Goal: Task Accomplishment & Management: Use online tool/utility

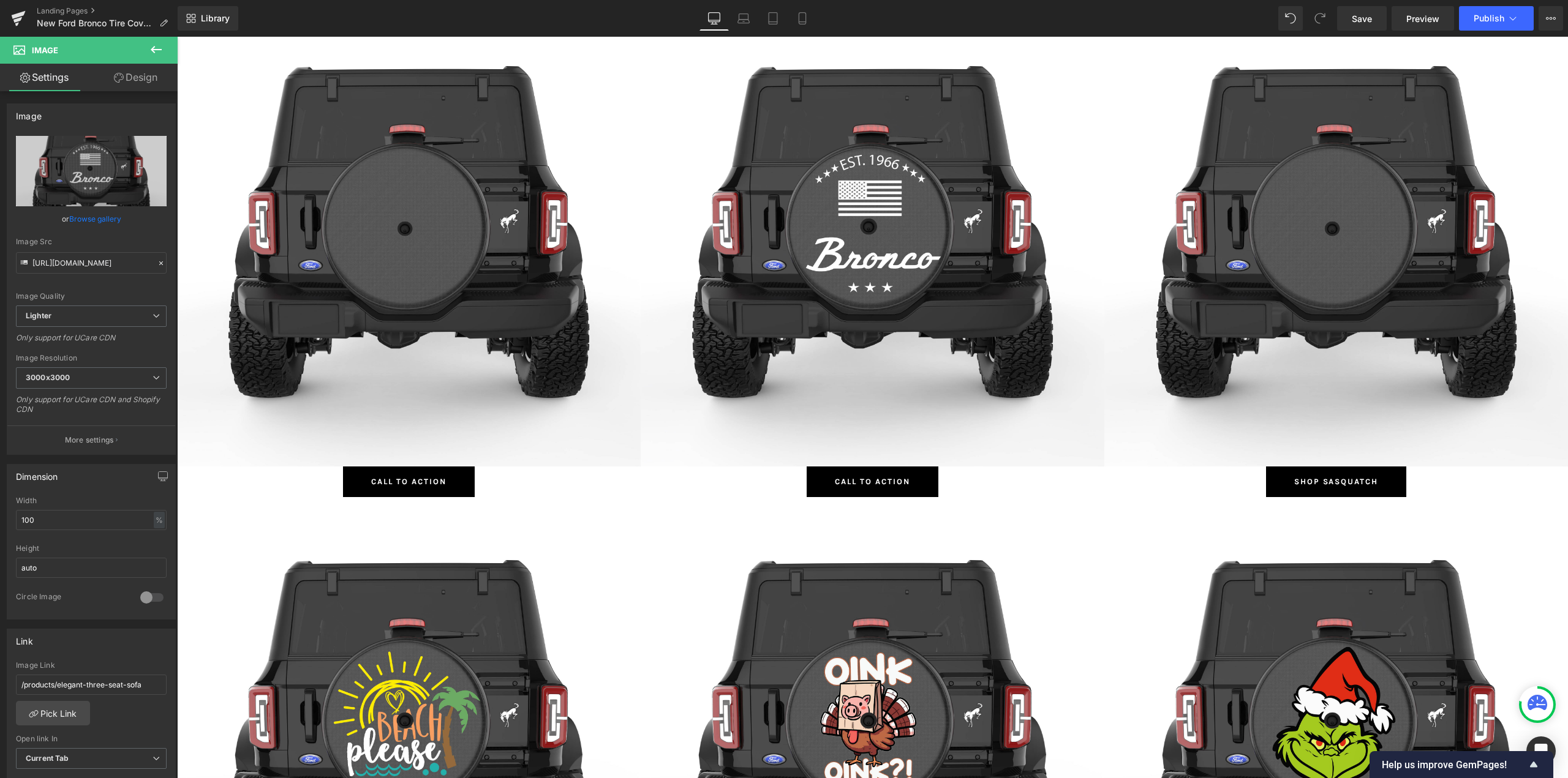
scroll to position [796, 0]
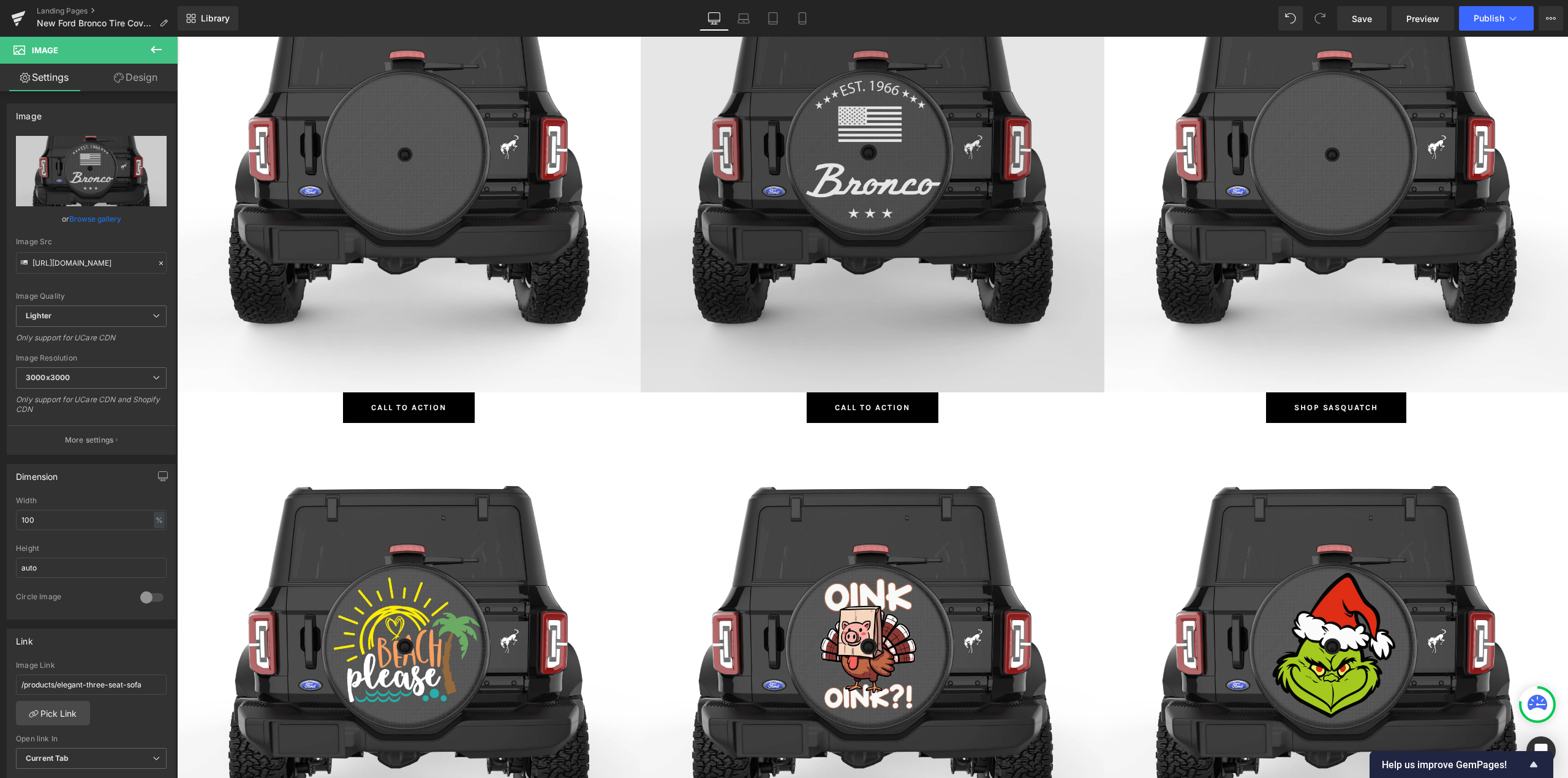
click at [820, 141] on img at bounding box center [872, 161] width 464 height 464
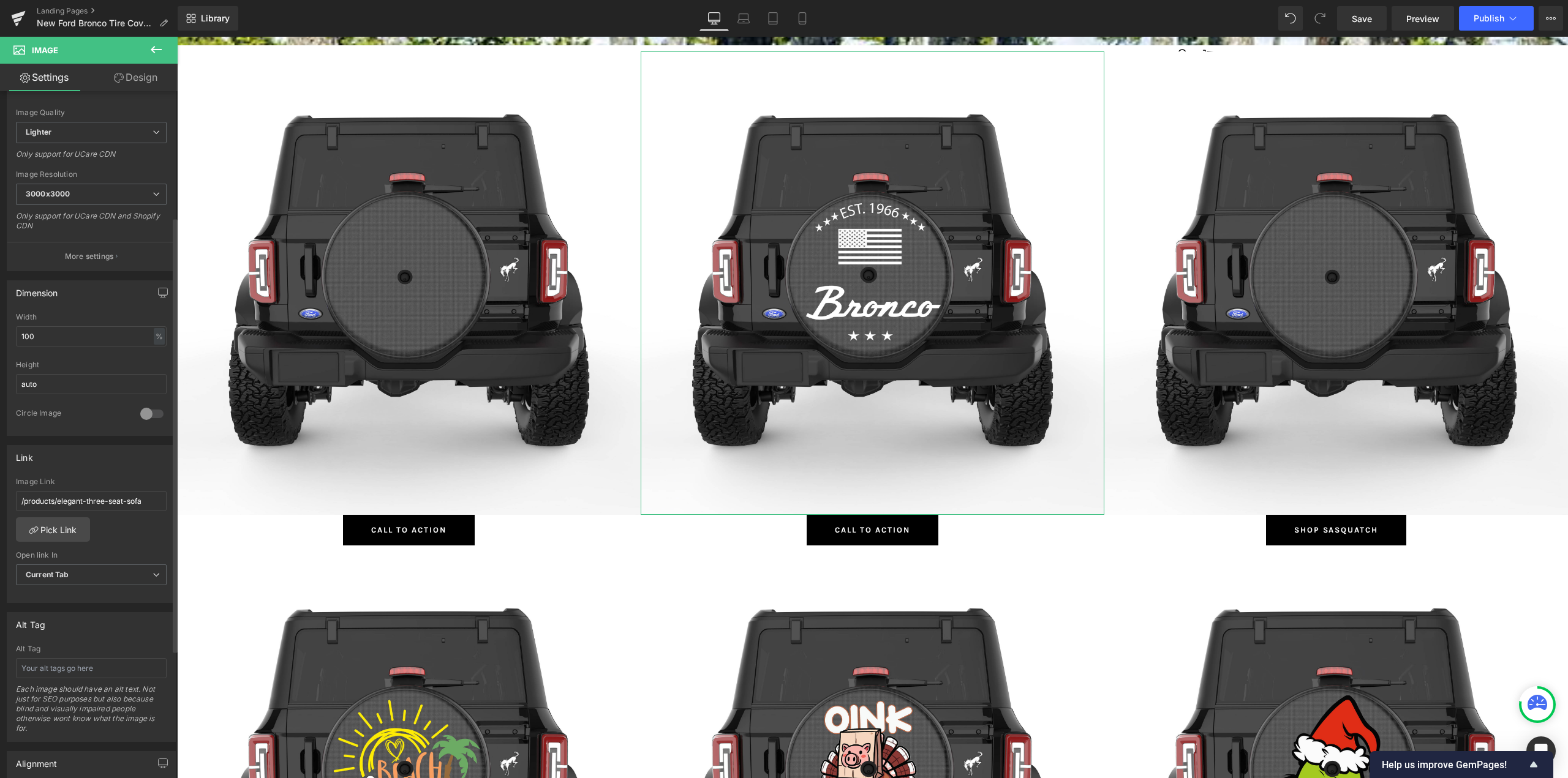
scroll to position [306, 0]
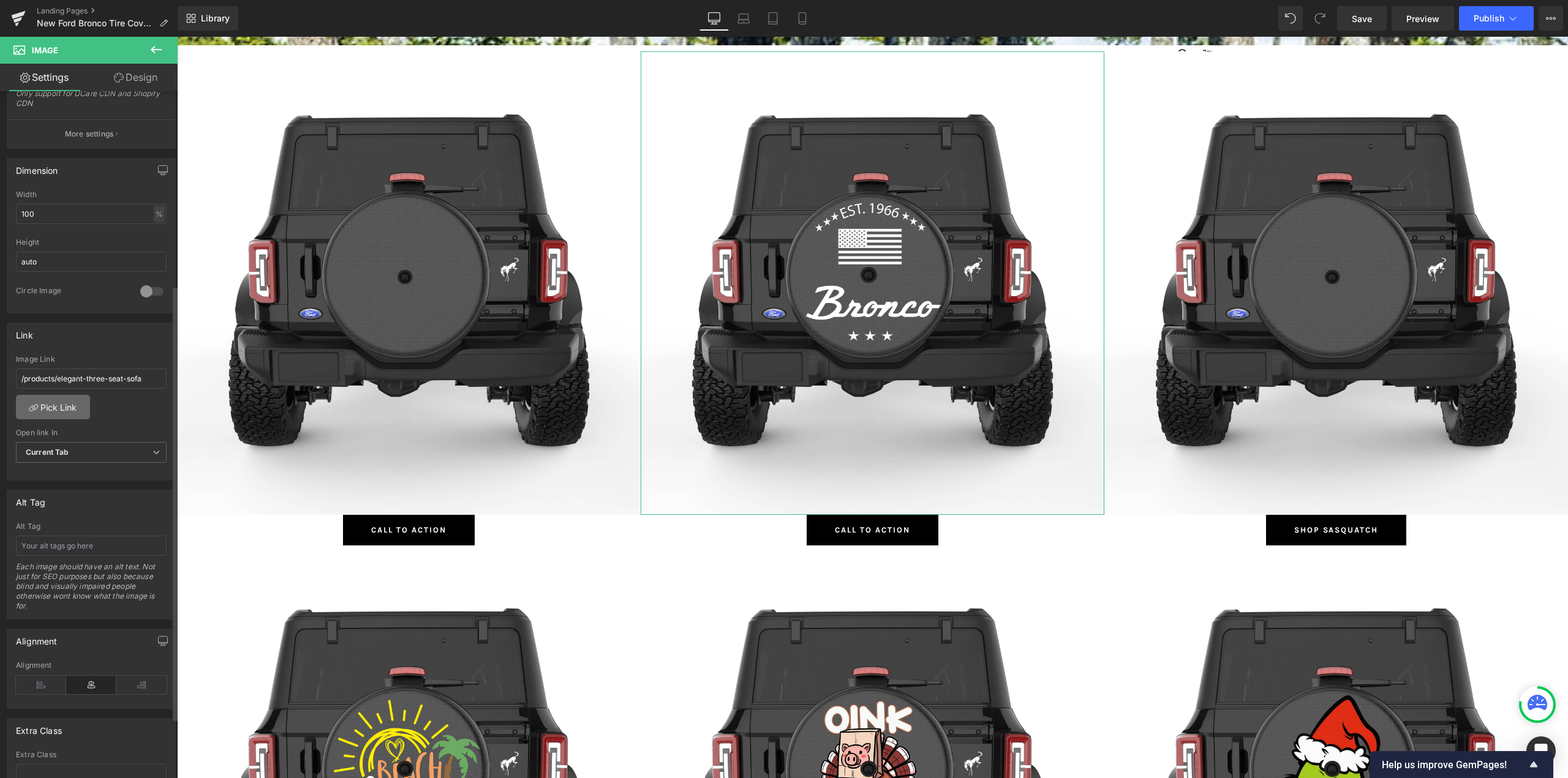
click at [41, 410] on link "Pick Link" at bounding box center [53, 407] width 74 height 24
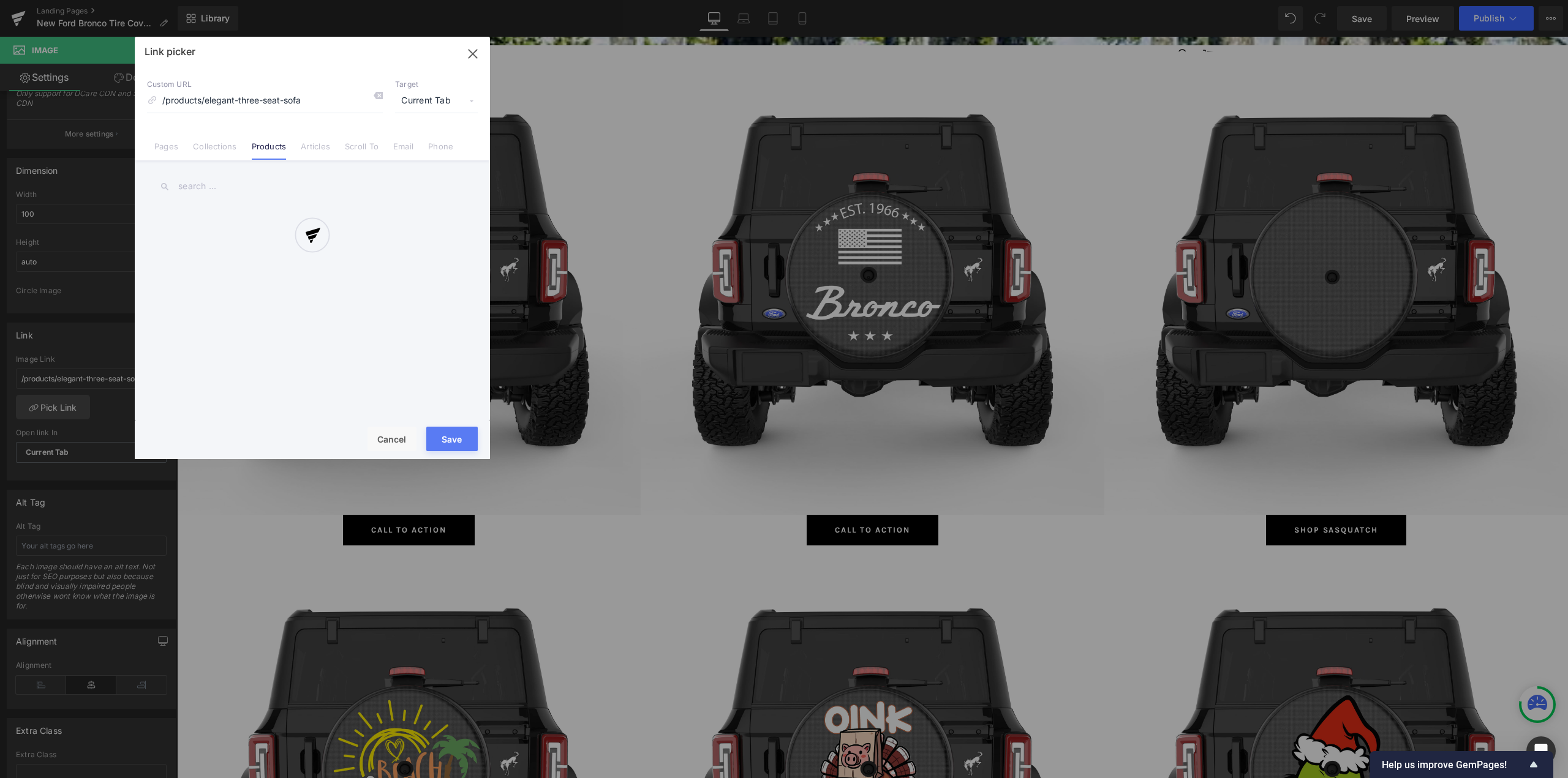
click at [210, 144] on div at bounding box center [312, 248] width 355 height 422
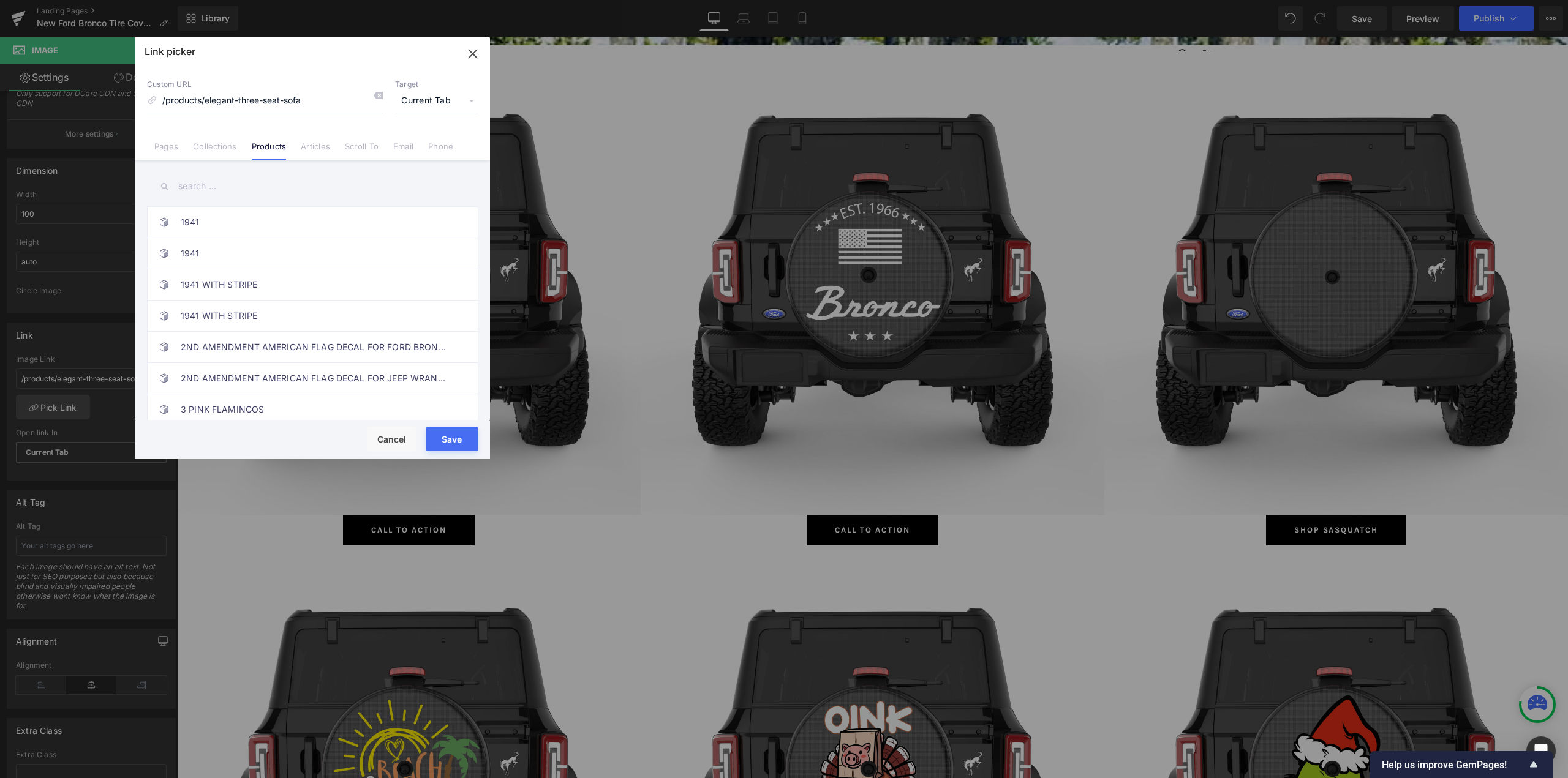
click at [212, 146] on link "Collections" at bounding box center [214, 150] width 44 height 19
click at [229, 188] on input "text" at bounding box center [312, 186] width 330 height 27
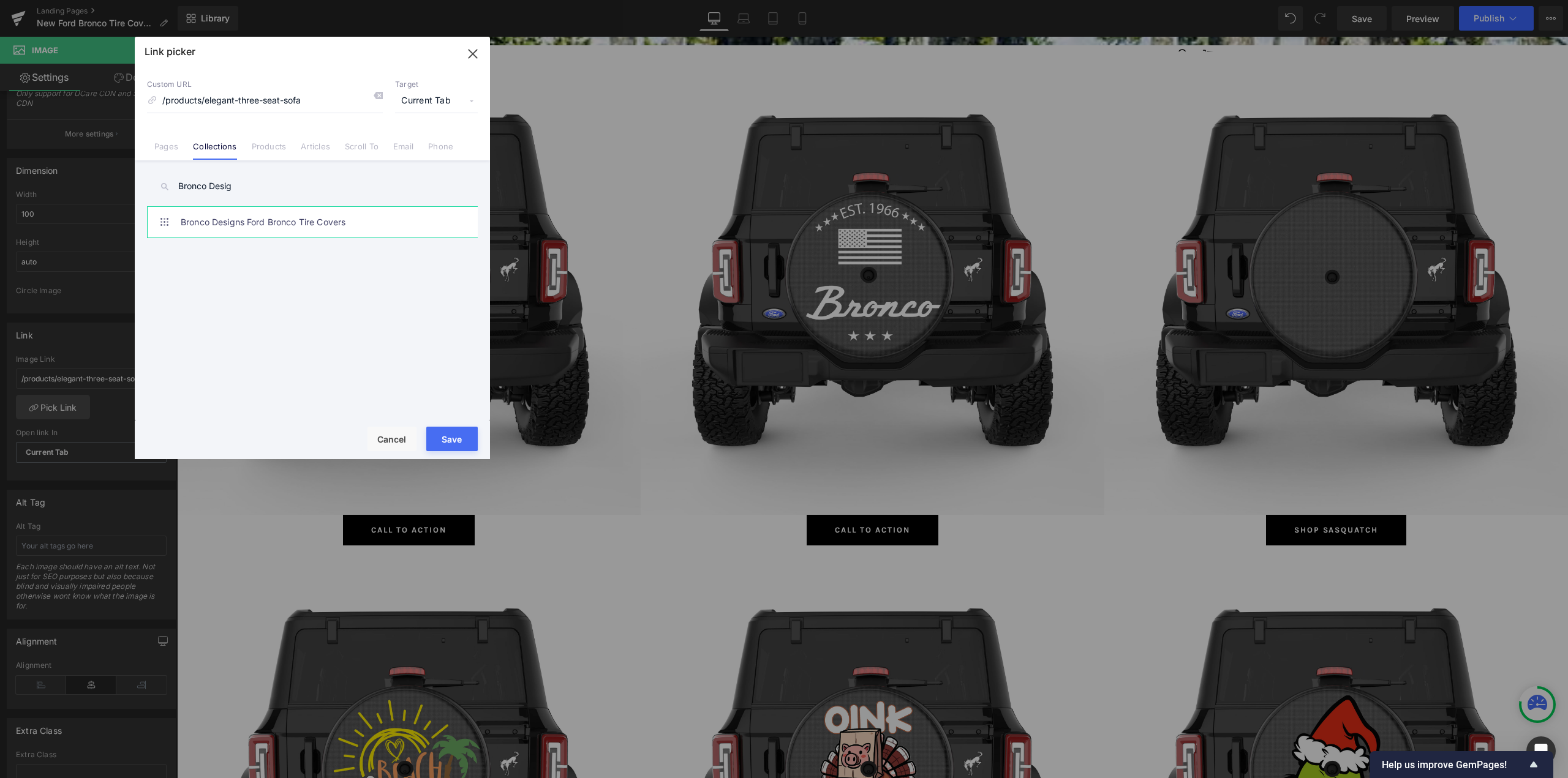
type input "Bronco Desig"
click at [250, 212] on link "Bronco Designs Ford Bronco Tire Covers" at bounding box center [316, 222] width 270 height 30
type input "/collections/bronco-designs-ford-bronco-tire-covers"
click at [446, 437] on button "Save" at bounding box center [451, 439] width 51 height 24
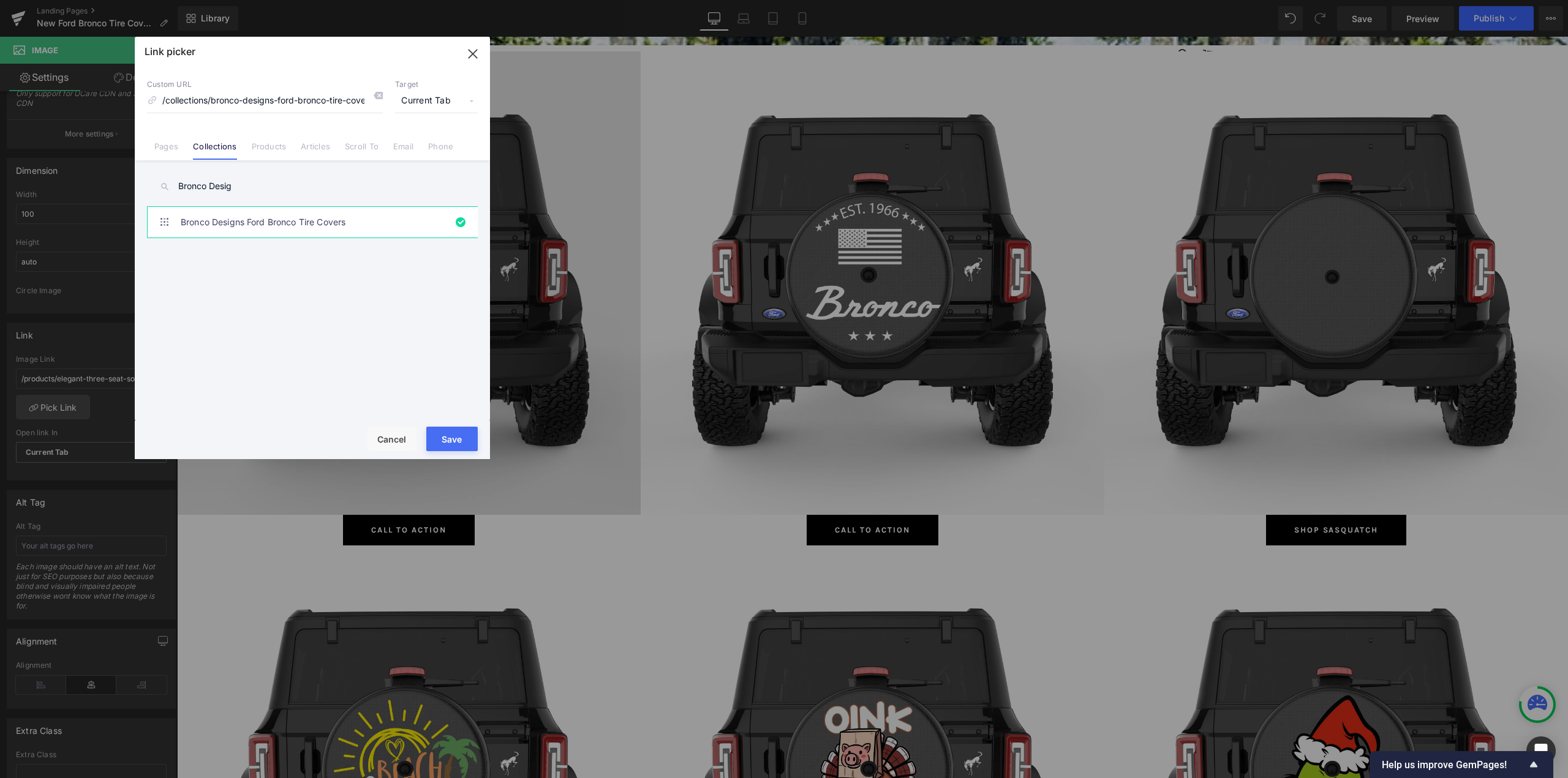
type input "/collections/bronco-designs-ford-bronco-tire-covers"
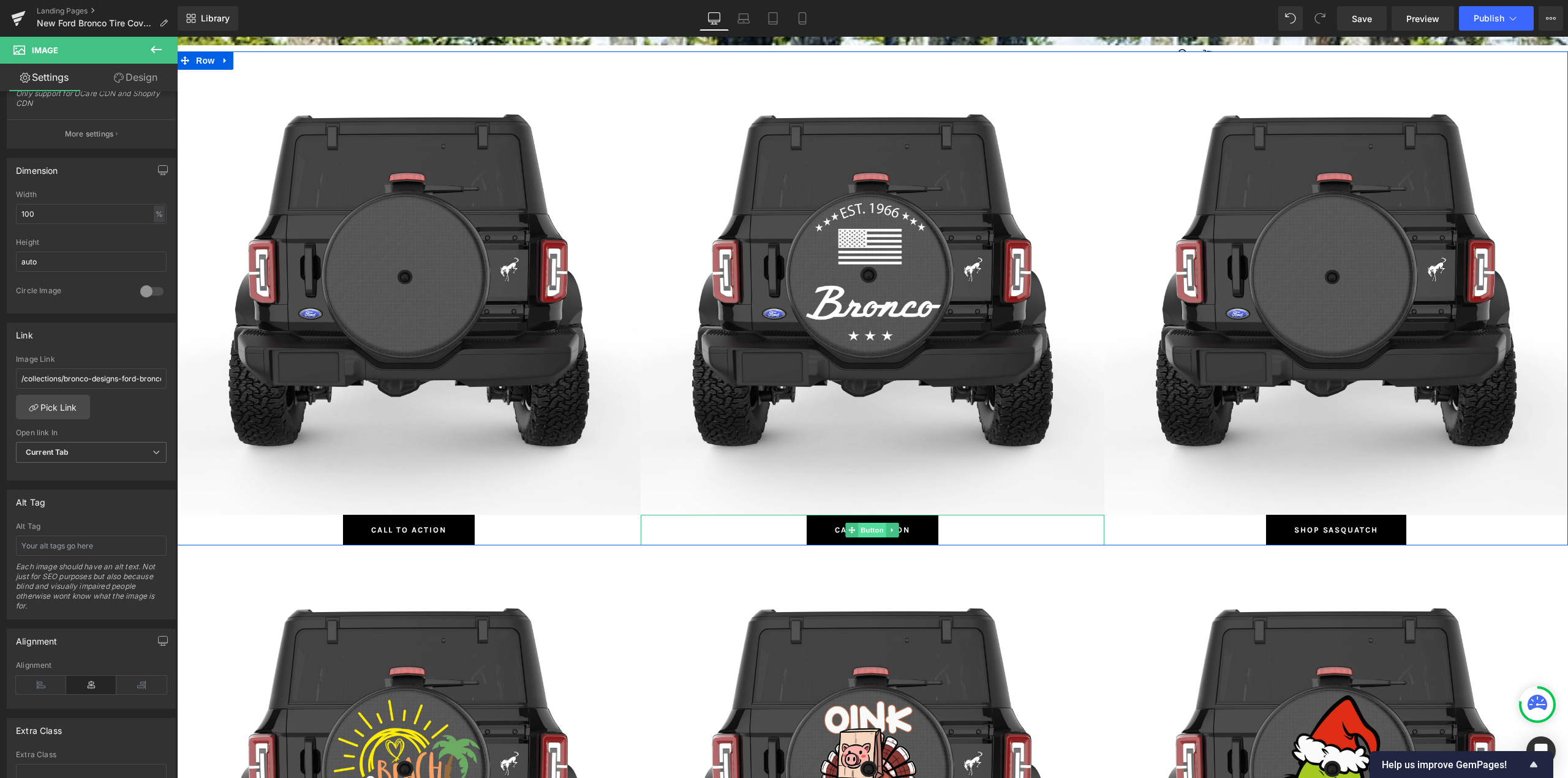
click at [860, 532] on span "Button" at bounding box center [873, 531] width 28 height 15
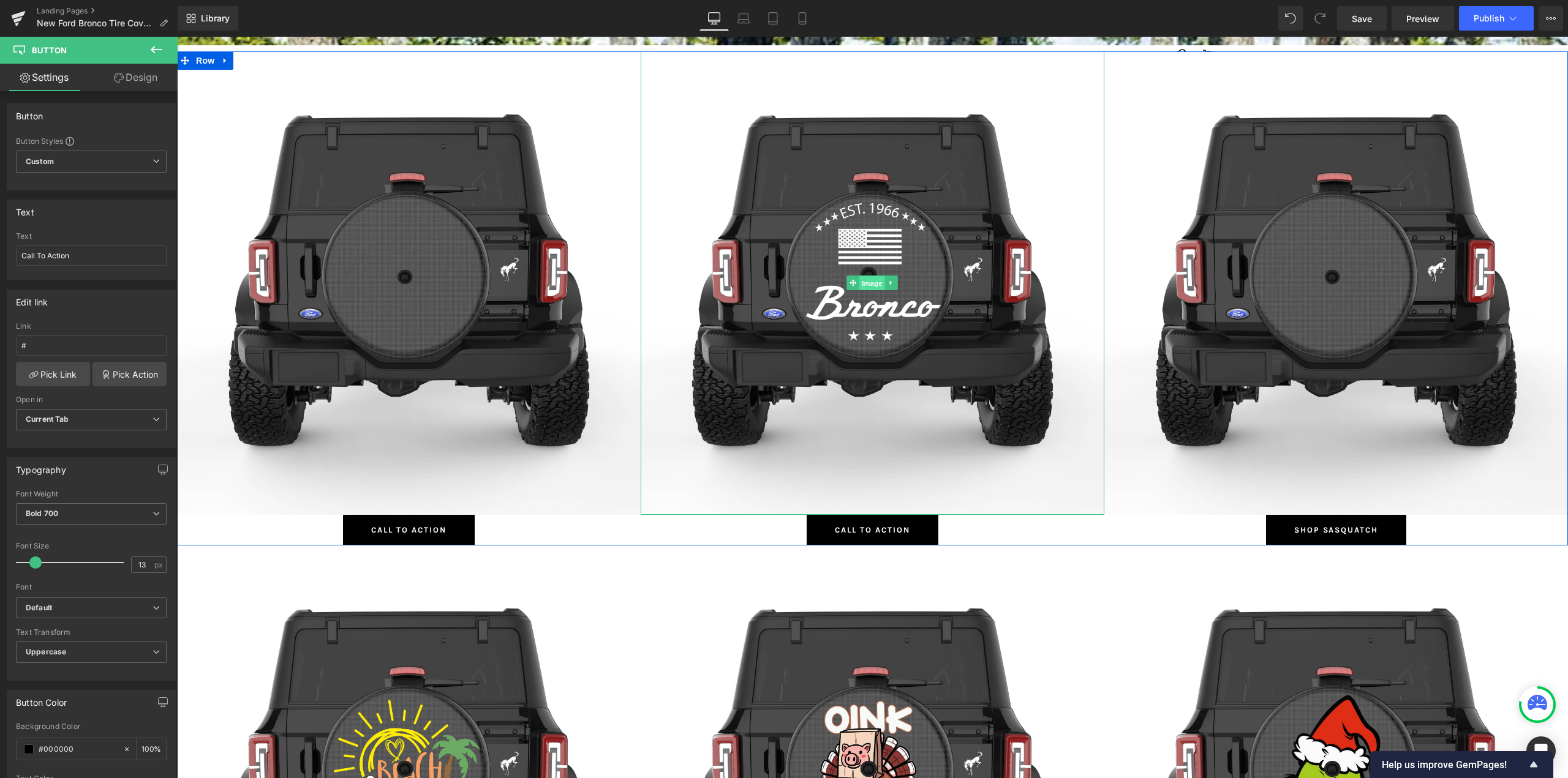
click at [864, 283] on span "Image" at bounding box center [872, 284] width 26 height 15
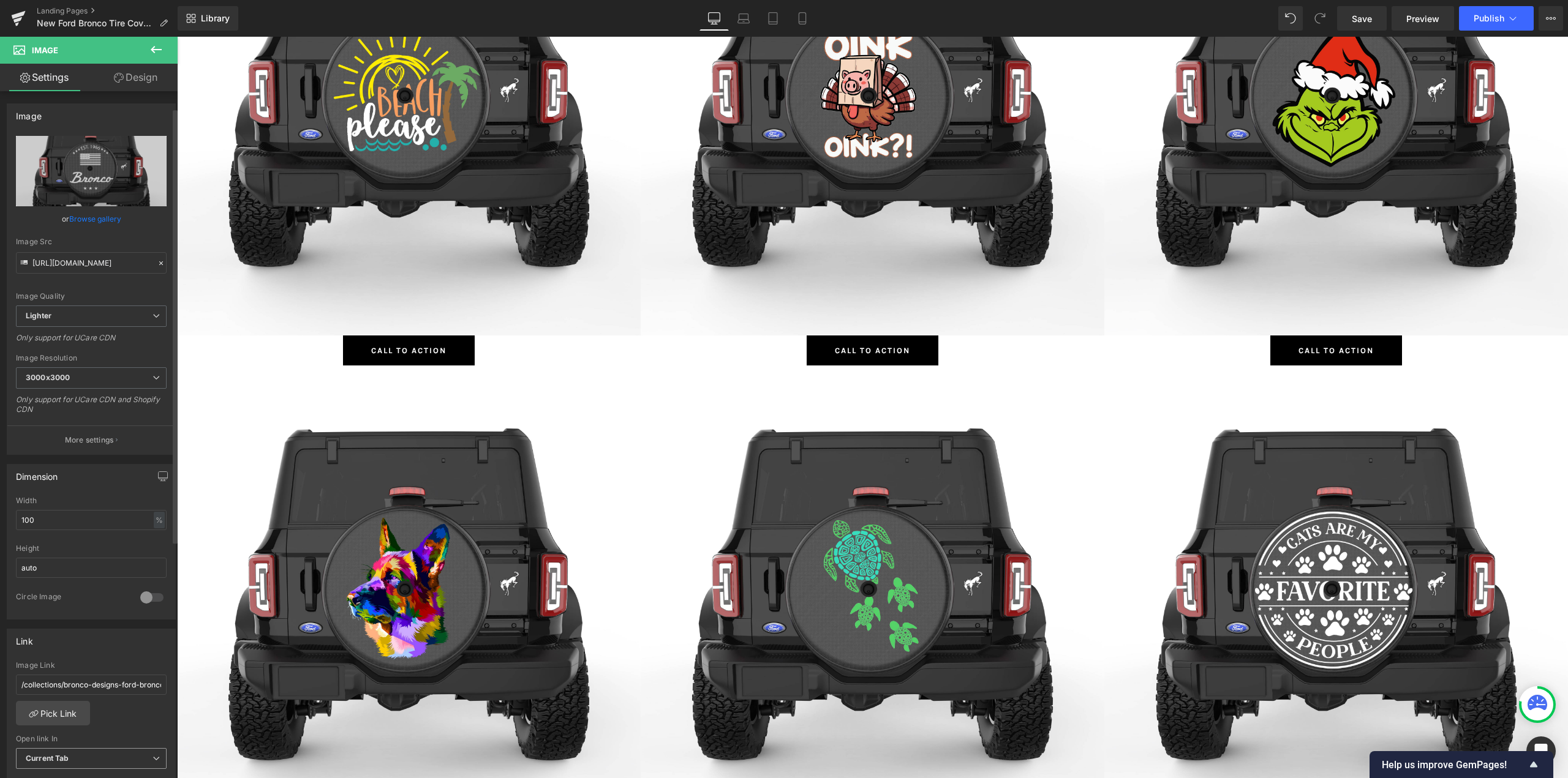
scroll to position [306, 0]
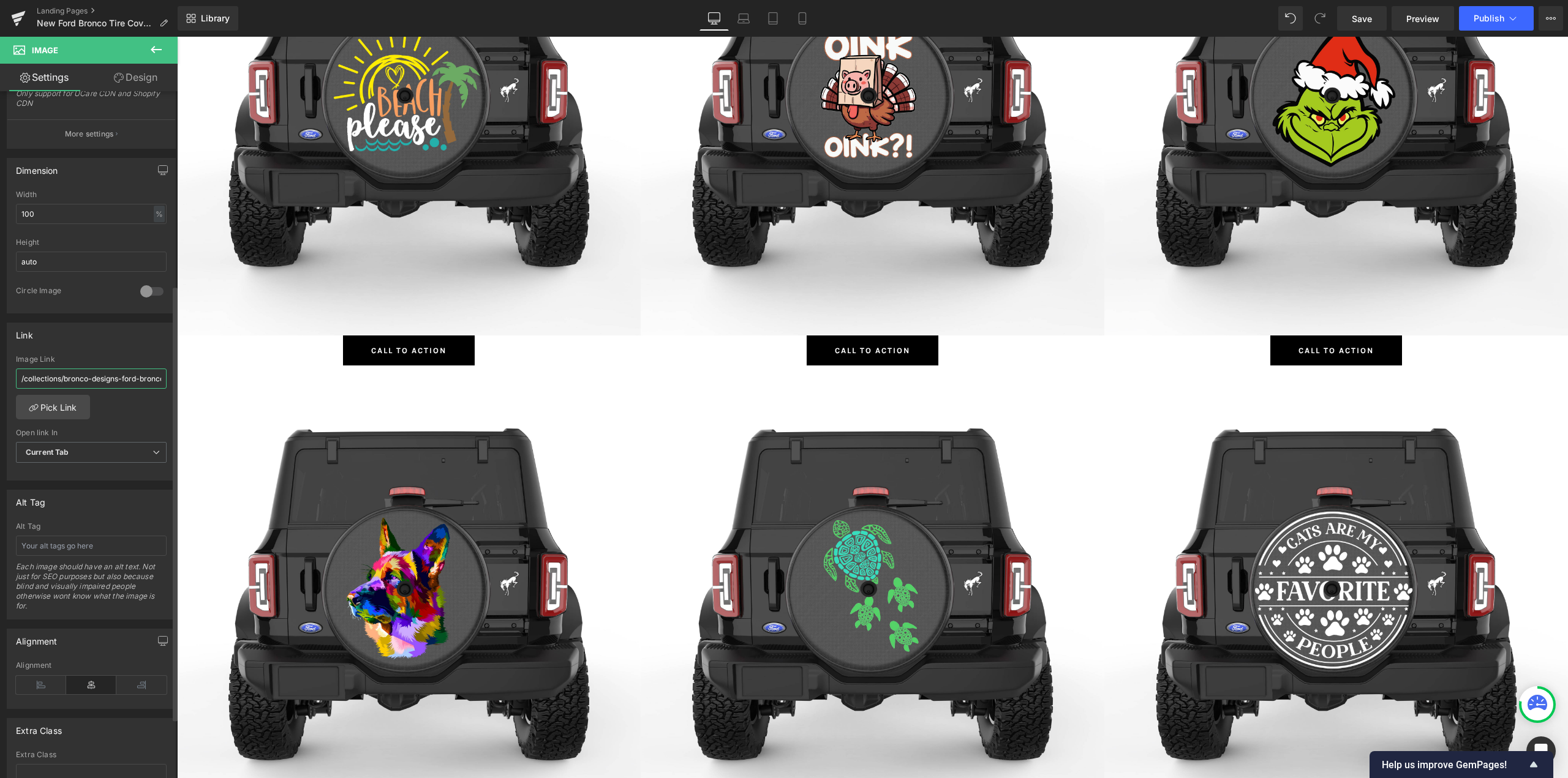
click at [77, 382] on input "/collections/bronco-designs-ford-bronco-tire-covers" at bounding box center [90, 379] width 150 height 20
type input "Bronco Designs Ford Bronco Tire Covers"
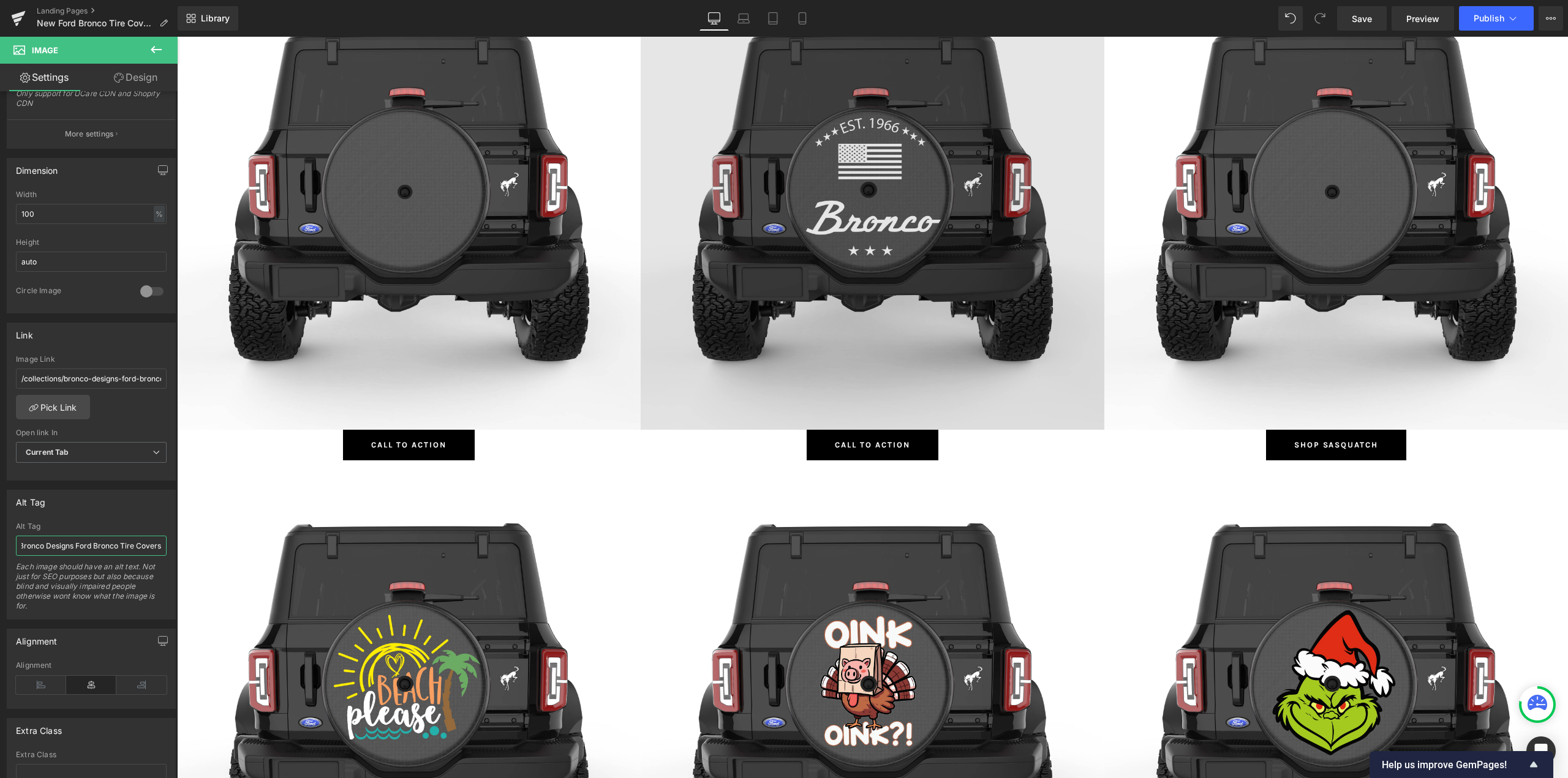
scroll to position [612, 0]
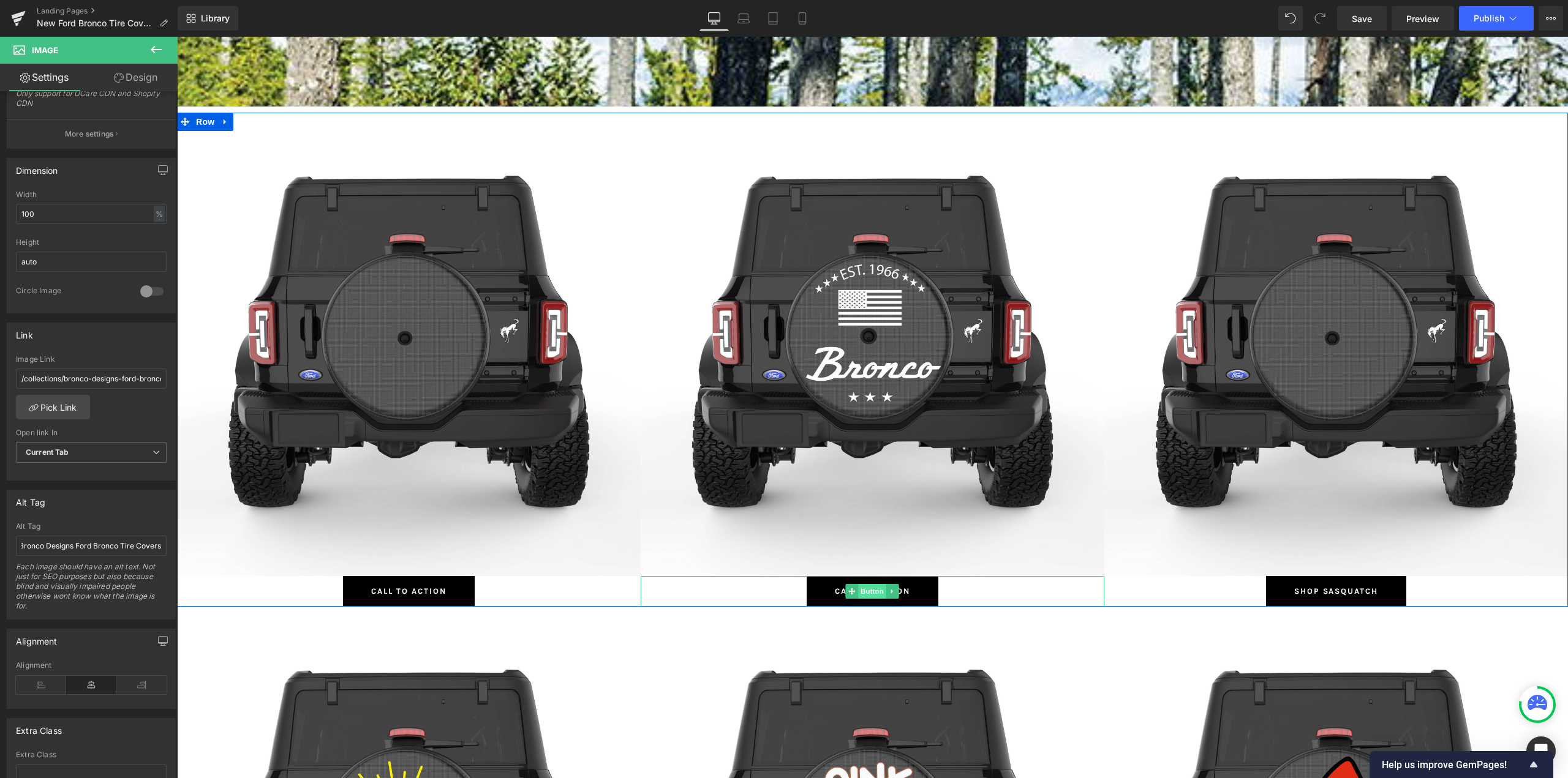
click at [860, 591] on span "Button" at bounding box center [873, 591] width 28 height 15
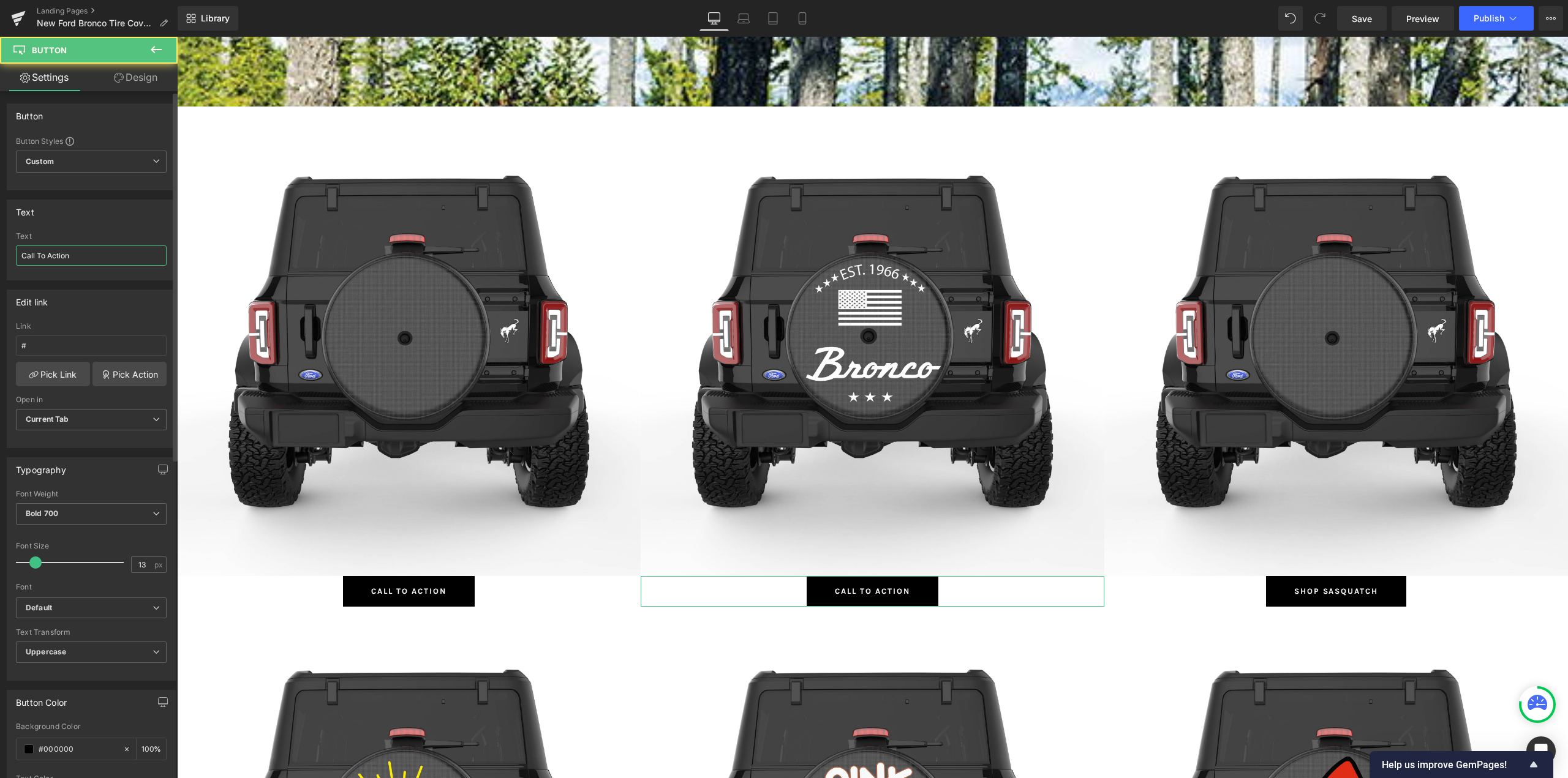
click at [79, 249] on input "Call To Action" at bounding box center [90, 255] width 150 height 20
type input "Shop Bronco Designs"
click at [59, 384] on link "Pick Link" at bounding box center [53, 373] width 74 height 24
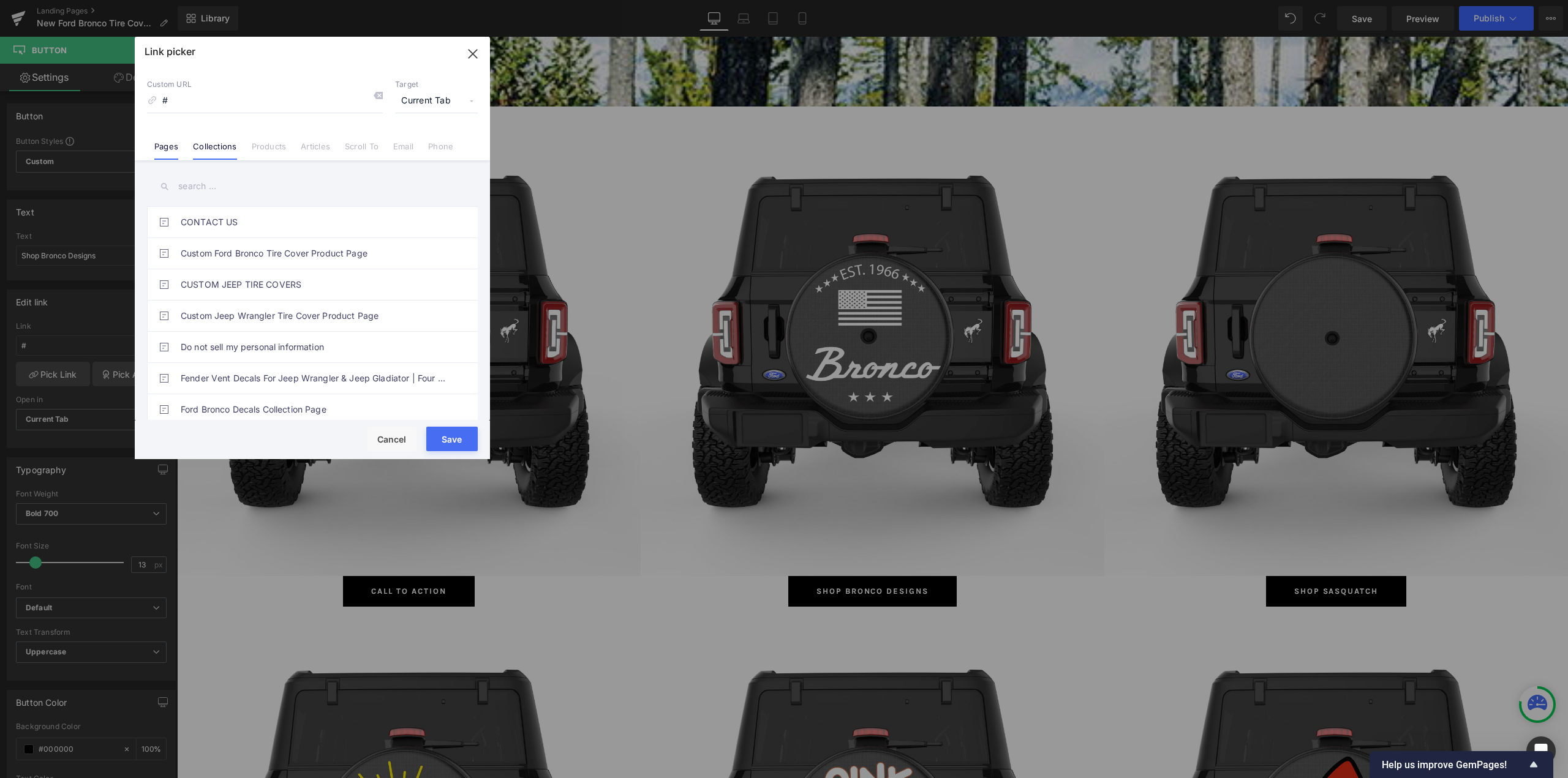
click at [216, 145] on link "Collections" at bounding box center [214, 150] width 44 height 19
click at [222, 182] on input "text" at bounding box center [312, 186] width 330 height 27
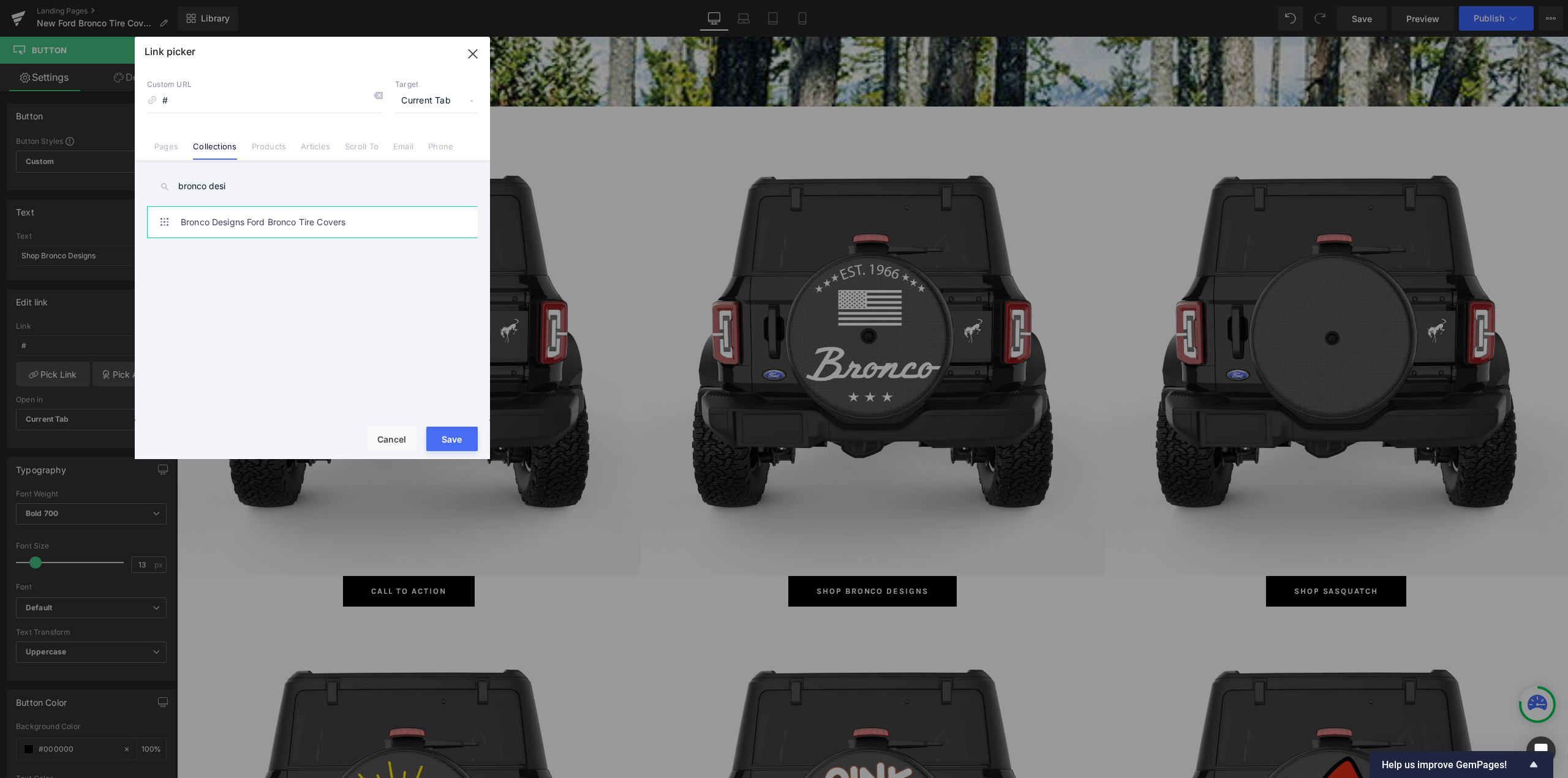
type input "bronco desi"
click at [278, 217] on link "Bronco Designs Ford Bronco Tire Covers" at bounding box center [316, 222] width 270 height 30
type input "/collections/bronco-designs-ford-bronco-tire-covers"
click at [464, 437] on button "Save" at bounding box center [451, 439] width 51 height 24
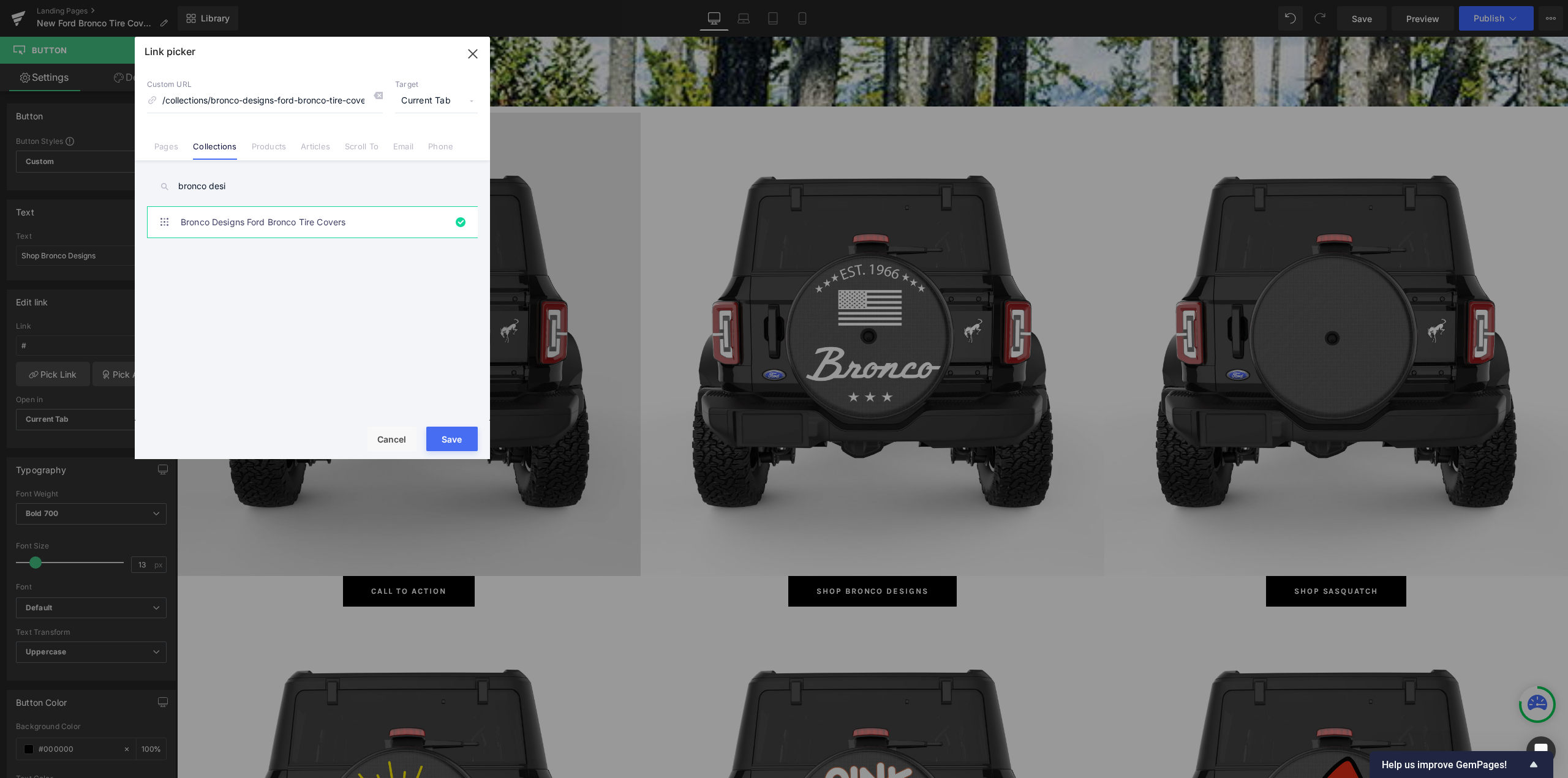
type input "/collections/bronco-designs-ford-bronco-tire-covers"
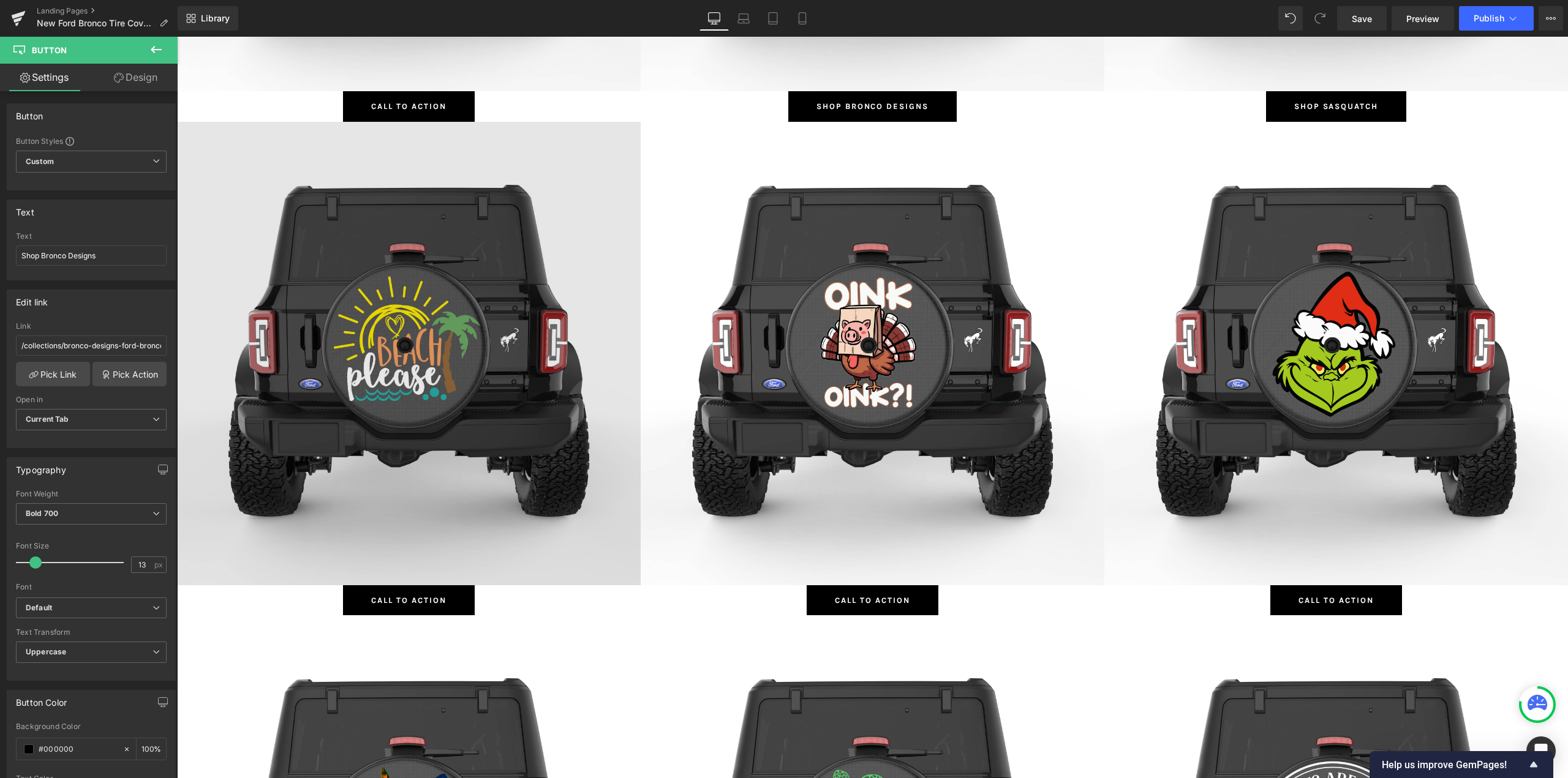
scroll to position [1103, 0]
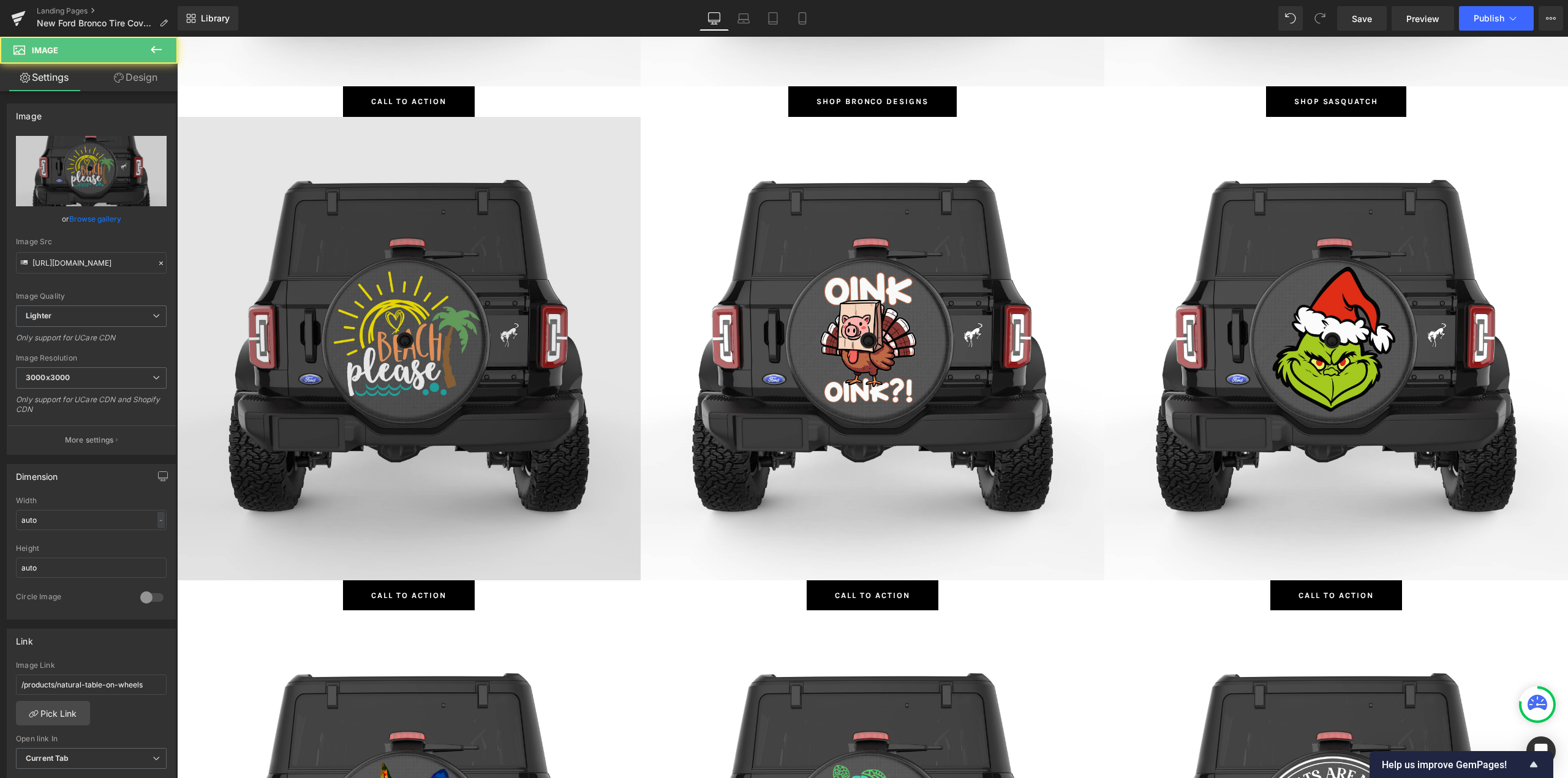
click at [454, 298] on img at bounding box center [409, 349] width 464 height 464
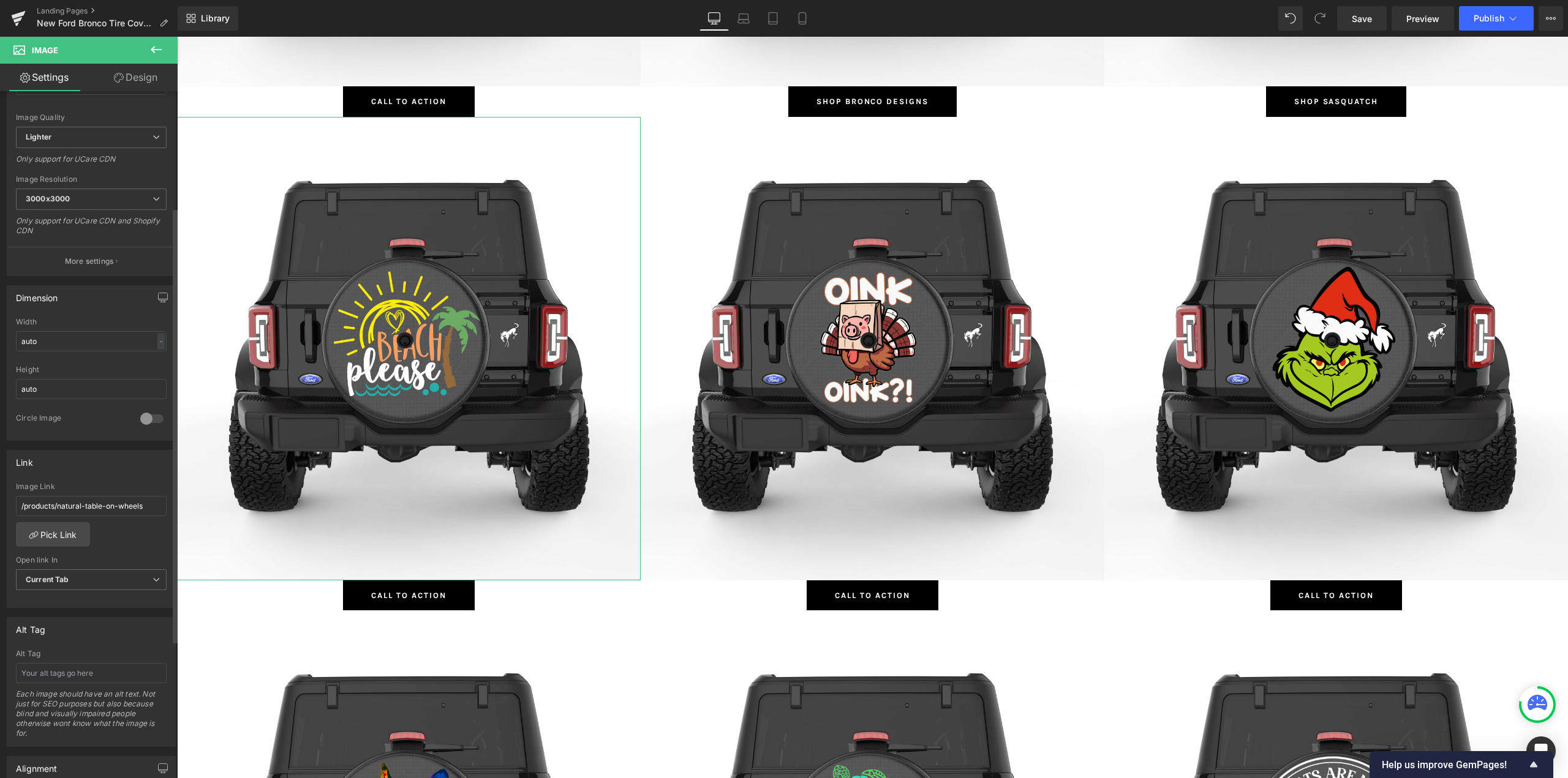
scroll to position [184, 0]
click at [51, 524] on link "Pick Link" at bounding box center [53, 529] width 74 height 24
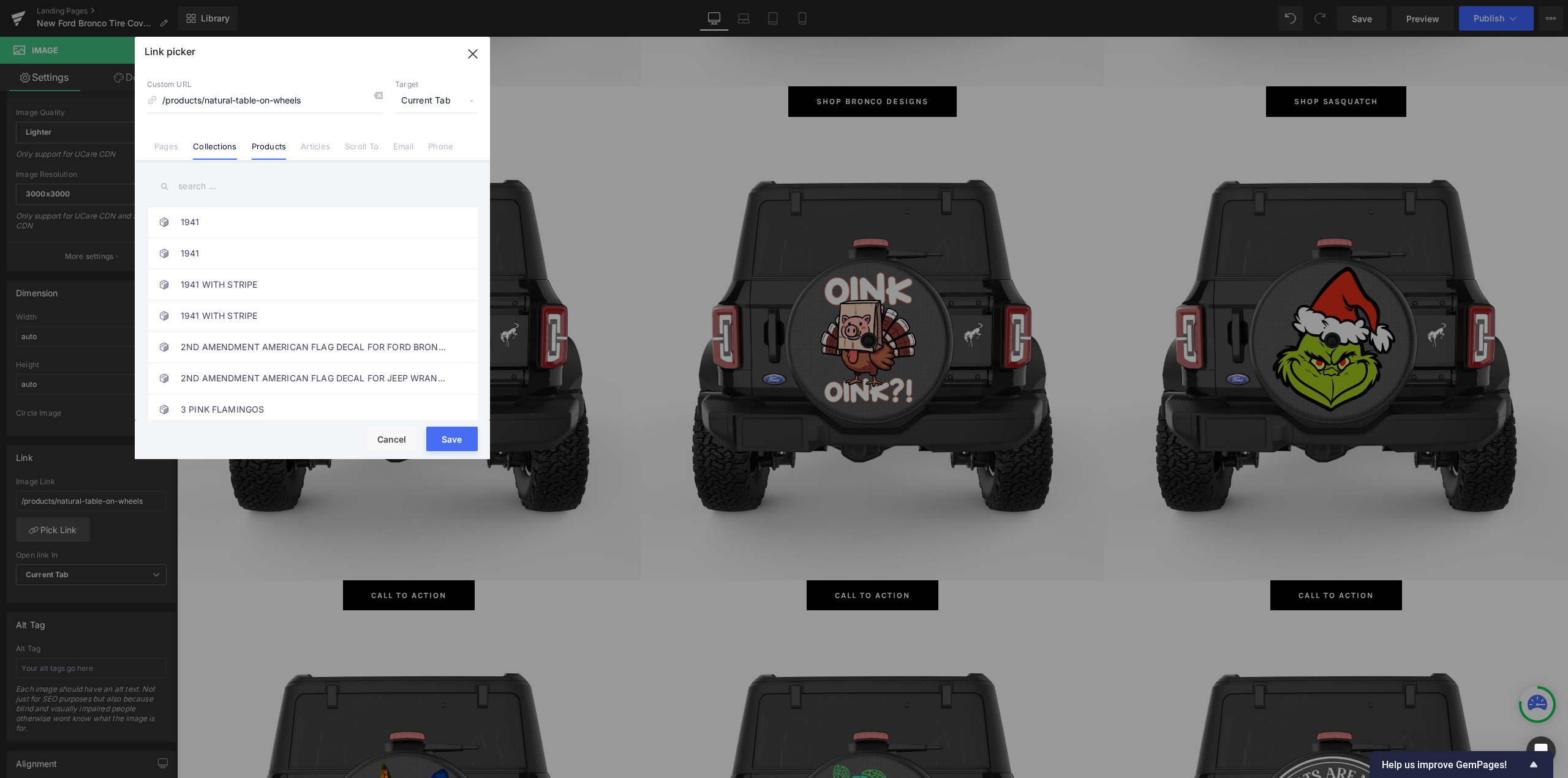
click at [210, 150] on link "Collections" at bounding box center [214, 150] width 44 height 19
click at [236, 185] on input "text" at bounding box center [312, 186] width 330 height 27
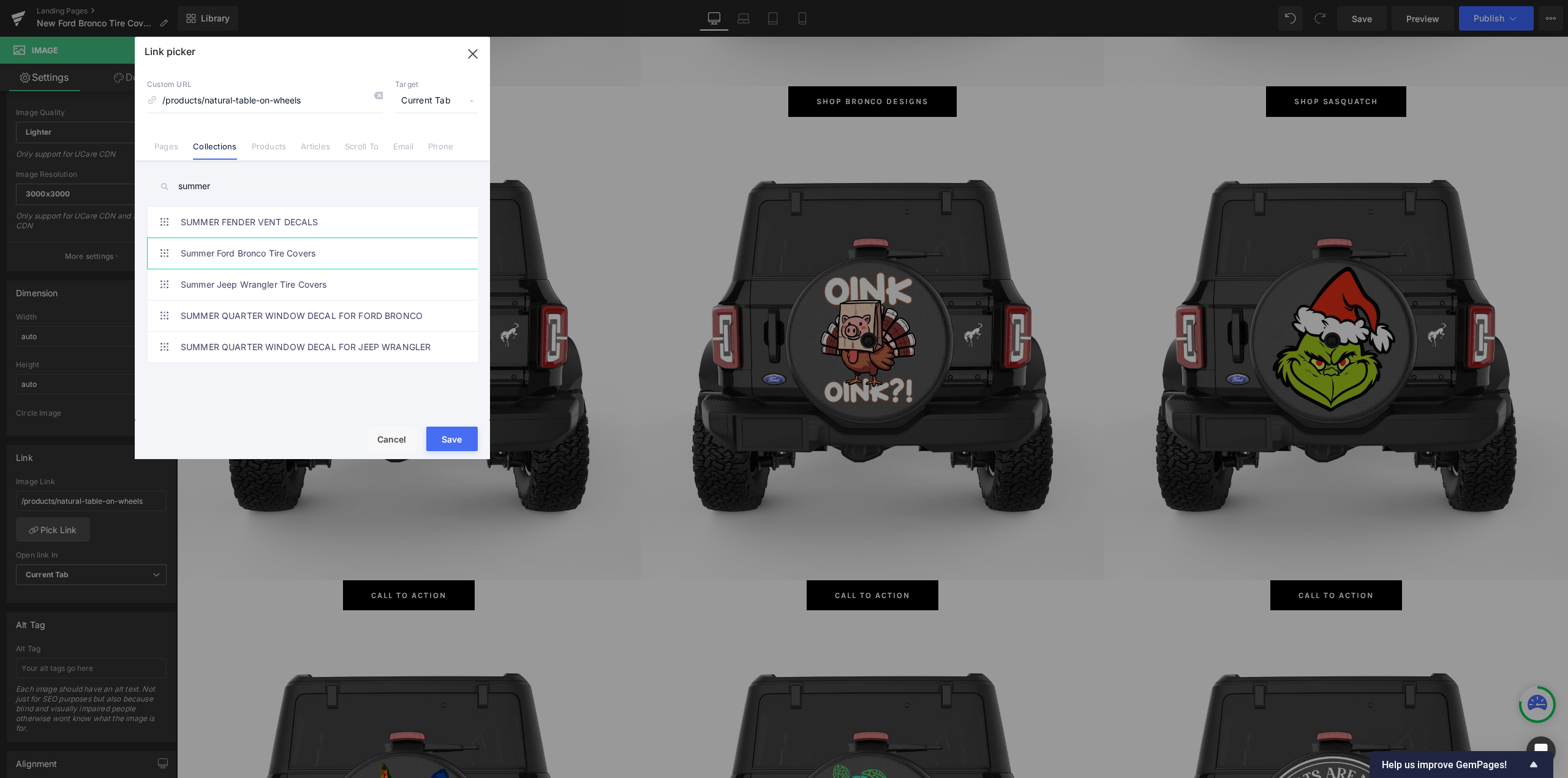
type input "summer"
click at [288, 256] on link "Summer Ford Bronco Tire Covers" at bounding box center [316, 253] width 270 height 30
type input "/collections/summer-ford-bronco-tire-covers"
click at [448, 439] on button "Save" at bounding box center [451, 439] width 51 height 24
type input "/collections/summer-ford-bronco-tire-covers"
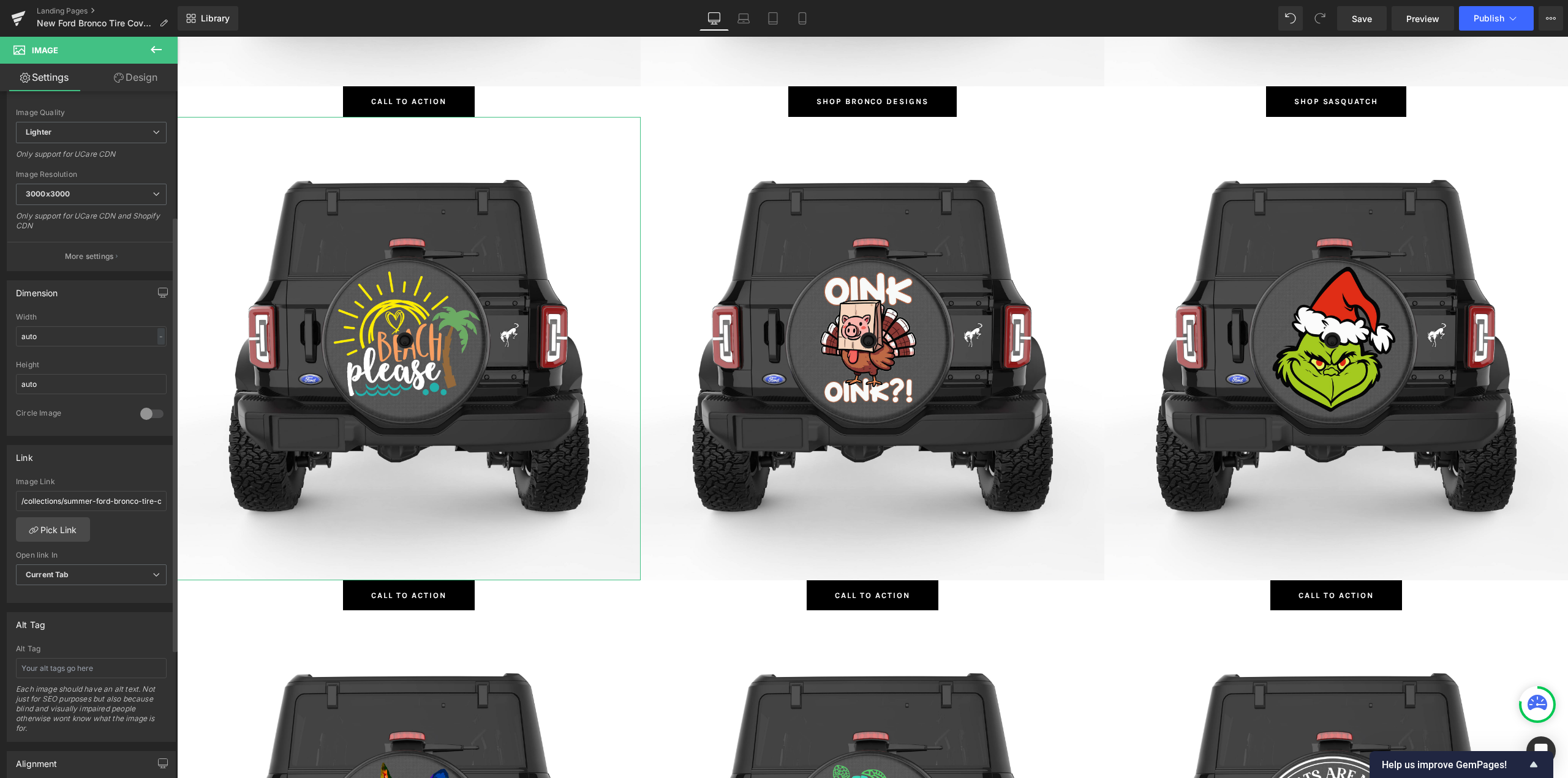
scroll to position [400, 0]
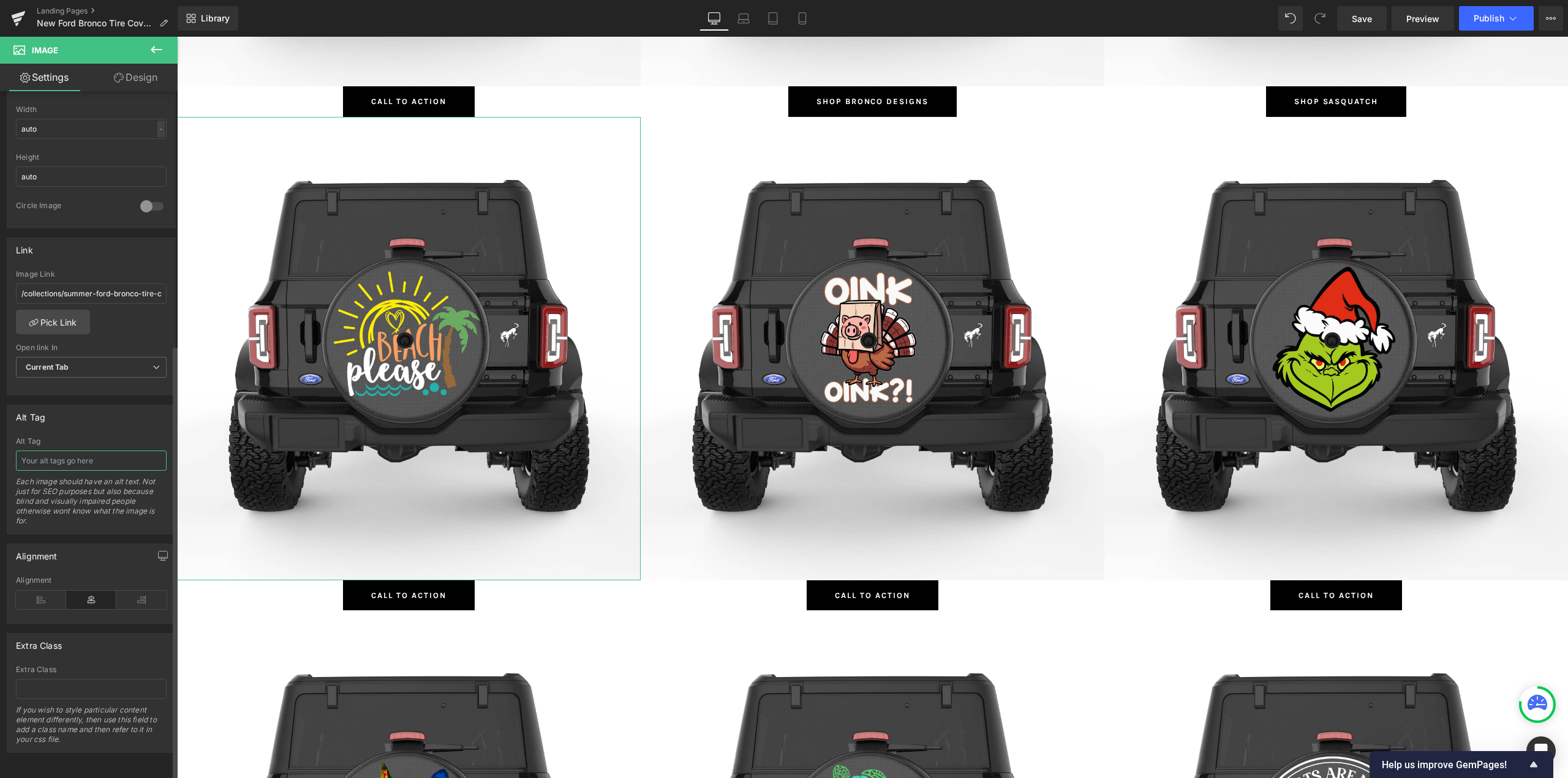
click at [51, 456] on input "text" at bounding box center [90, 460] width 150 height 20
type input "Summer Ford Bronco Tire Covers"
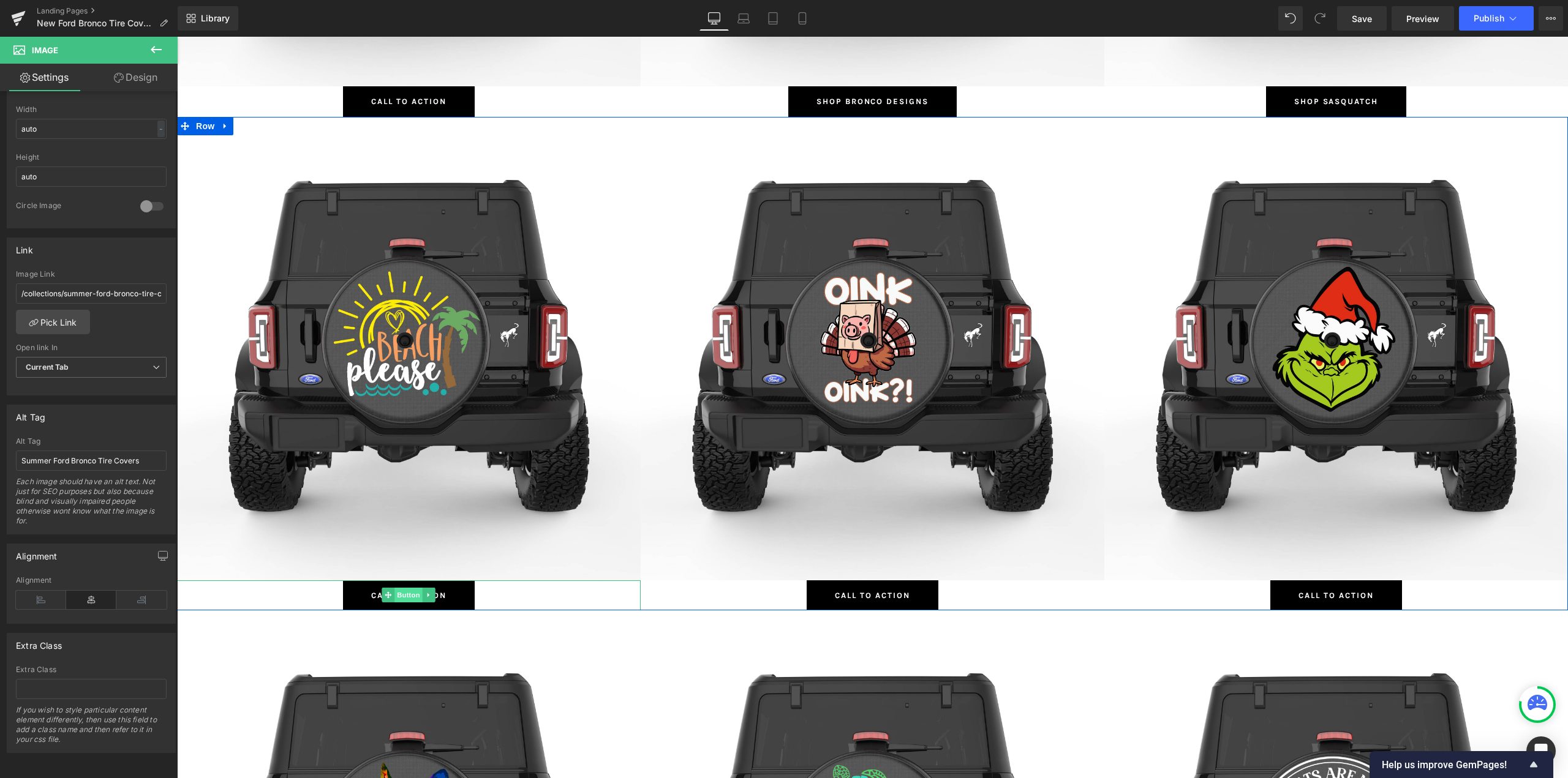
click at [407, 593] on span "Button" at bounding box center [409, 595] width 28 height 15
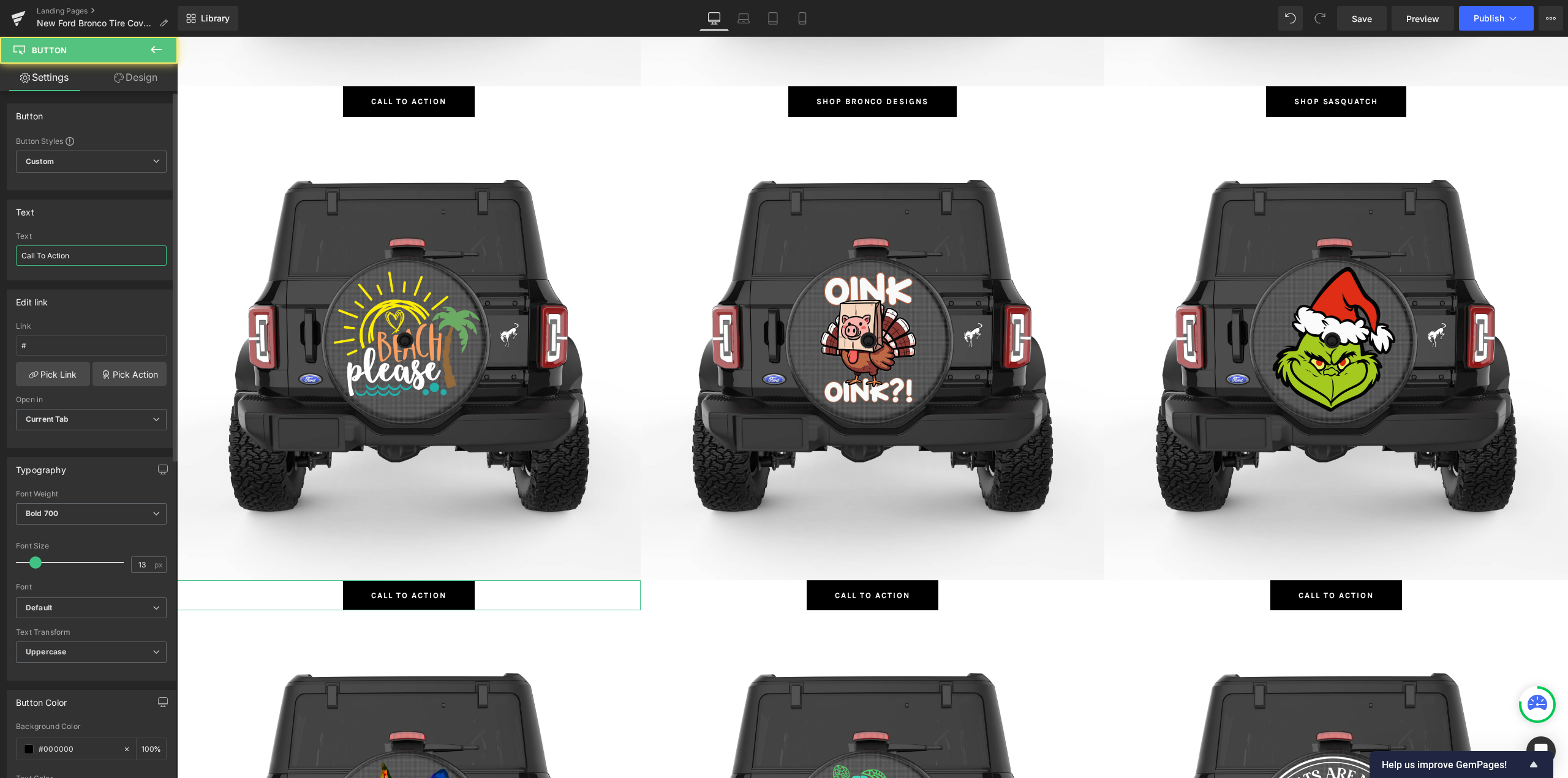
click at [47, 252] on input "Call To Action" at bounding box center [90, 255] width 150 height 20
type input "Shop Summer"
click at [59, 379] on link "Pick Link" at bounding box center [53, 373] width 74 height 24
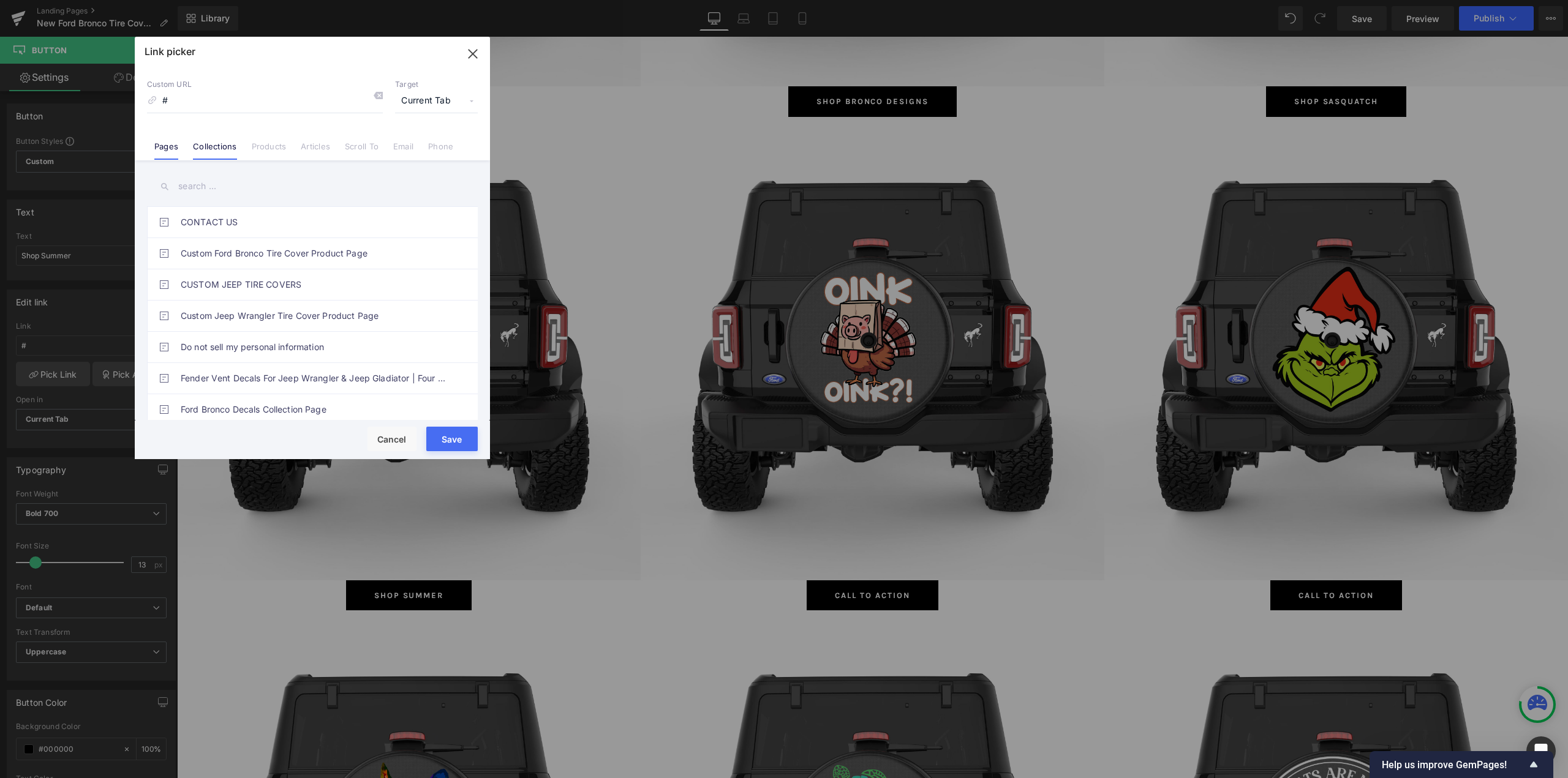
click at [237, 140] on li "Collections" at bounding box center [214, 142] width 59 height 21
click at [203, 188] on input "text" at bounding box center [312, 186] width 330 height 27
type input "Summer"
click at [250, 247] on link "Summer Ford Bronco Tire Covers" at bounding box center [316, 253] width 270 height 30
type input "/collections/summer-ford-bronco-tire-covers"
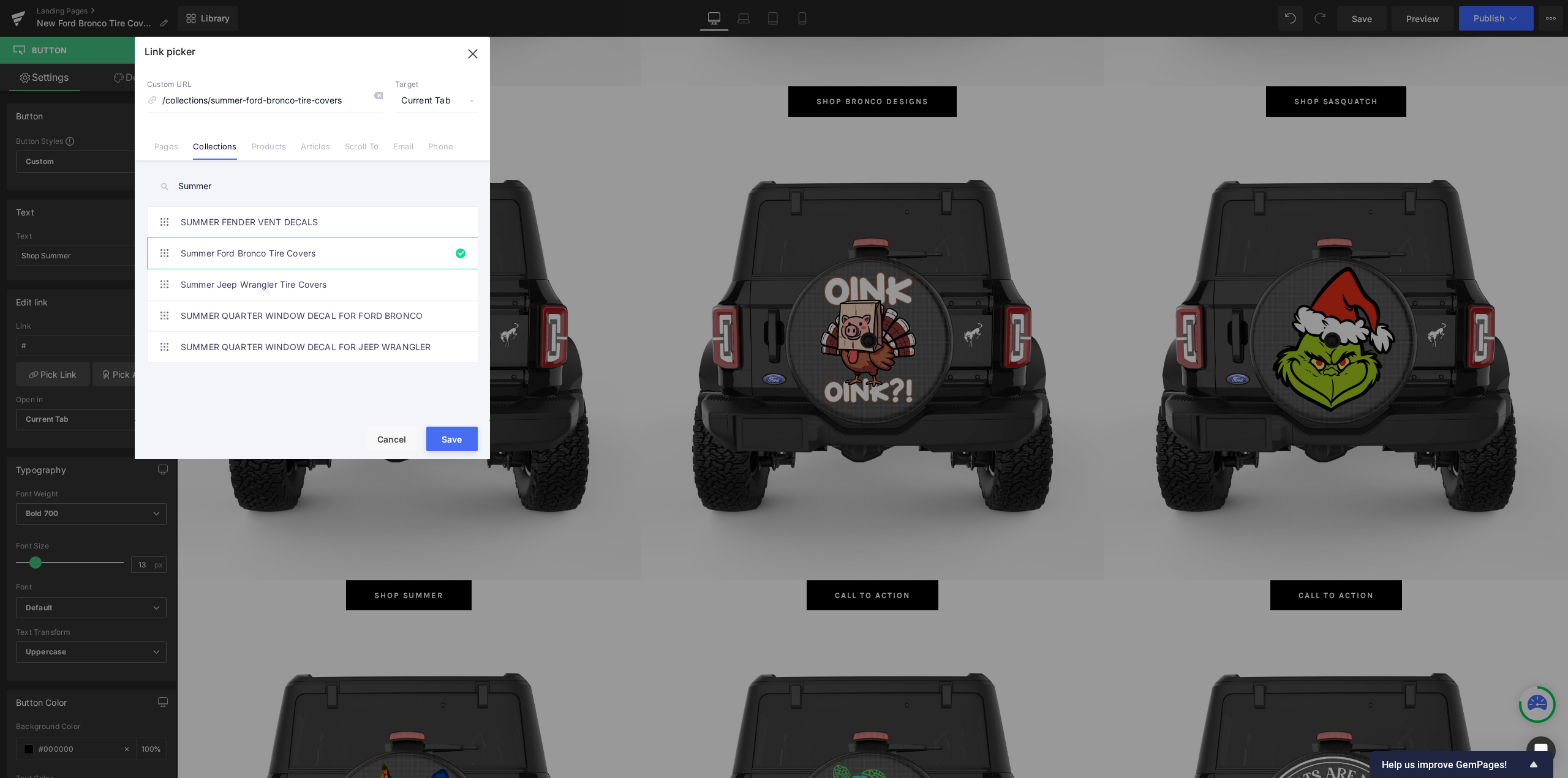
click at [450, 439] on button "Save" at bounding box center [451, 439] width 51 height 24
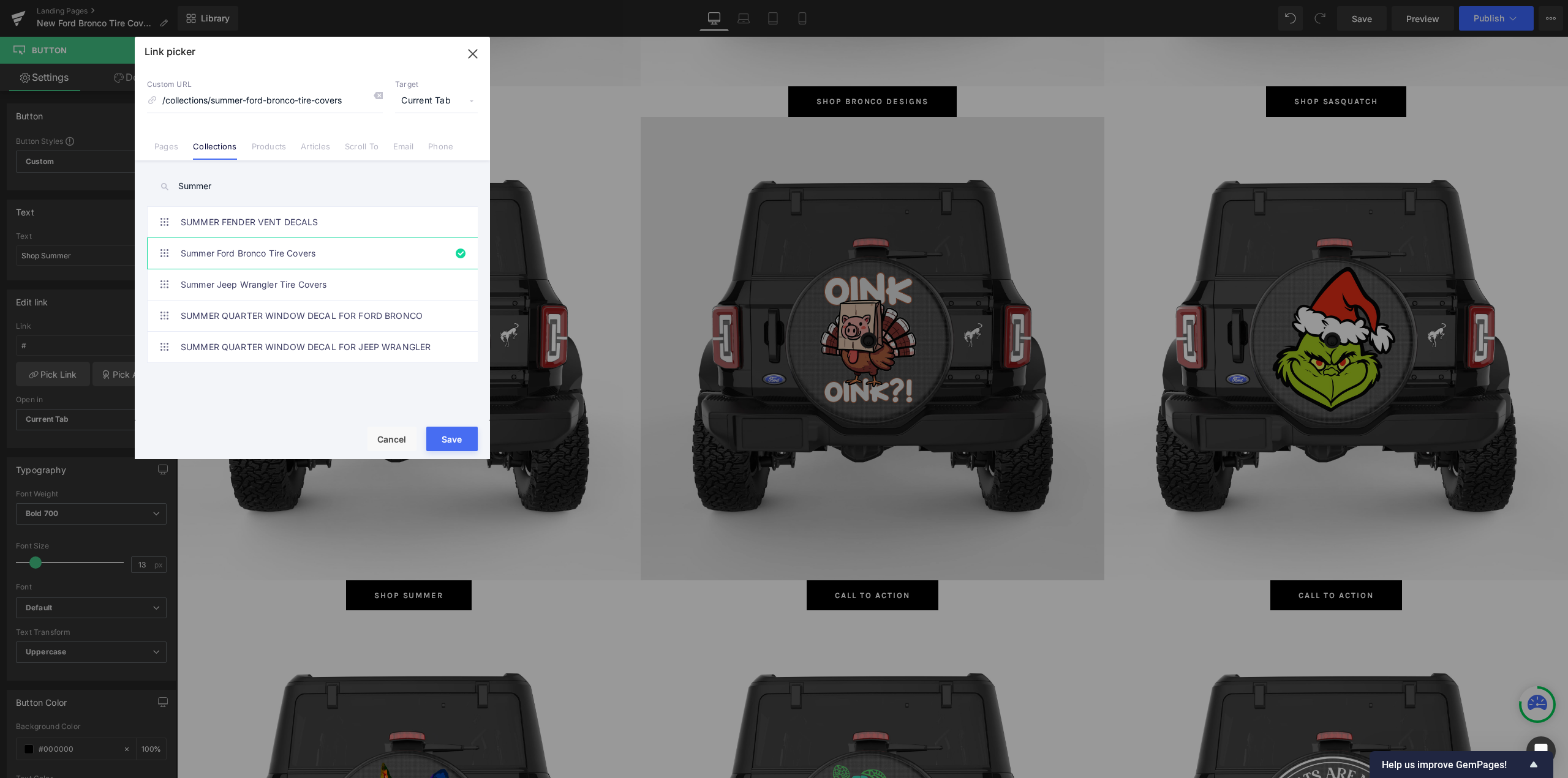
type input "/collections/summer-ford-bronco-tire-covers"
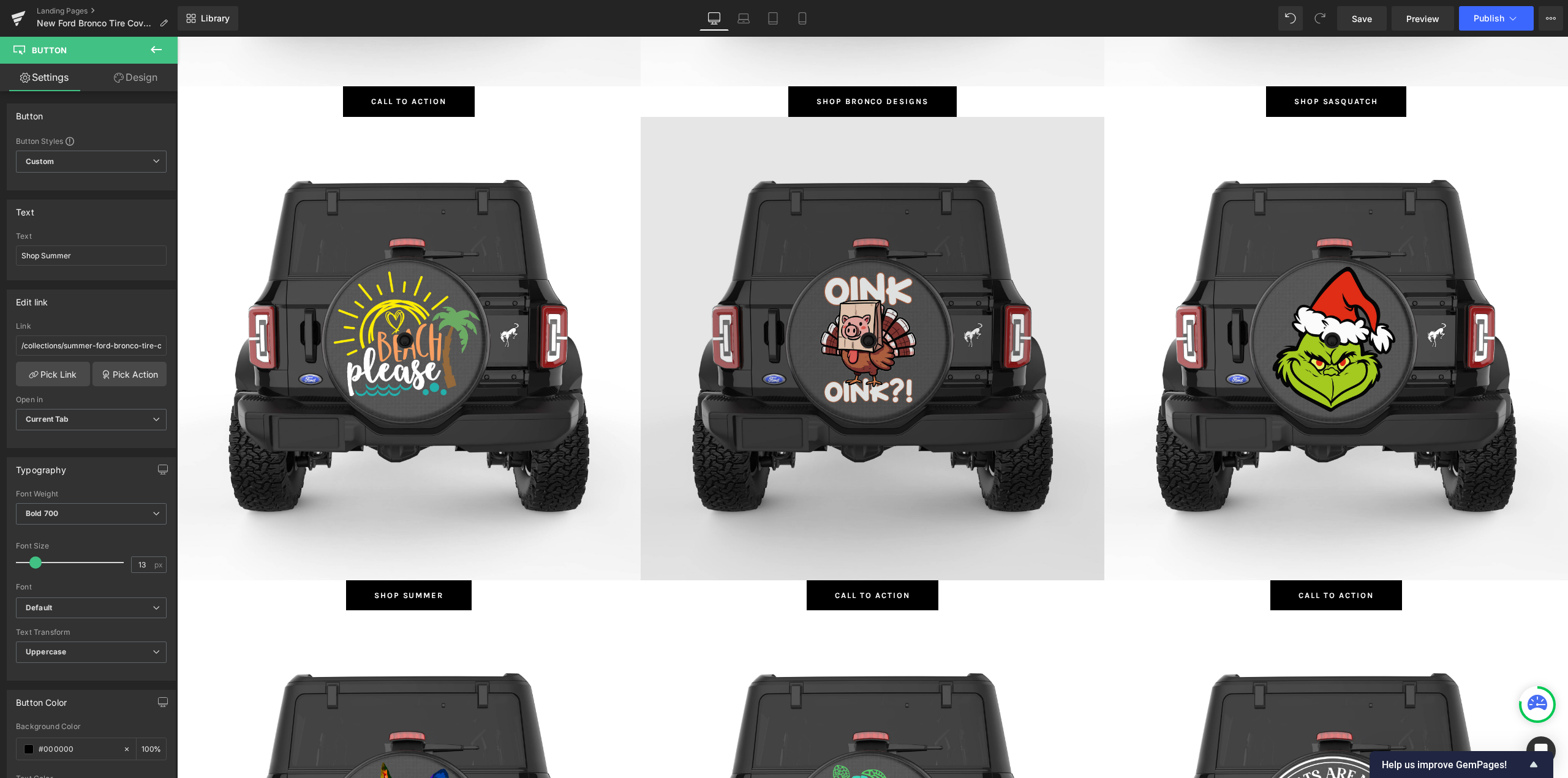
click at [886, 273] on img at bounding box center [872, 349] width 464 height 464
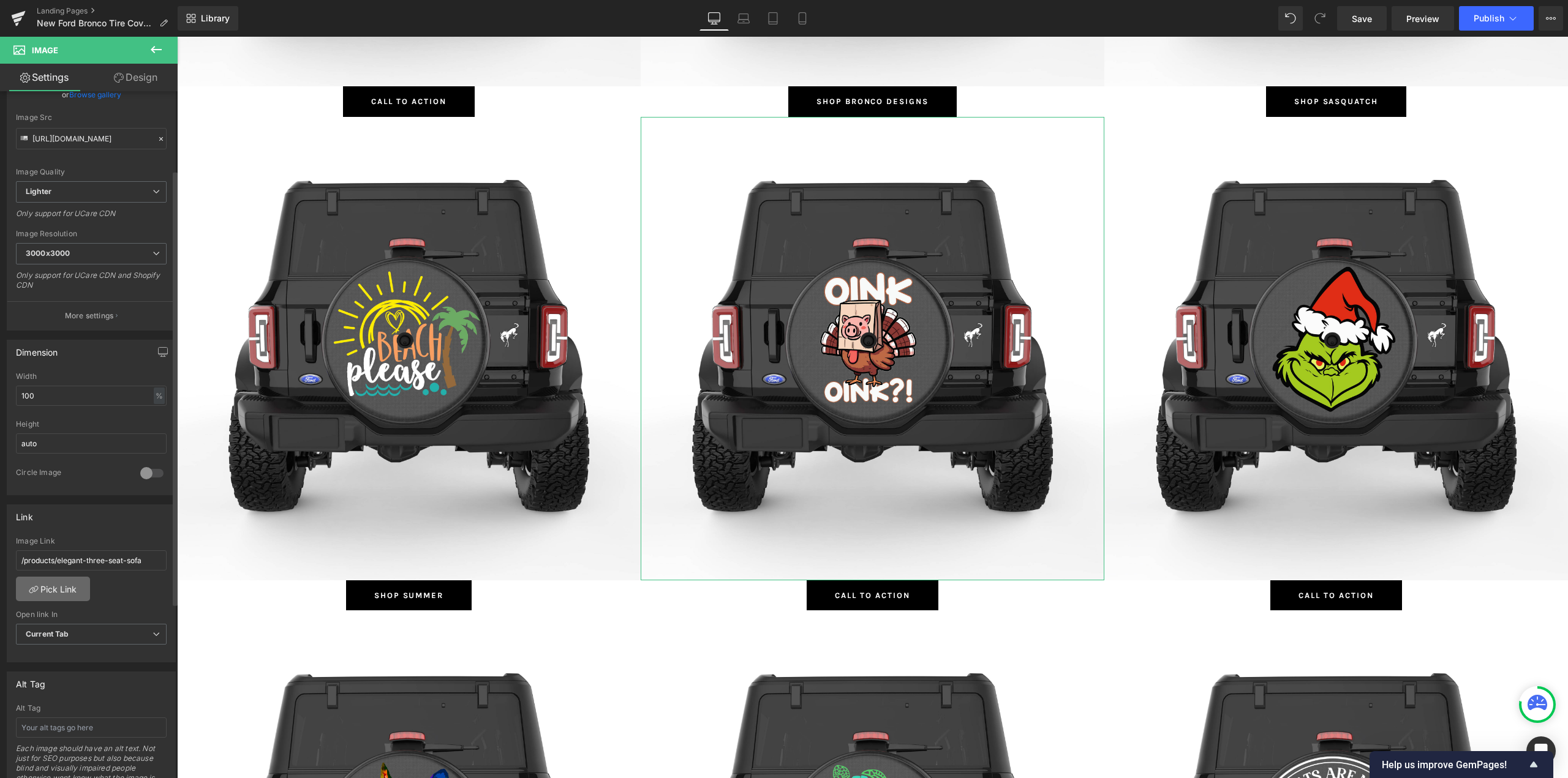
scroll to position [245, 0]
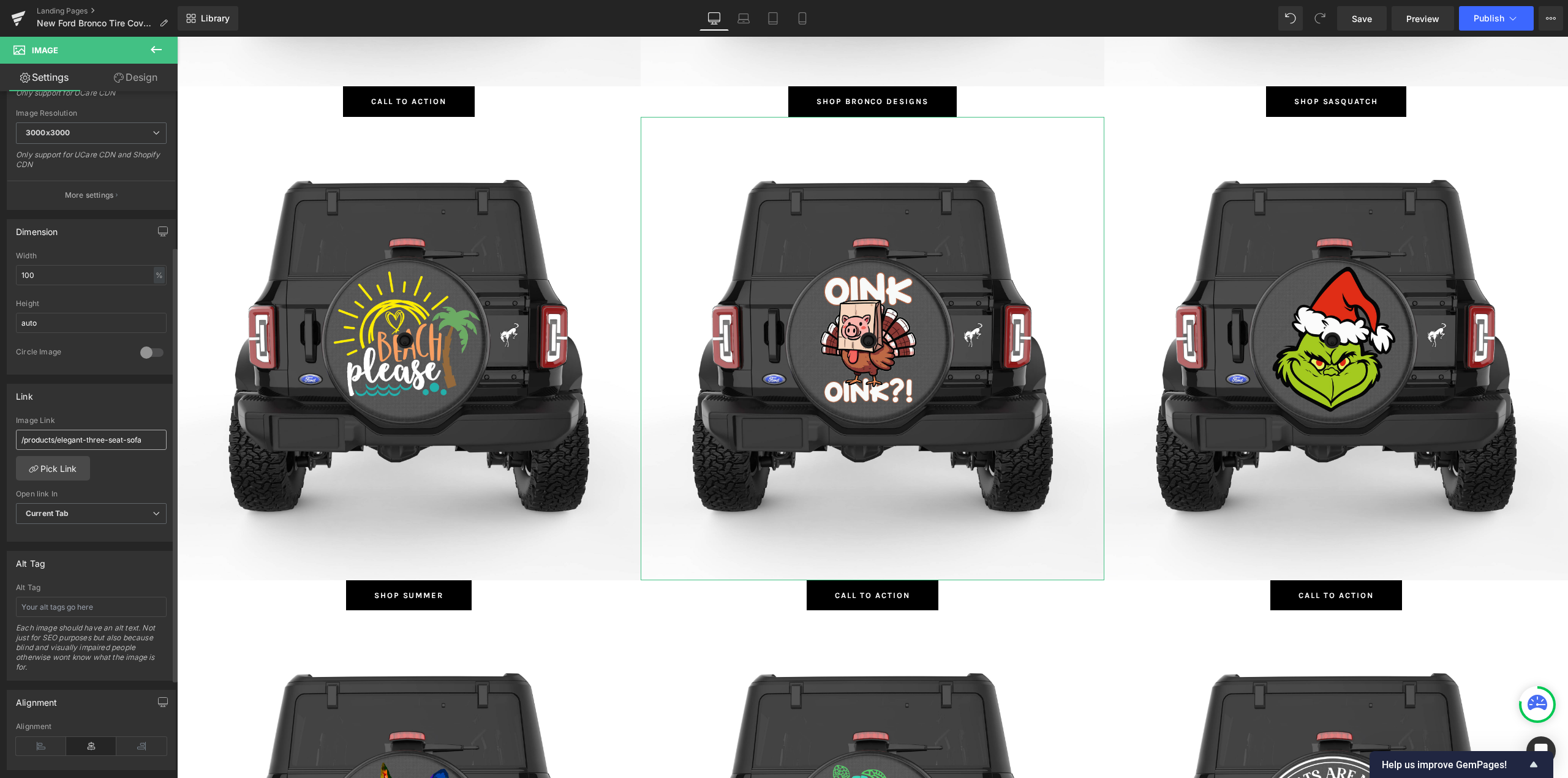
click at [69, 441] on input "/products/elegant-three-seat-sofa" at bounding box center [90, 439] width 150 height 20
click at [53, 471] on link "Pick Link" at bounding box center [53, 468] width 74 height 24
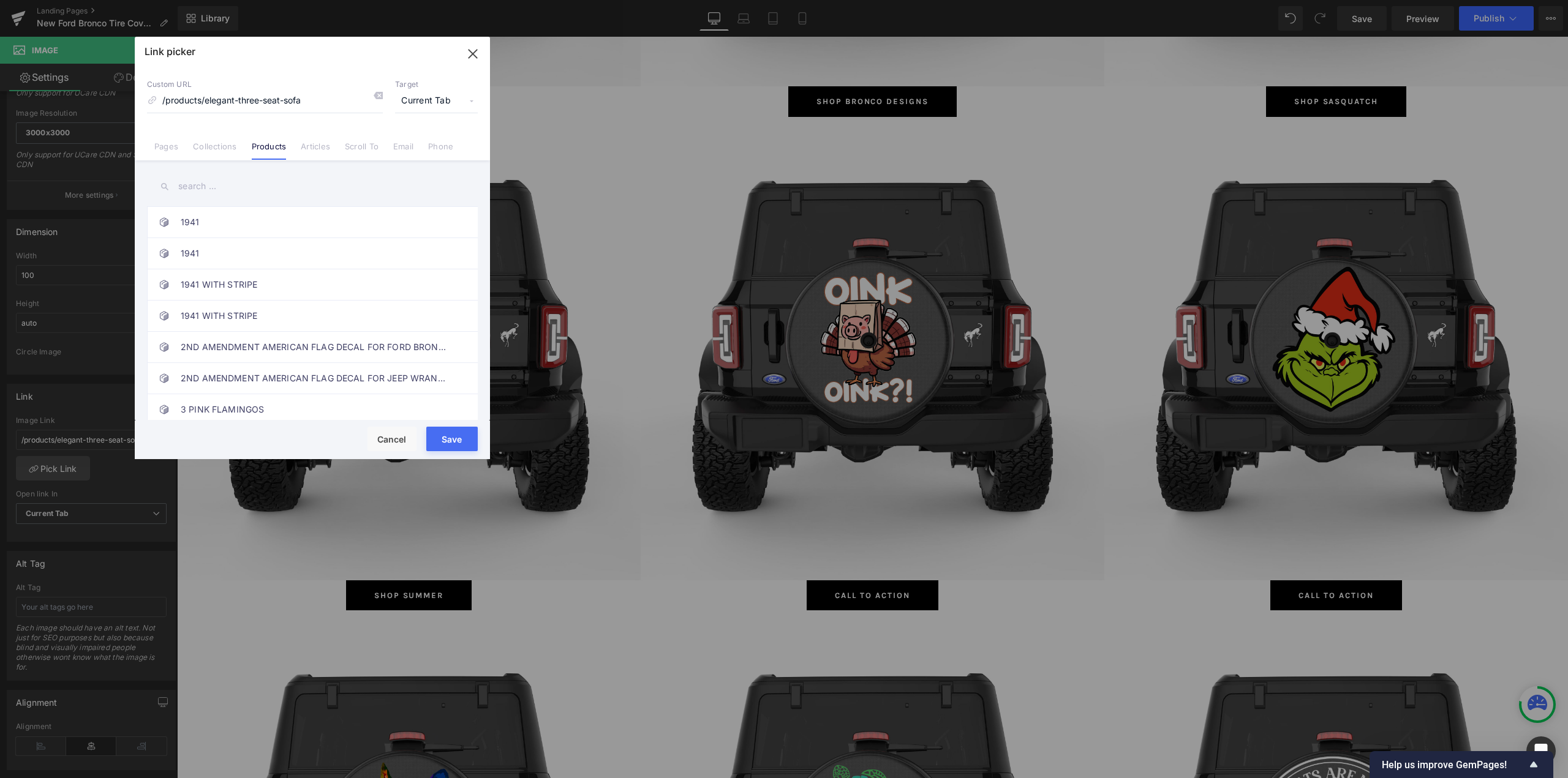
click at [221, 149] on div "Link picker Back to Library Insert Custom URL /products/elegant-three-seat-sofa…" at bounding box center [312, 248] width 355 height 422
click at [222, 150] on link "Collections" at bounding box center [214, 150] width 44 height 19
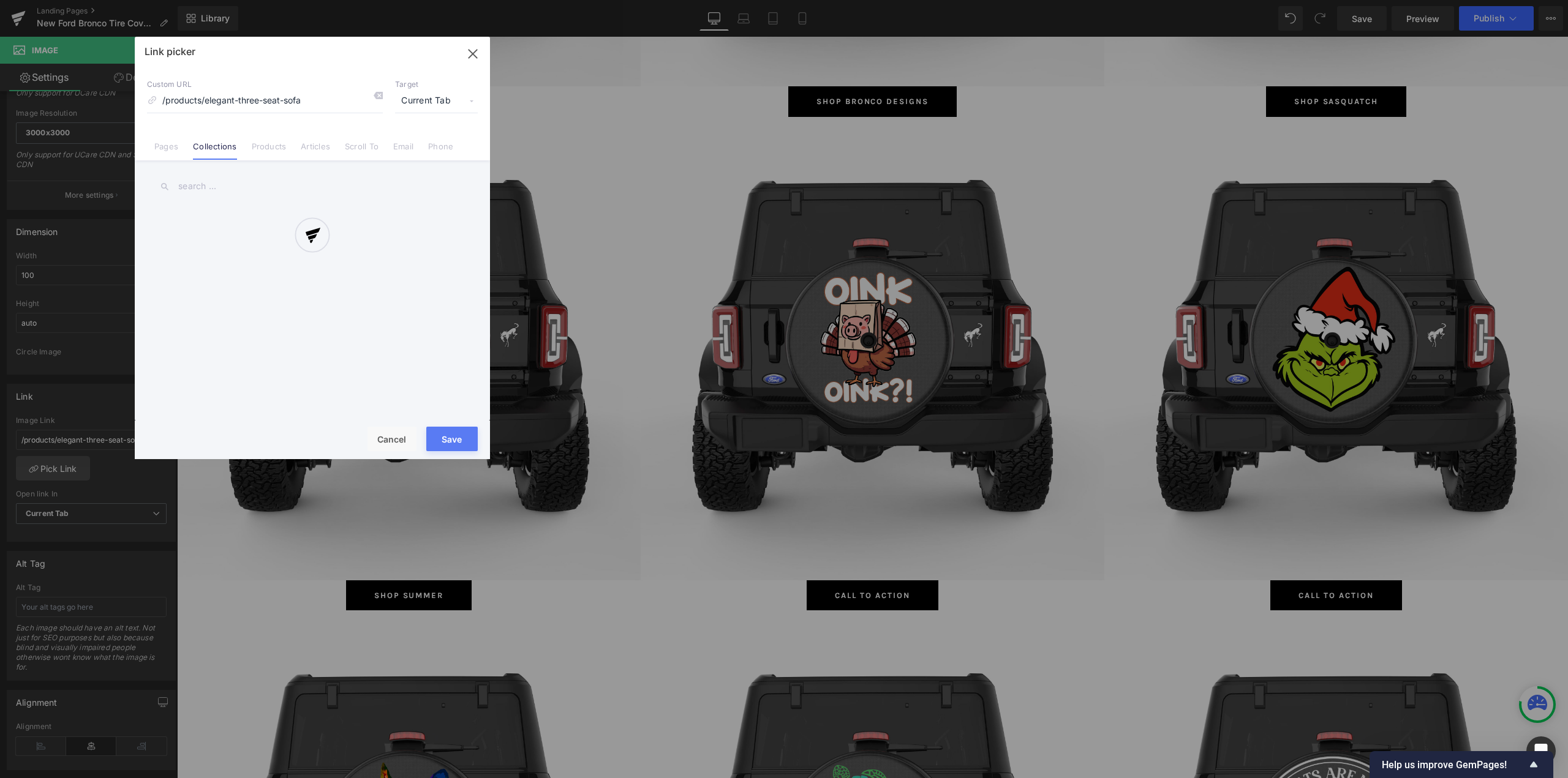
click at [226, 193] on div at bounding box center [312, 248] width 355 height 422
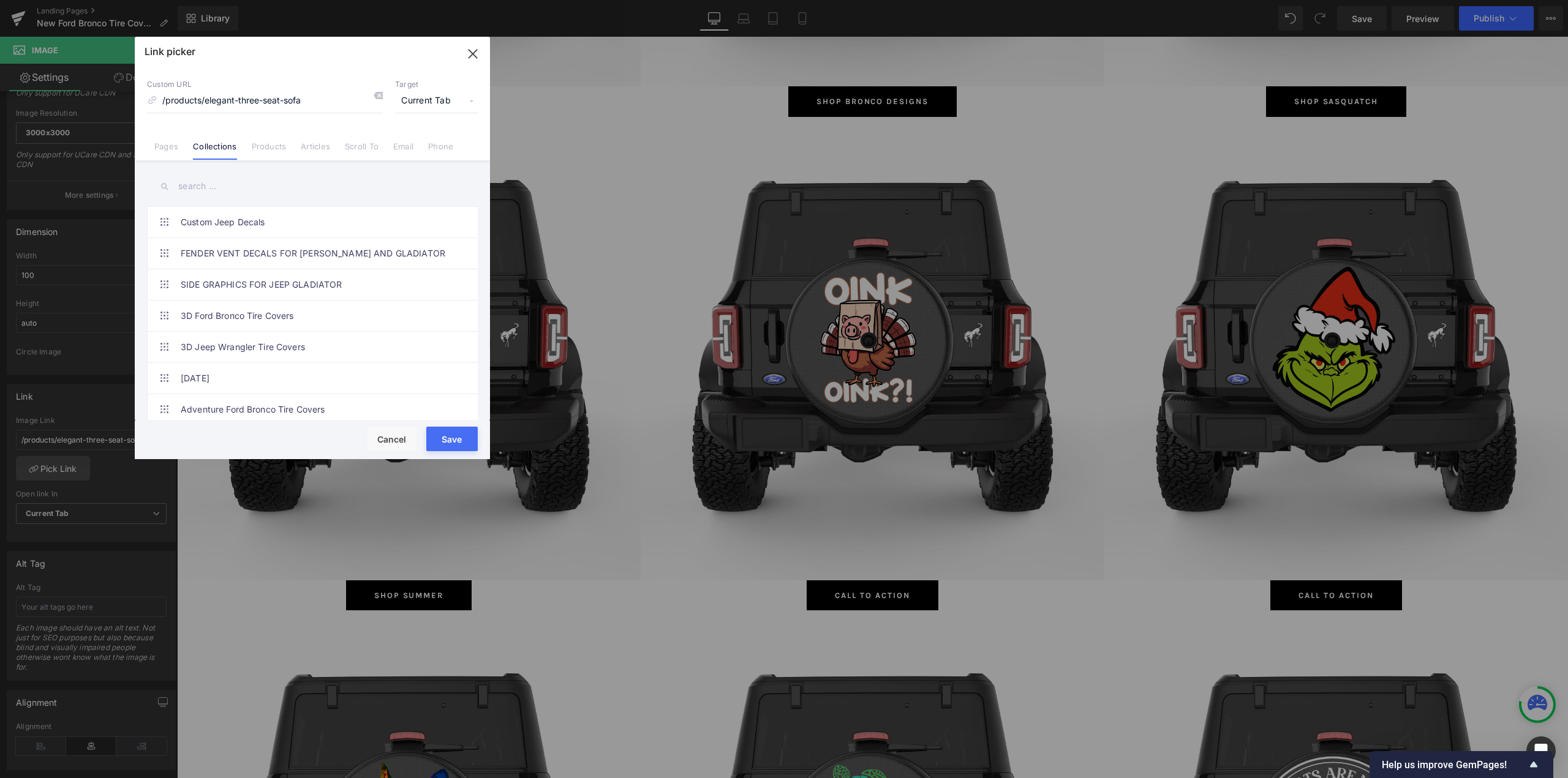
click at [225, 191] on input "text" at bounding box center [312, 186] width 330 height 27
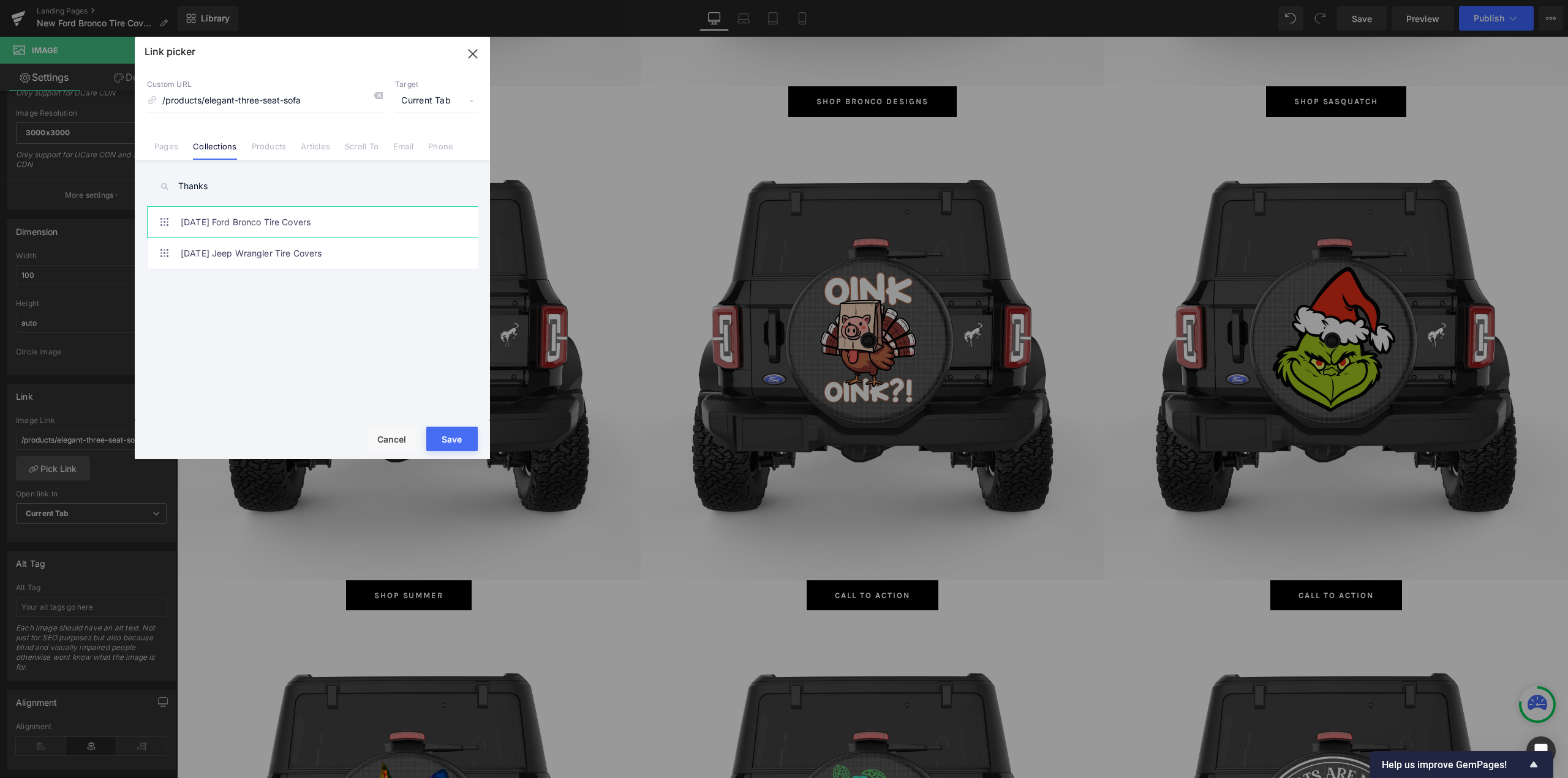
type input "Thanks"
click at [229, 224] on link "[DATE] Ford Bronco Tire Covers" at bounding box center [316, 222] width 270 height 30
type input "/collections/thanksgiving-ford-bronco-tire-covers"
click at [459, 439] on button "Save" at bounding box center [451, 439] width 51 height 24
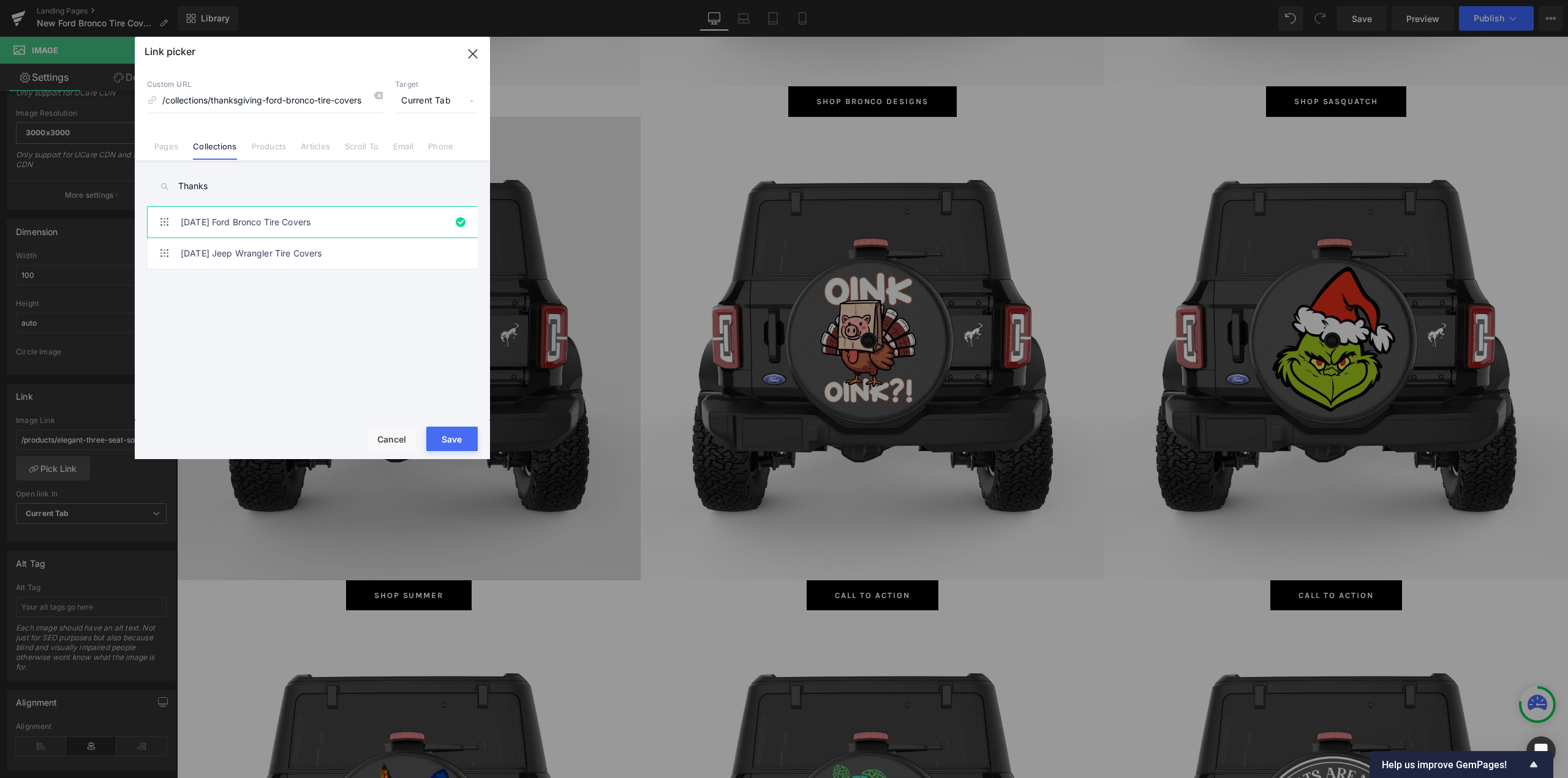
type input "/collections/thanksgiving-ford-bronco-tire-covers"
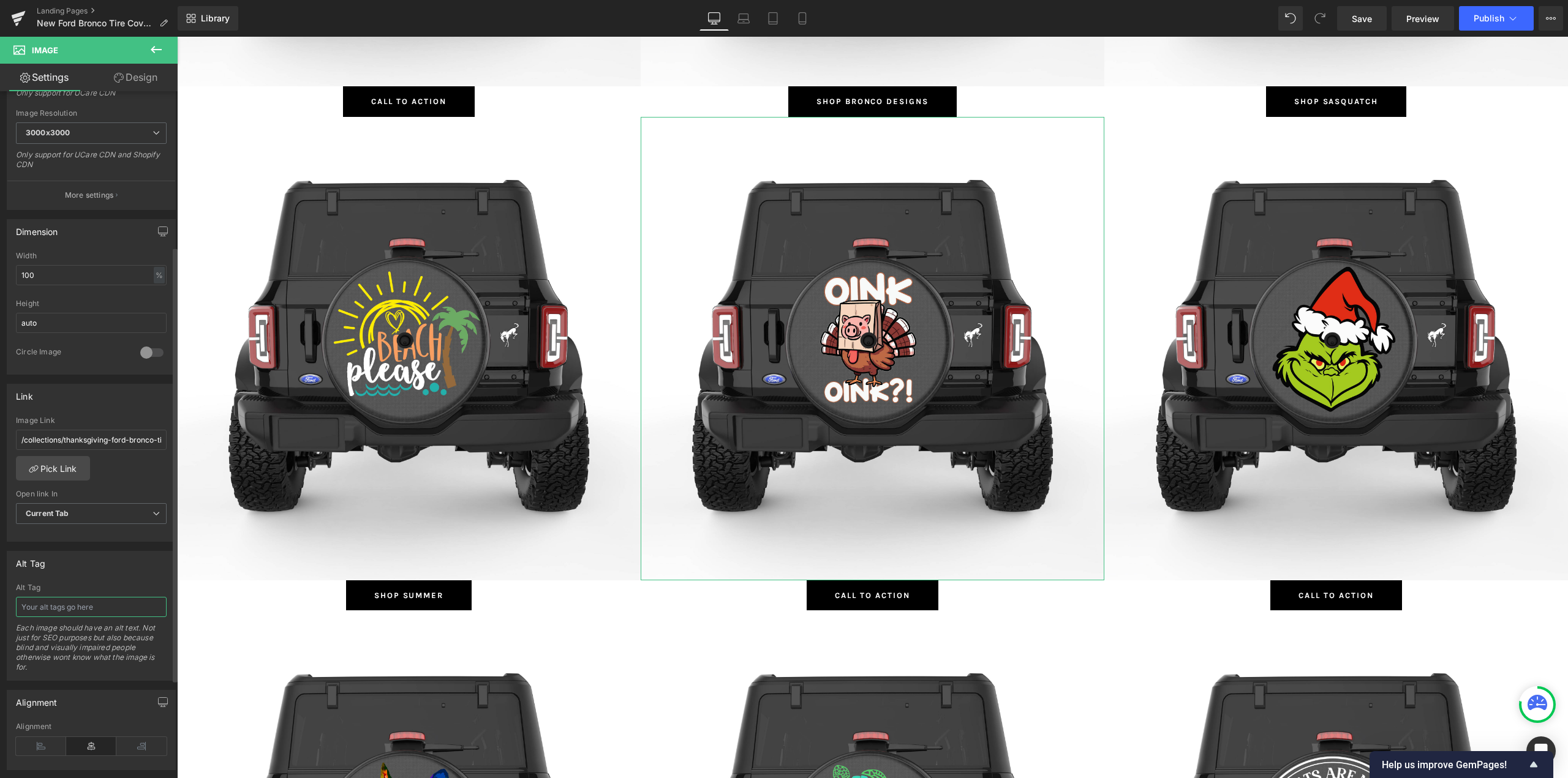
click at [62, 608] on input "text" at bounding box center [90, 607] width 150 height 20
type input "[DATE] Ford Bronco Tire Covers"
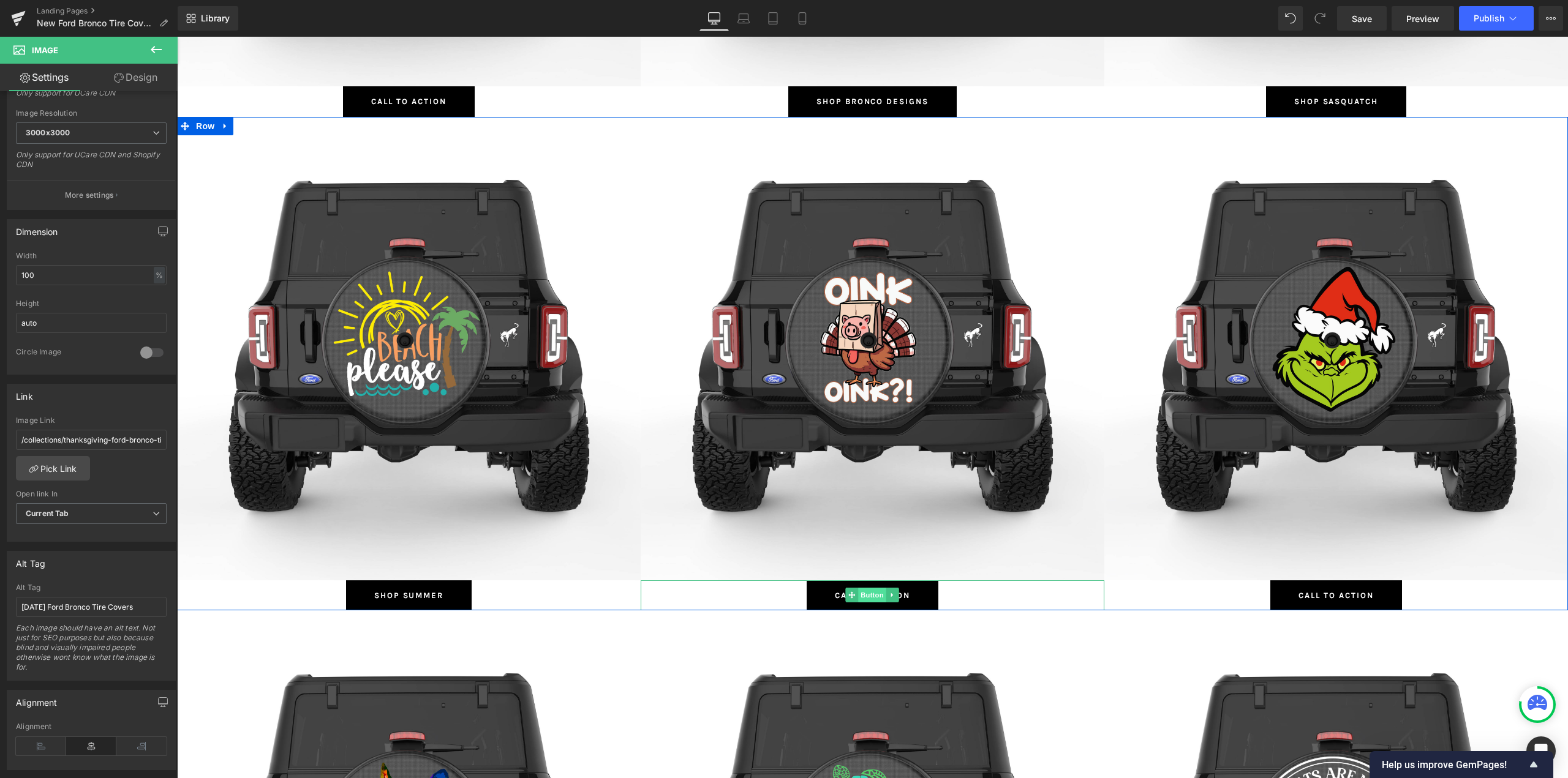
click at [870, 594] on span "Button" at bounding box center [873, 595] width 28 height 15
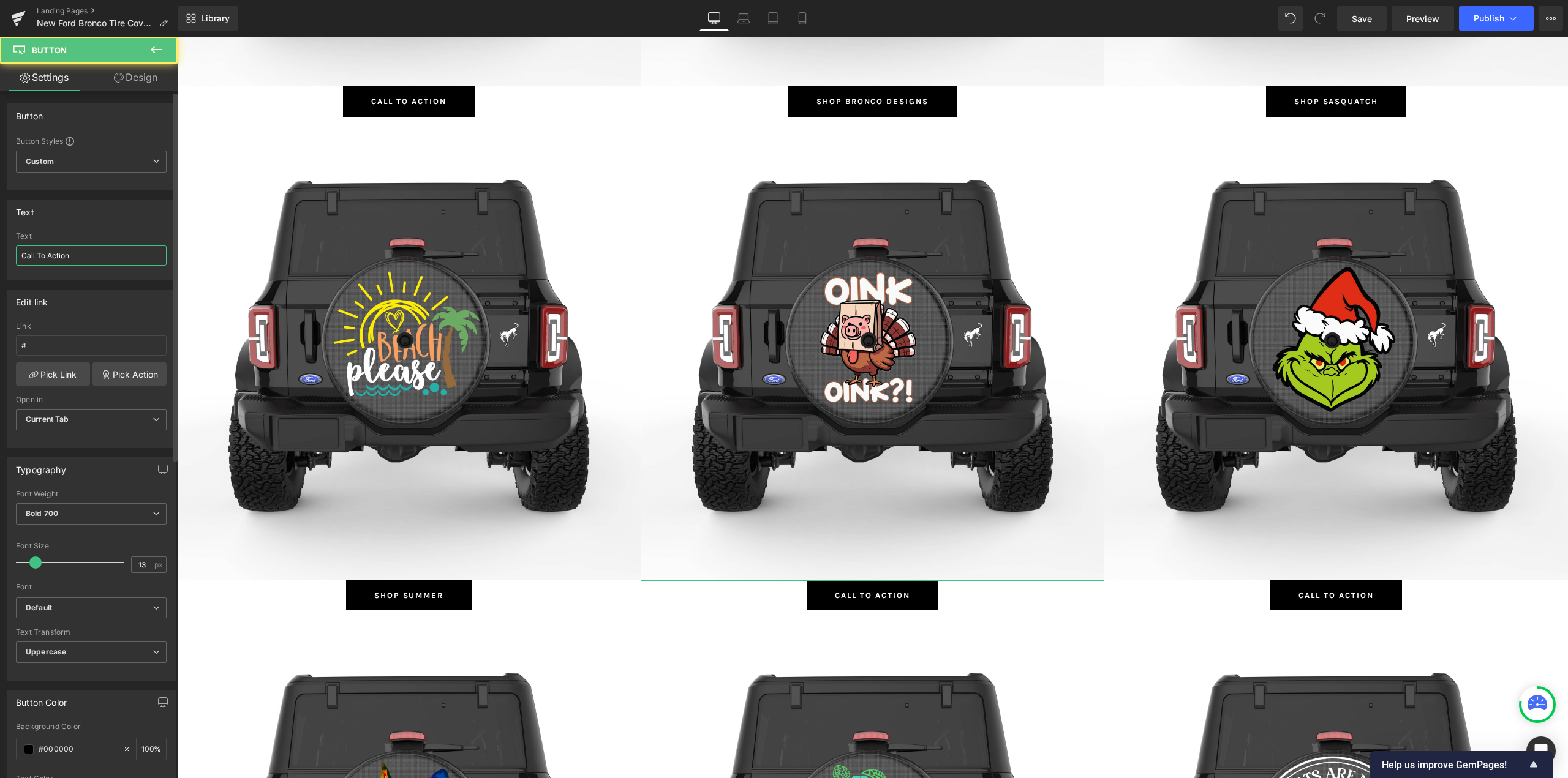
click at [60, 253] on input "Call To Action" at bounding box center [90, 255] width 150 height 20
type input "Shop [DATE]"
click at [49, 376] on link "Pick Link" at bounding box center [53, 373] width 74 height 24
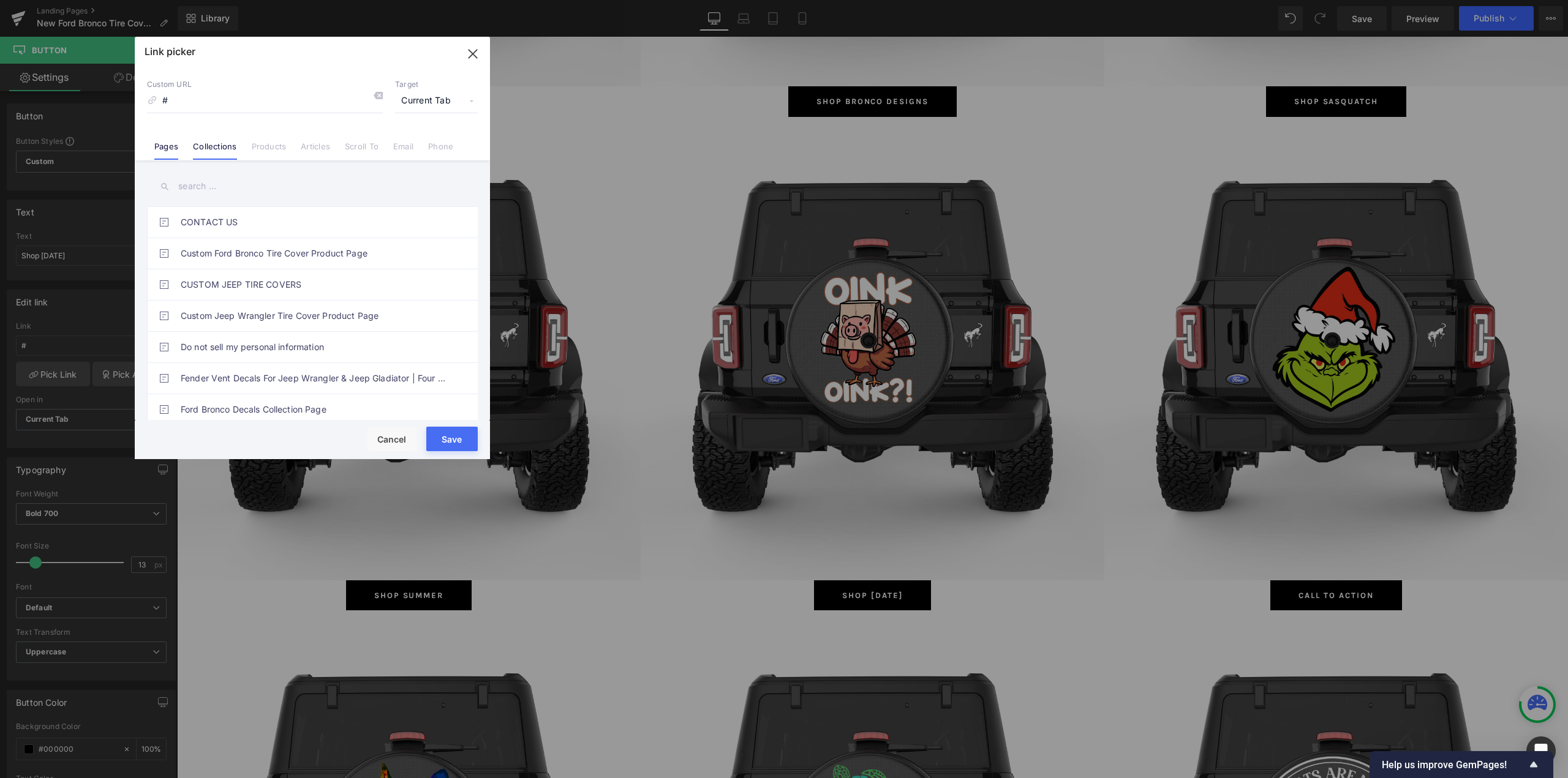
click at [206, 147] on link "Collections" at bounding box center [214, 150] width 44 height 19
click at [207, 196] on input "text" at bounding box center [312, 186] width 330 height 27
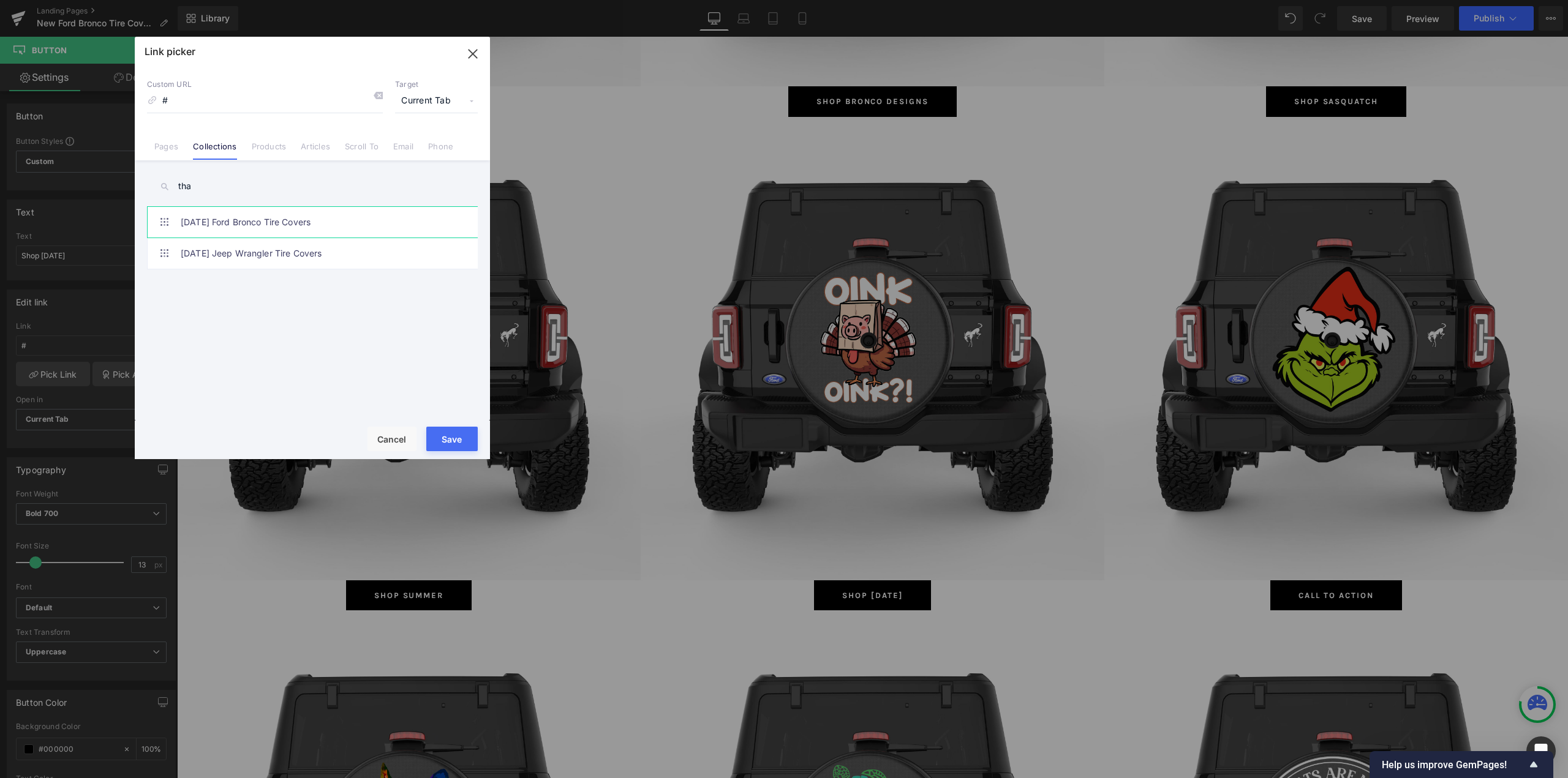
type input "tha"
click at [233, 224] on link "[DATE] Ford Bronco Tire Covers" at bounding box center [316, 222] width 270 height 30
type input "/collections/thanksgiving-ford-bronco-tire-covers"
click at [453, 442] on button "Save" at bounding box center [451, 439] width 51 height 24
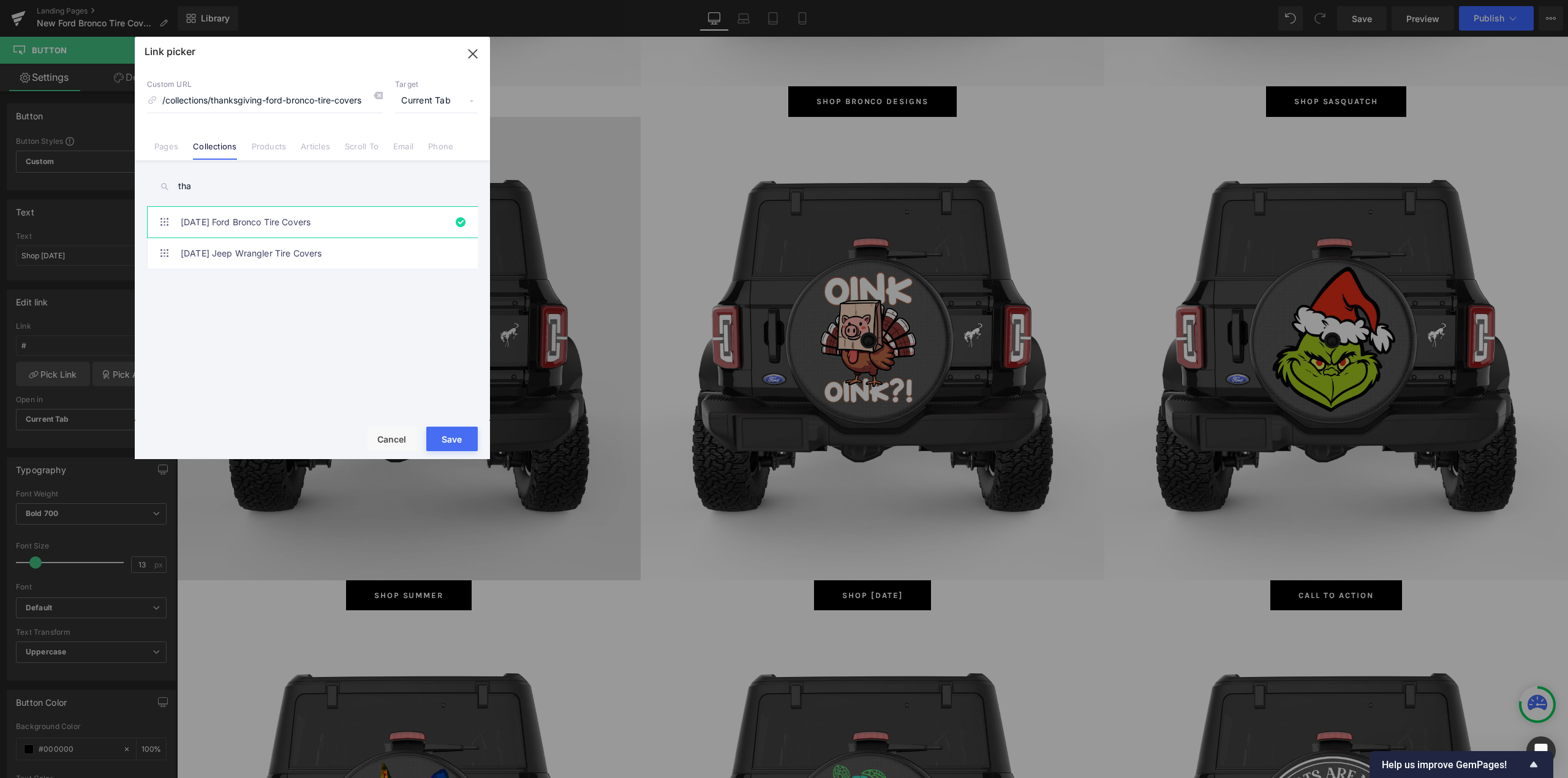
type input "/collections/thanksgiving-ford-bronco-tire-covers"
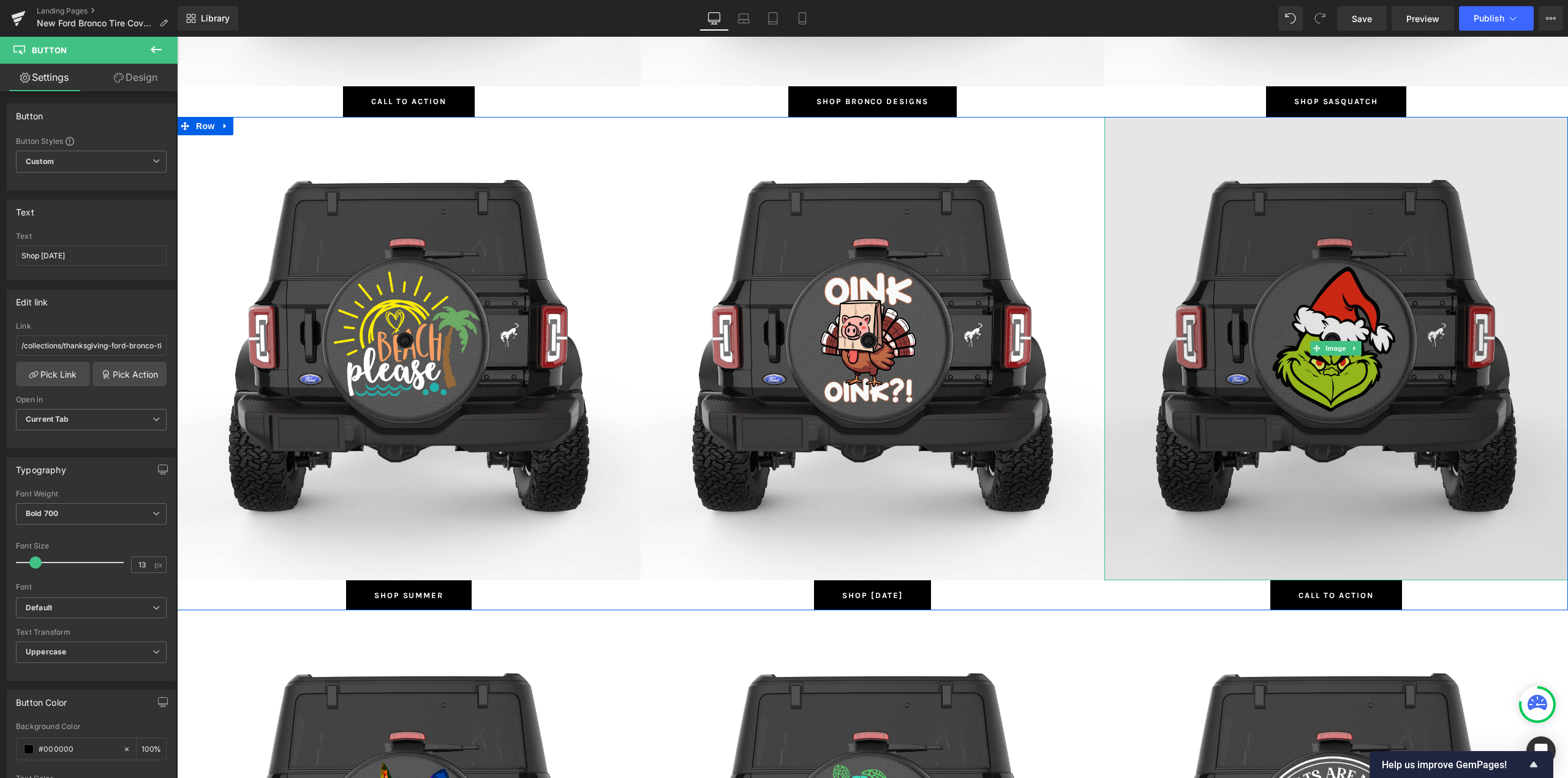
click at [1307, 246] on img at bounding box center [1336, 349] width 464 height 464
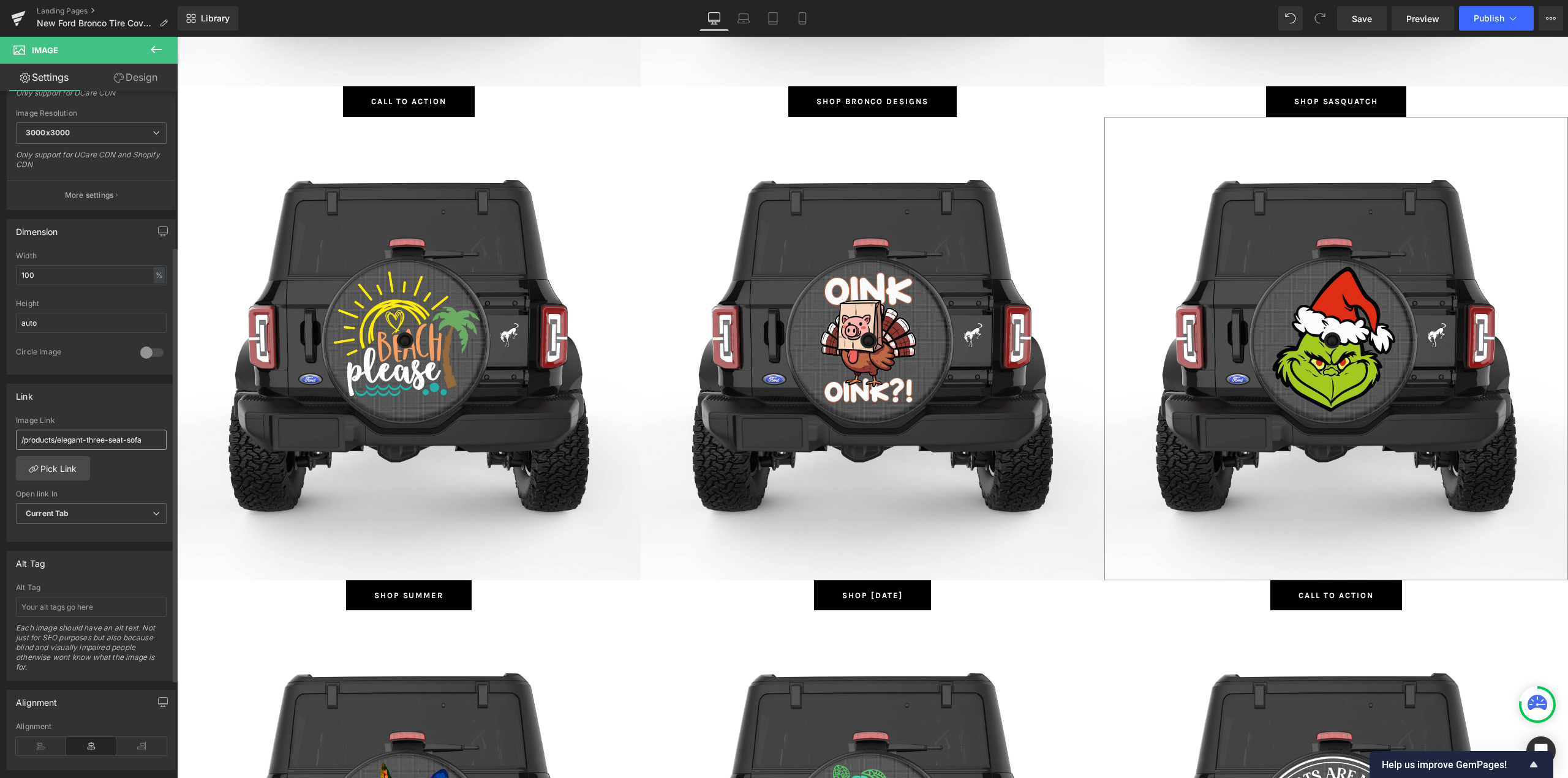
click at [72, 439] on input "/products/elegant-three-seat-sofa" at bounding box center [90, 439] width 150 height 20
click at [59, 476] on link "Pick Link" at bounding box center [53, 468] width 74 height 24
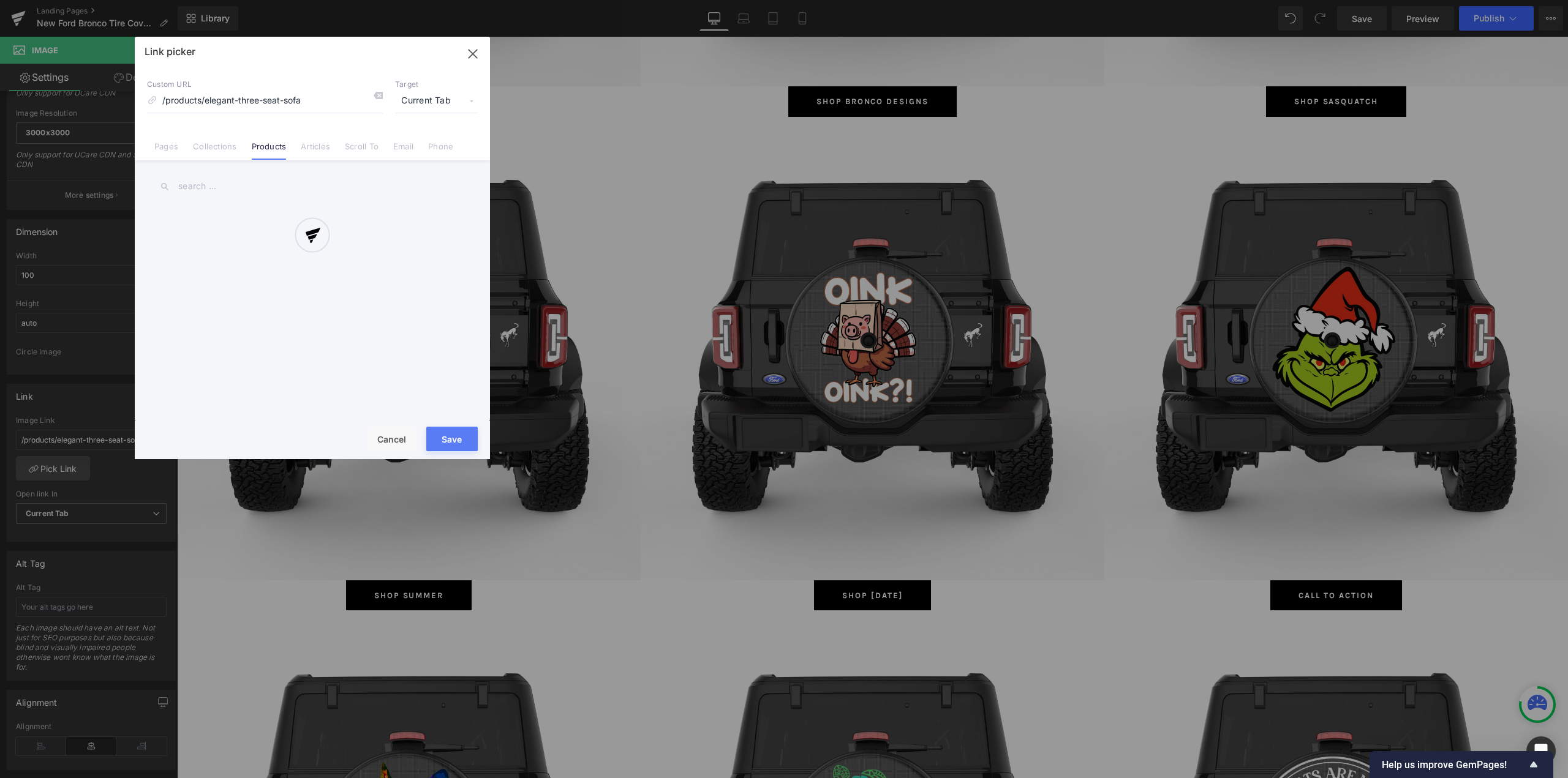
click at [232, 143] on div at bounding box center [312, 248] width 355 height 422
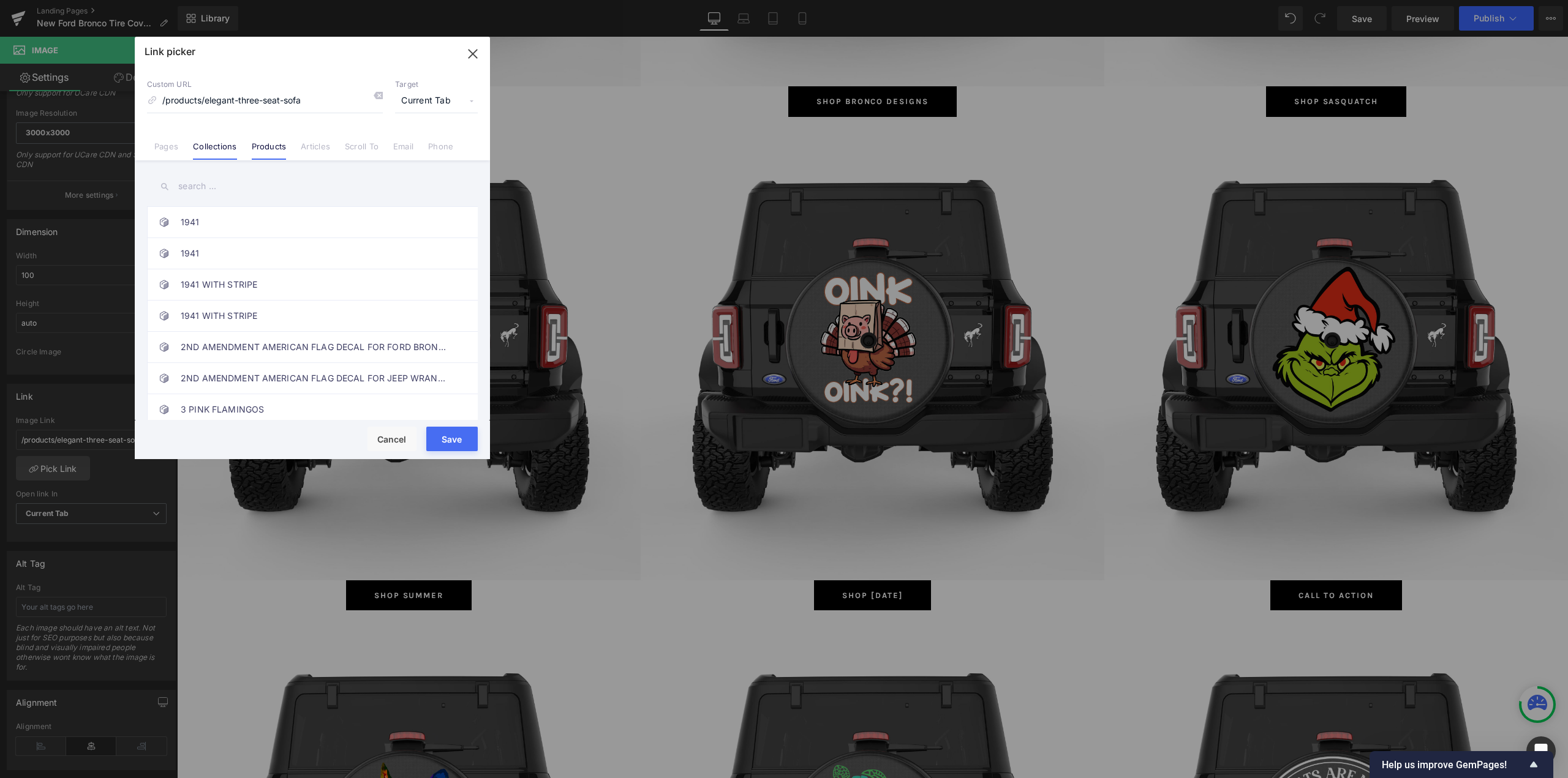
click at [217, 149] on link "Collections" at bounding box center [214, 150] width 44 height 19
click at [207, 189] on input "text" at bounding box center [312, 186] width 330 height 27
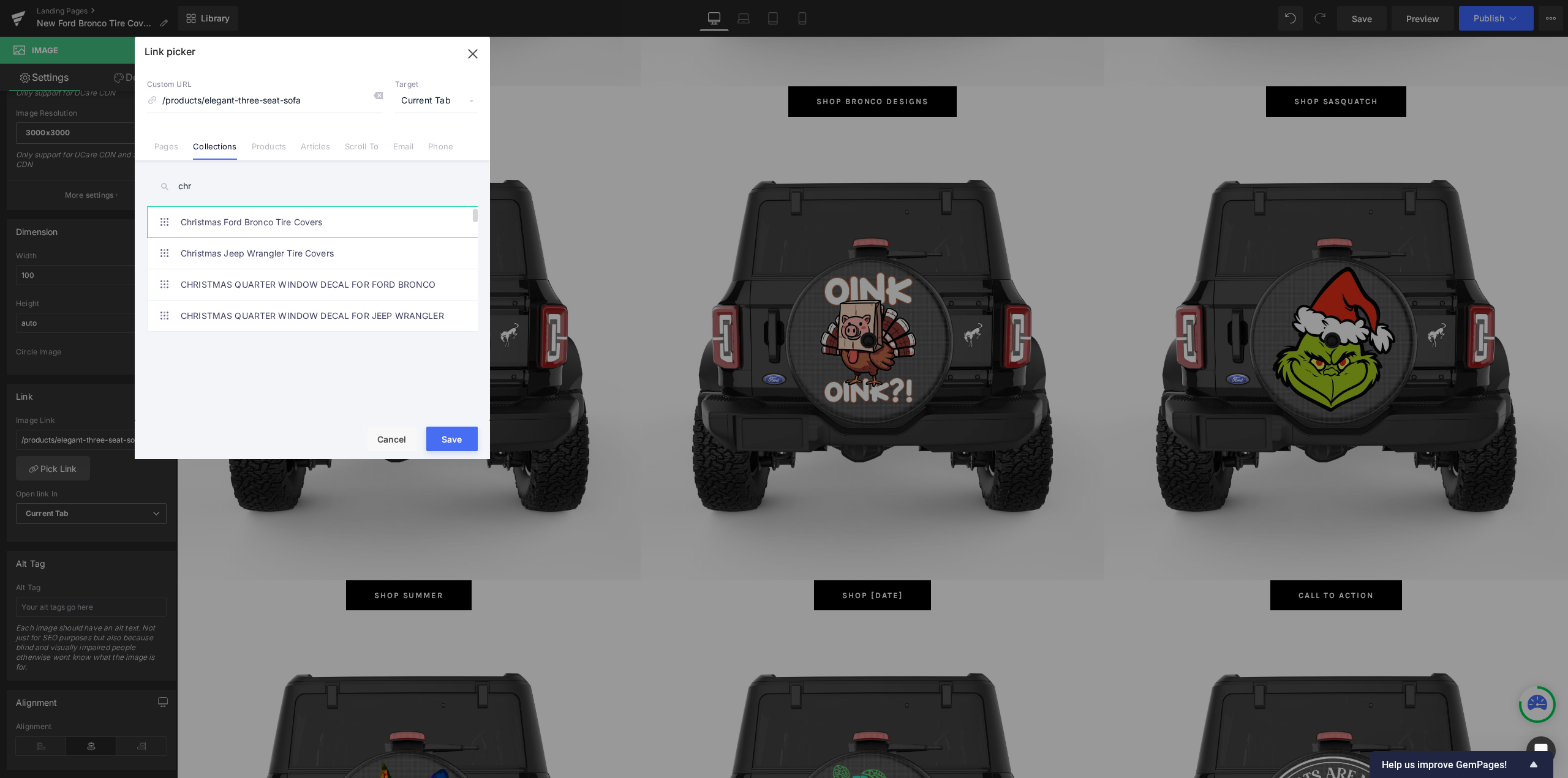
type input "chr"
click at [236, 225] on link "Christmas Ford Bronco Tire Covers" at bounding box center [316, 222] width 270 height 30
type input "/collections/christmas-ford-bronco-tire-covers"
click at [439, 447] on button "Save" at bounding box center [451, 439] width 51 height 24
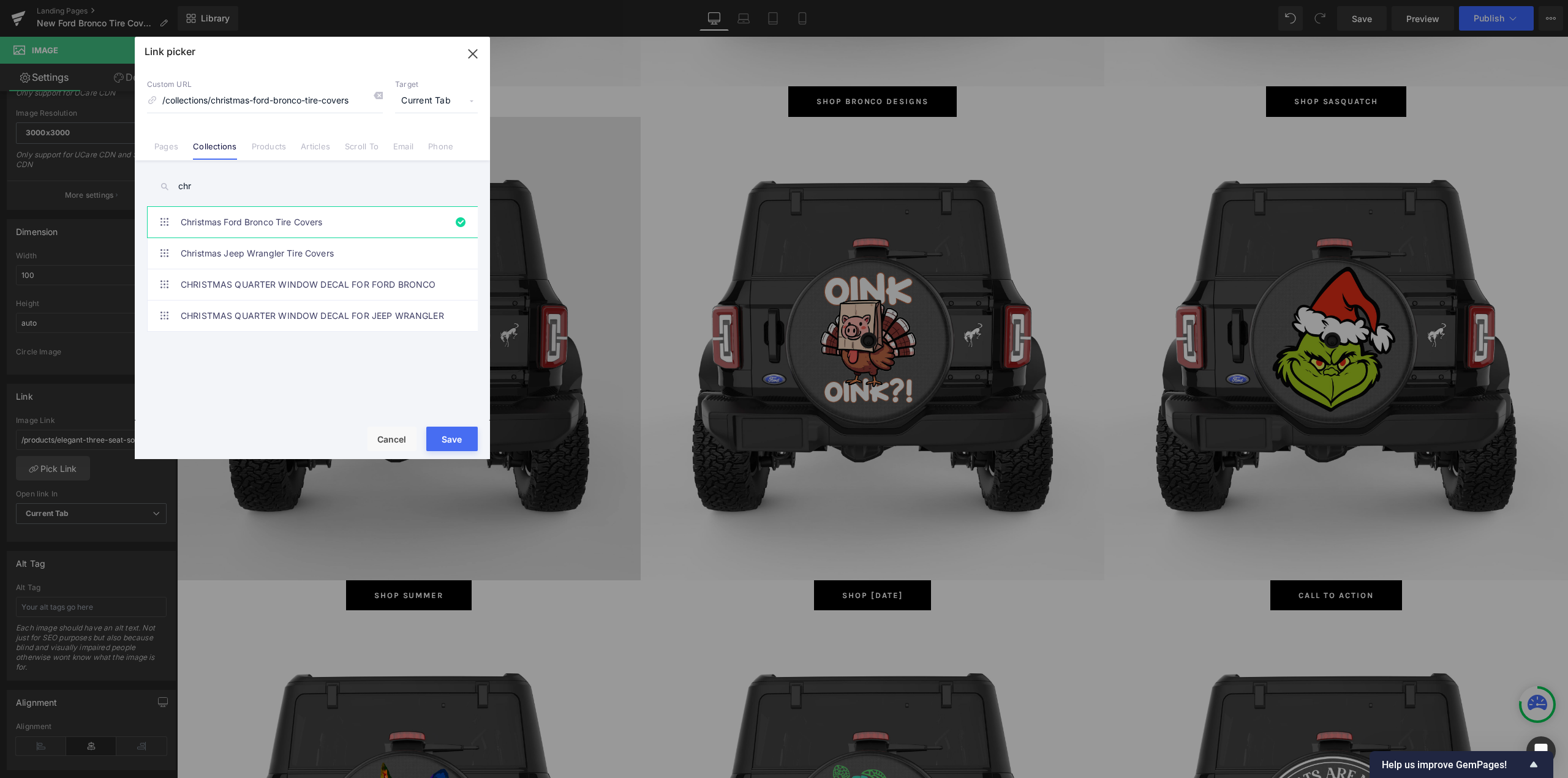
type input "/collections/christmas-ford-bronco-tire-covers"
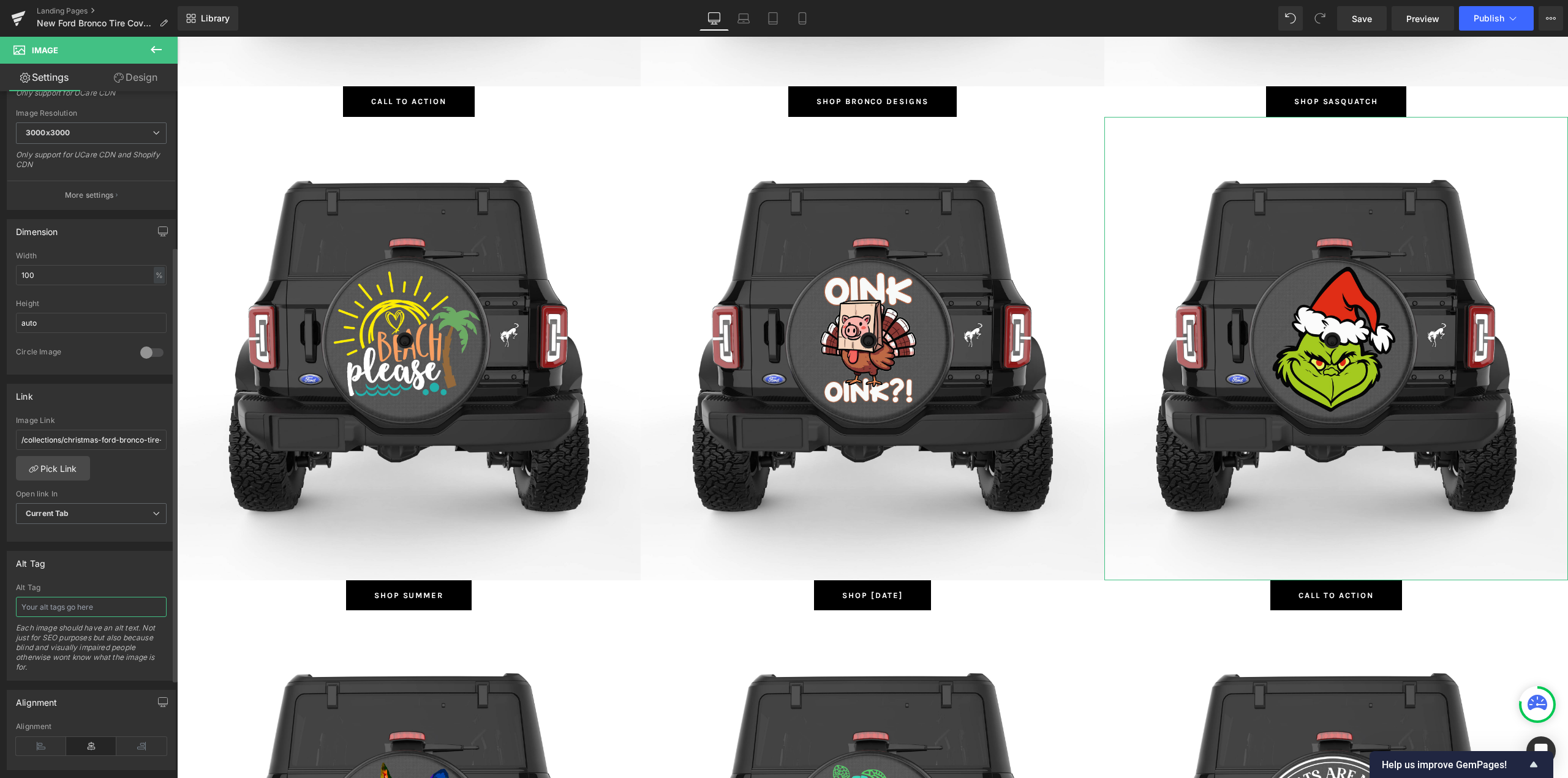
click at [57, 614] on input "text" at bounding box center [90, 607] width 150 height 20
type input "Christmas Ford Bronco Tire Covers"
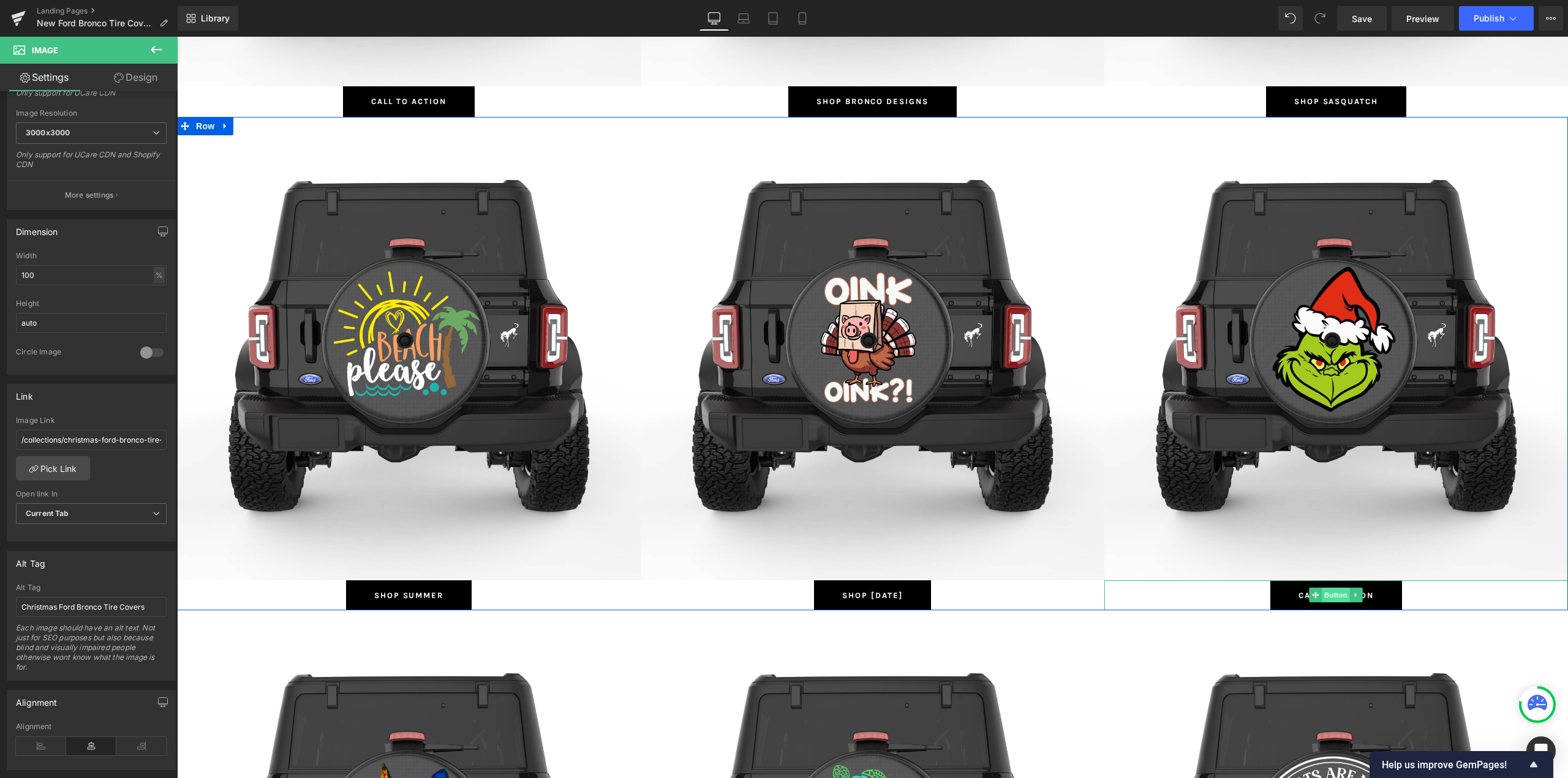
click at [1330, 594] on span "Button" at bounding box center [1336, 595] width 28 height 15
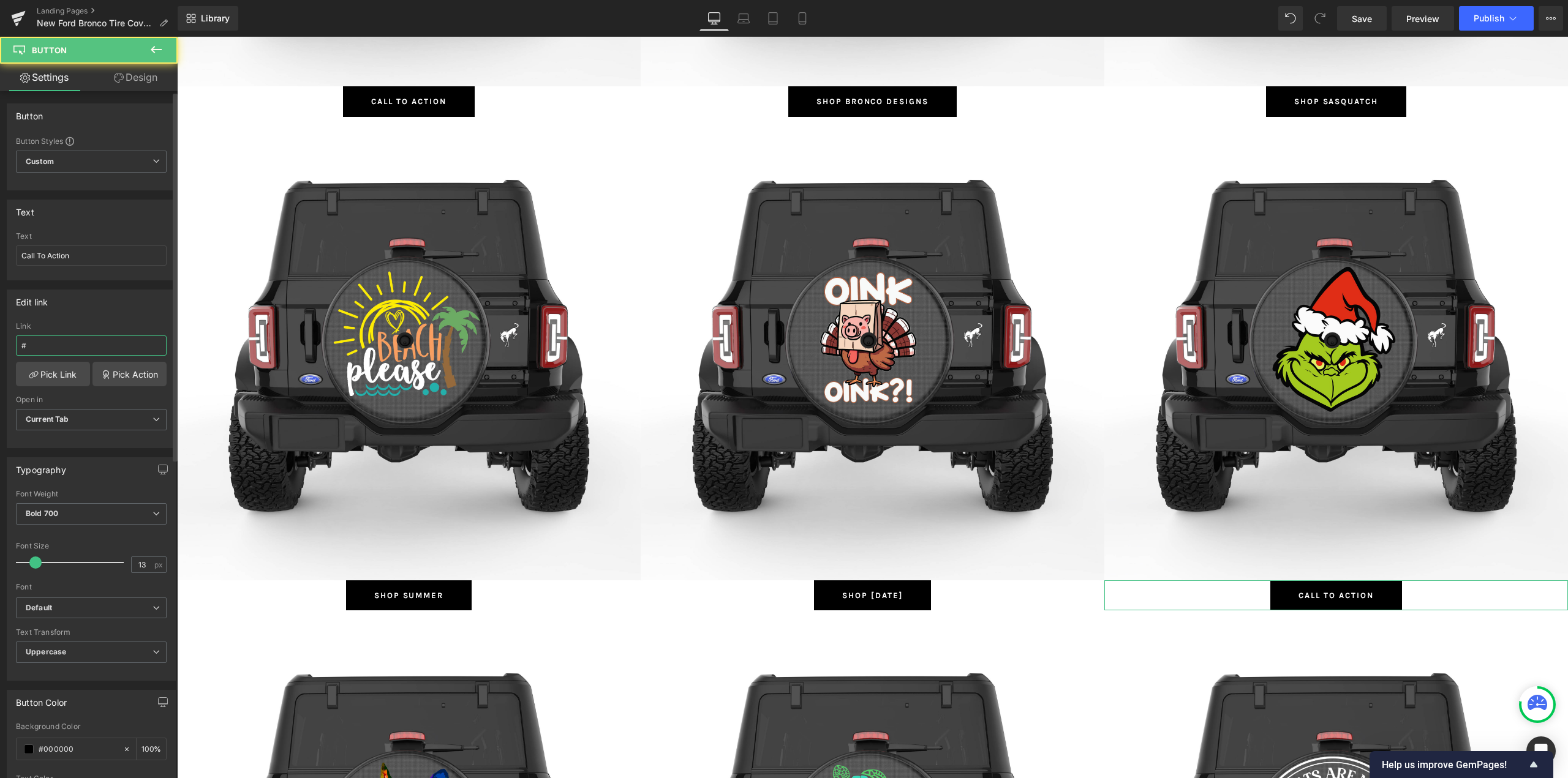
click at [56, 344] on input "#" at bounding box center [90, 345] width 150 height 20
type input "Shop Christmas"
click at [76, 261] on input "Call To Action" at bounding box center [90, 255] width 150 height 20
paste input "Shop Christmas"
type input "Shop Christmas"
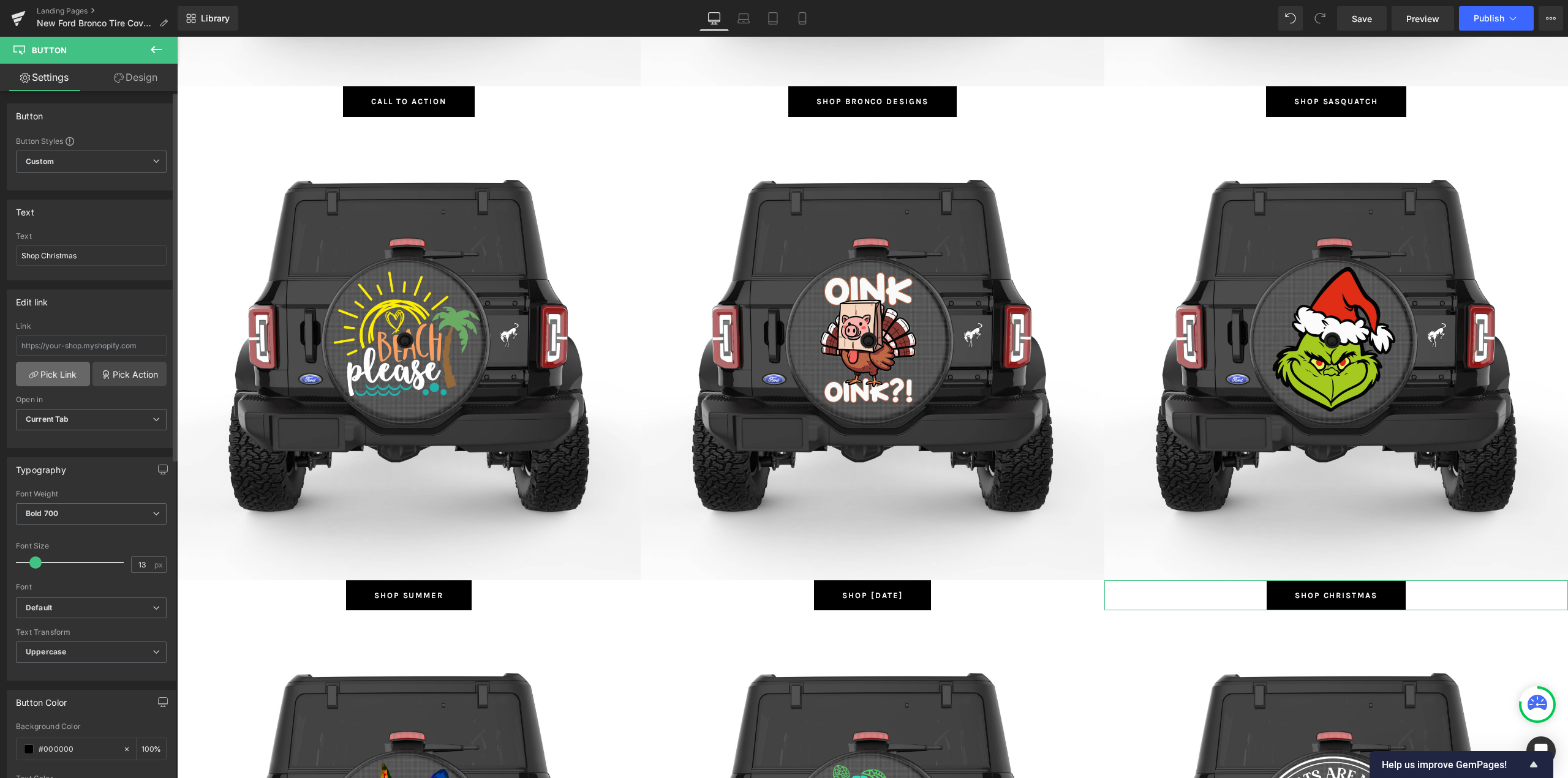
click at [39, 376] on link "Pick Link" at bounding box center [53, 373] width 74 height 24
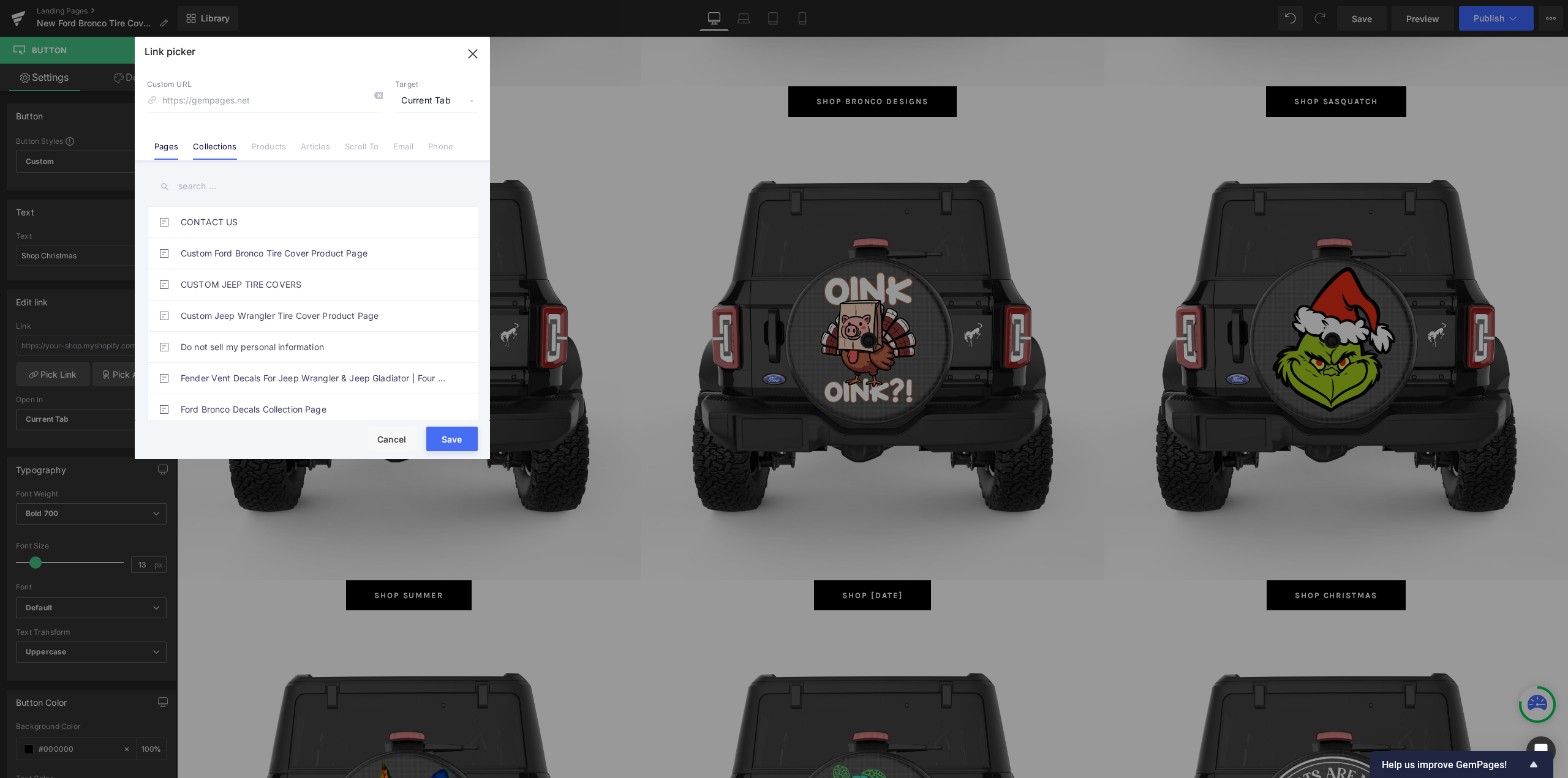
click at [233, 136] on li "Collections" at bounding box center [214, 142] width 59 height 21
click at [209, 184] on input "text" at bounding box center [312, 186] width 330 height 27
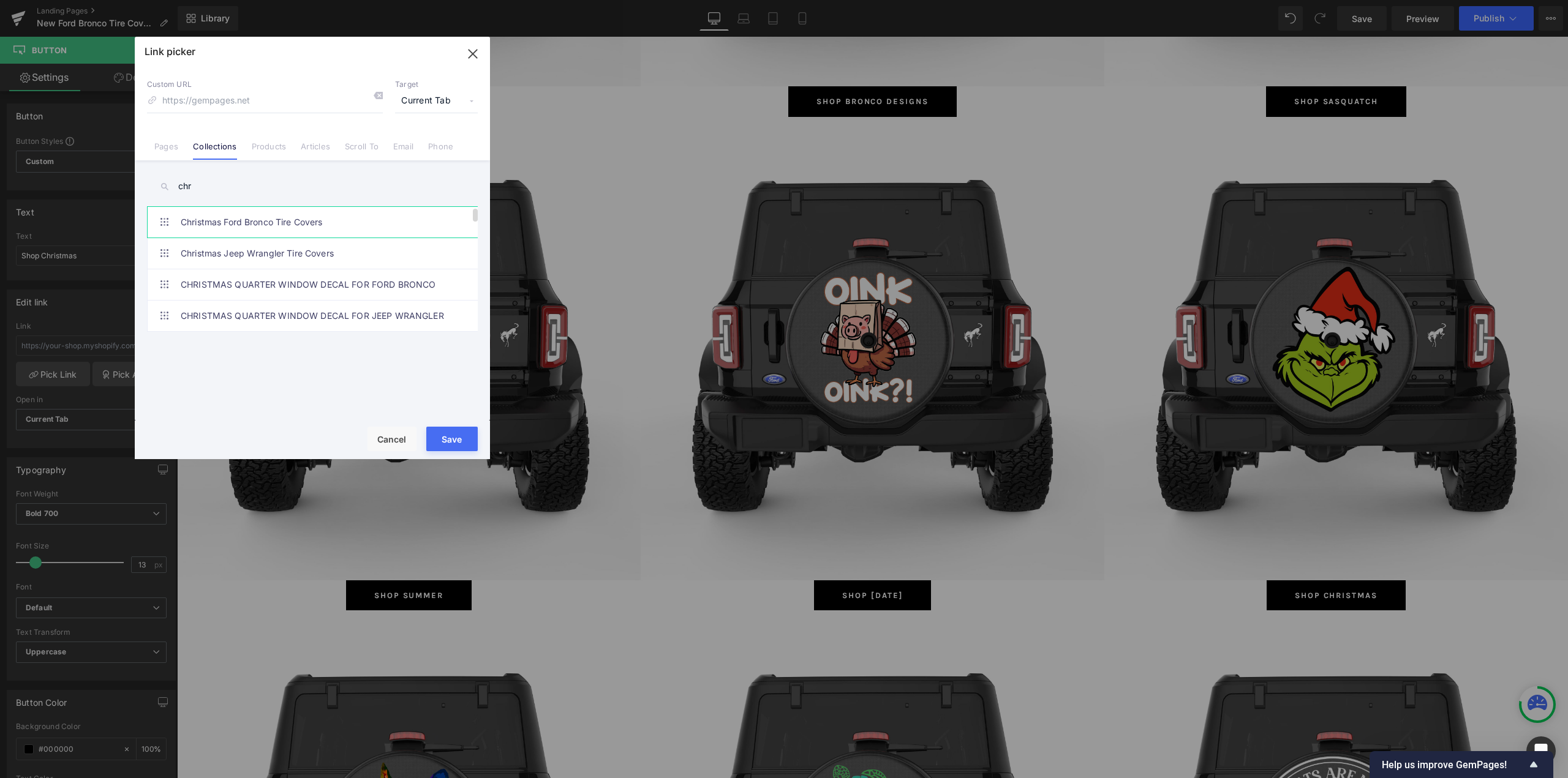
type input "chr"
click at [213, 227] on link "Christmas Ford Bronco Tire Covers" at bounding box center [316, 222] width 270 height 30
type input "/collections/christmas-ford-bronco-tire-covers"
click at [444, 440] on button "Save" at bounding box center [451, 439] width 51 height 24
type input "/collections/christmas-ford-bronco-tire-covers"
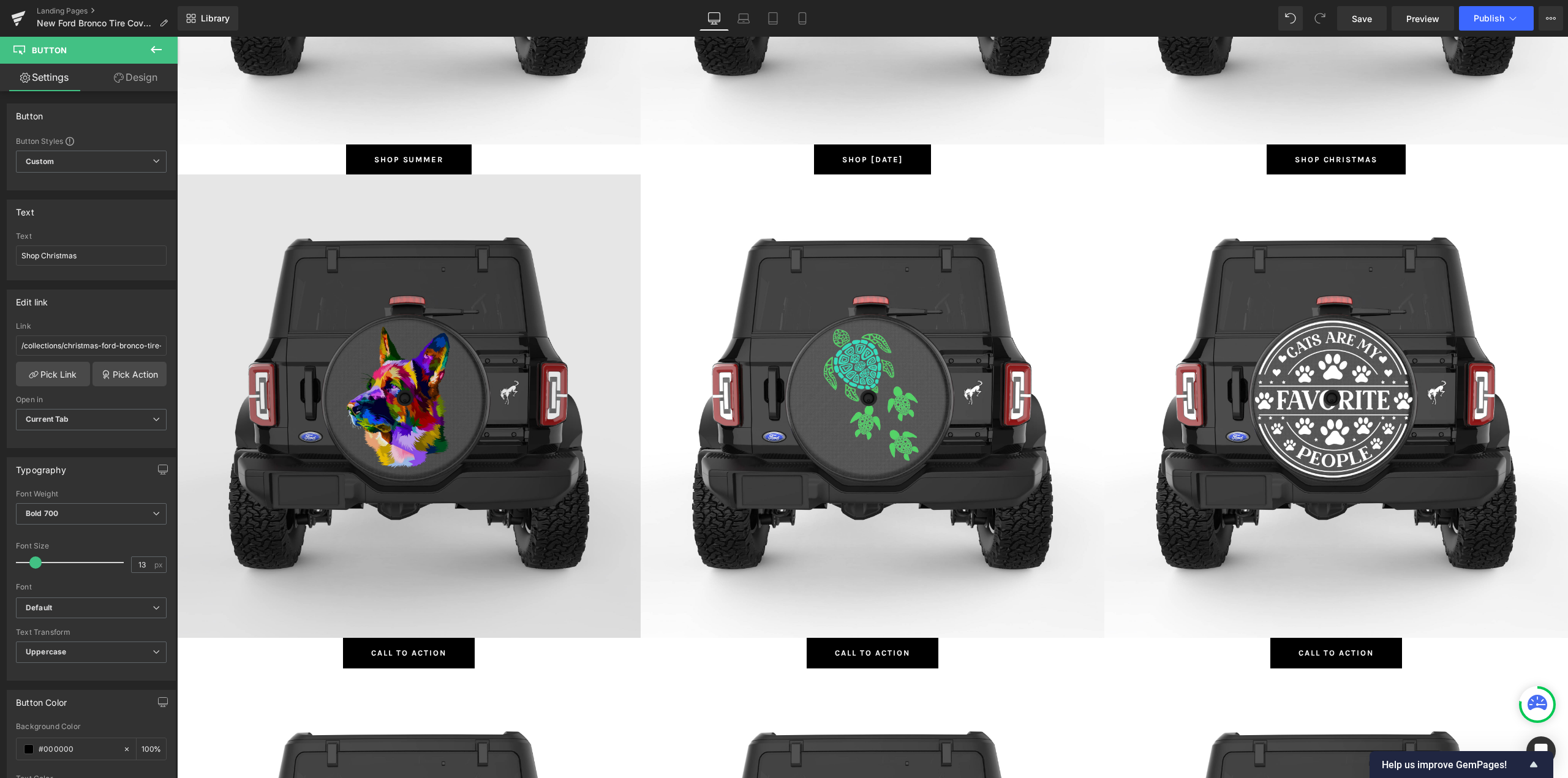
scroll to position [1653, 0]
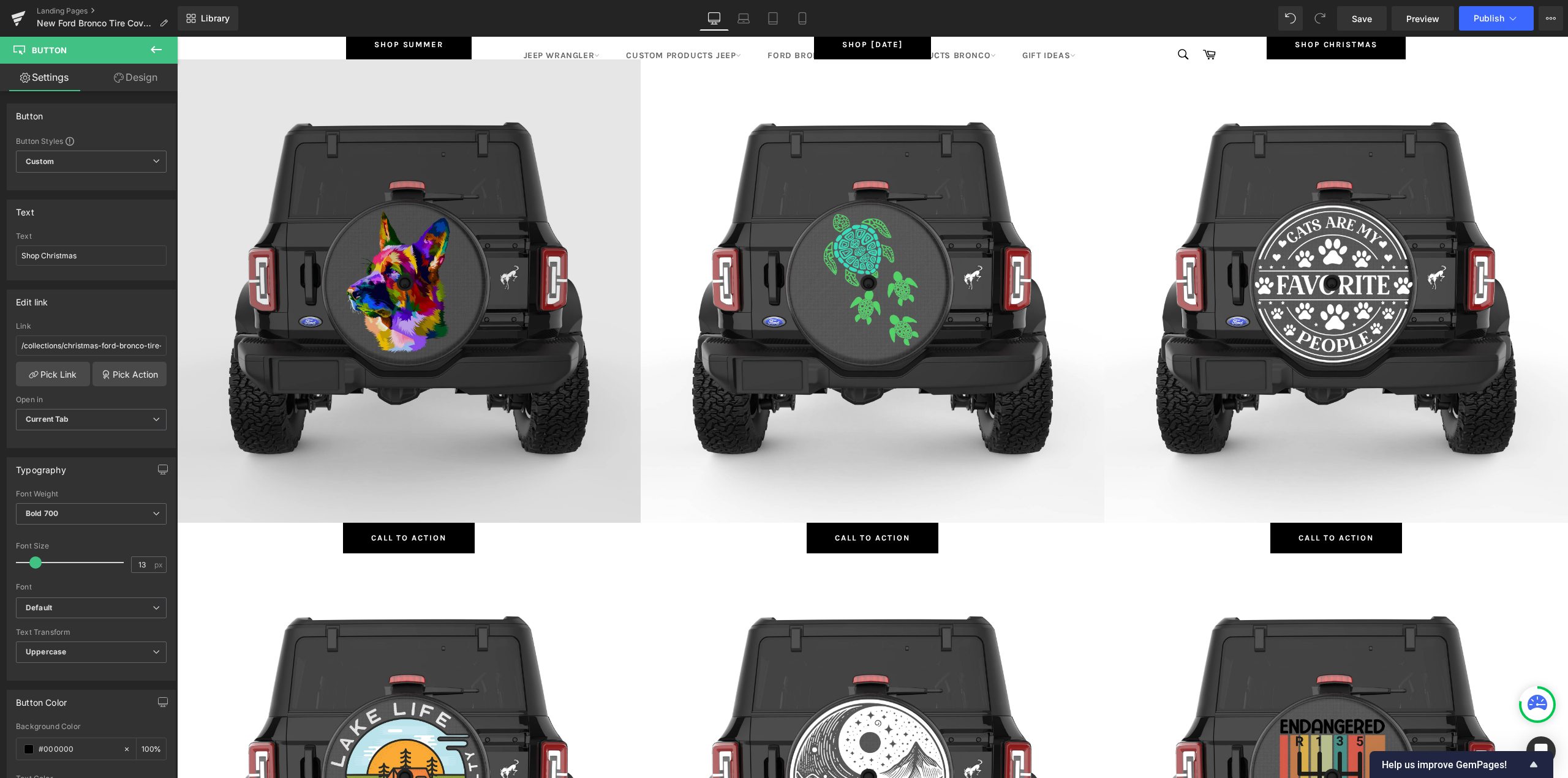
click at [371, 227] on img at bounding box center [409, 291] width 464 height 464
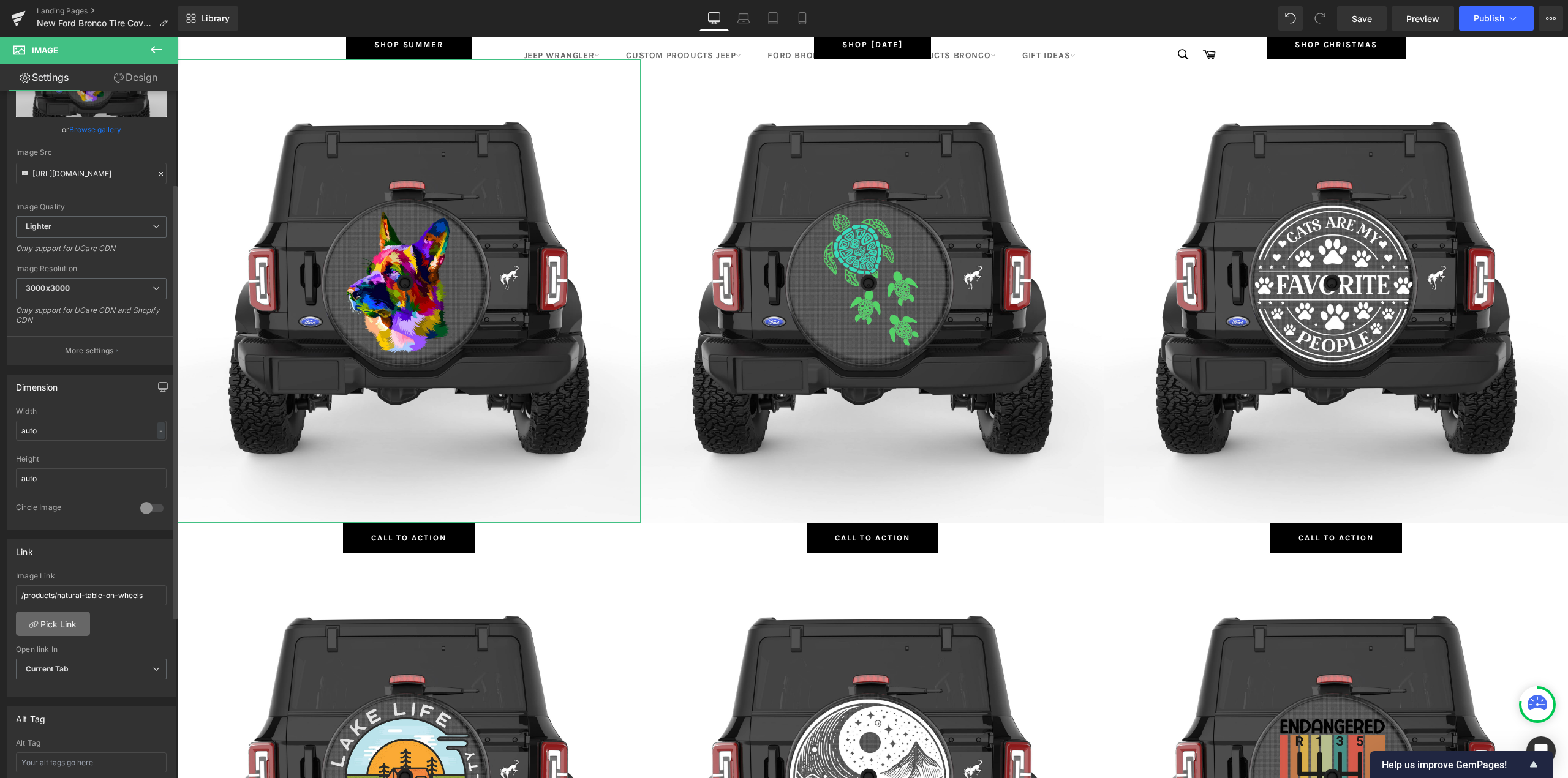
scroll to position [184, 0]
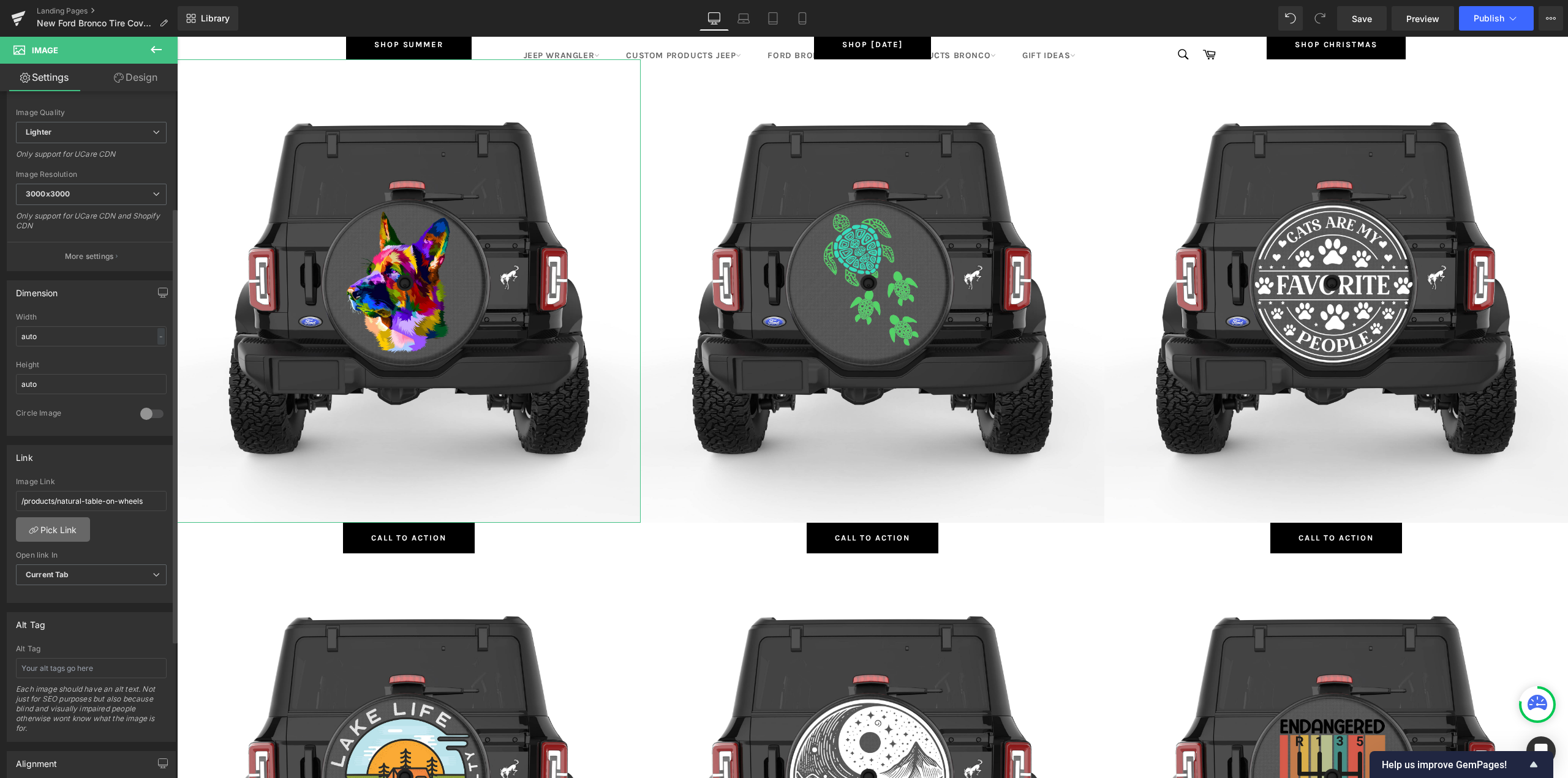
click at [55, 536] on link "Pick Link" at bounding box center [53, 529] width 74 height 24
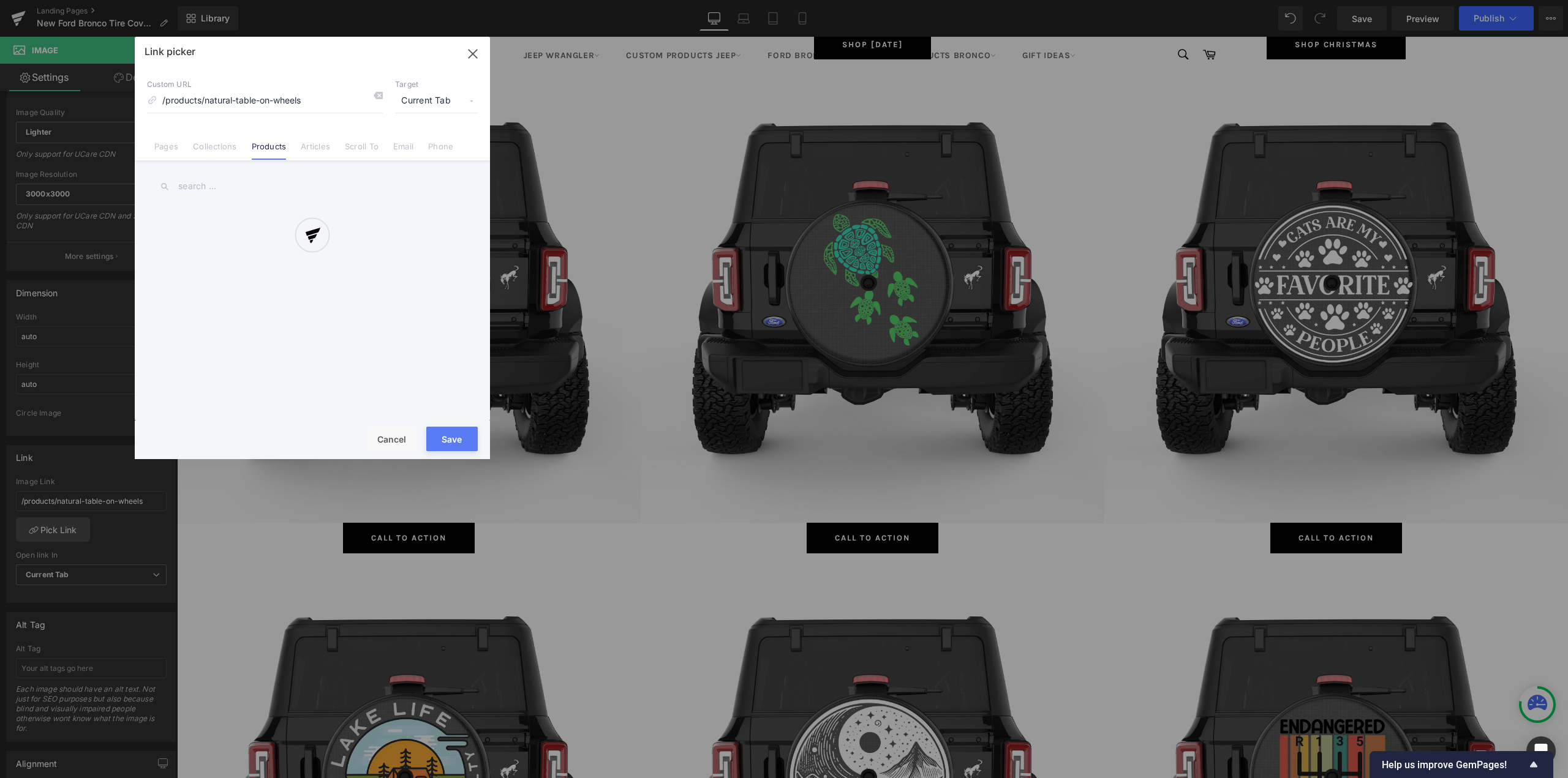
click at [220, 149] on div "Link picker Back to Library Insert Custom URL /products/natural-table-on-wheels…" at bounding box center [312, 248] width 355 height 422
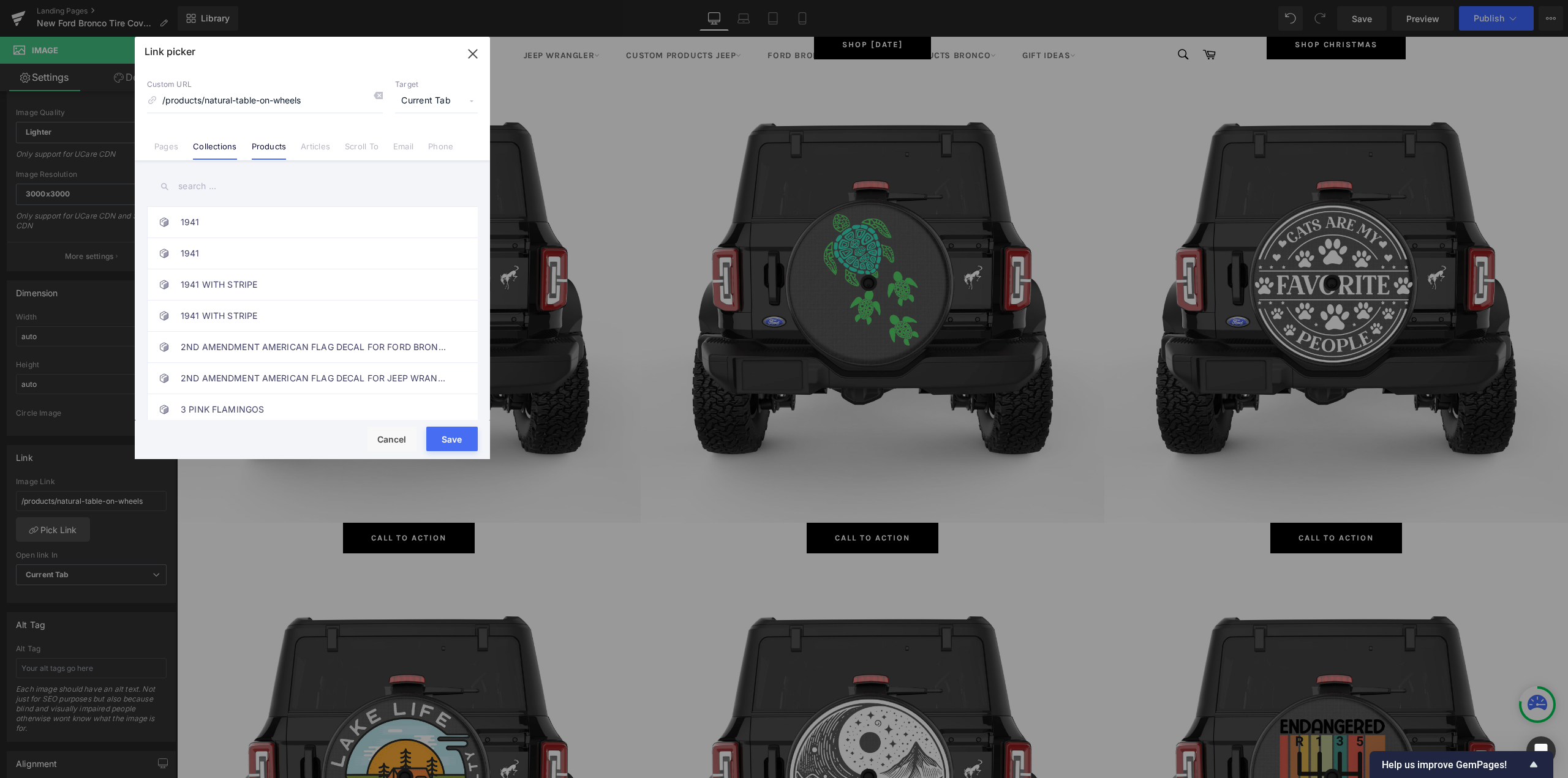
click at [225, 148] on link "Collections" at bounding box center [214, 150] width 44 height 19
click at [231, 188] on input "text" at bounding box center [312, 186] width 330 height 27
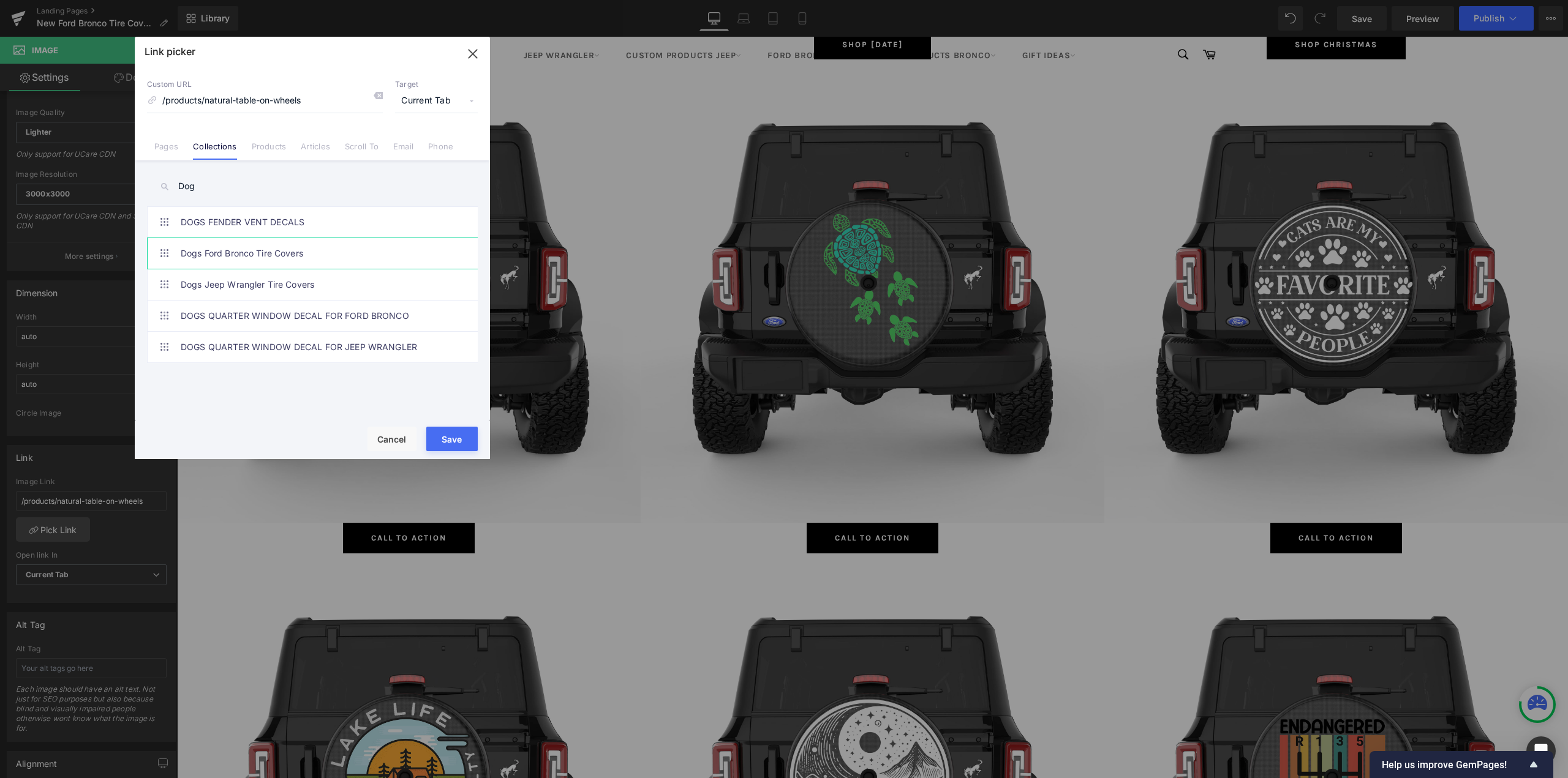
type input "Dog"
click at [246, 254] on link "Dogs Ford Bronco Tire Covers" at bounding box center [316, 253] width 270 height 30
type input "/collections/dogs-ford-bronco-tire-covers"
drag, startPoint x: 450, startPoint y: 433, endPoint x: 93, endPoint y: 381, distance: 360.8
click at [450, 433] on button "Save" at bounding box center [451, 439] width 51 height 24
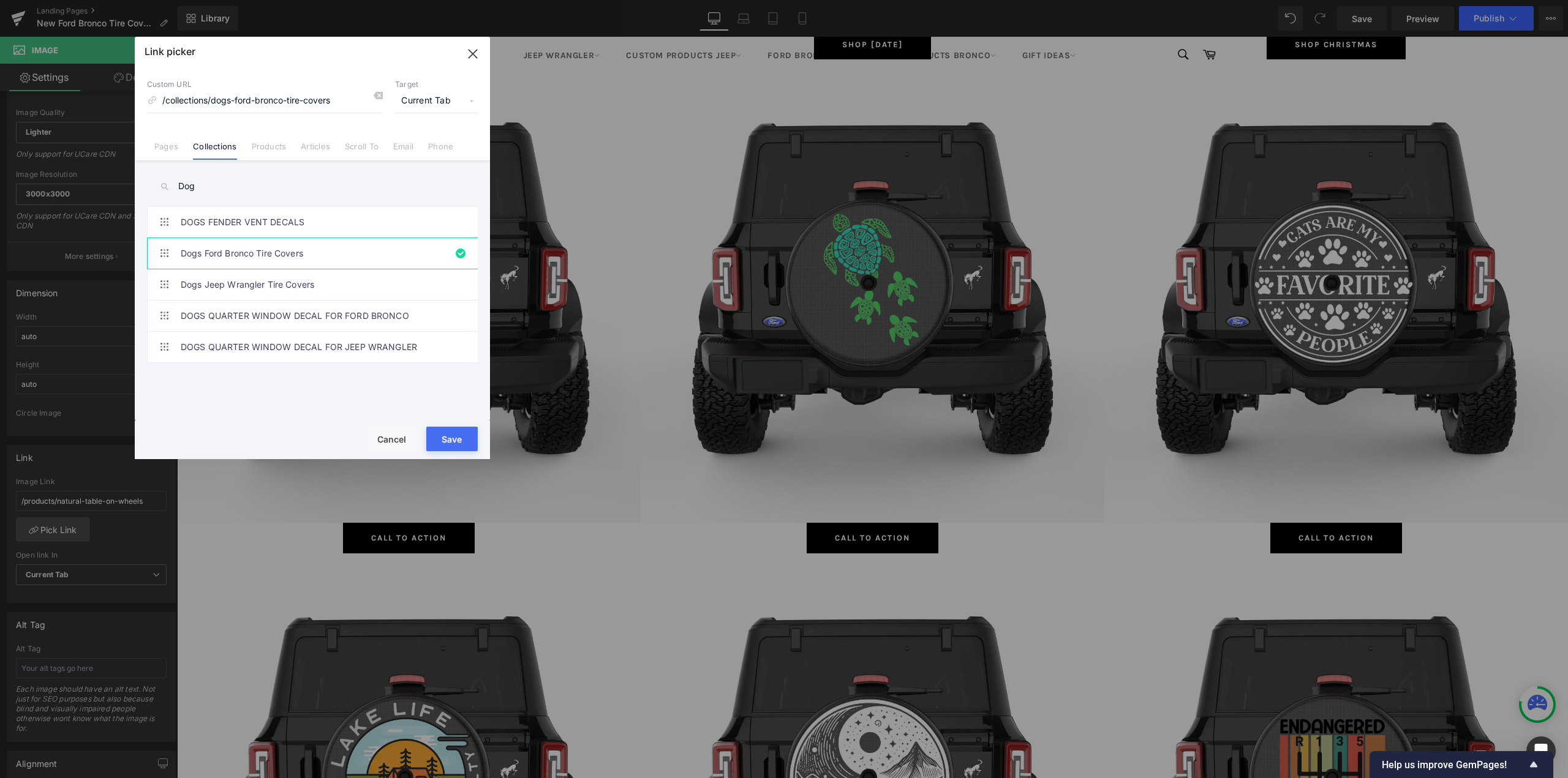
type input "/collections/dogs-ford-bronco-tire-covers"
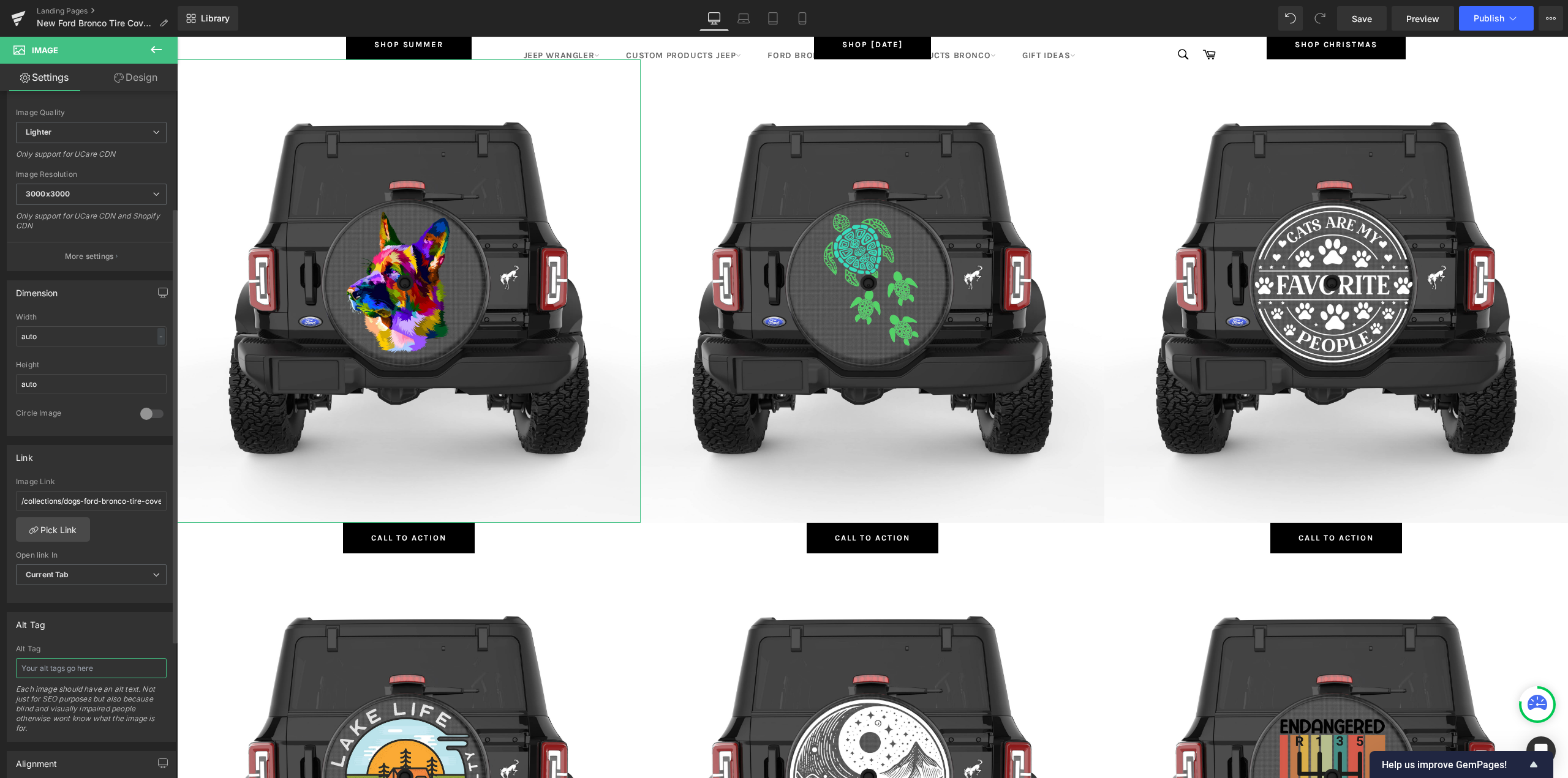
click at [54, 669] on input "text" at bounding box center [90, 668] width 150 height 20
type input "Dogs Ford Bronco Tire Covers"
click at [395, 534] on span "Button" at bounding box center [409, 539] width 28 height 15
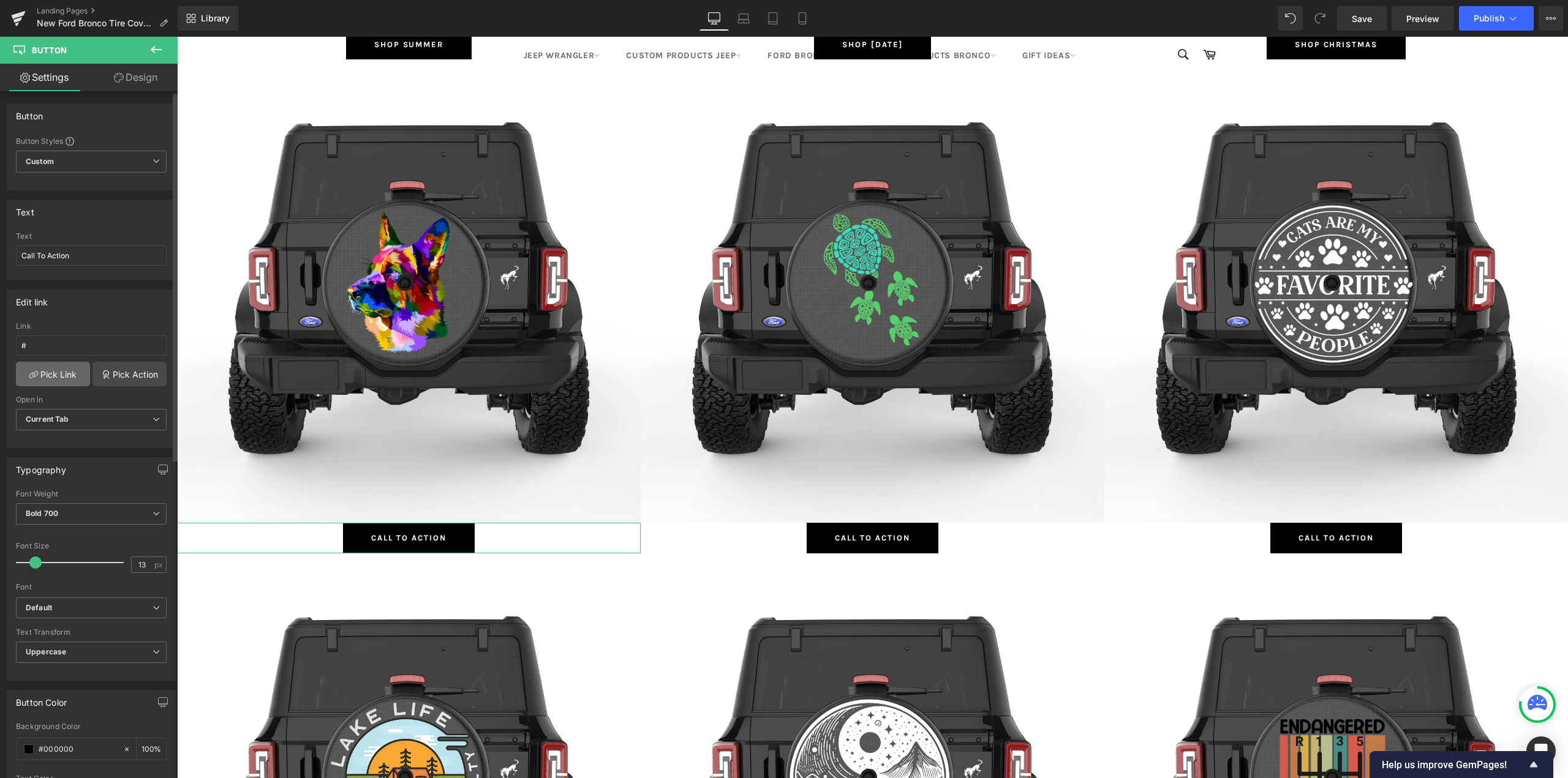
click at [51, 372] on link "Pick Link" at bounding box center [53, 373] width 74 height 24
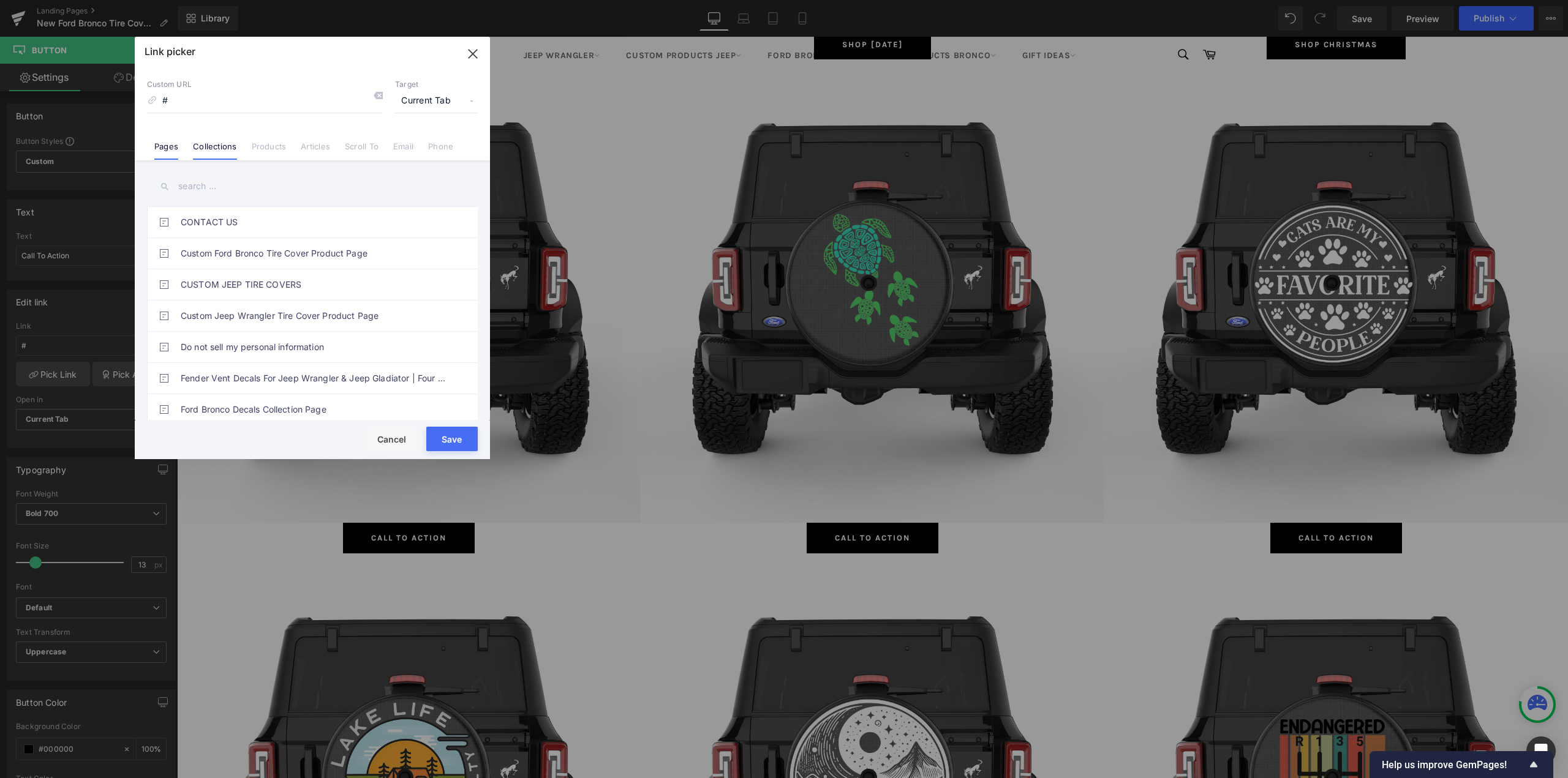
click at [222, 143] on link "Collections" at bounding box center [214, 150] width 44 height 19
click at [225, 184] on input "text" at bounding box center [312, 186] width 330 height 27
type input "dogs"
click at [273, 259] on link "Dogs Ford Bronco Tire Covers" at bounding box center [316, 253] width 270 height 30
type input "/collections/dogs-ford-bronco-tire-covers"
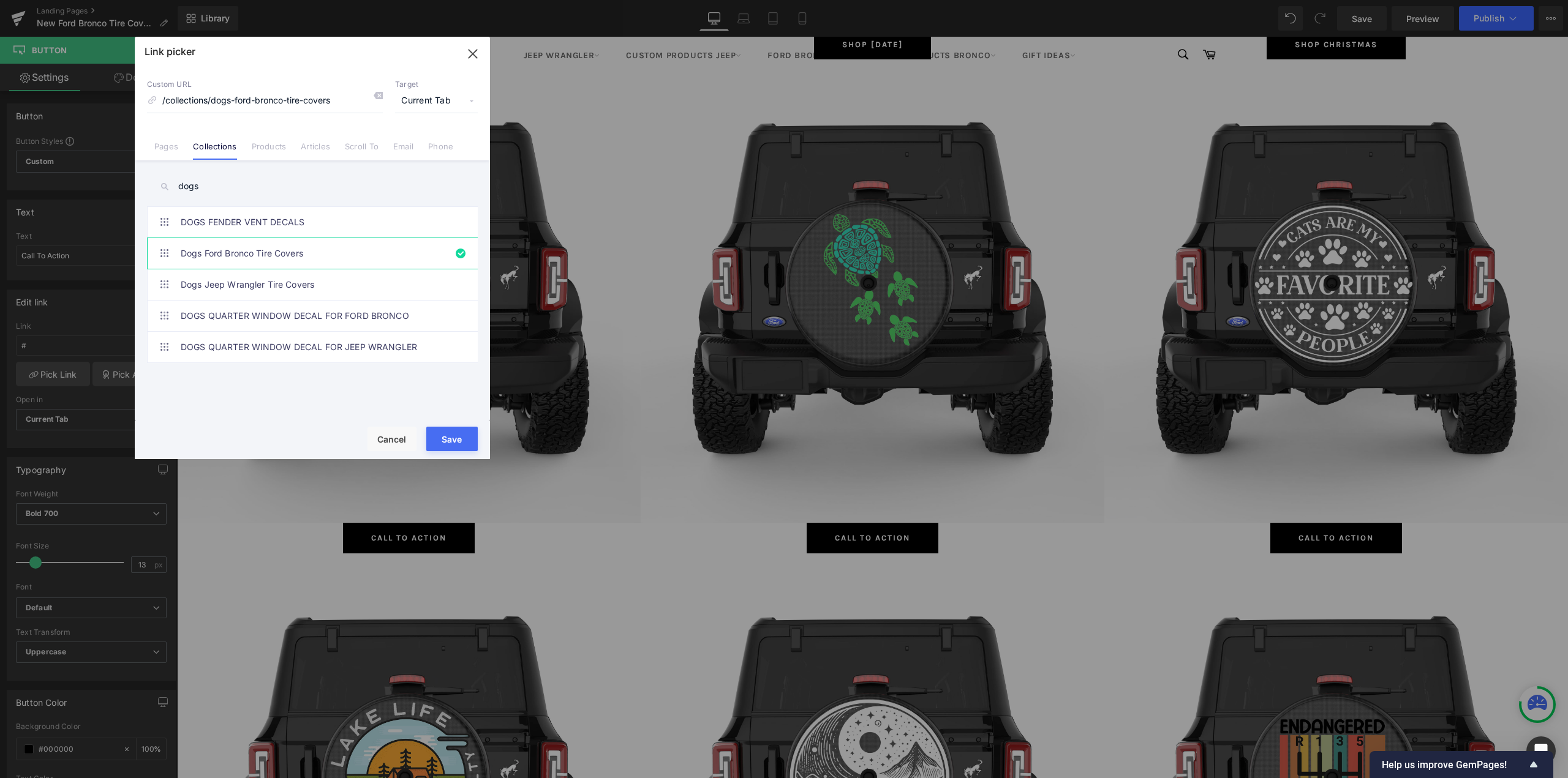
click at [454, 435] on button "Save" at bounding box center [451, 439] width 51 height 24
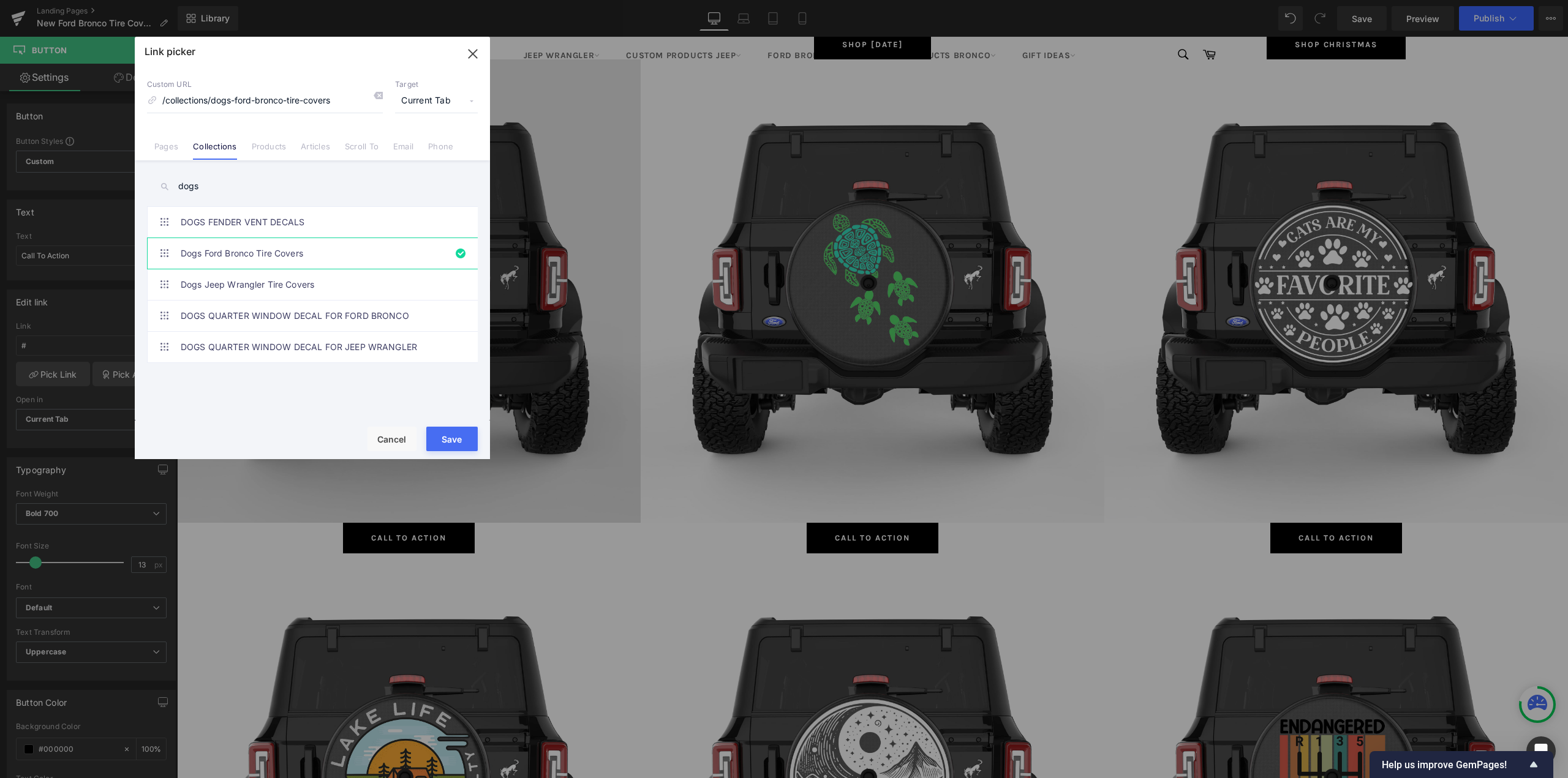
type input "/collections/dogs-ford-bronco-tire-covers"
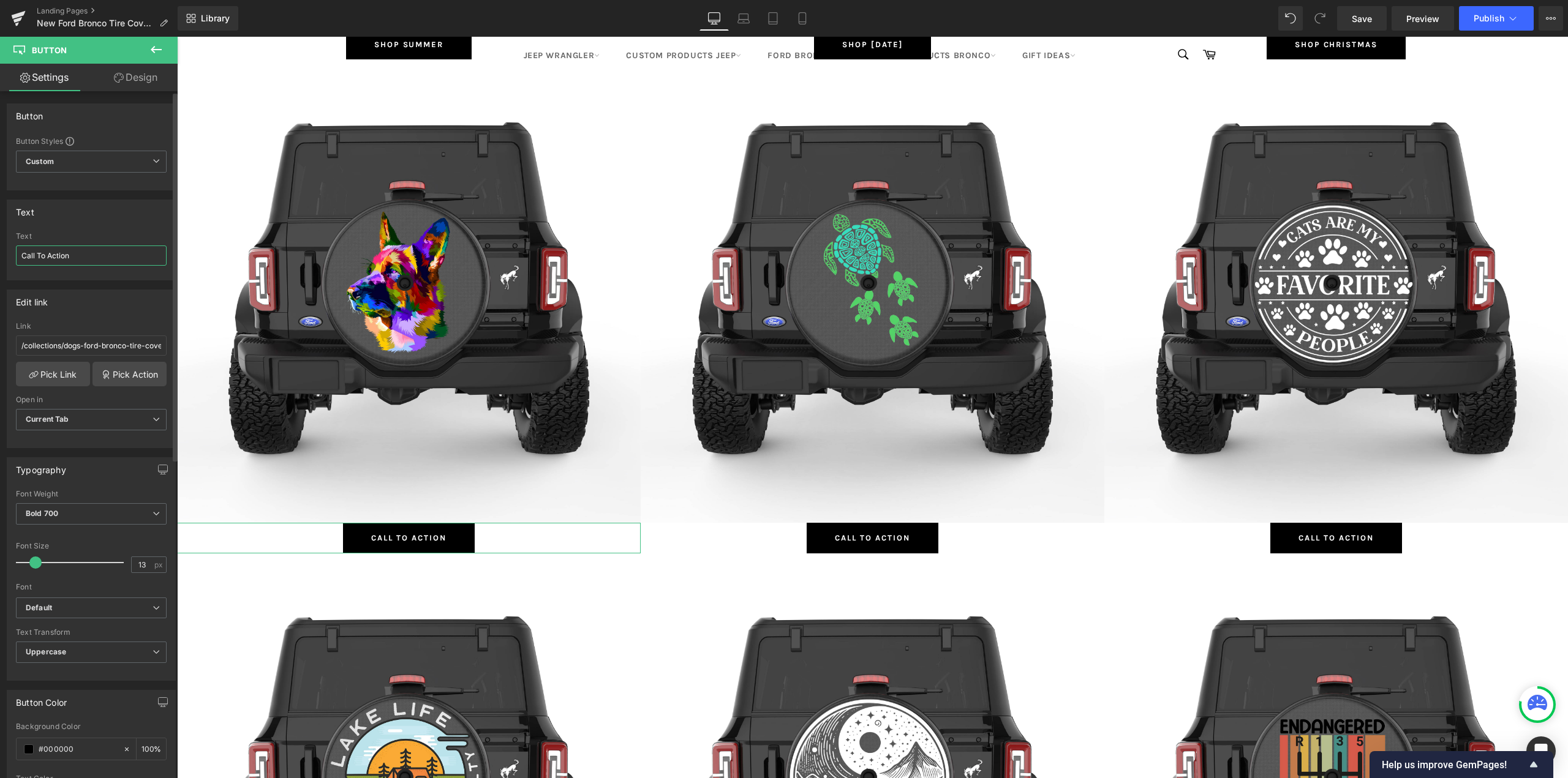
click at [66, 259] on input "Call To Action" at bounding box center [90, 255] width 150 height 20
type input "Shop Dogs"
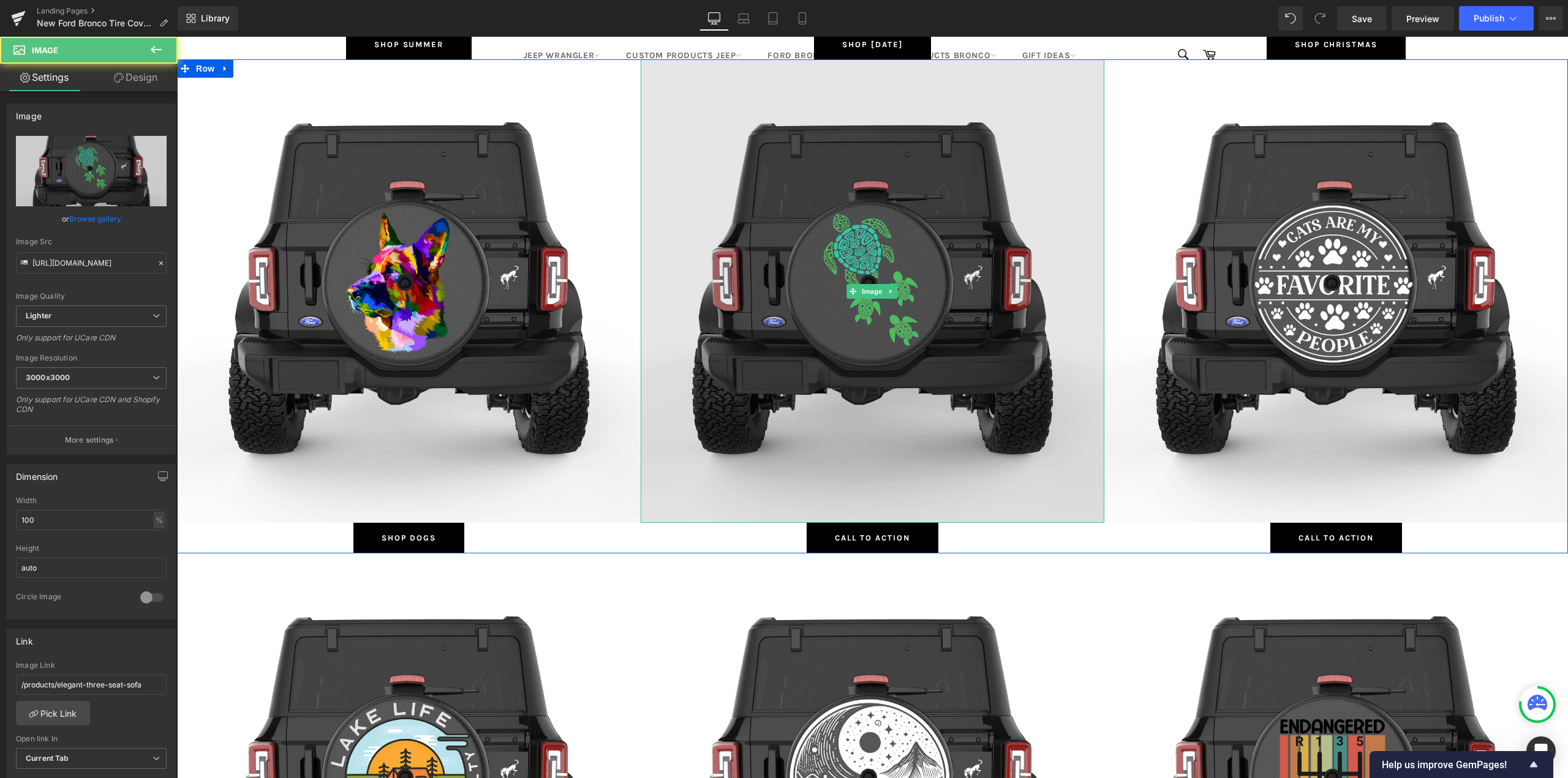
click at [890, 228] on img at bounding box center [872, 291] width 464 height 464
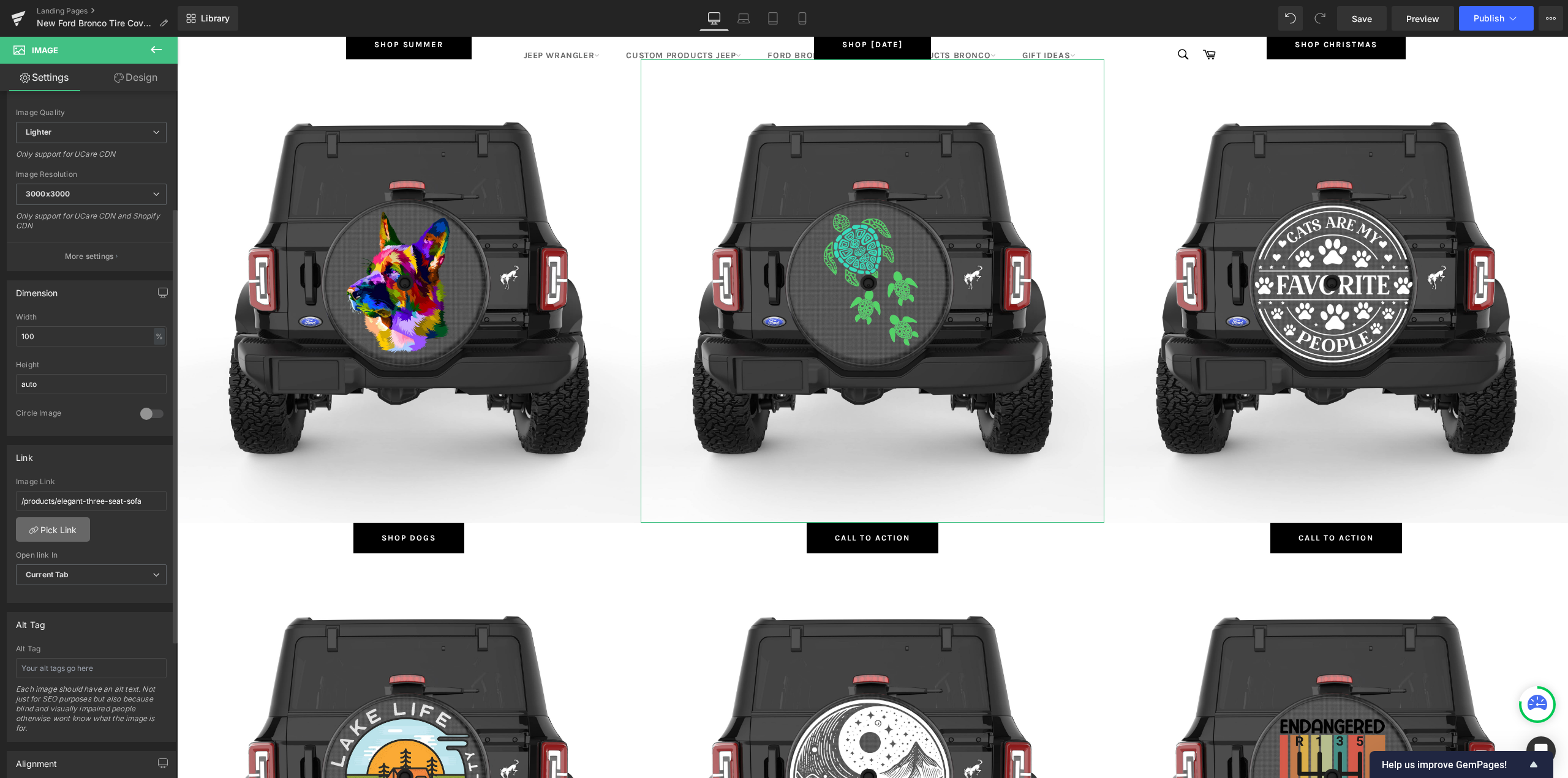
click at [47, 524] on link "Pick Link" at bounding box center [53, 529] width 74 height 24
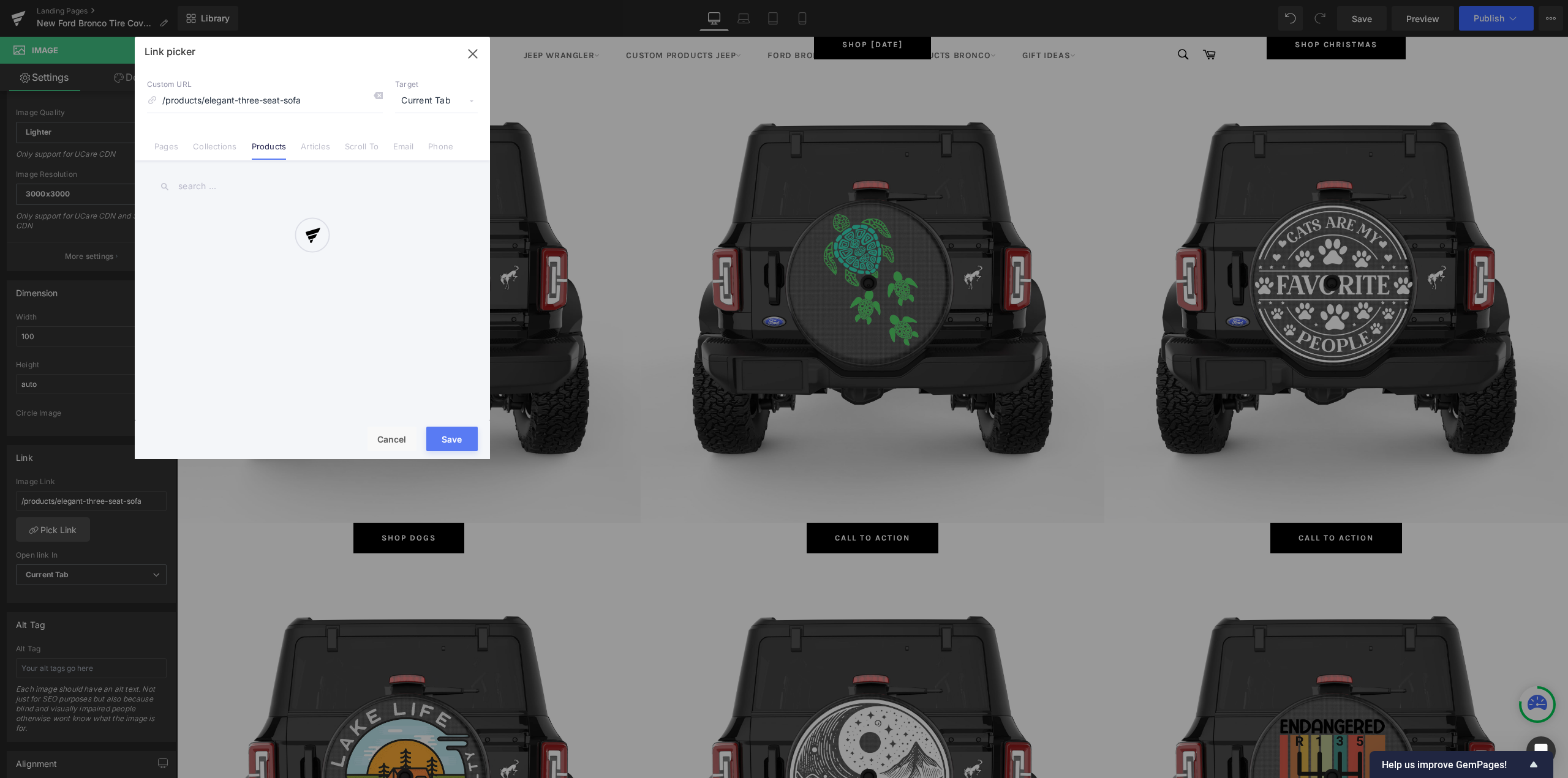
click at [213, 147] on div at bounding box center [312, 248] width 355 height 422
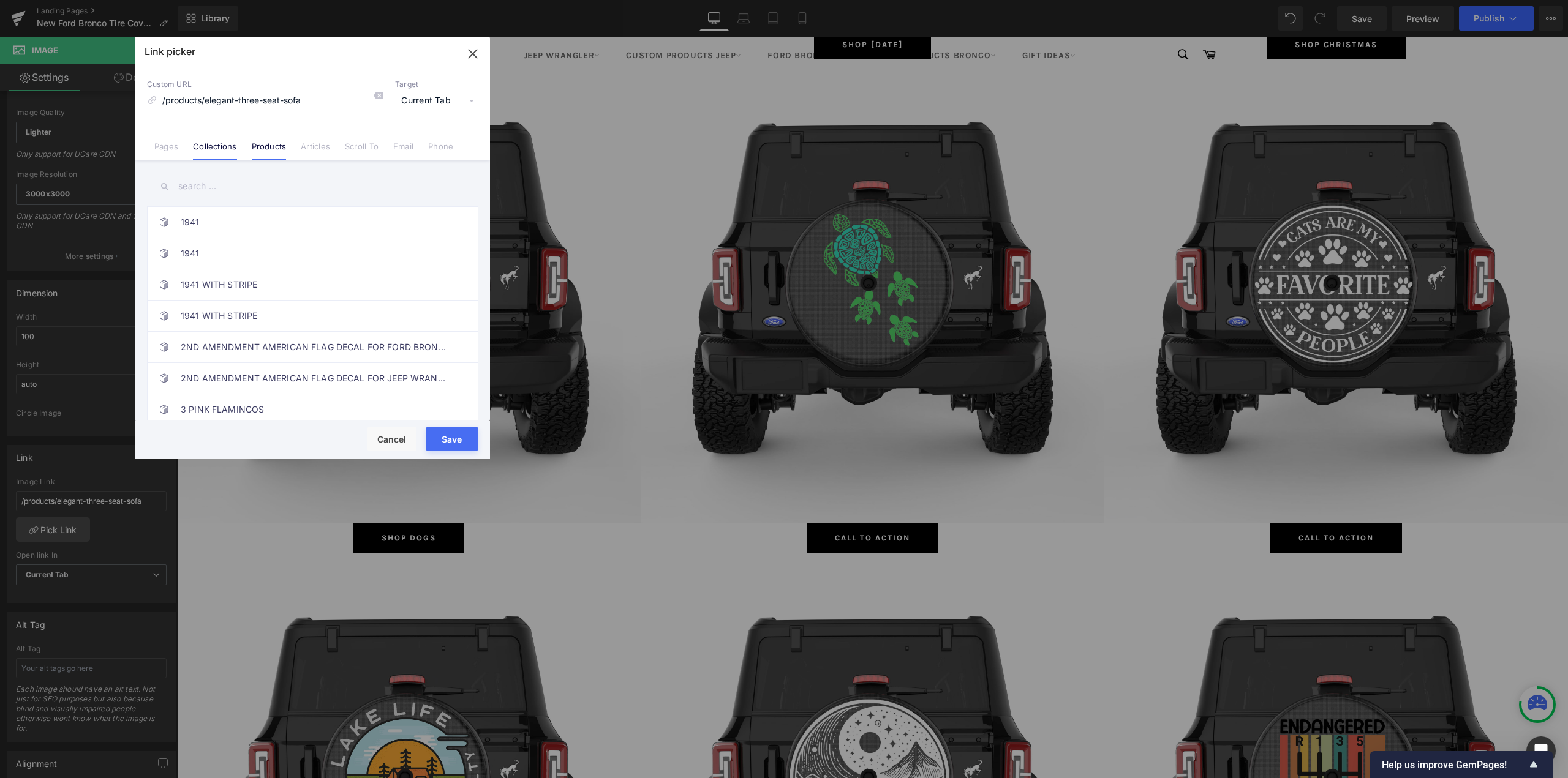
click at [211, 144] on link "Collections" at bounding box center [214, 150] width 44 height 19
click at [207, 187] on input "text" at bounding box center [312, 186] width 330 height 27
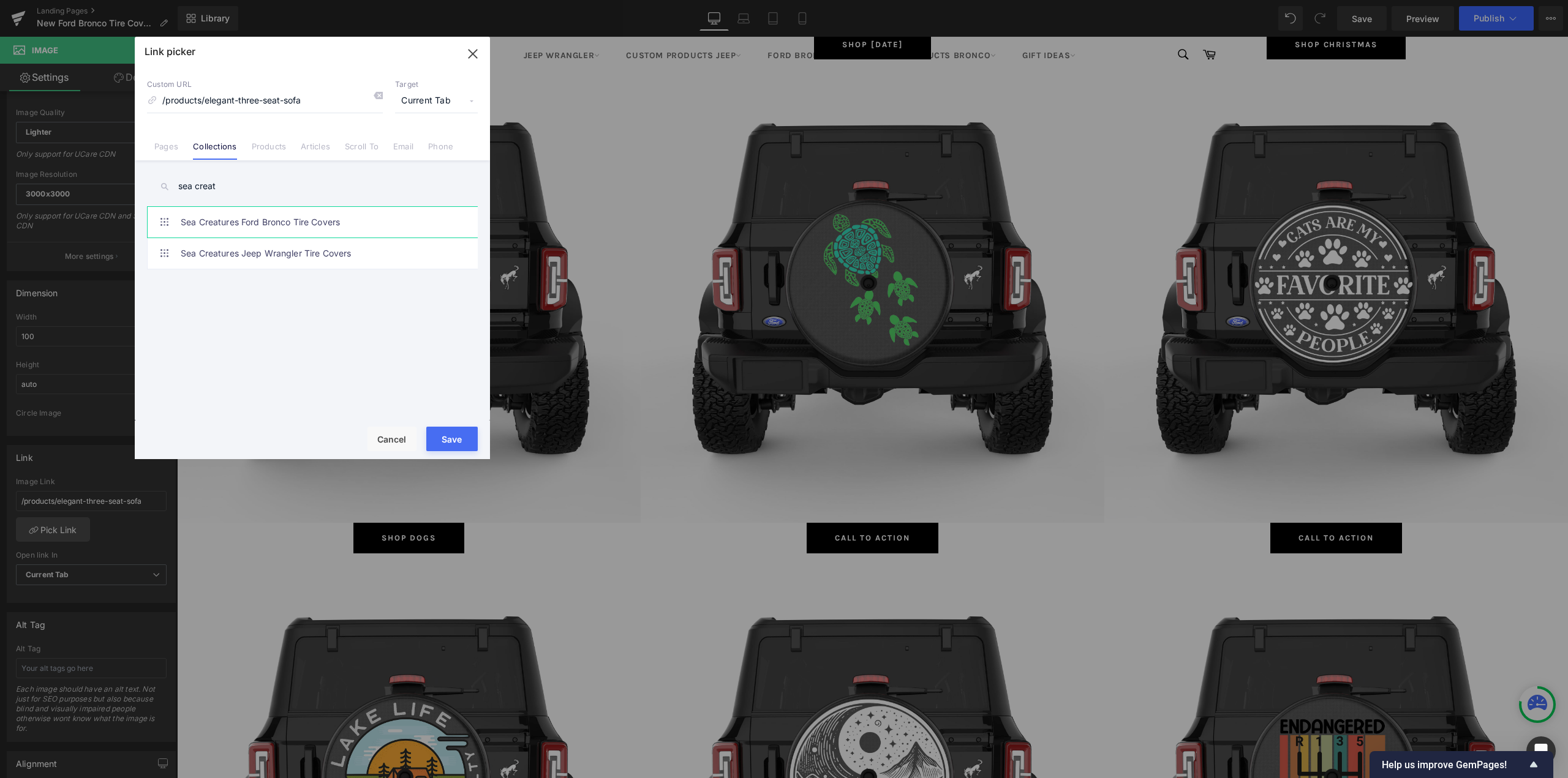
type input "sea creat"
click at [257, 224] on link "Sea Creatures Ford Bronco Tire Covers" at bounding box center [316, 222] width 270 height 30
type input "/collections/sea-creatures-ford-bronco-tire-covers"
click at [456, 439] on button "Save" at bounding box center [451, 439] width 51 height 24
type input "/collections/sea-creatures-ford-bronco-tire-covers"
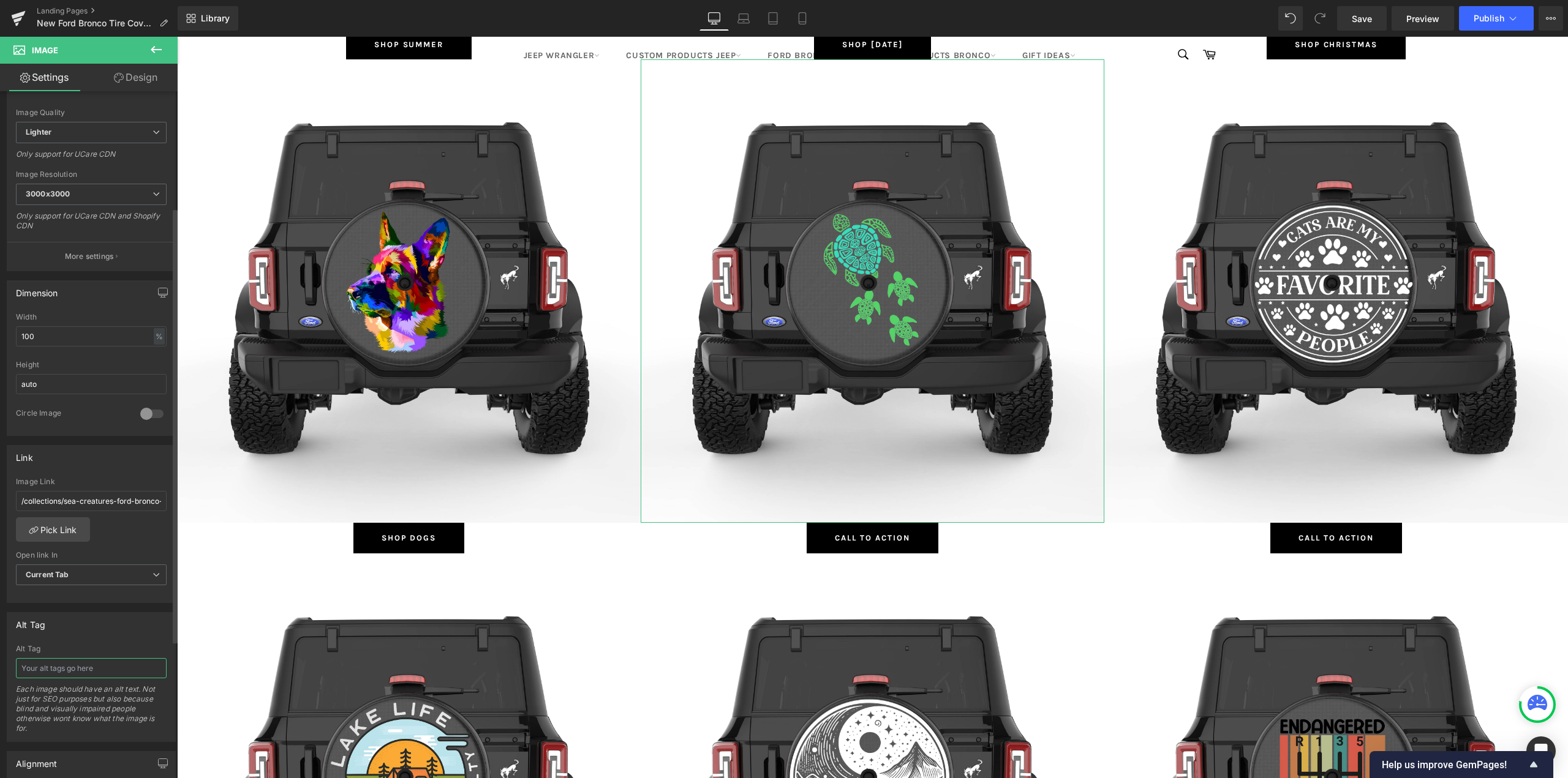
click at [72, 665] on input "text" at bounding box center [90, 668] width 150 height 20
type input "Sea Creatures Ford Bronco Tire Covers"
click at [868, 536] on span "Button" at bounding box center [873, 539] width 28 height 15
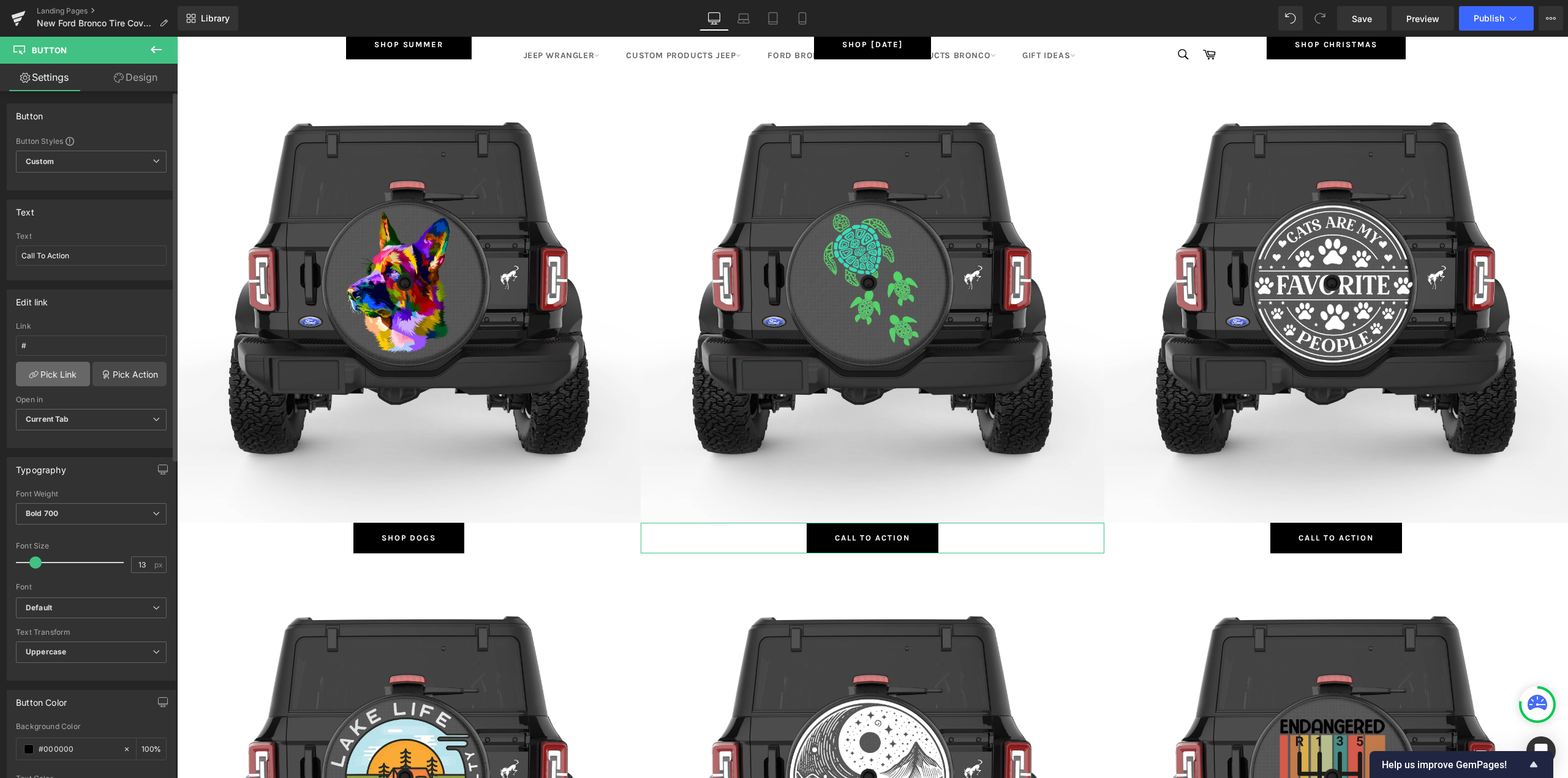
click at [47, 379] on link "Pick Link" at bounding box center [53, 373] width 74 height 24
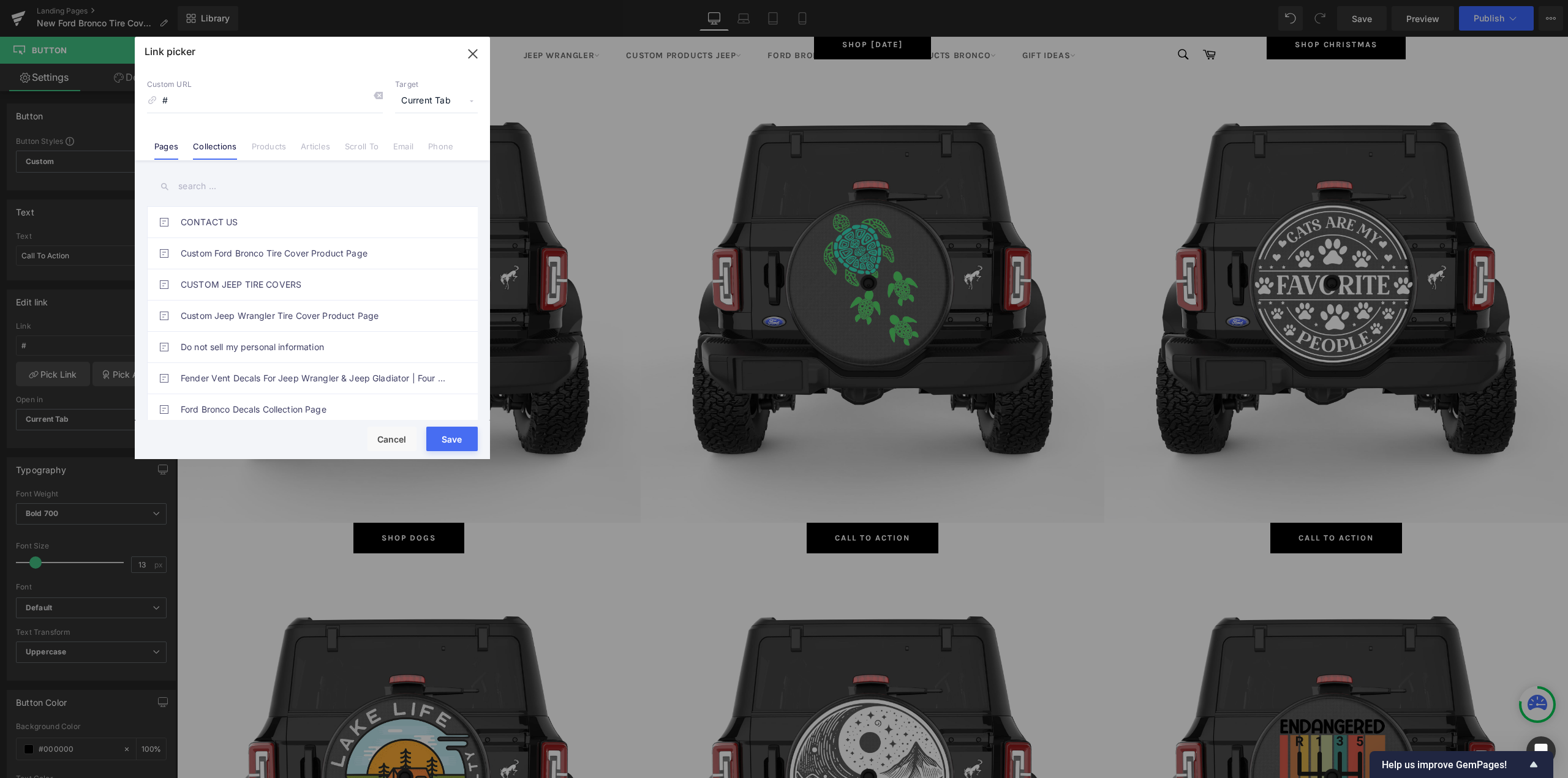
click at [230, 150] on link "Collections" at bounding box center [214, 150] width 44 height 19
click at [217, 186] on input "text" at bounding box center [312, 186] width 330 height 27
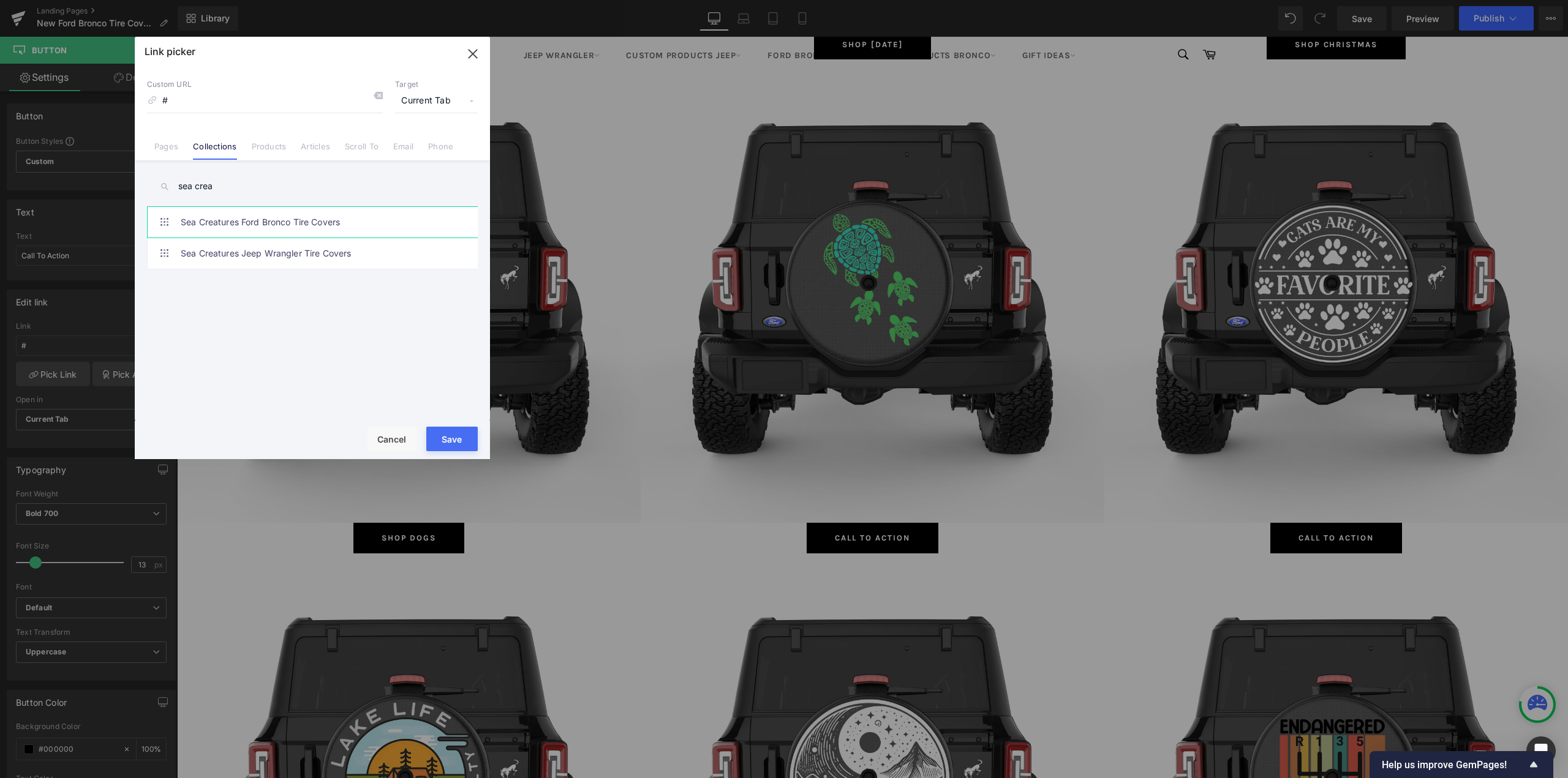
type input "sea crea"
click at [223, 221] on link "Sea Creatures Ford Bronco Tire Covers" at bounding box center [316, 222] width 270 height 30
type input "/collections/sea-creatures-ford-bronco-tire-covers"
click at [443, 443] on button "Save" at bounding box center [451, 439] width 51 height 24
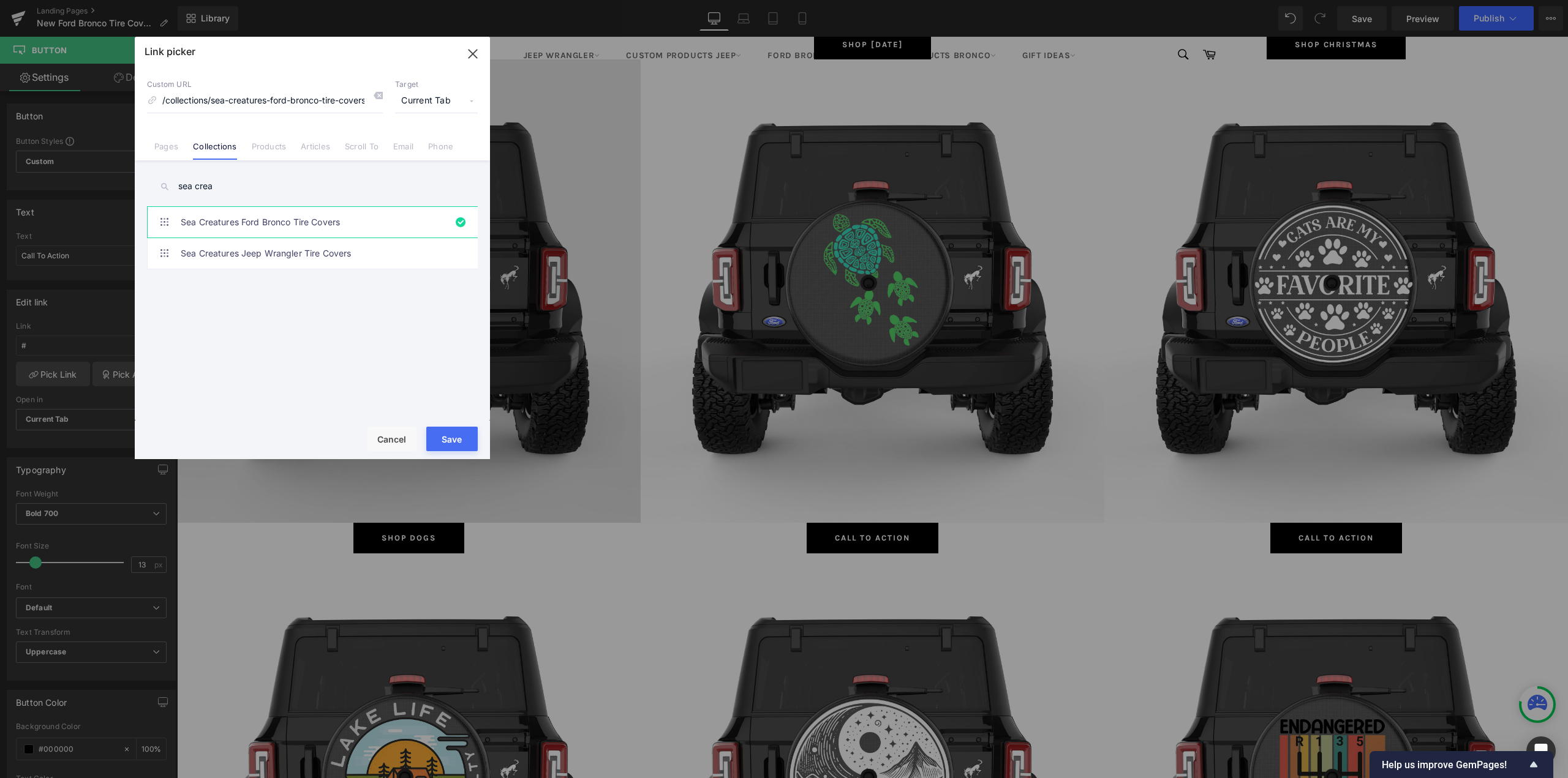
type input "/collections/sea-creatures-ford-bronco-tire-covers"
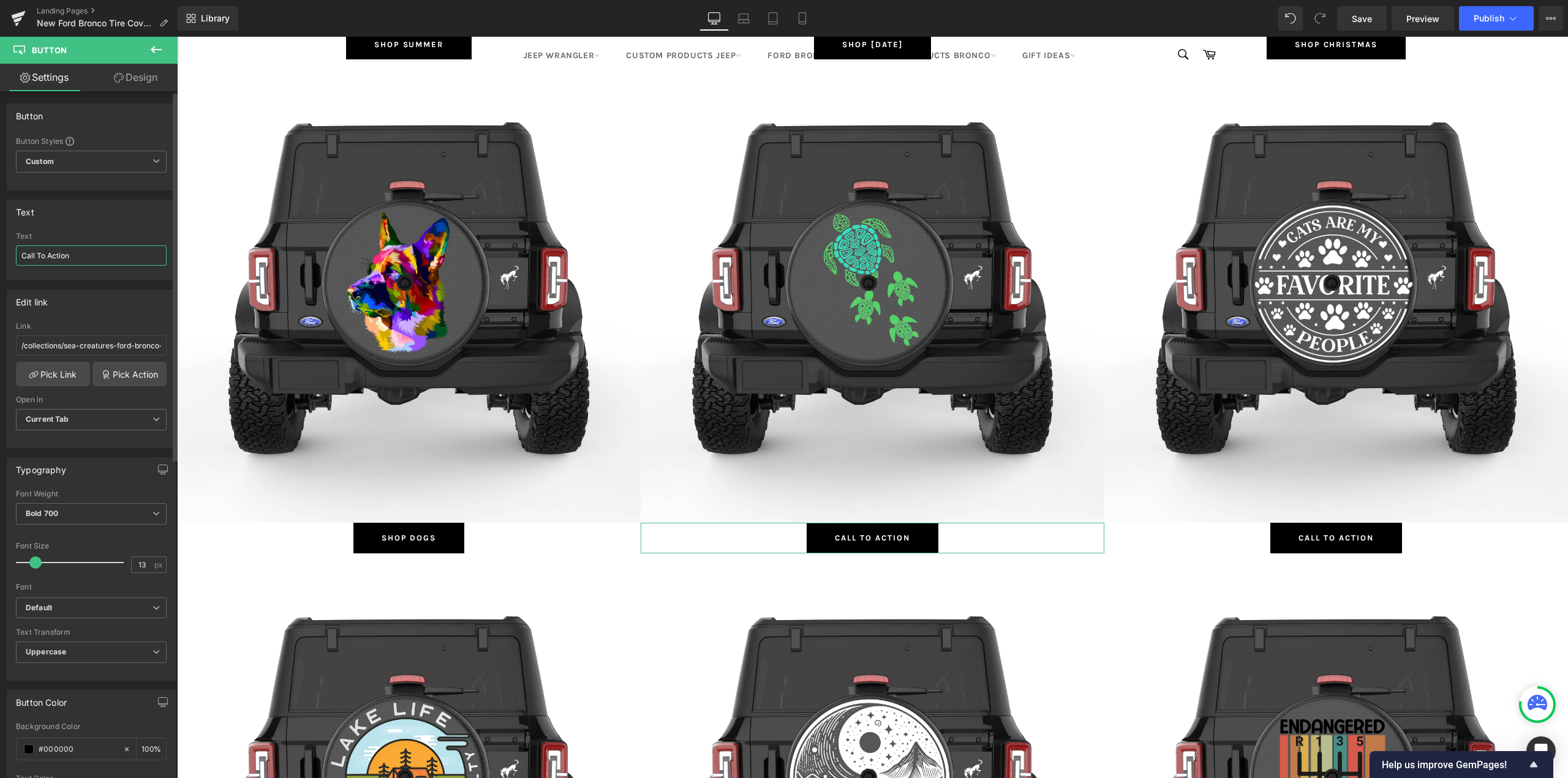
click at [54, 254] on input "Call To Action" at bounding box center [90, 255] width 150 height 20
type input "Shop Sea Creatures"
click at [1332, 288] on span "Image" at bounding box center [1336, 292] width 26 height 15
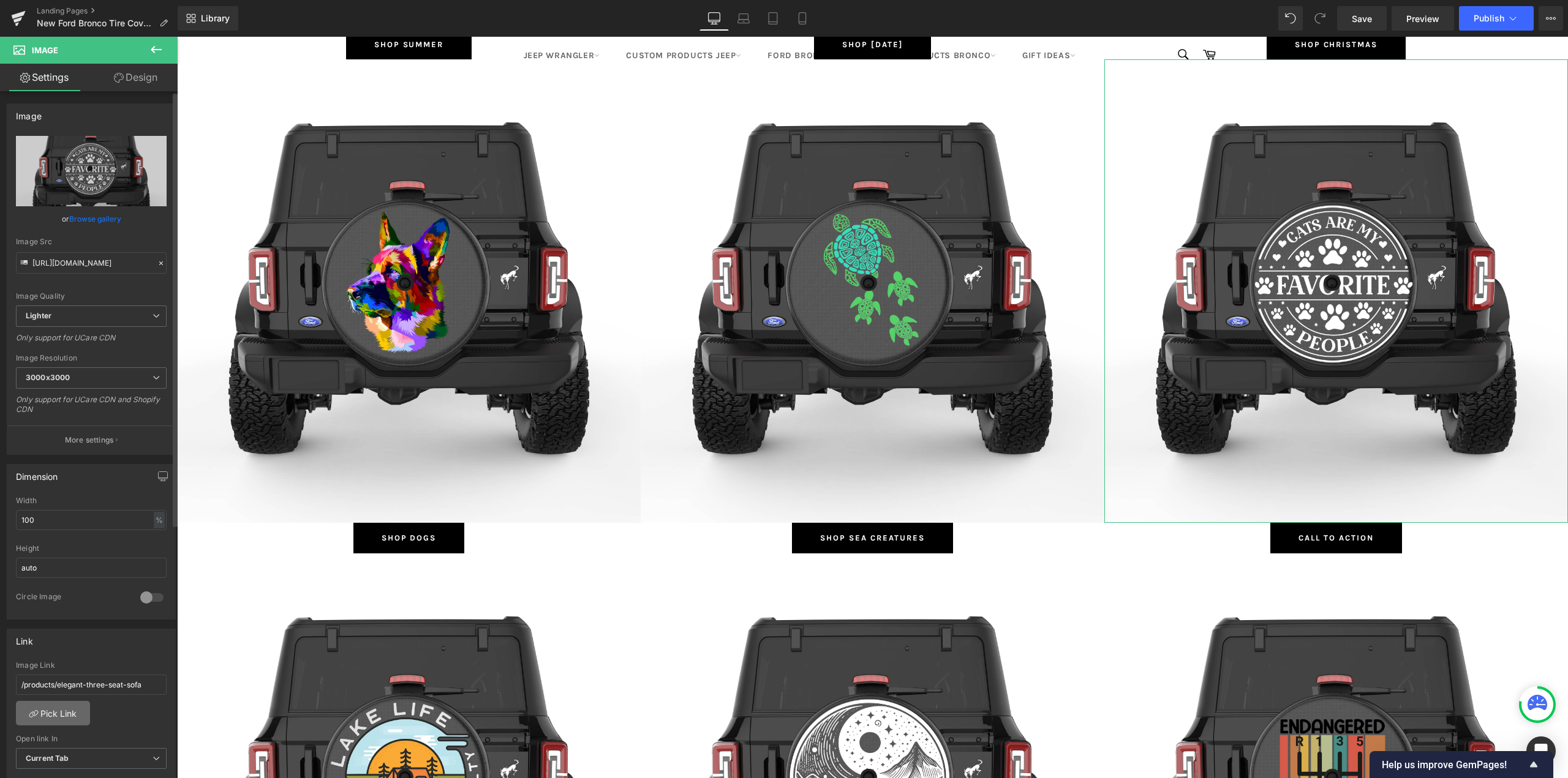
click at [50, 712] on link "Pick Link" at bounding box center [53, 713] width 74 height 24
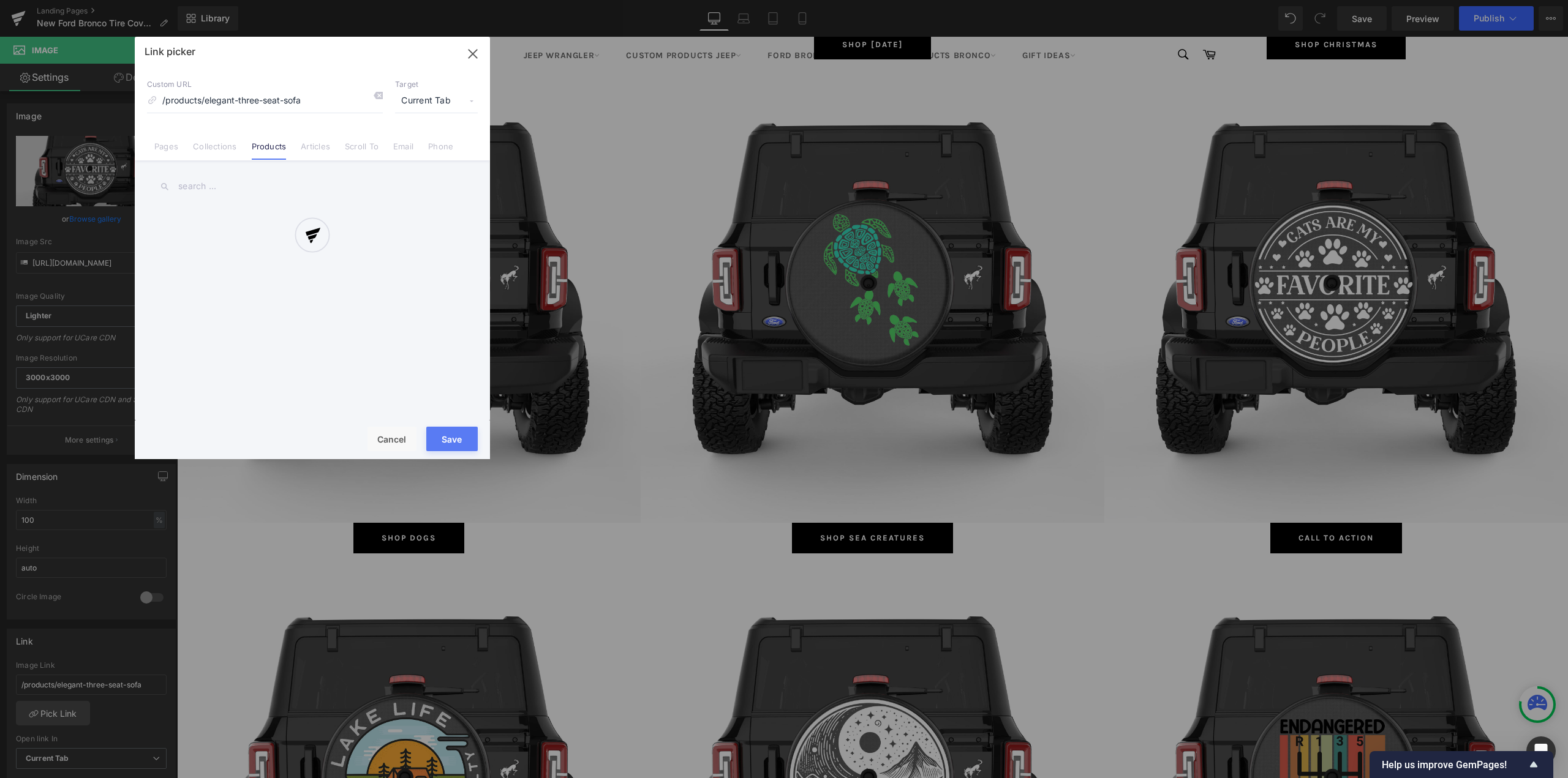
click at [213, 155] on div at bounding box center [312, 248] width 355 height 422
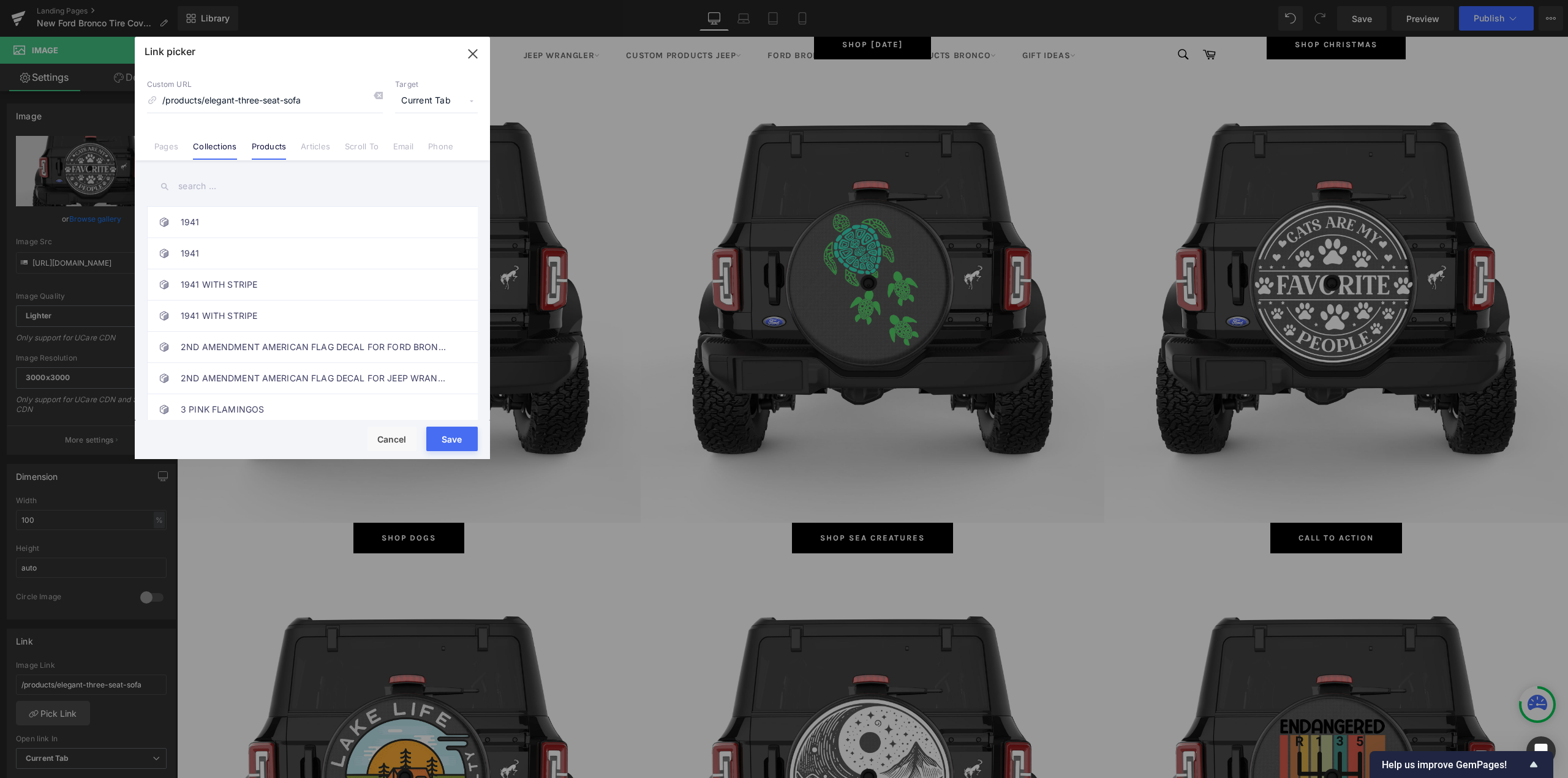
click at [212, 148] on link "Collections" at bounding box center [214, 150] width 44 height 19
click at [236, 170] on div "1941 1941 1941 WITH STRIPE 1941 WITH STRIPE 2ND AMENDMENT AMERICAN FLAG DECAL F…" at bounding box center [312, 292] width 355 height 263
click at [238, 180] on input "text" at bounding box center [312, 186] width 330 height 27
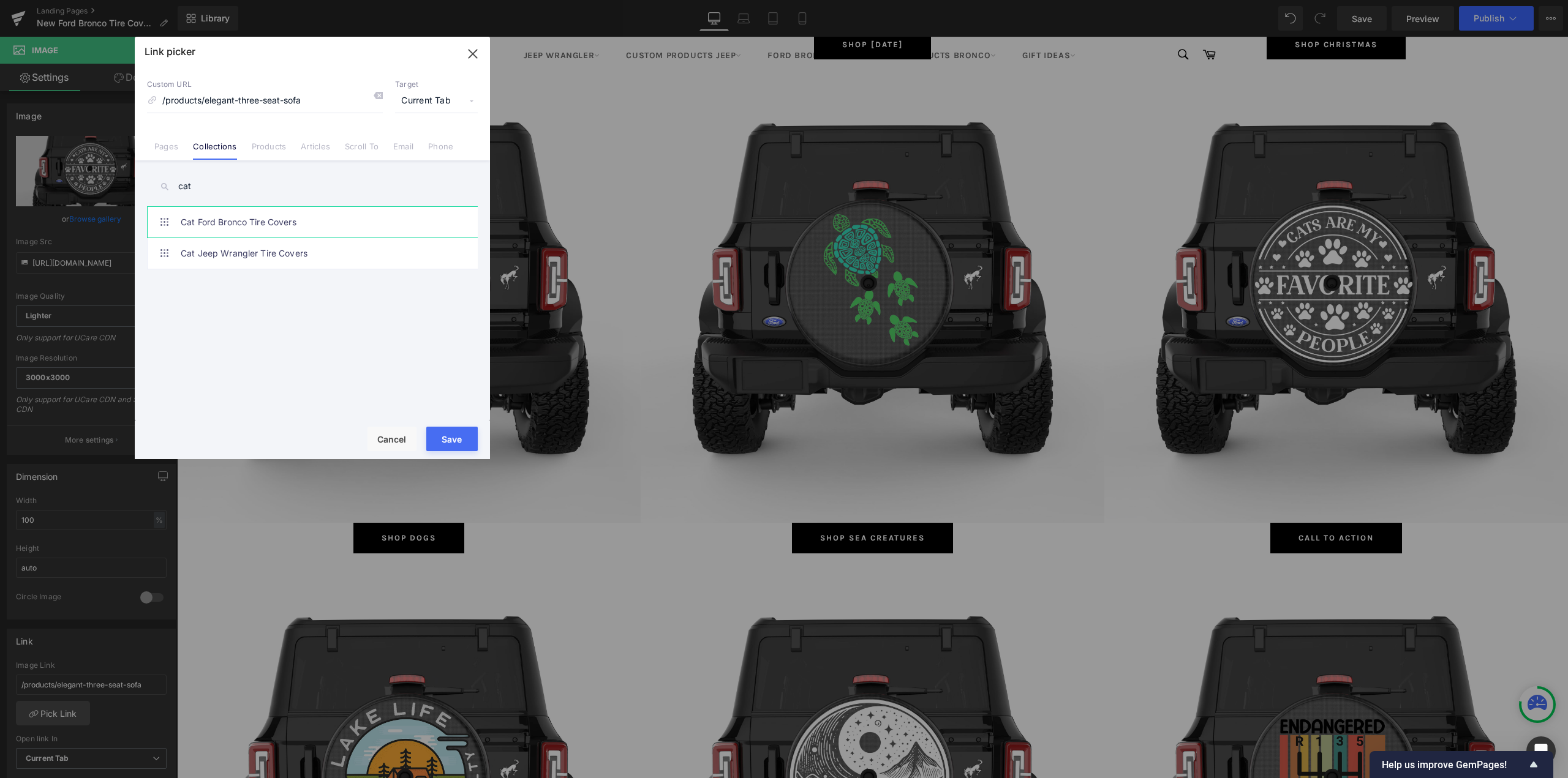
type input "cat"
click at [245, 216] on link "Cat Ford Bronco Tire Covers" at bounding box center [316, 222] width 270 height 30
type input "/collections/cat-ford-bronco-tire-covers"
click at [456, 436] on button "Save" at bounding box center [451, 439] width 51 height 24
type input "/collections/cat-ford-bronco-tire-covers"
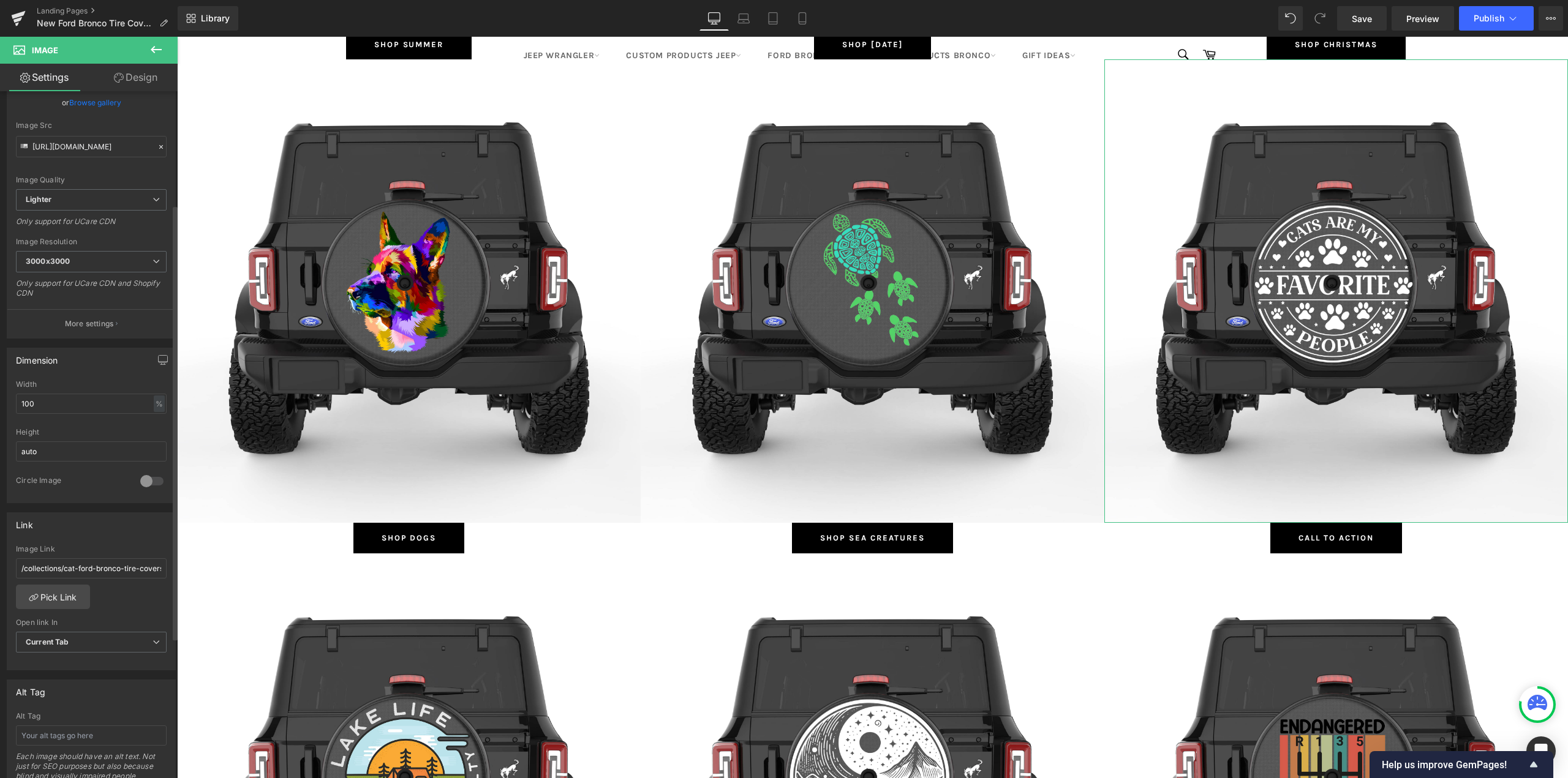
scroll to position [184, 0]
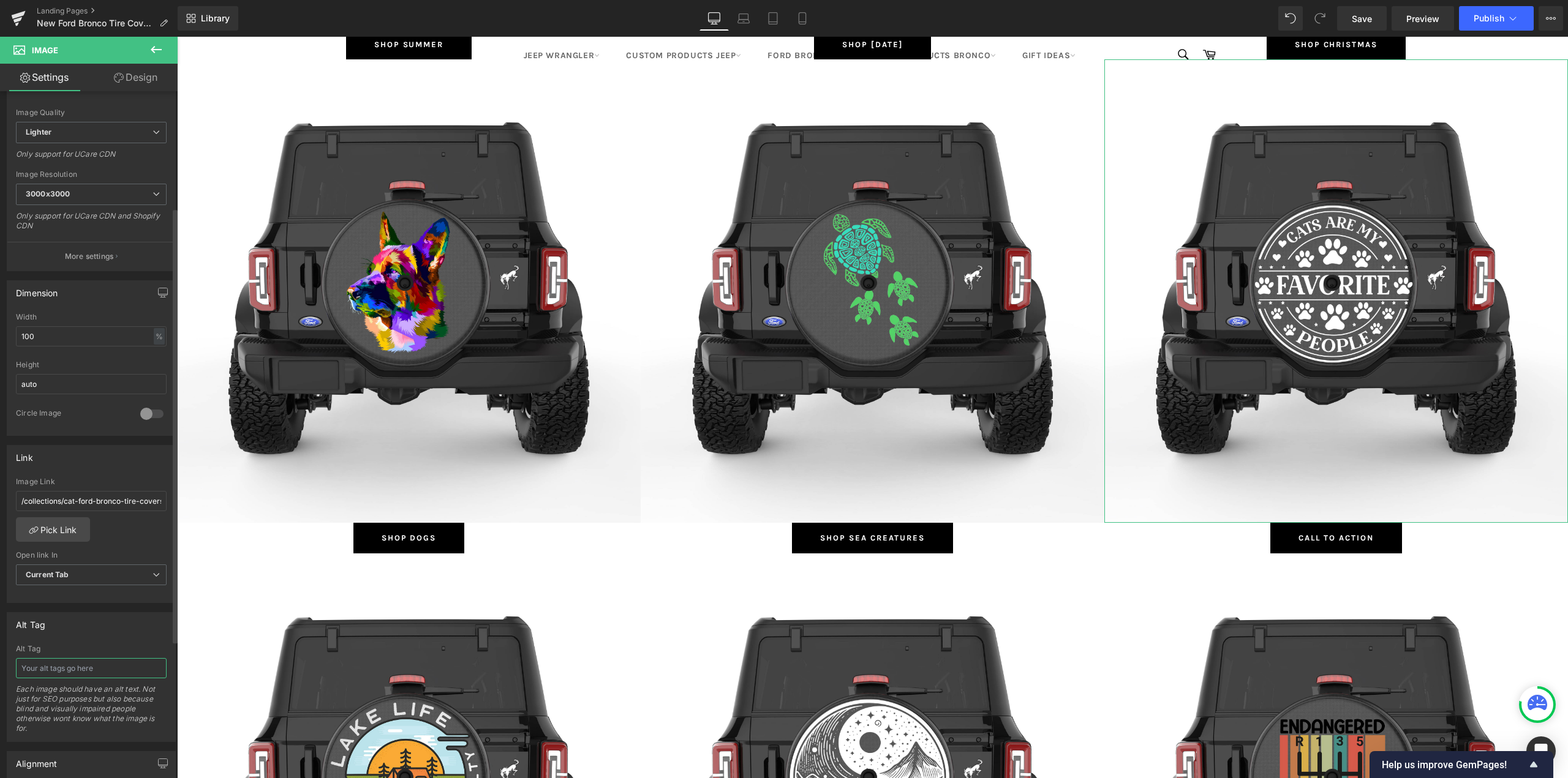
click at [44, 665] on input "text" at bounding box center [90, 668] width 150 height 20
type input "Cat Ford Bronco Tire Covers"
click at [1332, 537] on span "Button" at bounding box center [1336, 539] width 28 height 15
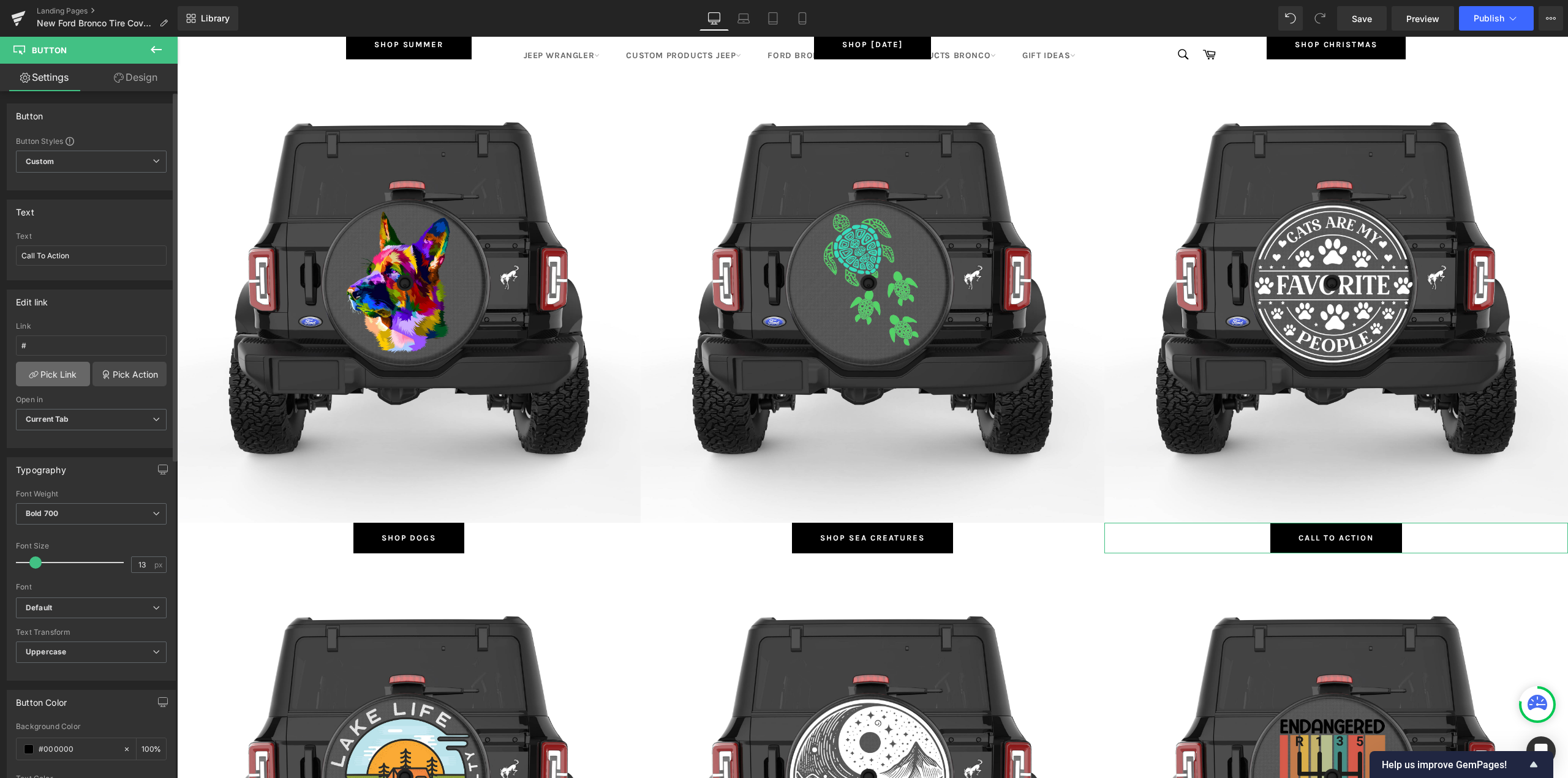
click at [41, 375] on link "Pick Link" at bounding box center [53, 373] width 74 height 24
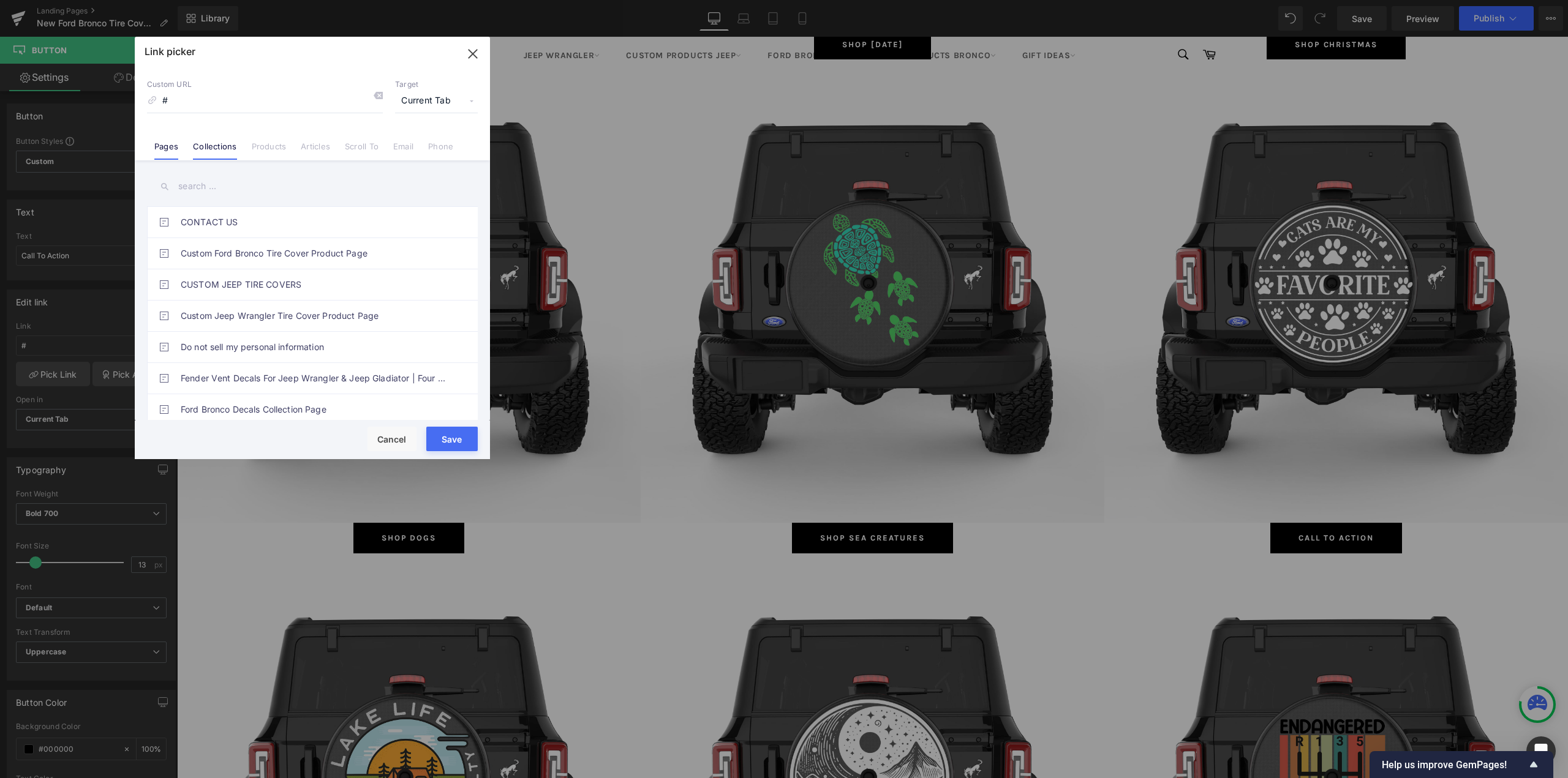
click at [218, 150] on link "Collections" at bounding box center [214, 150] width 44 height 19
click at [193, 187] on input "text" at bounding box center [312, 186] width 330 height 27
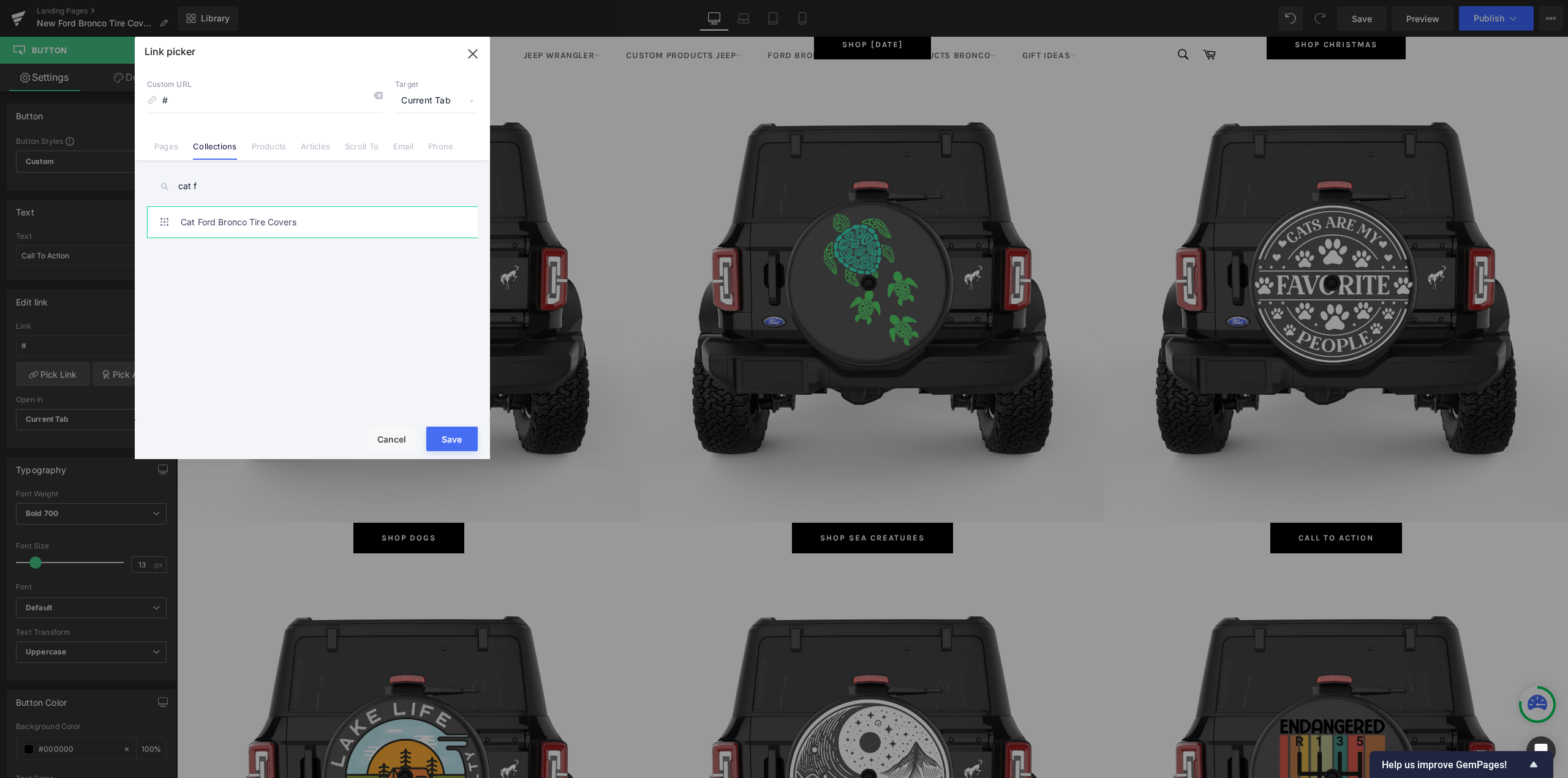
type input "cat f"
click at [235, 222] on link "Cat Ford Bronco Tire Covers" at bounding box center [316, 222] width 270 height 30
type input "/collections/cat-ford-bronco-tire-covers"
click at [465, 438] on button "Save" at bounding box center [451, 439] width 51 height 24
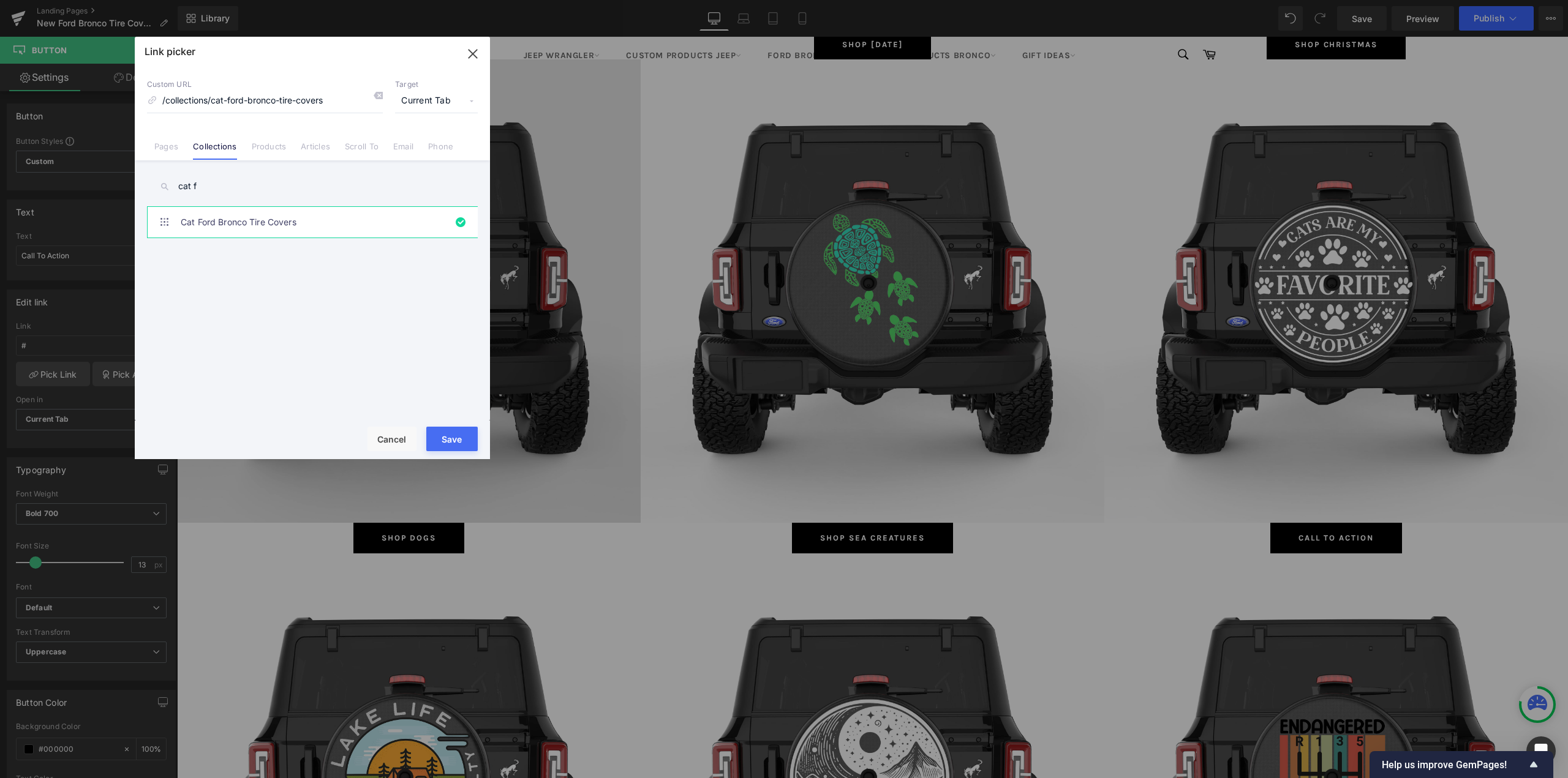
type input "/collections/cat-ford-bronco-tire-covers"
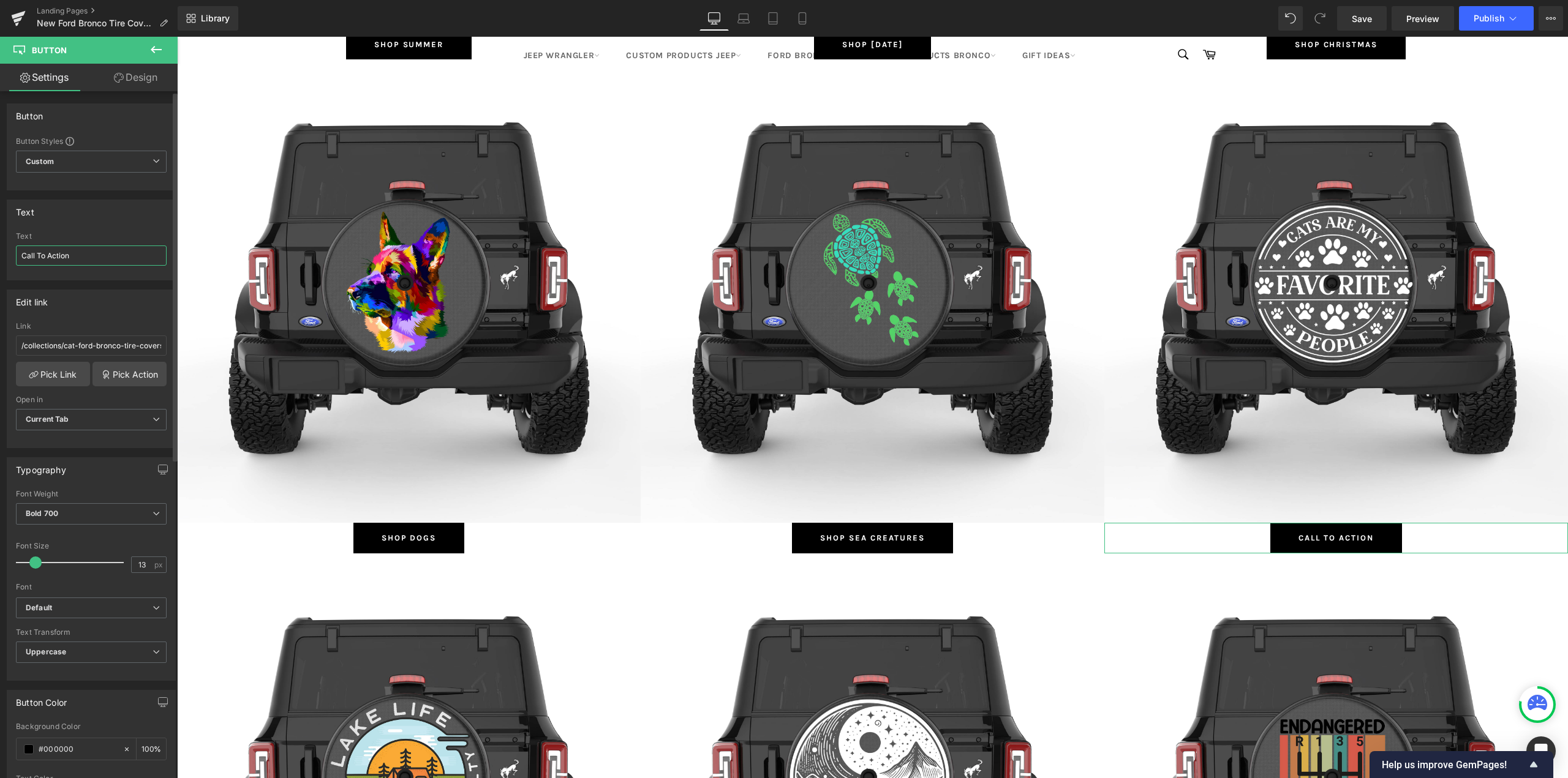
click at [79, 247] on input "Call To Action" at bounding box center [90, 255] width 150 height 20
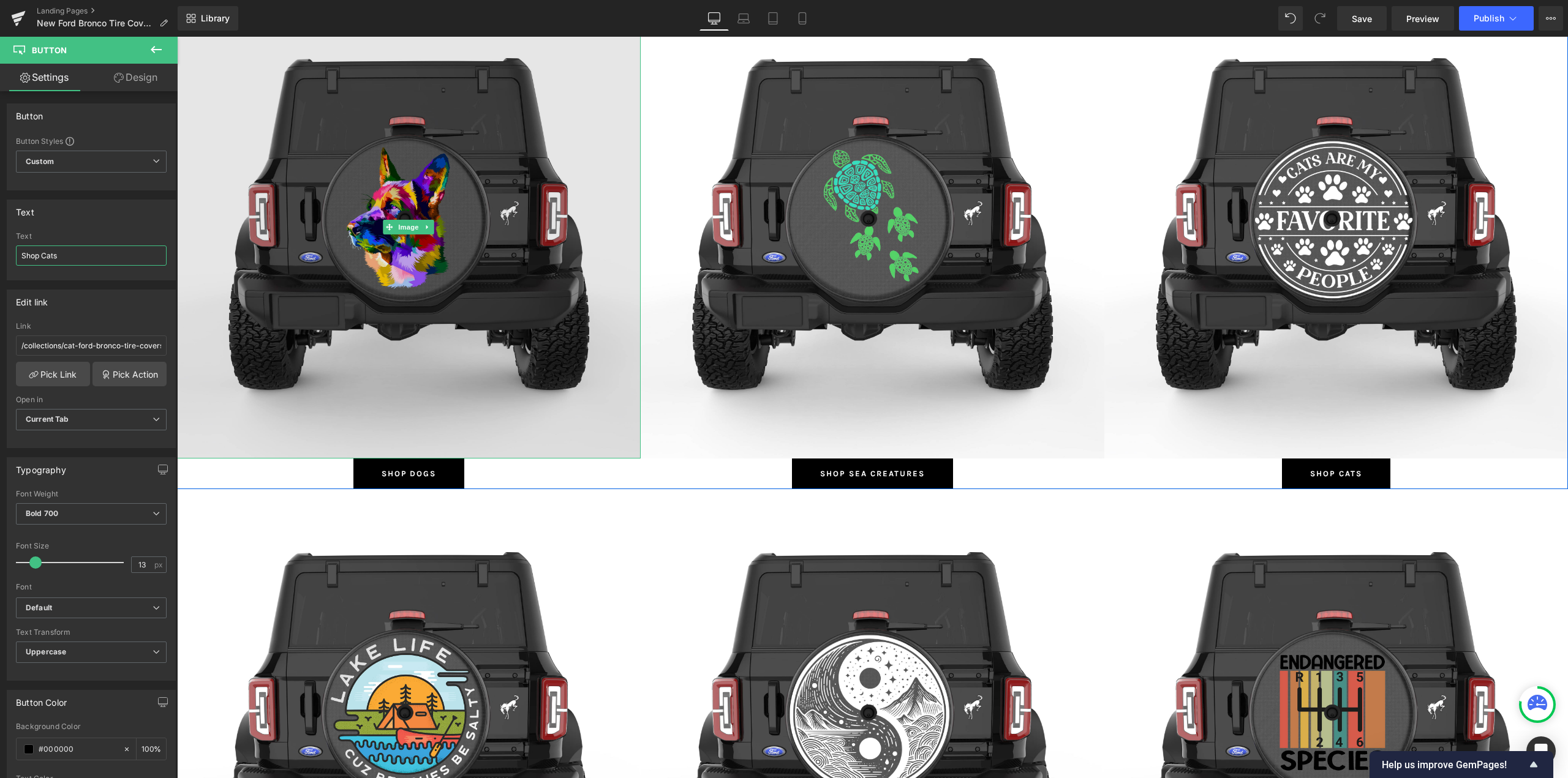
scroll to position [1837, 0]
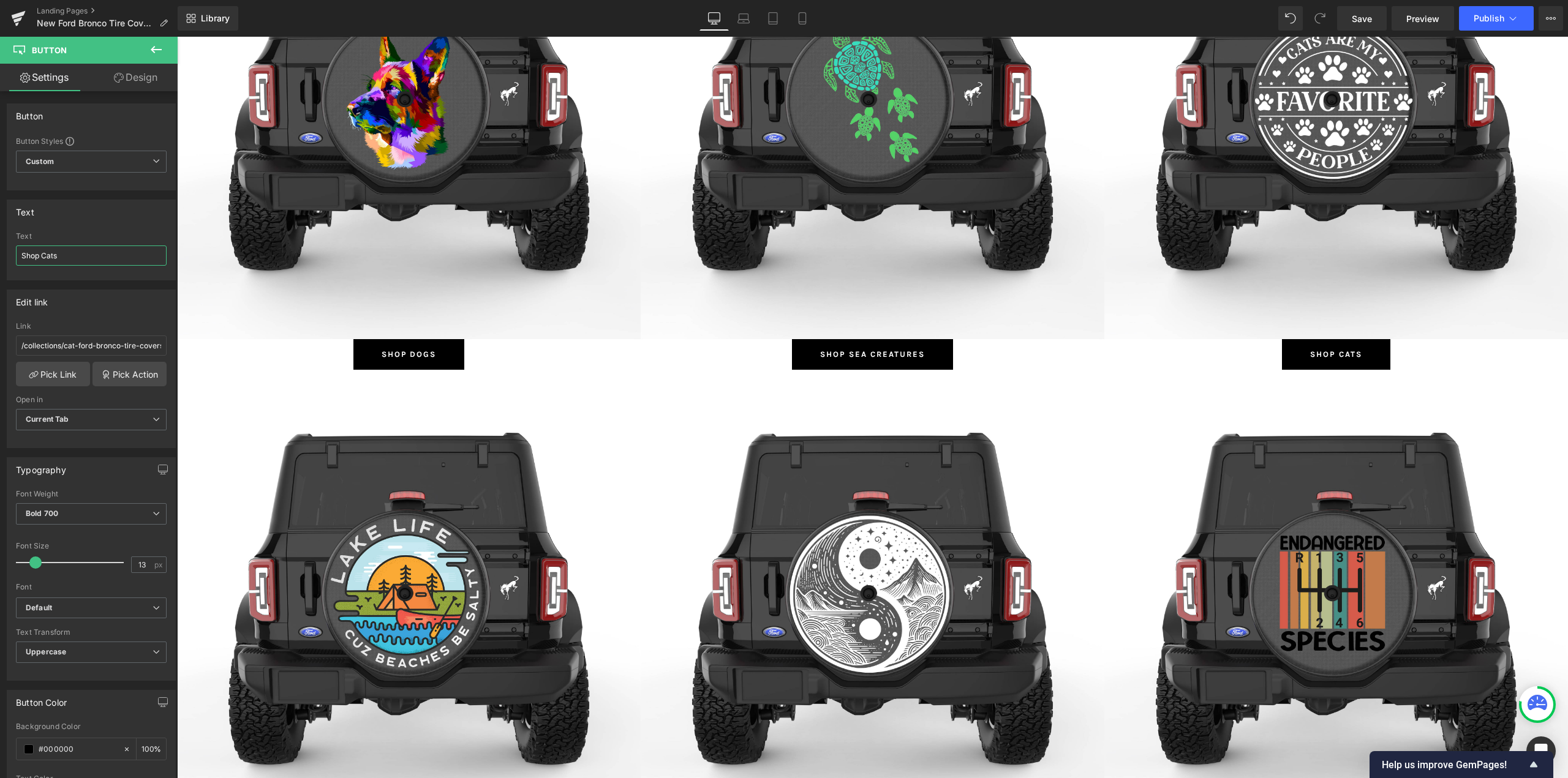
type input "Shop Cats"
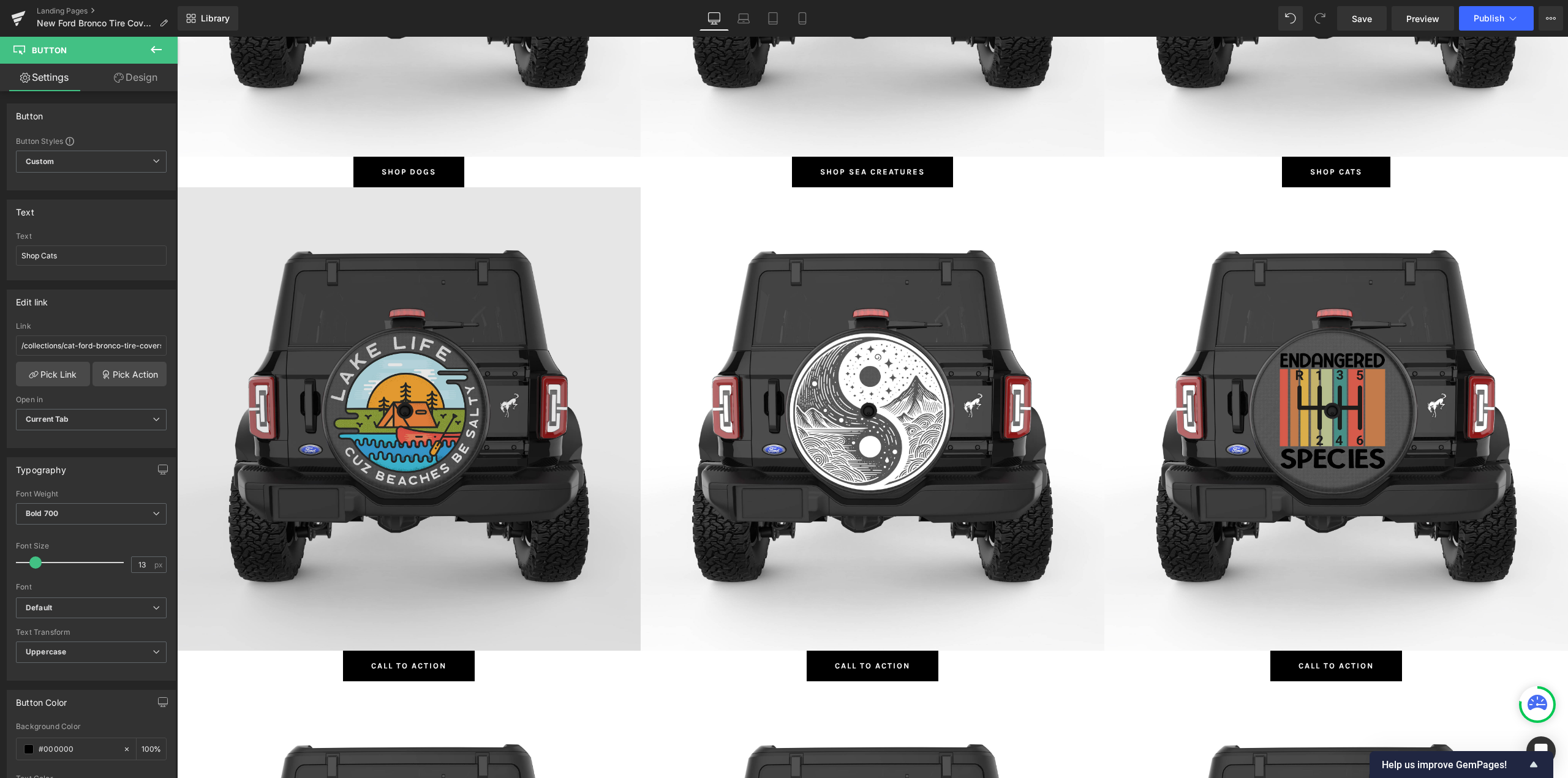
scroll to position [2021, 0]
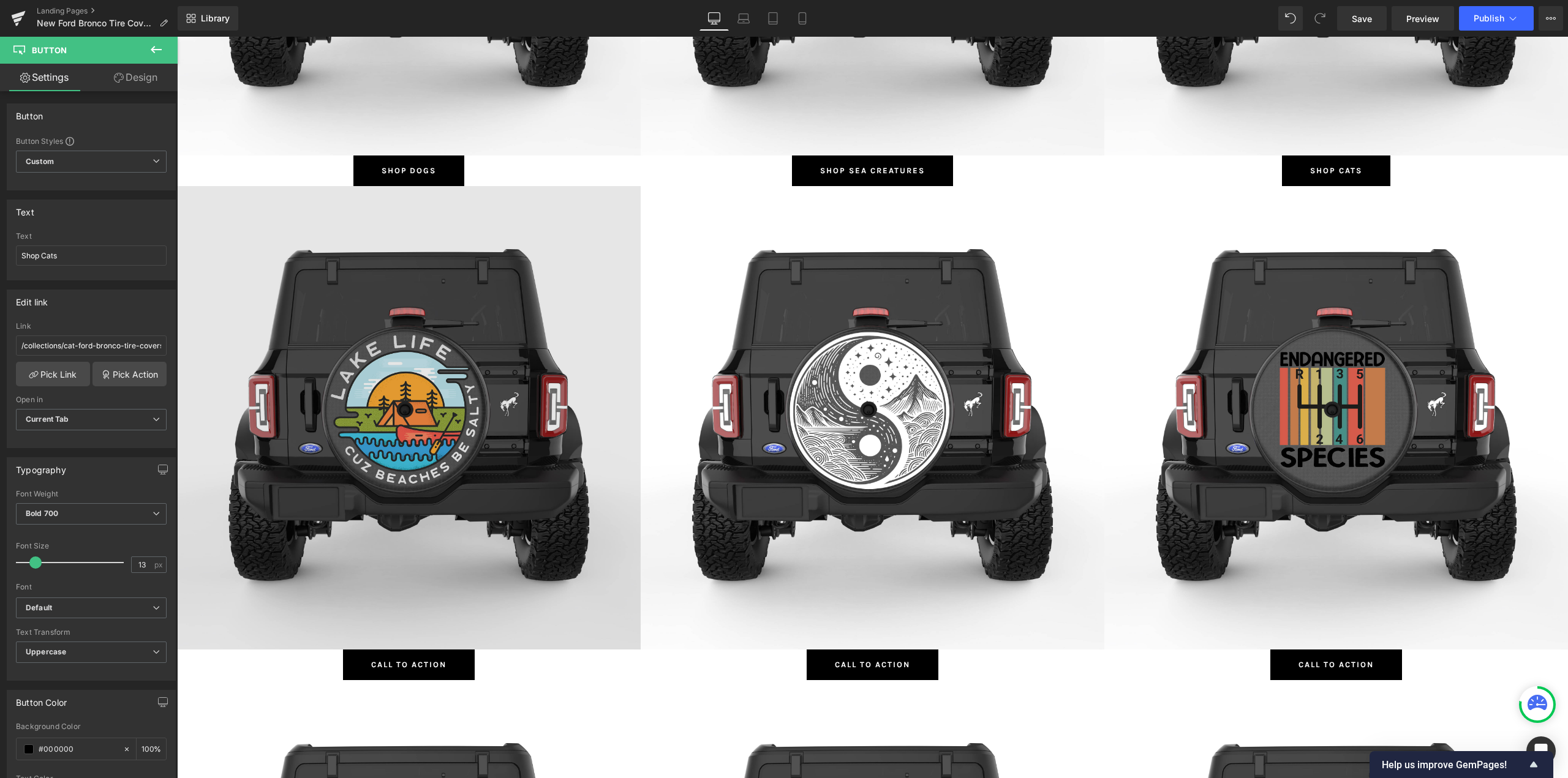
click at [407, 350] on img at bounding box center [409, 418] width 464 height 464
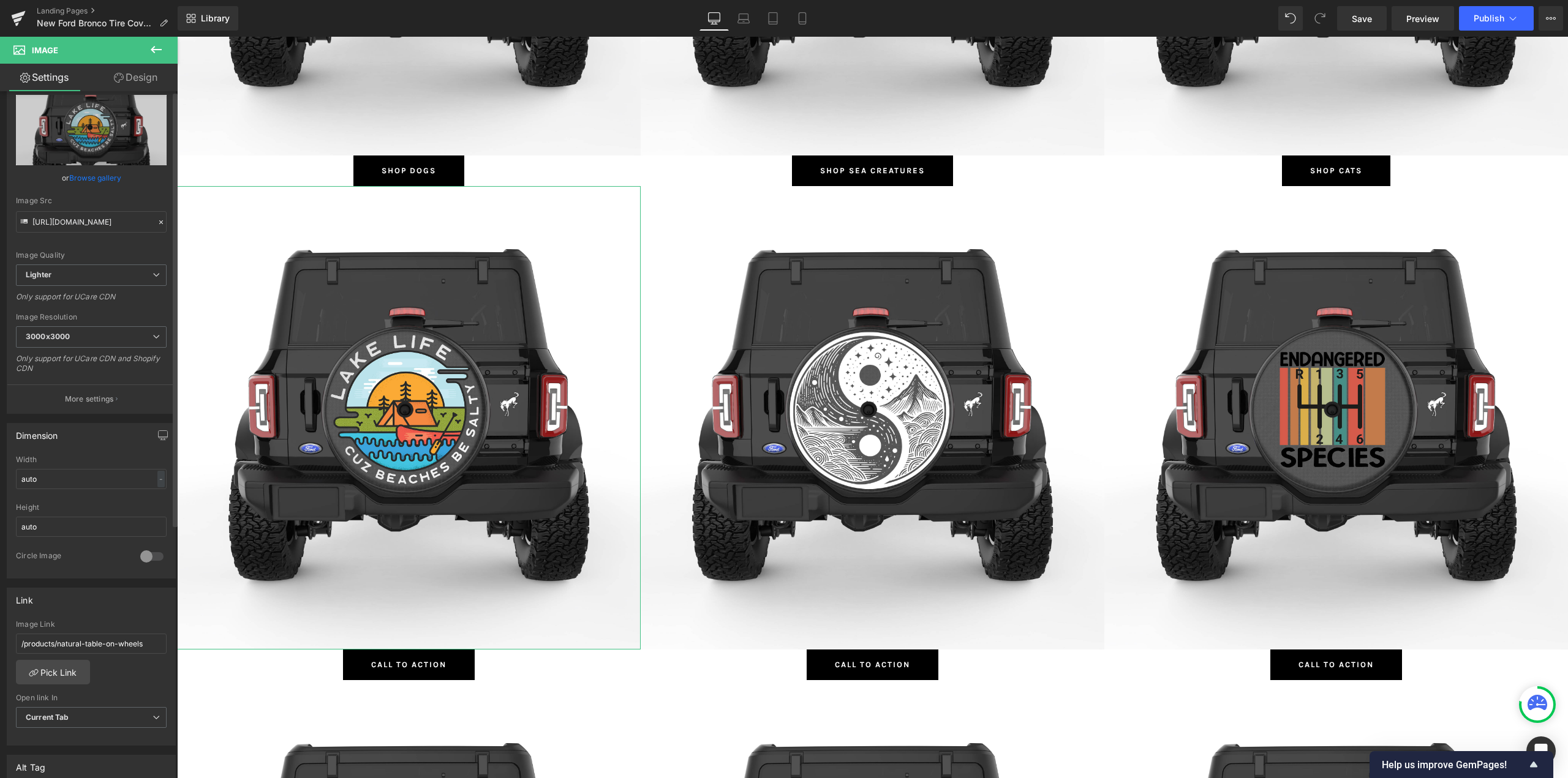
scroll to position [122, 0]
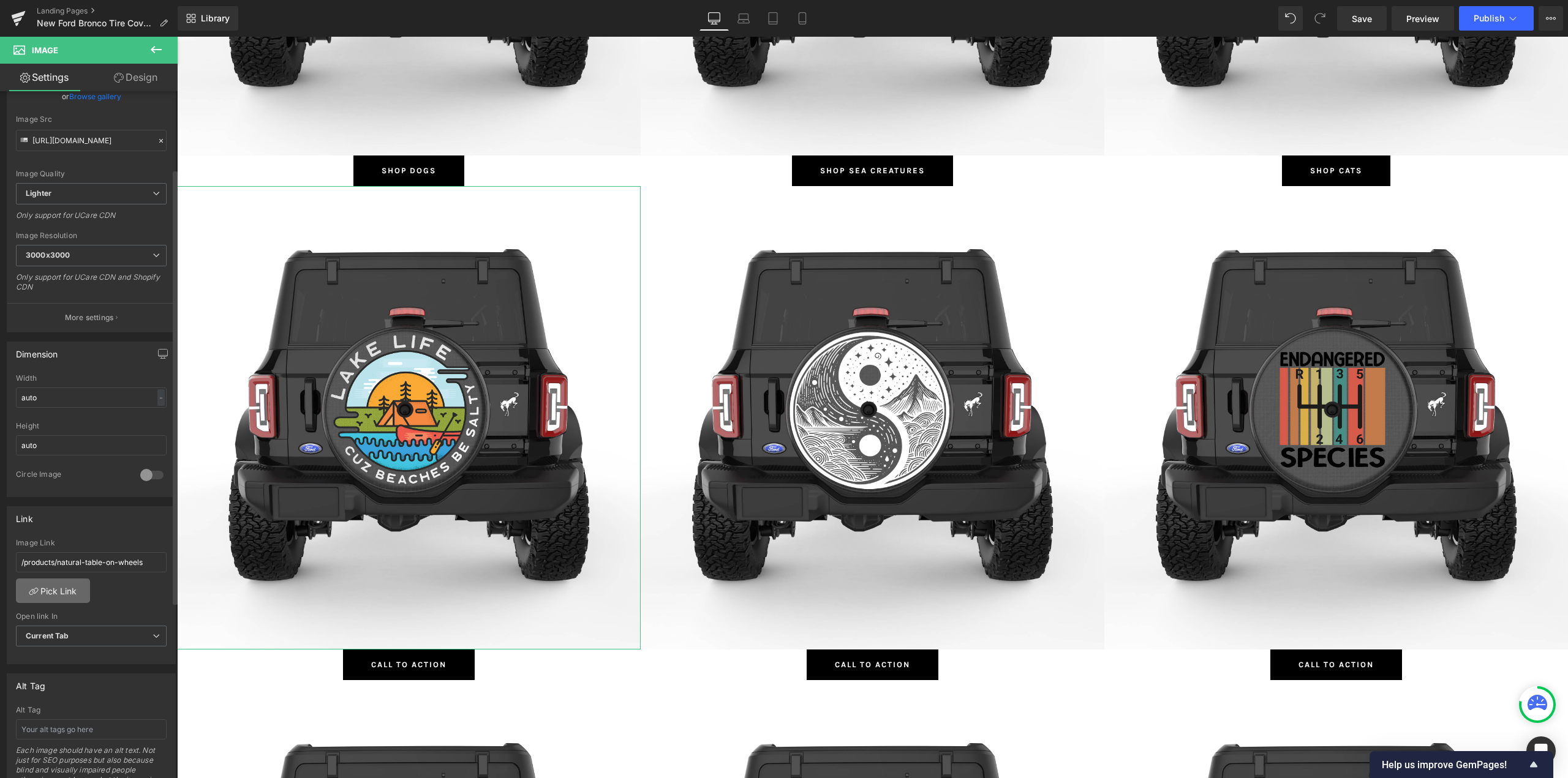
click at [43, 601] on link "Pick Link" at bounding box center [53, 591] width 74 height 24
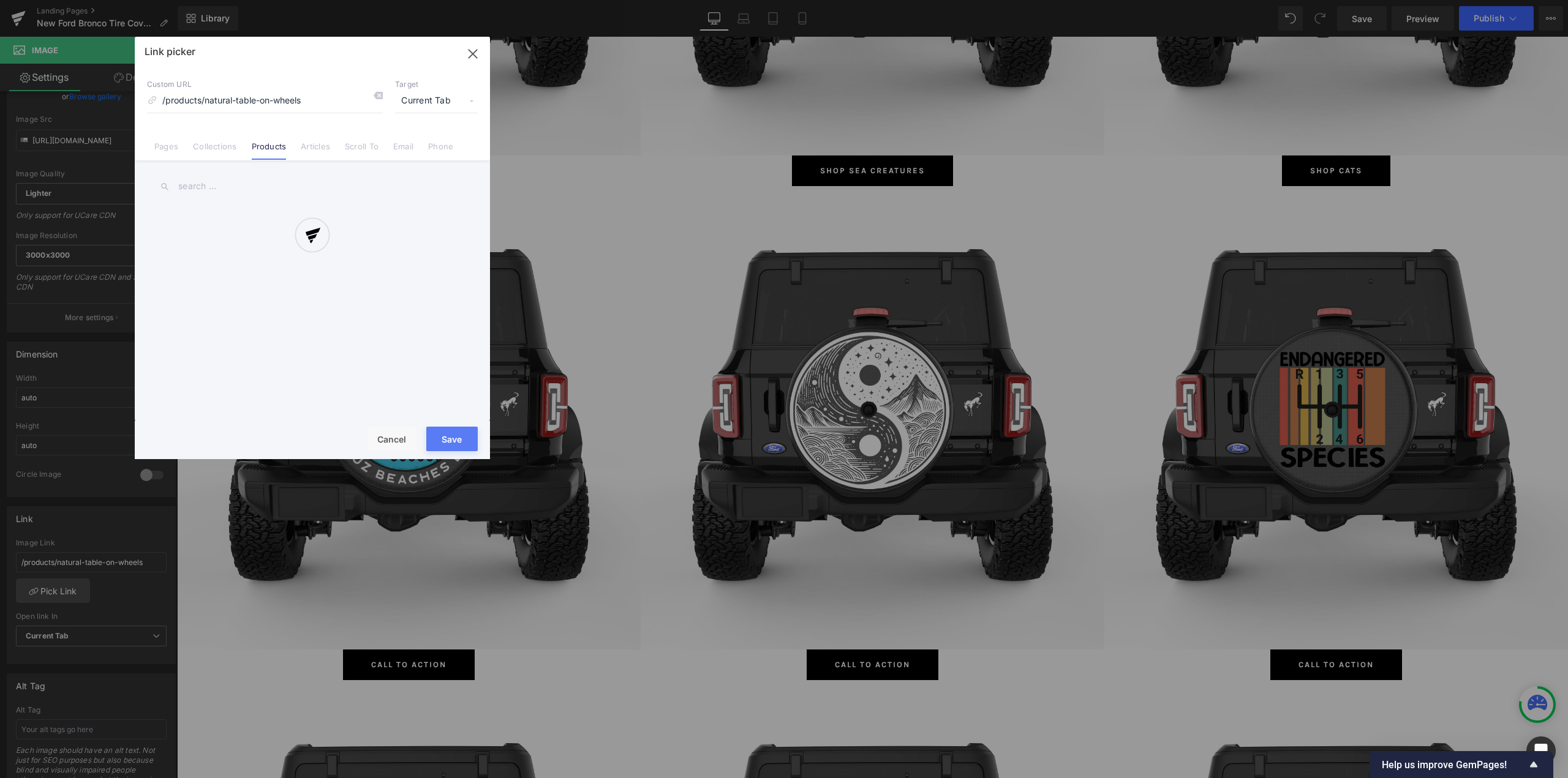
click at [215, 148] on div "Link picker Back to Library Insert Custom URL /products/natural-table-on-wheels…" at bounding box center [312, 248] width 355 height 422
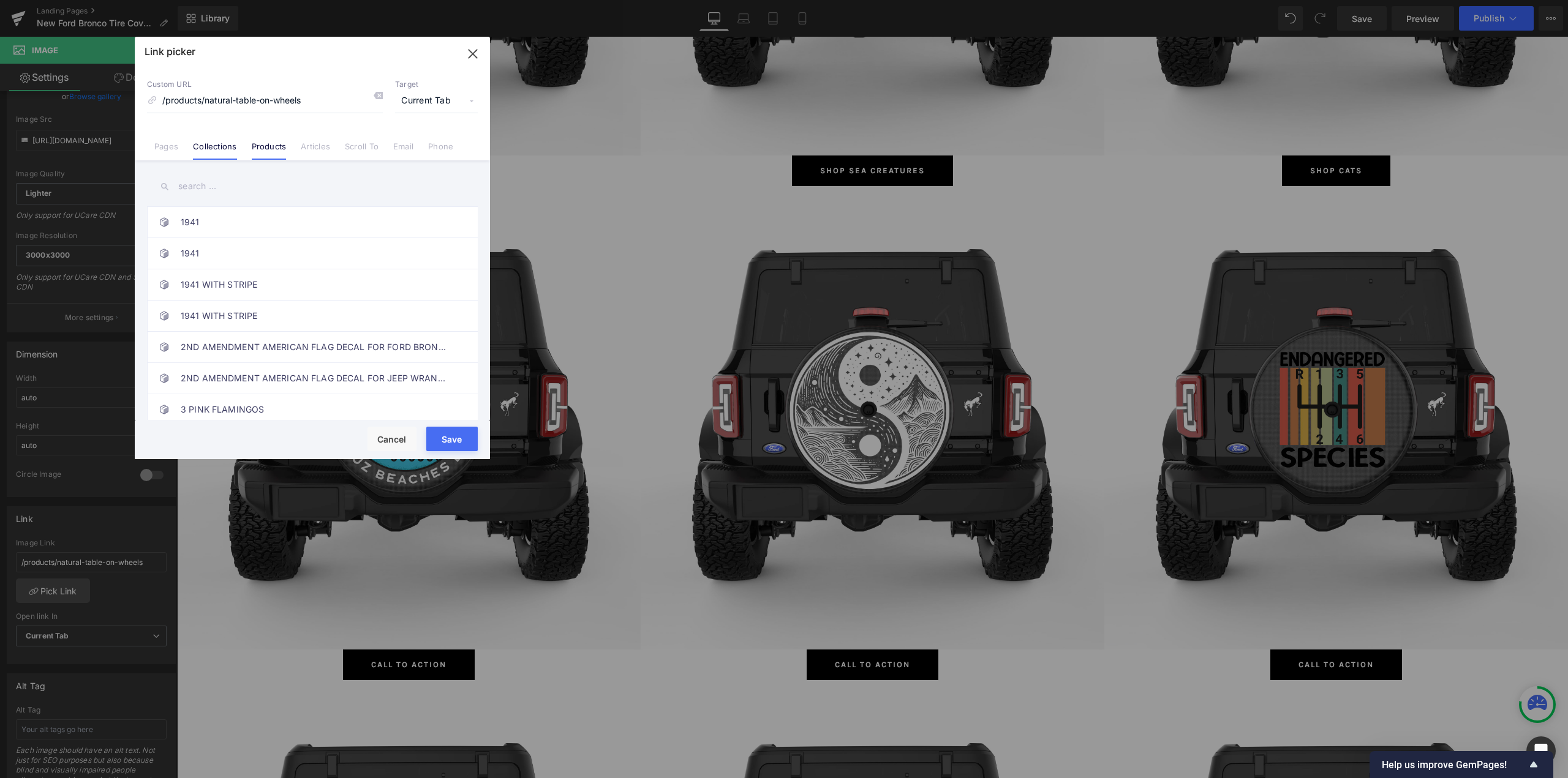
click at [222, 150] on link "Collections" at bounding box center [214, 150] width 44 height 19
click at [230, 189] on input "text" at bounding box center [312, 186] width 330 height 27
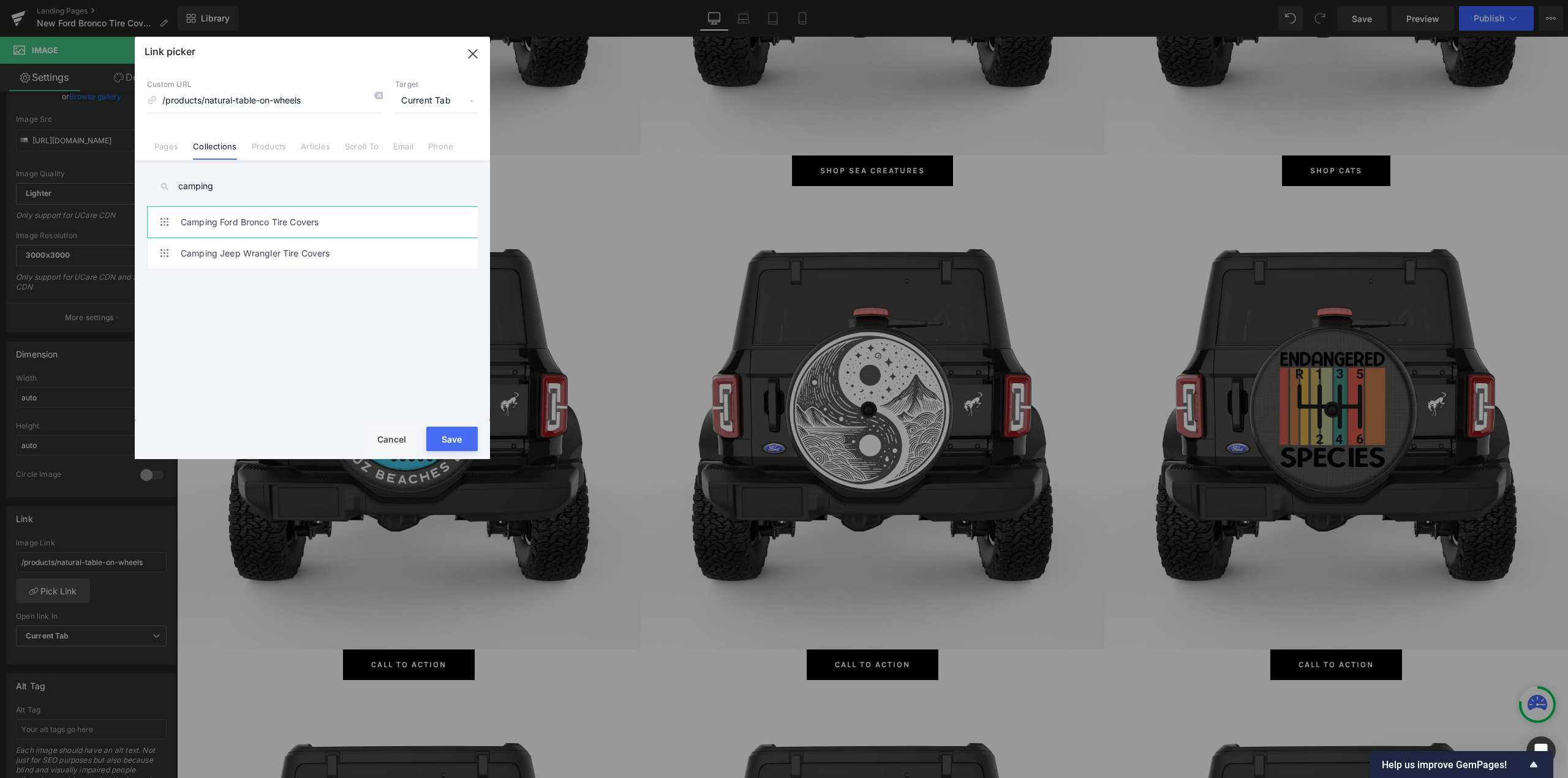
type input "camping"
click at [257, 223] on link "Camping Ford Bronco Tire Covers" at bounding box center [316, 222] width 270 height 30
type input "/collections/camping-ford-bronco-tire-covers"
click at [440, 436] on button "Save" at bounding box center [451, 439] width 51 height 24
type input "/collections/camping-ford-bronco-tire-covers"
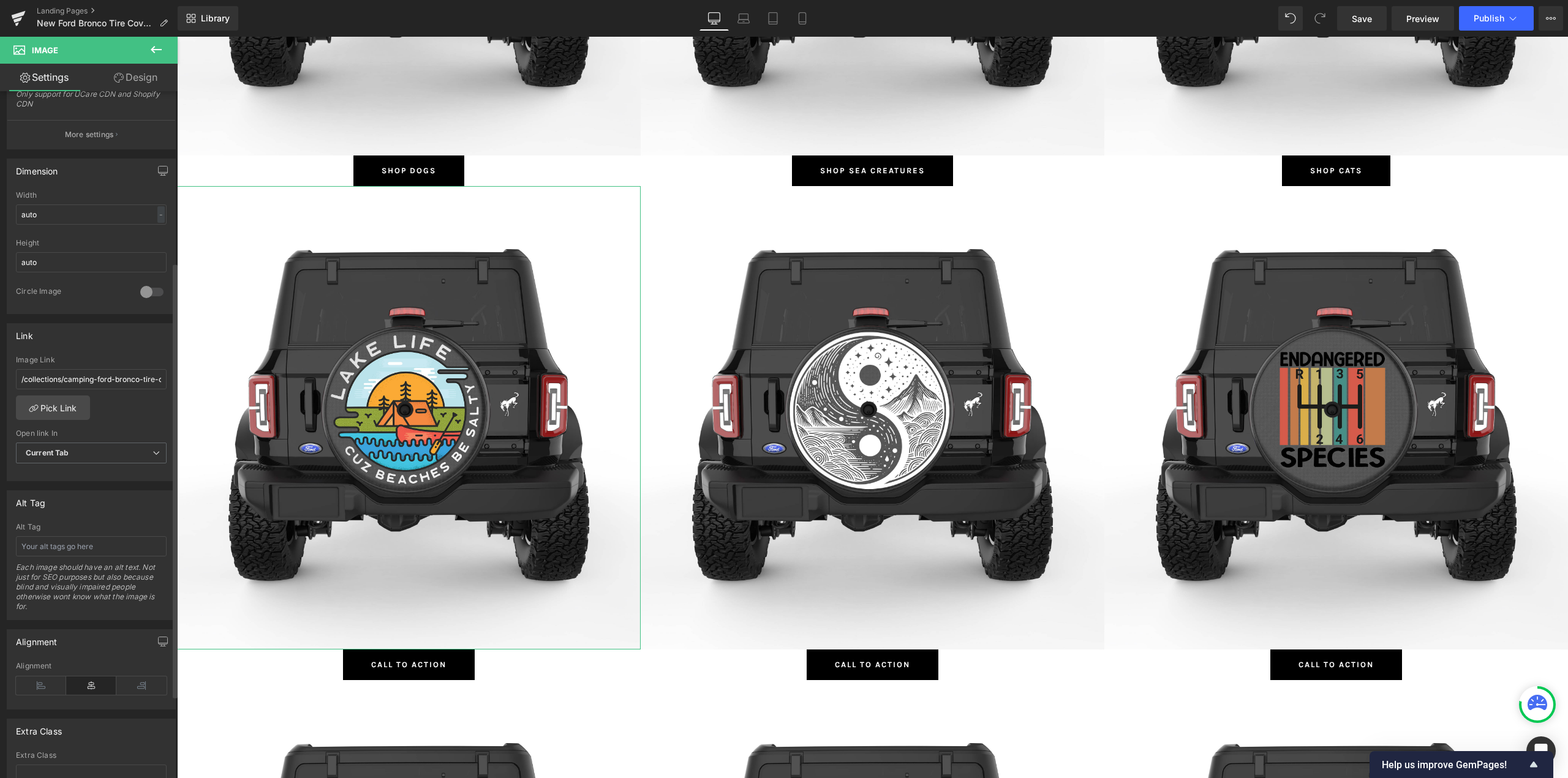
scroll to position [306, 0]
click at [64, 549] on input "text" at bounding box center [90, 545] width 150 height 20
type input "Camping Ford Bronco Tire Covers"
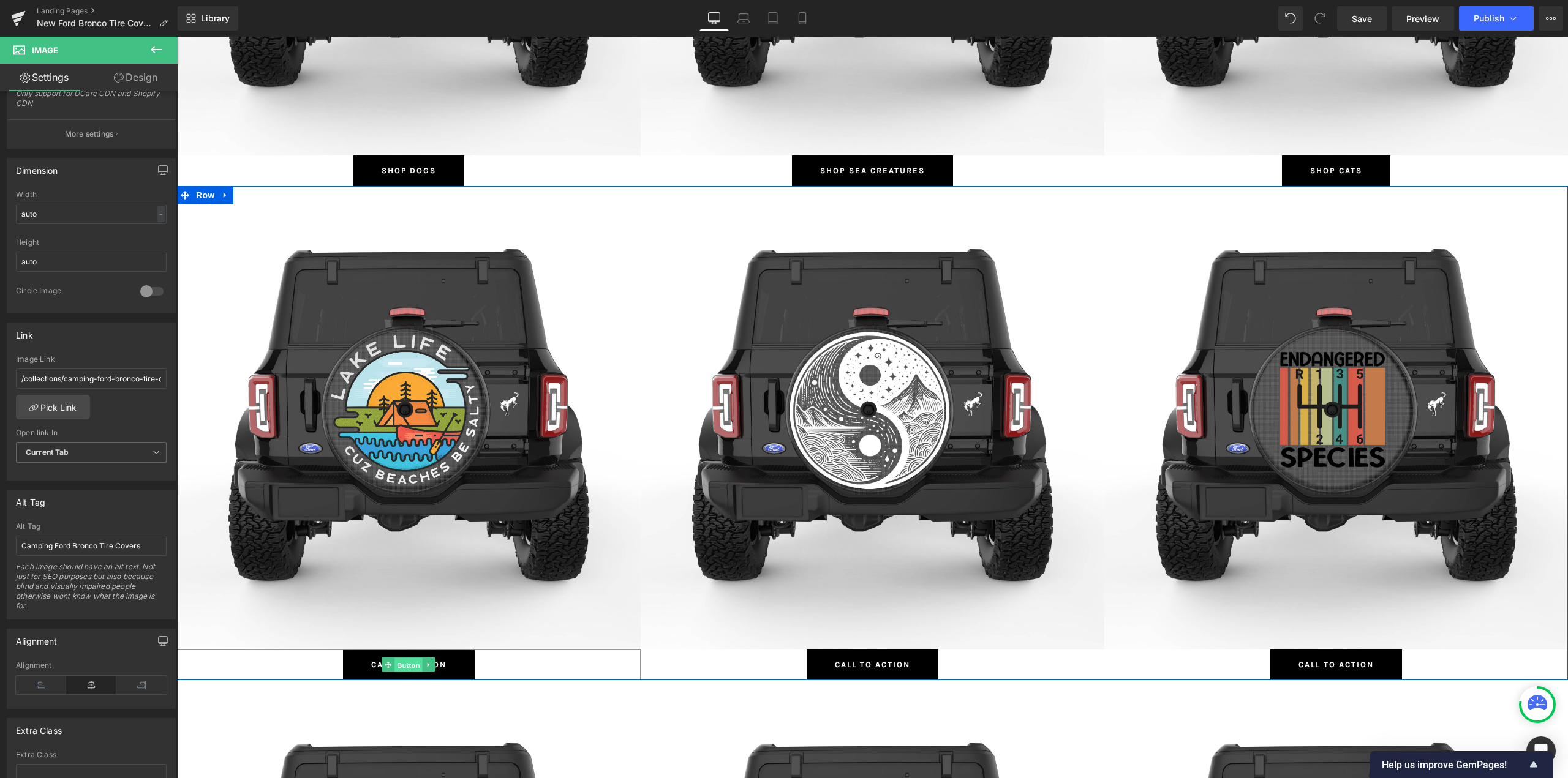
click at [416, 668] on span "Button" at bounding box center [409, 665] width 28 height 15
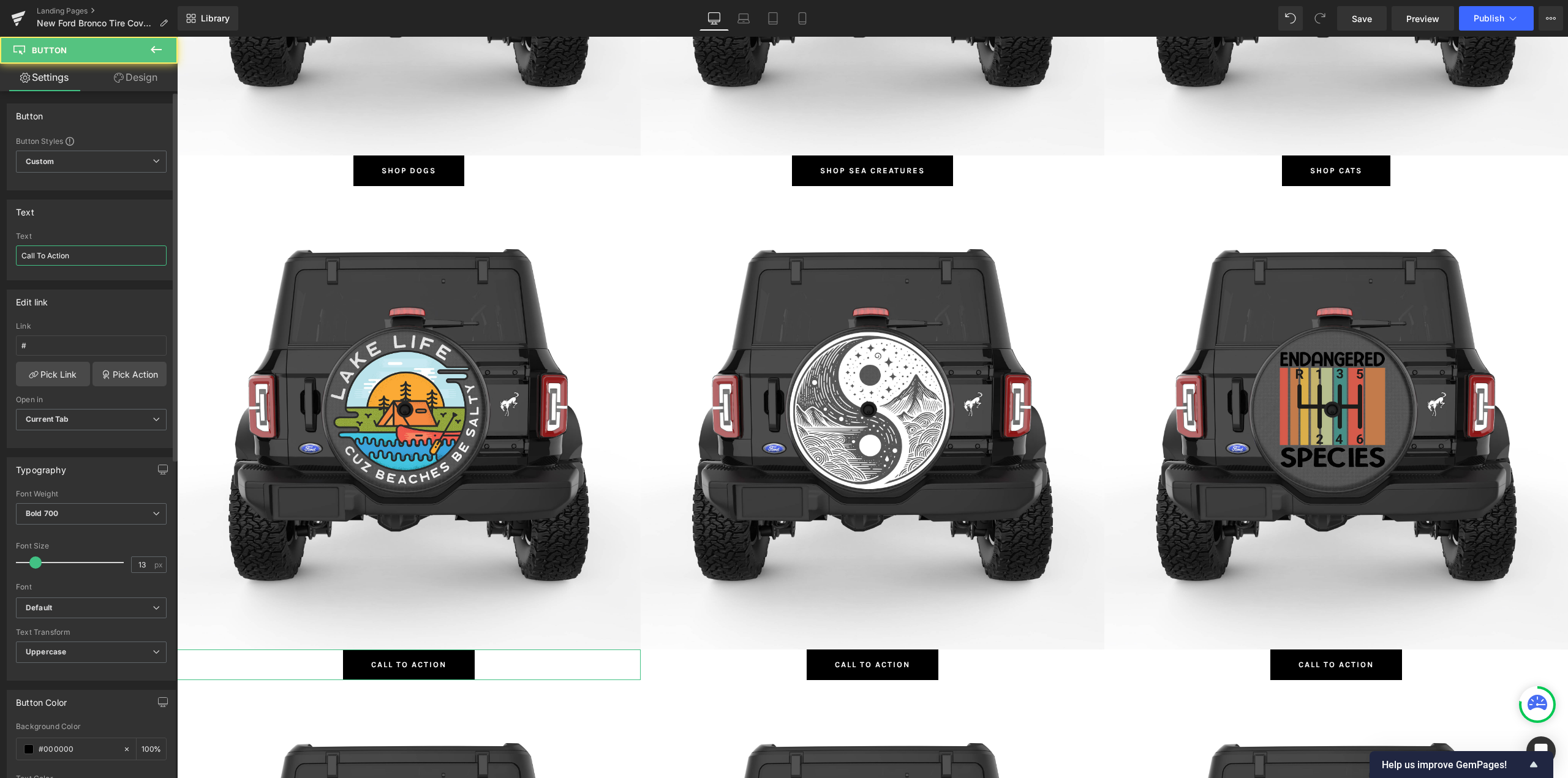
click at [72, 251] on input "Call To Action" at bounding box center [90, 255] width 150 height 20
type input "Shop Camping"
click at [49, 370] on link "Pick Link" at bounding box center [53, 373] width 74 height 24
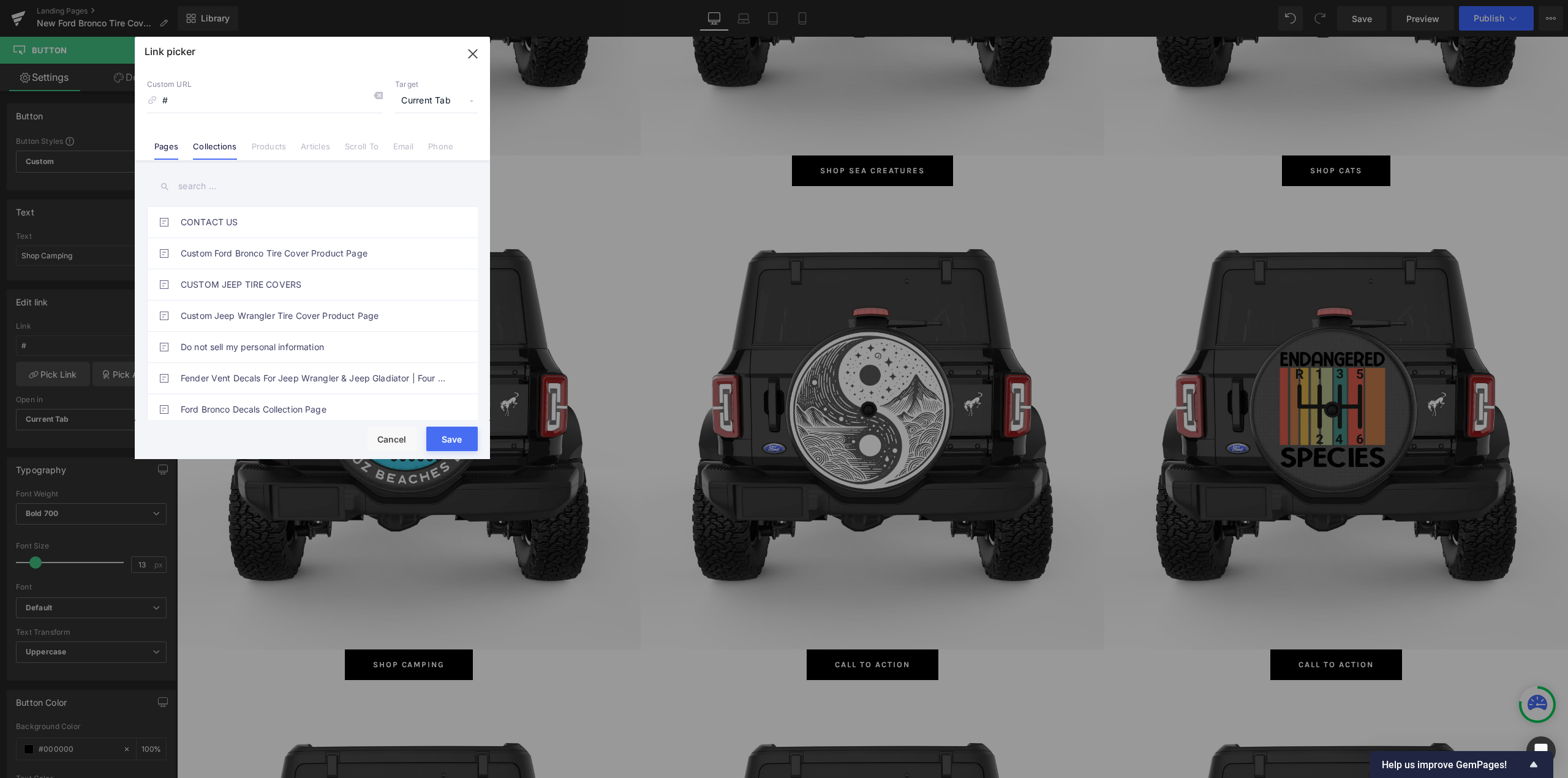
click at [220, 147] on link "Collections" at bounding box center [214, 150] width 44 height 19
click at [221, 187] on input "text" at bounding box center [312, 186] width 330 height 27
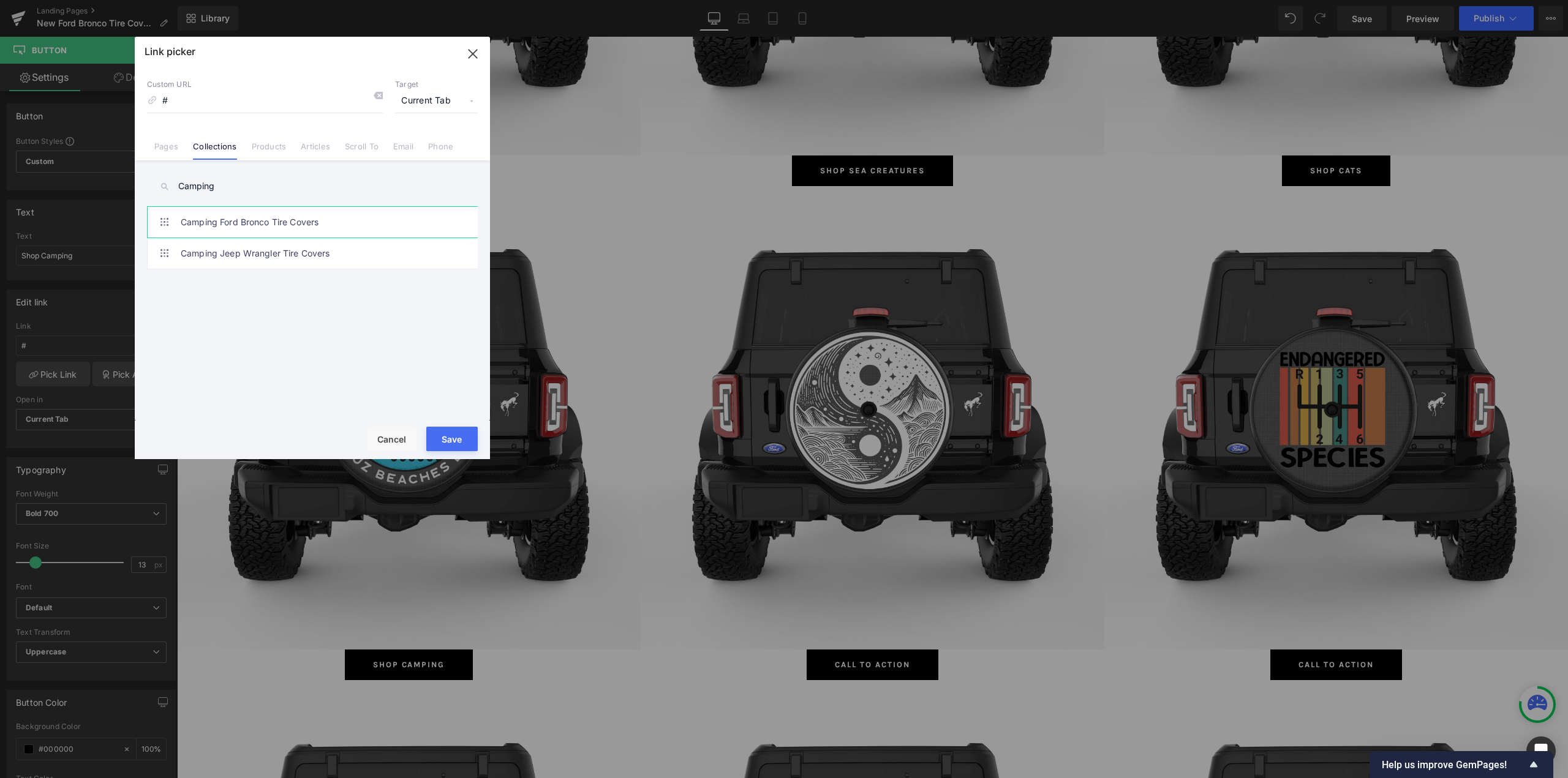
type input "Camping"
click at [256, 217] on link "Camping Ford Bronco Tire Covers" at bounding box center [316, 222] width 270 height 30
type input "/collections/camping-ford-bronco-tire-covers"
click at [442, 445] on button "Save" at bounding box center [451, 439] width 51 height 24
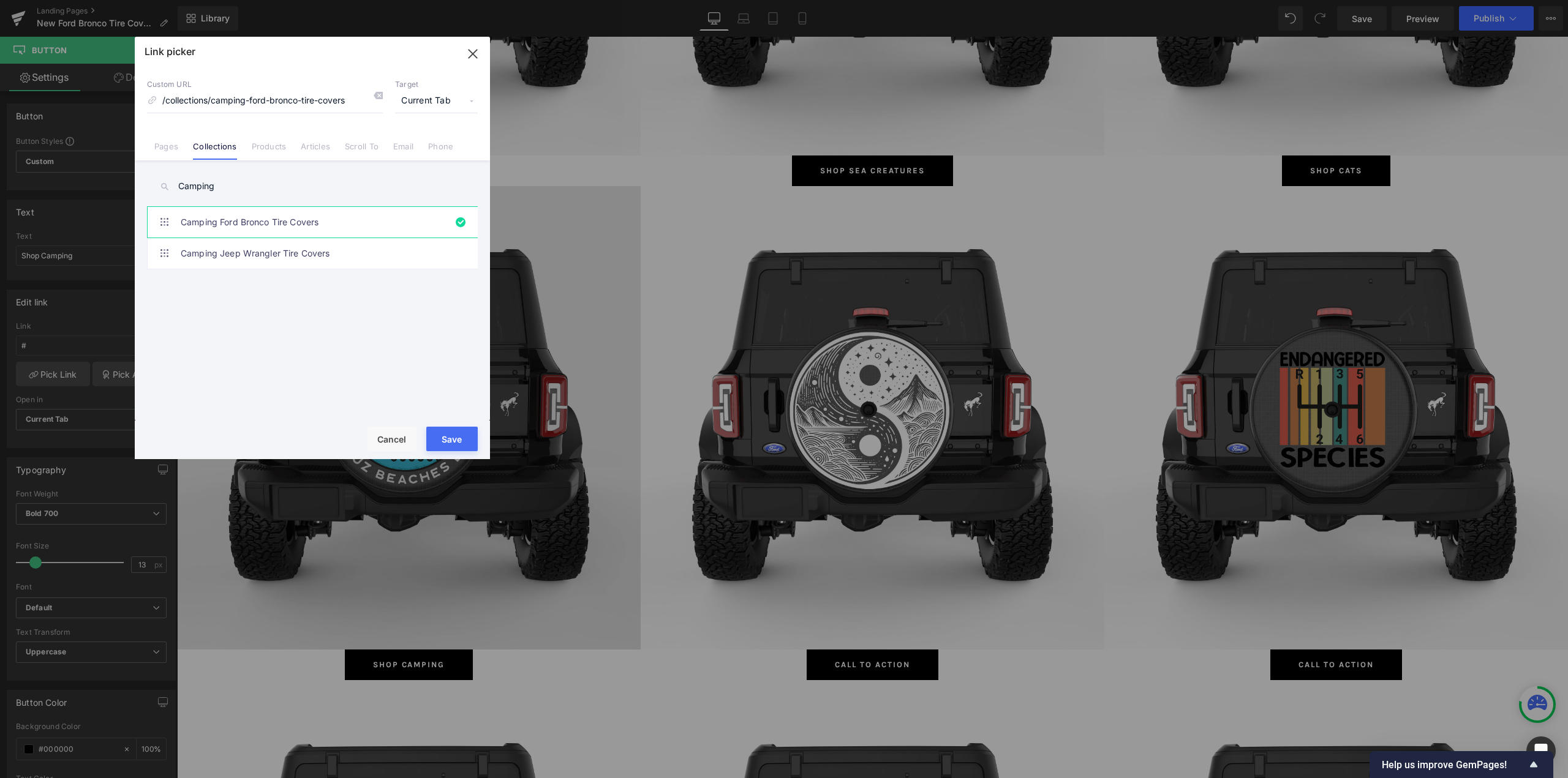
type input "/collections/camping-ford-bronco-tire-covers"
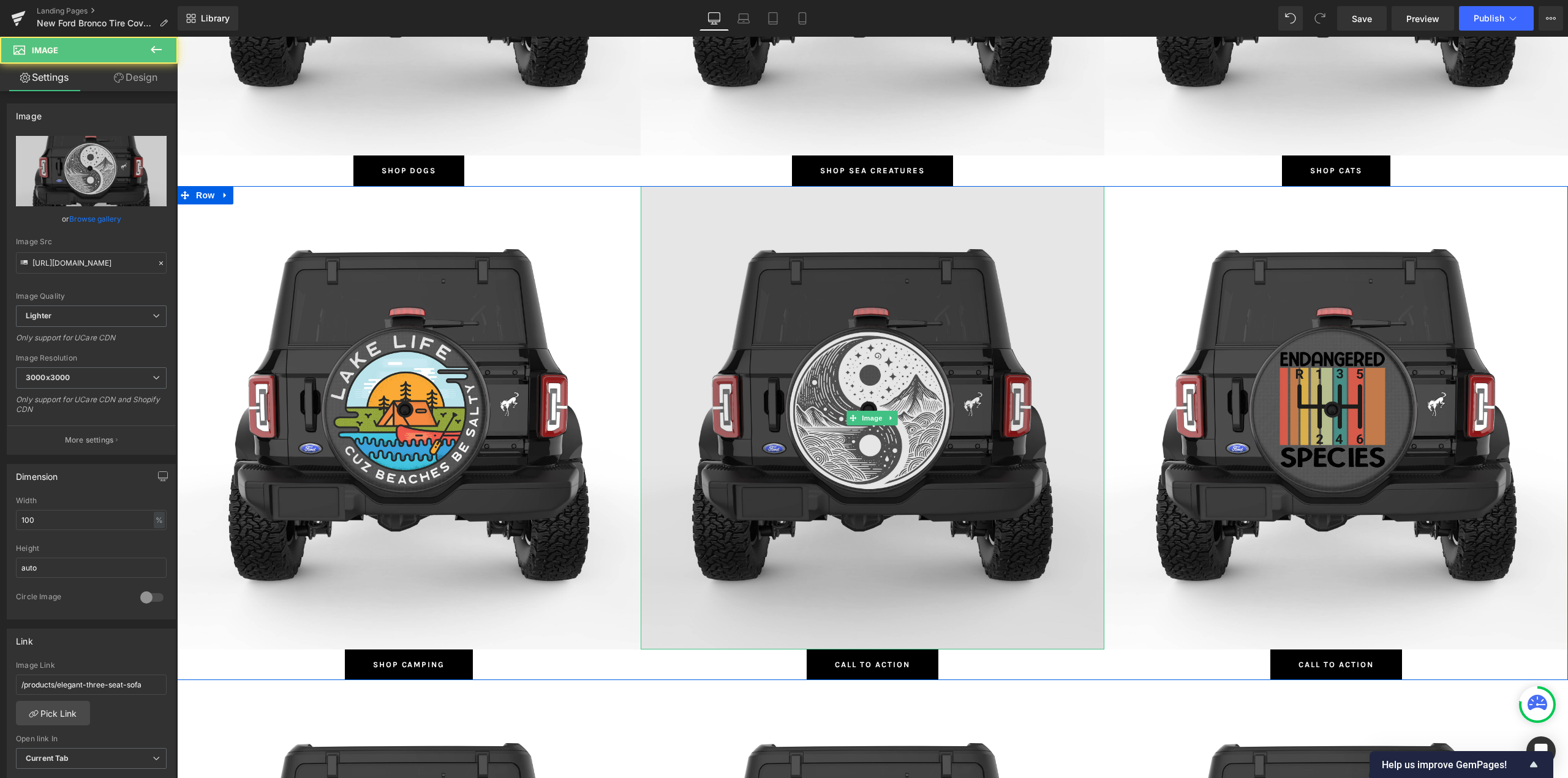
click at [936, 293] on img at bounding box center [872, 418] width 464 height 464
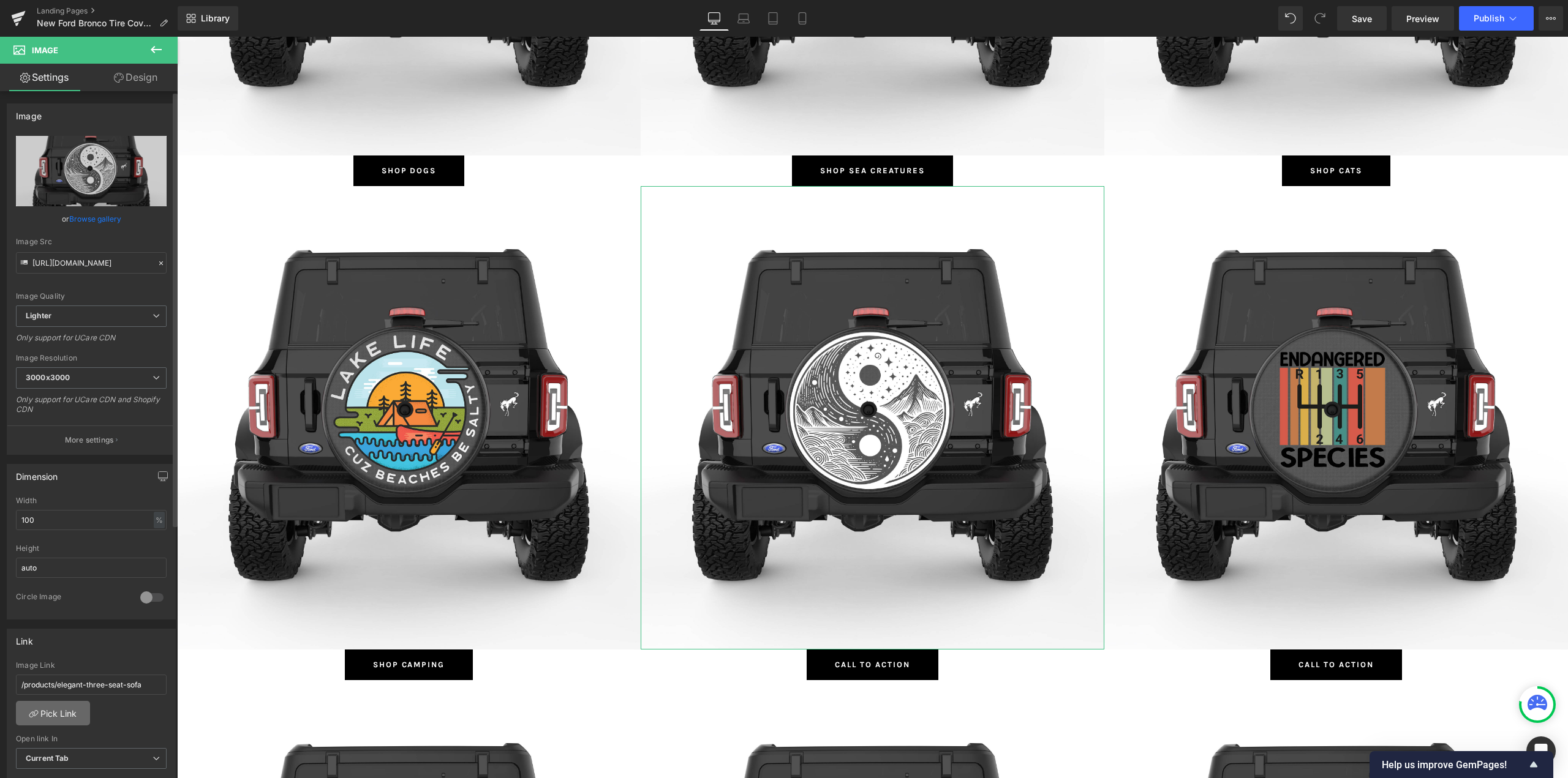
click at [42, 719] on link "Pick Link" at bounding box center [53, 713] width 74 height 24
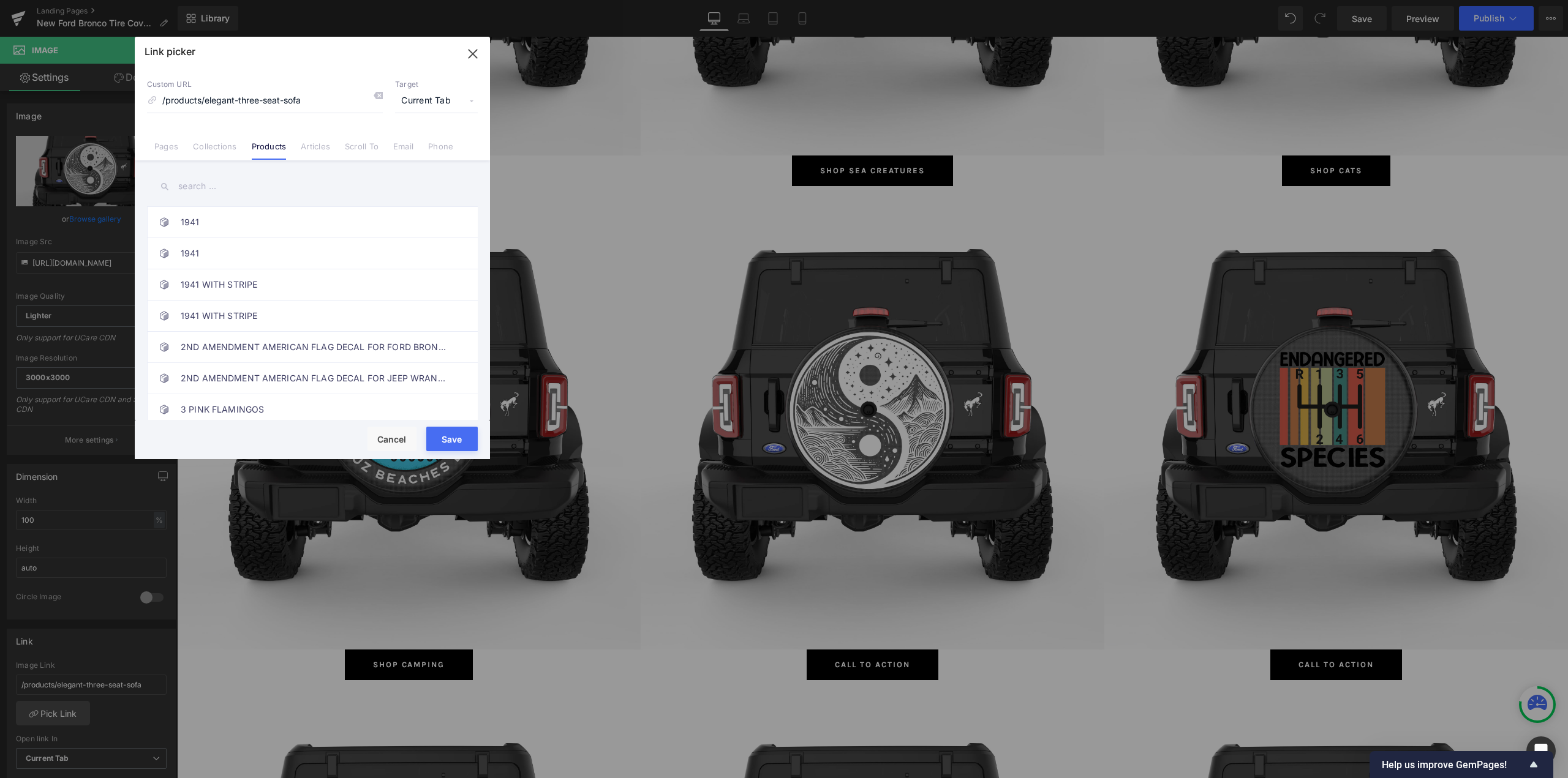
click at [225, 145] on link "Collections" at bounding box center [214, 150] width 44 height 19
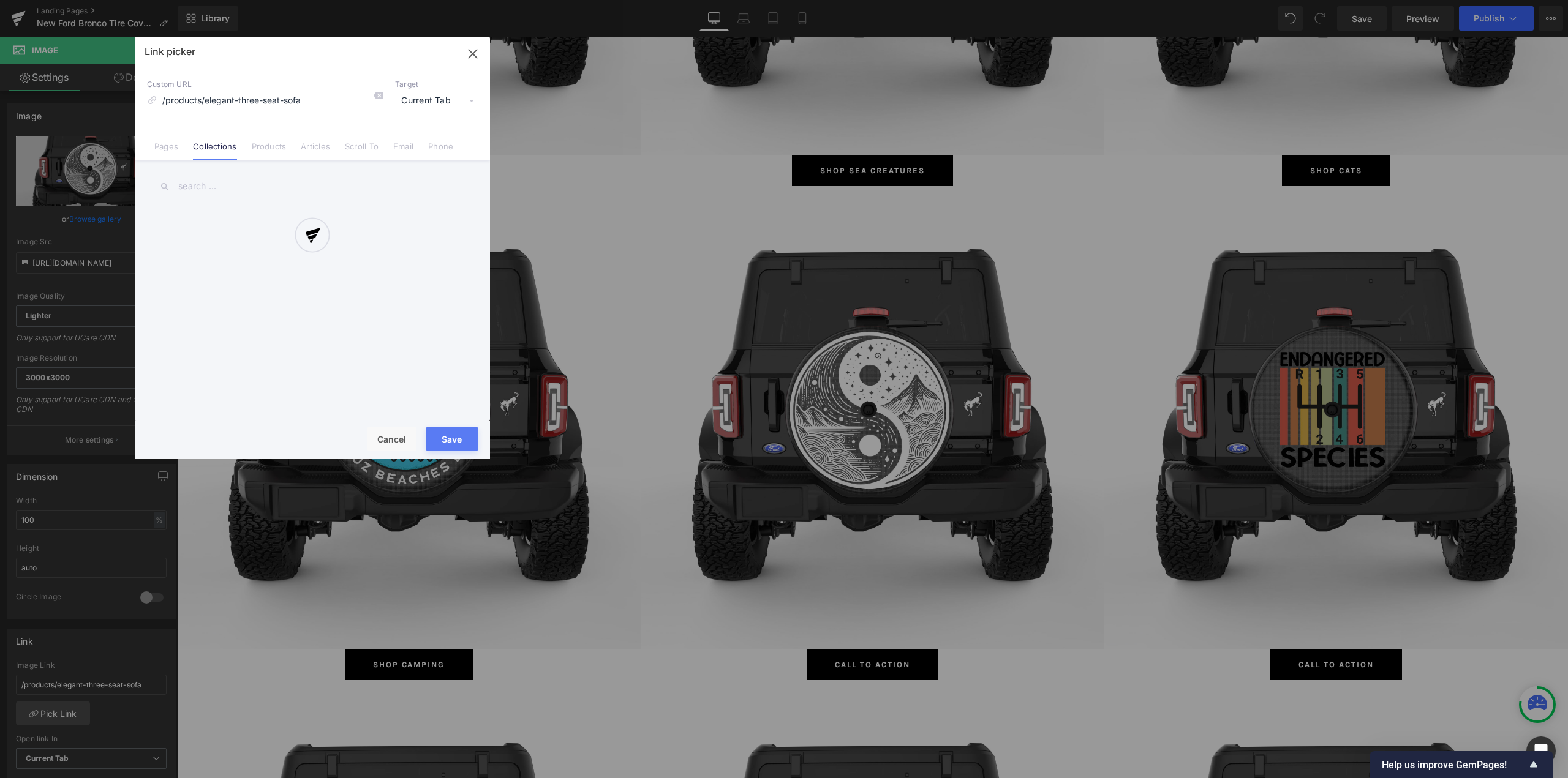
click at [210, 187] on div at bounding box center [312, 248] width 355 height 422
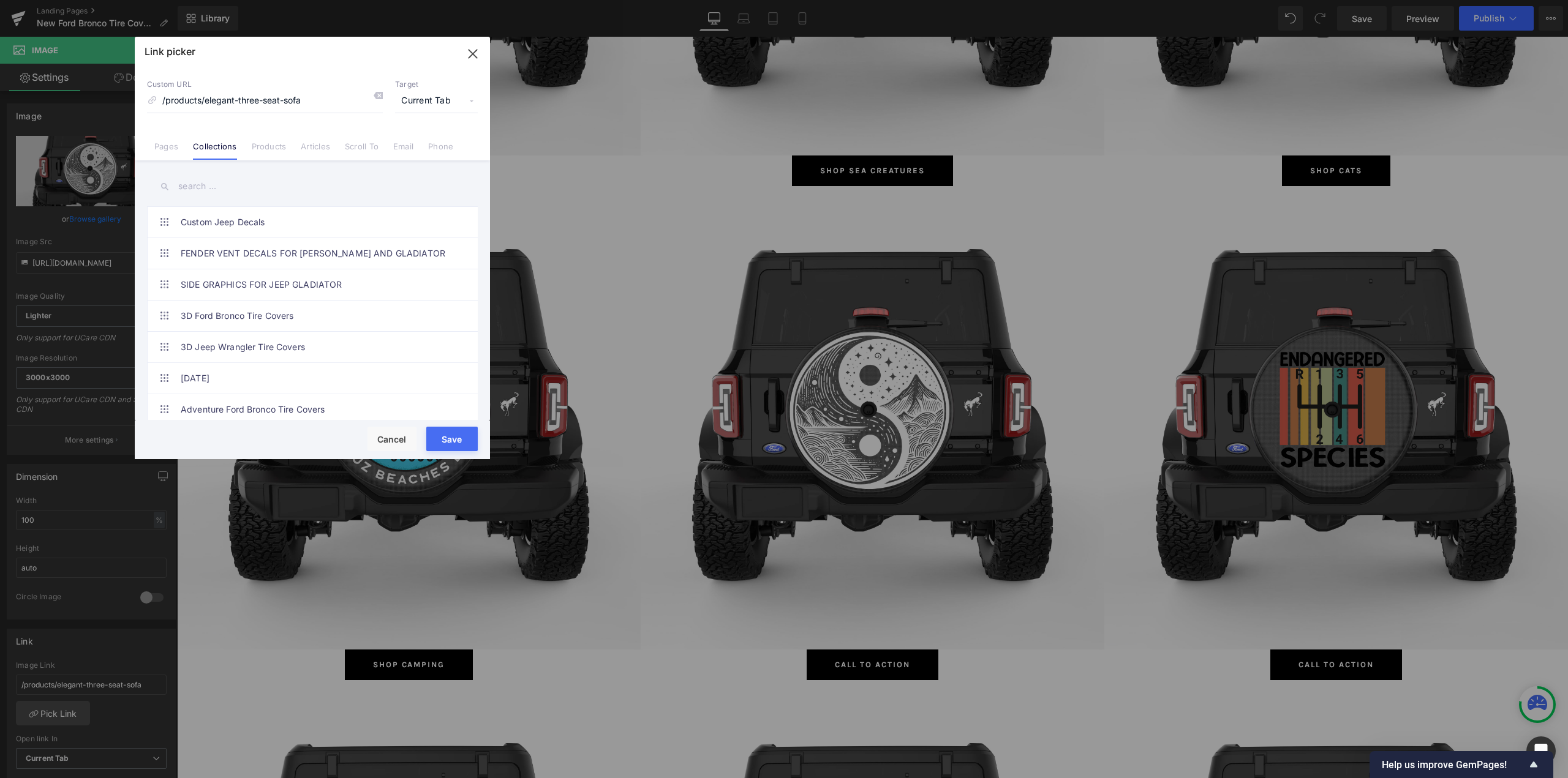
click at [234, 185] on input "text" at bounding box center [312, 186] width 330 height 27
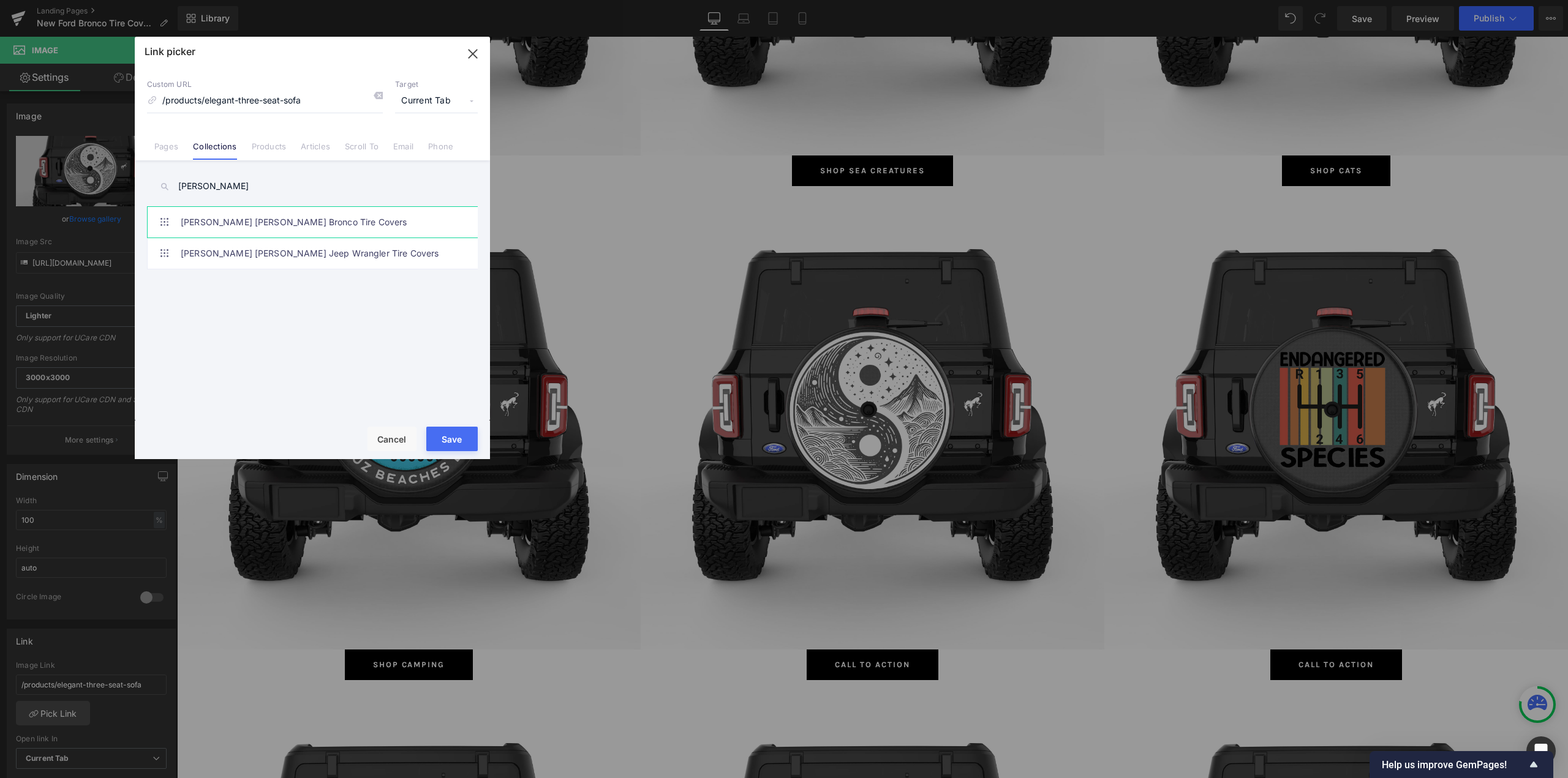
type input "[PERSON_NAME]"
click at [285, 219] on link "[PERSON_NAME] [PERSON_NAME] Bronco Tire Covers" at bounding box center [316, 222] width 270 height 30
type input "/collections/[PERSON_NAME]-bronco-tire-covers"
click at [452, 441] on button "Save" at bounding box center [451, 439] width 51 height 24
type input "/collections/[PERSON_NAME]-bronco-tire-covers"
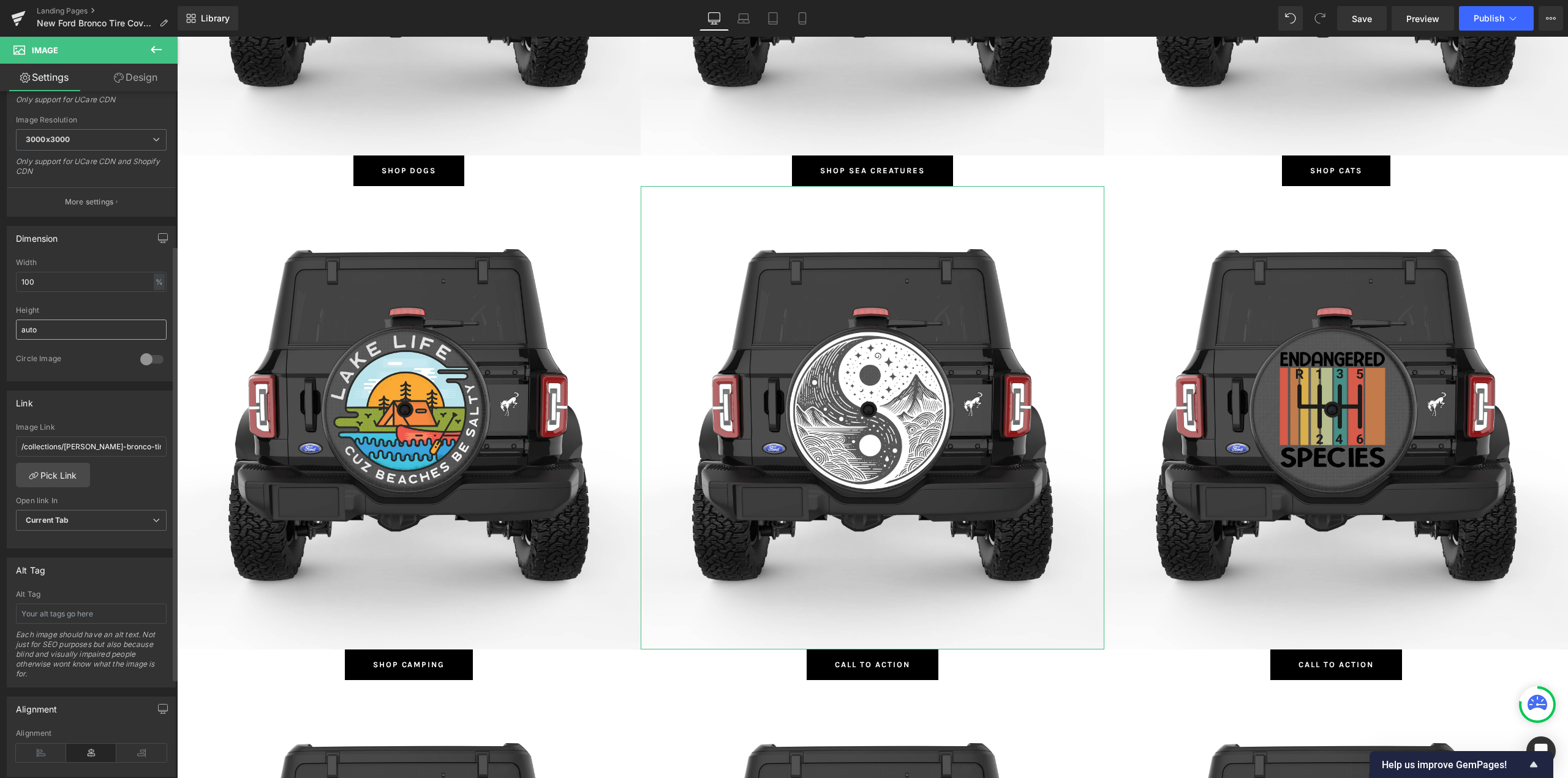
scroll to position [245, 0]
click at [46, 605] on input "text" at bounding box center [90, 607] width 150 height 20
type input "[PERSON_NAME] [PERSON_NAME] Bronco Tire Covers"
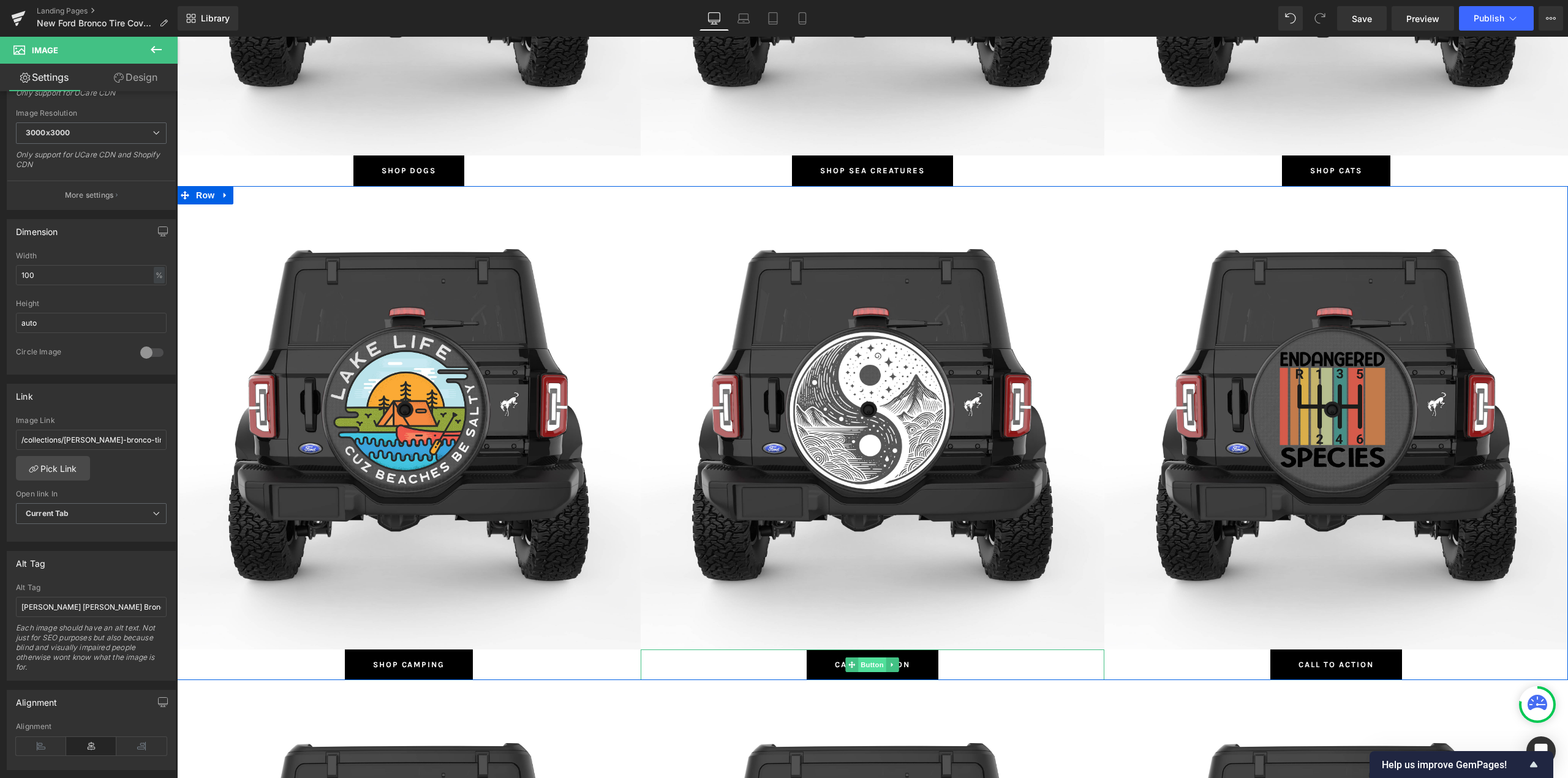
click at [866, 665] on span "Button" at bounding box center [873, 665] width 28 height 15
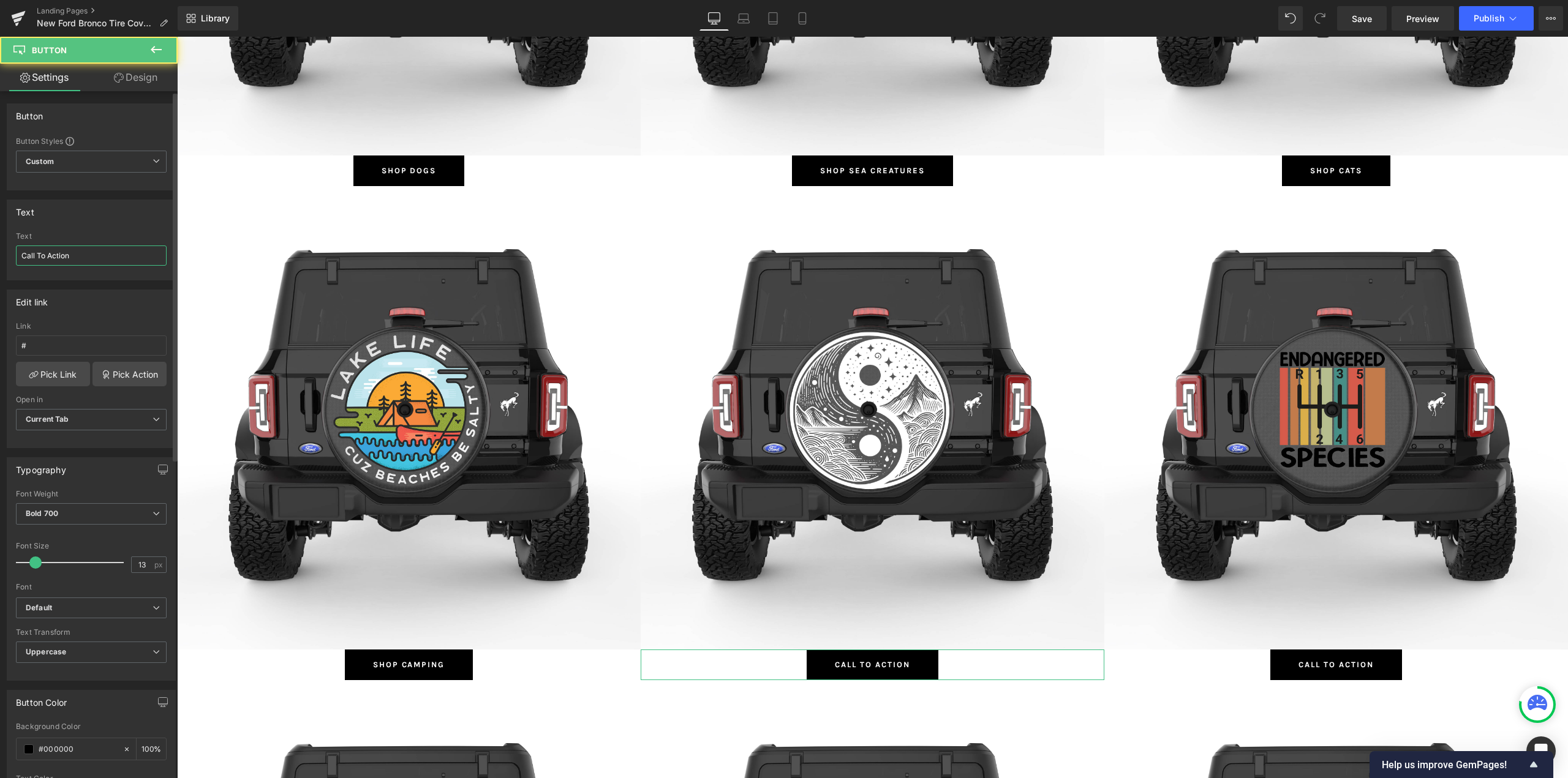
click at [29, 263] on input "Call To Action" at bounding box center [90, 255] width 150 height 20
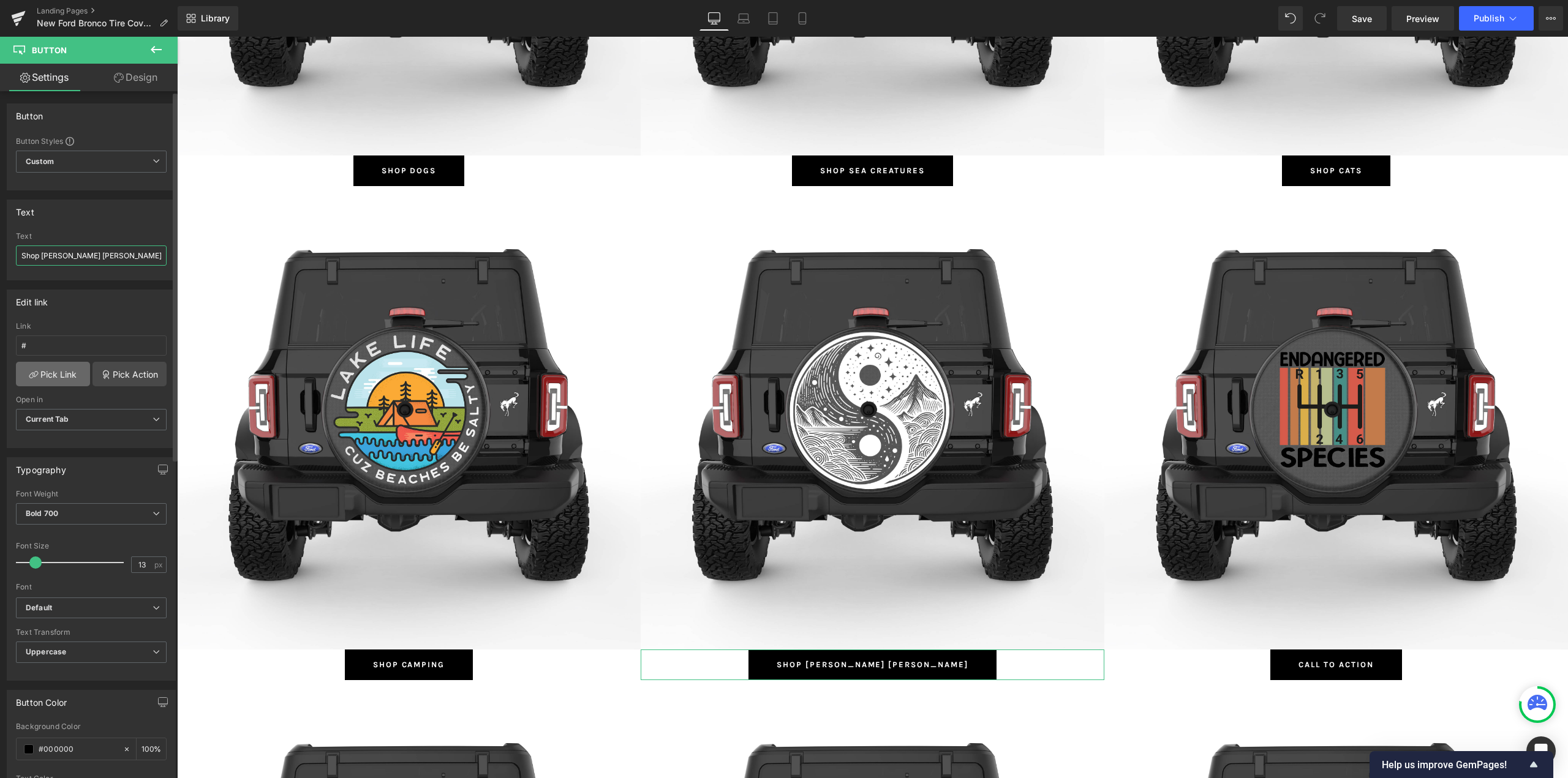
type input "Shop [PERSON_NAME] [PERSON_NAME]"
click at [59, 374] on link "Pick Link" at bounding box center [53, 373] width 74 height 24
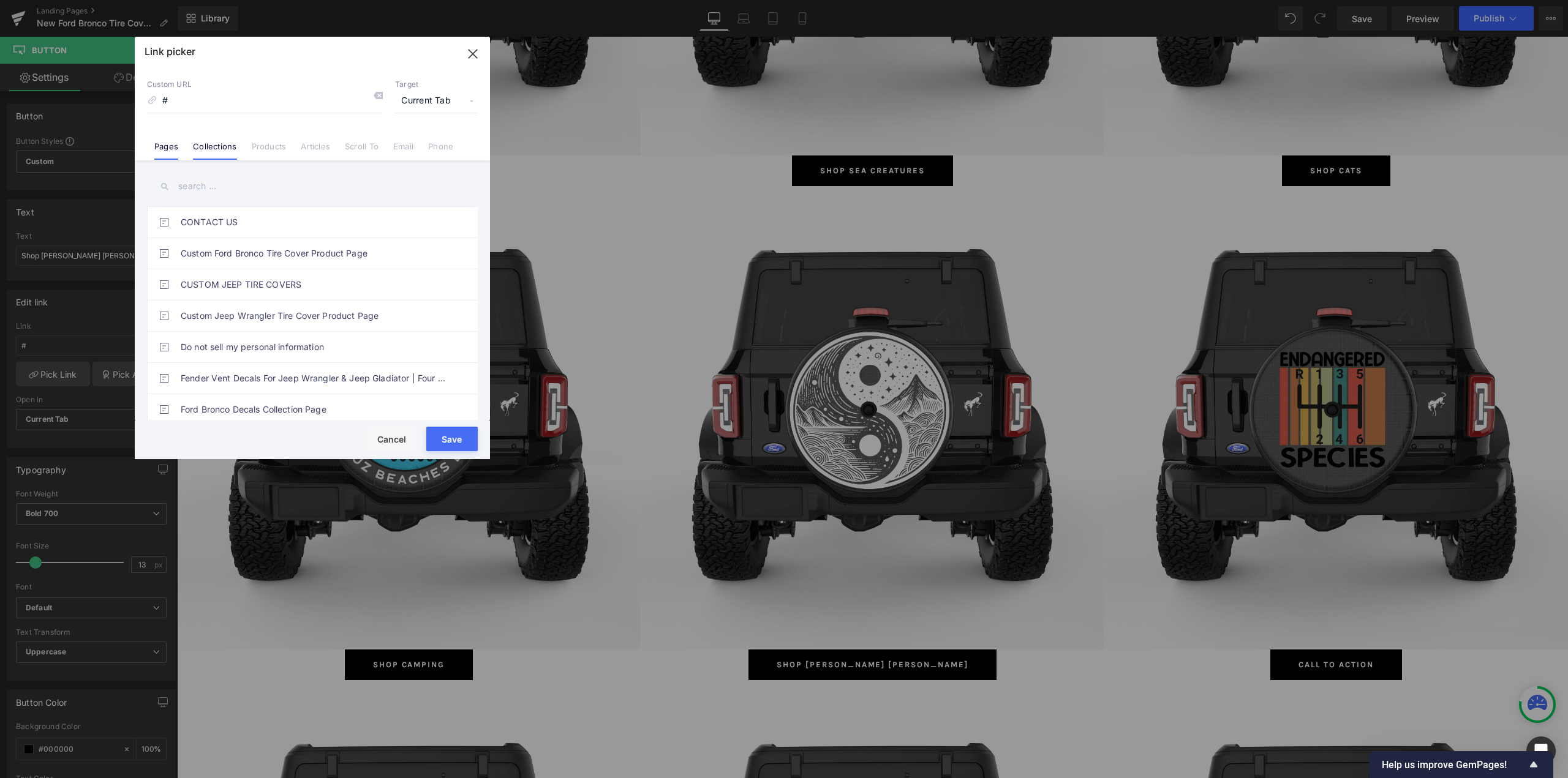
click at [231, 136] on li "Collections" at bounding box center [214, 142] width 59 height 21
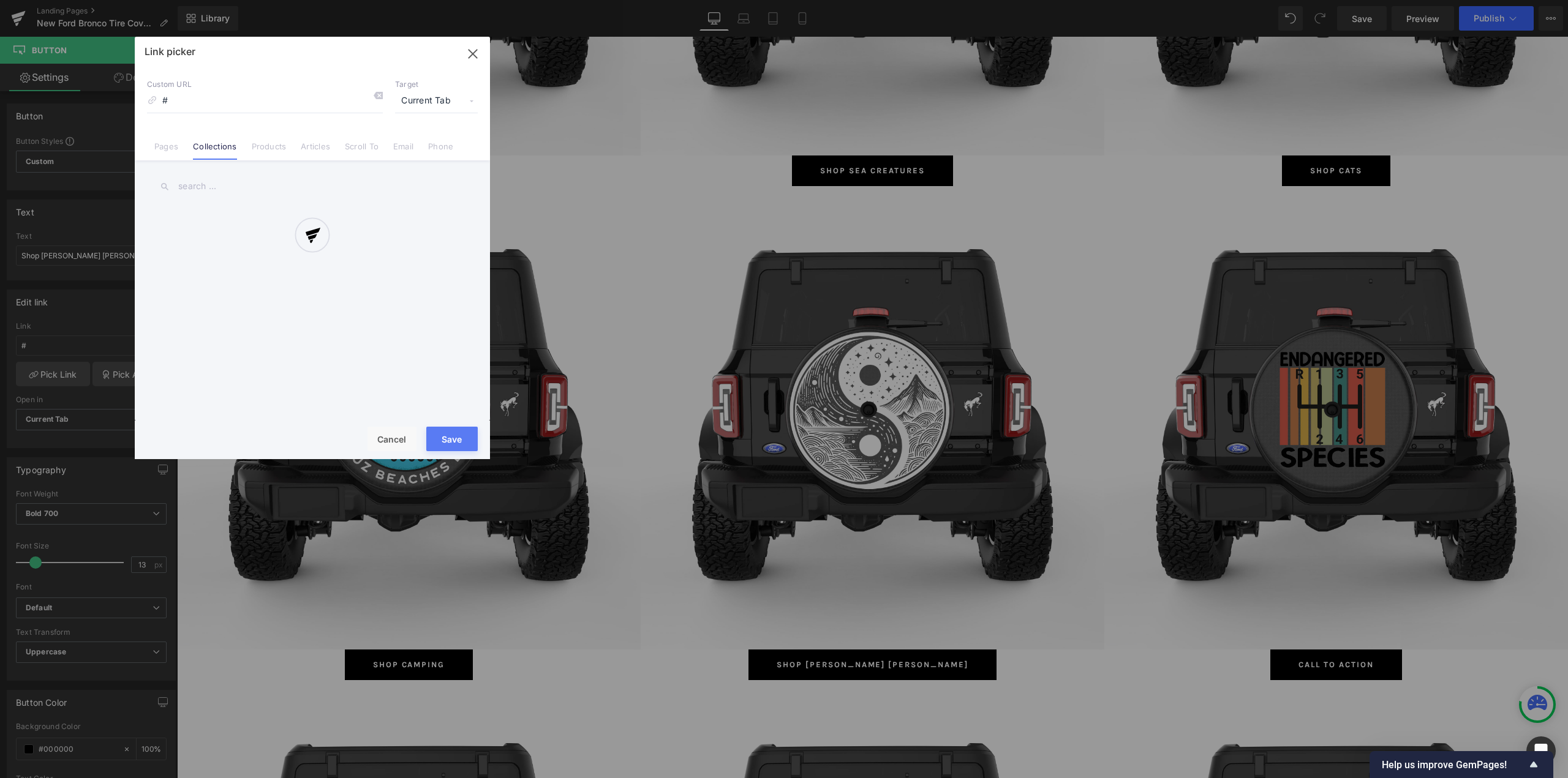
click at [211, 193] on input "text" at bounding box center [312, 186] width 330 height 27
type input "[PERSON_NAME]"
click at [245, 229] on link "[PERSON_NAME] [PERSON_NAME] Bronco Tire Covers" at bounding box center [316, 222] width 270 height 30
type input "/collections/[PERSON_NAME]-bronco-tire-covers"
drag, startPoint x: 439, startPoint y: 439, endPoint x: 261, endPoint y: 402, distance: 181.8
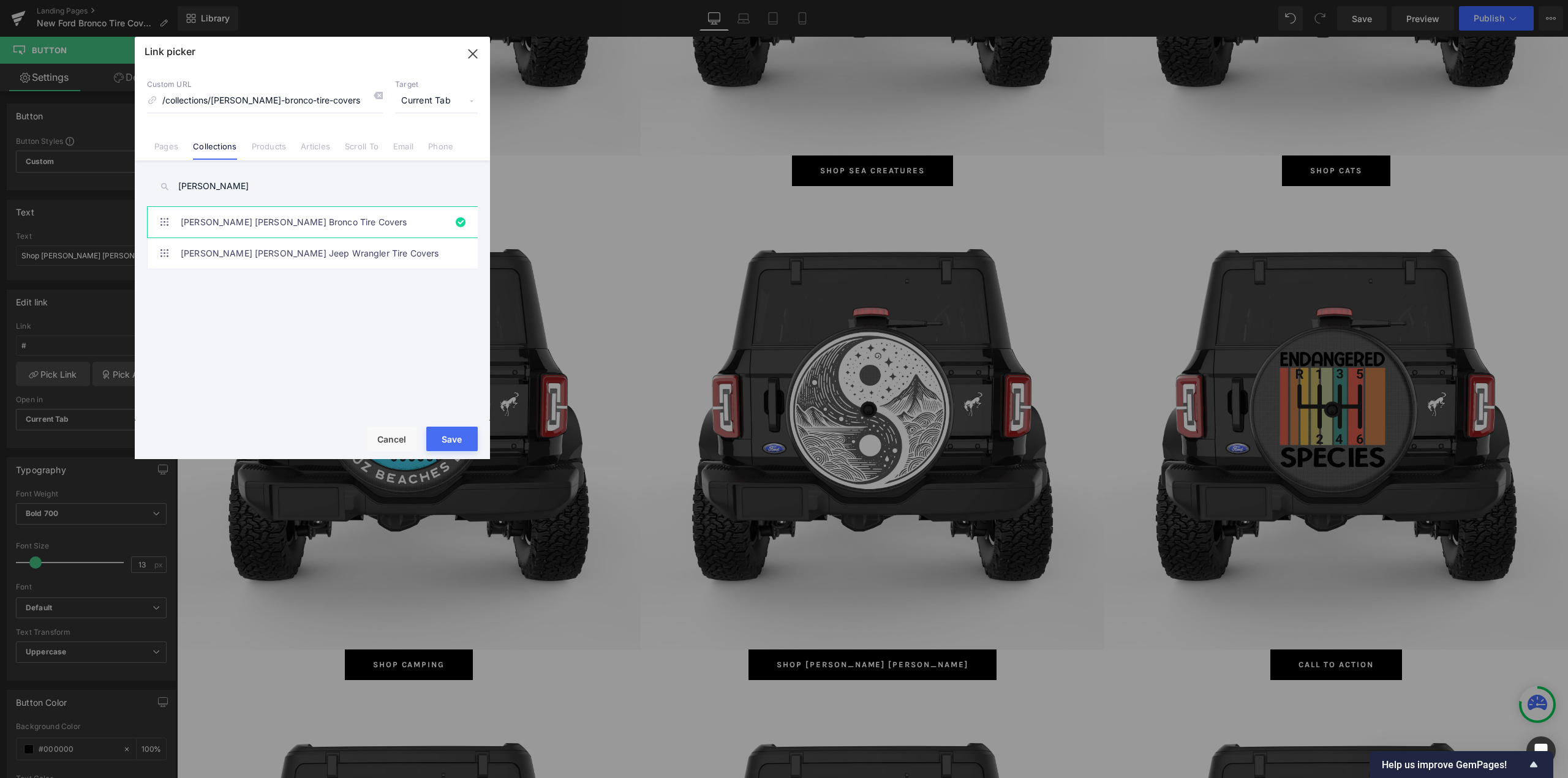
click at [439, 439] on button "Save" at bounding box center [451, 439] width 51 height 24
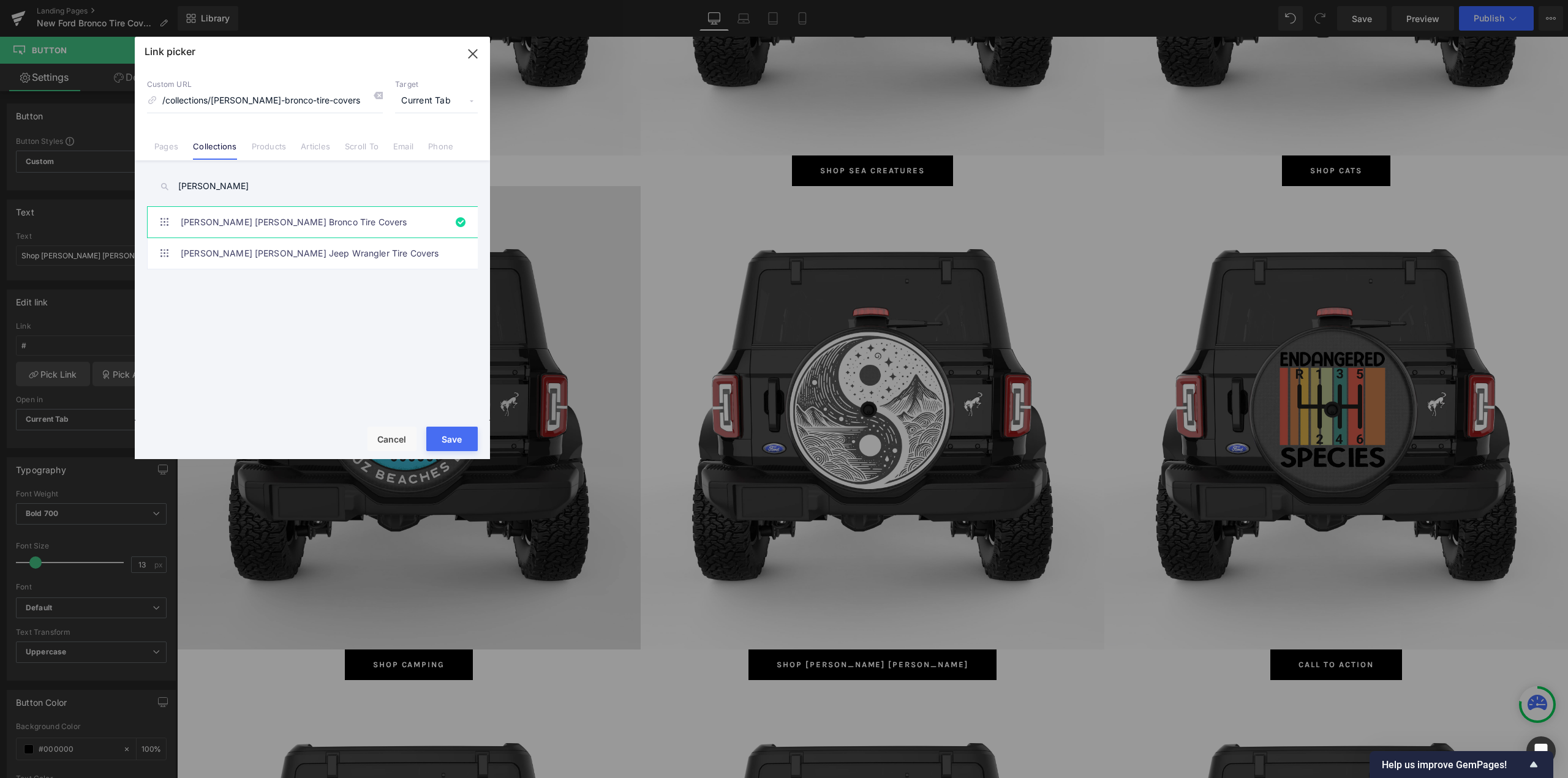
type input "/collections/[PERSON_NAME]-bronco-tire-covers"
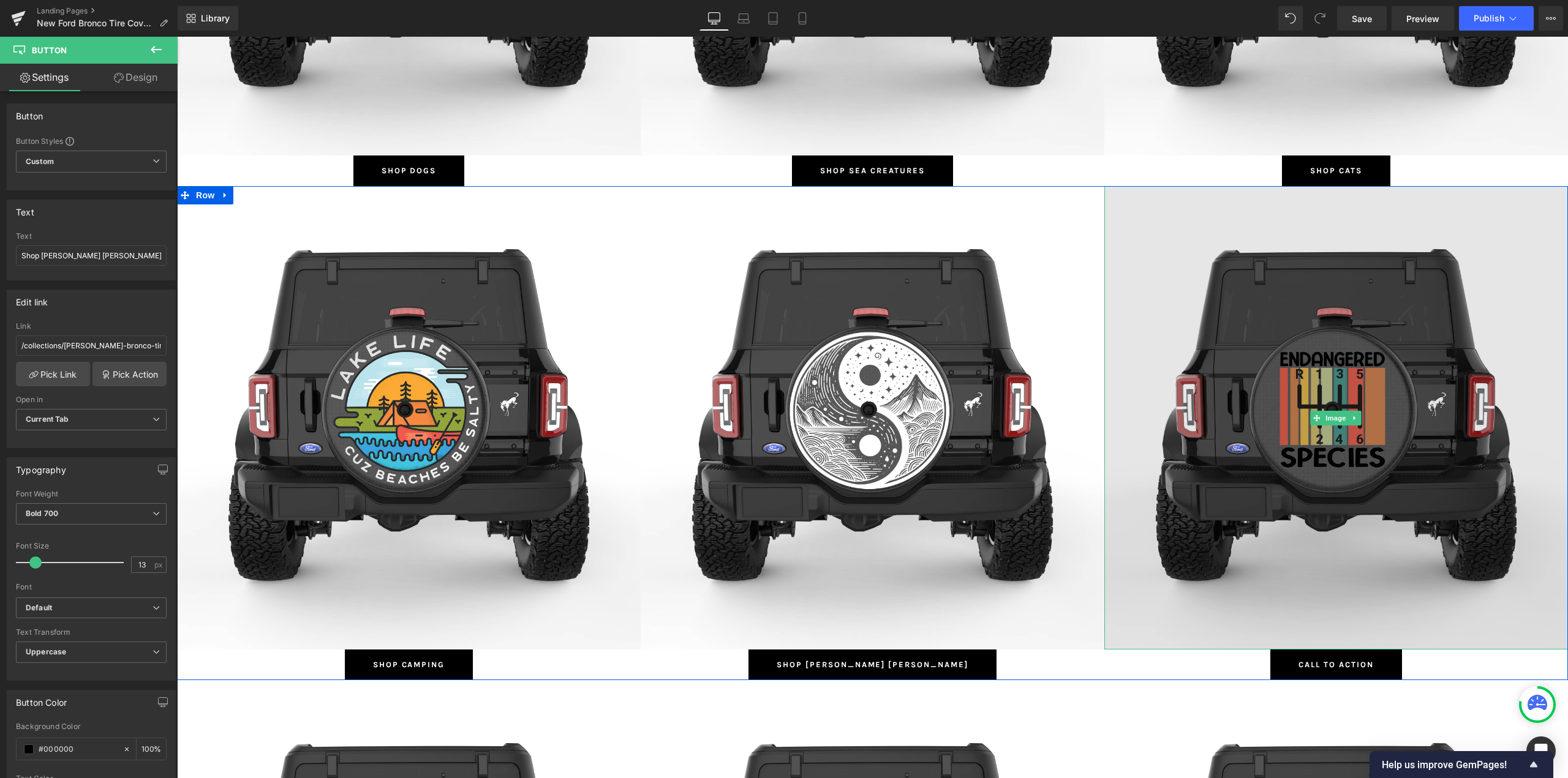
click at [1332, 410] on img at bounding box center [1336, 418] width 464 height 464
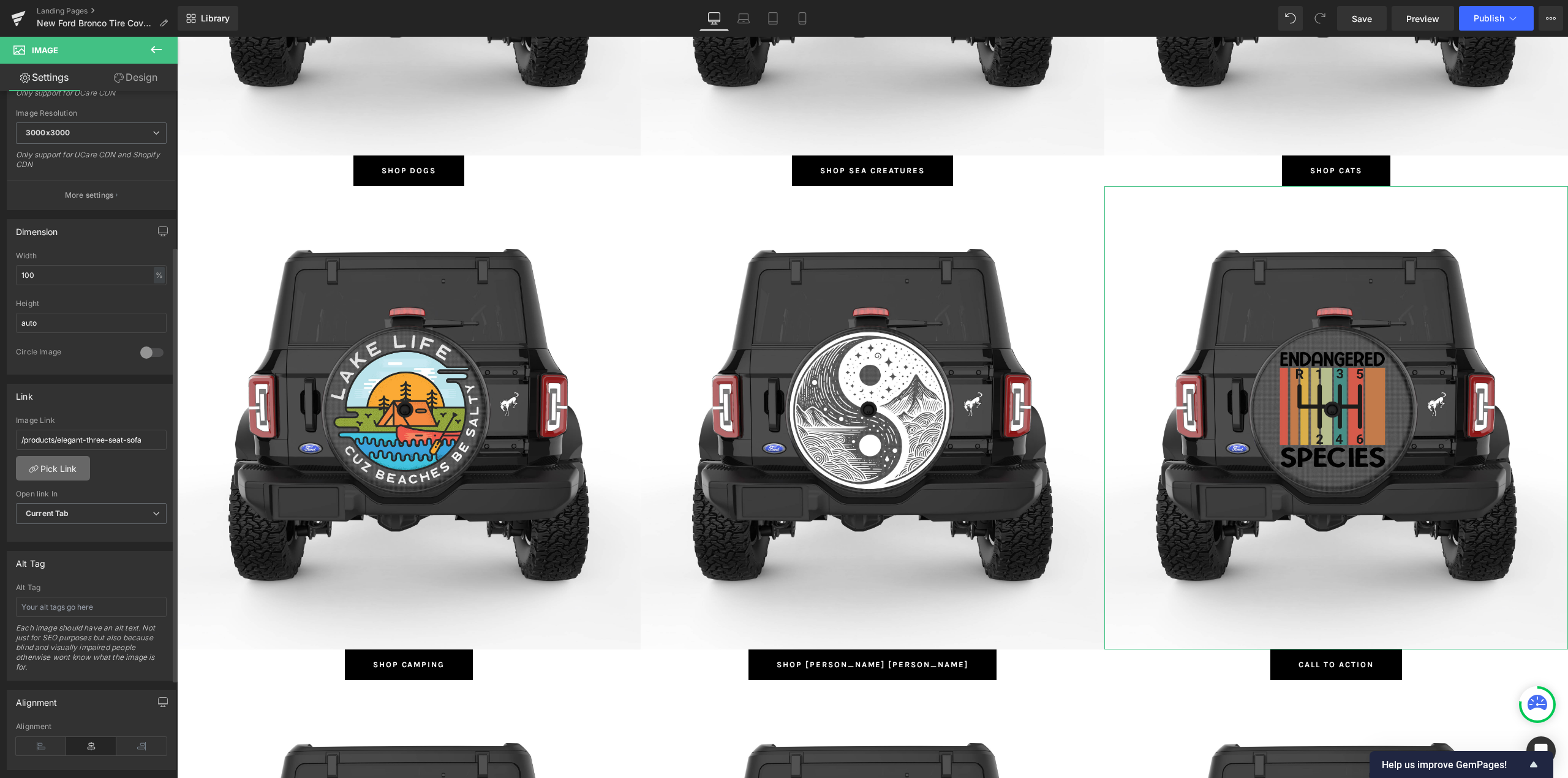
click at [51, 465] on link "Pick Link" at bounding box center [53, 468] width 74 height 24
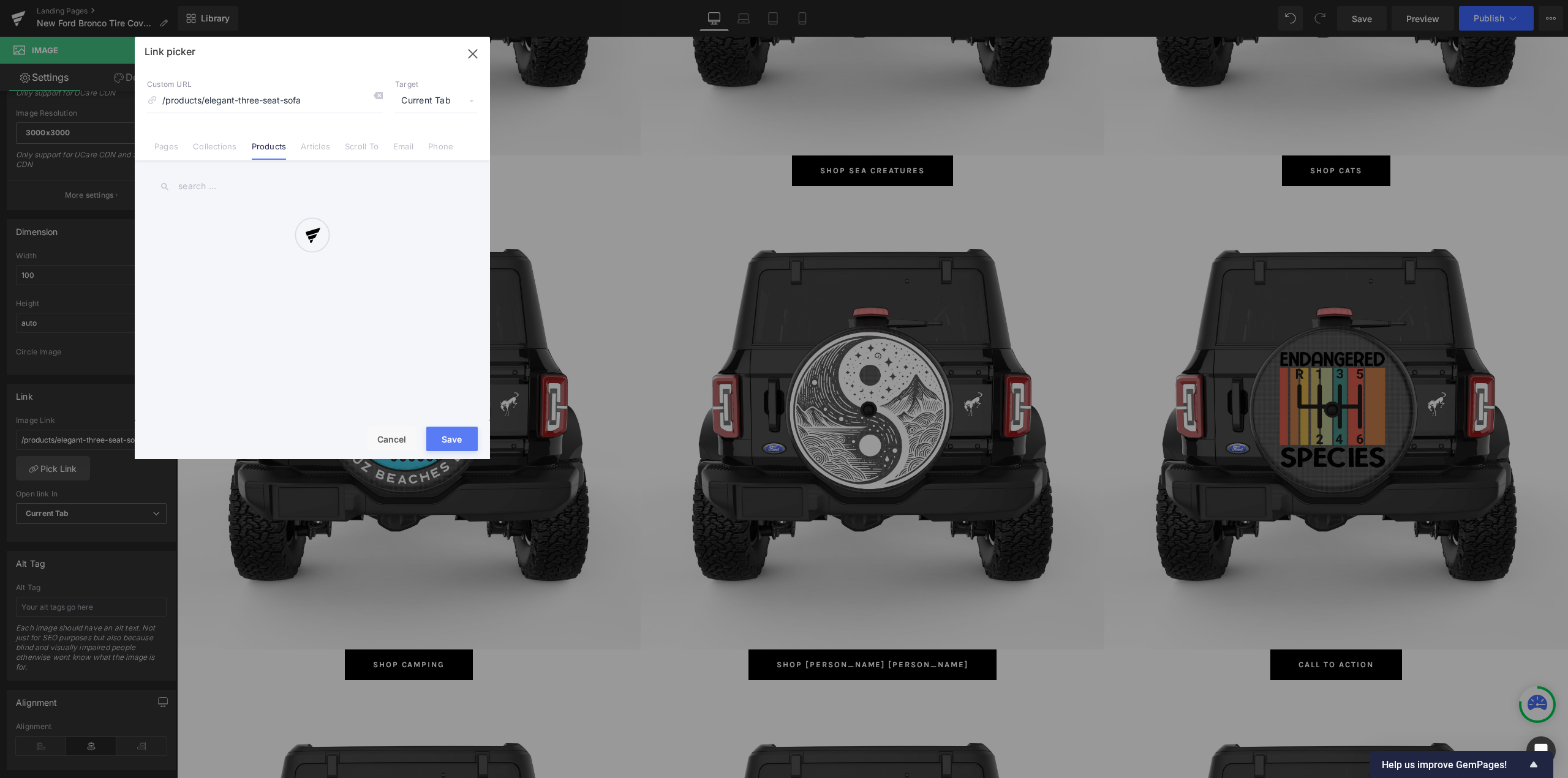
click at [225, 141] on div at bounding box center [312, 248] width 355 height 422
click at [224, 147] on link "Collections" at bounding box center [214, 150] width 44 height 19
click at [219, 198] on div at bounding box center [312, 248] width 355 height 422
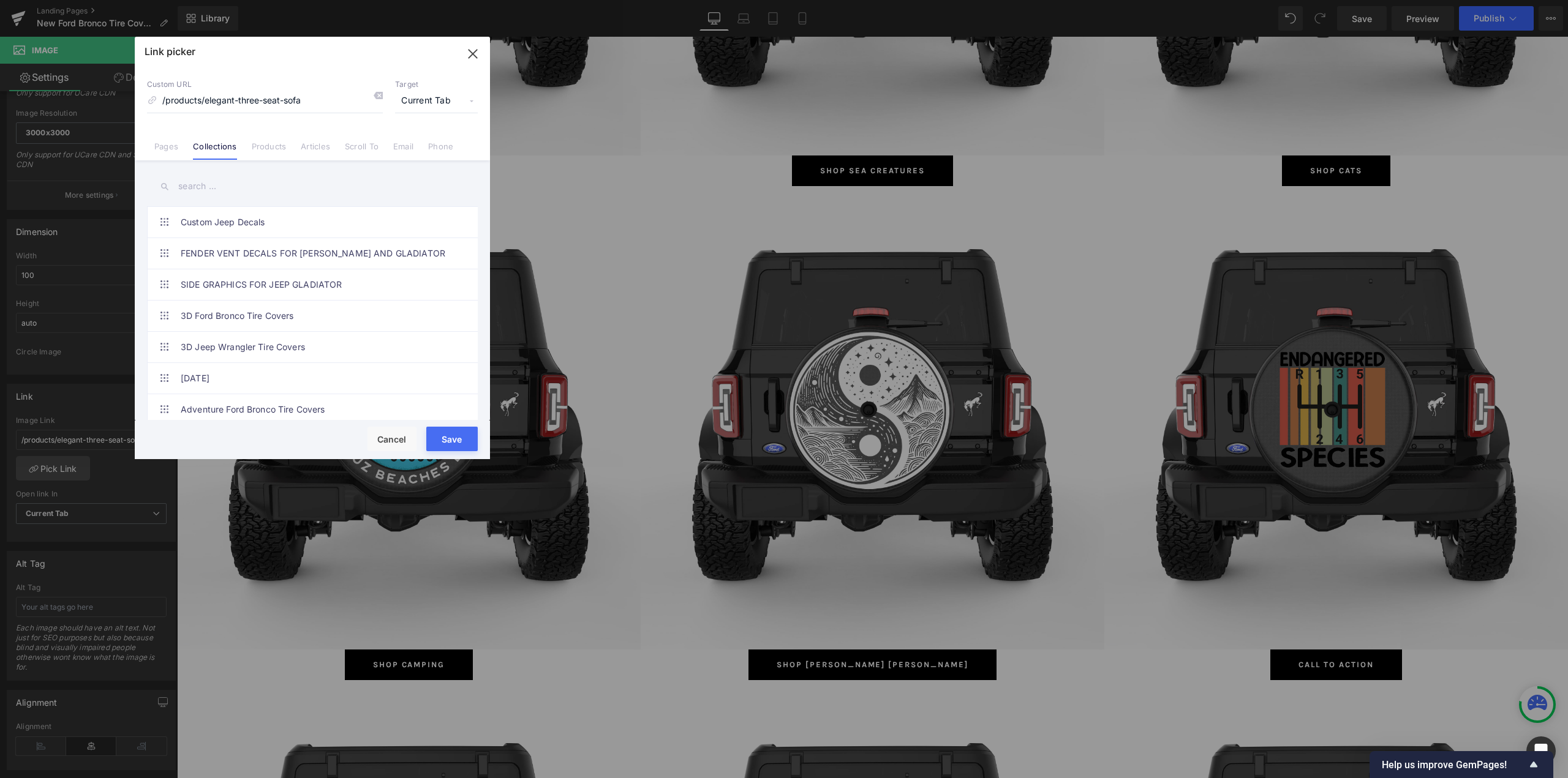
click at [225, 187] on input "text" at bounding box center [312, 186] width 330 height 27
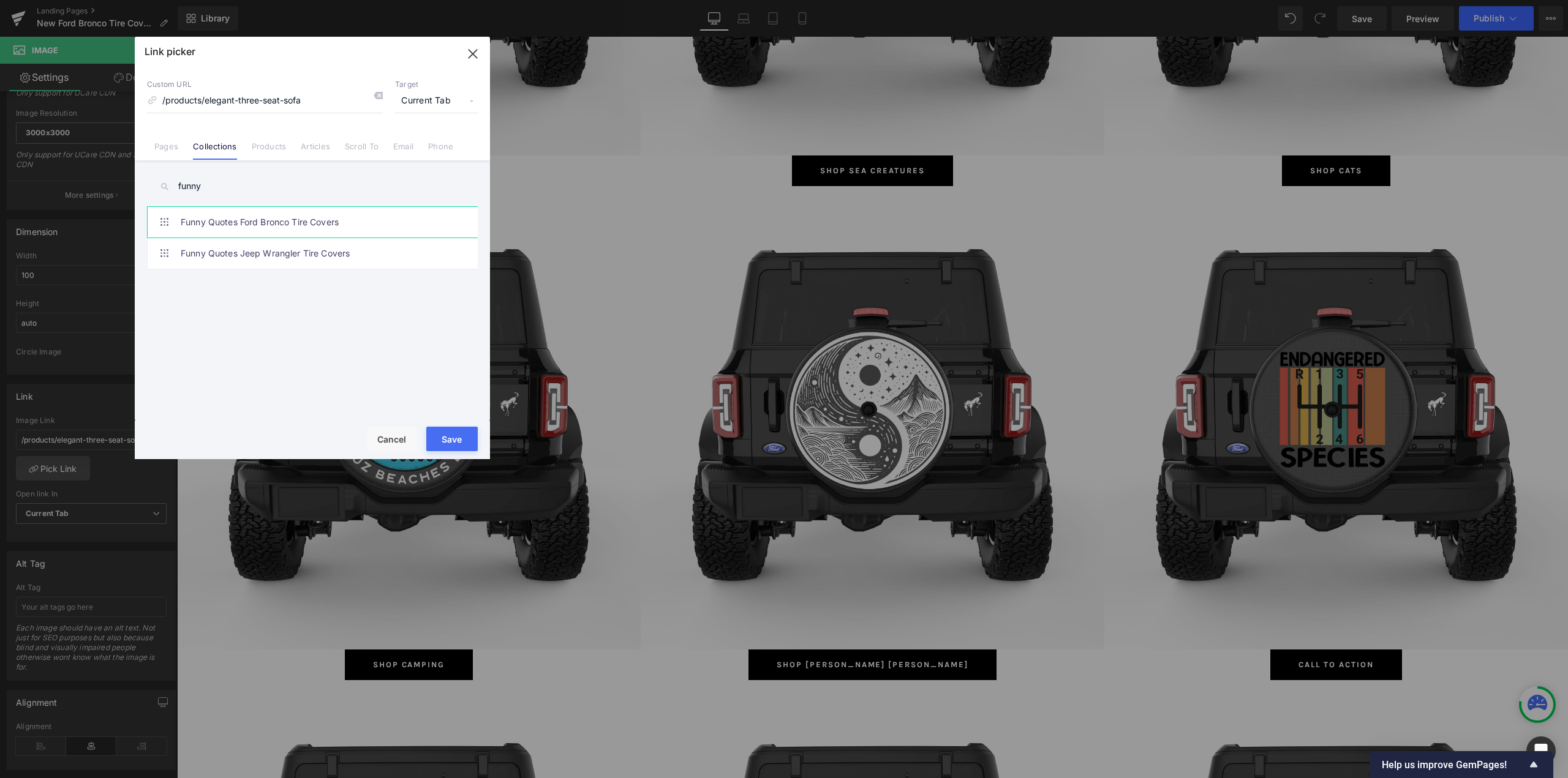
type input "funny"
click at [259, 218] on link "Funny Quotes Ford Bronco Tire Covers" at bounding box center [316, 222] width 270 height 30
type input "/collections/funny-quotes-ford-bronco-tire-covers"
click at [437, 445] on button "Save" at bounding box center [451, 439] width 51 height 24
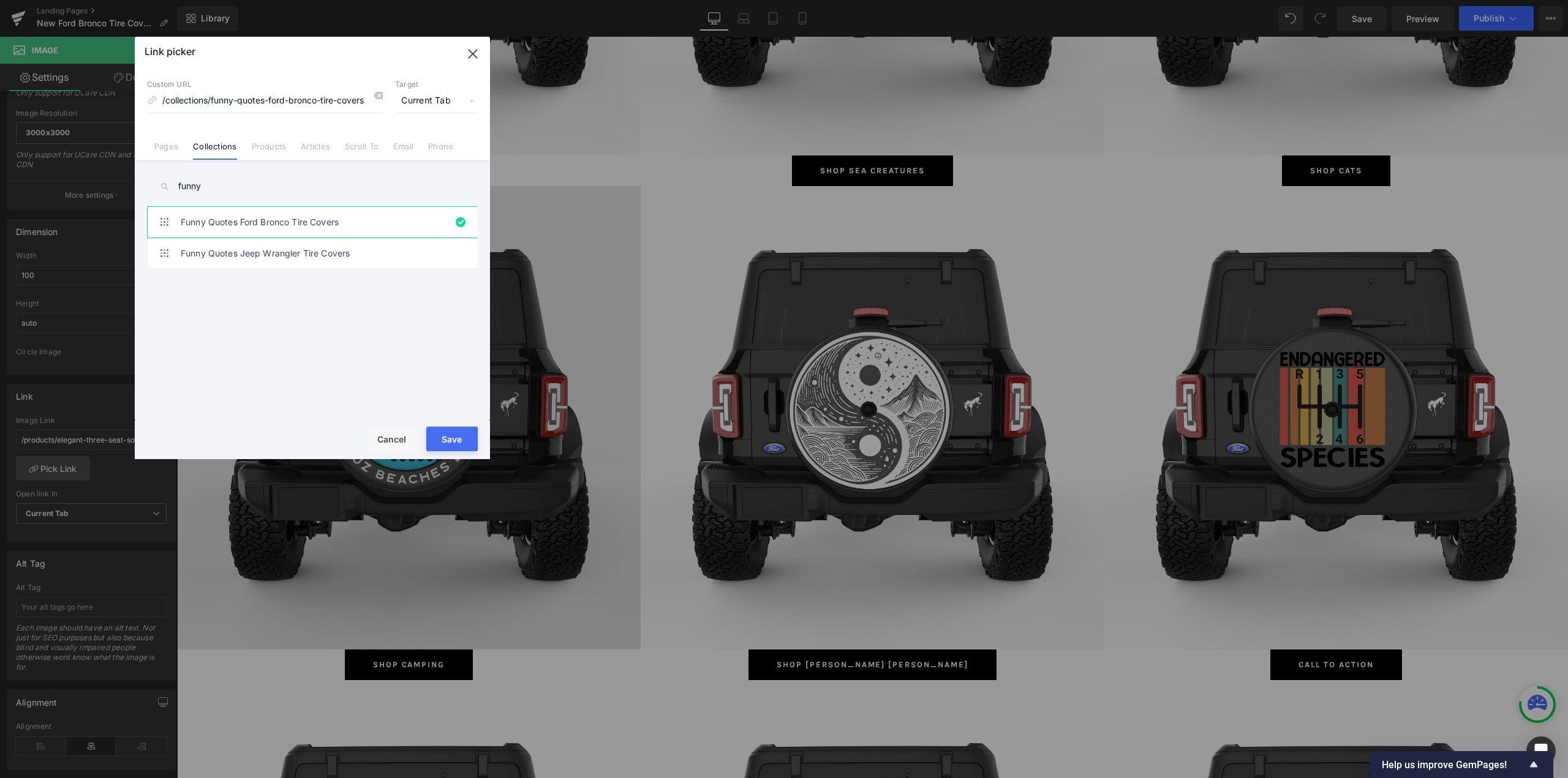
type input "/collections/funny-quotes-ford-bronco-tire-covers"
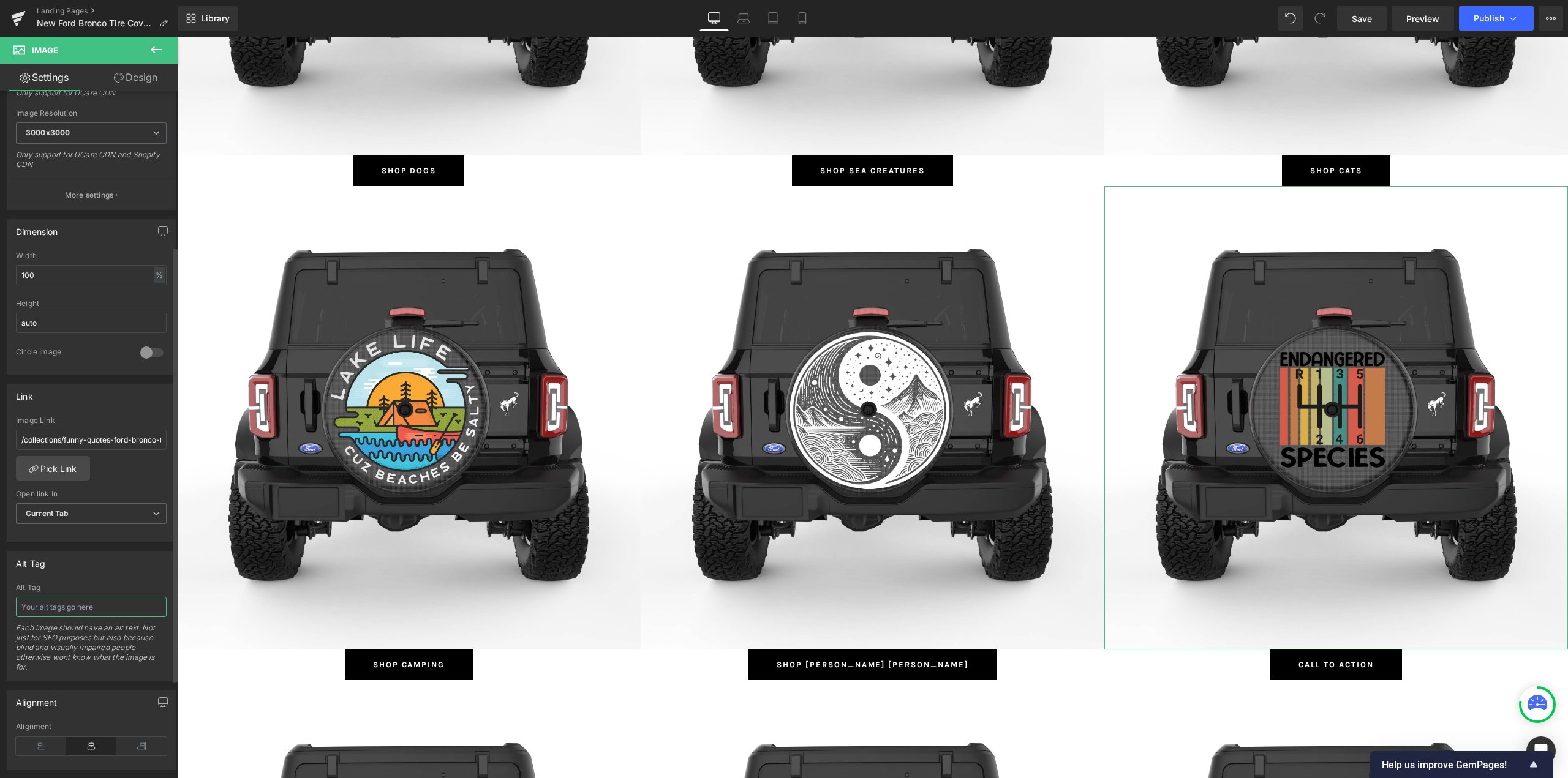
click at [79, 606] on input "text" at bounding box center [90, 607] width 150 height 20
type input "Funny Quotes Ford Bronco Tire Covers"
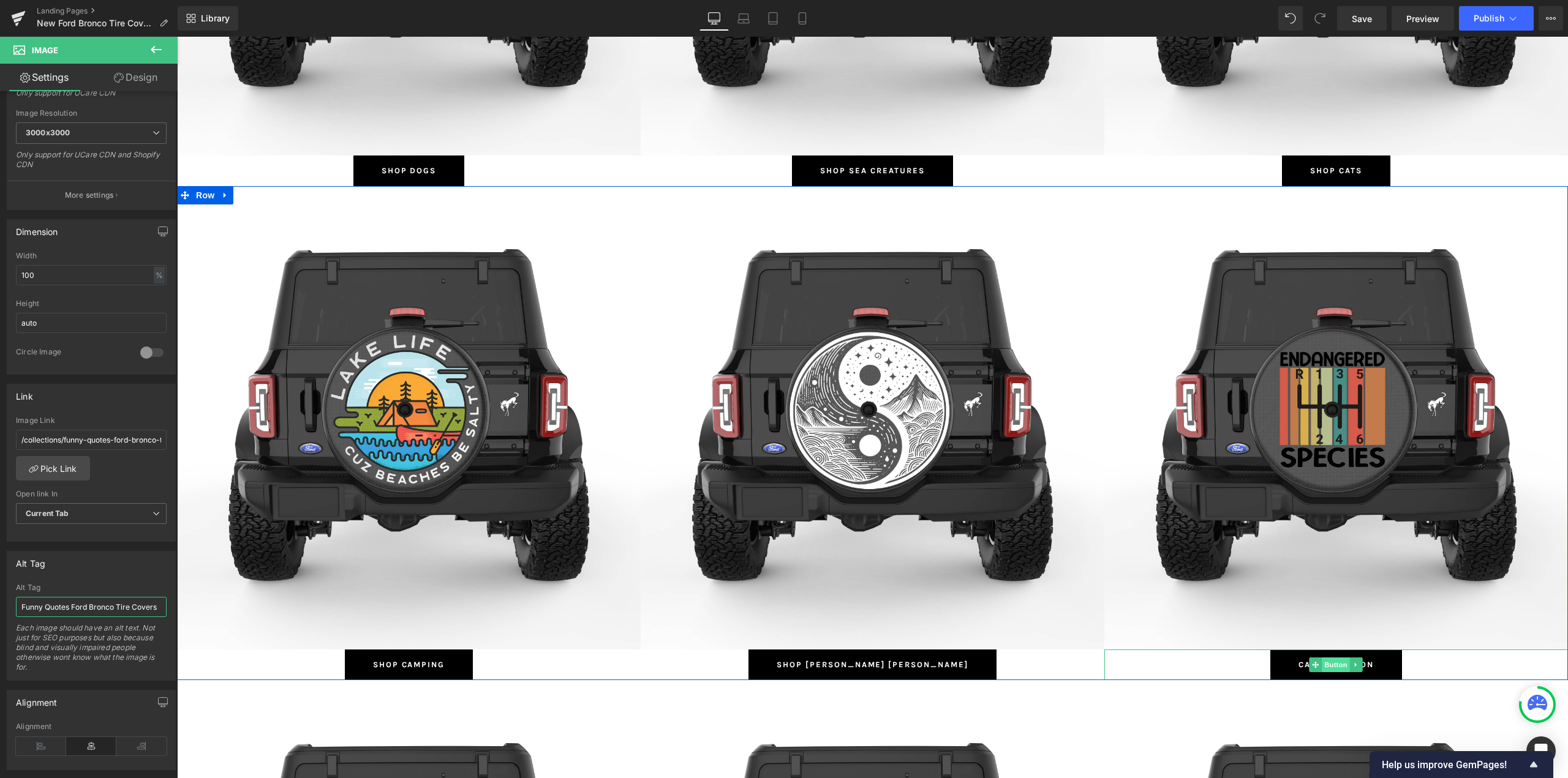
drag, startPoint x: 1332, startPoint y: 666, endPoint x: 1325, endPoint y: 665, distance: 7.1
click at [1331, 666] on span "Button" at bounding box center [1336, 665] width 28 height 15
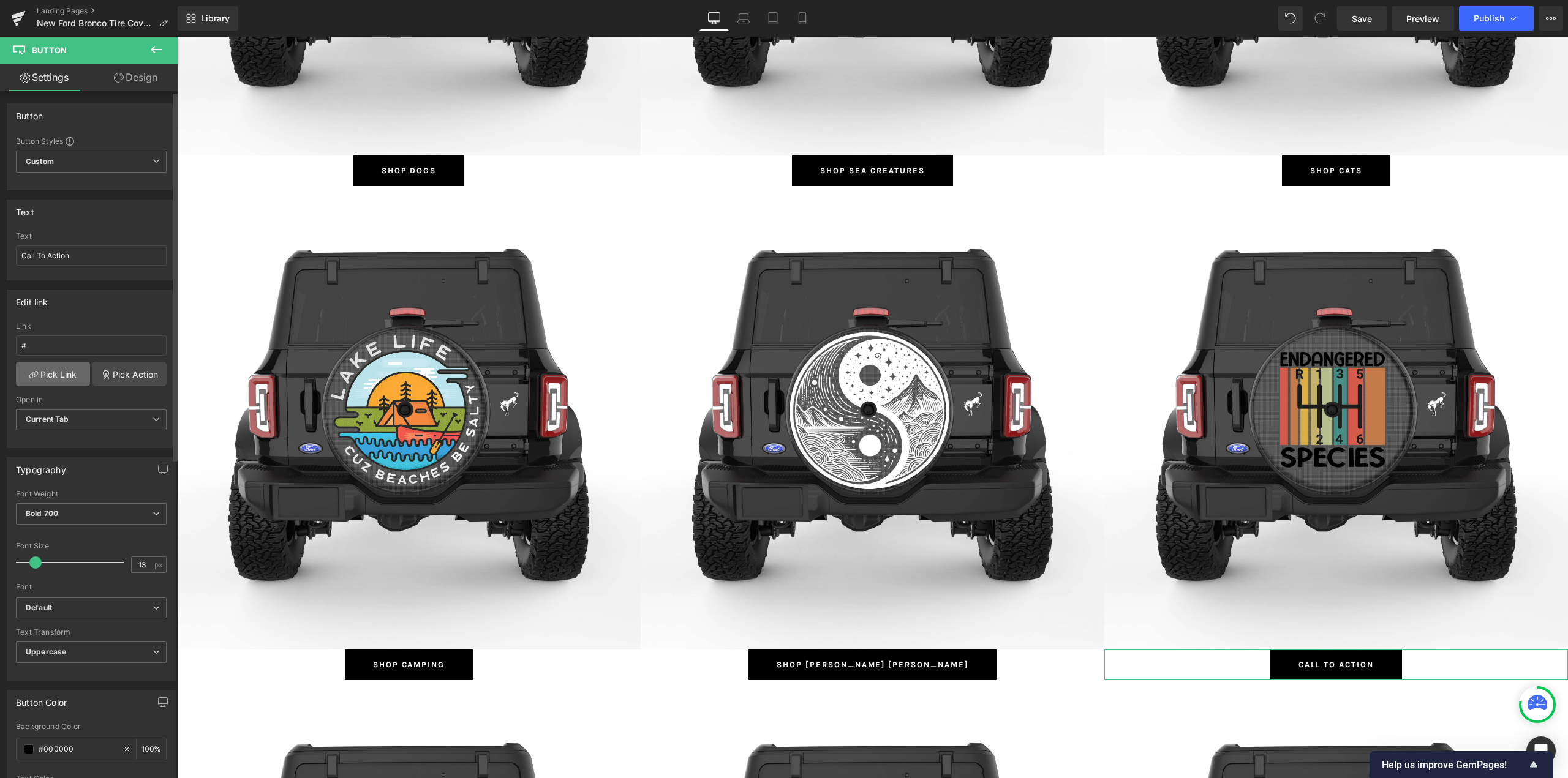
click at [47, 379] on link "Pick Link" at bounding box center [53, 373] width 74 height 24
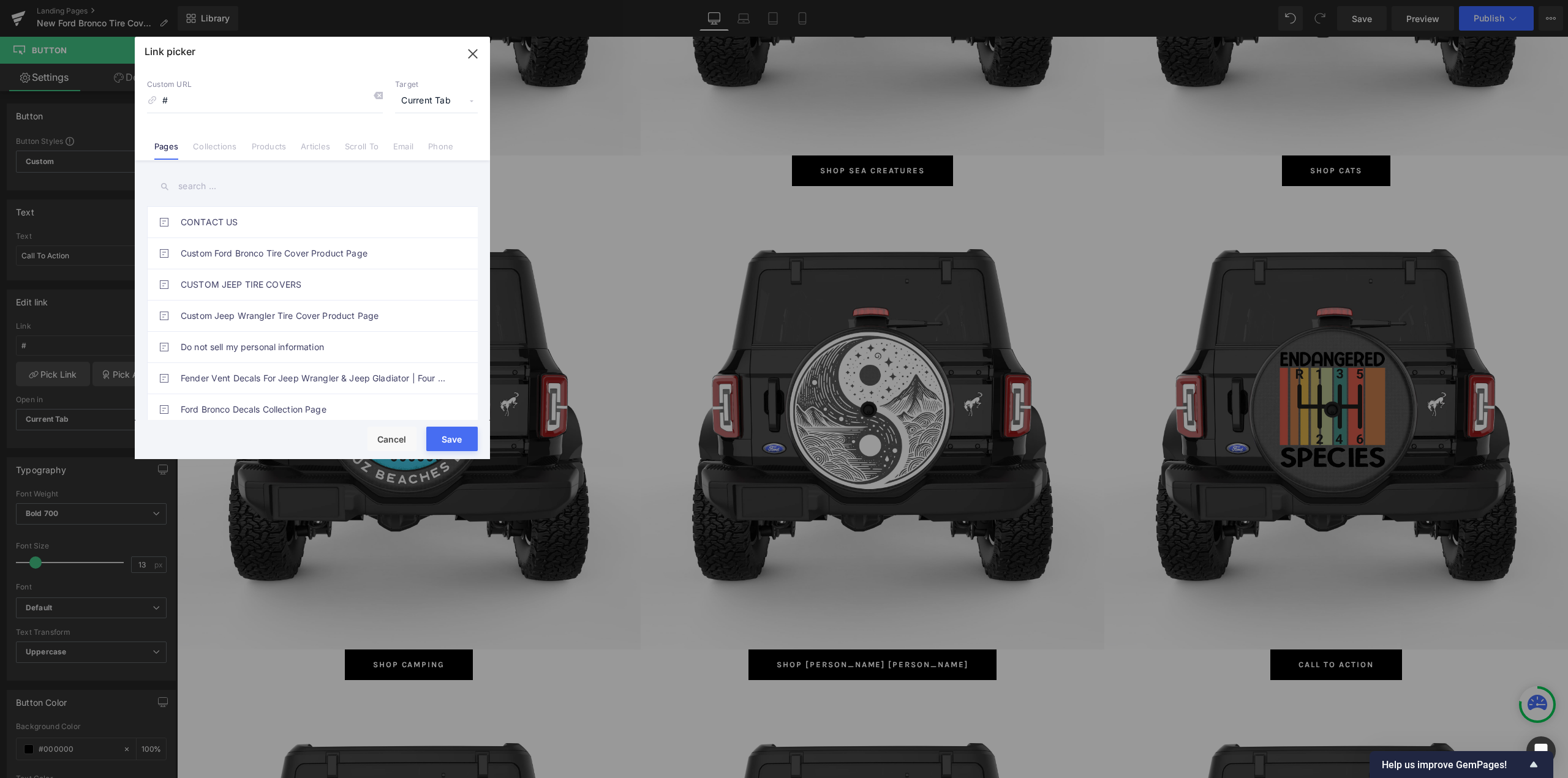
drag, startPoint x: 225, startPoint y: 150, endPoint x: 185, endPoint y: 194, distance: 59.5
click at [225, 150] on link "Collections" at bounding box center [214, 150] width 44 height 19
click at [197, 185] on input "text" at bounding box center [312, 186] width 330 height 27
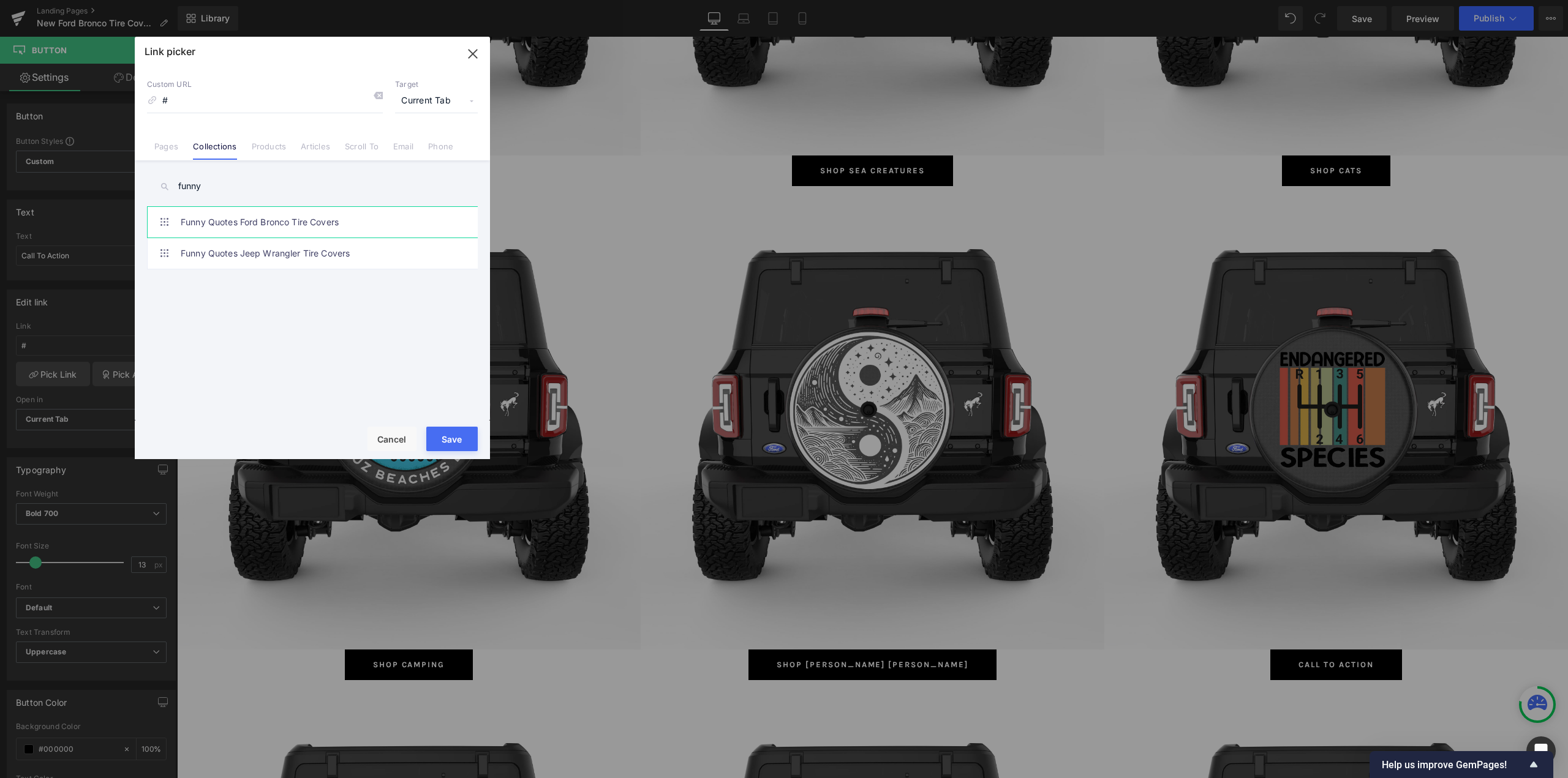
type input "funny"
click at [268, 230] on link "Funny Quotes Ford Bronco Tire Covers" at bounding box center [316, 222] width 270 height 30
type input "/collections/funny-quotes-ford-bronco-tire-covers"
click at [440, 443] on button "Save" at bounding box center [451, 439] width 51 height 24
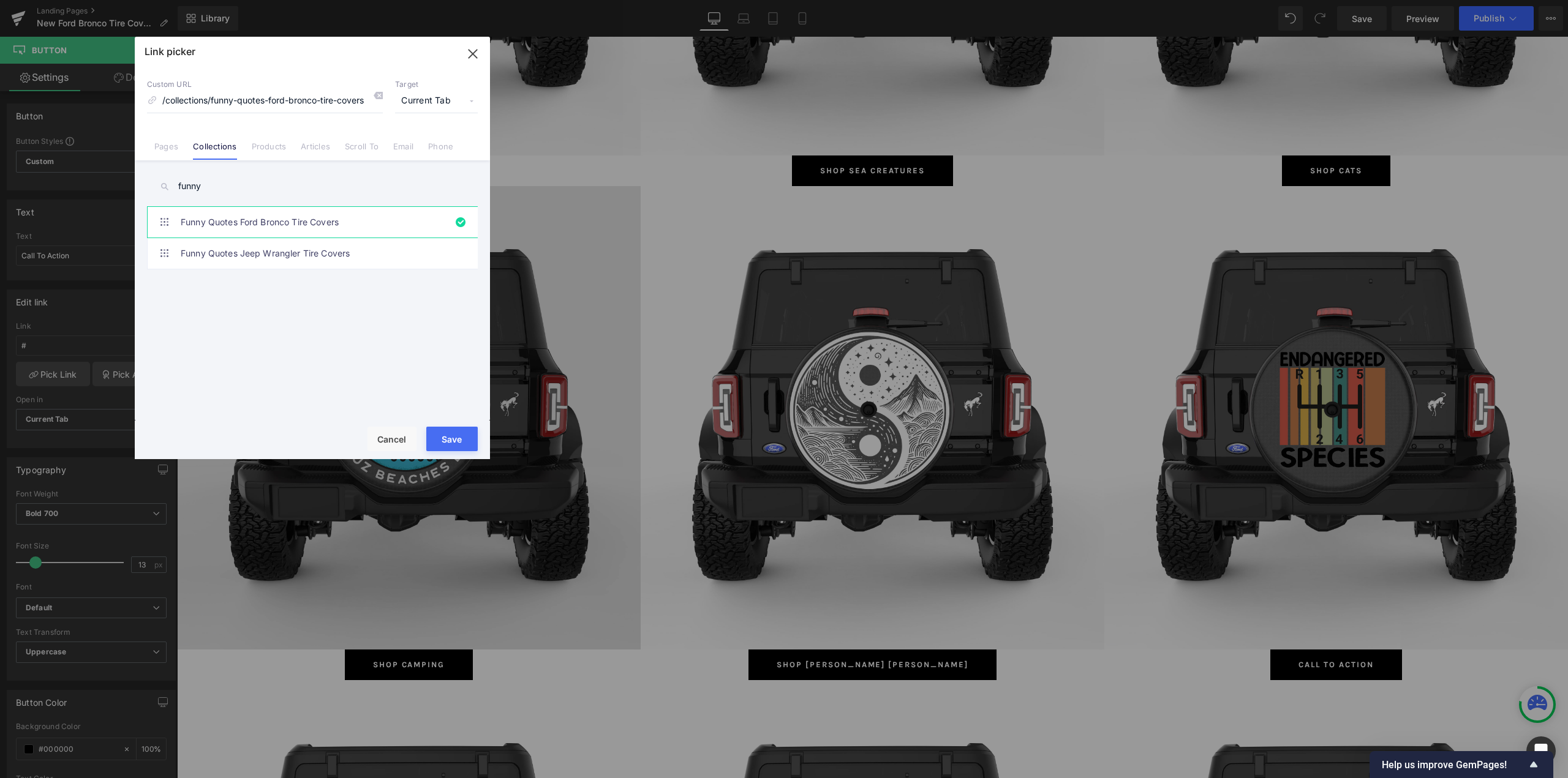
type input "/collections/funny-quotes-ford-bronco-tire-covers"
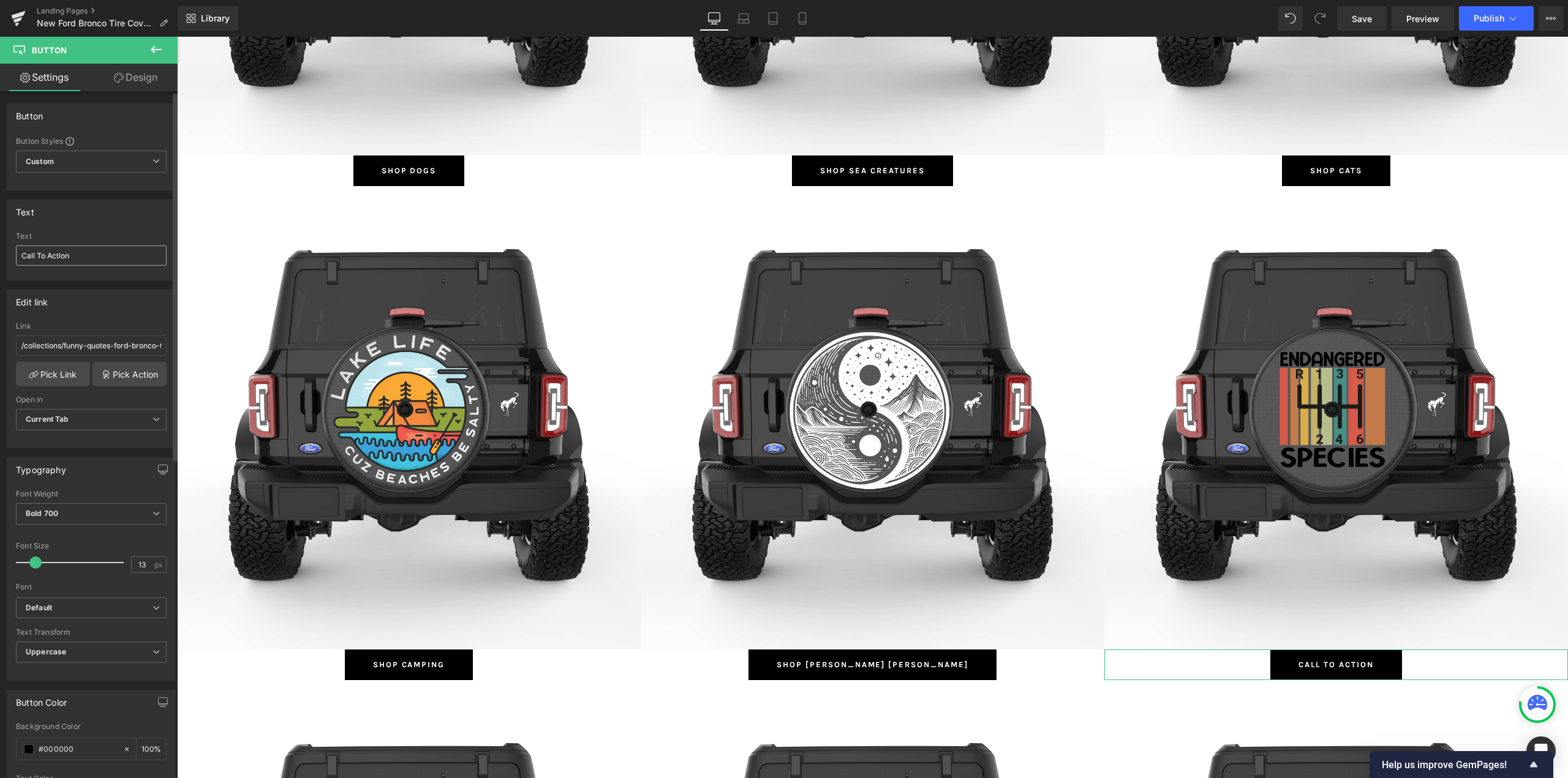
click at [104, 245] on div "Text Call To Action" at bounding box center [90, 256] width 150 height 47
click at [104, 249] on input "Call To Action" at bounding box center [90, 255] width 150 height 20
type input "Shop Funny Quotes"
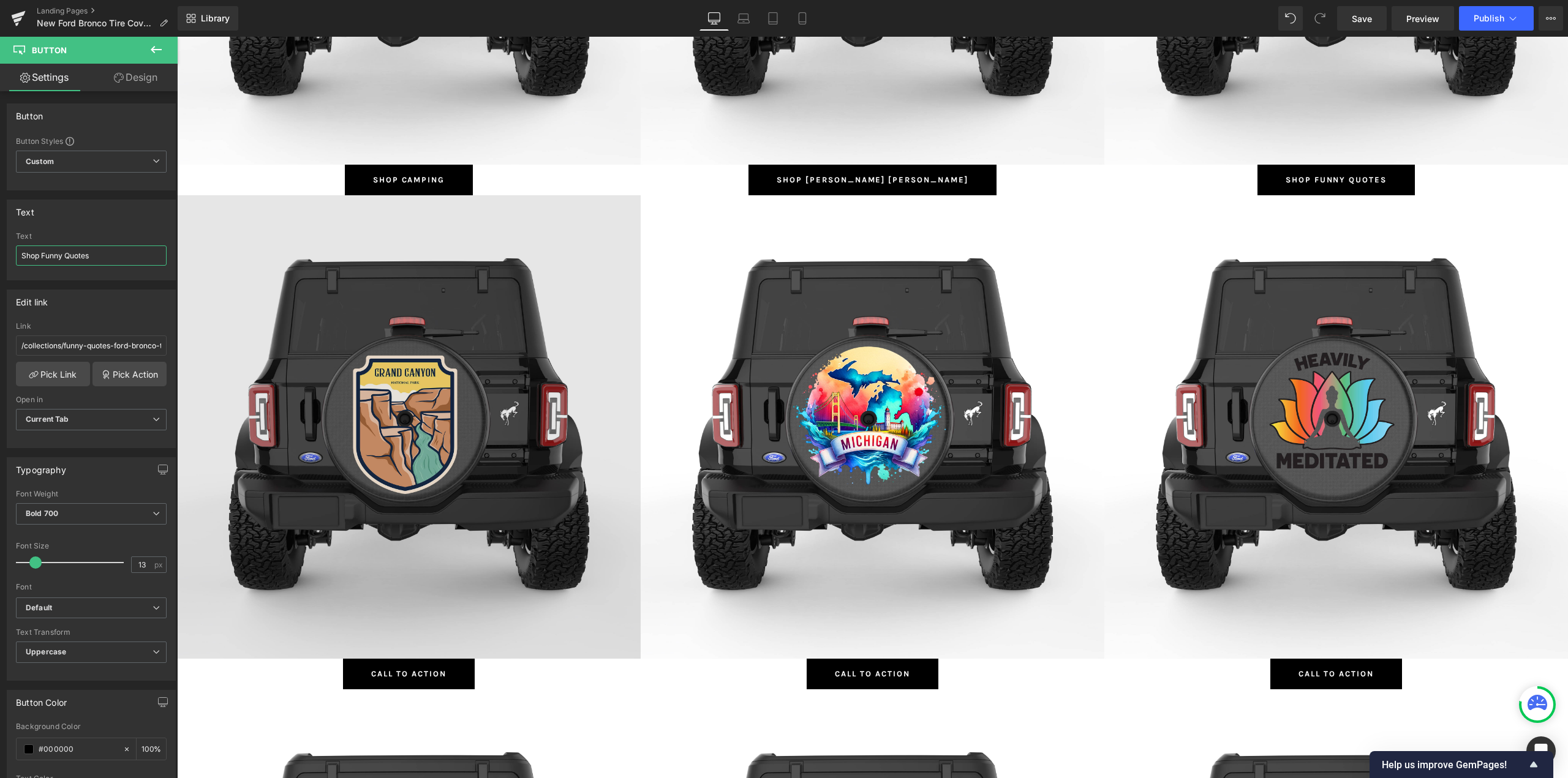
scroll to position [2572, 0]
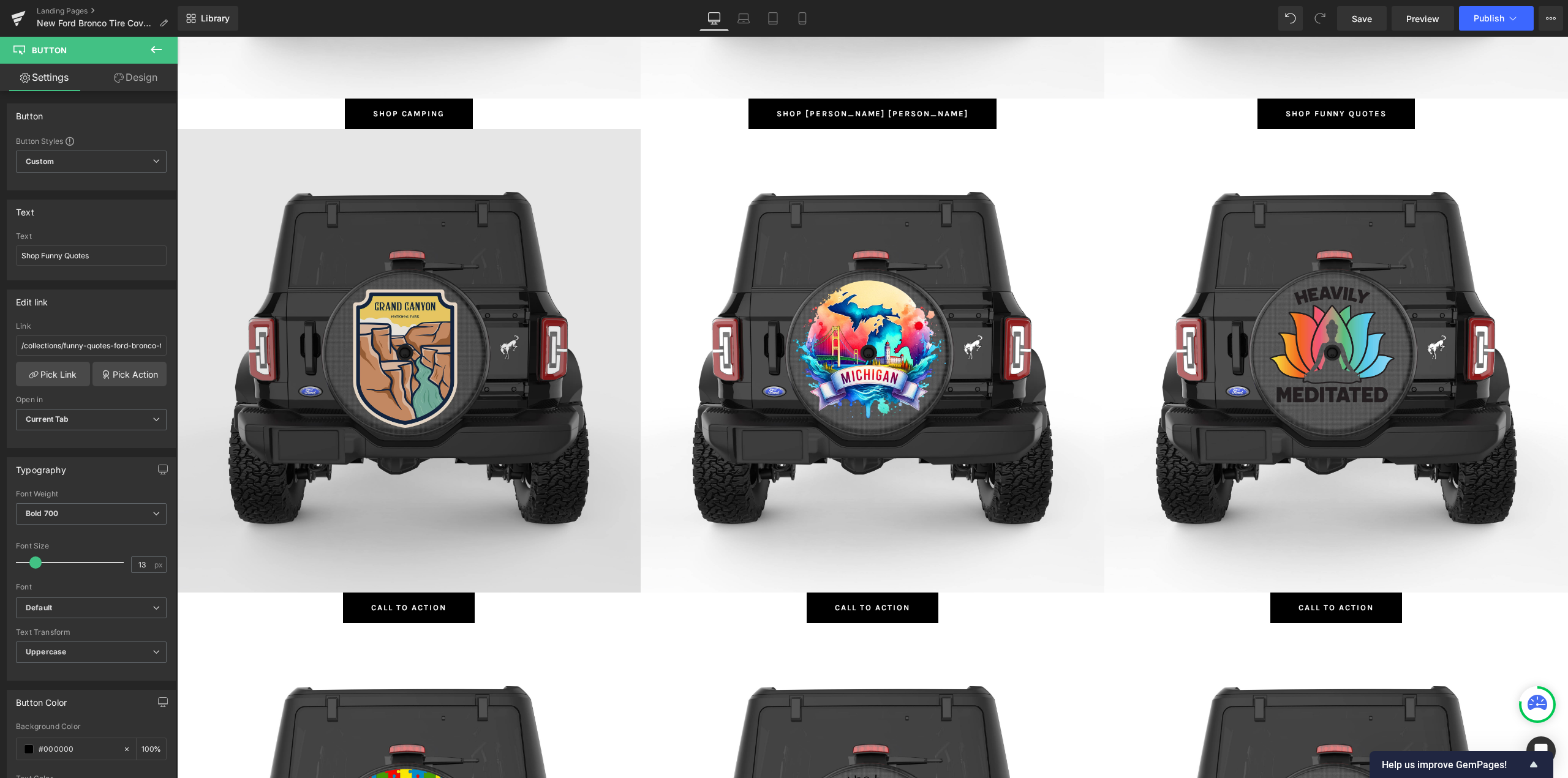
click at [393, 291] on img at bounding box center [409, 361] width 464 height 464
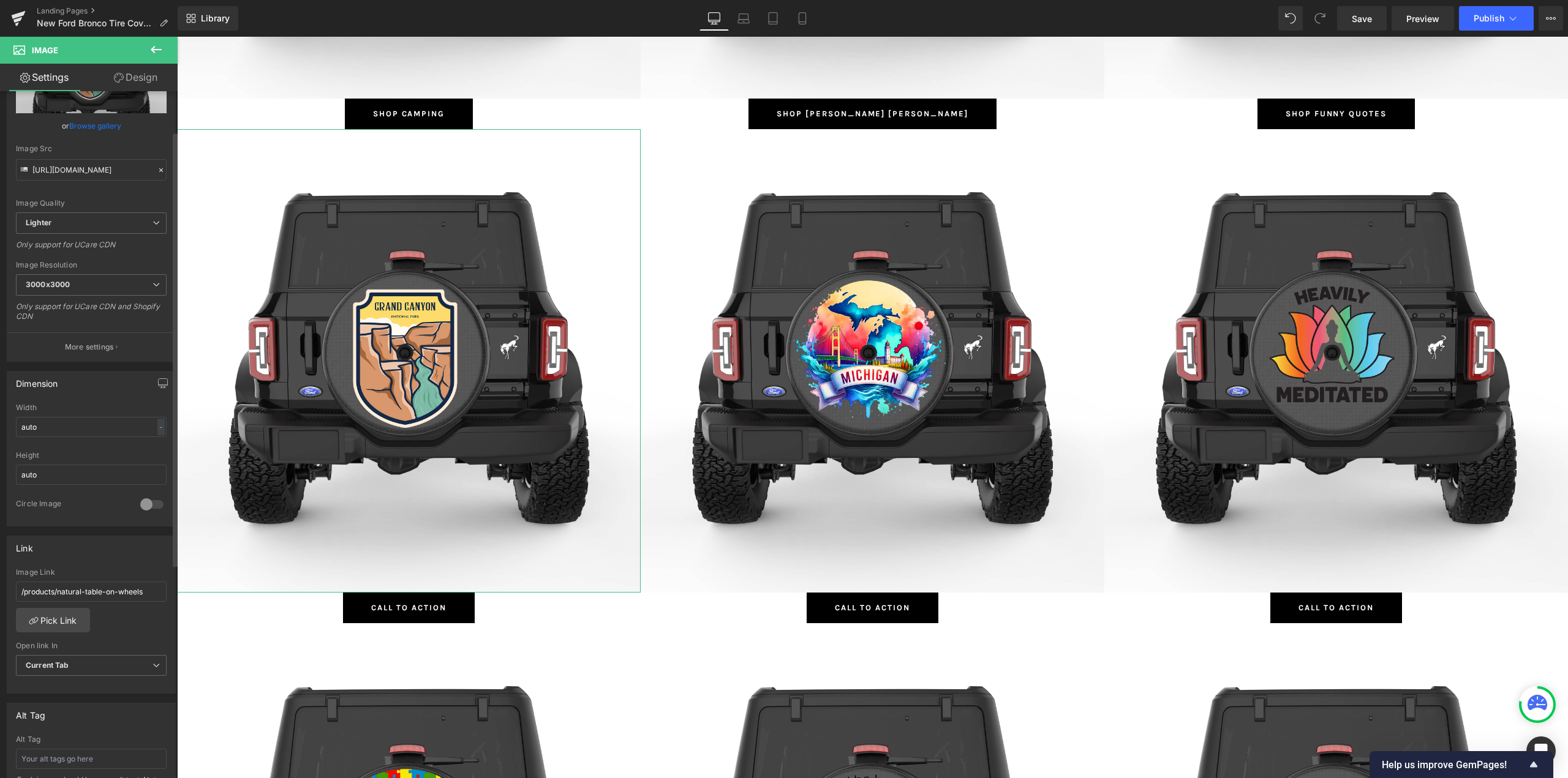
scroll to position [184, 0]
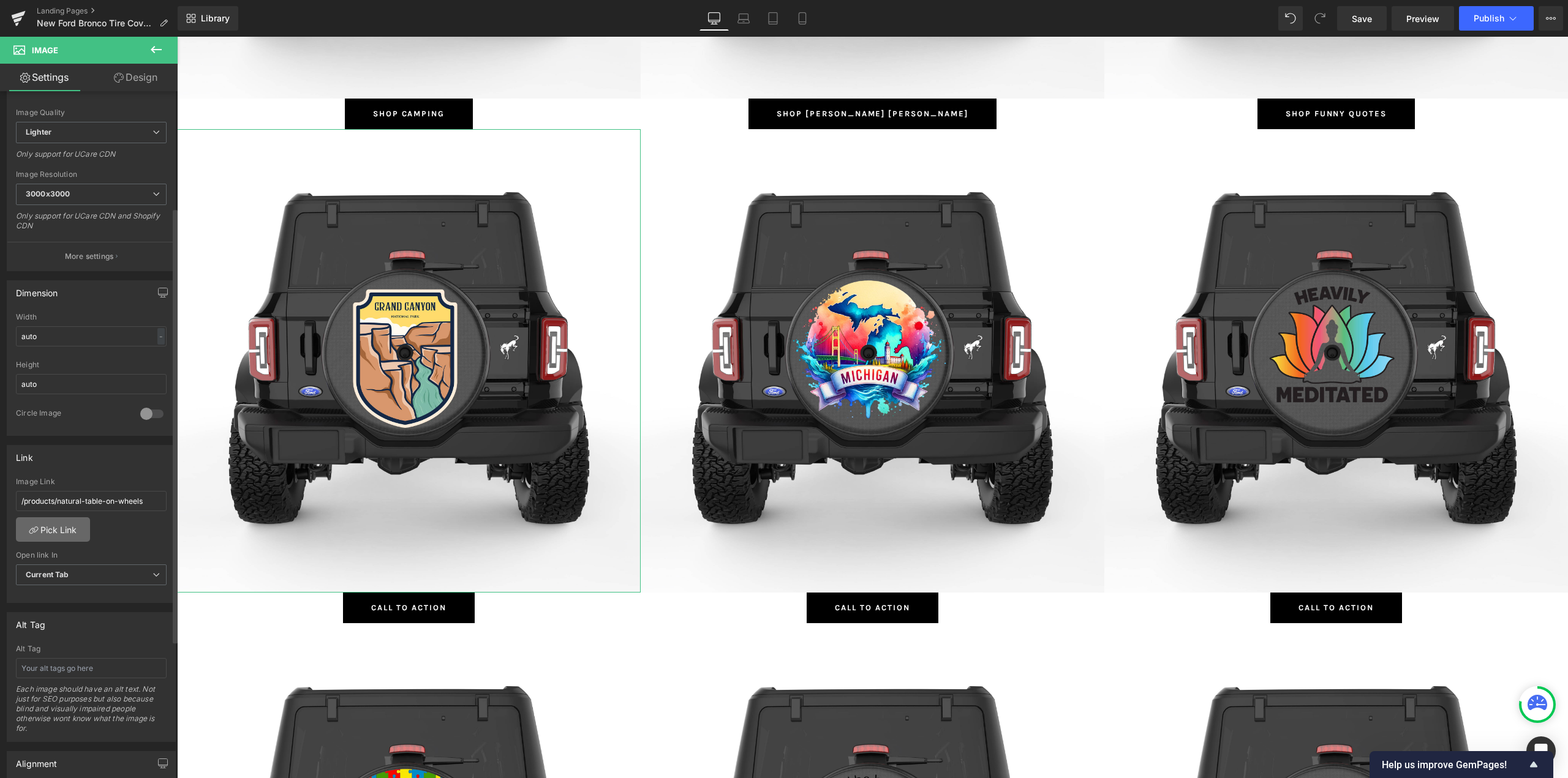
click at [69, 519] on link "Pick Link" at bounding box center [53, 529] width 74 height 24
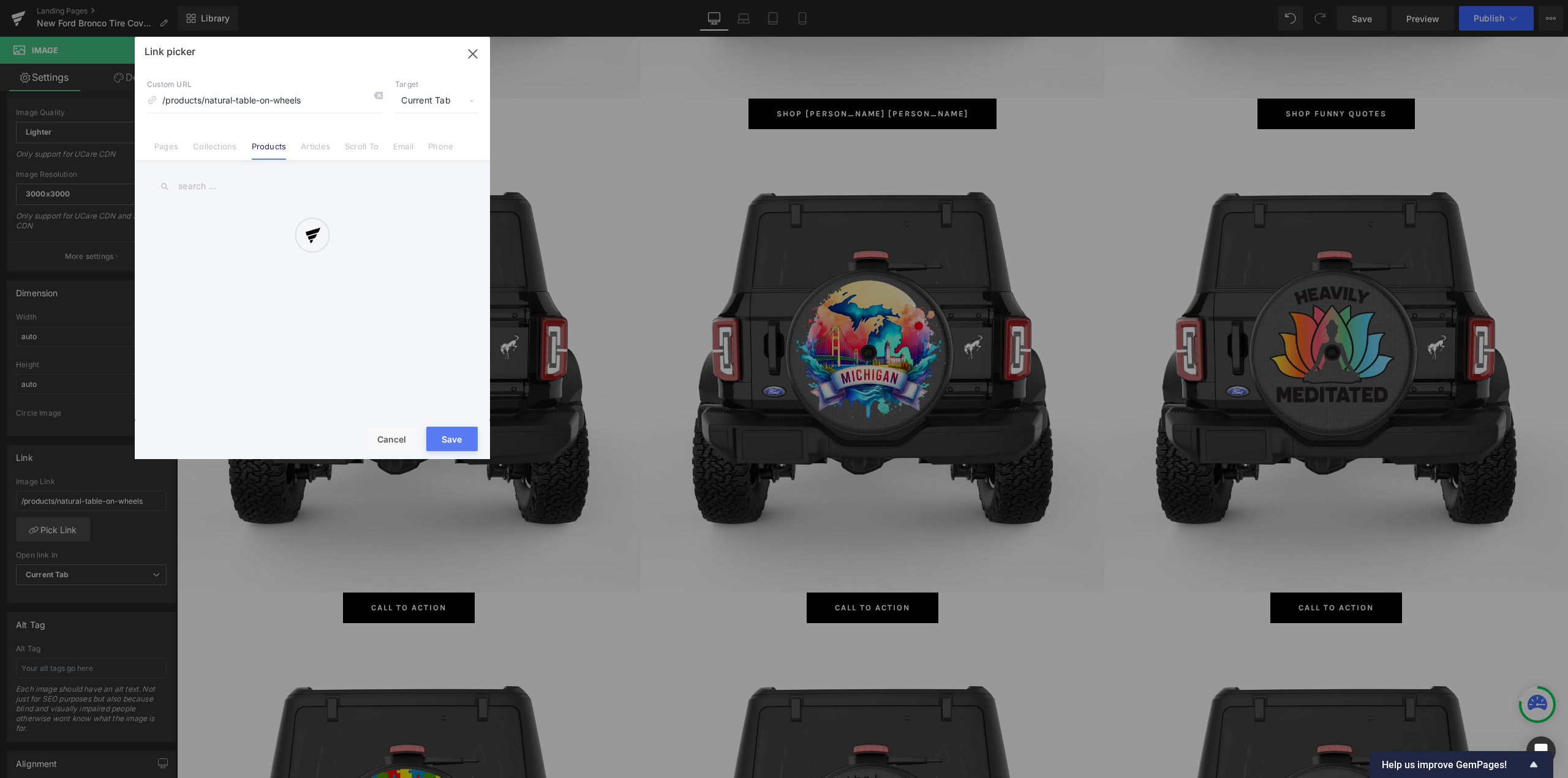
click at [229, 149] on div at bounding box center [312, 248] width 355 height 422
click at [221, 151] on link "Collections" at bounding box center [214, 150] width 44 height 19
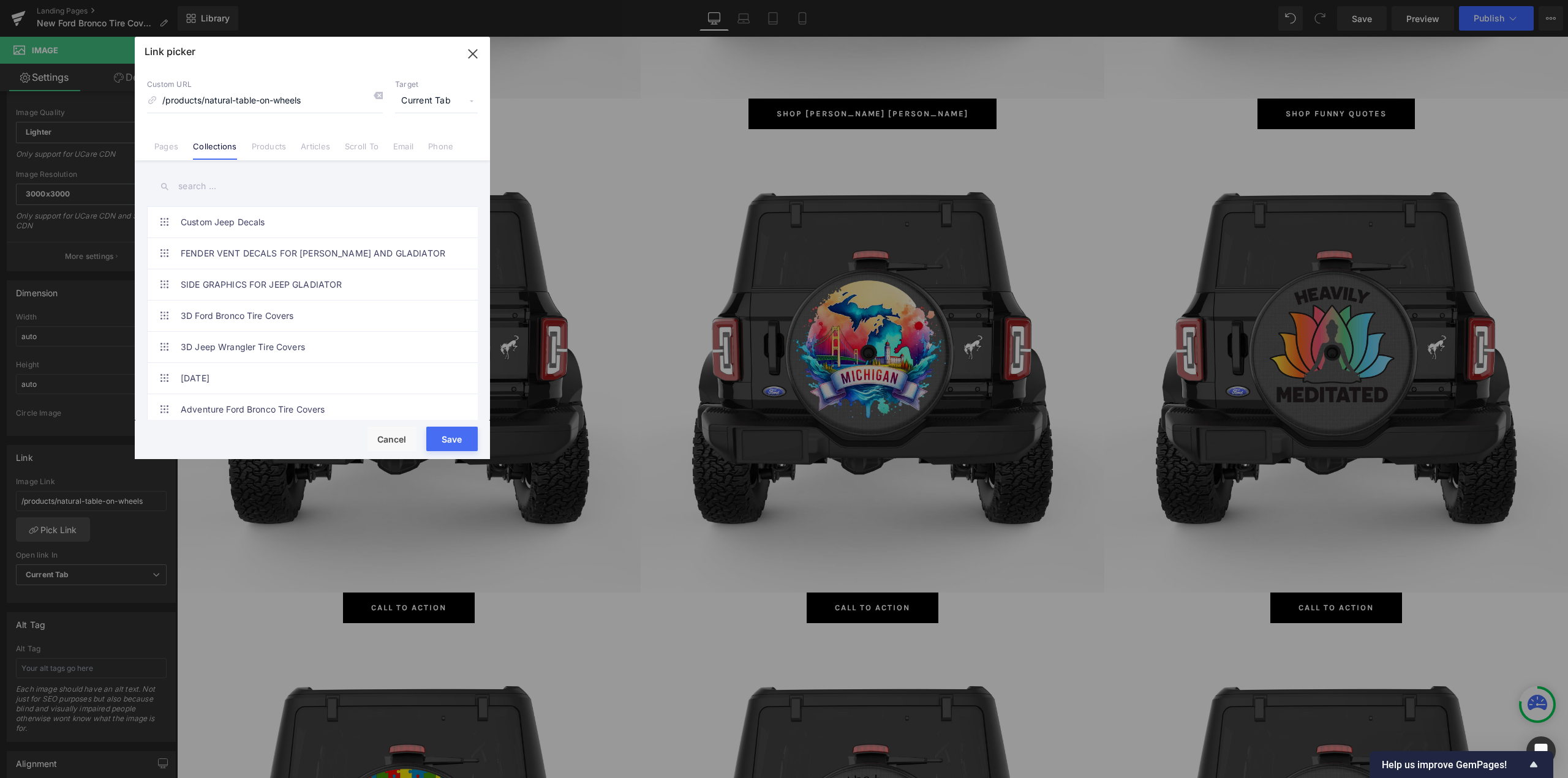
click at [222, 186] on input "text" at bounding box center [312, 186] width 330 height 27
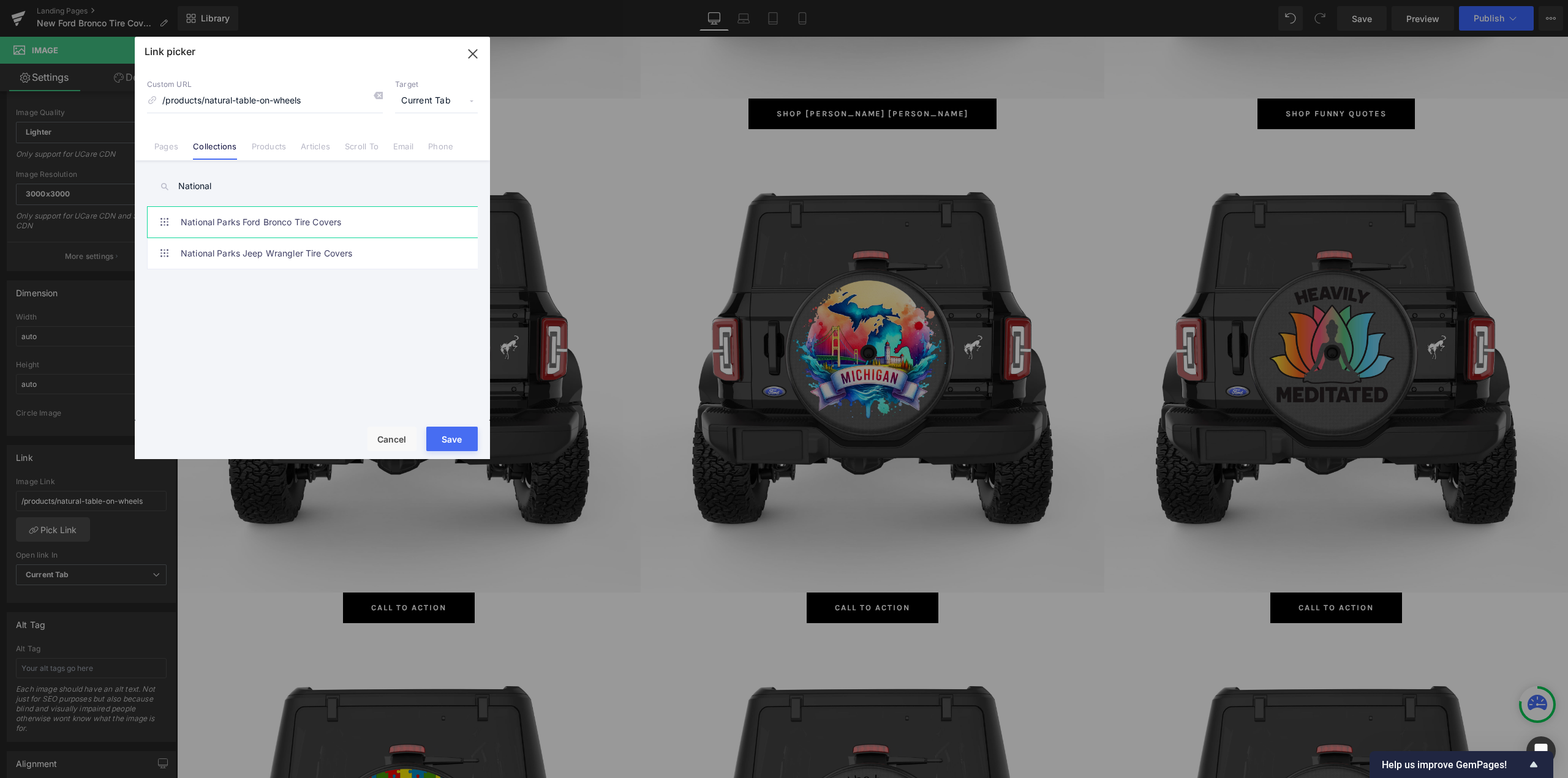
type input "National"
click at [339, 227] on link "National Parks Ford Bronco Tire Covers" at bounding box center [316, 222] width 270 height 30
type input "/collections/national-[PERSON_NAME]-bronco-tire-covers"
click at [452, 450] on button "Save" at bounding box center [451, 439] width 51 height 24
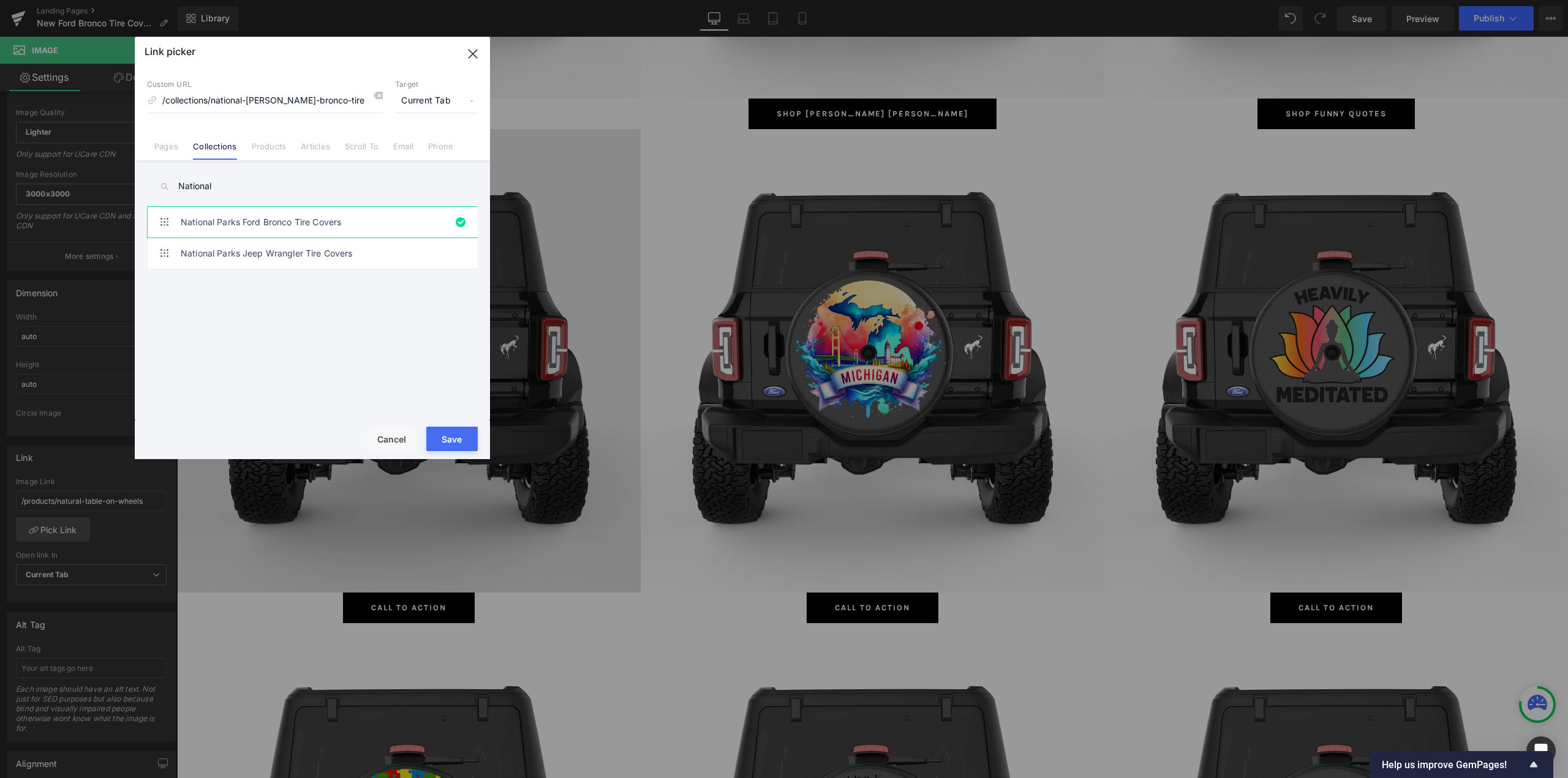
type input "/collections/national-[PERSON_NAME]-bronco-tire-covers"
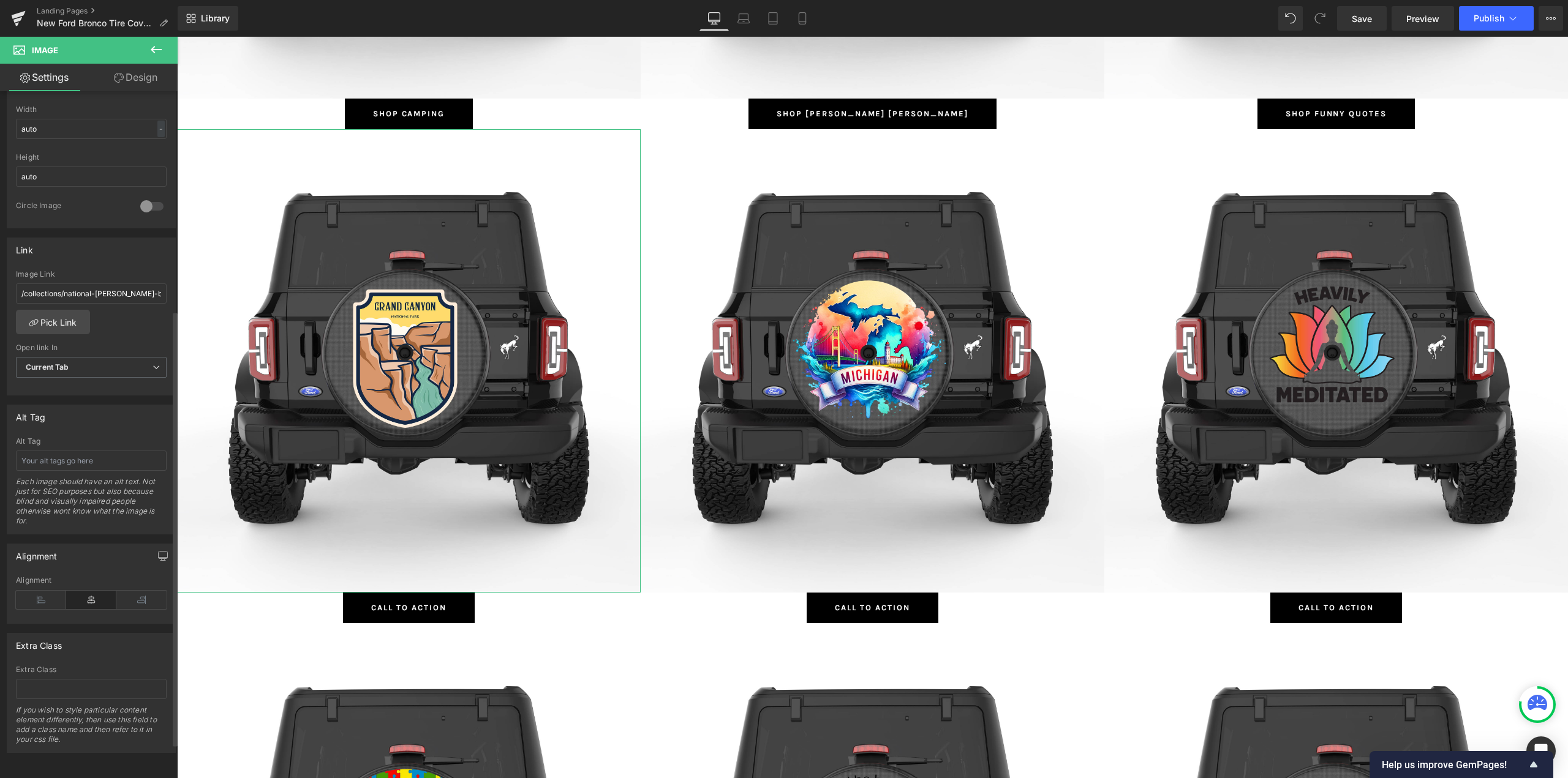
scroll to position [400, 0]
click at [56, 679] on input "text" at bounding box center [90, 689] width 150 height 20
click at [55, 465] on div "Alt Tag Each image should have an alt text. Not just for SEO purposes but also …" at bounding box center [90, 485] width 150 height 97
click at [59, 461] on input "text" at bounding box center [90, 460] width 150 height 20
type input "National Parks Ford Bronco Tire Covers"
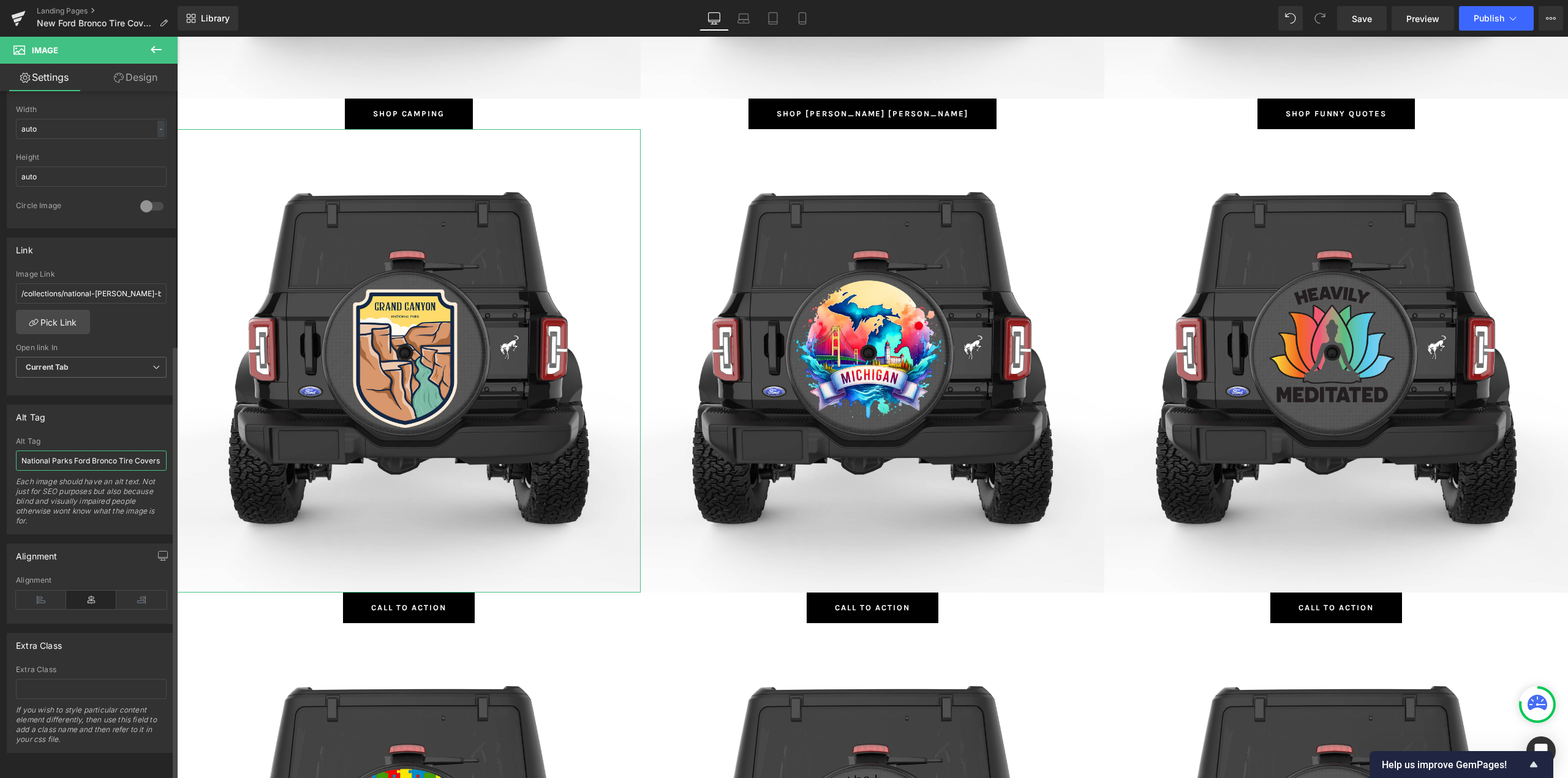
scroll to position [0, 1]
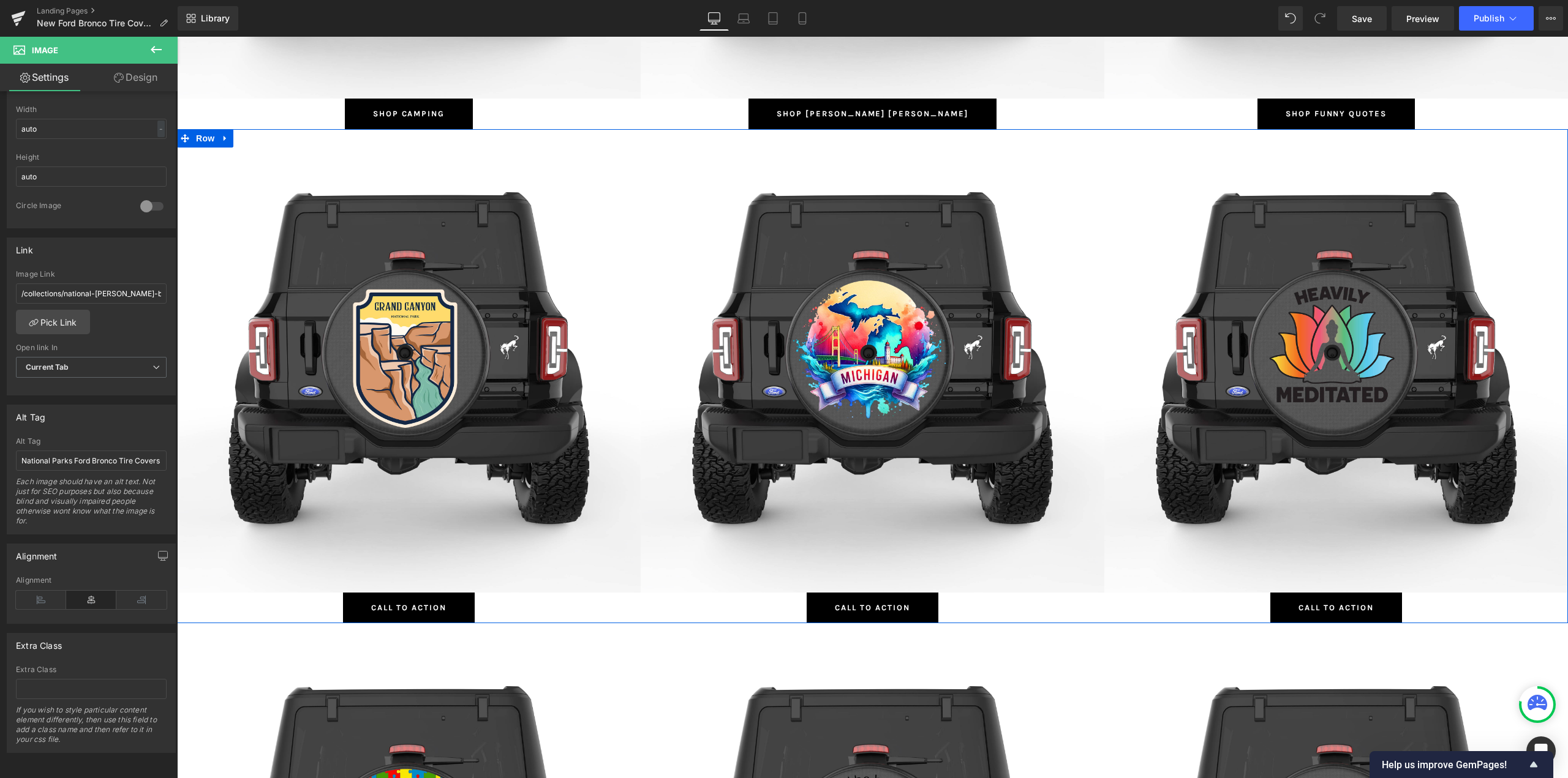
click at [410, 608] on span "Button" at bounding box center [409, 608] width 28 height 15
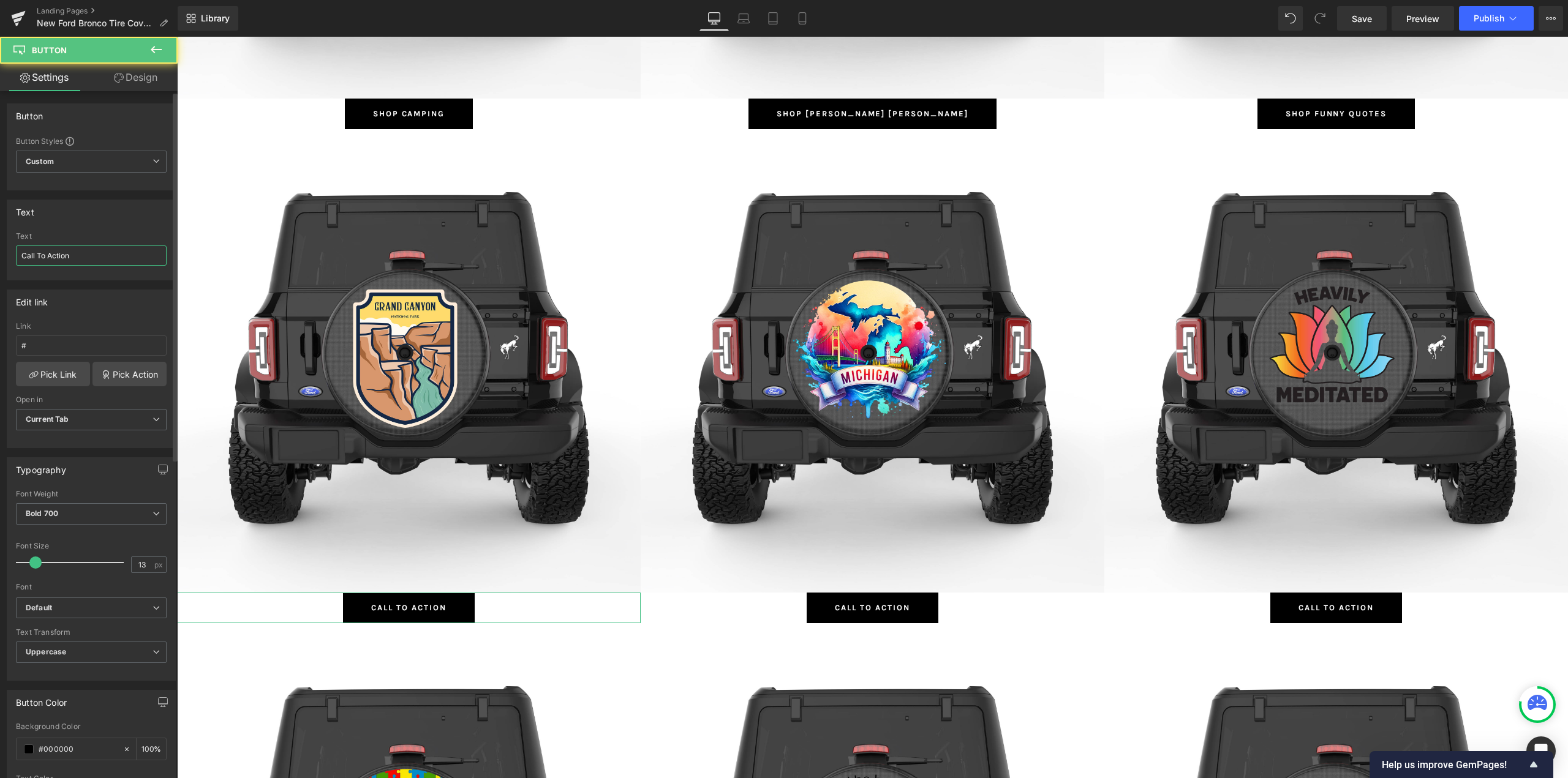
click at [53, 251] on input "Call To Action" at bounding box center [90, 255] width 150 height 20
type input "Shop National Parks"
click at [44, 379] on link "Pick Link" at bounding box center [53, 373] width 74 height 24
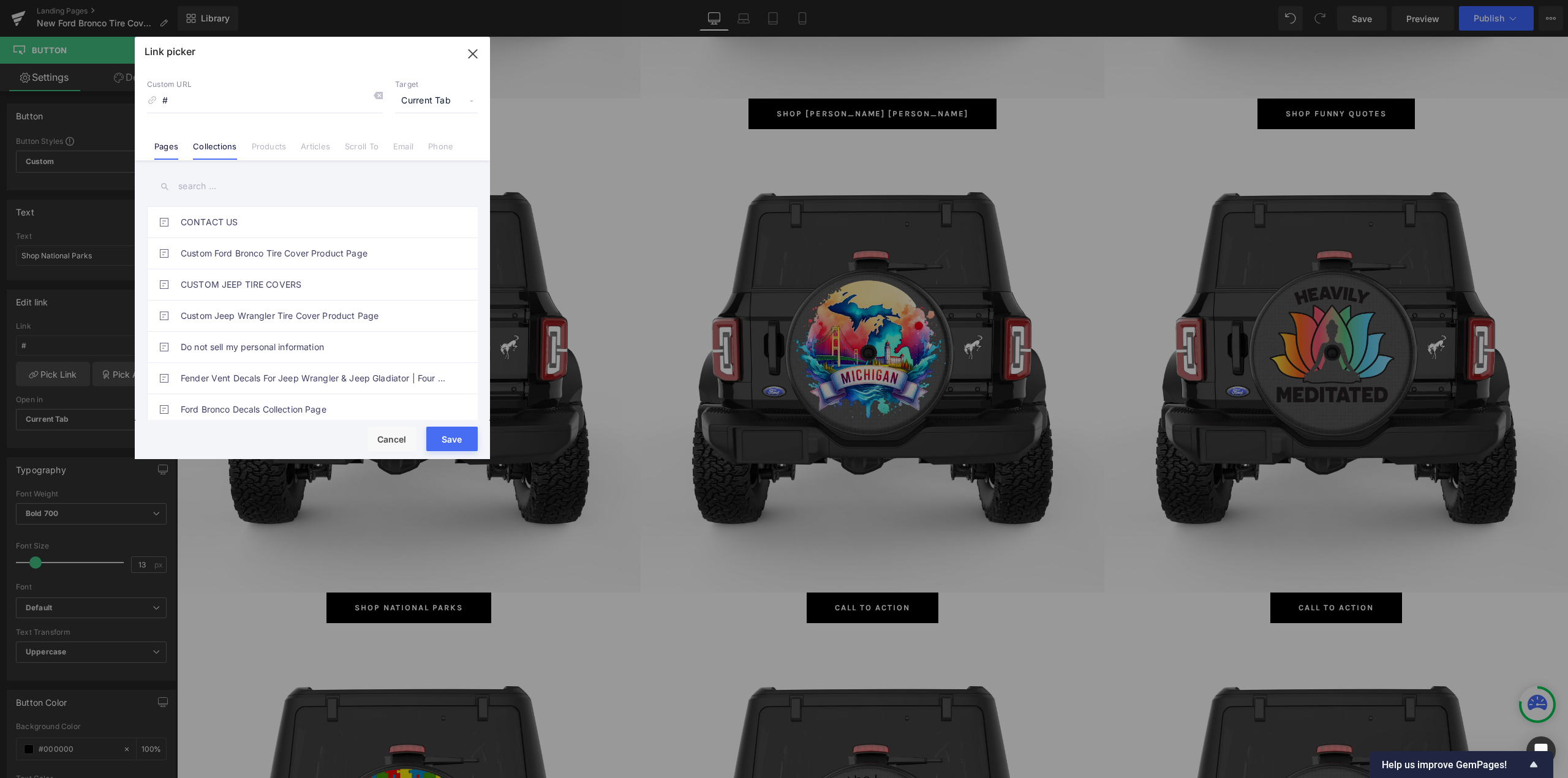
click at [209, 144] on link "Collections" at bounding box center [214, 150] width 44 height 19
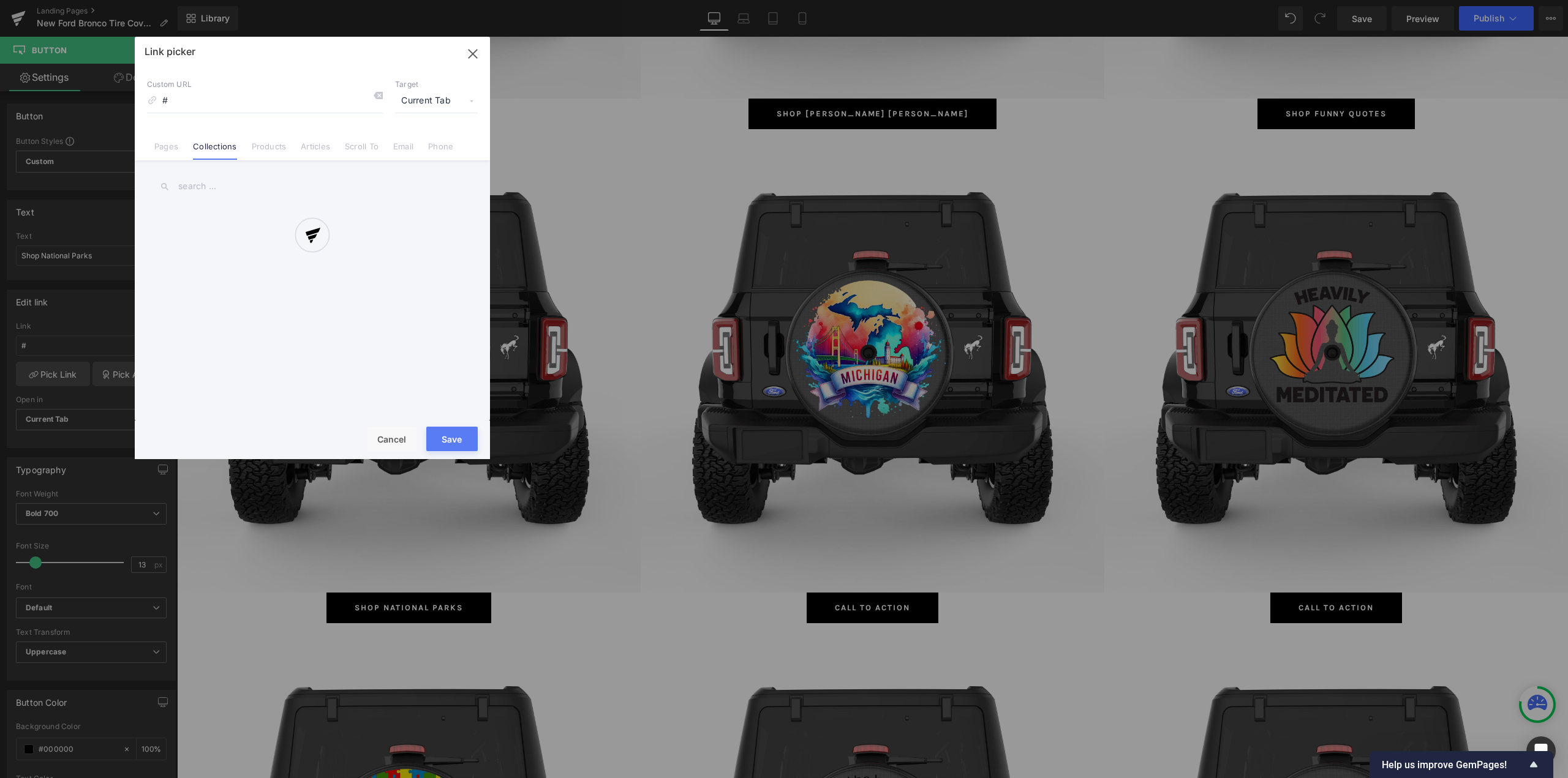
click at [206, 182] on input "text" at bounding box center [312, 186] width 330 height 27
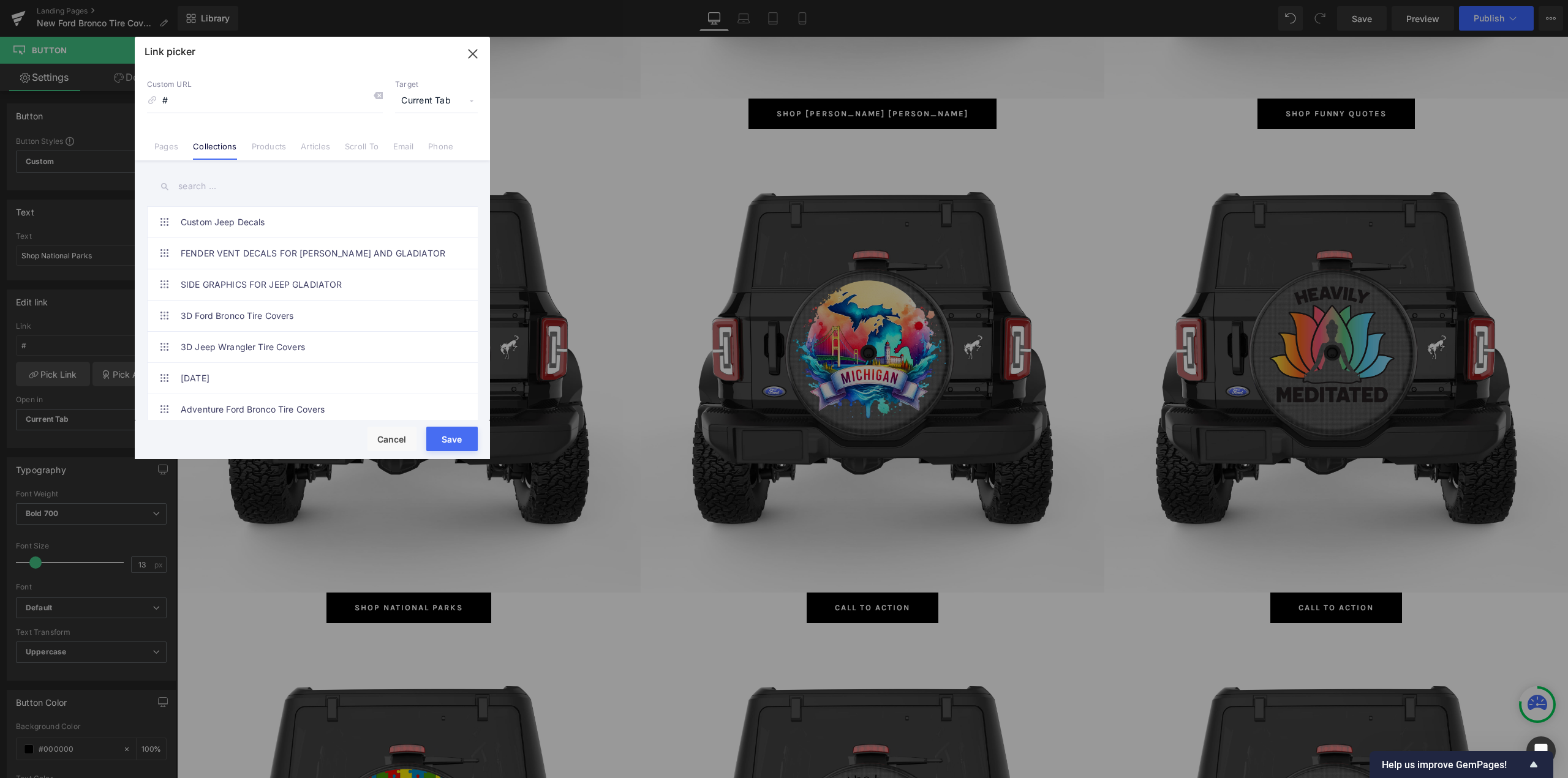
click at [207, 185] on input "text" at bounding box center [312, 186] width 330 height 27
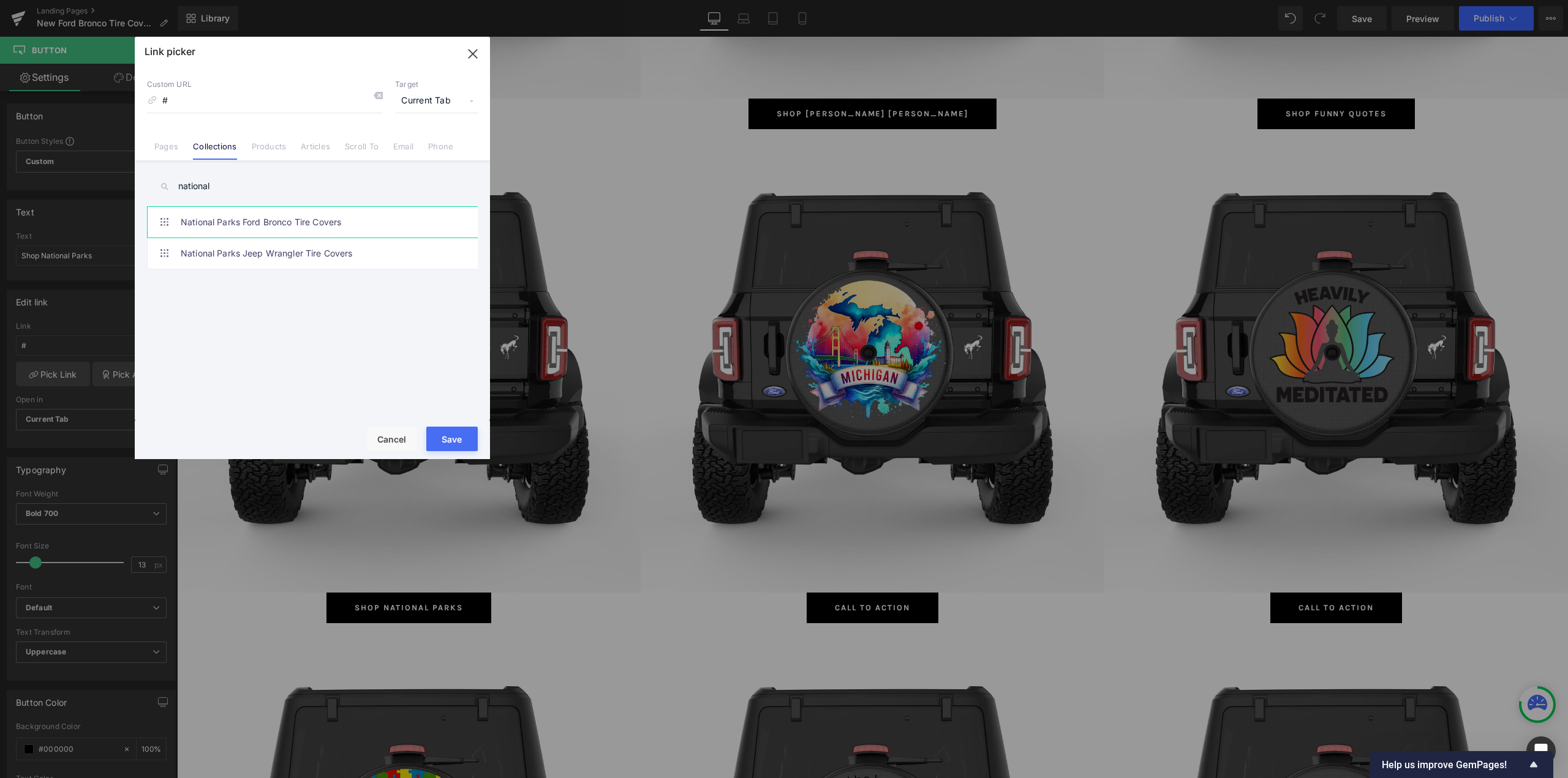
type input "national"
click at [268, 223] on link "National Parks Ford Bronco Tire Covers" at bounding box center [316, 222] width 270 height 30
type input "/collections/national-[PERSON_NAME]-bronco-tire-covers"
click at [449, 435] on button "Save" at bounding box center [451, 439] width 51 height 24
type input "/collections/national-[PERSON_NAME]-bronco-tire-covers"
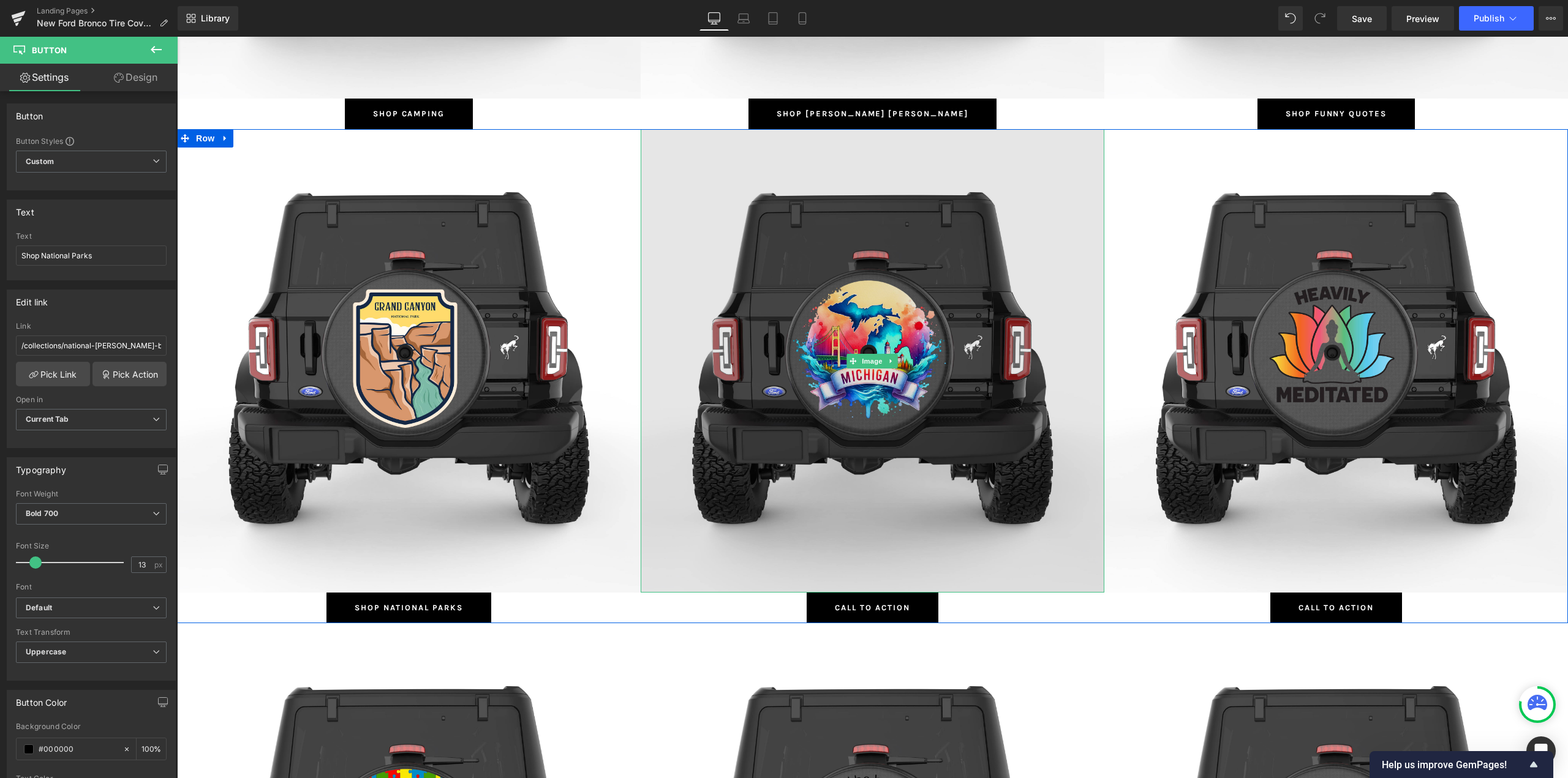
click at [856, 275] on img at bounding box center [872, 361] width 464 height 464
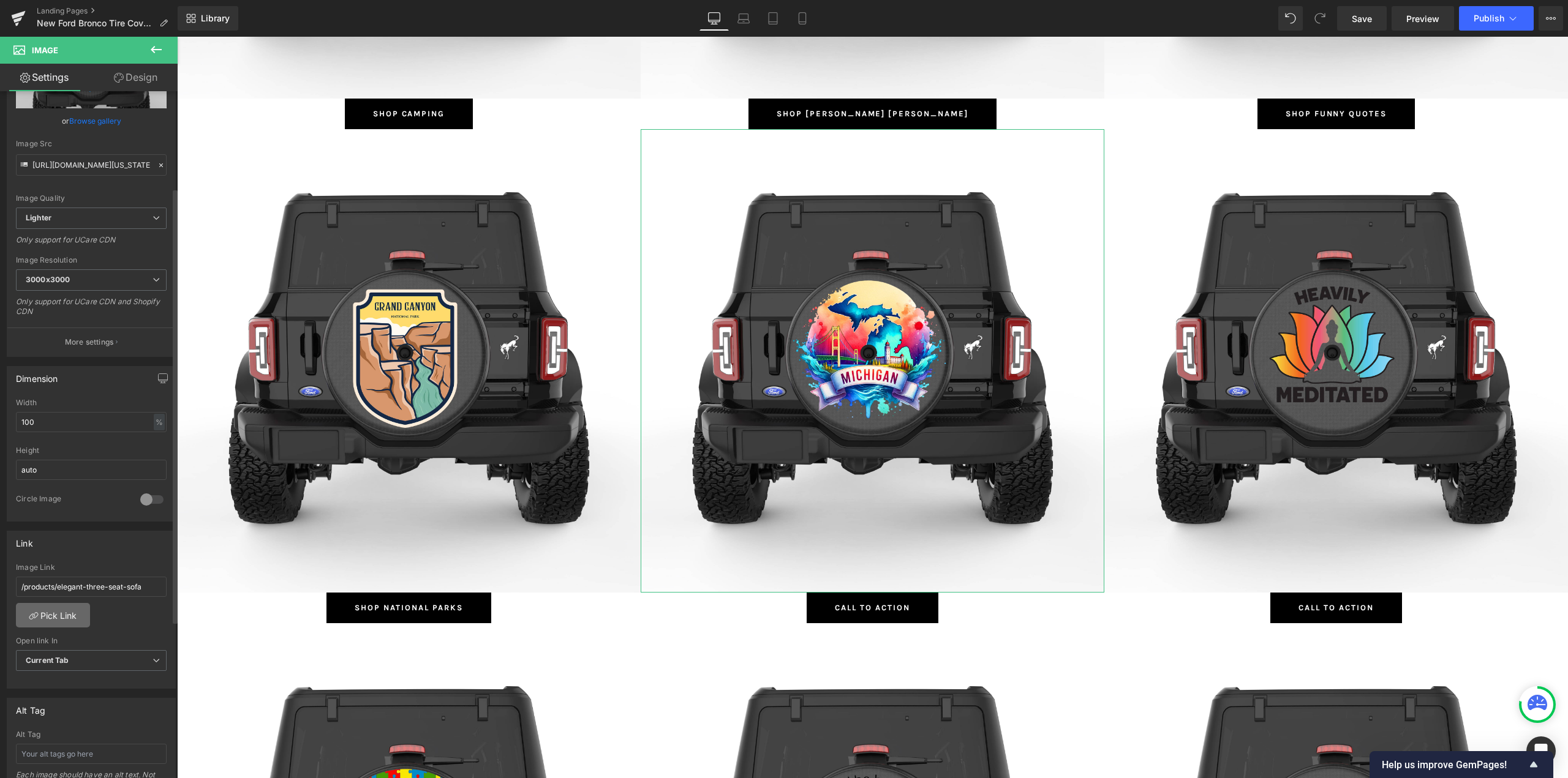
scroll to position [184, 0]
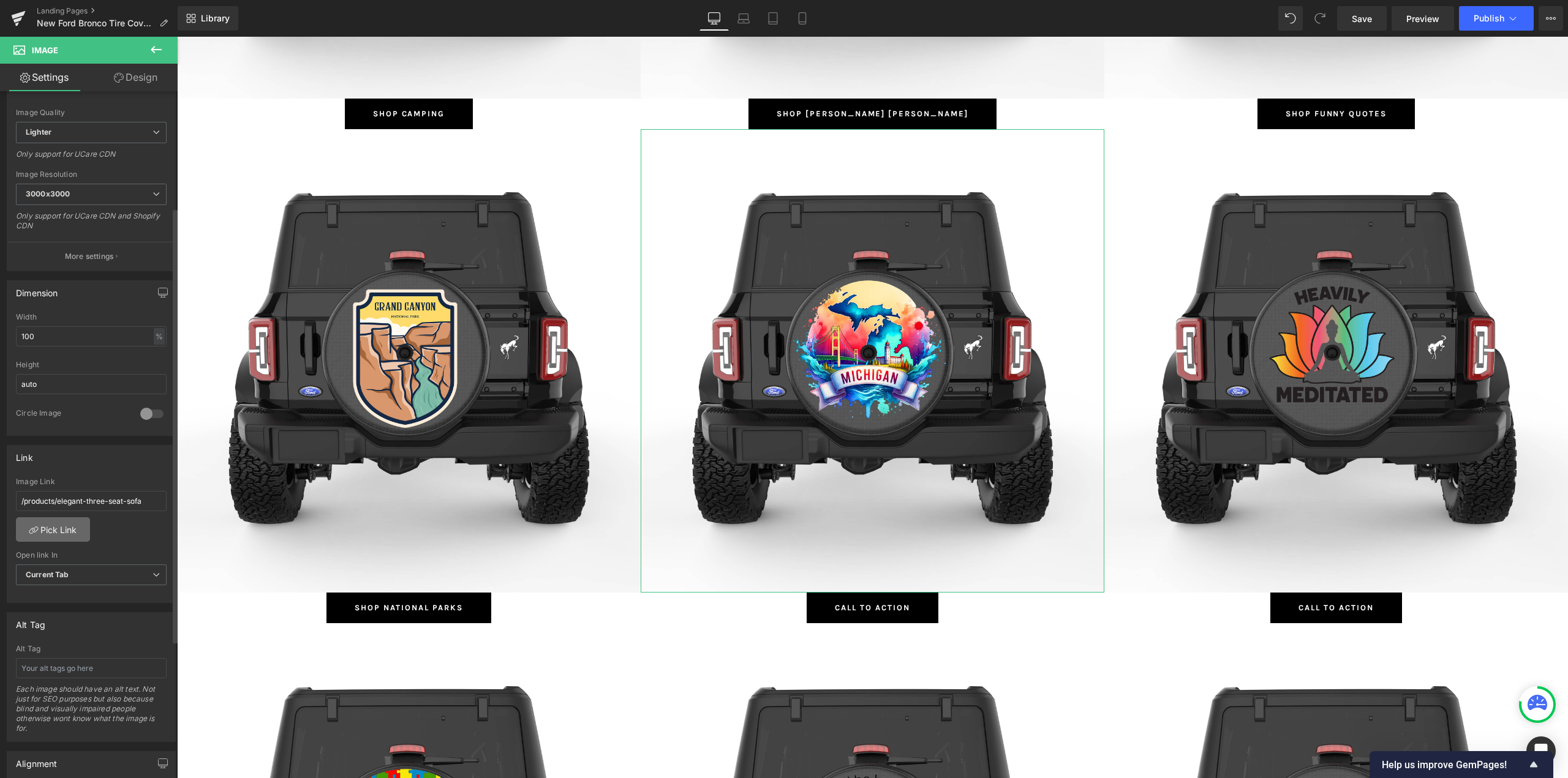
click at [48, 532] on link "Pick Link" at bounding box center [53, 529] width 74 height 24
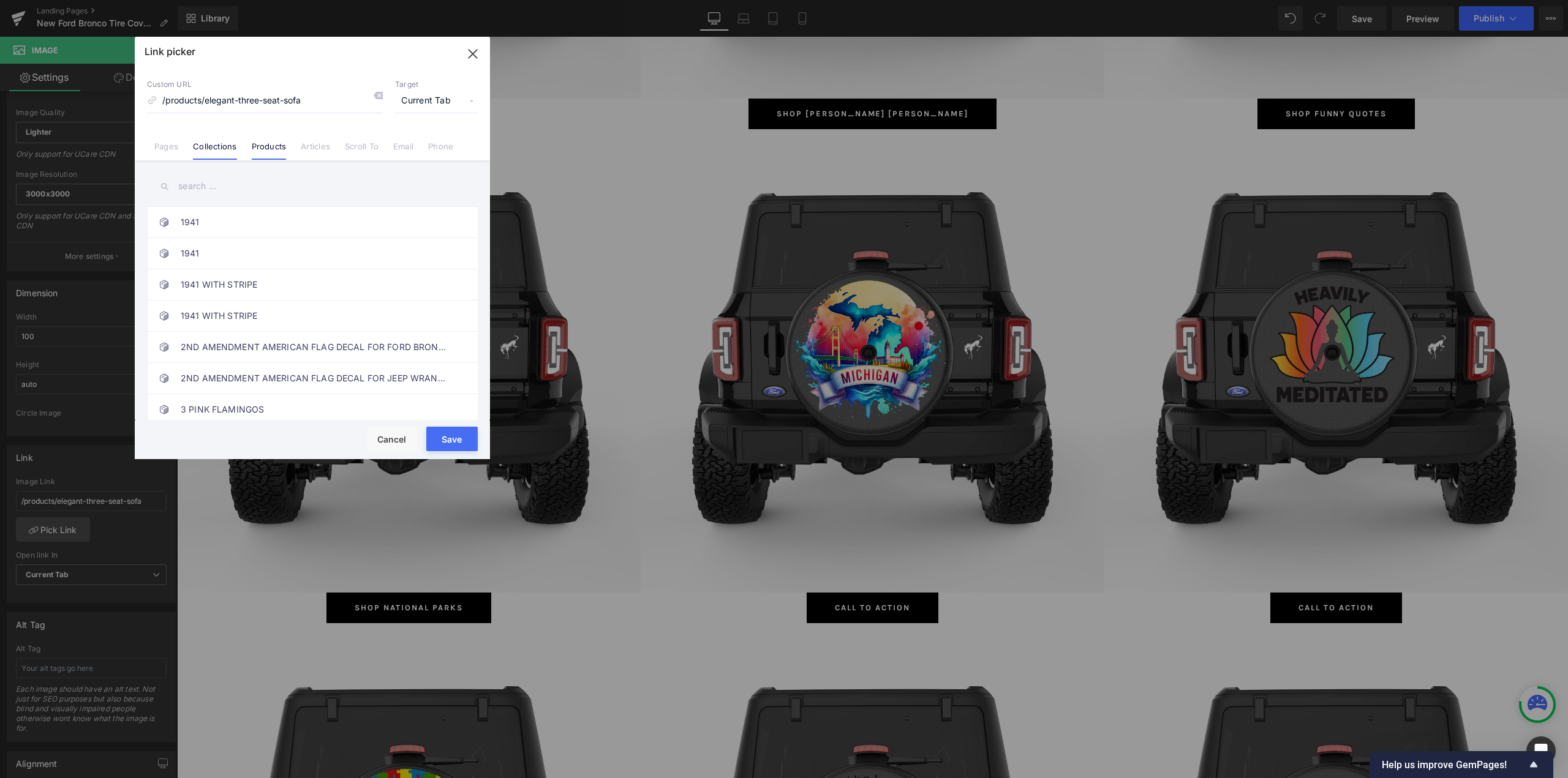
click at [225, 143] on link "Collections" at bounding box center [214, 150] width 44 height 19
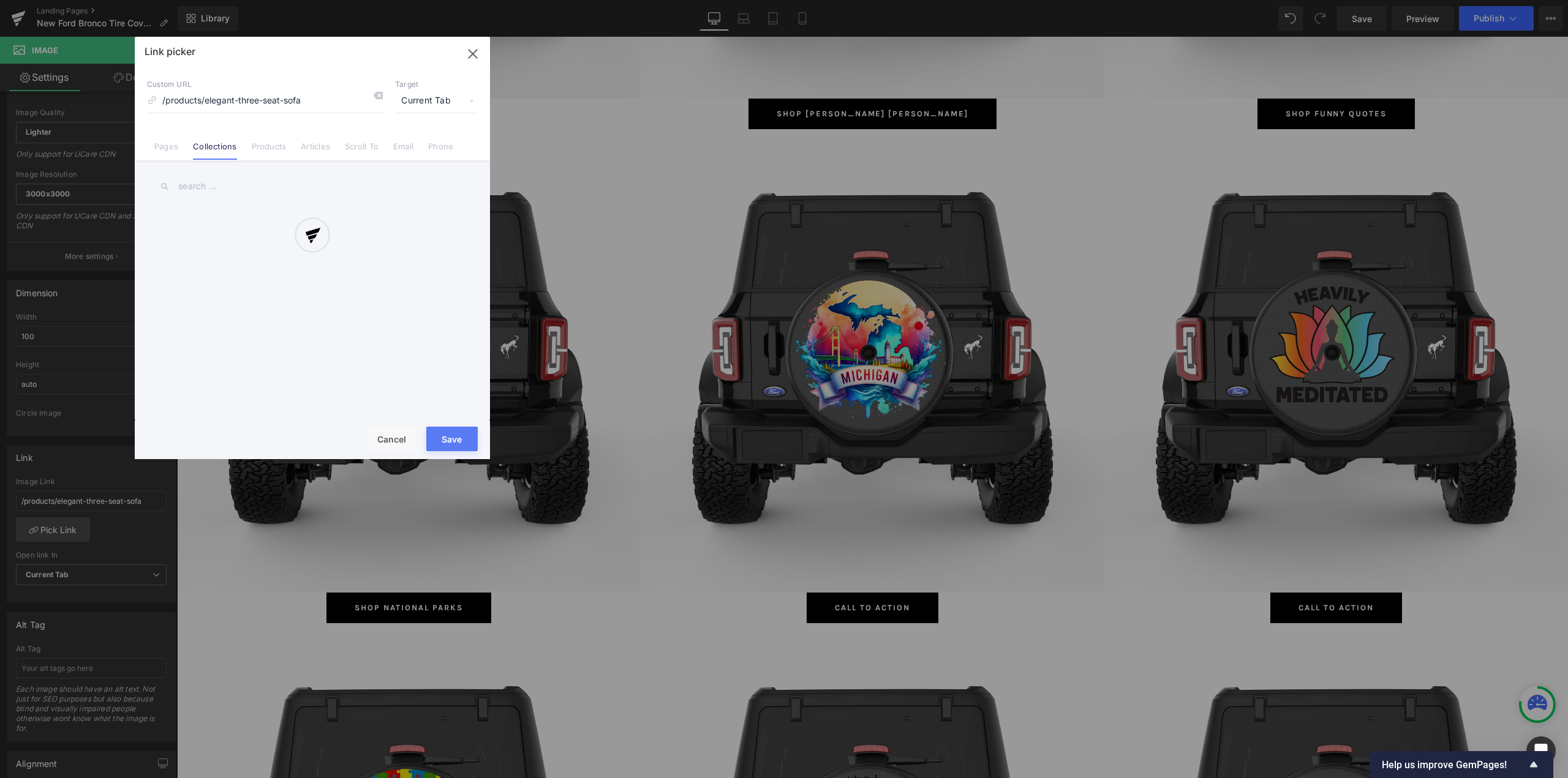
click at [223, 186] on input "text" at bounding box center [312, 186] width 330 height 27
type input "states"
click at [236, 221] on link "States Ford Bronco Tire Covers" at bounding box center [316, 222] width 270 height 30
type input "/collections/states-ford-bronco-tire-covers"
click at [446, 438] on button "Save" at bounding box center [451, 439] width 51 height 24
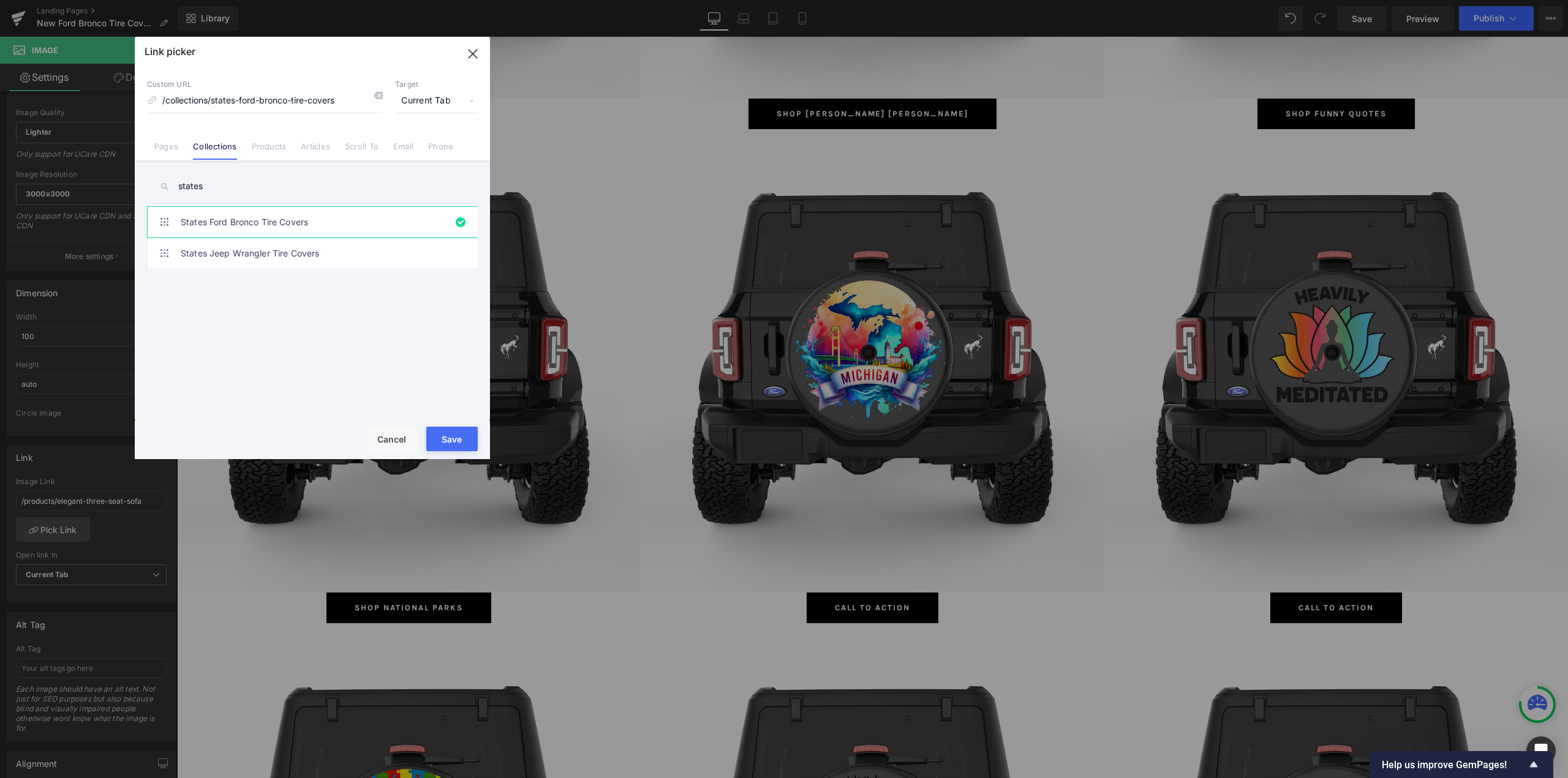
type input "/collections/states-ford-bronco-tire-covers"
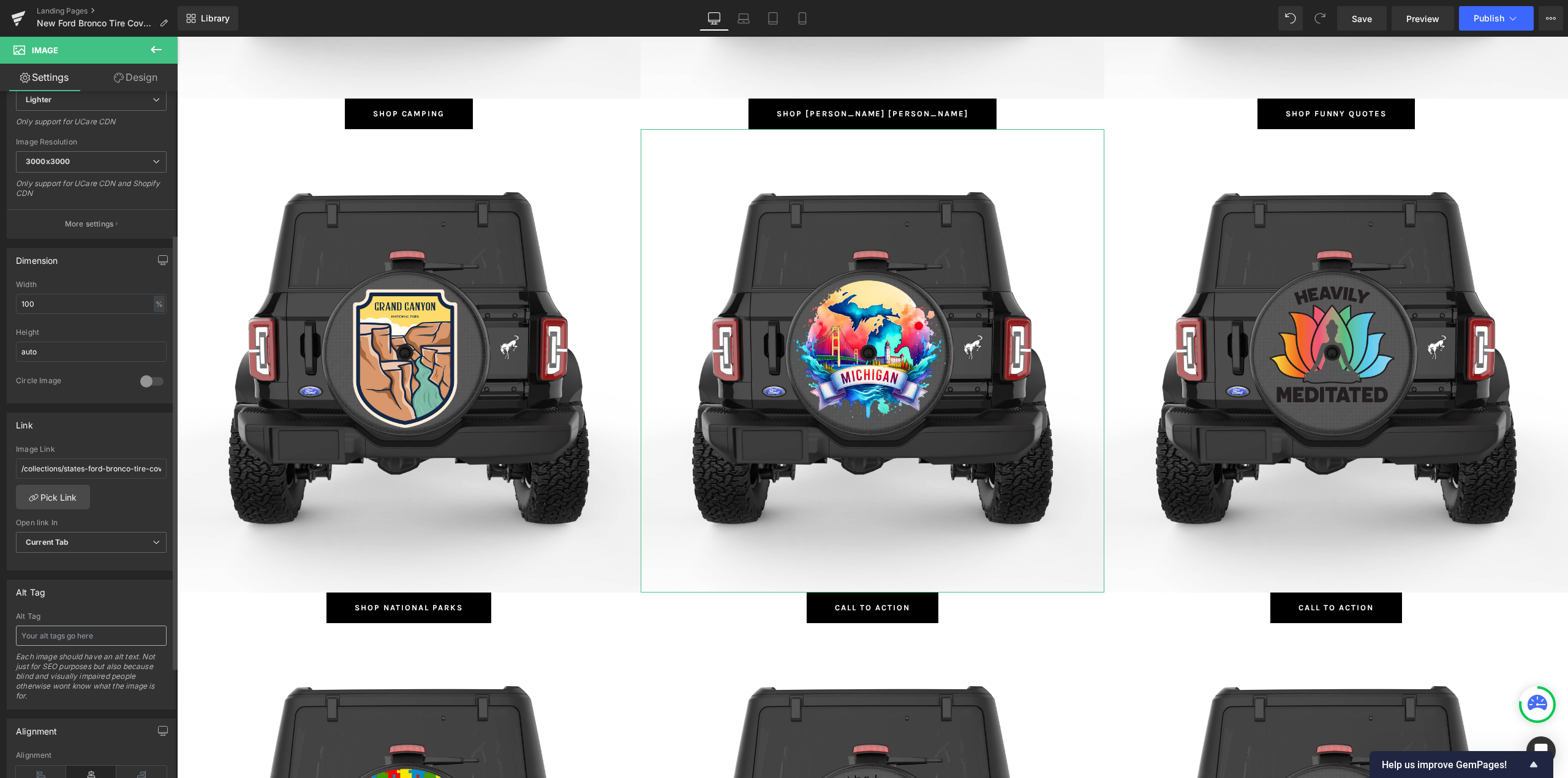
scroll to position [245, 0]
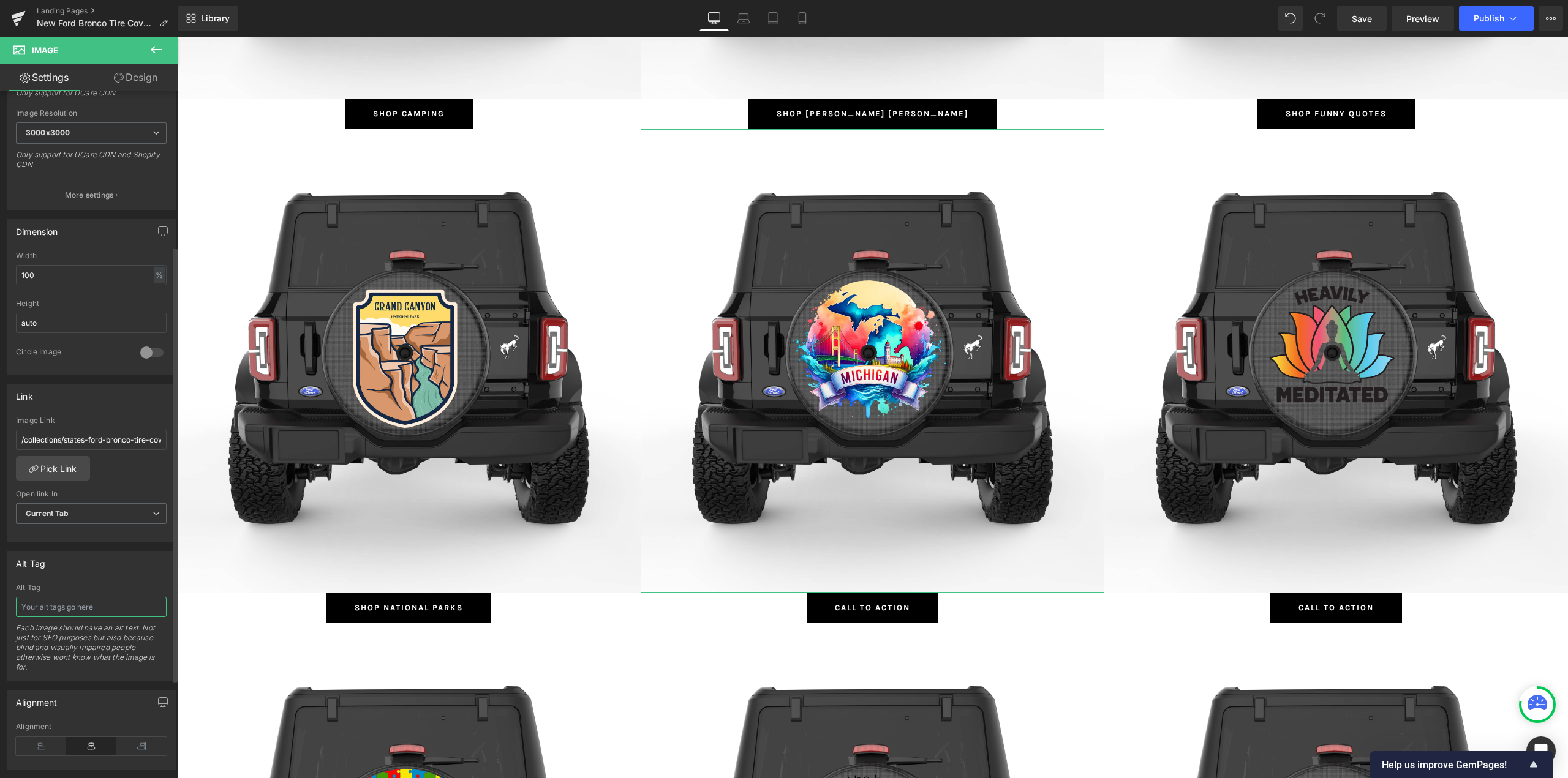
click at [69, 602] on input "text" at bounding box center [90, 607] width 150 height 20
type input "States Designs Ford Bronco Tire Covers"
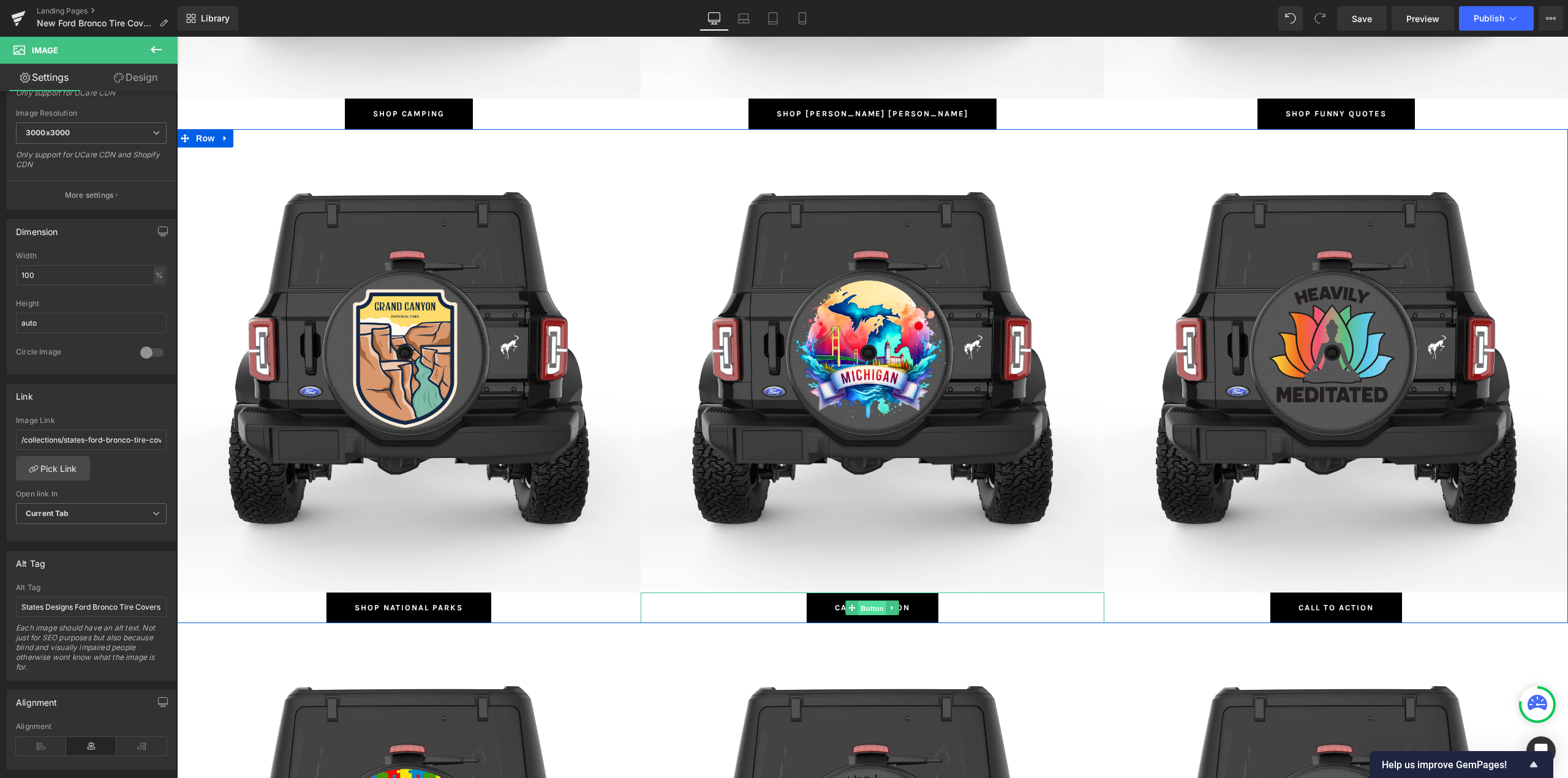
click at [861, 607] on span "Button" at bounding box center [873, 609] width 28 height 15
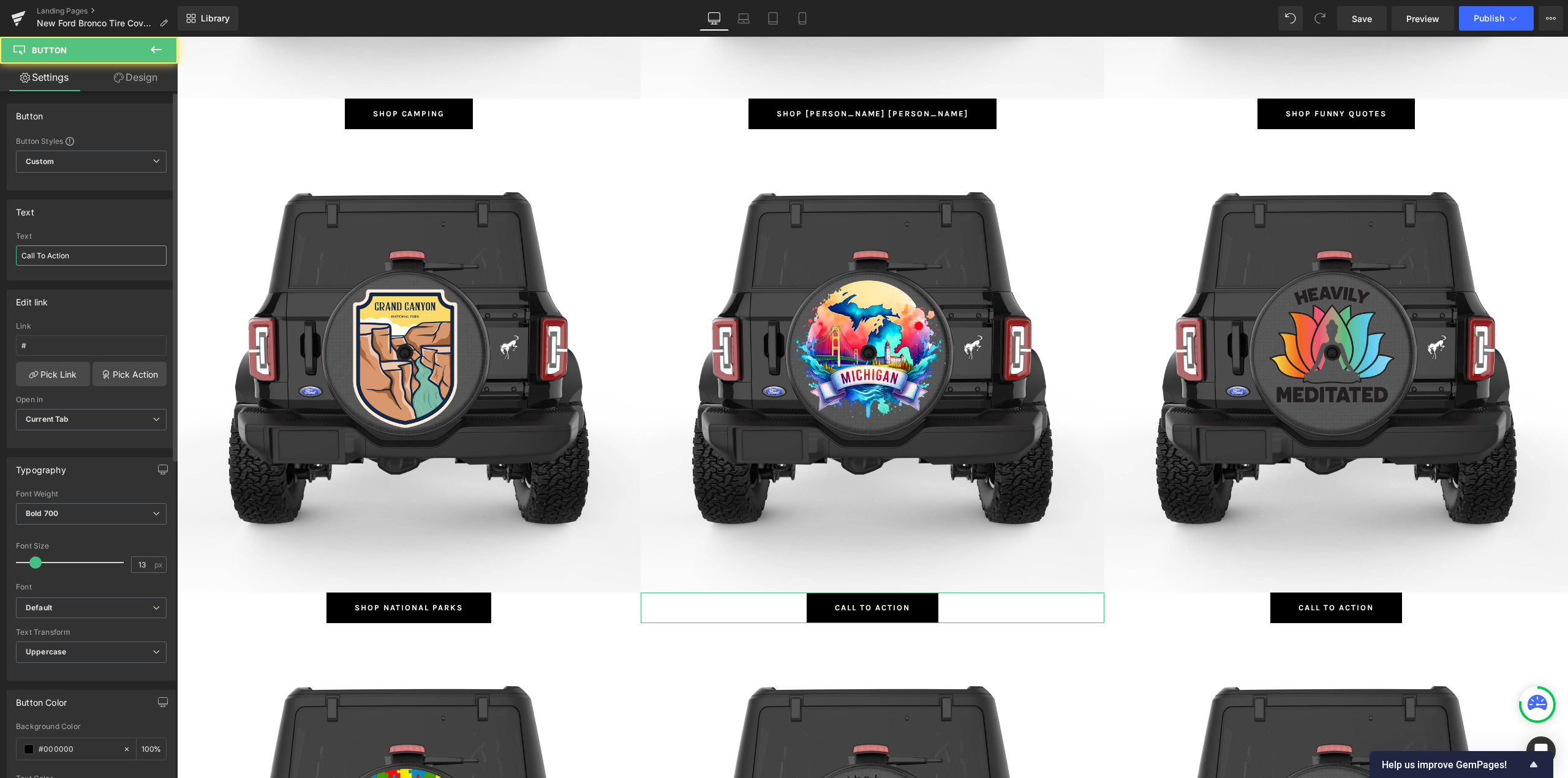
click at [106, 252] on input "Call To Action" at bounding box center [90, 255] width 150 height 20
type input "Shop States Designs"
click at [39, 366] on link "Pick Link" at bounding box center [53, 373] width 74 height 24
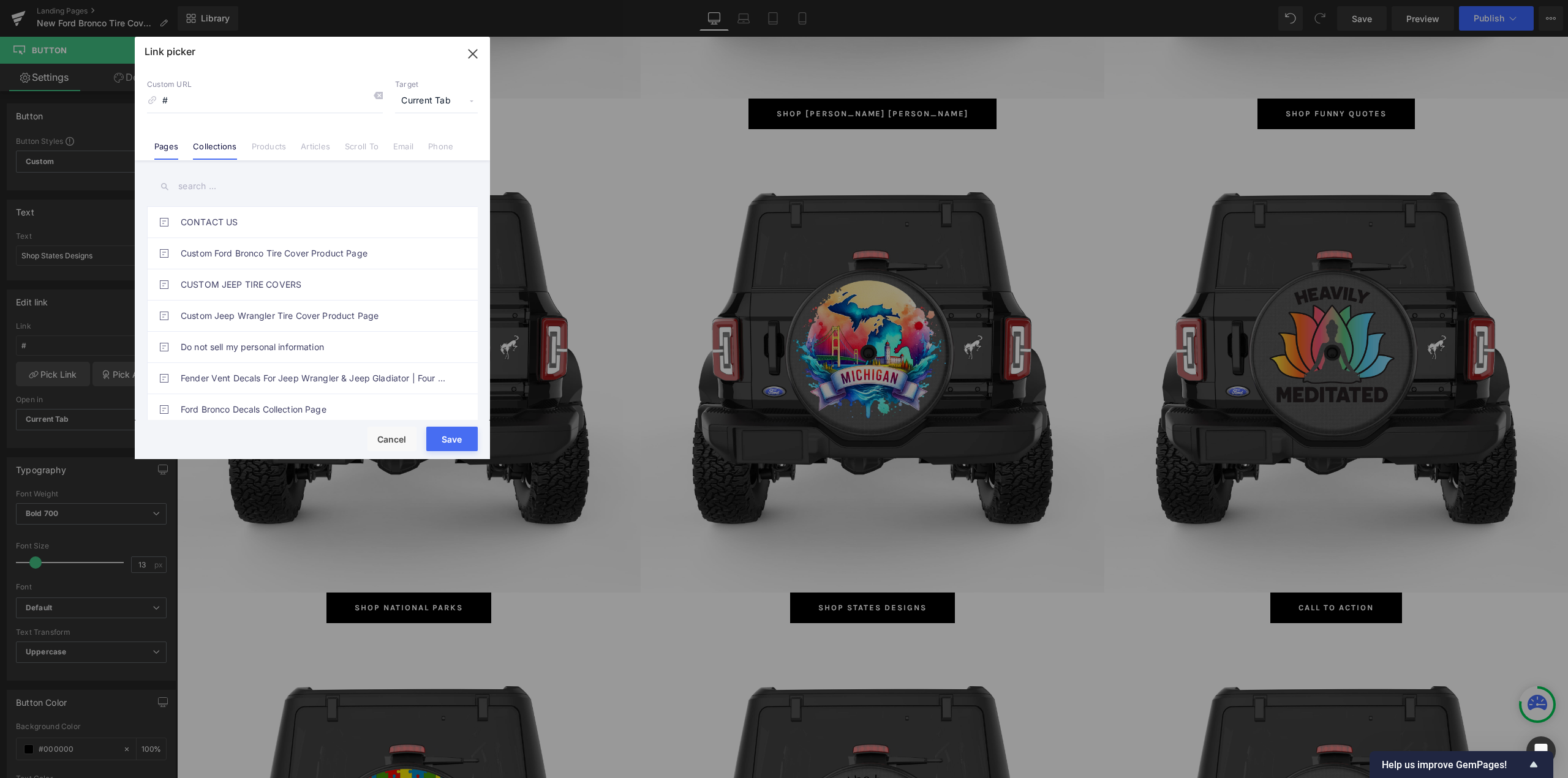
click at [210, 146] on link "Collections" at bounding box center [214, 150] width 44 height 19
click at [190, 189] on input "text" at bounding box center [312, 186] width 330 height 27
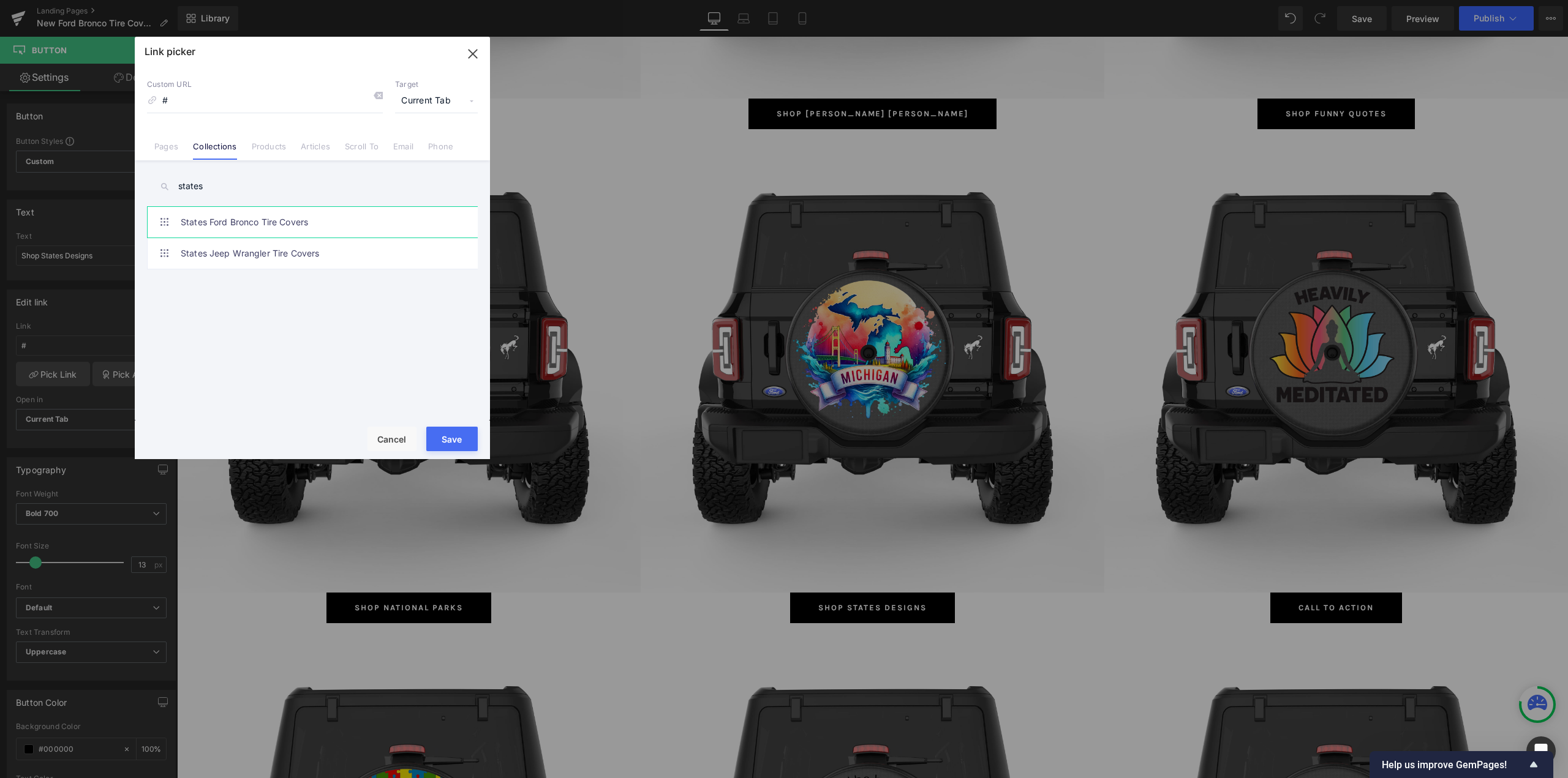
type input "states"
click at [234, 226] on link "States Ford Bronco Tire Covers" at bounding box center [316, 222] width 270 height 30
type input "/collections/states-ford-bronco-tire-covers"
click at [460, 435] on button "Save" at bounding box center [451, 439] width 51 height 24
type input "/collections/states-ford-bronco-tire-covers"
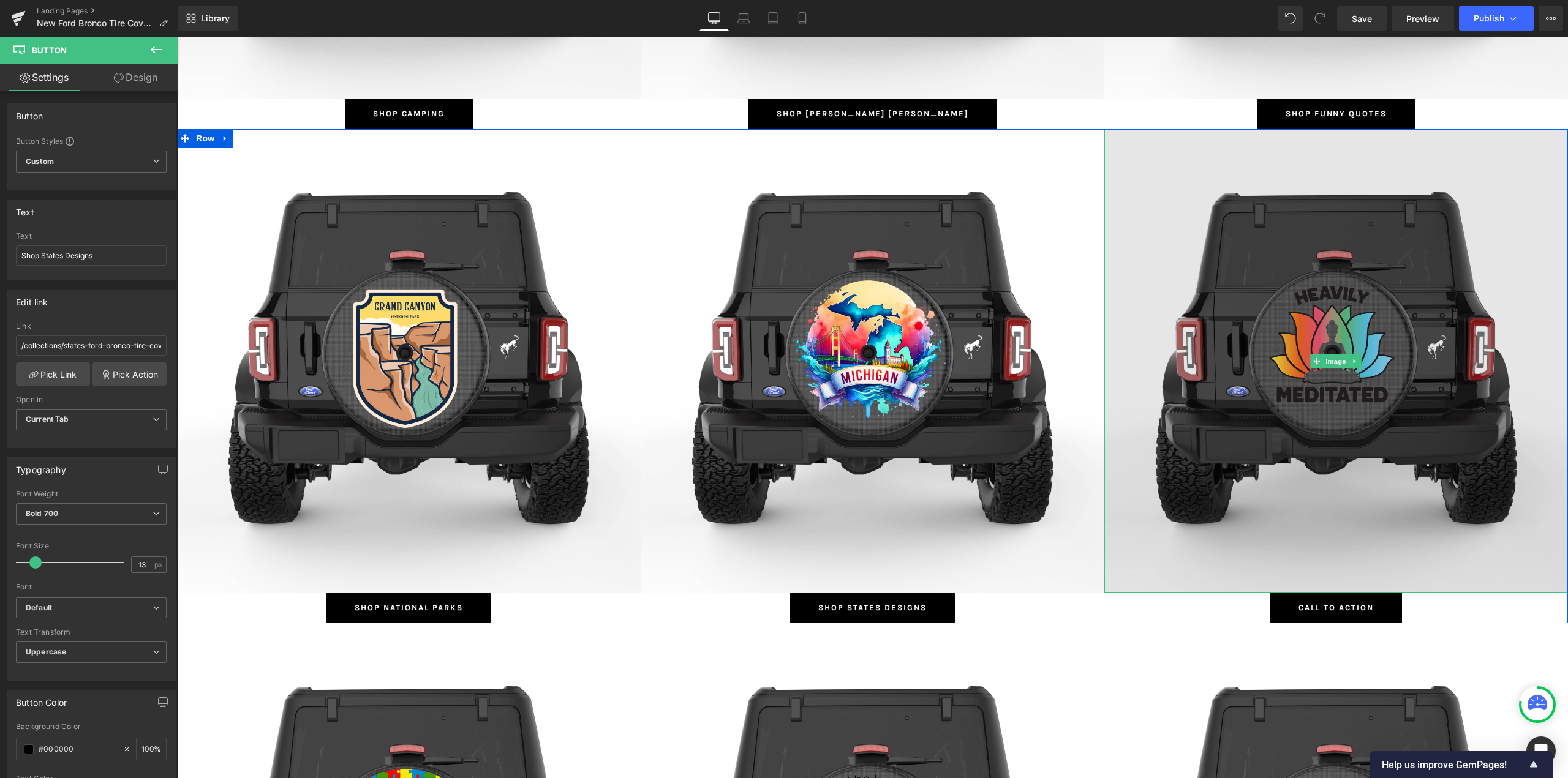
click at [1363, 330] on img at bounding box center [1336, 361] width 464 height 464
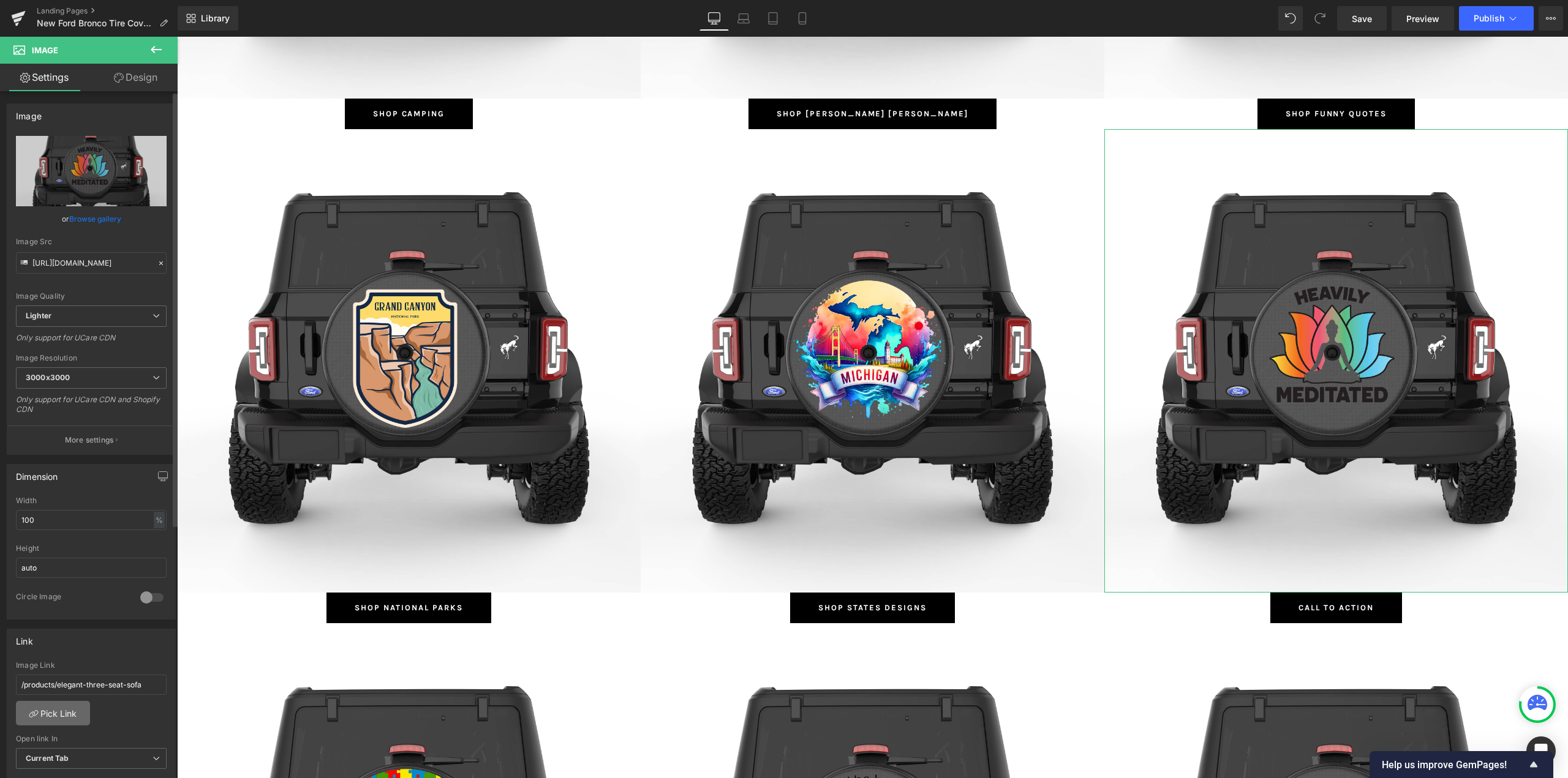
click at [47, 711] on link "Pick Link" at bounding box center [53, 713] width 74 height 24
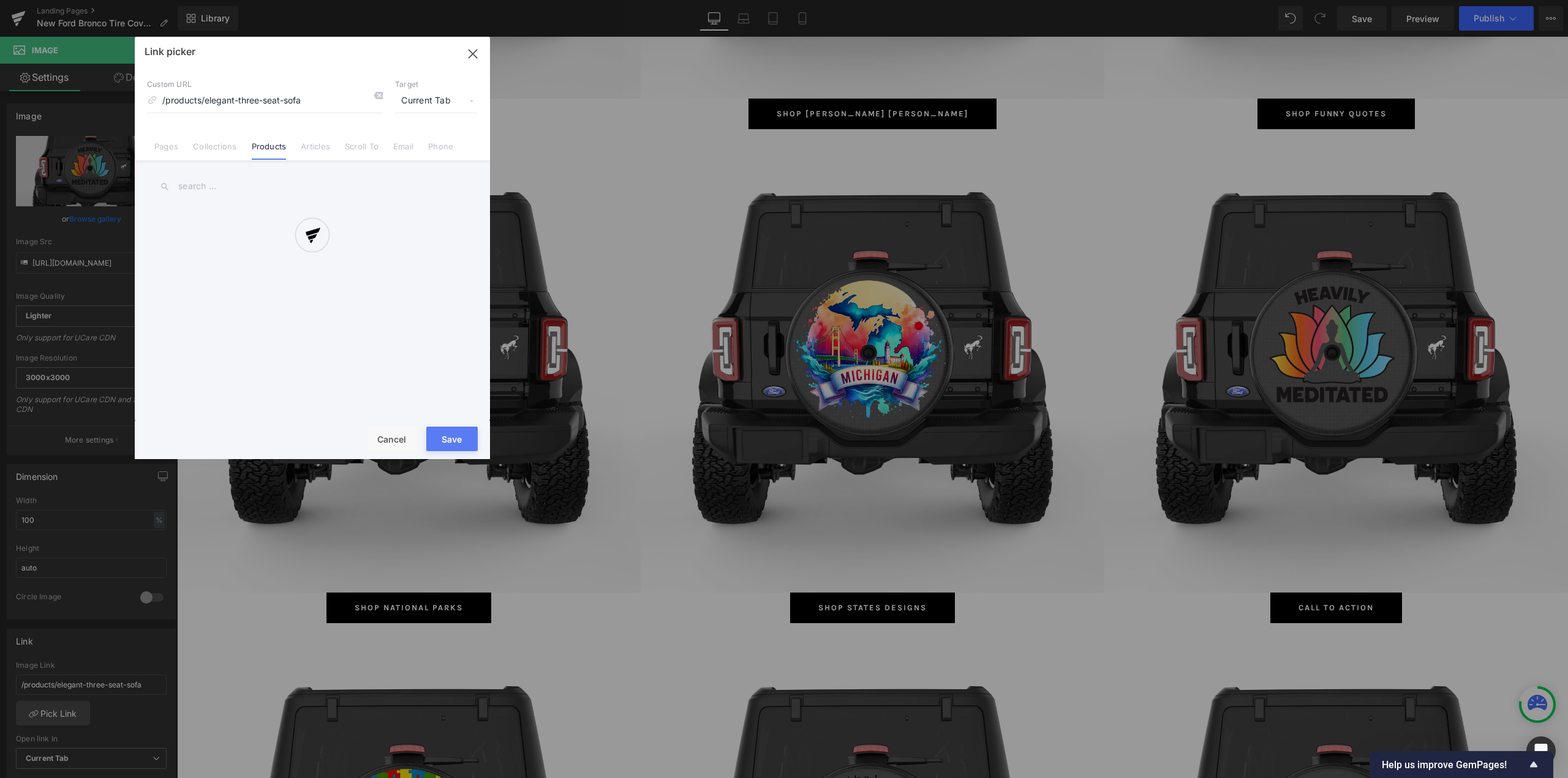
click at [223, 150] on div at bounding box center [312, 248] width 355 height 422
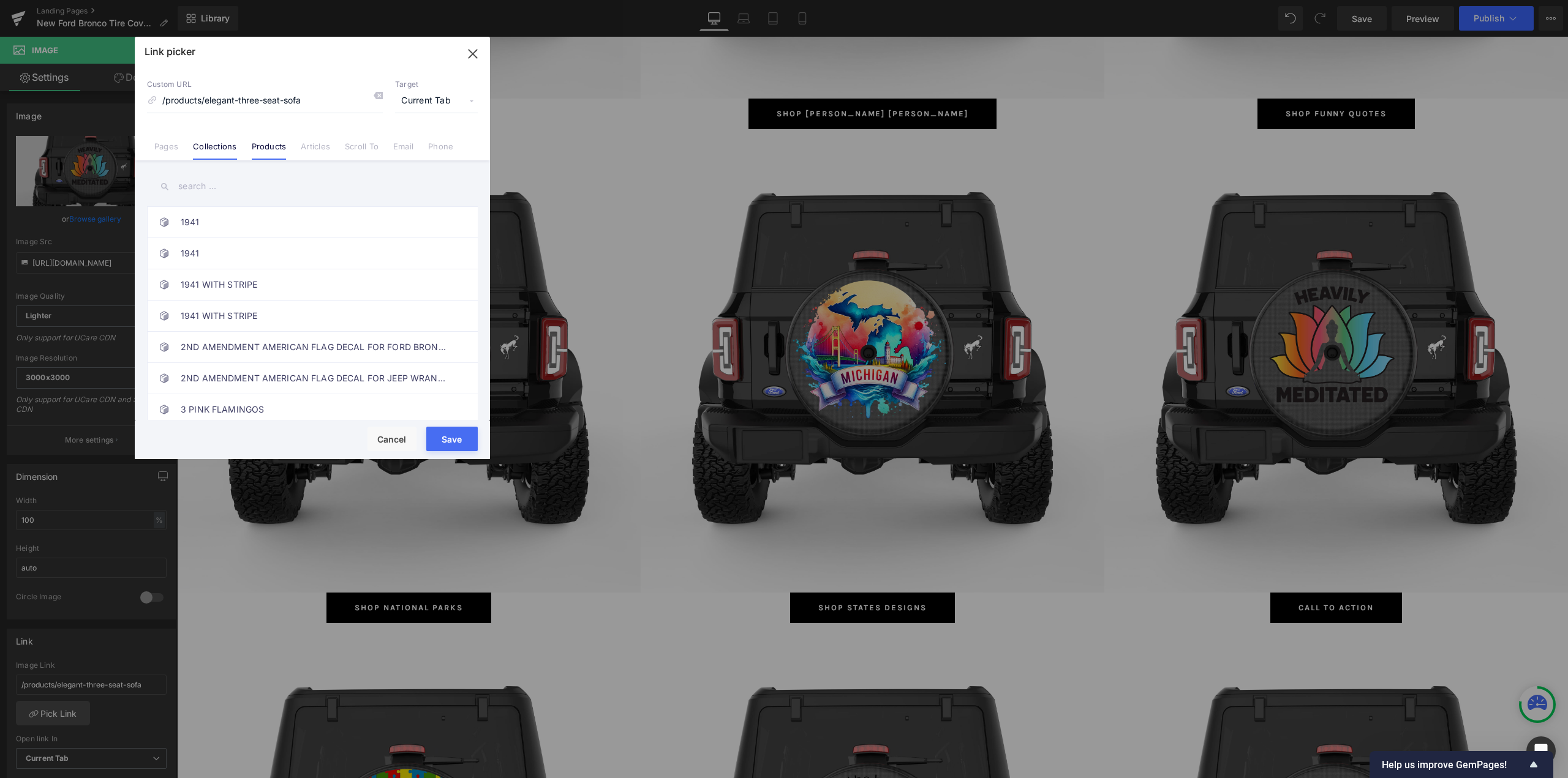
click at [224, 147] on link "Collections" at bounding box center [214, 150] width 44 height 19
click at [225, 185] on input "text" at bounding box center [312, 186] width 330 height 27
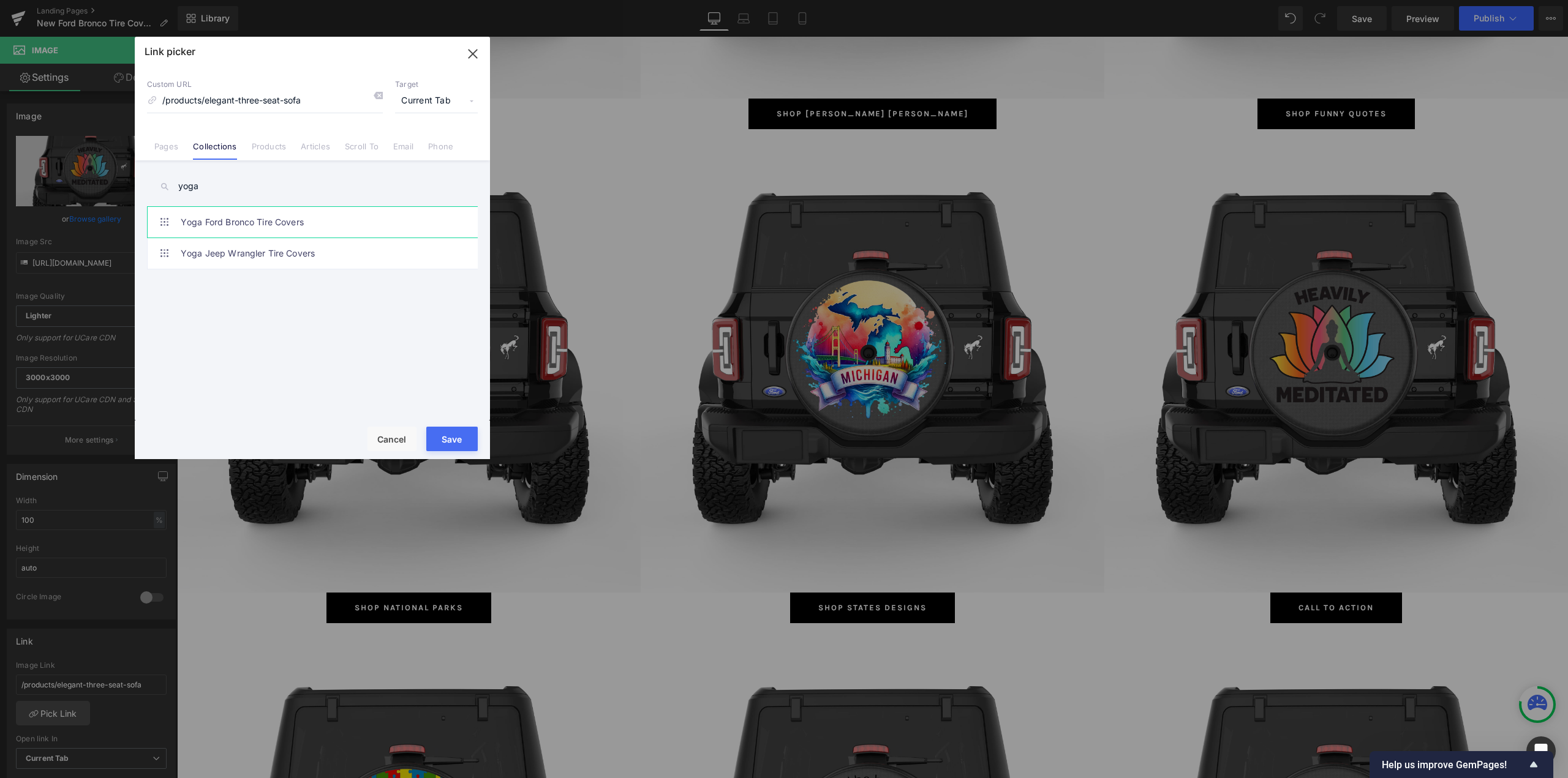
type input "yoga"
click at [257, 225] on link "Yoga Ford Bronco Tire Covers" at bounding box center [316, 222] width 270 height 30
type input "/collections/yoga-ford-bronco-tire-covers"
click at [457, 439] on button "Save" at bounding box center [451, 439] width 51 height 24
type input "/collections/yoga-ford-bronco-tire-covers"
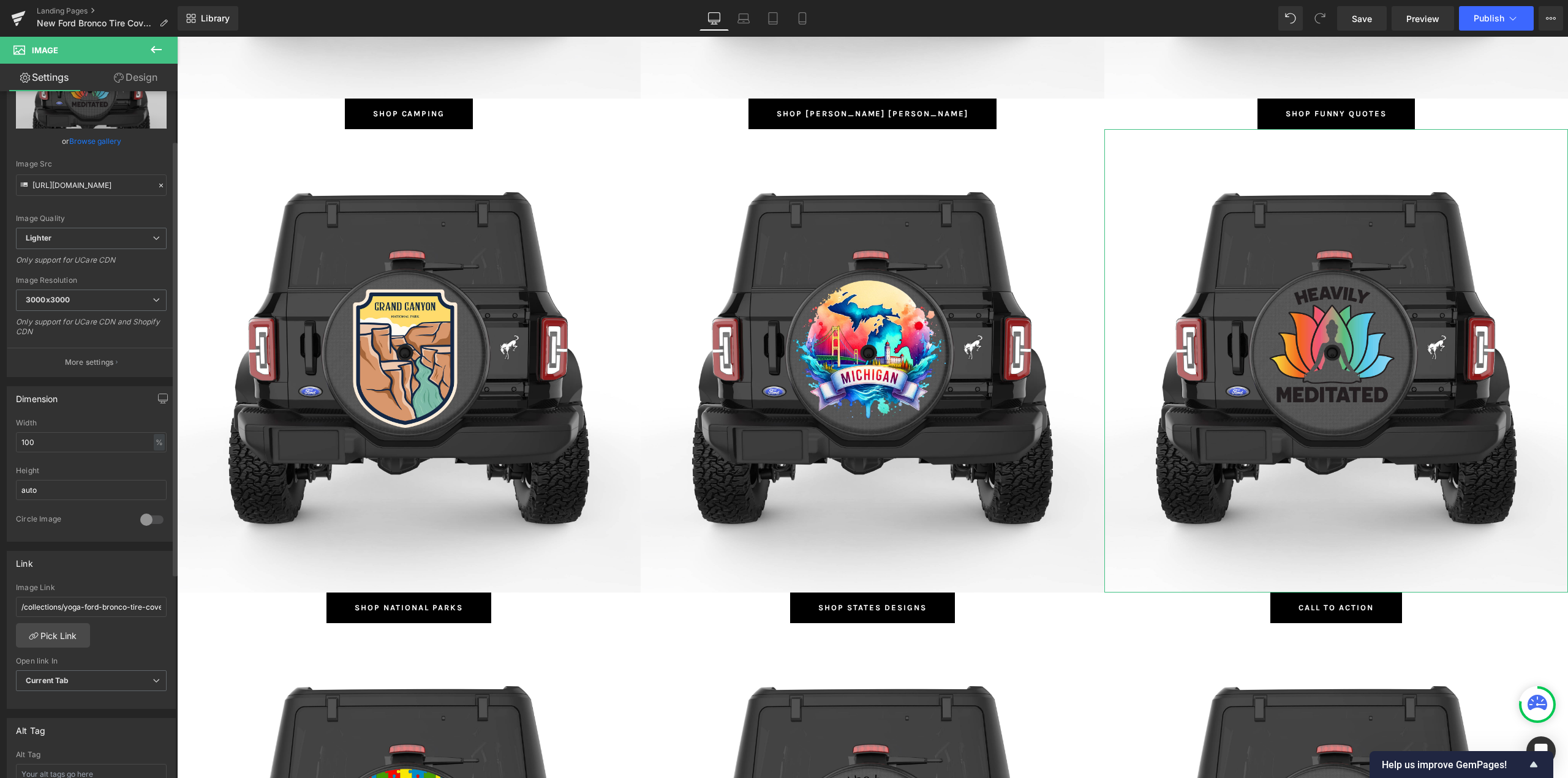
scroll to position [184, 0]
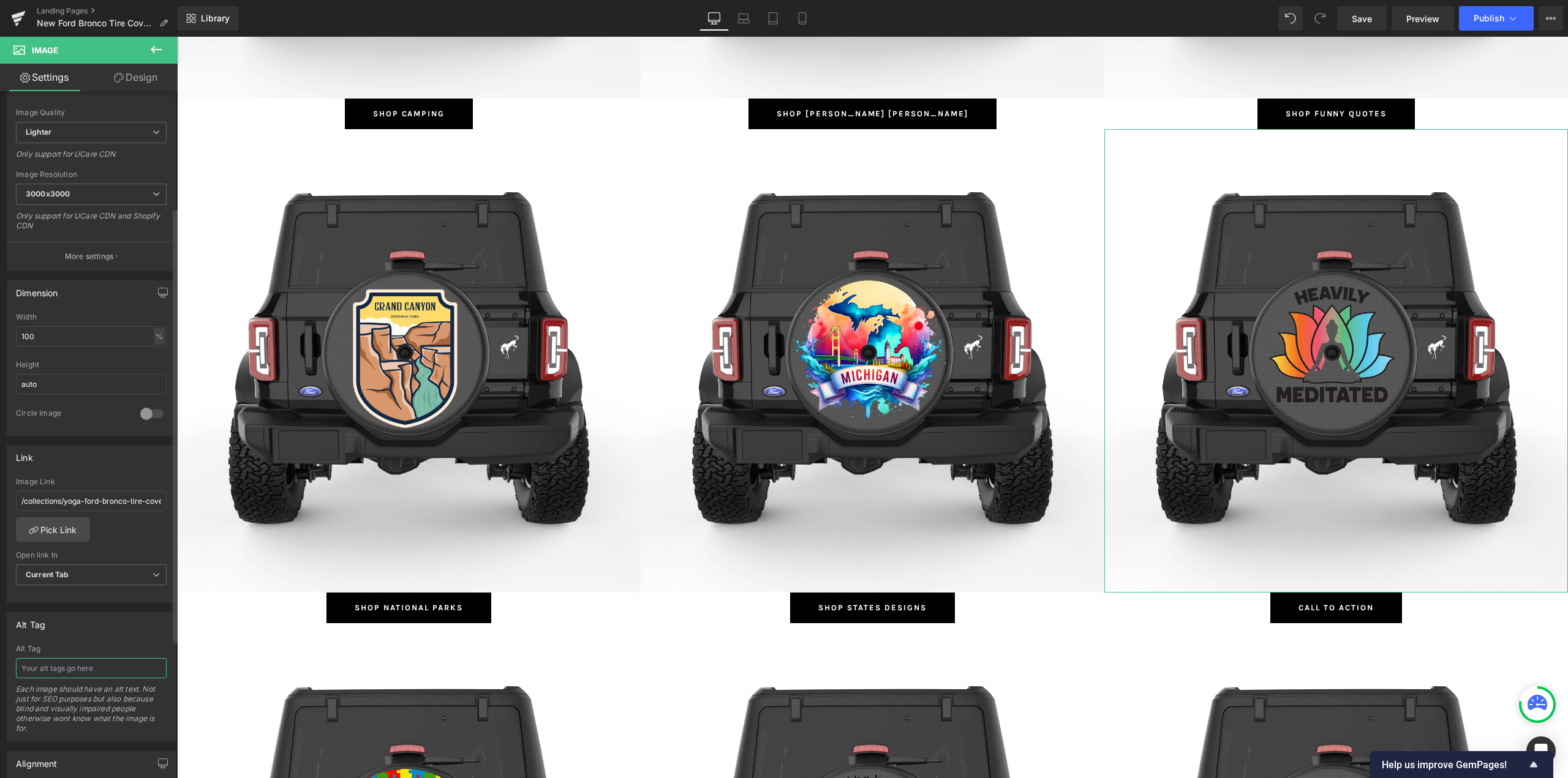
click at [51, 662] on input "text" at bounding box center [90, 668] width 150 height 20
type input "Yoga Ford Bronco Tire Covers"
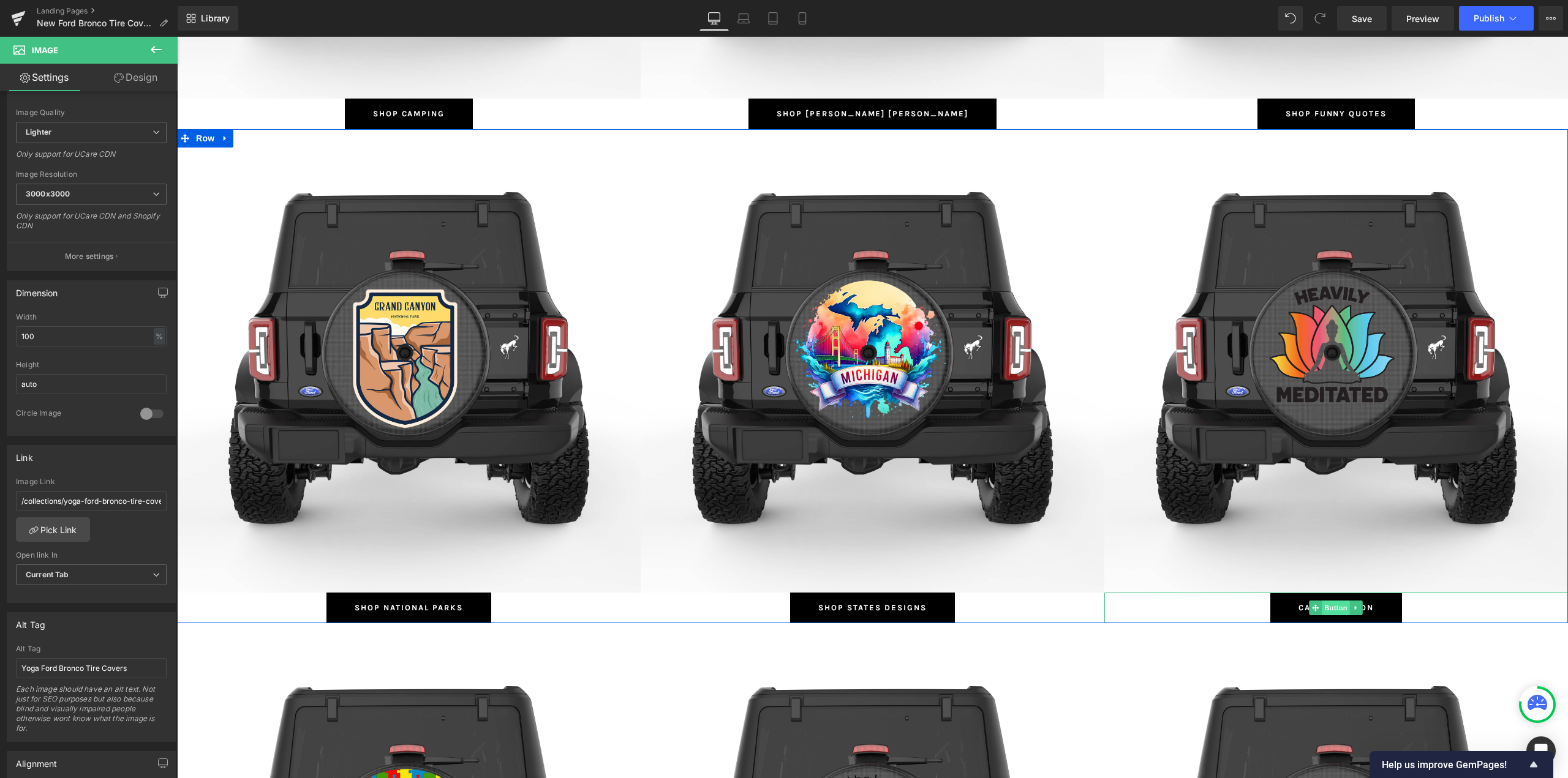
click at [1330, 611] on span "Button" at bounding box center [1336, 608] width 28 height 15
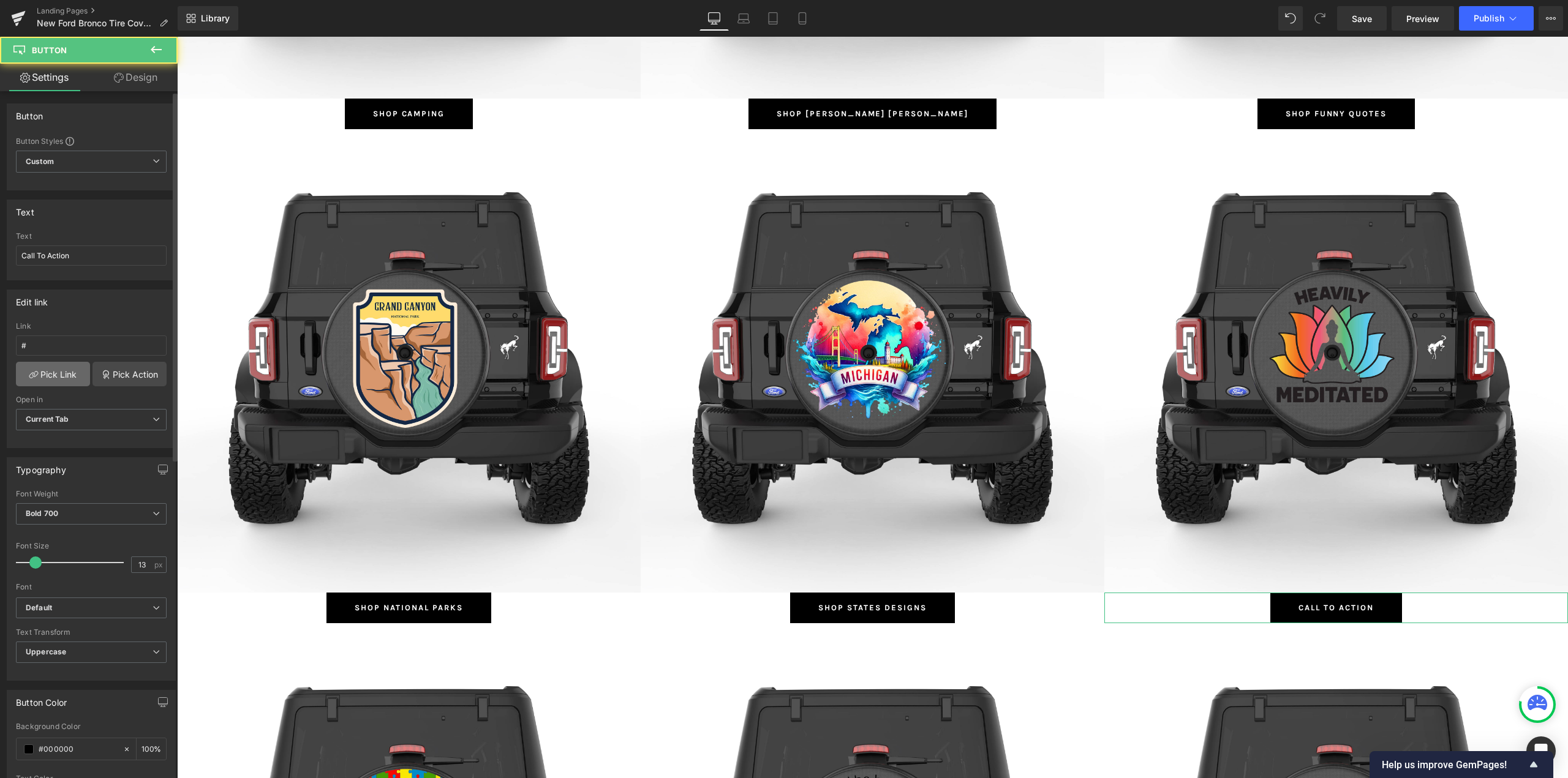
click at [66, 373] on link "Pick Link" at bounding box center [53, 373] width 74 height 24
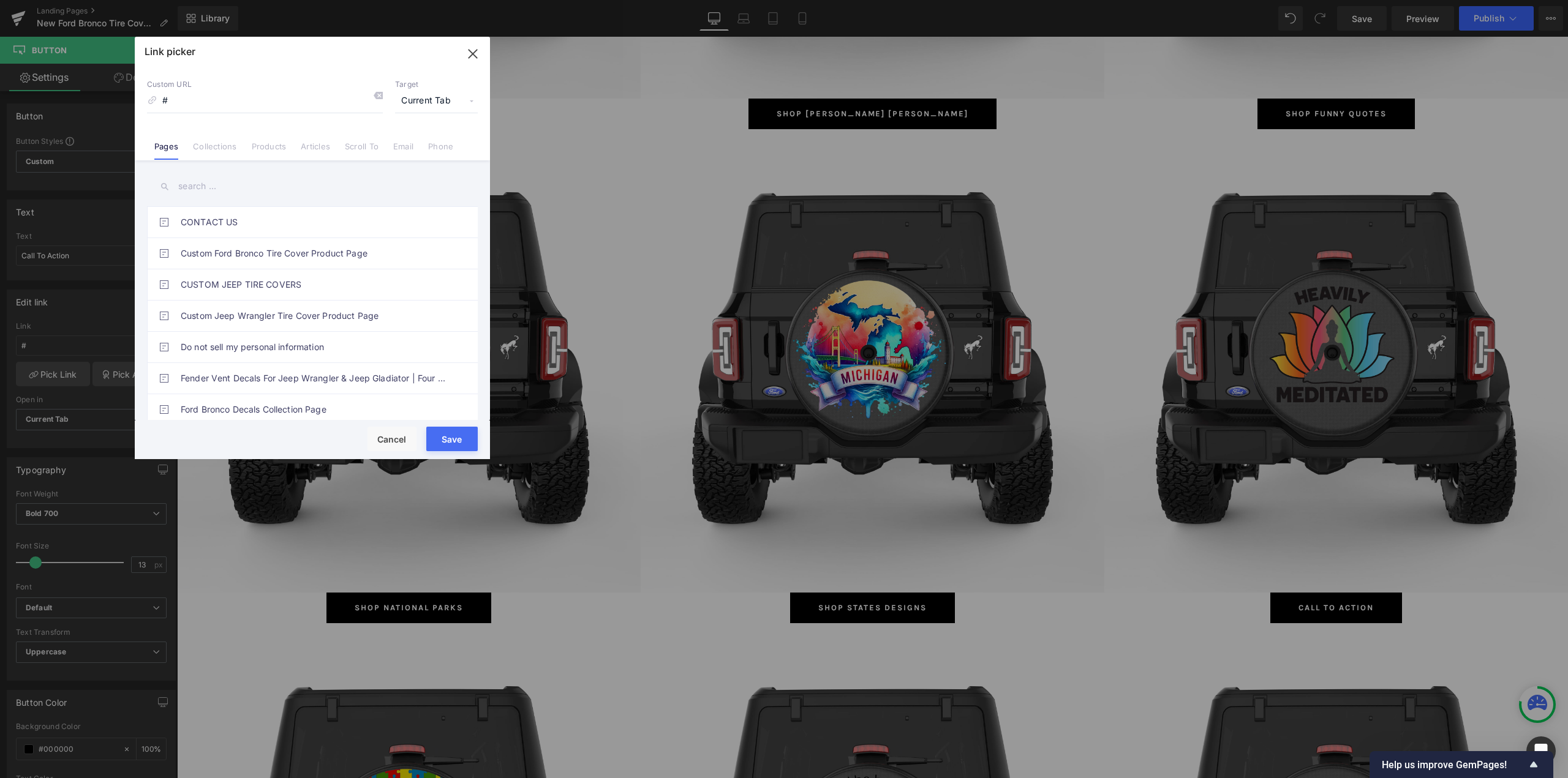
click at [213, 190] on input "text" at bounding box center [312, 186] width 330 height 27
type input "S"
click at [212, 140] on li "Collections" at bounding box center [214, 142] width 59 height 21
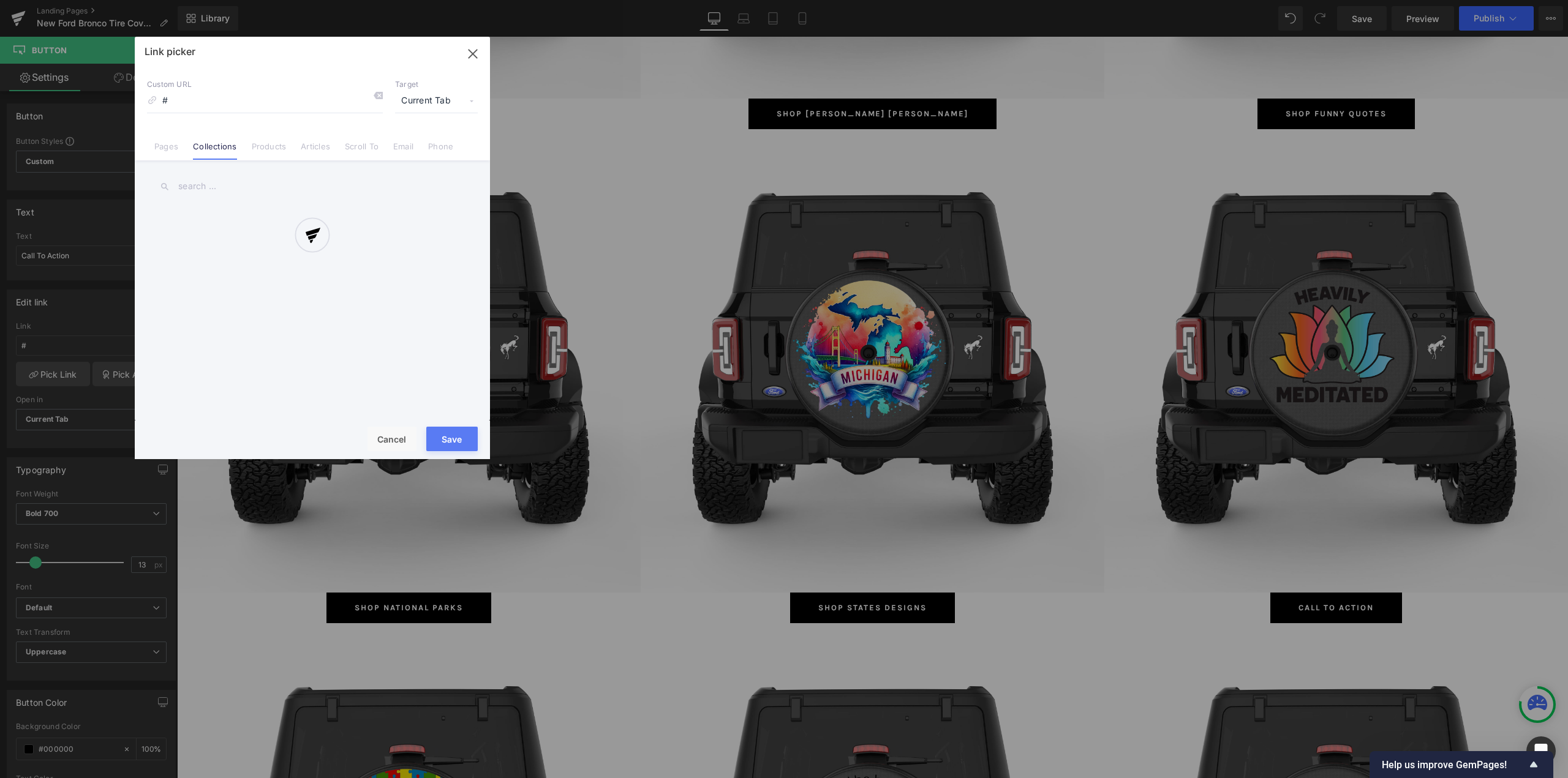
click at [205, 188] on div "Link picker Back to Library Insert Custom URL # Target Current Tab Current Tab …" at bounding box center [312, 248] width 355 height 422
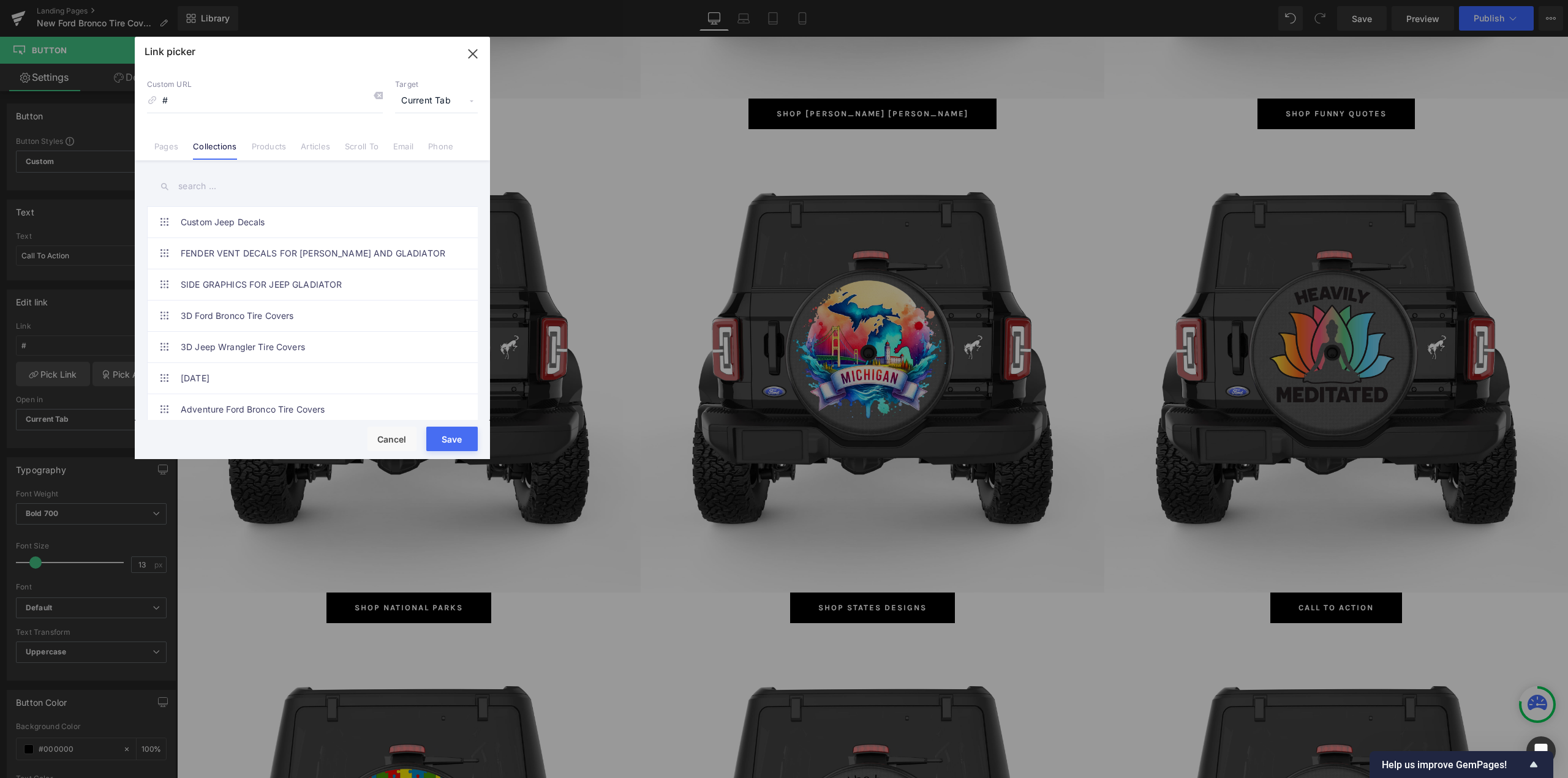
click at [205, 188] on input "text" at bounding box center [312, 186] width 330 height 27
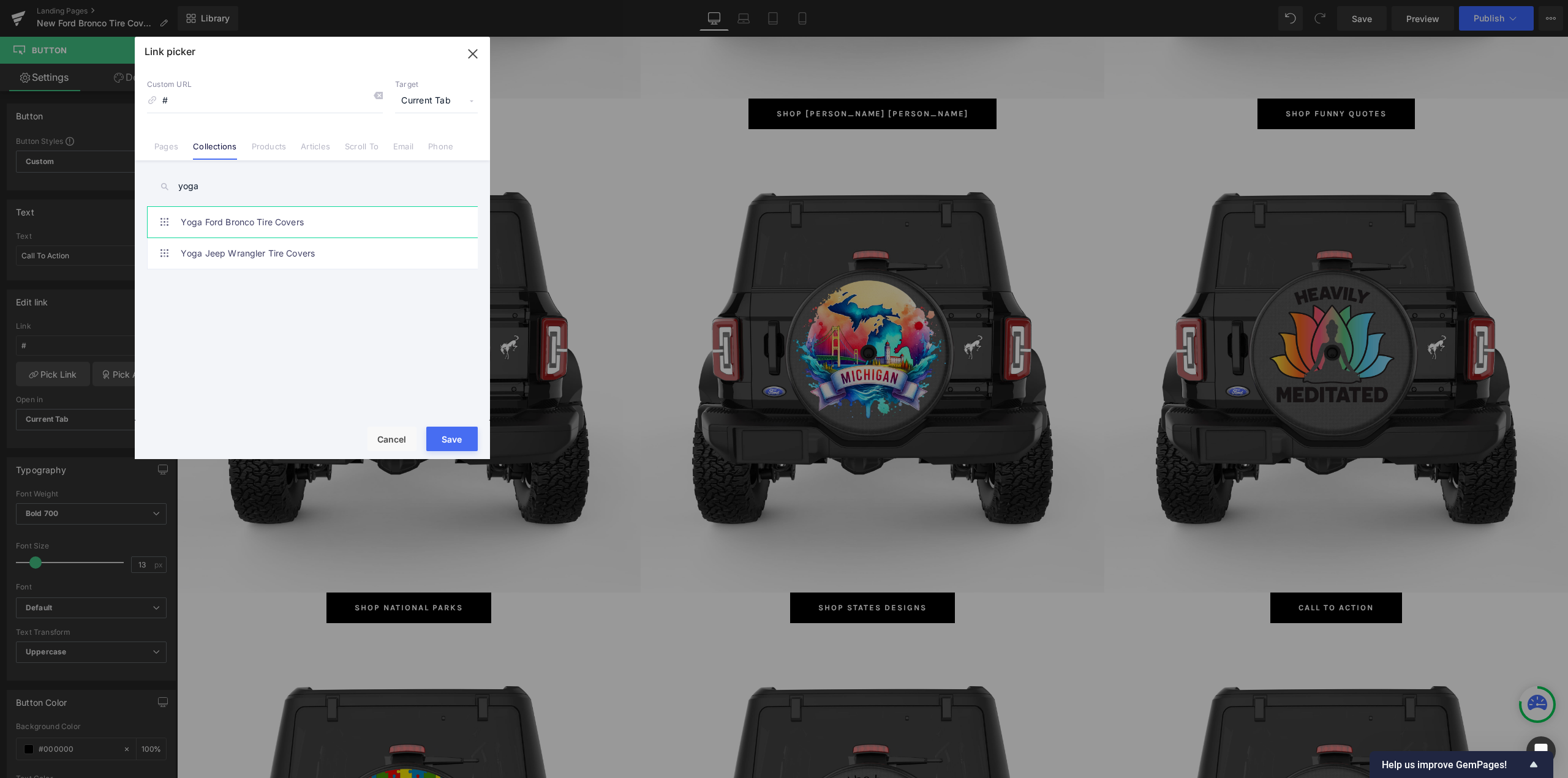
type input "yoga"
click at [266, 213] on link "Yoga Ford Bronco Tire Covers" at bounding box center [316, 222] width 270 height 30
type input "/collections/yoga-ford-bronco-tire-covers"
click at [446, 448] on button "Save" at bounding box center [451, 439] width 51 height 24
type input "/collections/yoga-ford-bronco-tire-covers"
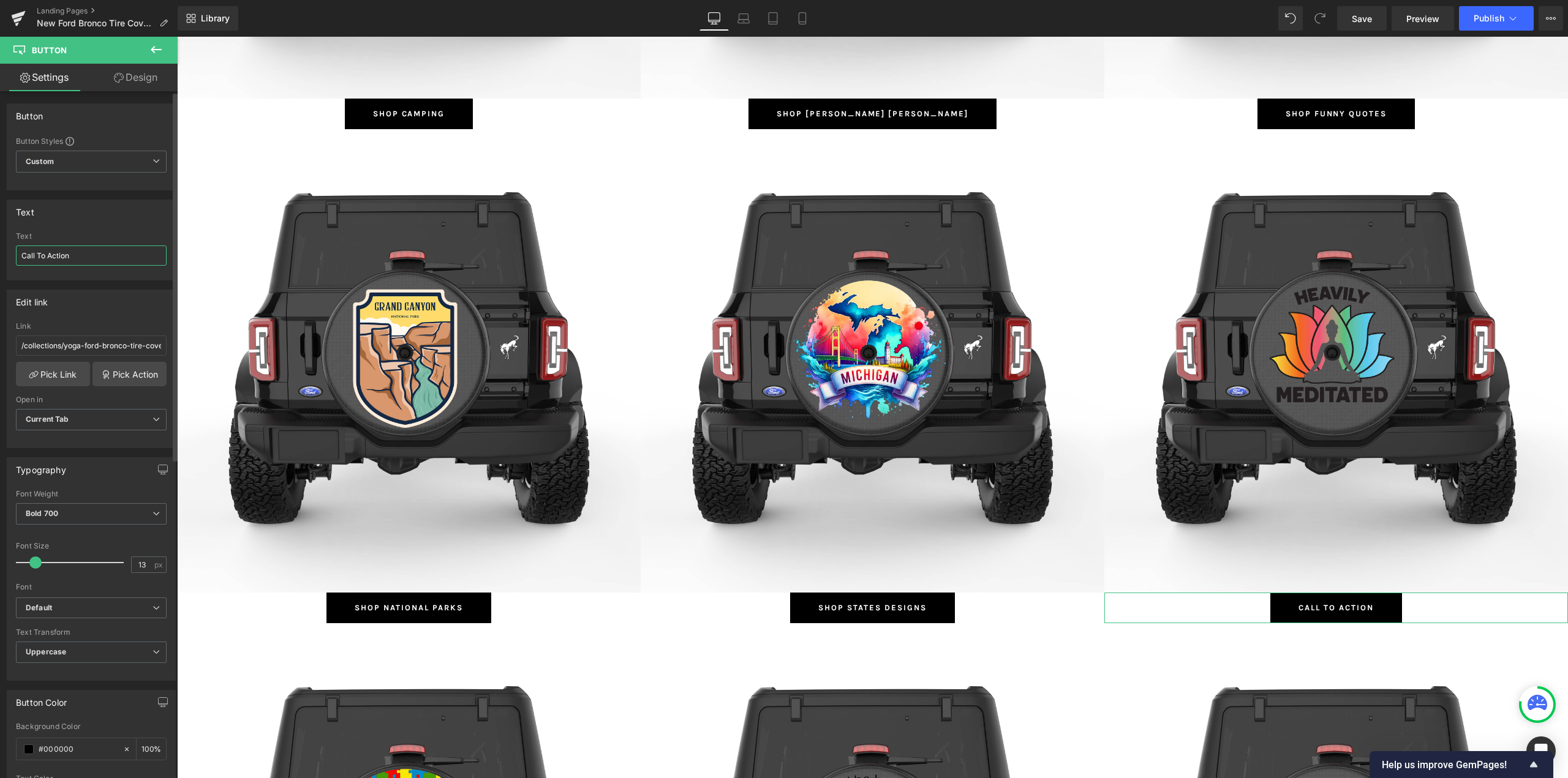
click at [59, 259] on input "Call To Action" at bounding box center [90, 255] width 150 height 20
type input "Shop Yoga"
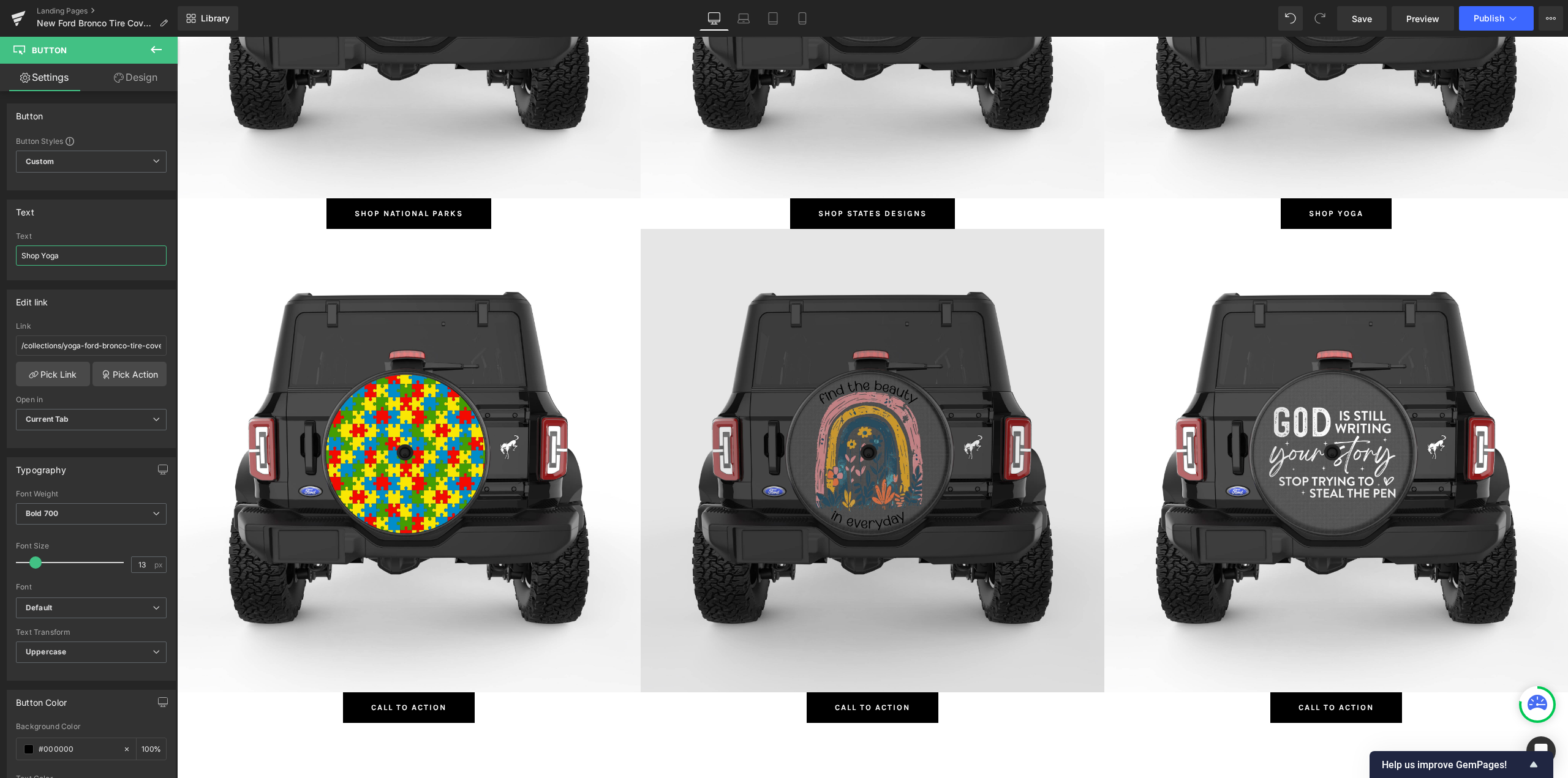
scroll to position [3062, 0]
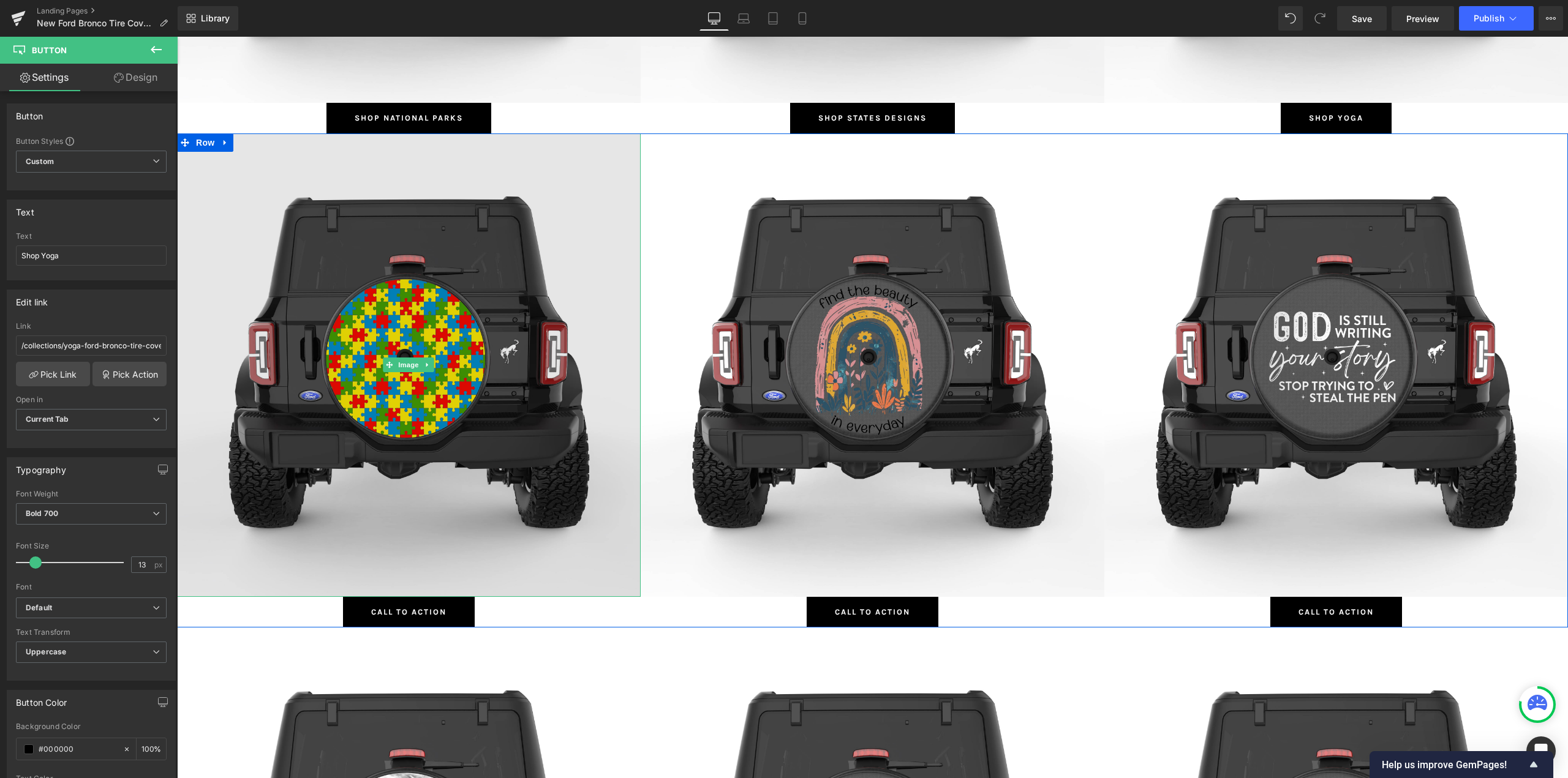
click at [340, 319] on img at bounding box center [409, 365] width 464 height 464
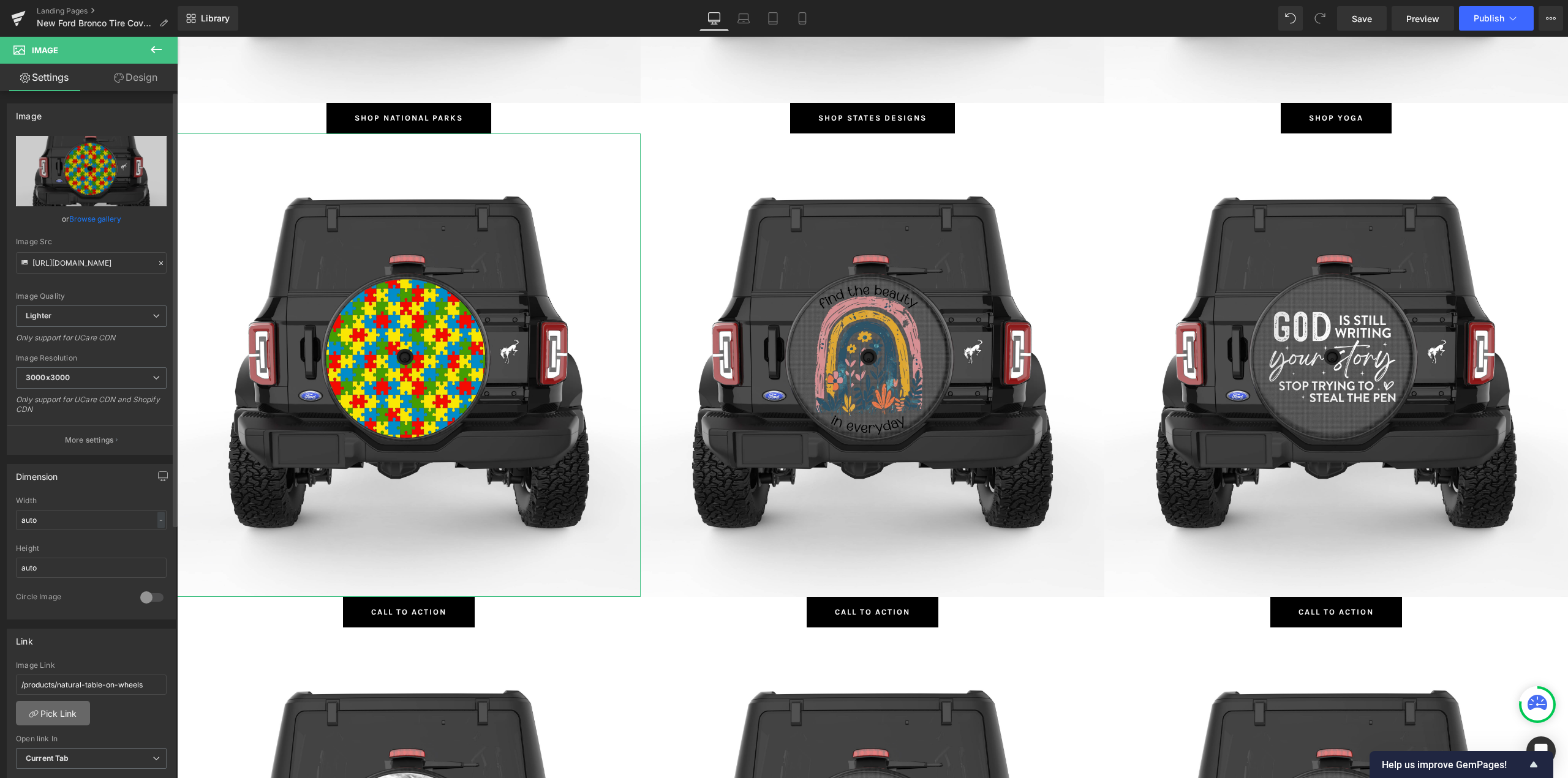
click at [59, 713] on link "Pick Link" at bounding box center [53, 713] width 74 height 24
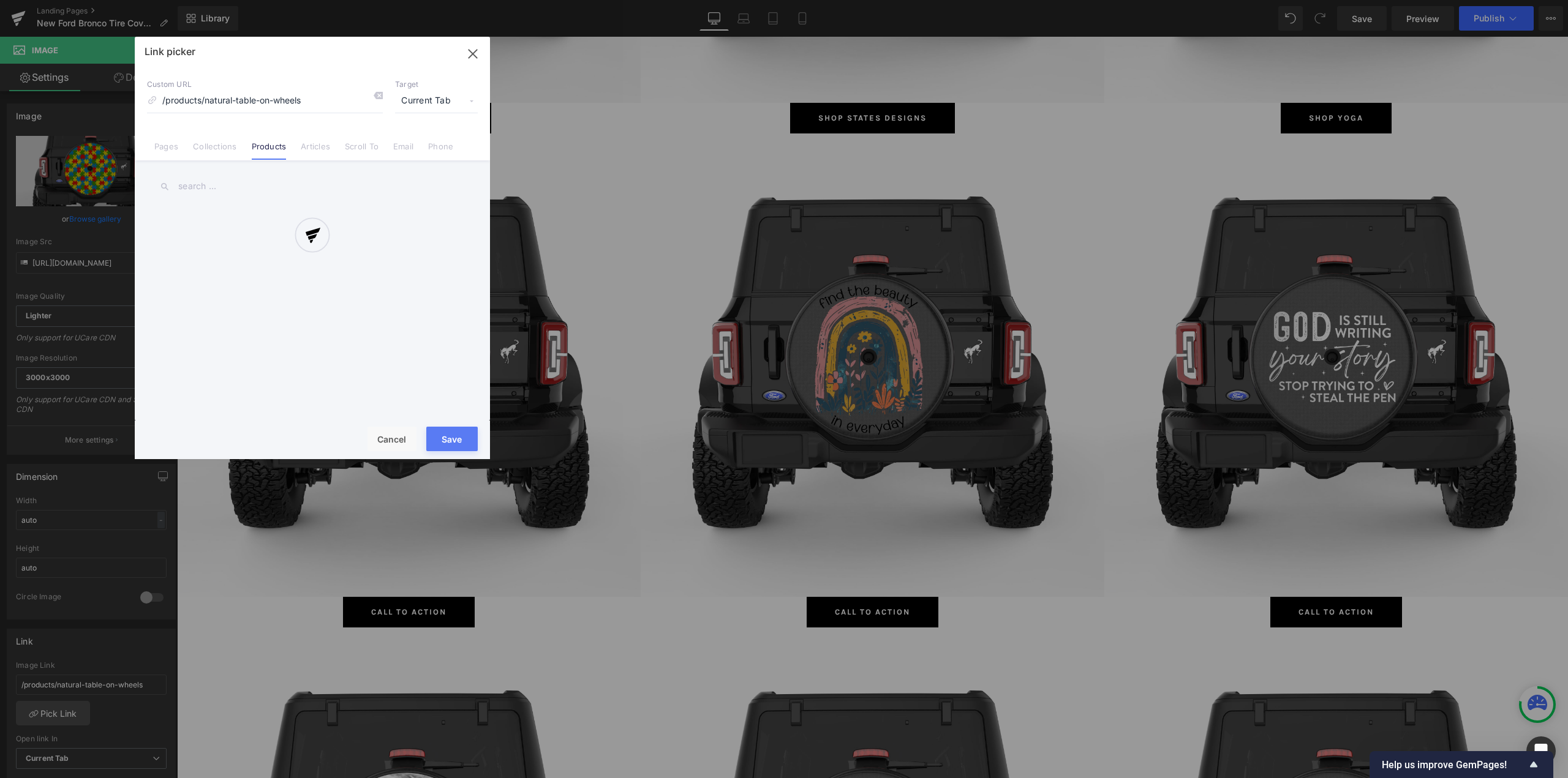
click at [204, 154] on div at bounding box center [312, 248] width 355 height 422
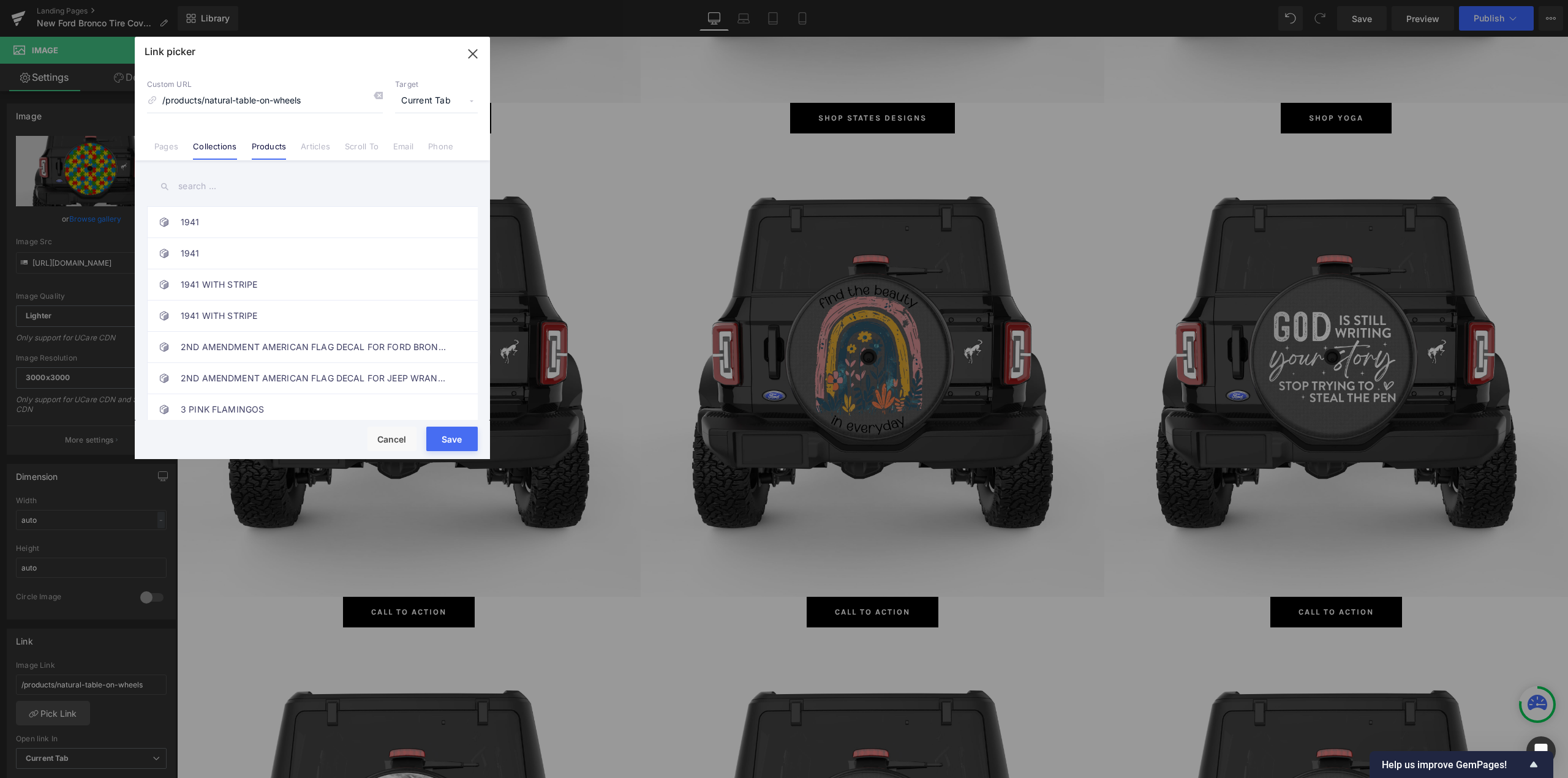
click at [210, 153] on link "Collections" at bounding box center [214, 150] width 44 height 19
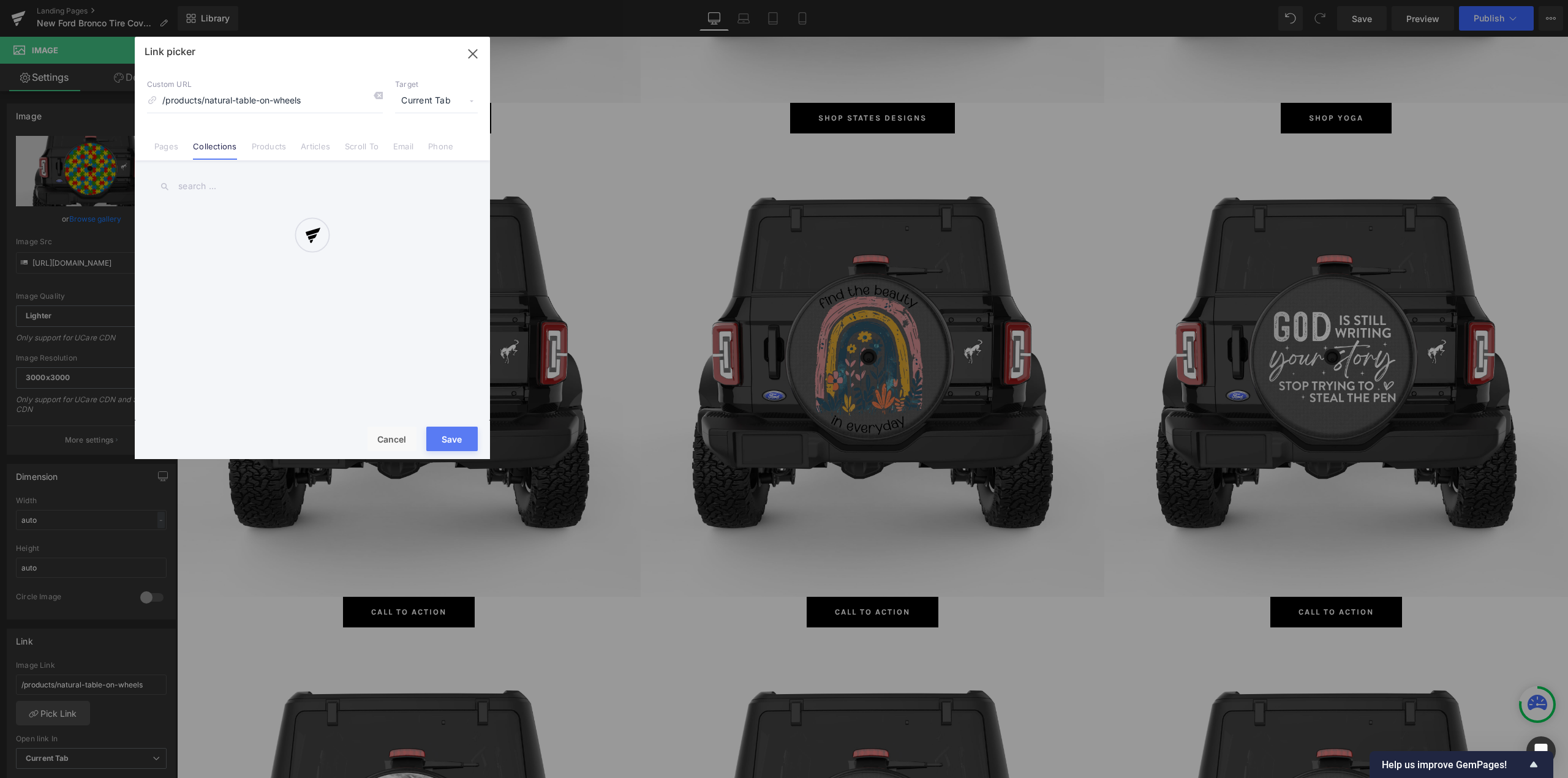
click at [207, 187] on div "Link picker Back to Library Insert Custom URL /products/natural-table-on-wheels…" at bounding box center [312, 248] width 355 height 422
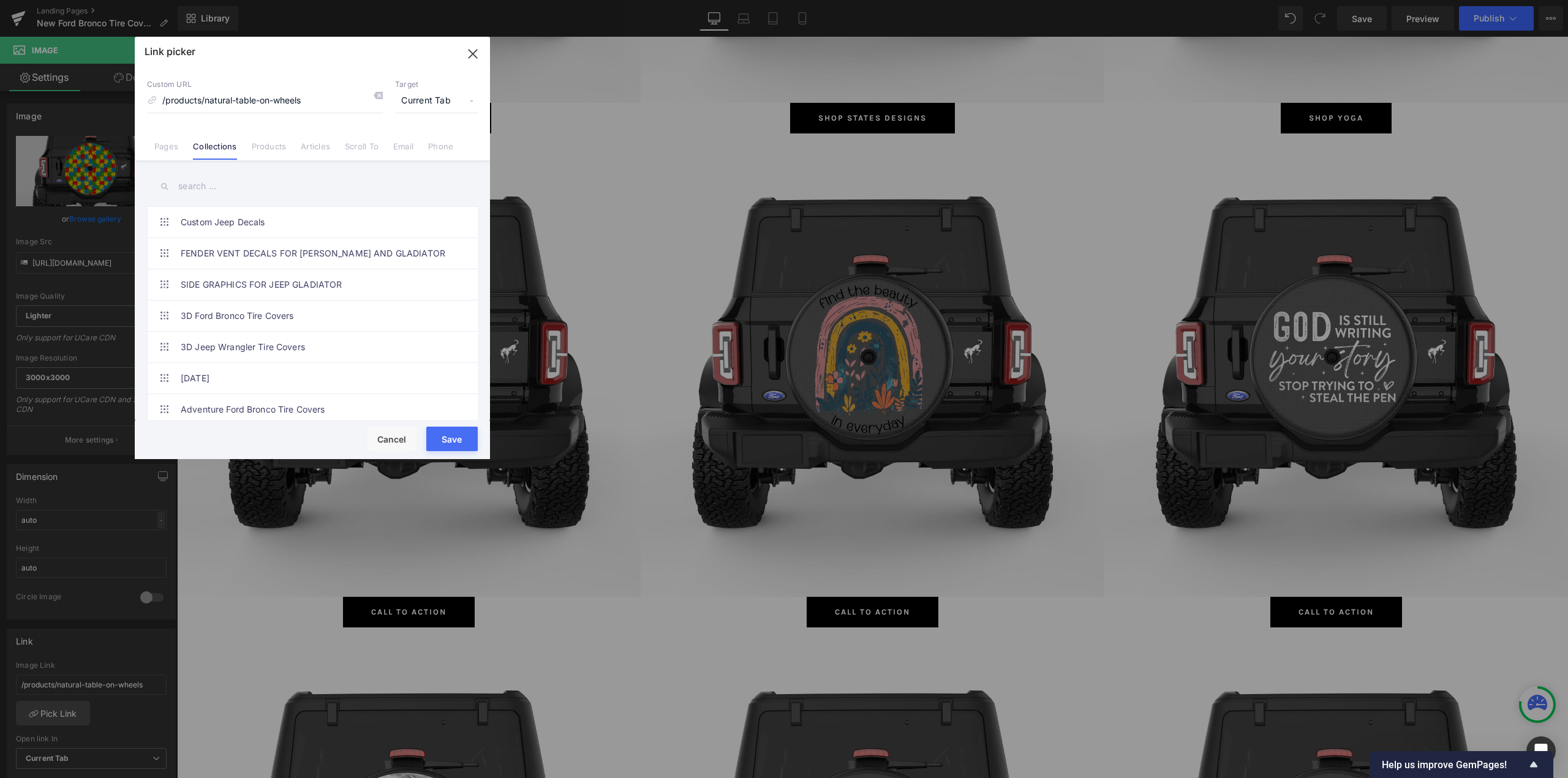
click at [207, 187] on input "text" at bounding box center [312, 186] width 330 height 27
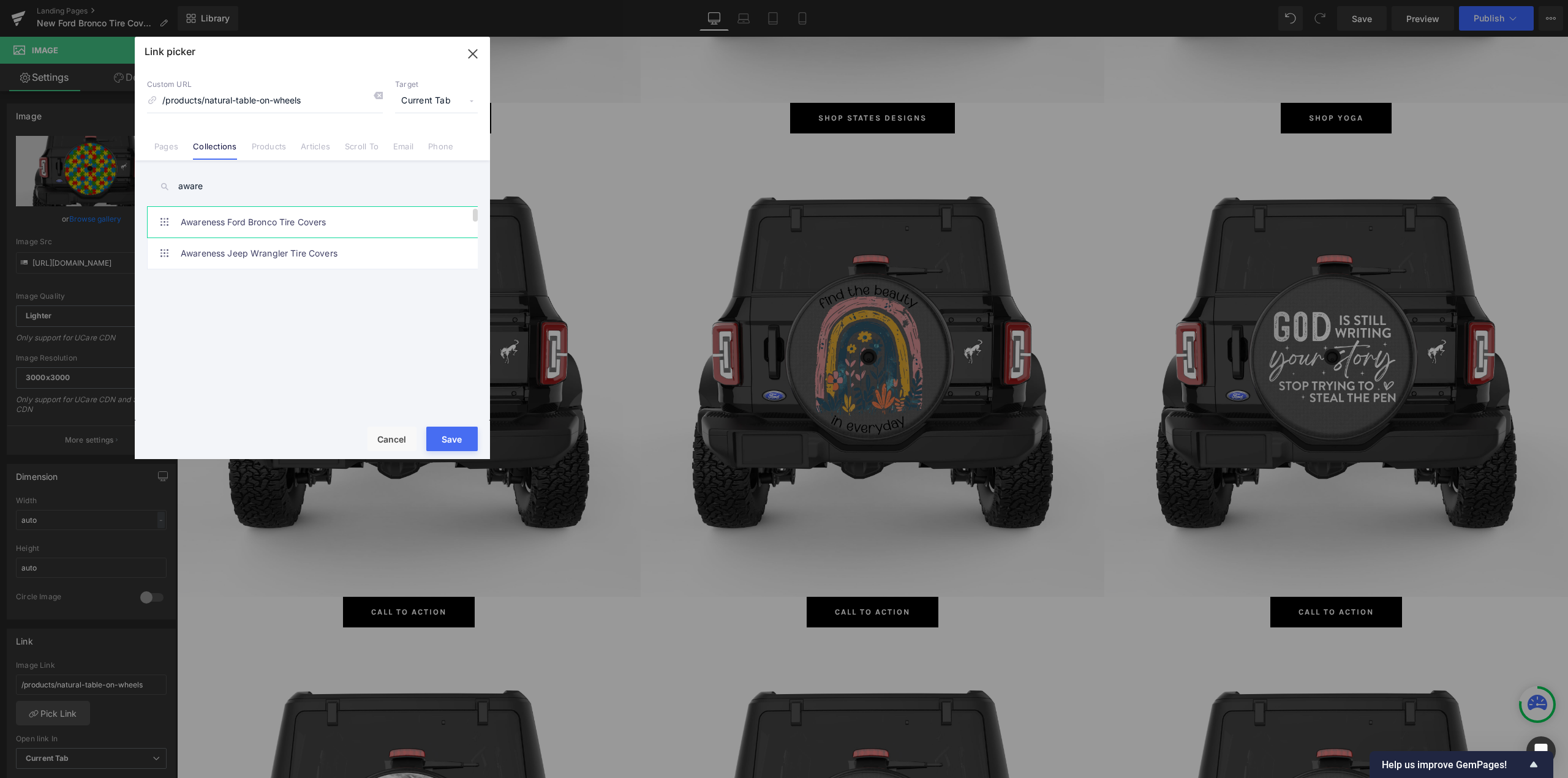
type input "aware"
click at [207, 213] on link "Awareness Ford Bronco Tire Covers" at bounding box center [316, 222] width 270 height 30
type input "/collections/awareness-ford-bronco-tire-covers"
click at [445, 453] on div "Save Cancel" at bounding box center [312, 440] width 355 height 39
click at [441, 445] on button "Save" at bounding box center [451, 439] width 51 height 24
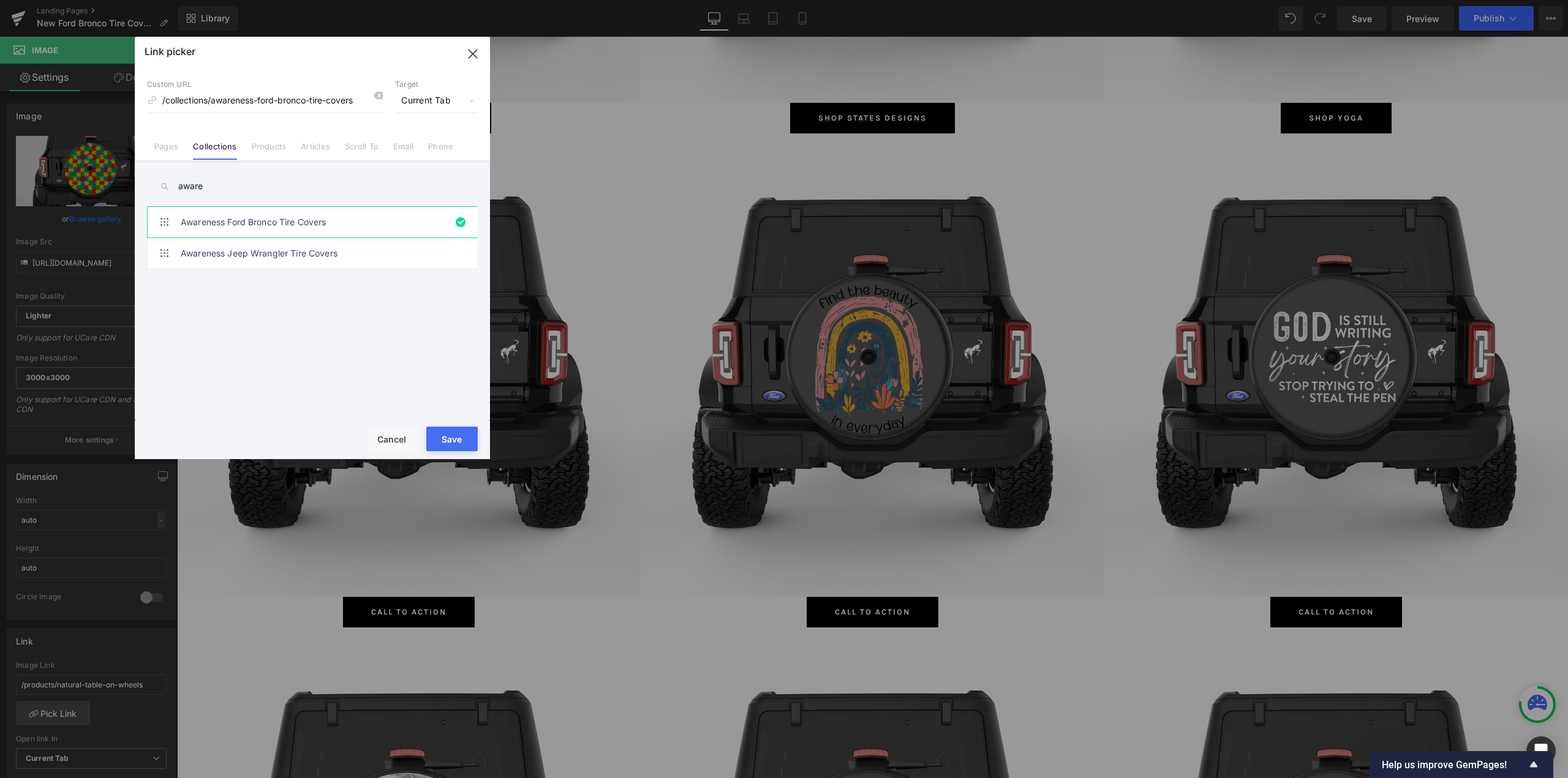
type input "/collections/awareness-ford-bronco-tire-covers"
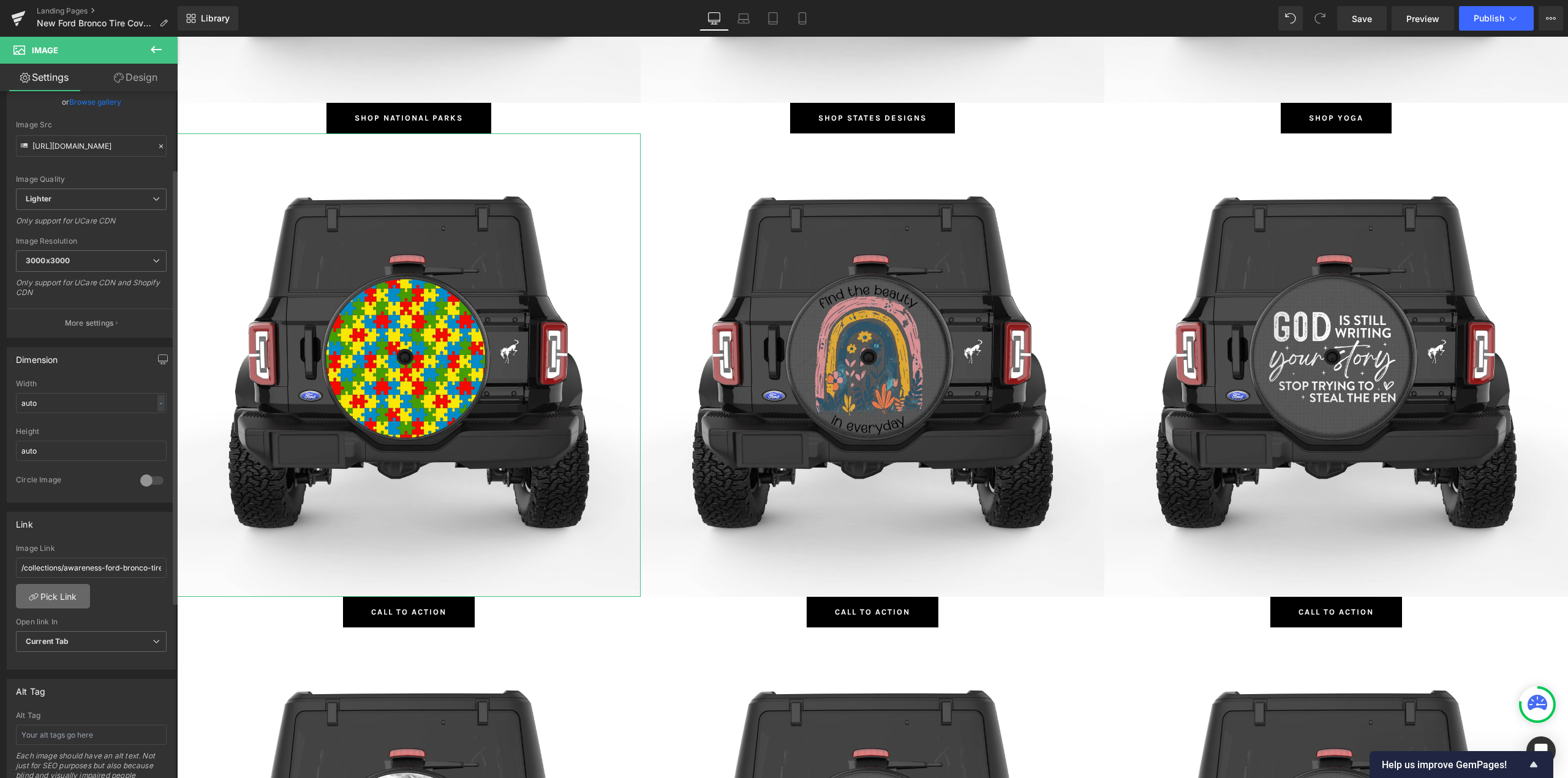
scroll to position [122, 0]
click at [57, 647] on span "Current Tab" at bounding box center [90, 636] width 150 height 21
click at [59, 636] on b "Current Tab" at bounding box center [47, 636] width 44 height 9
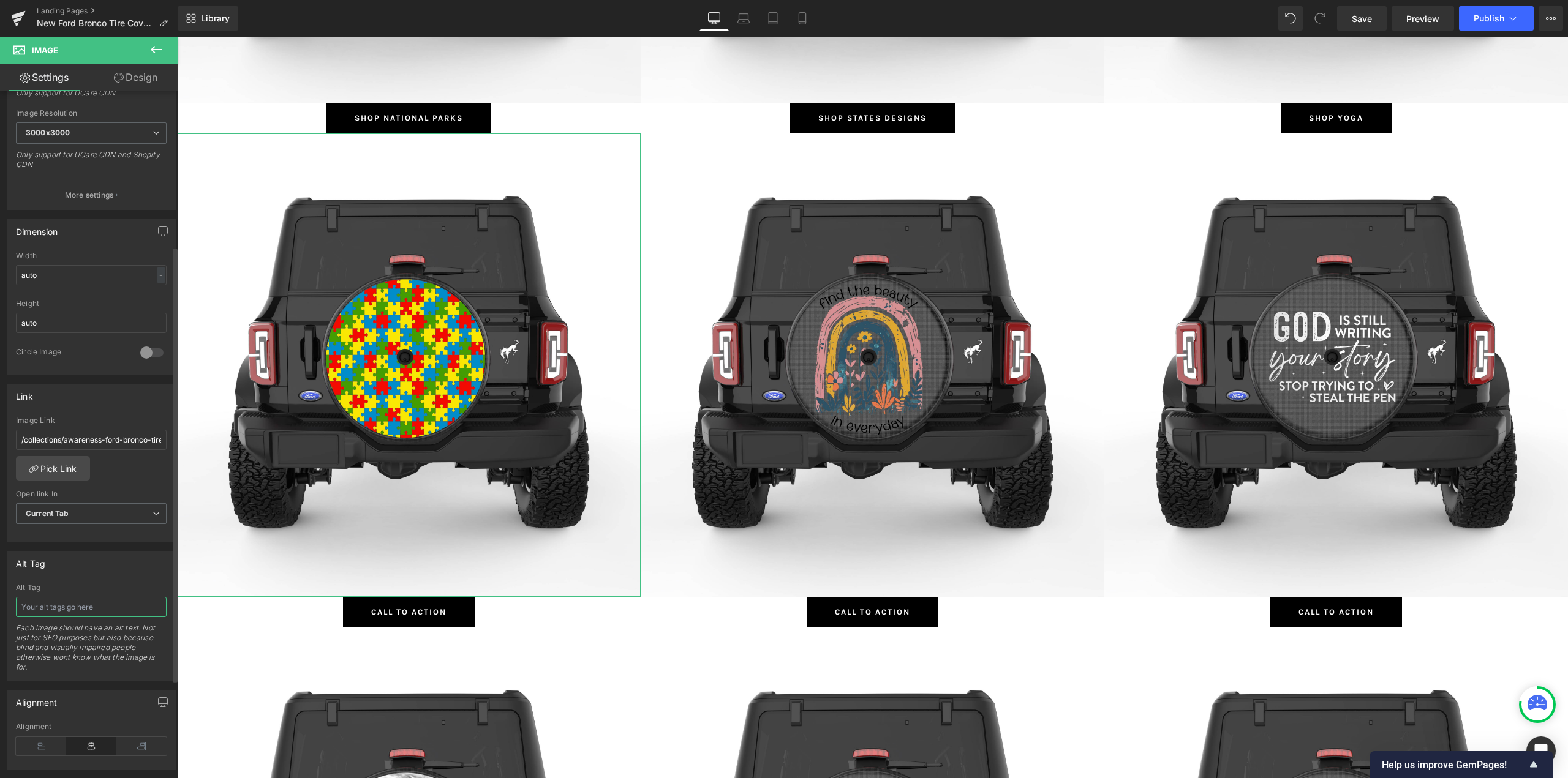
click at [60, 606] on input "text" at bounding box center [90, 607] width 150 height 20
type input "Awareness Ford Bronco Tire Covers"
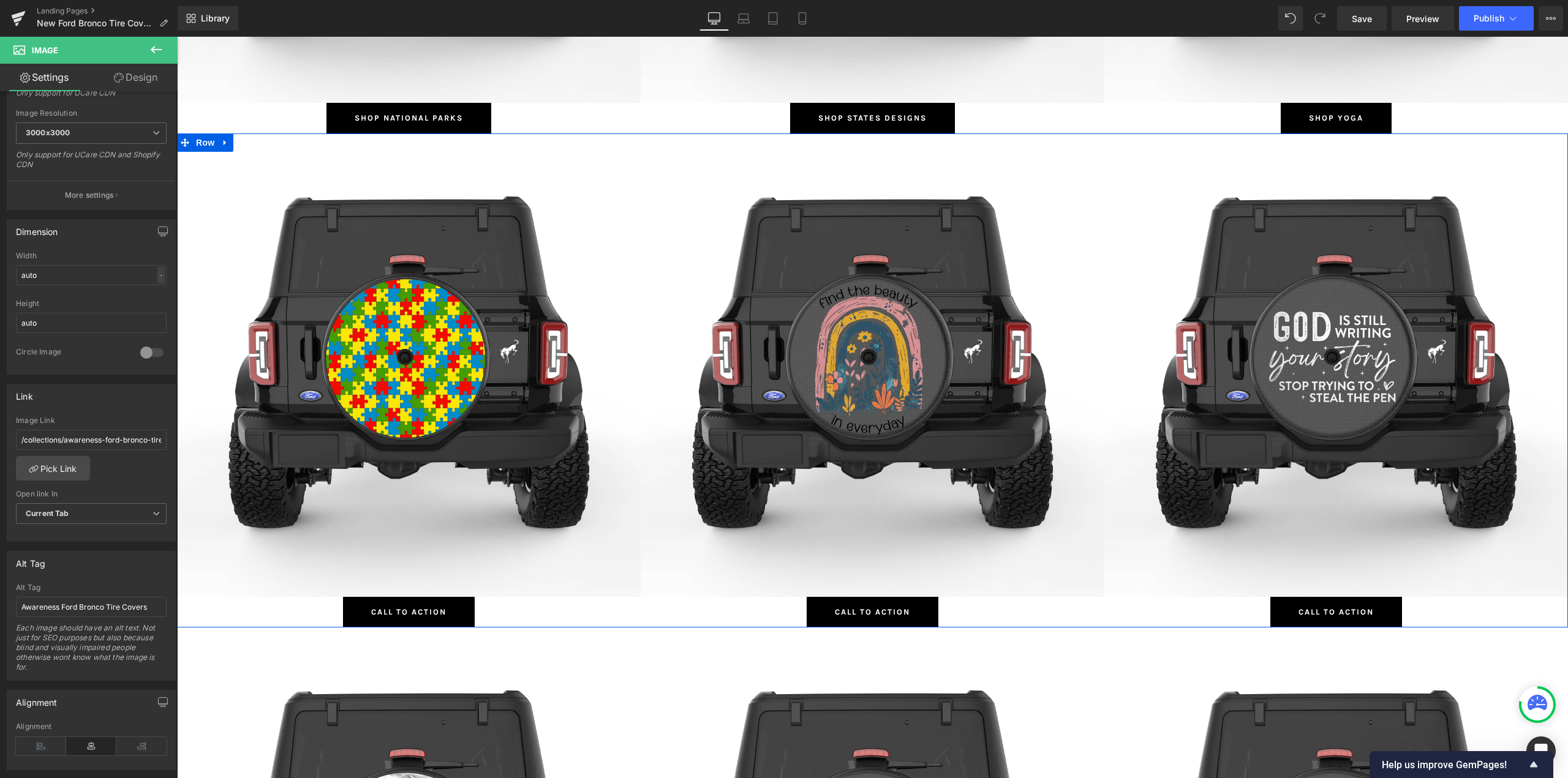
click at [397, 614] on span "Button" at bounding box center [409, 613] width 28 height 15
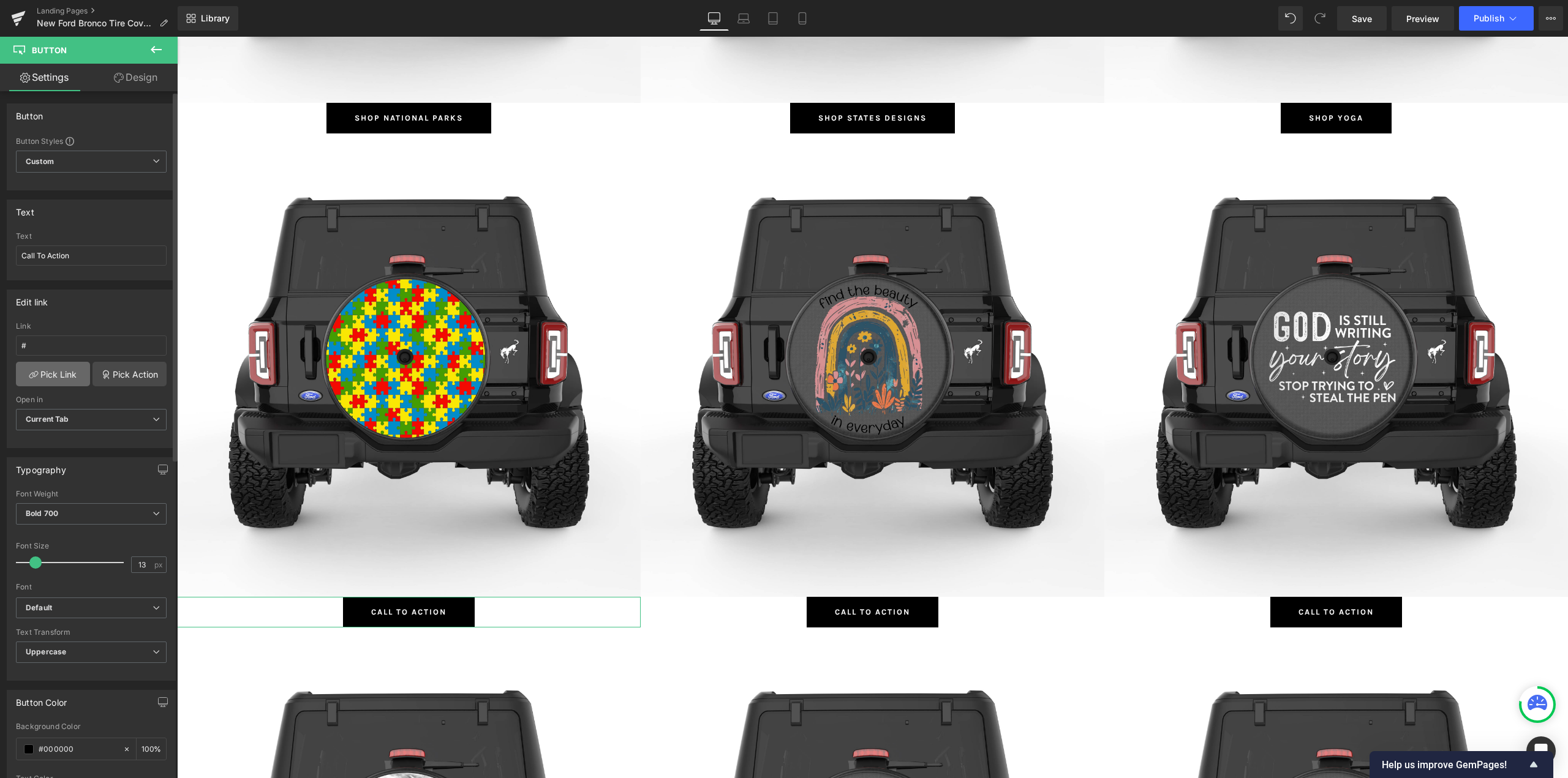
click at [44, 370] on link "Pick Link" at bounding box center [53, 373] width 74 height 24
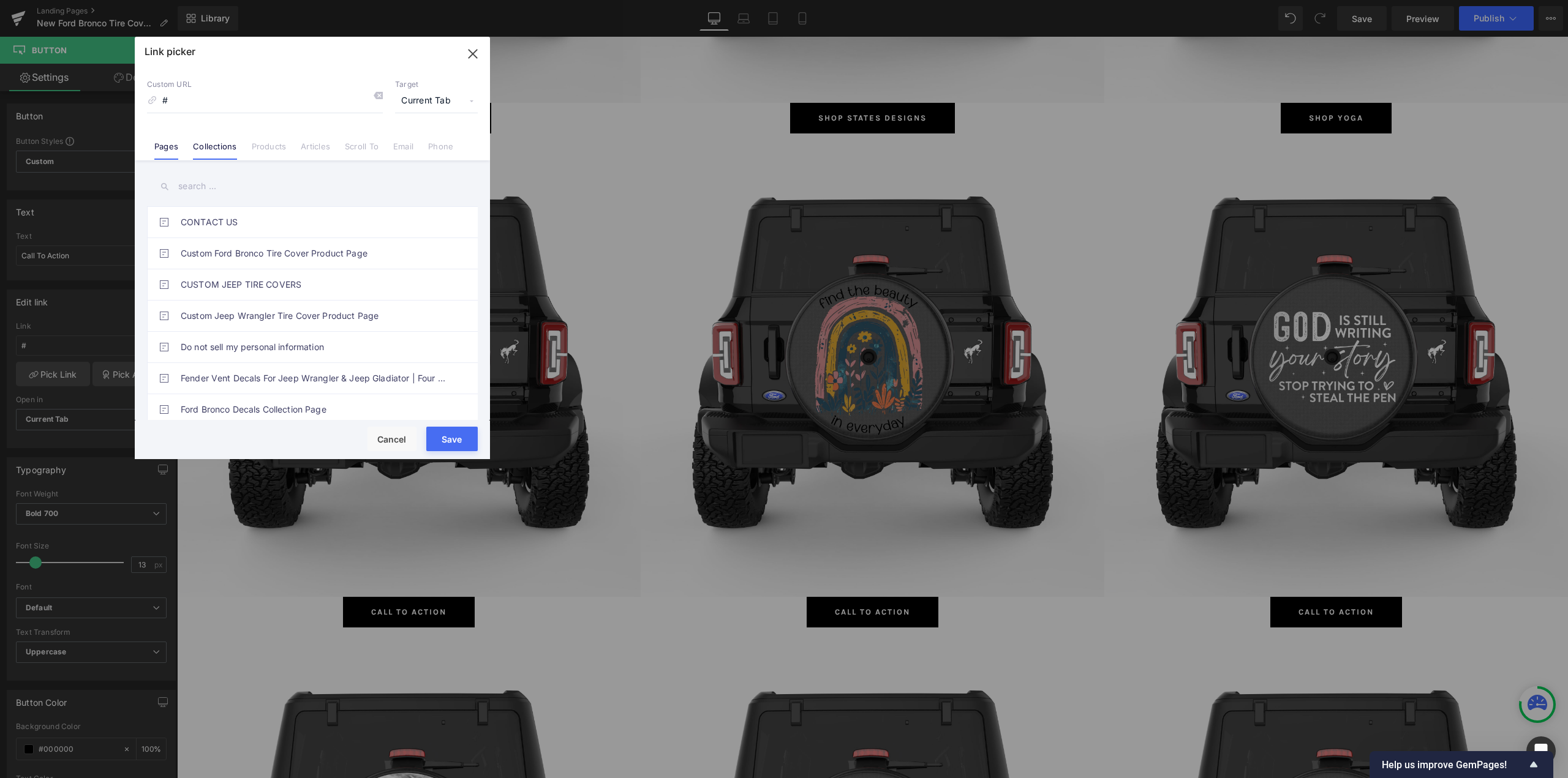
click at [210, 133] on li "Collections" at bounding box center [214, 142] width 59 height 21
click at [210, 181] on input "text" at bounding box center [312, 186] width 330 height 27
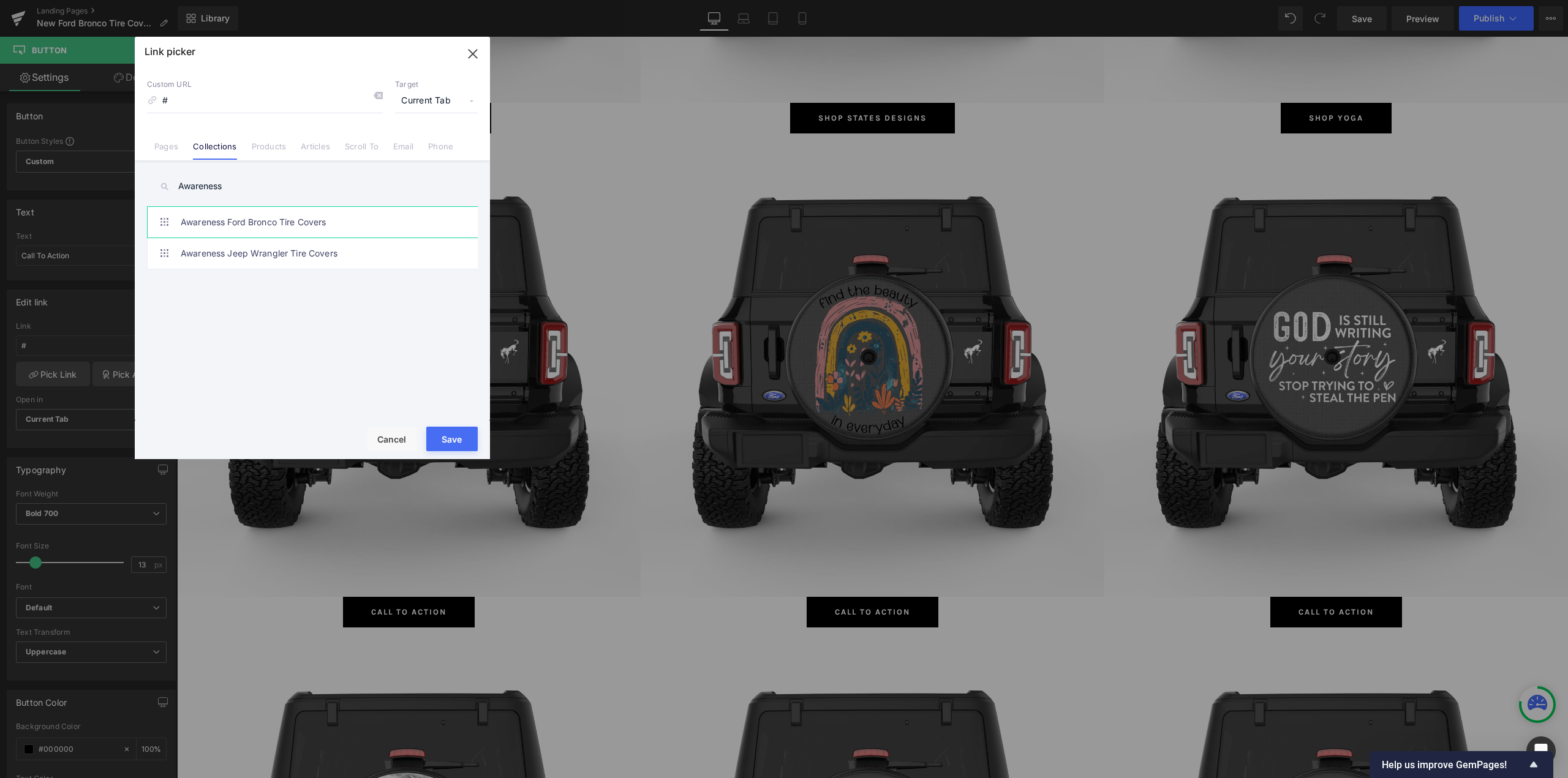
type input "Awareness"
click at [270, 221] on link "Awareness Ford Bronco Tire Covers" at bounding box center [316, 222] width 270 height 30
type input "/collections/awareness-ford-bronco-tire-covers"
click at [457, 439] on button "Save" at bounding box center [451, 439] width 51 height 24
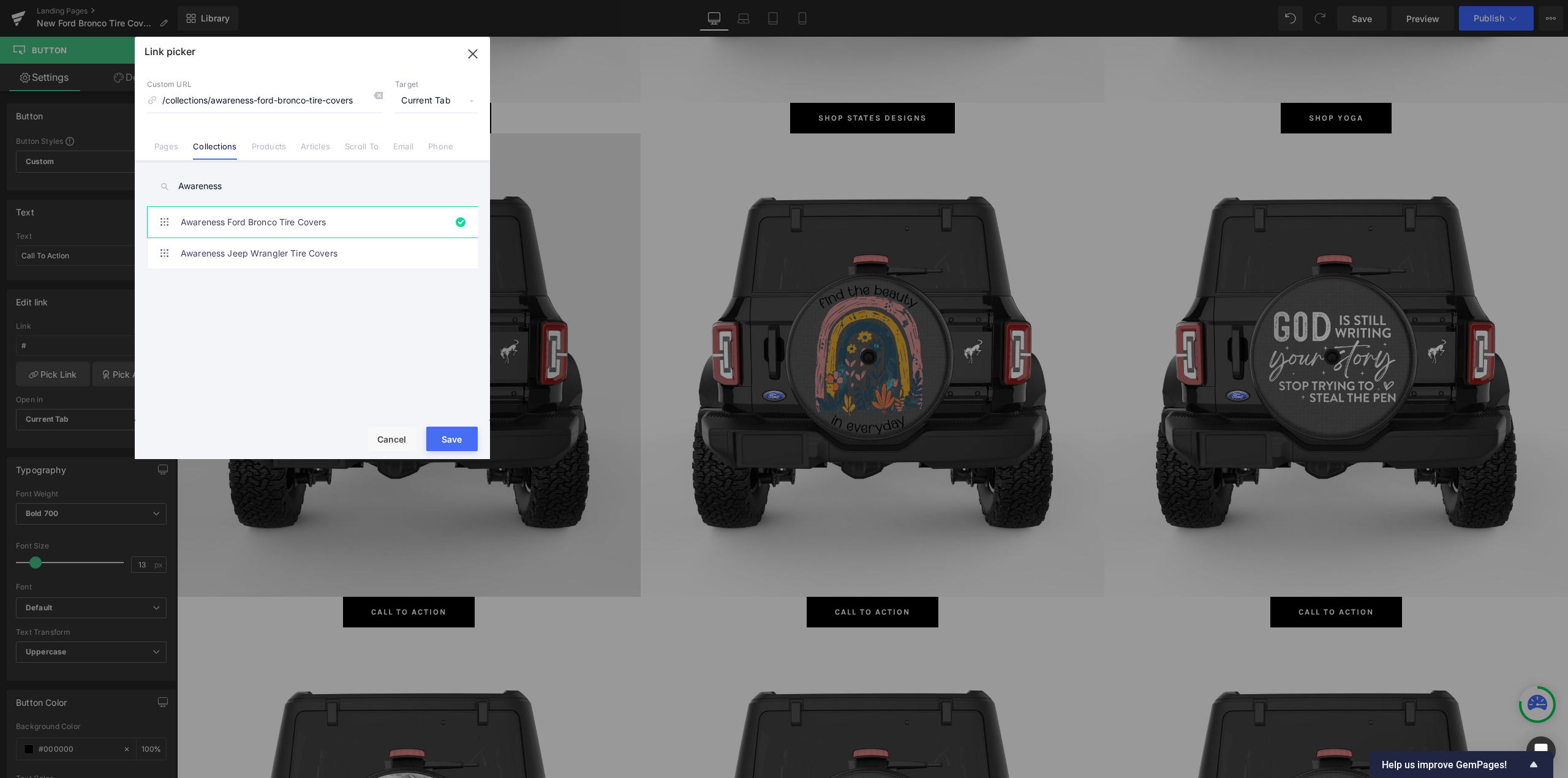
type input "/collections/awareness-ford-bronco-tire-covers"
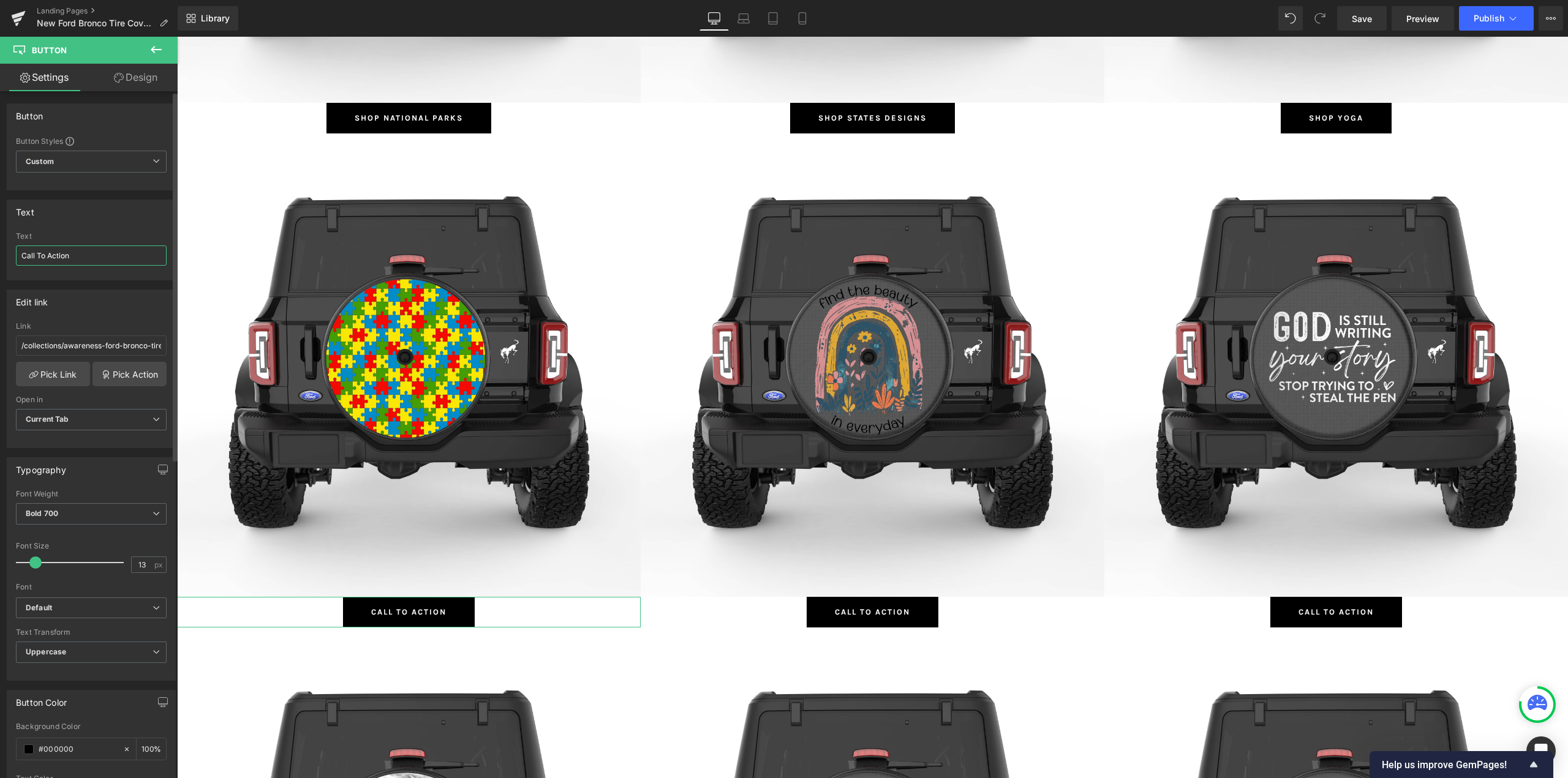
click at [97, 257] on input "Call To Action" at bounding box center [90, 255] width 150 height 20
type input "Shop Awareness"
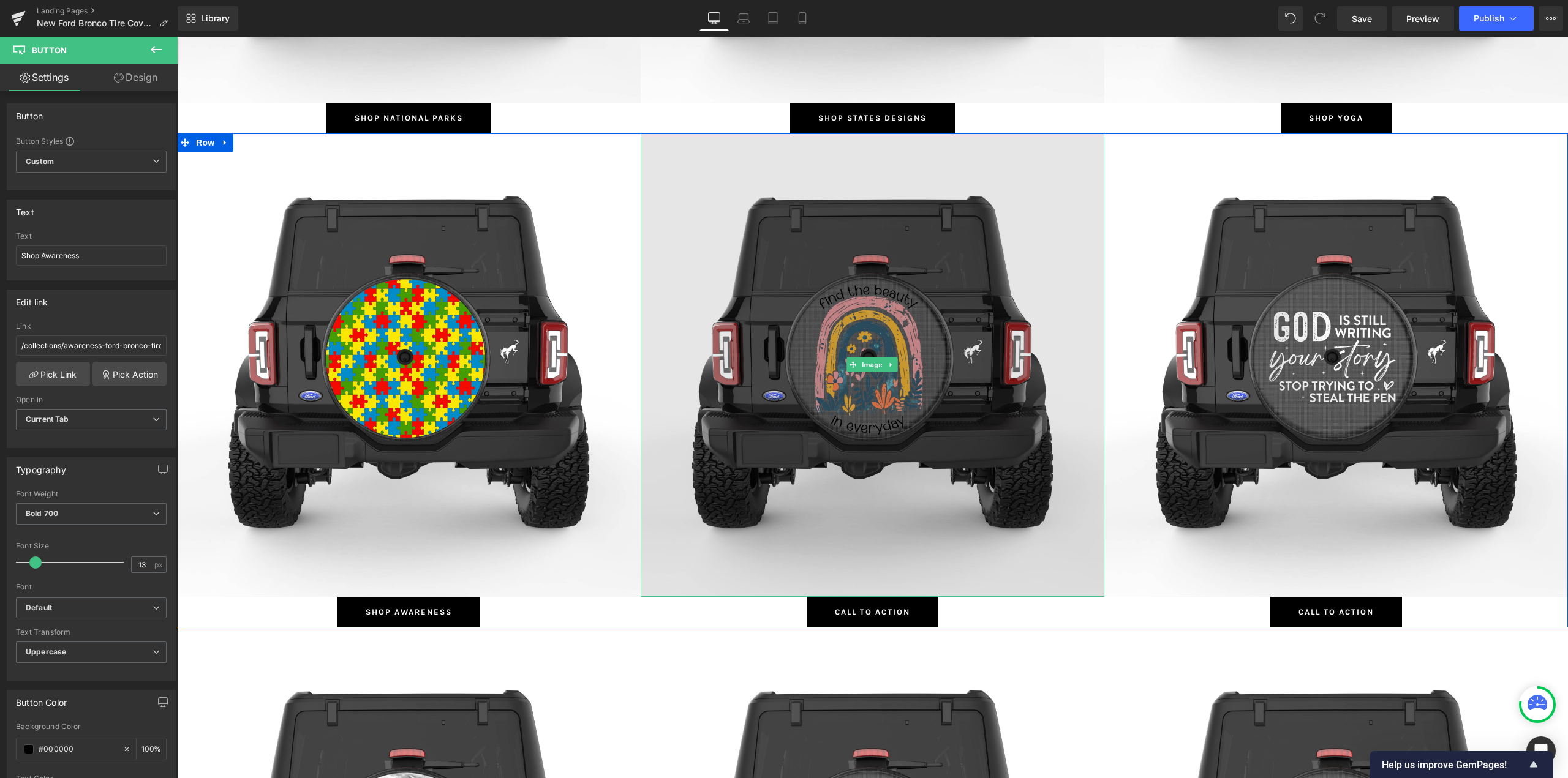
click at [889, 345] on img at bounding box center [872, 365] width 464 height 464
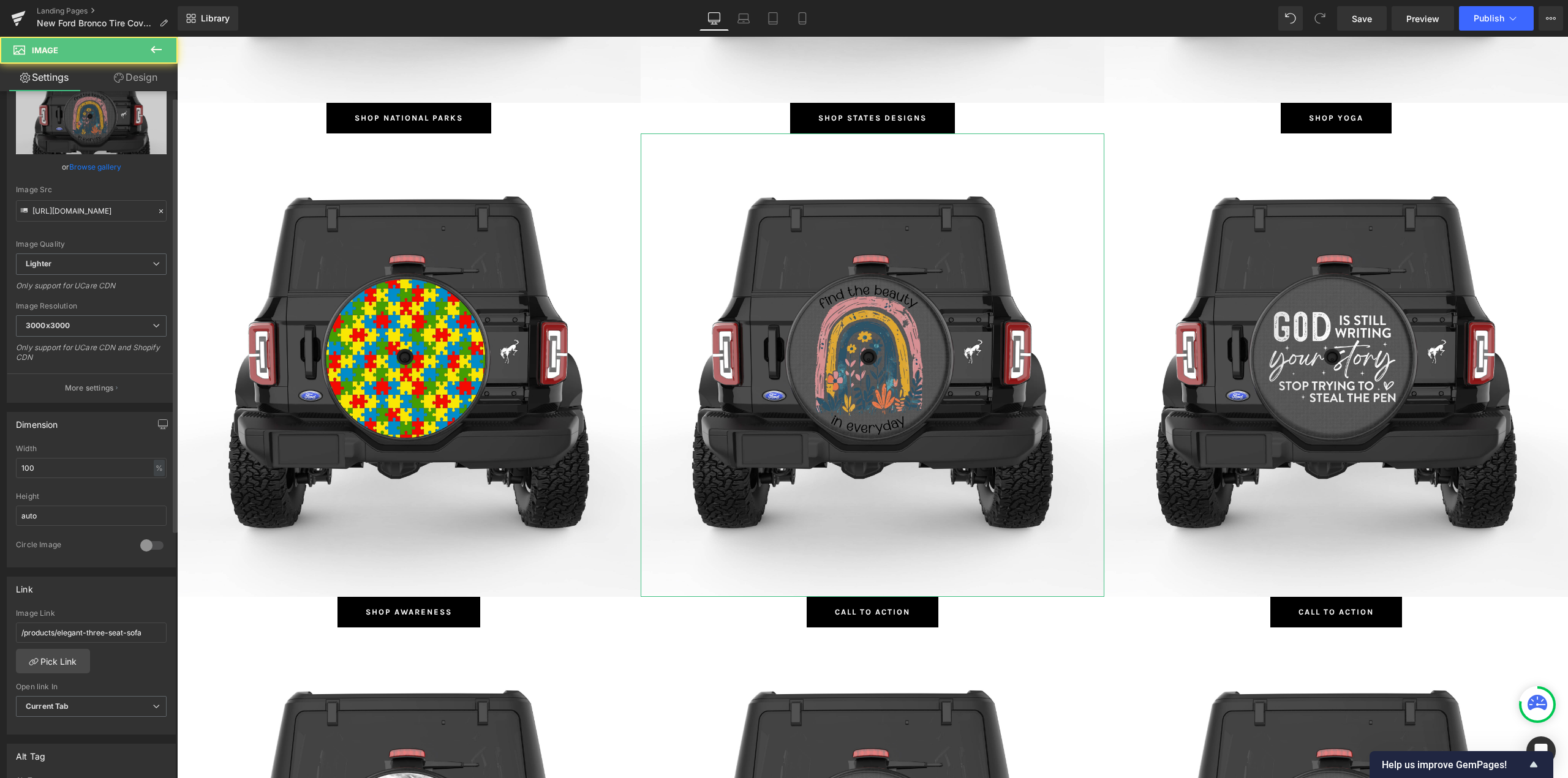
scroll to position [184, 0]
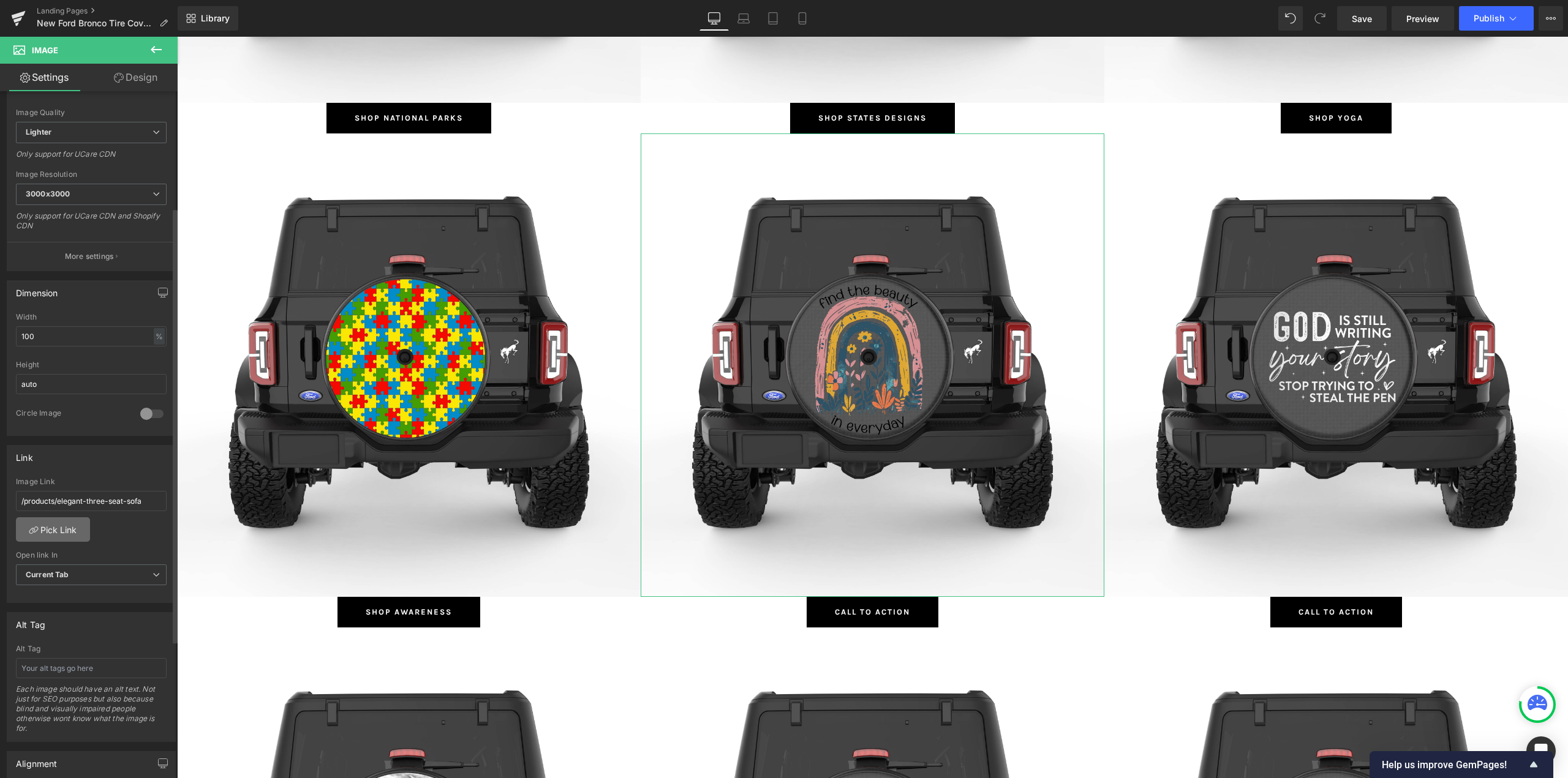
click at [65, 517] on link "Pick Link" at bounding box center [53, 529] width 74 height 24
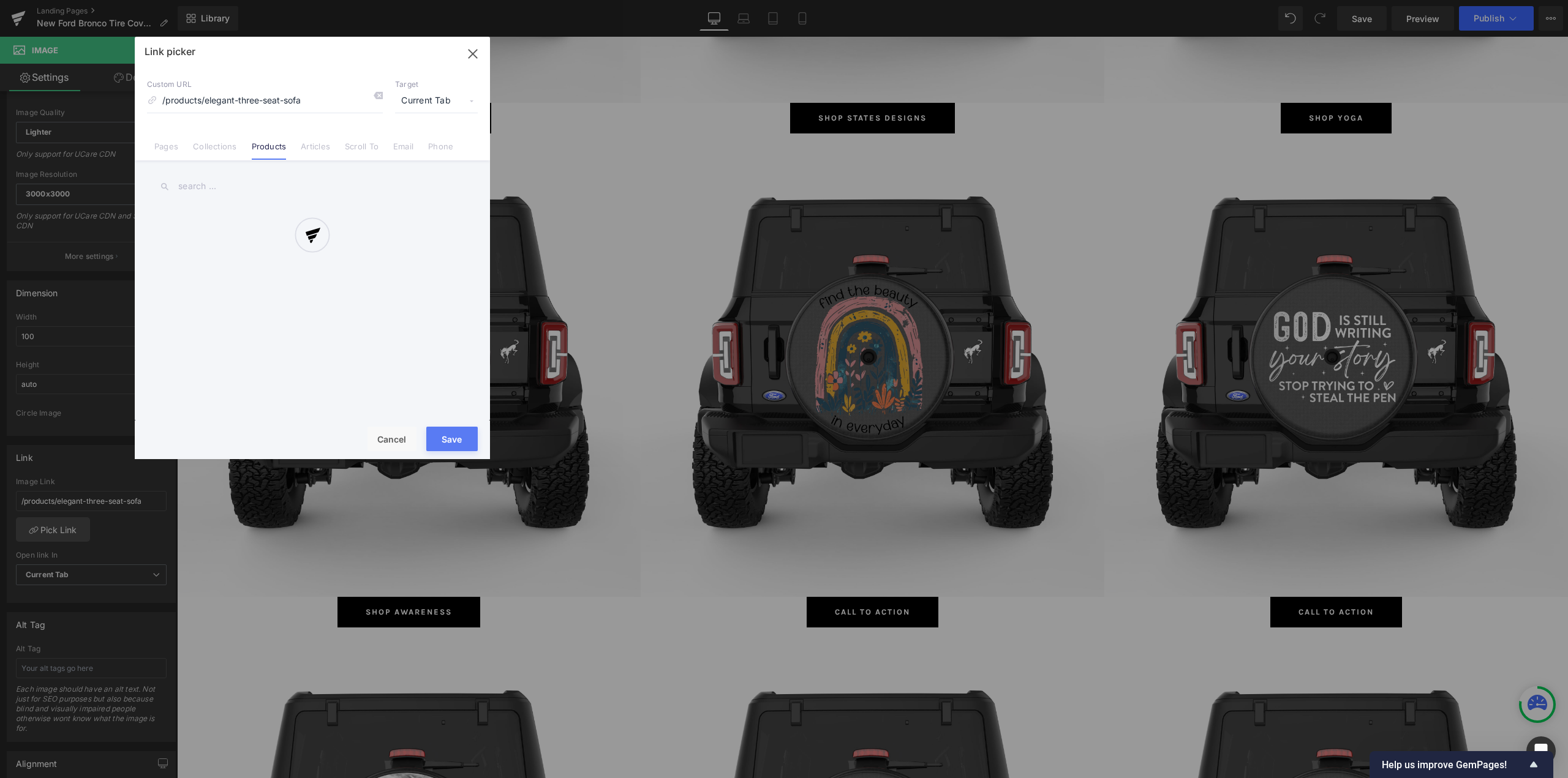
click at [227, 145] on div at bounding box center [312, 248] width 355 height 422
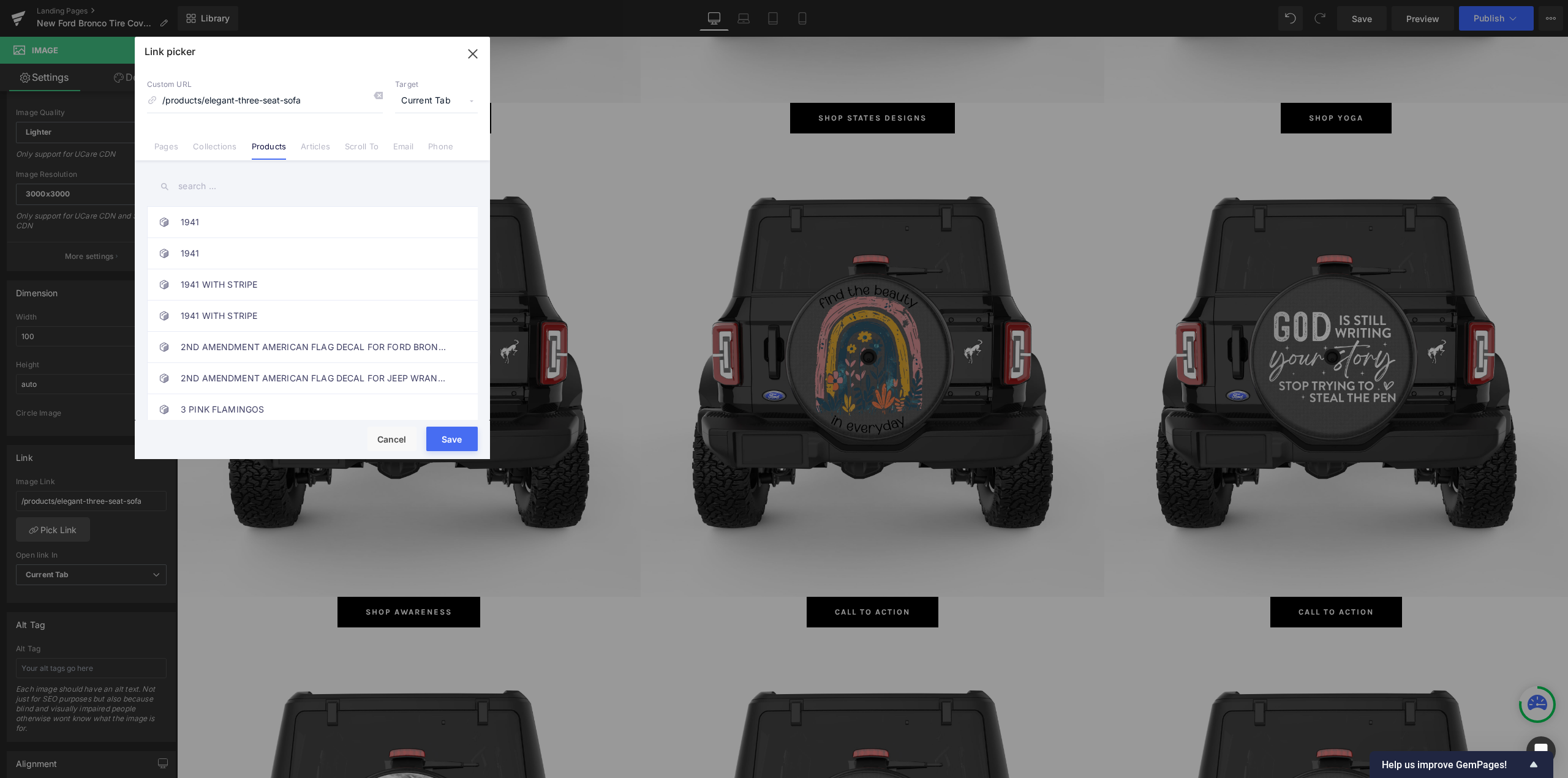
click at [227, 146] on link "Collections" at bounding box center [214, 150] width 44 height 19
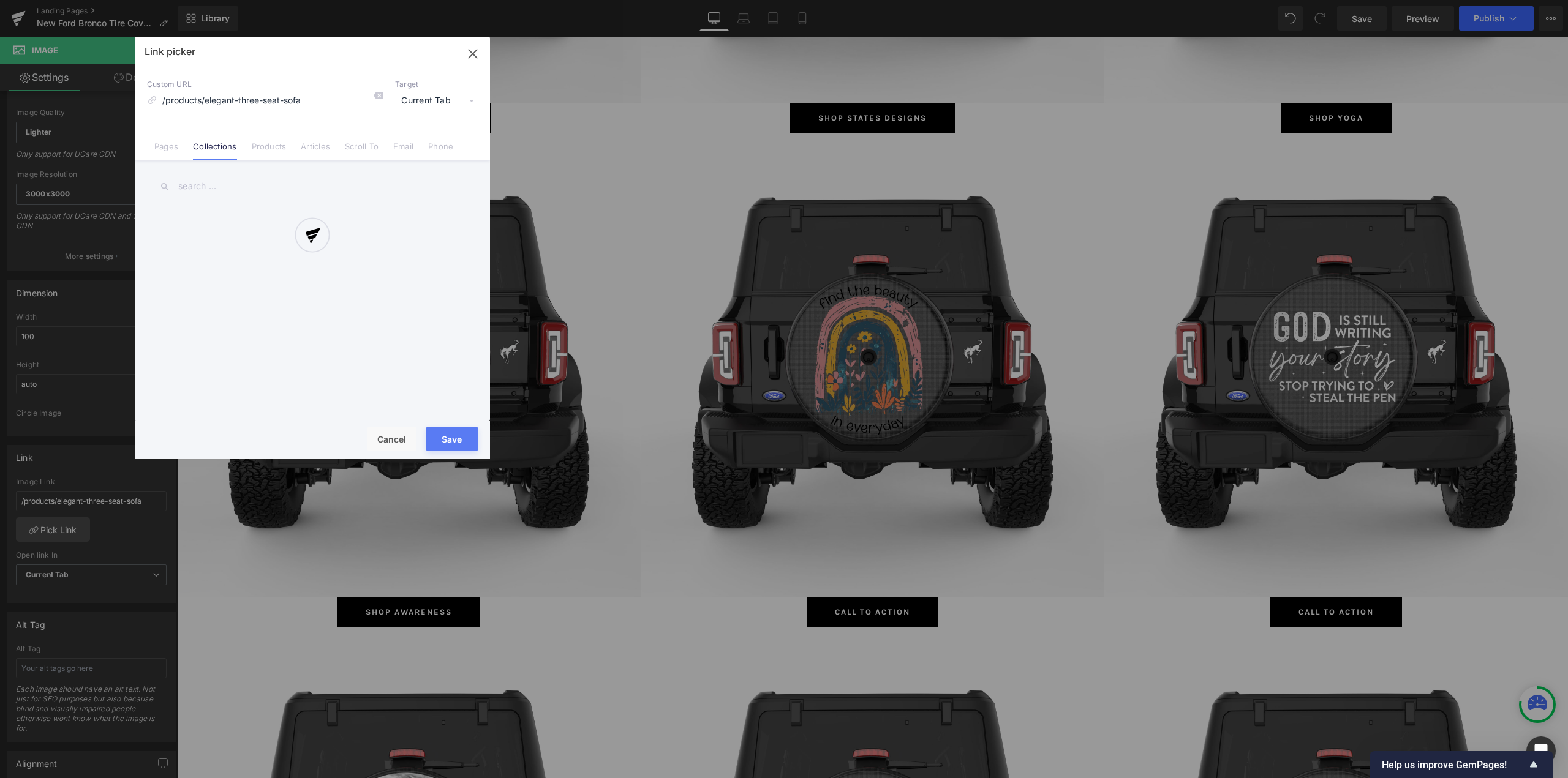
click at [216, 188] on div "Link picker Back to Library Insert Custom URL /products/elegant-three-seat-sofa…" at bounding box center [312, 248] width 355 height 422
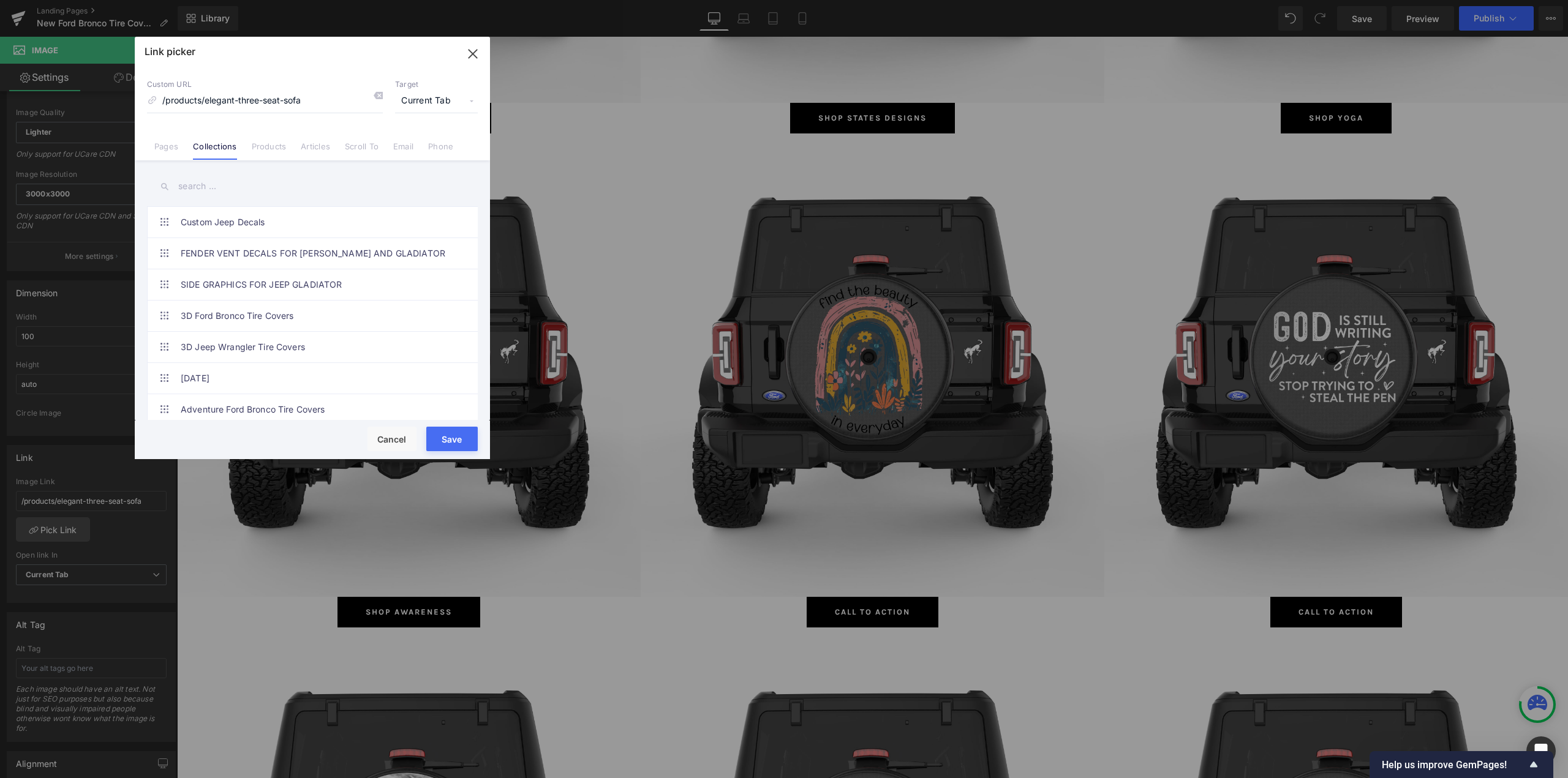
click at [216, 188] on input "text" at bounding box center [312, 186] width 330 height 27
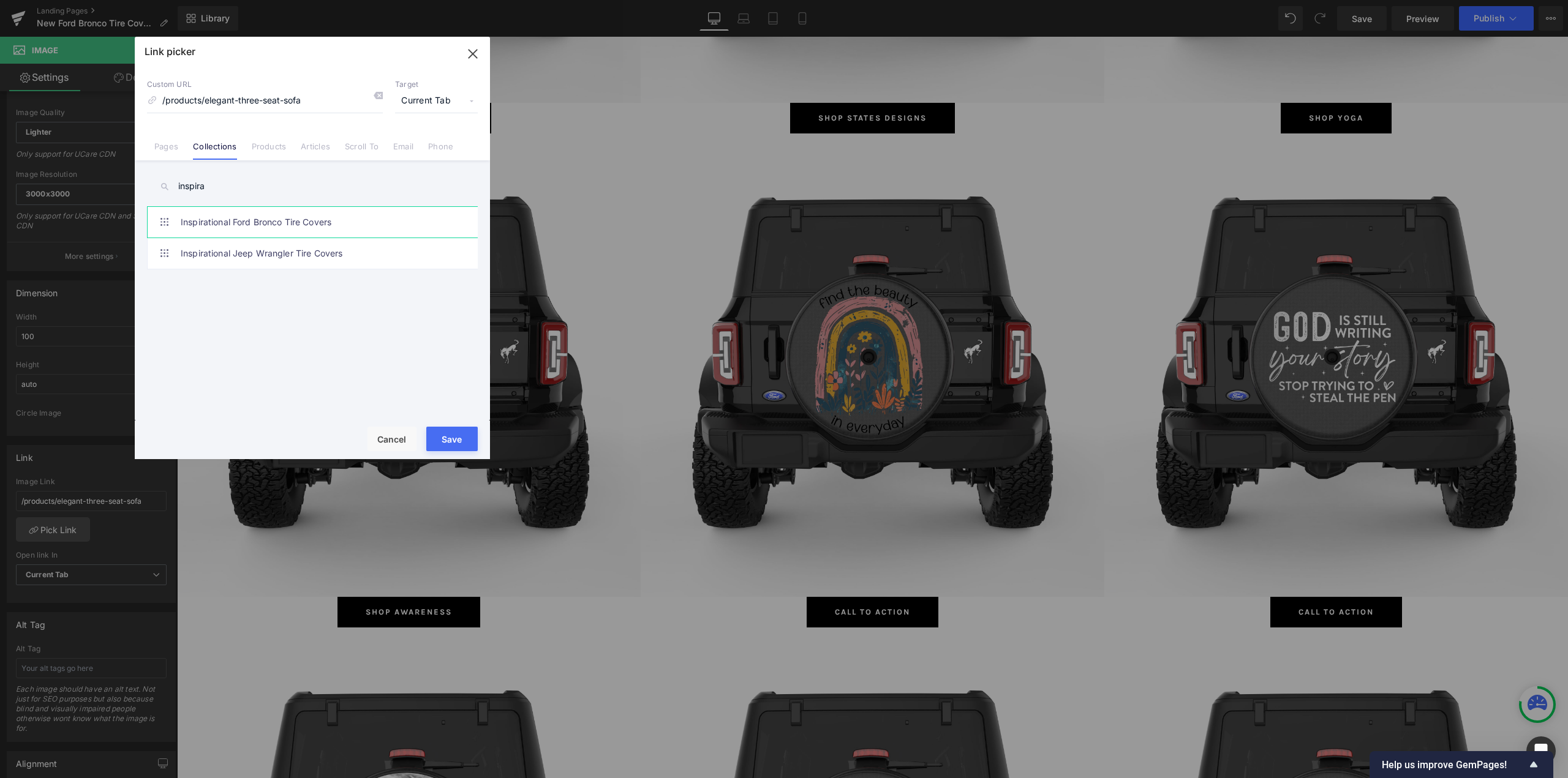
type input "inspira"
click at [239, 220] on link "Inspirational Ford Bronco Tire Covers" at bounding box center [316, 222] width 270 height 30
type input "/collections/inspirational-ford-bronco-tire-covers"
click at [253, 215] on link "Inspirational Ford Bronco Tire Covers" at bounding box center [316, 222] width 270 height 30
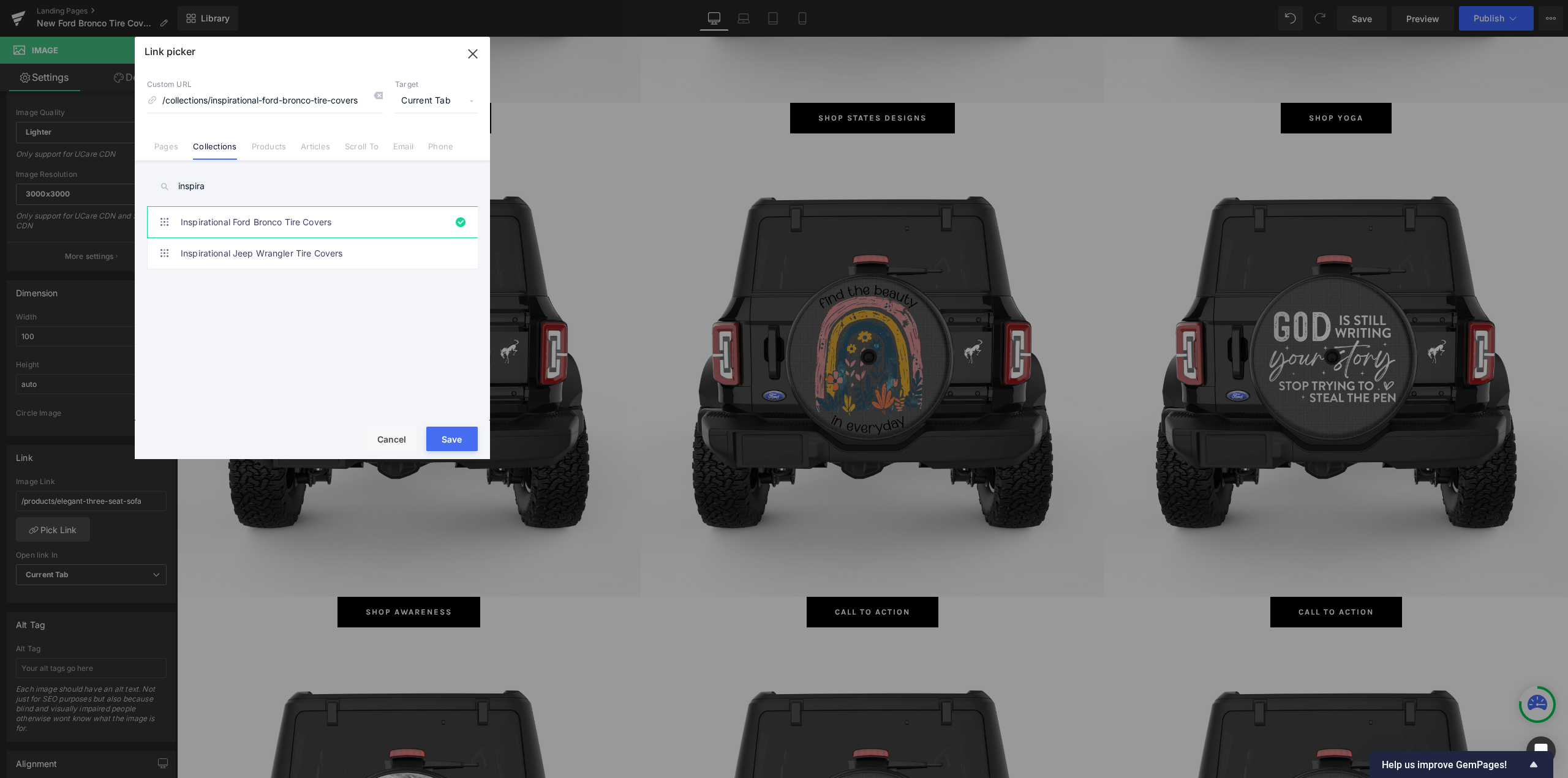
click at [253, 215] on link "Inspirational Ford Bronco Tire Covers" at bounding box center [316, 222] width 270 height 30
click at [453, 439] on button "Save" at bounding box center [451, 439] width 51 height 24
type input "/collections/inspirational-ford-bronco-tire-covers"
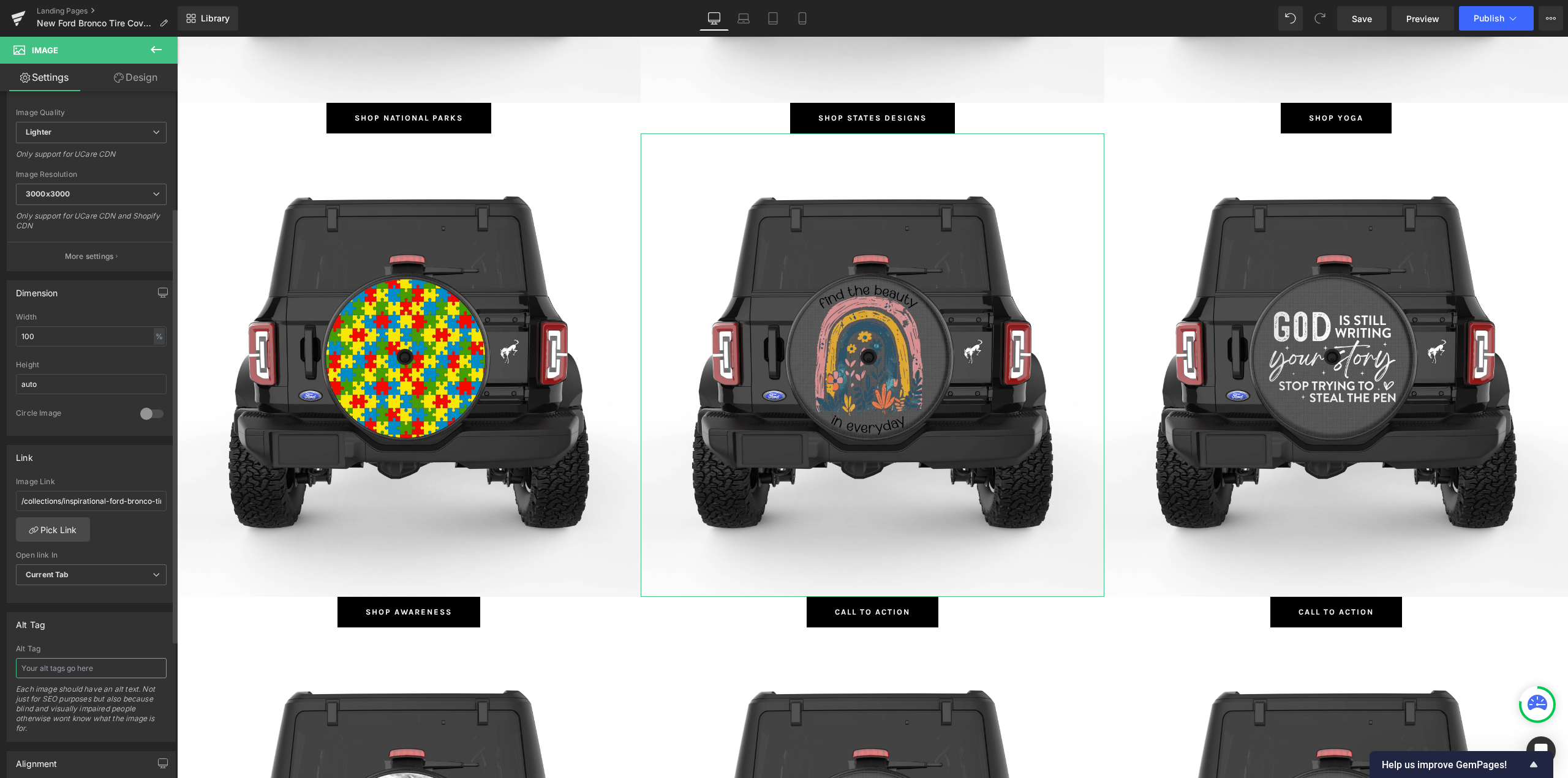
click at [48, 668] on input "text" at bounding box center [90, 668] width 150 height 20
type input "Inspirational Ford Bronco Tire Covers"
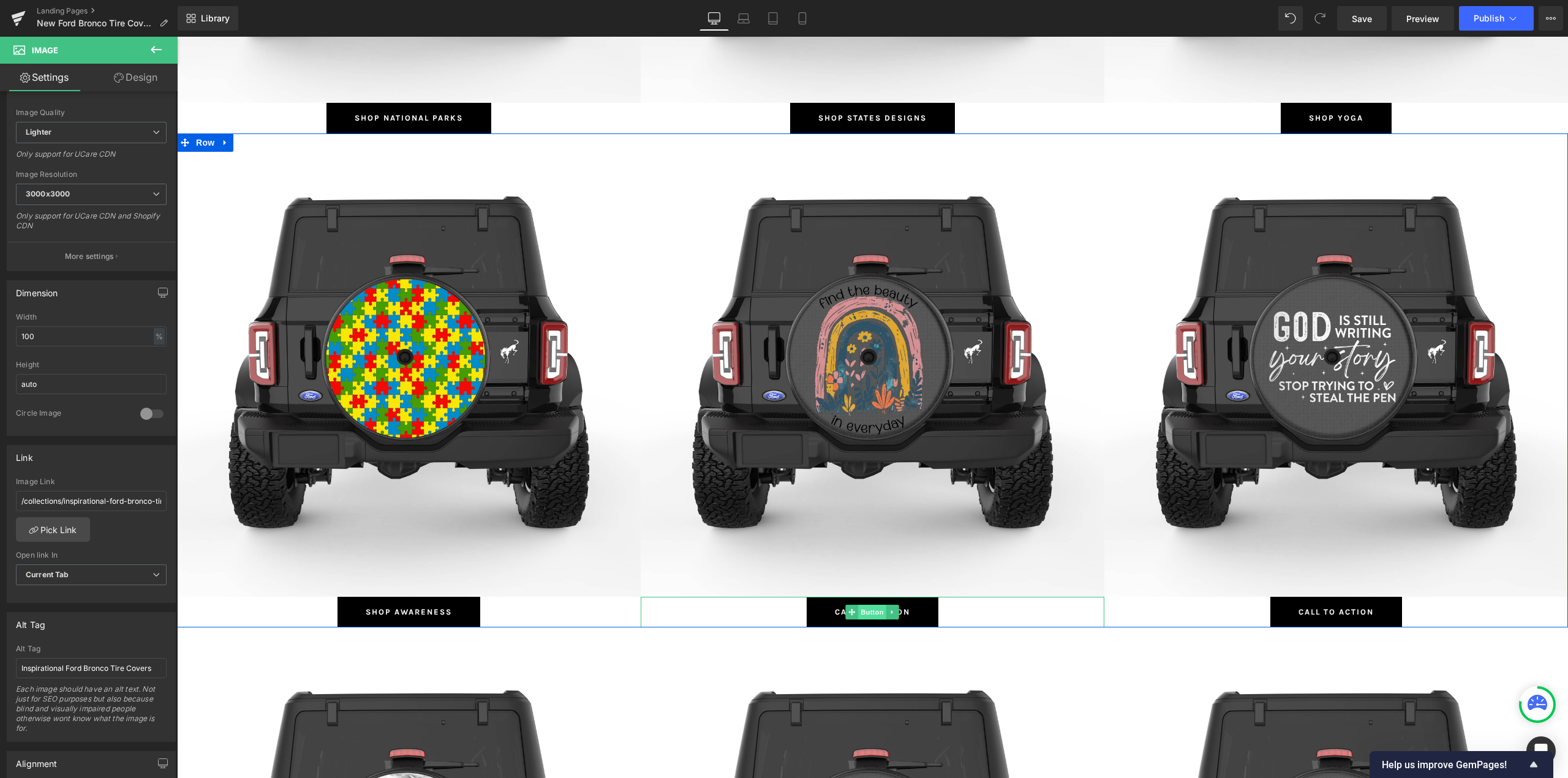
click at [863, 615] on span "Button" at bounding box center [873, 613] width 28 height 15
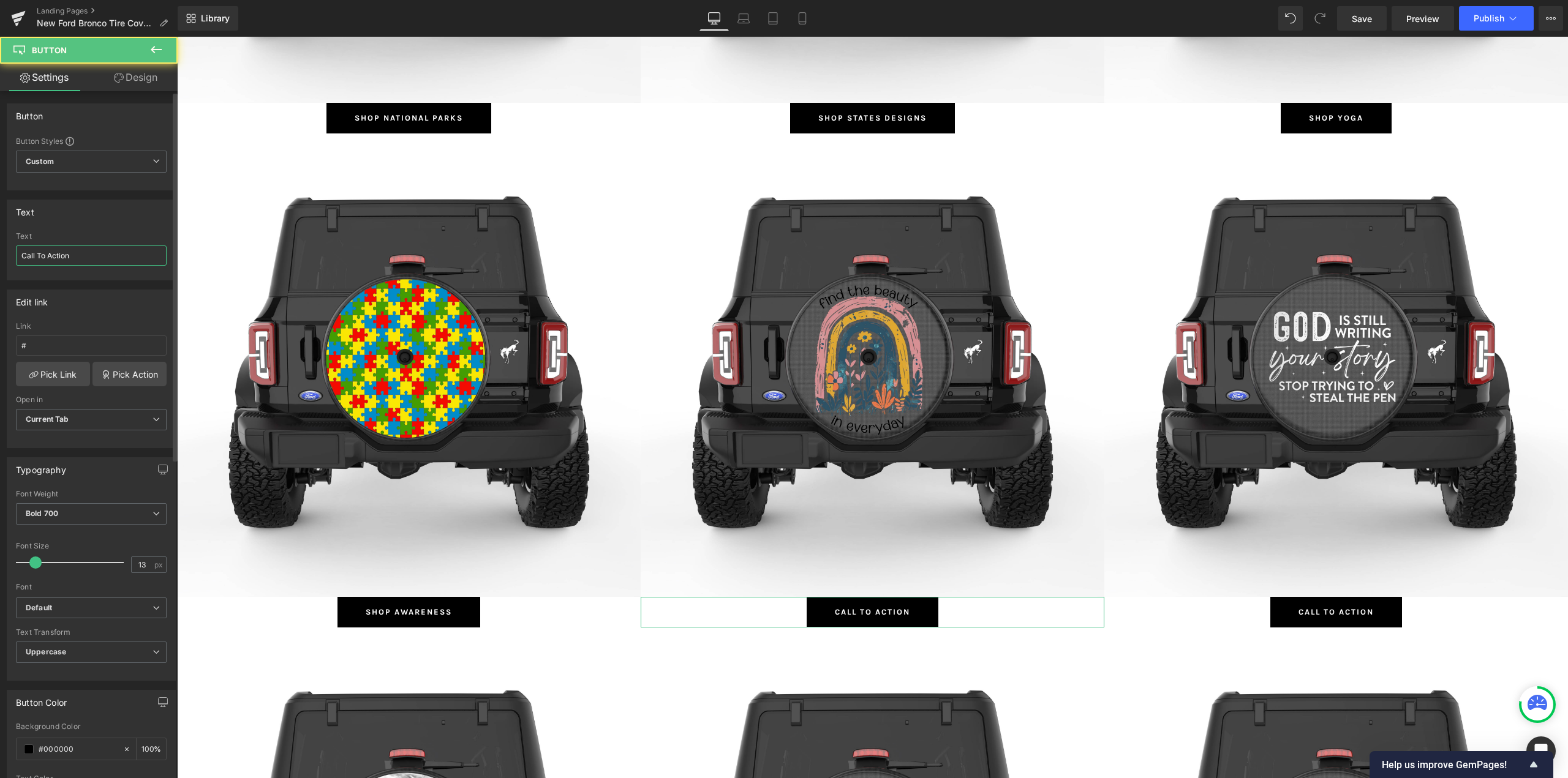
click at [87, 253] on input "Call To Action" at bounding box center [90, 255] width 150 height 20
type input "Shop Inspirational"
click at [47, 371] on link "Pick Link" at bounding box center [53, 373] width 74 height 24
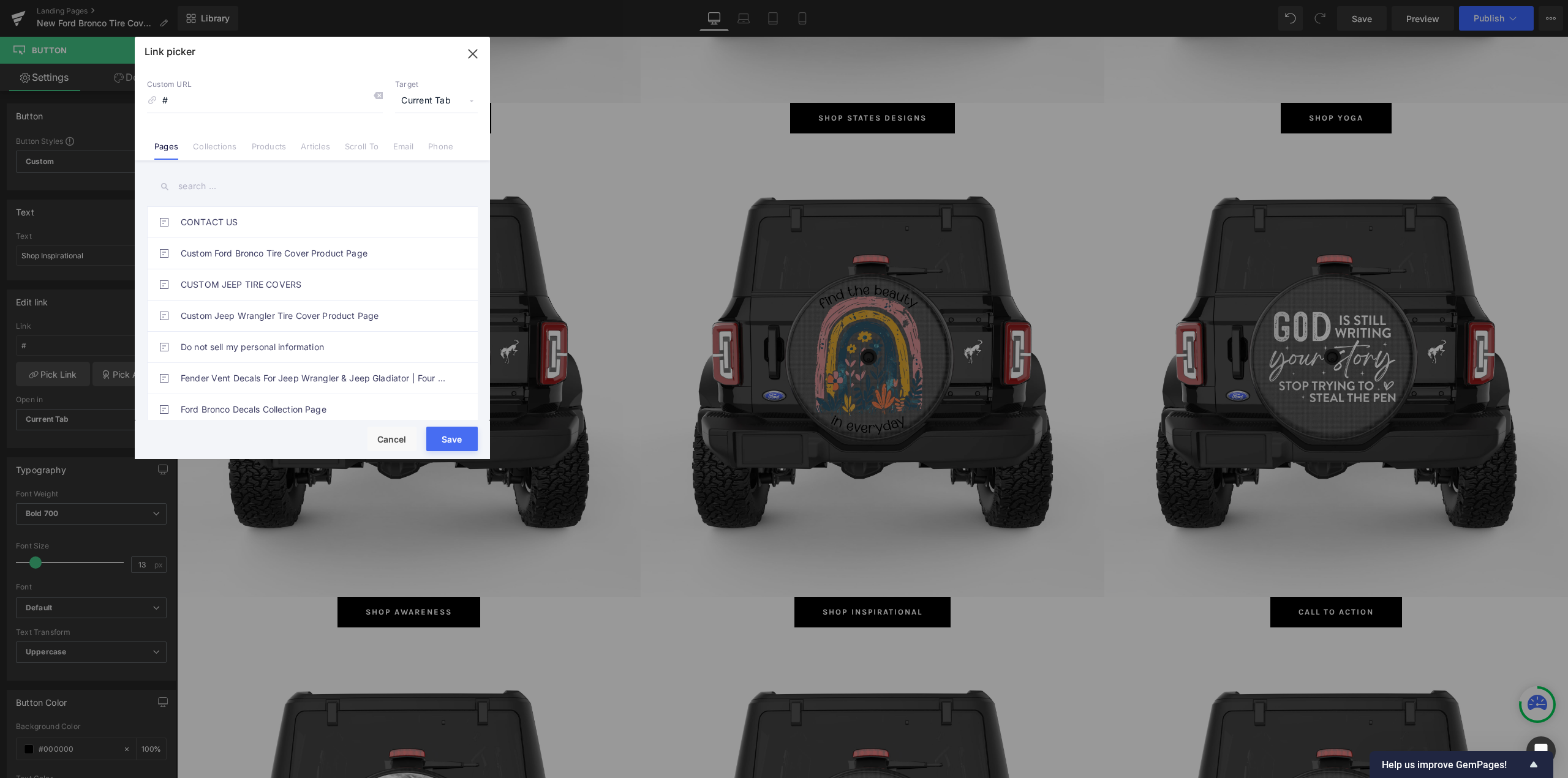
click at [224, 150] on link "Collections" at bounding box center [214, 150] width 44 height 19
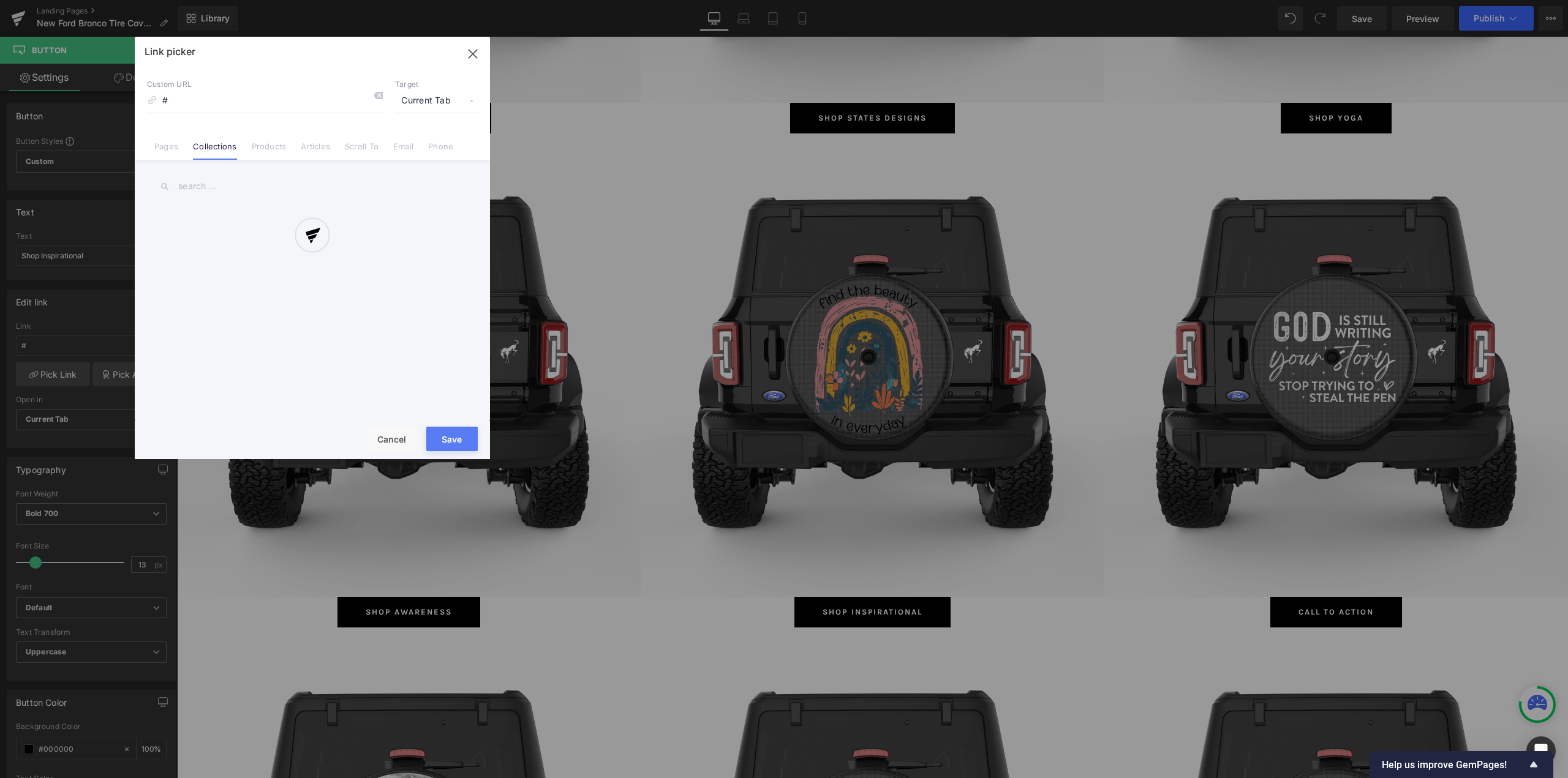
click at [211, 184] on div at bounding box center [312, 248] width 355 height 422
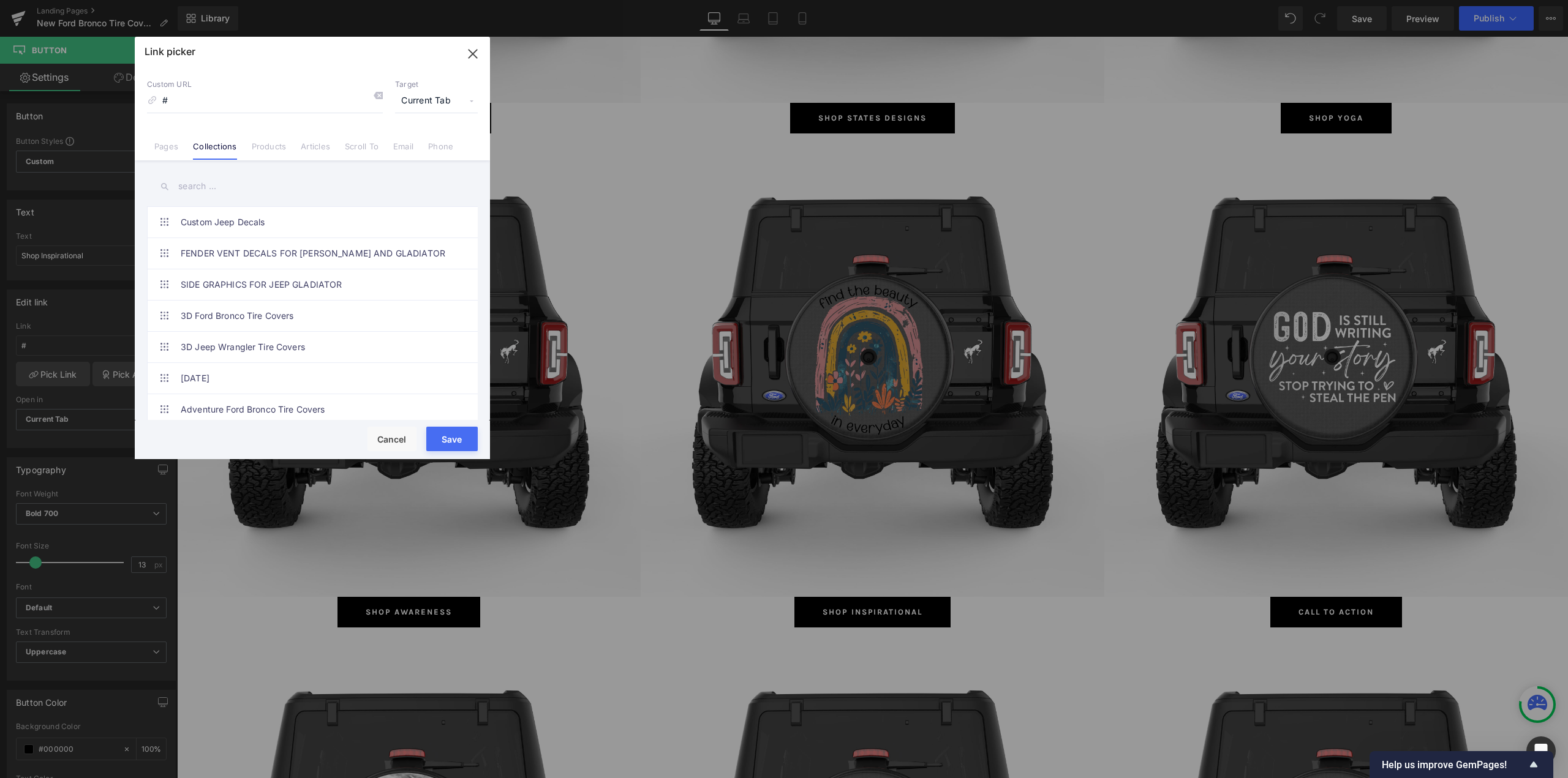
click at [214, 183] on input "text" at bounding box center [312, 186] width 330 height 27
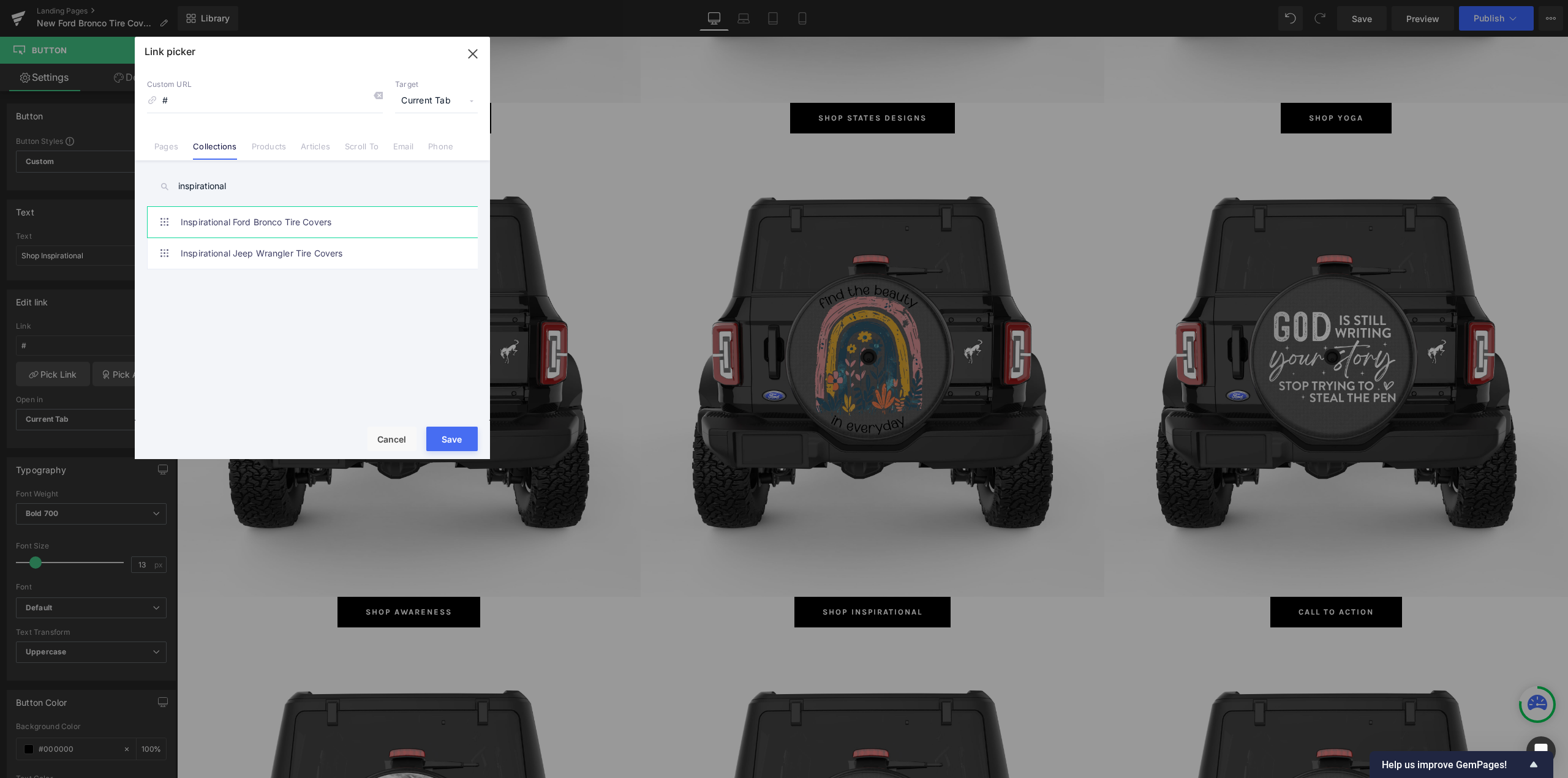
type input "inspirational"
click at [271, 216] on link "Inspirational Ford Bronco Tire Covers" at bounding box center [316, 222] width 270 height 30
type input "/collections/inspirational-ford-bronco-tire-covers"
click at [454, 439] on button "Save" at bounding box center [451, 439] width 51 height 24
type input "/collections/inspirational-ford-bronco-tire-covers"
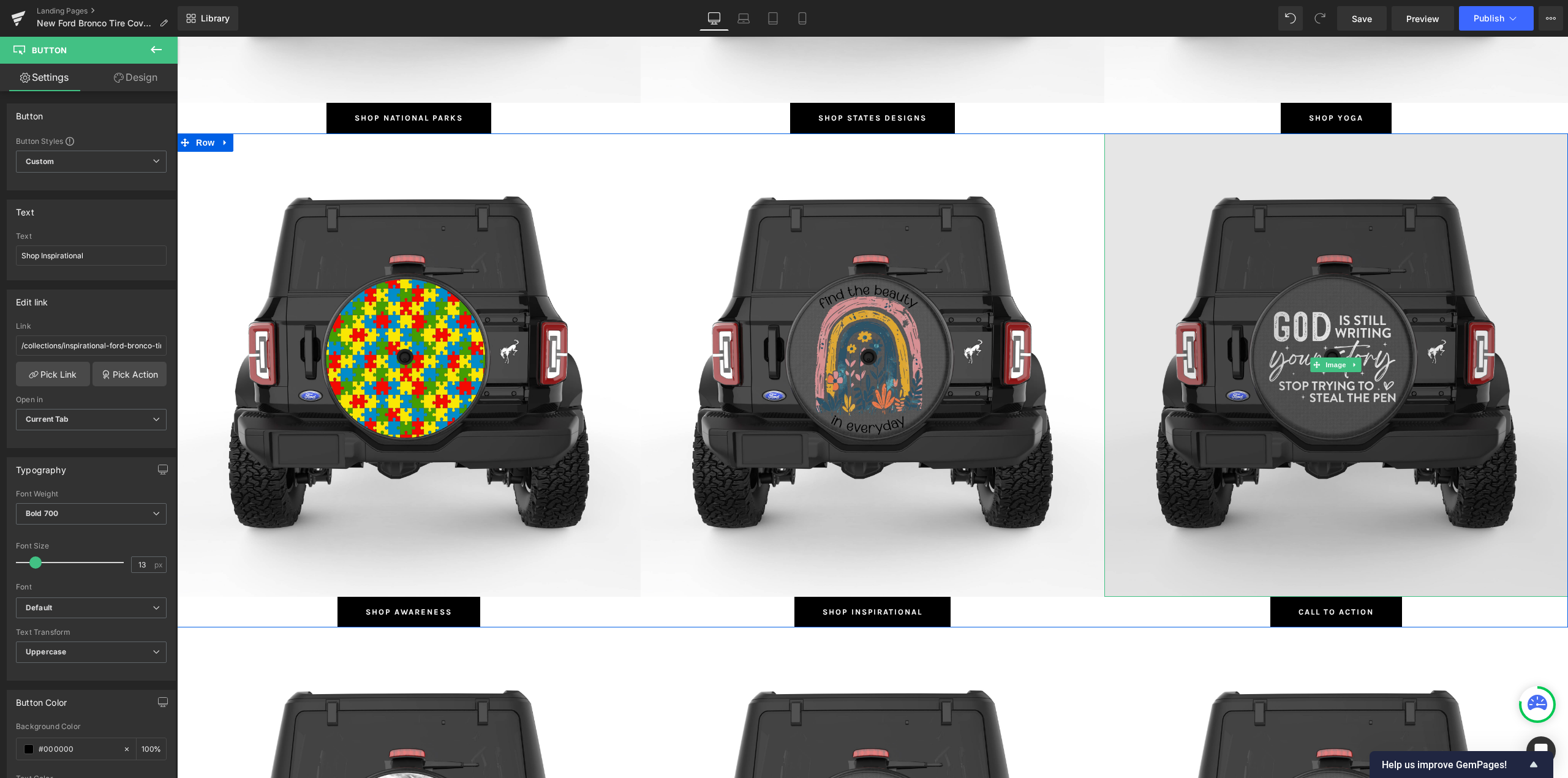
click at [1318, 312] on img at bounding box center [1336, 365] width 464 height 464
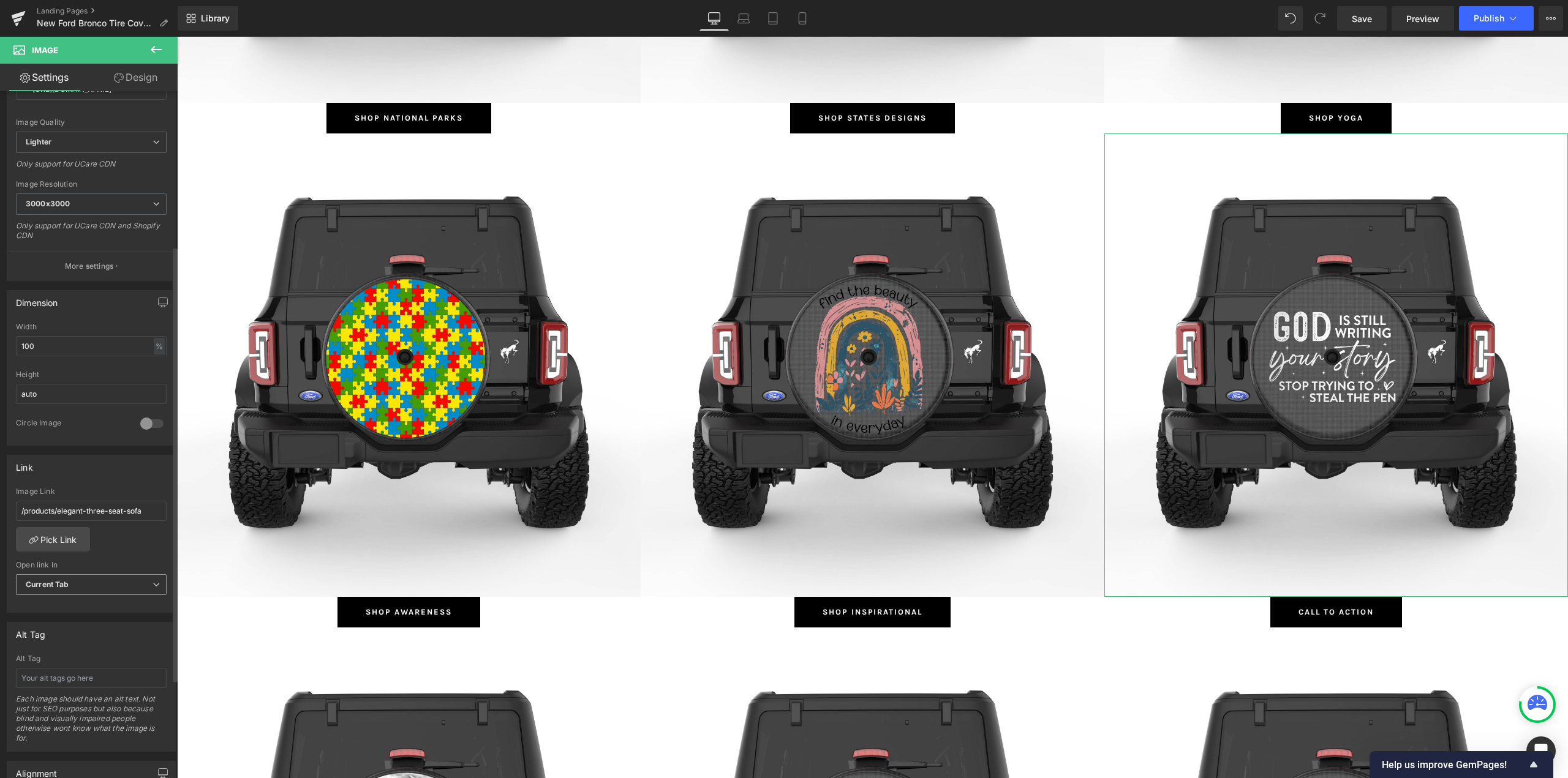
scroll to position [245, 0]
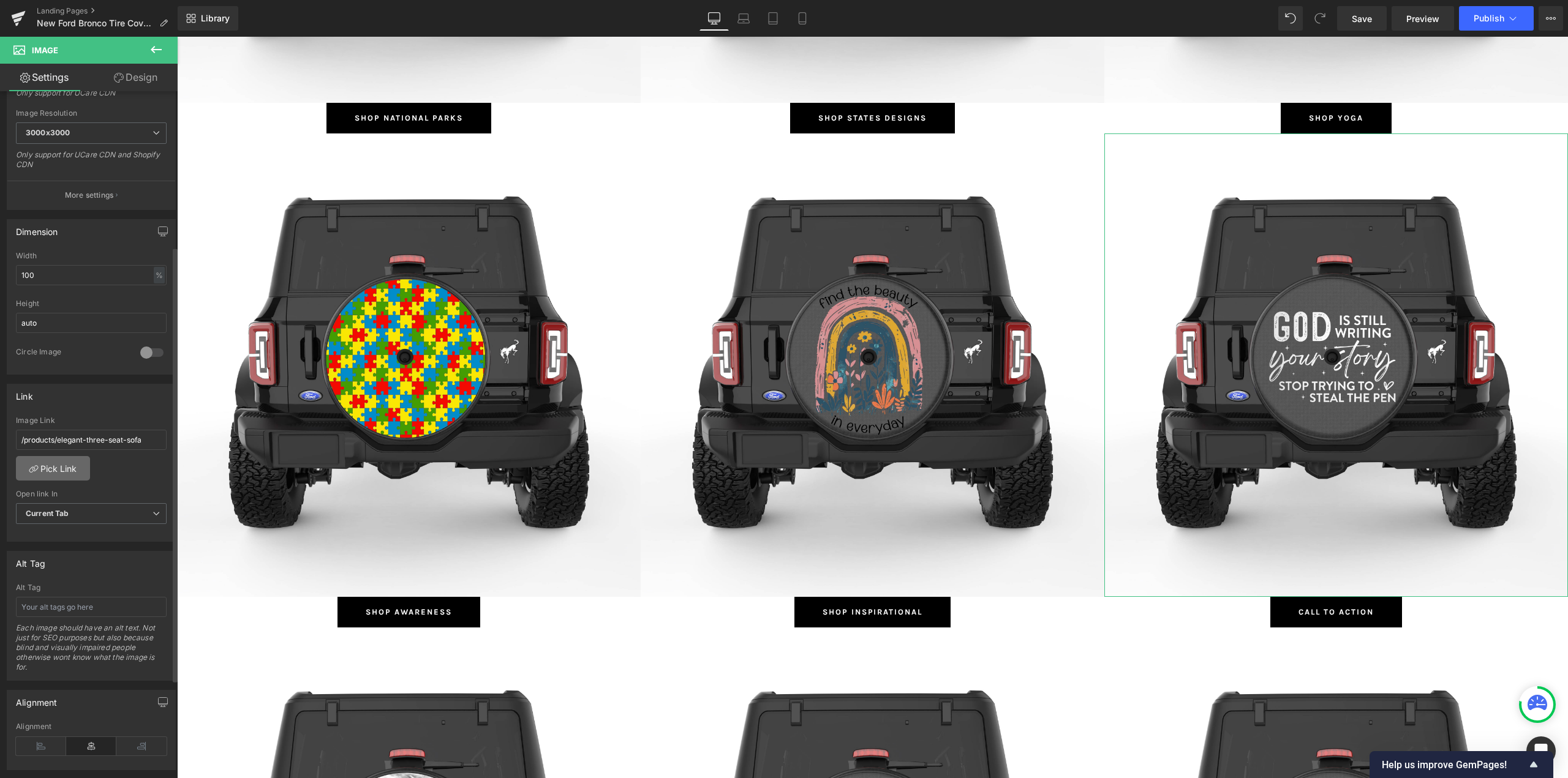
click at [50, 474] on link "Pick Link" at bounding box center [53, 468] width 74 height 24
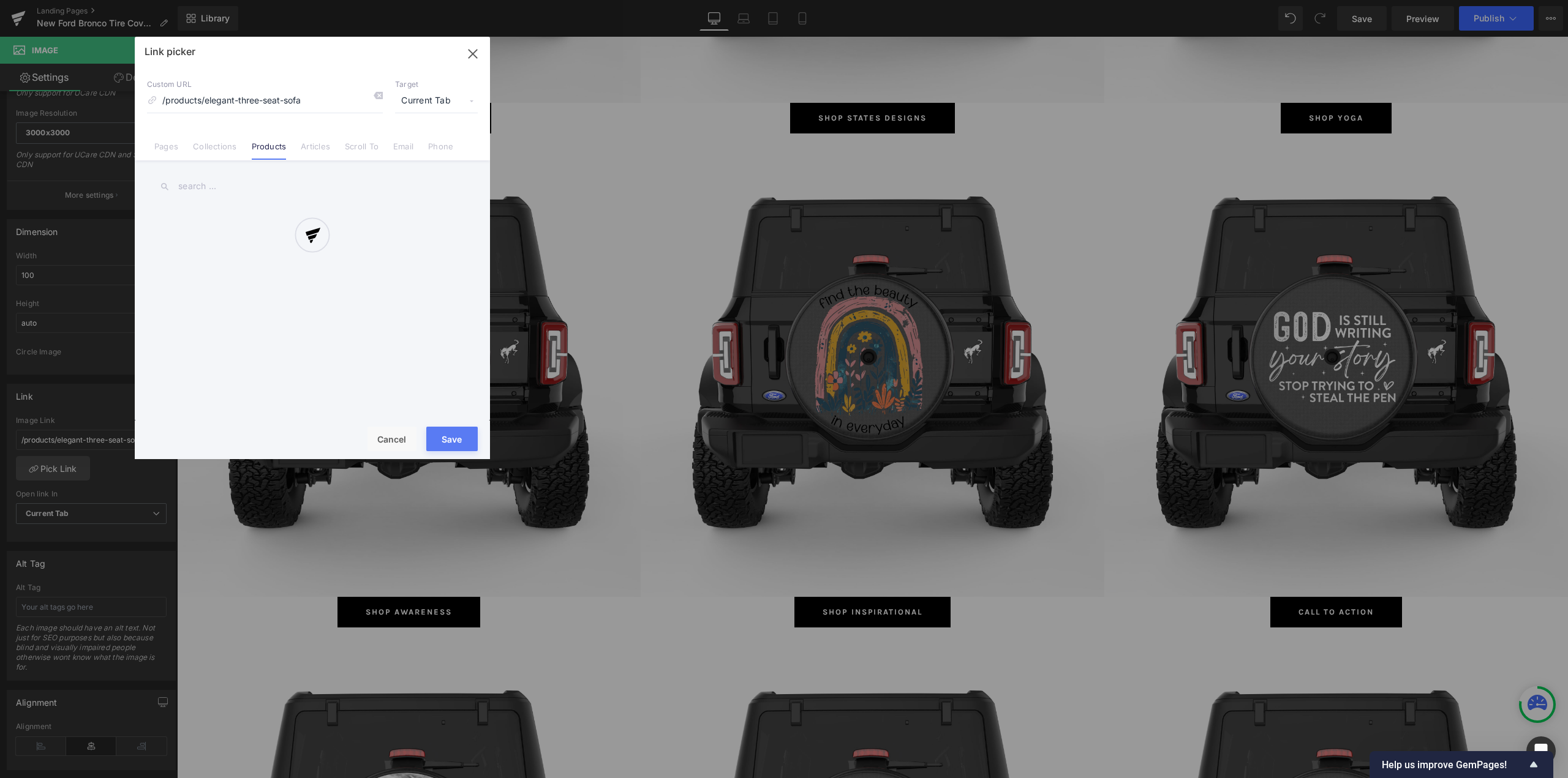
click at [224, 146] on div at bounding box center [312, 248] width 355 height 422
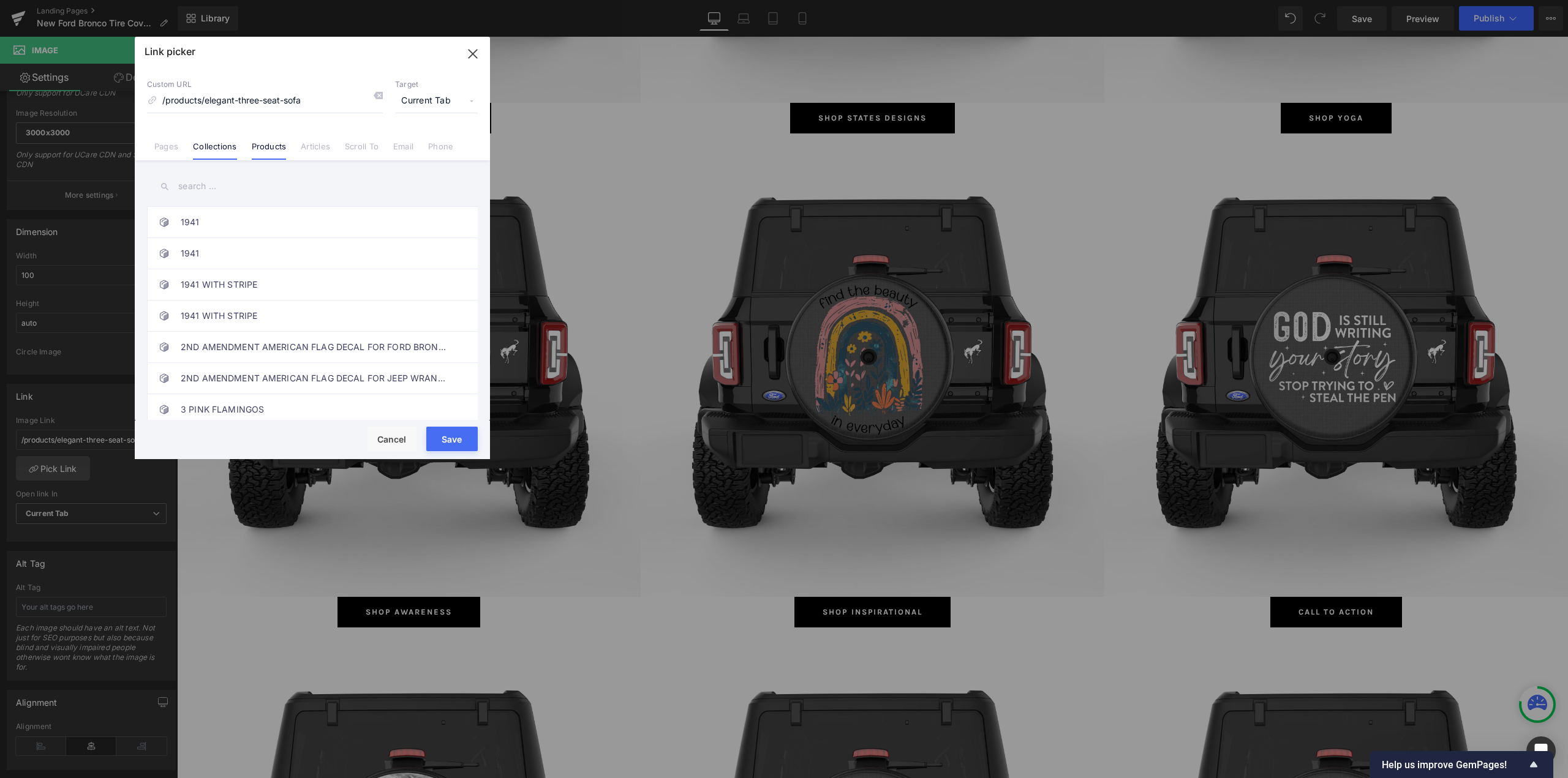
click at [224, 147] on link "Collections" at bounding box center [214, 150] width 44 height 19
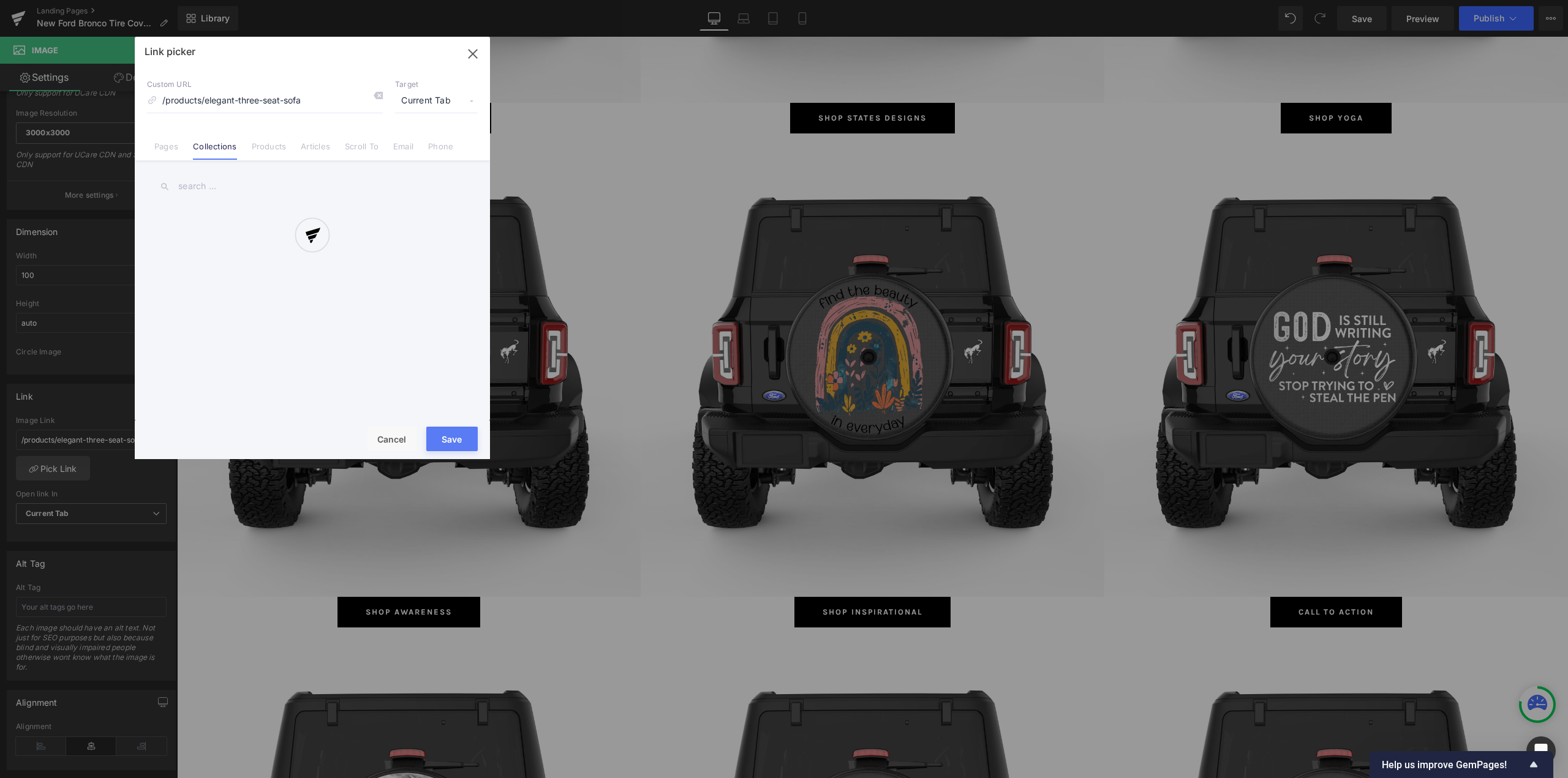
click at [218, 184] on div at bounding box center [312, 248] width 355 height 422
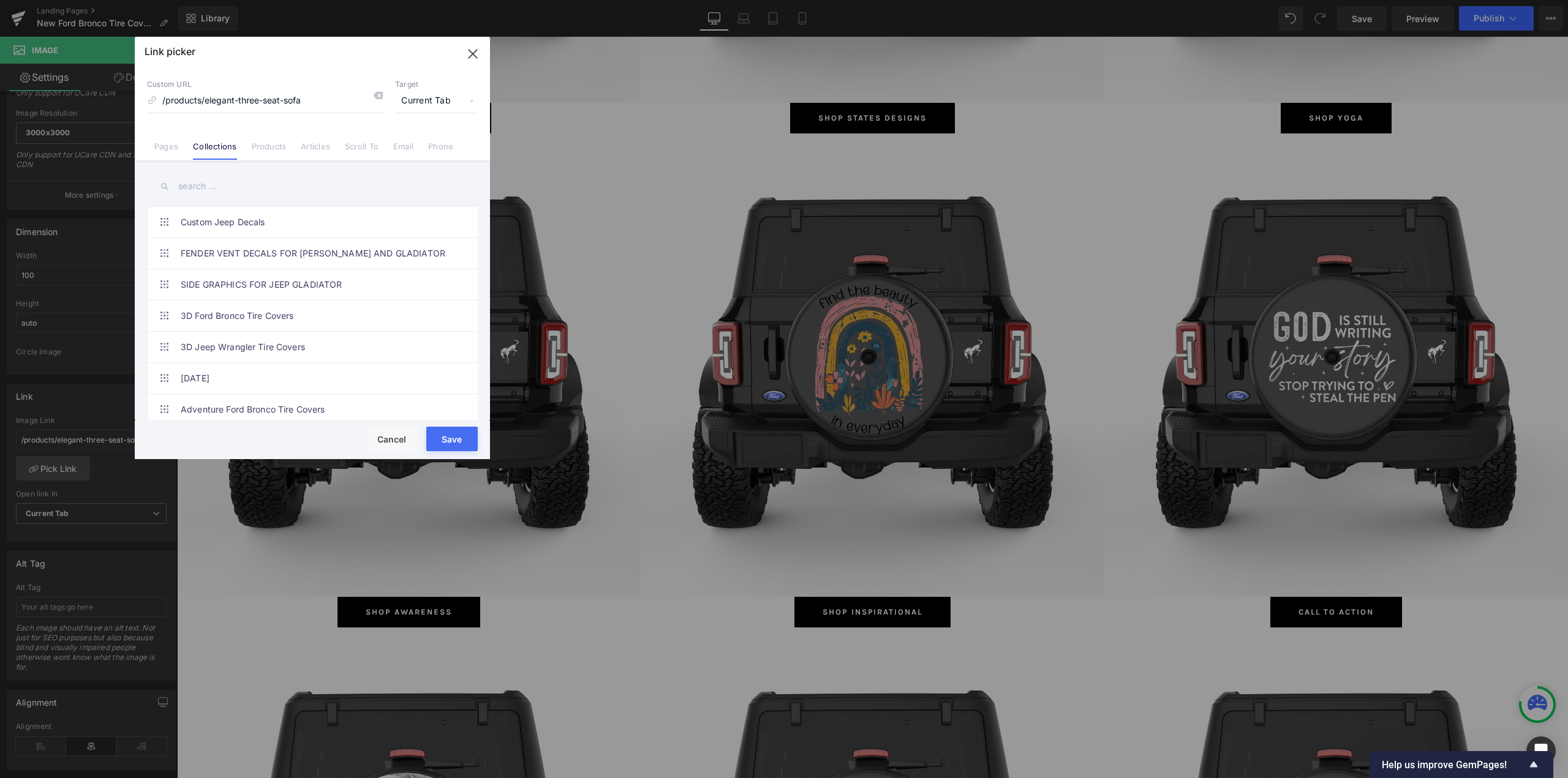
click at [223, 187] on input "text" at bounding box center [312, 186] width 330 height 27
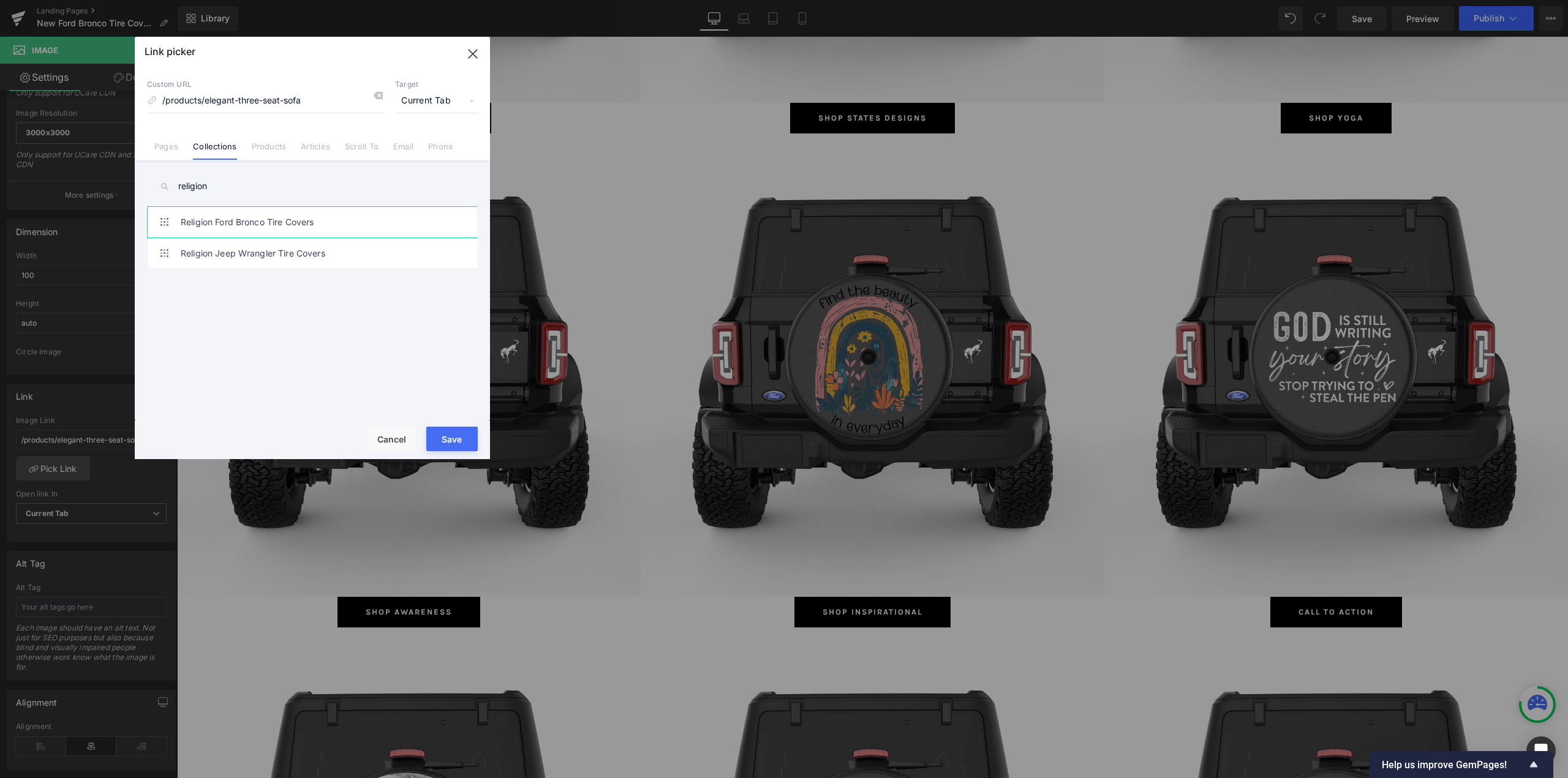
type input "religion"
click at [249, 220] on link "Religion Ford Bronco Tire Covers" at bounding box center [316, 222] width 270 height 30
type input "/collections/religion-ford-bronco-tire-covers"
click at [441, 446] on button "Save" at bounding box center [451, 439] width 51 height 24
type input "/collections/religion-ford-bronco-tire-covers"
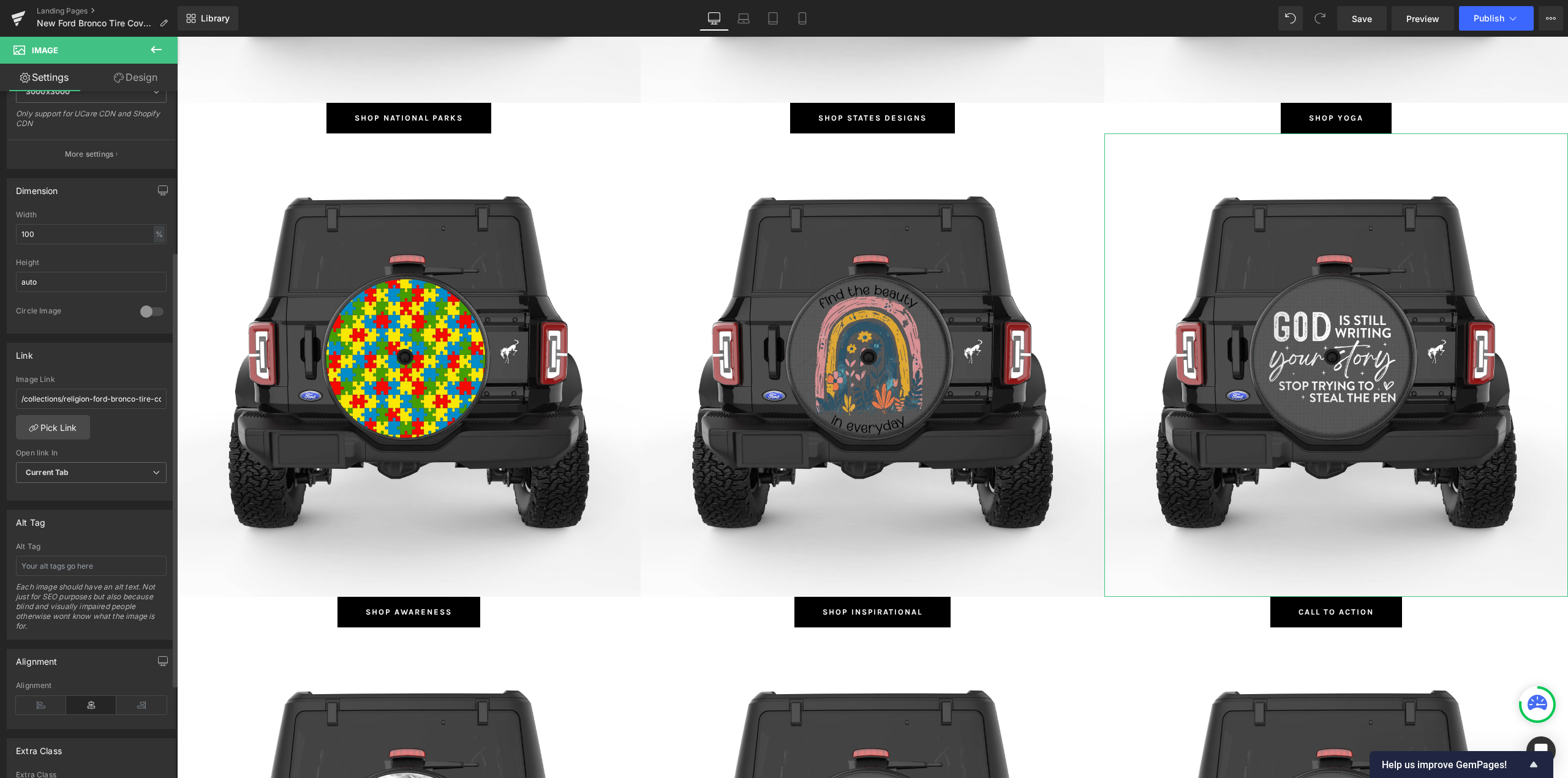
scroll to position [368, 0]
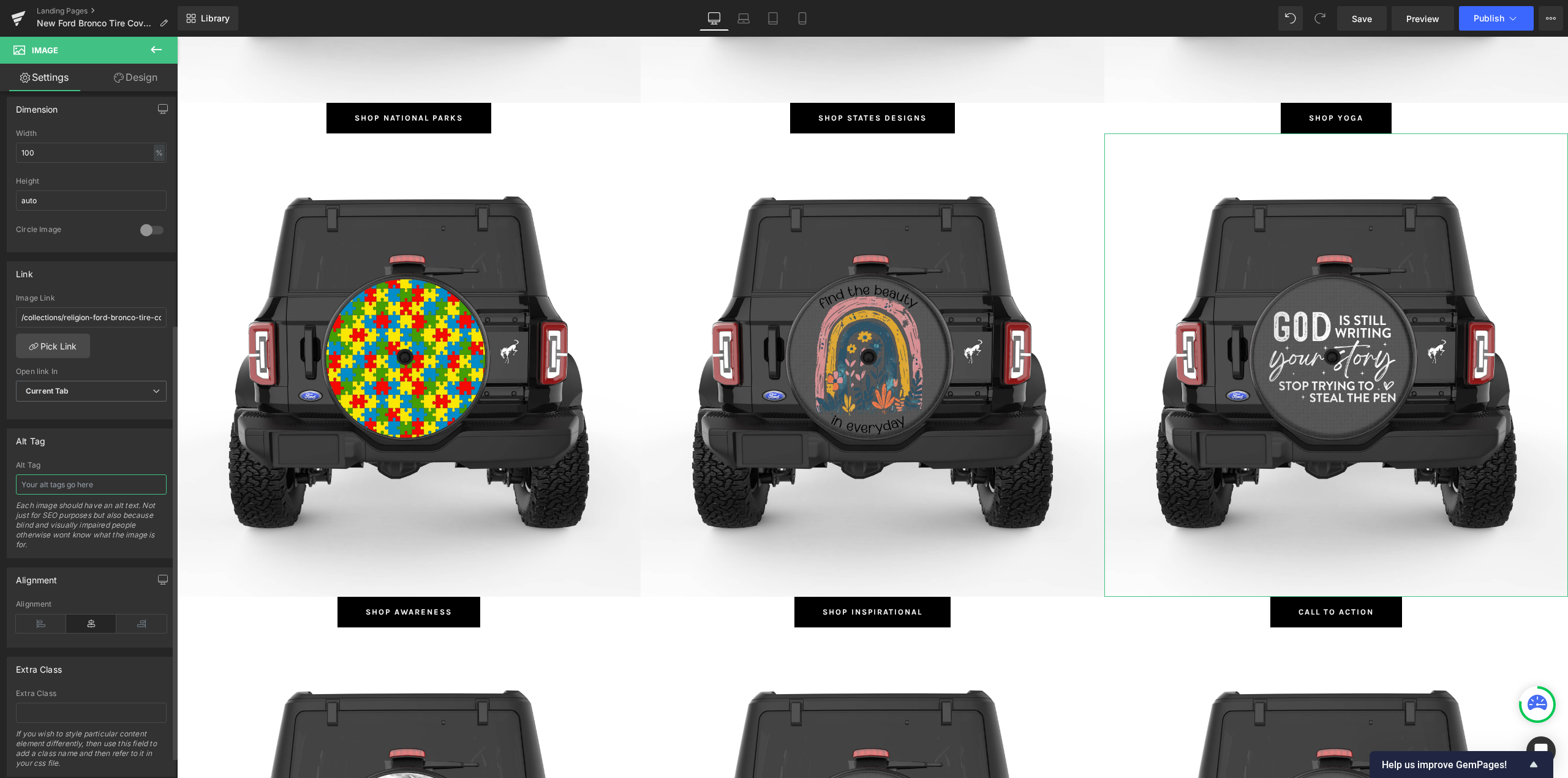
click at [69, 482] on input "text" at bounding box center [90, 484] width 150 height 20
type input "Religion Ford Bronco Tire Covers"
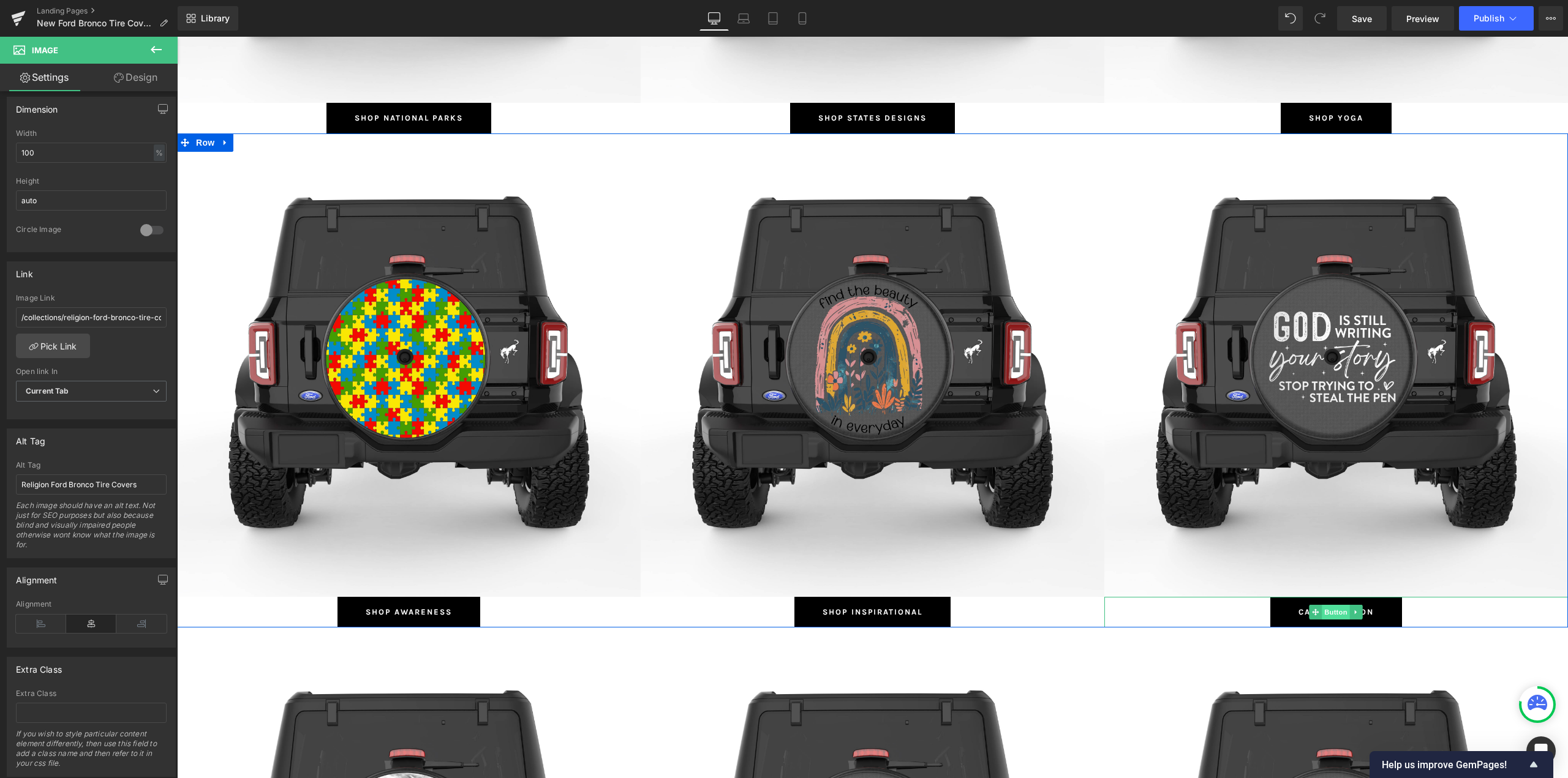
click at [1334, 610] on span "Button" at bounding box center [1336, 613] width 28 height 15
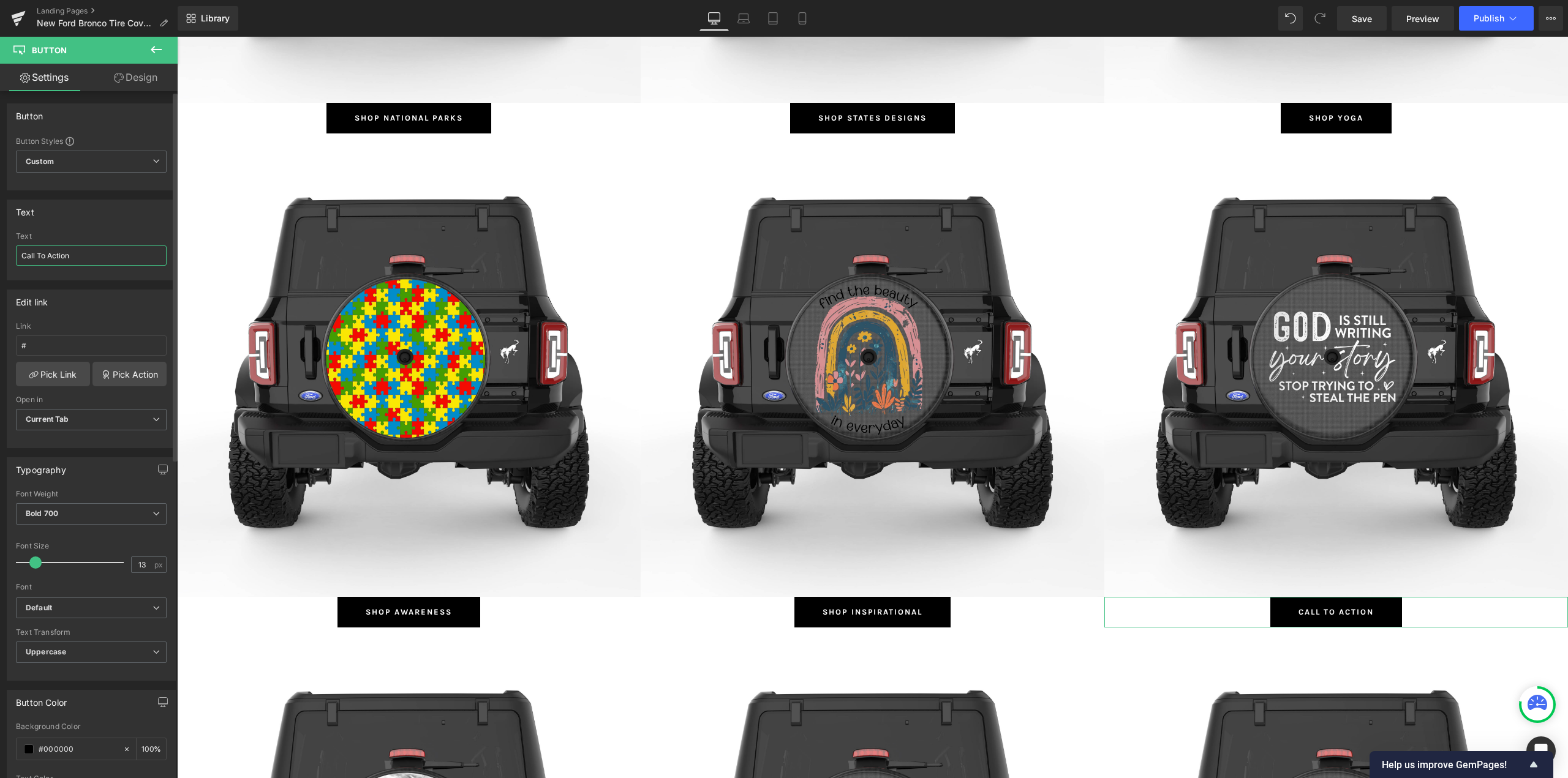
click at [65, 259] on input "Call To Action" at bounding box center [90, 255] width 150 height 20
type input "Shop Religion"
click at [47, 379] on link "Pick Link" at bounding box center [53, 373] width 74 height 24
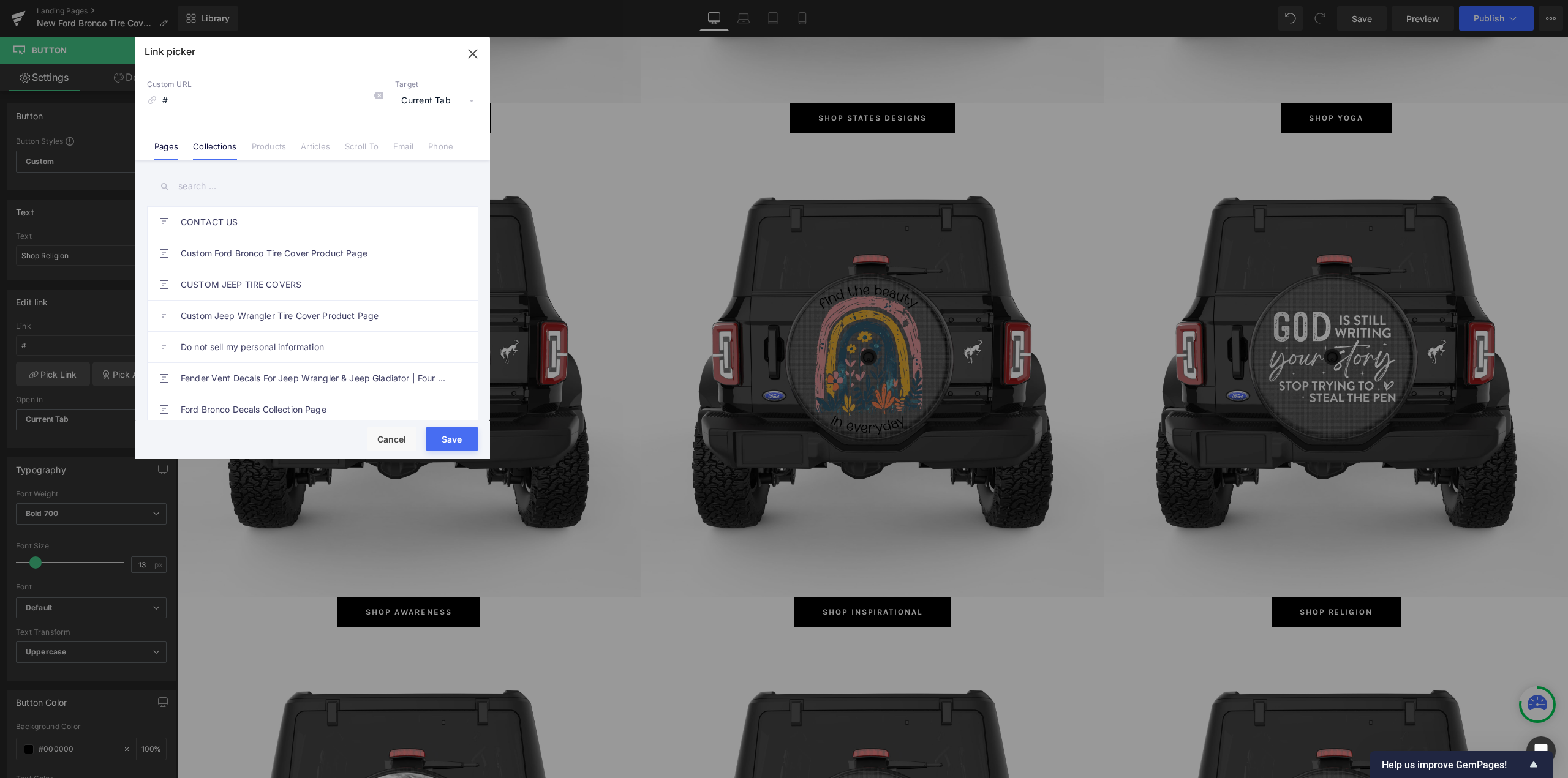
click at [216, 147] on link "Collections" at bounding box center [214, 150] width 44 height 19
click at [197, 187] on input "text" at bounding box center [312, 186] width 330 height 27
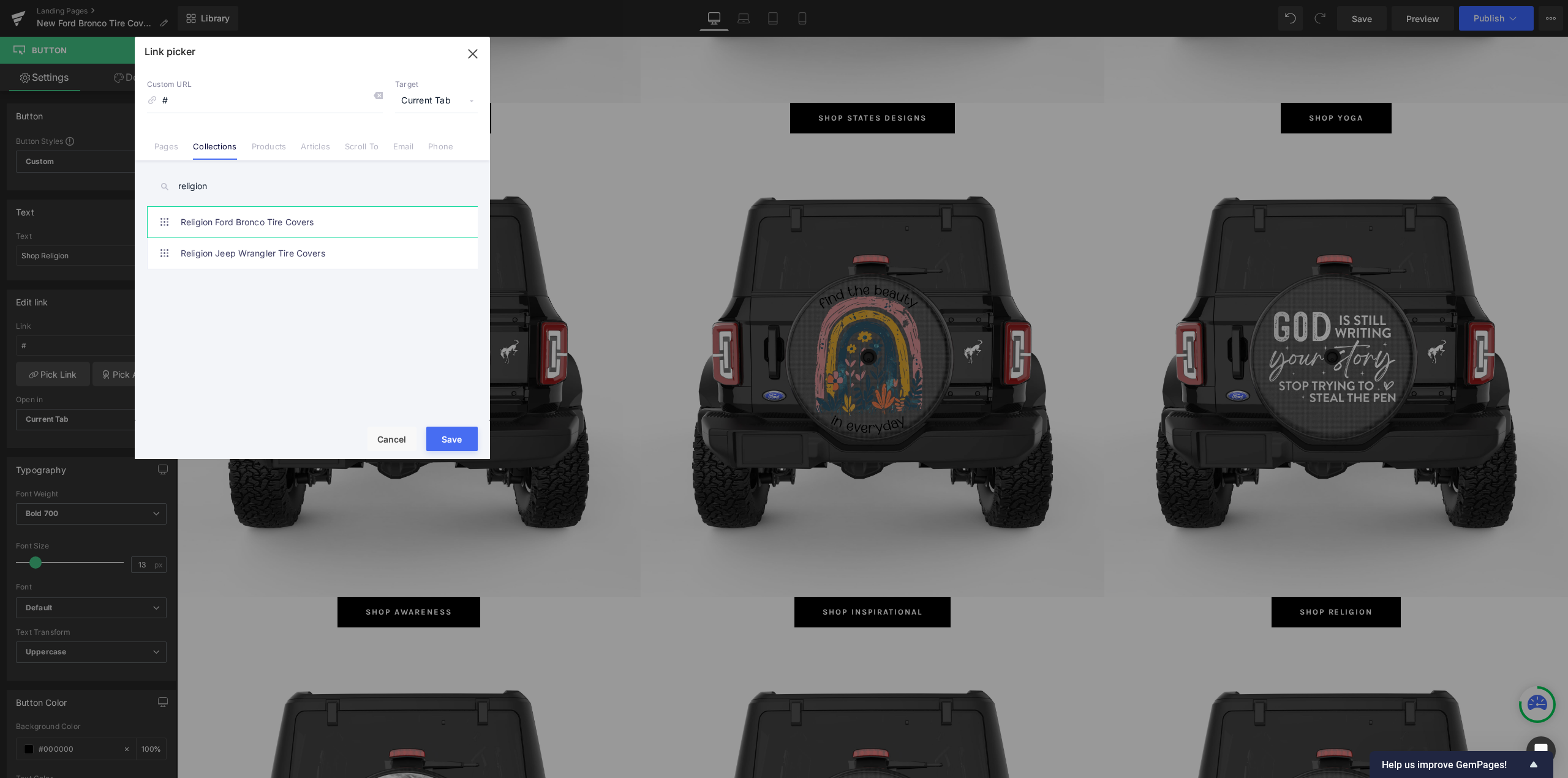
type input "religion"
click at [265, 220] on link "Religion Ford Bronco Tire Covers" at bounding box center [316, 222] width 270 height 30
type input "/collections/religion-ford-bronco-tire-covers"
drag, startPoint x: 446, startPoint y: 438, endPoint x: 295, endPoint y: 388, distance: 159.1
click at [446, 438] on button "Save" at bounding box center [451, 439] width 51 height 24
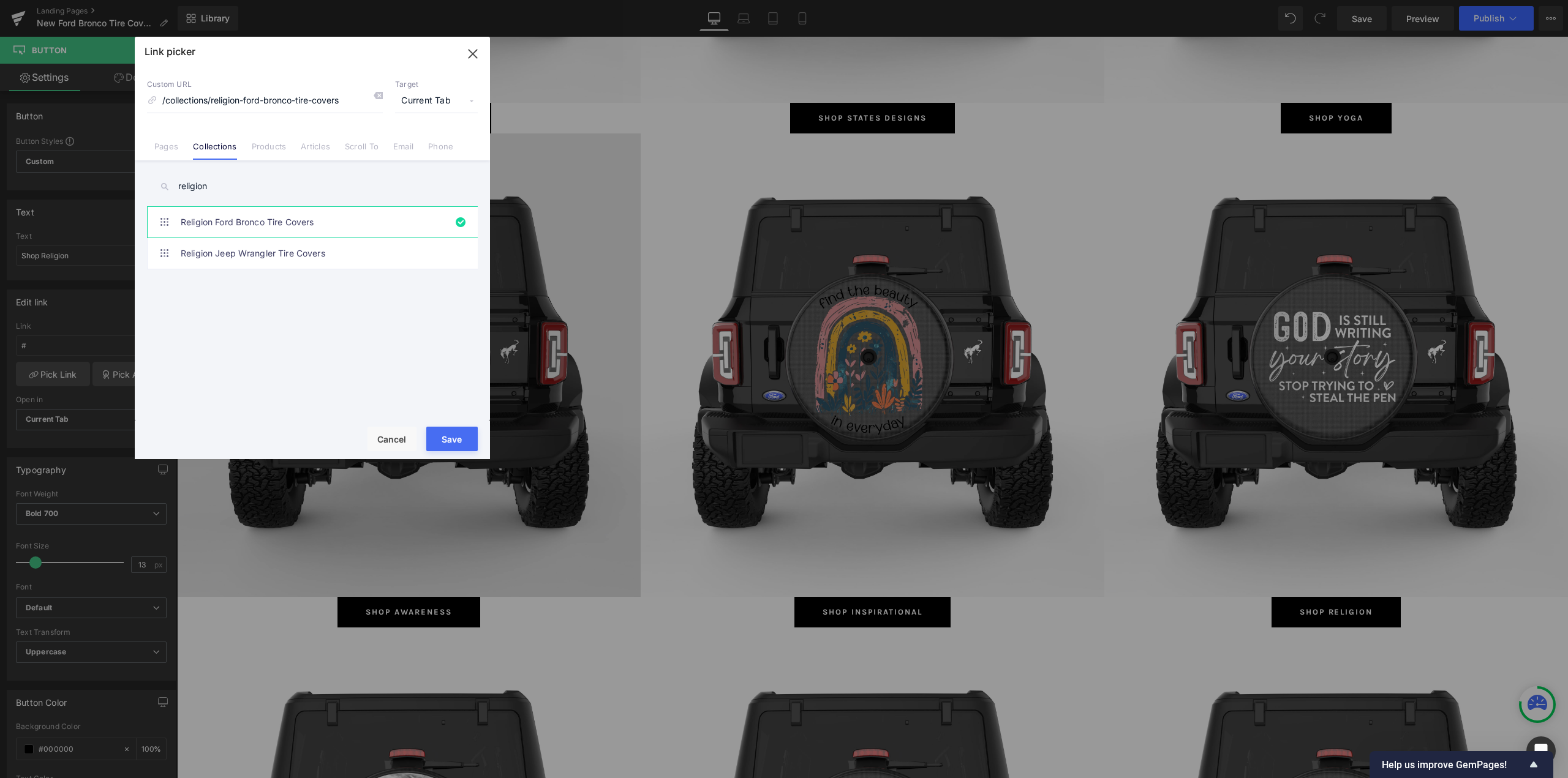
type input "/collections/religion-ford-bronco-tire-covers"
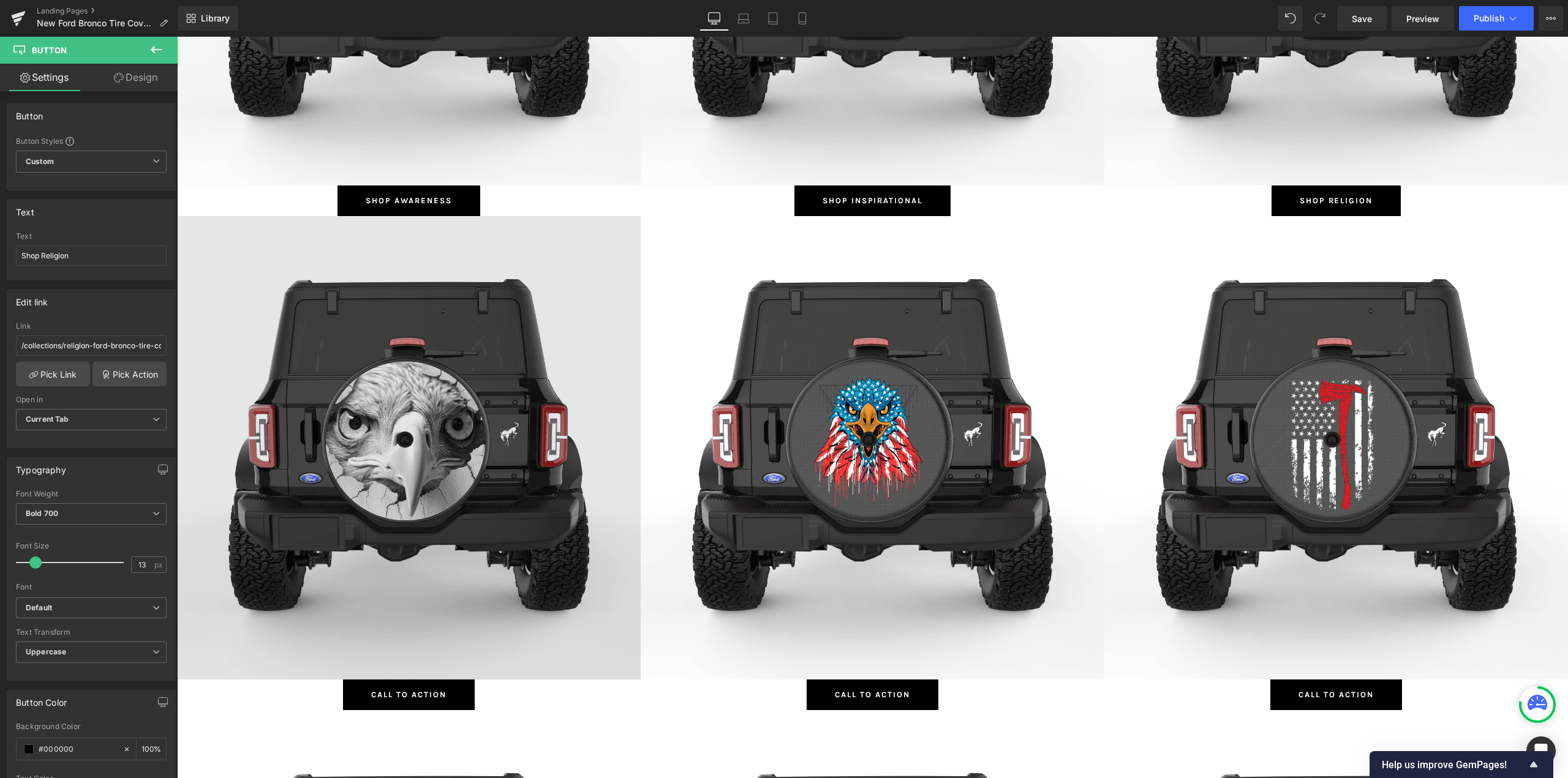
scroll to position [3551, 0]
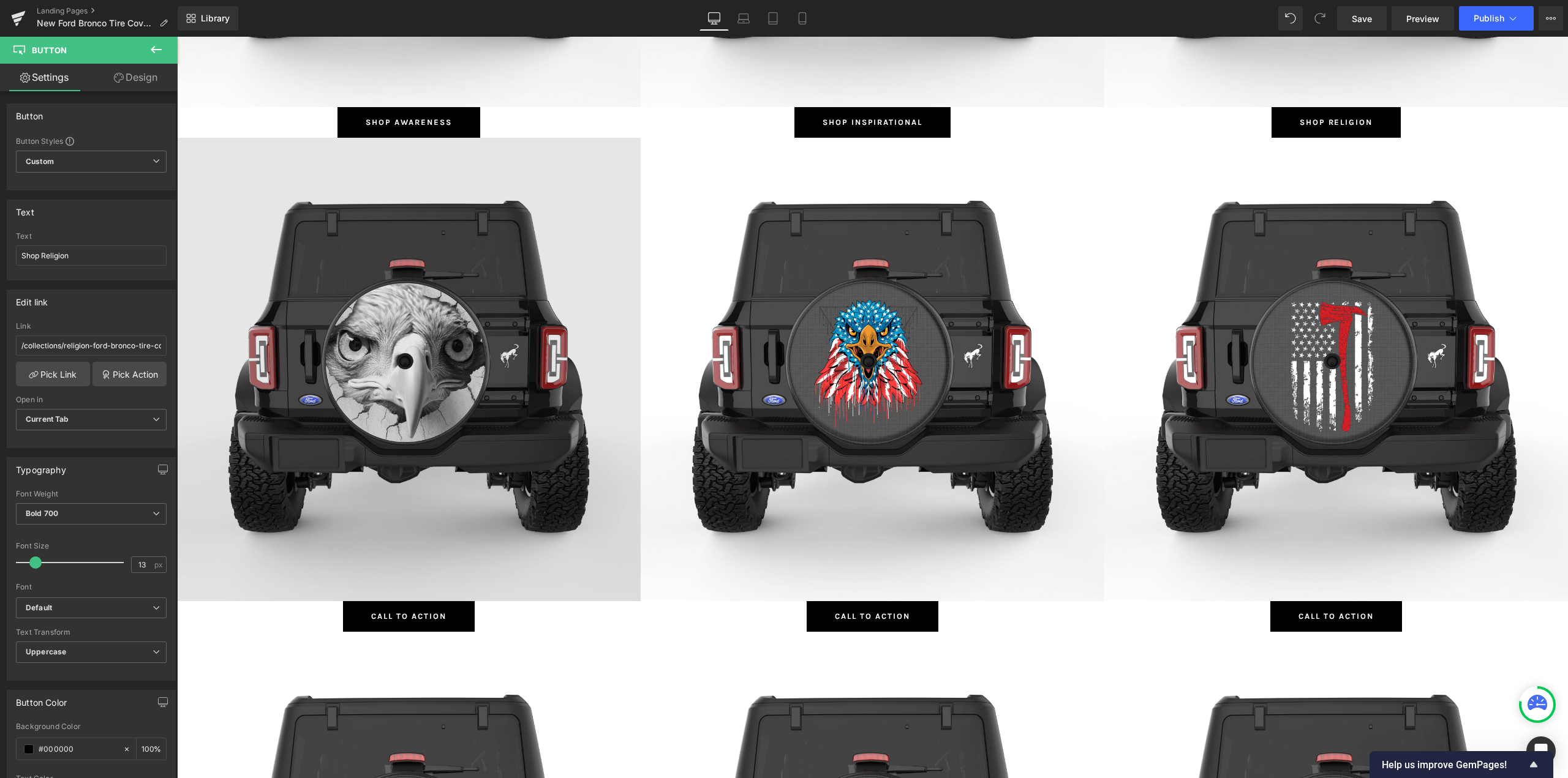
click at [427, 284] on img at bounding box center [409, 370] width 464 height 464
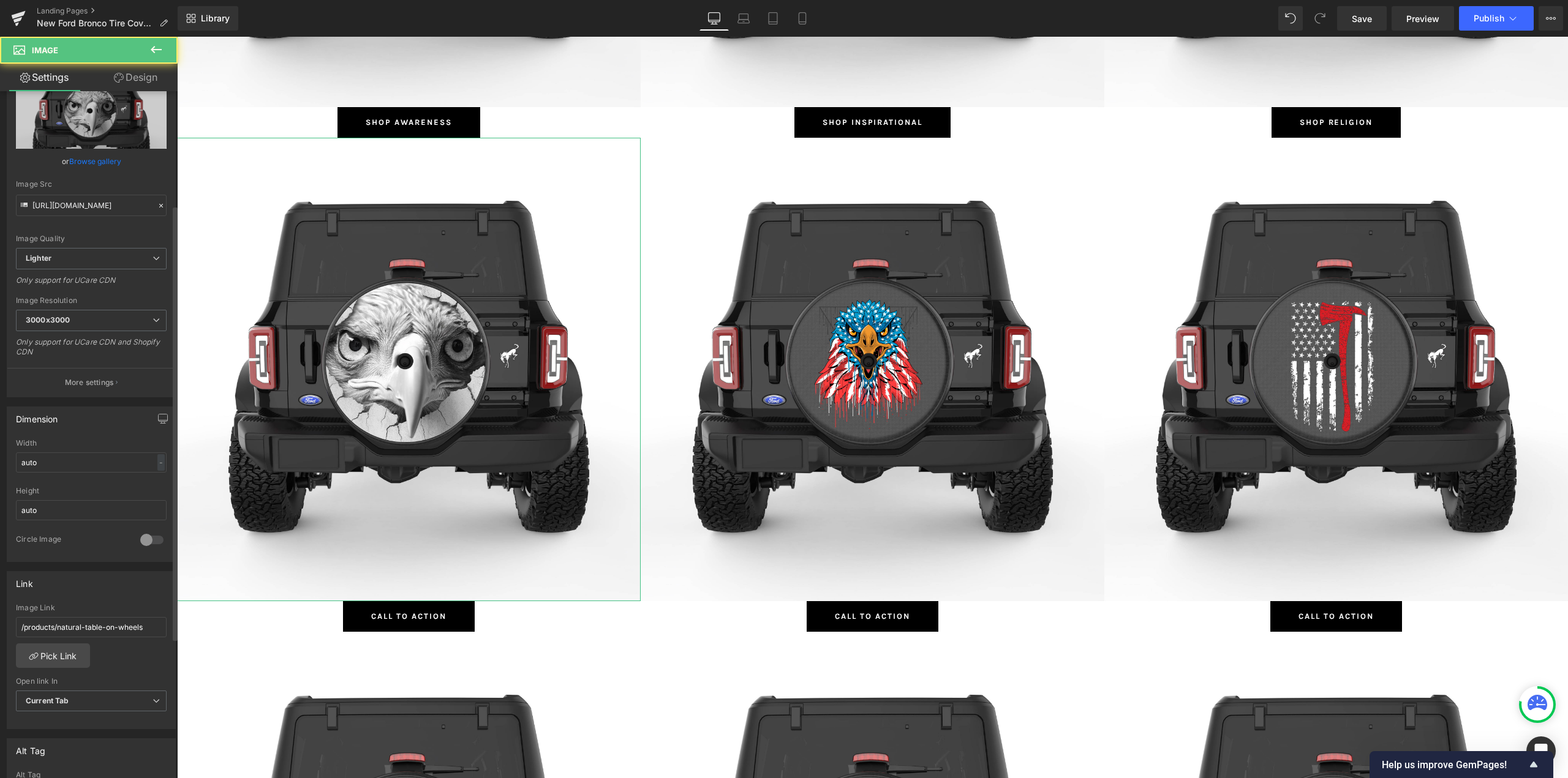
scroll to position [184, 0]
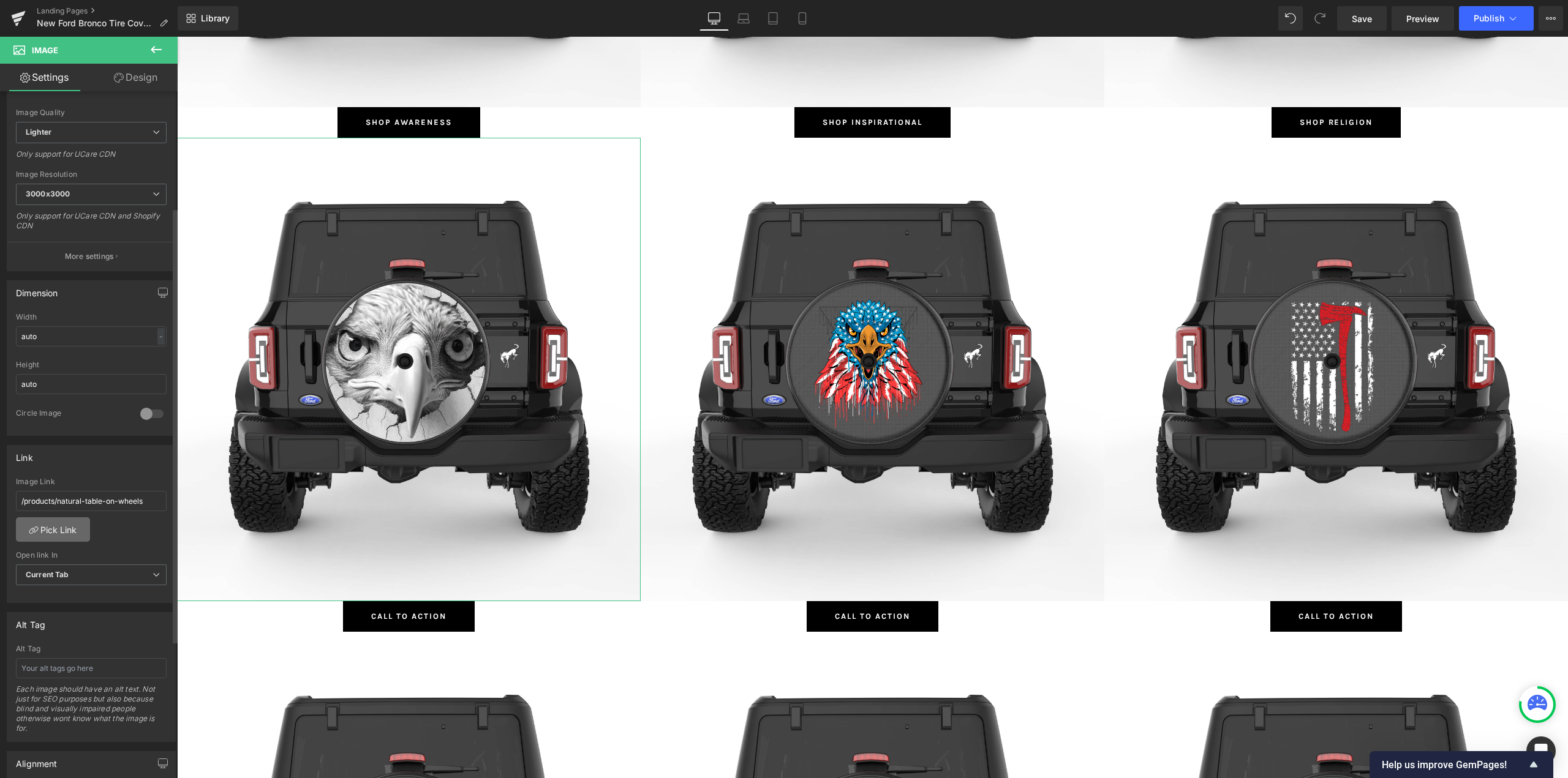
click at [50, 527] on link "Pick Link" at bounding box center [53, 529] width 74 height 24
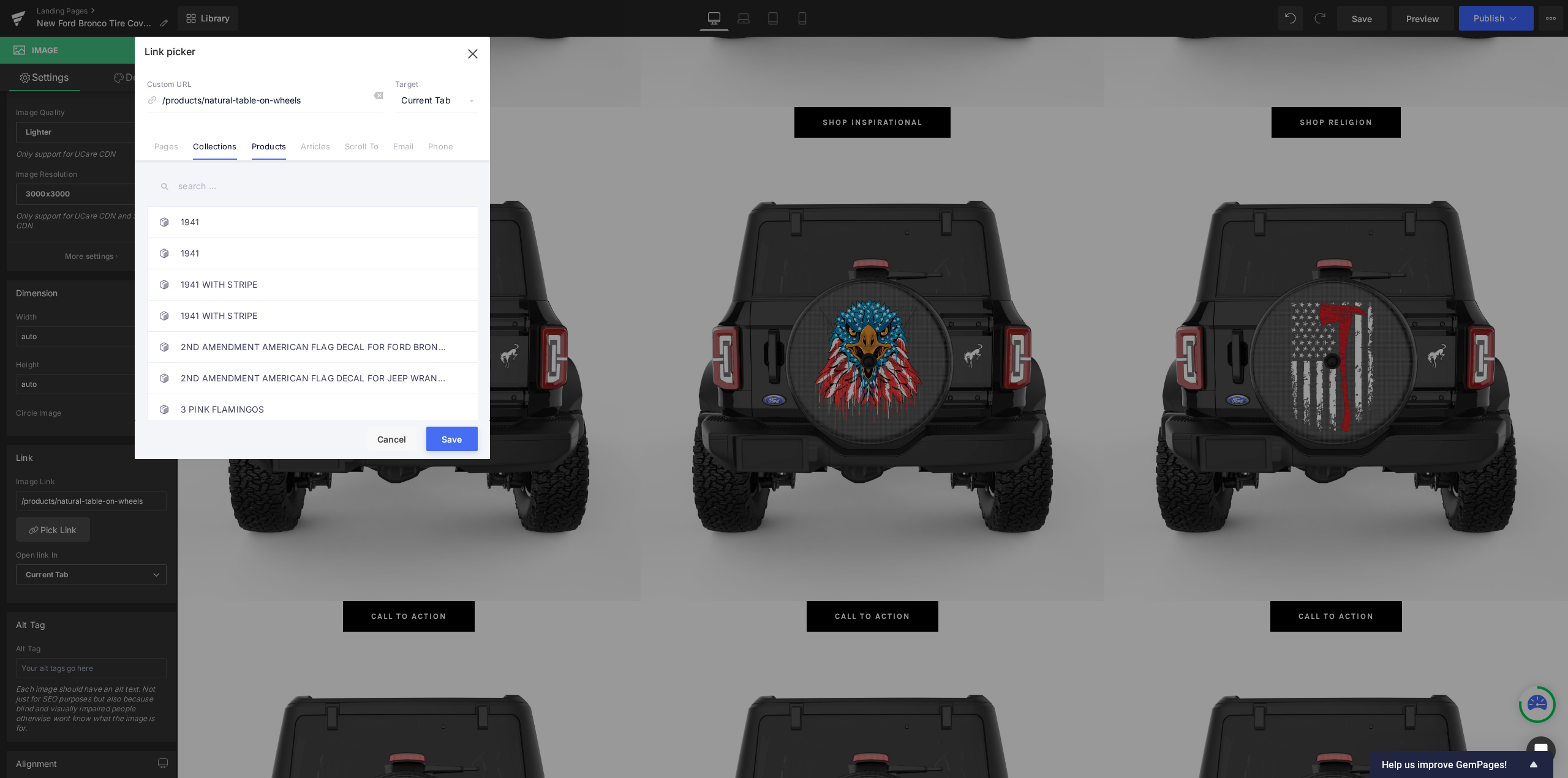
click at [213, 154] on link "Collections" at bounding box center [214, 150] width 44 height 19
click at [207, 190] on input "text" at bounding box center [312, 186] width 330 height 27
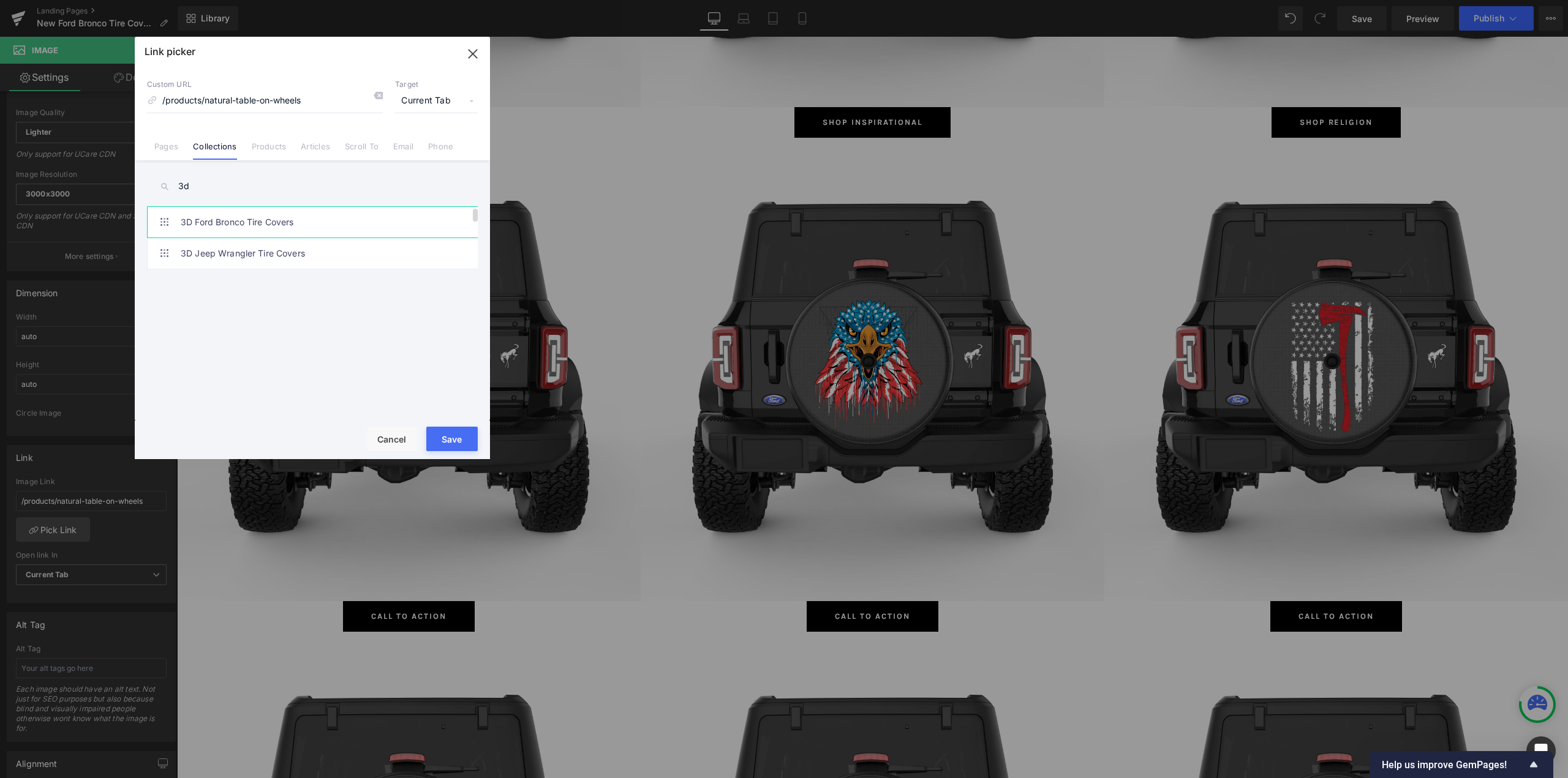
type input "3d"
click at [209, 227] on link "3D Ford Bronco Tire Covers" at bounding box center [316, 222] width 270 height 30
type input "/collections/3d-ford-bronco-tire-covers"
click at [445, 446] on button "Save" at bounding box center [451, 439] width 51 height 24
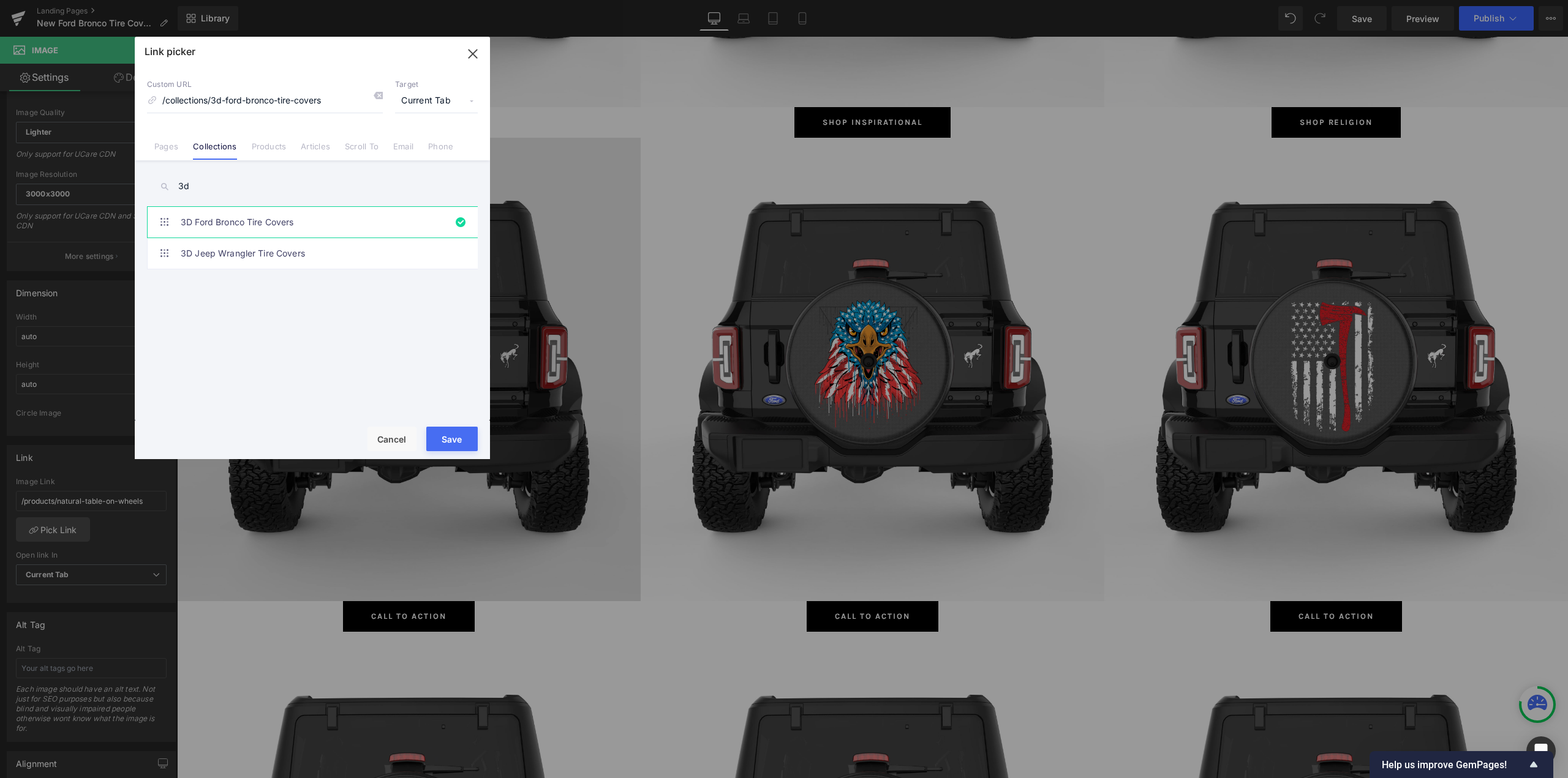
type input "/collections/3d-ford-bronco-tire-covers"
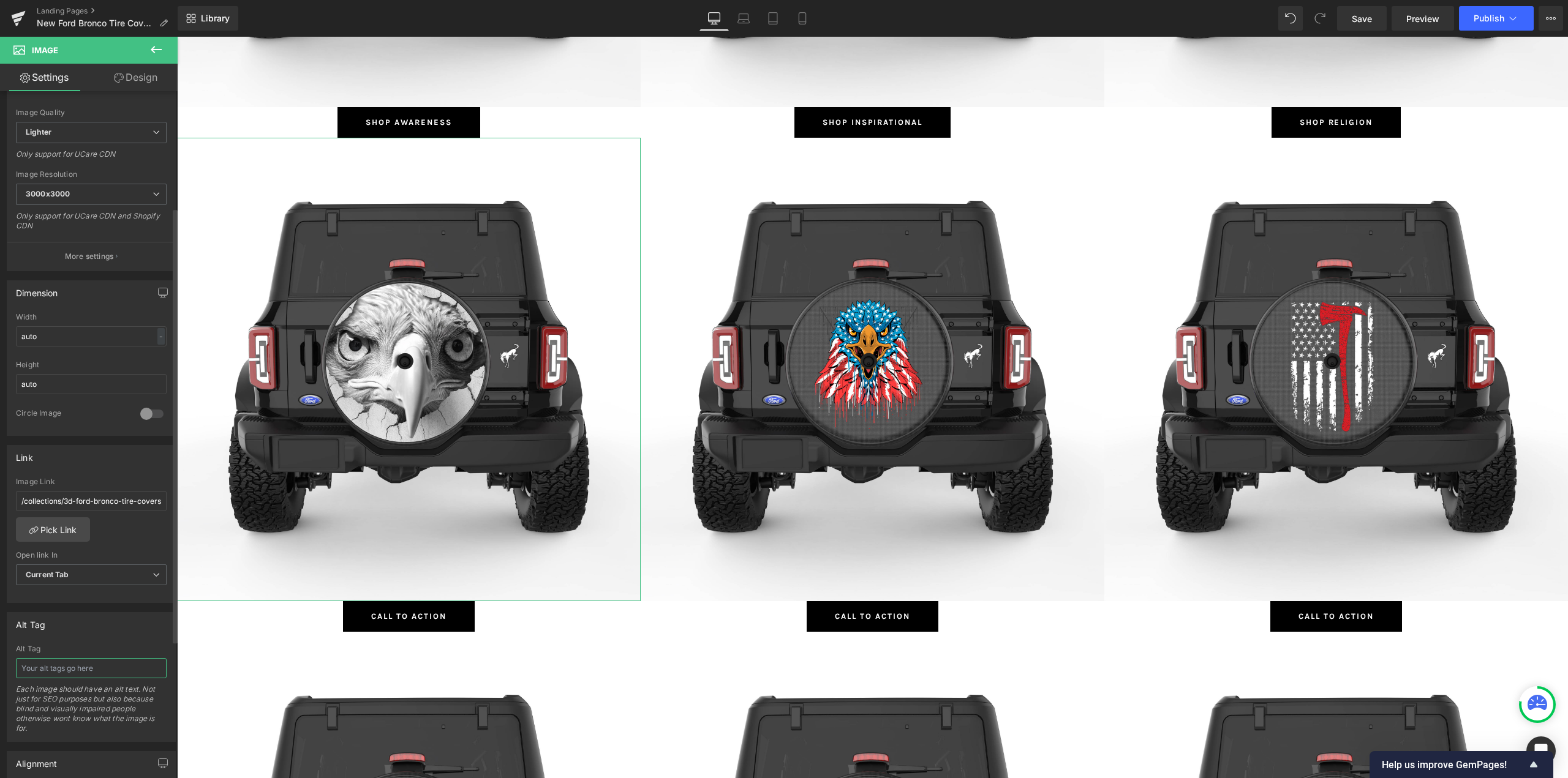
click at [73, 668] on input "text" at bounding box center [90, 668] width 150 height 20
type input "3D Designs Ford Bronco Tire Covers"
drag, startPoint x: 60, startPoint y: 668, endPoint x: 0, endPoint y: 674, distance: 60.3
click at [0, 674] on div "Alt Tag 3D Designs Ford Bronco Tire Covers Alt Tag 3D Designs Ford Bronco Tire …" at bounding box center [91, 673] width 183 height 139
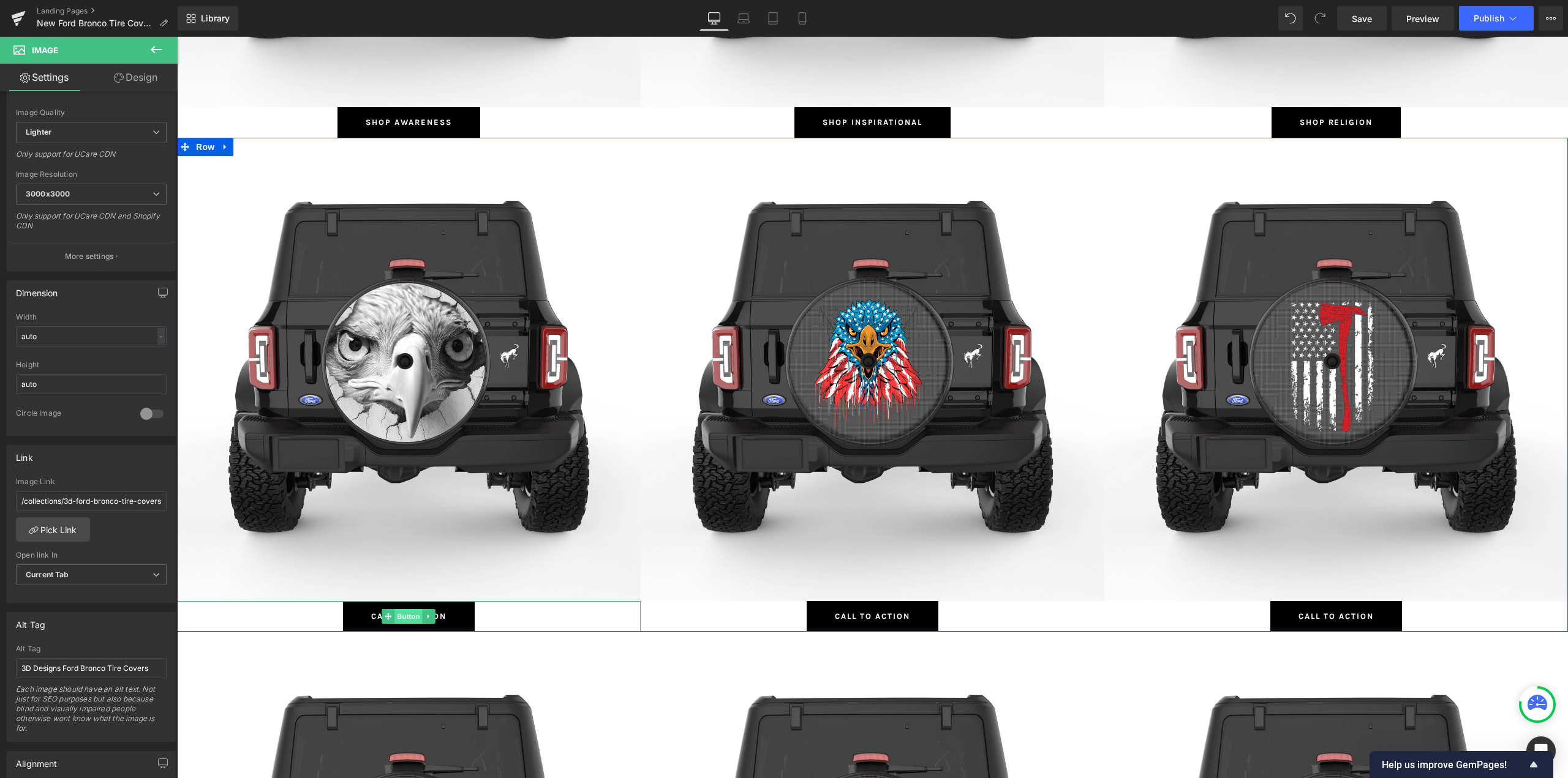
click at [395, 609] on span "Button" at bounding box center [409, 616] width 28 height 15
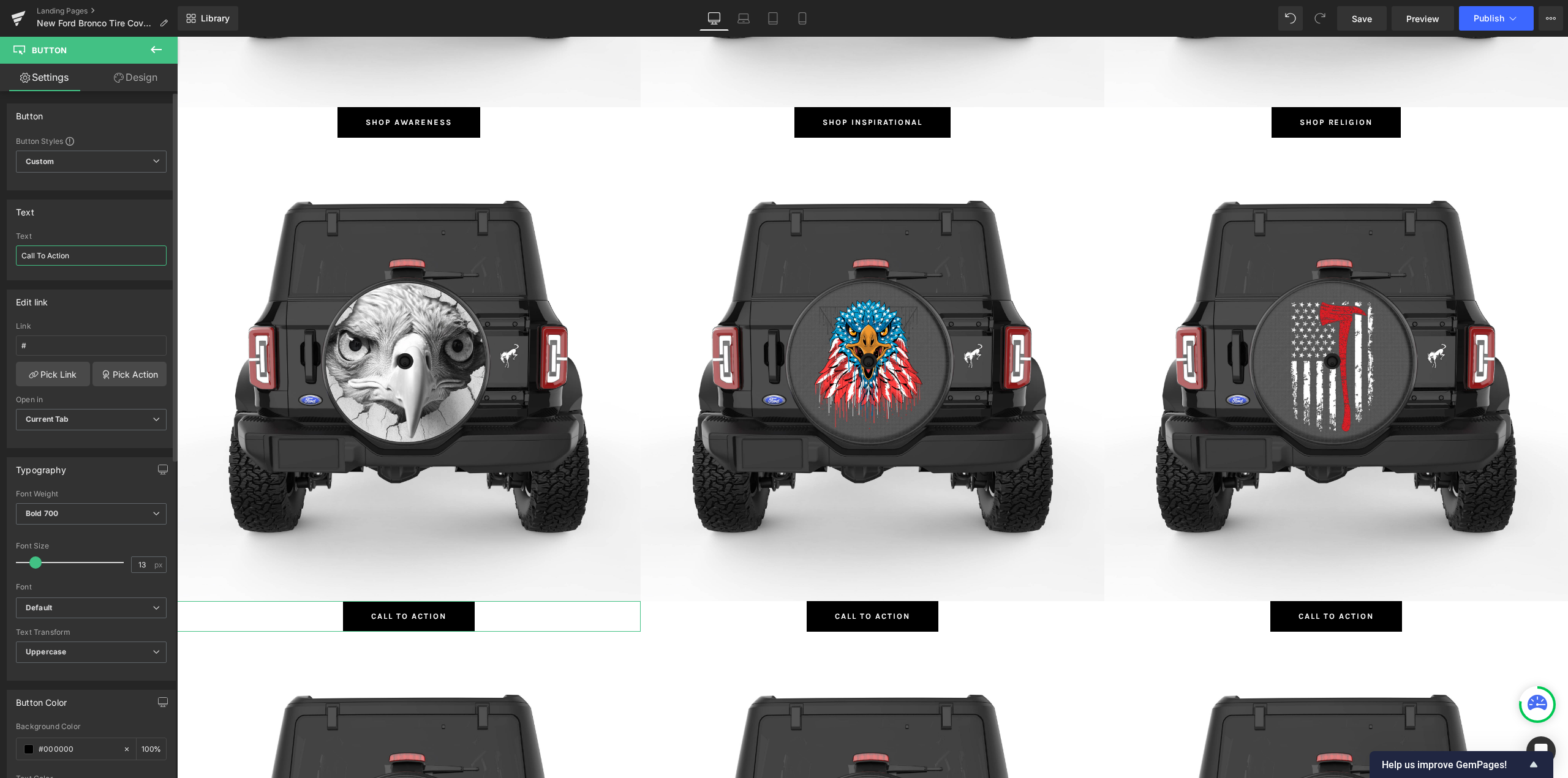
click at [76, 259] on input "Call To Action" at bounding box center [90, 255] width 150 height 20
paste input "3D Designs"
type input "Shop 3D Designs"
click at [44, 383] on link "Pick Link" at bounding box center [53, 373] width 74 height 24
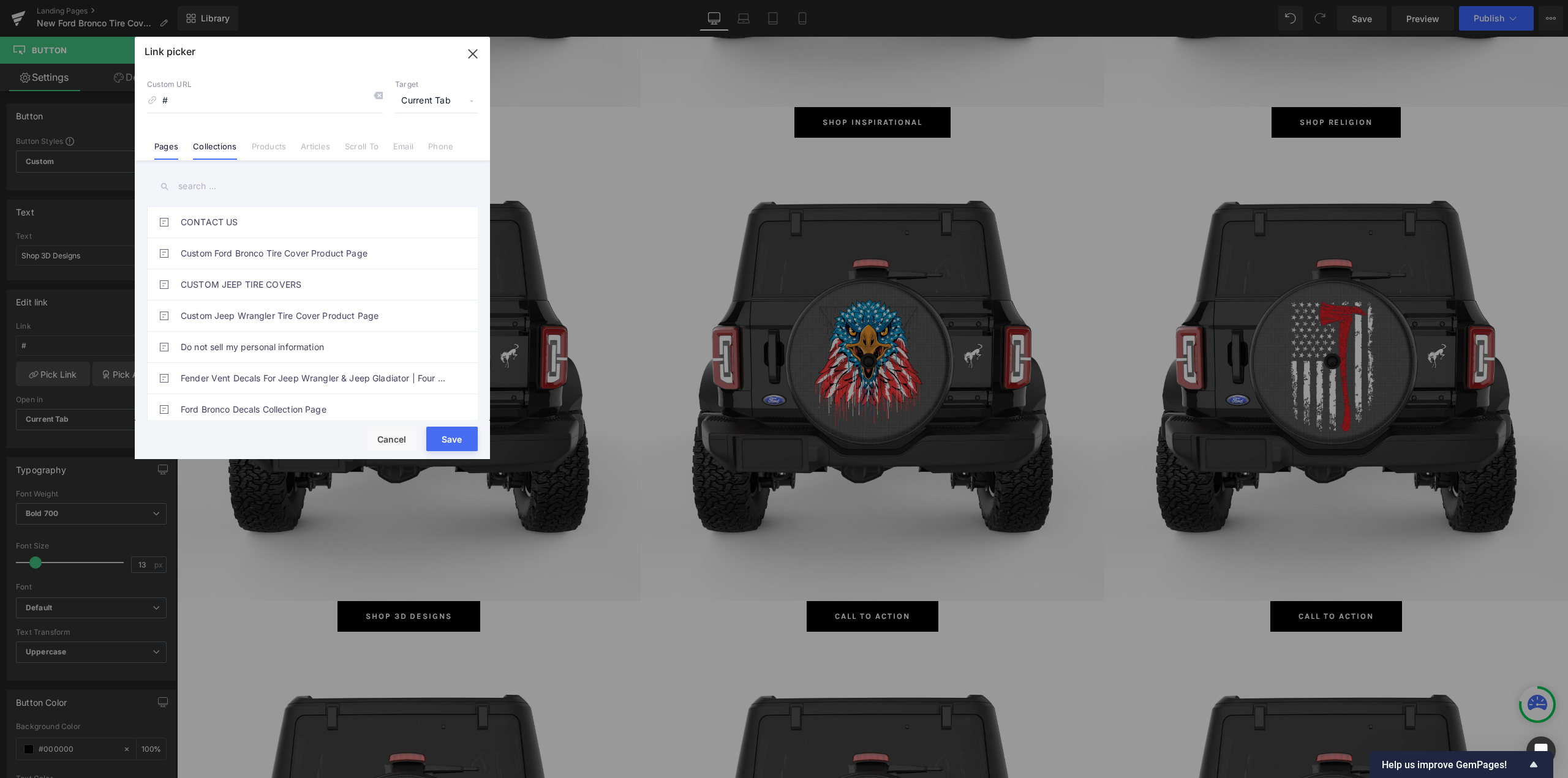
click at [208, 155] on link "Collections" at bounding box center [214, 150] width 44 height 19
click at [212, 187] on input "text" at bounding box center [312, 186] width 330 height 27
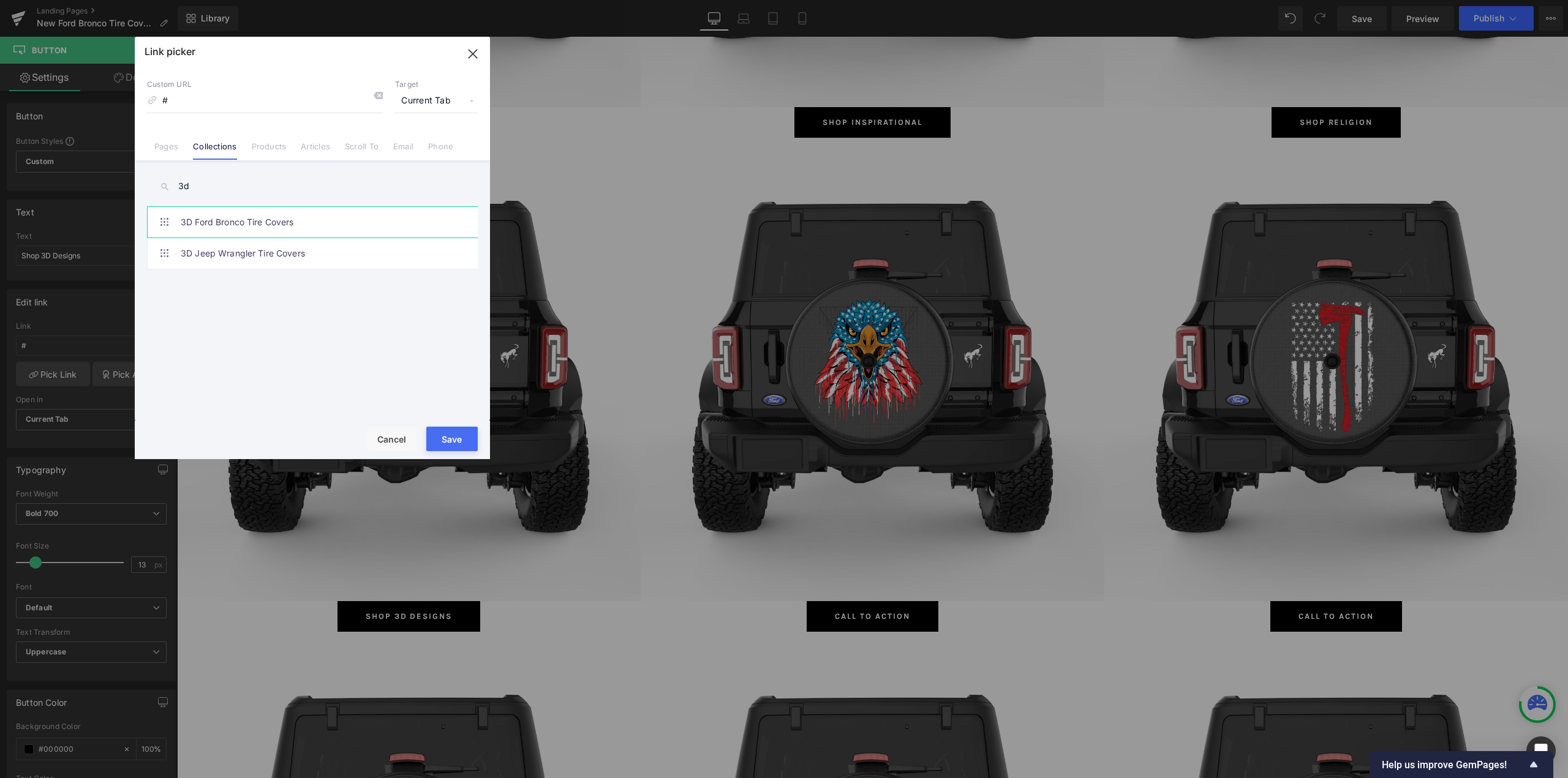
type input "3d"
click at [224, 219] on link "3D Ford Bronco Tire Covers" at bounding box center [316, 222] width 270 height 30
type input "/collections/3d-ford-bronco-tire-covers"
click at [450, 437] on button "Save" at bounding box center [451, 439] width 51 height 24
type input "/collections/3d-ford-bronco-tire-covers"
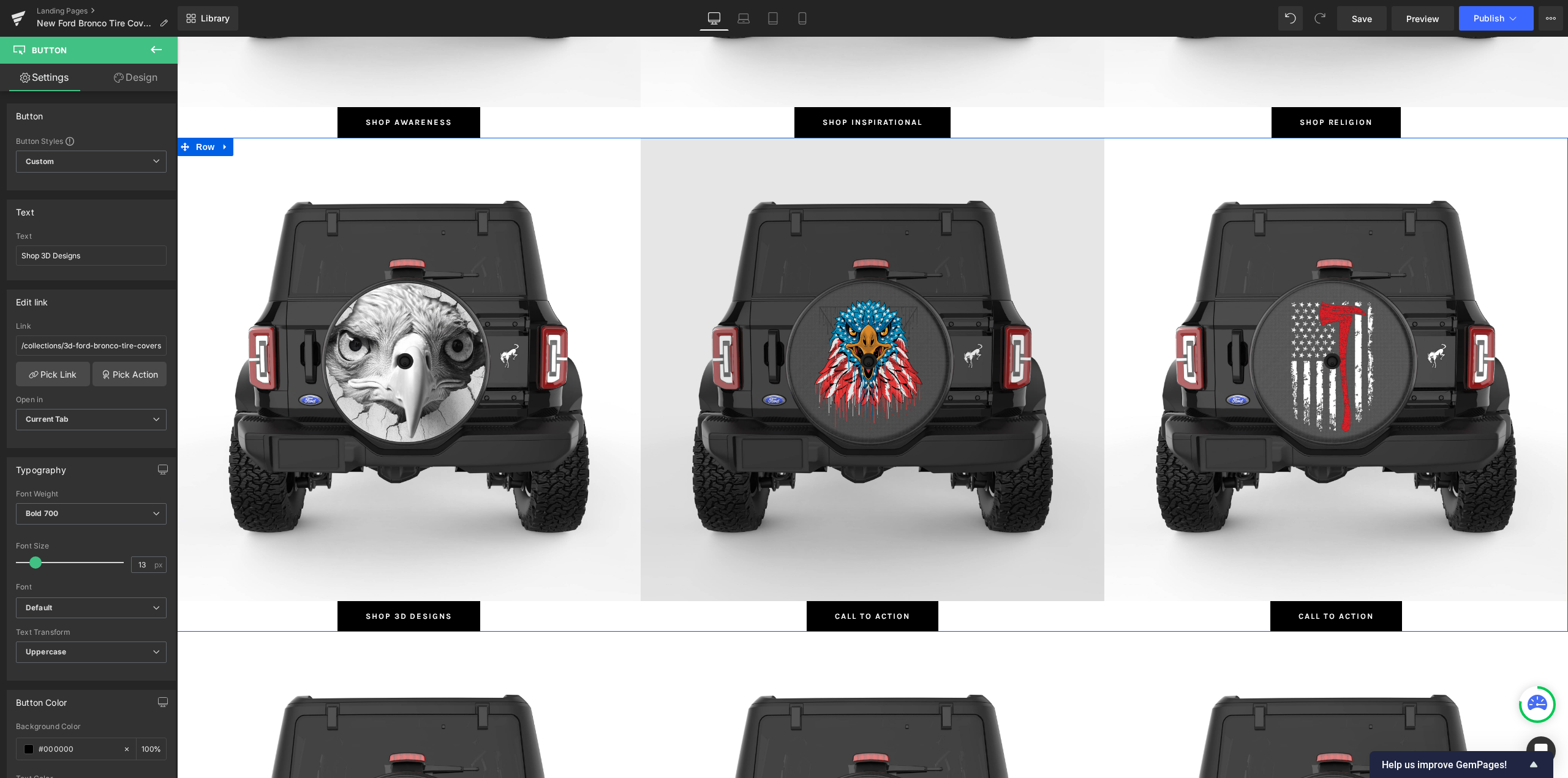
click at [926, 274] on img at bounding box center [872, 370] width 464 height 464
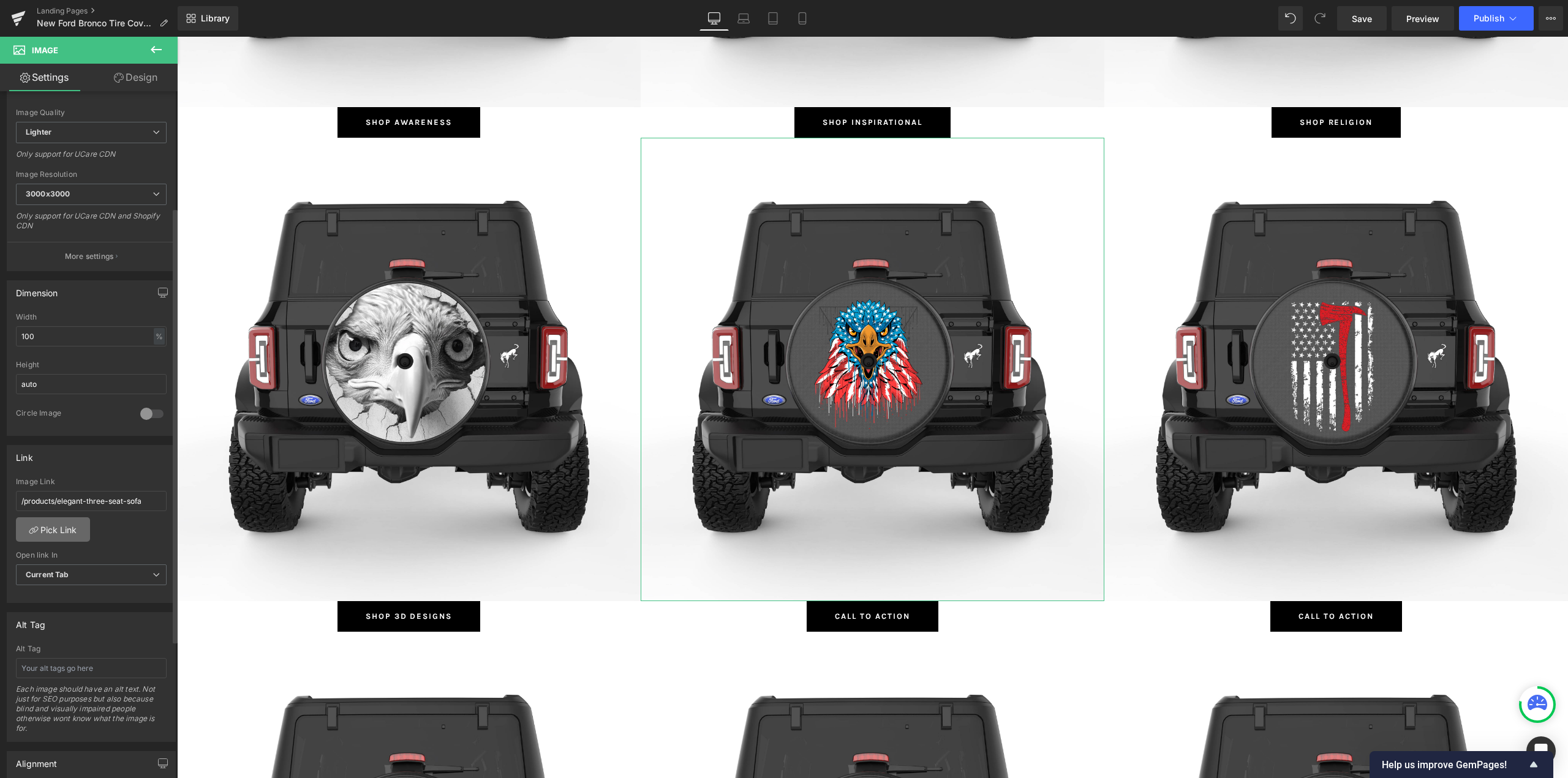
click at [64, 529] on link "Pick Link" at bounding box center [53, 529] width 74 height 24
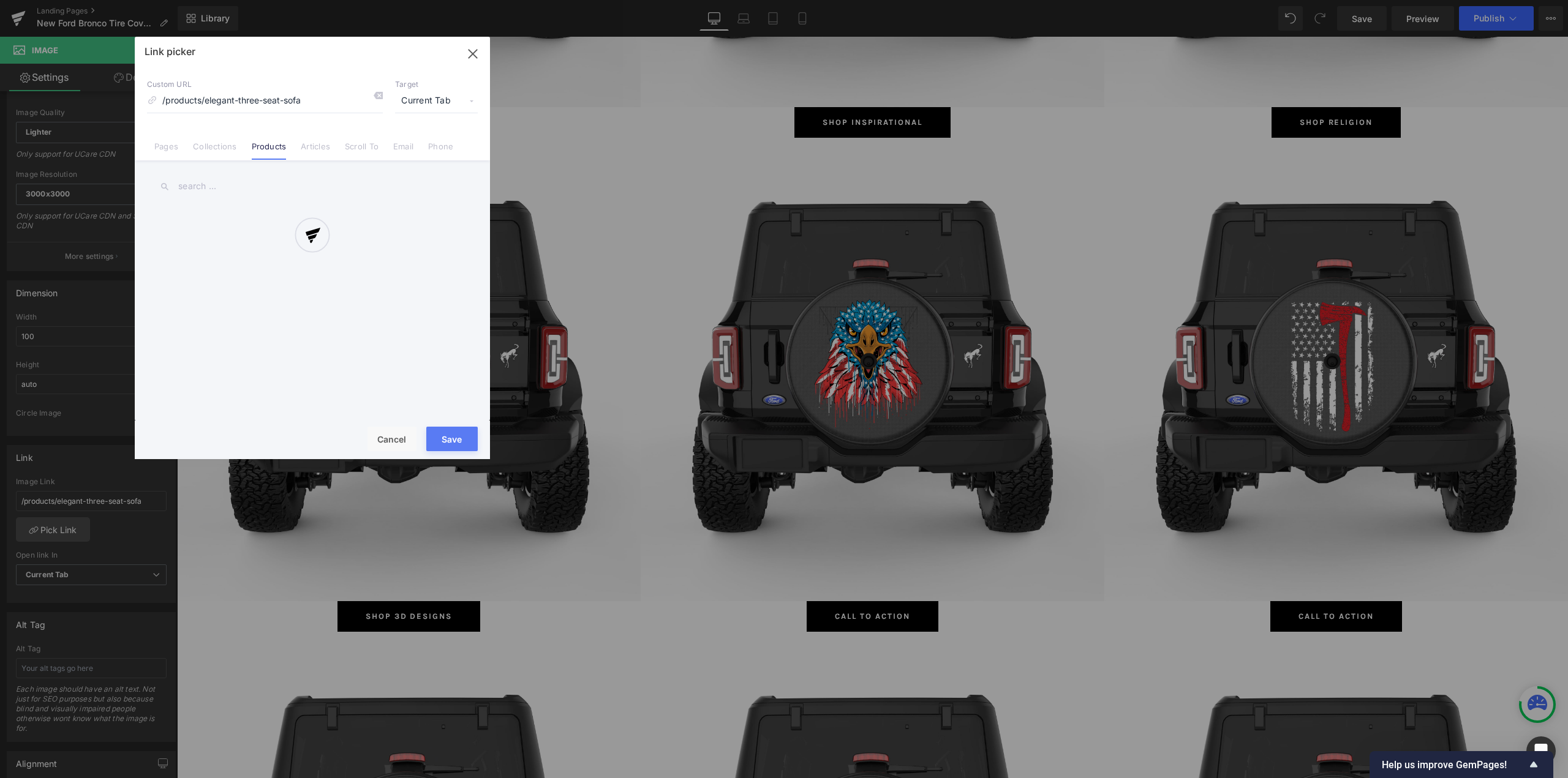
click at [216, 142] on div at bounding box center [312, 248] width 355 height 422
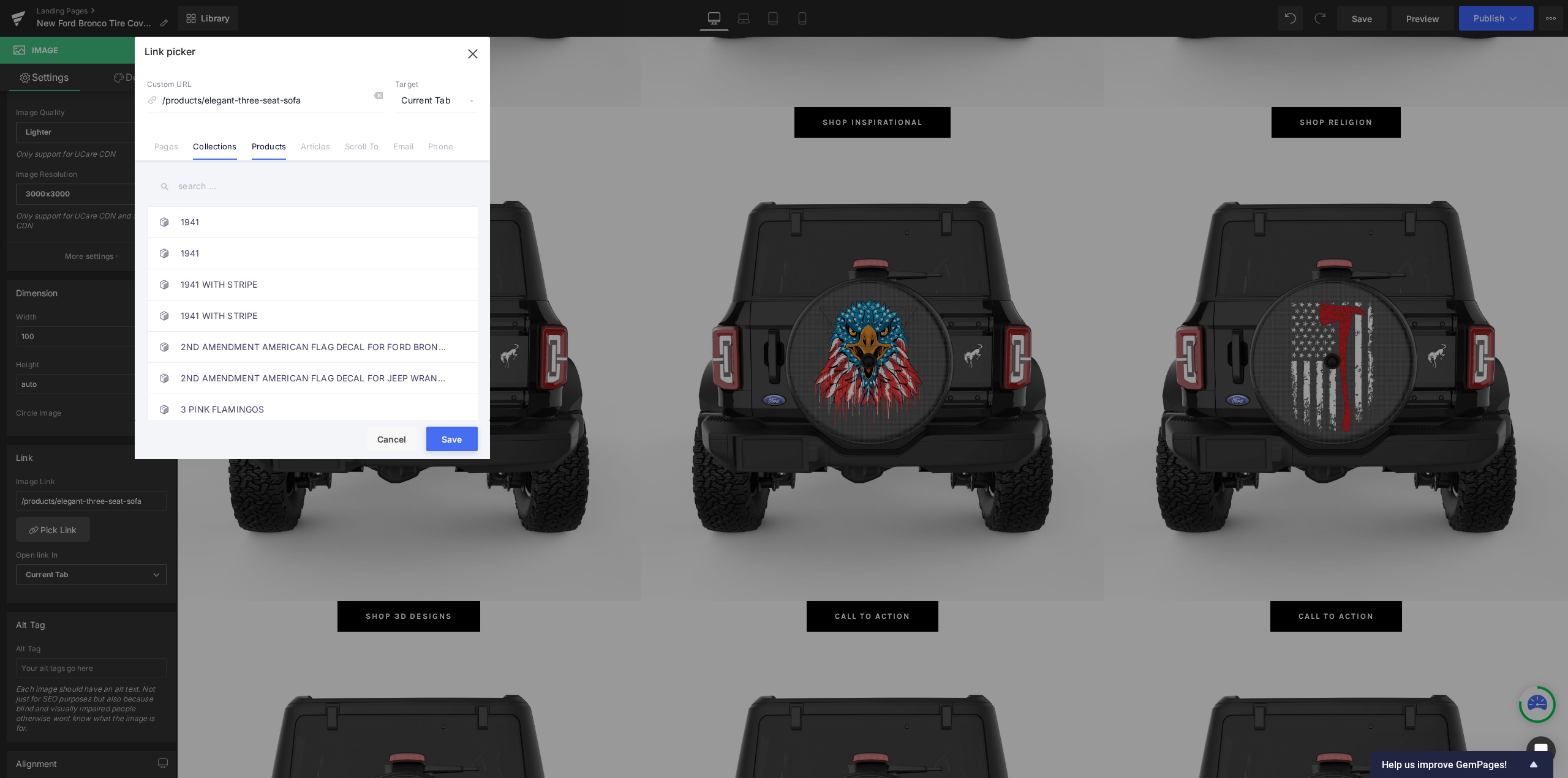
click at [213, 146] on link "Collections" at bounding box center [214, 150] width 44 height 19
click at [216, 193] on input "text" at bounding box center [312, 186] width 330 height 27
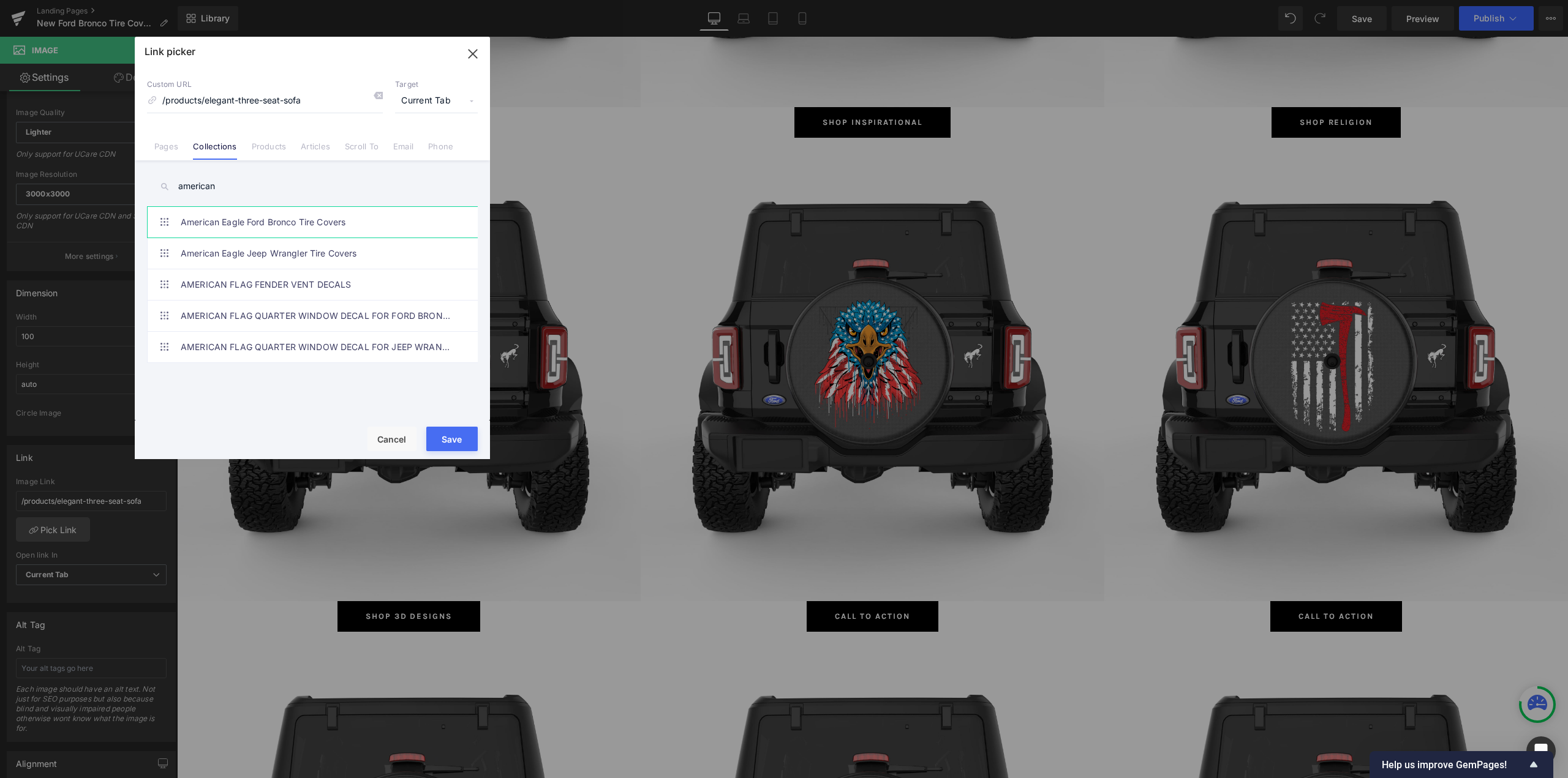
type input "american"
click at [259, 218] on link "American Eagle Ford Bronco Tire Covers" at bounding box center [316, 222] width 270 height 30
type input "/collections/american-eagle-ford-bronco-tire-covers"
drag, startPoint x: 456, startPoint y: 439, endPoint x: 5, endPoint y: 422, distance: 451.3
click at [456, 439] on button "Save" at bounding box center [451, 439] width 51 height 24
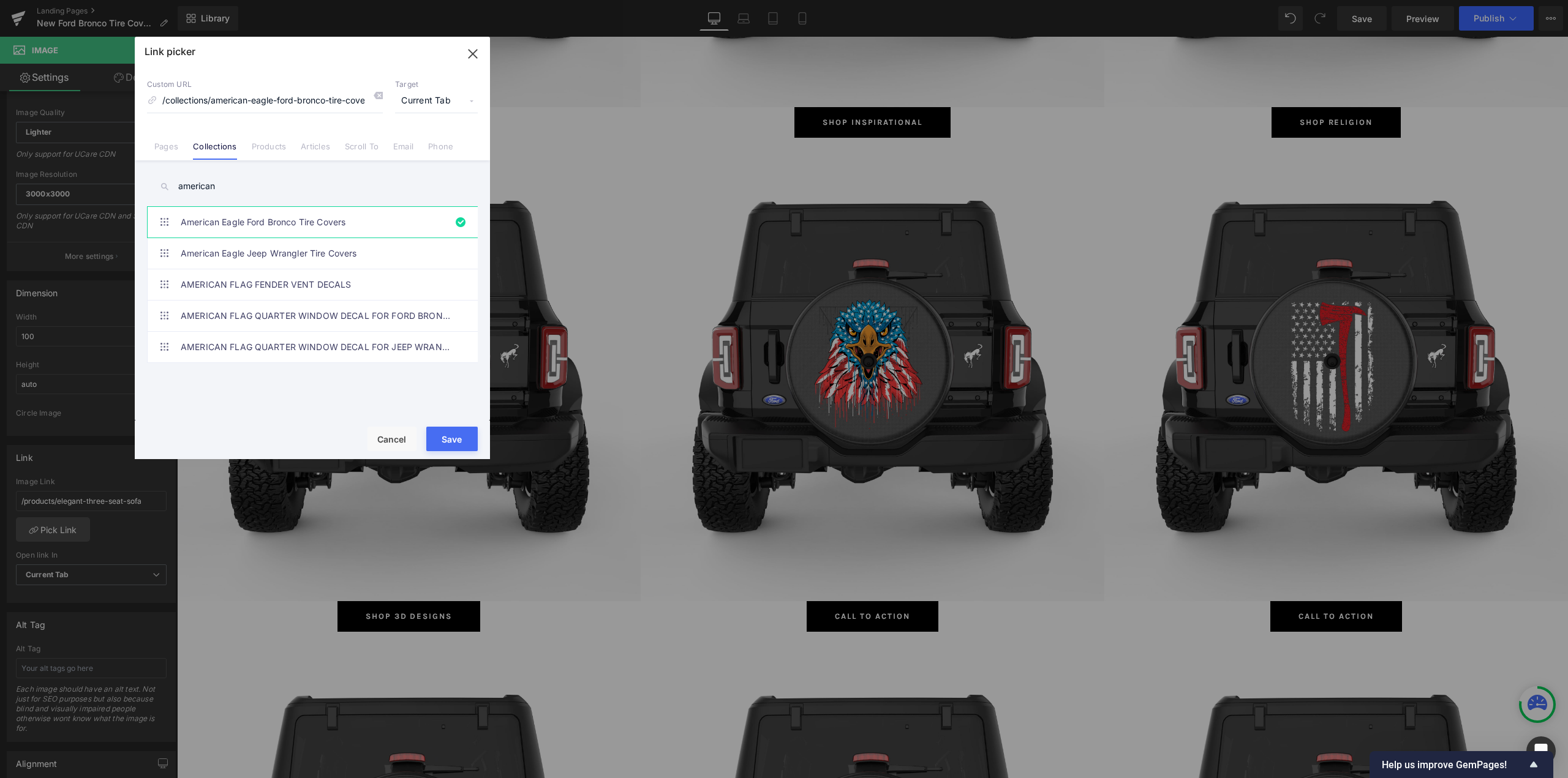
type input "/collections/american-eagle-ford-bronco-tire-covers"
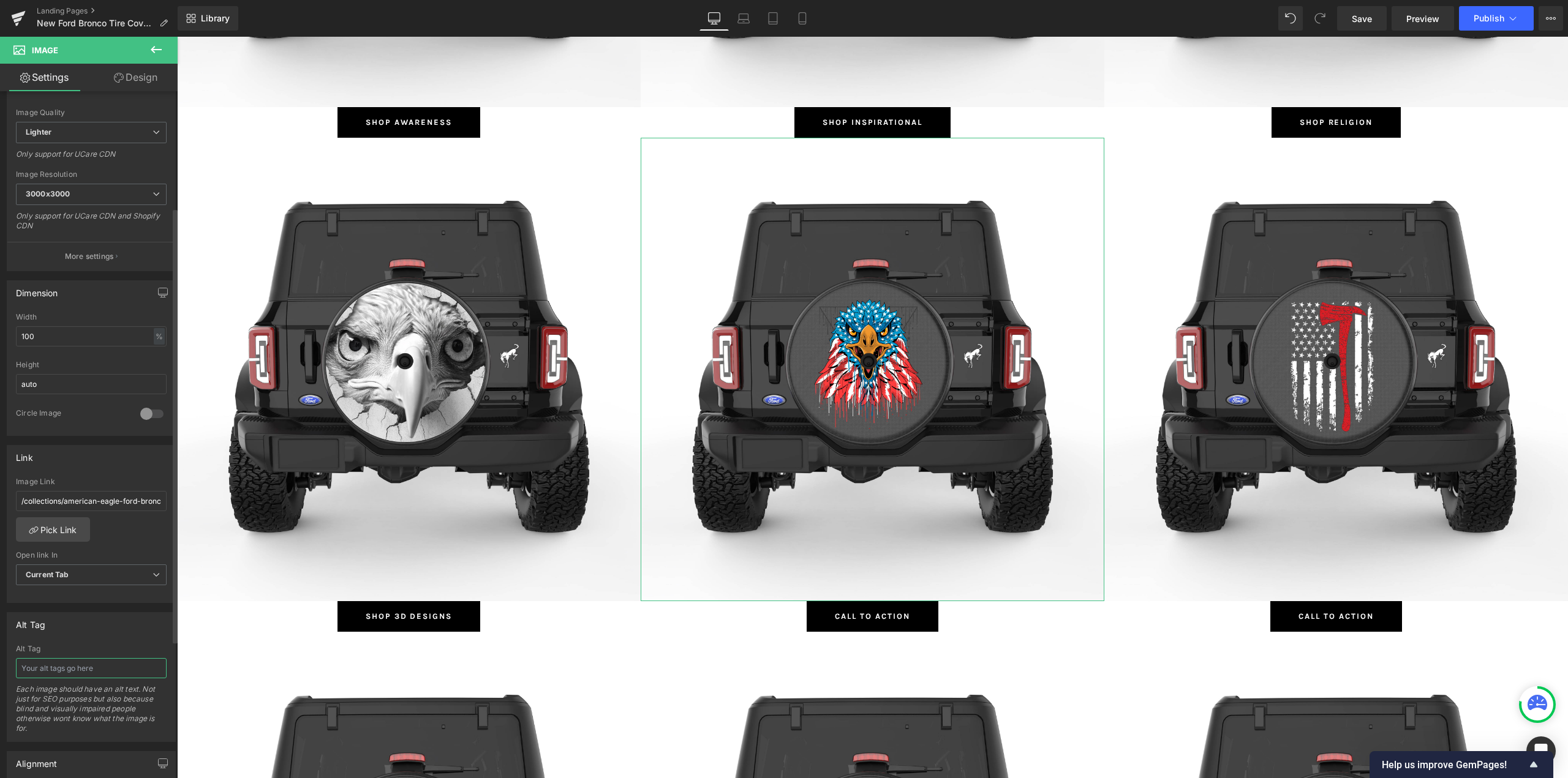
drag, startPoint x: 53, startPoint y: 664, endPoint x: 65, endPoint y: 658, distance: 13.4
click at [54, 664] on input "text" at bounding box center [90, 668] width 150 height 20
type input "S"
type input "m"
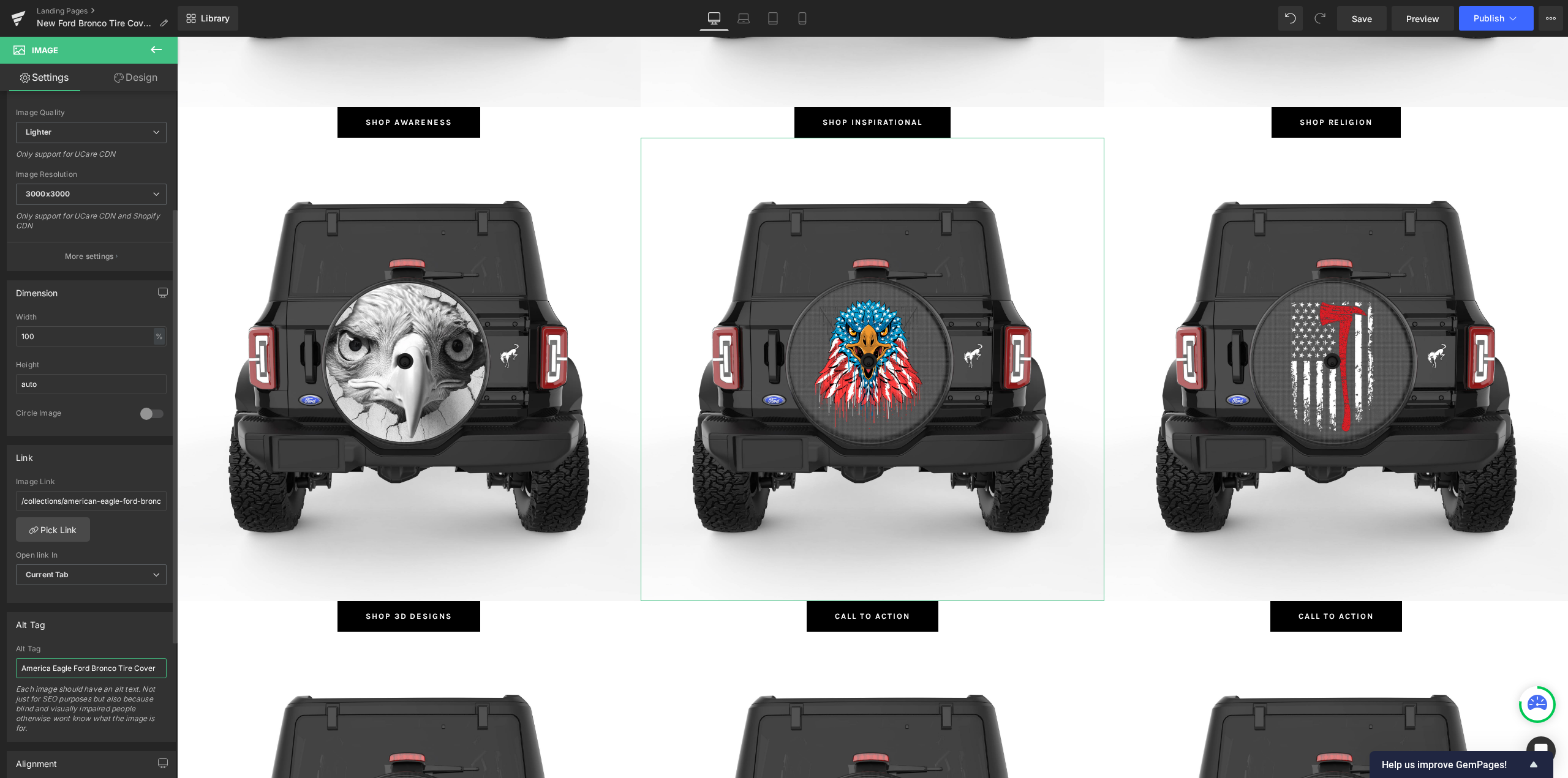
type input "America Eagle Ford Bronco Tire Covers"
drag, startPoint x: 70, startPoint y: 668, endPoint x: 0, endPoint y: 668, distance: 70.0
click at [0, 668] on div "Alt Tag America Eagle Ford Bronco Tire Covers Alt Tag America Eagle Ford Bronco…" at bounding box center [91, 673] width 183 height 139
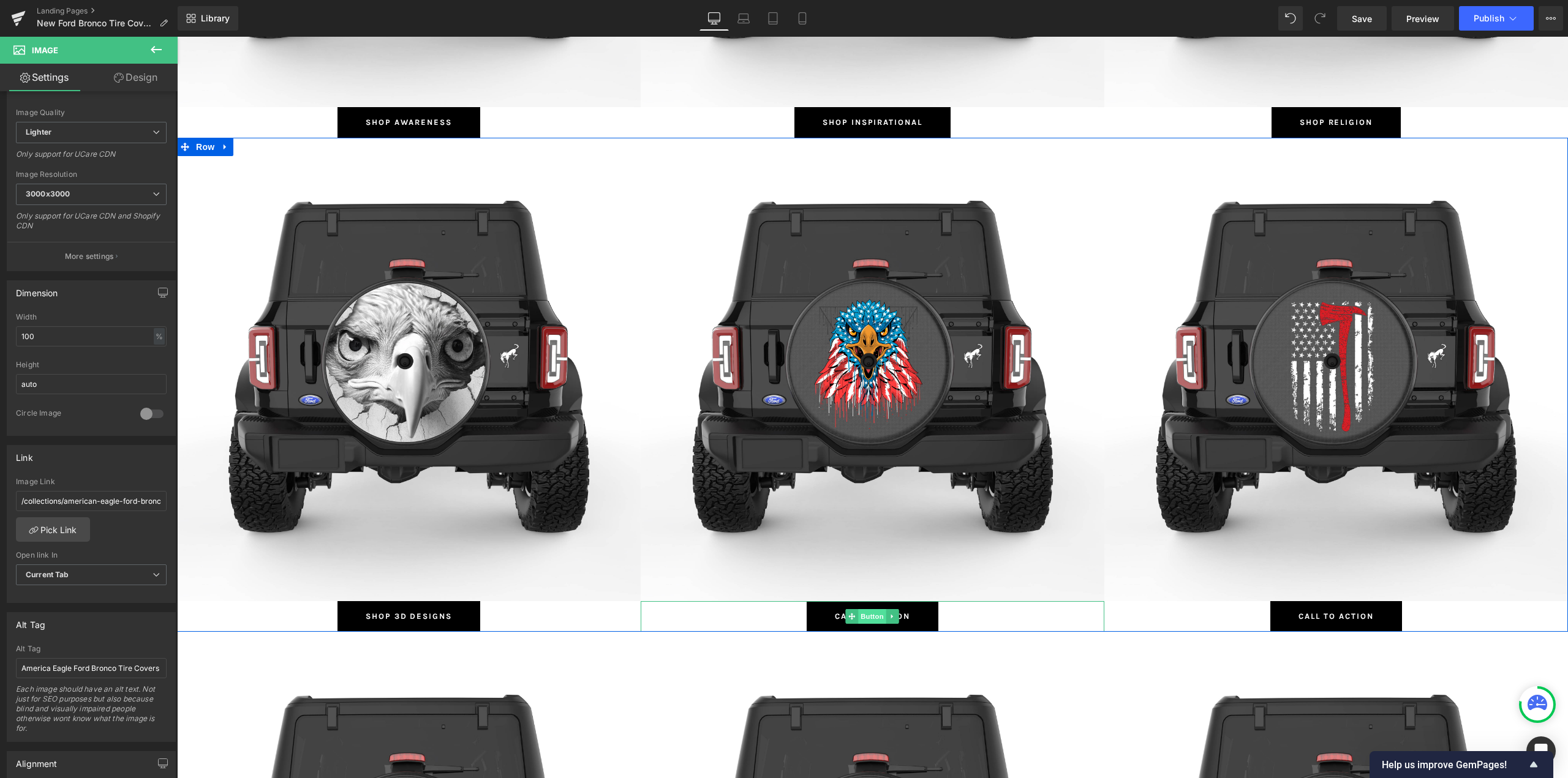
click at [866, 616] on span "Button" at bounding box center [873, 616] width 28 height 15
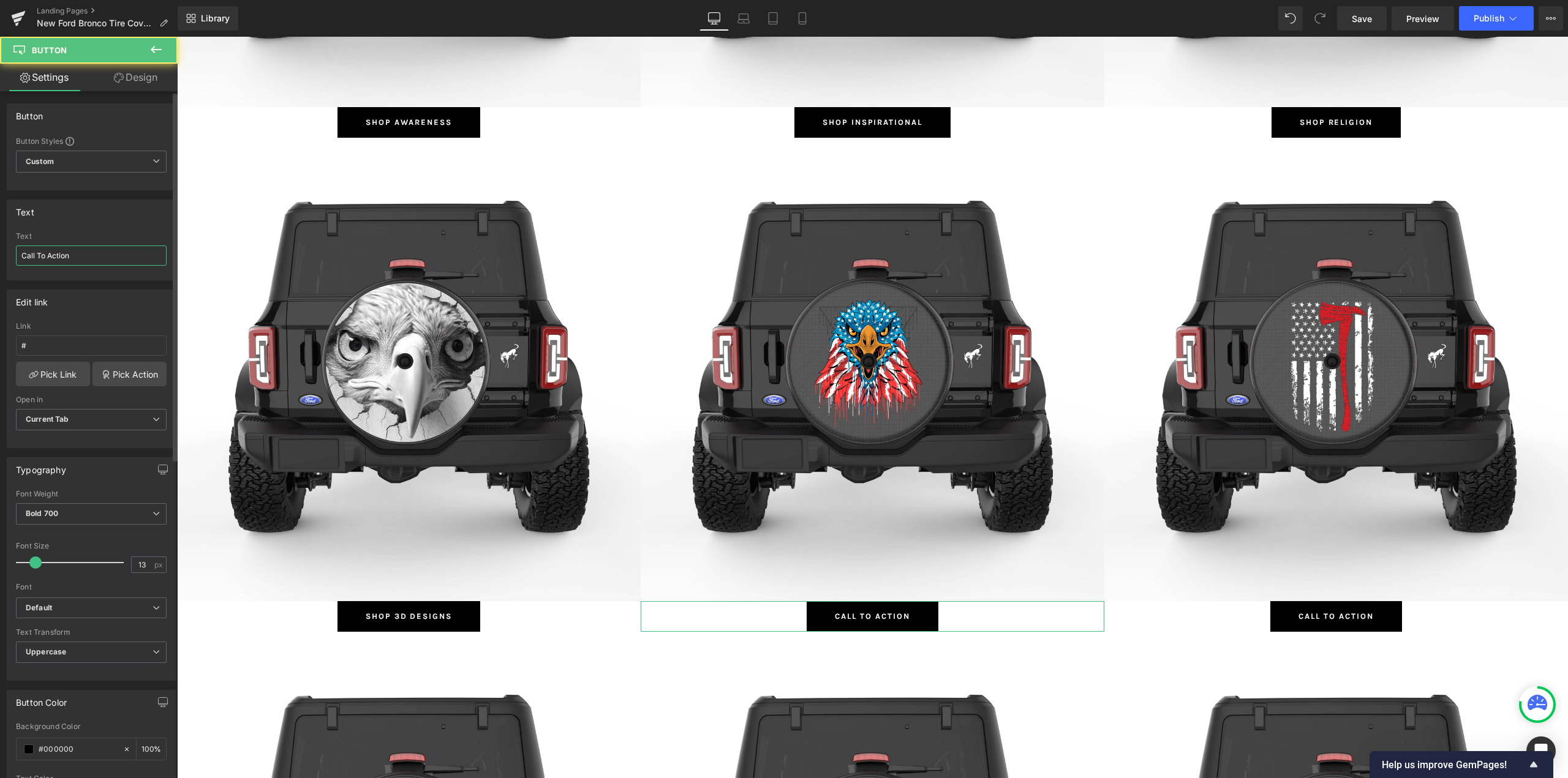
click at [85, 251] on input "Call To Action" at bounding box center [90, 255] width 150 height 20
paste input "America Eagle"
type input "Shop America Eagle"
click at [56, 378] on link "Pick Link" at bounding box center [53, 373] width 74 height 24
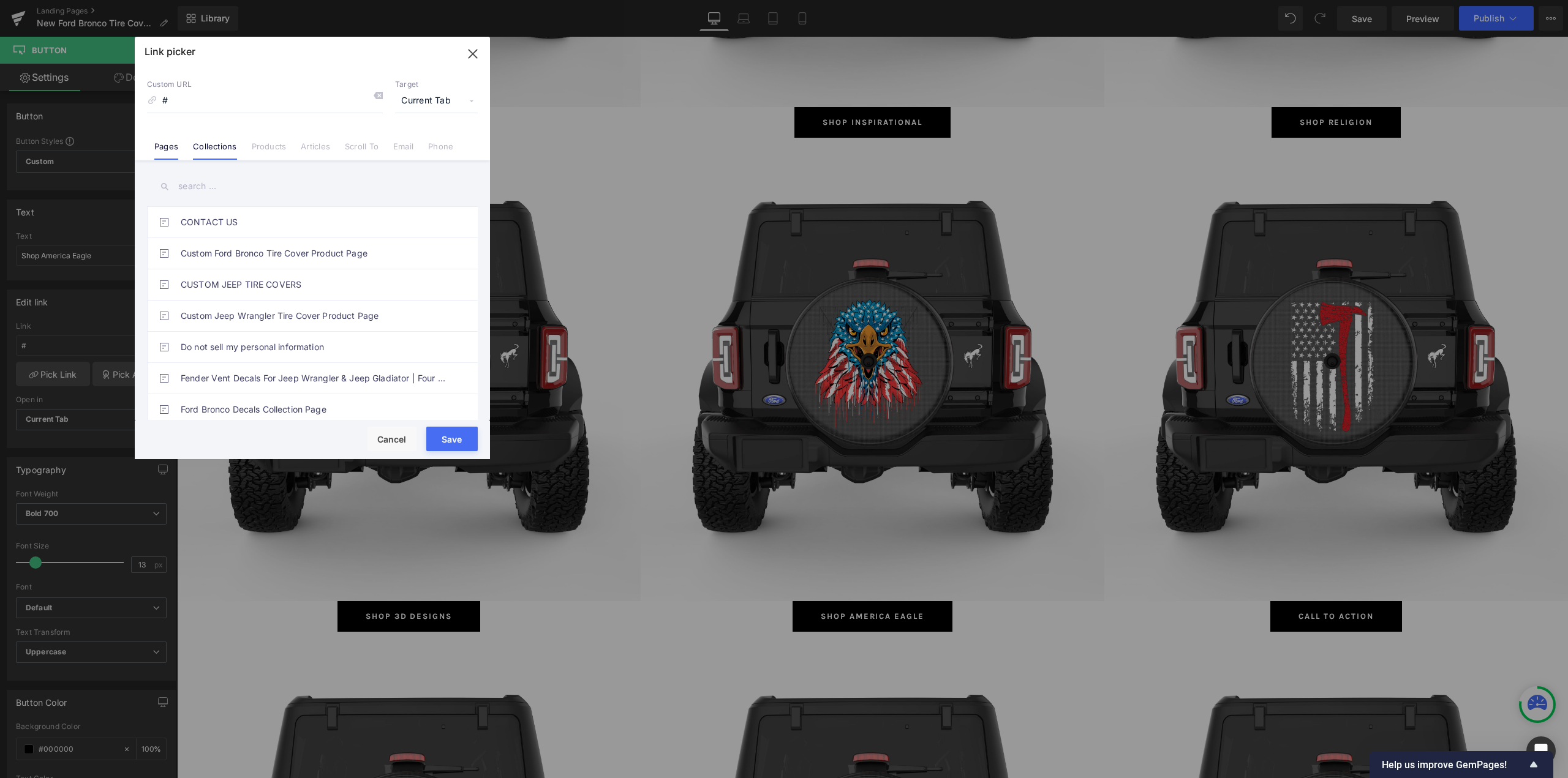
click at [227, 147] on link "Collections" at bounding box center [214, 150] width 44 height 19
click at [203, 189] on input "text" at bounding box center [312, 186] width 330 height 27
paste input "America Eagle"
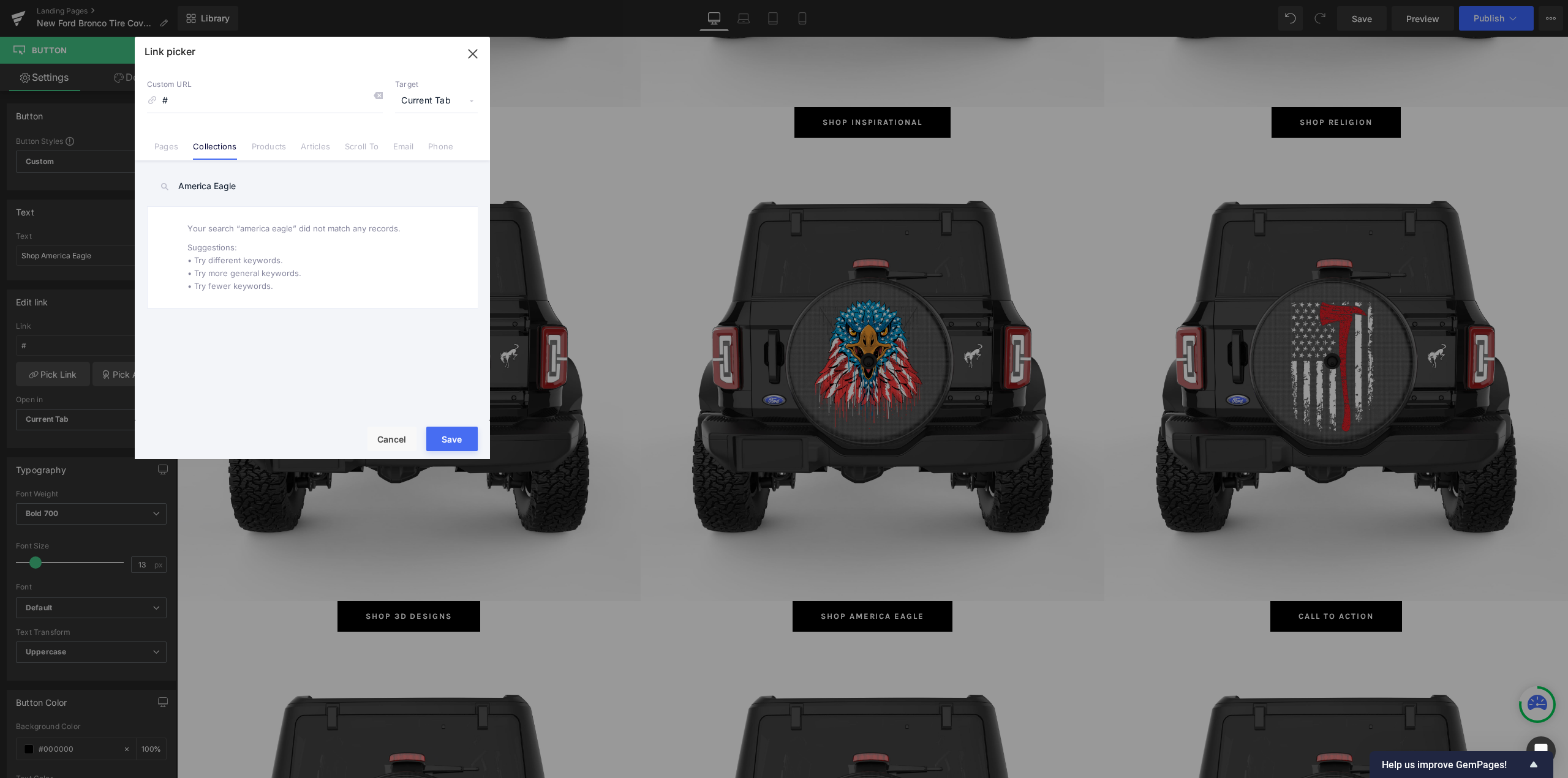
click at [210, 188] on input "America Eagle" at bounding box center [312, 186] width 330 height 27
click at [211, 188] on input "America Eagle" at bounding box center [312, 186] width 330 height 27
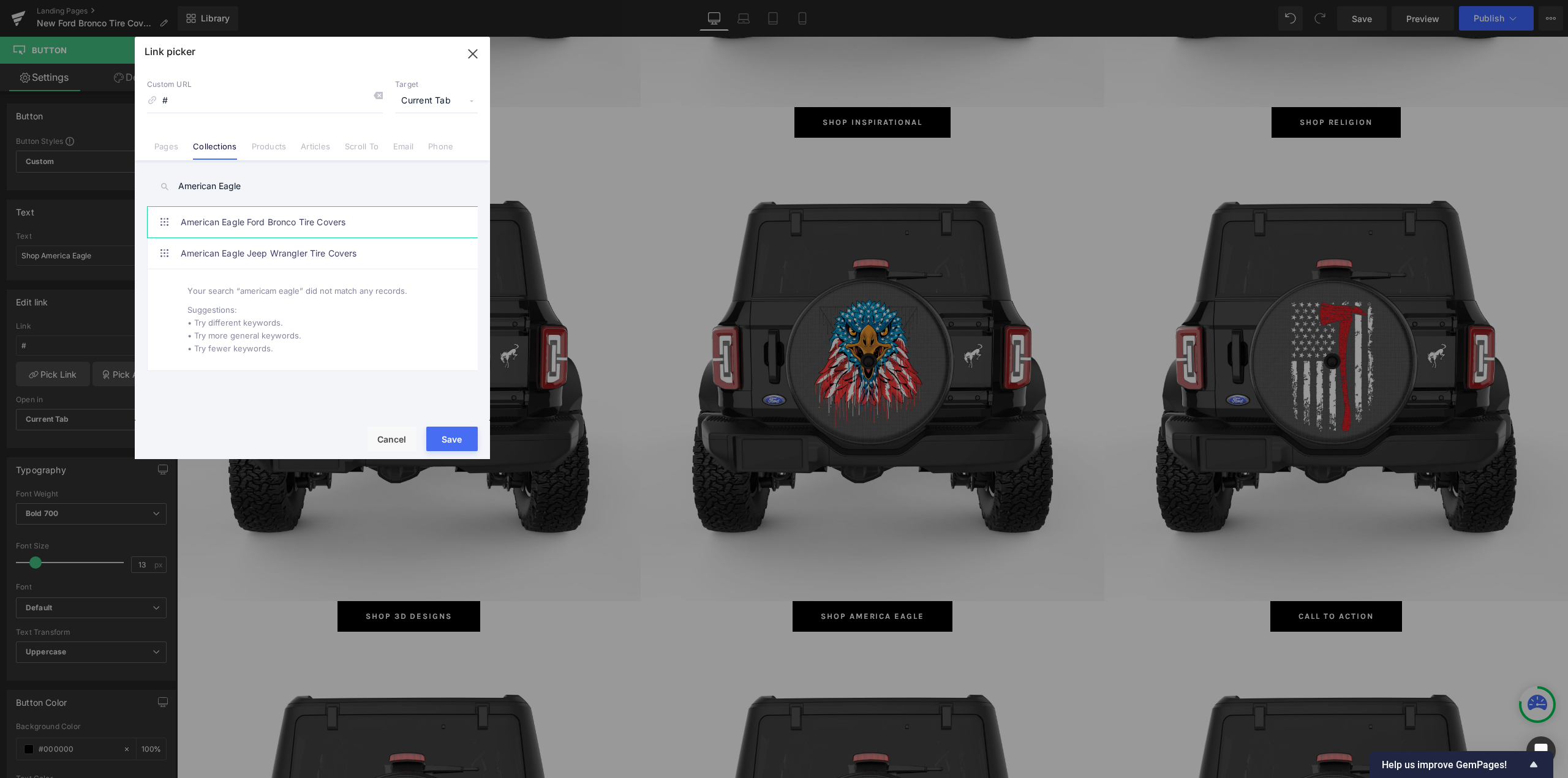
type input "American Eagle"
click at [249, 227] on link "American Eagle Ford Bronco Tire Covers" at bounding box center [316, 222] width 270 height 30
type input "/collections/american-eagle-ford-bronco-tire-covers"
drag, startPoint x: 443, startPoint y: 434, endPoint x: 79, endPoint y: 360, distance: 371.4
click at [443, 434] on button "Save" at bounding box center [451, 439] width 51 height 24
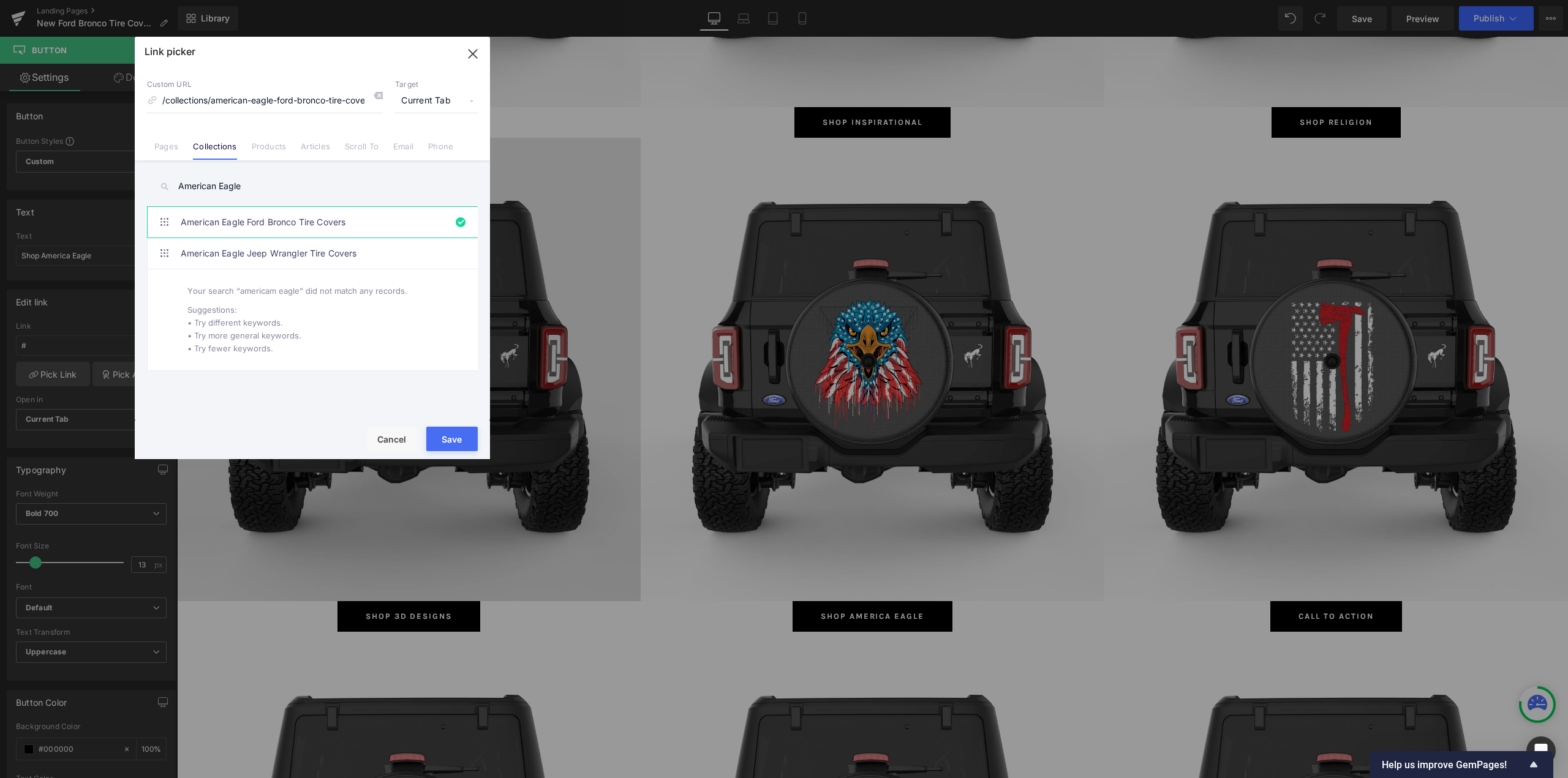
type input "/collections/american-eagle-ford-bronco-tire-covers"
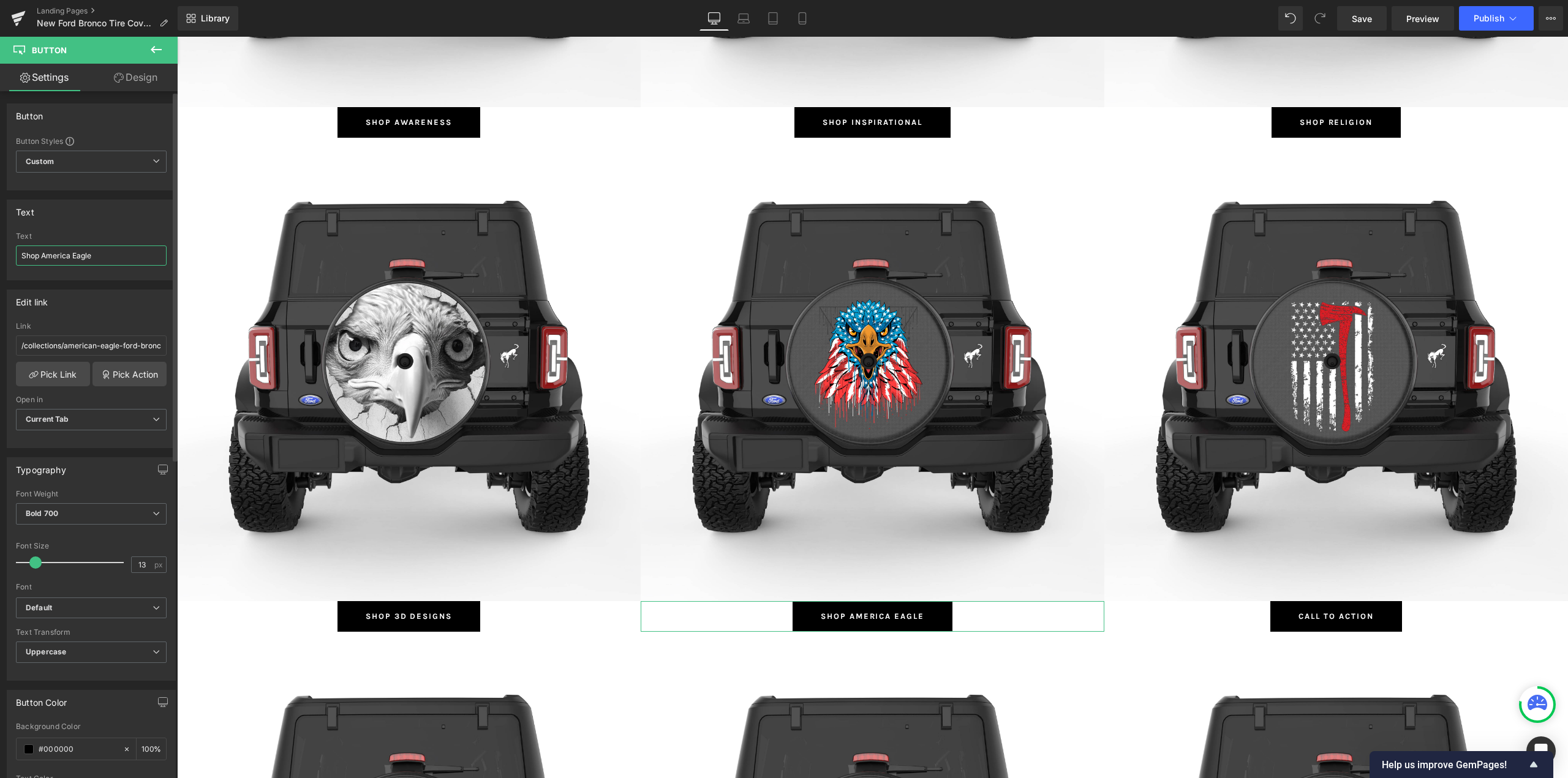
click at [69, 253] on input "Shop America Eagle" at bounding box center [90, 255] width 150 height 20
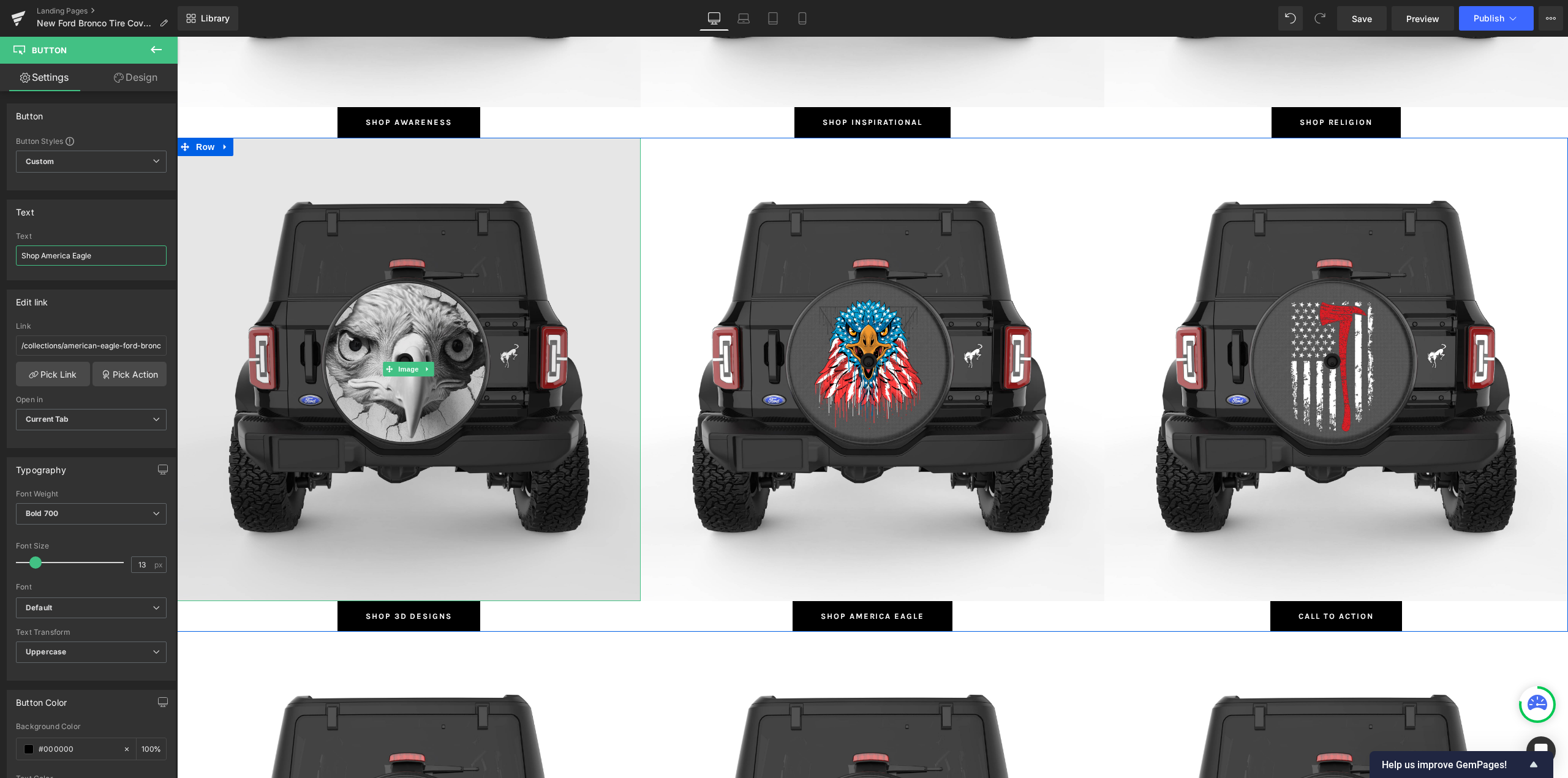
type input "Shop American Eagle"
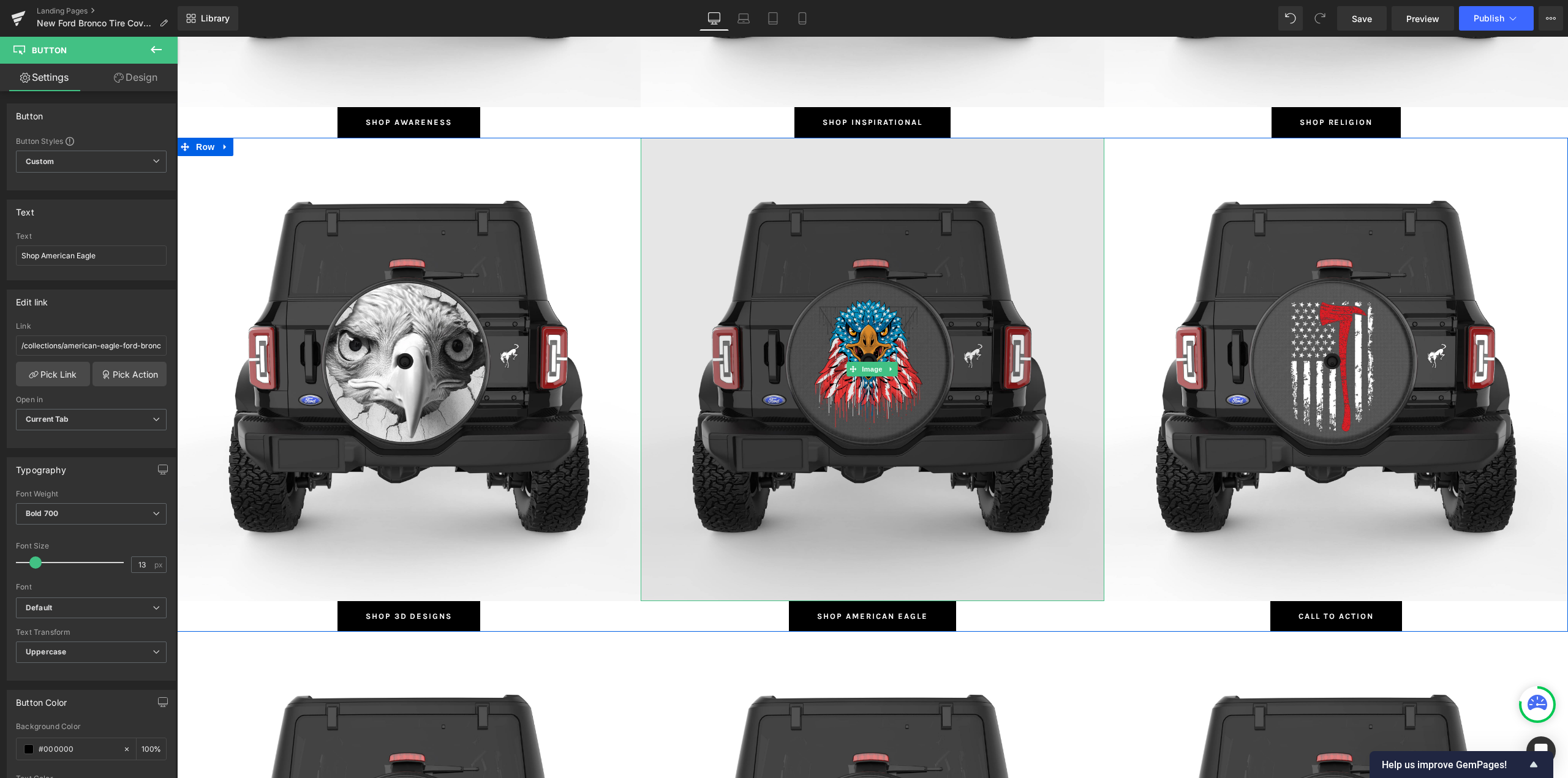
click at [840, 338] on img at bounding box center [872, 370] width 464 height 464
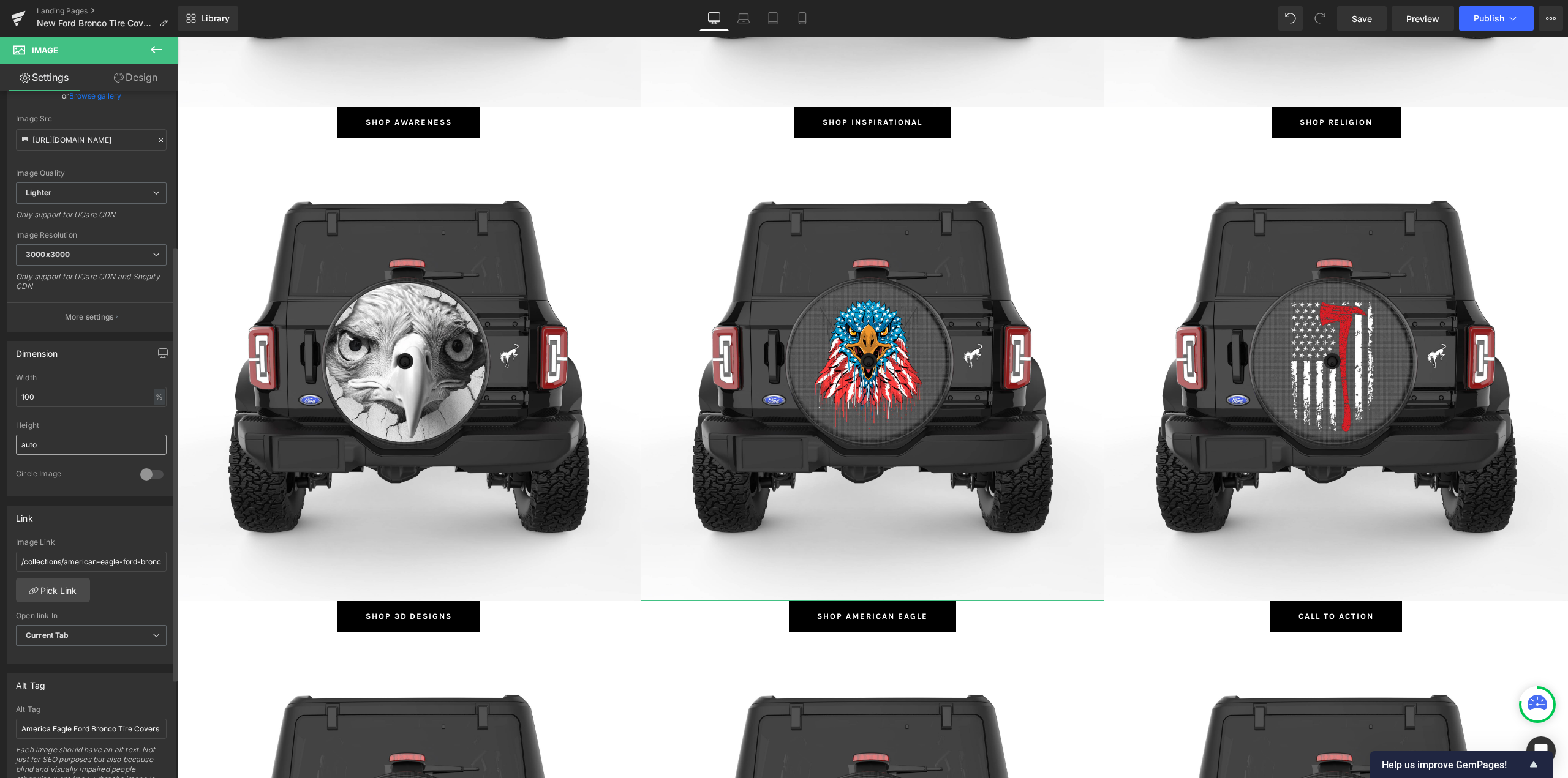
scroll to position [245, 0]
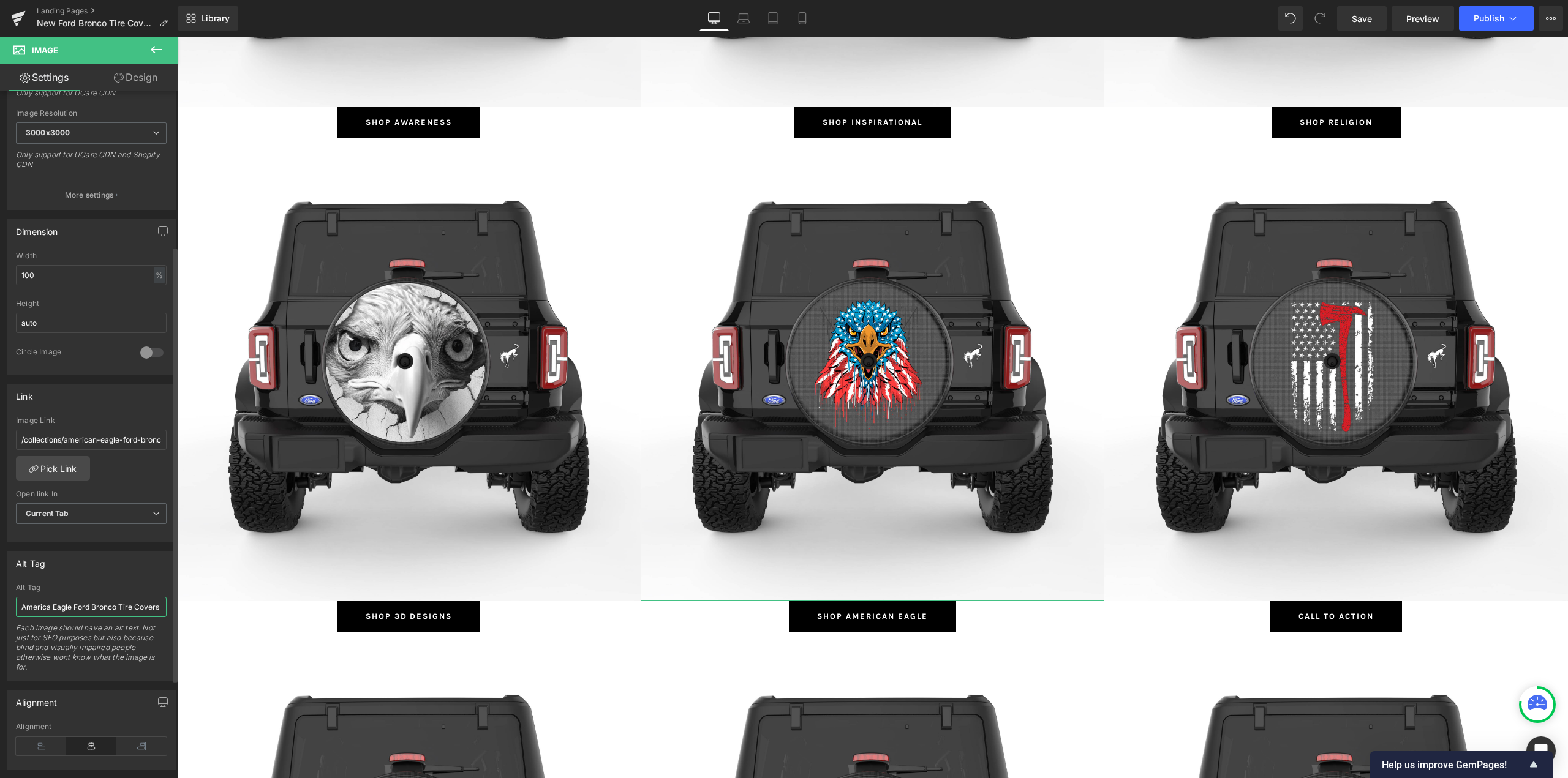
click at [48, 602] on input "America Eagle Ford Bronco Tire Covers" at bounding box center [90, 607] width 150 height 20
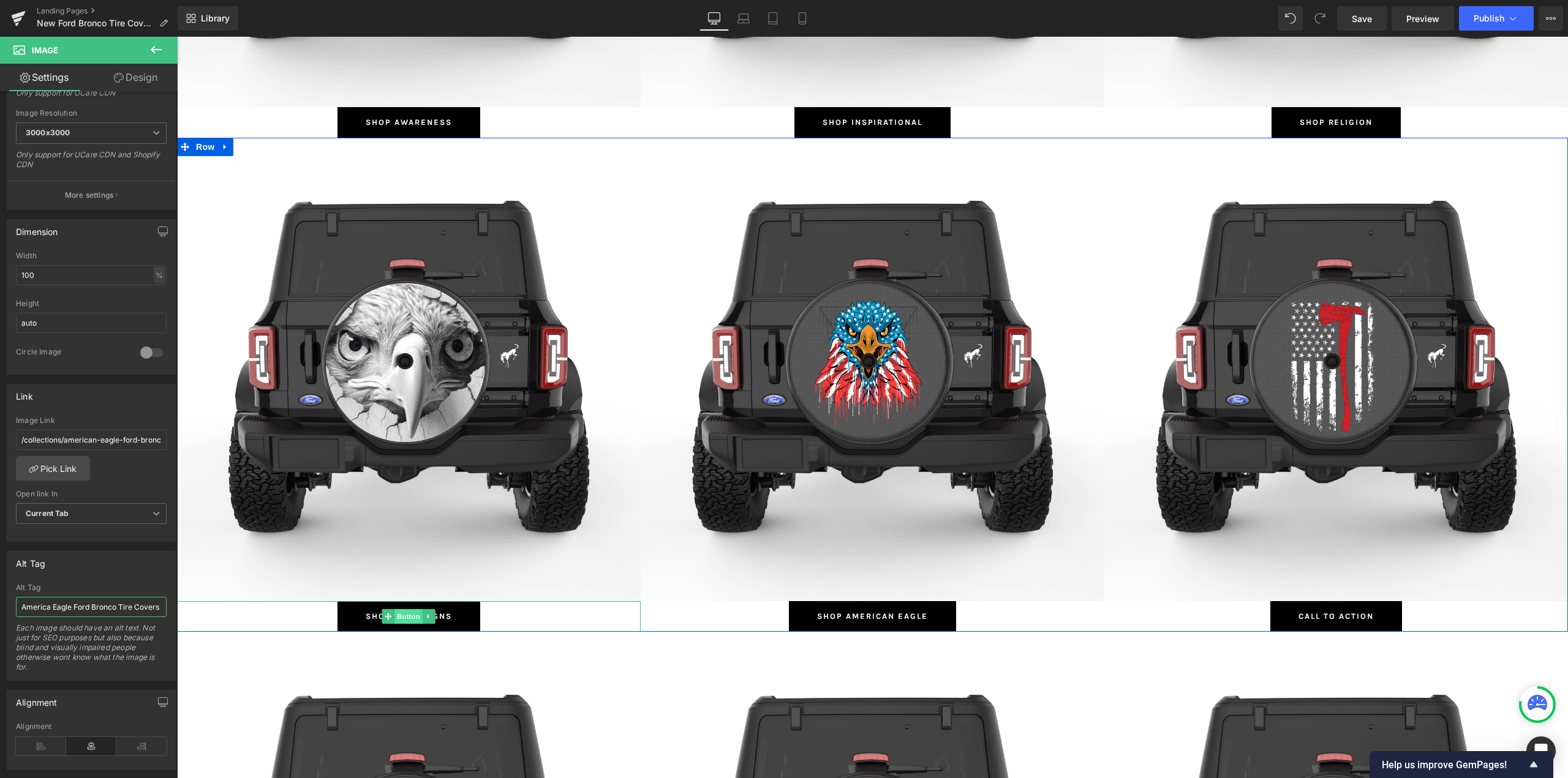
type input "American Eagle Ford Bronco Tire Covers"
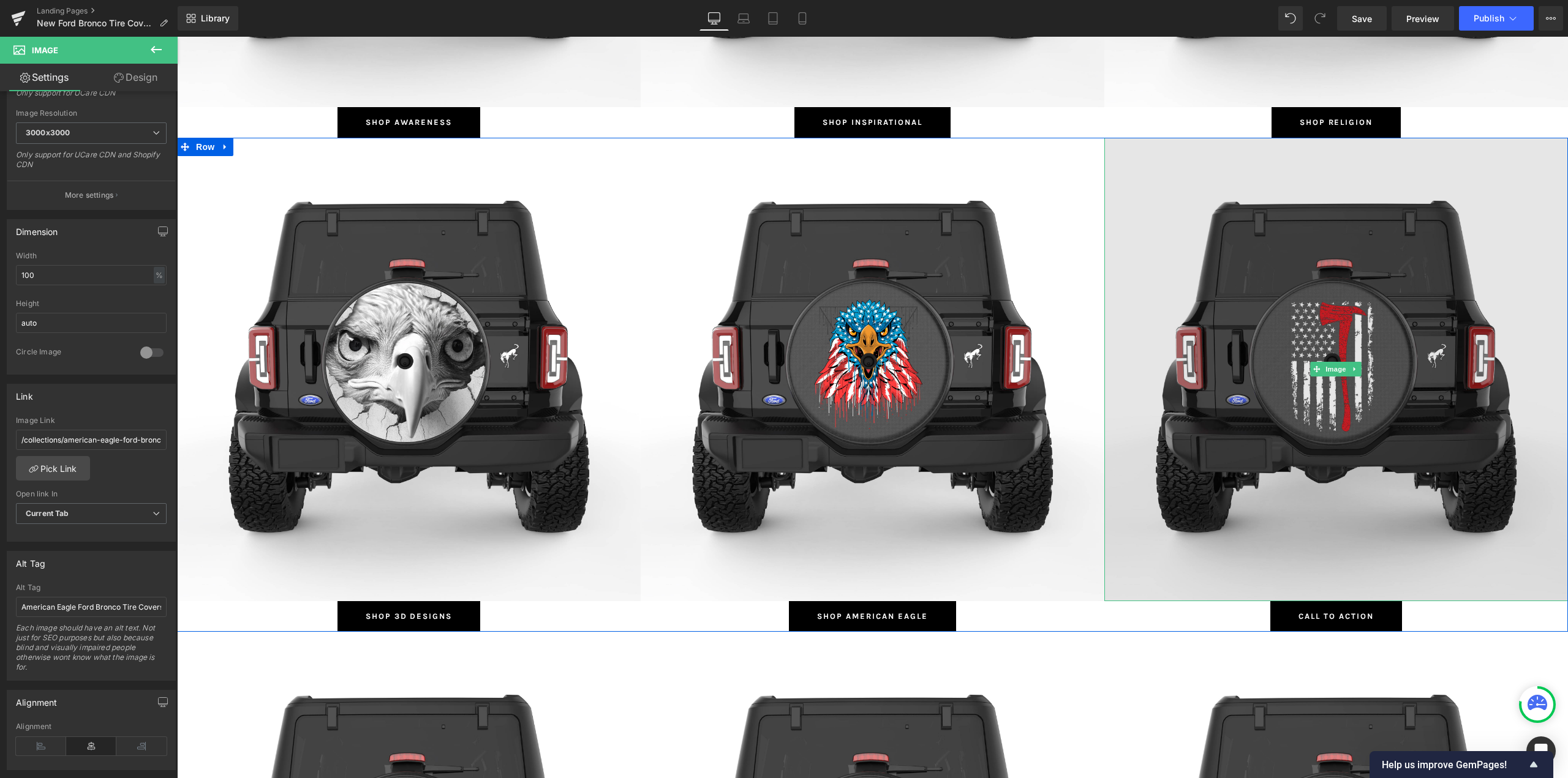
click at [1306, 277] on img at bounding box center [1336, 370] width 464 height 464
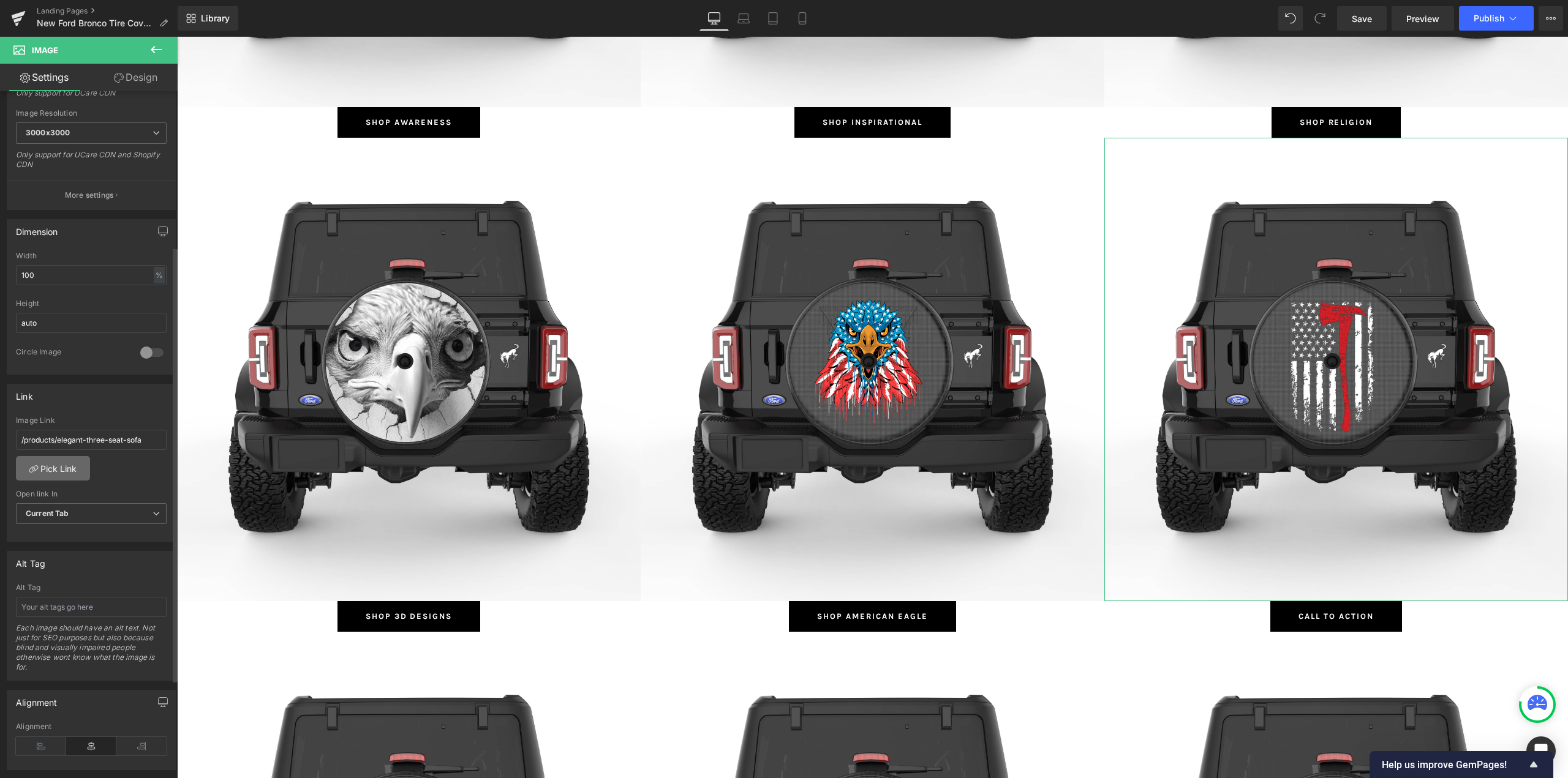
click at [46, 471] on link "Pick Link" at bounding box center [53, 468] width 74 height 24
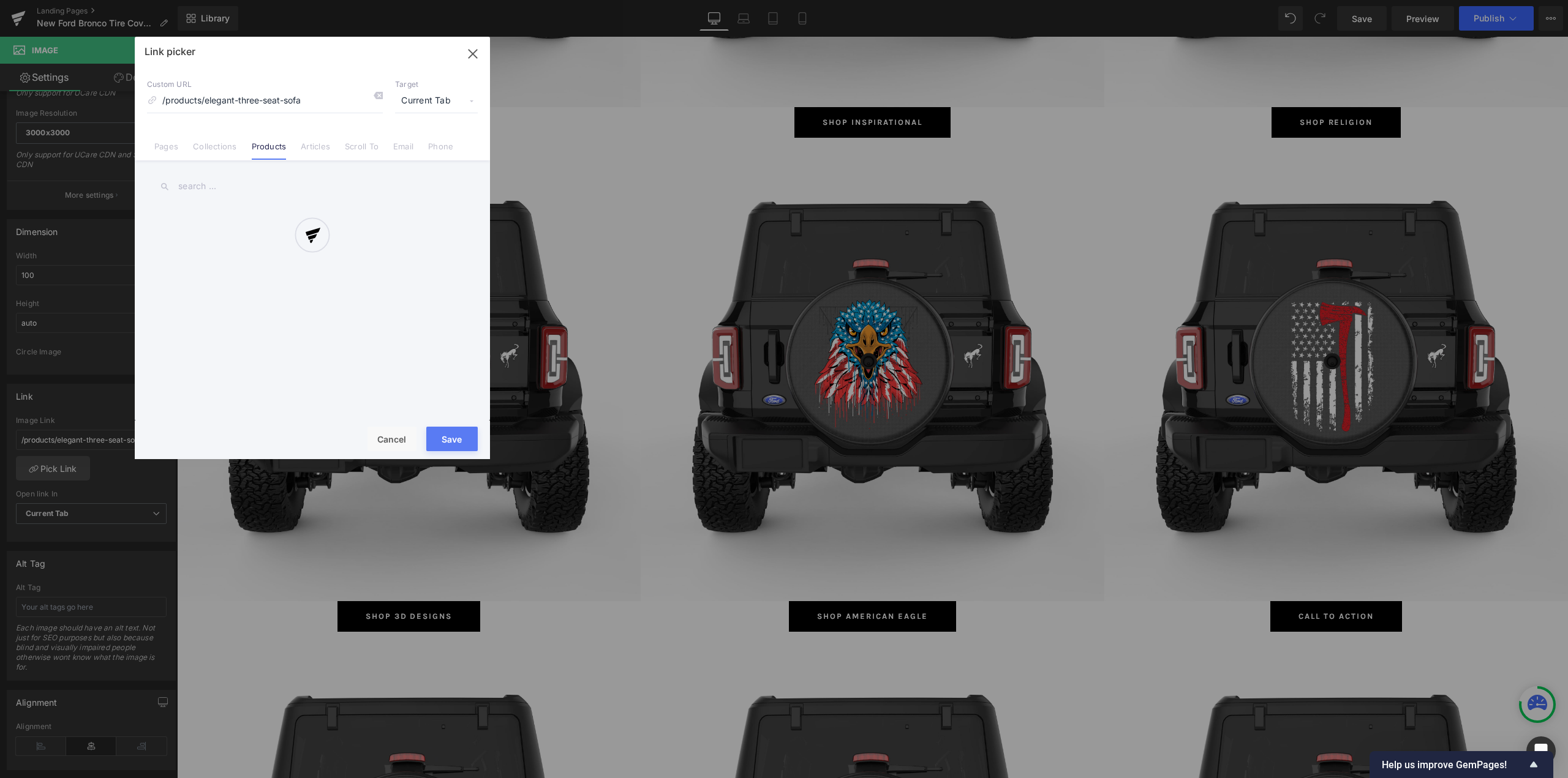
click at [211, 147] on div at bounding box center [312, 248] width 355 height 422
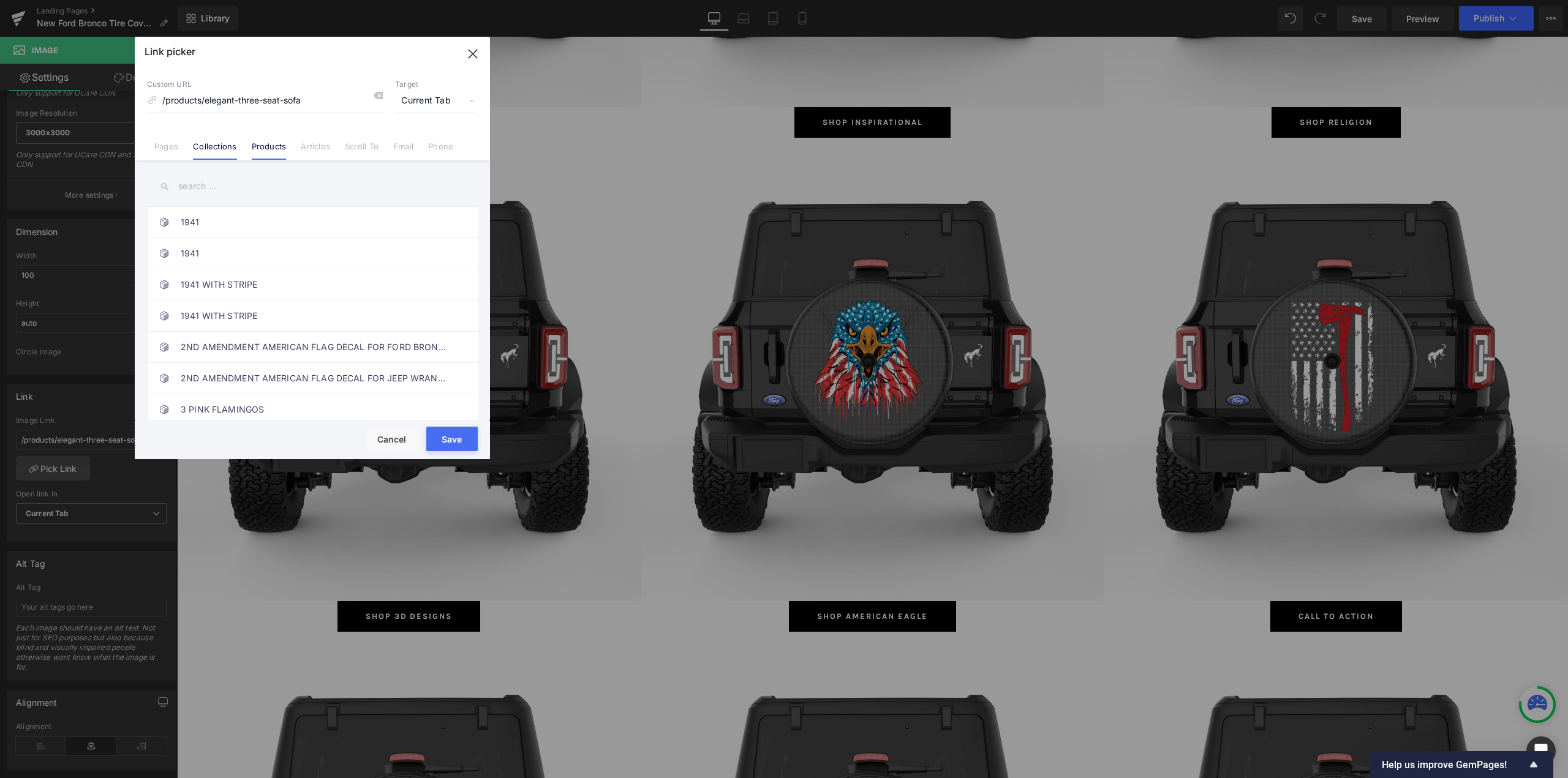
click at [213, 149] on link "Collections" at bounding box center [214, 150] width 44 height 19
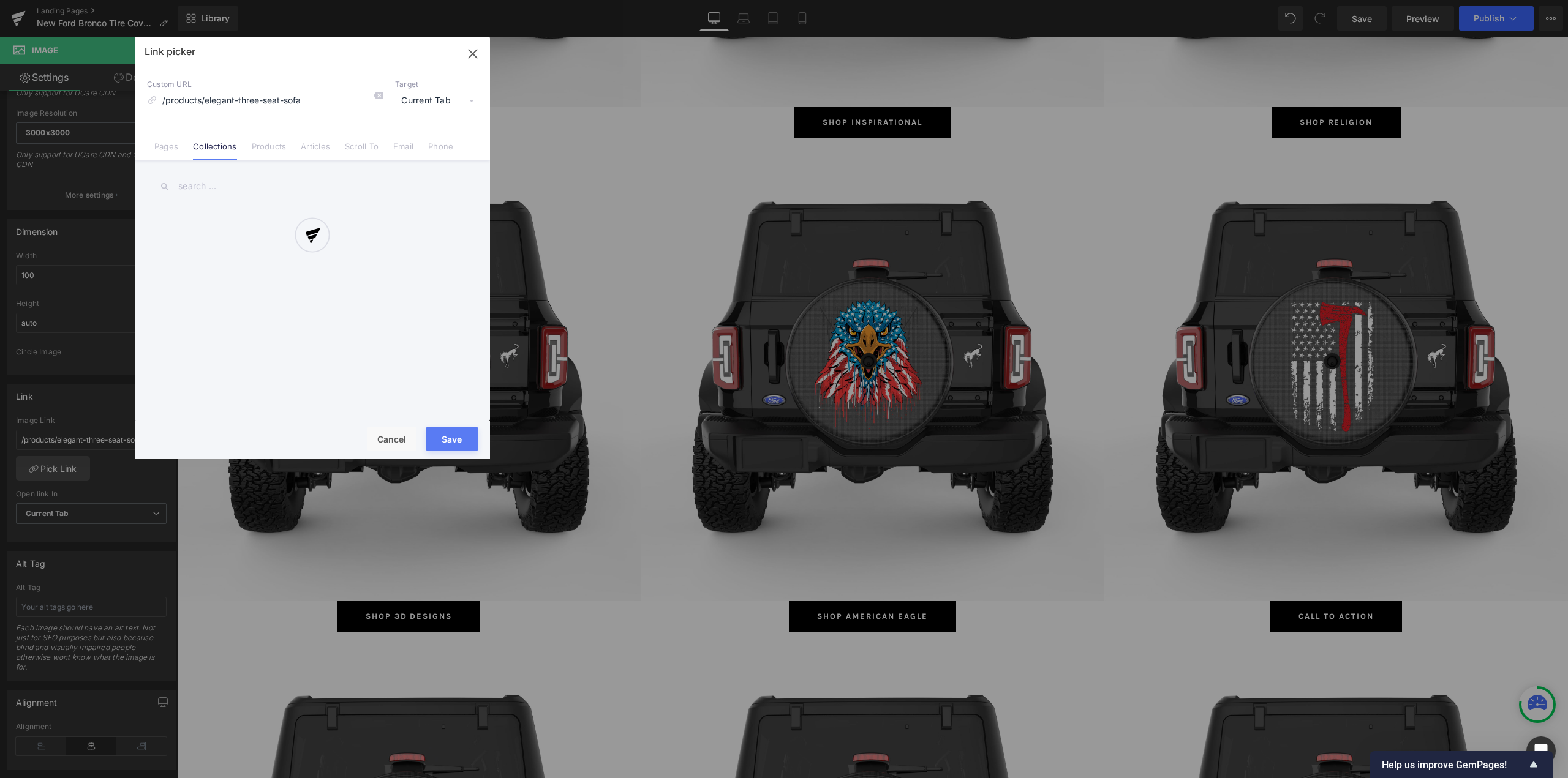
click at [221, 176] on div at bounding box center [312, 248] width 355 height 422
click at [224, 188] on input "text" at bounding box center [312, 186] width 330 height 27
type input "fire fi"
click at [295, 231] on link "Fire Fighters Ford Bronco Tire Covers" at bounding box center [316, 222] width 270 height 30
type input "/collections/fire-fighters-ford-bronco-tire-covers"
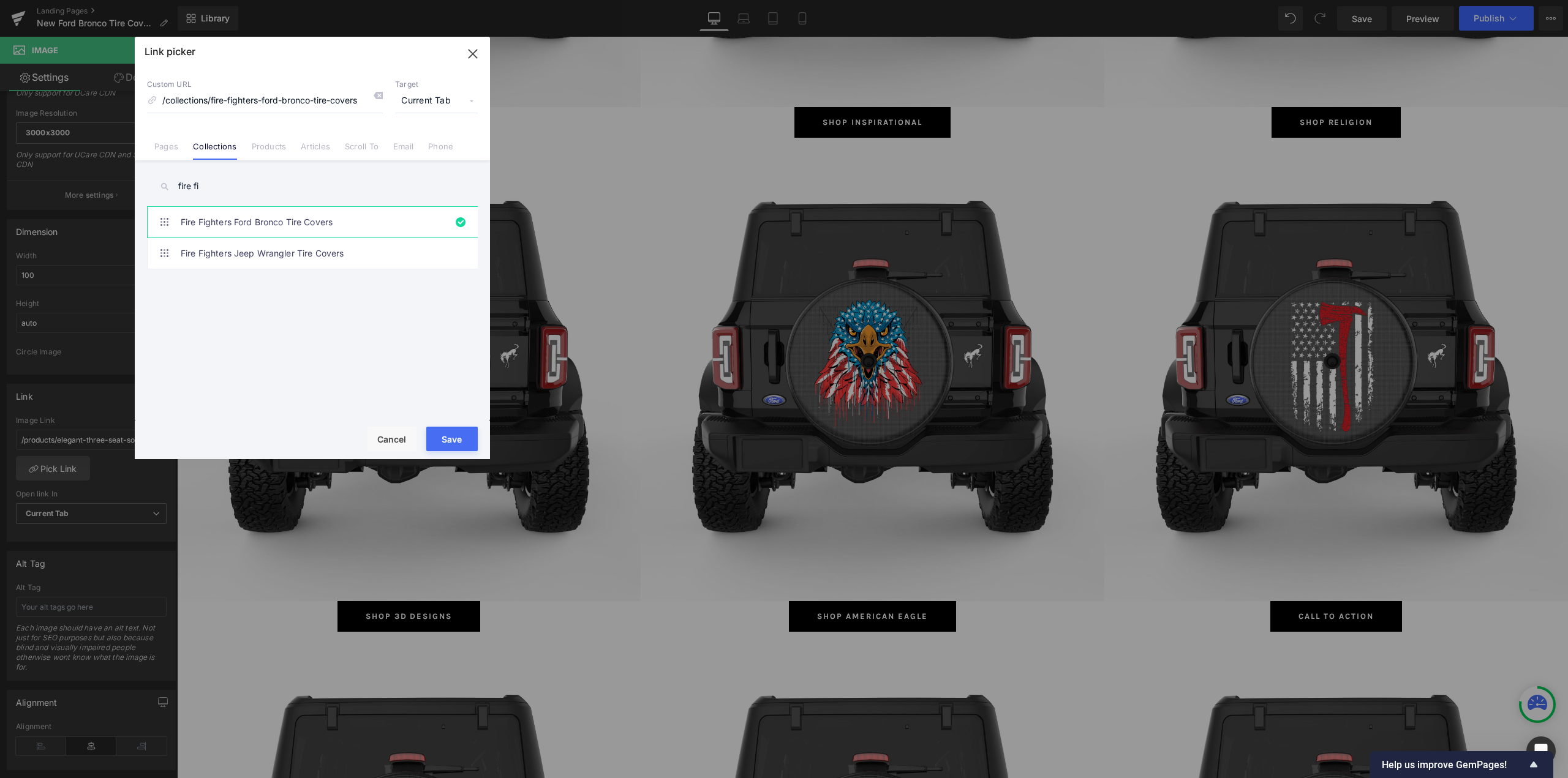
click at [451, 441] on button "Save" at bounding box center [451, 439] width 51 height 24
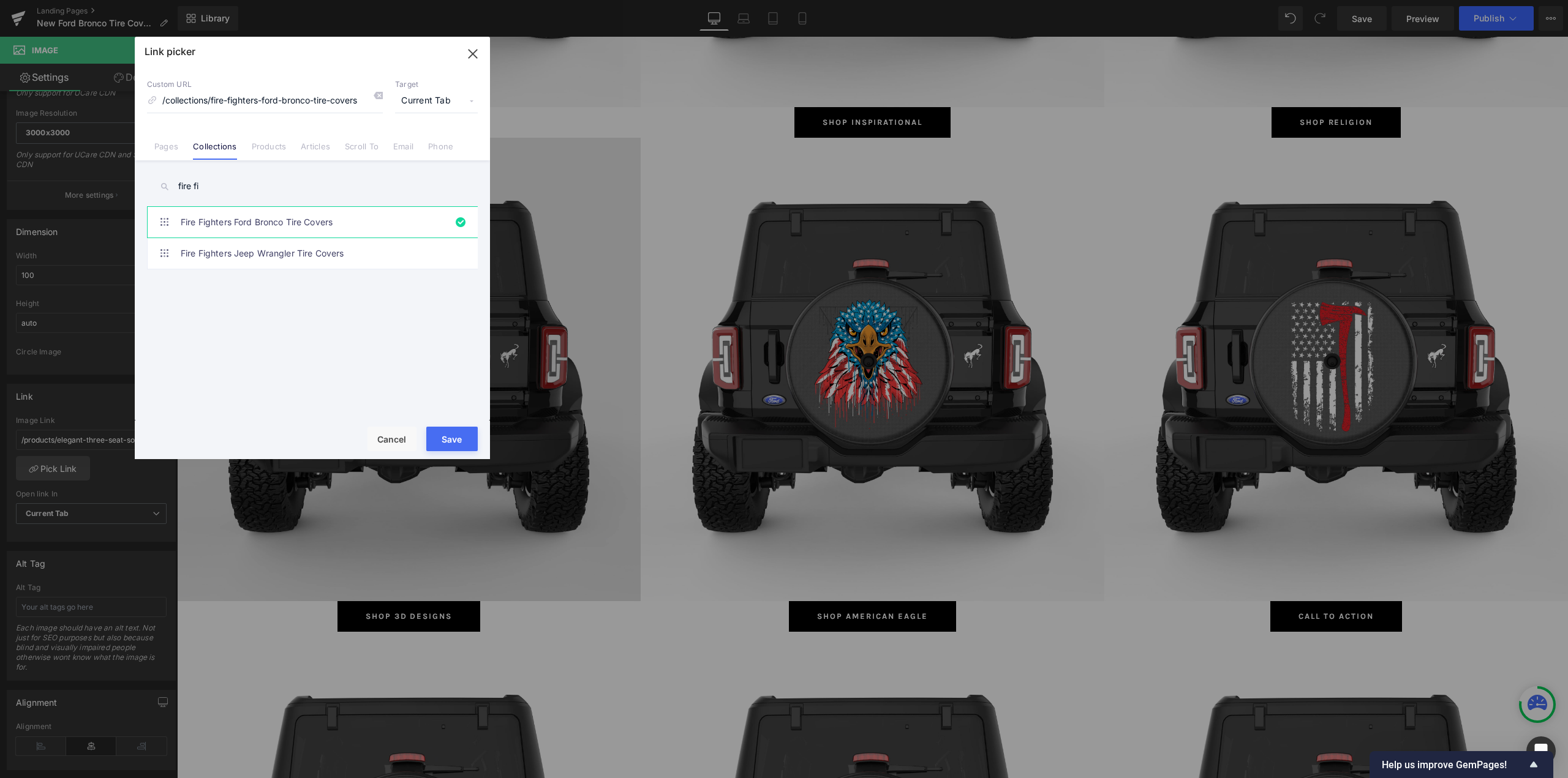
type input "/collections/fire-fighters-ford-bronco-tire-covers"
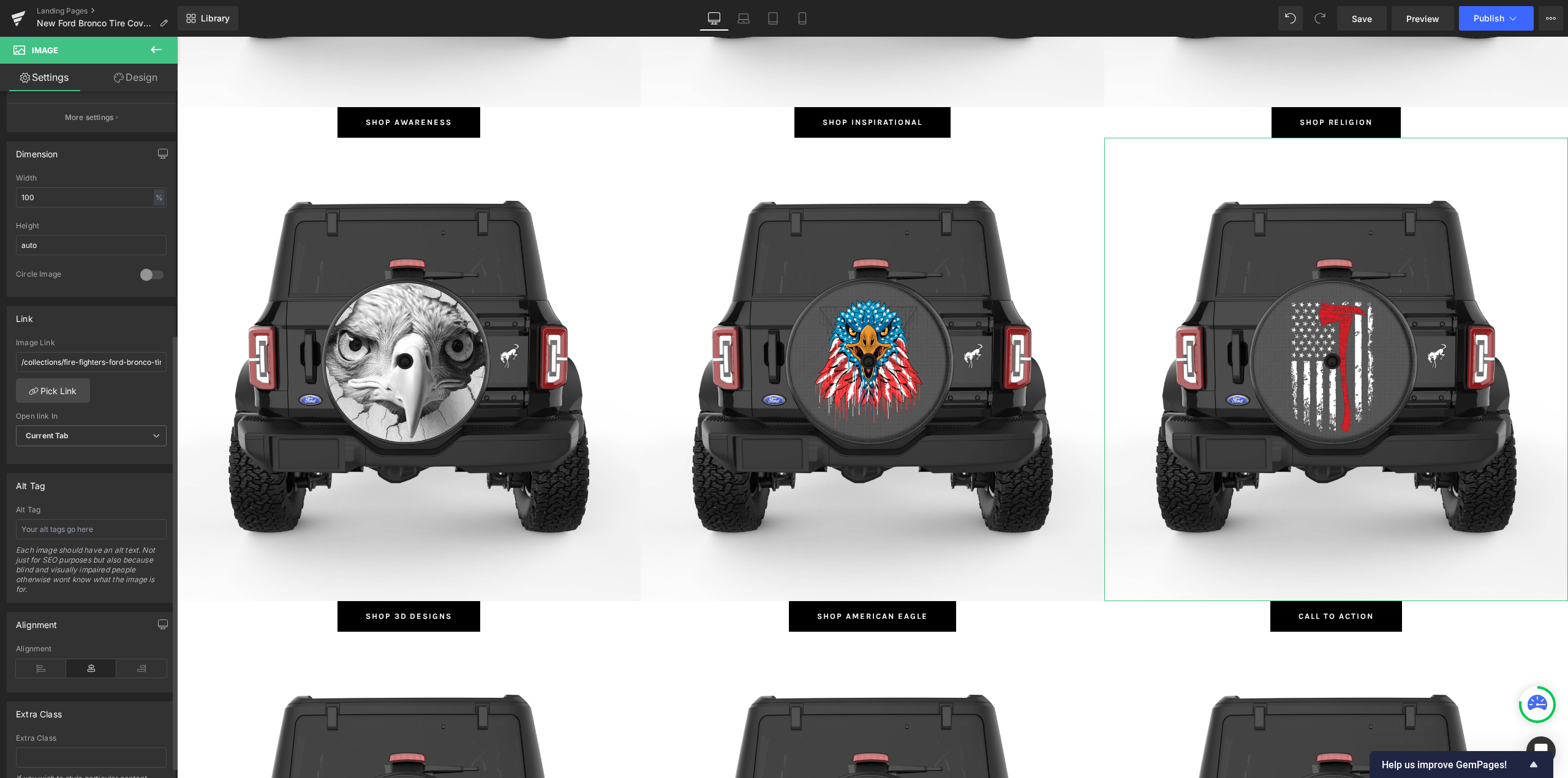
scroll to position [400, 0]
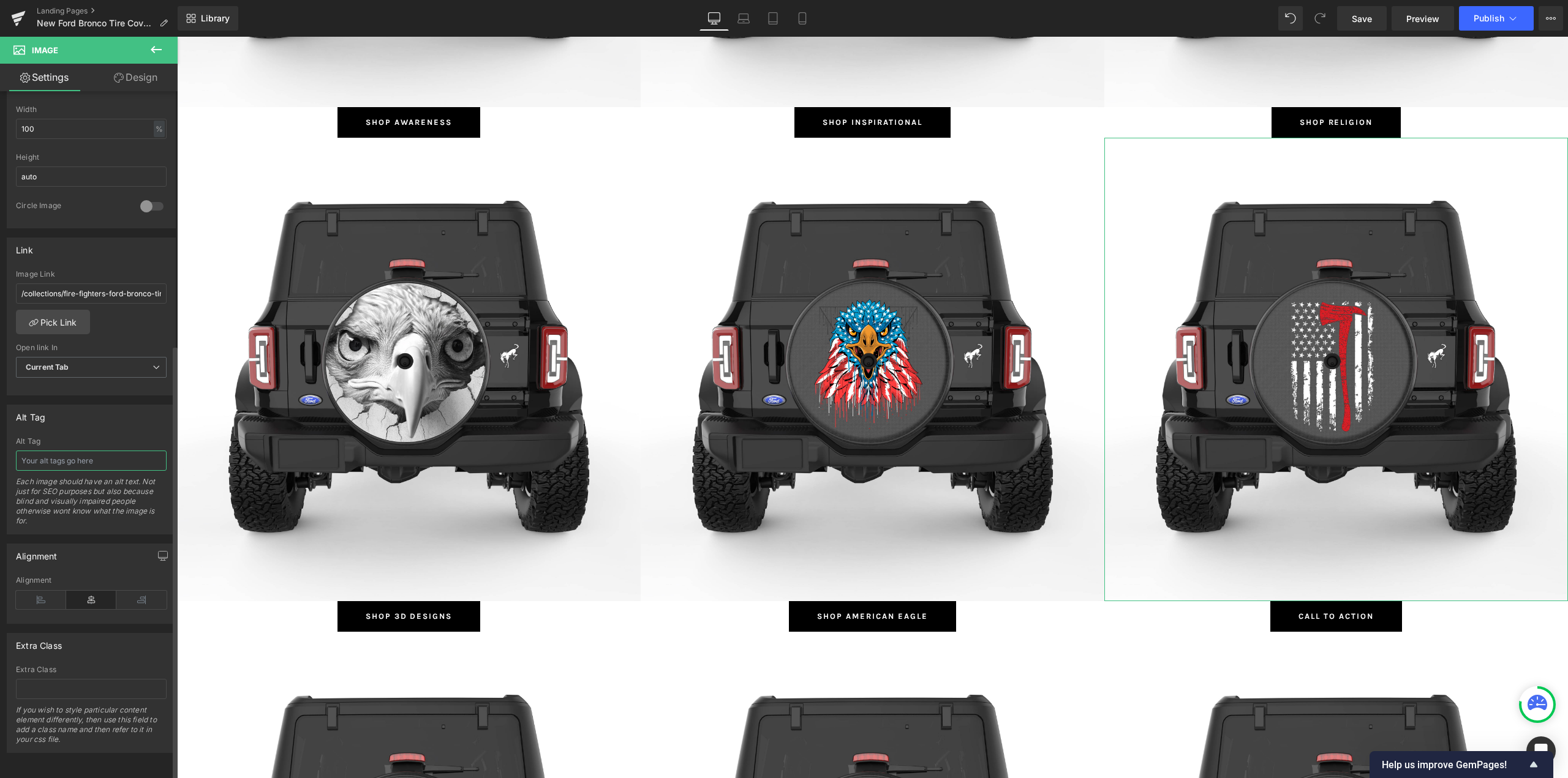
click at [65, 450] on input "text" at bounding box center [90, 460] width 150 height 20
type input "Fire Fighters Ford Bronco Tire Covers"
drag, startPoint x: 65, startPoint y: 450, endPoint x: 0, endPoint y: 451, distance: 65.0
click at [0, 451] on div "Alt Tag Fire Fighters Ford Bronco Tire Covers Alt Tag Fire Fighters Ford Bronco…" at bounding box center [91, 465] width 183 height 139
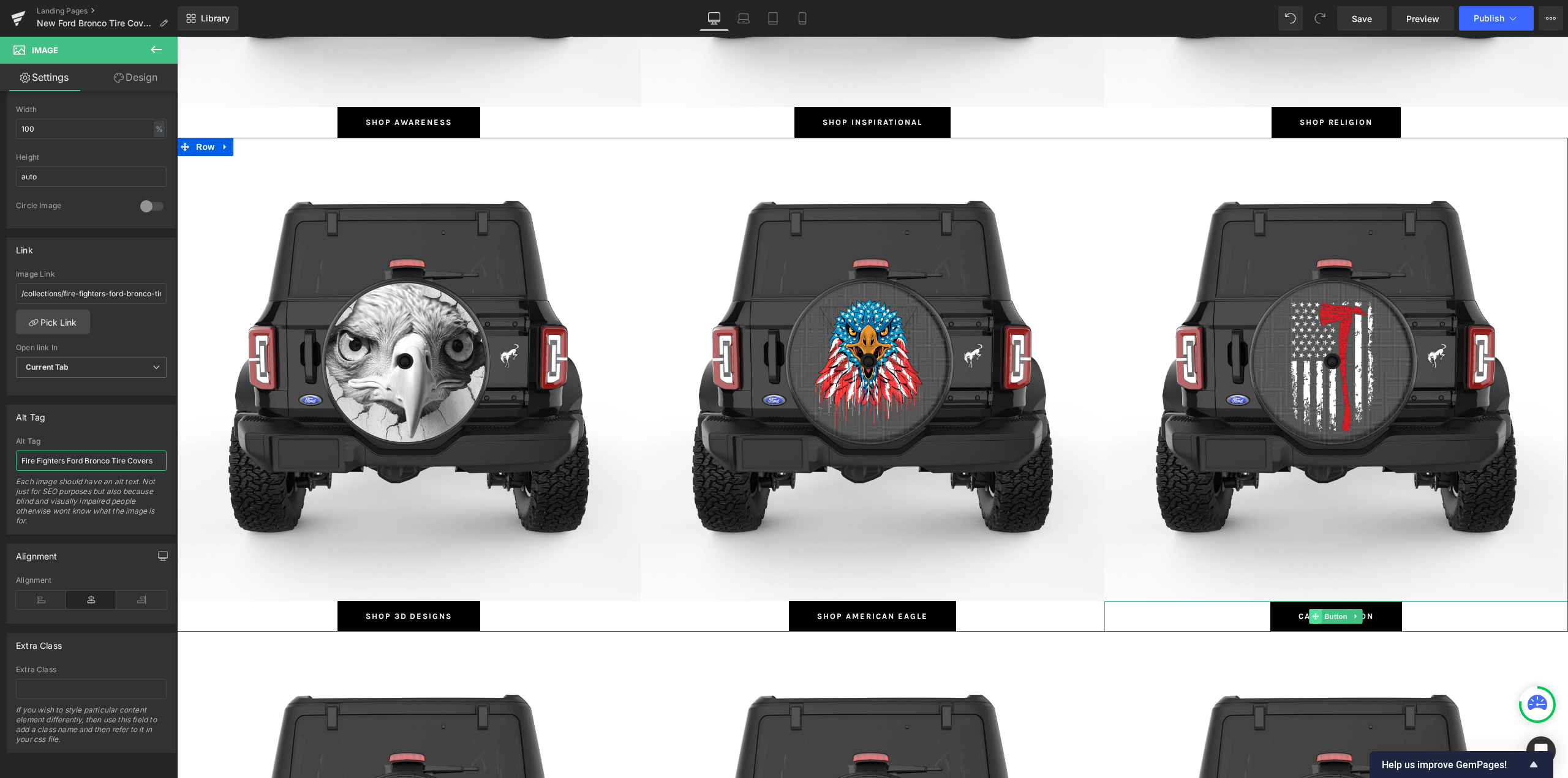
drag, startPoint x: 1325, startPoint y: 613, endPoint x: 1309, endPoint y: 612, distance: 16.0
click at [1324, 612] on span "Button" at bounding box center [1336, 616] width 28 height 15
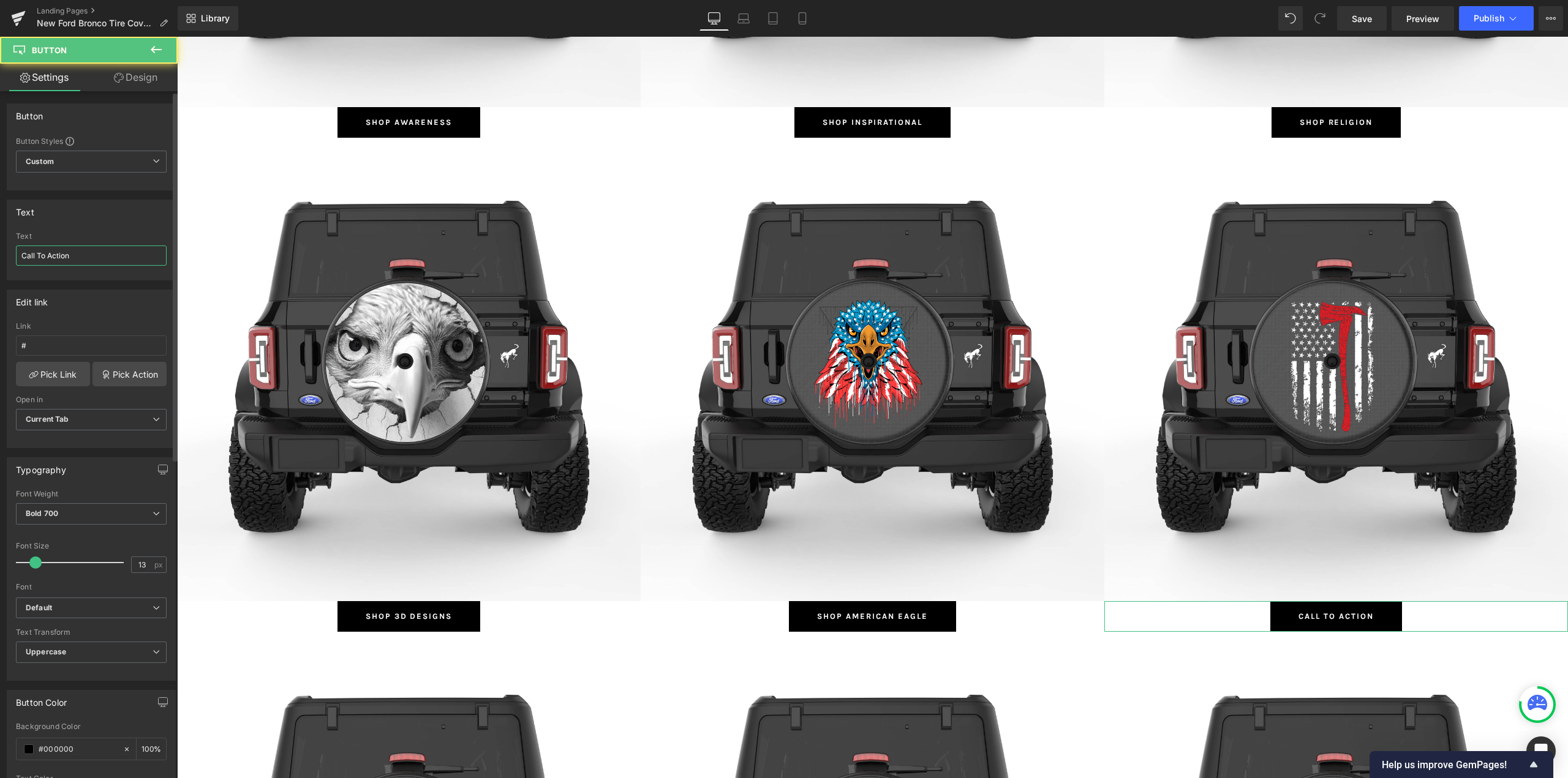
click at [67, 264] on input "Call To Action" at bounding box center [90, 255] width 150 height 20
paste input "Fire Fighters"
type input "Shop Fire Fighters"
click at [39, 370] on link "Pick Link" at bounding box center [53, 373] width 74 height 24
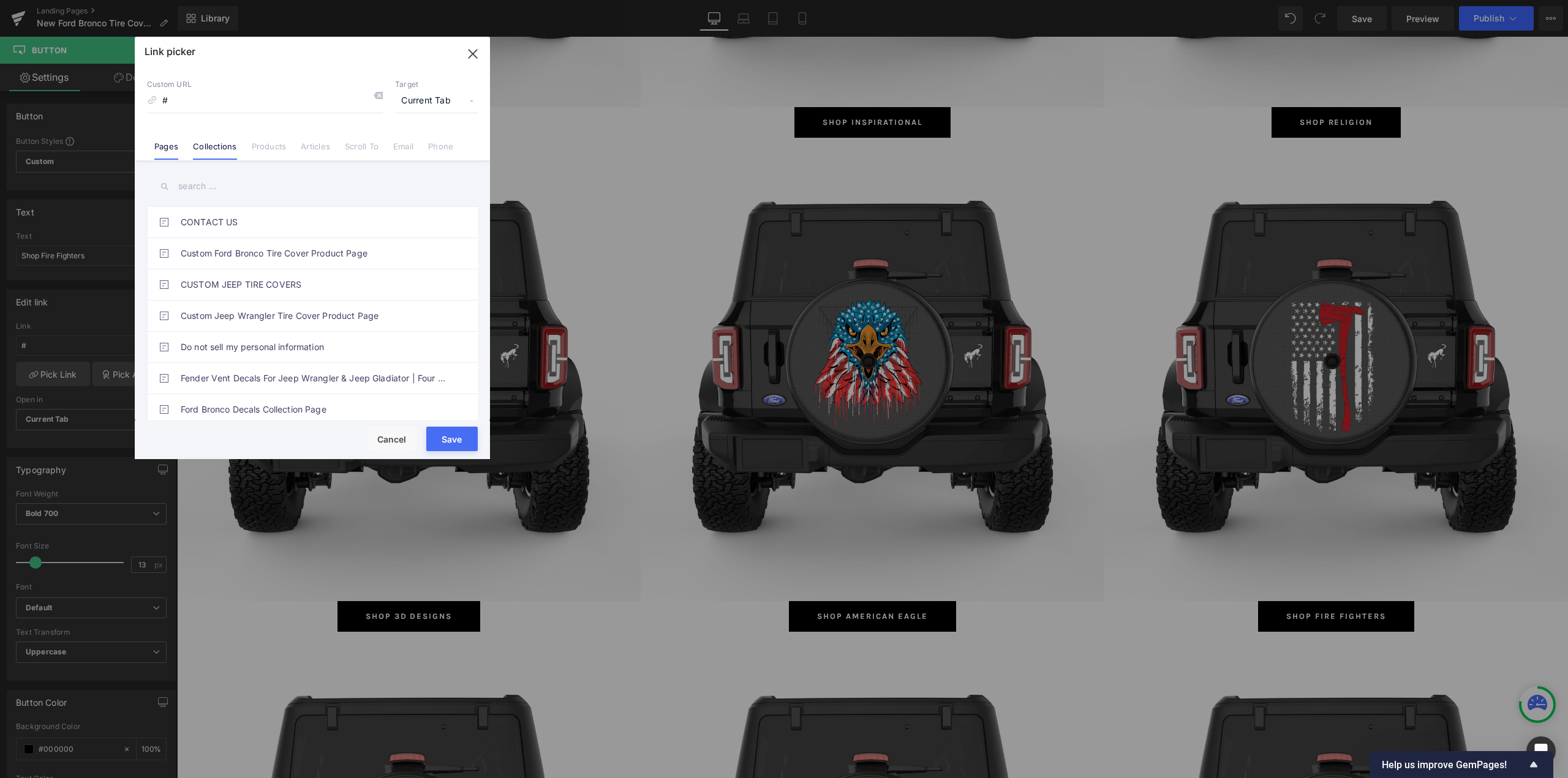
click at [202, 147] on link "Collections" at bounding box center [214, 150] width 44 height 19
click at [210, 187] on input "text" at bounding box center [312, 186] width 330 height 27
paste input "Fire Fighters"
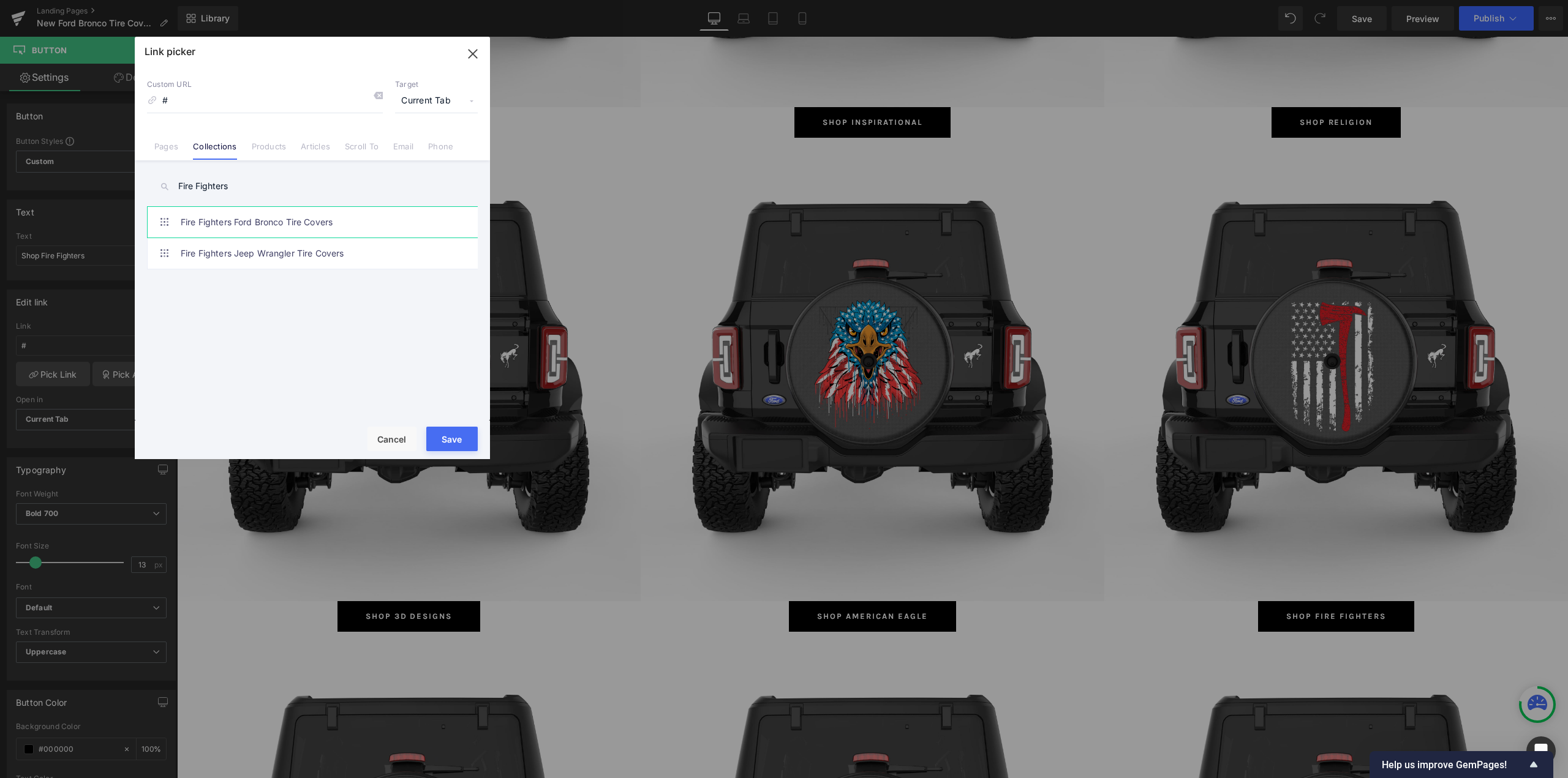
type input "Fire Fighters"
click at [223, 217] on link "Fire Fighters Ford Bronco Tire Covers" at bounding box center [316, 222] width 270 height 30
type input "/collections/fire-fighters-ford-bronco-tire-covers"
click at [448, 436] on button "Save" at bounding box center [451, 439] width 51 height 24
type input "/collections/fire-fighters-ford-bronco-tire-covers"
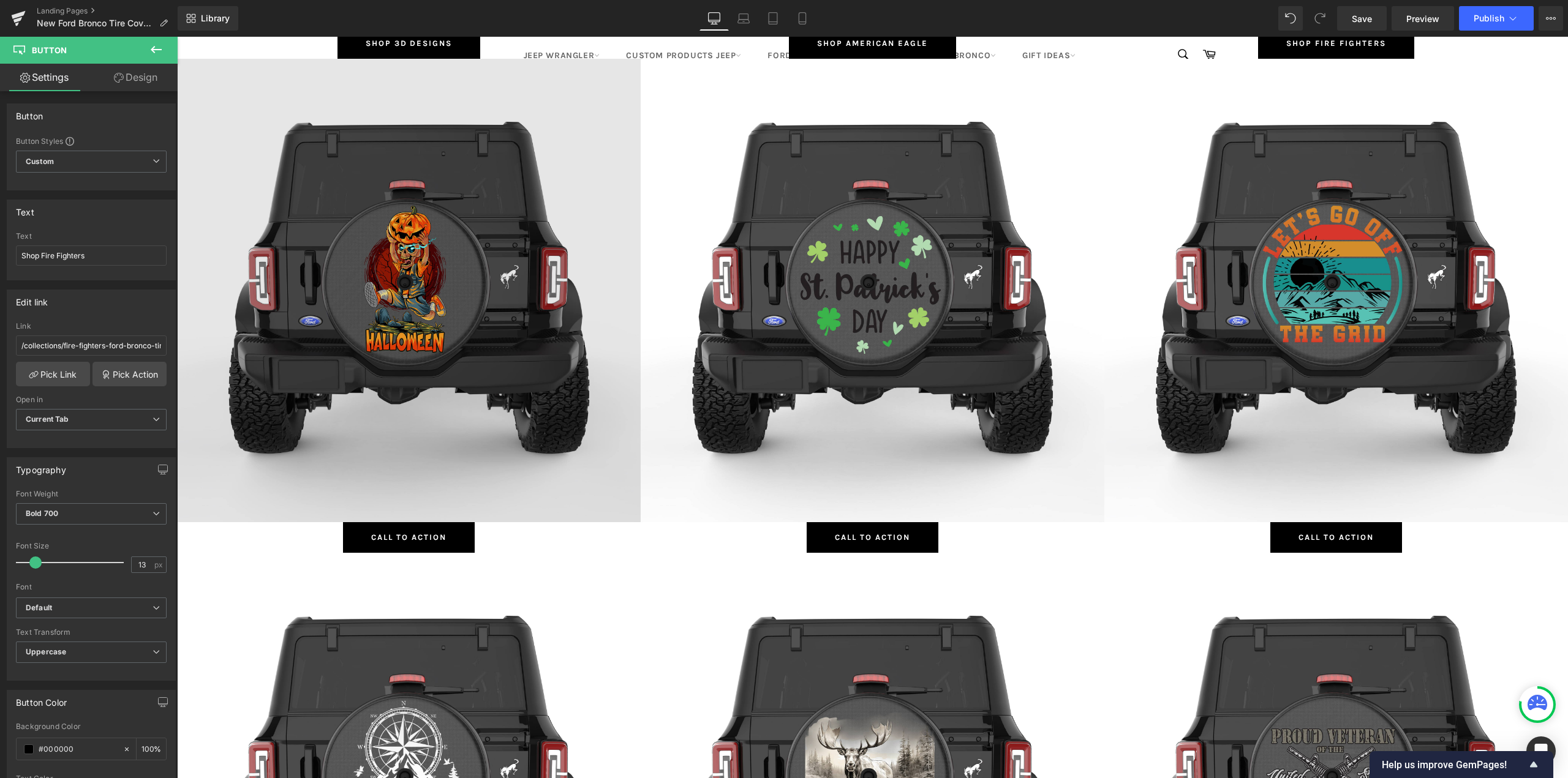
scroll to position [4164, 0]
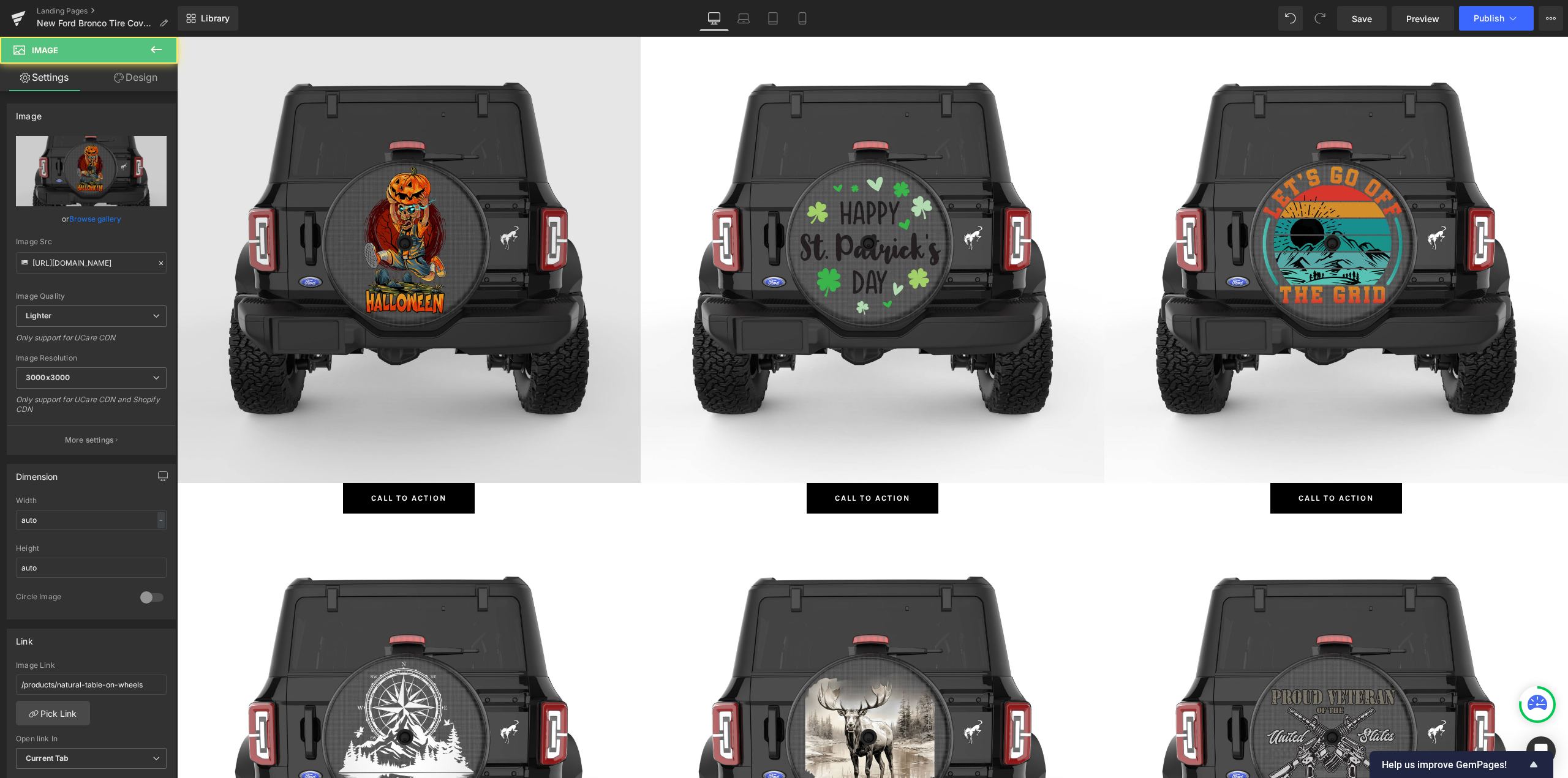
click at [417, 238] on img at bounding box center [409, 251] width 464 height 464
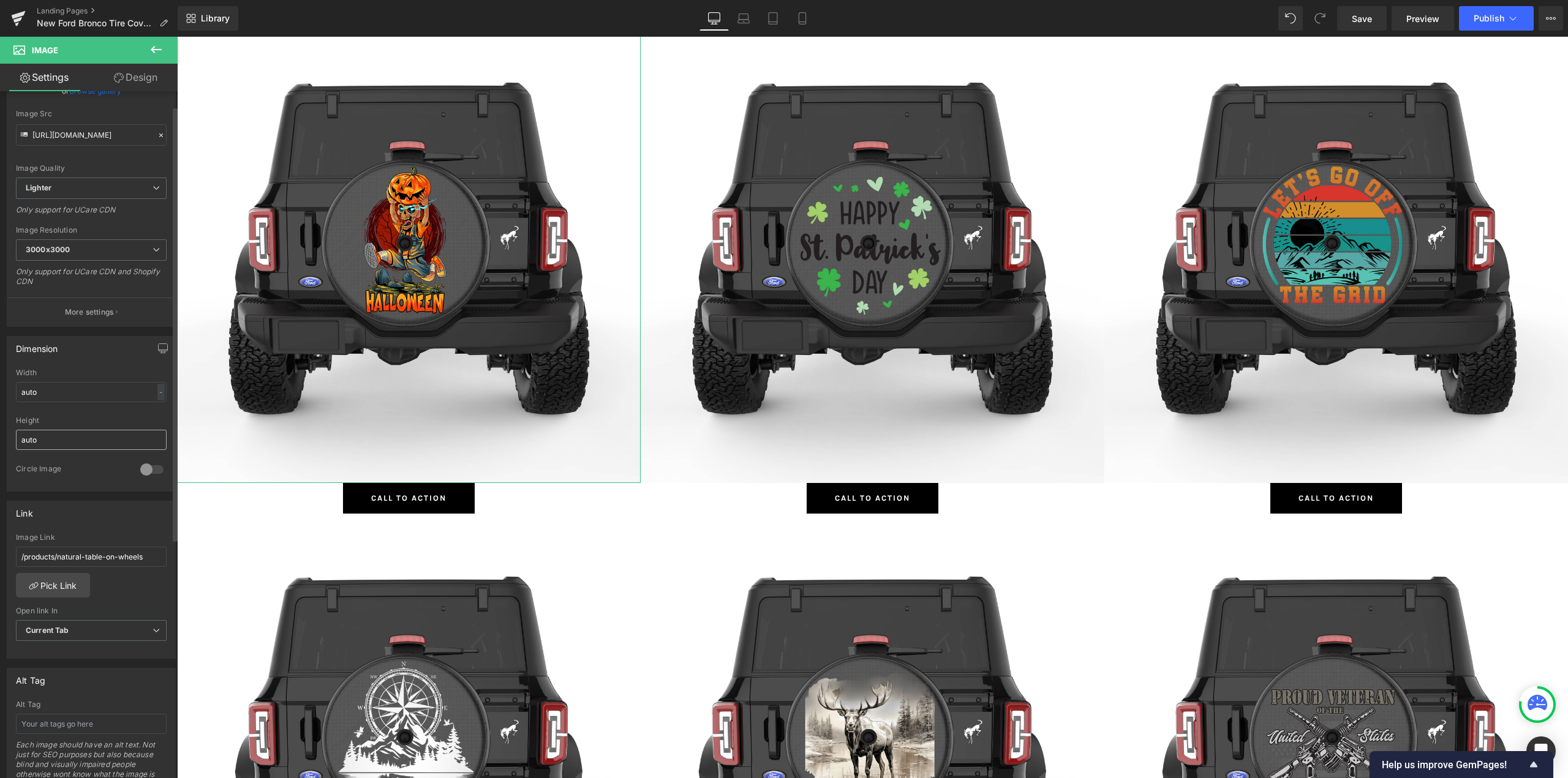
scroll to position [245, 0]
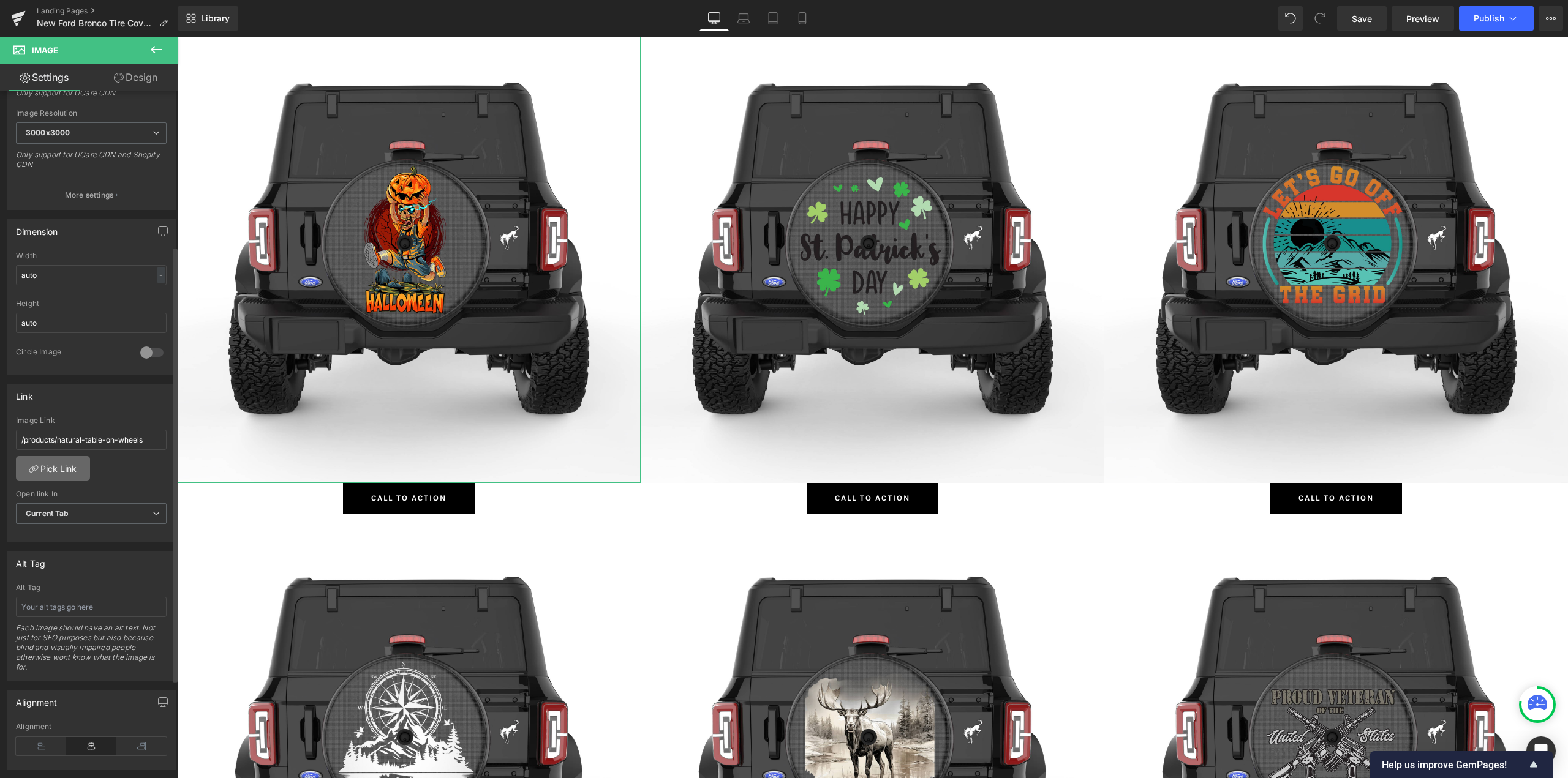
click at [57, 472] on link "Pick Link" at bounding box center [53, 468] width 74 height 24
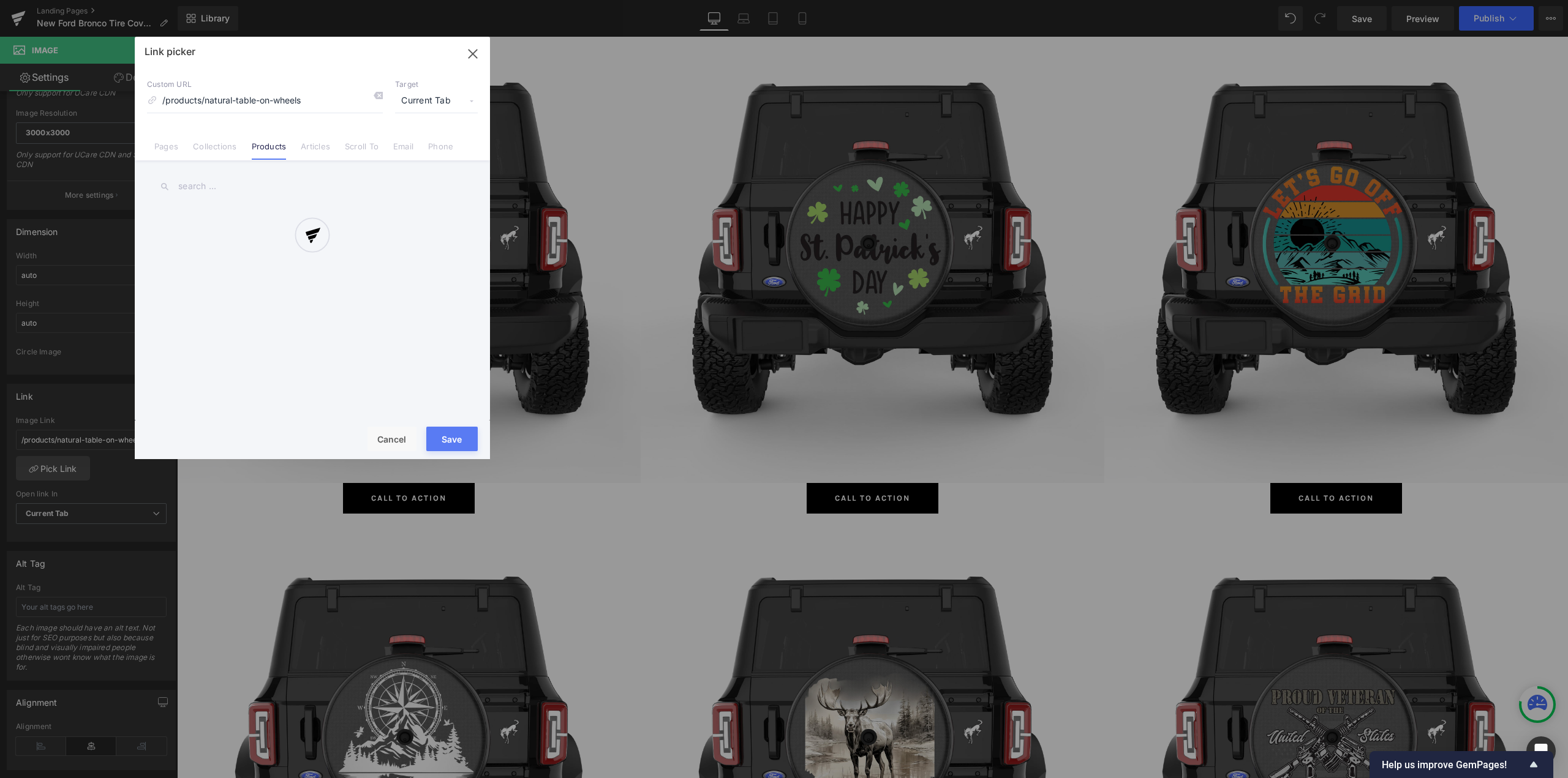
click at [224, 134] on div at bounding box center [312, 248] width 355 height 422
click at [216, 149] on link "Collections" at bounding box center [214, 150] width 44 height 19
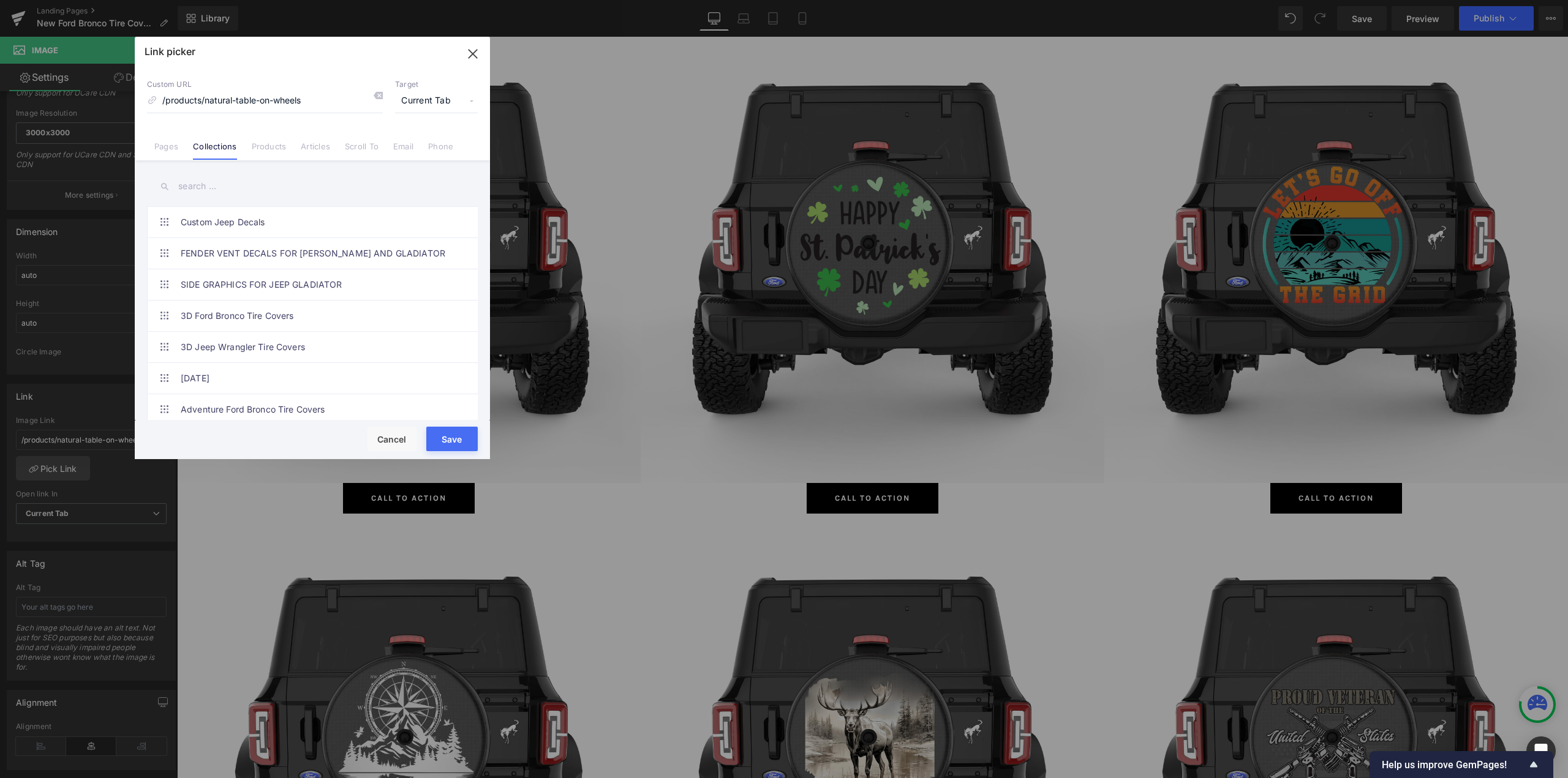
click at [216, 192] on input "text" at bounding box center [312, 186] width 330 height 27
type input "hallowe"
click at [284, 253] on link "[DATE] Ford Bronco Tire Covers" at bounding box center [316, 253] width 270 height 30
type input "/collections/halloween-ford-bronco-tire-covers"
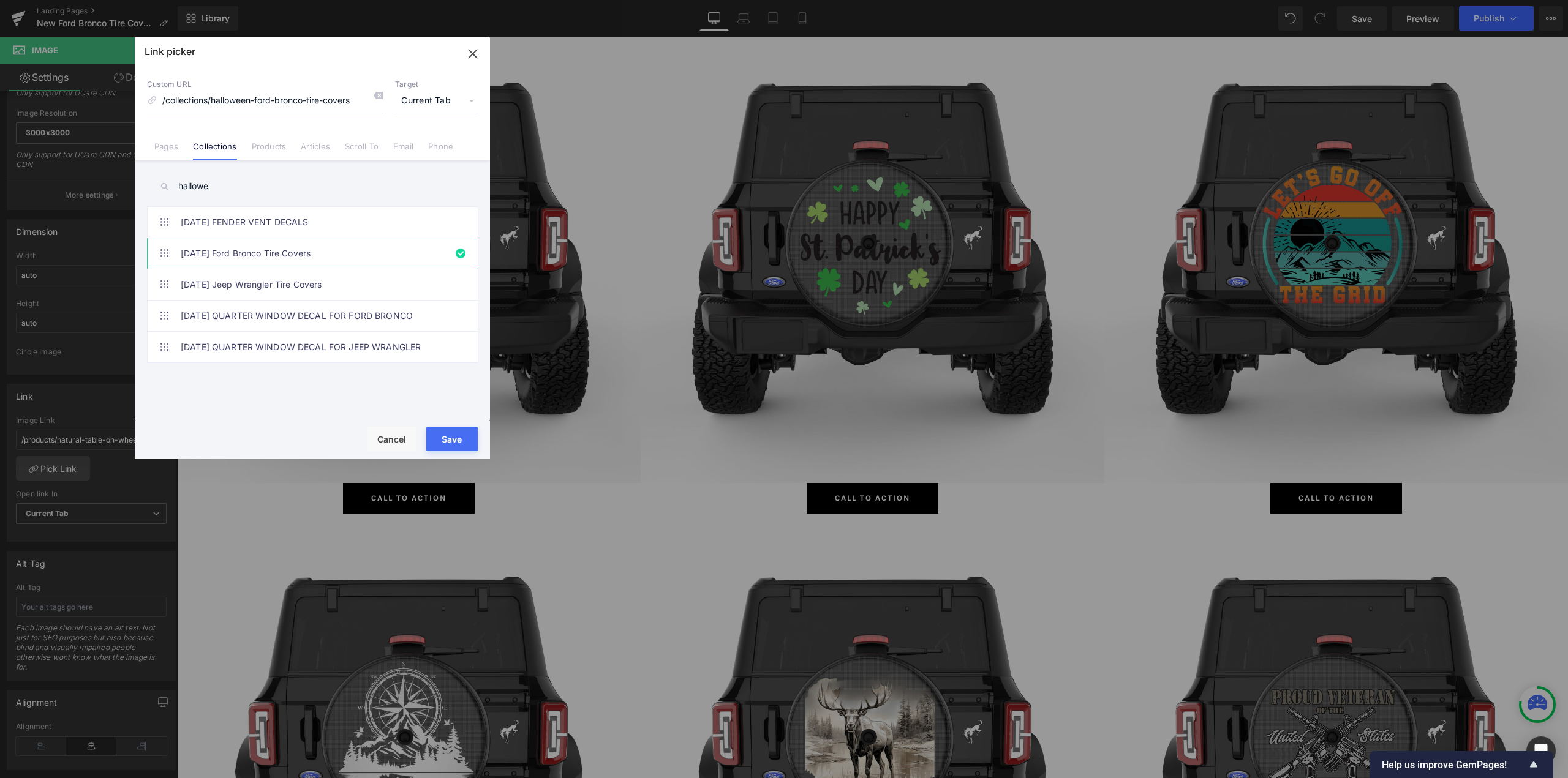
click at [462, 434] on button "Save" at bounding box center [451, 439] width 51 height 24
type input "/collections/halloween-ford-bronco-tire-covers"
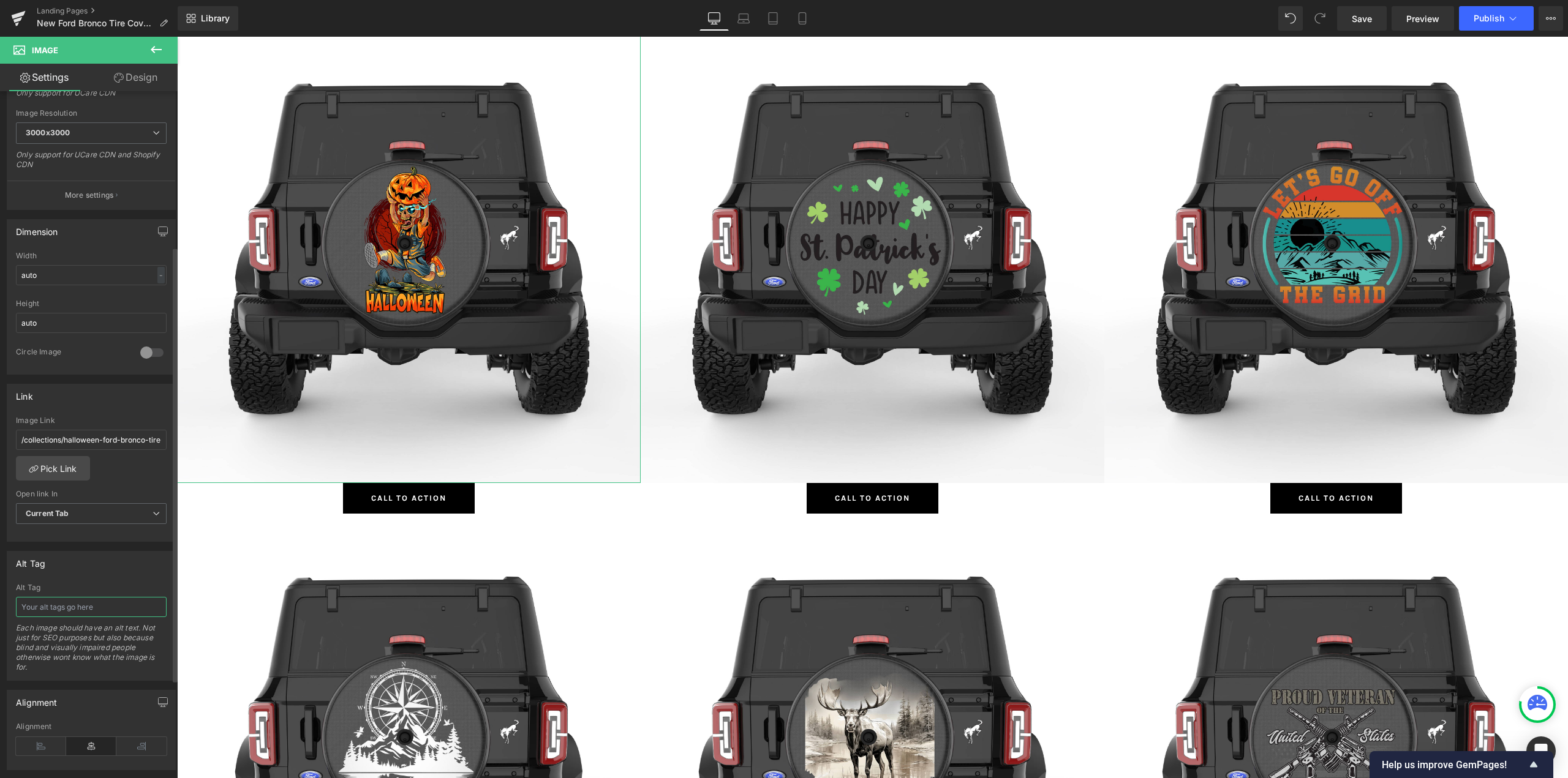
click at [68, 608] on input "text" at bounding box center [90, 607] width 150 height 20
paste input "text"
type input "[DATE] Ford Bronco Tire Covers"
click at [860, 499] on span "Button" at bounding box center [873, 499] width 28 height 15
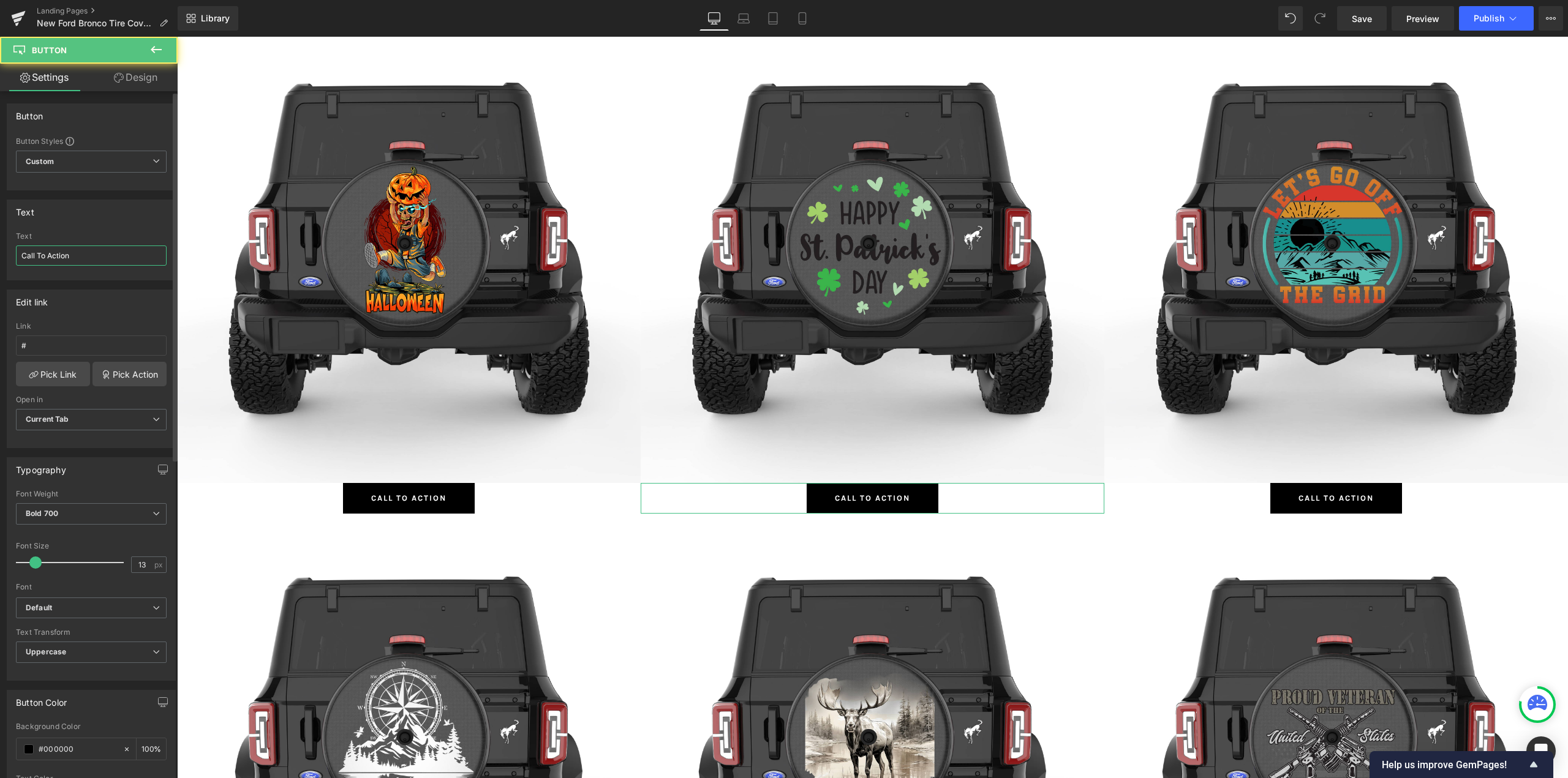
click at [102, 262] on input "Call To Action" at bounding box center [90, 255] width 150 height 20
paste input "[DATE]"
type input "Shop [DATE]"
click at [58, 370] on link "Pick Link" at bounding box center [53, 373] width 74 height 24
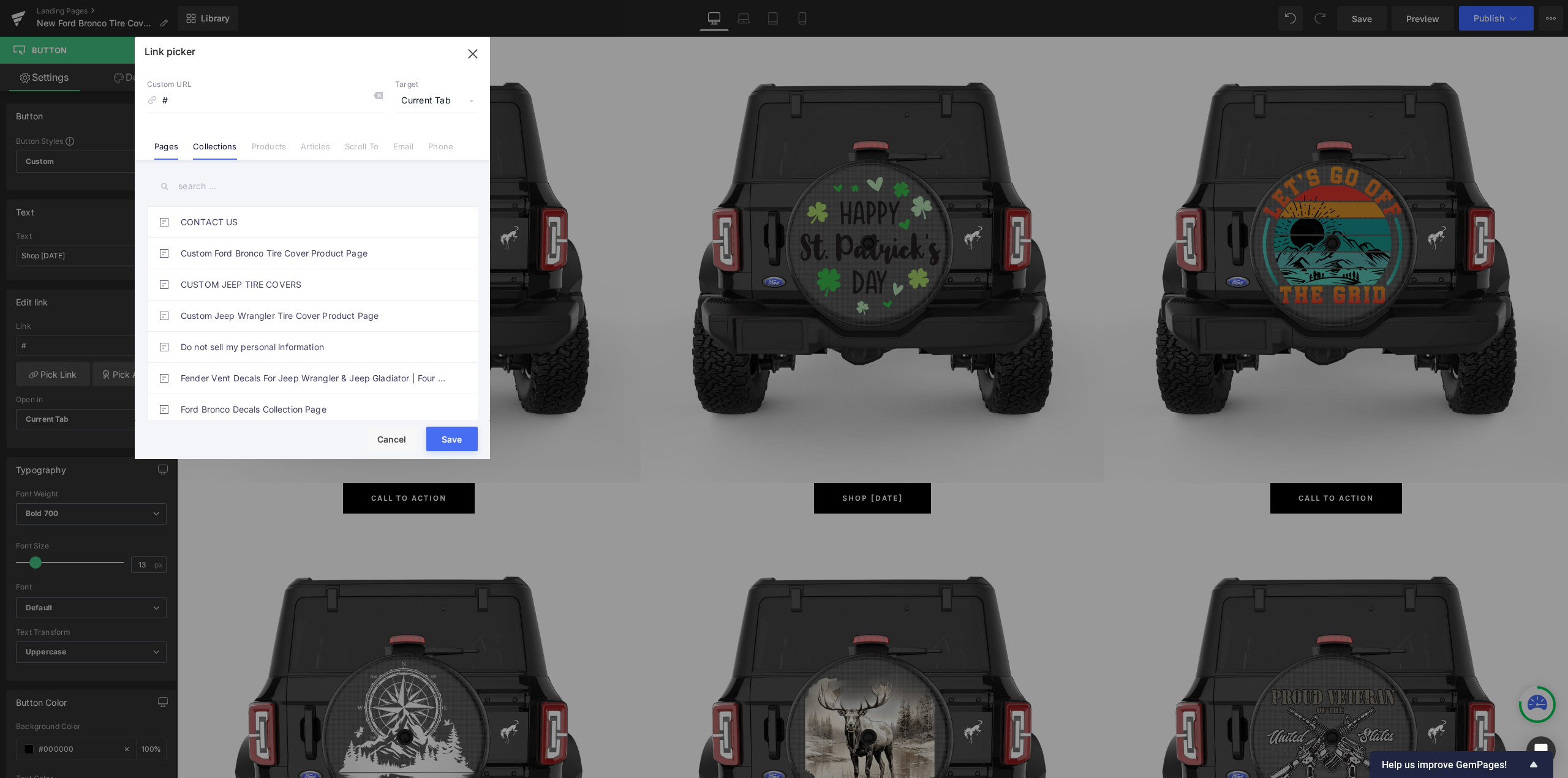
click at [227, 146] on link "Collections" at bounding box center [214, 150] width 44 height 19
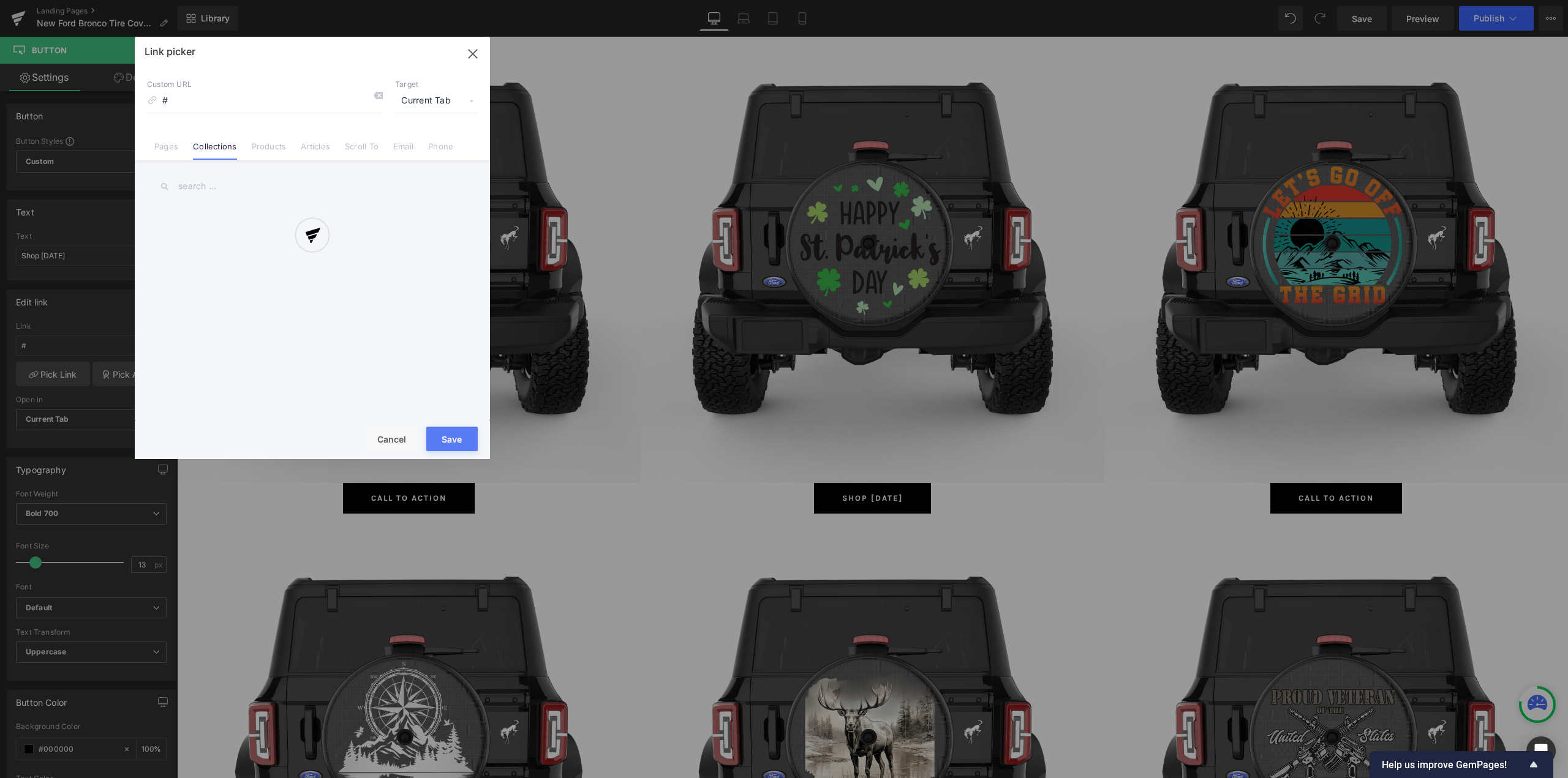
click at [227, 189] on div at bounding box center [312, 248] width 355 height 422
click at [231, 185] on div at bounding box center [312, 248] width 355 height 422
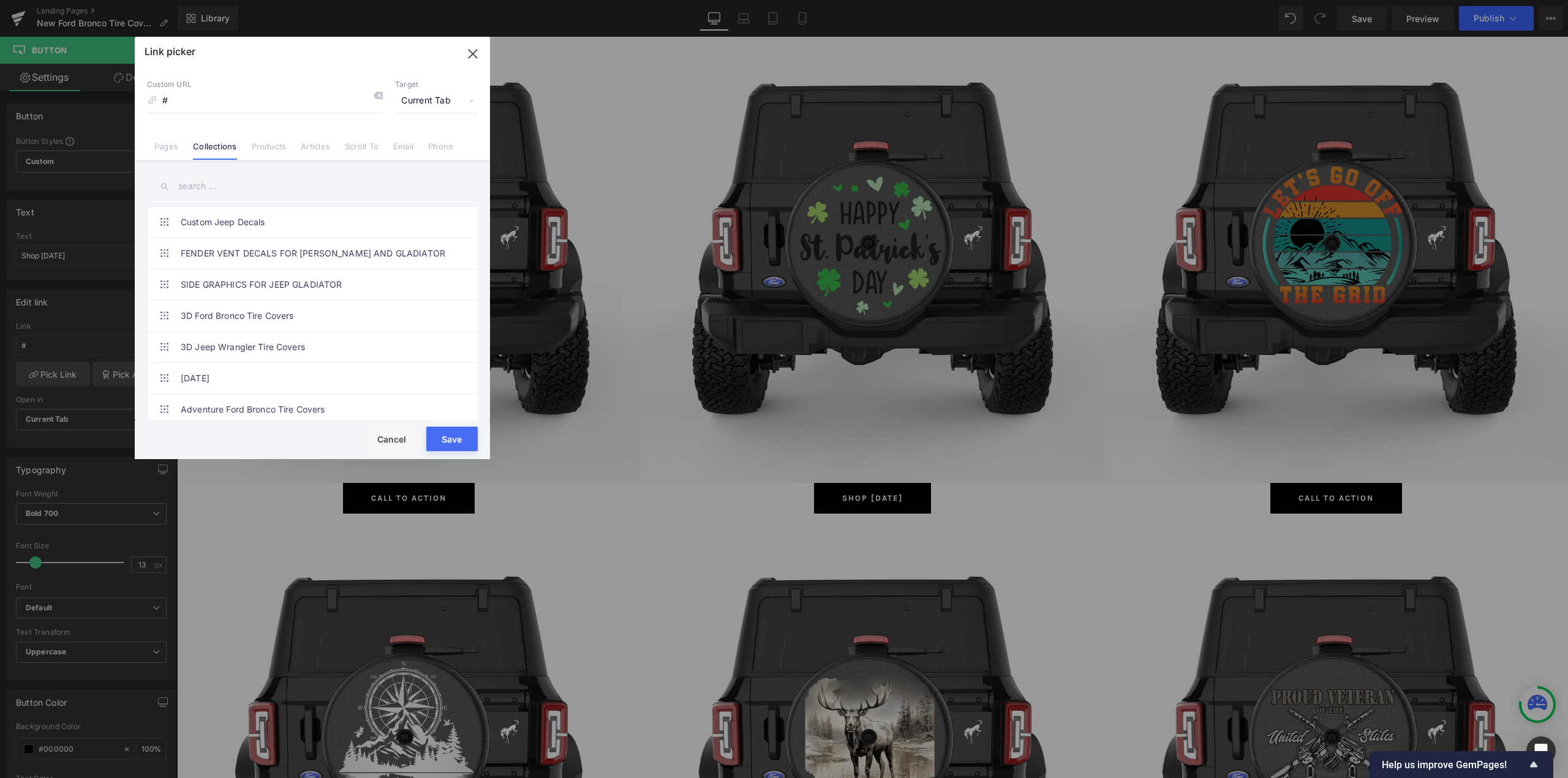
click at [236, 187] on input "text" at bounding box center [312, 186] width 330 height 27
paste input "[DATE]"
type input "[DATE]"
click at [258, 252] on link "[DATE] Ford Bronco Tire Covers" at bounding box center [316, 253] width 270 height 30
type input "/collections/halloween-ford-bronco-tire-covers"
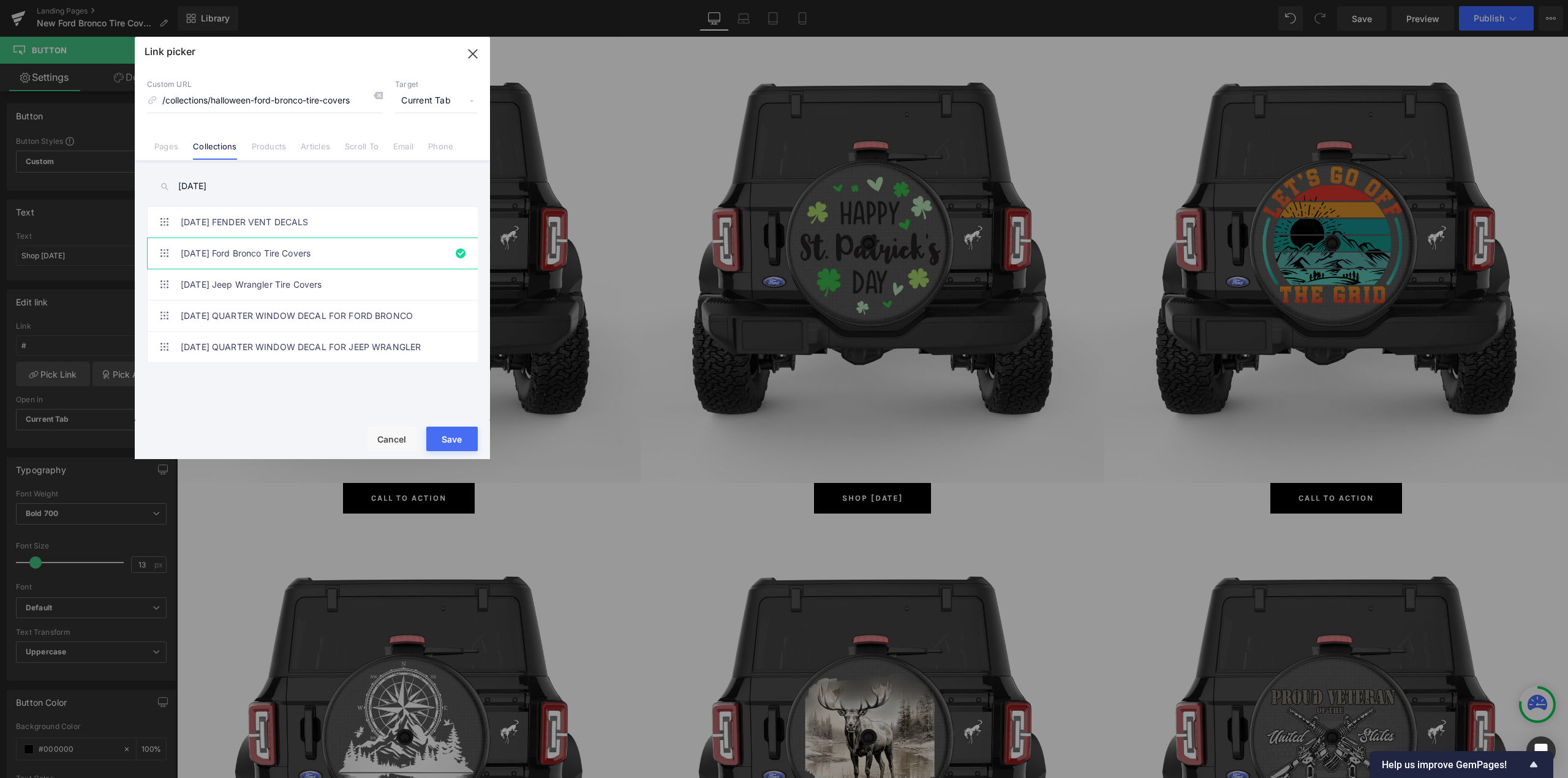
click at [451, 433] on button "Save" at bounding box center [451, 439] width 51 height 24
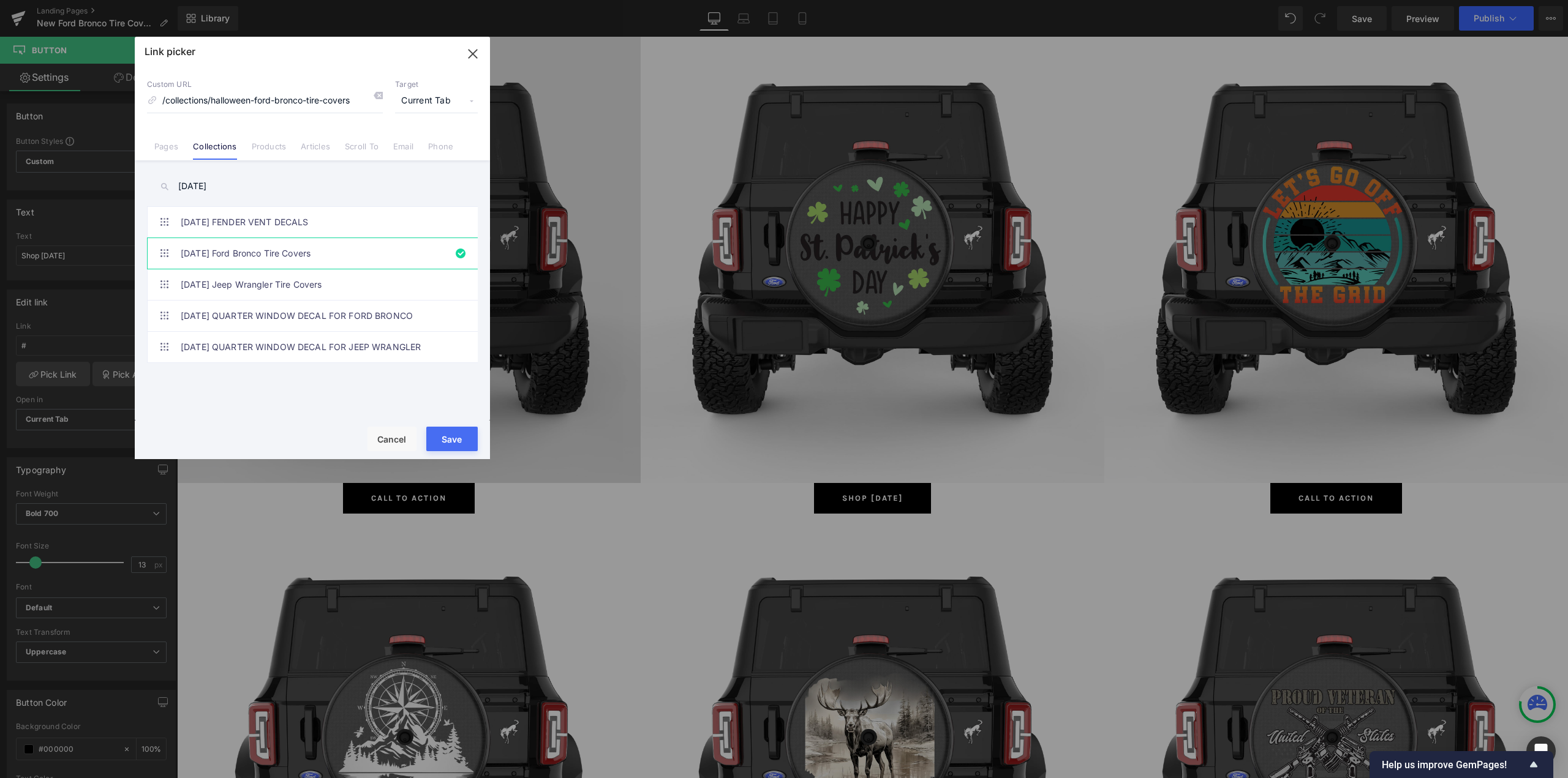
type input "/collections/halloween-ford-bronco-tire-covers"
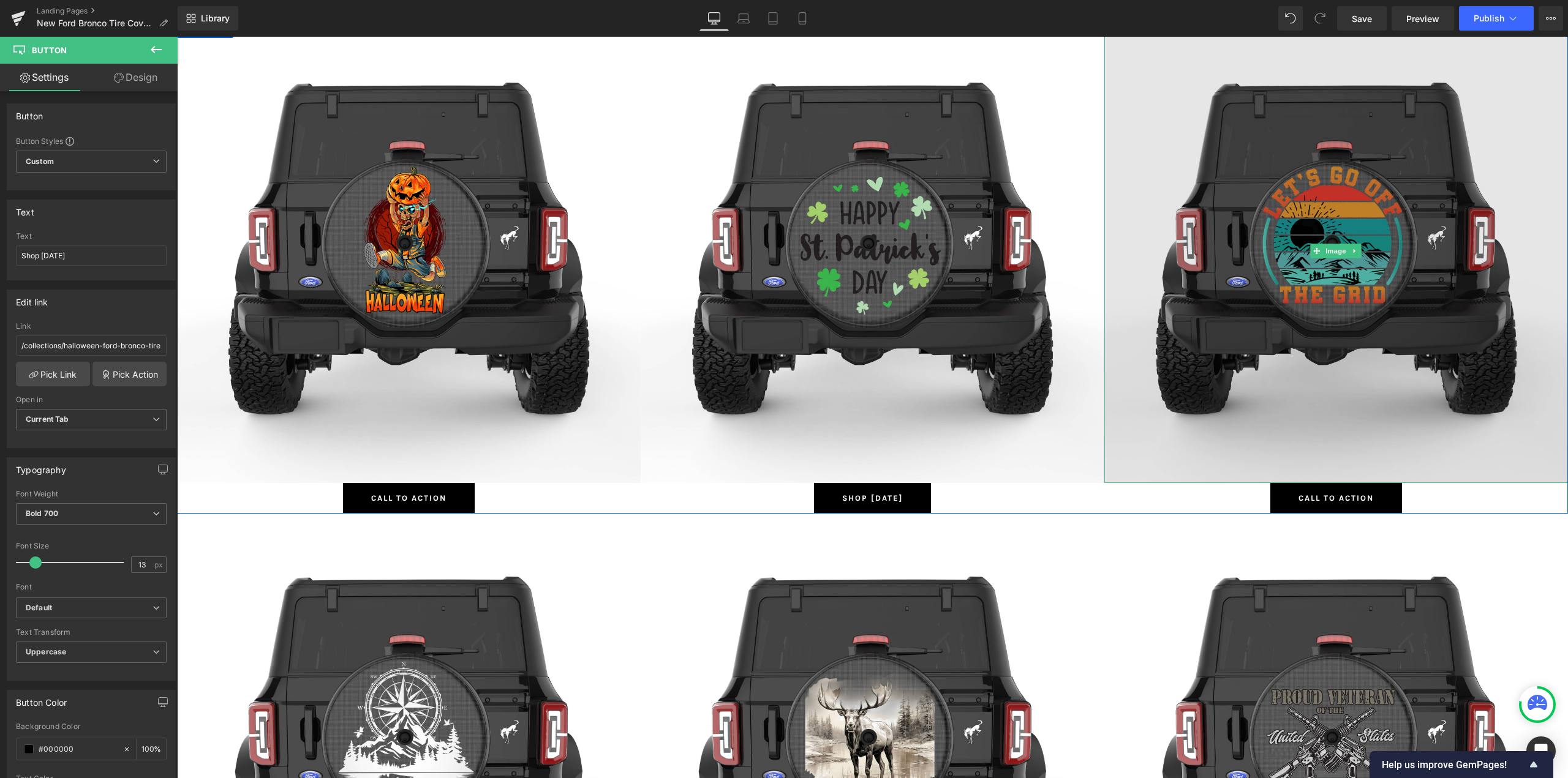
click at [1351, 216] on img at bounding box center [1336, 251] width 464 height 464
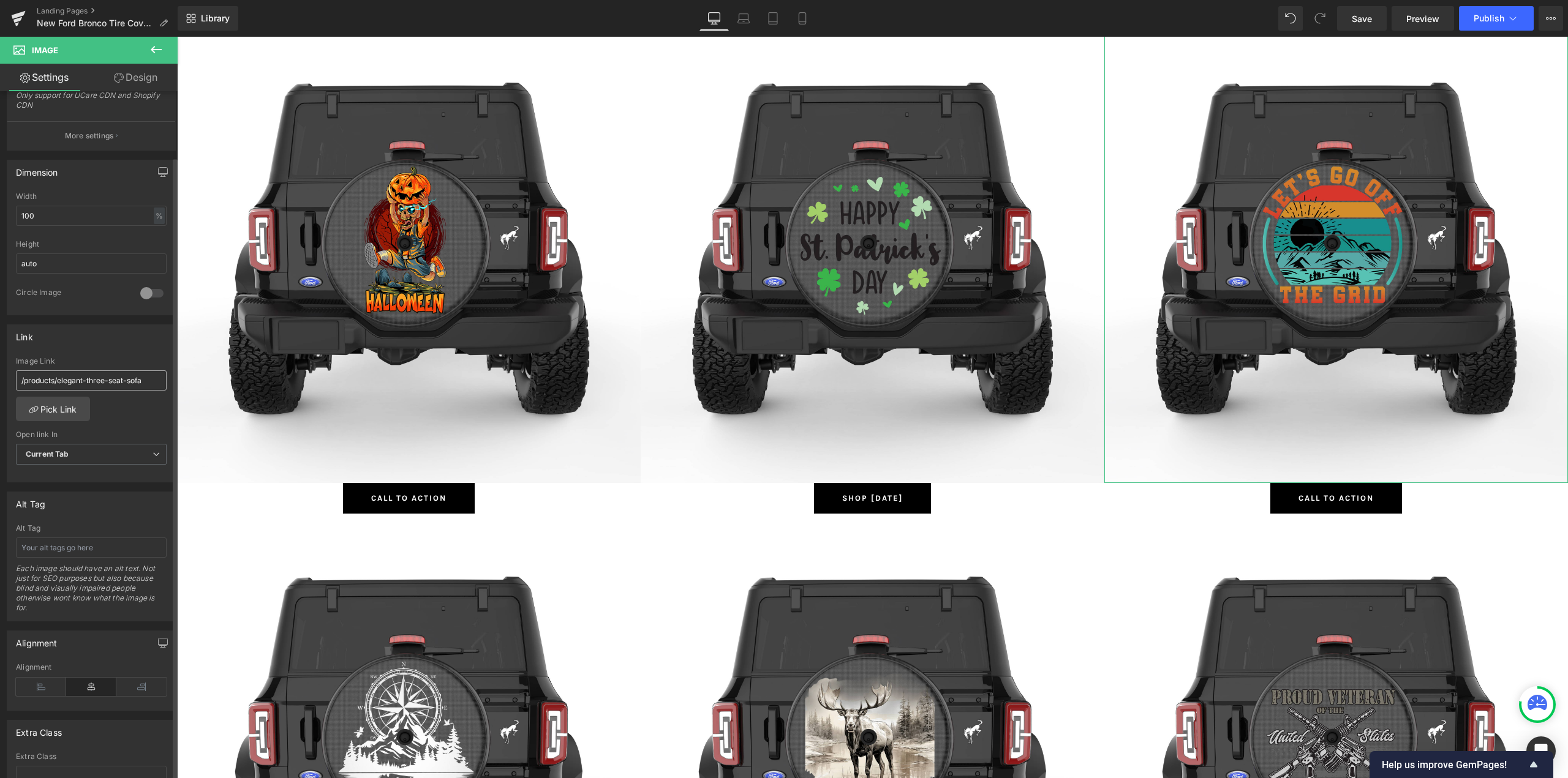
scroll to position [306, 0]
click at [58, 410] on link "Pick Link" at bounding box center [53, 407] width 74 height 24
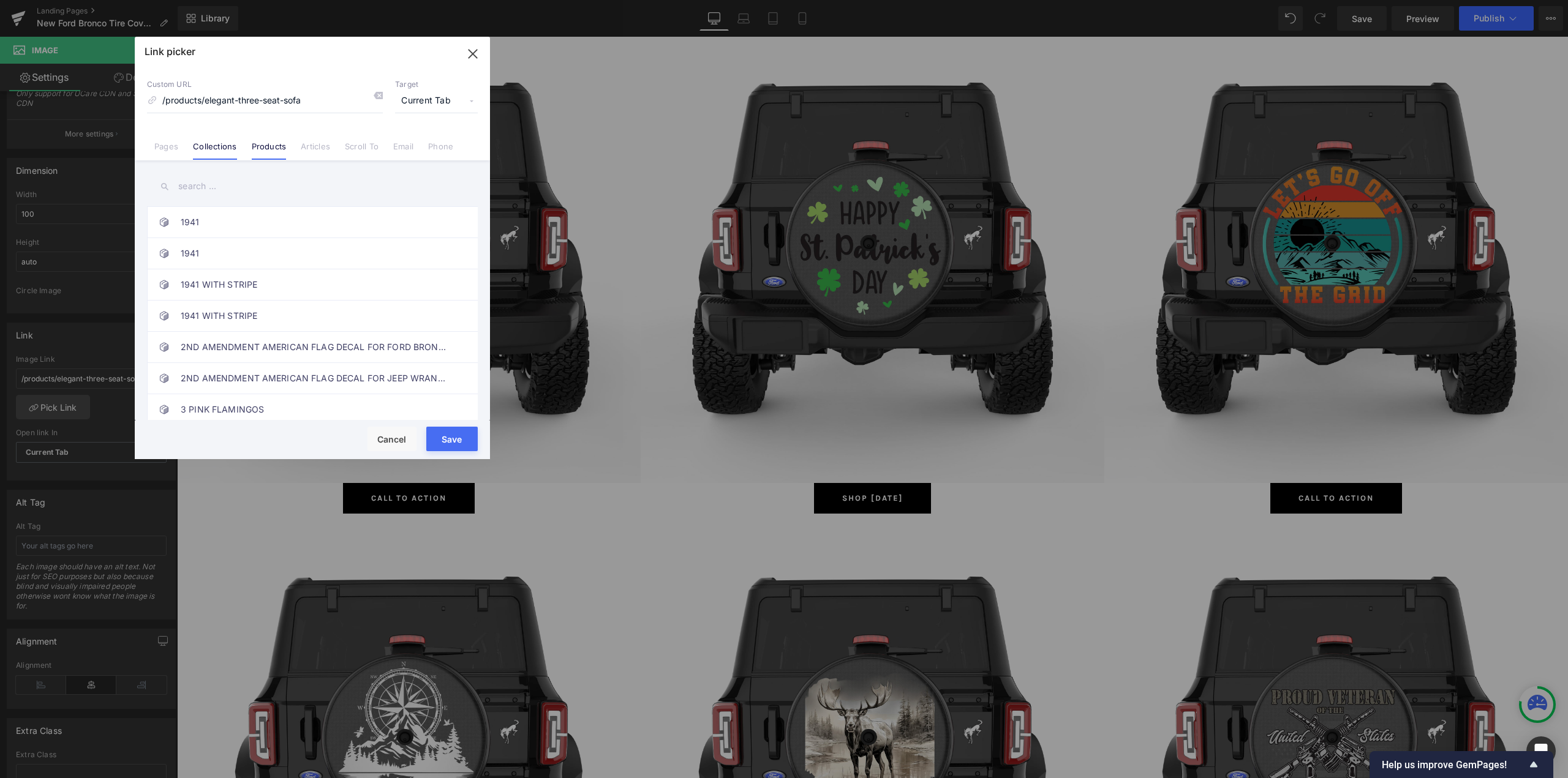
click at [214, 147] on link "Collections" at bounding box center [214, 150] width 44 height 19
click at [207, 190] on input "text" at bounding box center [312, 186] width 330 height 27
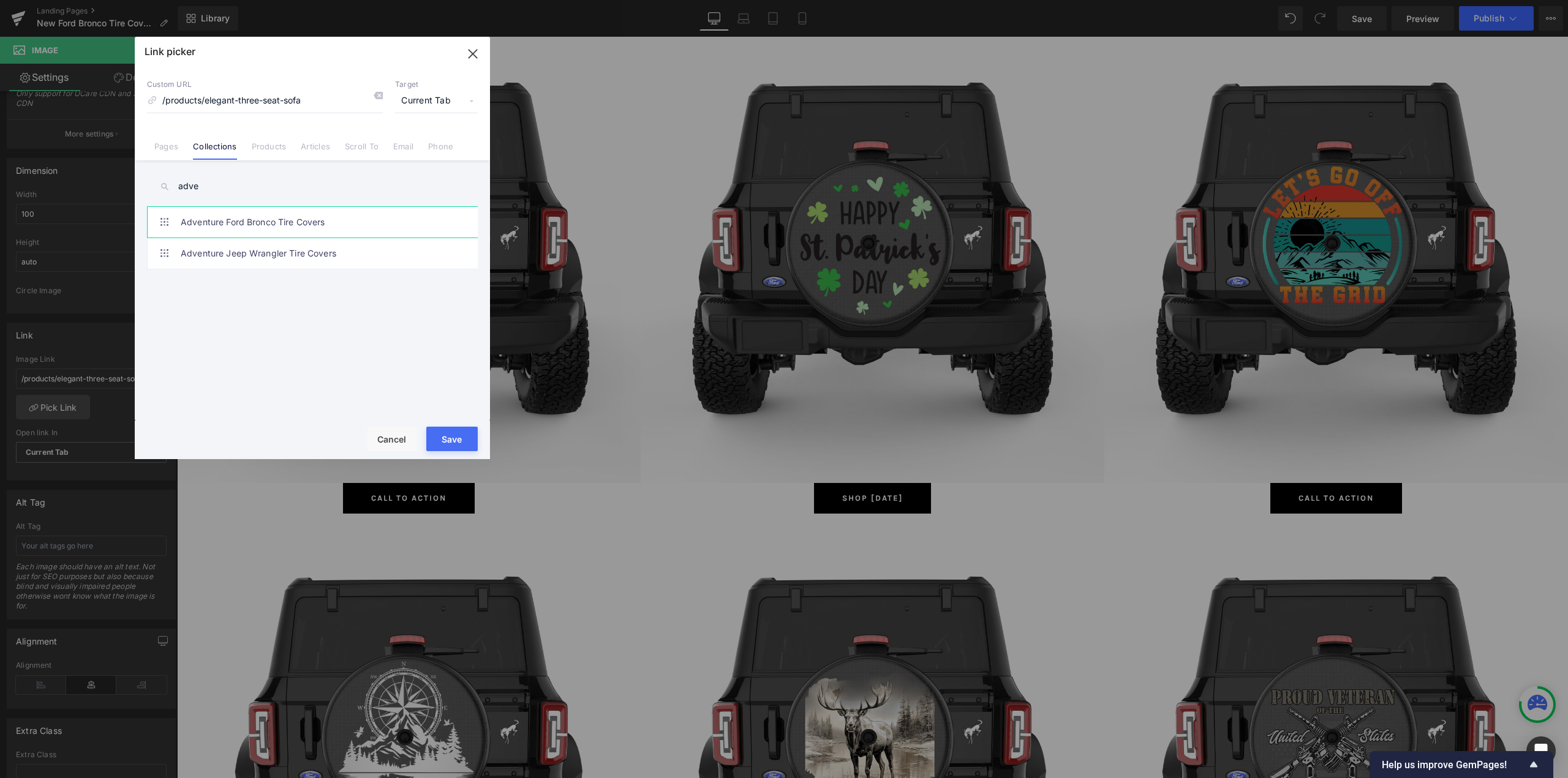
type input "adve"
click at [228, 219] on link "Adventure Ford Bronco Tire Covers" at bounding box center [316, 222] width 270 height 30
type input "/collections/adventure-ford-bronco-tire-covers"
click at [455, 439] on button "Save" at bounding box center [451, 439] width 51 height 24
type input "/collections/adventure-ford-bronco-tire-covers"
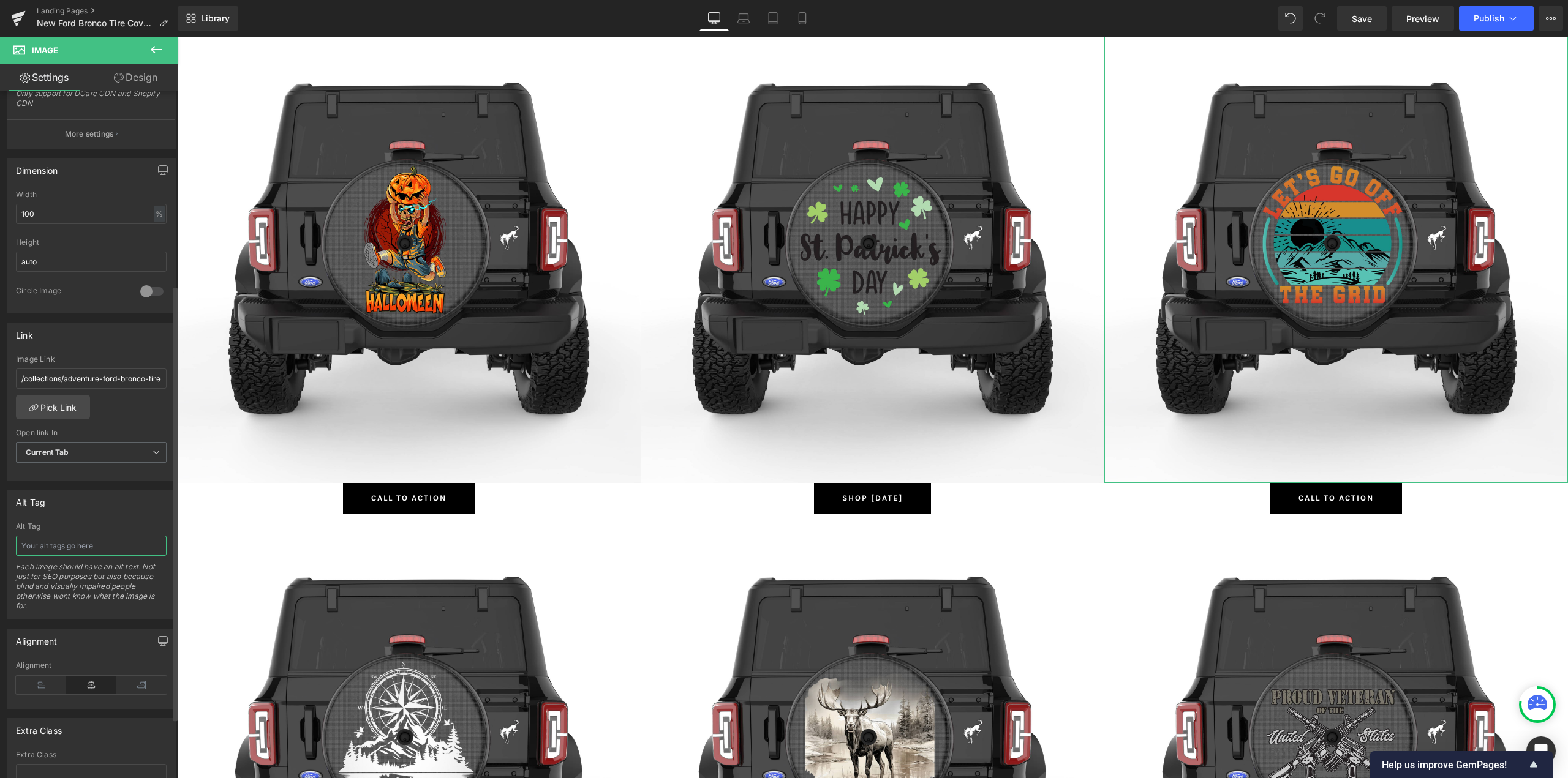
click at [69, 546] on input "text" at bounding box center [90, 545] width 150 height 20
type input "Adventure Ford Bronco Tire Covers"
drag, startPoint x: 59, startPoint y: 544, endPoint x: 0, endPoint y: 536, distance: 59.5
click at [0, 536] on div "Alt Tag Adventure Ford Bronco Tire Covers Alt Tag Adventure Ford Bronco Tire Co…" at bounding box center [91, 551] width 183 height 139
click at [1334, 498] on span "Button" at bounding box center [1336, 499] width 28 height 15
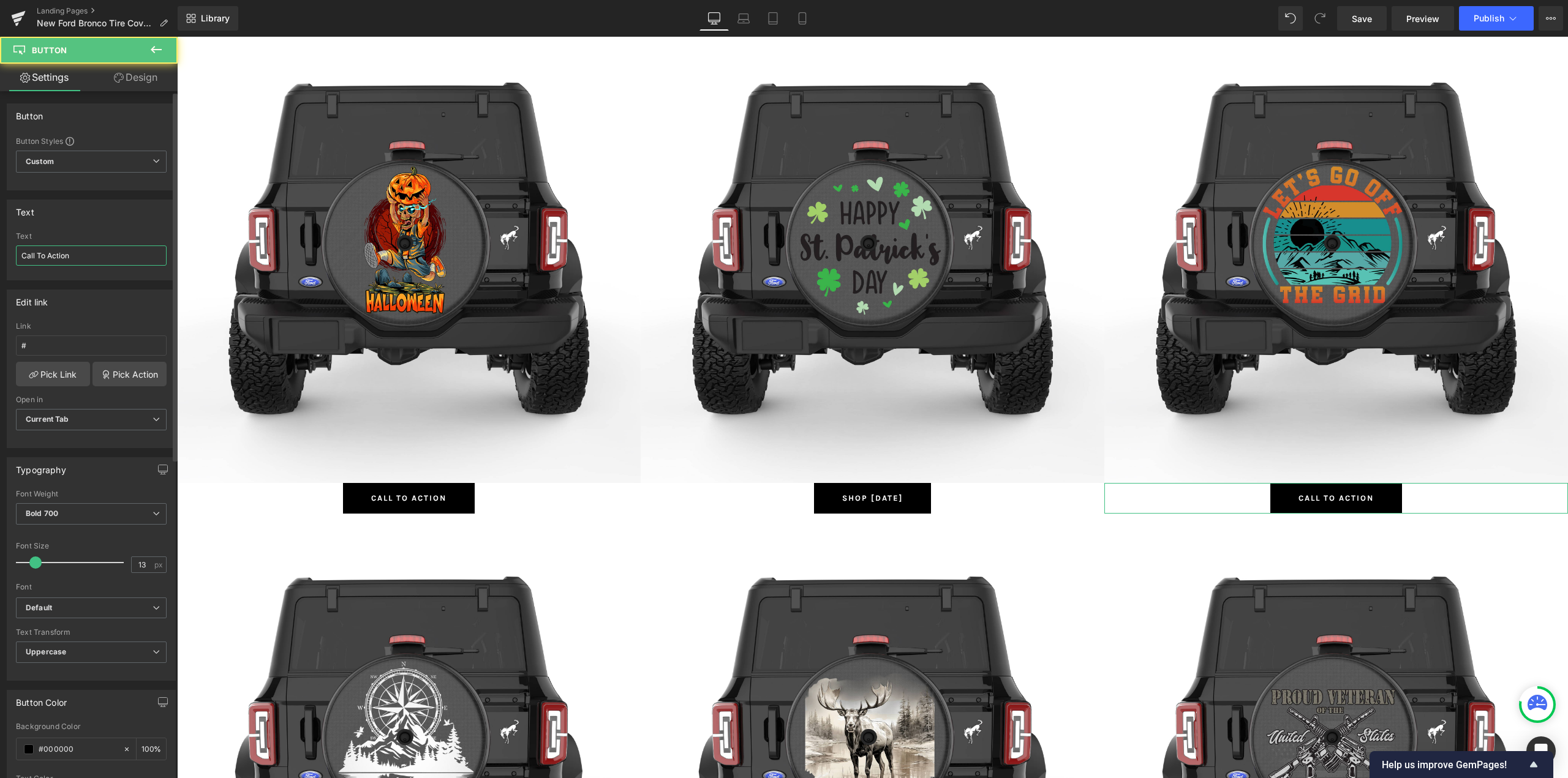
click at [76, 259] on input "Call To Action" at bounding box center [90, 255] width 150 height 20
paste input "Adventure"
type input "Shop Adventure"
click at [58, 375] on link "Pick Link" at bounding box center [53, 373] width 74 height 24
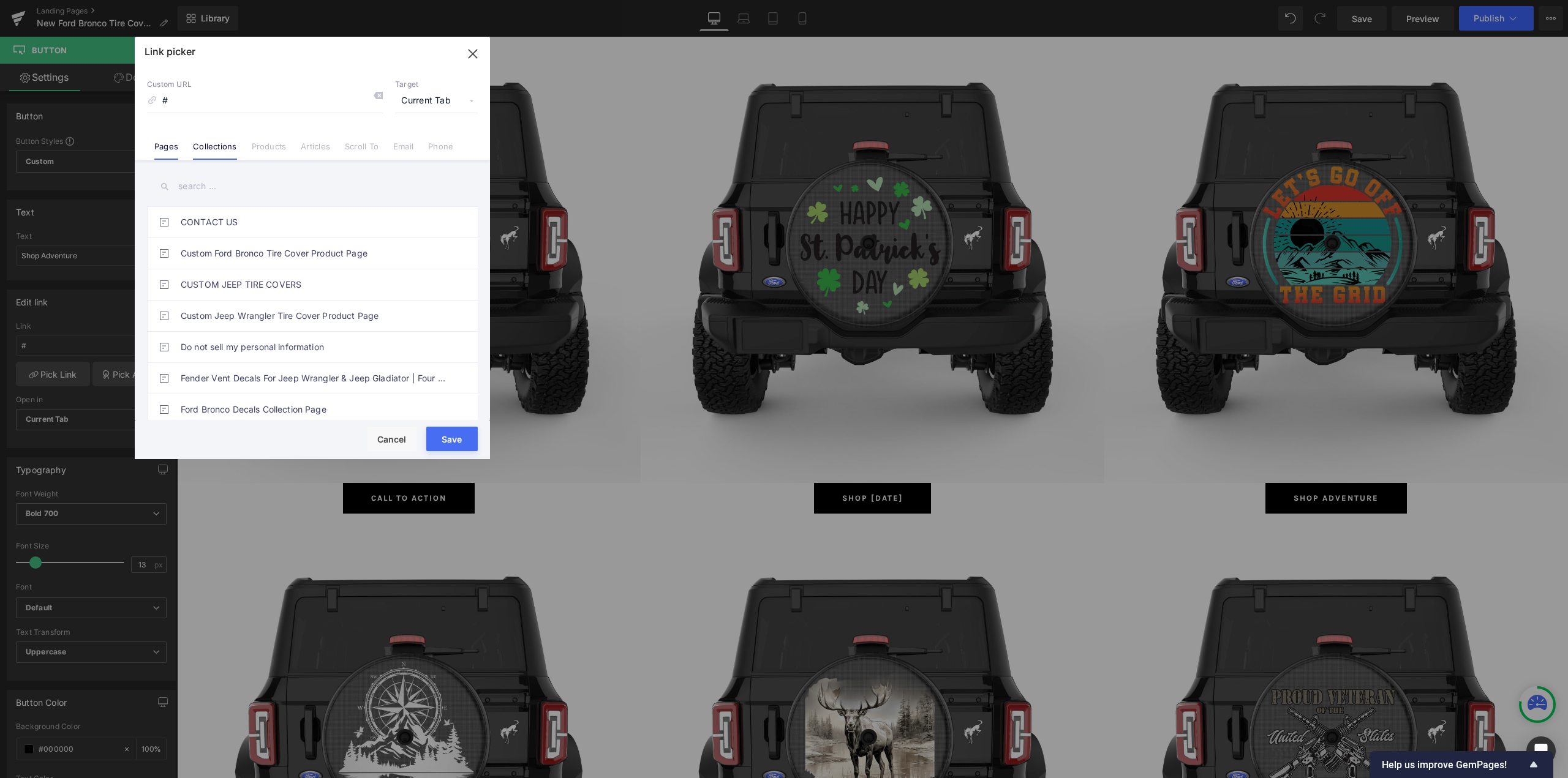
click at [216, 147] on link "Collections" at bounding box center [214, 150] width 44 height 19
click at [213, 191] on input "text" at bounding box center [312, 186] width 330 height 27
paste input "Adventure"
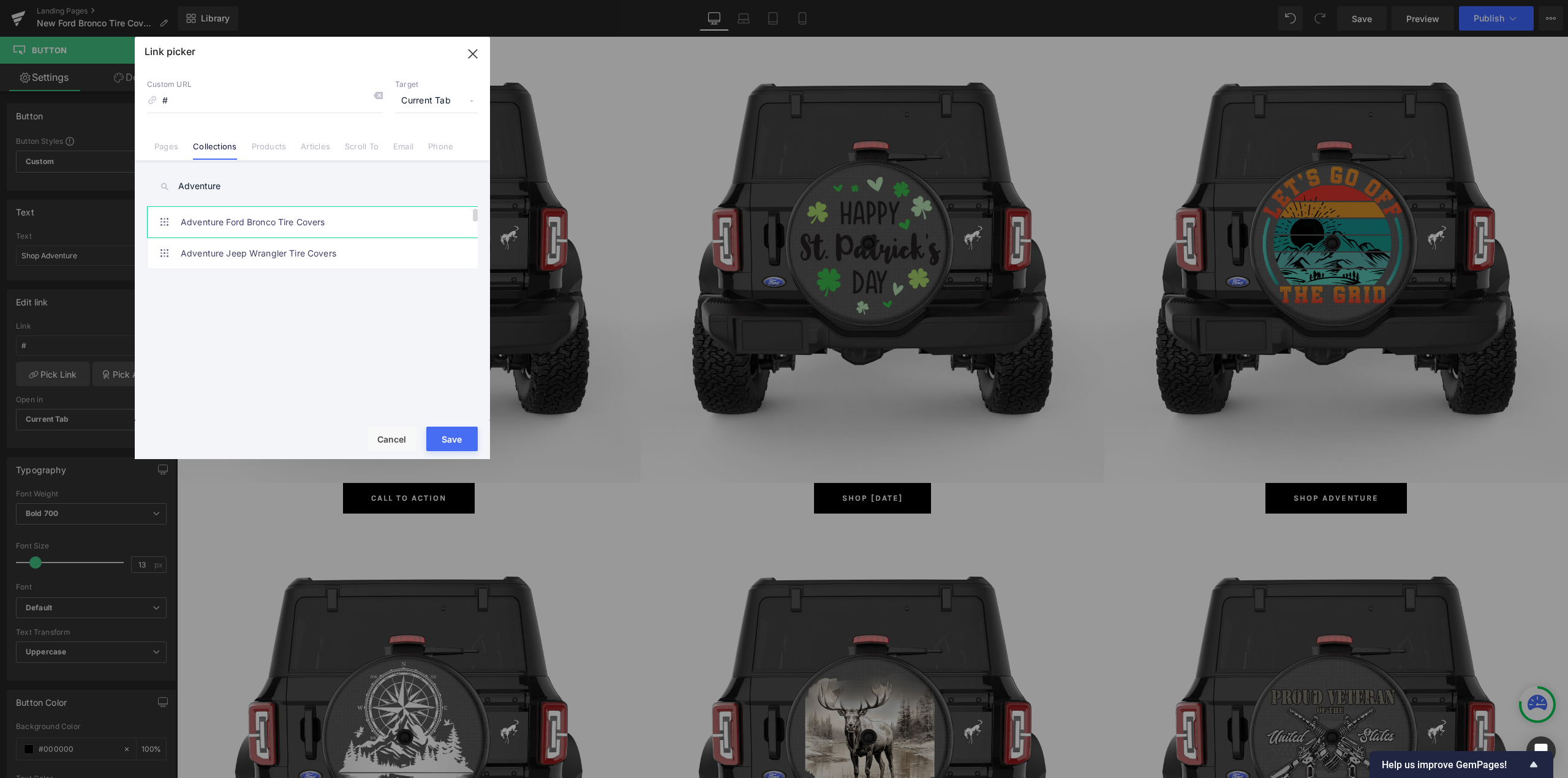
type input "Adventure"
click at [255, 225] on link "Adventure Ford Bronco Tire Covers" at bounding box center [316, 222] width 270 height 30
type input "/collections/adventure-ford-bronco-tire-covers"
click at [450, 439] on button "Save" at bounding box center [451, 439] width 51 height 24
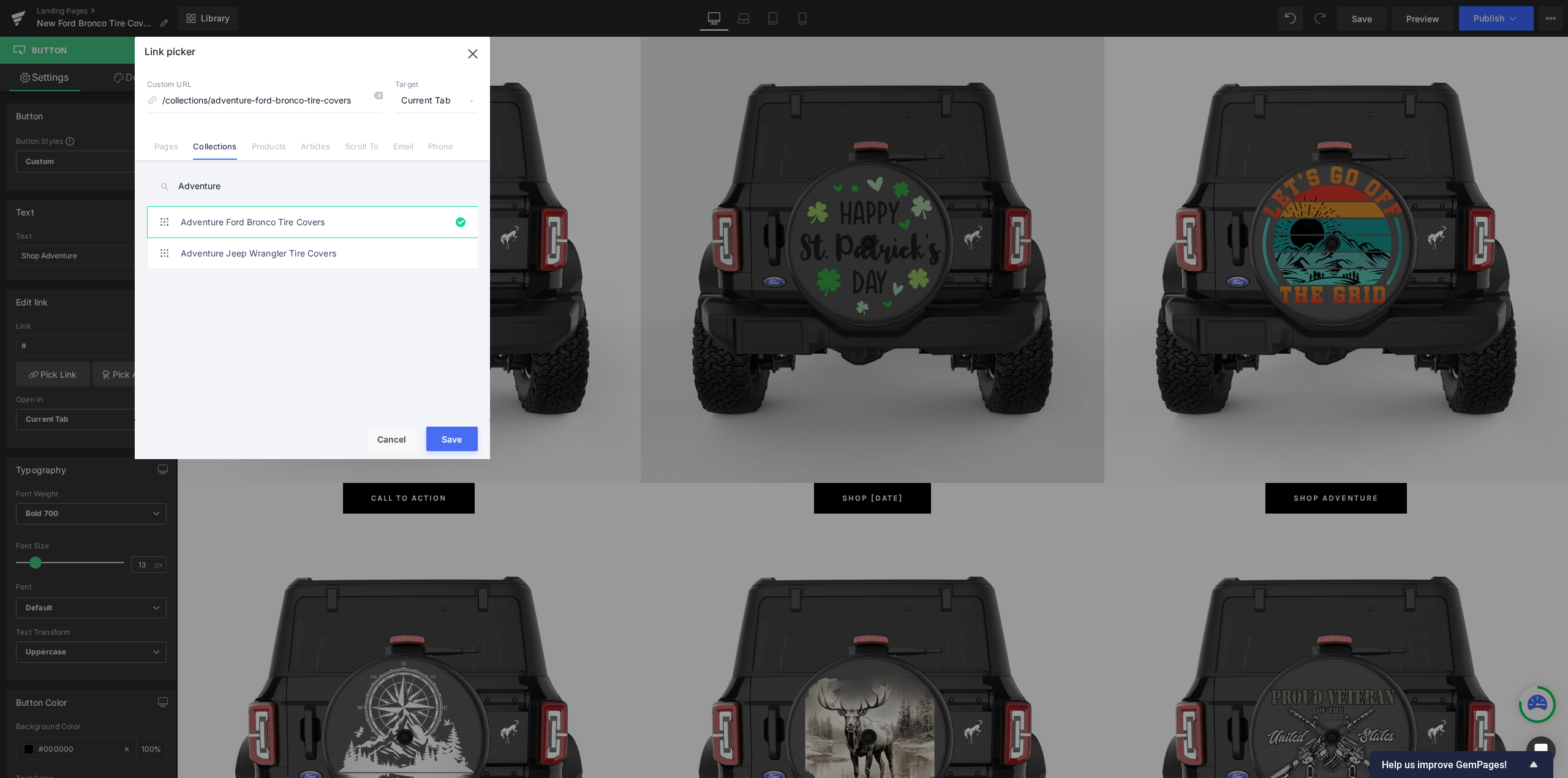
type input "/collections/adventure-ford-bronco-tire-covers"
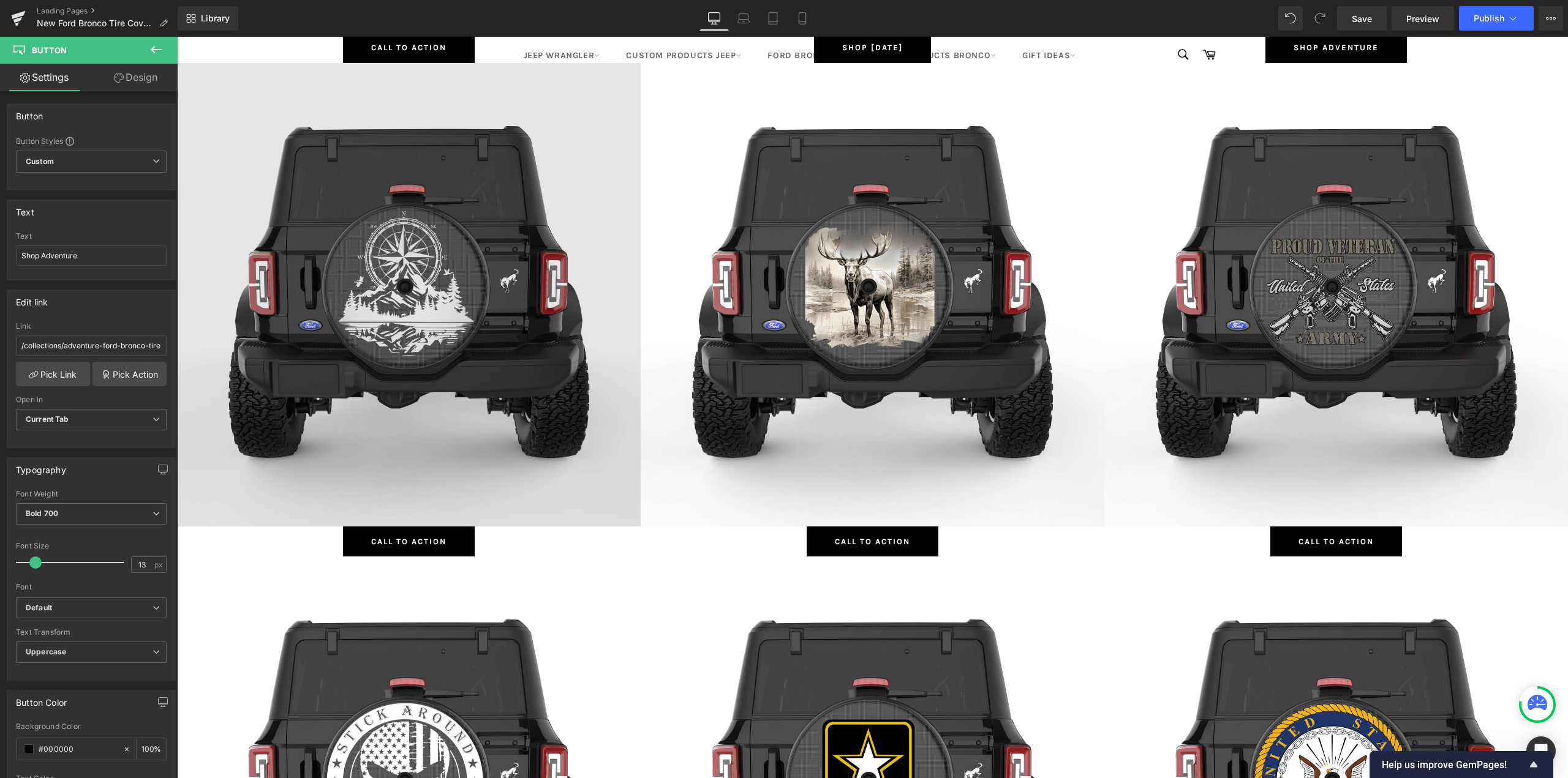
scroll to position [4592, 0]
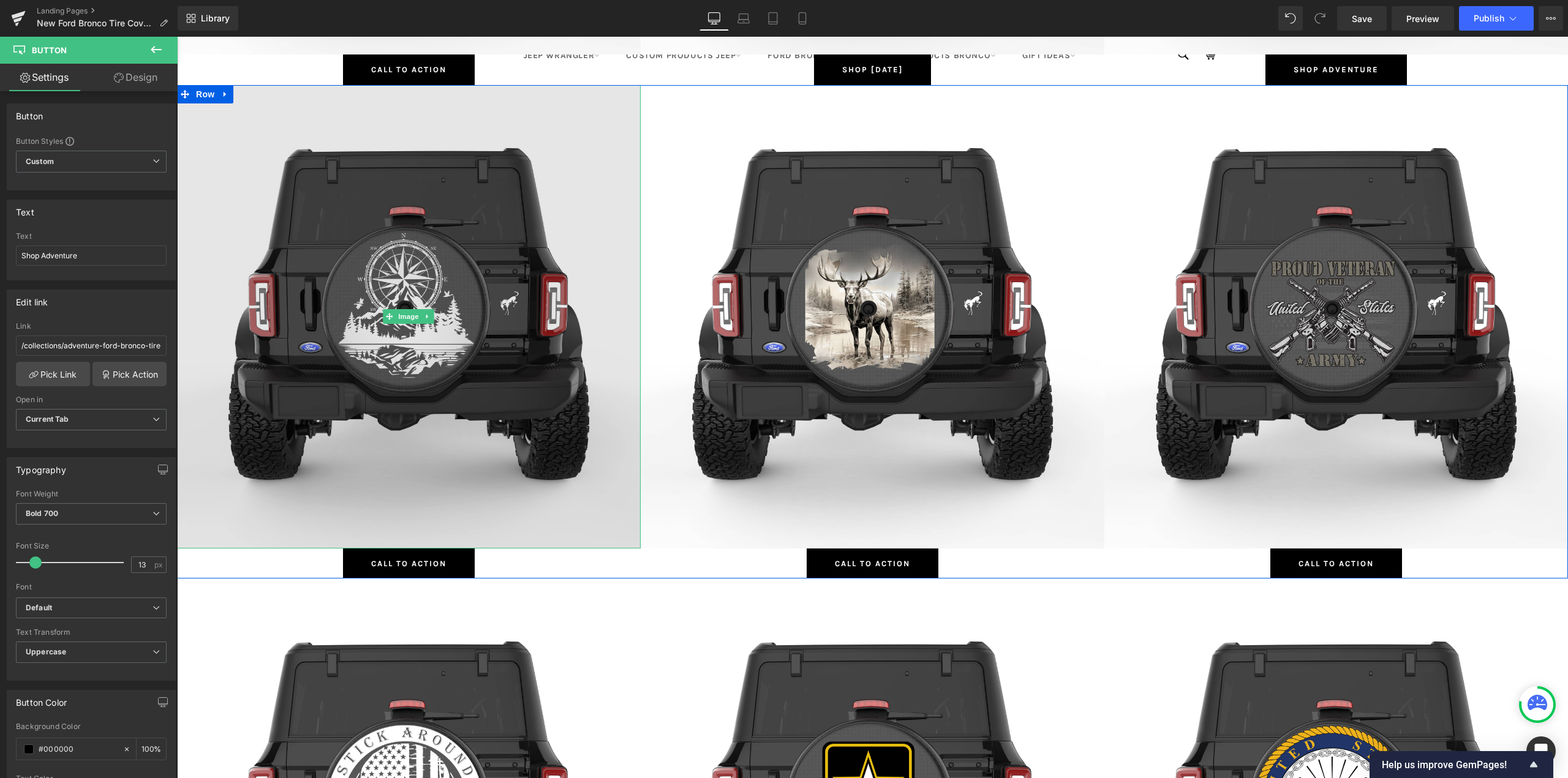
click at [393, 205] on img at bounding box center [409, 317] width 464 height 464
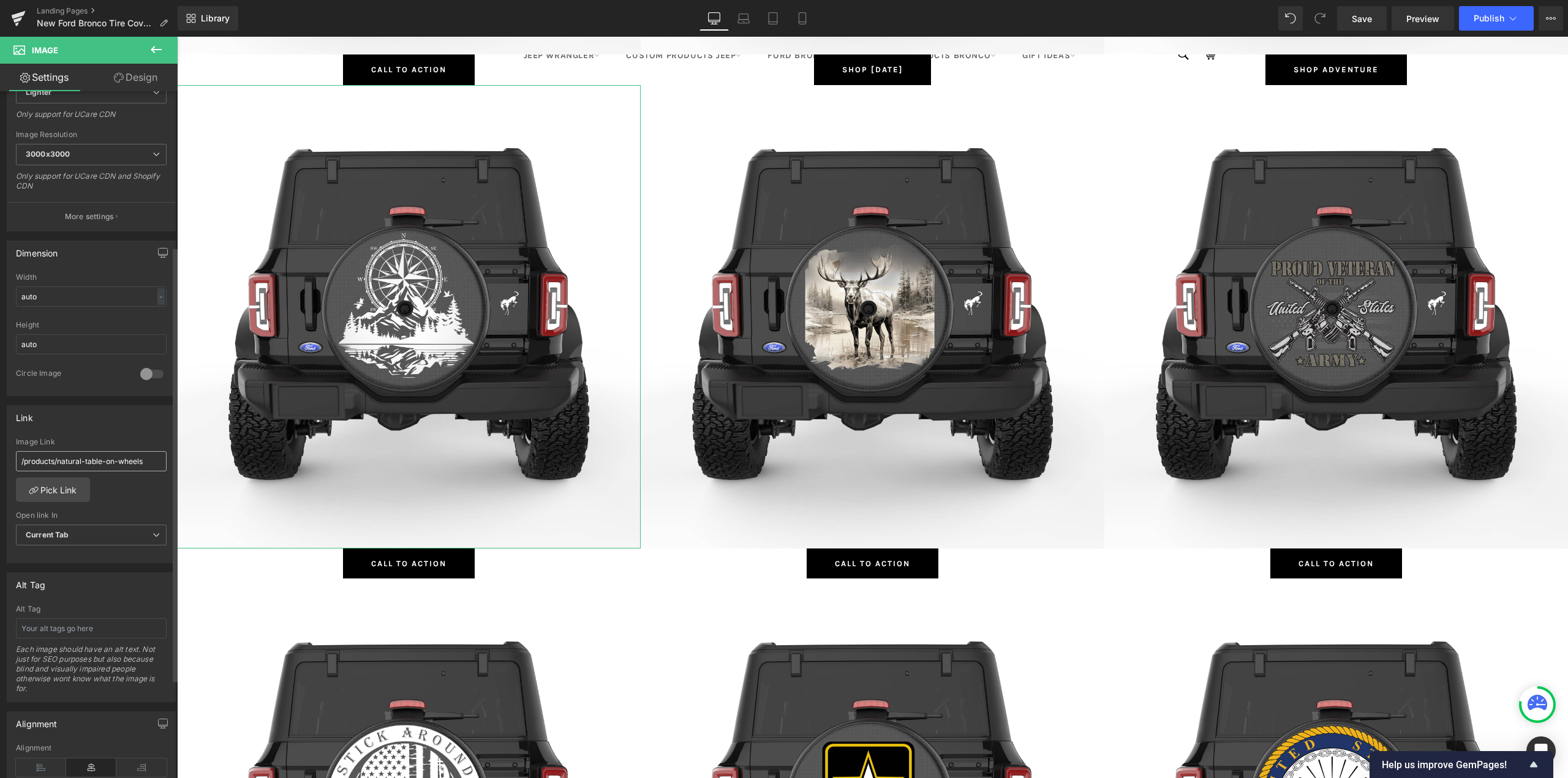
scroll to position [245, 0]
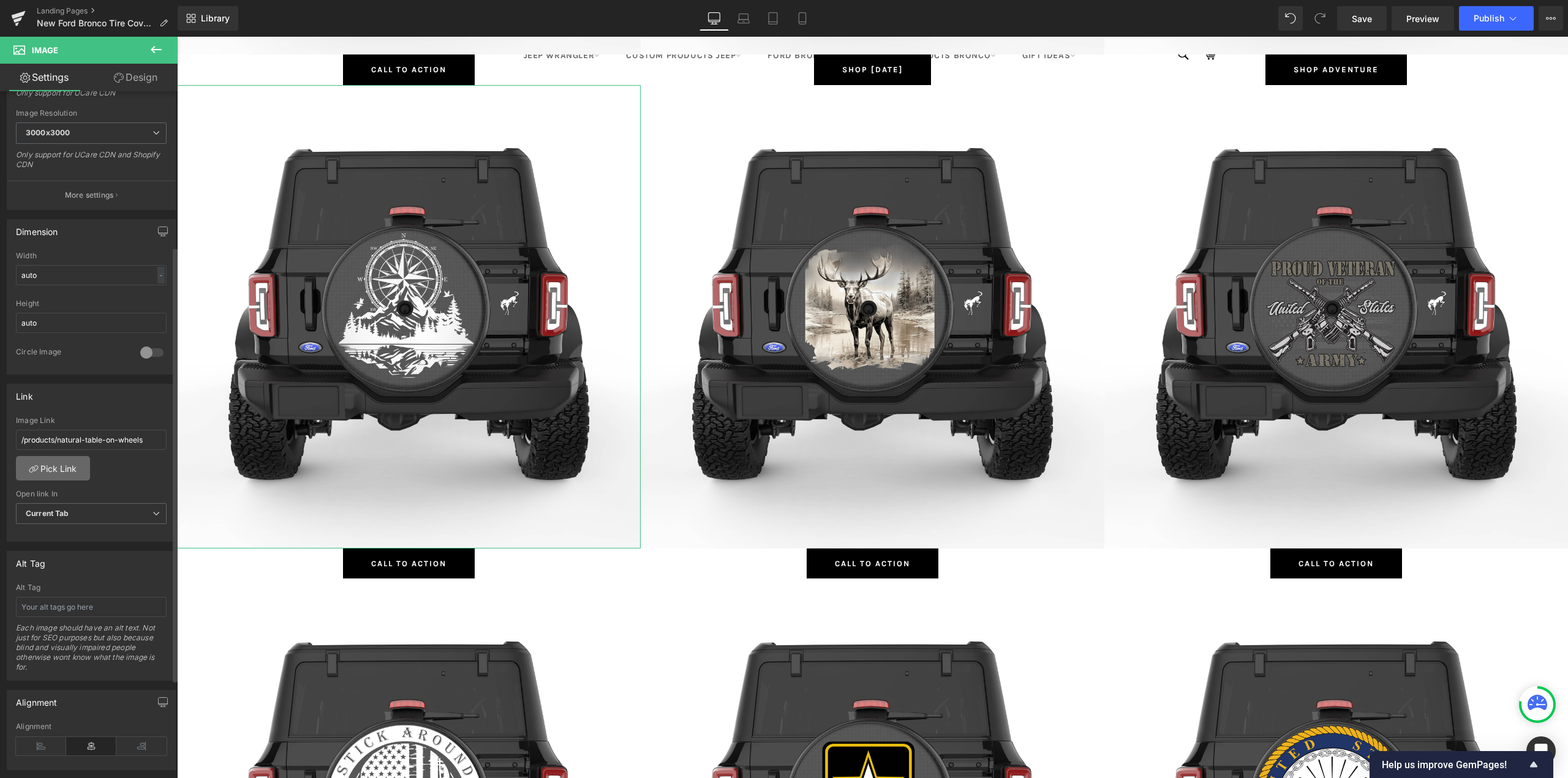
click at [45, 464] on link "Pick Link" at bounding box center [53, 468] width 74 height 24
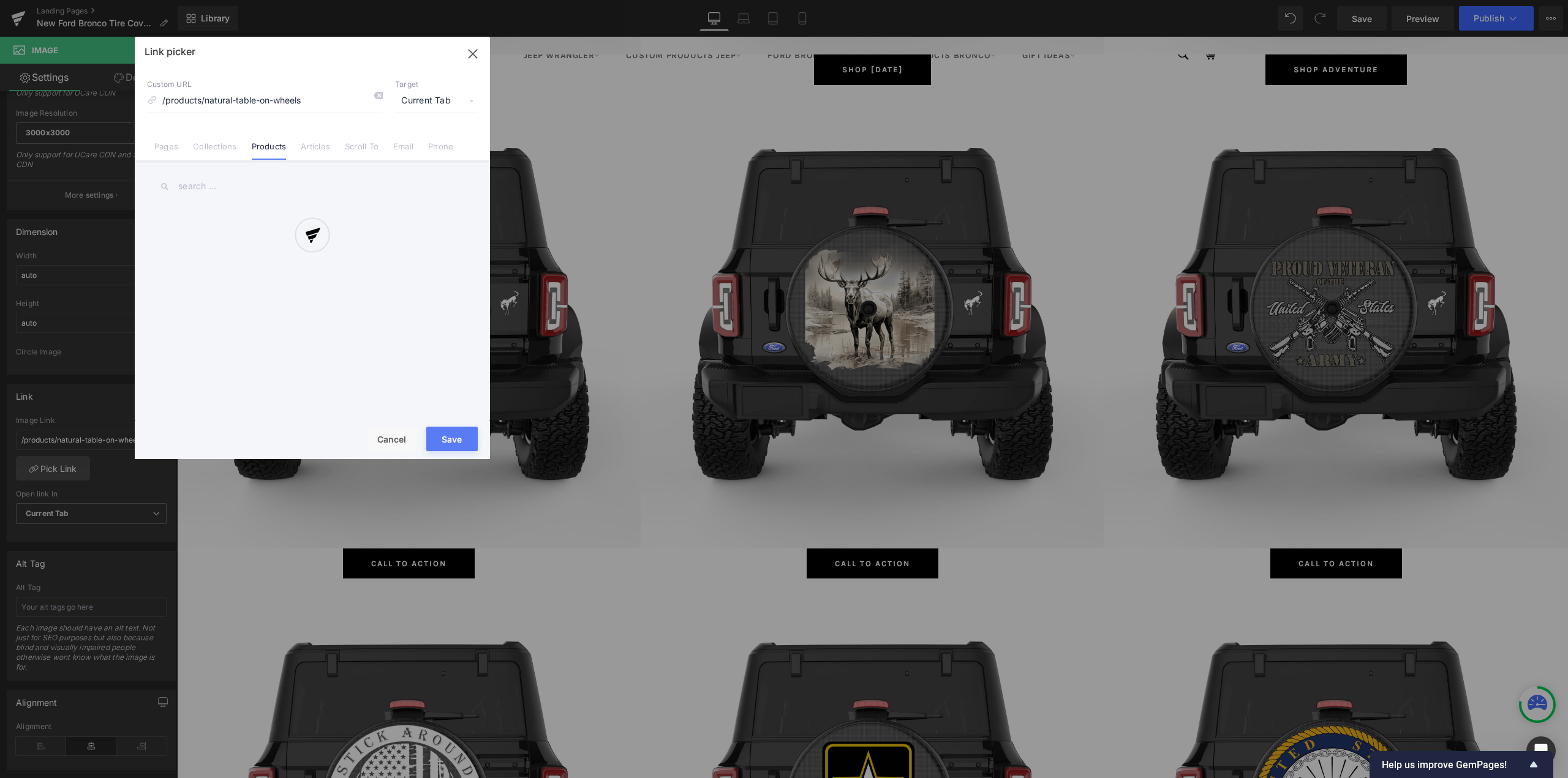
click at [182, 139] on div at bounding box center [312, 248] width 355 height 422
click at [209, 147] on div at bounding box center [312, 248] width 355 height 422
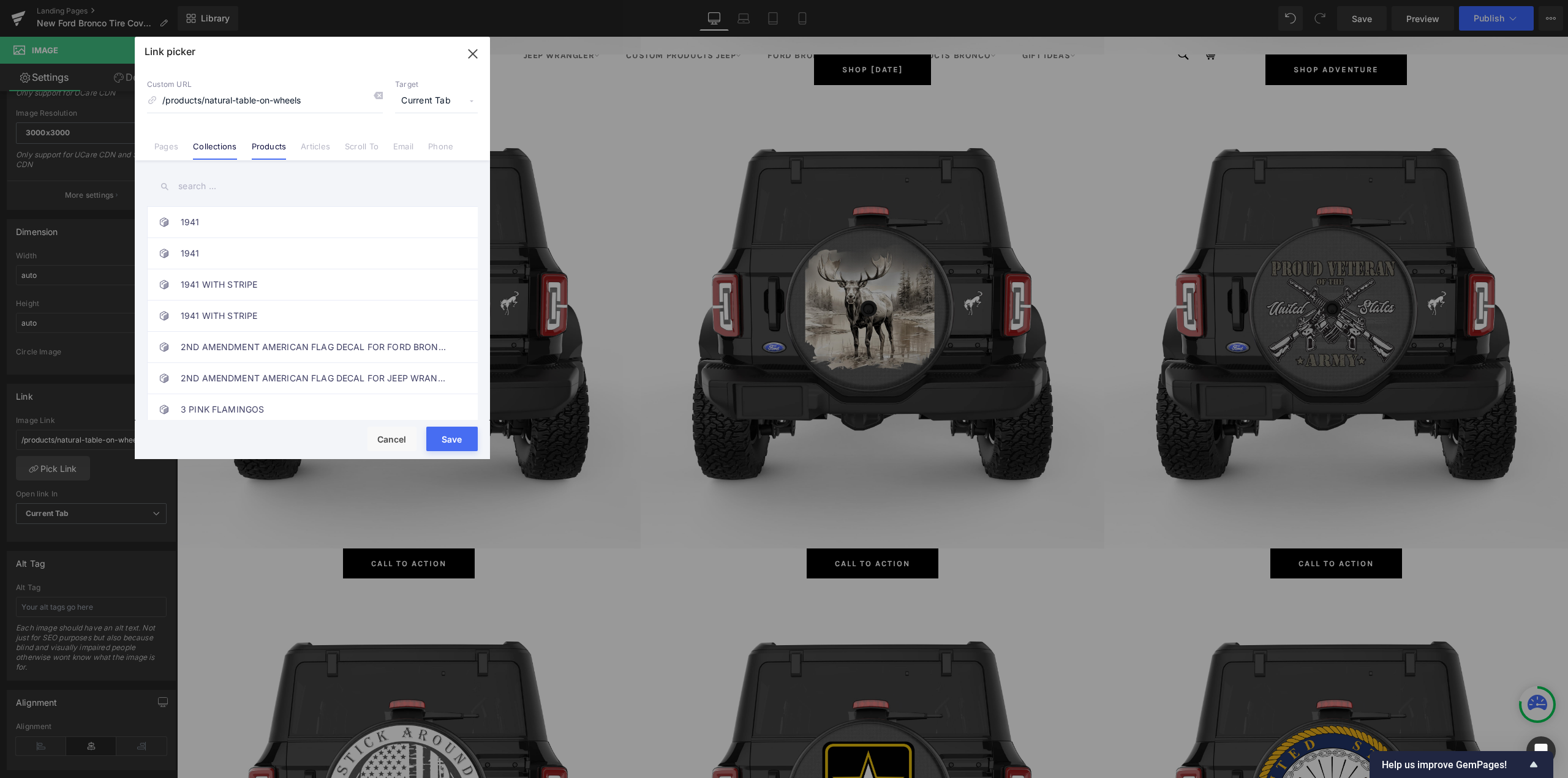
click at [219, 149] on link "Collections" at bounding box center [214, 150] width 44 height 19
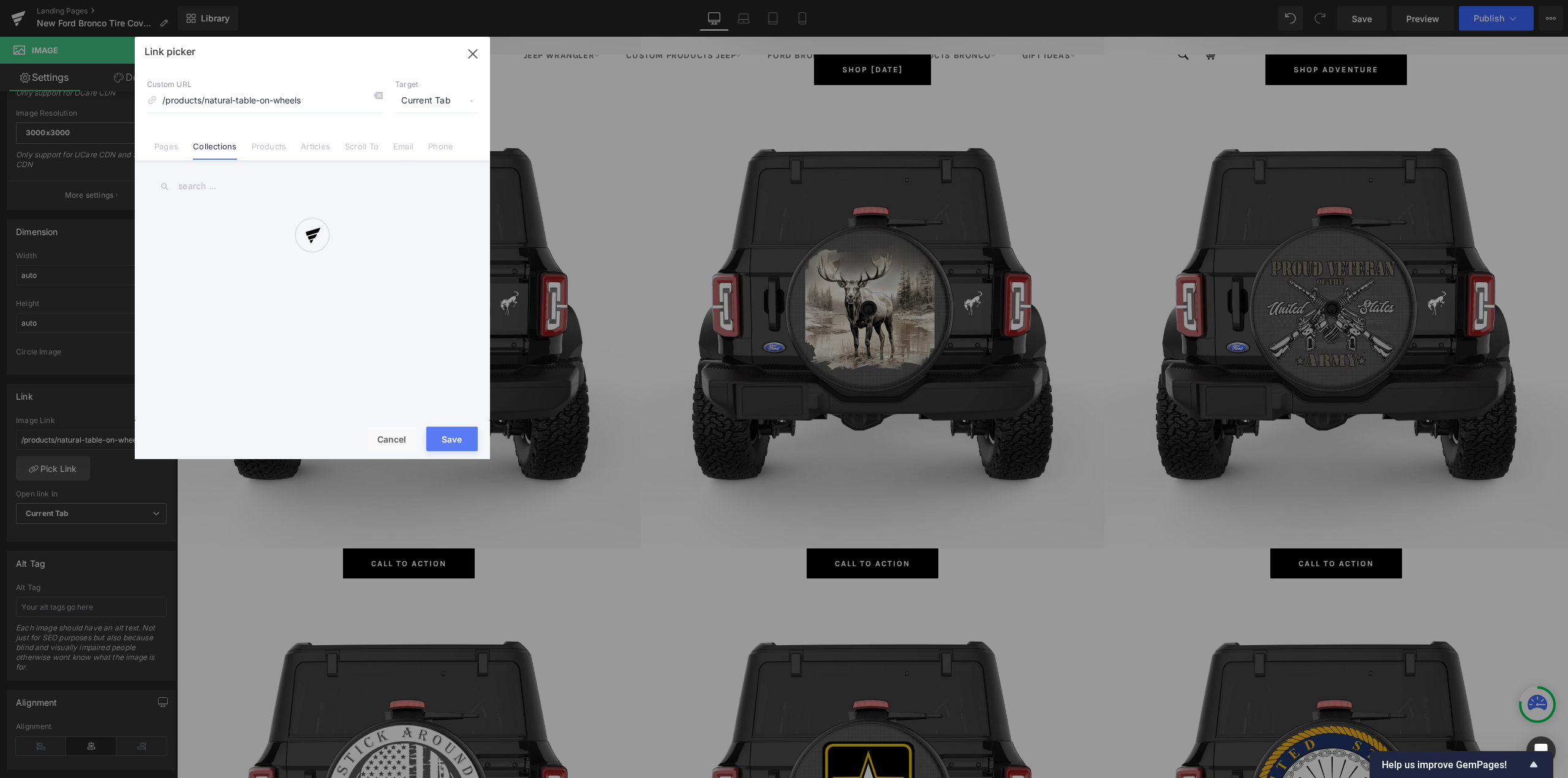
click at [227, 188] on div at bounding box center [312, 248] width 355 height 422
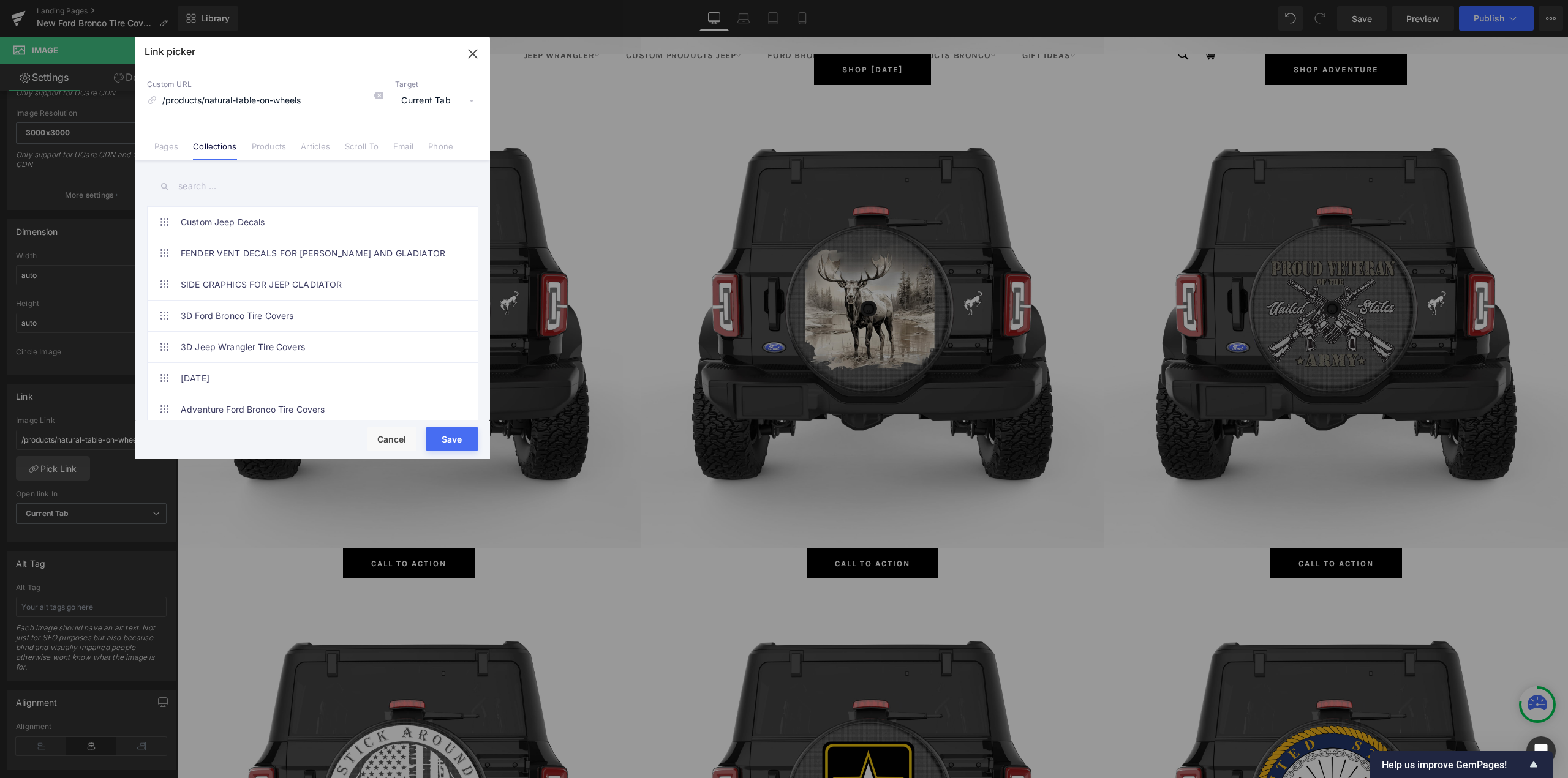
click at [222, 187] on input "text" at bounding box center [312, 186] width 330 height 27
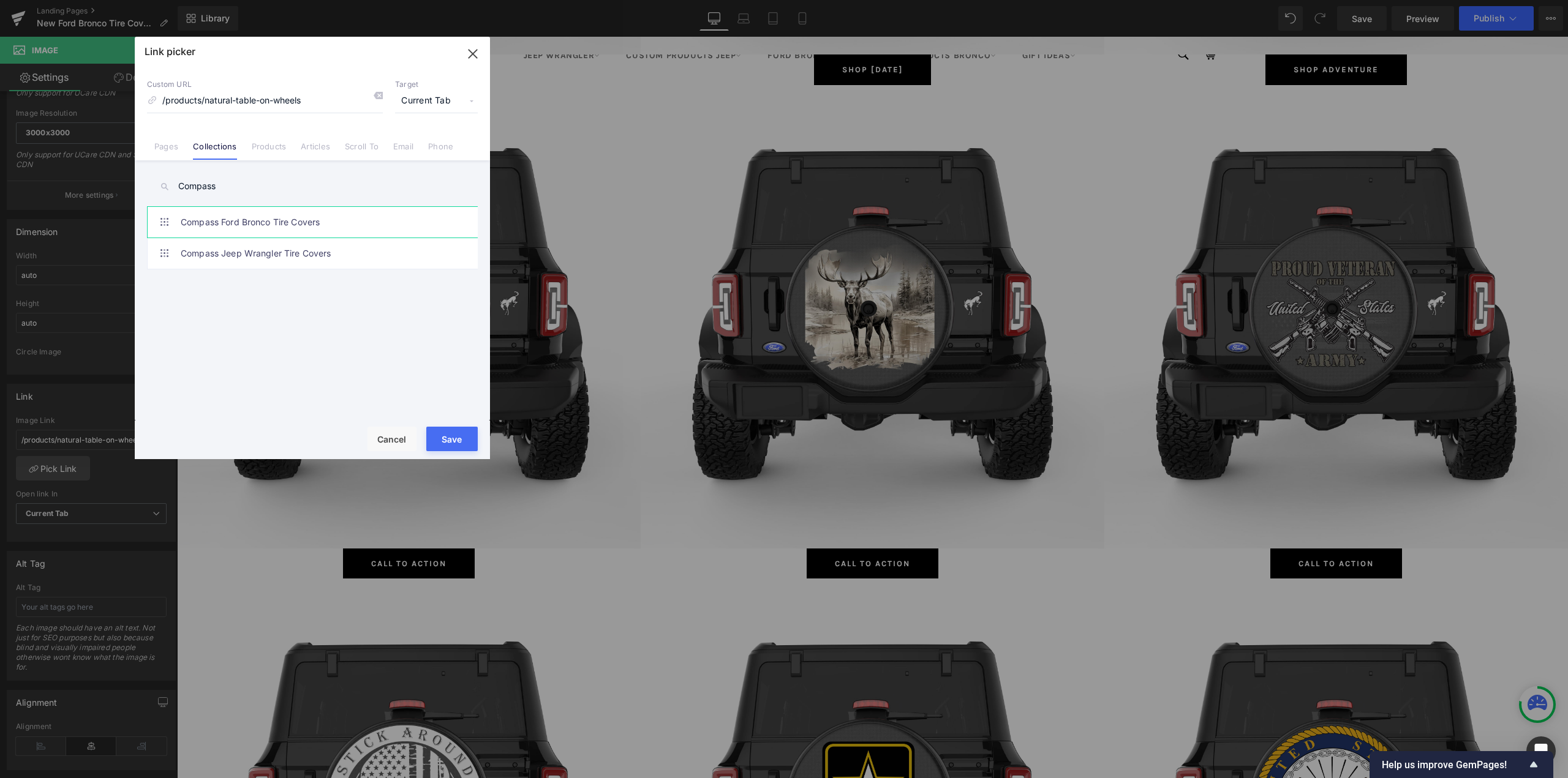
type input "Compass"
click at [273, 221] on link "Compass Ford Bronco Tire Covers" at bounding box center [316, 222] width 270 height 30
type input "/collections/compass-ford-bronco-tire-covers"
click at [450, 436] on button "Save" at bounding box center [451, 439] width 51 height 24
type input "/collections/compass-ford-bronco-tire-covers"
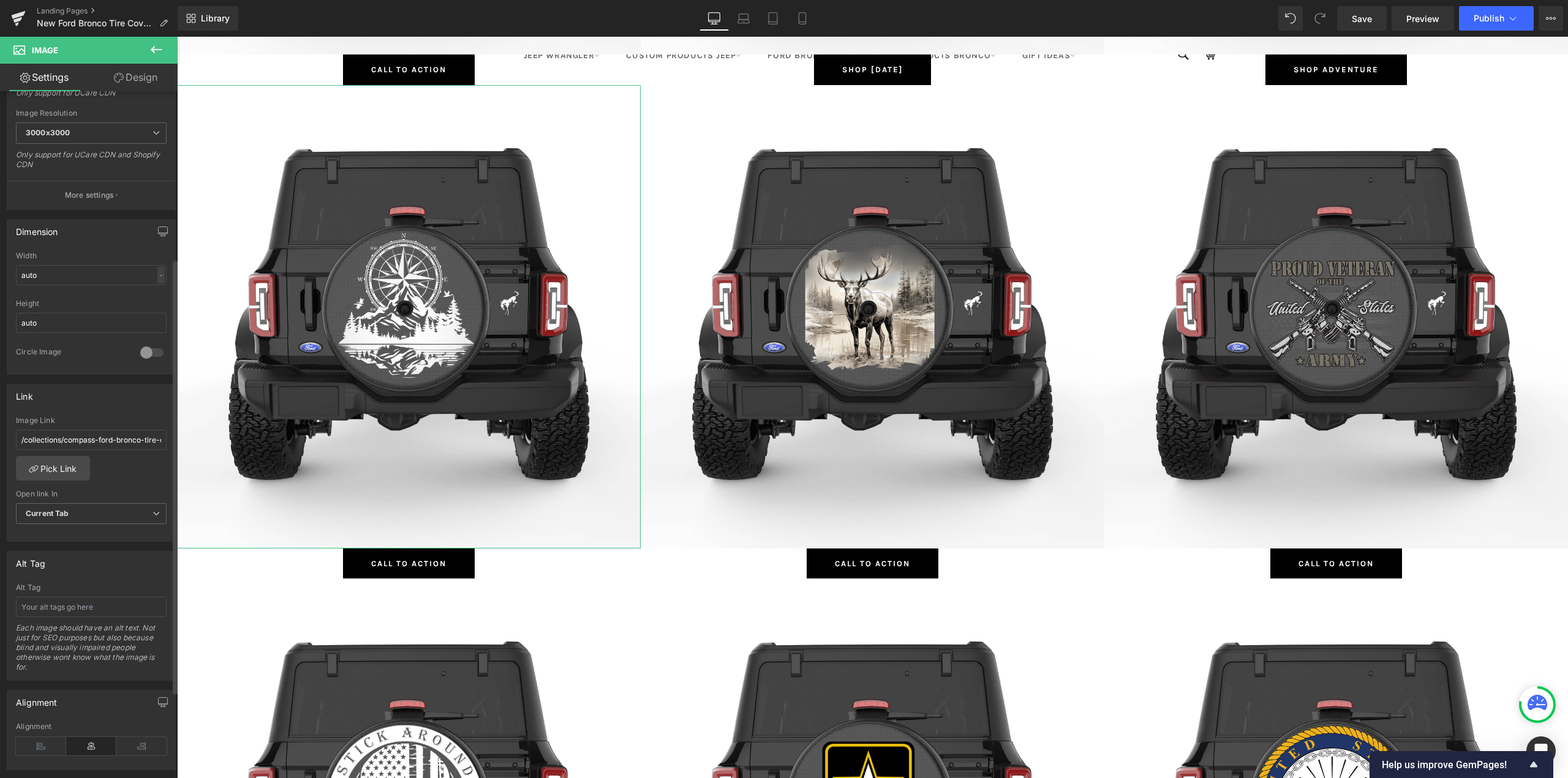
scroll to position [400, 0]
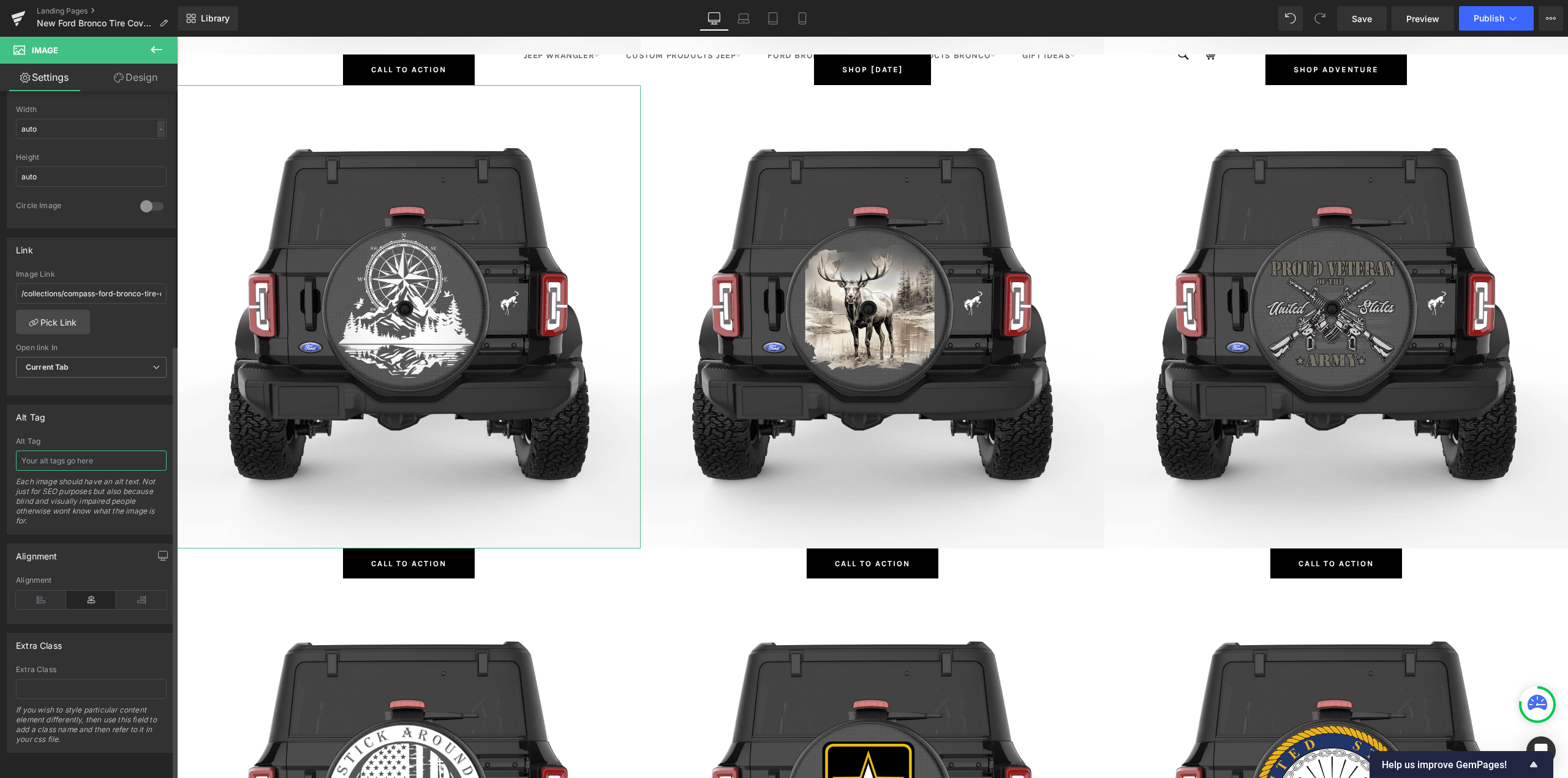
click at [53, 450] on input "text" at bounding box center [90, 460] width 150 height 20
paste input "Compass"
type input "Compass Ford Bronco Tire Covers"
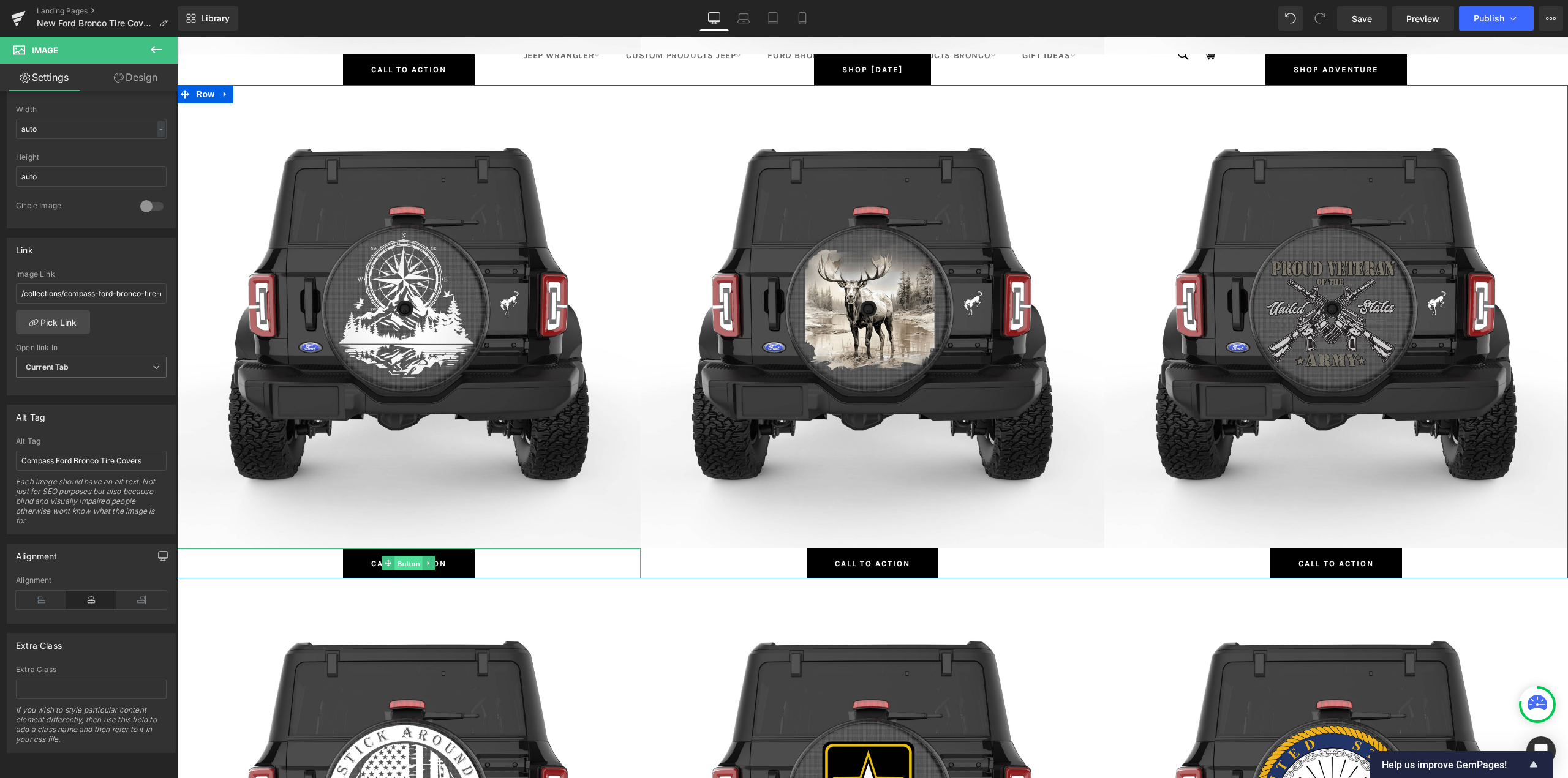
click at [399, 562] on span "Button" at bounding box center [409, 564] width 28 height 15
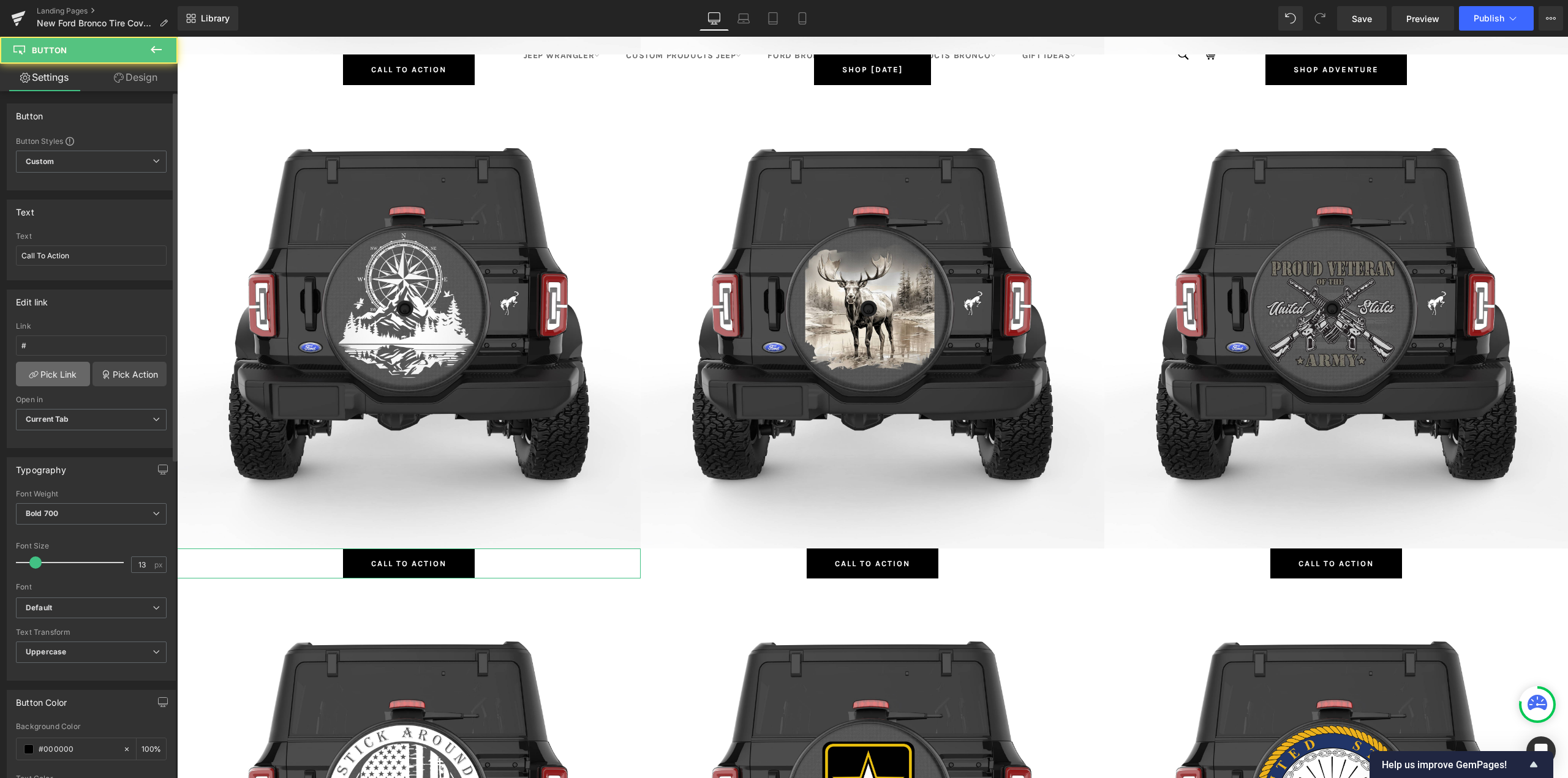
click at [55, 369] on link "Pick Link" at bounding box center [53, 373] width 74 height 24
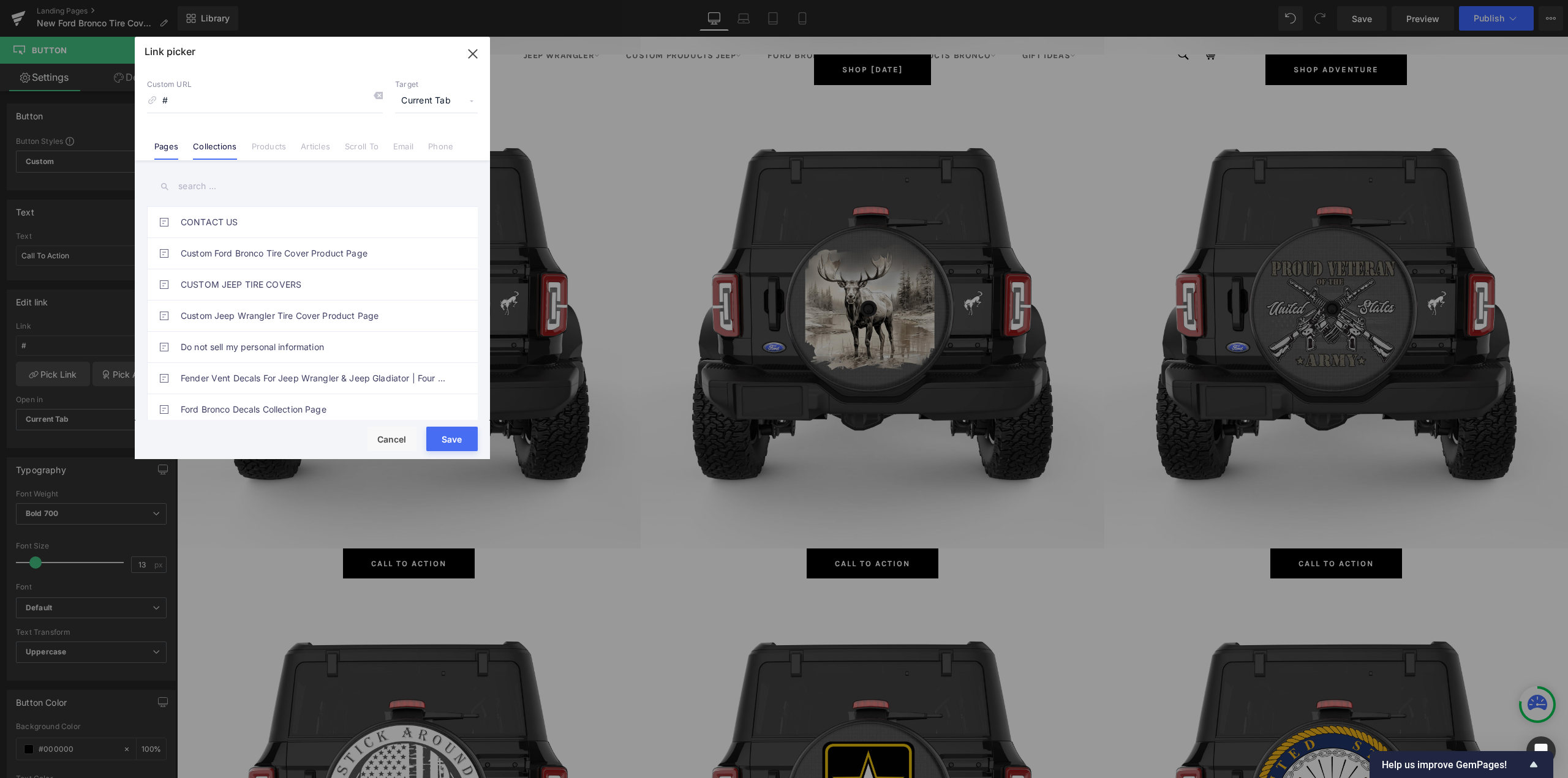
click at [218, 149] on link "Collections" at bounding box center [214, 150] width 44 height 19
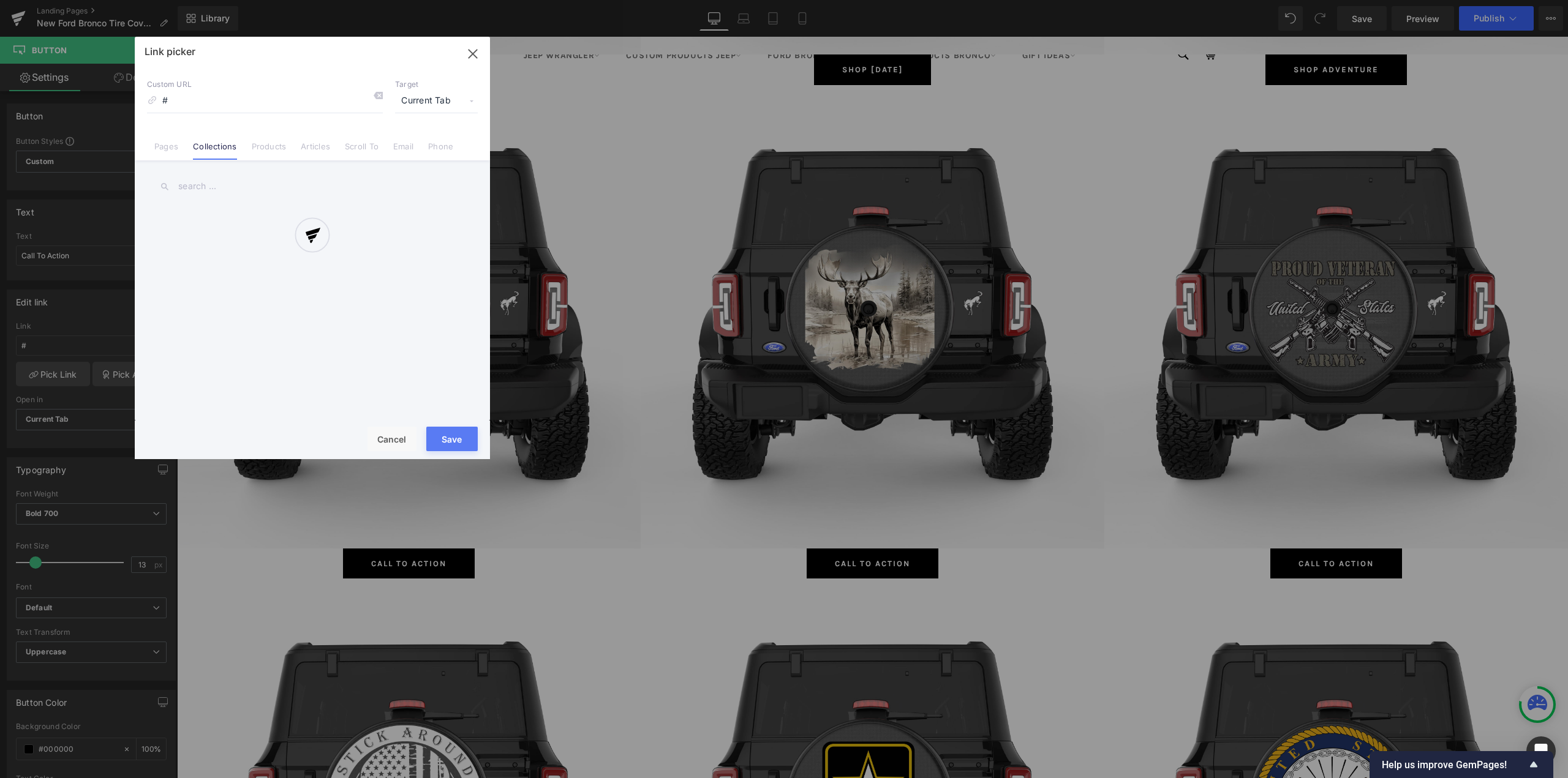
click at [224, 179] on div at bounding box center [312, 248] width 355 height 422
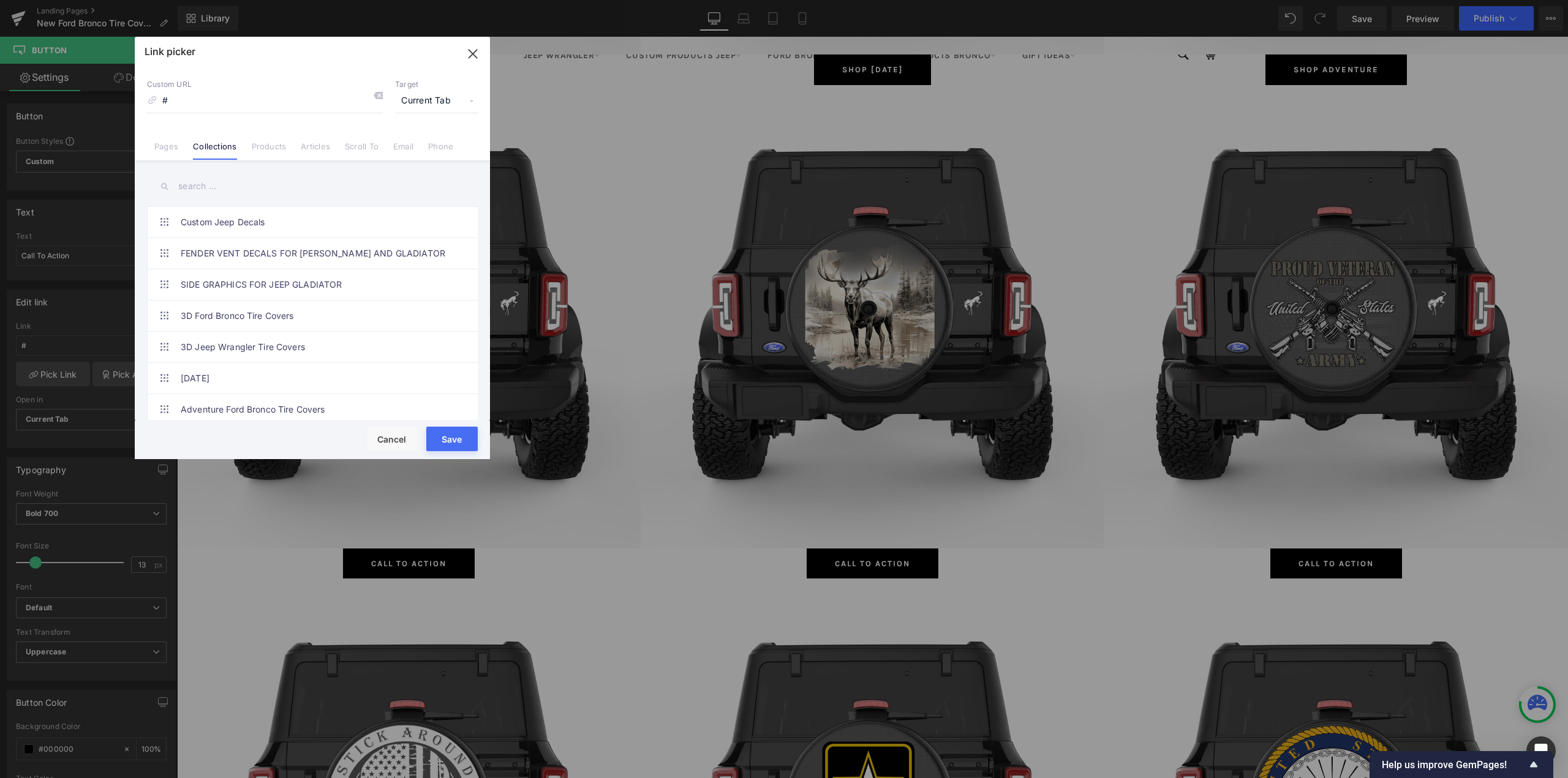
click at [221, 190] on input "text" at bounding box center [312, 186] width 330 height 27
paste input "Compass"
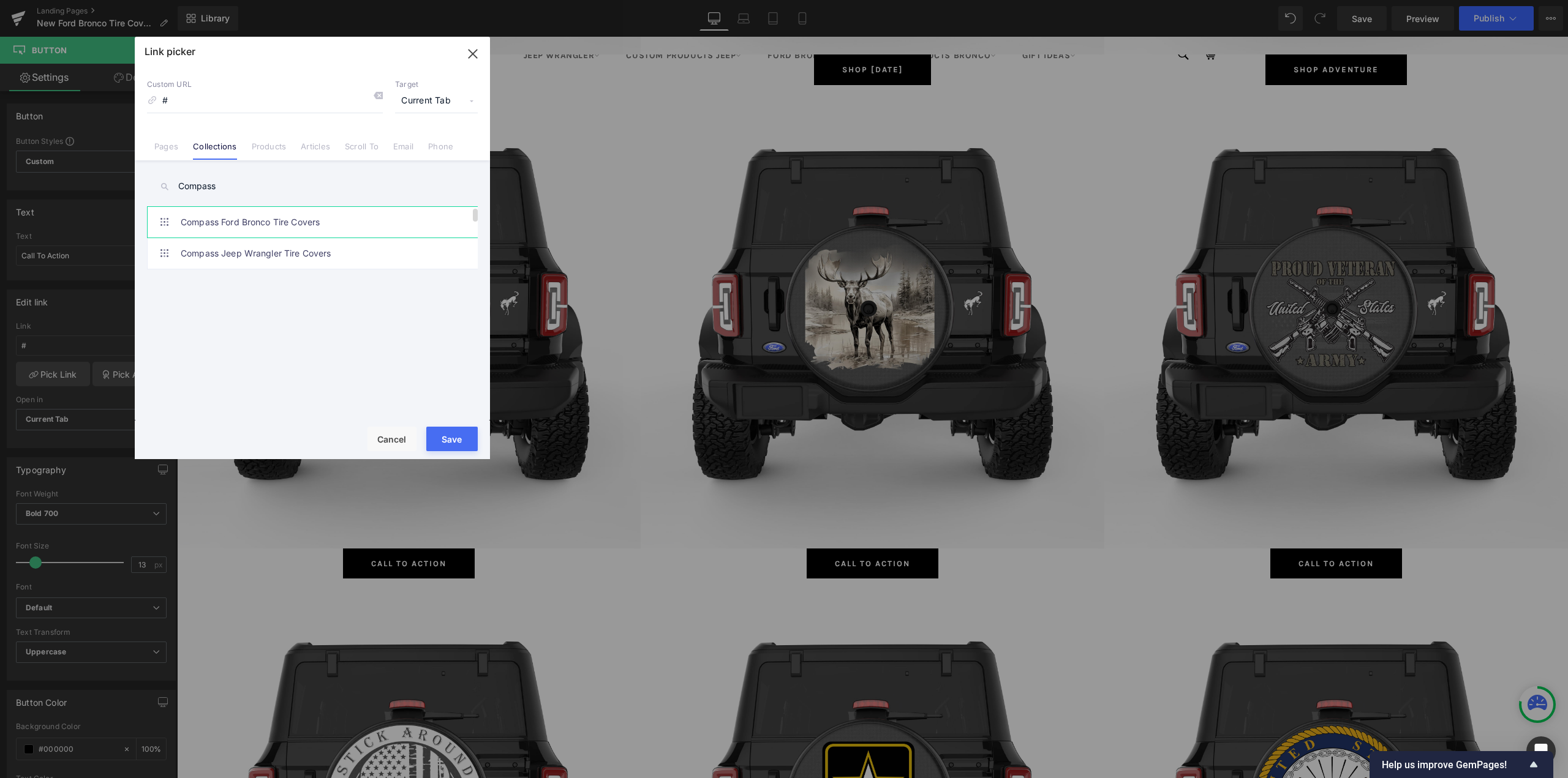
type input "Compass"
click at [255, 227] on link "Compass Ford Bronco Tire Covers" at bounding box center [316, 222] width 270 height 30
type input "/collections/compass-ford-bronco-tire-covers"
click at [442, 438] on button "Save" at bounding box center [451, 439] width 51 height 24
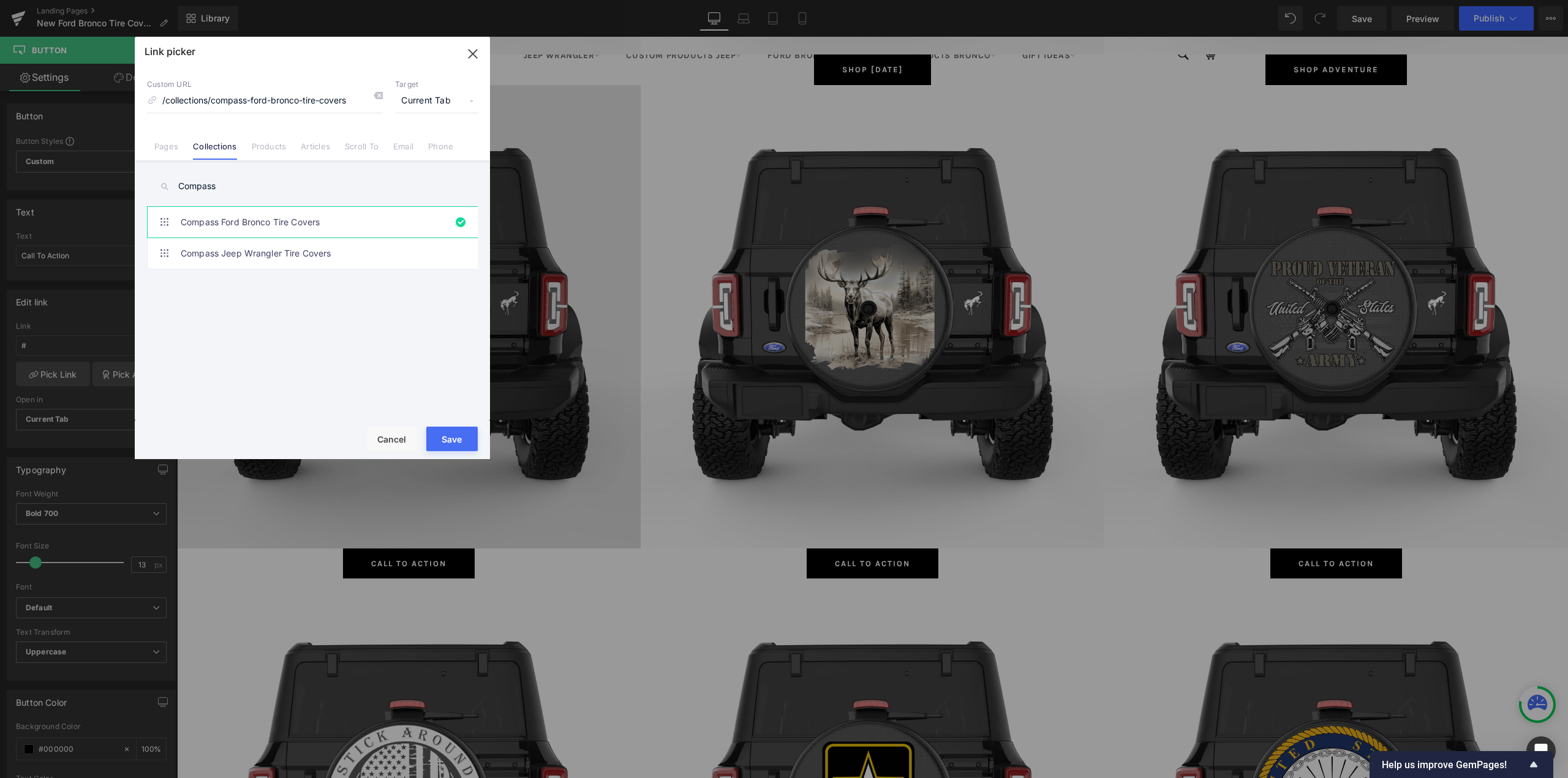
type input "/collections/compass-ford-bronco-tire-covers"
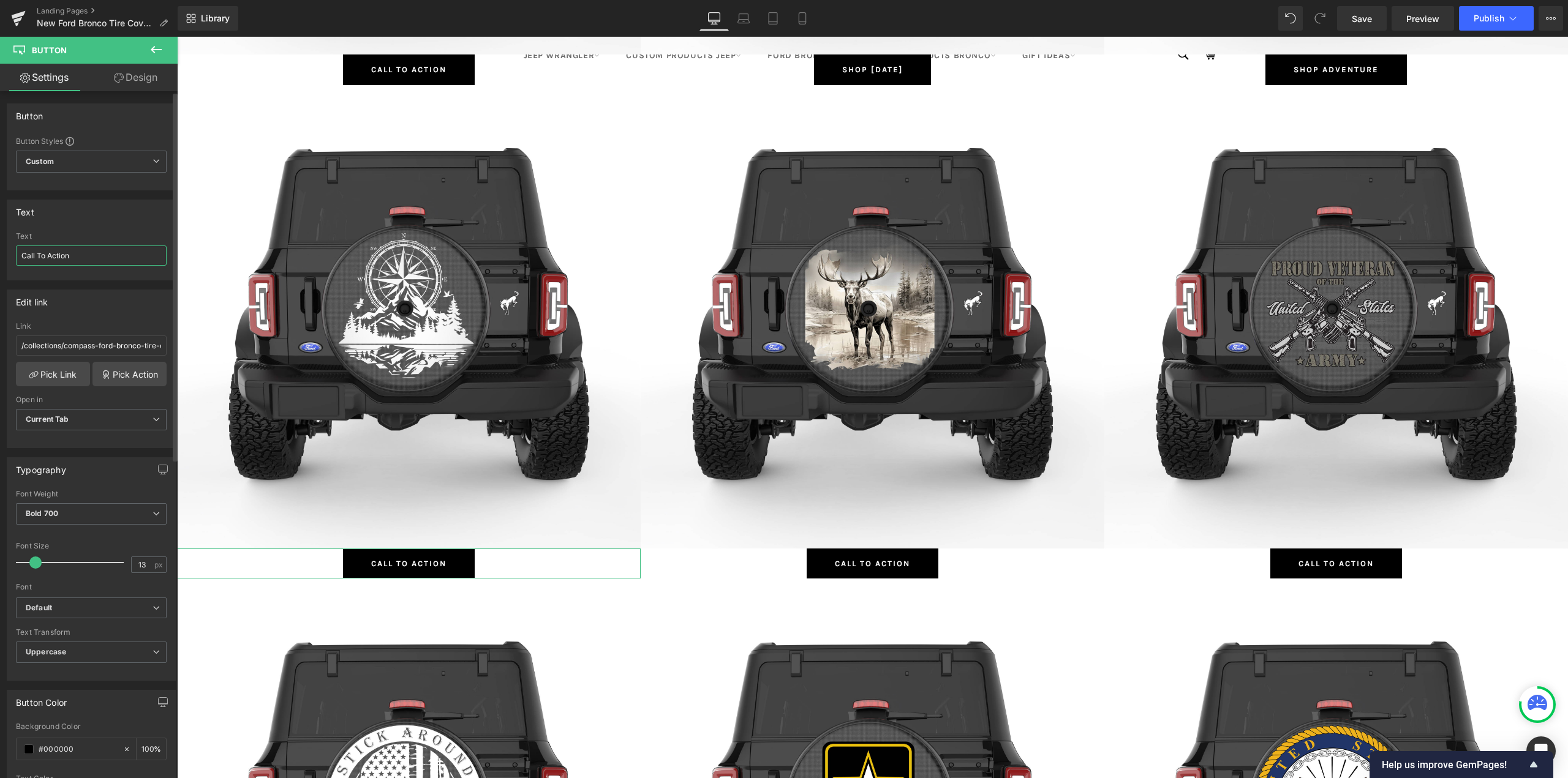
click at [77, 260] on input "Call To Action" at bounding box center [90, 255] width 150 height 20
paste input "Compass"
type input "Shop Compass"
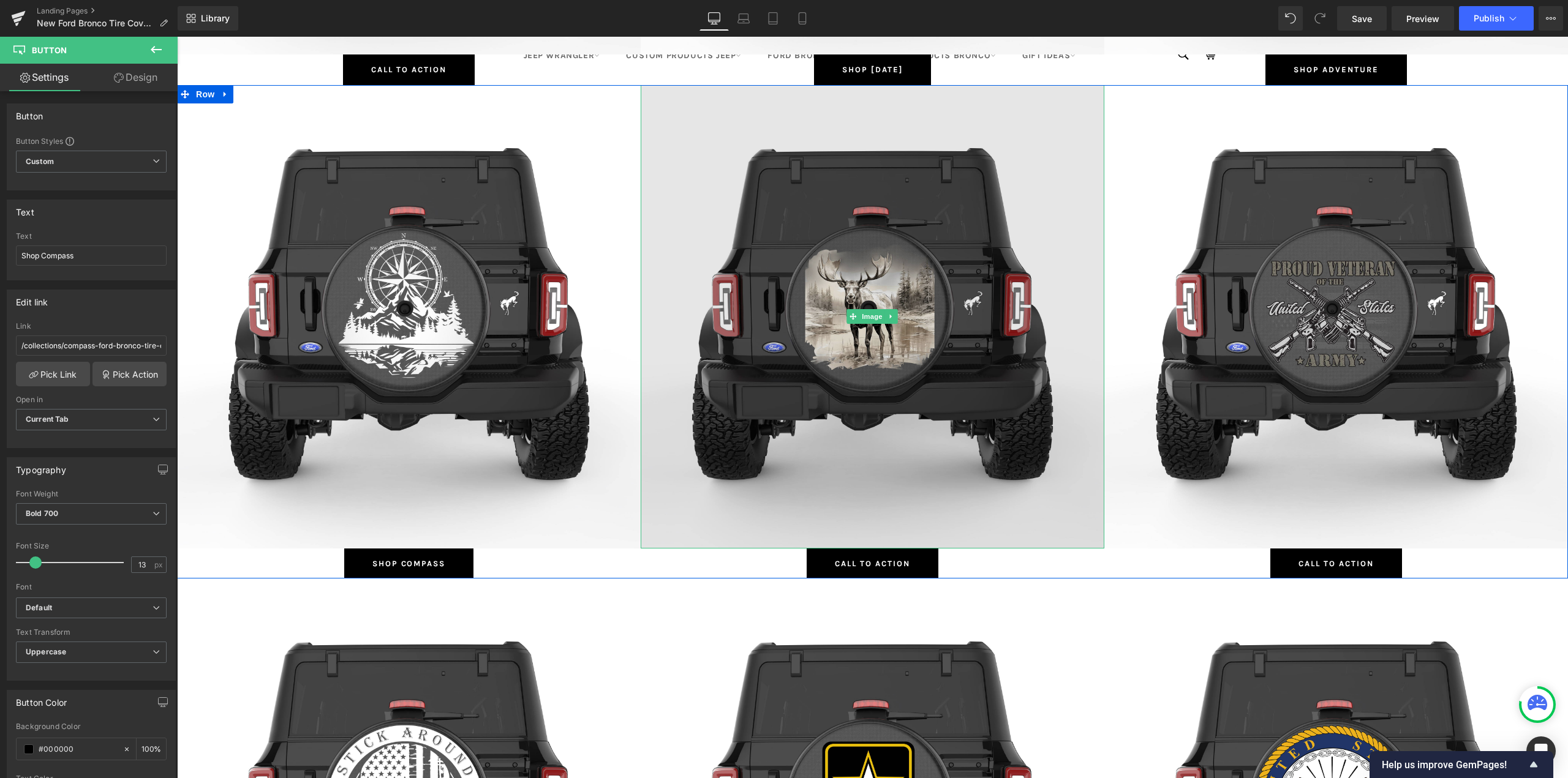
click at [842, 277] on img at bounding box center [872, 317] width 464 height 464
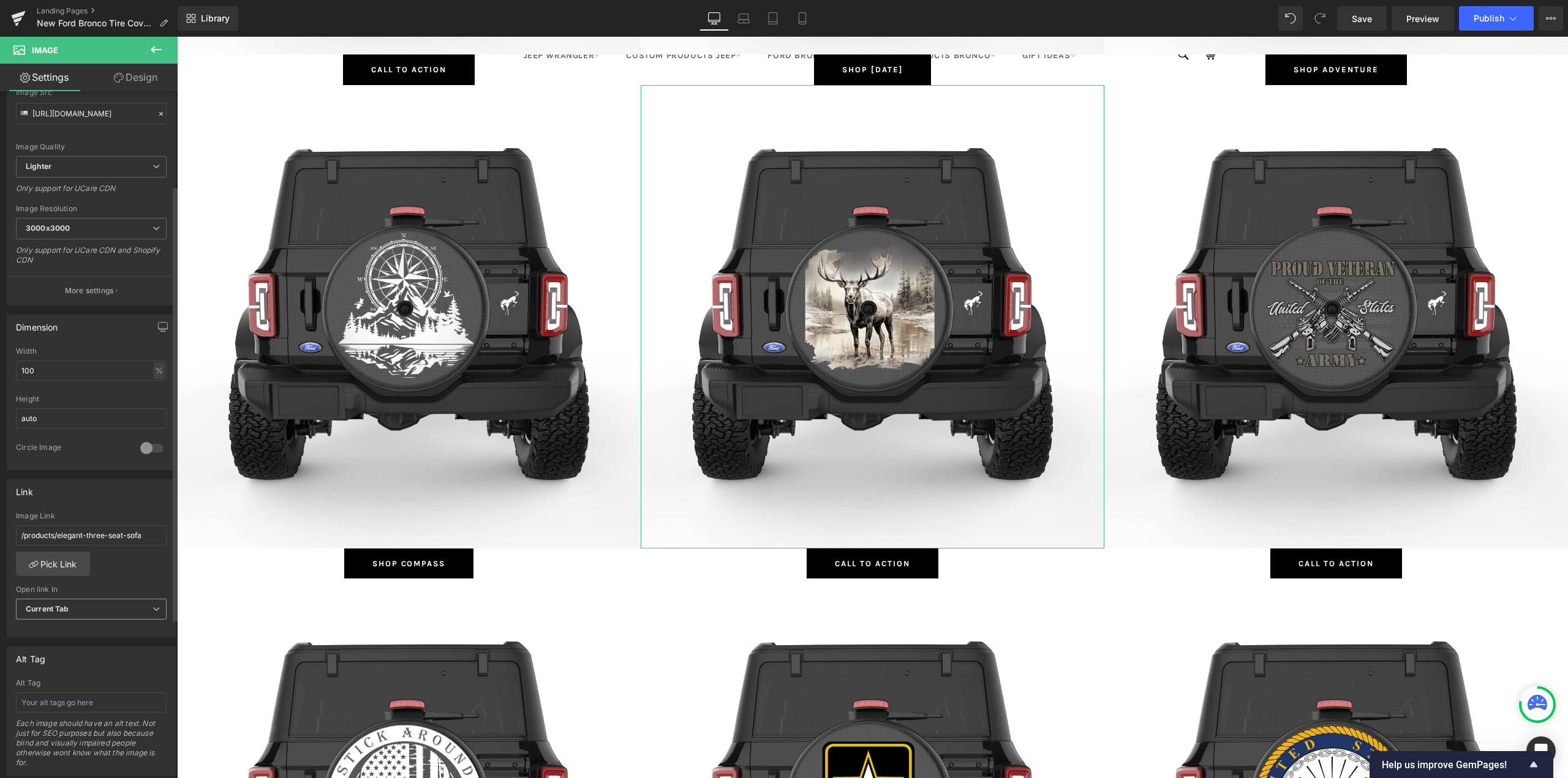
scroll to position [245, 0]
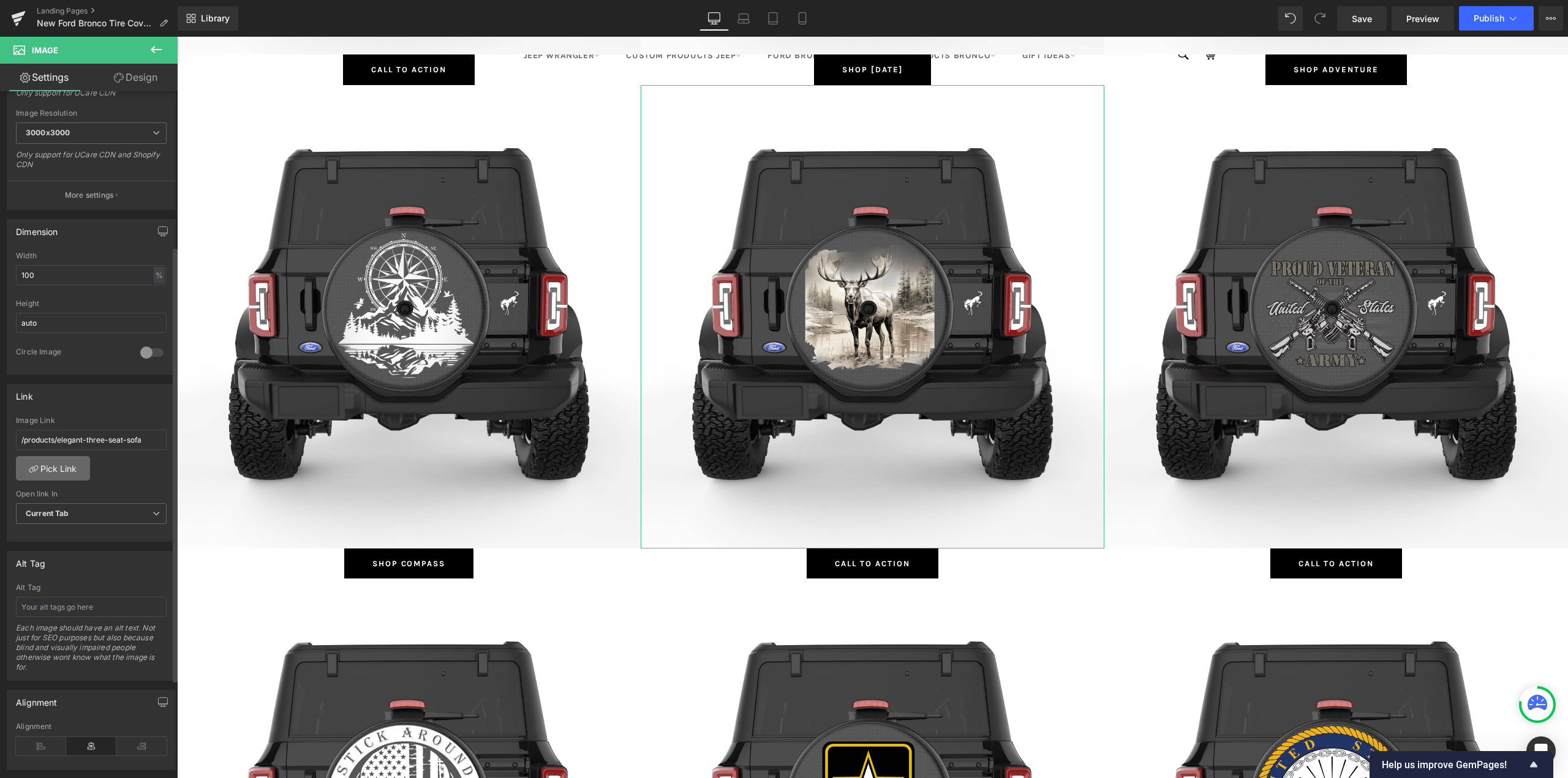
click at [77, 460] on link "Pick Link" at bounding box center [53, 468] width 74 height 24
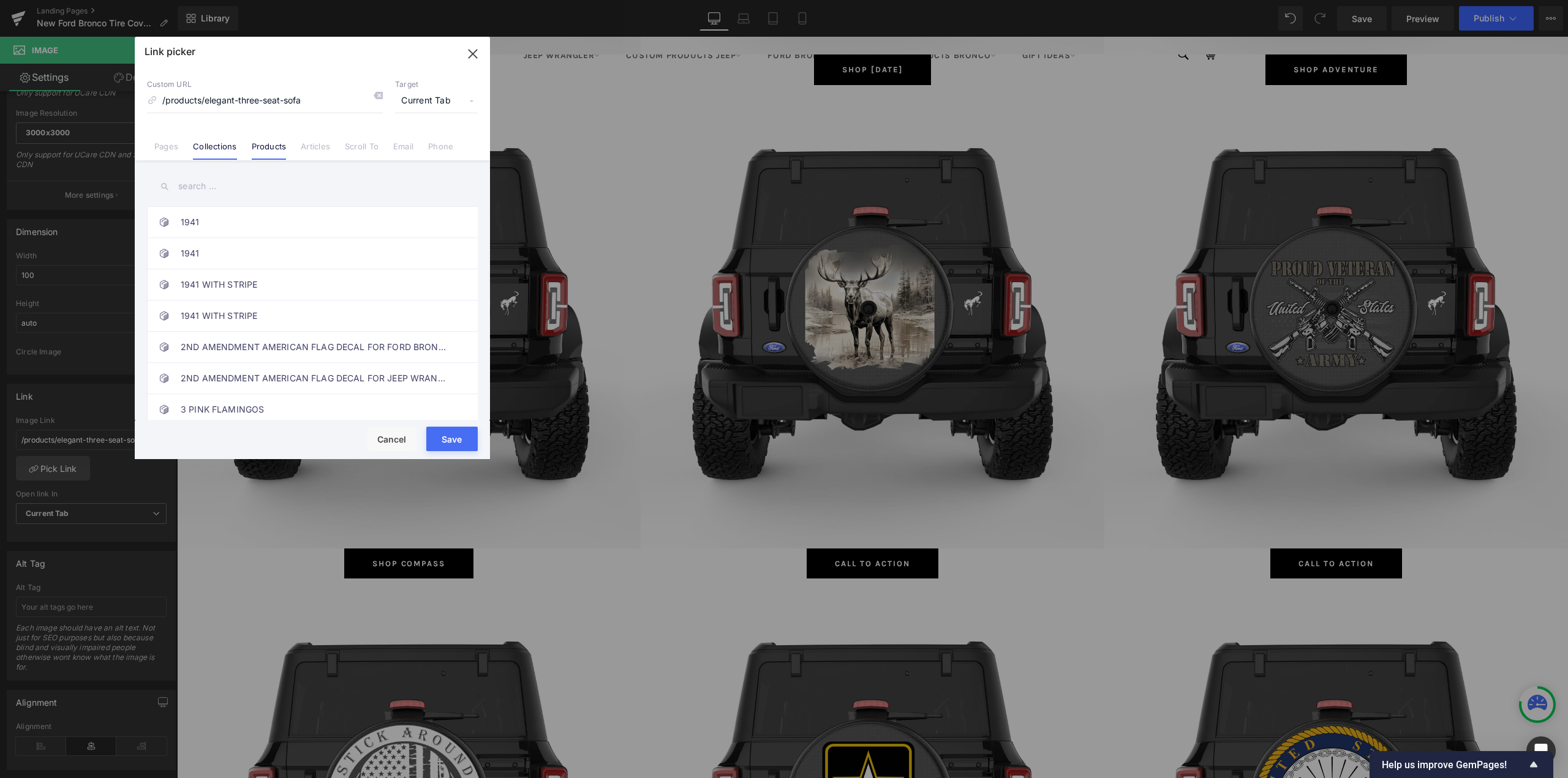
click at [213, 150] on link "Collections" at bounding box center [214, 150] width 44 height 19
click at [224, 189] on input "text" at bounding box center [312, 186] width 330 height 27
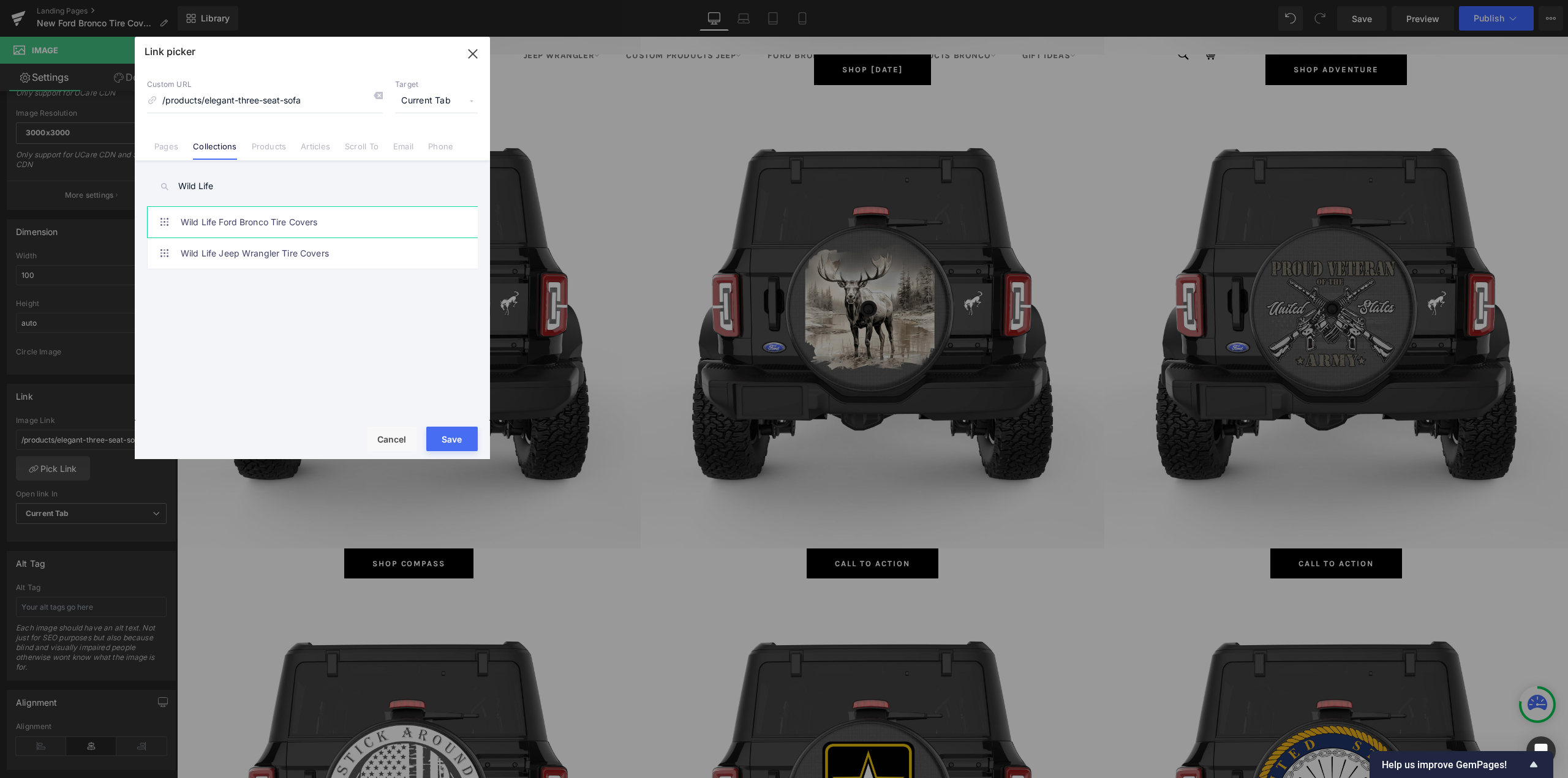
type input "Wild Life"
click at [252, 219] on link "Wild Life Ford Bronco Tire Covers" at bounding box center [316, 222] width 270 height 30
type input "/collections/wild-life-ford-bronco-tire-covers"
click at [446, 445] on button "Save" at bounding box center [451, 439] width 51 height 24
type input "/collections/wild-life-ford-bronco-tire-covers"
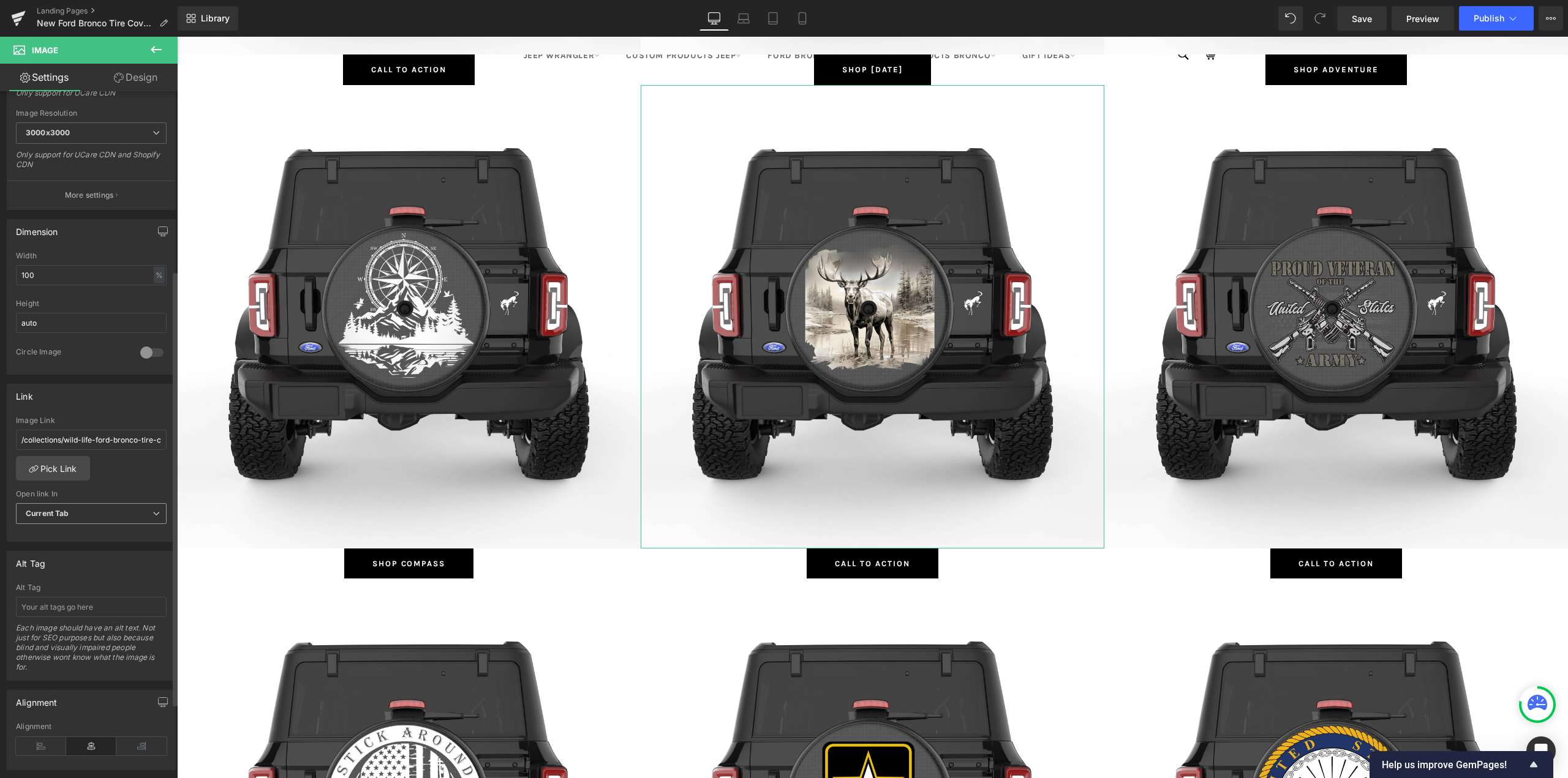
scroll to position [368, 0]
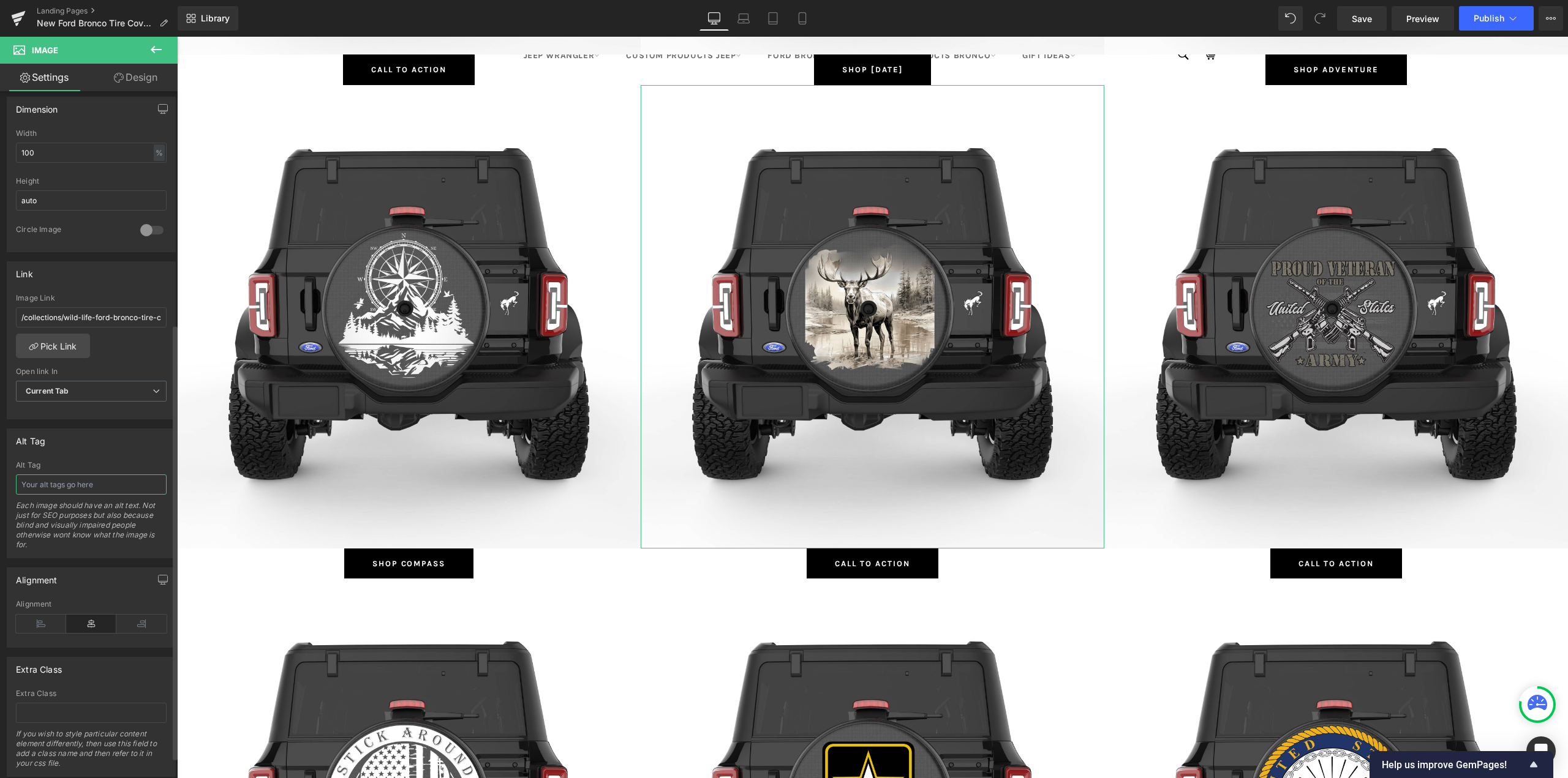
click at [70, 493] on input "text" at bounding box center [90, 484] width 150 height 20
paste input "Wild Life"
type input "Wild Life Ford Bronco Tire Covers"
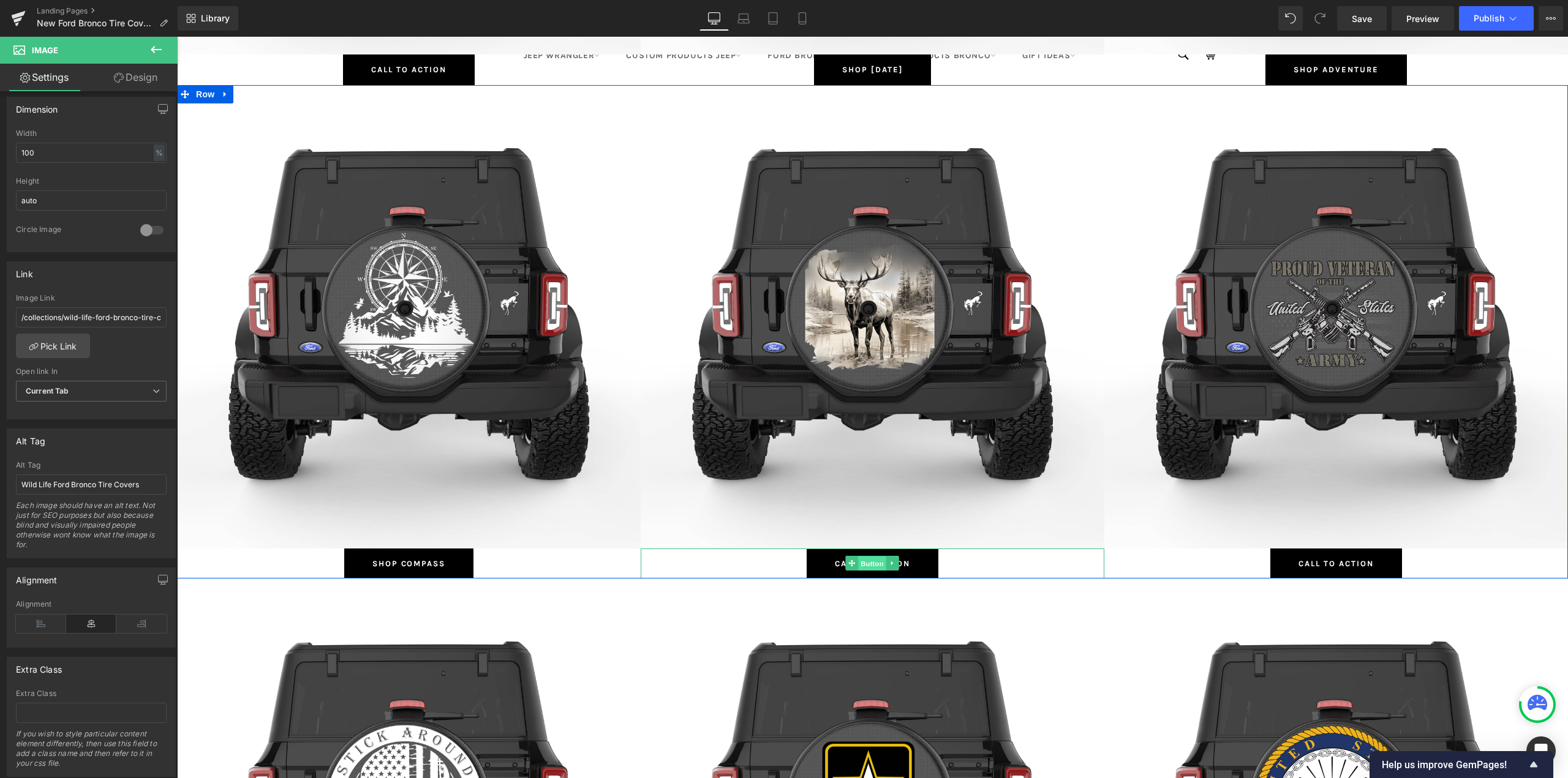
click at [869, 565] on span "Button" at bounding box center [873, 564] width 28 height 15
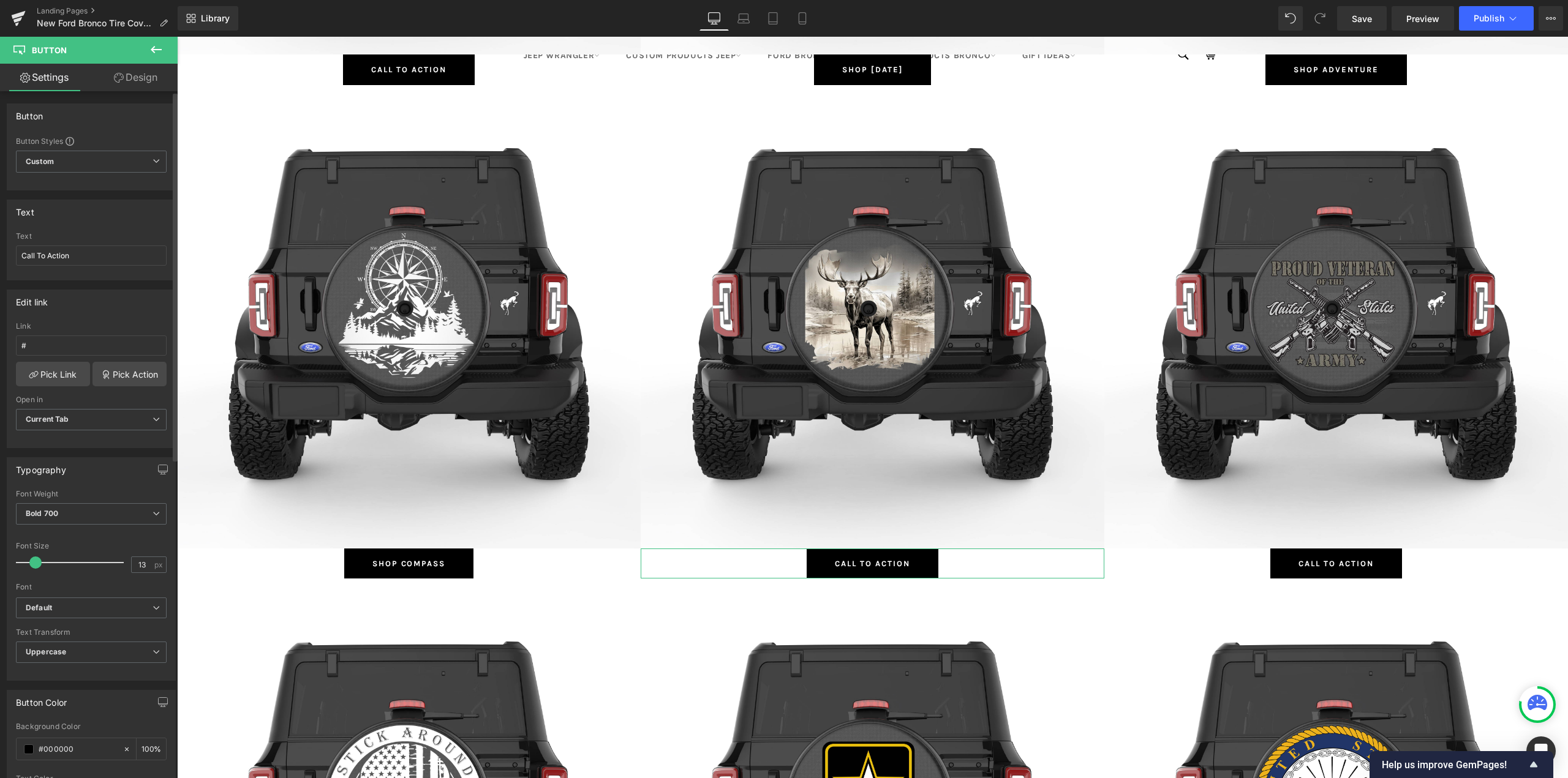
click at [83, 234] on div "Text" at bounding box center [90, 236] width 150 height 9
click at [92, 251] on input "Call To Action" at bounding box center [90, 255] width 150 height 20
paste input "Wild Life"
type input "Shop Wild Life"
click at [65, 379] on link "Pick Link" at bounding box center [53, 373] width 74 height 24
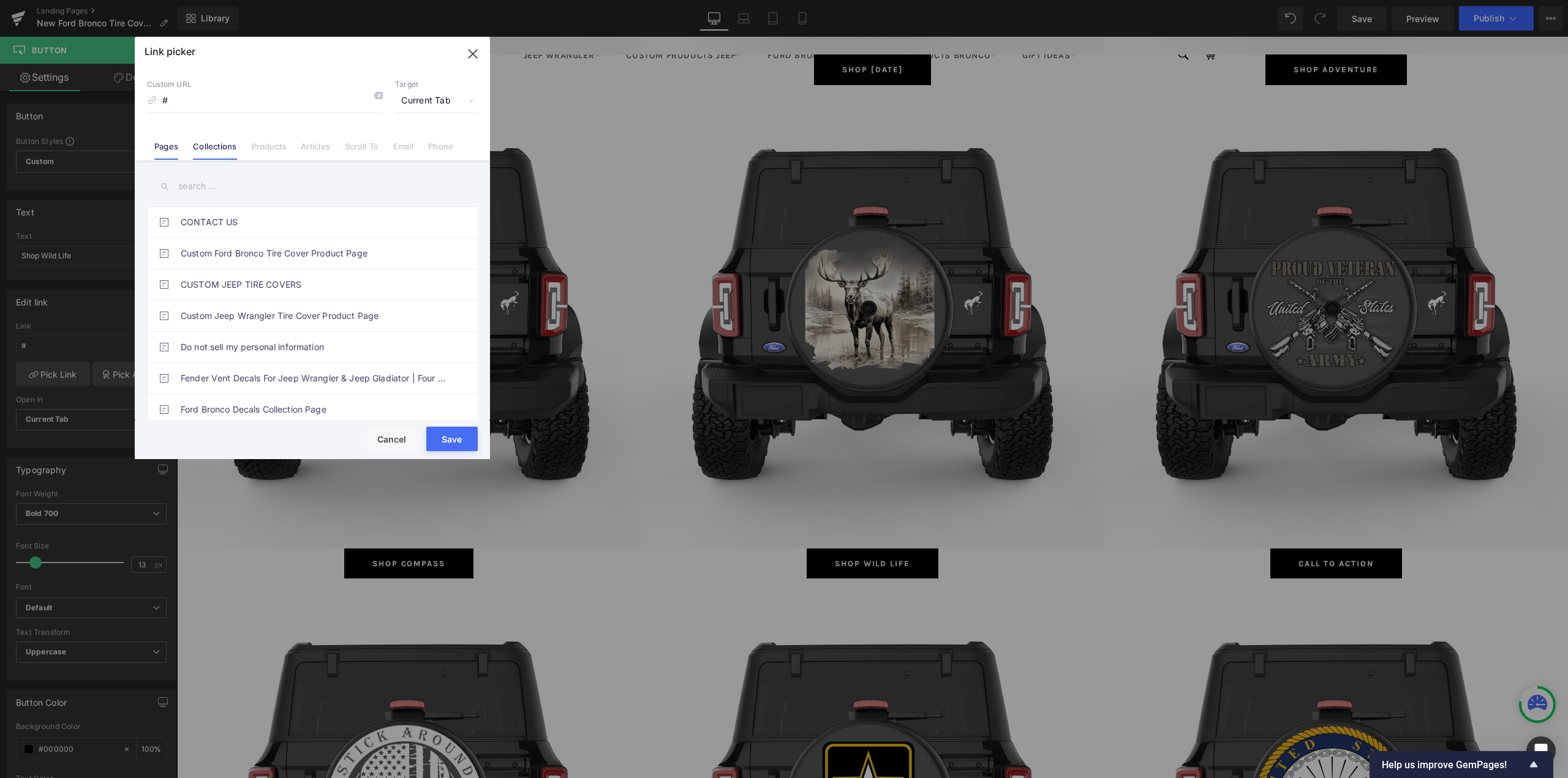
click at [220, 151] on link "Collections" at bounding box center [214, 150] width 44 height 19
click at [207, 189] on input "text" at bounding box center [312, 186] width 330 height 27
paste input "Wild Life"
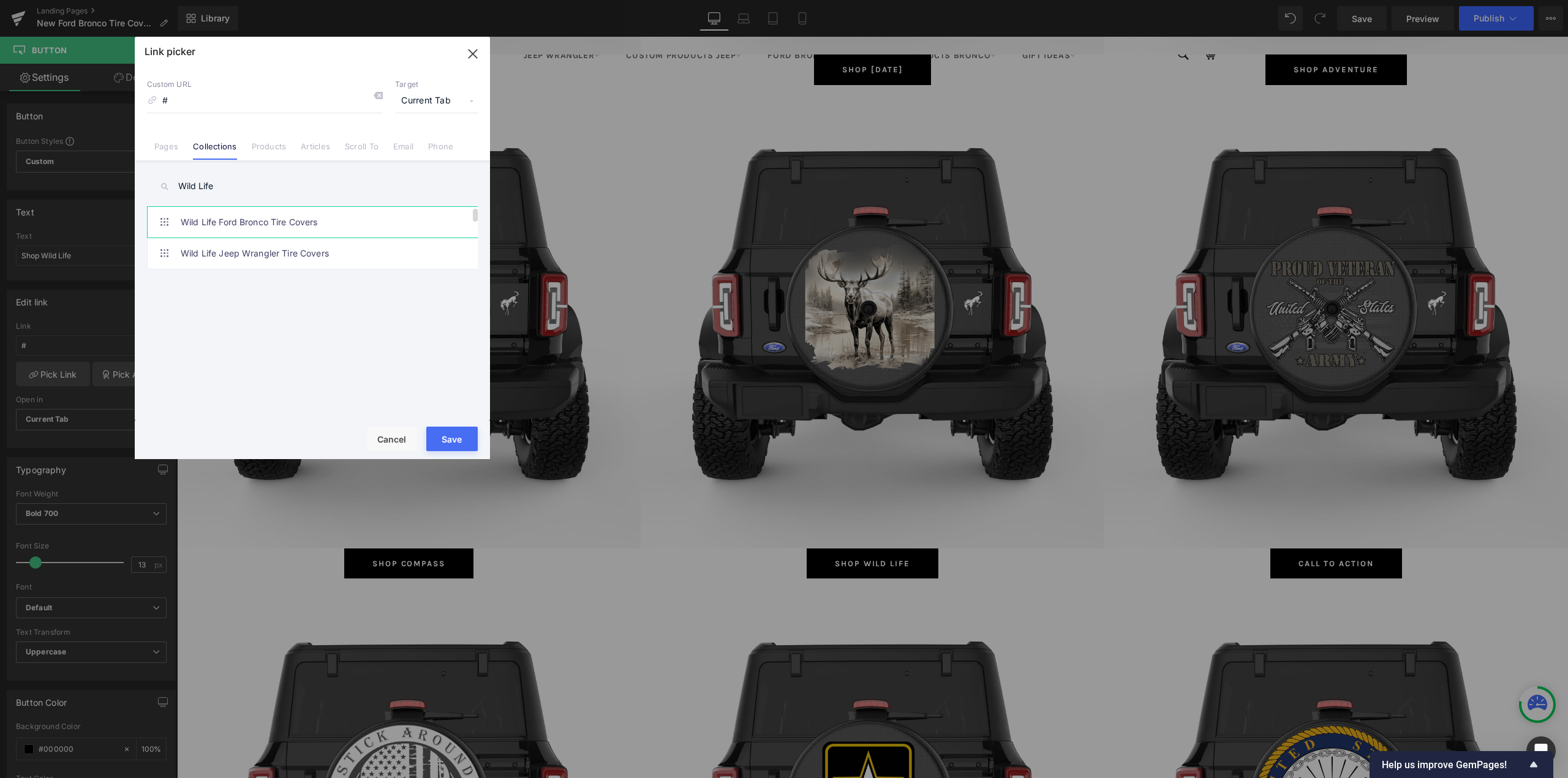
type input "Wild Life"
click at [228, 222] on link "Wild Life Ford Bronco Tire Covers" at bounding box center [316, 222] width 270 height 30
type input "/collections/wild-life-ford-bronco-tire-covers"
click at [441, 436] on button "Save" at bounding box center [451, 439] width 51 height 24
type input "/collections/wild-life-ford-bronco-tire-covers"
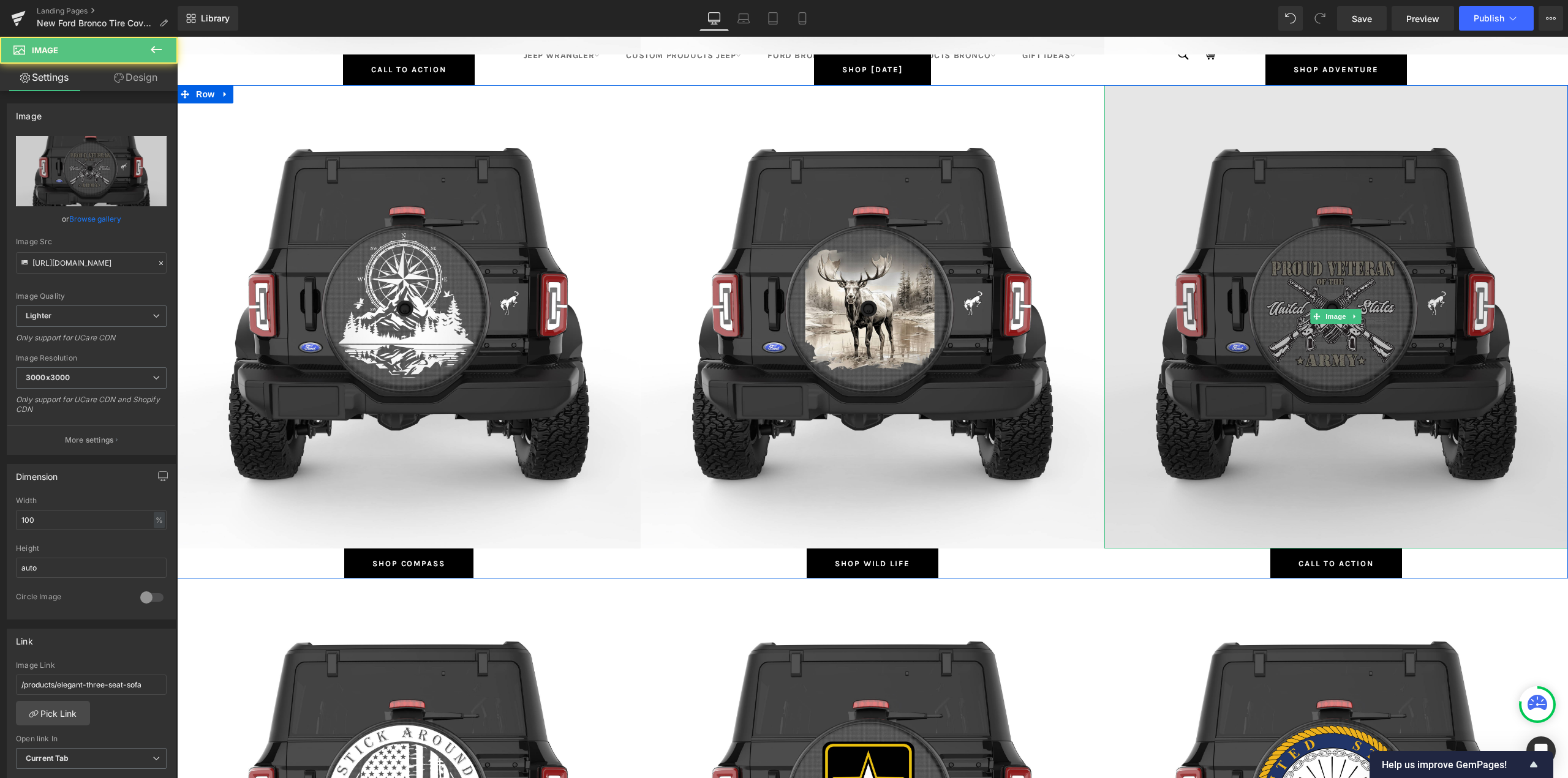
click at [1361, 263] on img at bounding box center [1336, 317] width 464 height 464
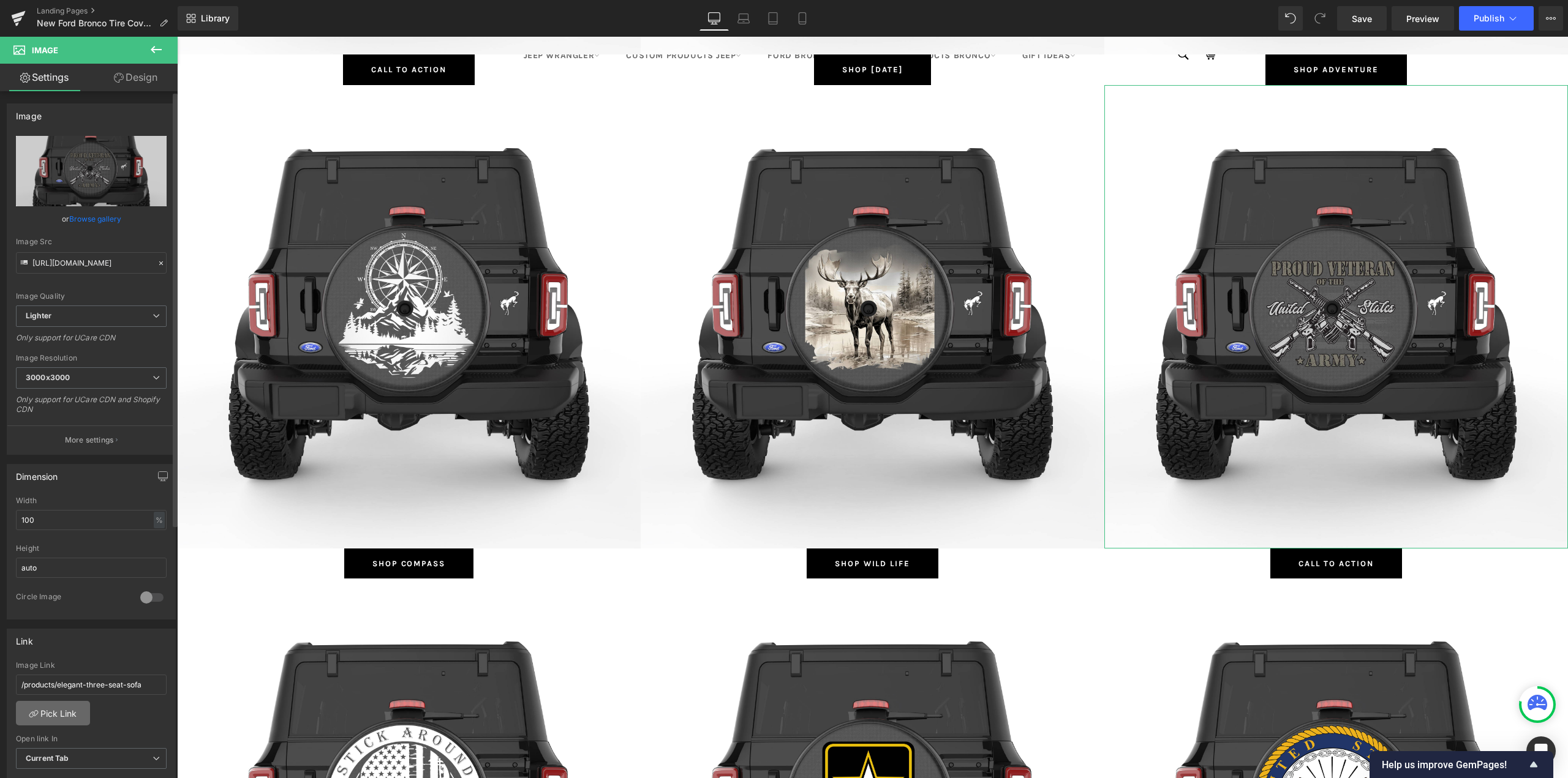
click at [47, 716] on link "Pick Link" at bounding box center [53, 713] width 74 height 24
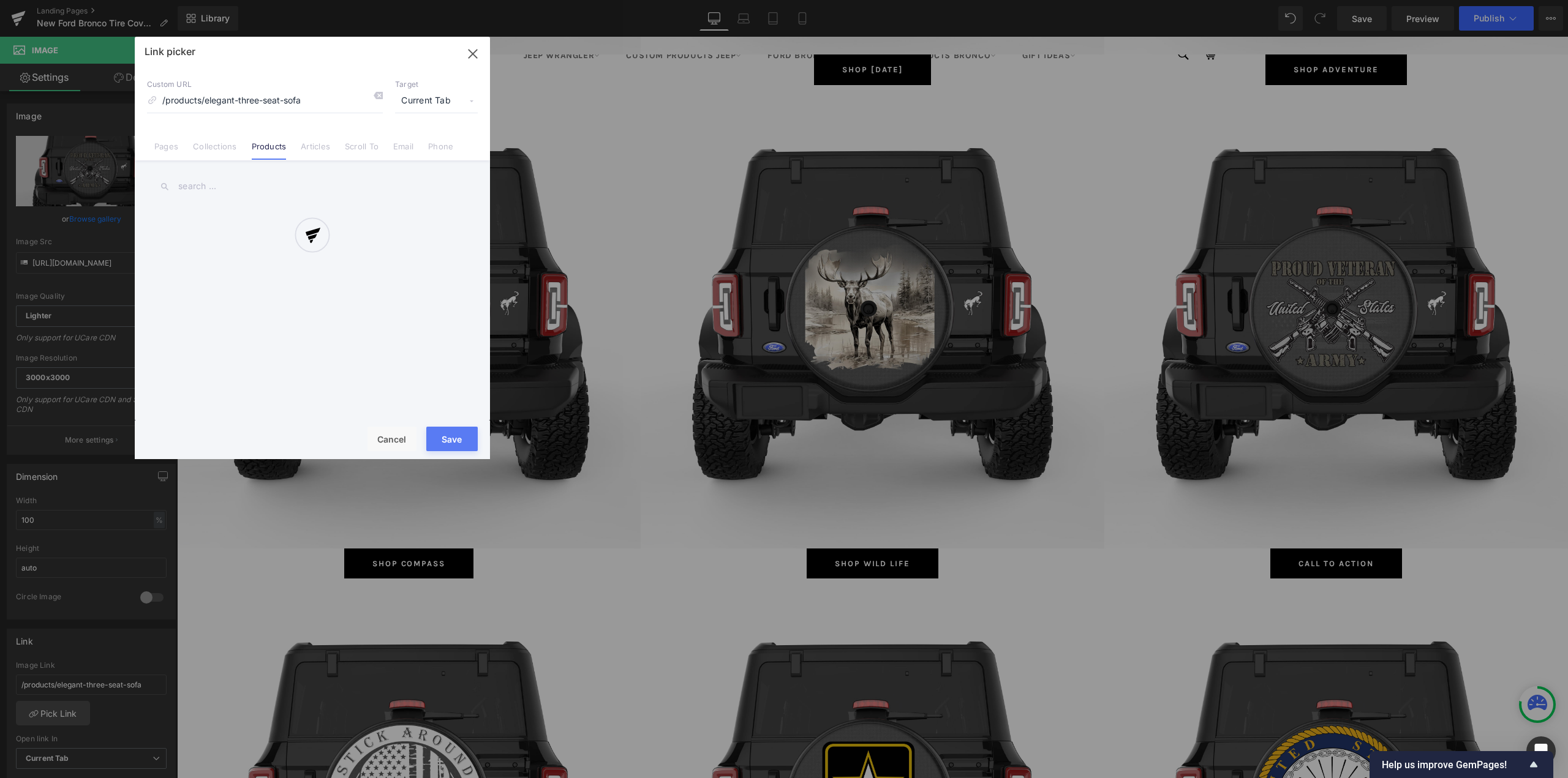
click at [236, 147] on div at bounding box center [312, 248] width 355 height 422
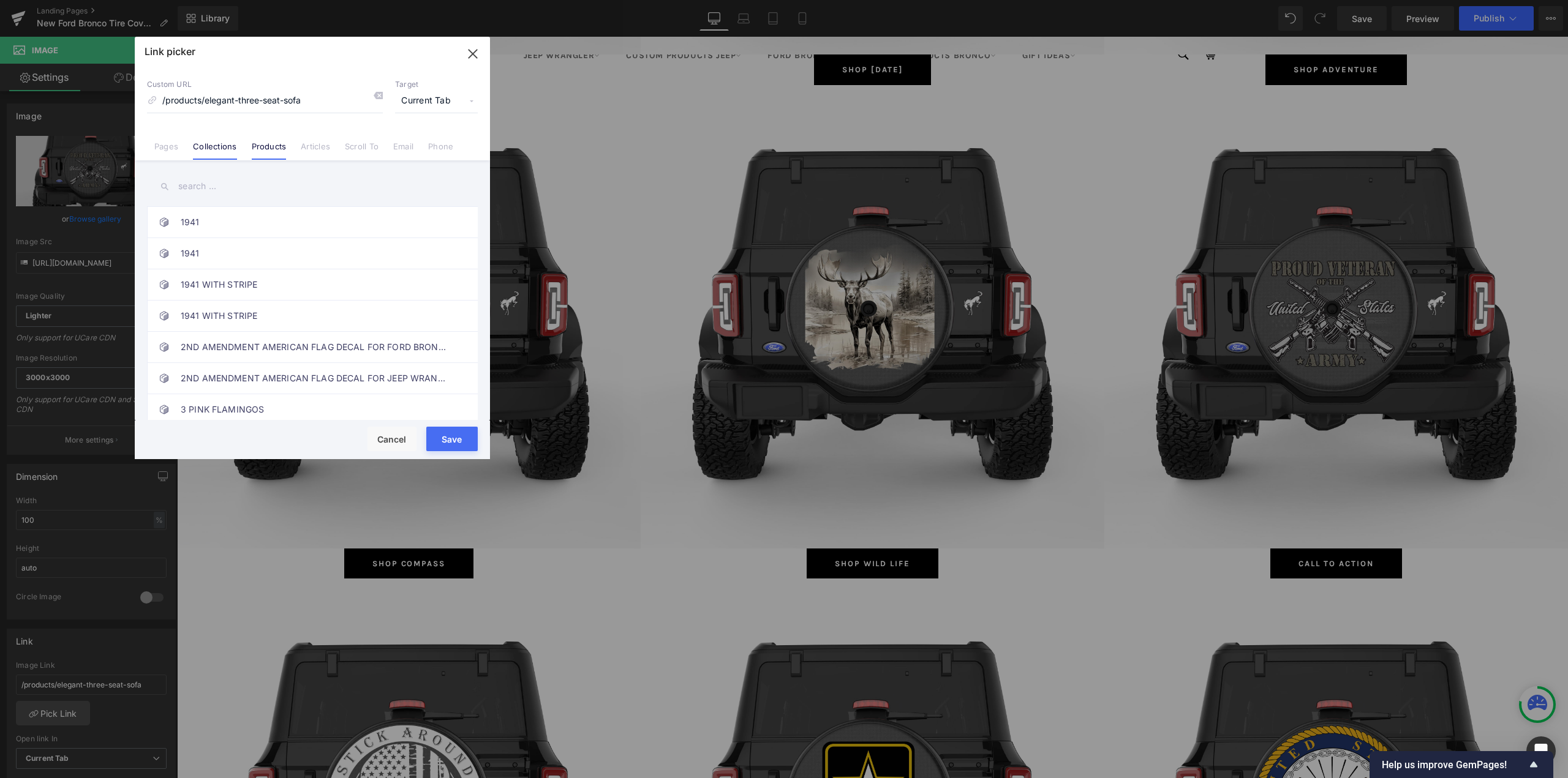
click at [230, 150] on link "Collections" at bounding box center [214, 150] width 44 height 19
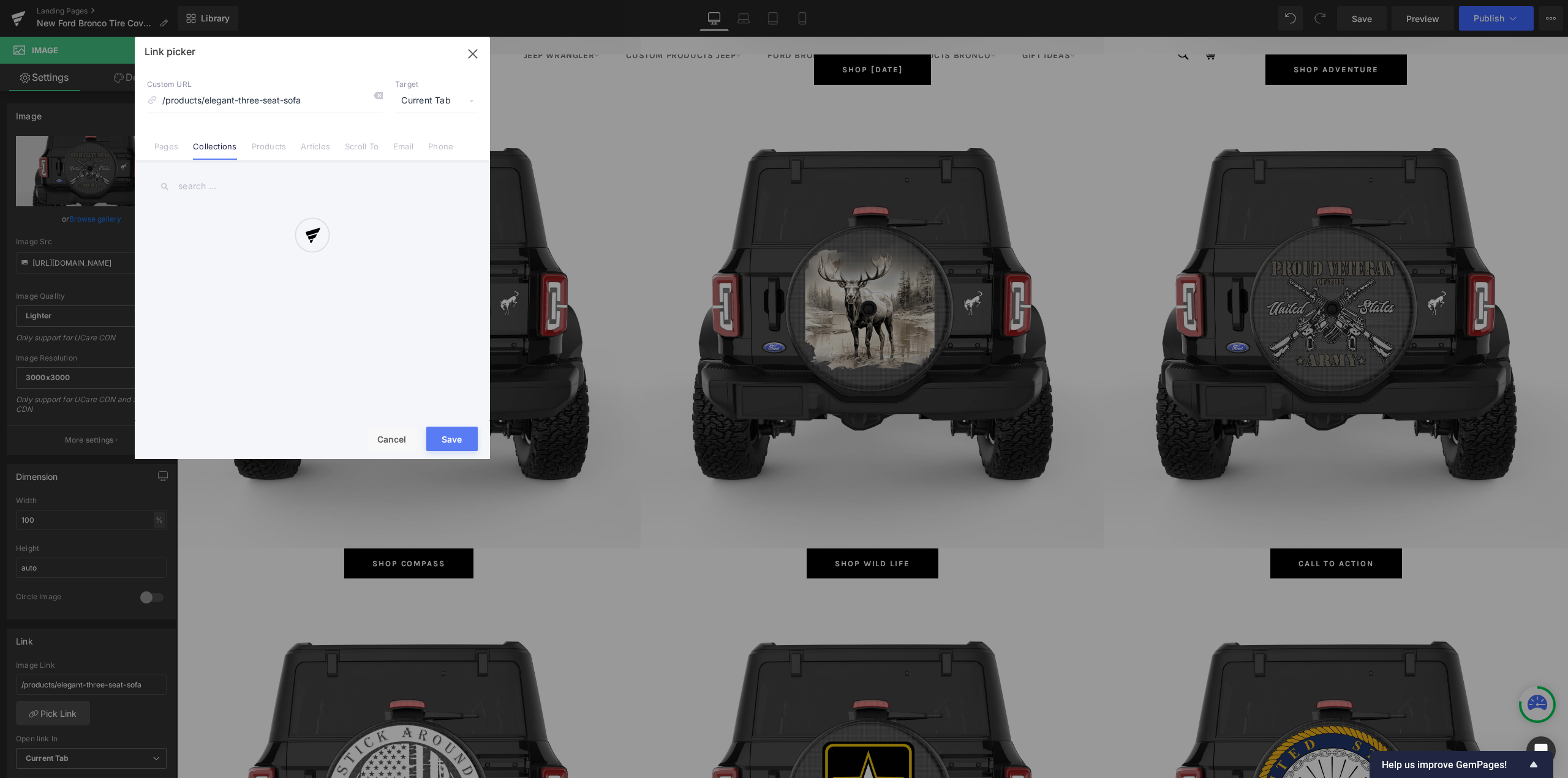
click at [226, 189] on div at bounding box center [312, 248] width 355 height 422
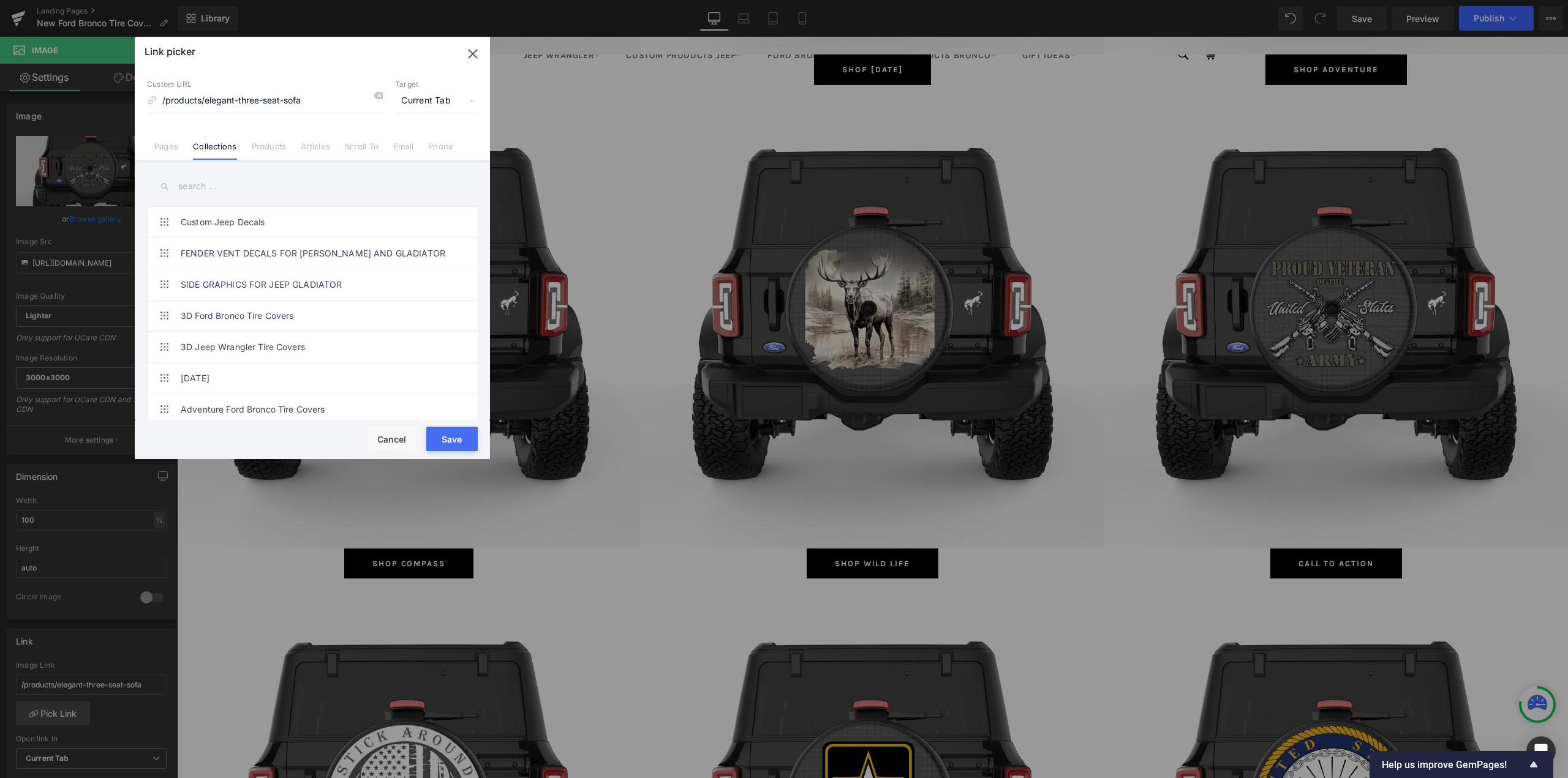
click at [232, 184] on input "text" at bounding box center [312, 186] width 330 height 27
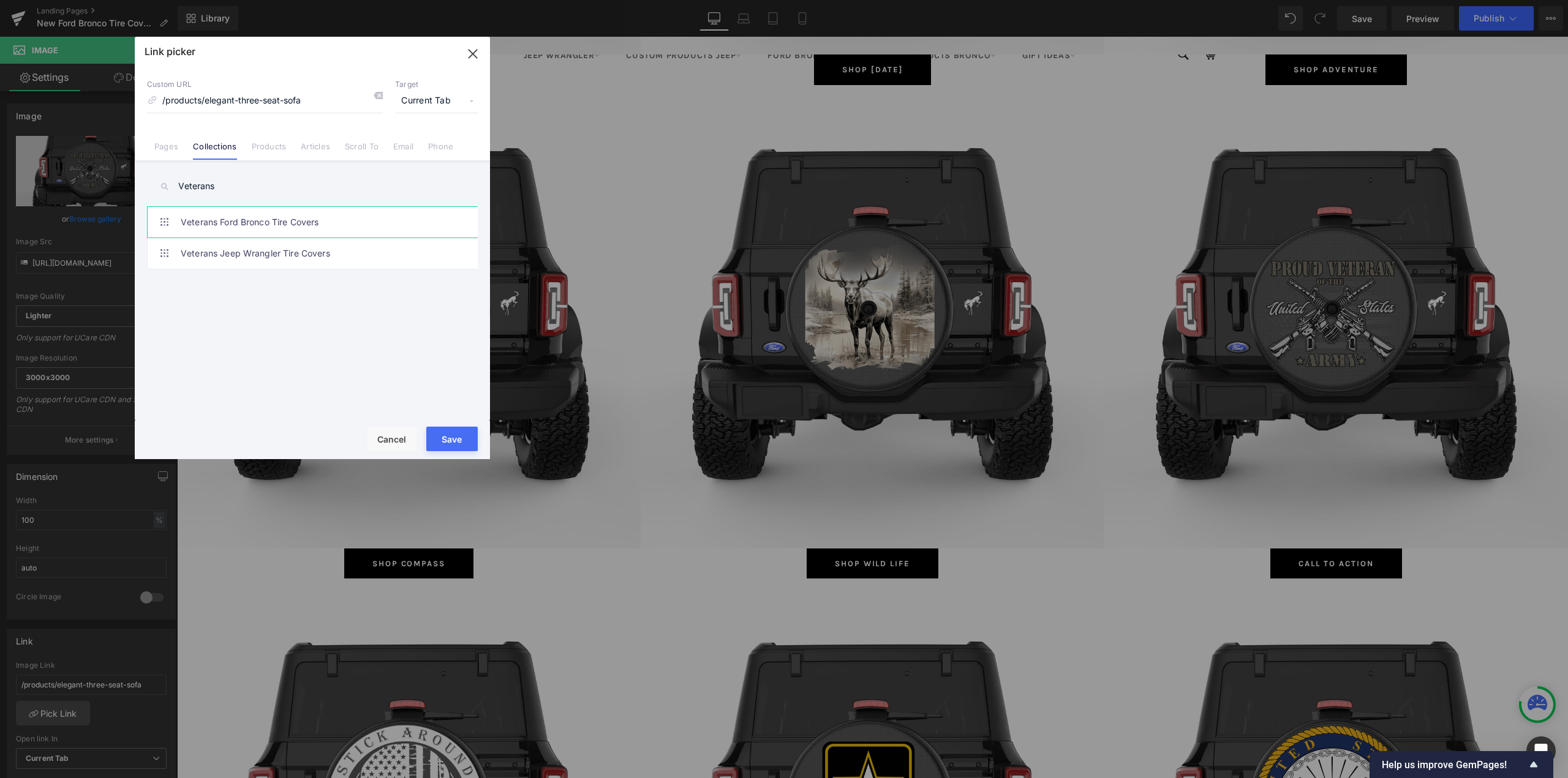
type input "Veterans"
click at [251, 227] on link "Veterans Ford Bronco Tire Covers" at bounding box center [316, 222] width 270 height 30
type input "/collections/veterans-ford-bronco-tire-covers"
click at [451, 429] on button "Save" at bounding box center [451, 439] width 51 height 24
type input "/collections/veterans-ford-bronco-tire-covers"
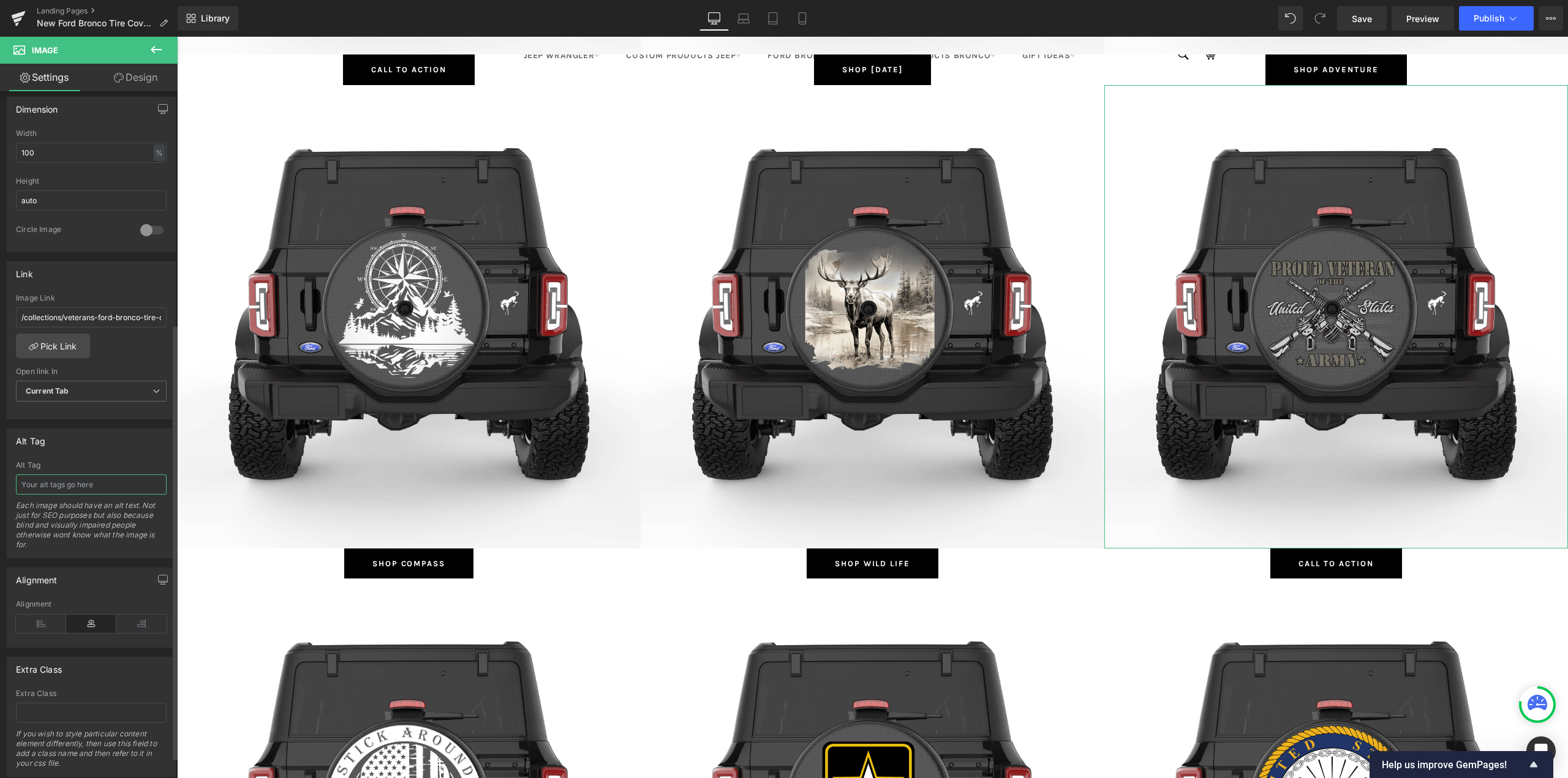
click at [83, 483] on input "text" at bounding box center [90, 484] width 150 height 20
paste input "Veterans"
type input "Veterans Ford Bronco Tire Covers"
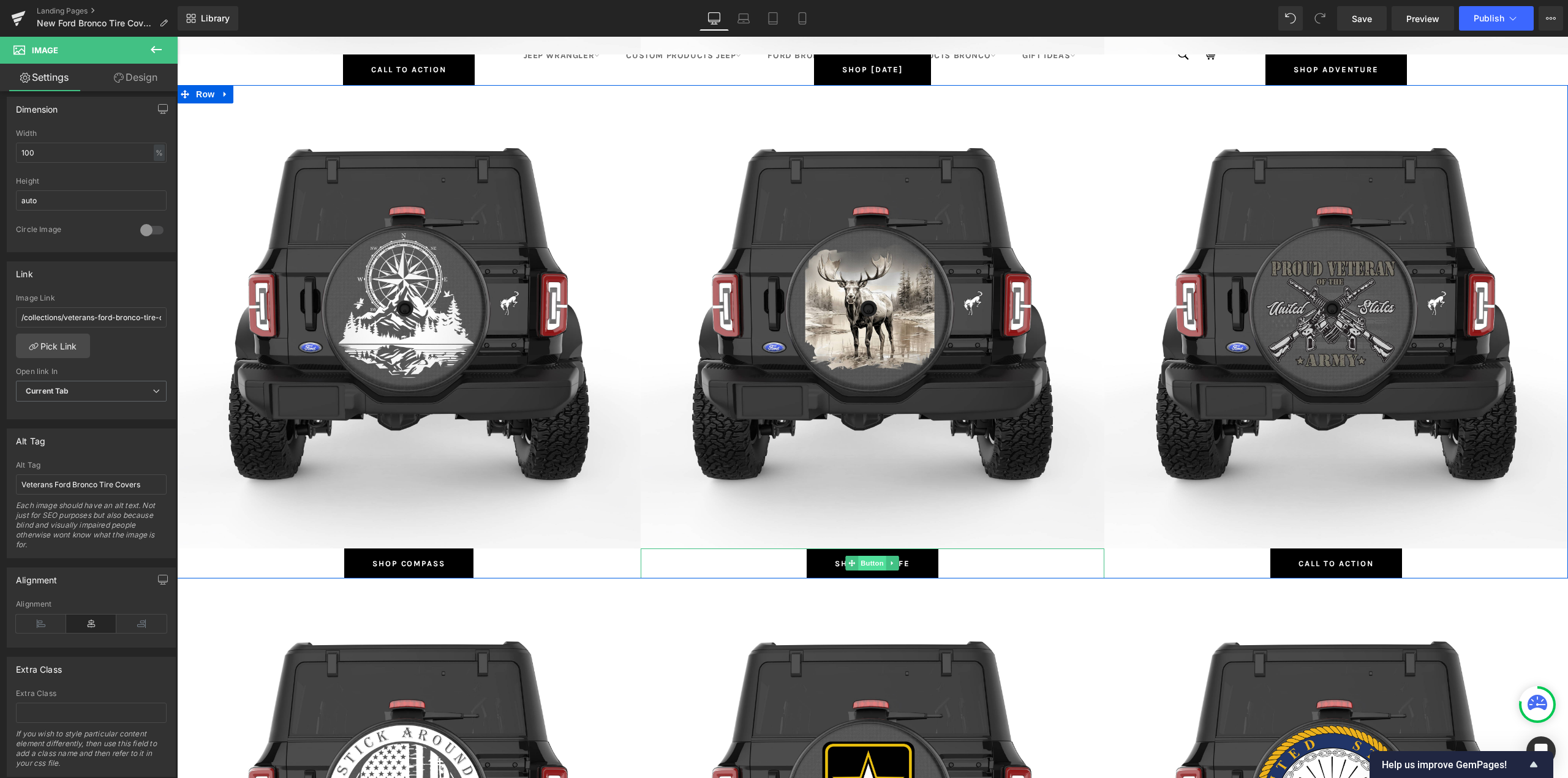
click at [865, 559] on span "Button" at bounding box center [873, 563] width 28 height 15
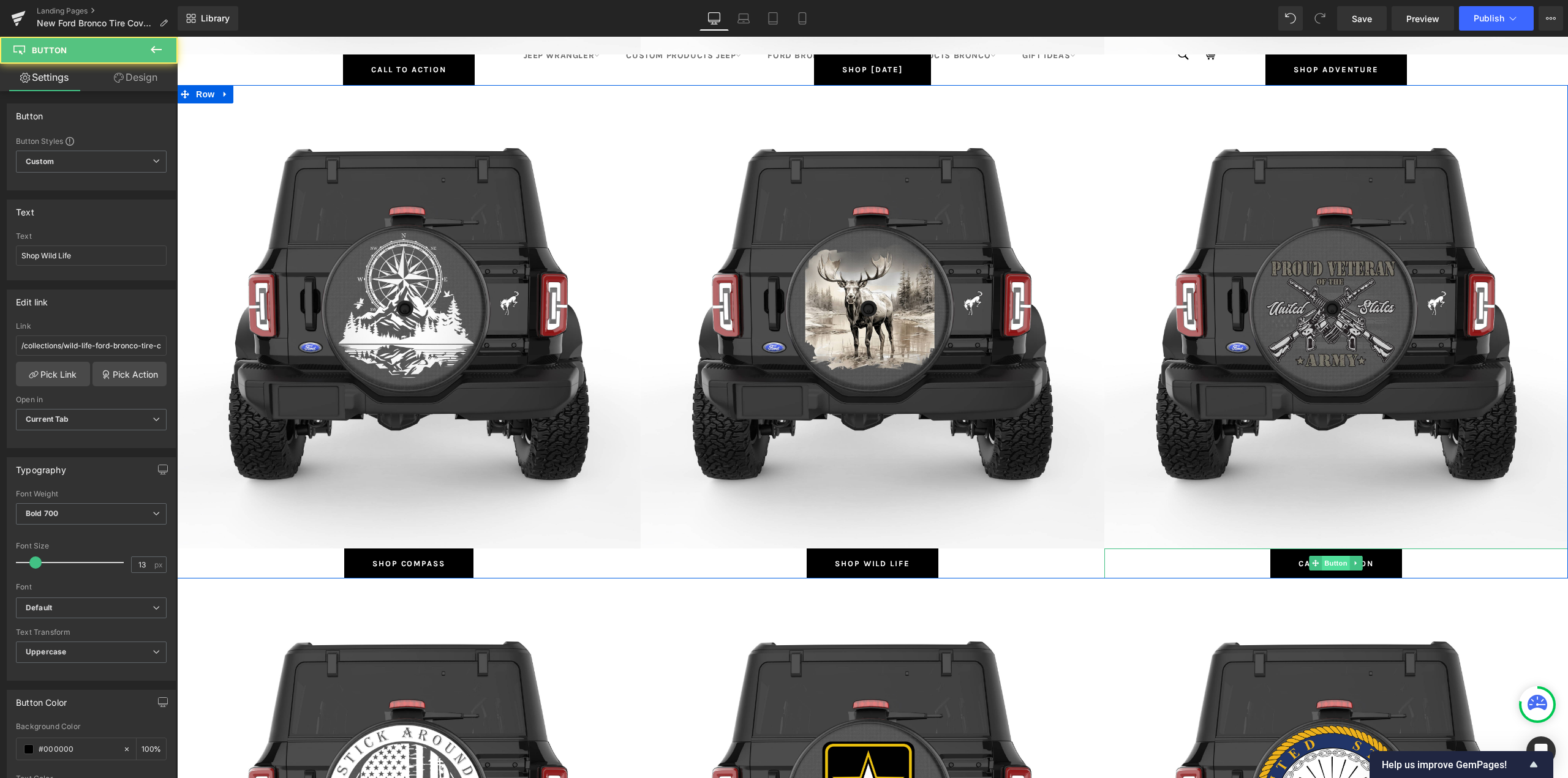
click at [1328, 559] on span "Button" at bounding box center [1336, 563] width 28 height 15
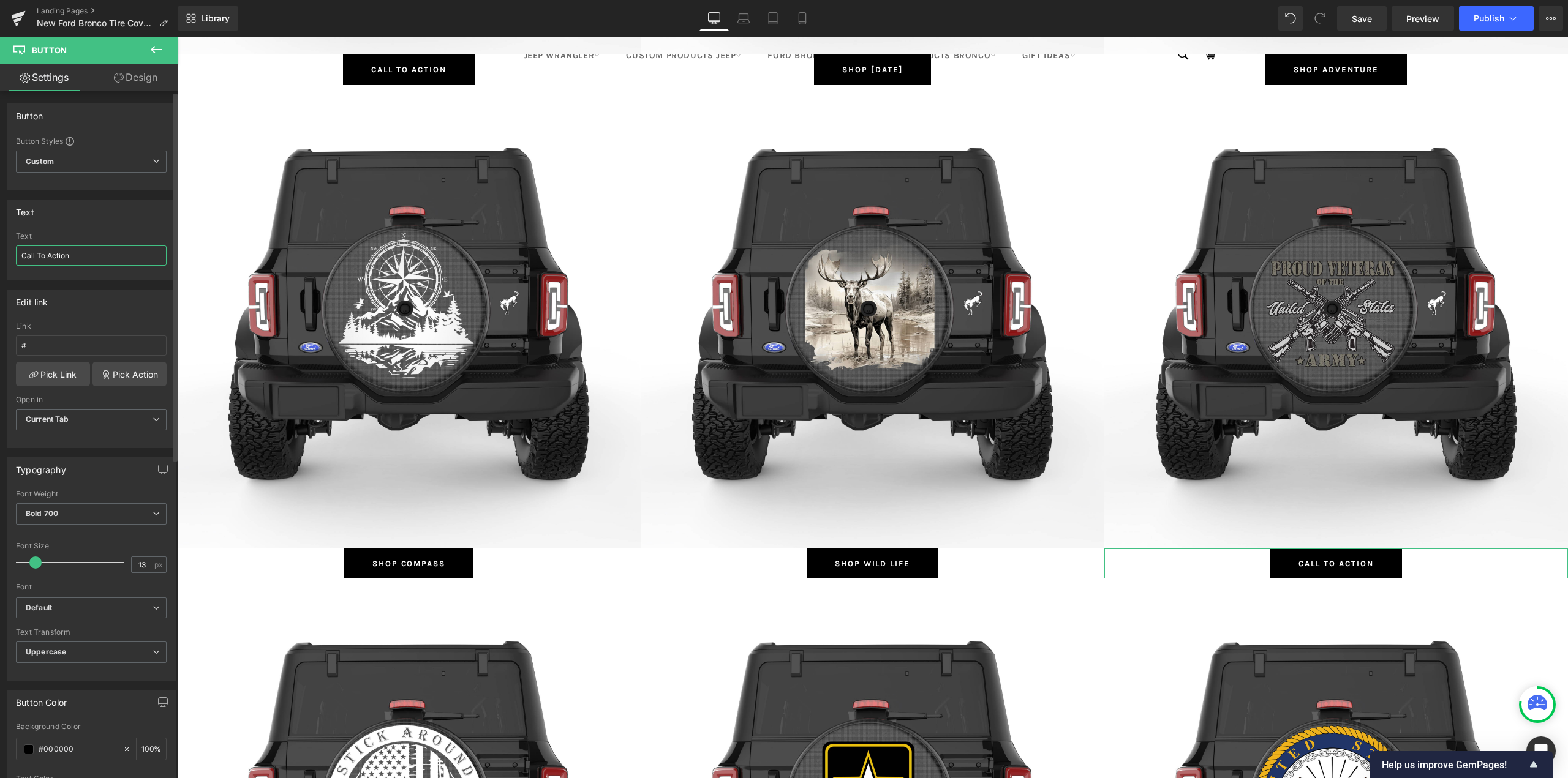
click at [89, 257] on input "Call To Action" at bounding box center [90, 255] width 150 height 20
paste input "Veterans"
type input "Shop Veterans"
click at [57, 371] on link "Pick Link" at bounding box center [53, 373] width 74 height 24
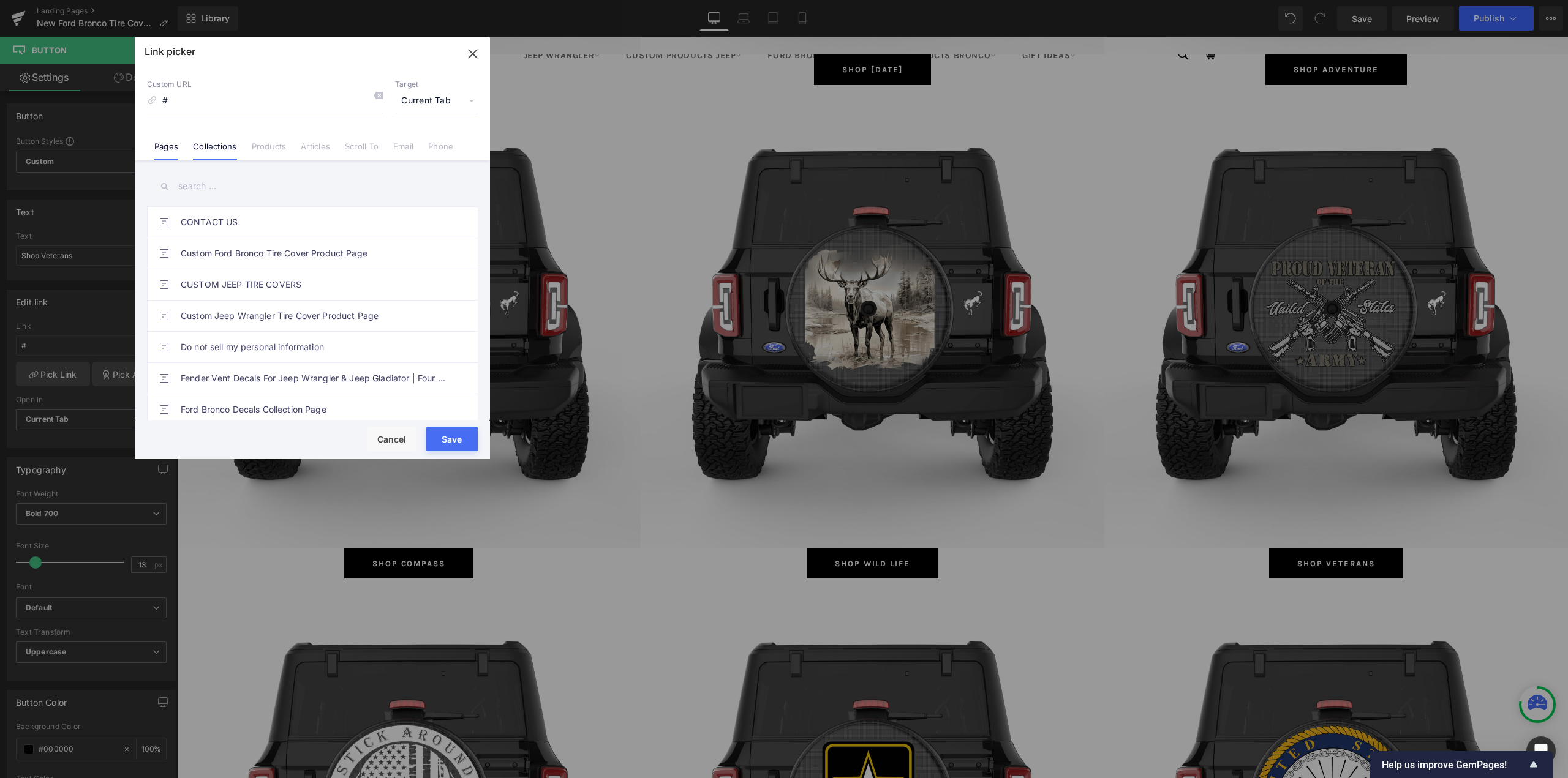
click at [217, 146] on link "Collections" at bounding box center [214, 150] width 44 height 19
click at [206, 189] on input "text" at bounding box center [312, 186] width 330 height 27
paste input "Veterans"
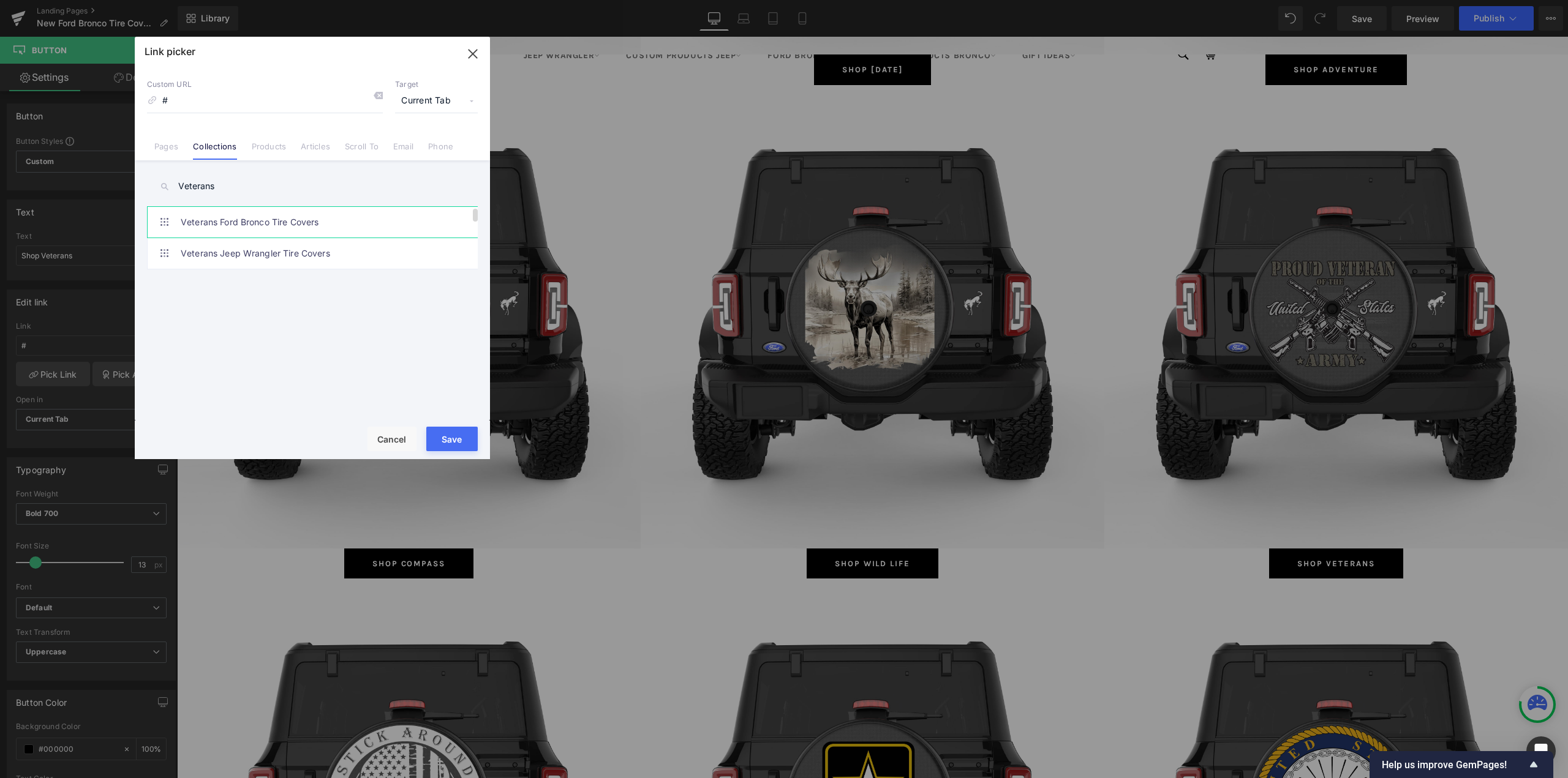
type input "Veterans"
click at [212, 213] on link "Veterans Ford Bronco Tire Covers" at bounding box center [316, 222] width 270 height 30
type input "/collections/veterans-ford-bronco-tire-covers"
click at [446, 439] on button "Save" at bounding box center [451, 439] width 51 height 24
type input "/collections/veterans-ford-bronco-tire-covers"
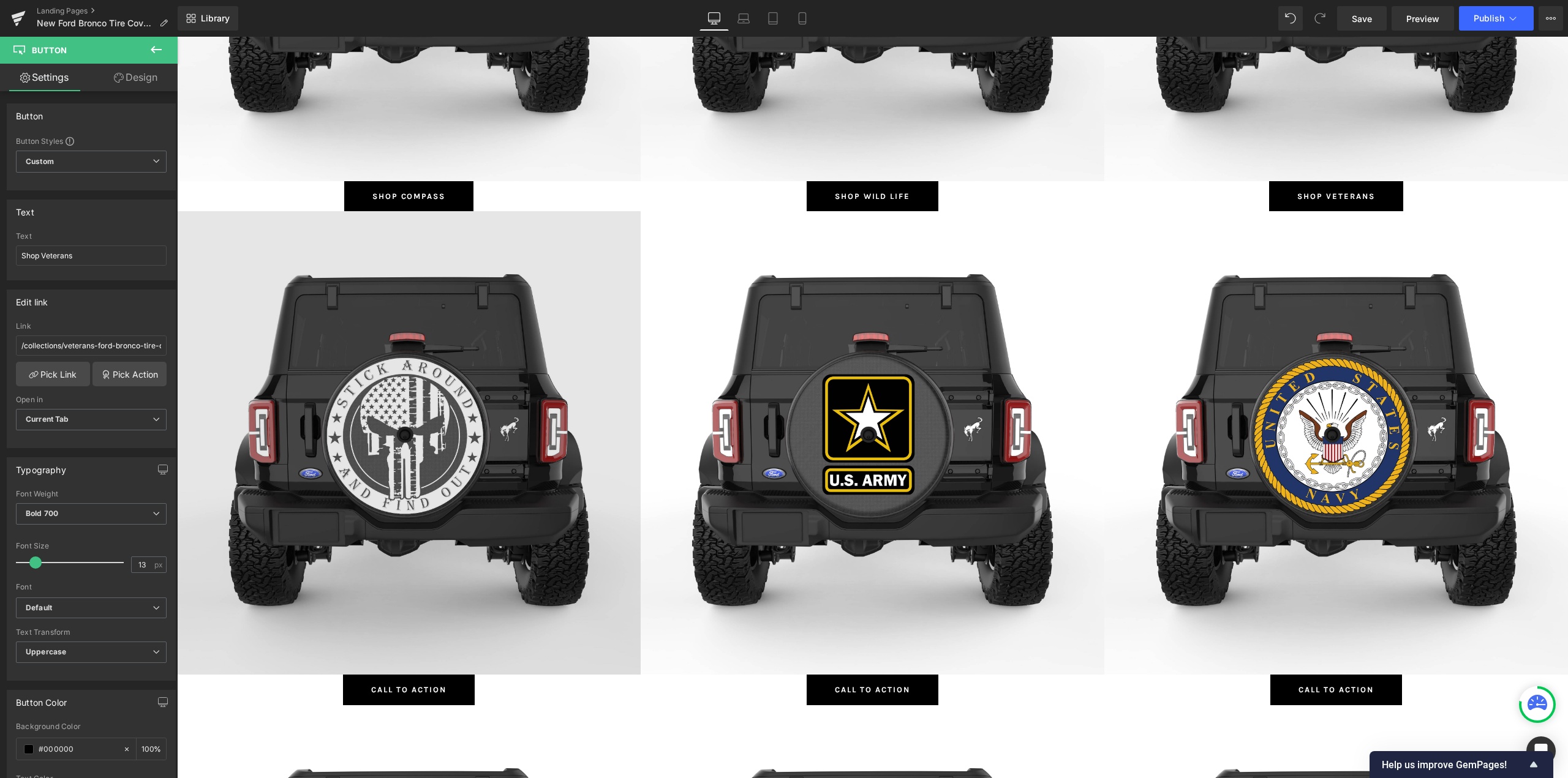
scroll to position [5144, 0]
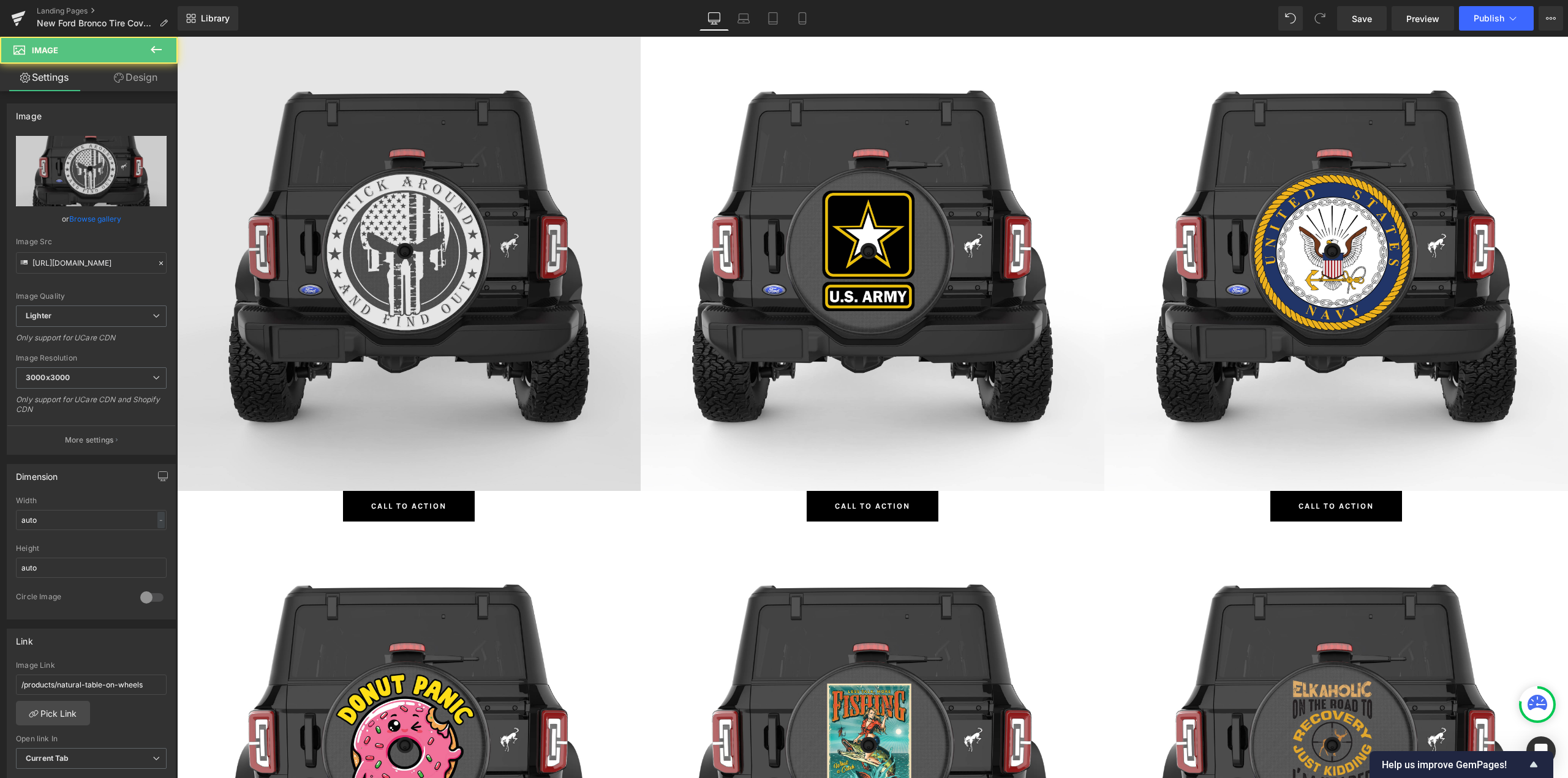
click at [410, 227] on img at bounding box center [409, 259] width 464 height 464
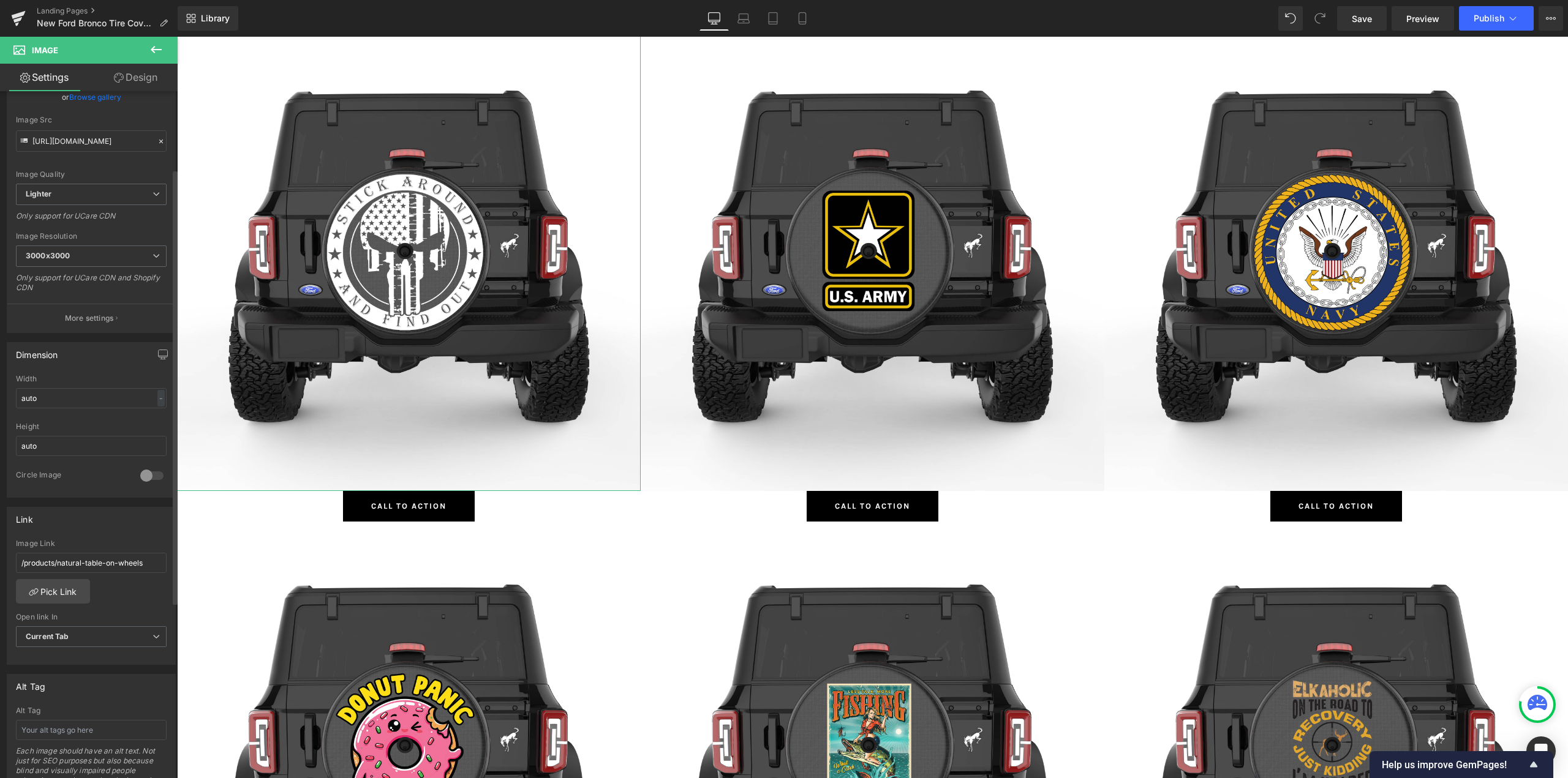
scroll to position [122, 0]
click at [54, 588] on link "Pick Link" at bounding box center [53, 591] width 74 height 24
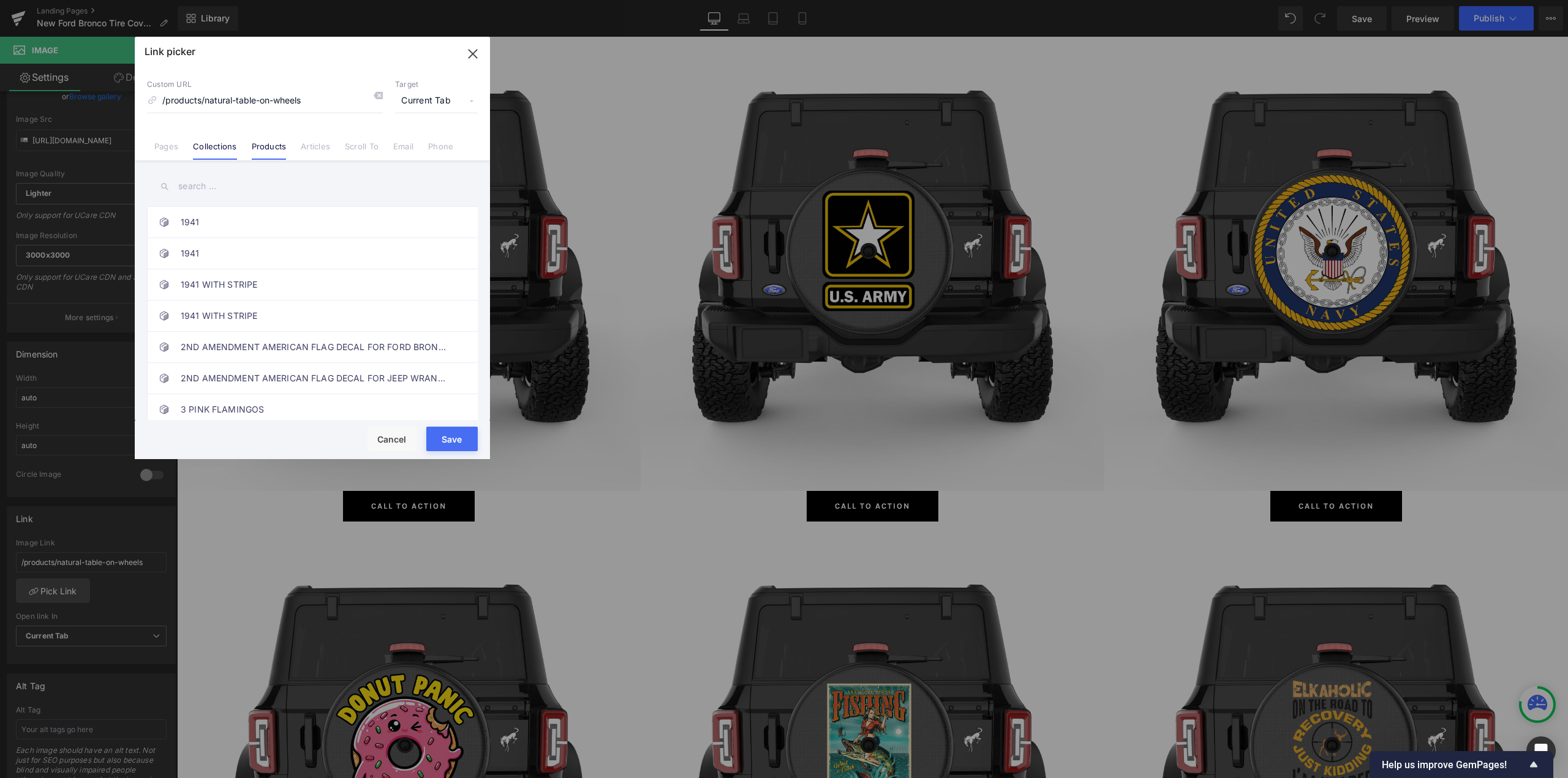
click at [221, 146] on link "Collections" at bounding box center [214, 150] width 44 height 19
click at [223, 190] on input "text" at bounding box center [312, 186] width 330 height 27
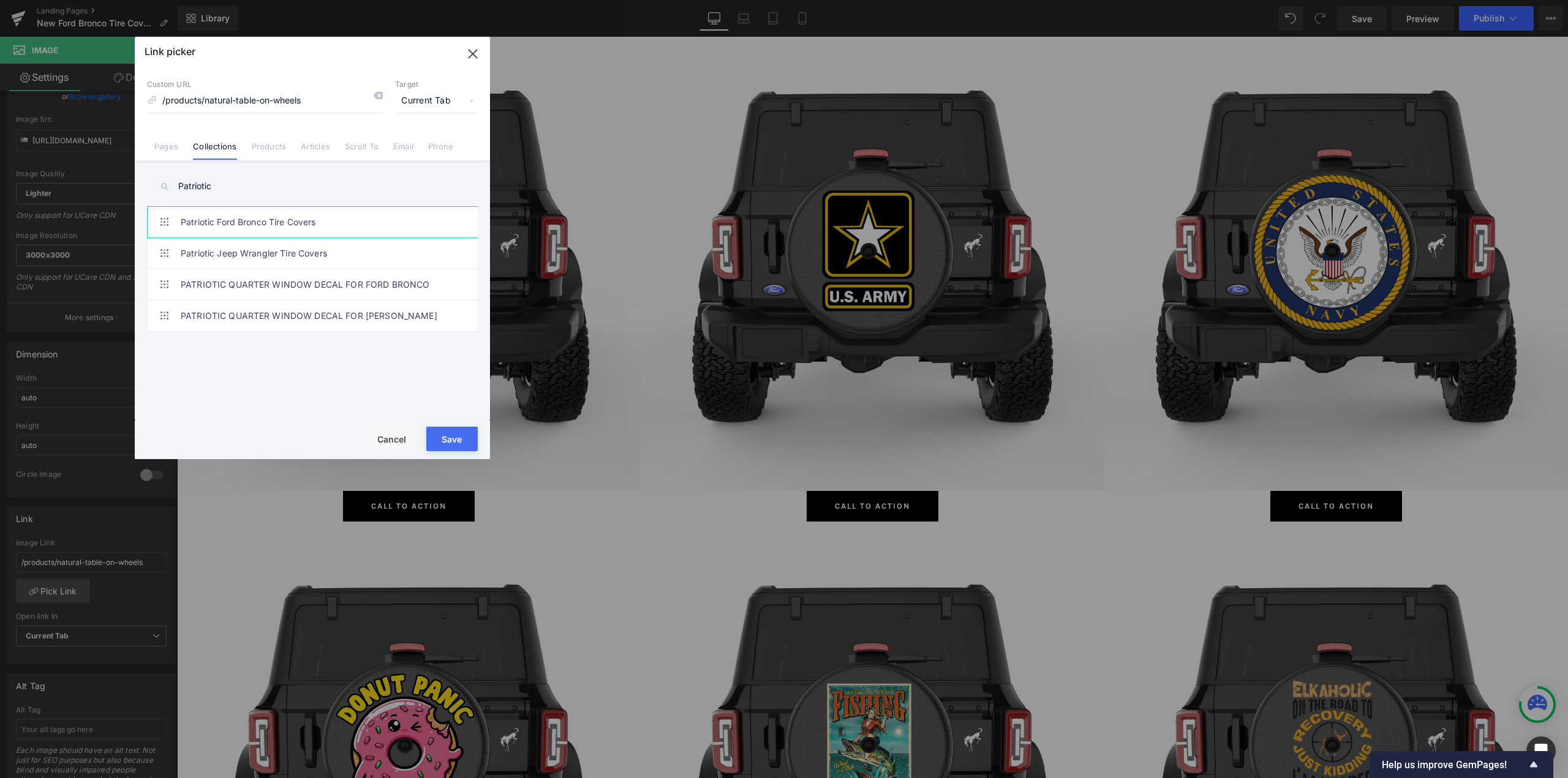
click at [250, 220] on link "Patriotic Ford Bronco Tire Covers" at bounding box center [316, 222] width 270 height 30
click at [458, 440] on button "Save" at bounding box center [451, 439] width 51 height 24
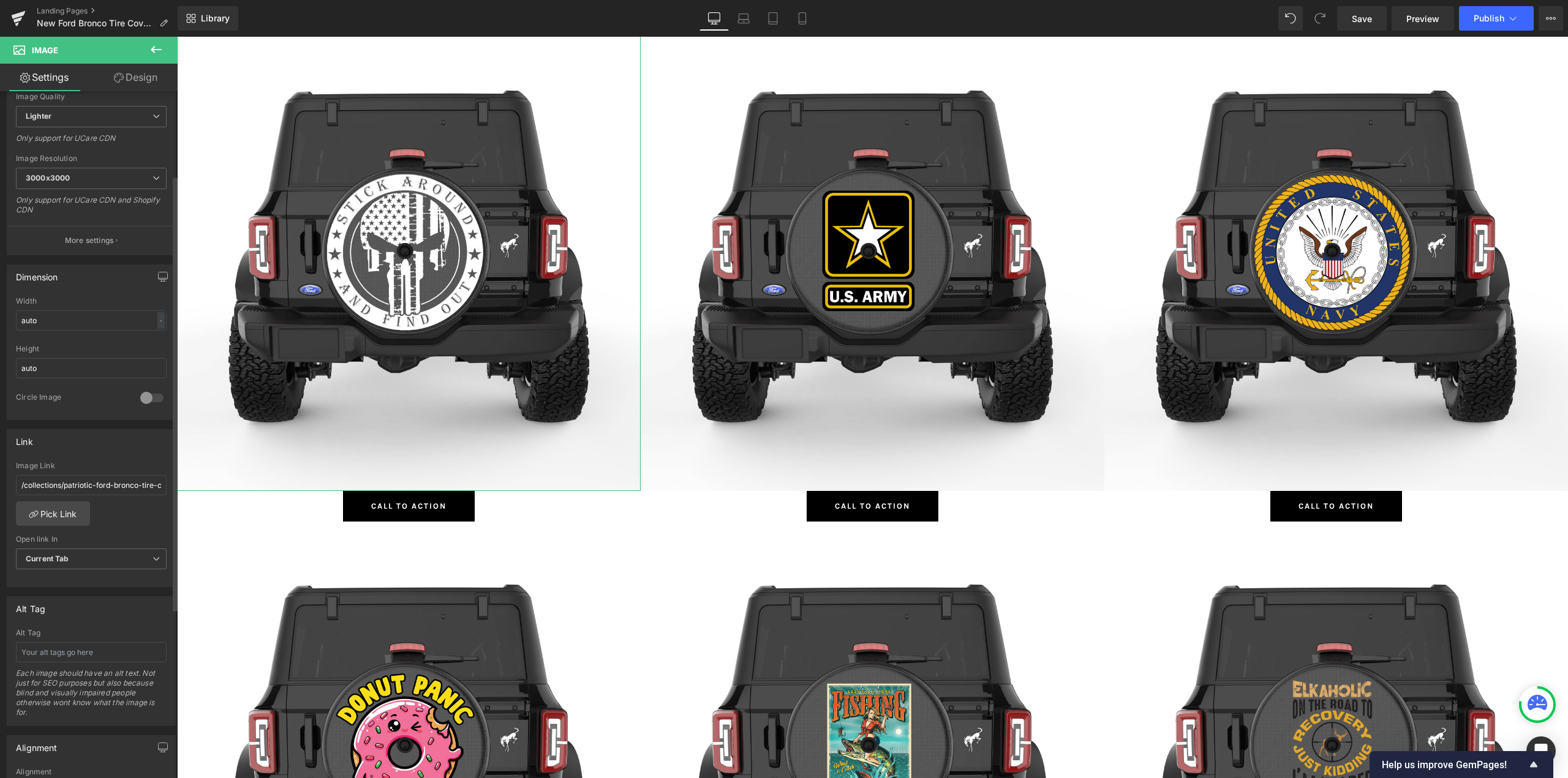
scroll to position [368, 0]
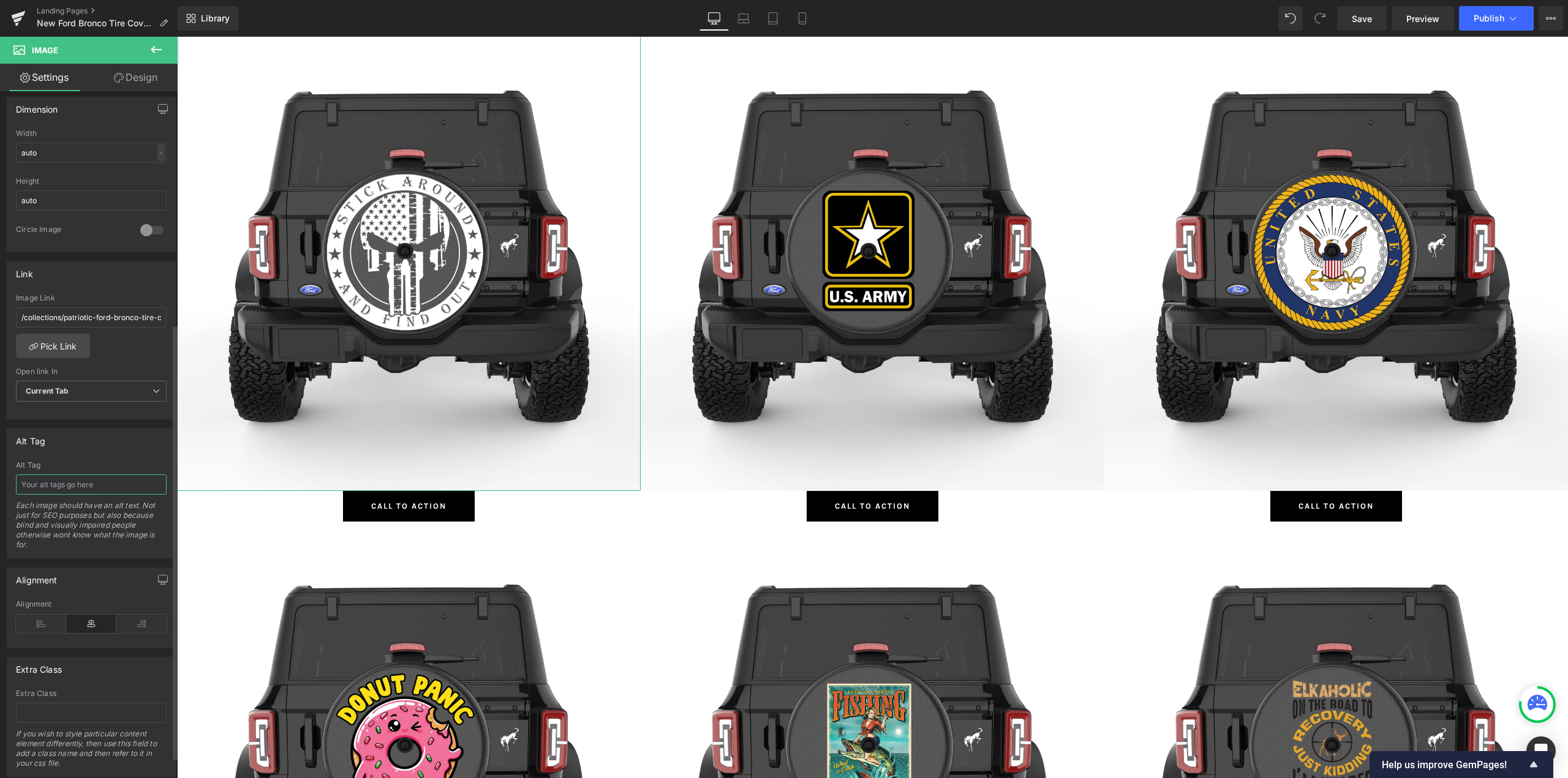
click at [79, 485] on input "text" at bounding box center [90, 484] width 150 height 20
paste input "Patriotic"
click at [401, 507] on span "Button" at bounding box center [409, 507] width 28 height 15
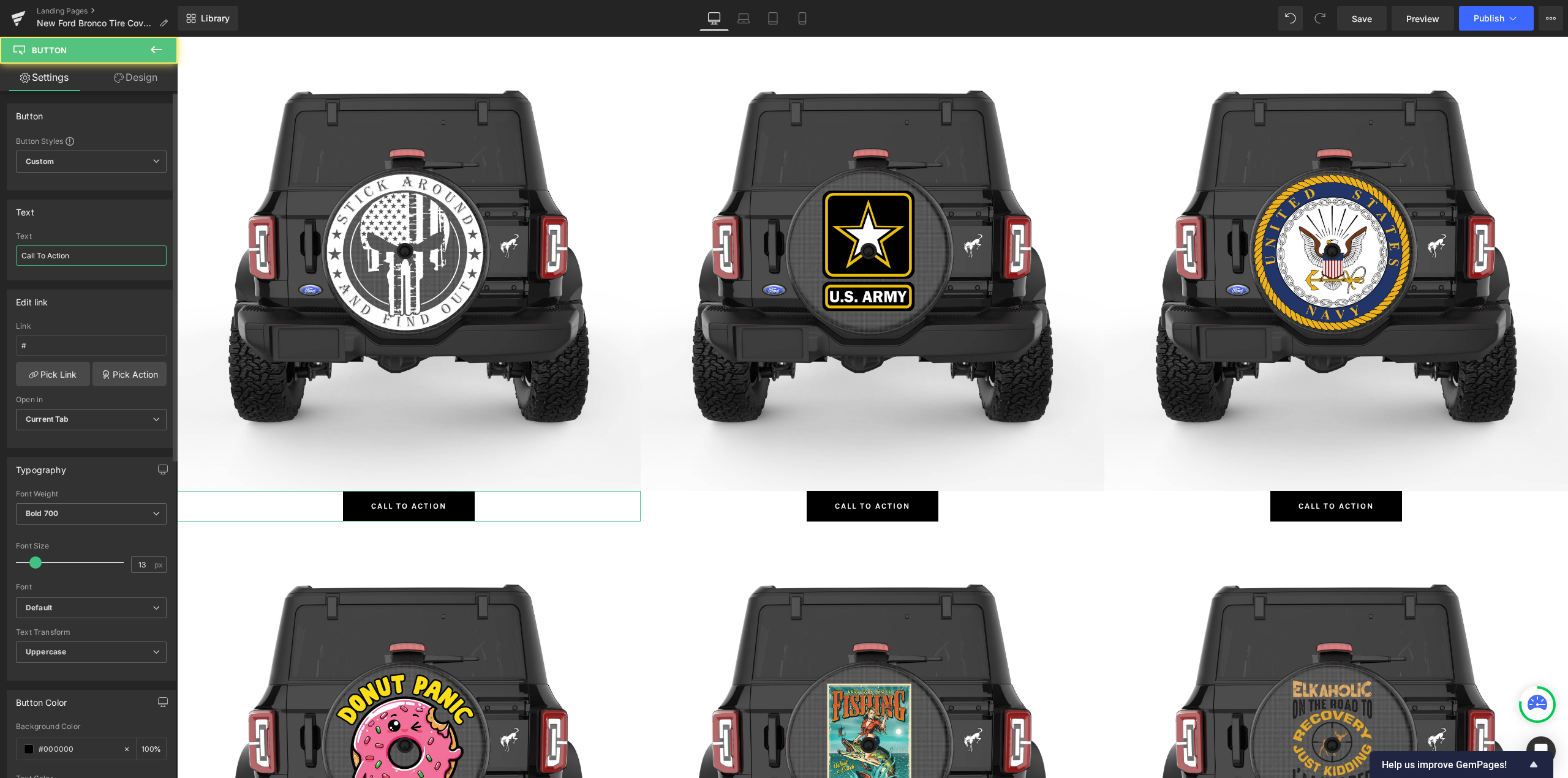
click at [68, 256] on input "Call To Action" at bounding box center [90, 255] width 150 height 20
paste input "Patriotic"
click at [32, 380] on link "Pick Link" at bounding box center [53, 373] width 74 height 24
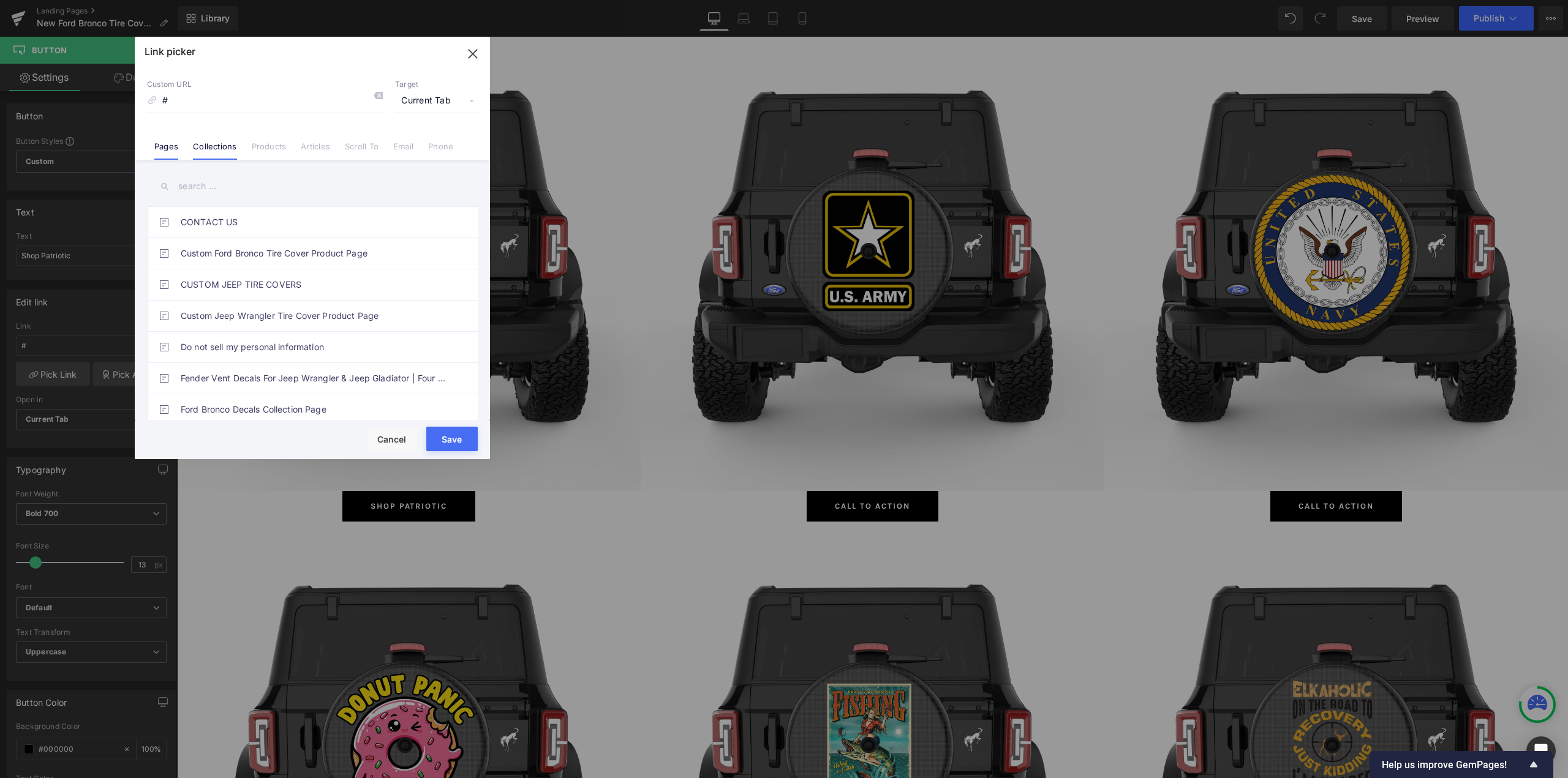
click at [225, 136] on li "Collections" at bounding box center [214, 142] width 59 height 21
click at [205, 185] on input "text" at bounding box center [312, 186] width 330 height 27
paste input "Patriotic"
click at [250, 217] on link "Patriotic Ford Bronco Tire Covers" at bounding box center [316, 222] width 270 height 30
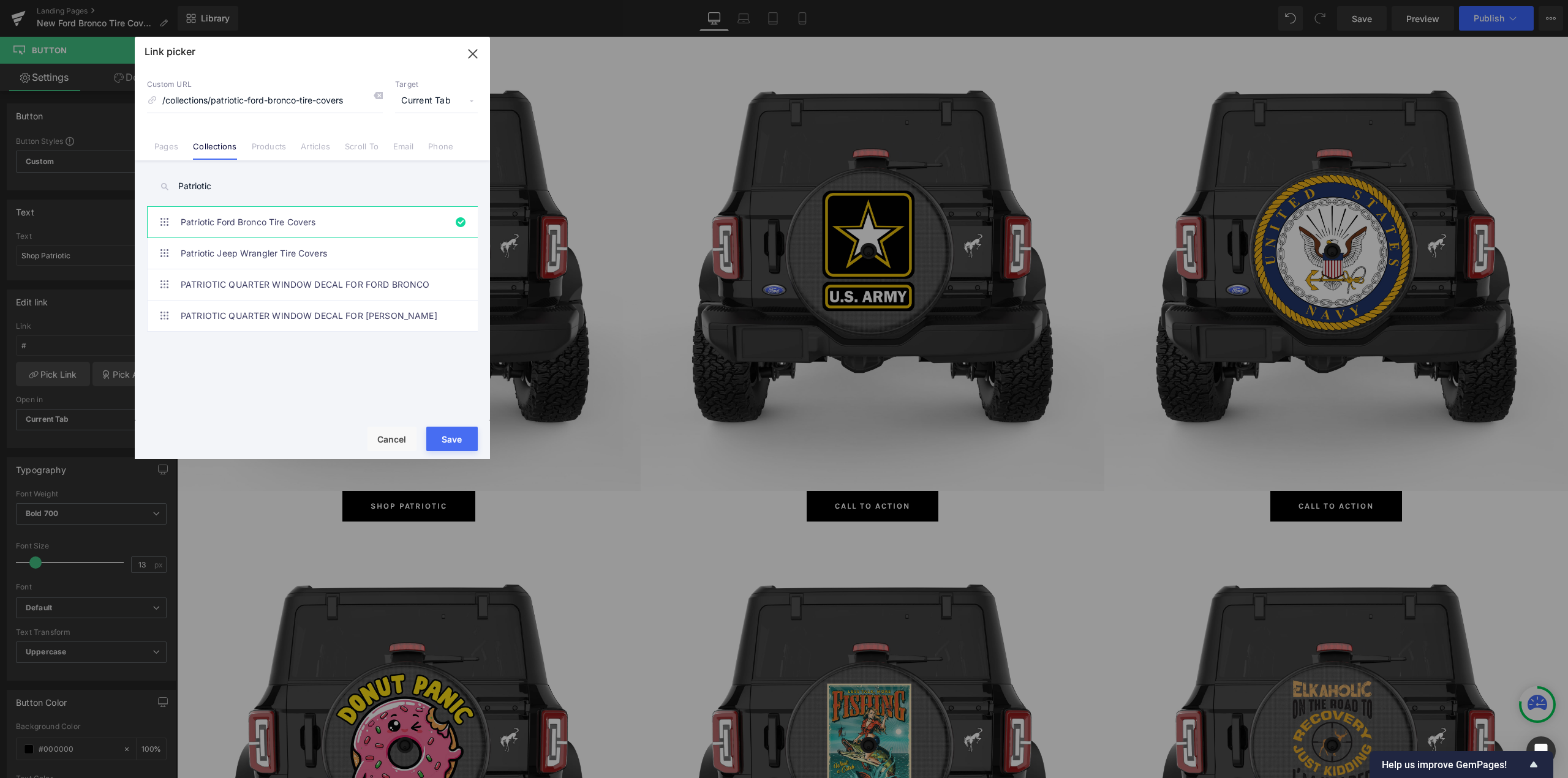
click at [448, 436] on button "Save" at bounding box center [451, 439] width 51 height 24
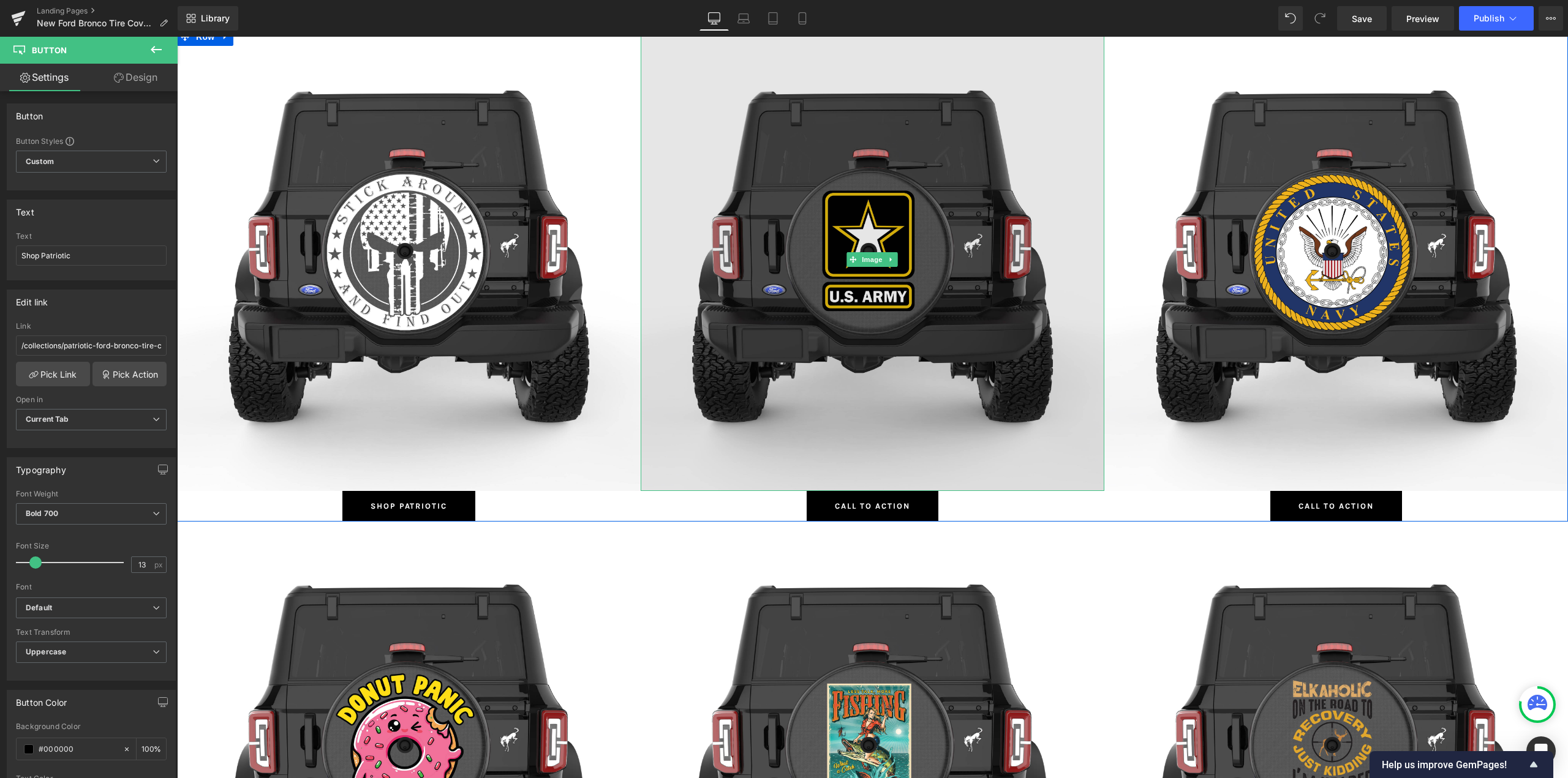
click at [859, 231] on img at bounding box center [872, 259] width 464 height 464
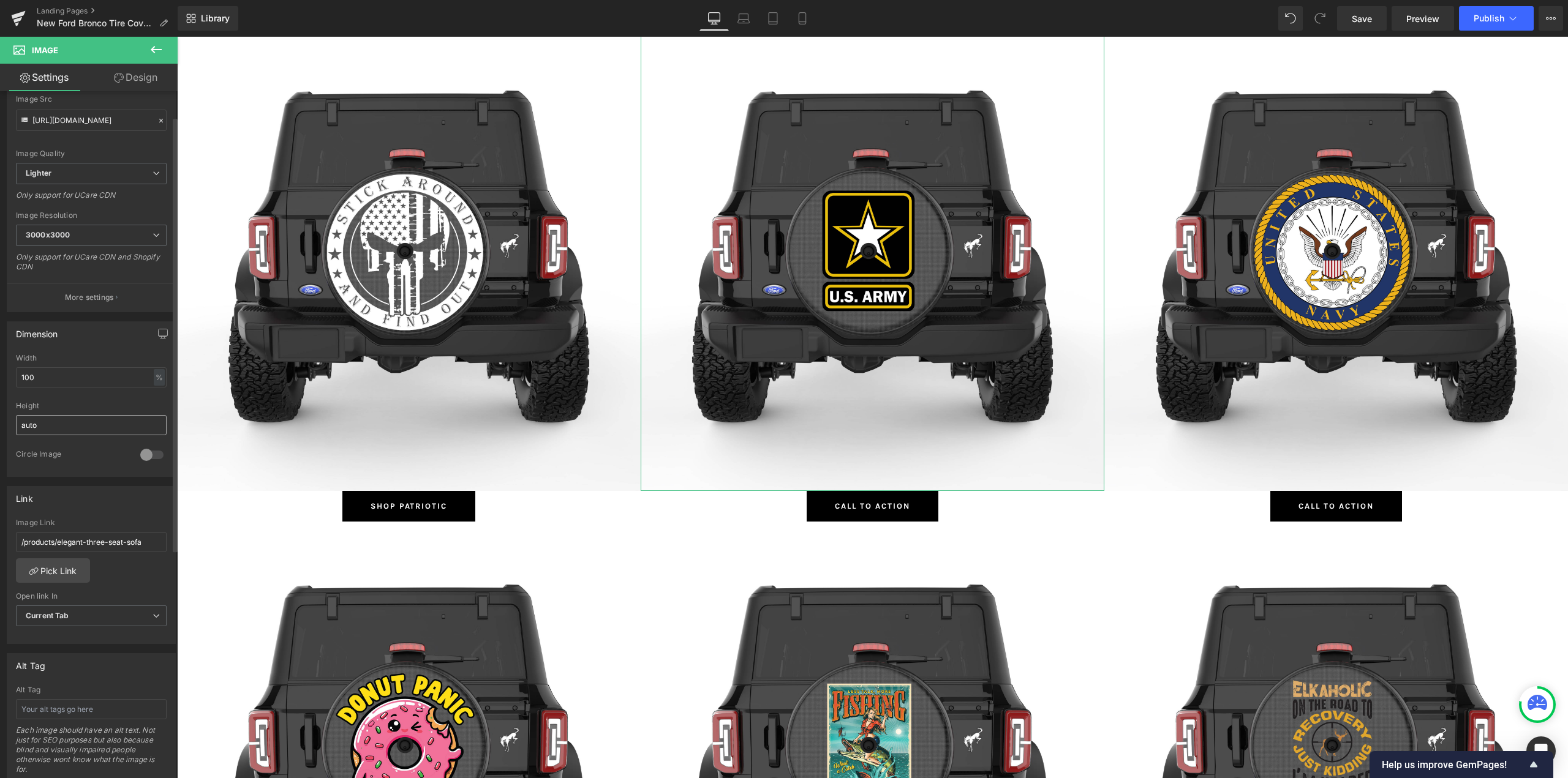
scroll to position [245, 0]
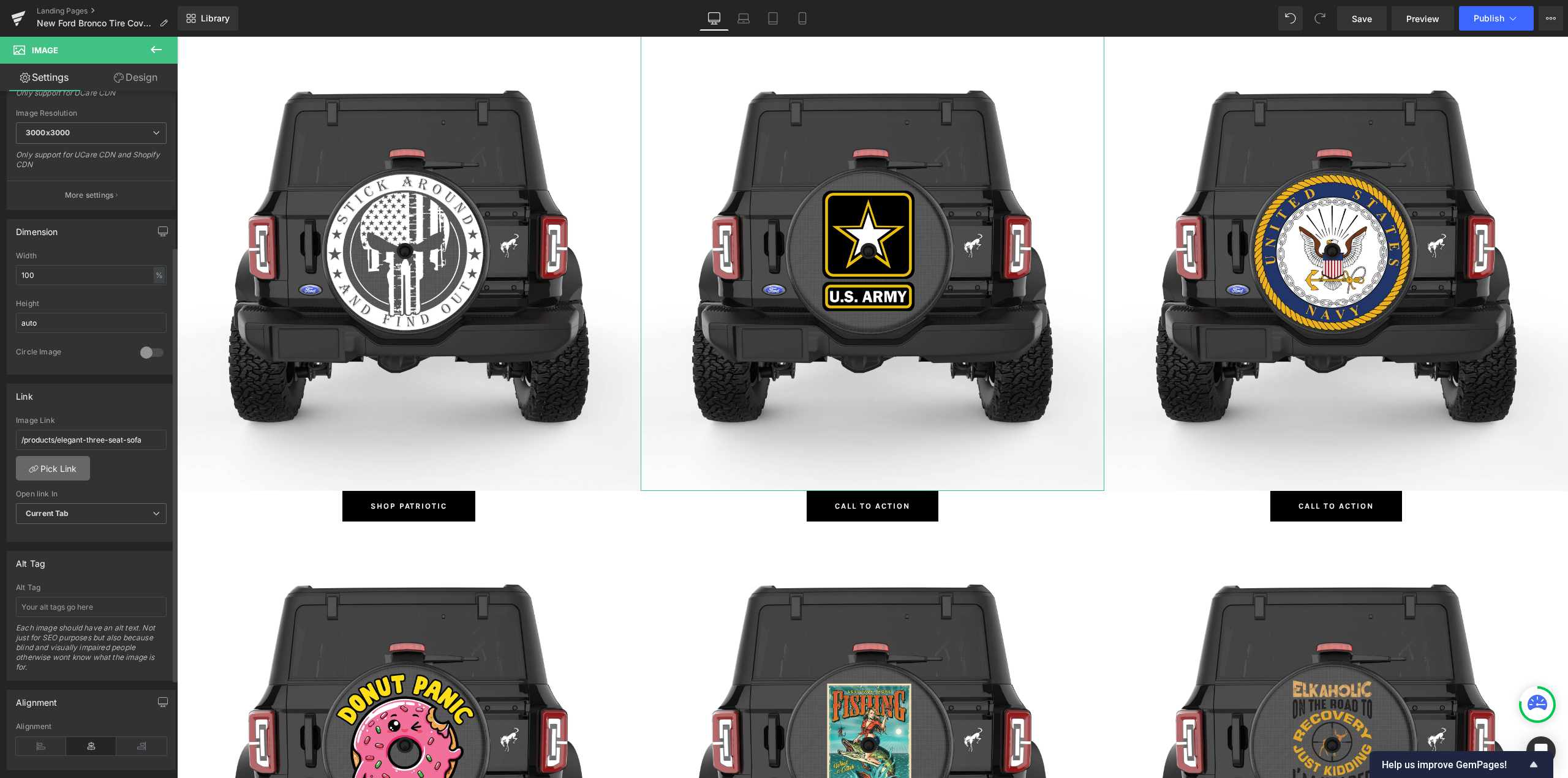
click at [55, 473] on link "Pick Link" at bounding box center [53, 468] width 74 height 24
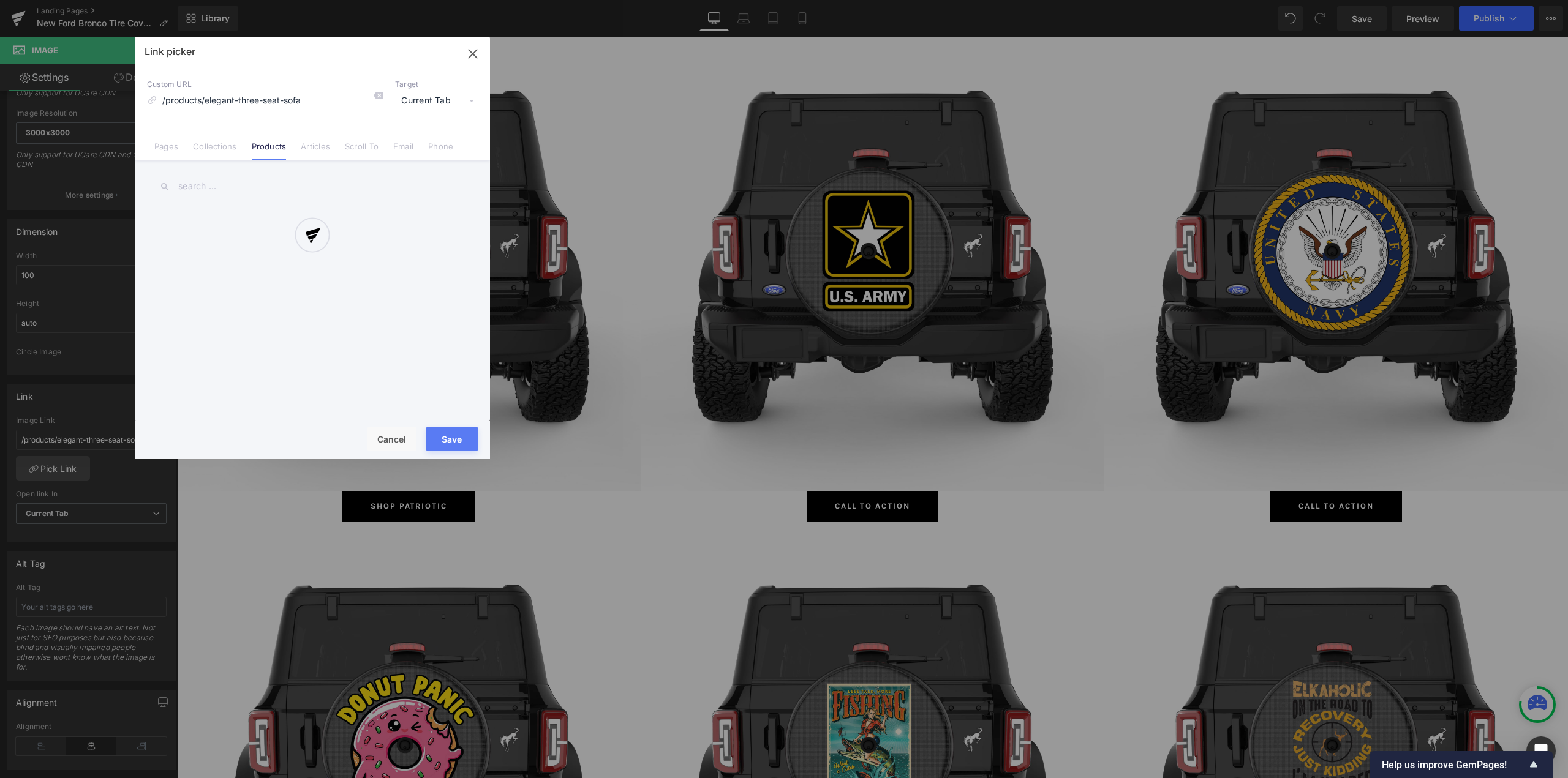
click at [218, 150] on div at bounding box center [312, 248] width 355 height 422
click at [222, 146] on div "Link picker Back to Library Insert Custom URL /products/elegant-three-seat-sofa…" at bounding box center [312, 248] width 355 height 422
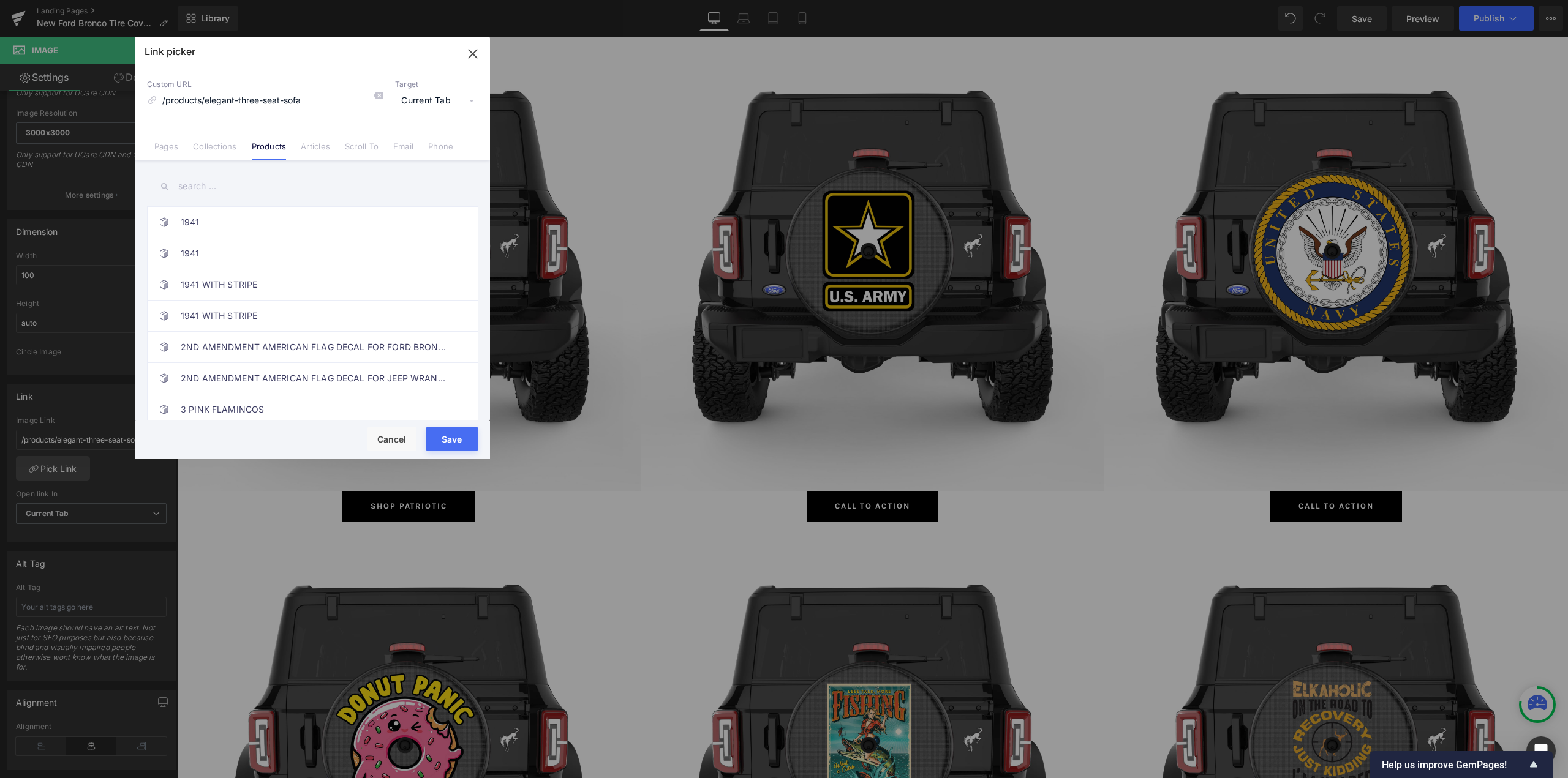
click at [222, 146] on link "Collections" at bounding box center [214, 150] width 44 height 19
click at [210, 189] on input "text" at bounding box center [312, 186] width 330 height 27
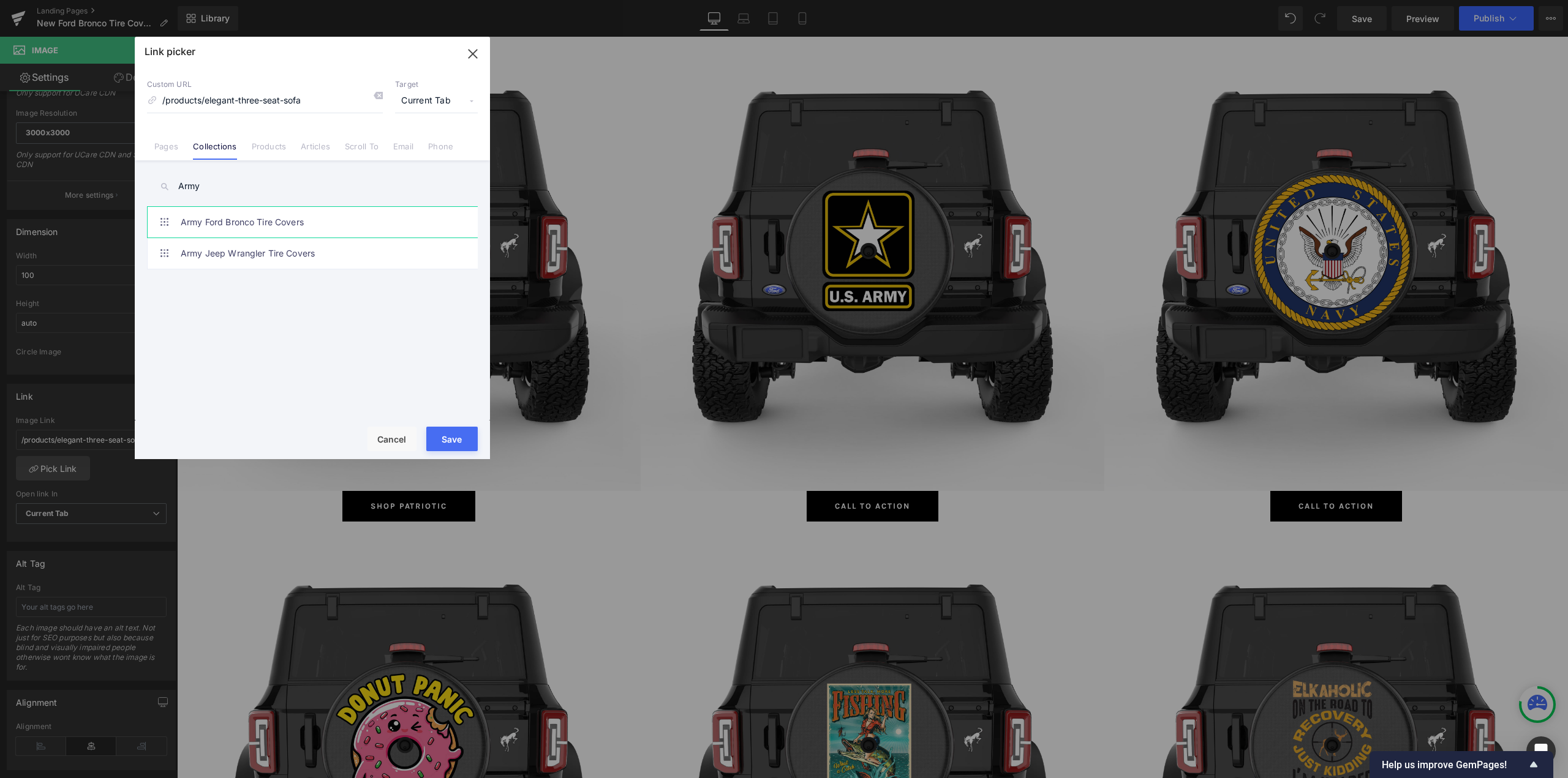
click at [274, 224] on link "Army Ford Bronco Tire Covers" at bounding box center [316, 222] width 270 height 30
click at [457, 443] on button "Save" at bounding box center [451, 439] width 51 height 24
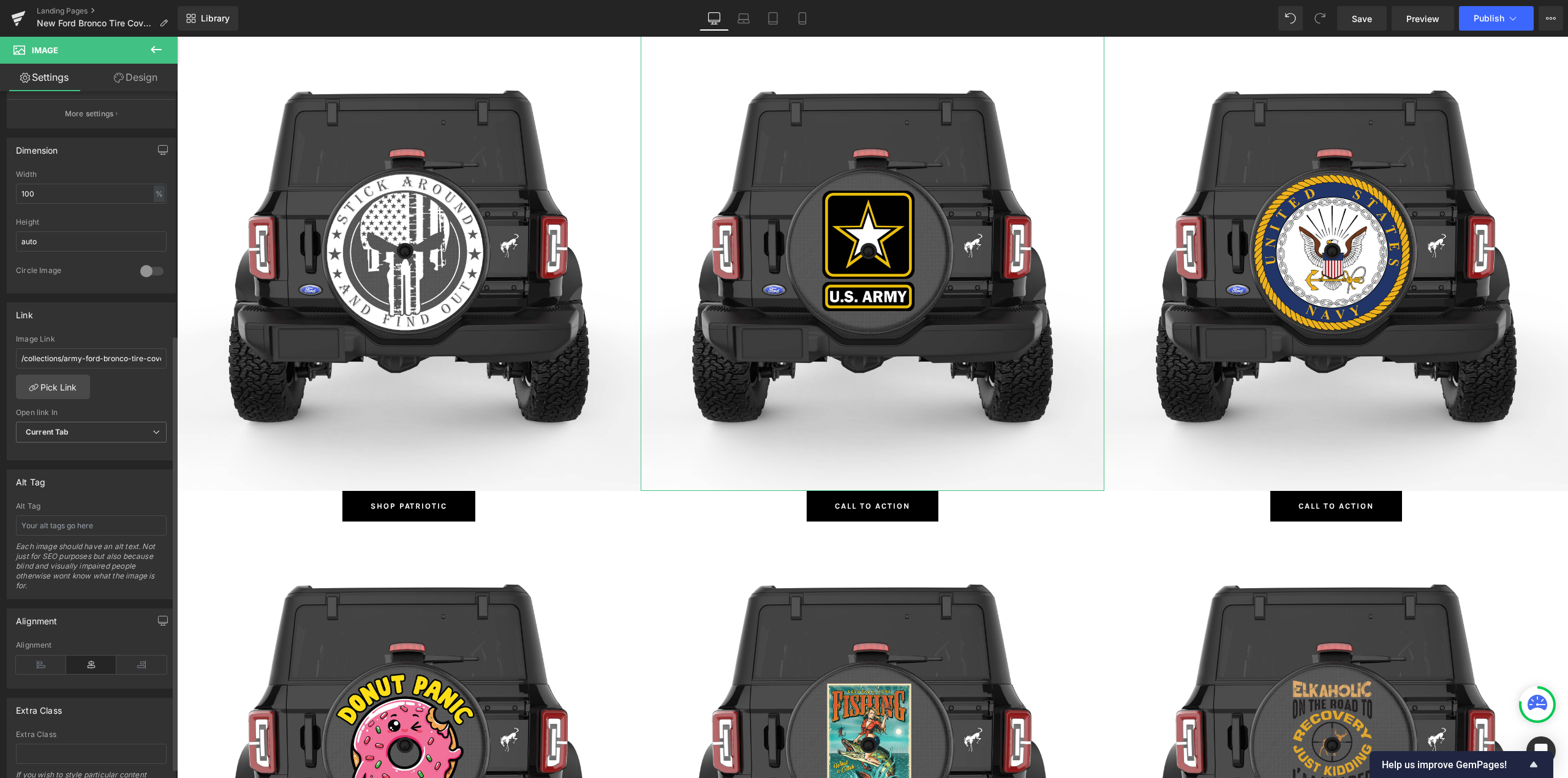
scroll to position [400, 0]
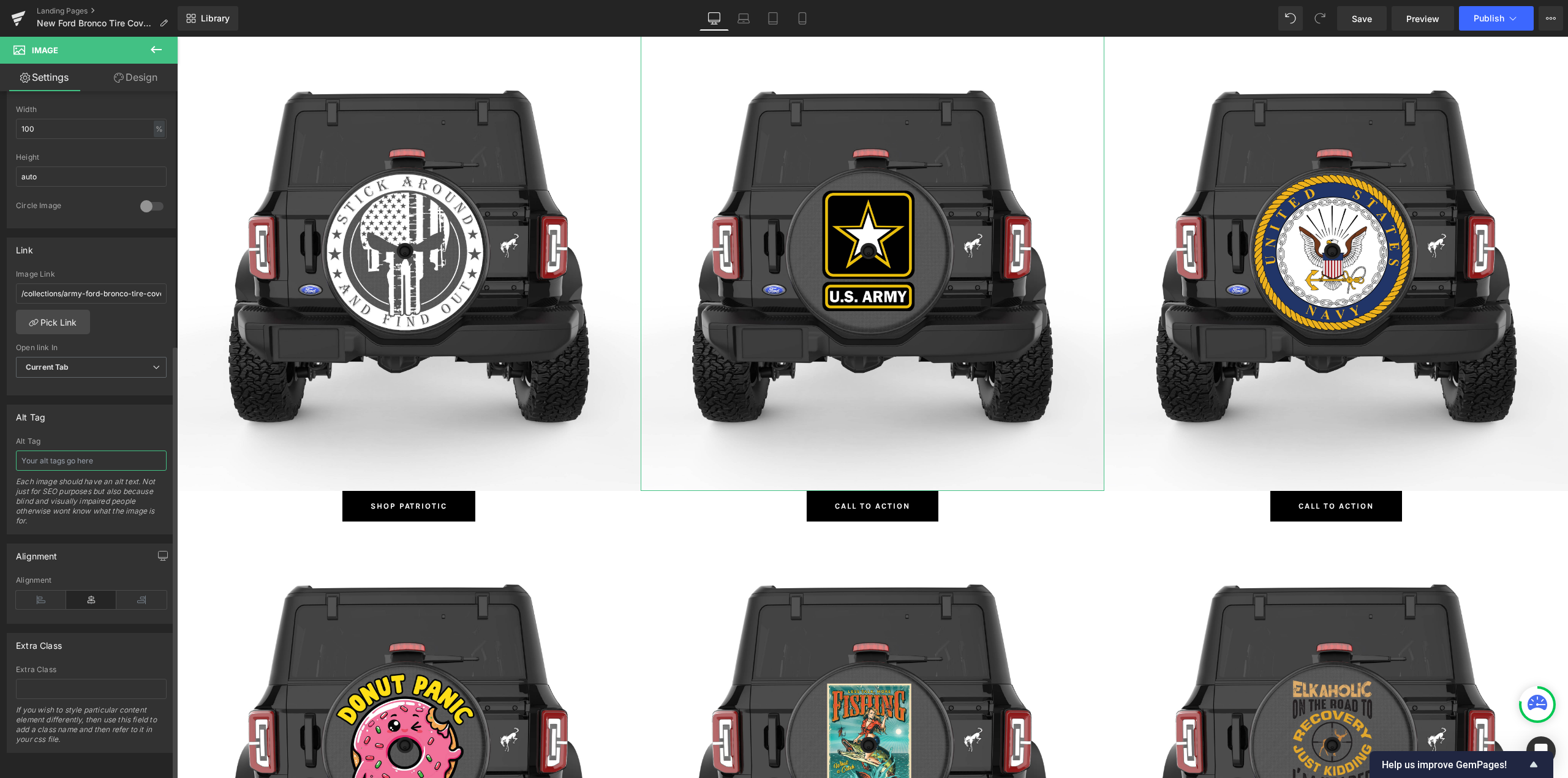
click at [73, 459] on input "text" at bounding box center [90, 460] width 150 height 20
paste input "Army"
click at [871, 503] on span "Button" at bounding box center [873, 507] width 28 height 15
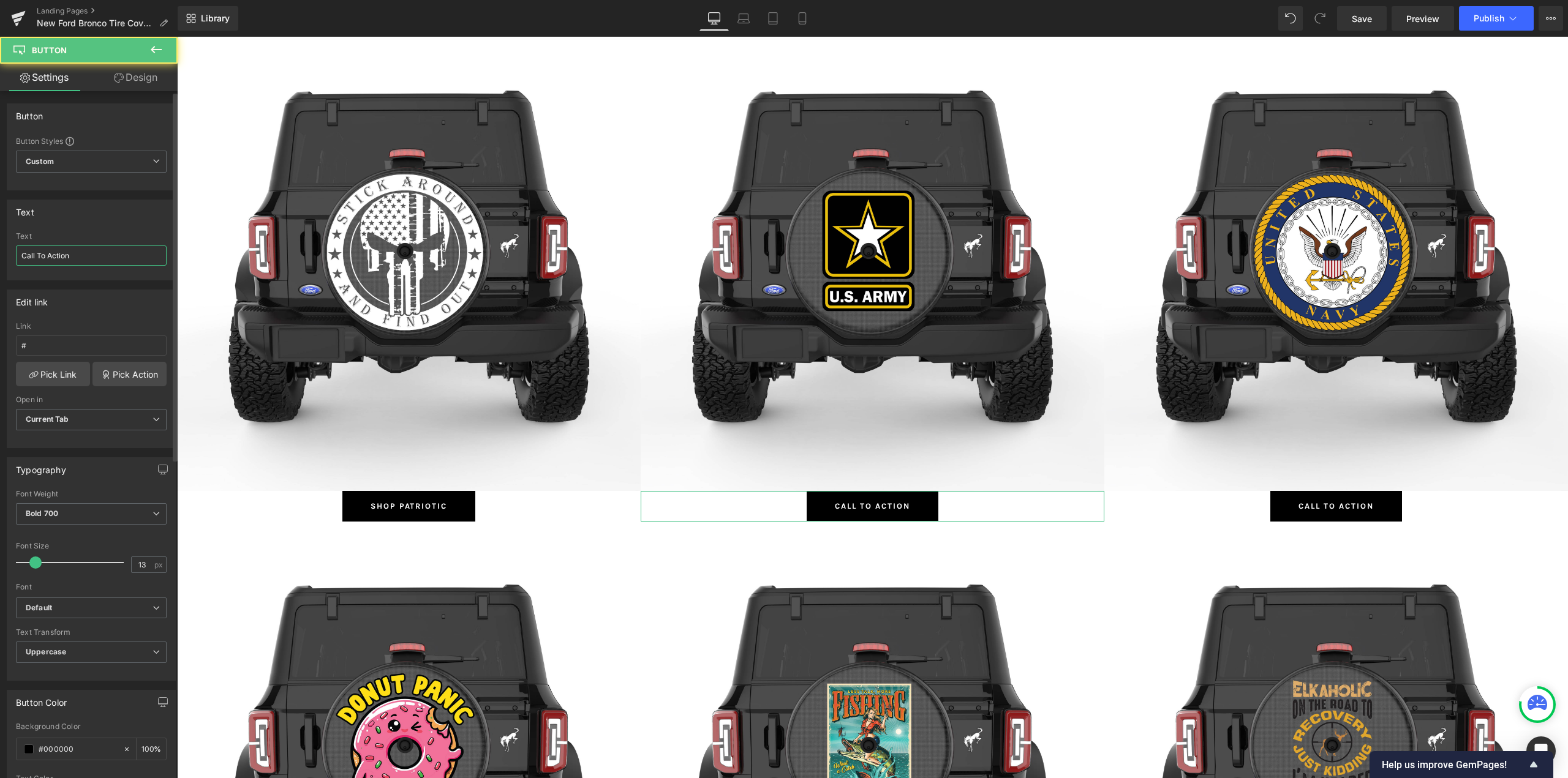
click at [85, 253] on input "Call To Action" at bounding box center [90, 255] width 150 height 20
paste input "Army"
click at [50, 373] on link "Pick Link" at bounding box center [53, 373] width 74 height 24
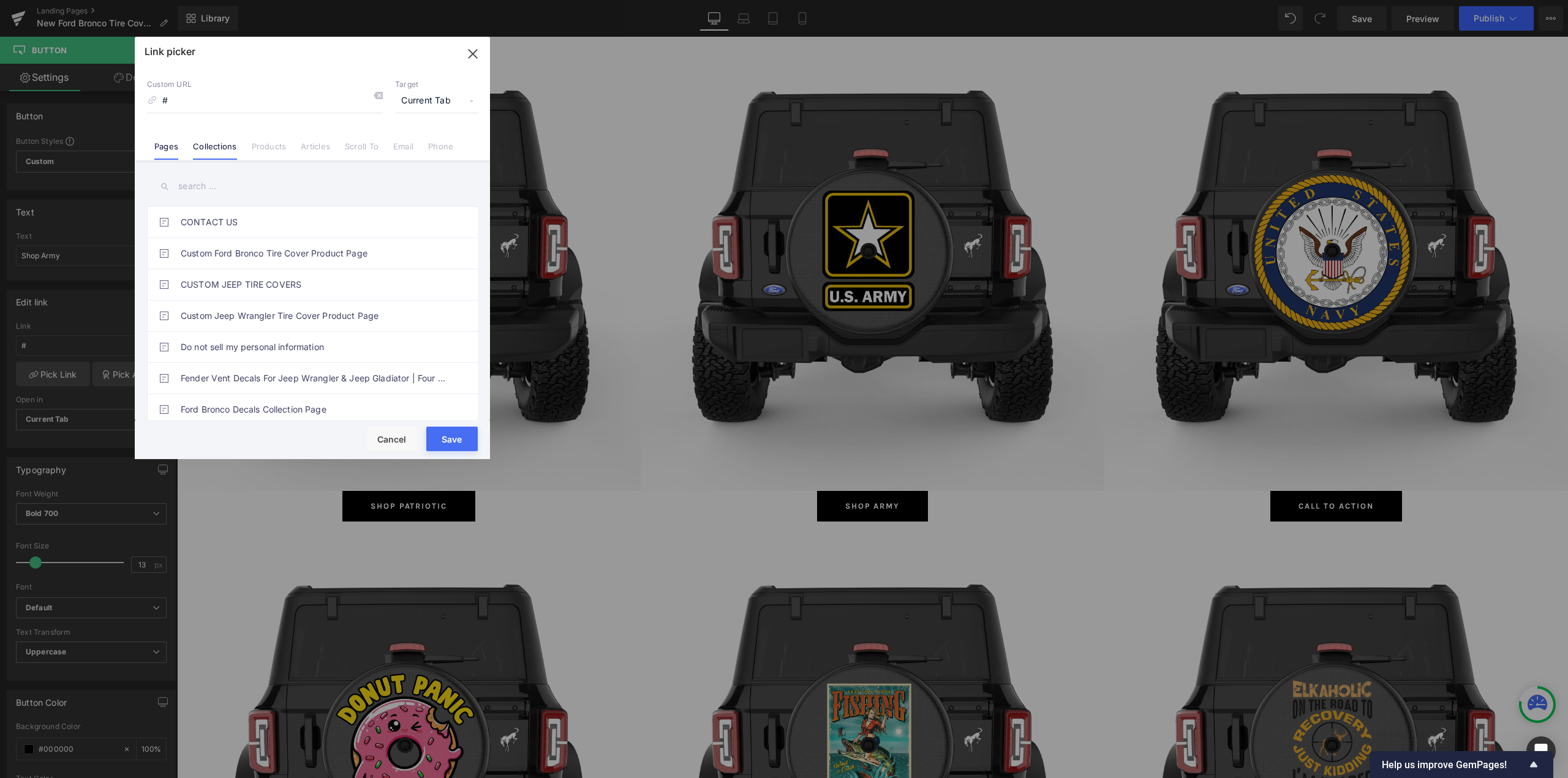
click at [216, 146] on link "Collections" at bounding box center [214, 150] width 44 height 19
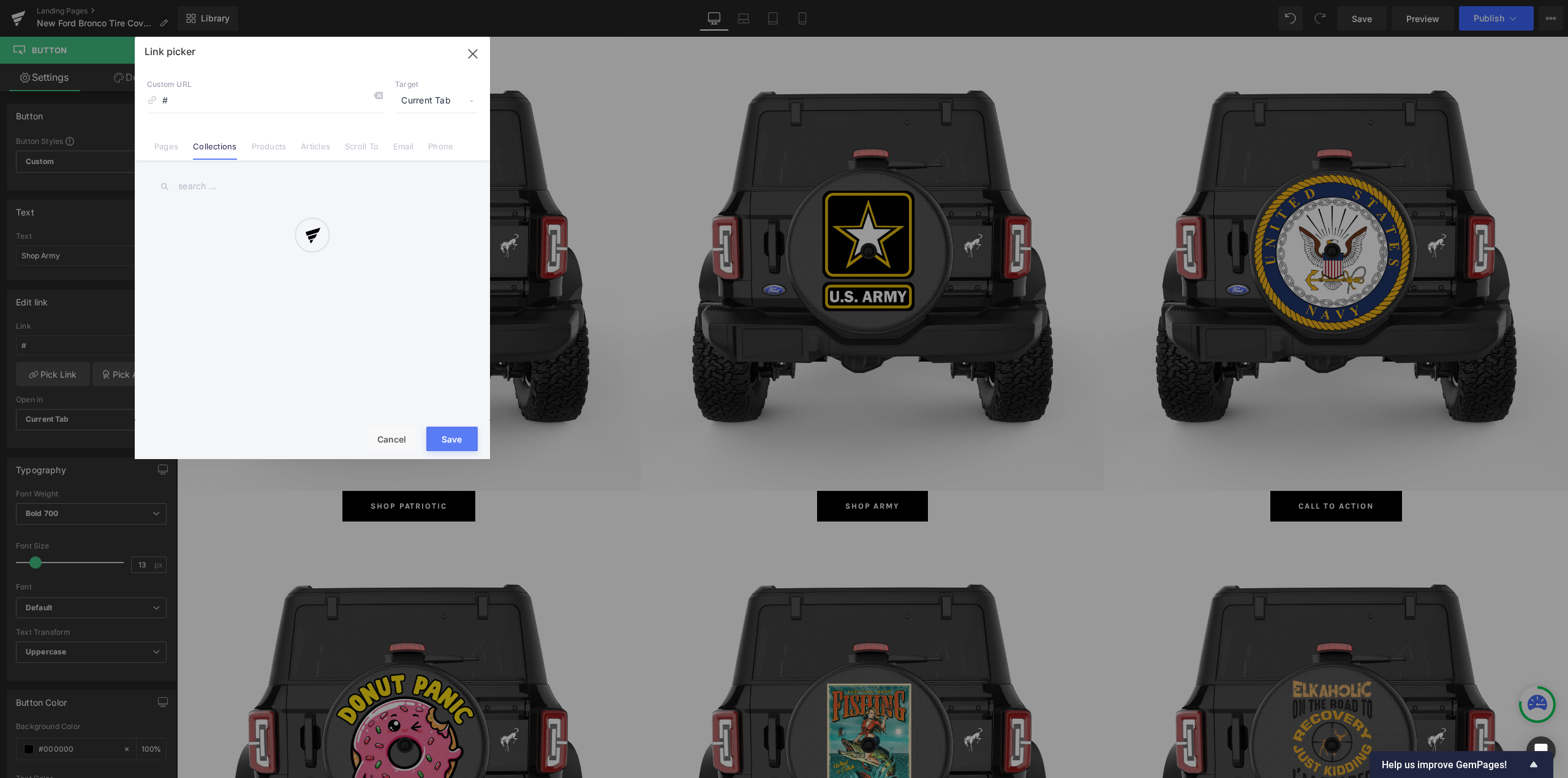
click at [198, 190] on div "Link picker Back to Library Insert Custom URL # Target Current Tab Current Tab …" at bounding box center [312, 248] width 355 height 422
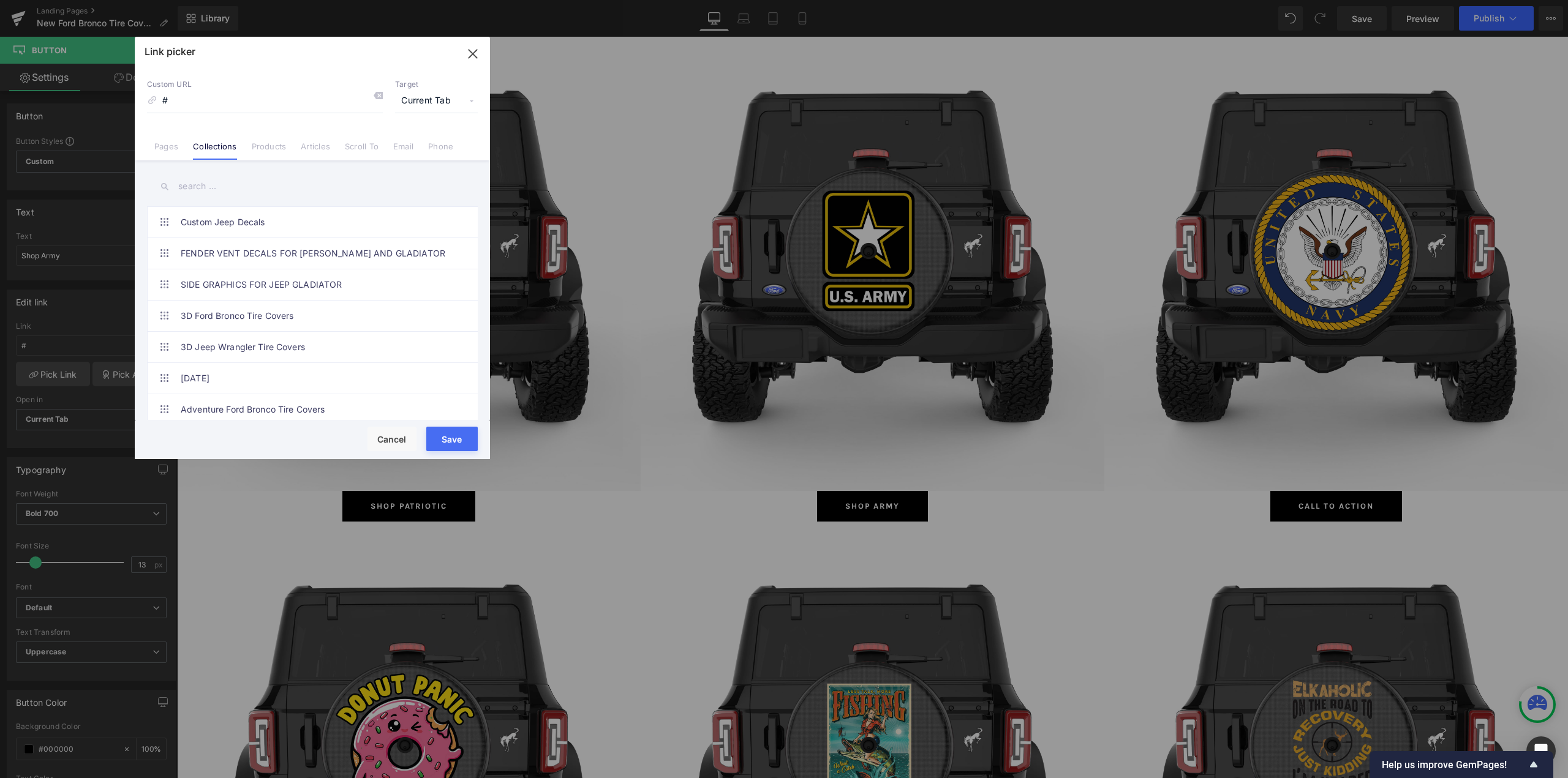
click at [202, 187] on input "text" at bounding box center [312, 186] width 330 height 27
paste input "Army"
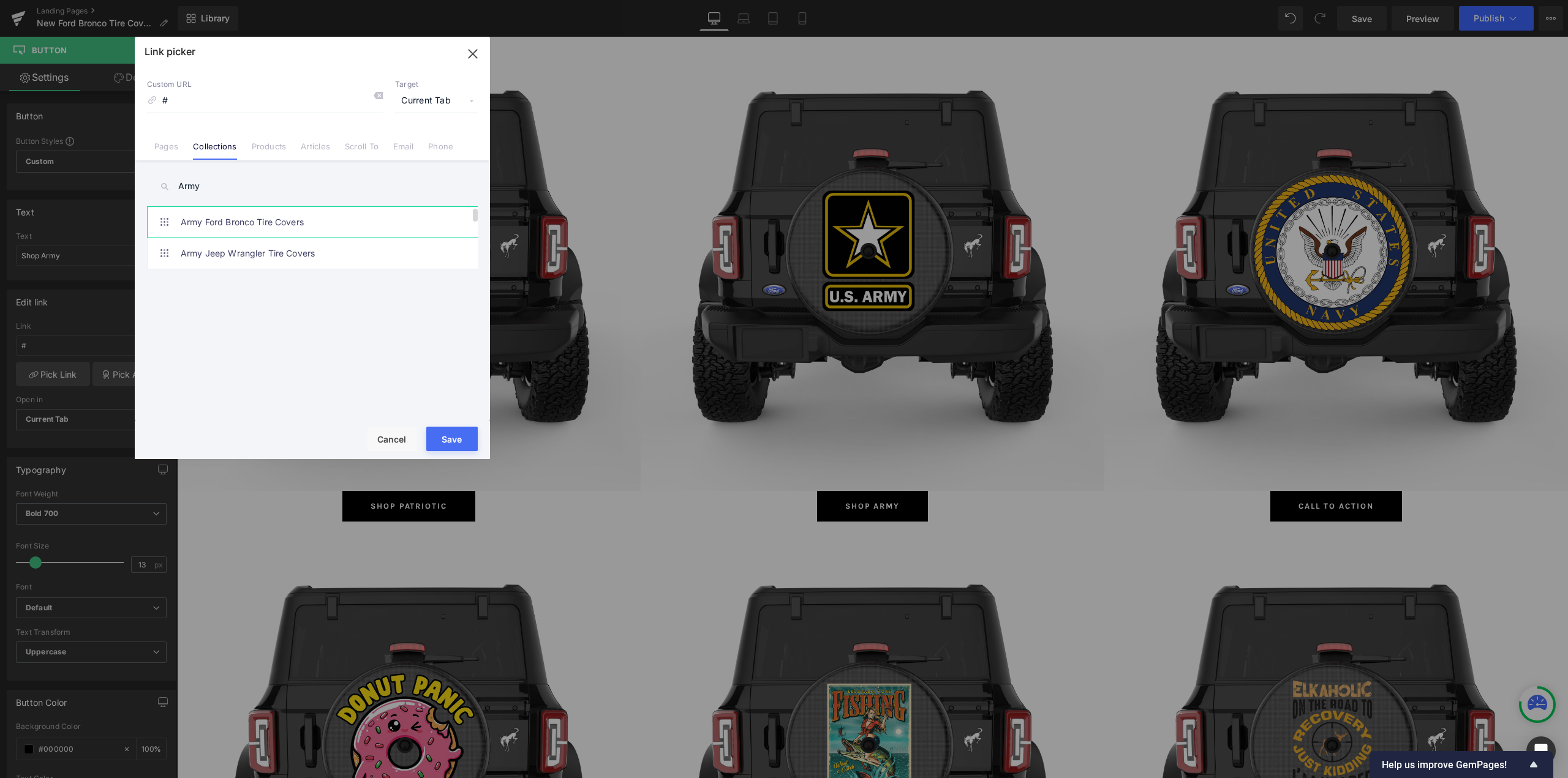
click at [213, 213] on link "Army Ford Bronco Tire Covers" at bounding box center [316, 222] width 270 height 30
drag, startPoint x: 445, startPoint y: 439, endPoint x: 981, endPoint y: 269, distance: 562.3
click at [445, 439] on button "Save" at bounding box center [451, 439] width 51 height 24
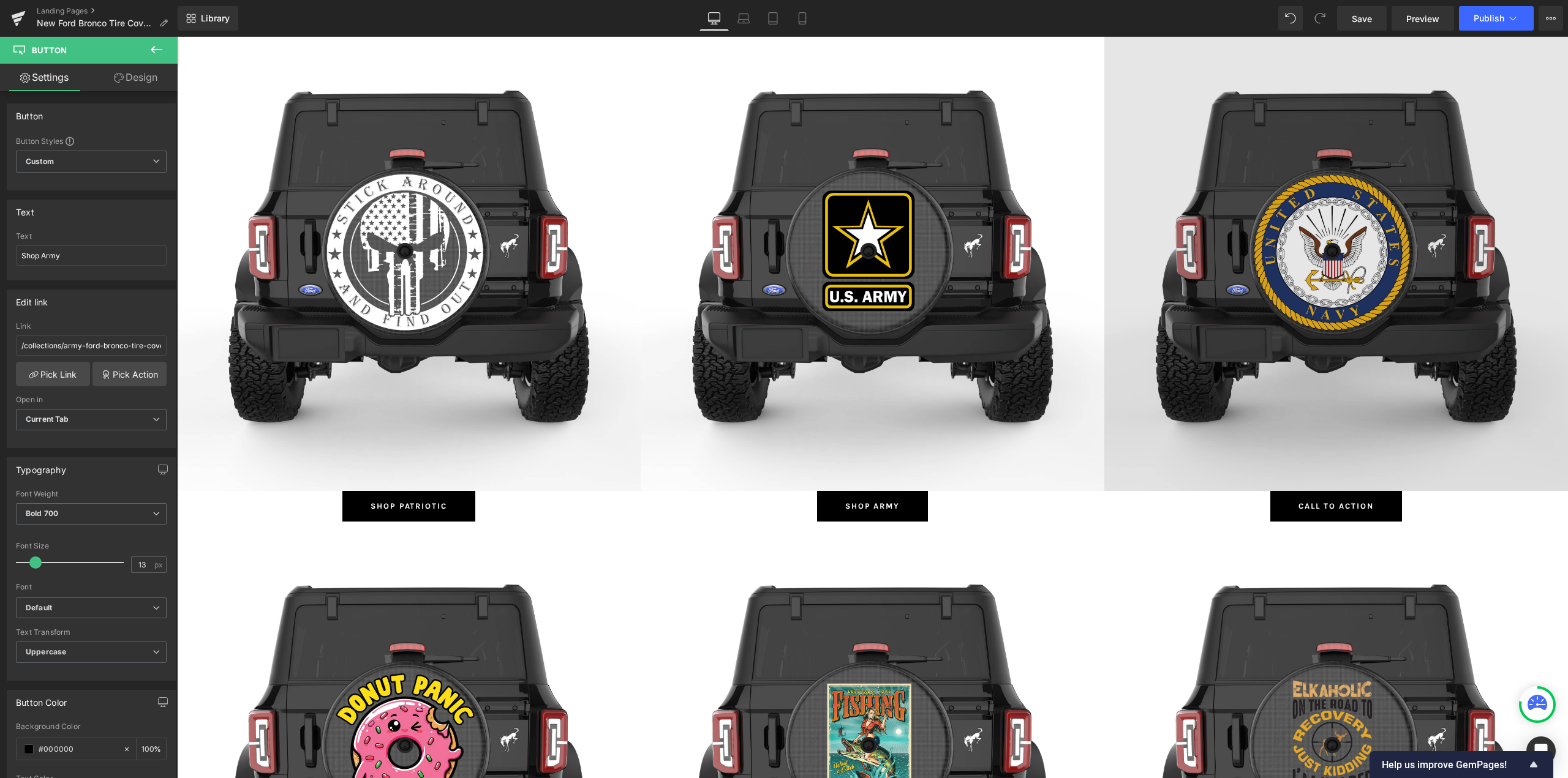
click at [1315, 187] on img at bounding box center [1336, 259] width 464 height 464
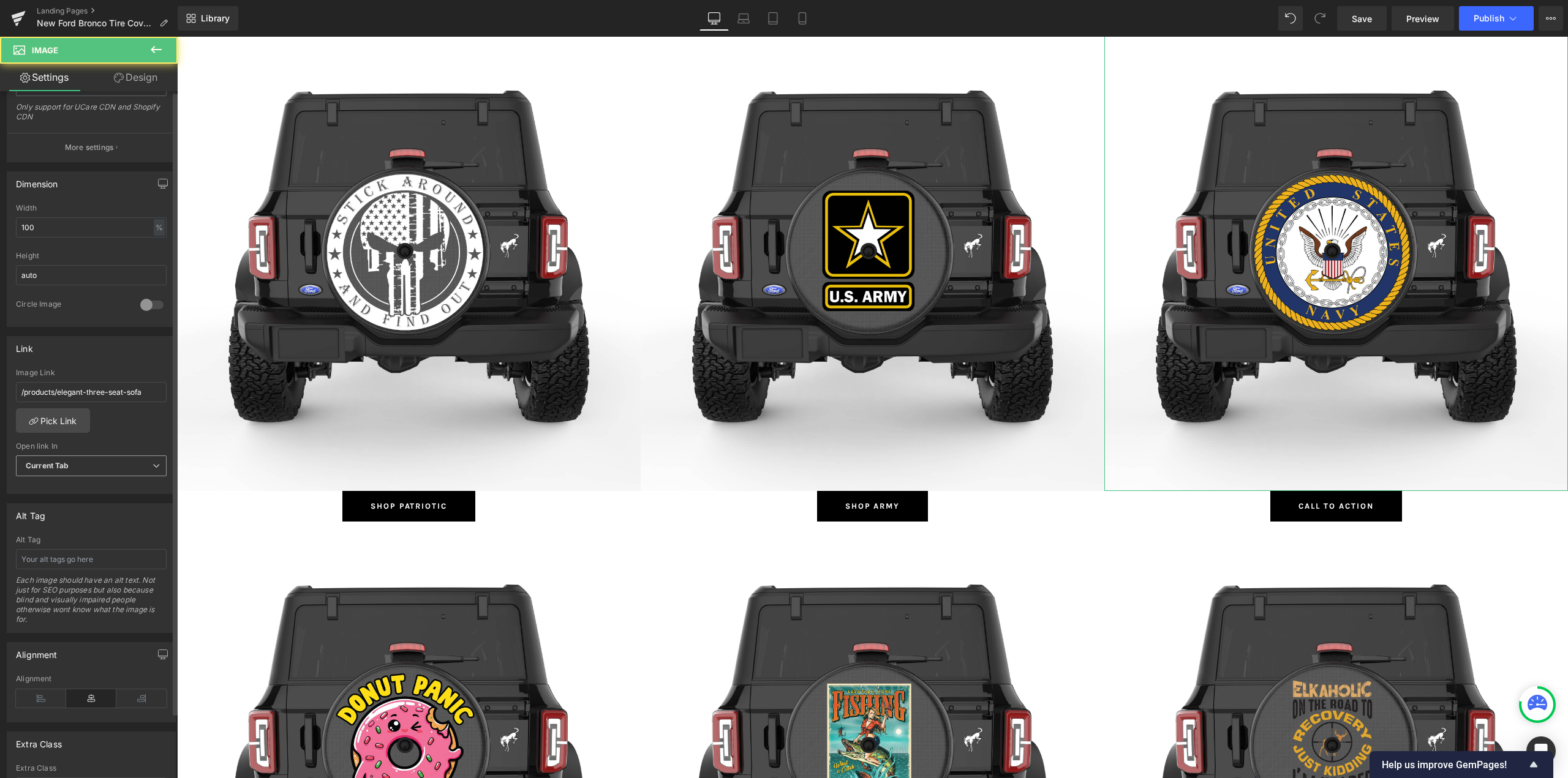
scroll to position [306, 0]
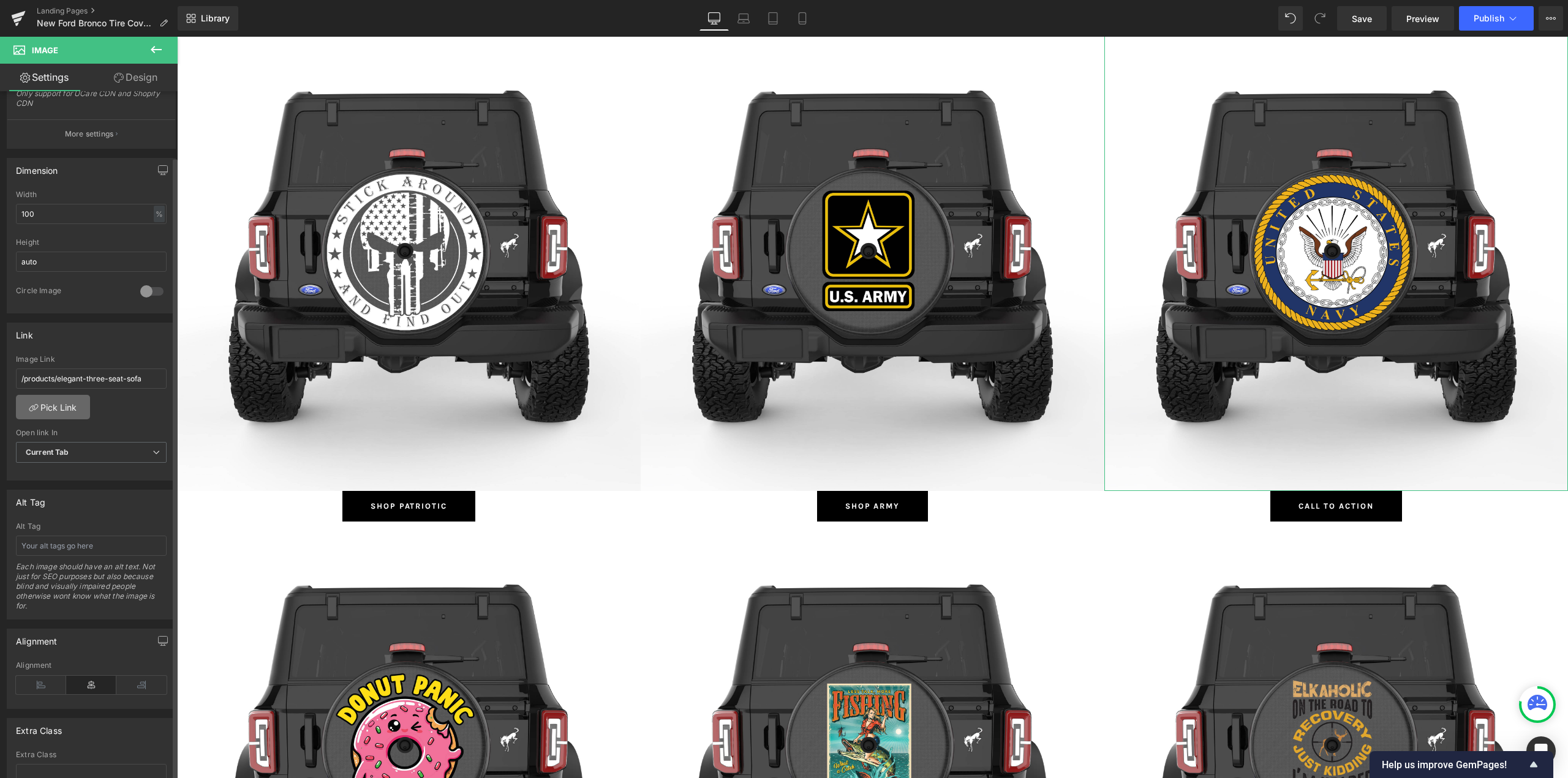
click at [55, 416] on link "Pick Link" at bounding box center [53, 407] width 74 height 24
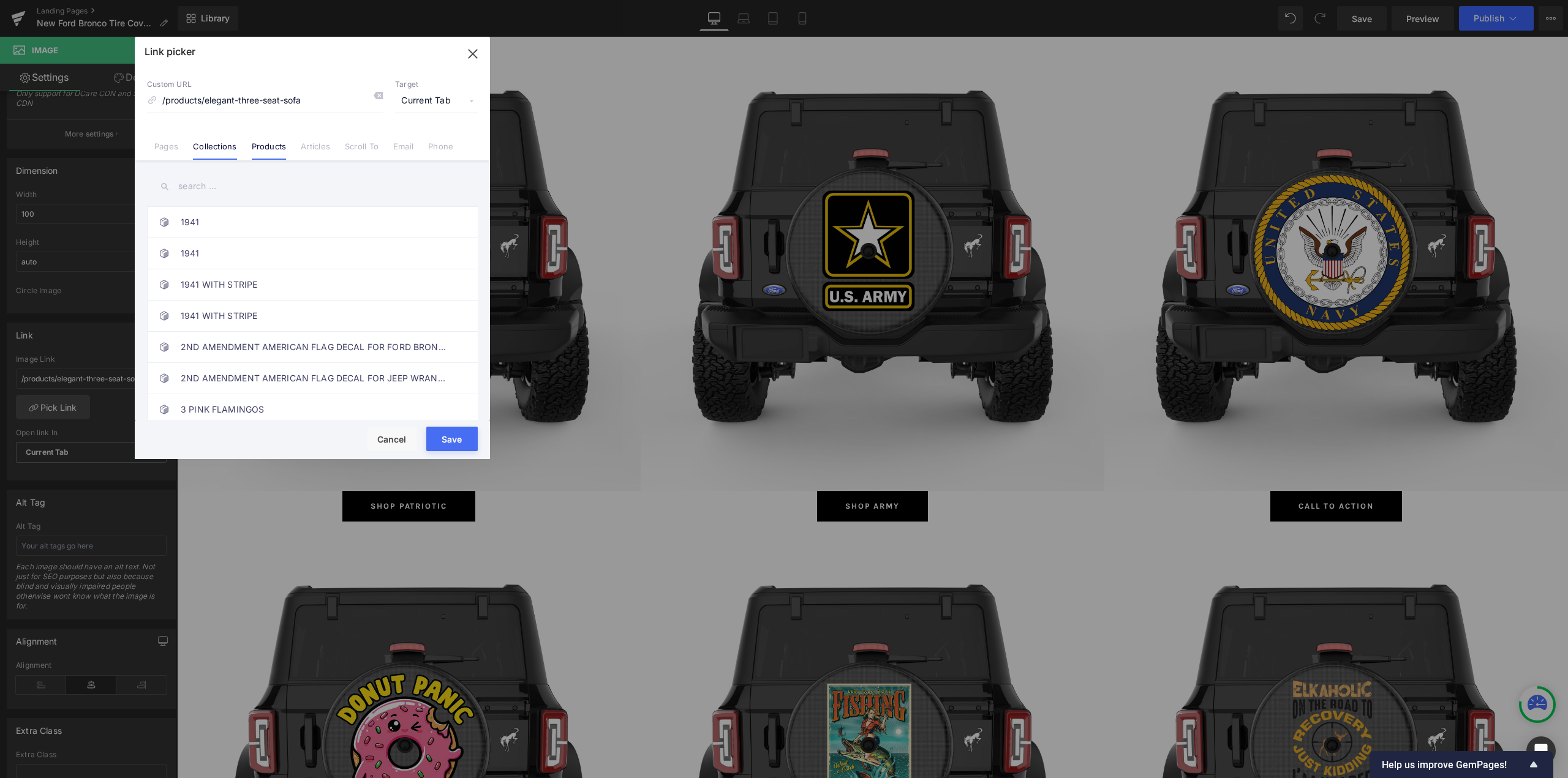
click at [213, 147] on link "Collections" at bounding box center [214, 150] width 44 height 19
click at [208, 185] on input "text" at bounding box center [312, 186] width 330 height 27
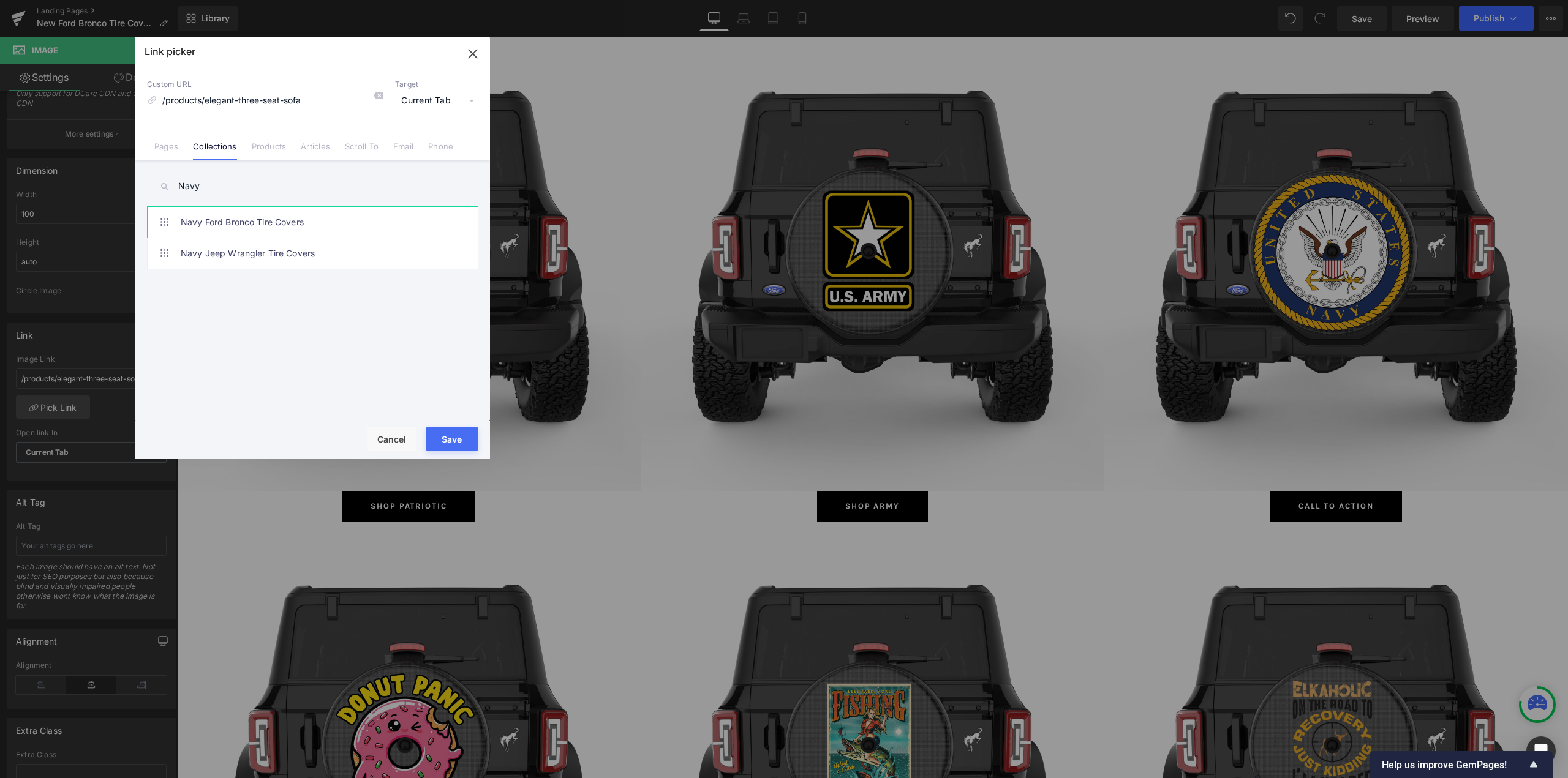
click at [213, 224] on link "Navy Ford Bronco Tire Covers" at bounding box center [316, 222] width 270 height 30
click at [450, 436] on button "Save" at bounding box center [451, 439] width 51 height 24
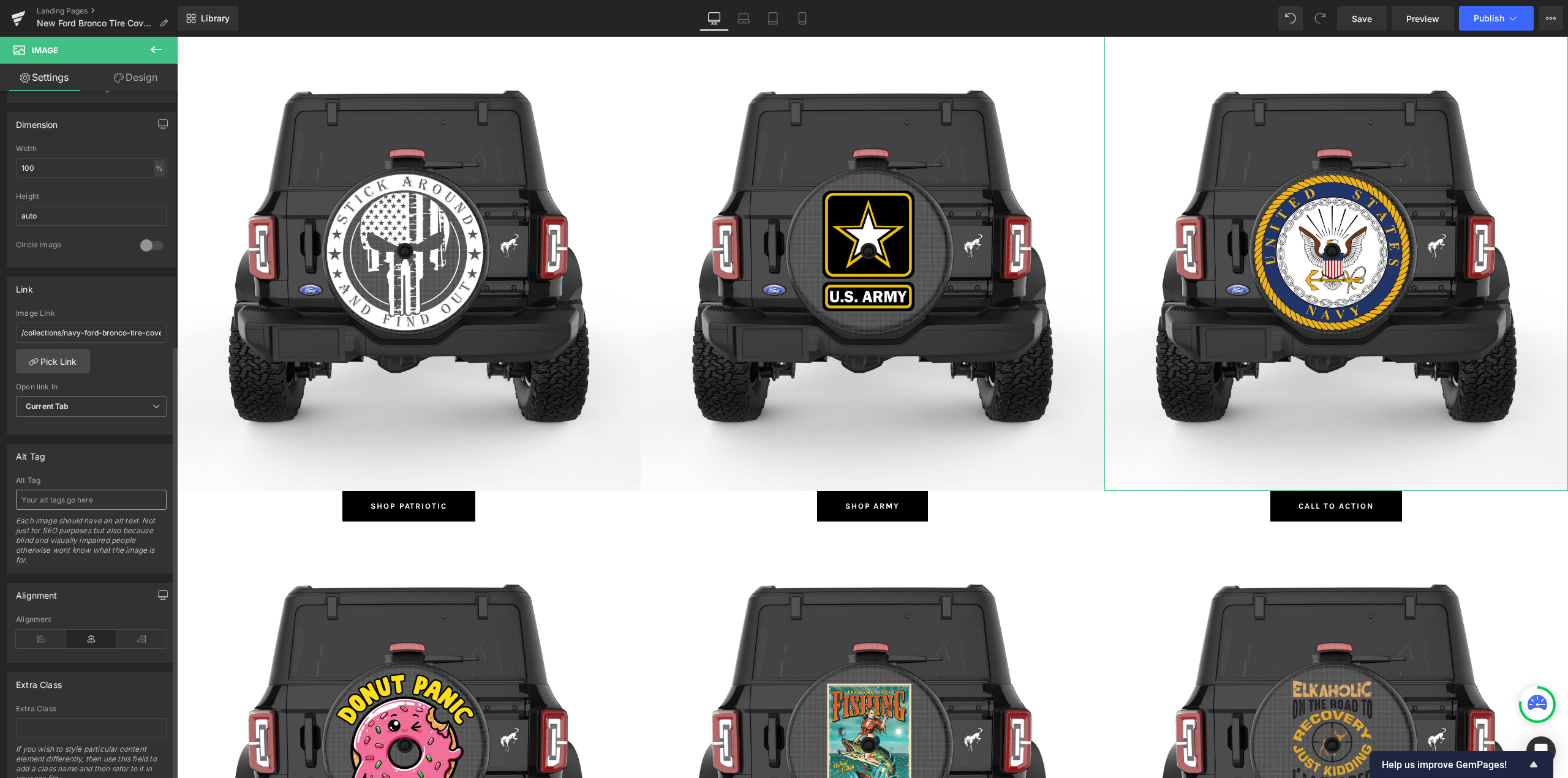
scroll to position [400, 0]
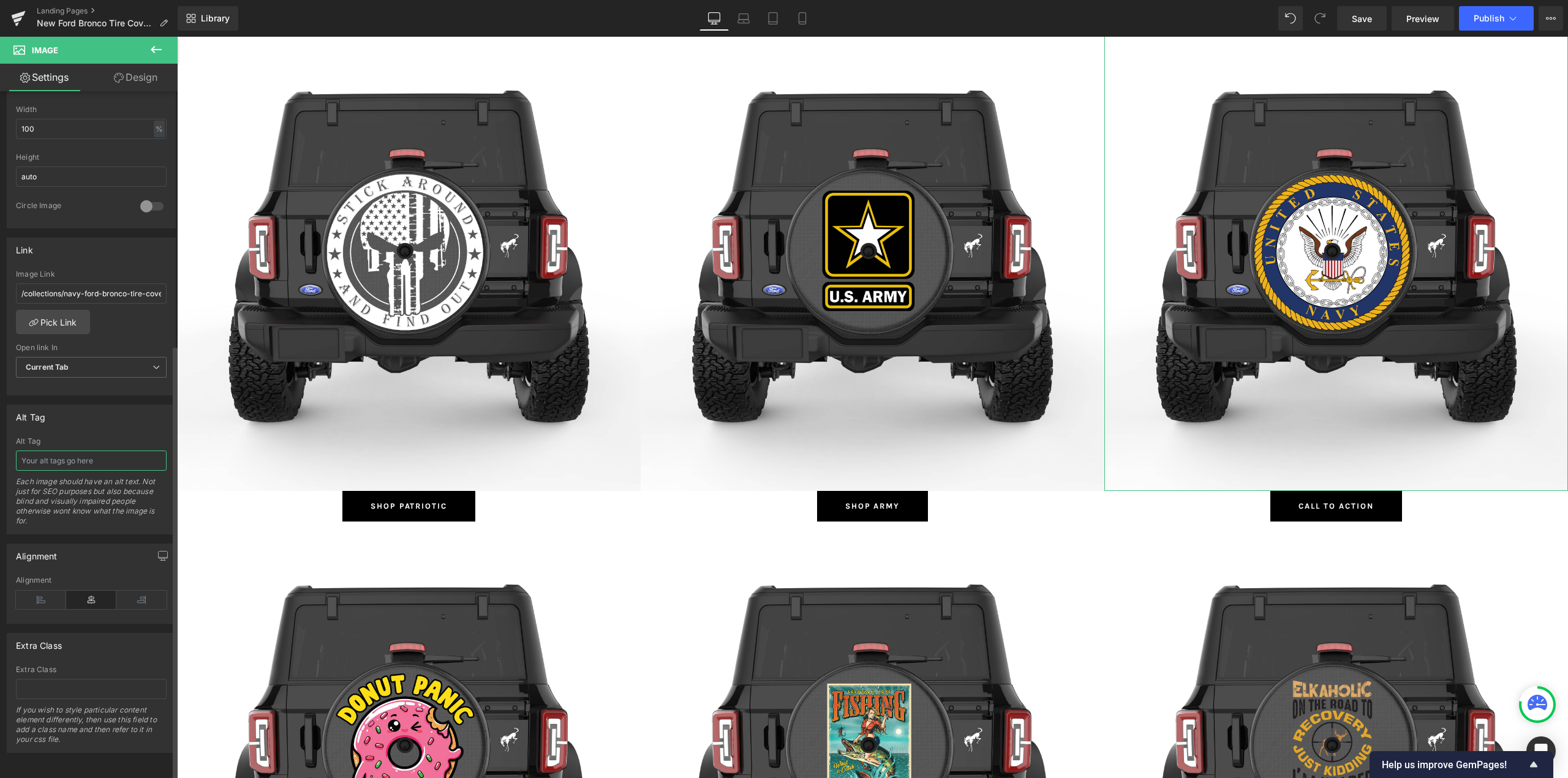
click at [79, 453] on input "text" at bounding box center [90, 460] width 150 height 20
paste input "Navy"
click at [1332, 506] on span "Button" at bounding box center [1336, 507] width 28 height 15
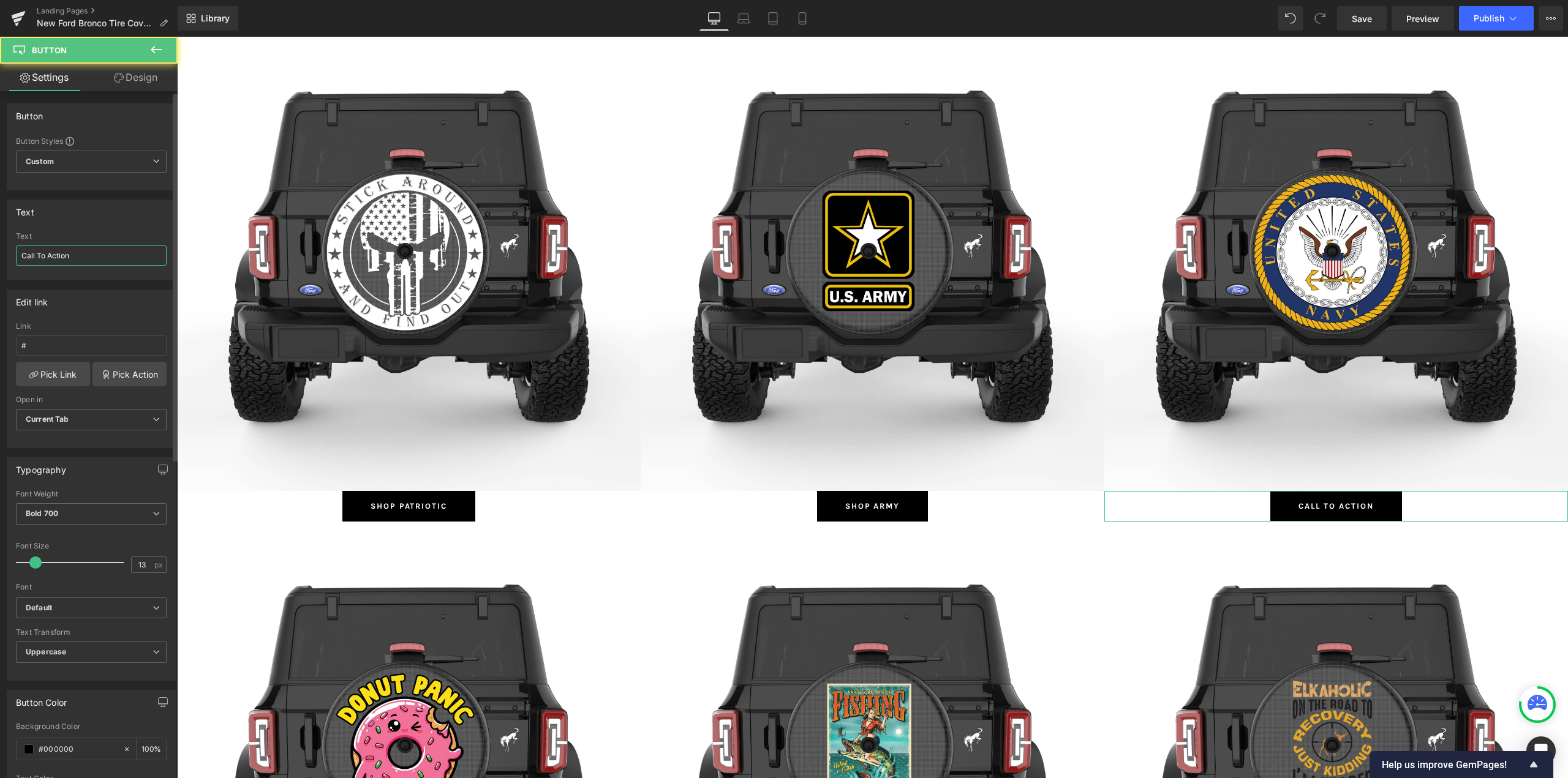
click at [83, 255] on input "Call To Action" at bounding box center [90, 255] width 150 height 20
paste input "Navy"
click at [41, 373] on link "Pick Link" at bounding box center [53, 373] width 74 height 24
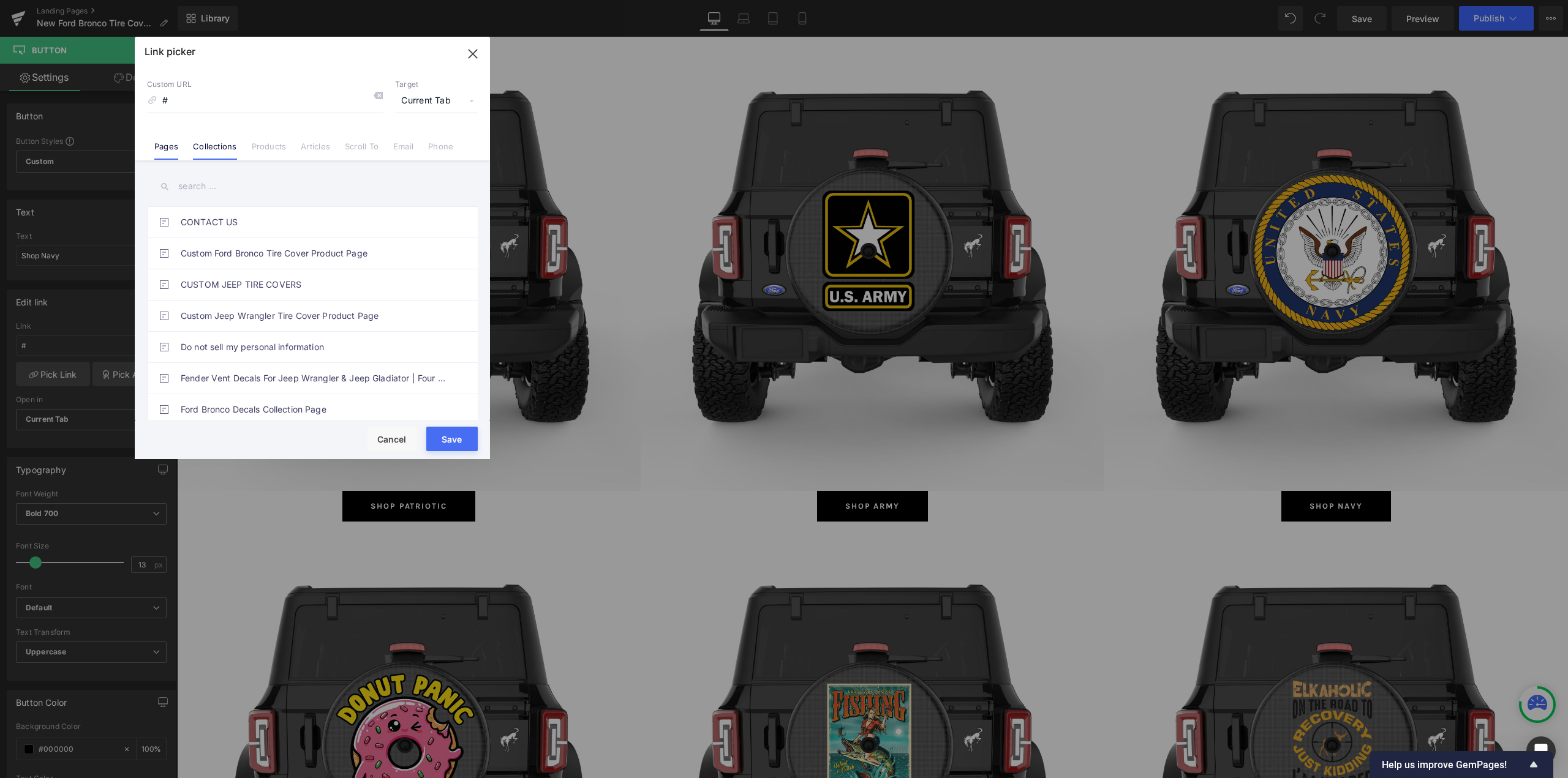
click at [217, 144] on link "Collections" at bounding box center [214, 150] width 44 height 19
click at [200, 184] on input "text" at bounding box center [312, 186] width 330 height 27
paste input "Navy"
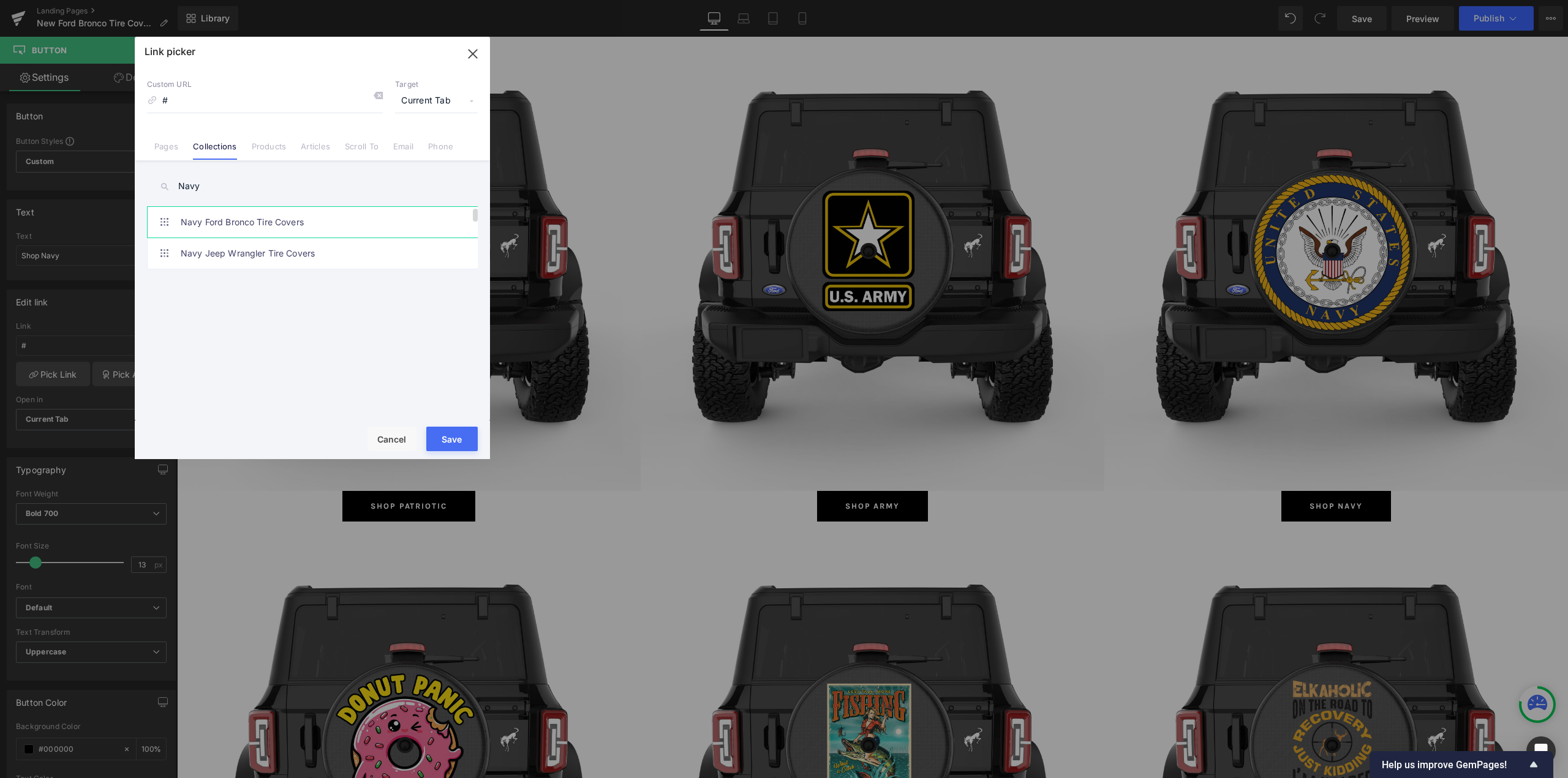
click at [213, 222] on link "Navy Ford Bronco Tire Covers" at bounding box center [316, 222] width 270 height 30
click at [454, 430] on button "Save" at bounding box center [451, 439] width 51 height 24
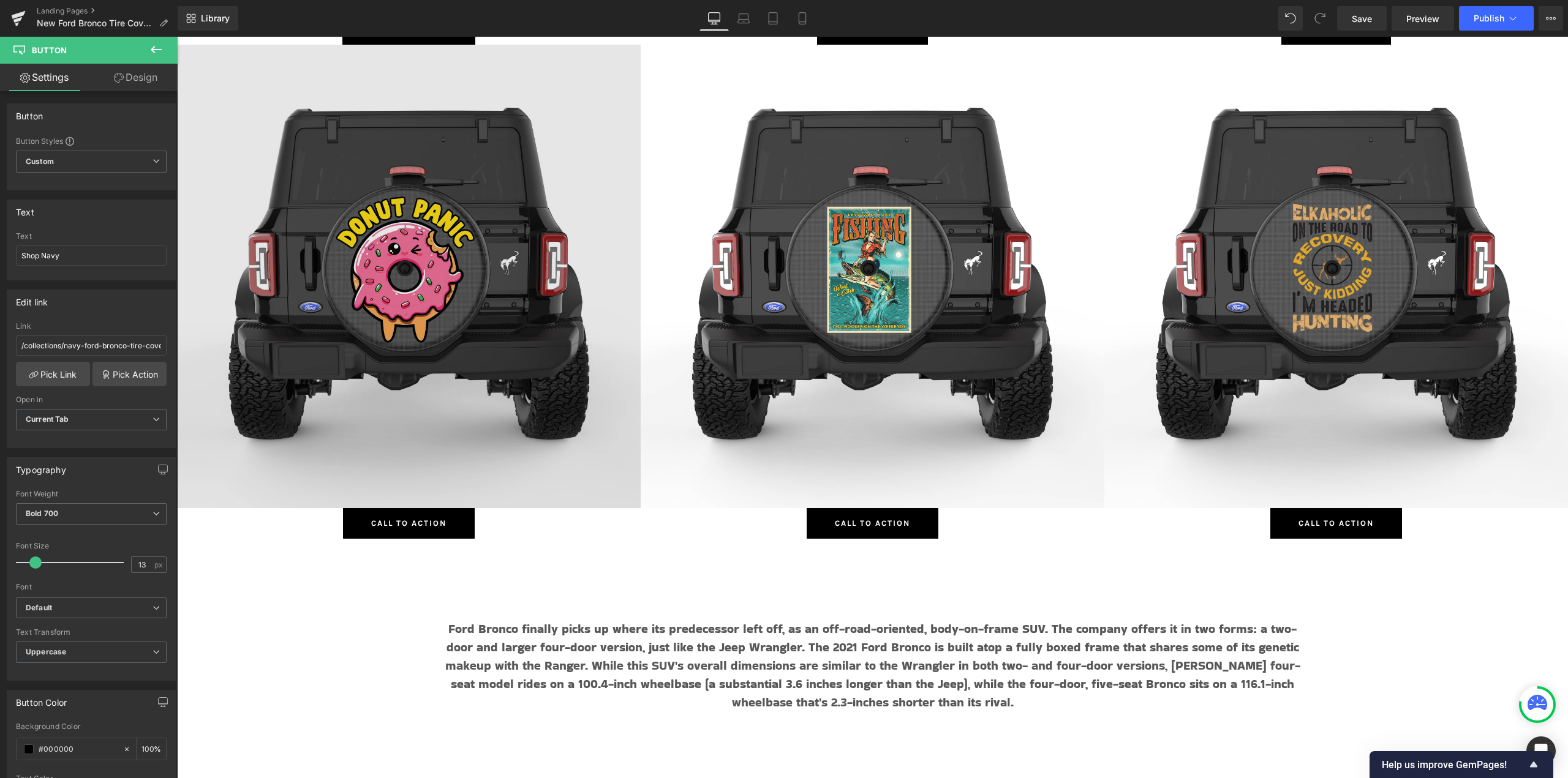
scroll to position [5756, 0]
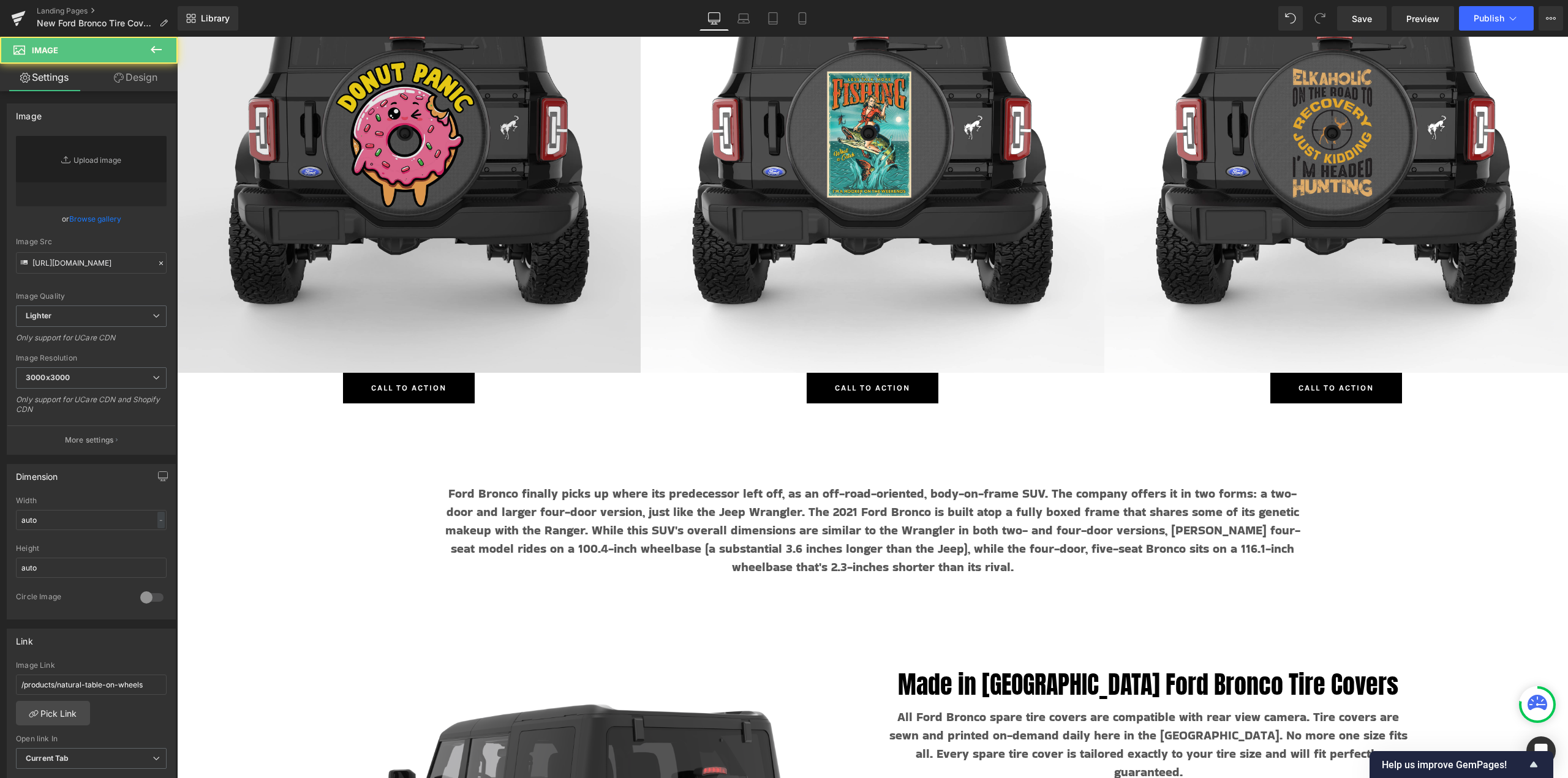
click at [396, 120] on img at bounding box center [409, 142] width 464 height 464
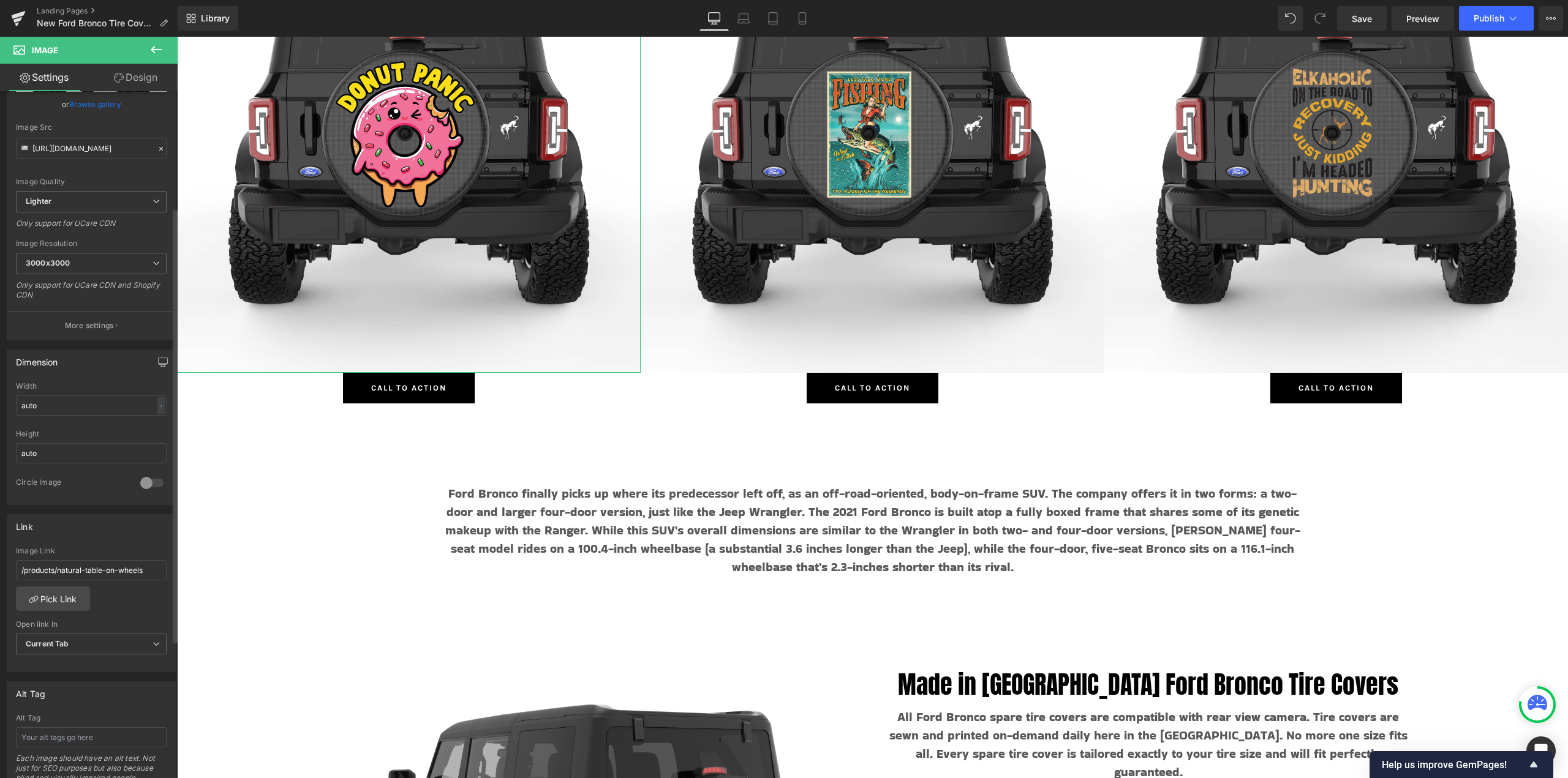
scroll to position [184, 0]
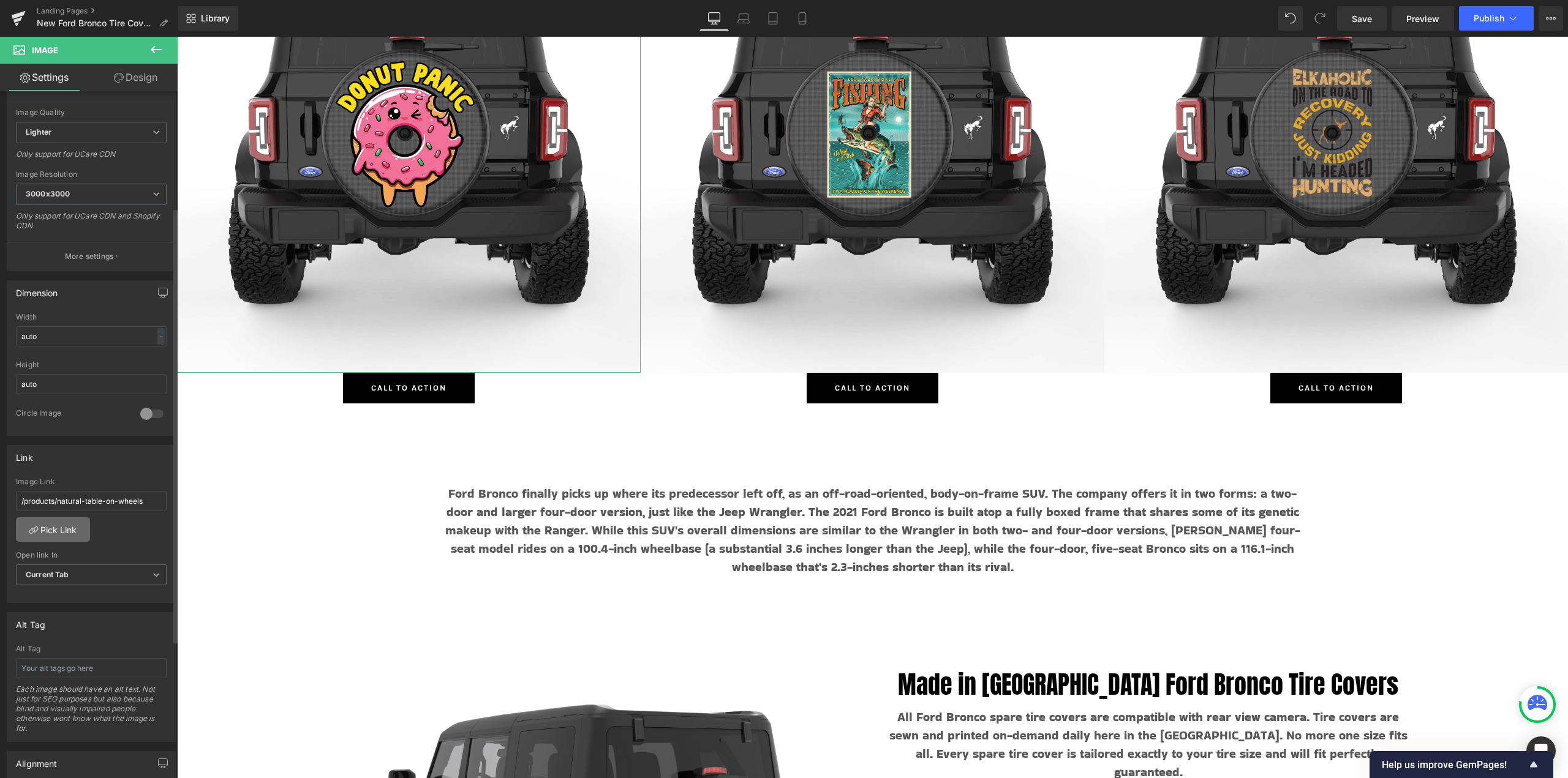
click at [56, 530] on link "Pick Link" at bounding box center [53, 529] width 74 height 24
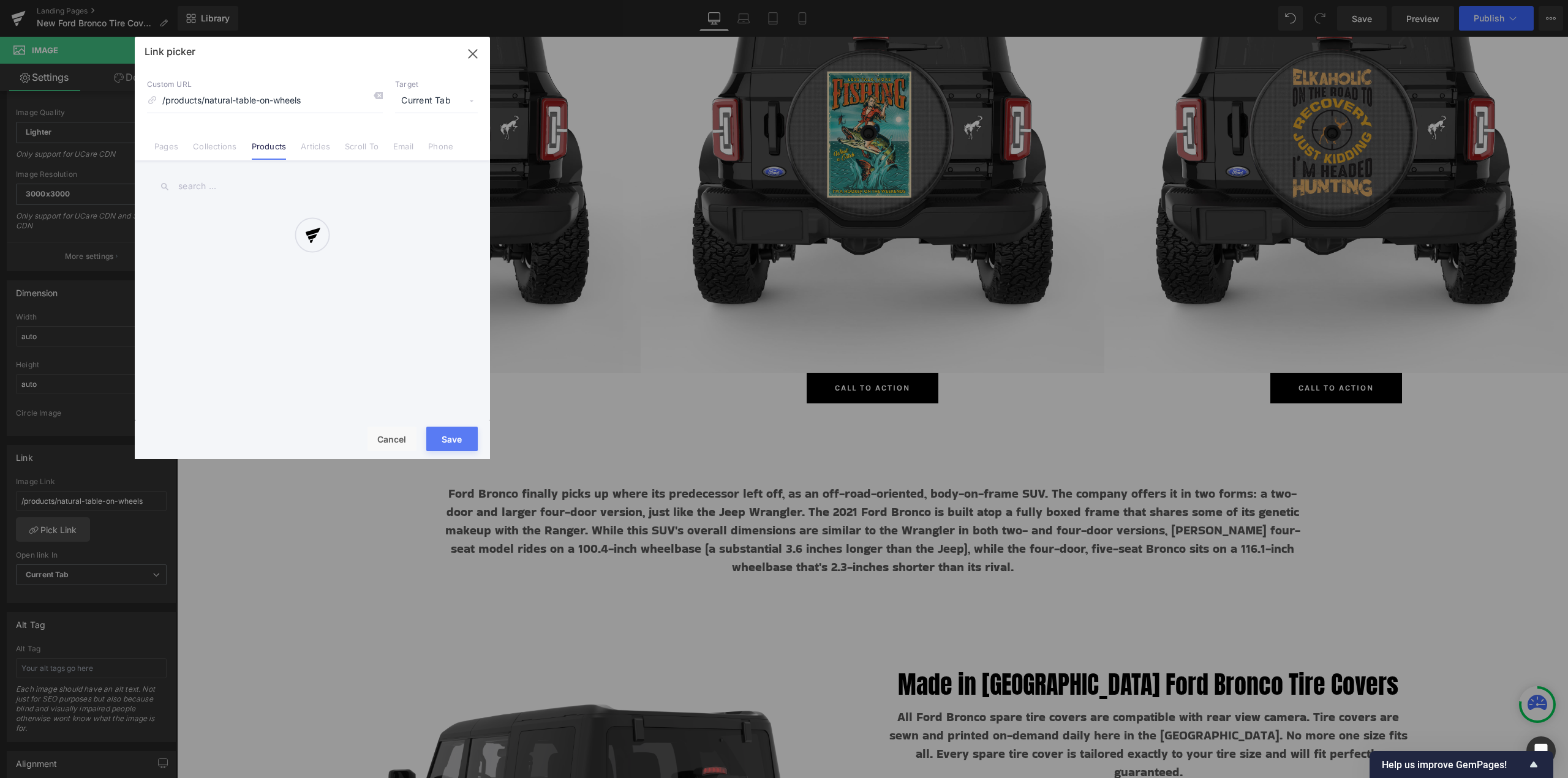
click at [213, 145] on div at bounding box center [312, 248] width 355 height 422
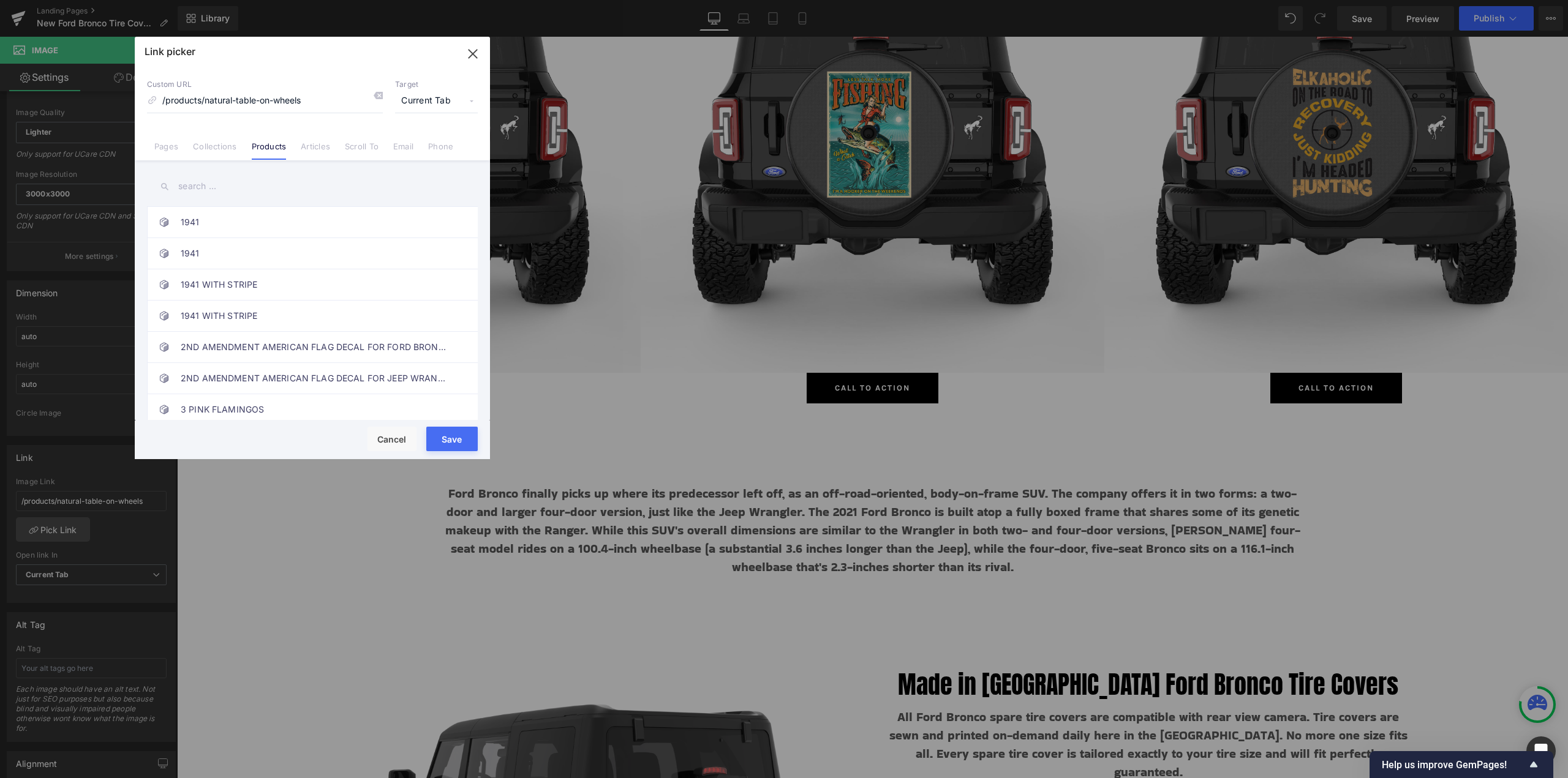
click at [219, 147] on link "Collections" at bounding box center [214, 150] width 44 height 19
click at [219, 182] on input "text" at bounding box center [312, 186] width 330 height 27
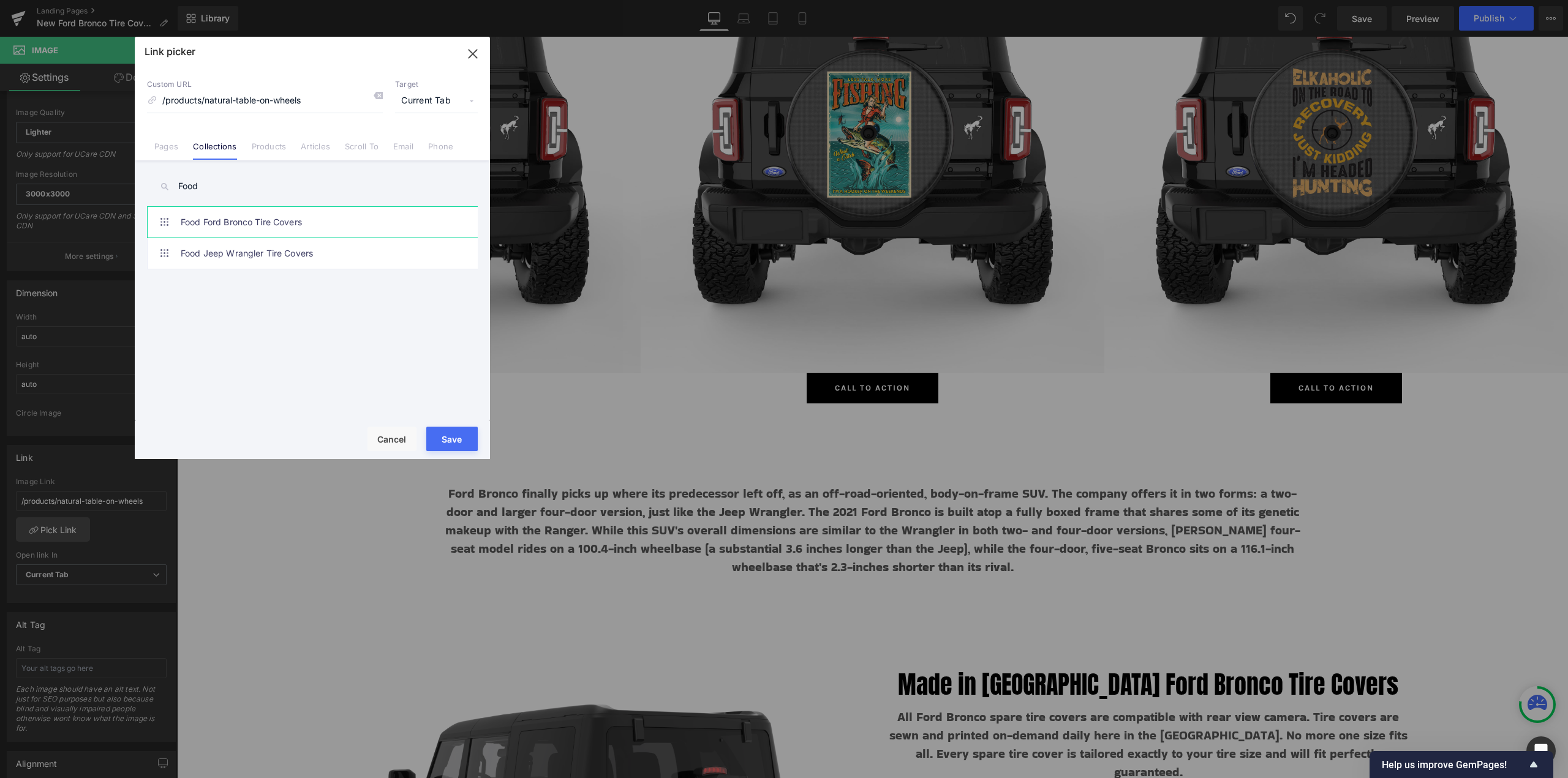
click at [250, 222] on link "Food Ford Bronco Tire Covers" at bounding box center [316, 222] width 270 height 30
click at [455, 438] on button "Save" at bounding box center [451, 439] width 51 height 24
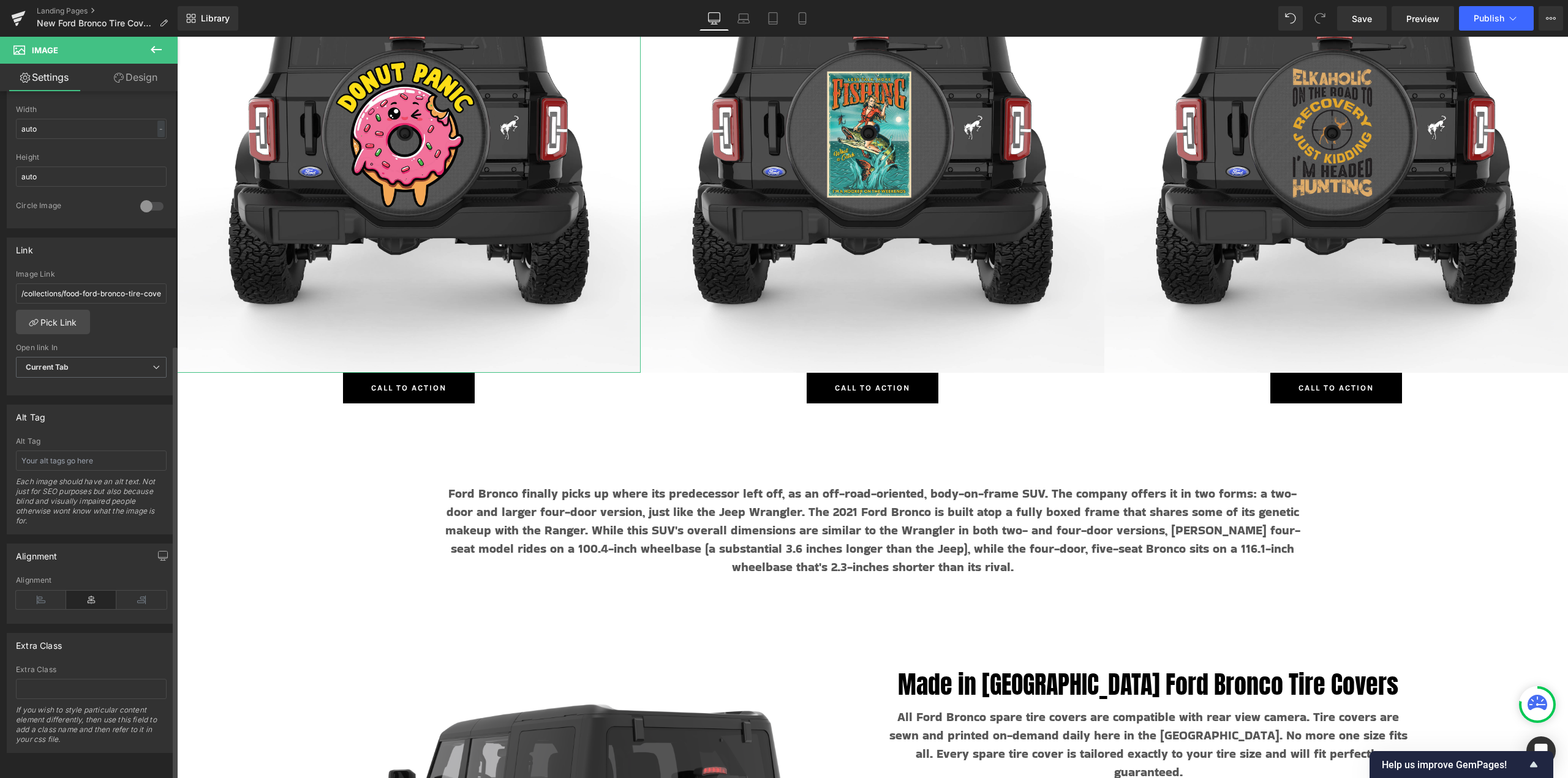
scroll to position [400, 0]
click at [56, 450] on input "text" at bounding box center [90, 460] width 150 height 20
paste input "Food"
click at [400, 389] on span "Button" at bounding box center [409, 388] width 28 height 15
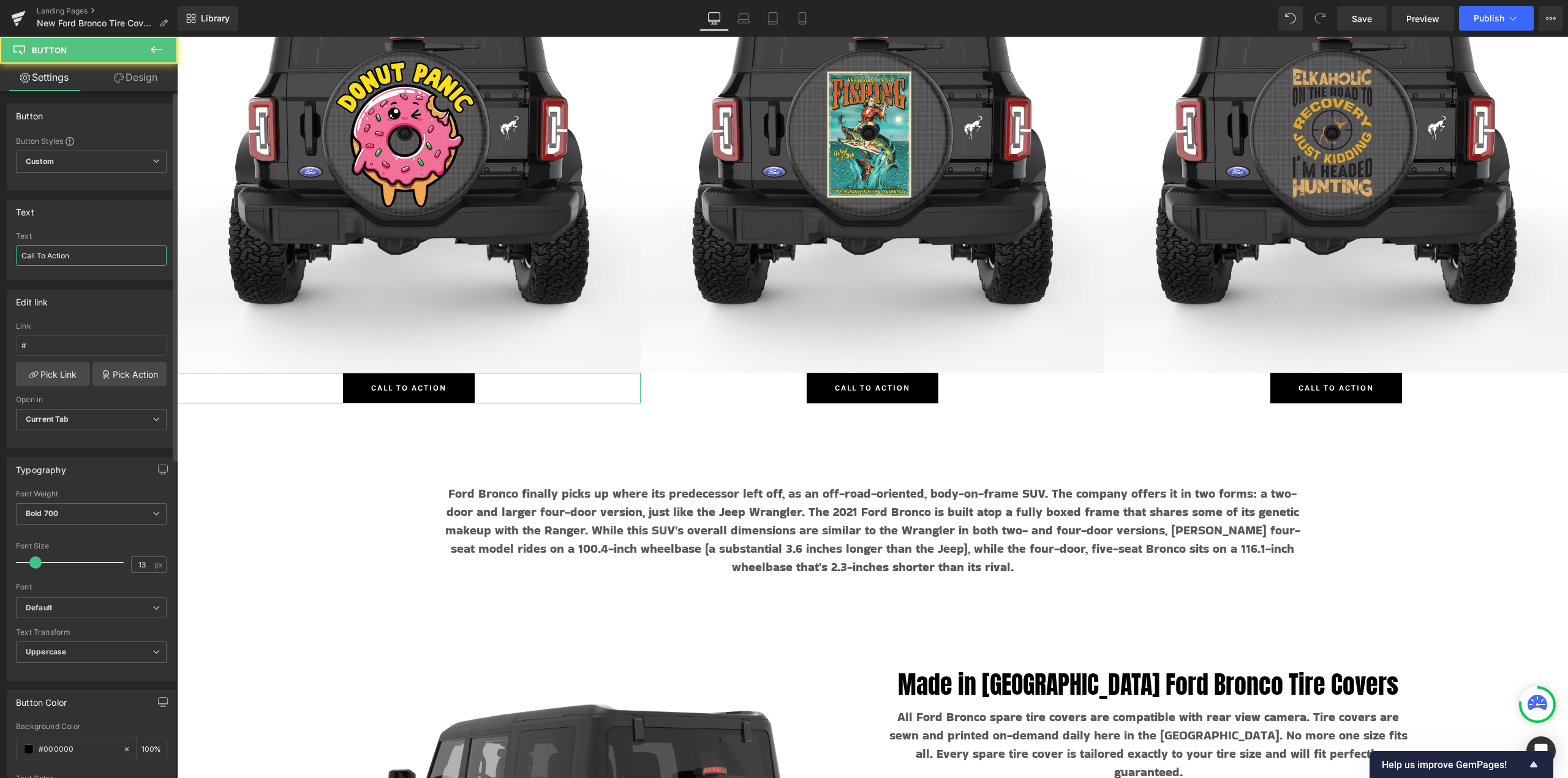
click at [90, 256] on input "Call To Action" at bounding box center [90, 255] width 150 height 20
paste input "Food"
click at [60, 376] on link "Pick Link" at bounding box center [53, 373] width 74 height 24
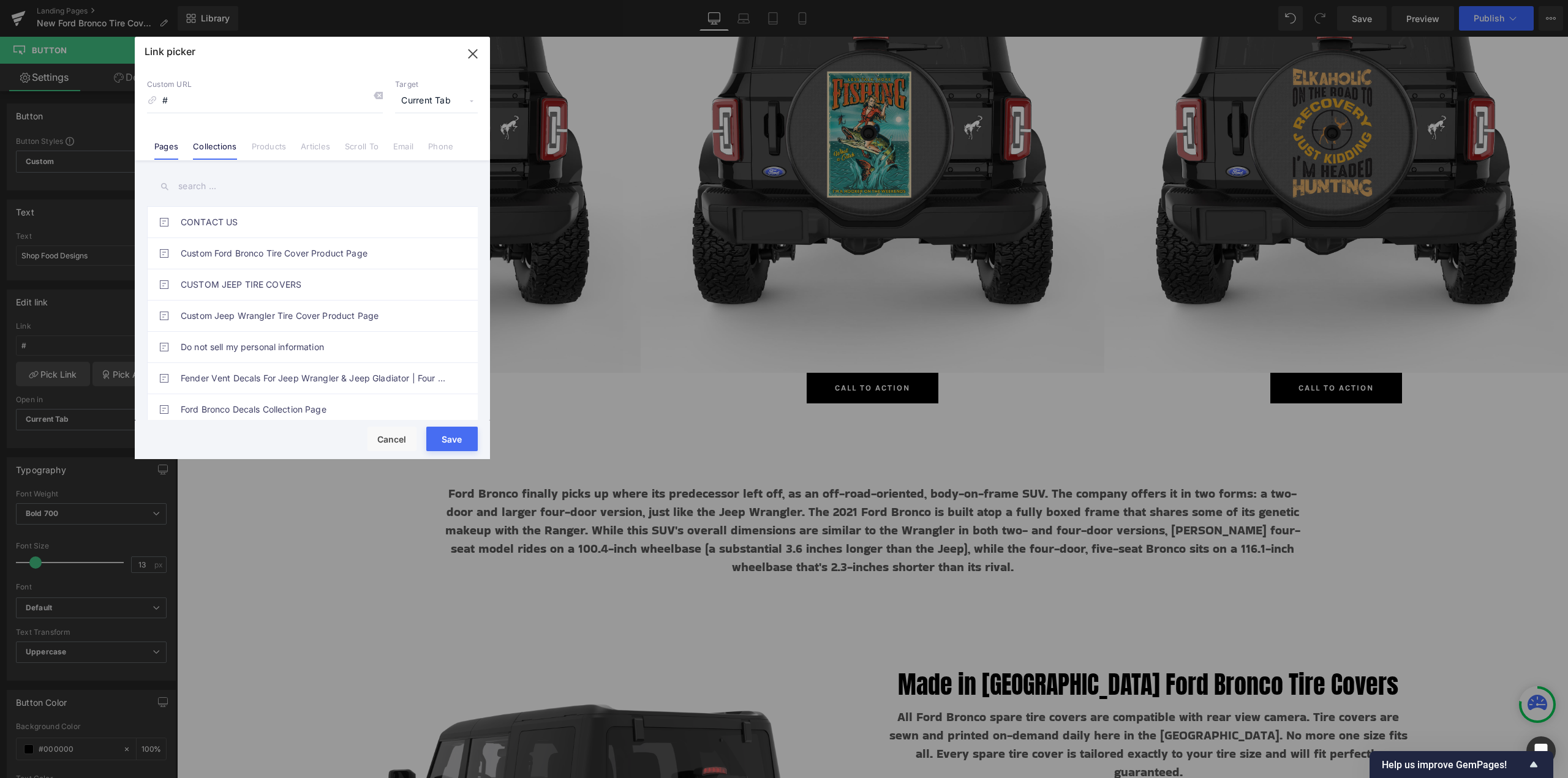
drag, startPoint x: 203, startPoint y: 147, endPoint x: 196, endPoint y: 194, distance: 47.5
click at [202, 147] on link "Collections" at bounding box center [214, 150] width 44 height 19
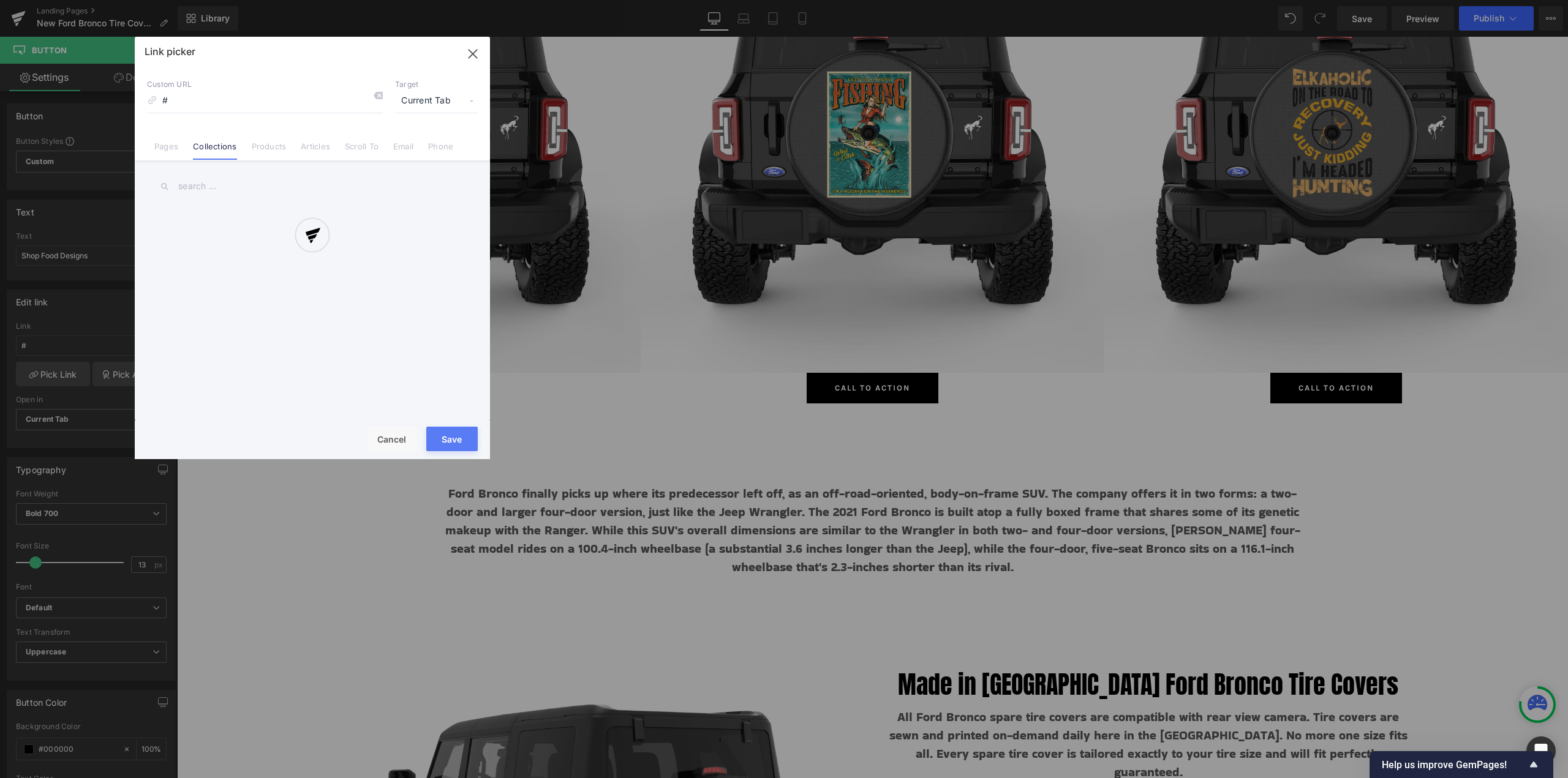
click at [199, 181] on div at bounding box center [312, 248] width 355 height 422
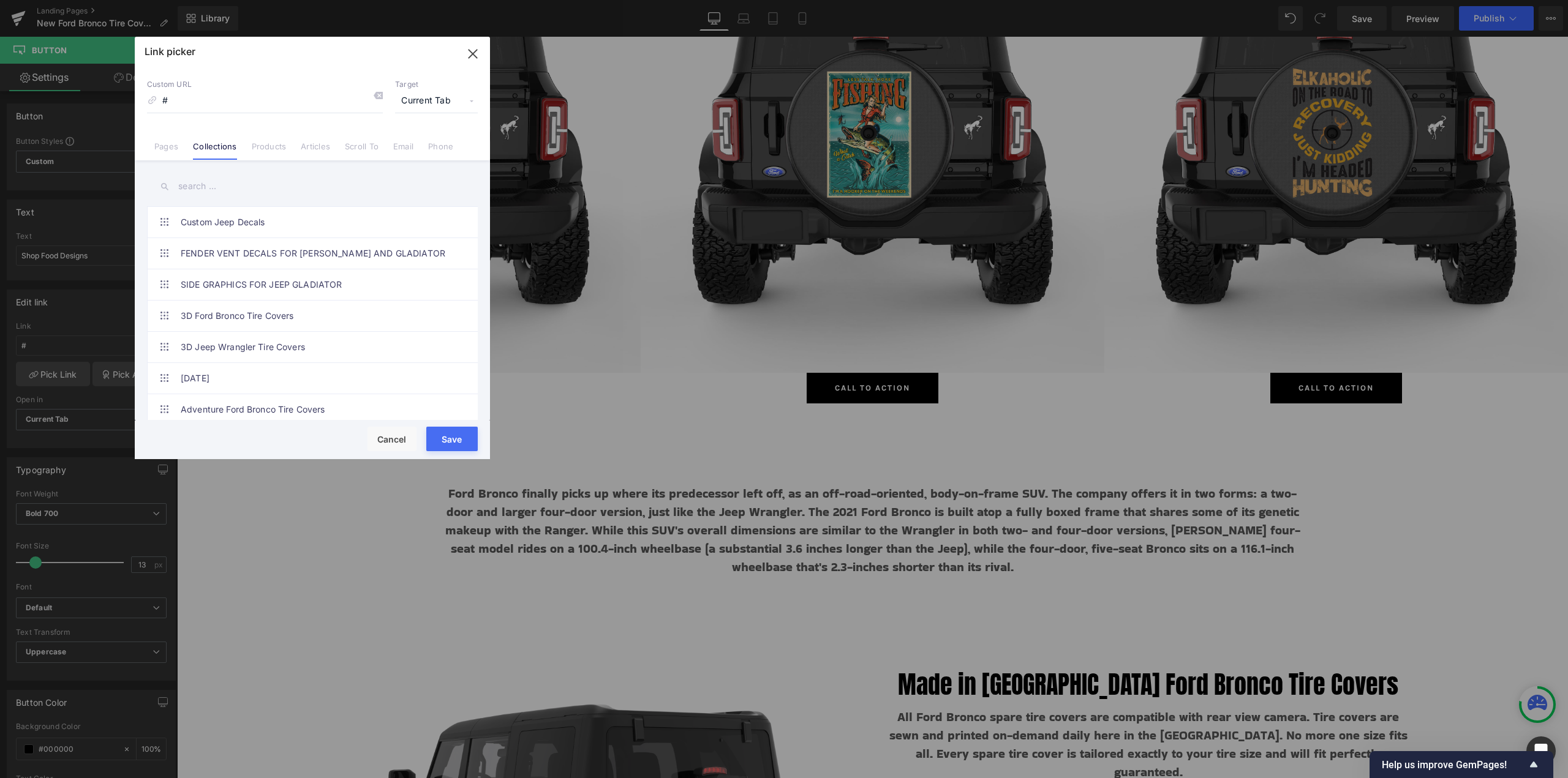
click at [205, 188] on input "text" at bounding box center [312, 186] width 330 height 27
paste input "Food"
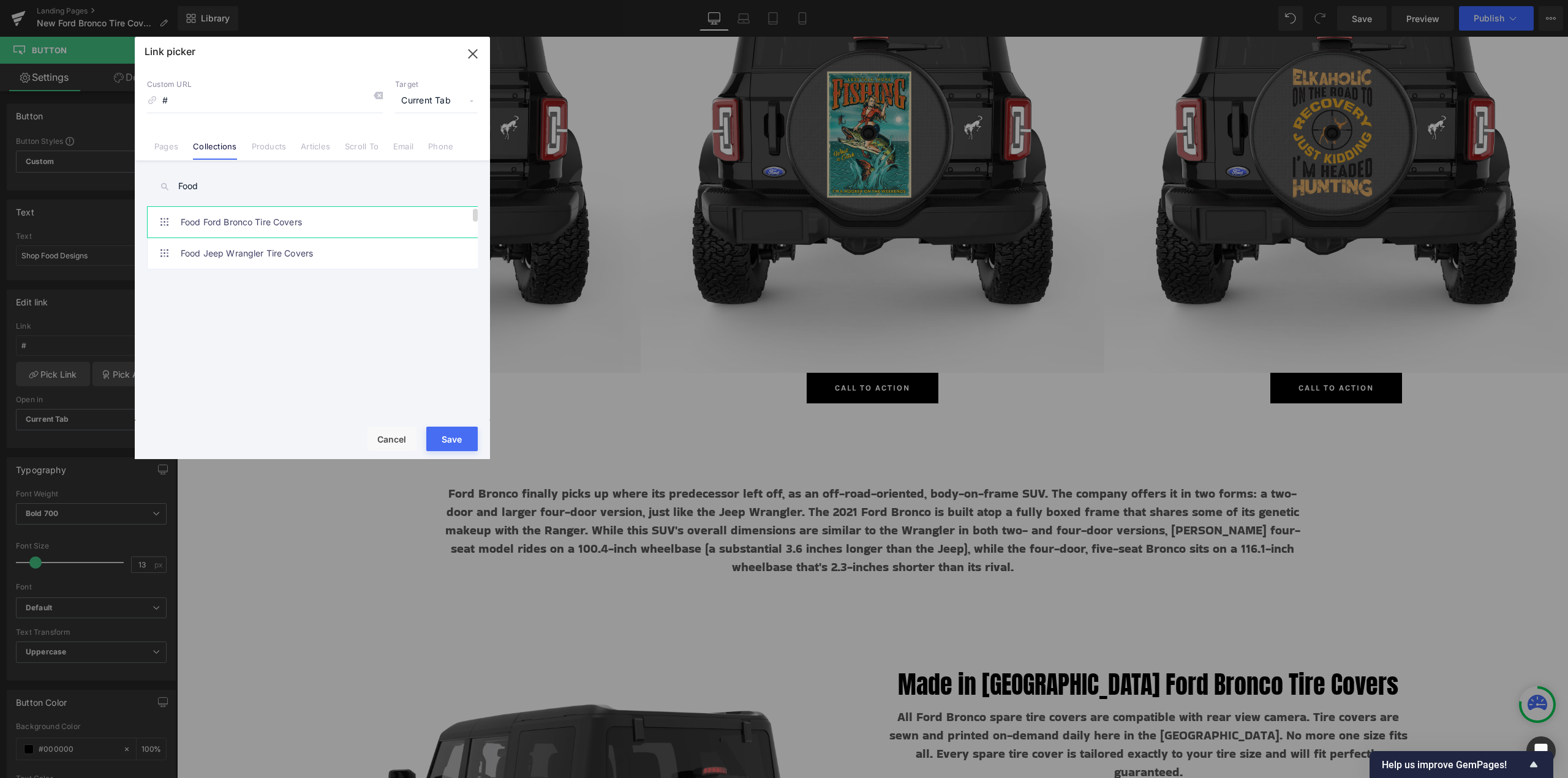
click at [203, 227] on link "Food Ford Bronco Tire Covers" at bounding box center [316, 222] width 270 height 30
click at [457, 439] on button "Save" at bounding box center [451, 439] width 51 height 24
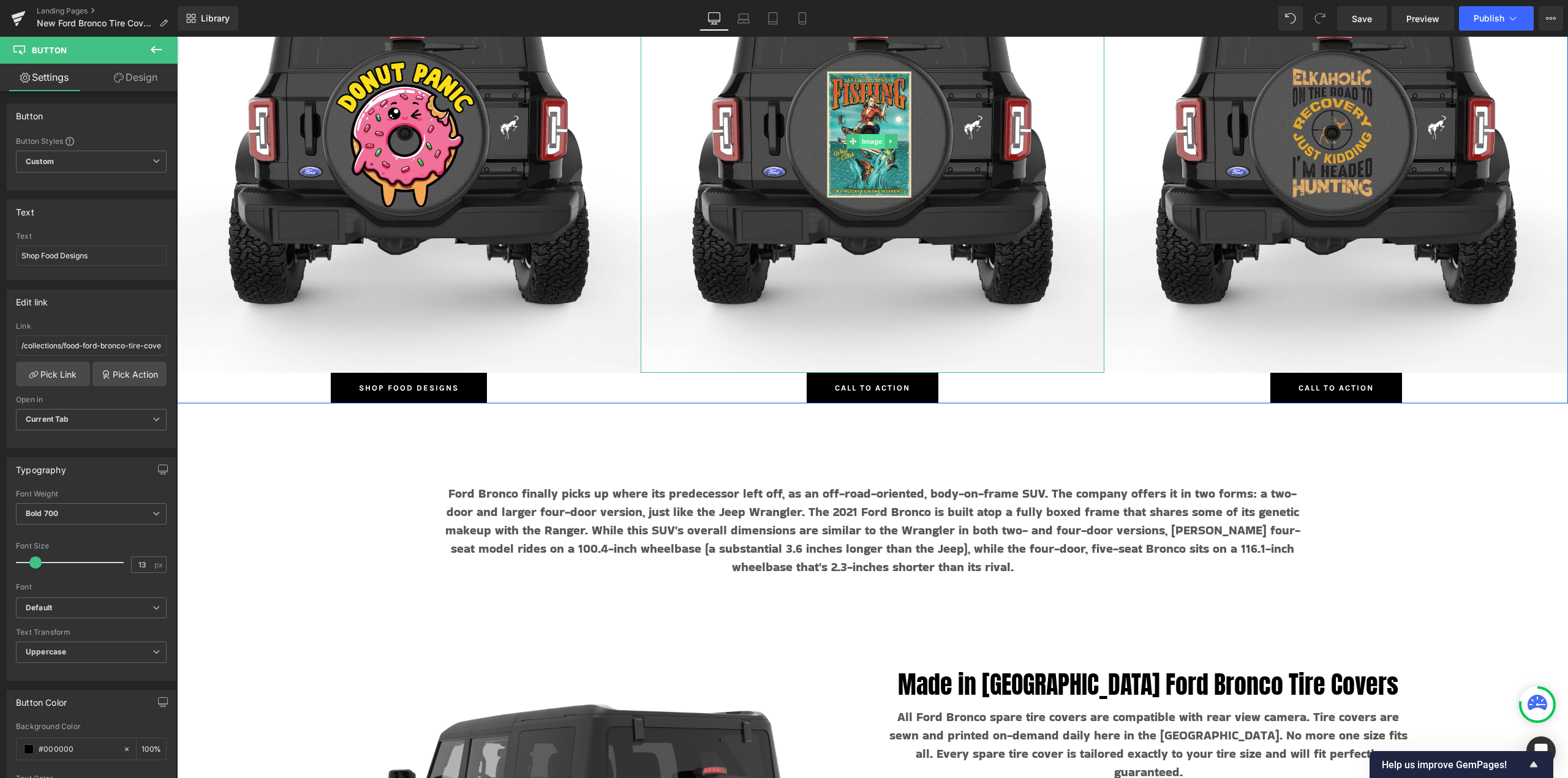
click at [860, 136] on span "Image" at bounding box center [872, 142] width 26 height 15
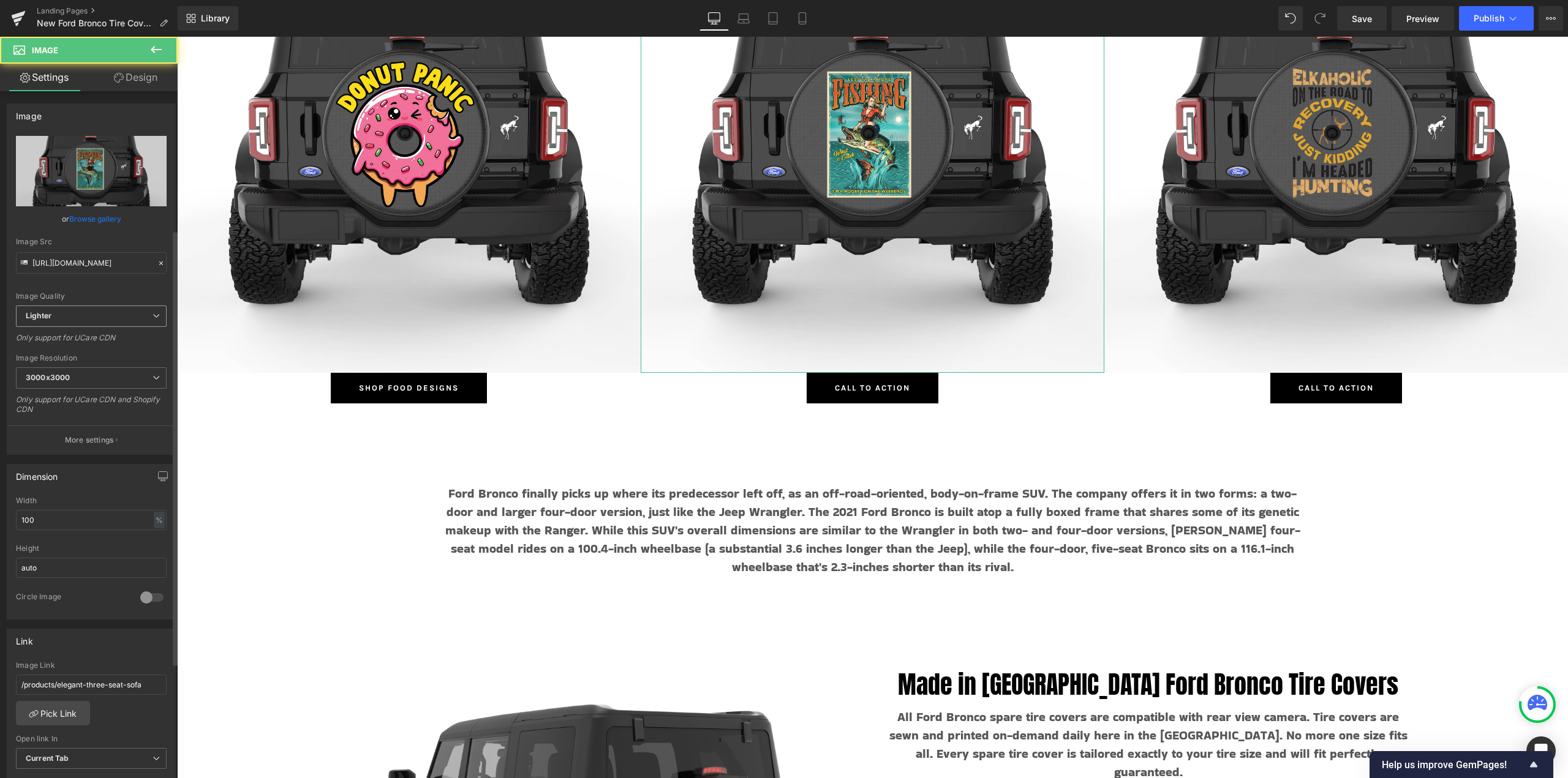
scroll to position [306, 0]
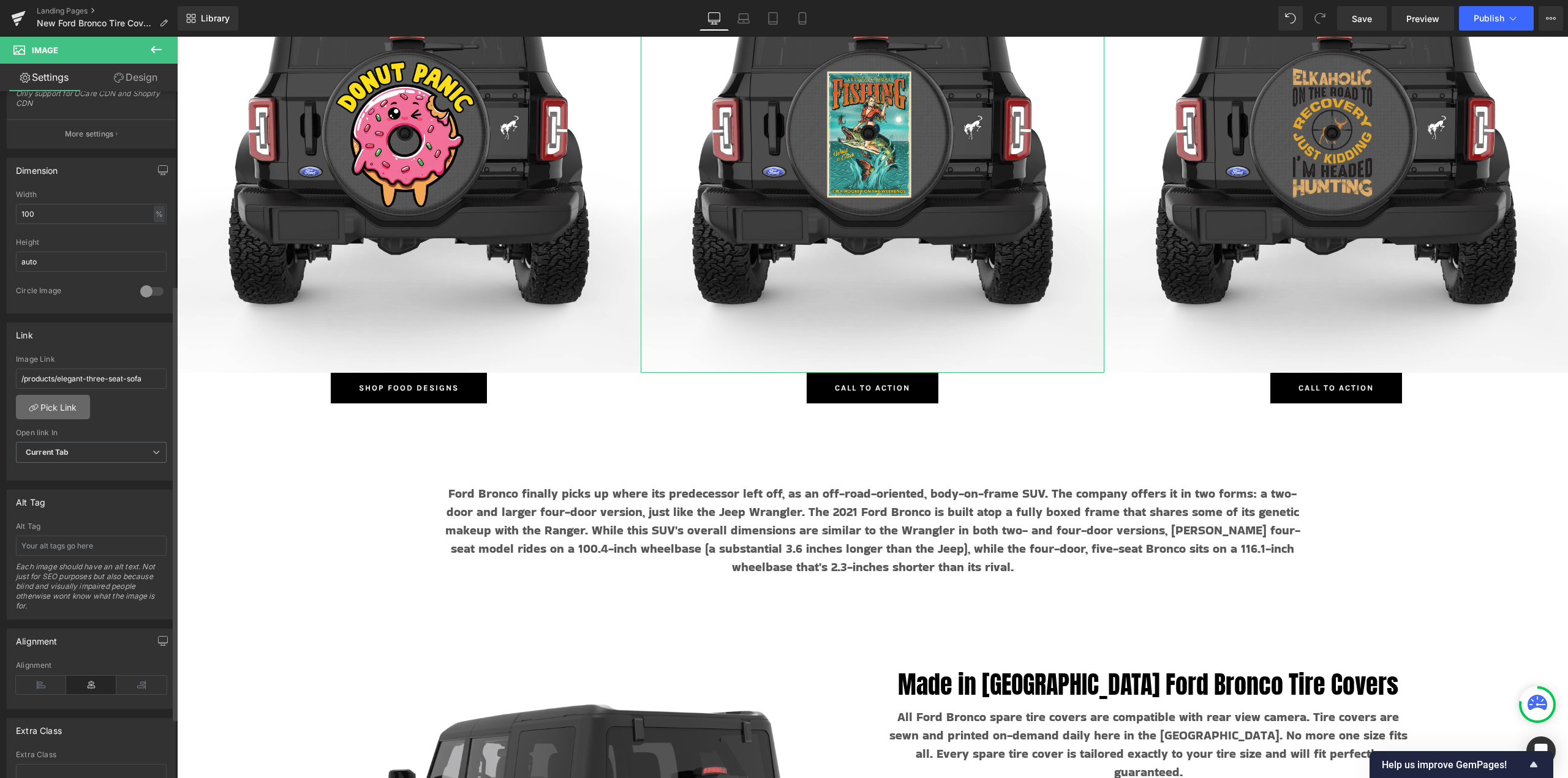
click at [50, 413] on link "Pick Link" at bounding box center [53, 407] width 74 height 24
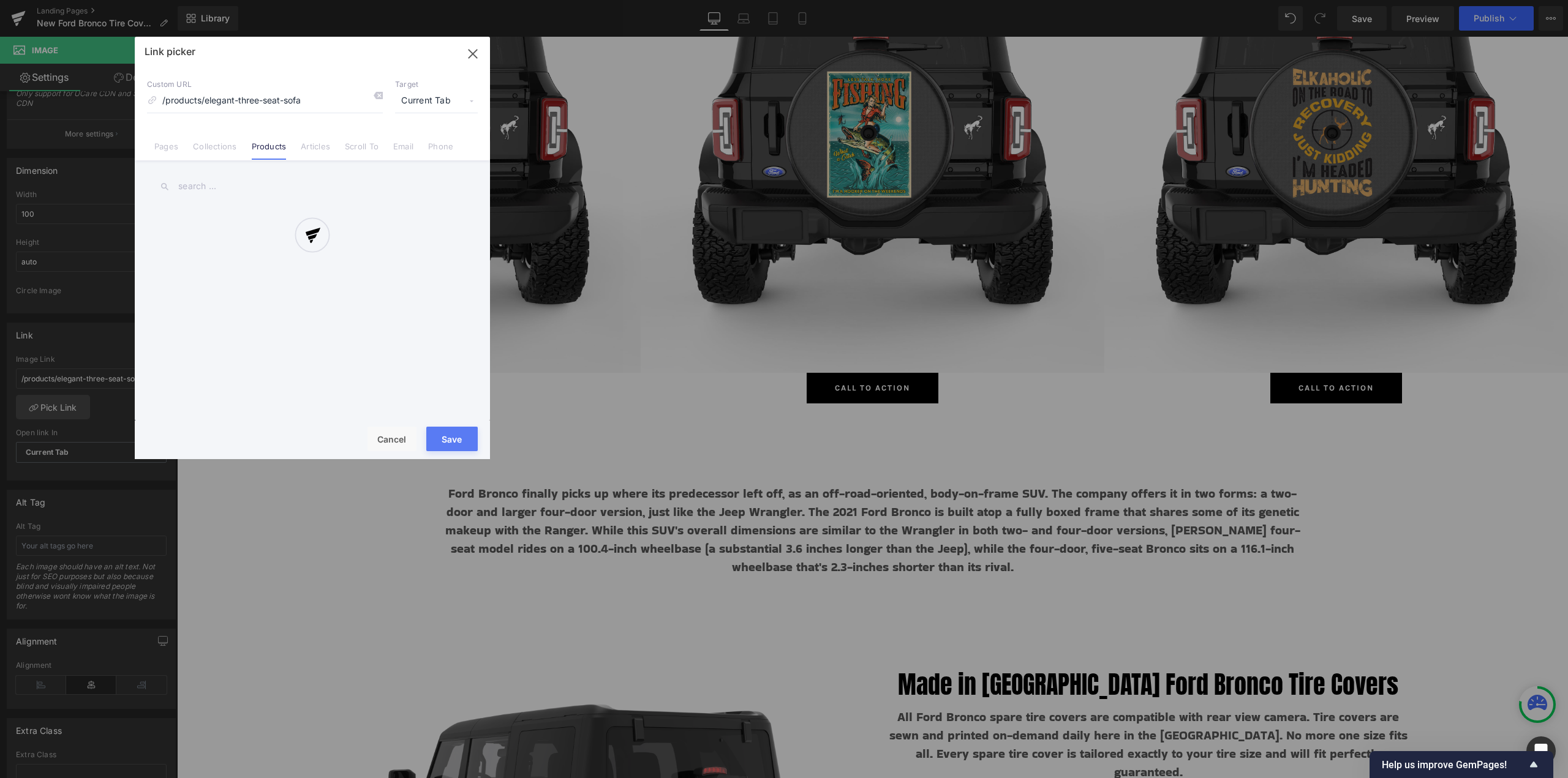
click at [216, 147] on div at bounding box center [312, 248] width 355 height 422
click at [219, 148] on link "Collections" at bounding box center [214, 150] width 44 height 19
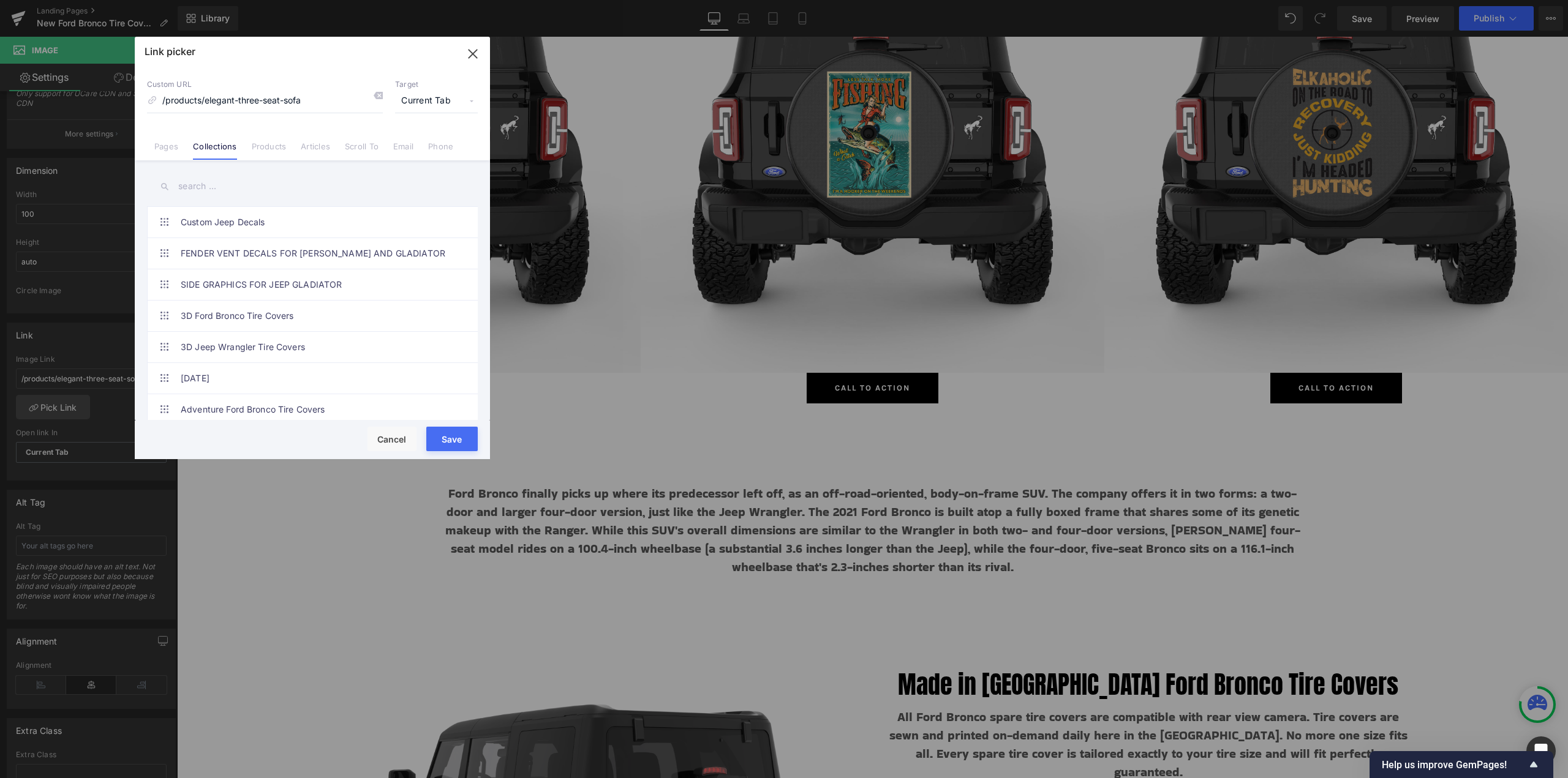
click at [206, 189] on input "text" at bounding box center [312, 186] width 330 height 27
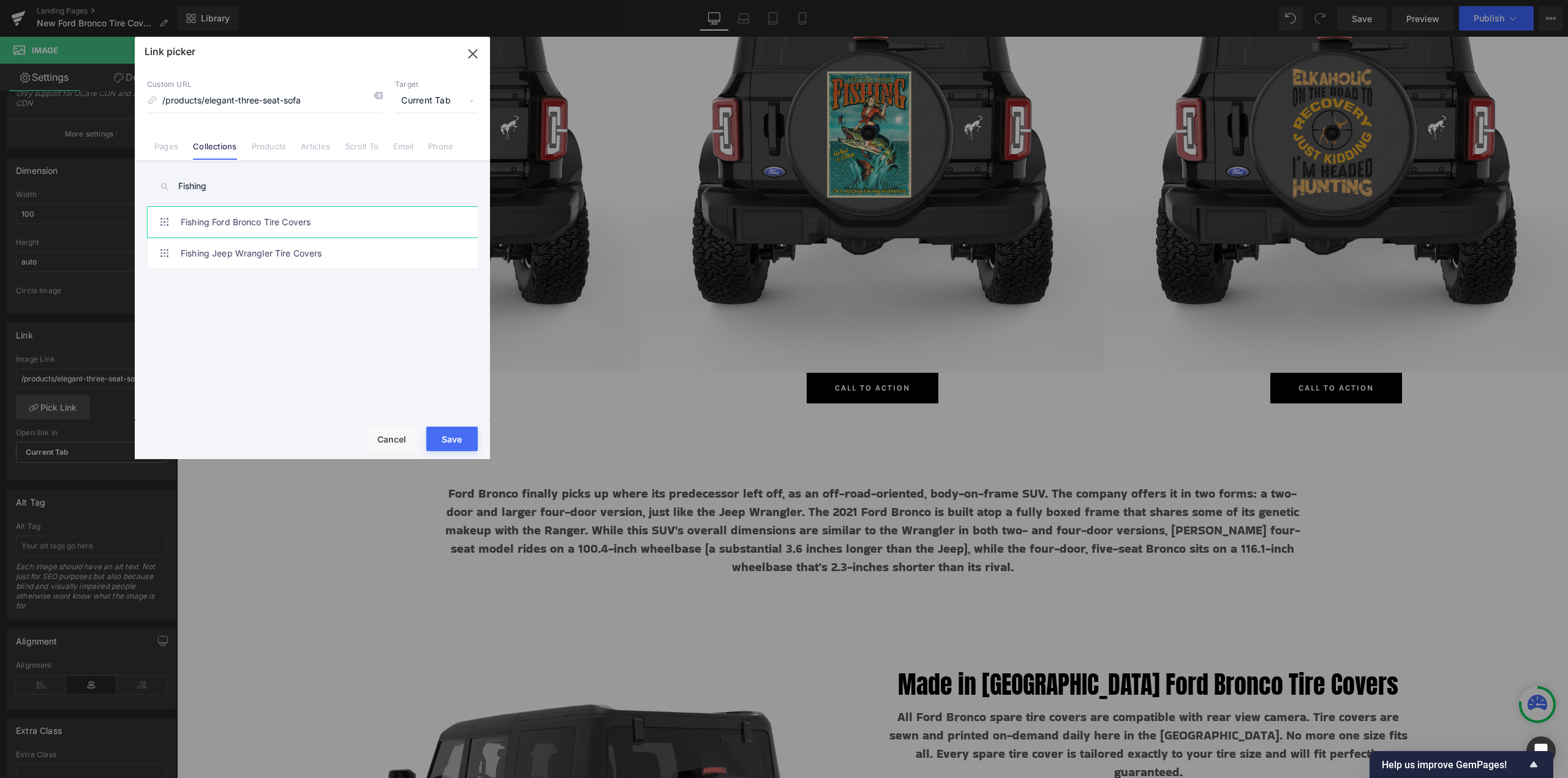
click at [245, 227] on link "Fishing Ford Bronco Tire Covers" at bounding box center [316, 222] width 270 height 30
click at [440, 425] on div "Save Cancel" at bounding box center [312, 440] width 355 height 39
click at [451, 441] on button "Save" at bounding box center [451, 439] width 51 height 24
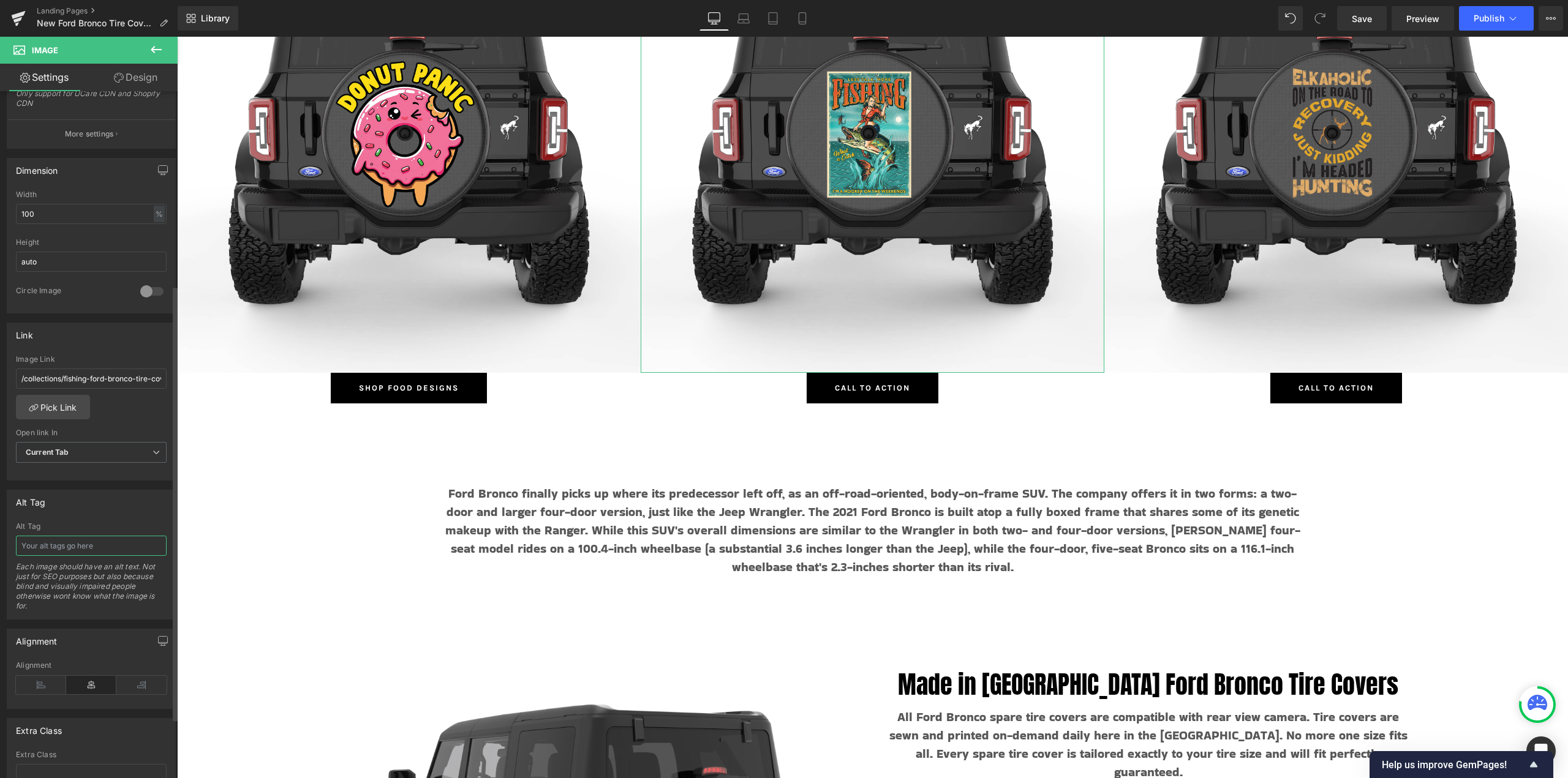
click at [99, 547] on input "text" at bounding box center [90, 545] width 150 height 20
paste input "Fishing"
click at [866, 386] on span "Button" at bounding box center [873, 389] width 28 height 15
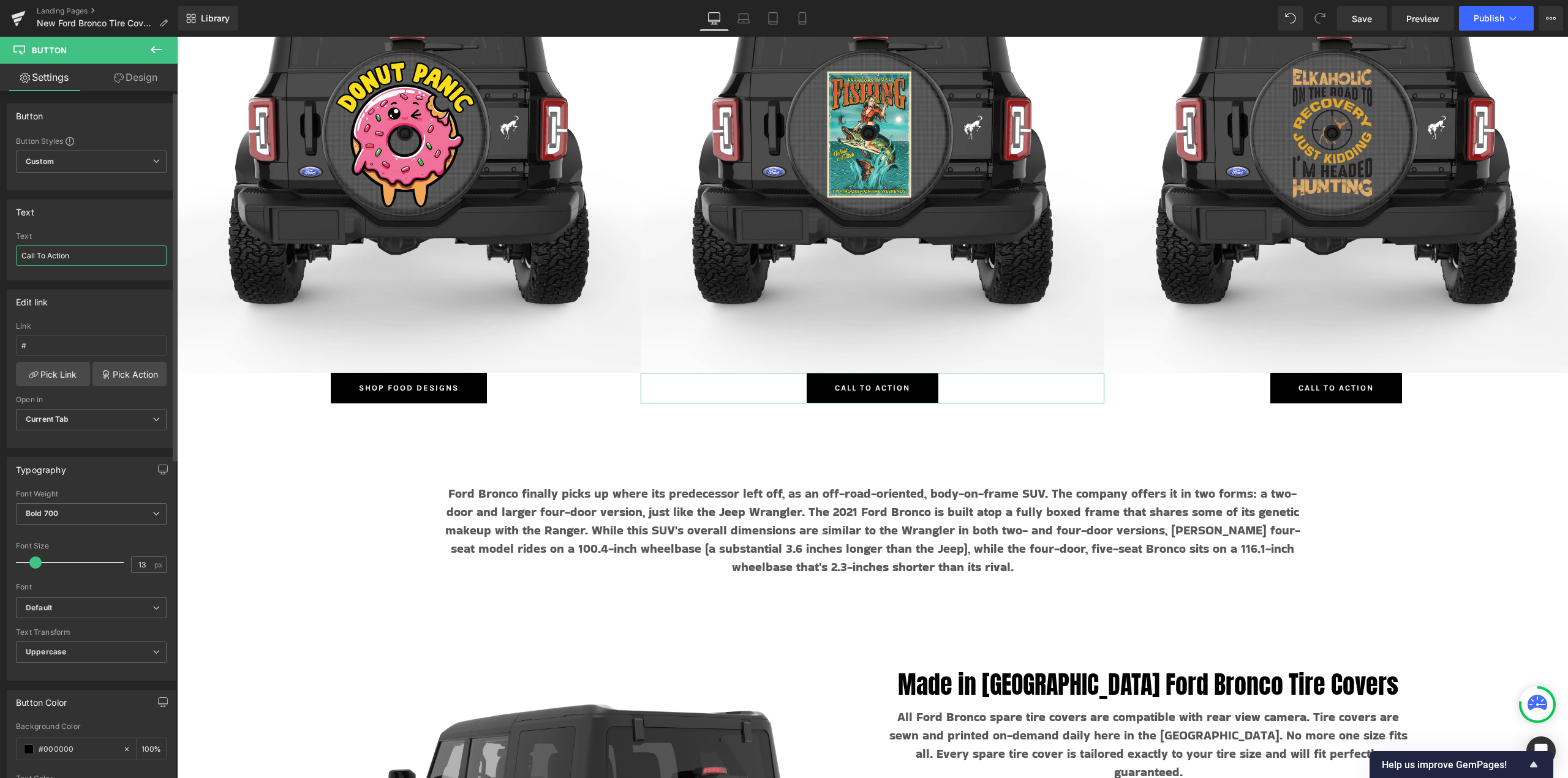
click at [75, 255] on input "Call To Action" at bounding box center [90, 255] width 150 height 20
paste input "Fishing"
click at [39, 372] on link "Pick Link" at bounding box center [53, 373] width 74 height 24
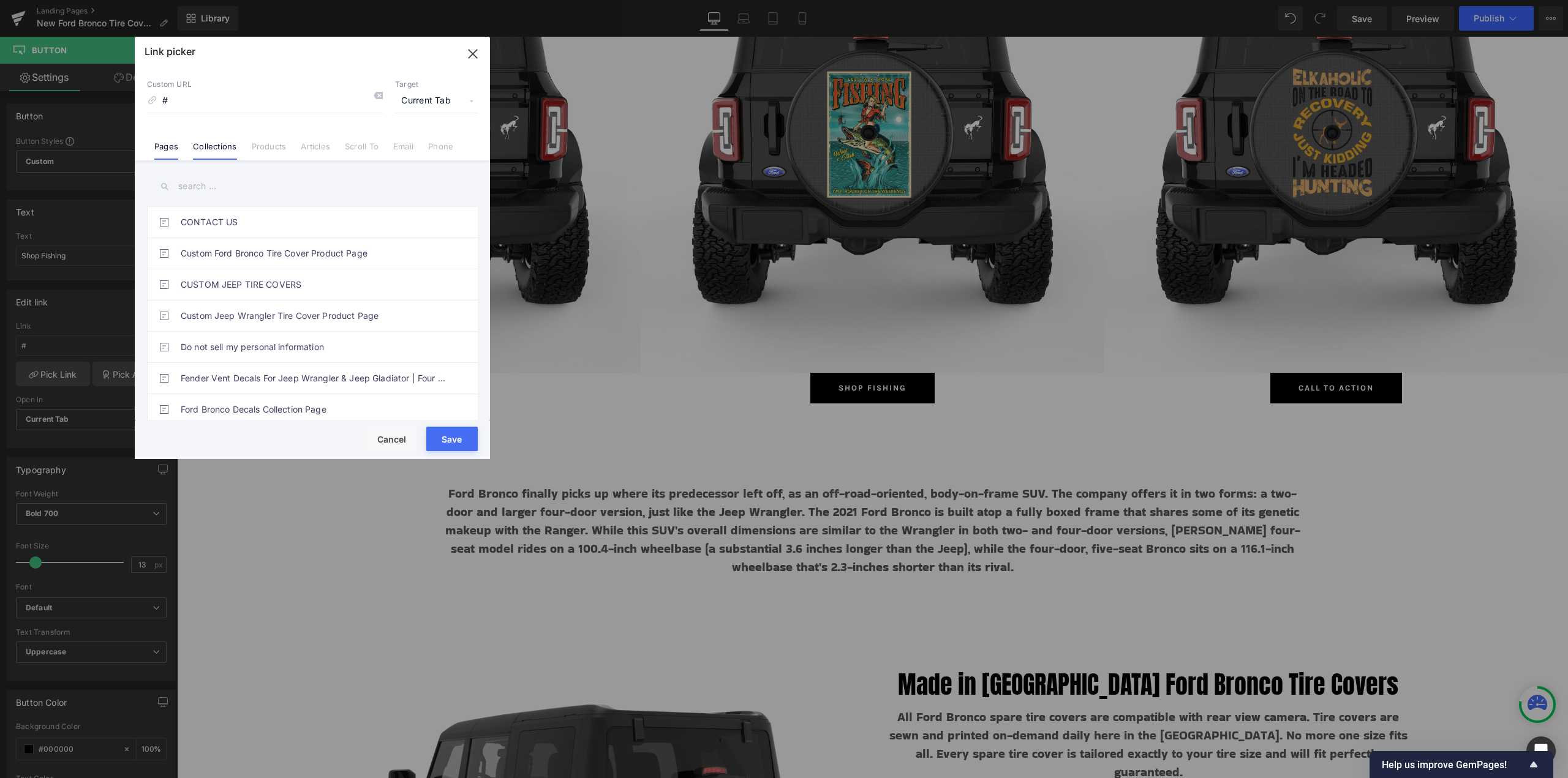
click at [213, 136] on li "Collections" at bounding box center [214, 142] width 59 height 21
click at [213, 187] on input "text" at bounding box center [312, 186] width 330 height 27
paste input "Fishing"
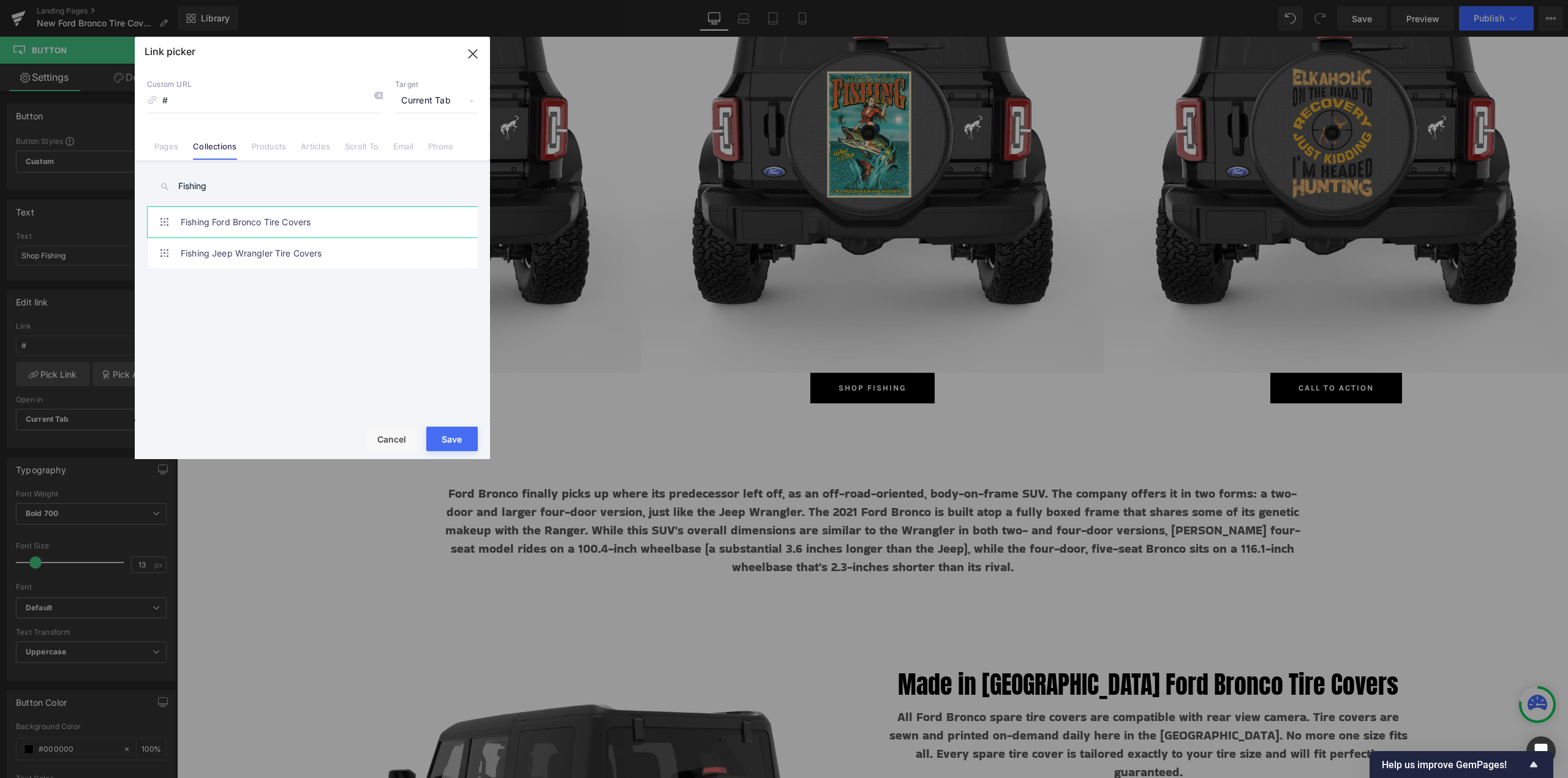
click at [210, 226] on link "Fishing Ford Bronco Tire Covers" at bounding box center [316, 222] width 270 height 30
click at [446, 432] on button "Save" at bounding box center [451, 439] width 51 height 24
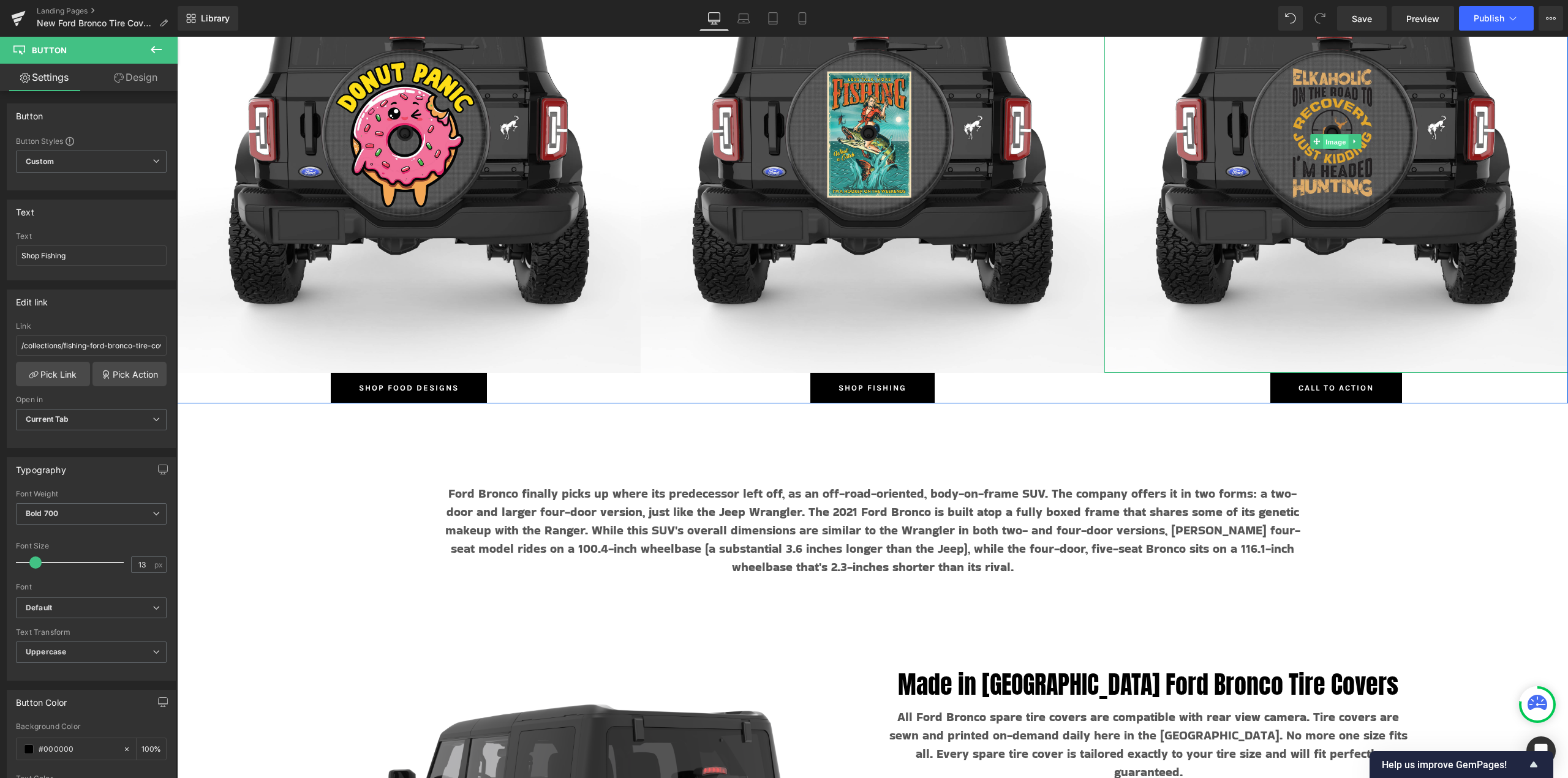
click at [1332, 136] on span "Image" at bounding box center [1336, 142] width 26 height 15
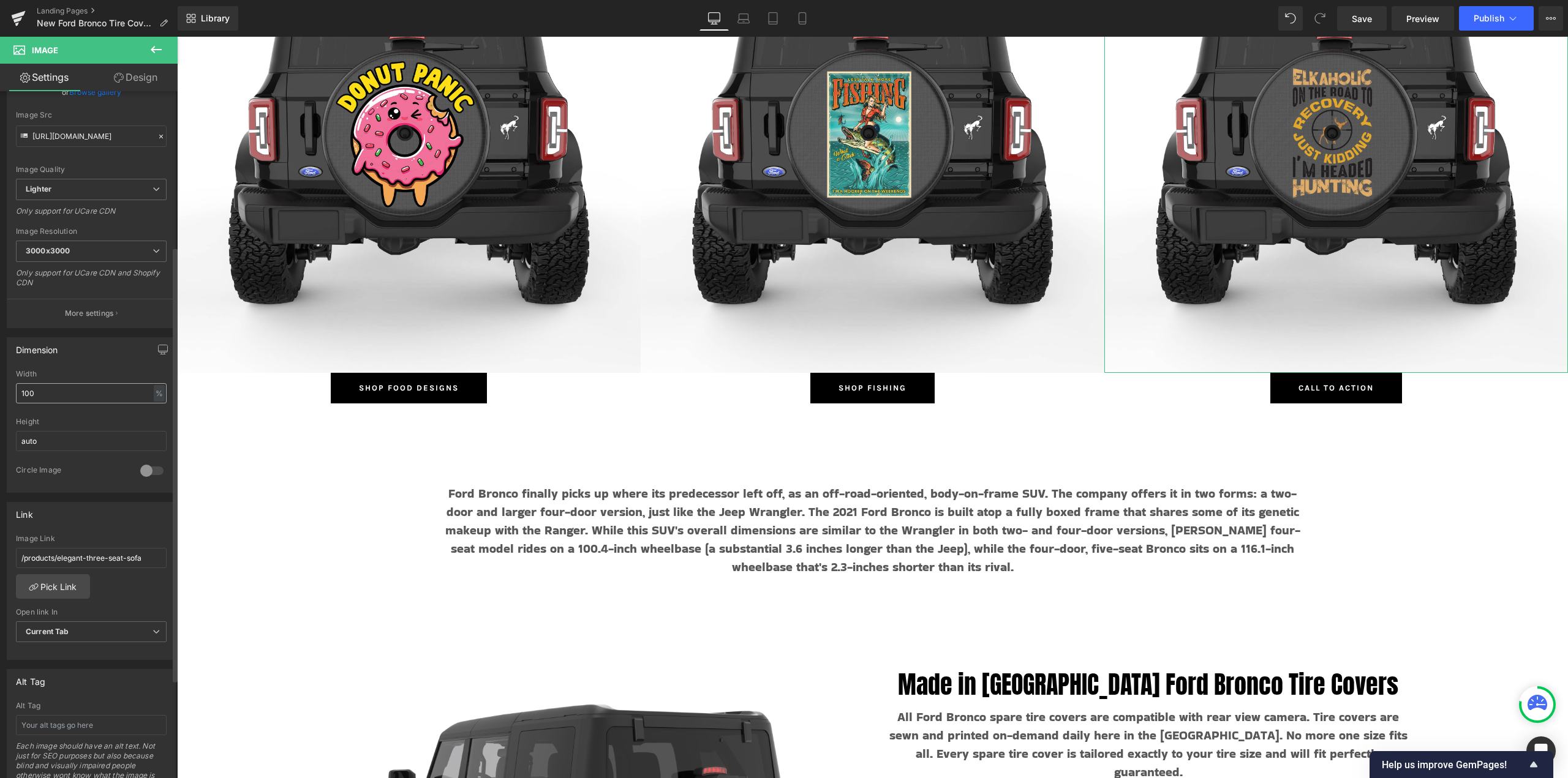
scroll to position [245, 0]
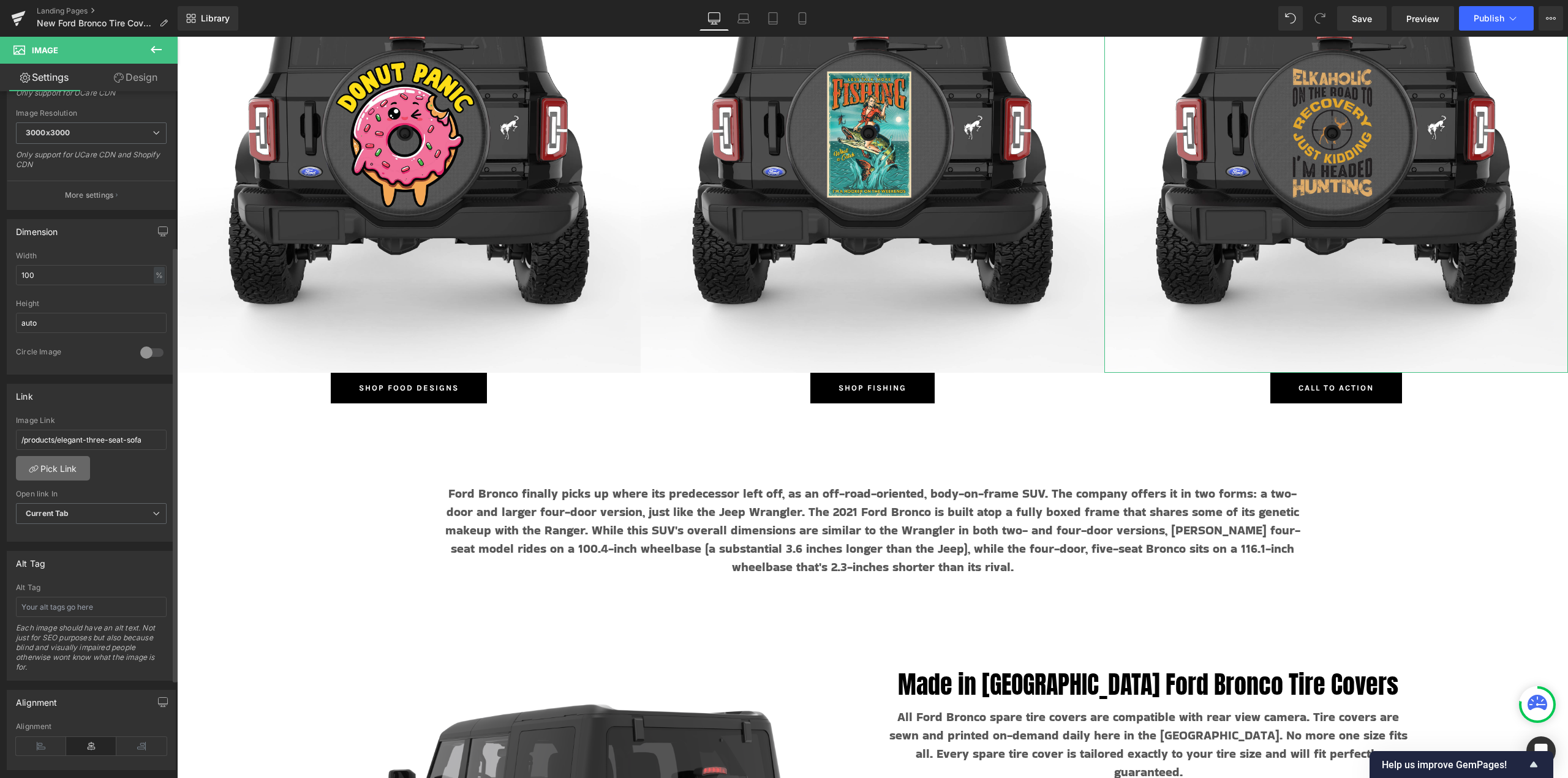
click at [53, 472] on link "Pick Link" at bounding box center [53, 468] width 74 height 24
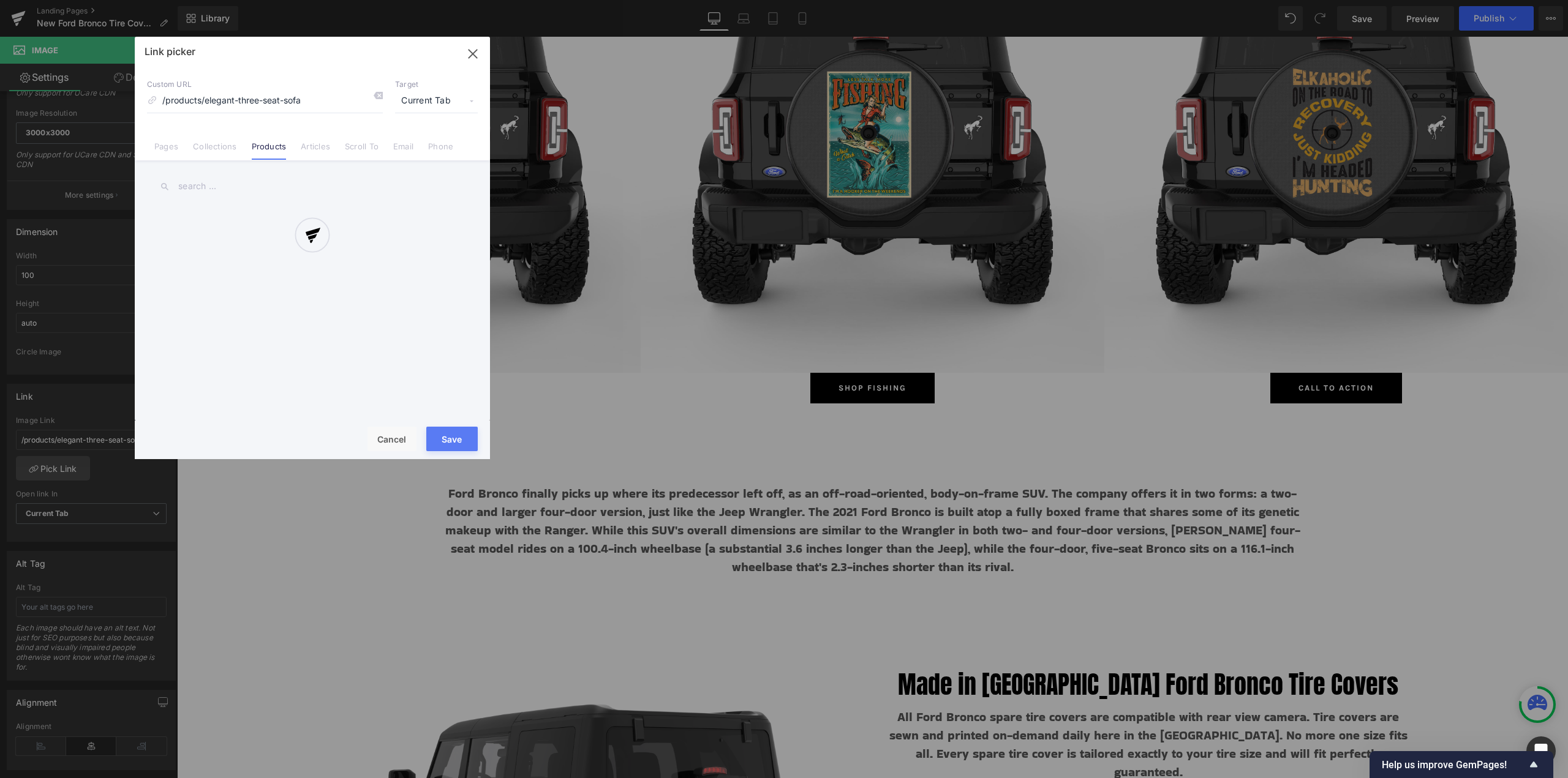
click at [219, 144] on div at bounding box center [312, 248] width 355 height 422
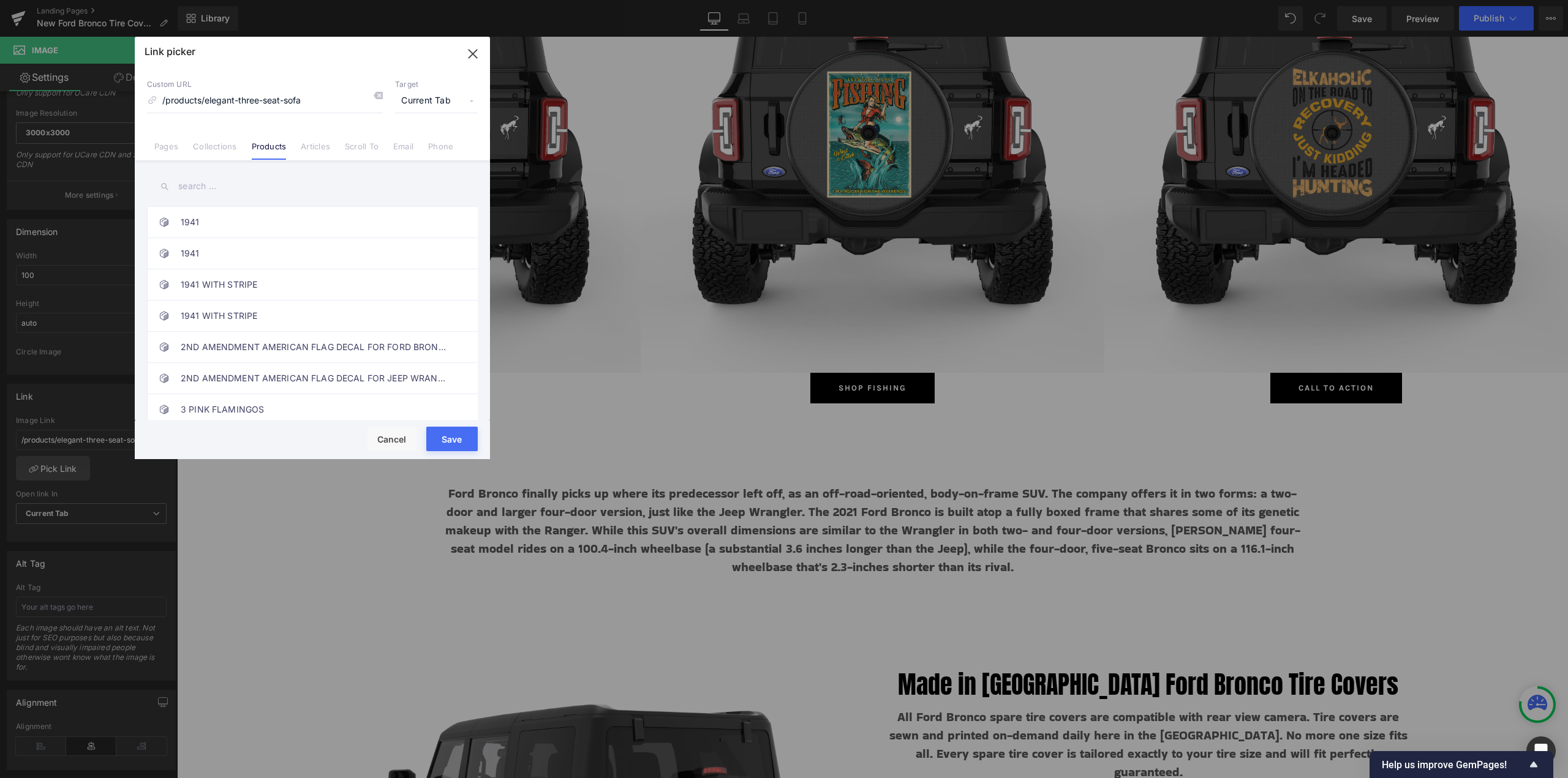
click at [222, 147] on link "Collections" at bounding box center [214, 150] width 44 height 19
click at [207, 186] on input "text" at bounding box center [312, 186] width 330 height 27
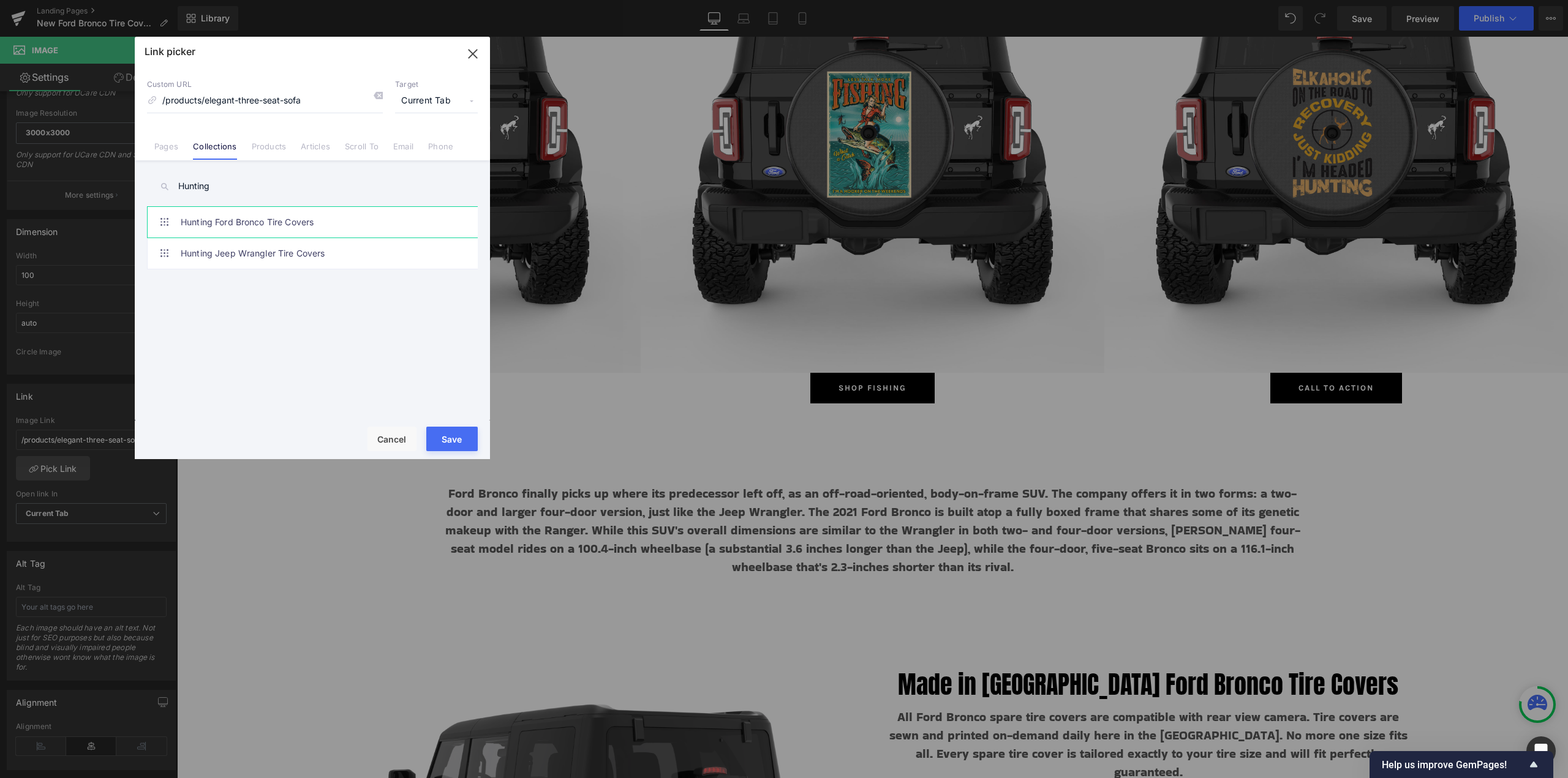
drag, startPoint x: 244, startPoint y: 217, endPoint x: 428, endPoint y: 266, distance: 190.4
click at [244, 217] on link "Hunting Ford Bronco Tire Covers" at bounding box center [316, 222] width 270 height 30
drag, startPoint x: 447, startPoint y: 433, endPoint x: 280, endPoint y: 398, distance: 170.6
click at [447, 433] on button "Save" at bounding box center [451, 439] width 51 height 24
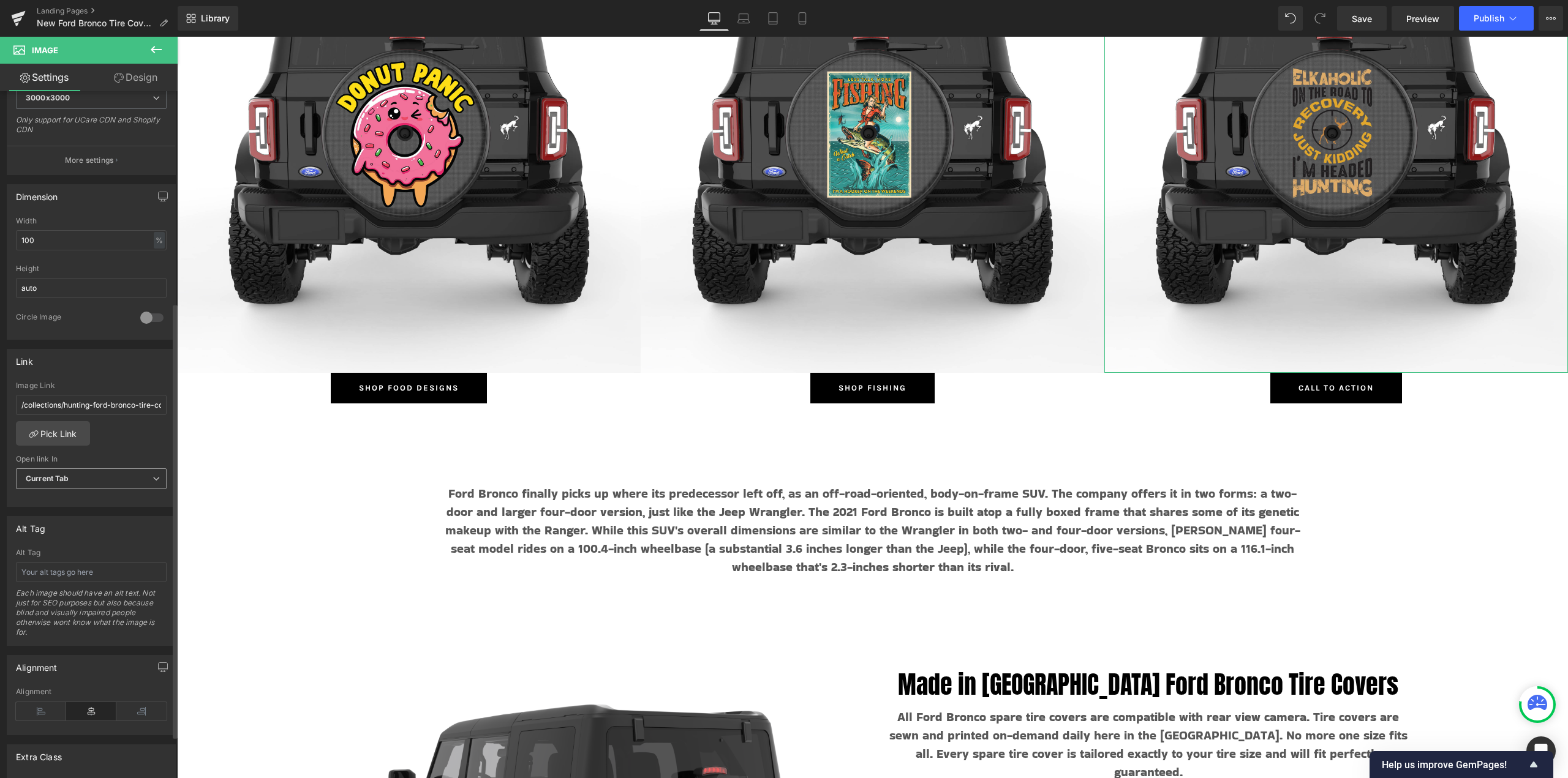
scroll to position [368, 0]
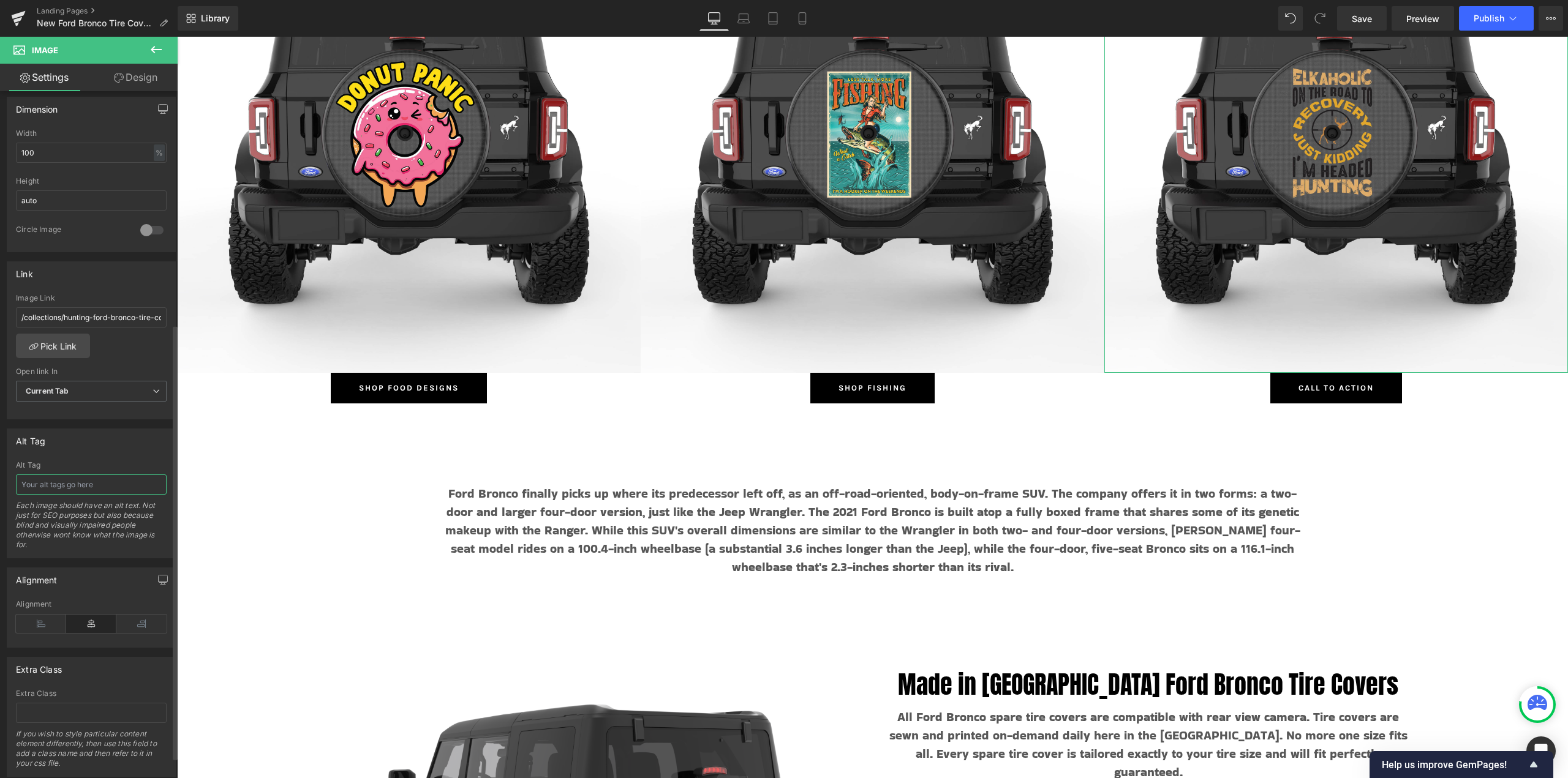
click at [68, 481] on input "text" at bounding box center [90, 484] width 150 height 20
paste input "Hunting"
click at [1332, 386] on span "Button" at bounding box center [1336, 388] width 28 height 15
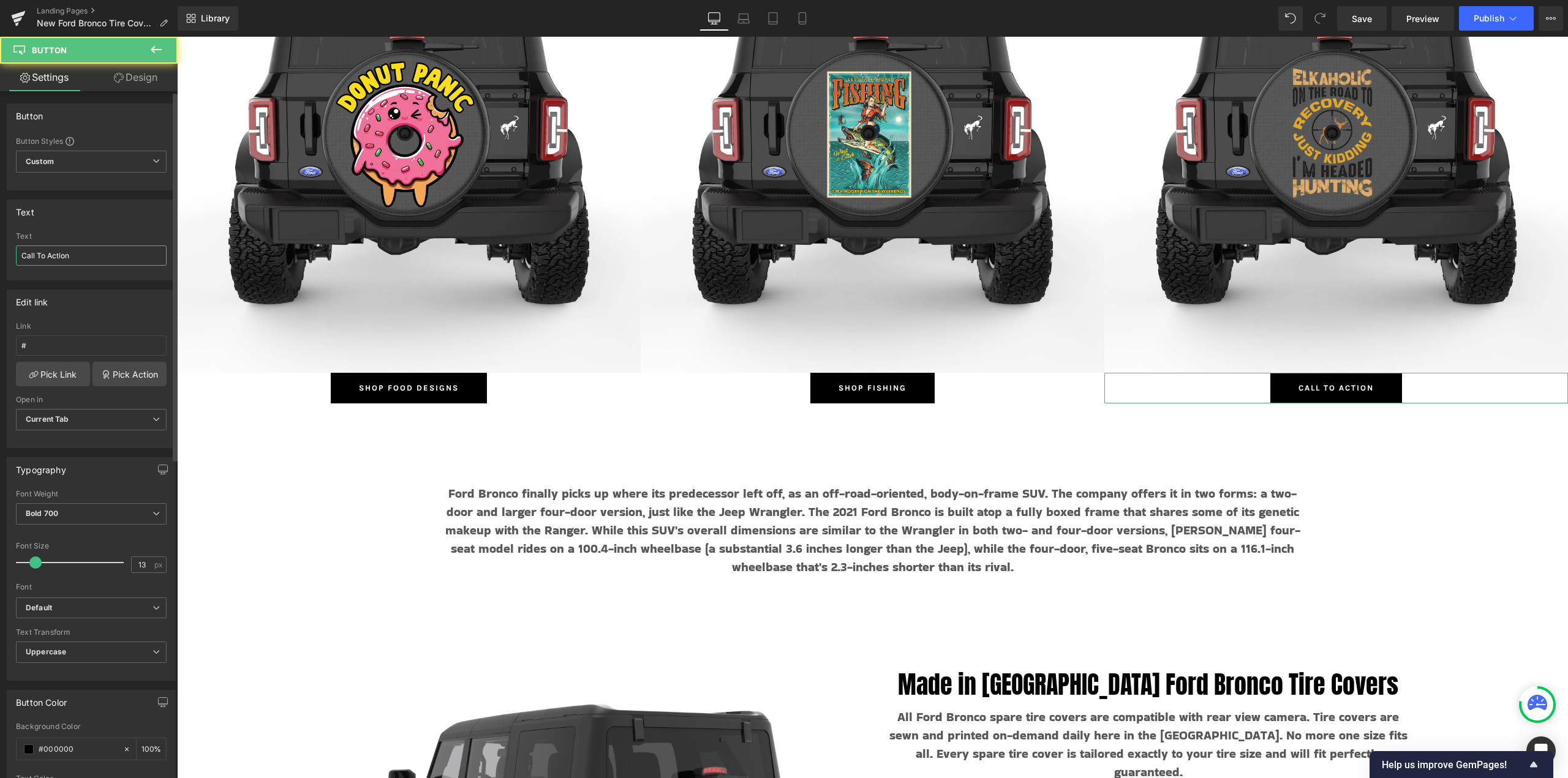
click at [120, 253] on input "Call To Action" at bounding box center [90, 255] width 150 height 20
paste input "Hunting"
click at [47, 373] on link "Pick Link" at bounding box center [53, 373] width 74 height 24
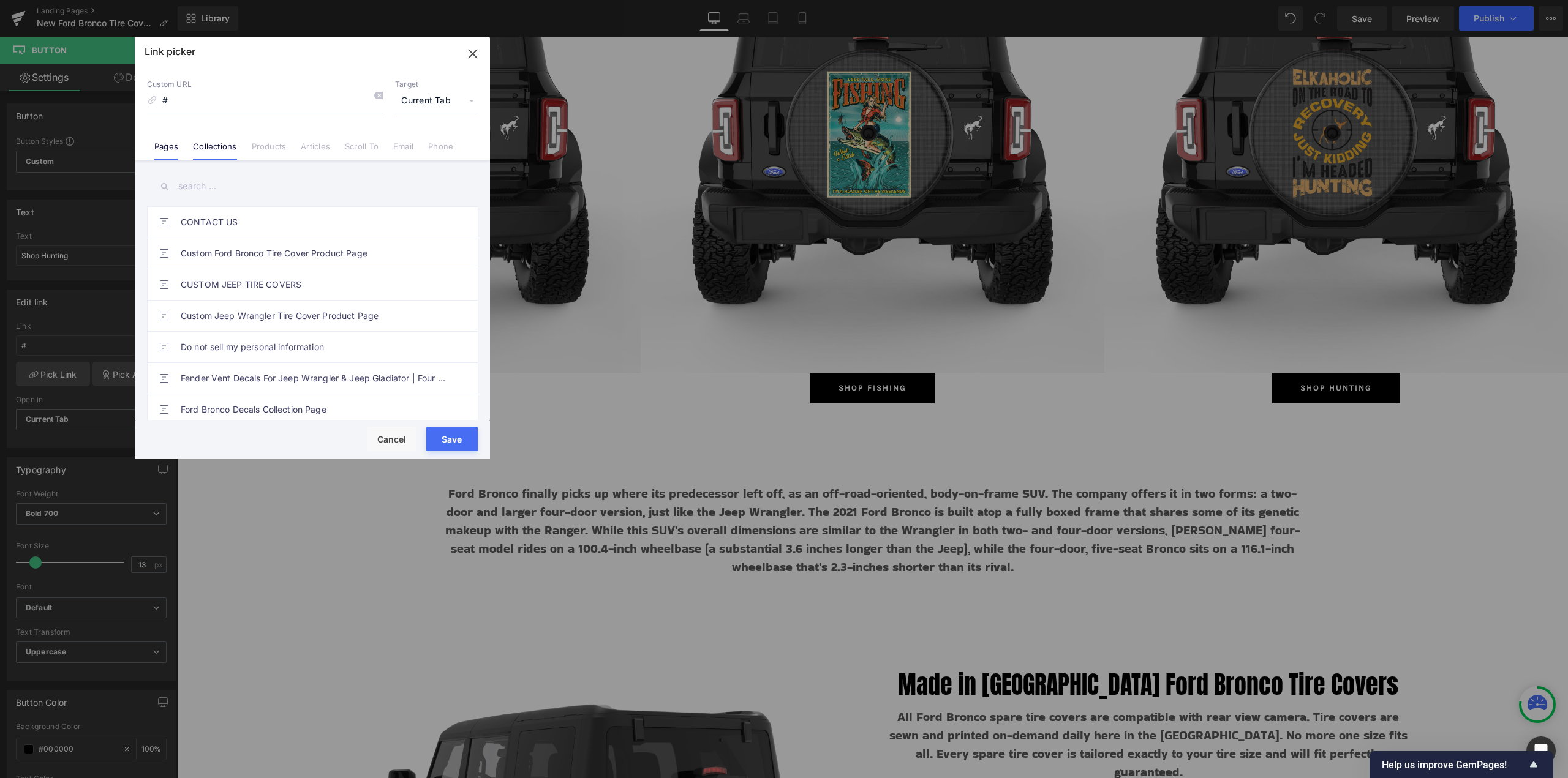
click at [206, 147] on link "Collections" at bounding box center [214, 150] width 44 height 19
click at [207, 189] on input "text" at bounding box center [312, 186] width 330 height 27
paste input "Hunting"
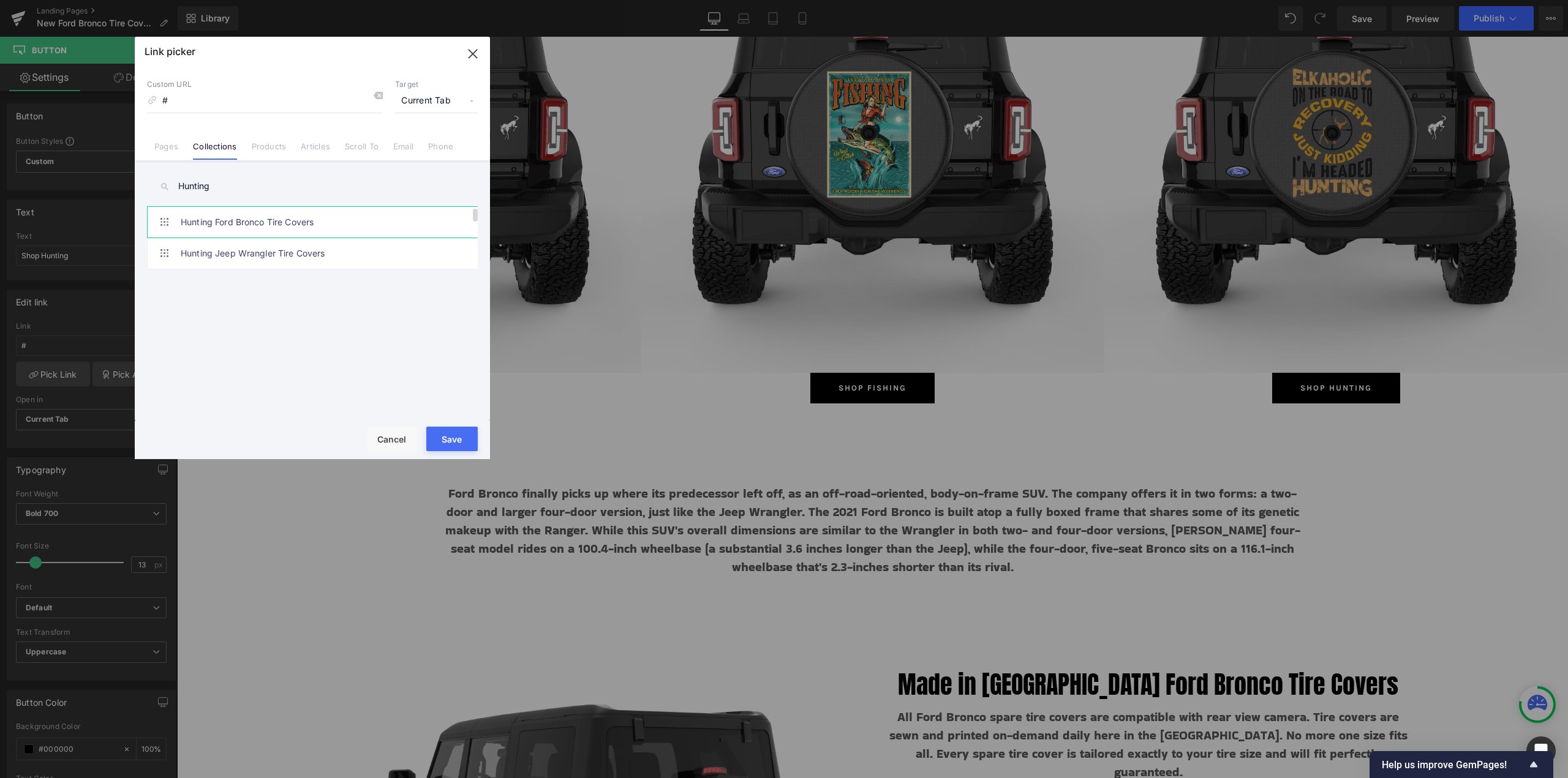
click at [208, 222] on link "Hunting Ford Bronco Tire Covers" at bounding box center [316, 222] width 270 height 30
click at [457, 447] on button "Save" at bounding box center [451, 439] width 51 height 24
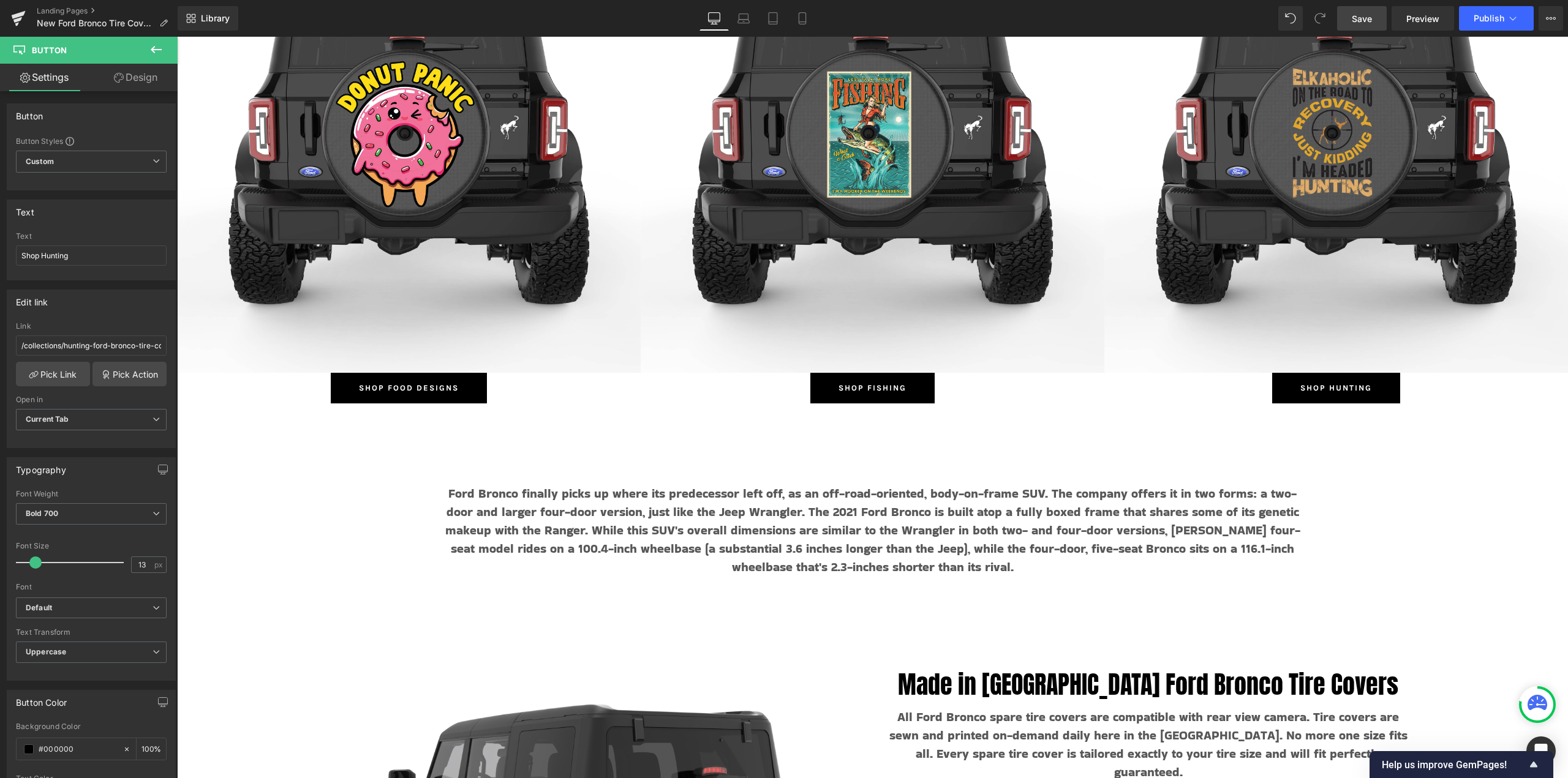
click at [1363, 10] on link "Save" at bounding box center [1361, 18] width 50 height 24
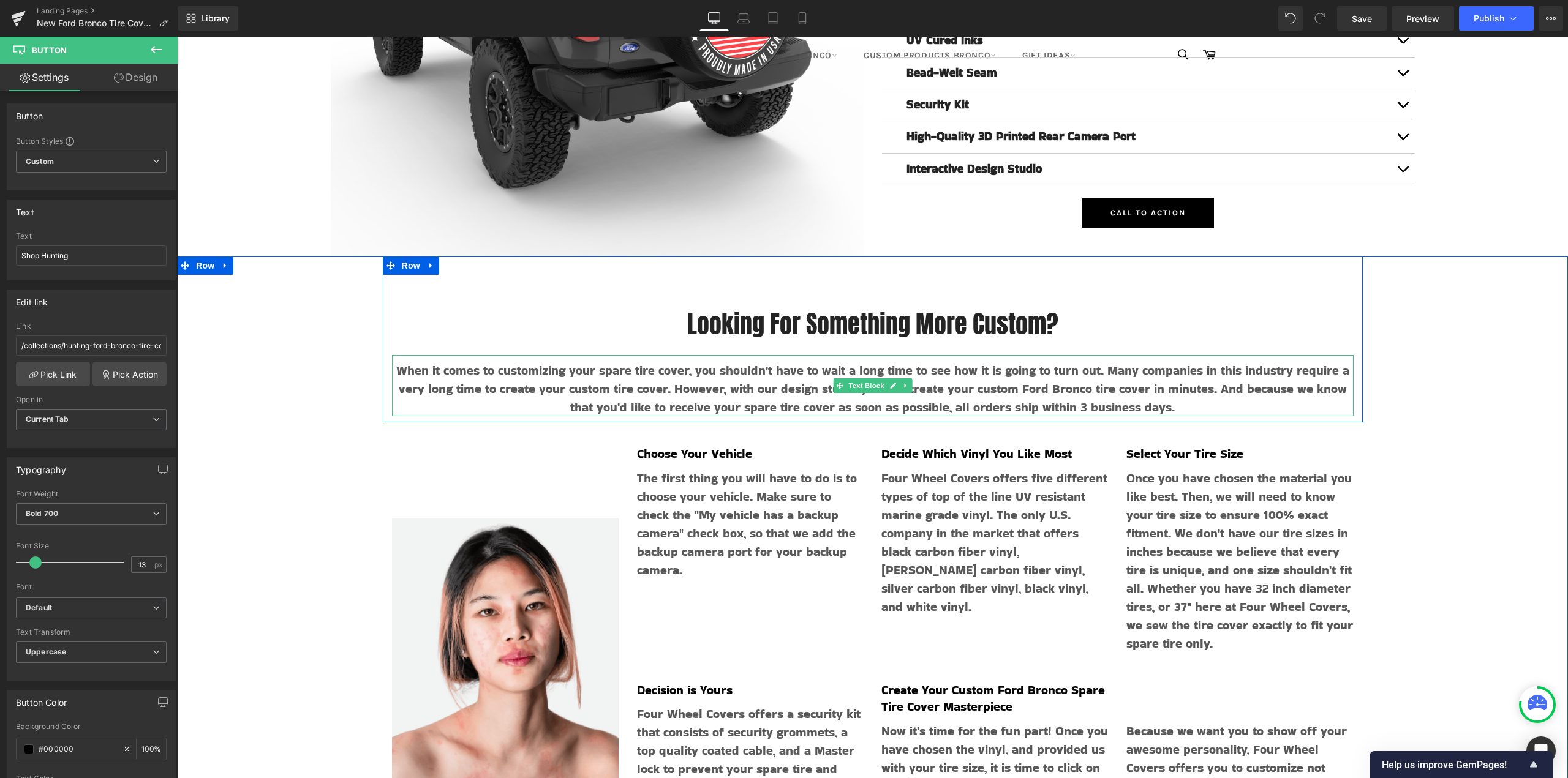
scroll to position [6486, 0]
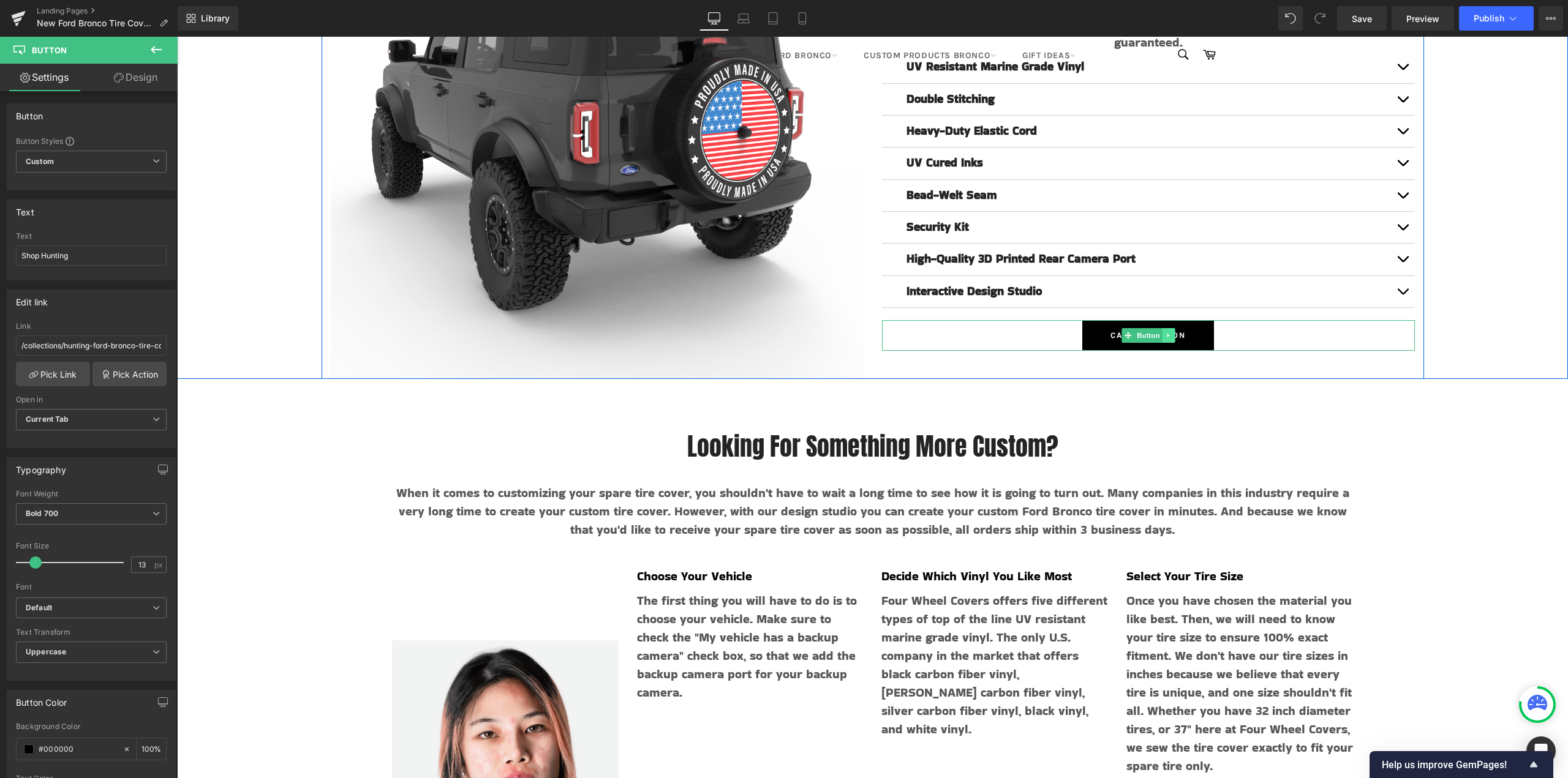
click at [1166, 332] on icon at bounding box center [1168, 336] width 7 height 7
click at [1172, 332] on icon at bounding box center [1174, 335] width 7 height 7
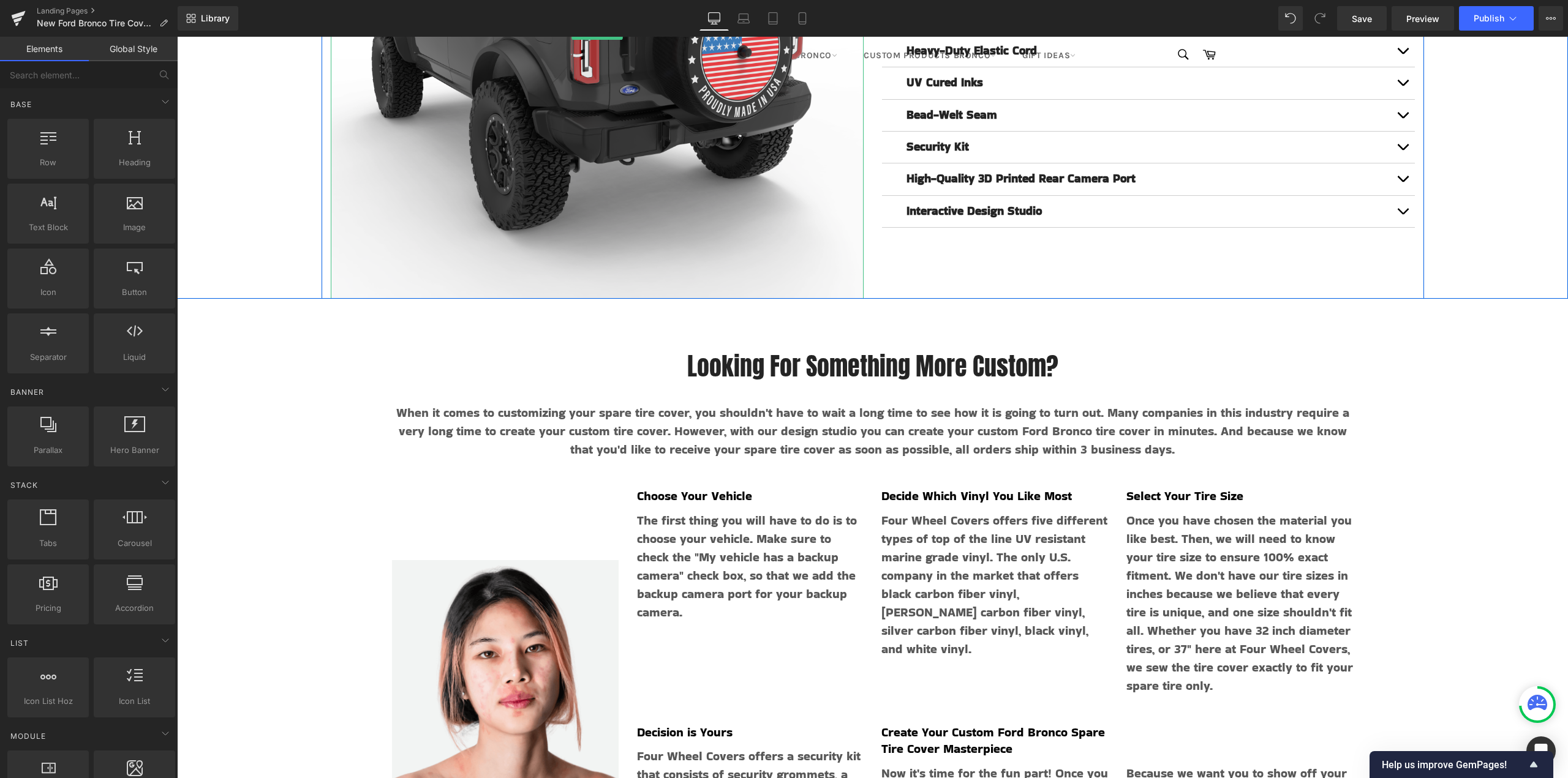
scroll to position [6731, 0]
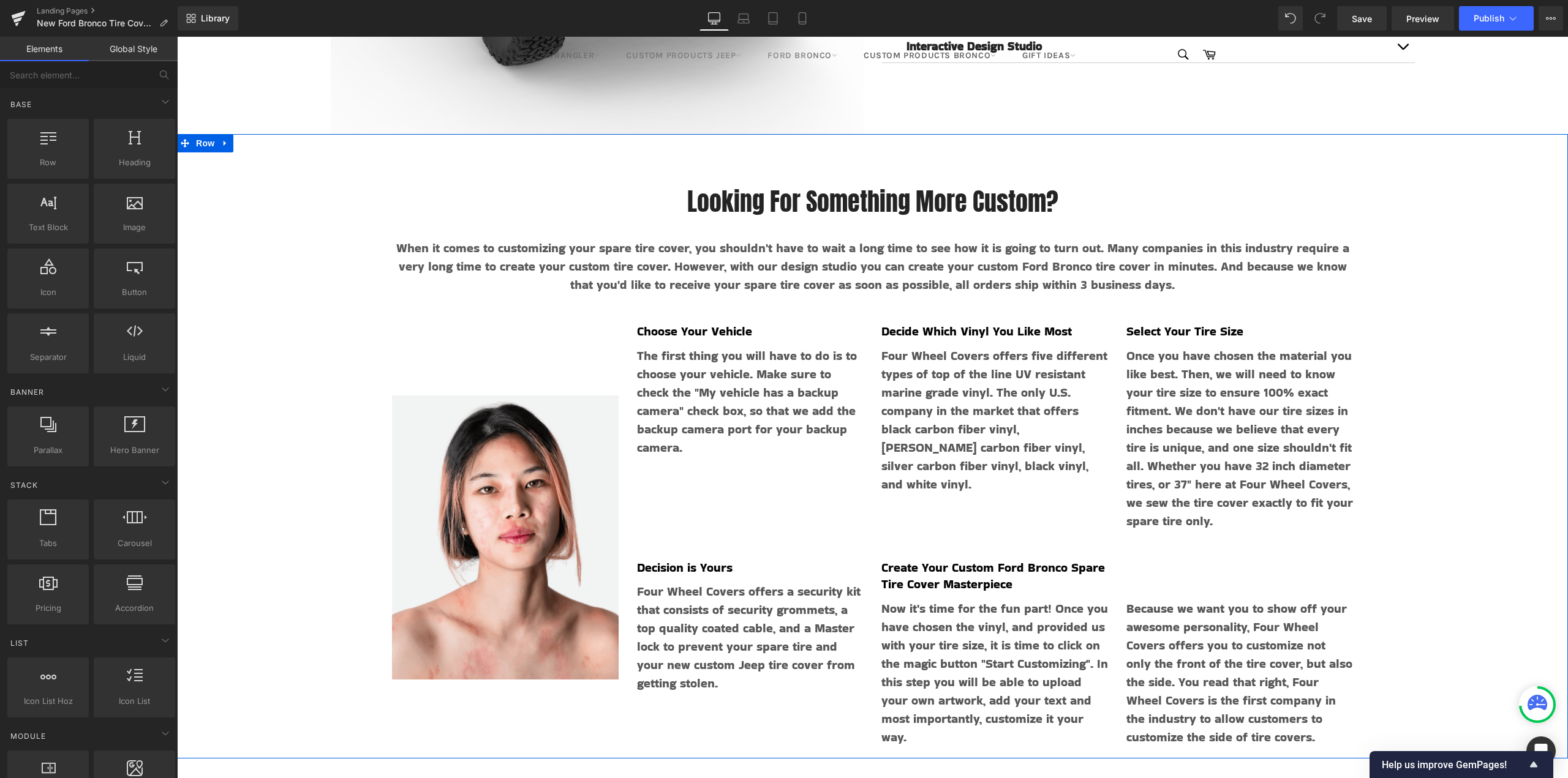
click at [1438, 231] on div "Looking For Something More Custom? Heading When it comes to customizing your sp…" at bounding box center [872, 446] width 1391 height 625
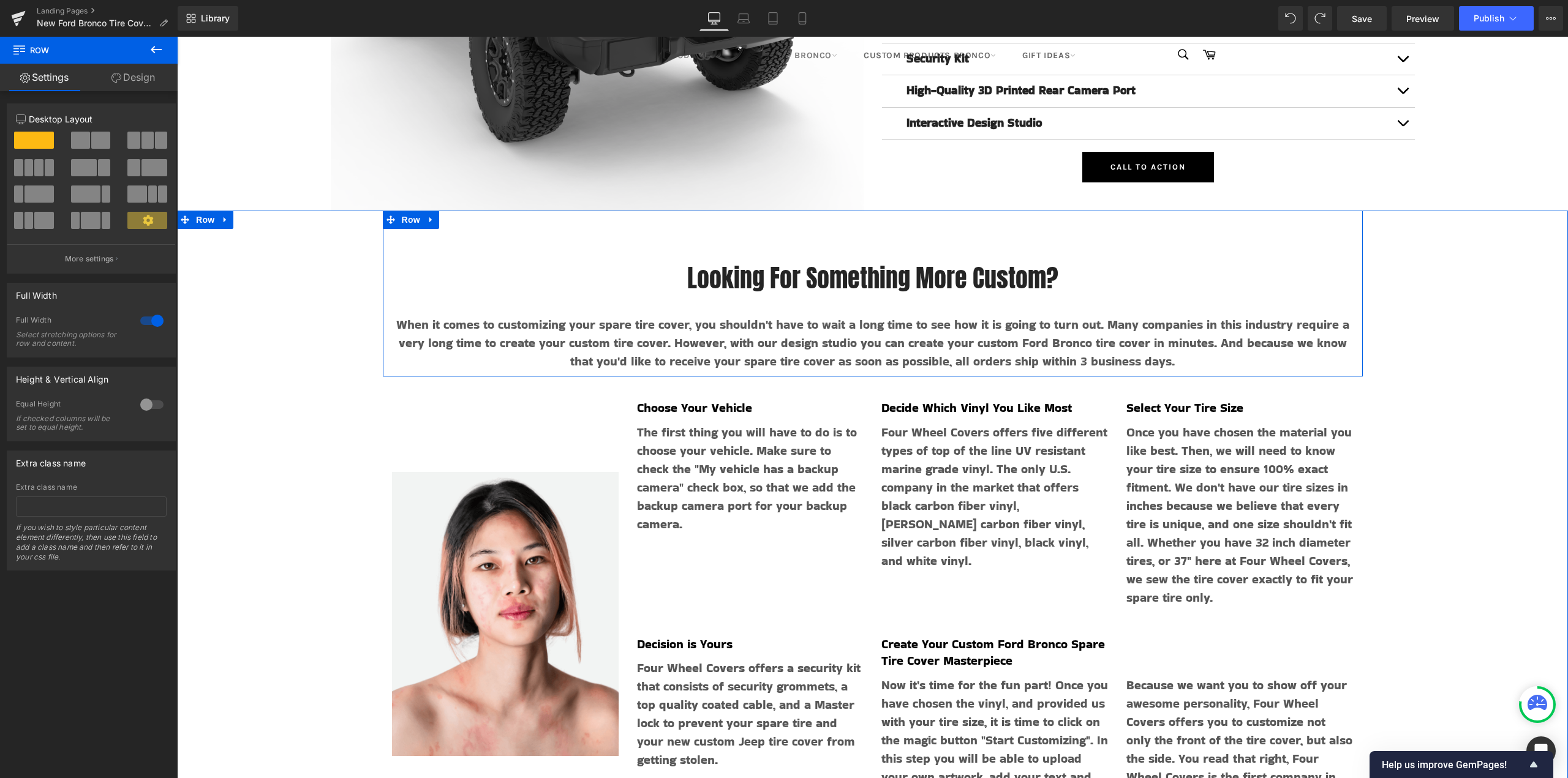
scroll to position [6670, 0]
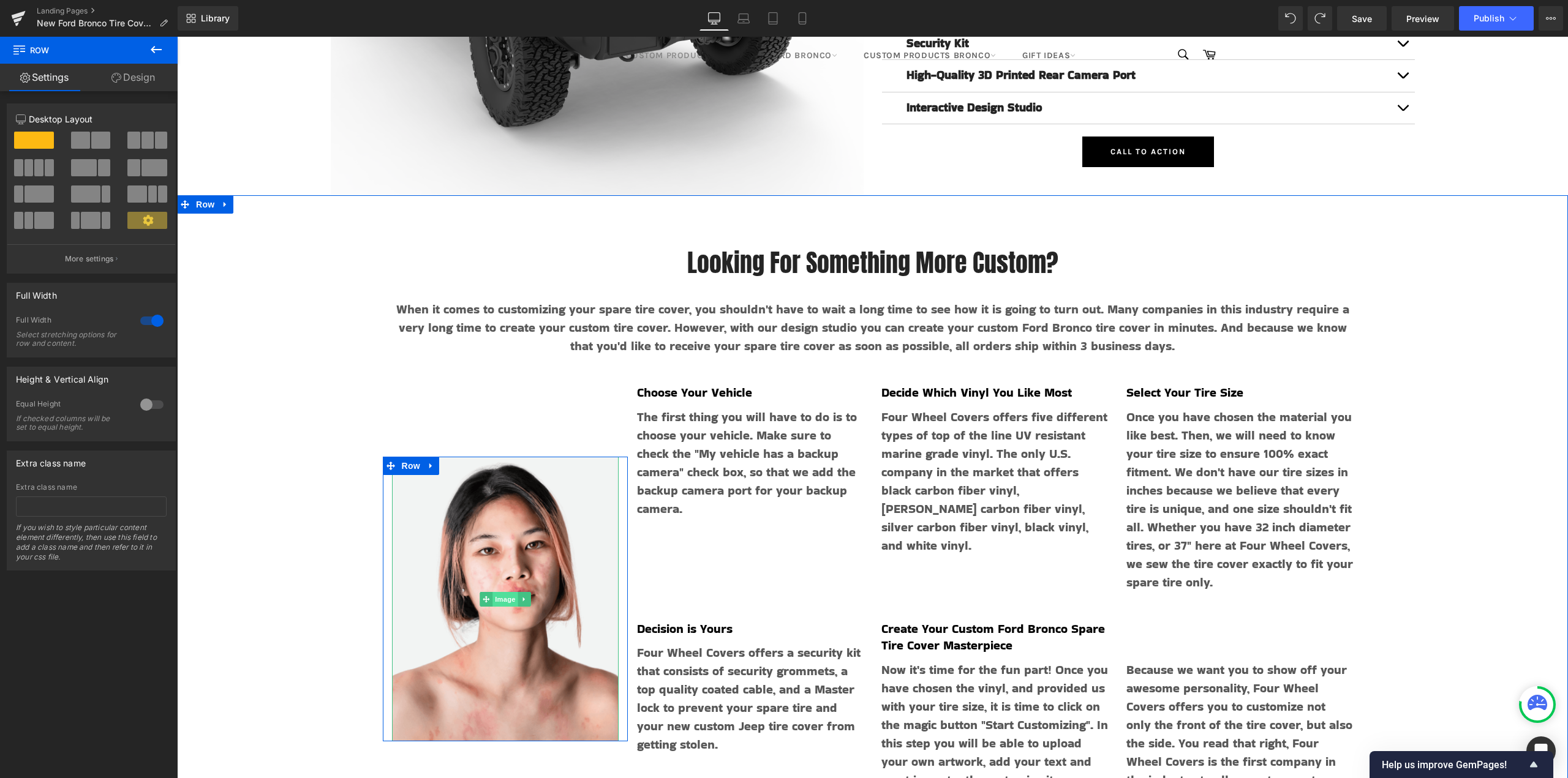
click at [497, 597] on span "Image" at bounding box center [505, 599] width 26 height 15
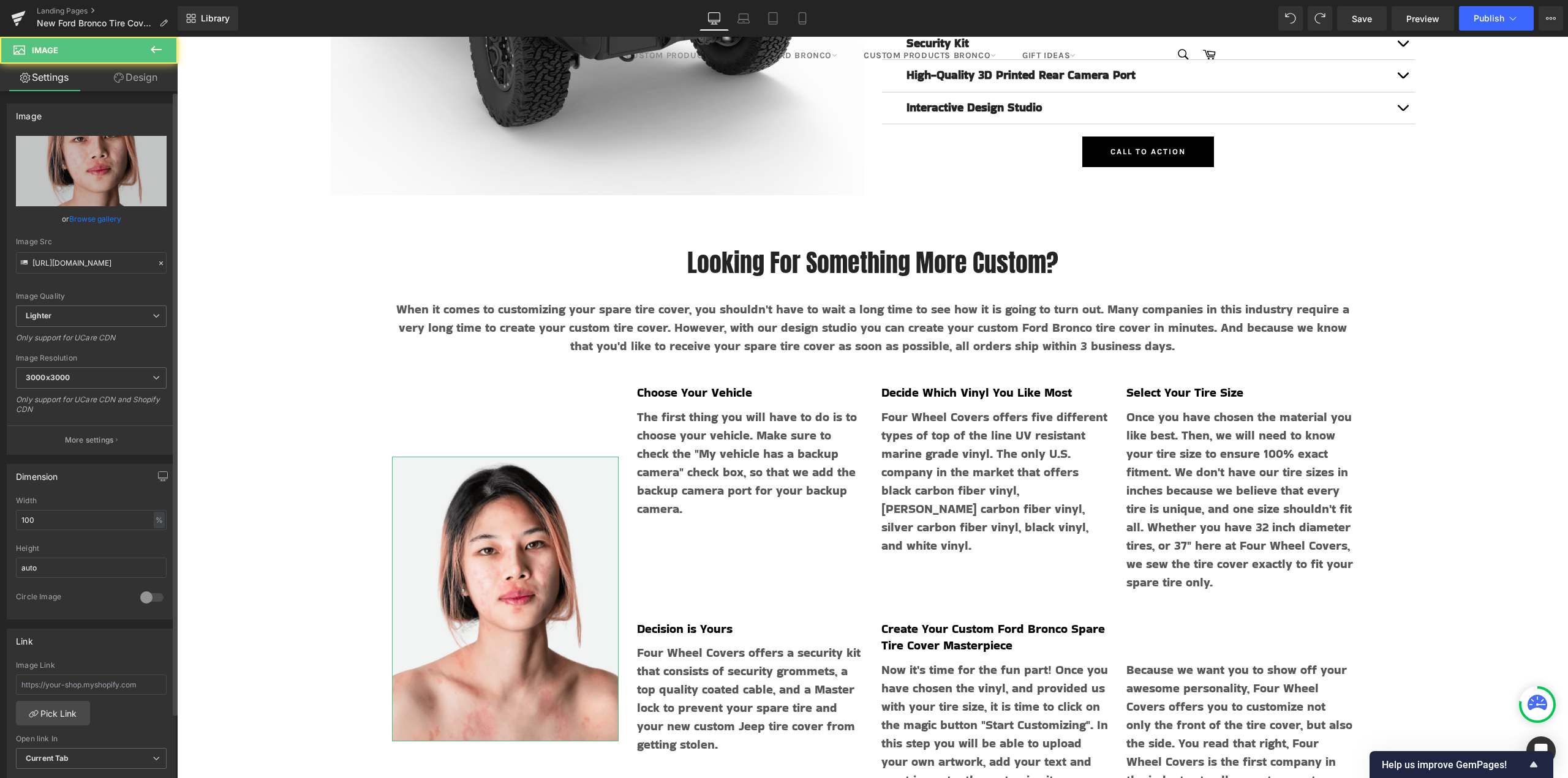
click at [79, 222] on link "Browse gallery" at bounding box center [95, 219] width 52 height 21
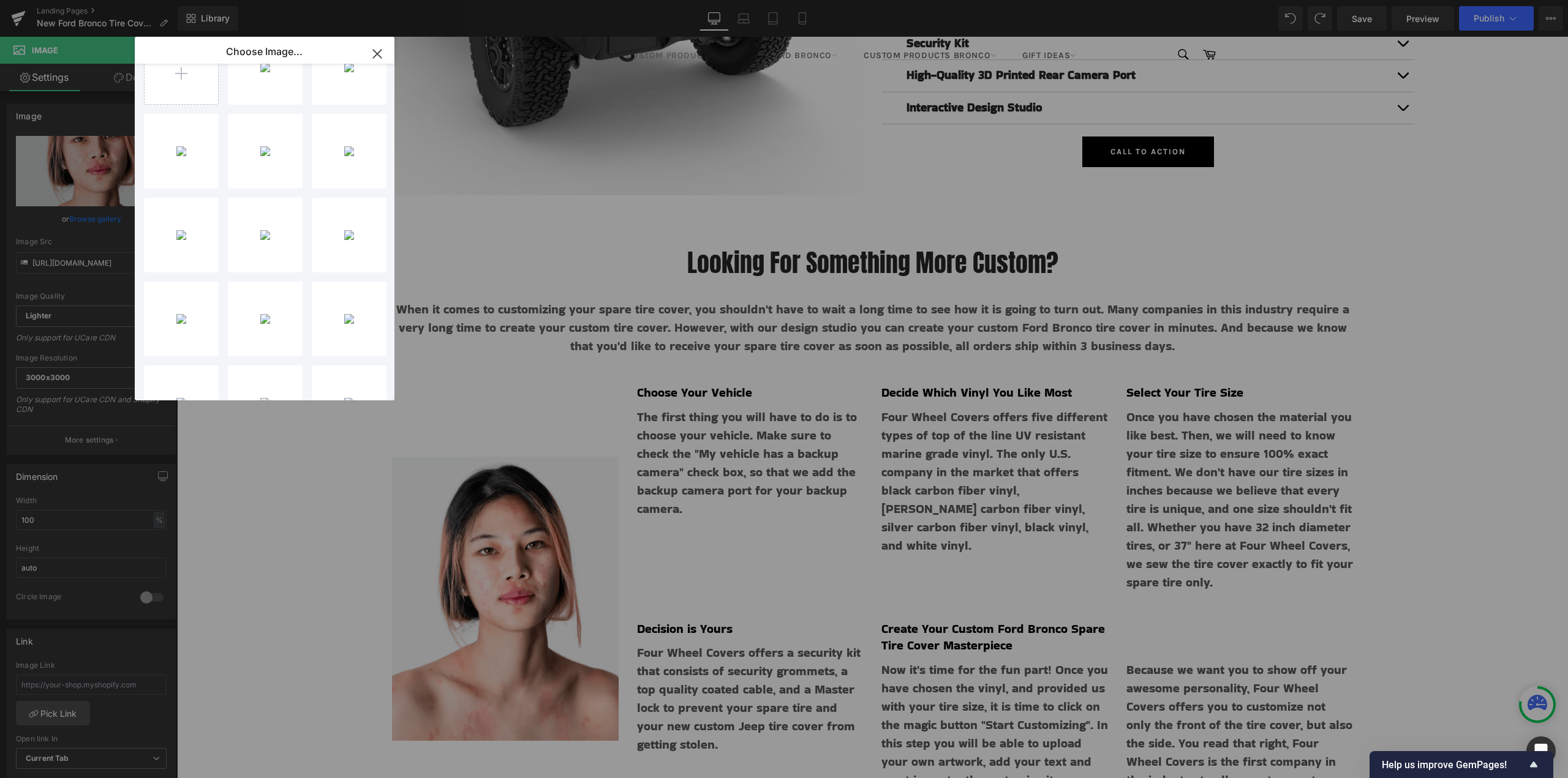
scroll to position [0, 0]
click at [380, 52] on icon "button" at bounding box center [377, 54] width 19 height 19
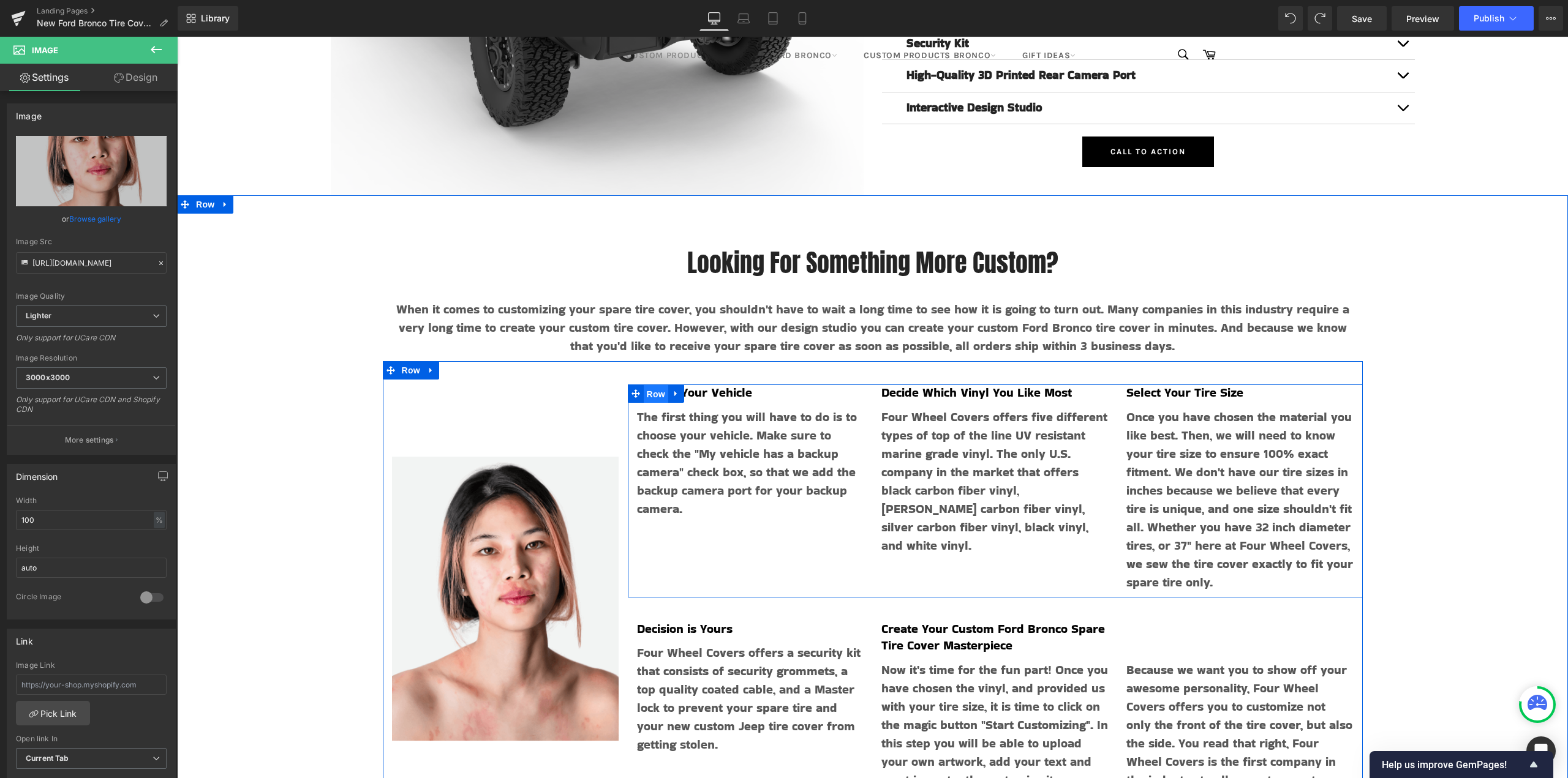
click at [654, 392] on span "Row" at bounding box center [656, 394] width 24 height 19
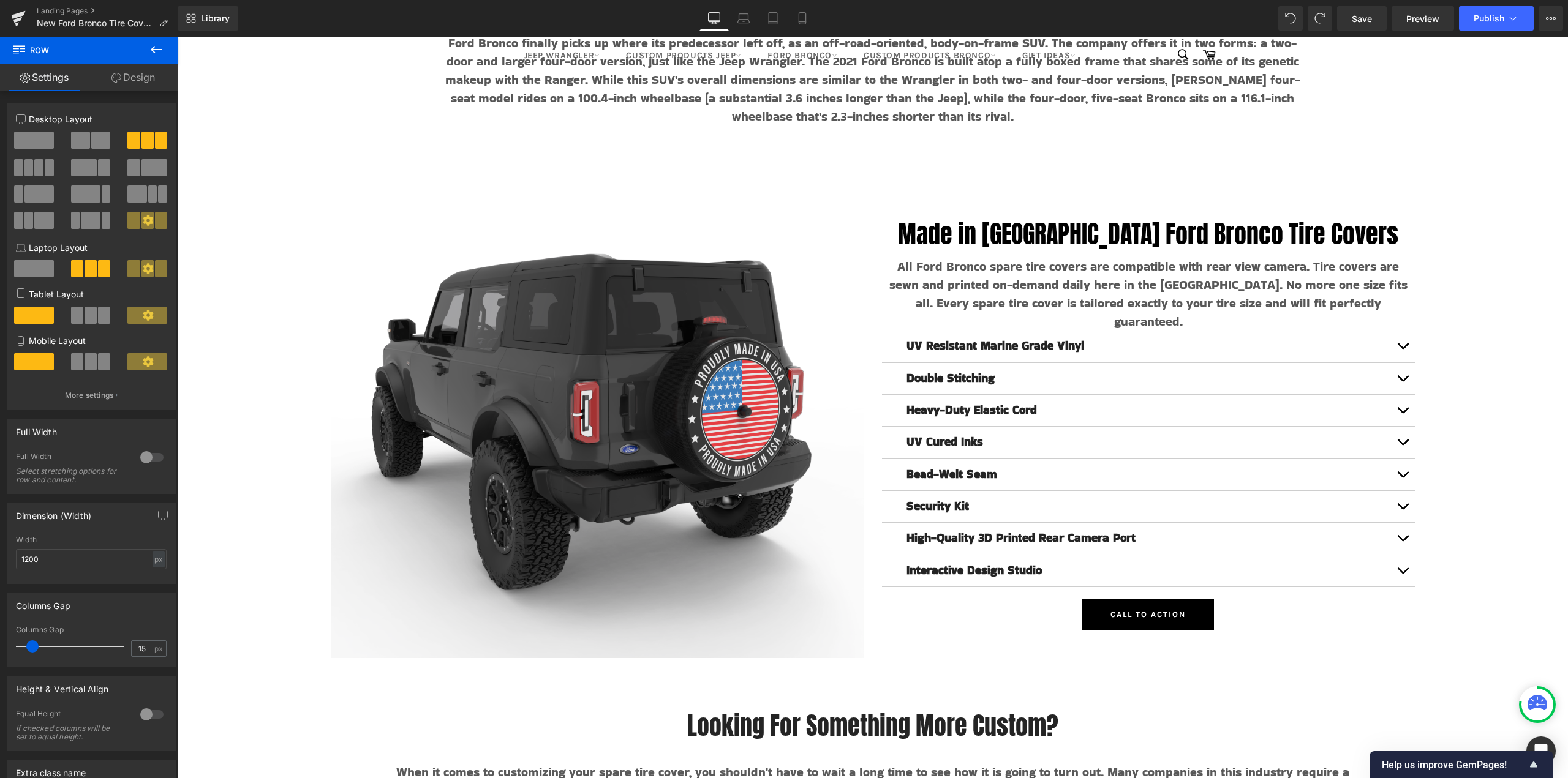
scroll to position [6363, 0]
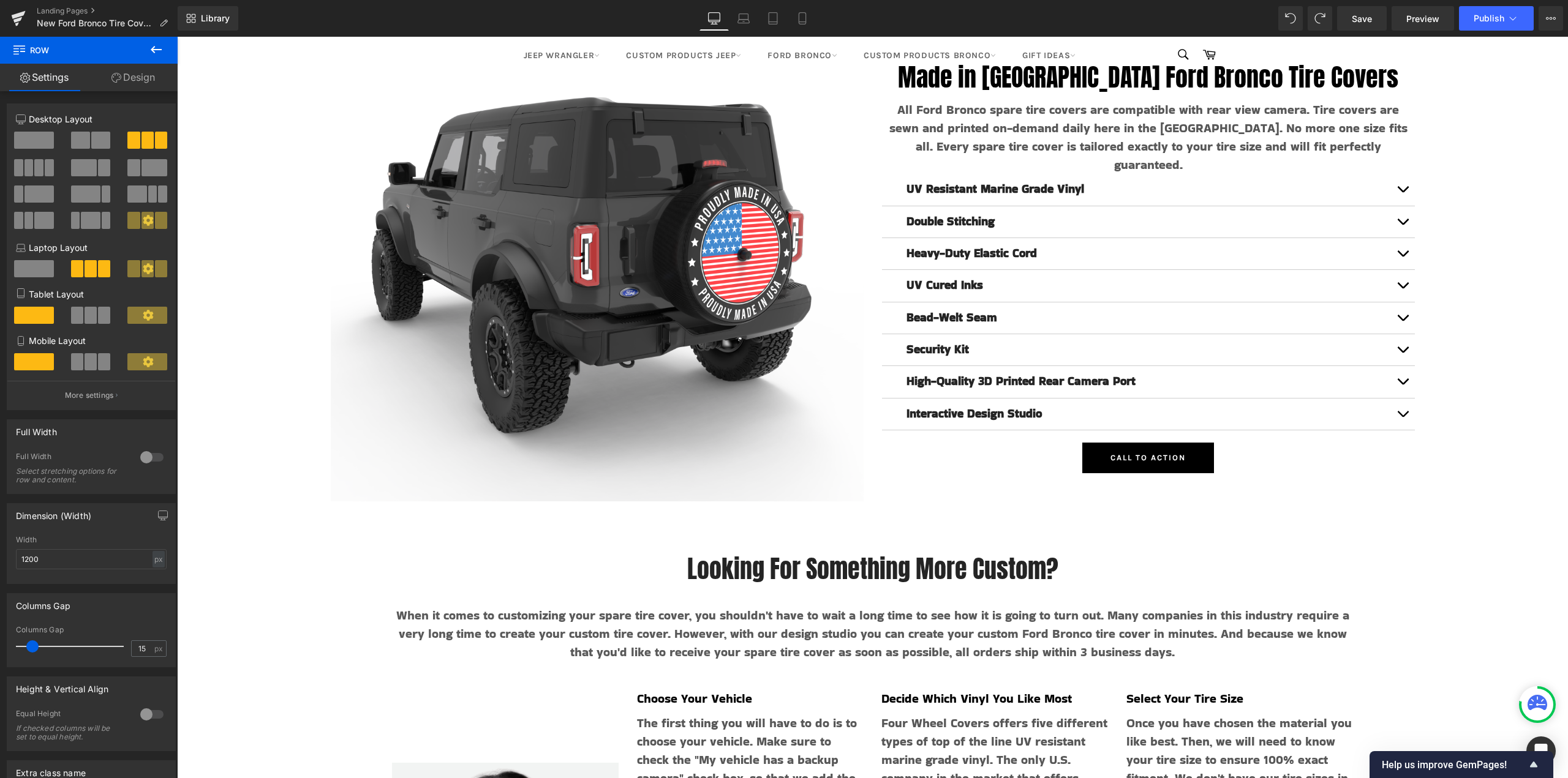
click at [165, 50] on button at bounding box center [156, 50] width 43 height 27
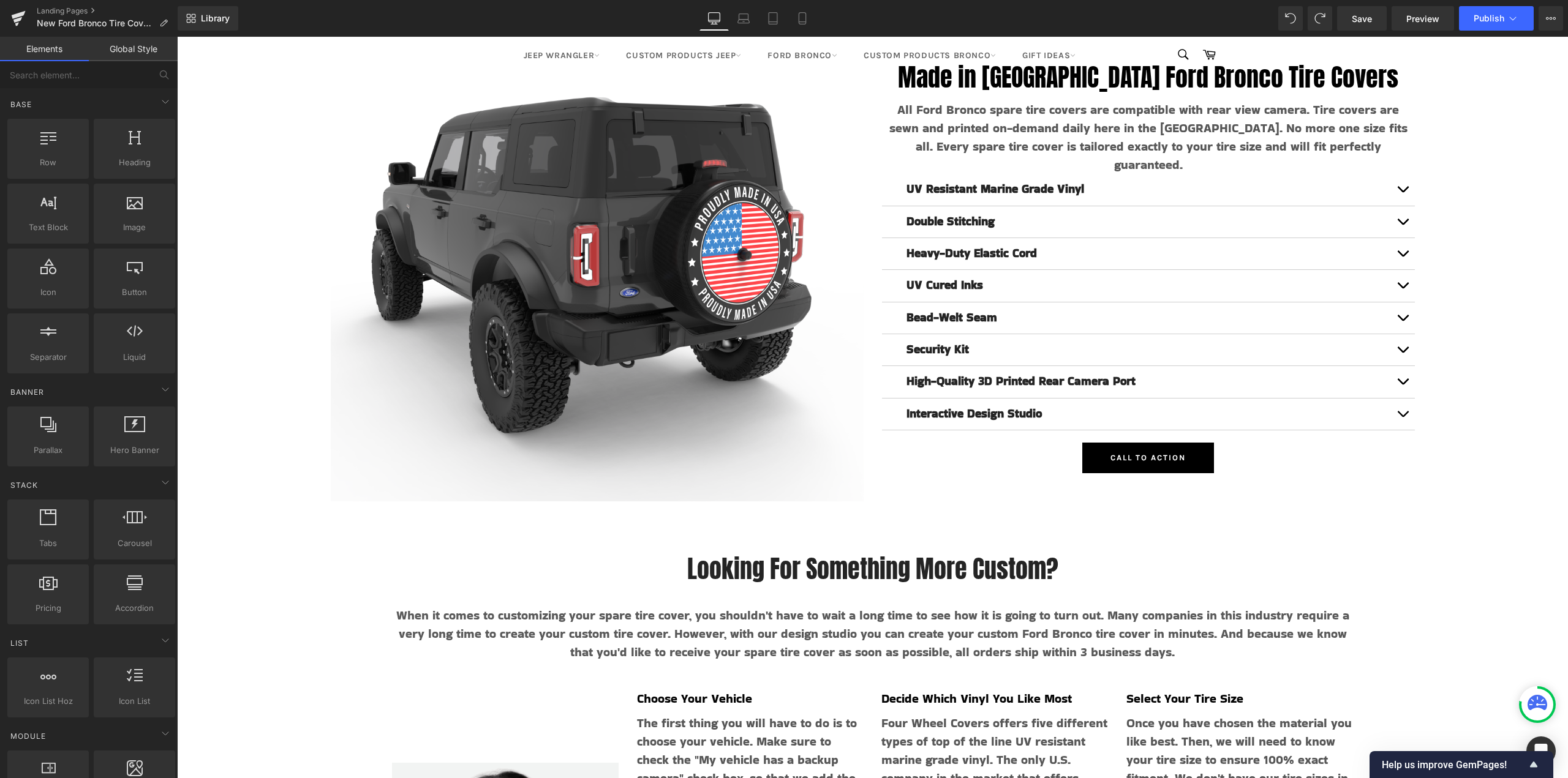
click at [159, 55] on link "Global Style" at bounding box center [133, 49] width 89 height 24
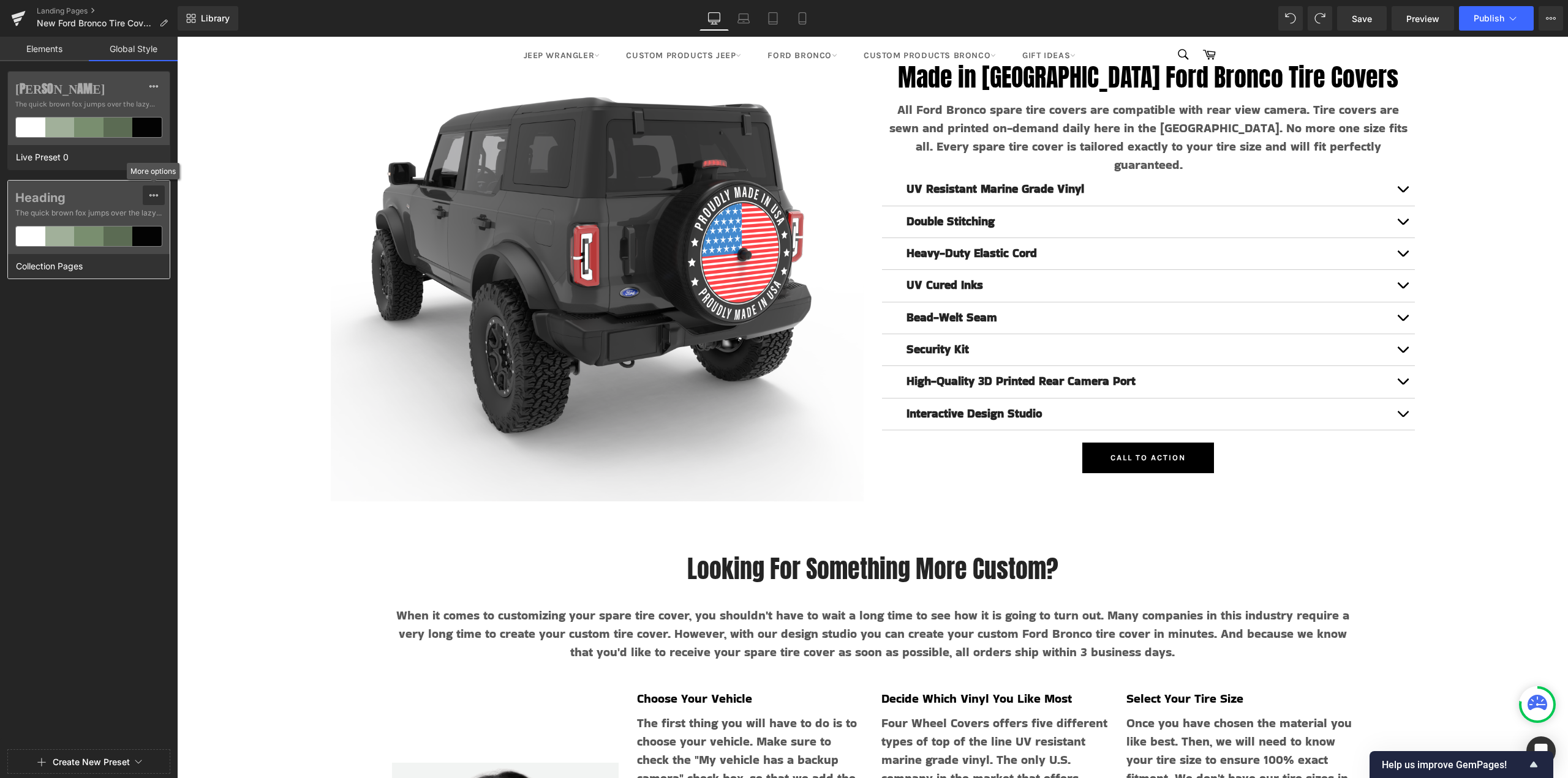
click at [151, 195] on icon at bounding box center [154, 195] width 9 height 2
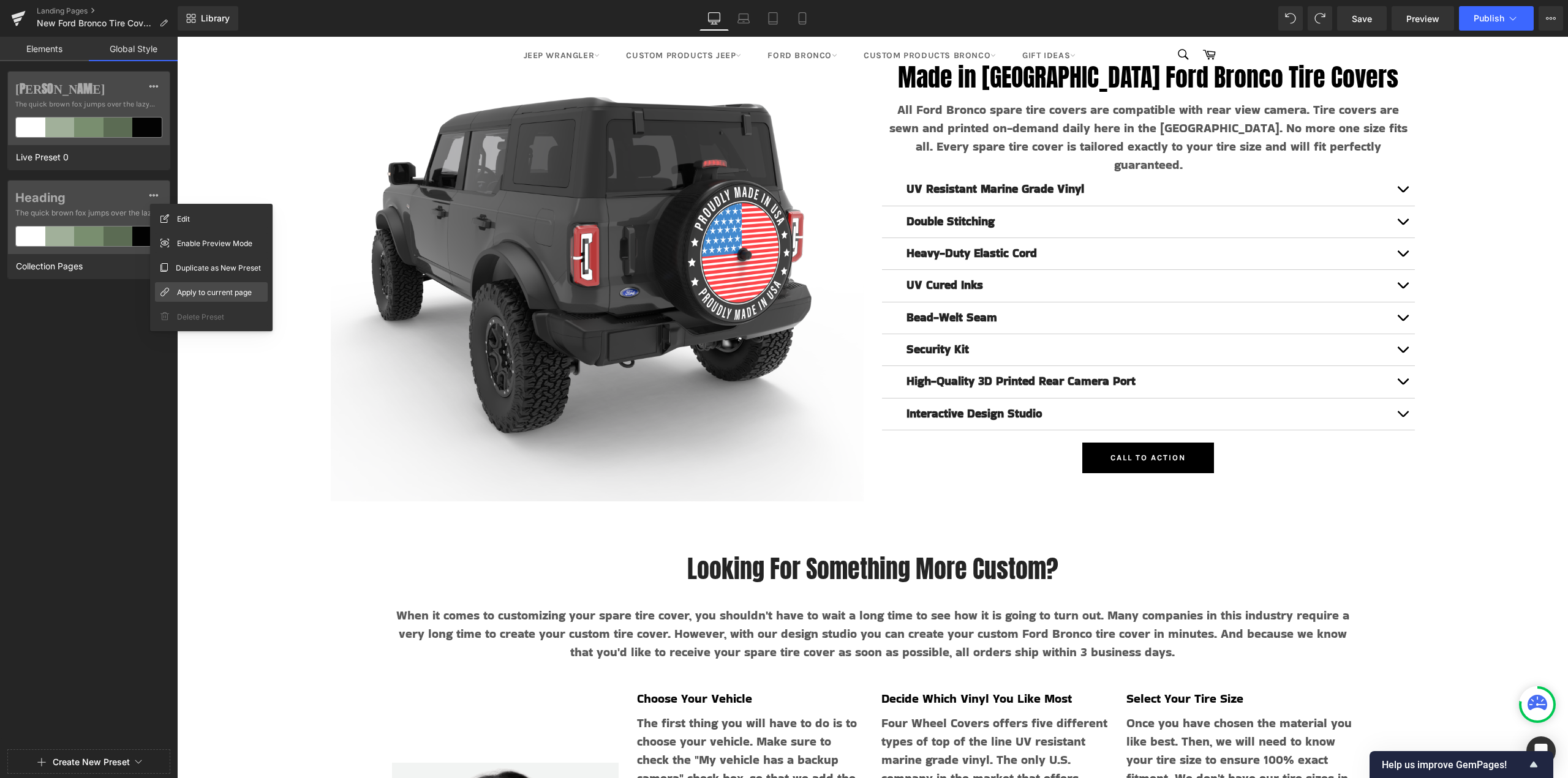
click at [215, 288] on span "Apply to current page" at bounding box center [214, 292] width 75 height 13
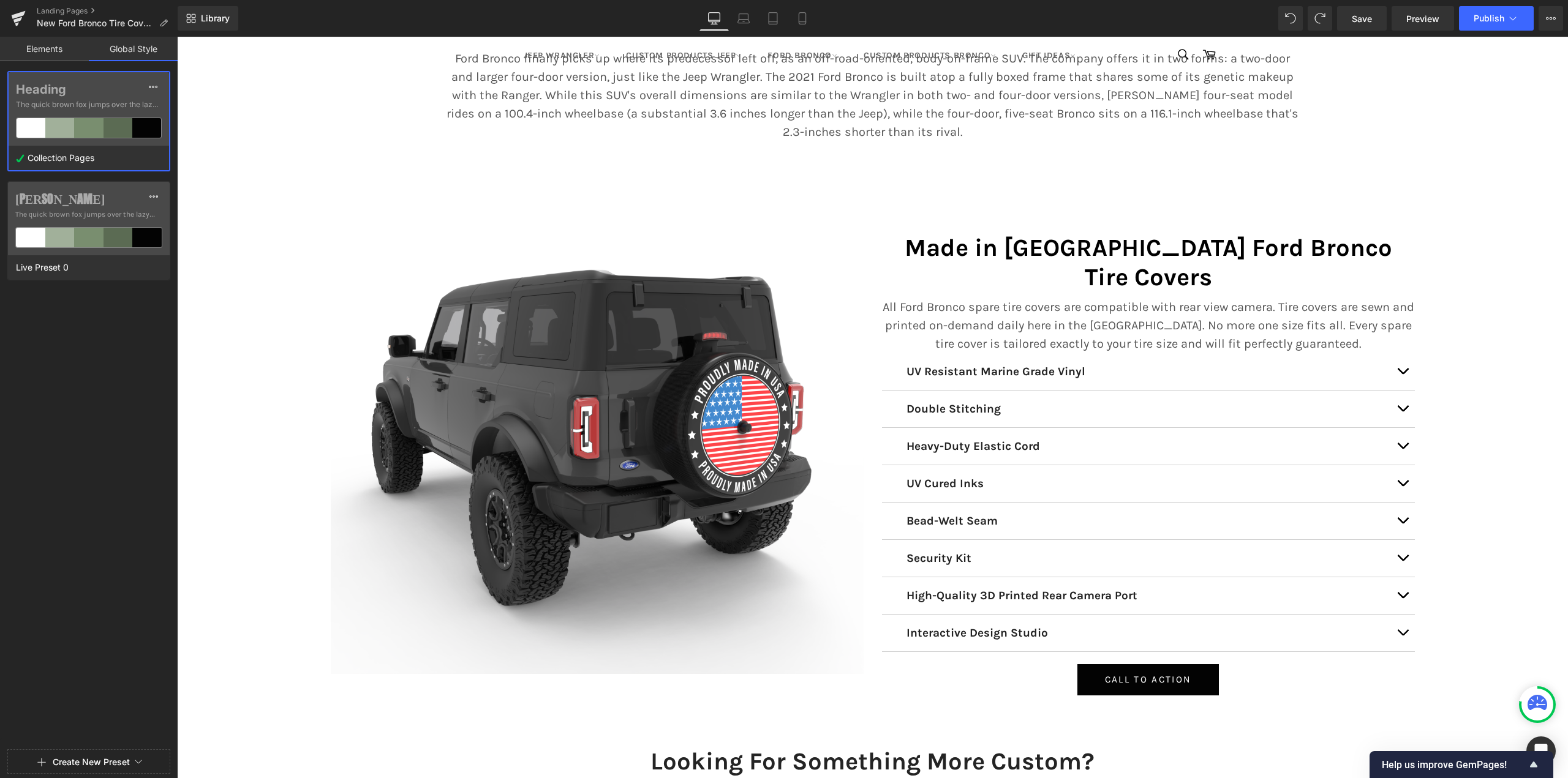
scroll to position [6151, 0]
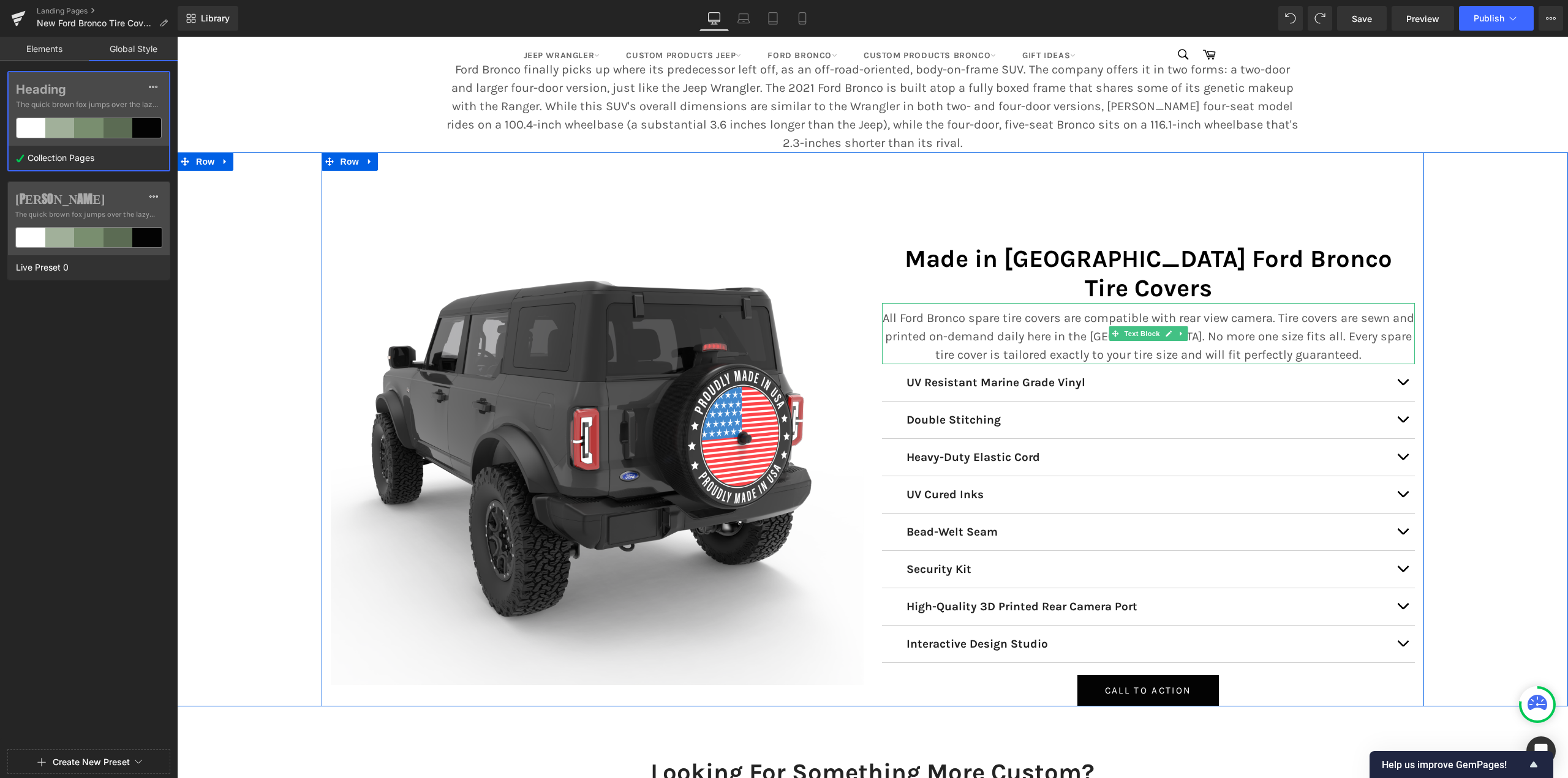
click at [1024, 309] on p "All Ford Bronco spare tire covers are compatible with rear view camera. Tire co…" at bounding box center [1148, 336] width 533 height 55
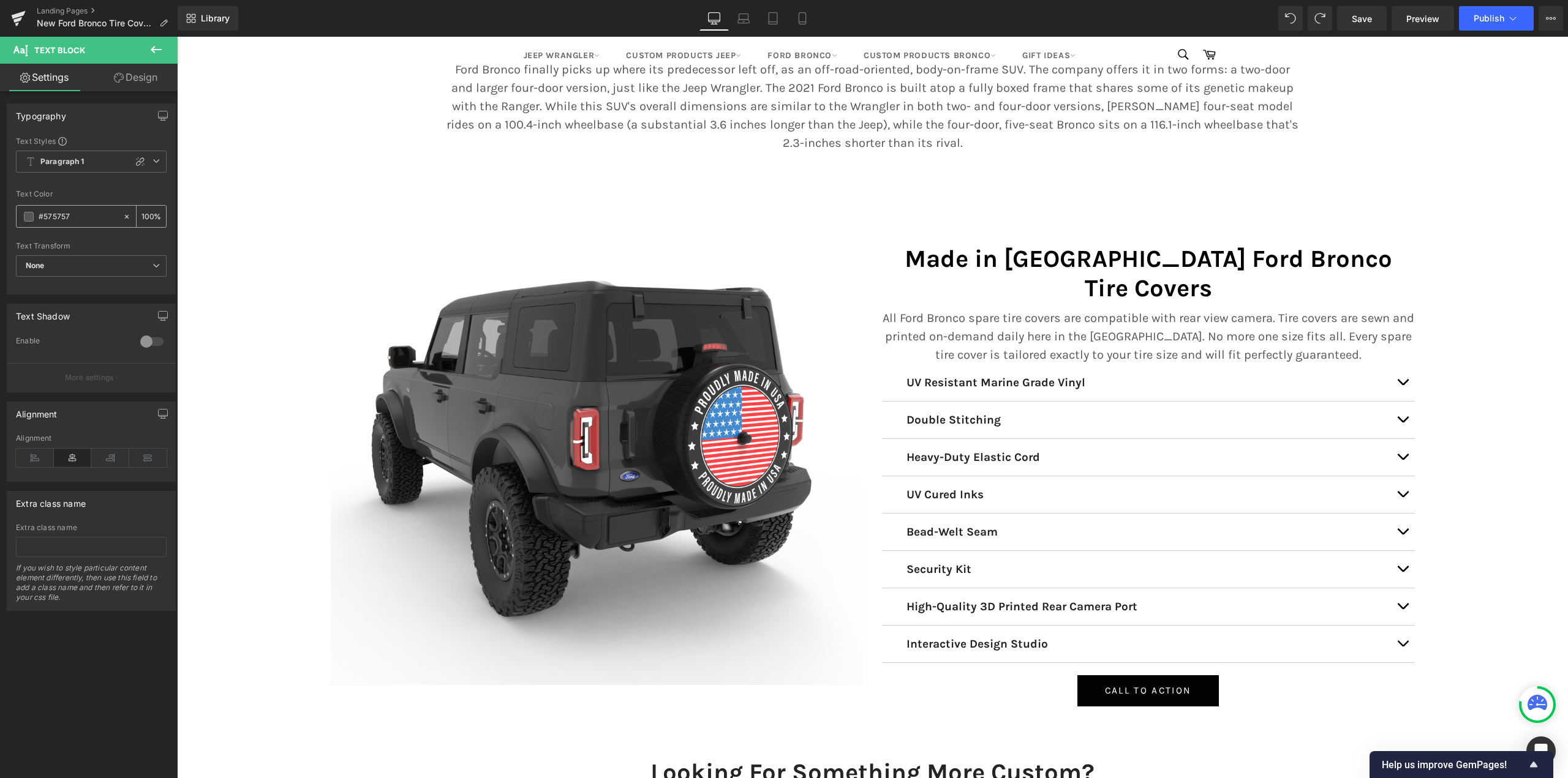
click at [29, 216] on span at bounding box center [28, 216] width 10 height 10
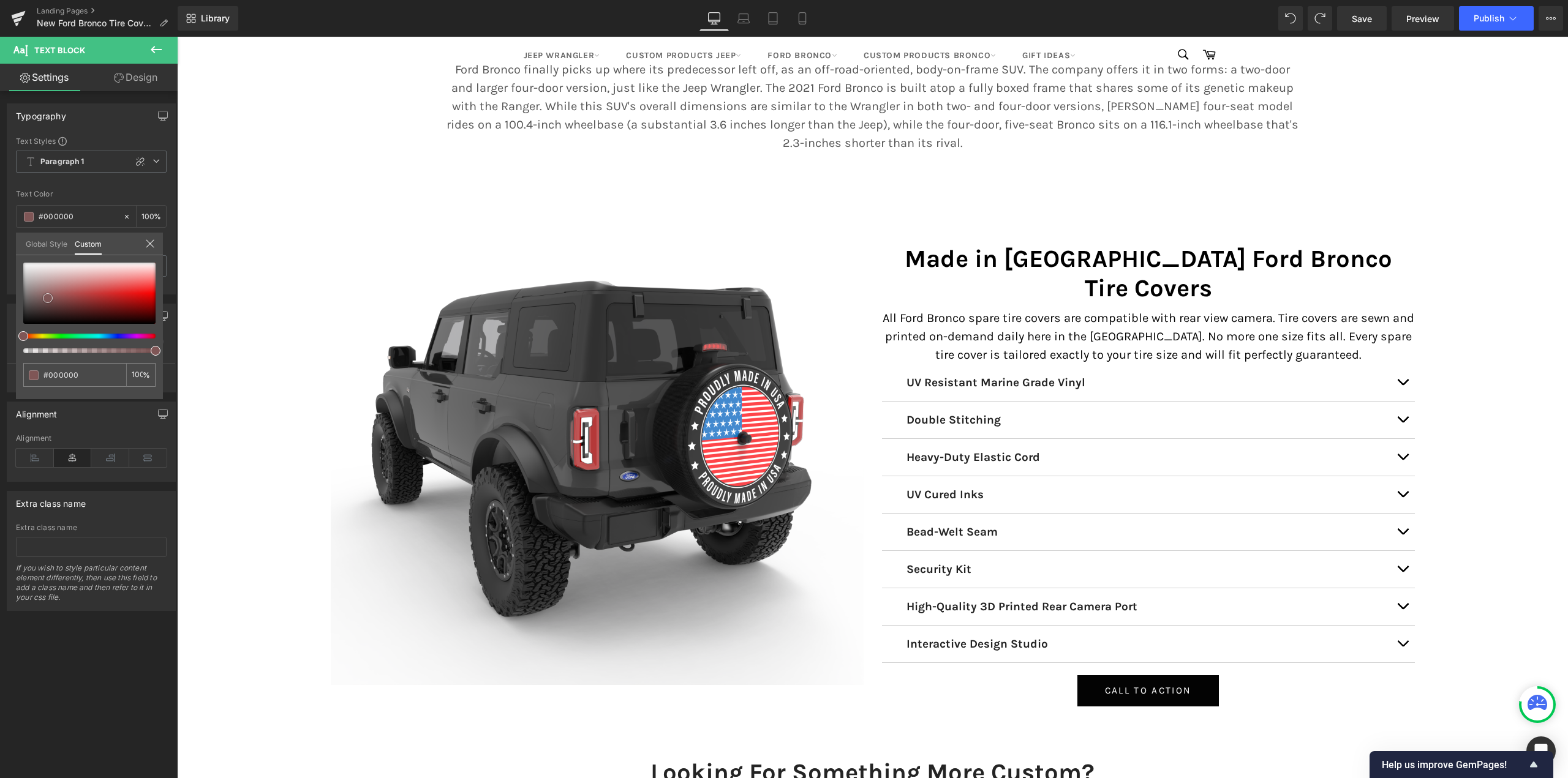
drag, startPoint x: 47, startPoint y: 298, endPoint x: 0, endPoint y: 348, distance: 68.6
click at [0, 295] on div "Typography Text Styles Custom Paragraph 1 Paragraph 2 Paragraph 3 Paragraph 4 P…" at bounding box center [91, 194] width 183 height 200
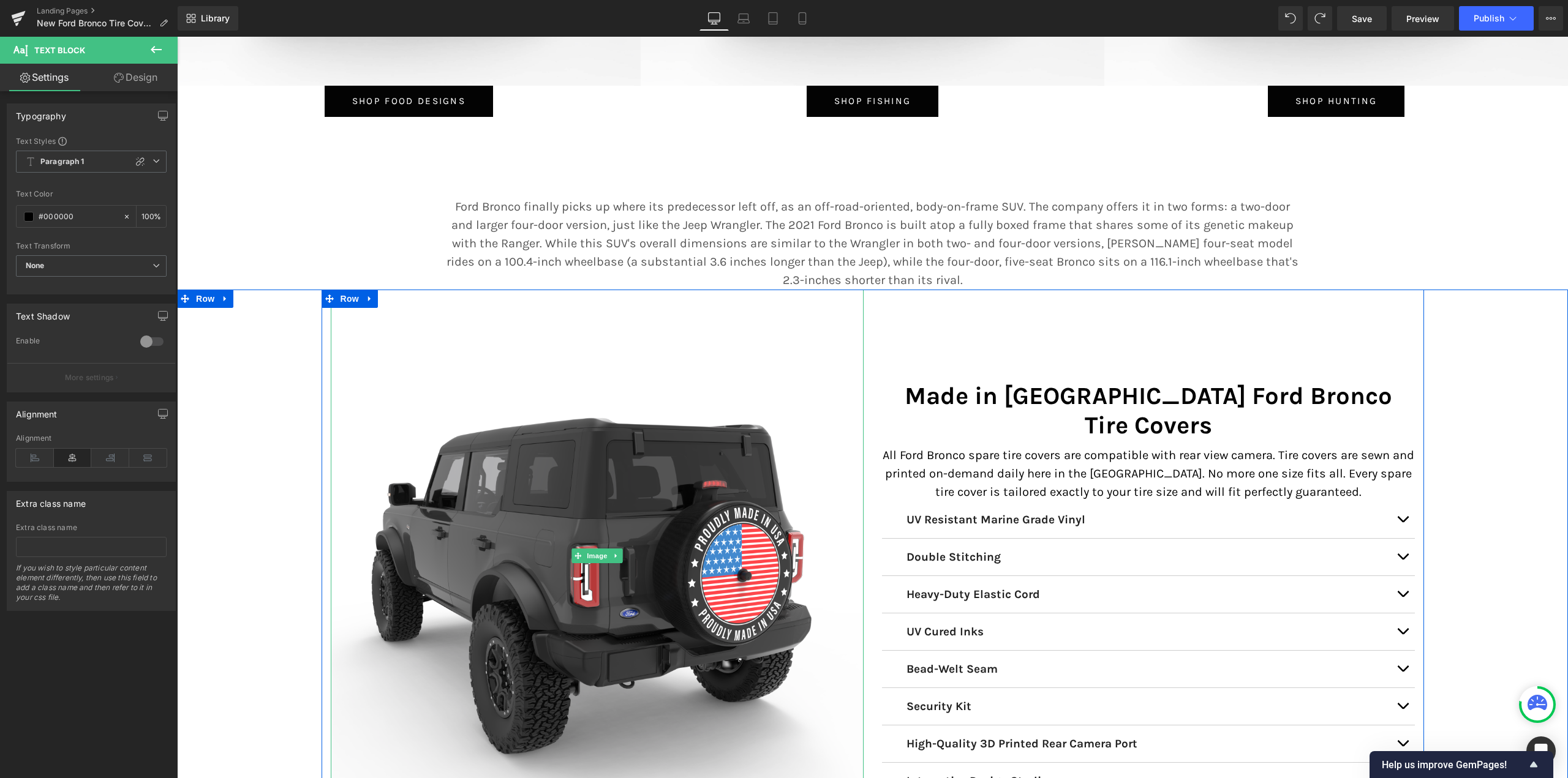
scroll to position [5845, 0]
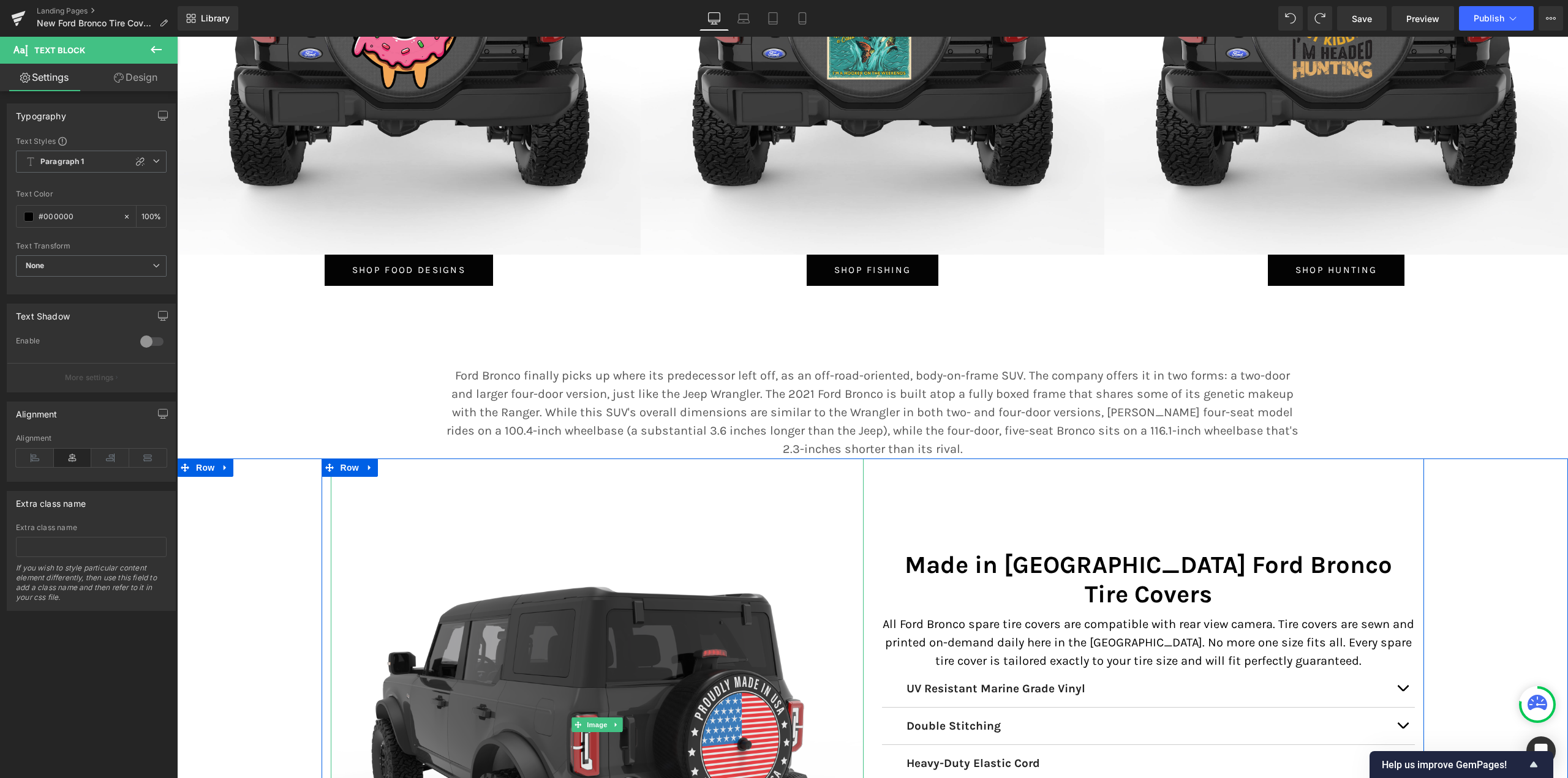
click at [780, 485] on img at bounding box center [597, 725] width 533 height 533
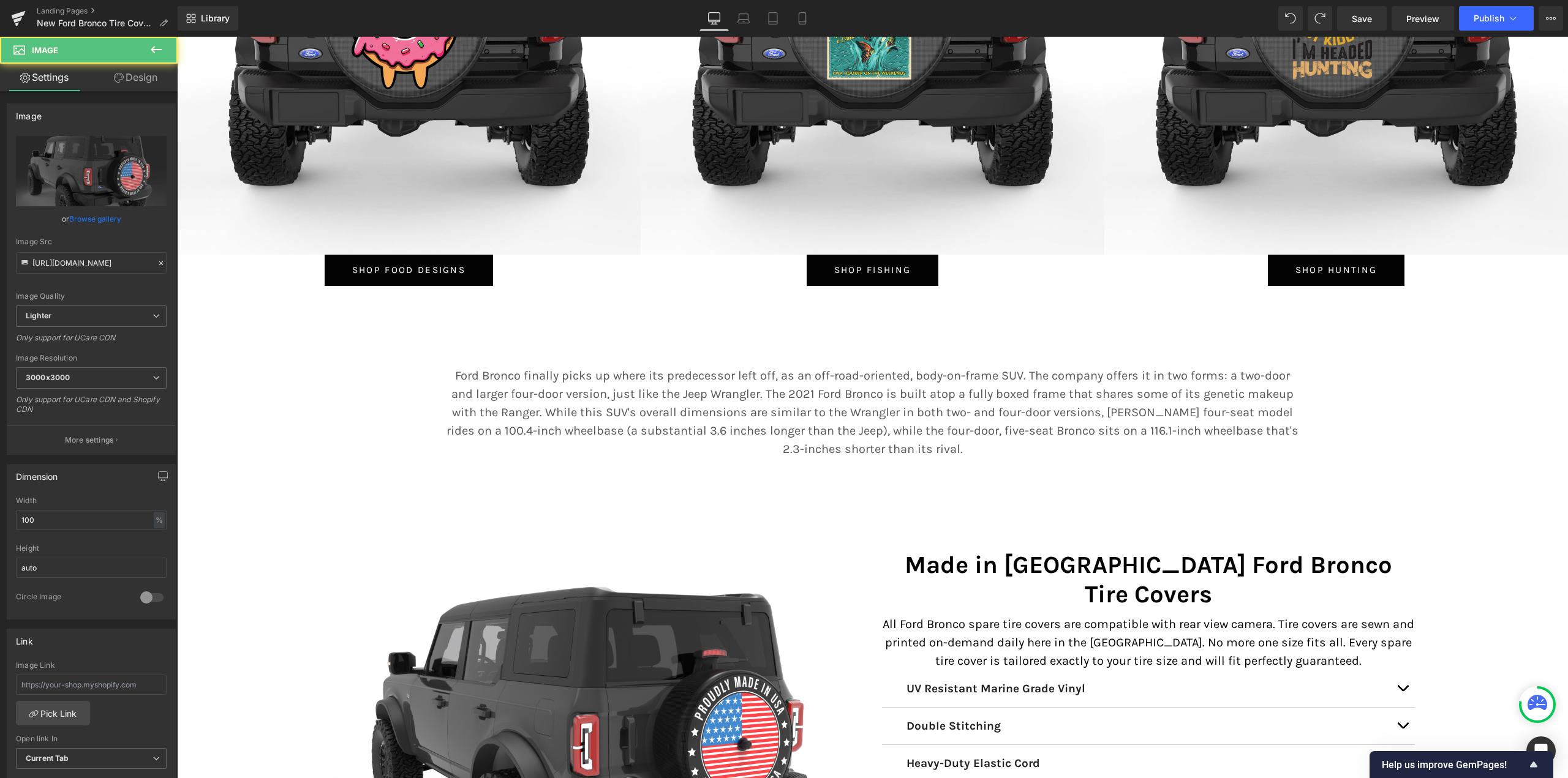
click at [785, 438] on p "Ford Bronco finally picks up where its predecessor left off, as an off-road-ori…" at bounding box center [872, 413] width 857 height 92
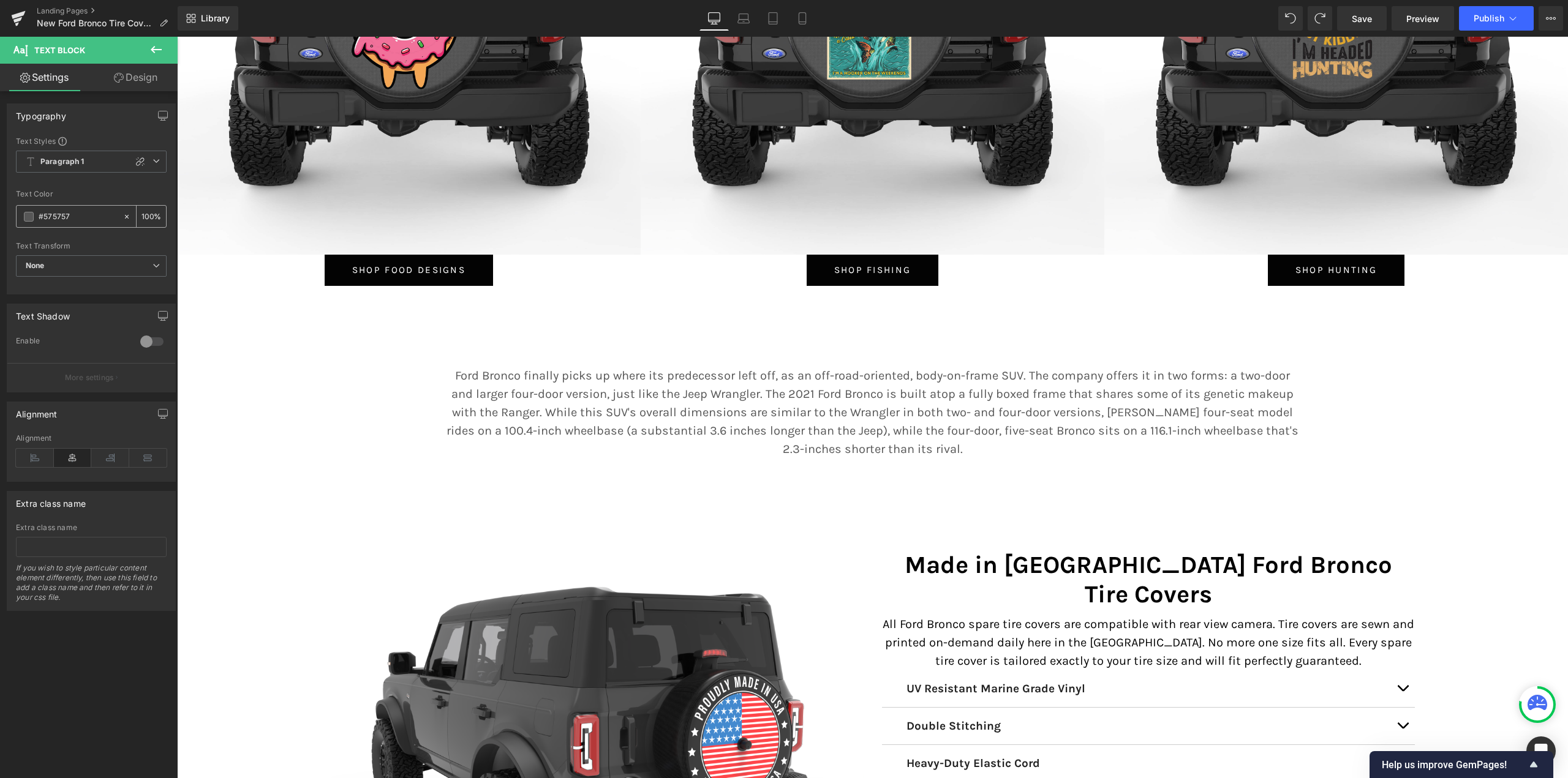
click at [30, 219] on span at bounding box center [28, 216] width 10 height 10
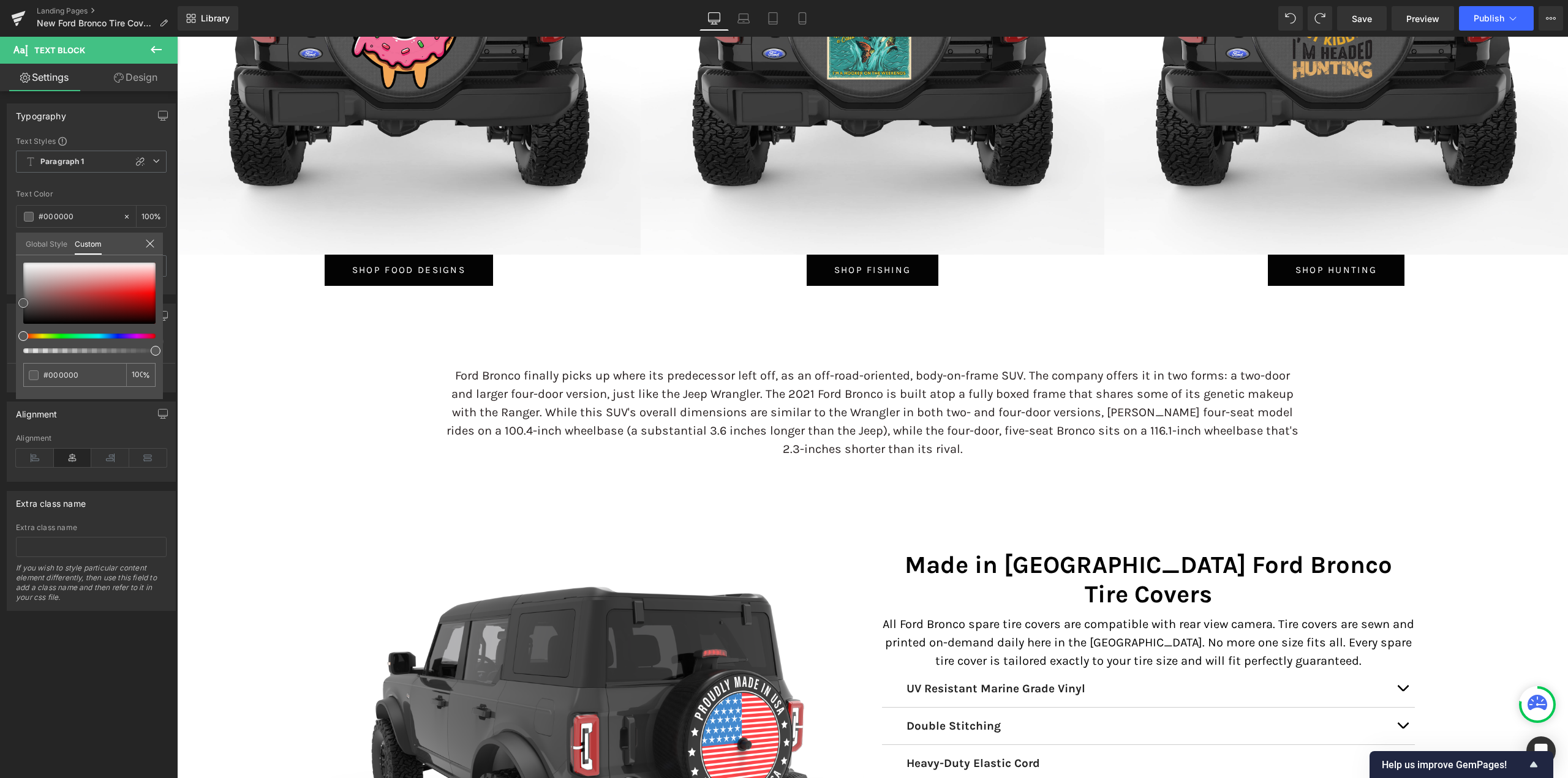
drag, startPoint x: 37, startPoint y: 316, endPoint x: 0, endPoint y: 349, distance: 49.6
click at [0, 295] on div "Typography Text Styles Custom Paragraph 1 Paragraph 2 Paragraph 3 Paragraph 4 P…" at bounding box center [91, 194] width 183 height 200
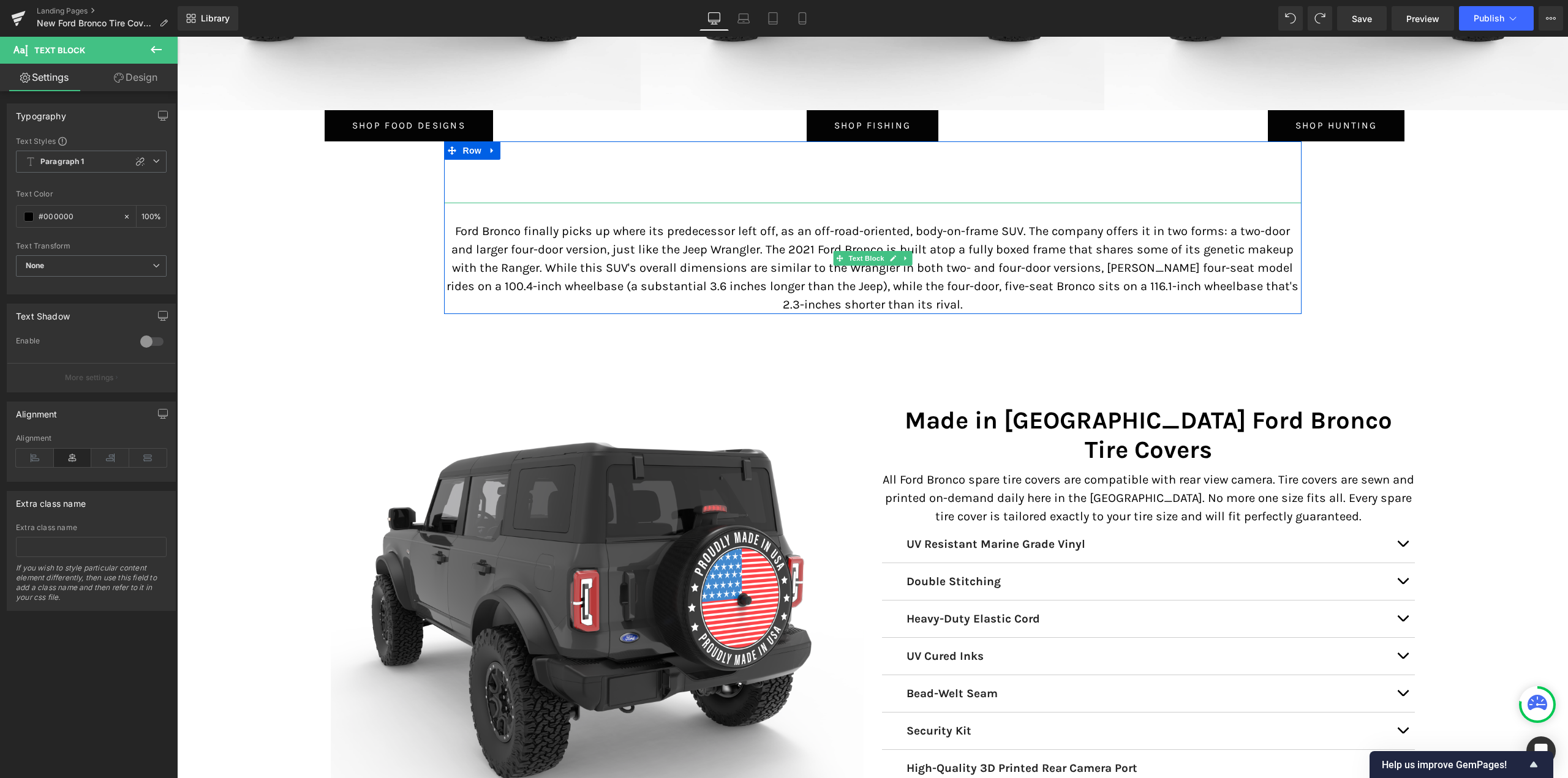
scroll to position [6151, 0]
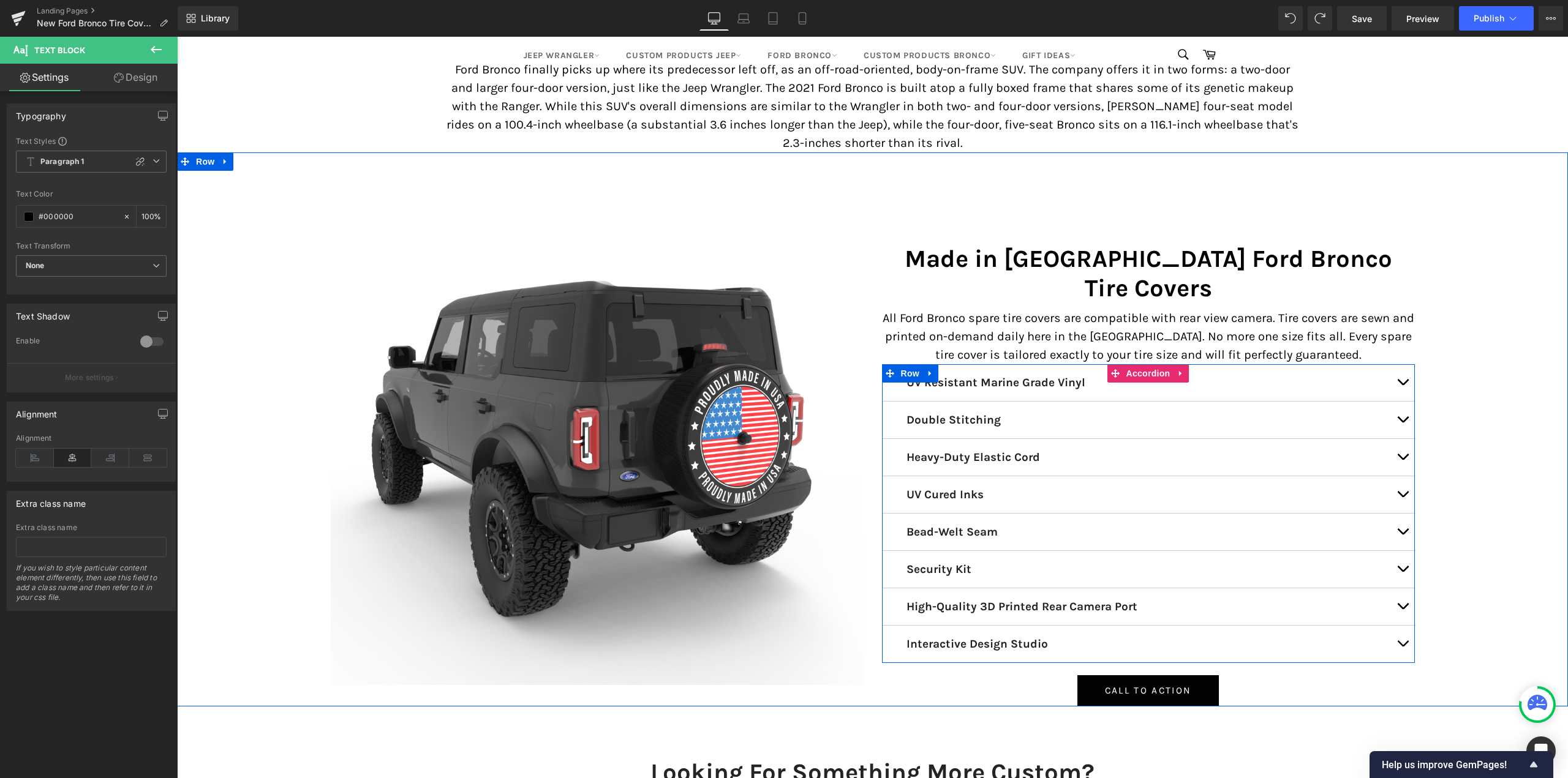
click at [1398, 365] on button "button" at bounding box center [1402, 383] width 24 height 37
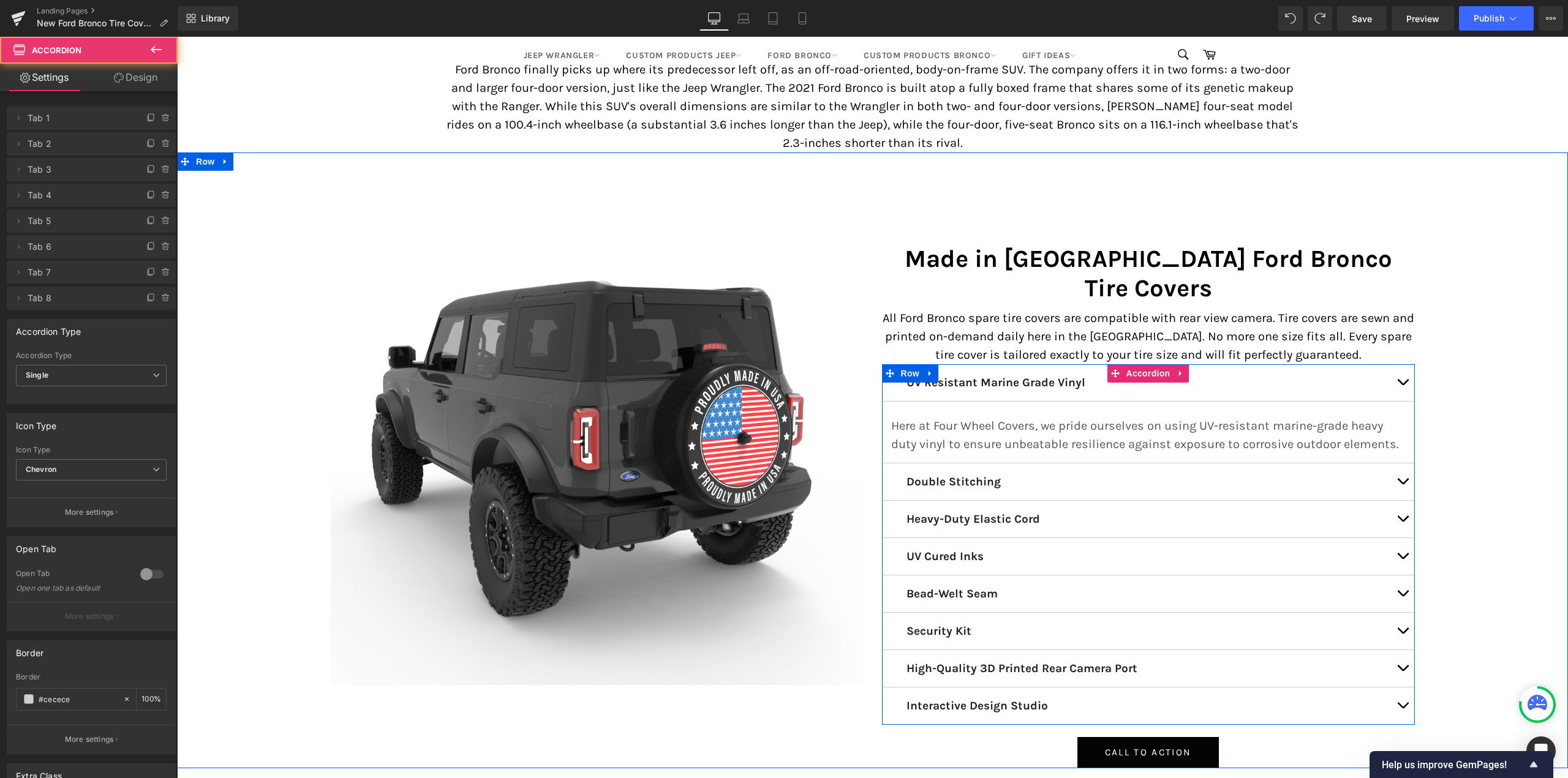
scroll to position [6, 6]
click at [1029, 417] on p "Here at Four Wheel Covers, we pride ourselves on using UV-resistant marine-grad…" at bounding box center [1148, 436] width 514 height 37
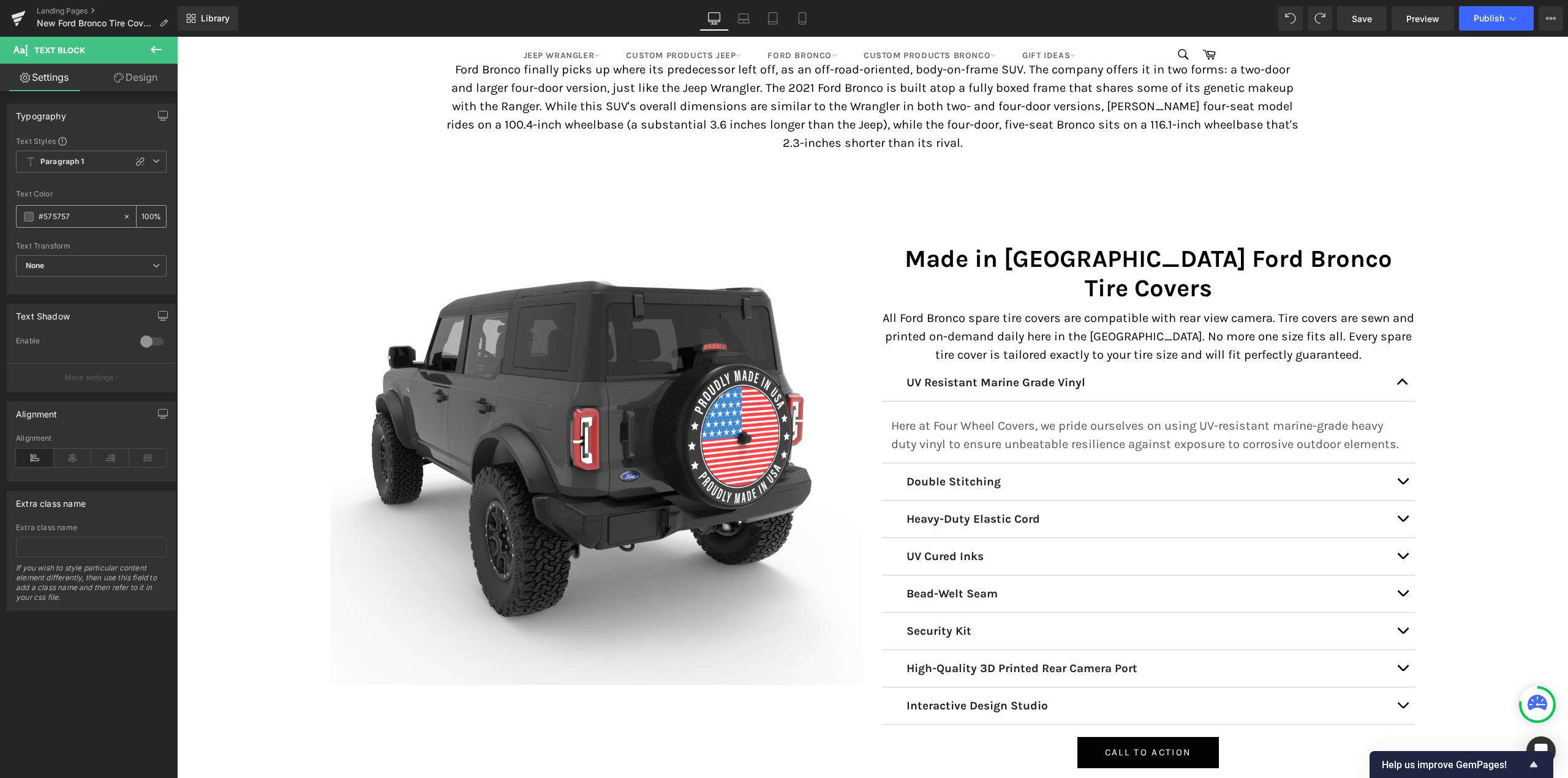
click at [33, 213] on span at bounding box center [28, 216] width 10 height 10
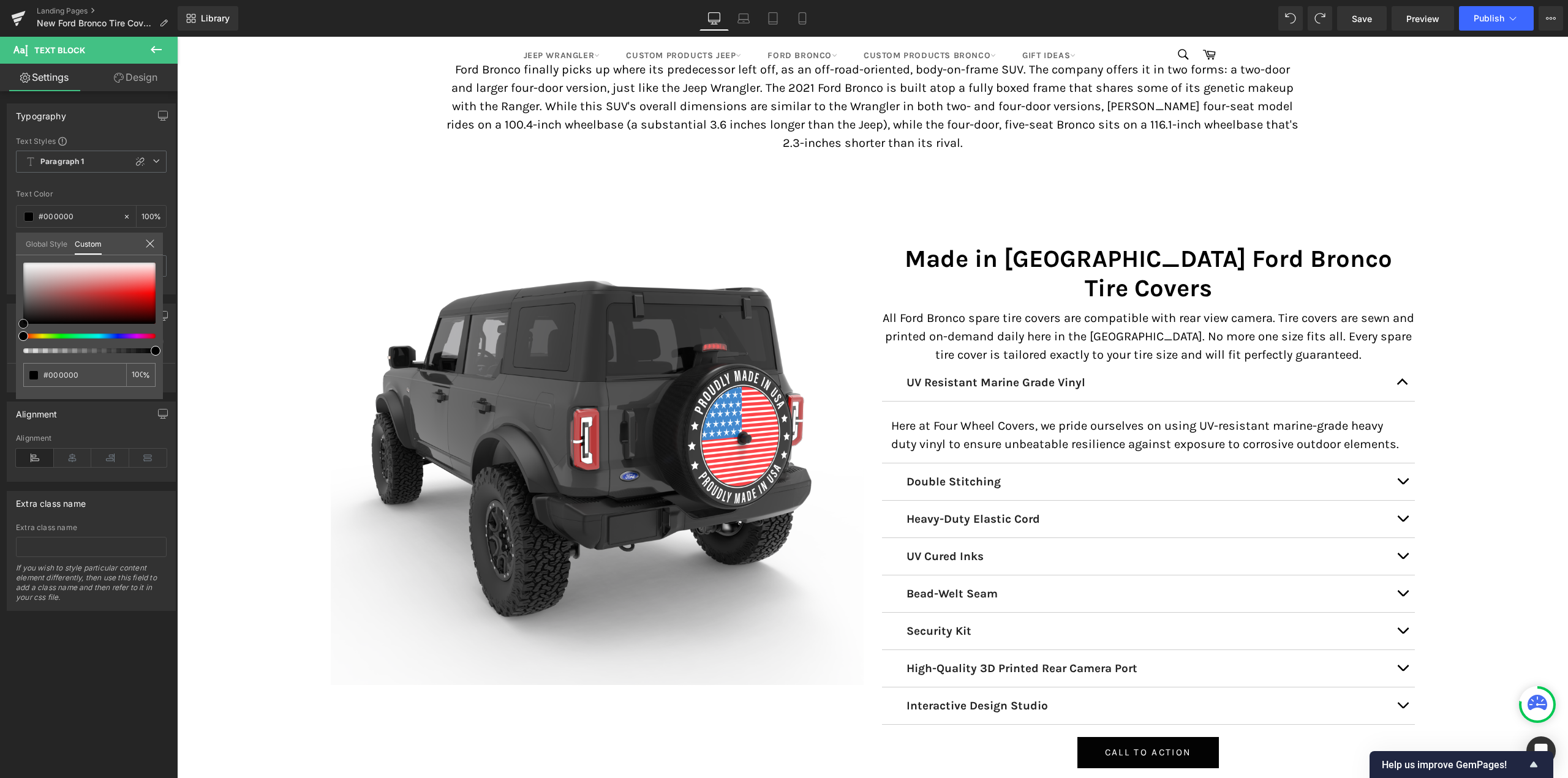
drag, startPoint x: 36, startPoint y: 301, endPoint x: 0, endPoint y: 359, distance: 68.3
click at [0, 295] on div "Typography Text Styles Custom Paragraph 1 Paragraph 2 Paragraph 3 Paragraph 4 P…" at bounding box center [91, 194] width 183 height 200
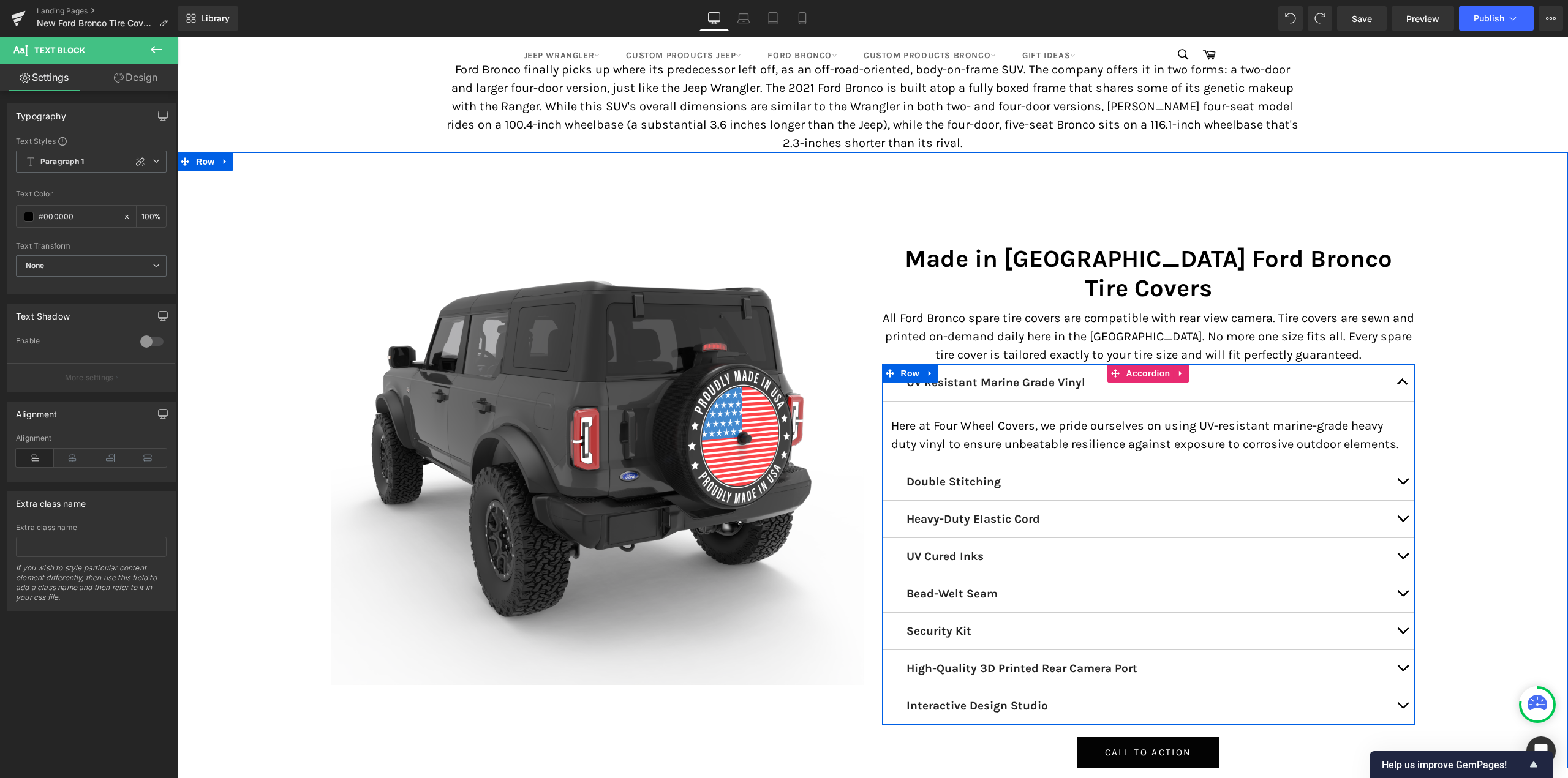
click at [1398, 365] on button "button" at bounding box center [1402, 383] width 24 height 37
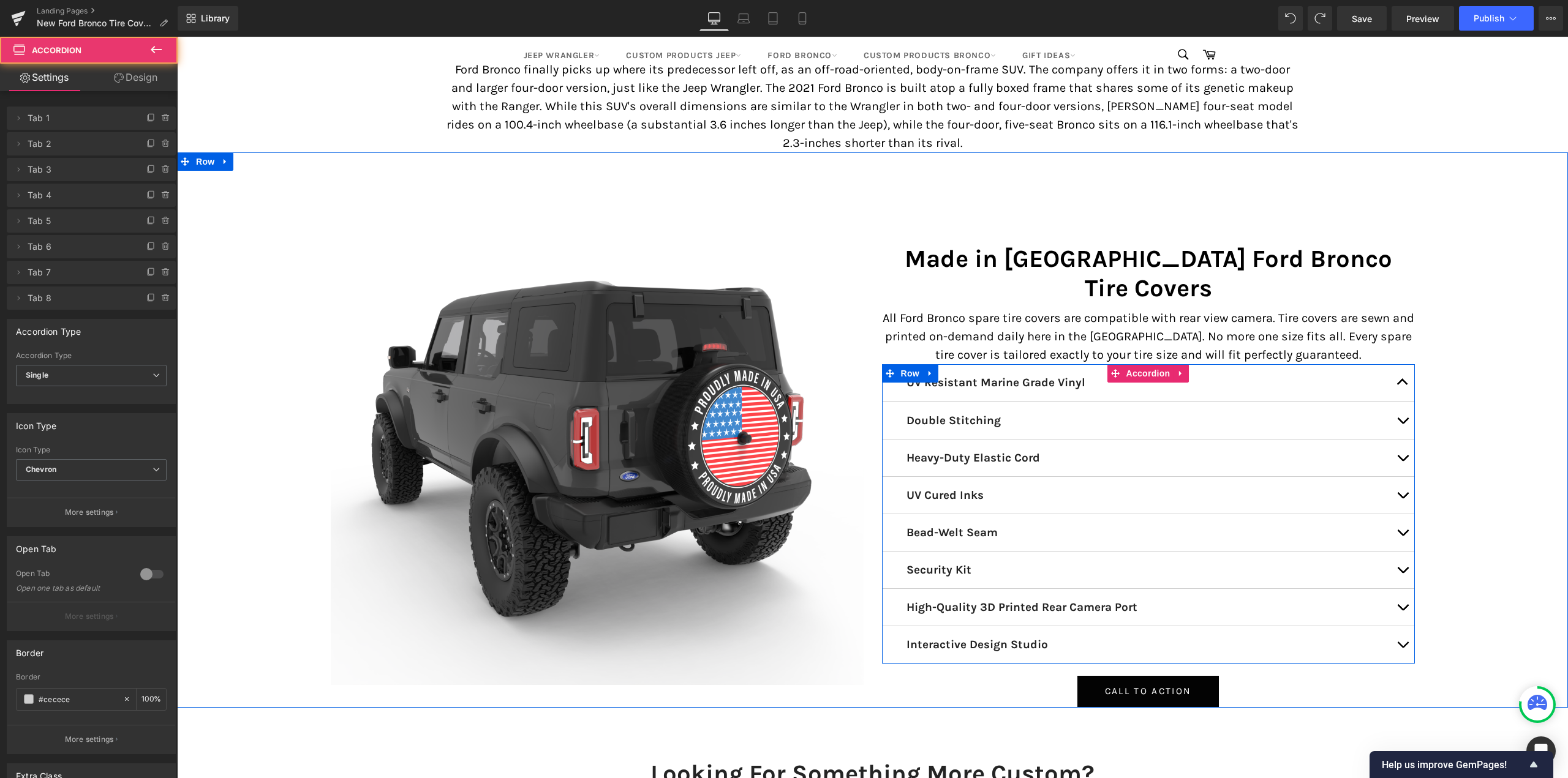
scroll to position [8128, 1381]
click at [1399, 402] on button "button" at bounding box center [1402, 421] width 24 height 37
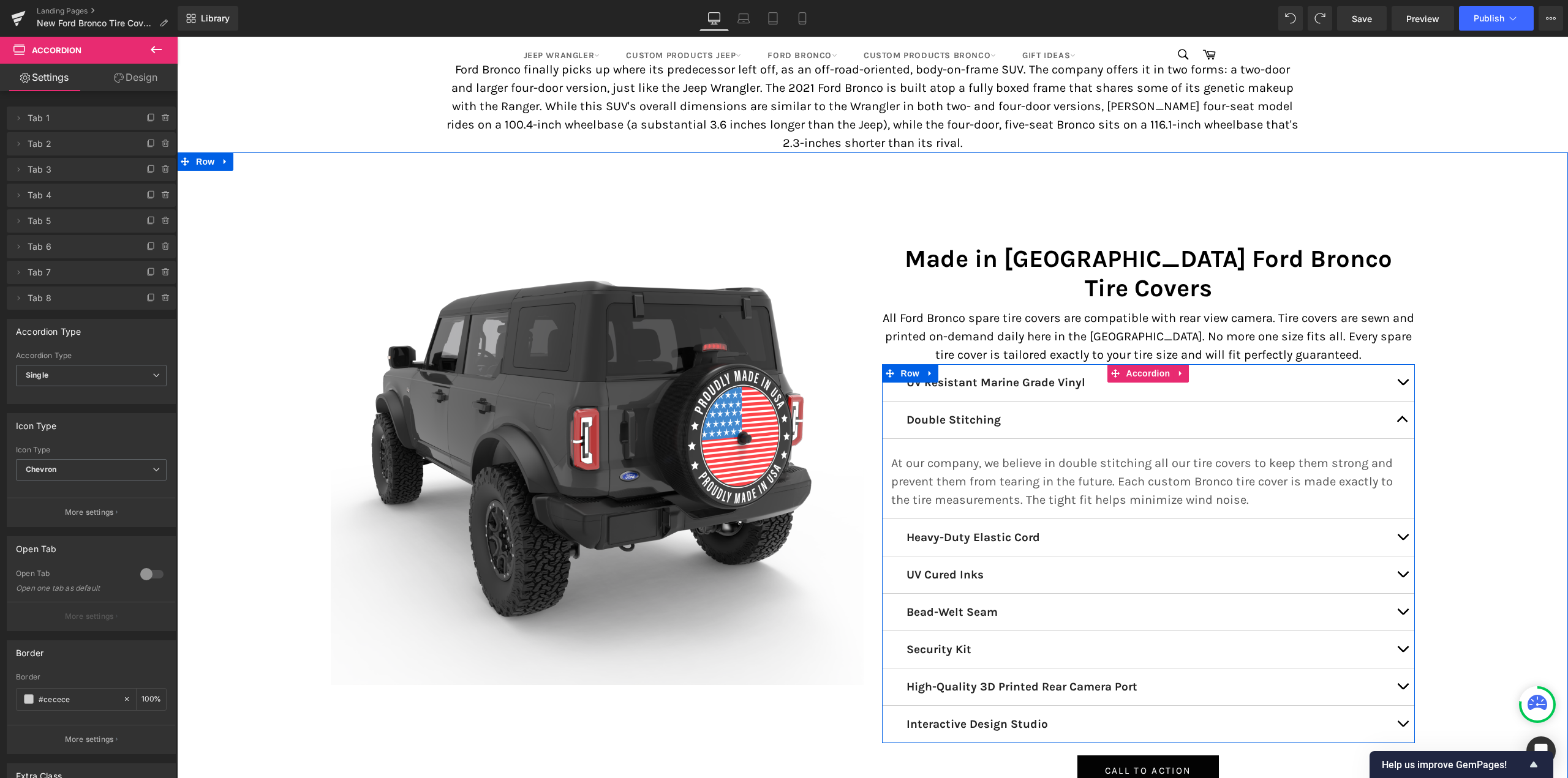
scroll to position [8200, 1381]
click at [1011, 454] on p "At our company, we believe in double stitching all our tire covers to keep them…" at bounding box center [1148, 482] width 514 height 55
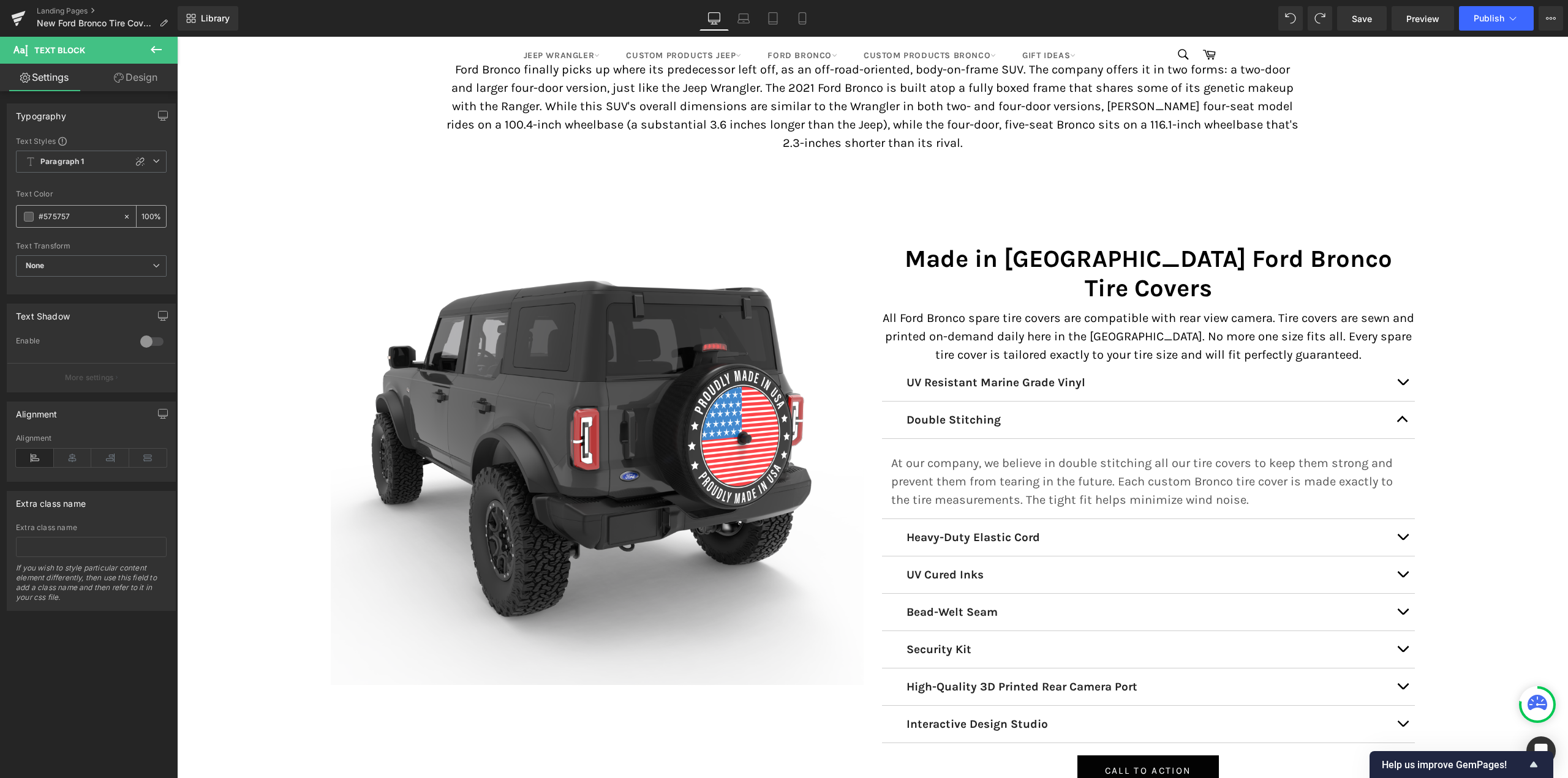
click at [30, 216] on span at bounding box center [28, 216] width 10 height 10
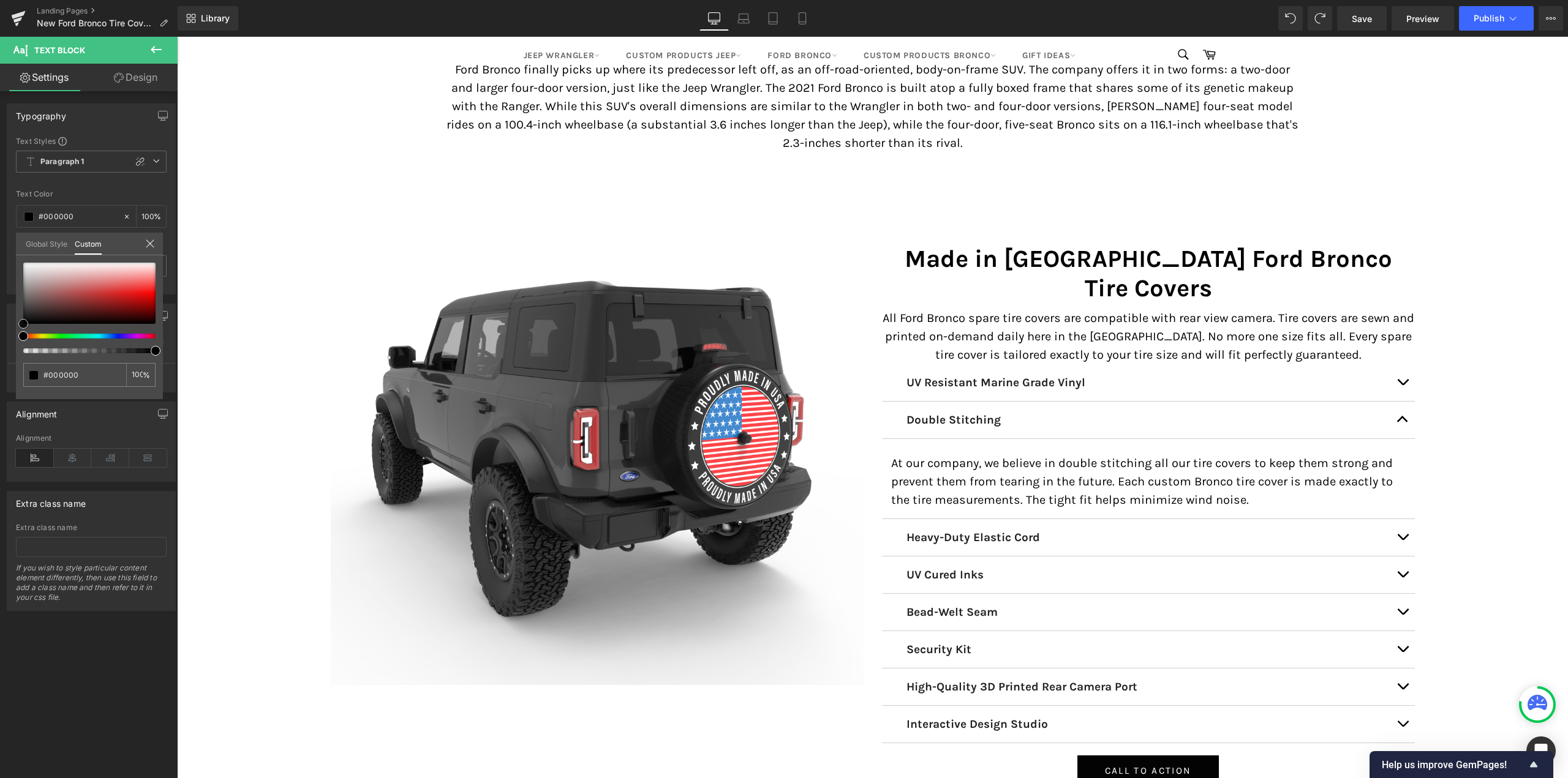
drag, startPoint x: 51, startPoint y: 292, endPoint x: 16, endPoint y: 332, distance: 53.2
click at [16, 295] on div "Typography Text Styles Custom Paragraph 1 Paragraph 2 Paragraph 3 Paragraph 4 P…" at bounding box center [91, 194] width 183 height 200
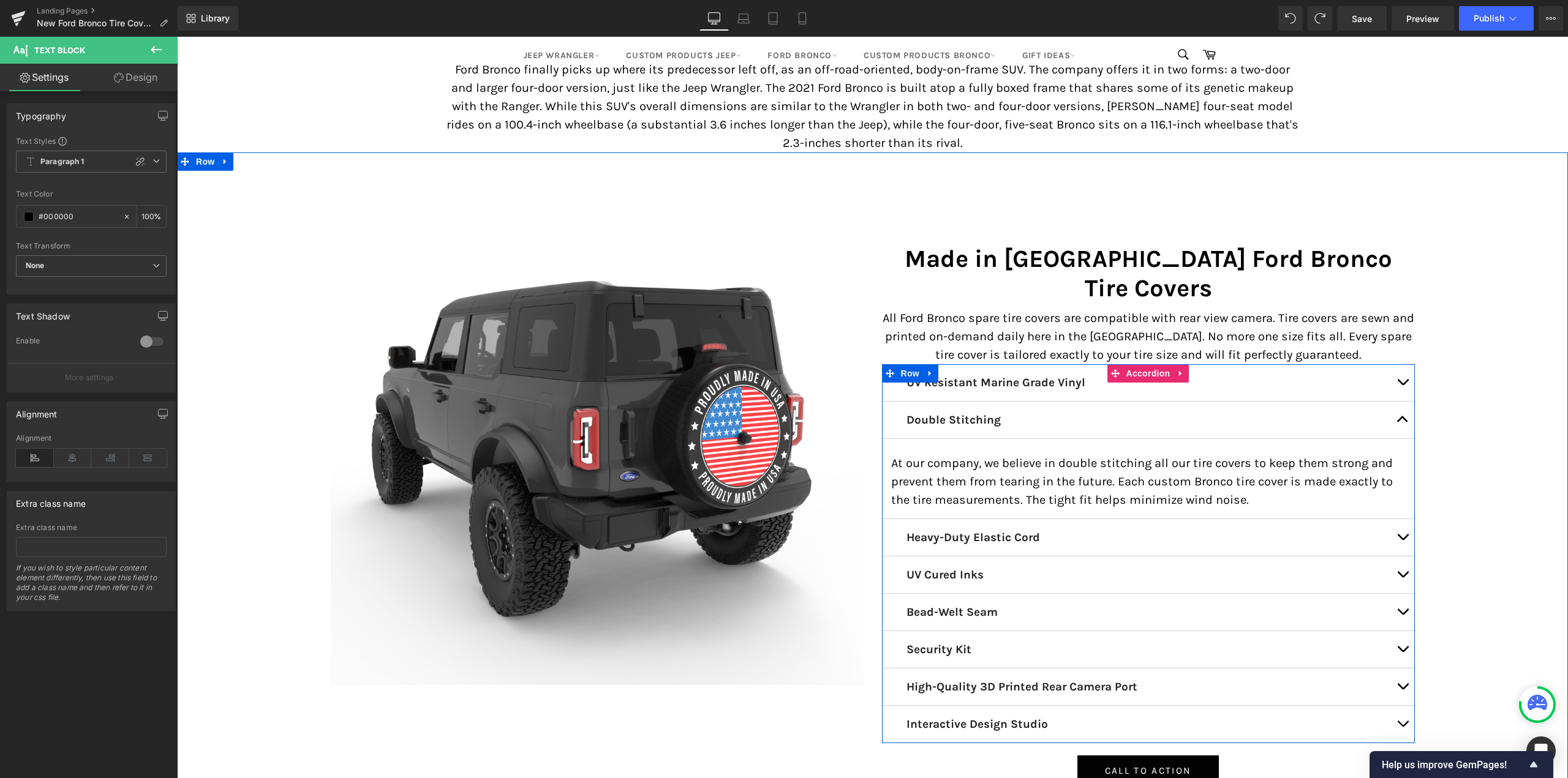
click at [1401, 402] on button "button" at bounding box center [1402, 420] width 24 height 37
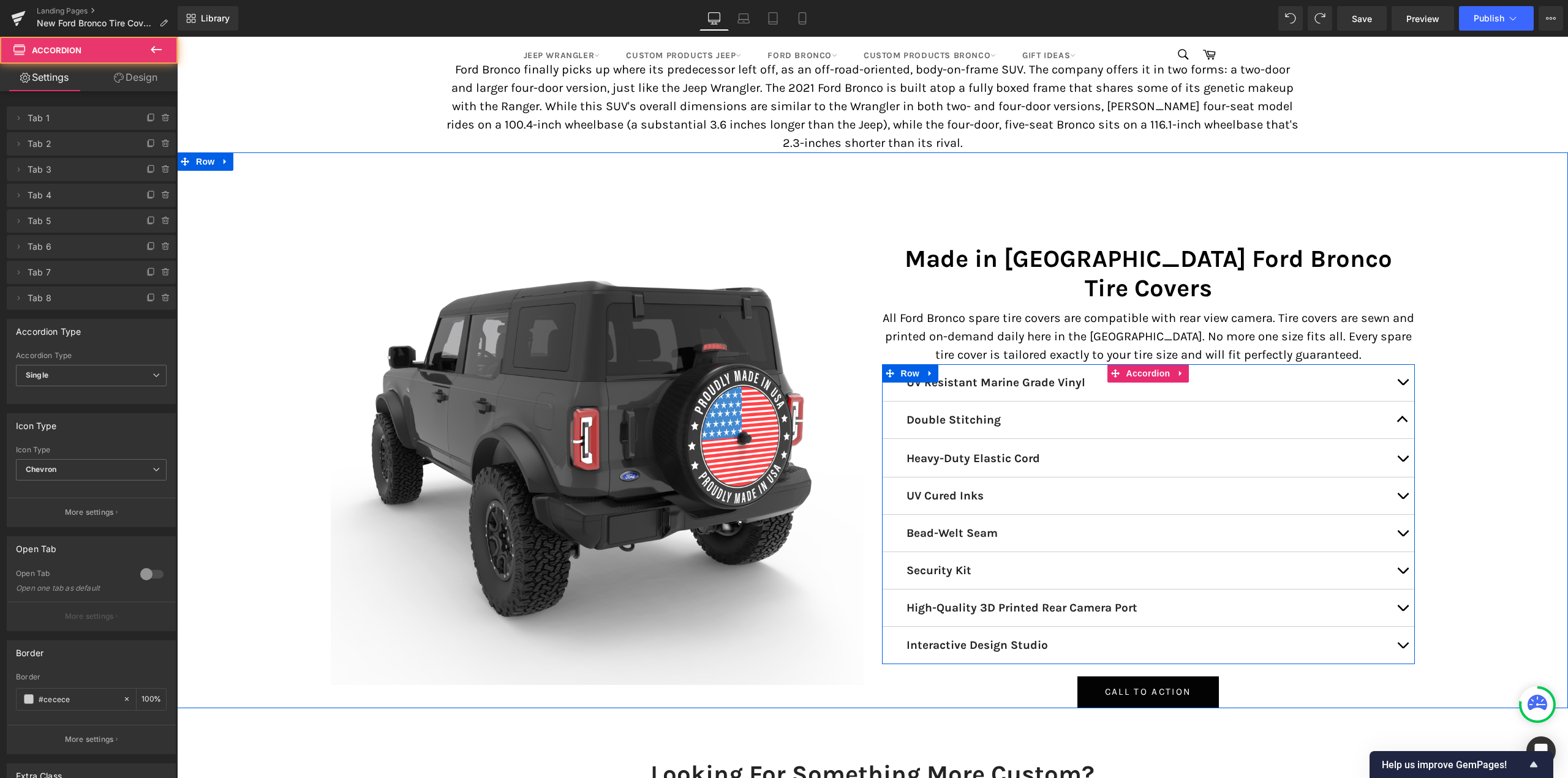
scroll to position [8128, 1381]
click at [1399, 440] on button "button" at bounding box center [1402, 459] width 24 height 37
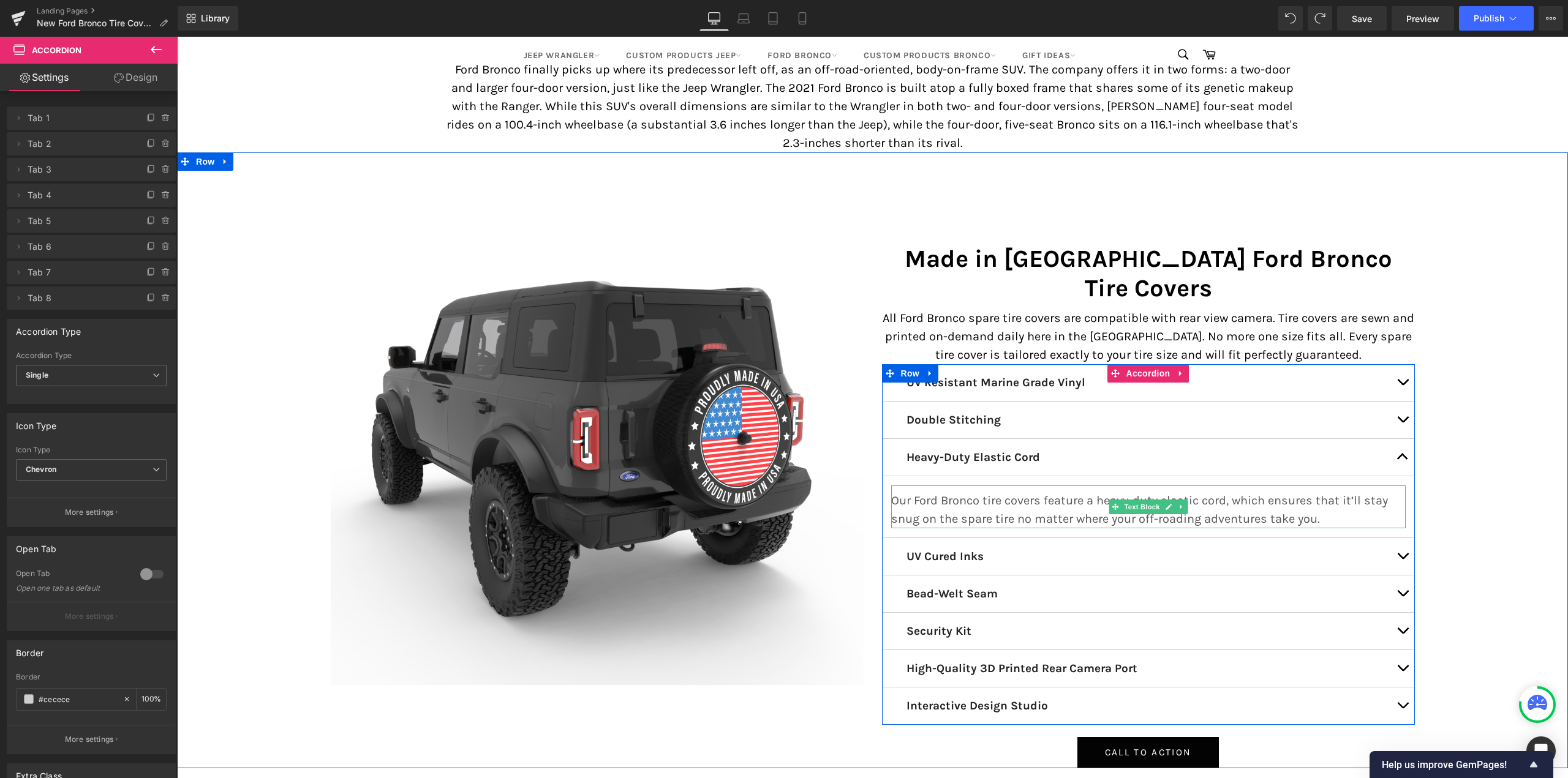
scroll to position [8182, 1381]
click at [979, 492] on p "Our Ford Bronco tire covers feature a heavy-duty elastic cord, which ensures th…" at bounding box center [1148, 511] width 514 height 37
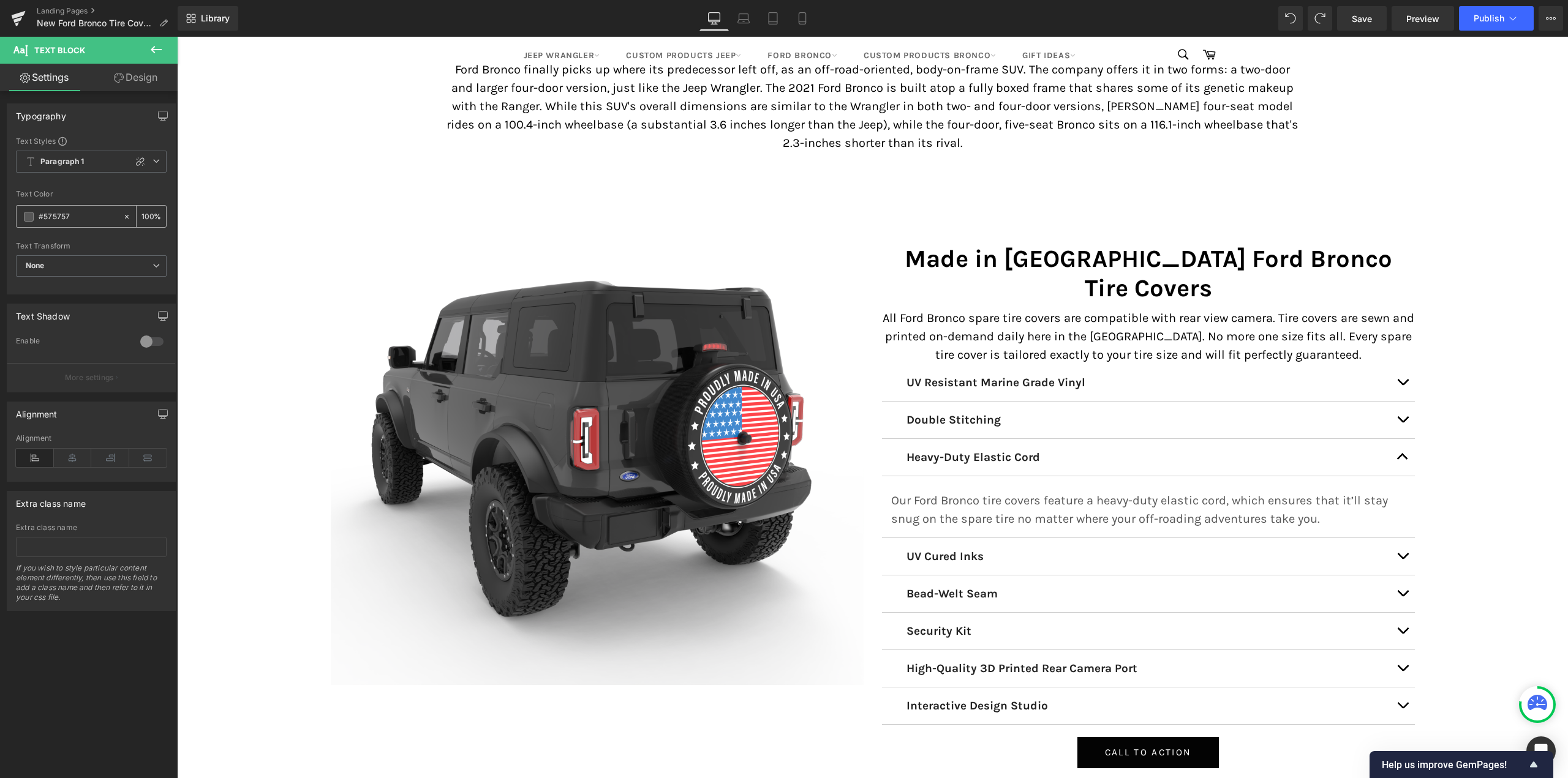
click at [27, 220] on span at bounding box center [28, 216] width 10 height 10
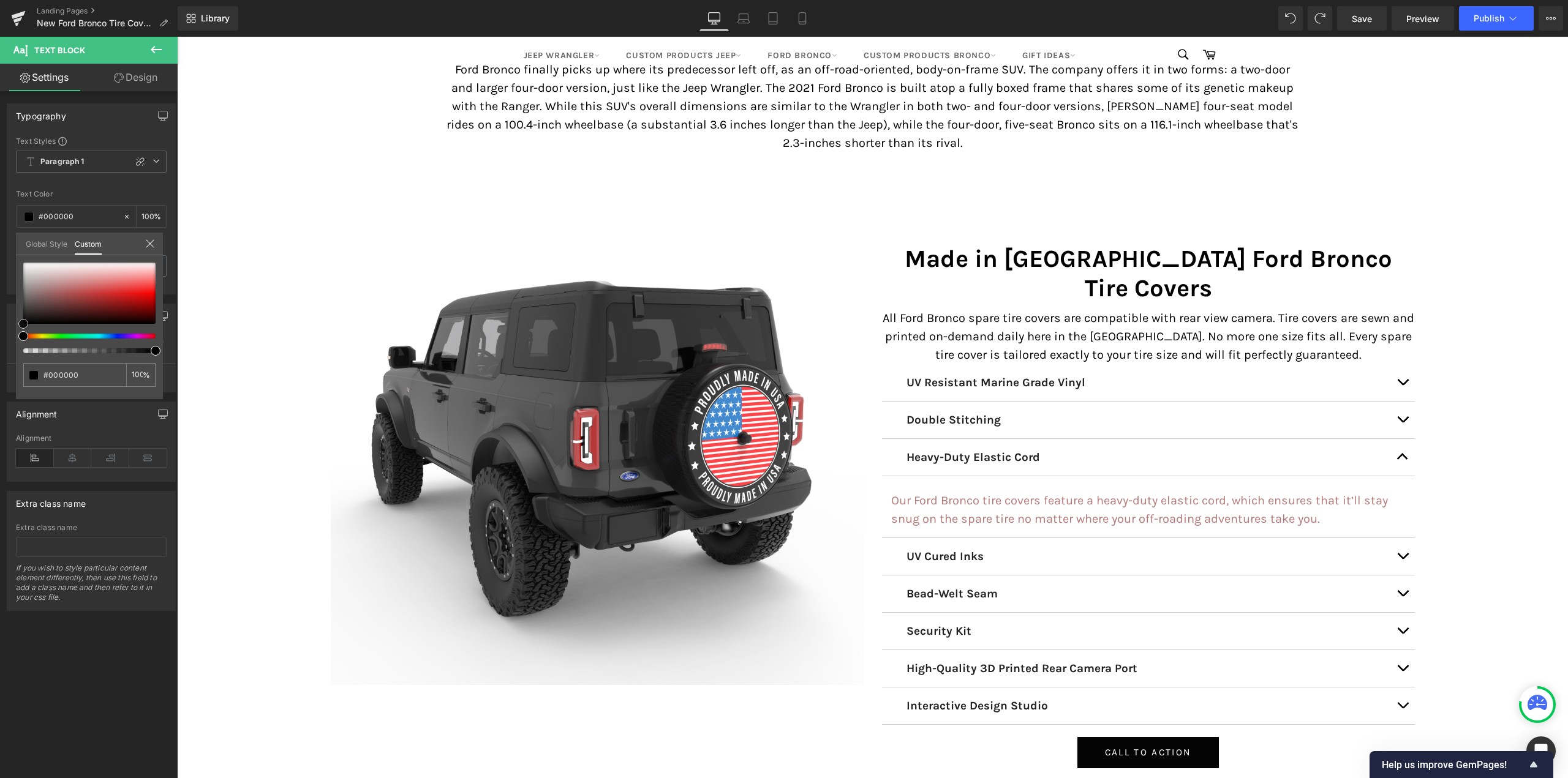
drag, startPoint x: 50, startPoint y: 299, endPoint x: 0, endPoint y: 345, distance: 67.9
click at [0, 295] on div "Typography Text Styles Custom Paragraph 1 Paragraph 2 Paragraph 3 Paragraph 4 P…" at bounding box center [91, 194] width 183 height 200
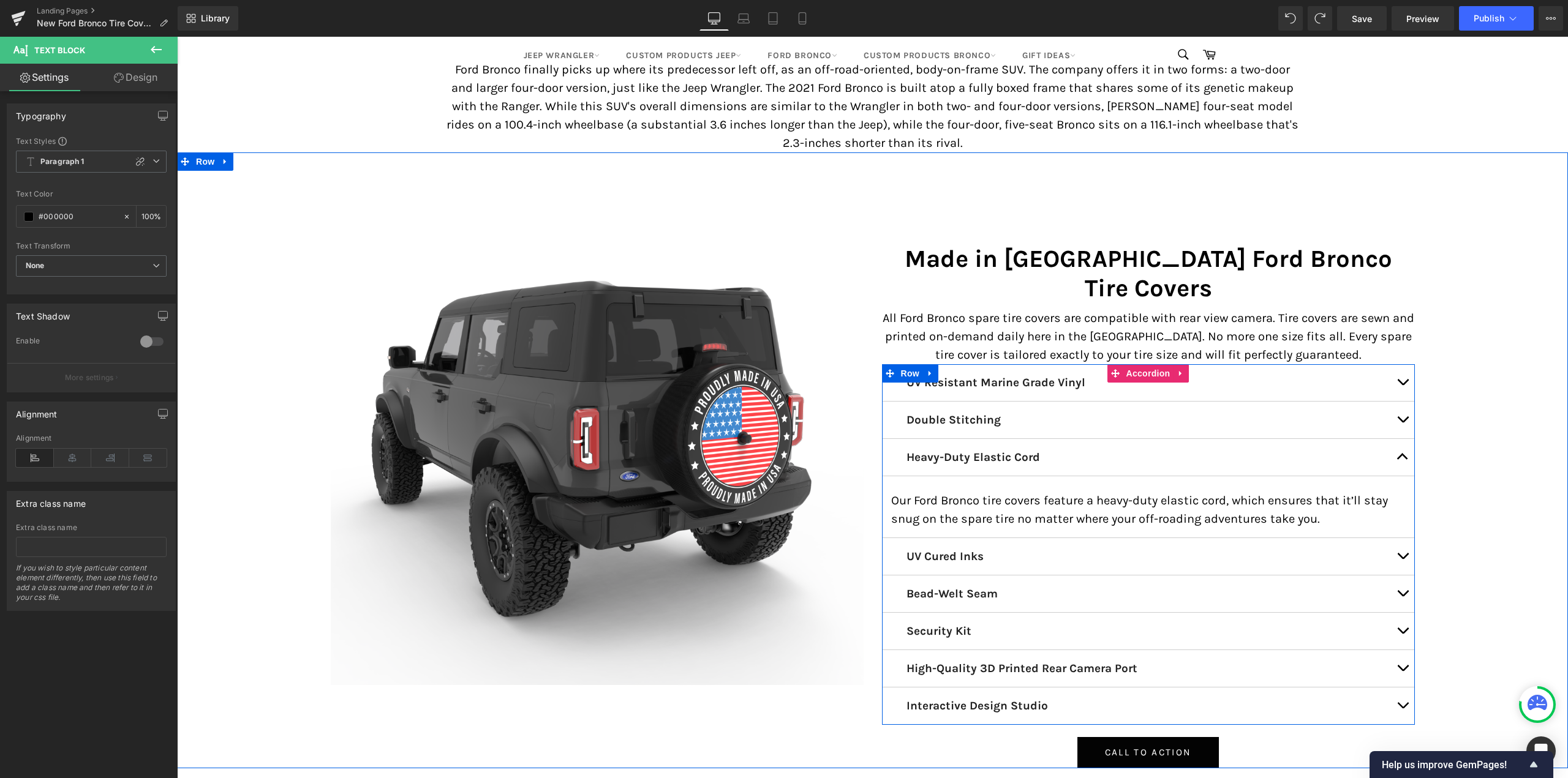
click at [1399, 439] on button "button" at bounding box center [1402, 458] width 24 height 37
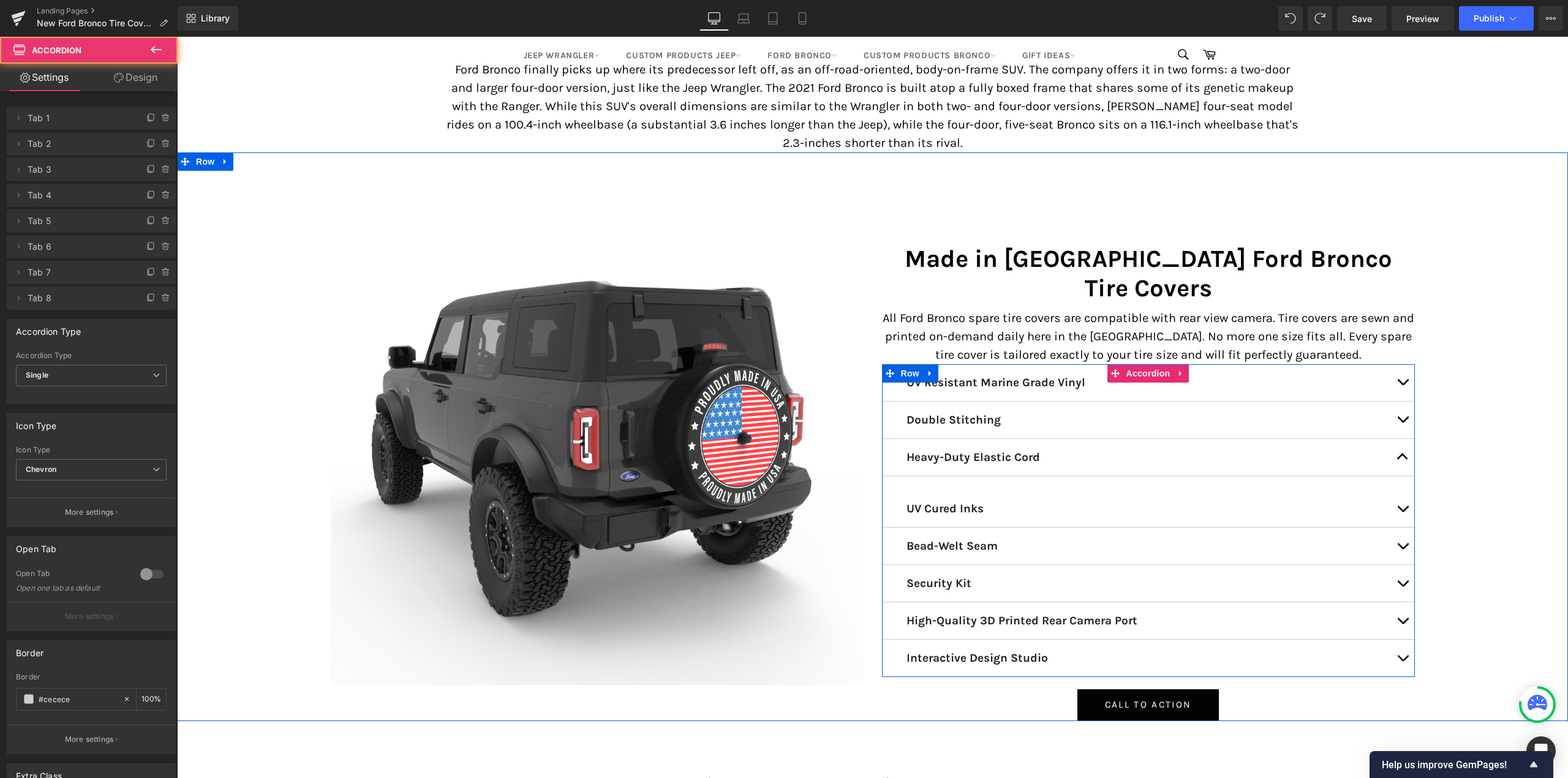
scroll to position [8128, 1381]
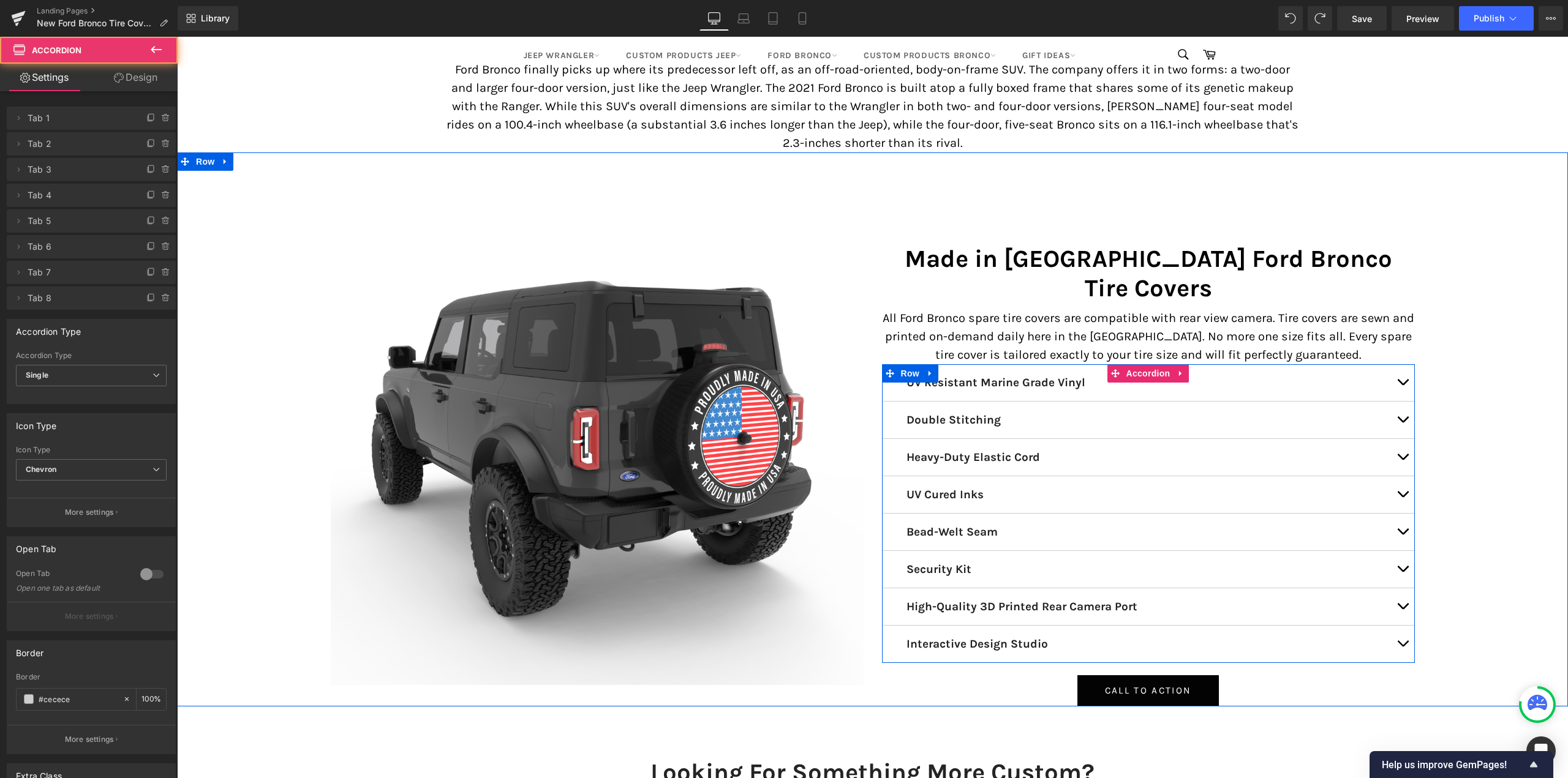
click at [1400, 476] on button "button" at bounding box center [1402, 495] width 24 height 37
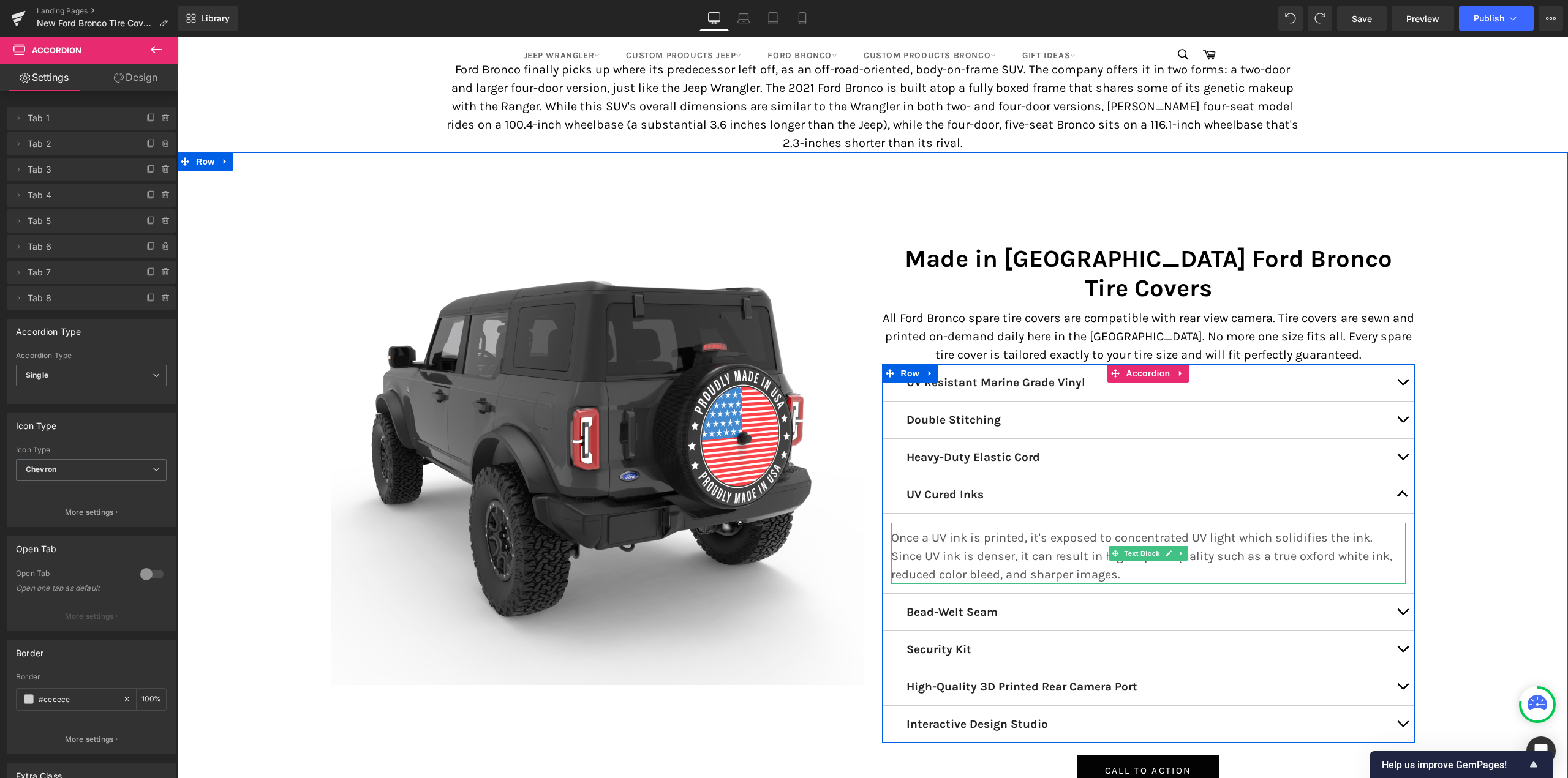
click at [1040, 529] on p "Once a UV ink is printed, it's exposed to concentrated UV light which solidifie…" at bounding box center [1148, 556] width 514 height 55
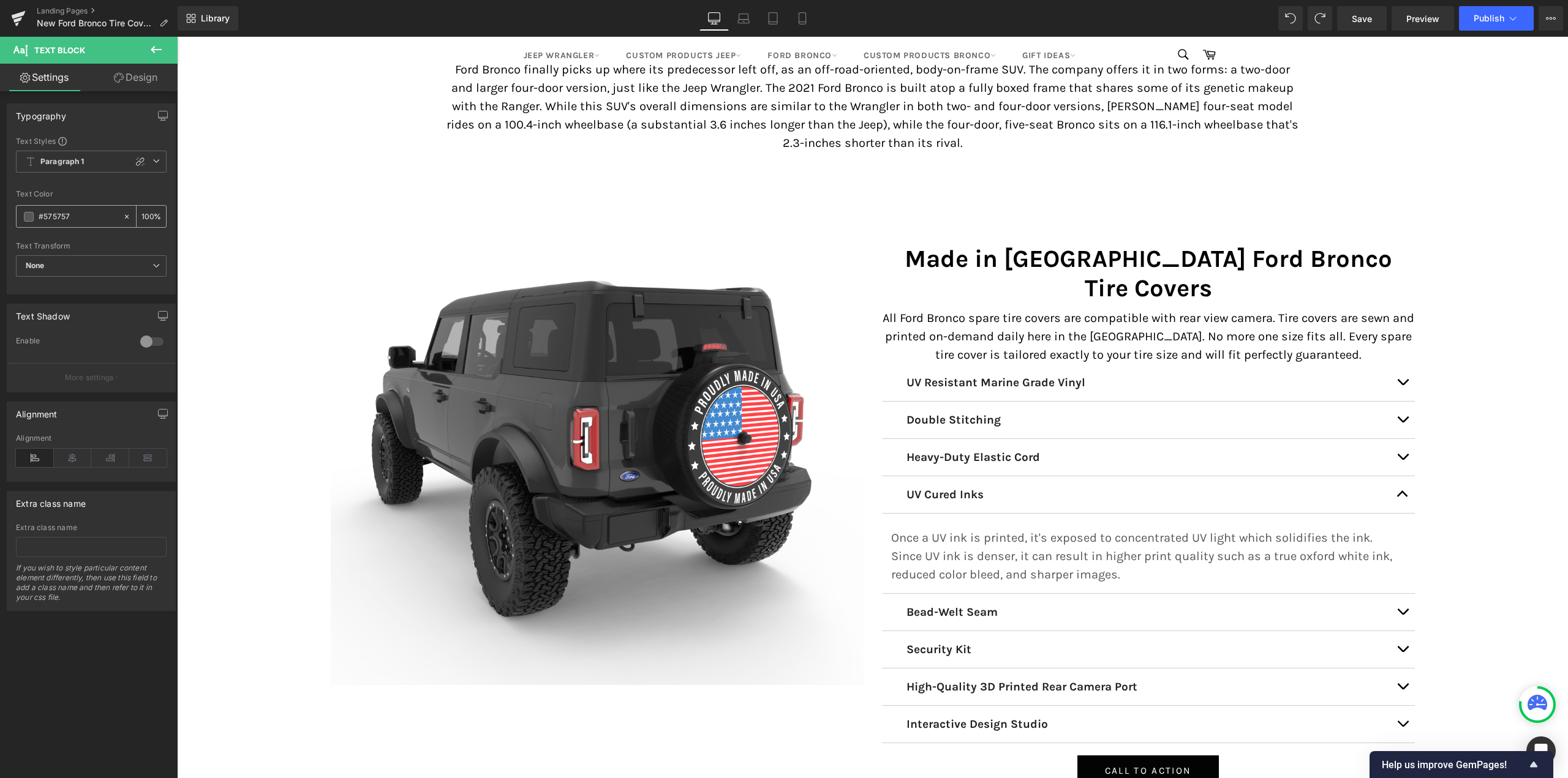
click at [27, 220] on span at bounding box center [28, 216] width 10 height 10
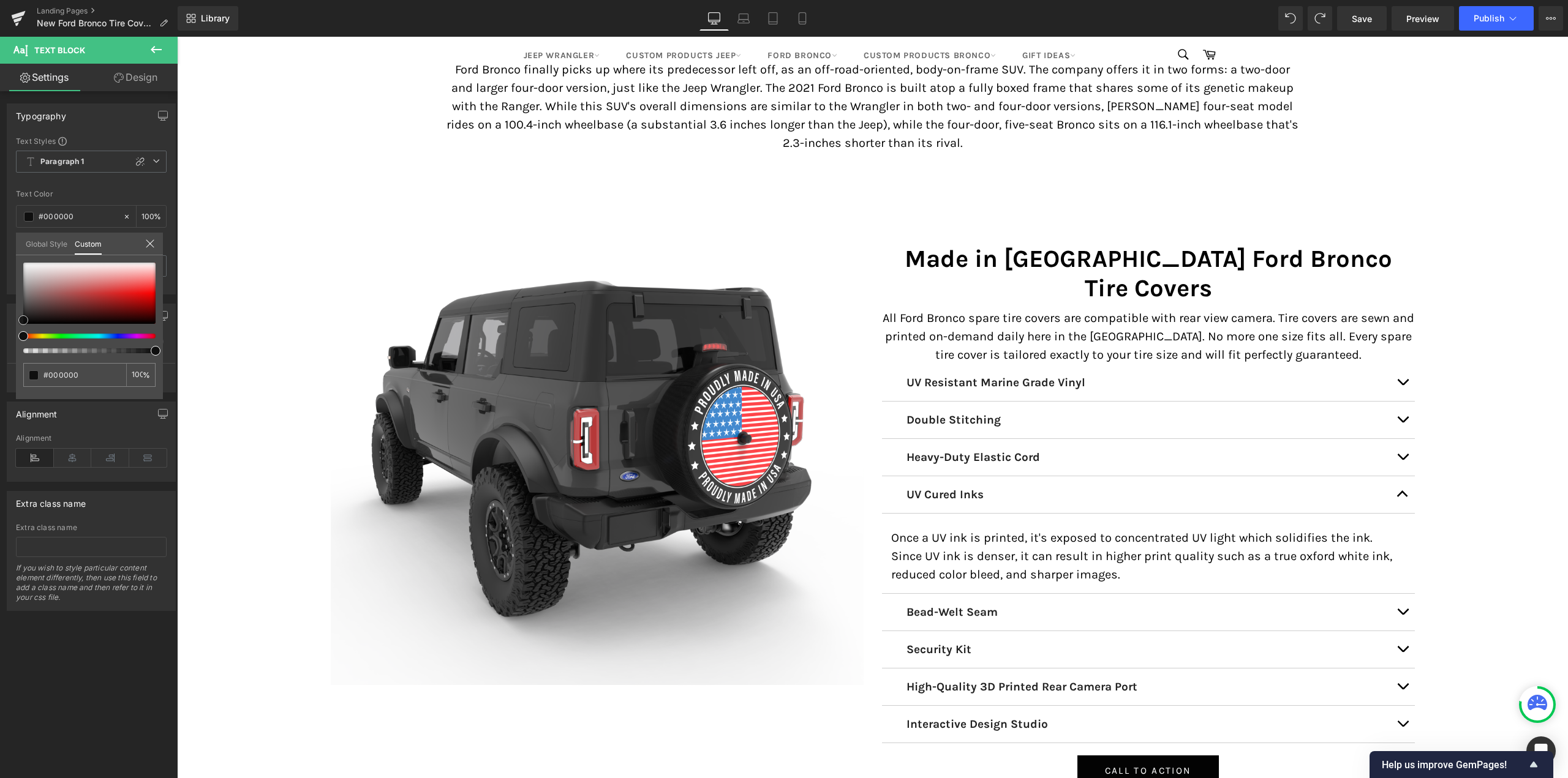
drag, startPoint x: 19, startPoint y: 320, endPoint x: 7, endPoint y: 327, distance: 13.9
click at [7, 295] on div "Typography Text Styles Custom Paragraph 1 Paragraph 2 Paragraph 3 Paragraph 4 P…" at bounding box center [91, 194] width 183 height 200
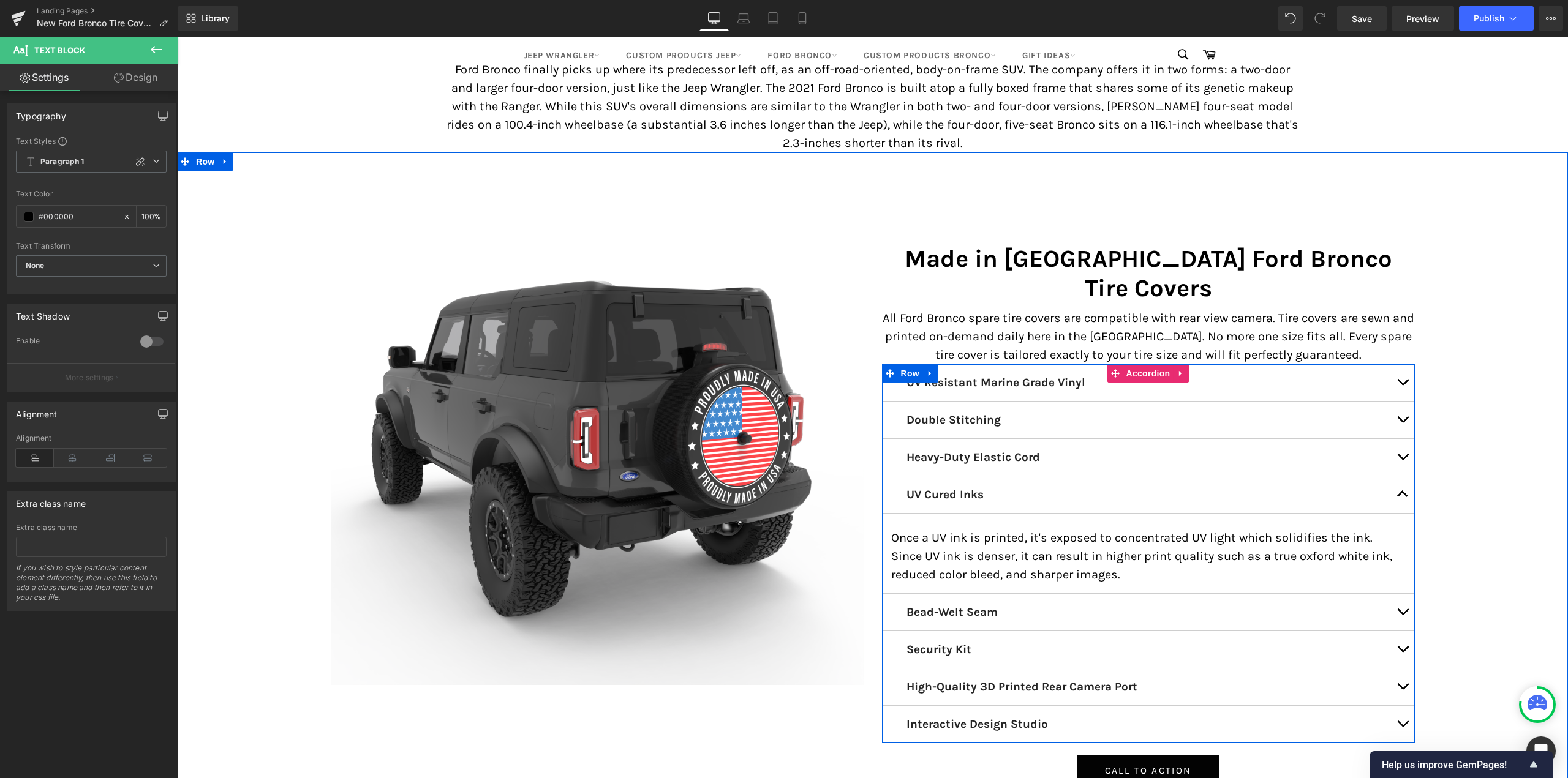
click at [1403, 497] on span "button" at bounding box center [1403, 497] width 0 height 0
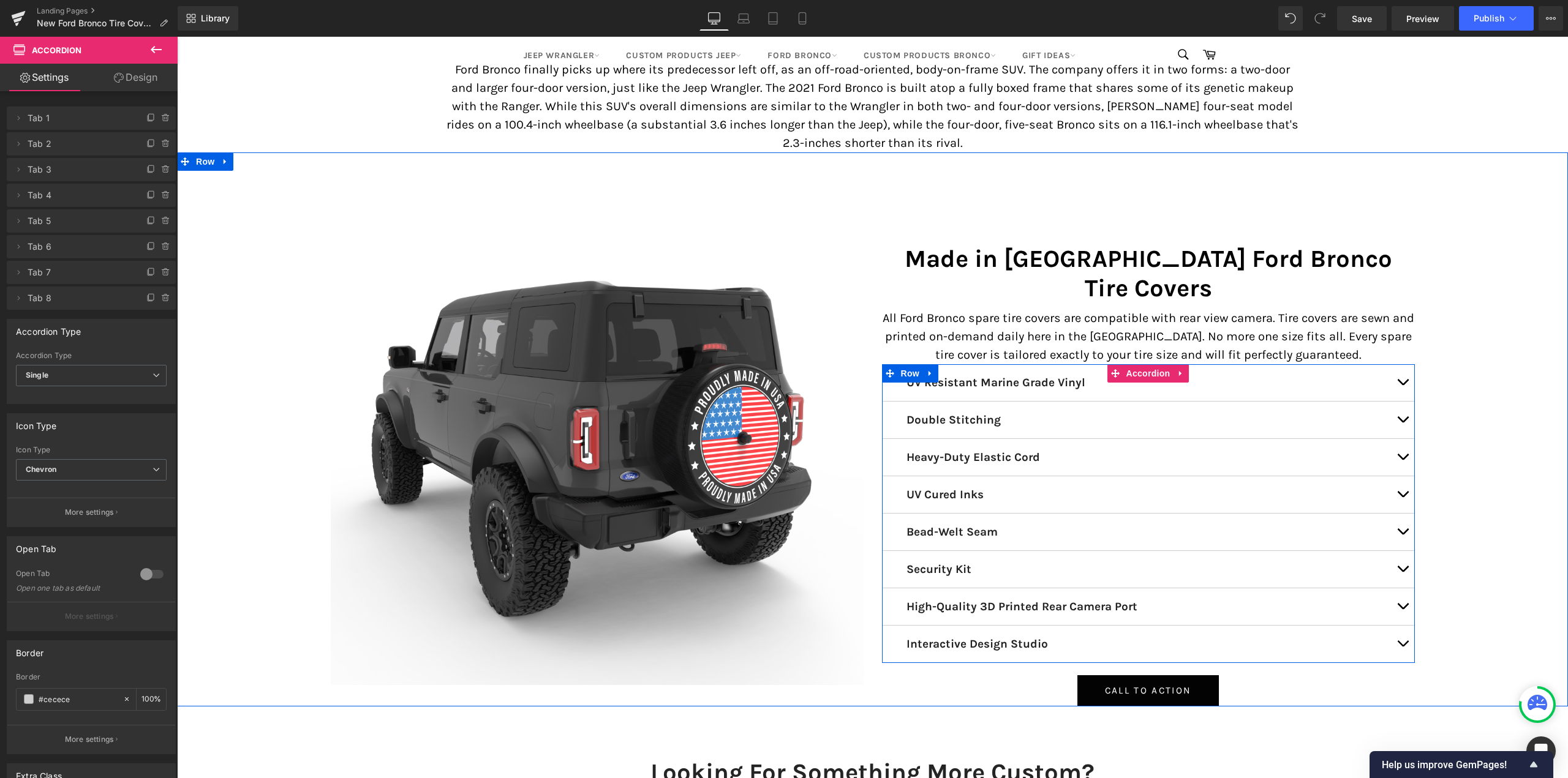
click at [1401, 513] on button "button" at bounding box center [1402, 532] width 24 height 37
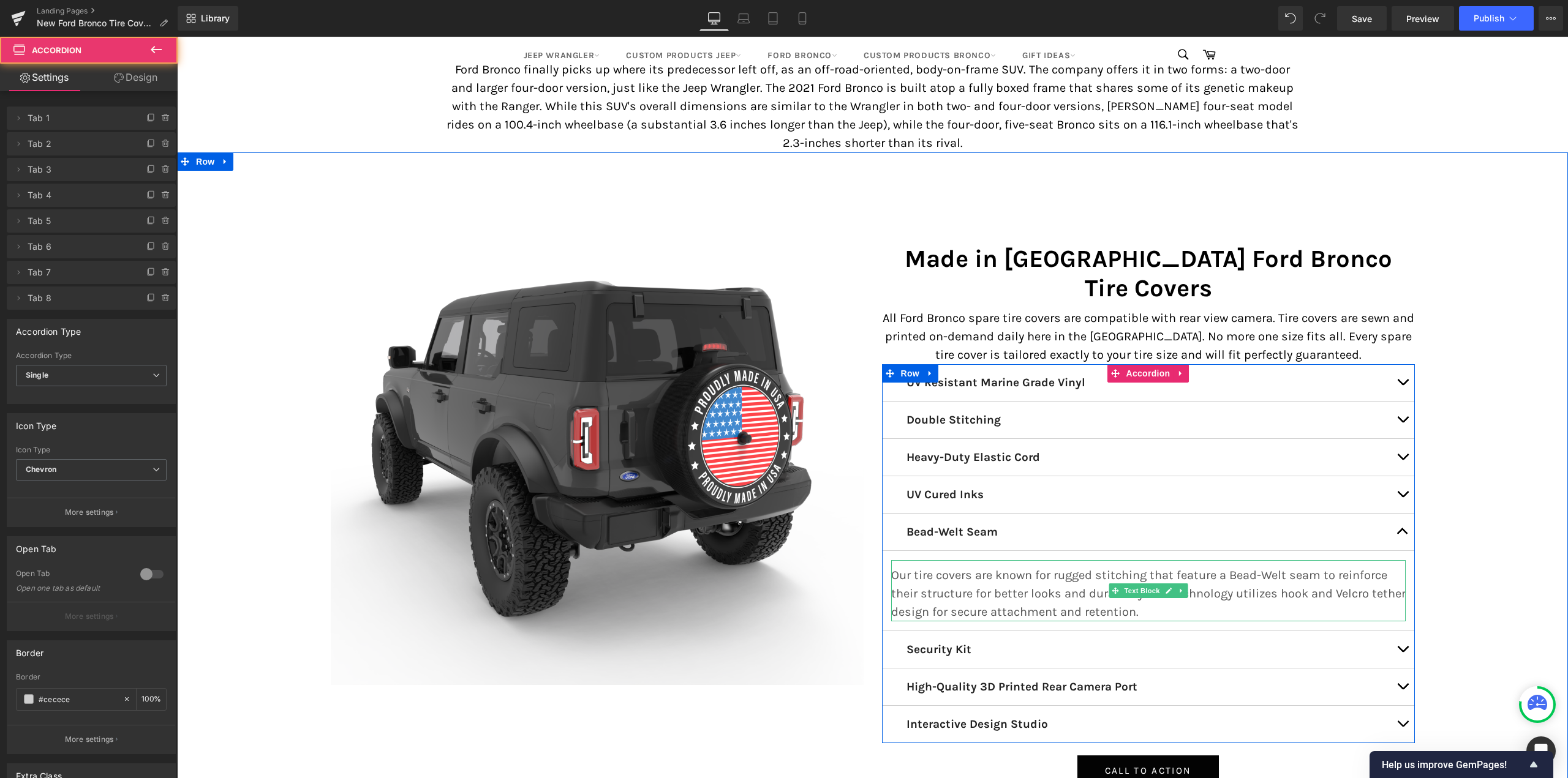
click at [1015, 566] on p "Our tire covers are known for rugged stitching that feature a Bead-Welt seam to…" at bounding box center [1148, 594] width 514 height 55
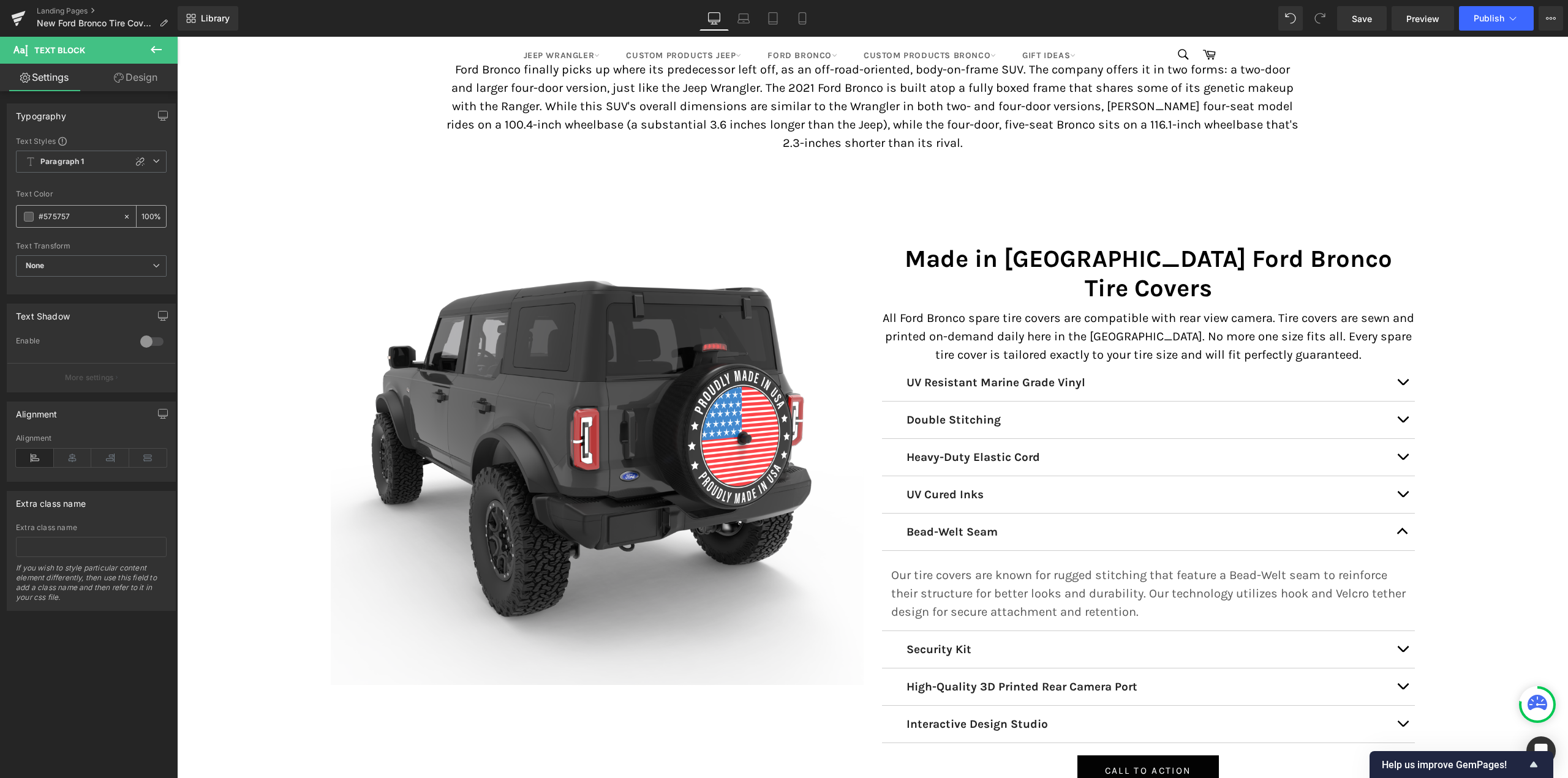
click at [29, 221] on span at bounding box center [28, 216] width 10 height 10
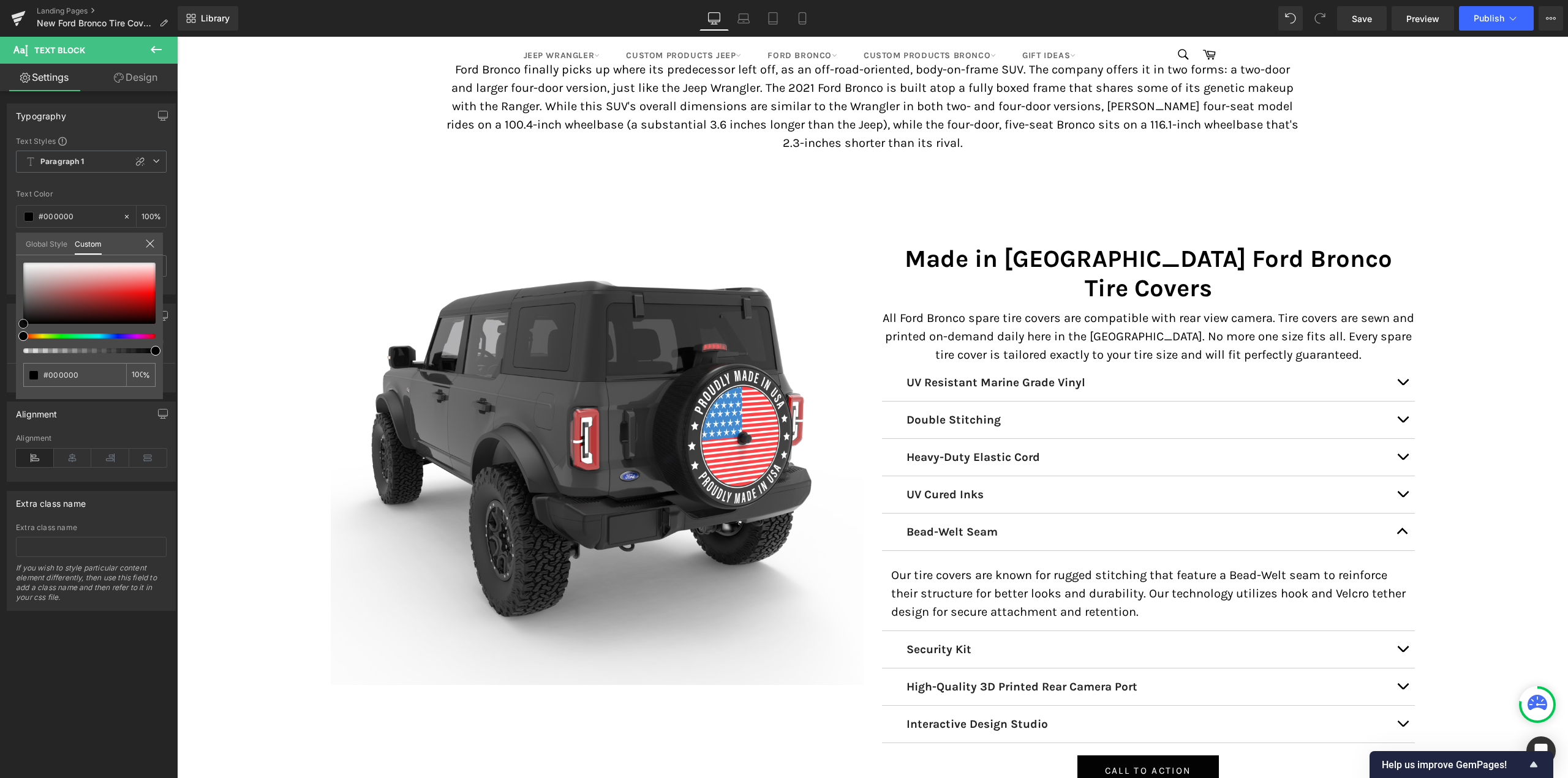
drag, startPoint x: 50, startPoint y: 307, endPoint x: 8, endPoint y: 341, distance: 54.0
click at [8, 295] on div "Typography Text Styles Custom Paragraph 1 Paragraph 2 Paragraph 3 Paragraph 4 P…" at bounding box center [91, 194] width 183 height 200
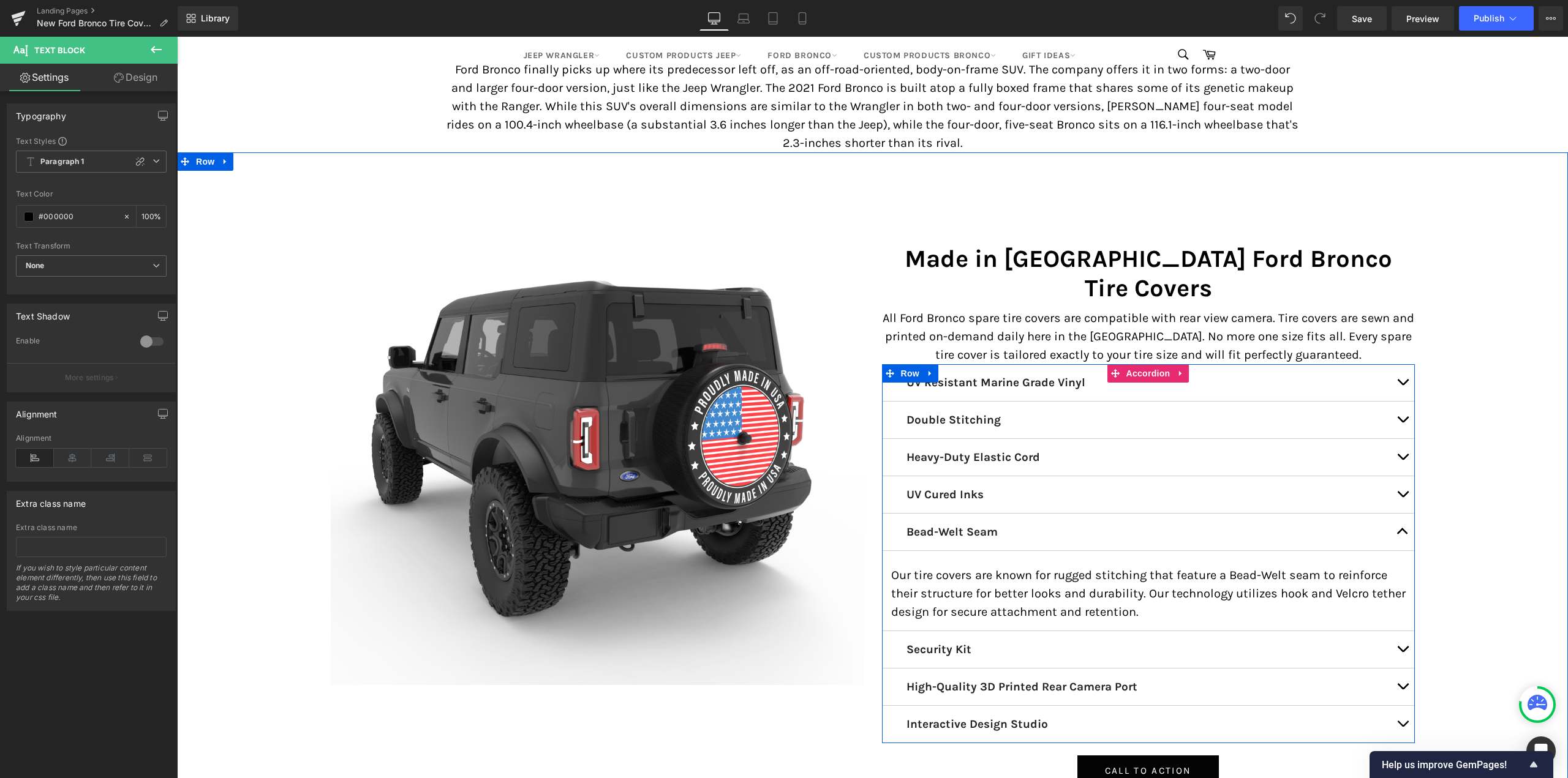
click at [1395, 513] on button "button" at bounding box center [1402, 532] width 24 height 37
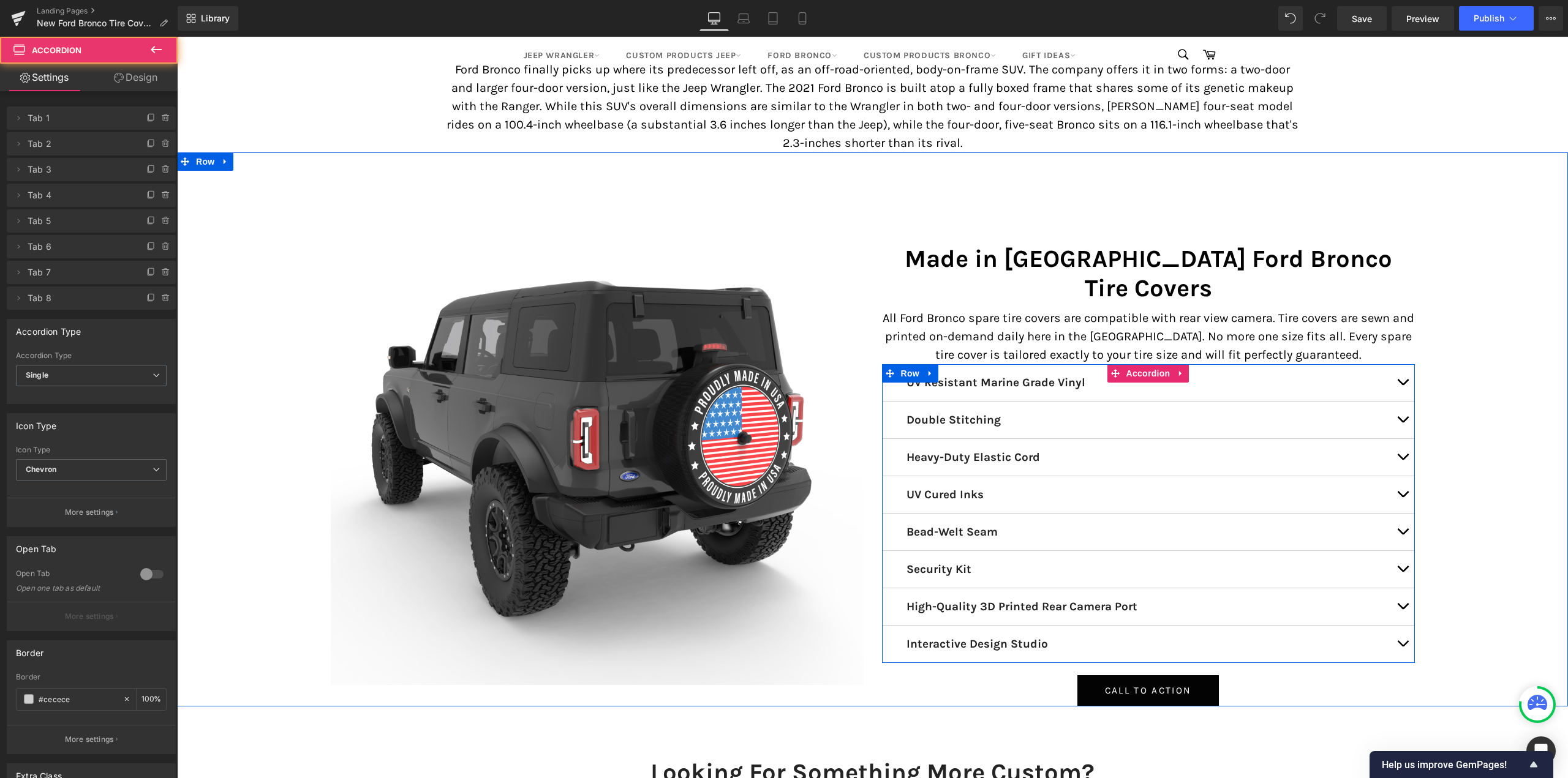
click at [1398, 551] on button "button" at bounding box center [1402, 570] width 24 height 37
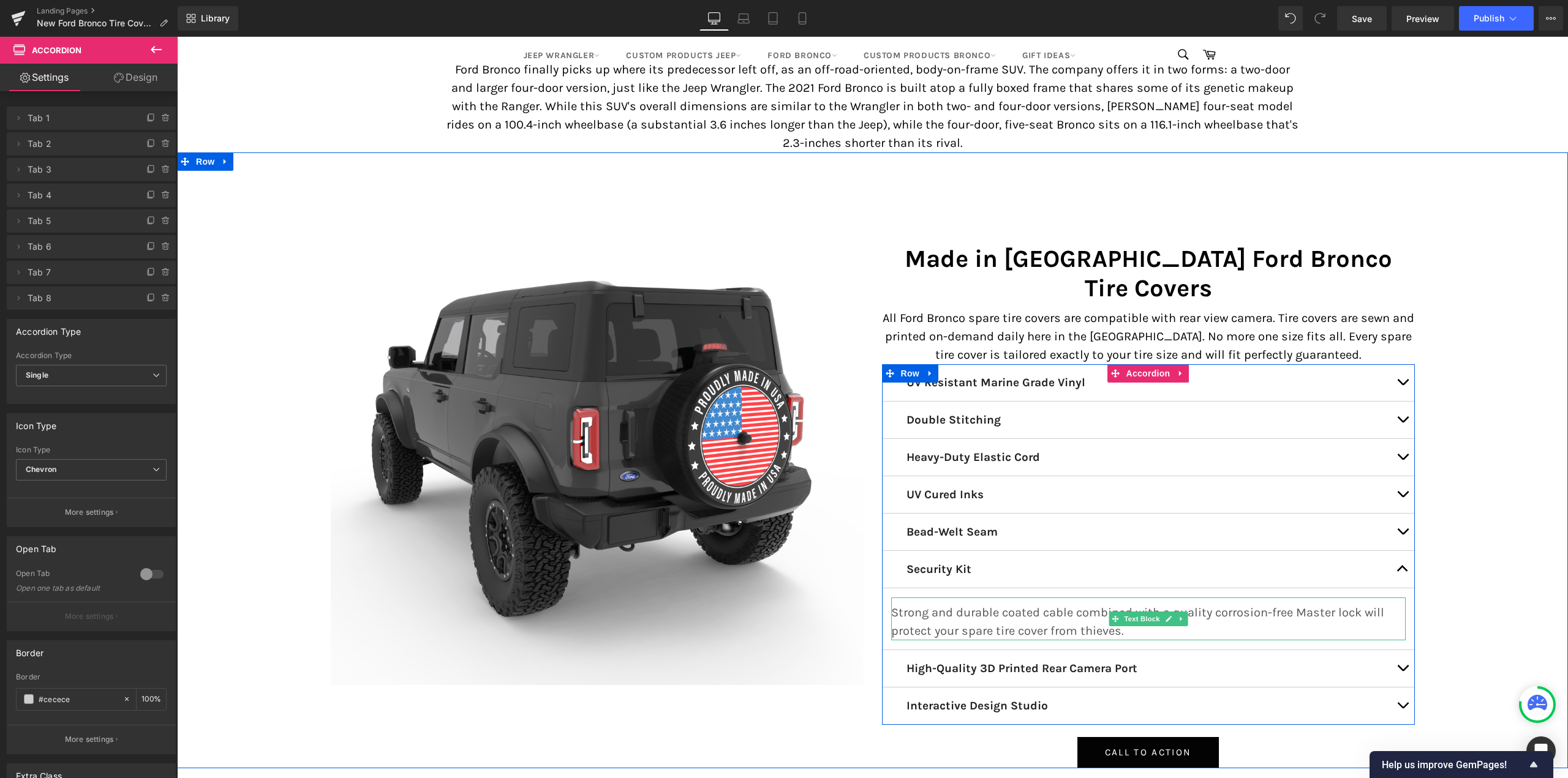
click at [939, 604] on p "Strong and durable coated cable combined with a quality corrosion-free Master l…" at bounding box center [1148, 622] width 514 height 37
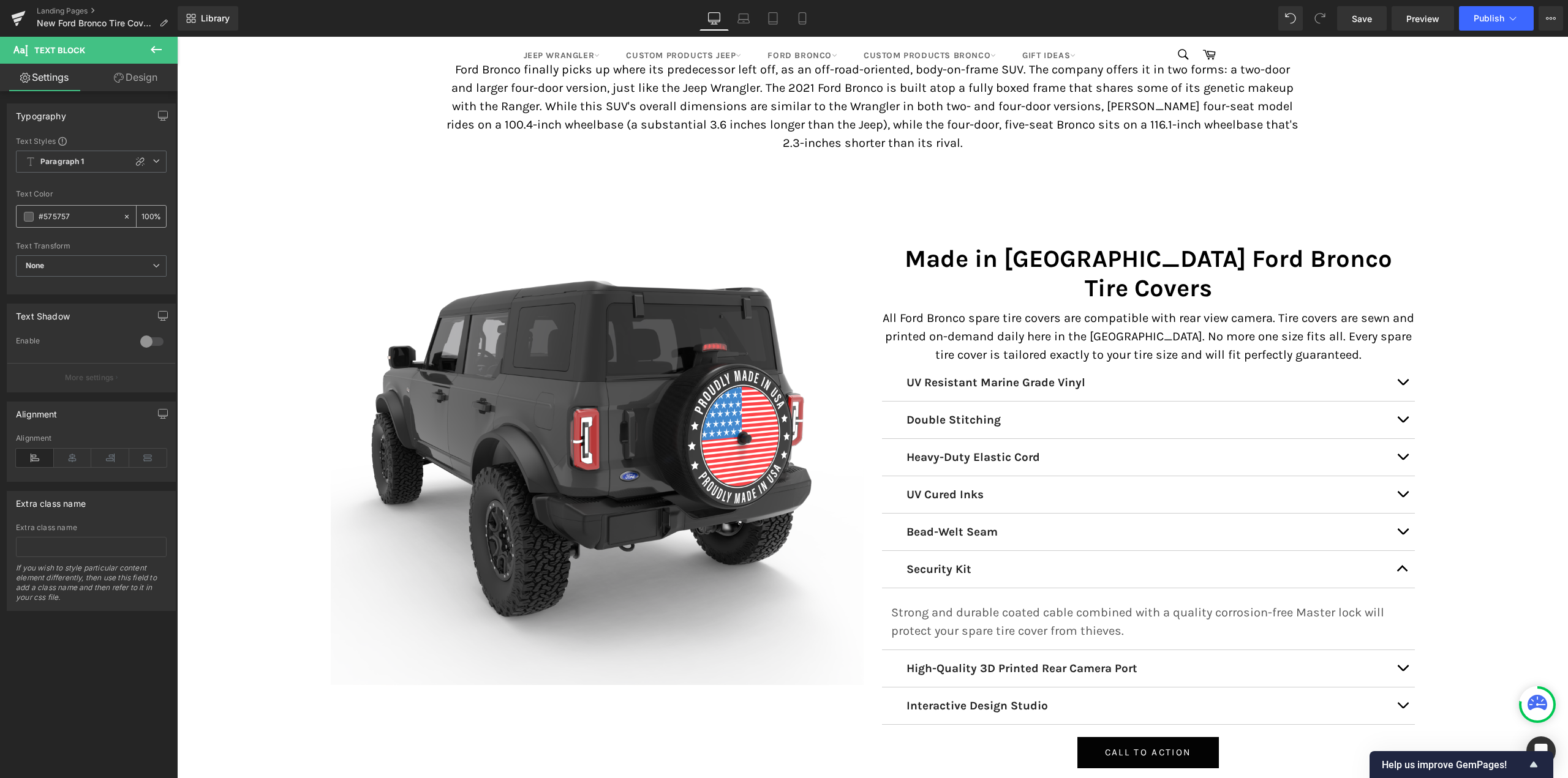
click at [25, 216] on span at bounding box center [28, 216] width 10 height 10
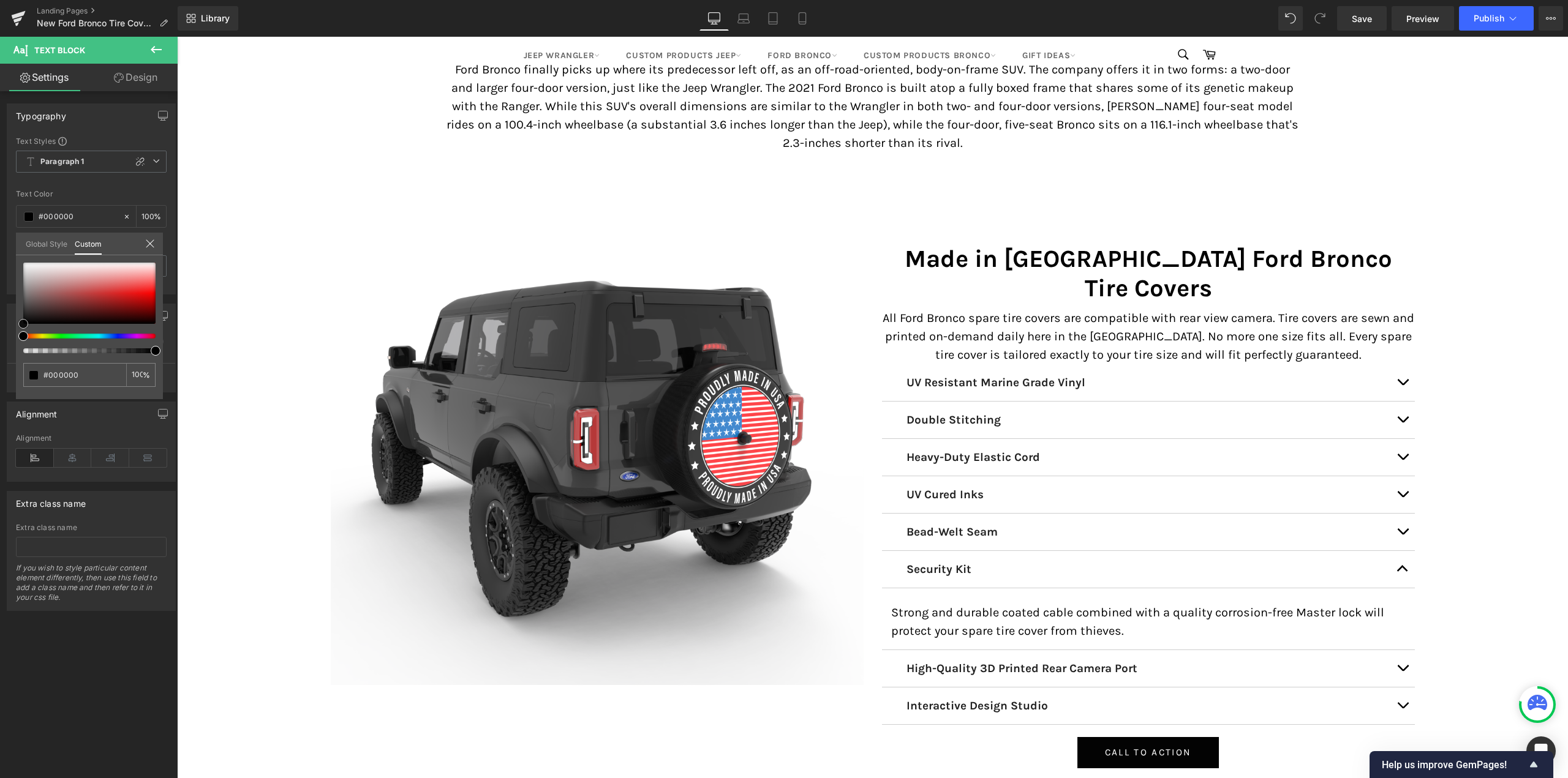
drag, startPoint x: 44, startPoint y: 311, endPoint x: 19, endPoint y: 337, distance: 36.1
click at [23, 337] on div at bounding box center [89, 308] width 133 height 90
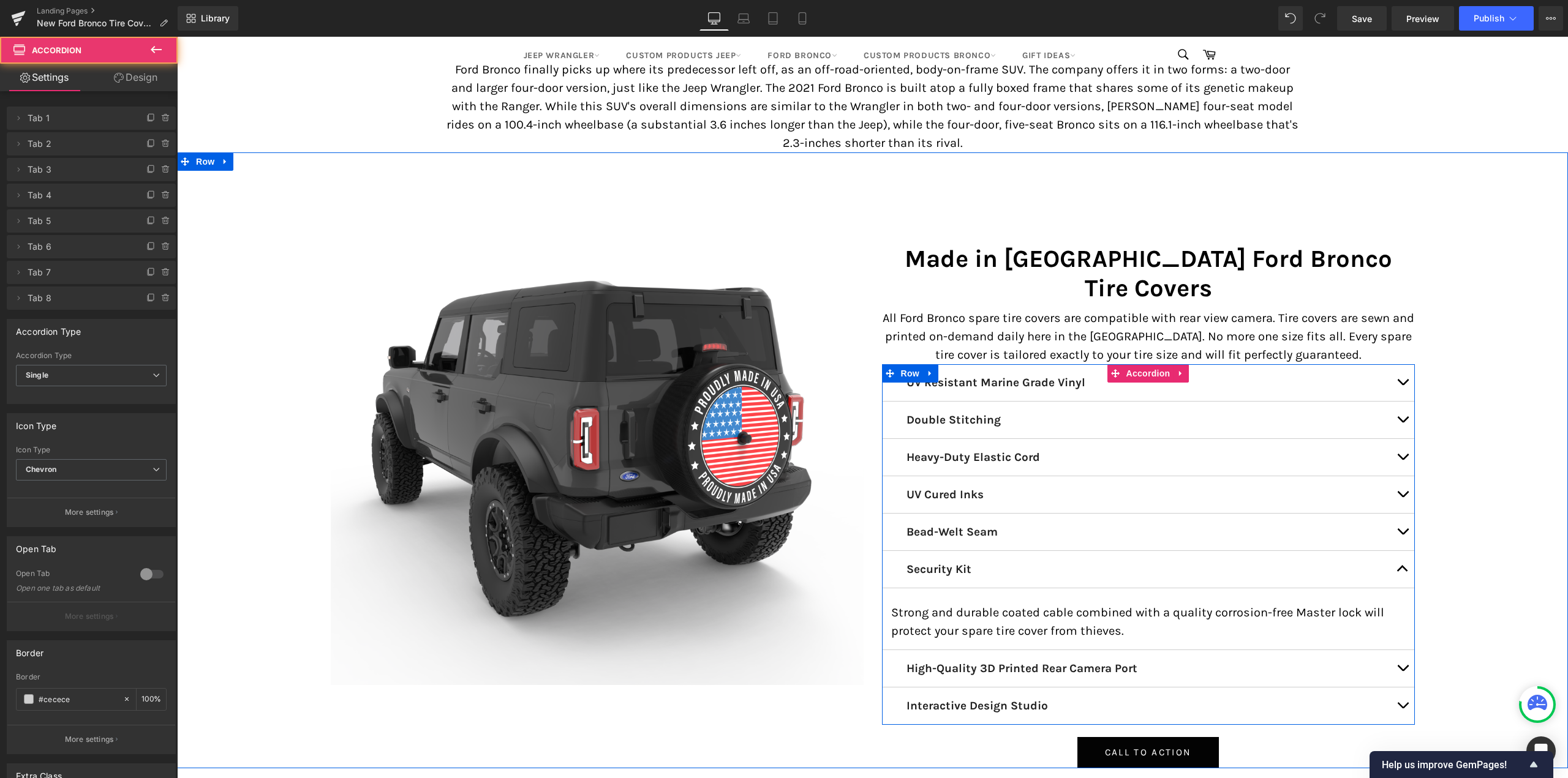
click at [1393, 551] on button "button" at bounding box center [1402, 570] width 24 height 37
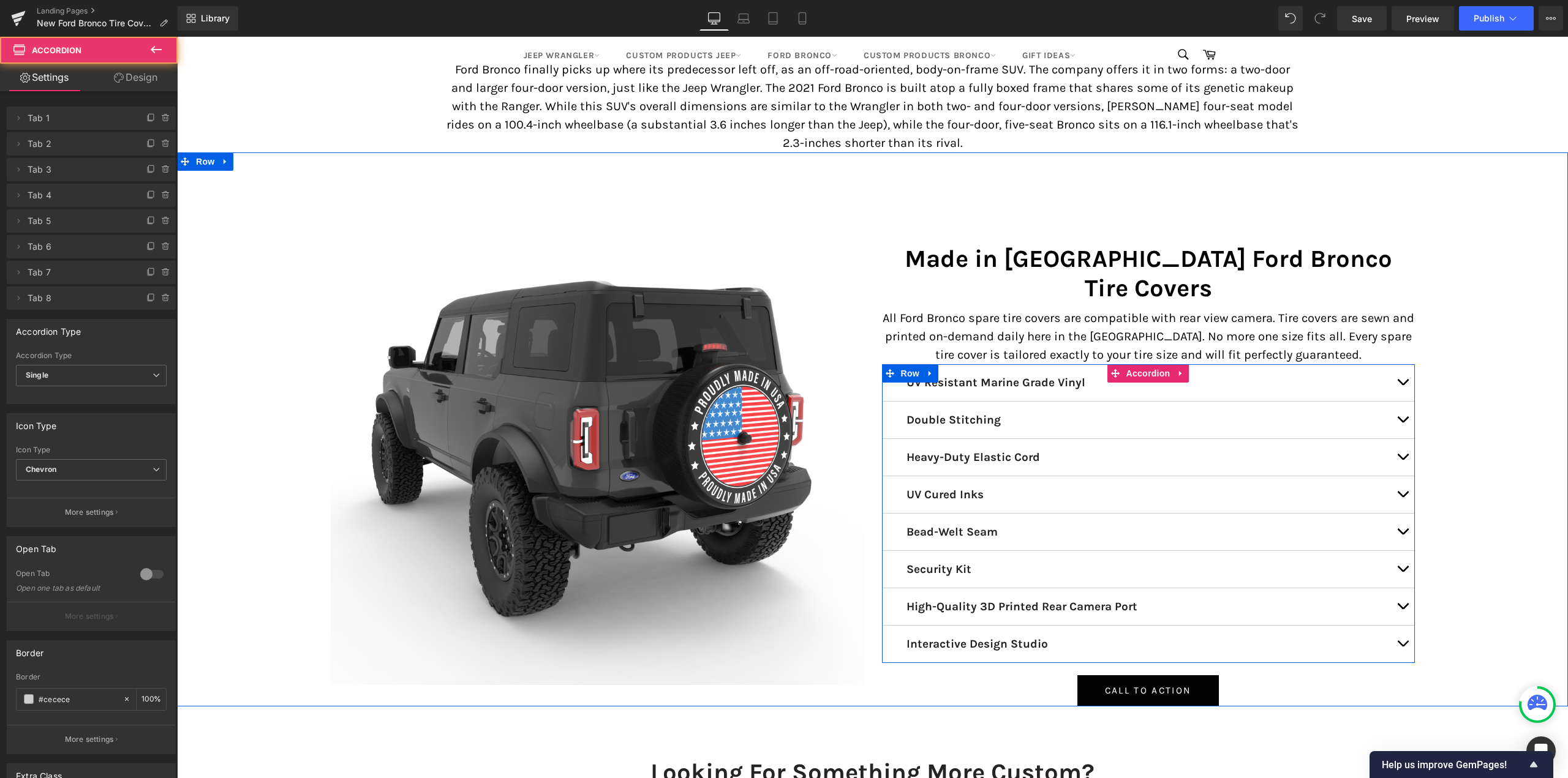
click at [1395, 588] on button "button" at bounding box center [1402, 607] width 24 height 37
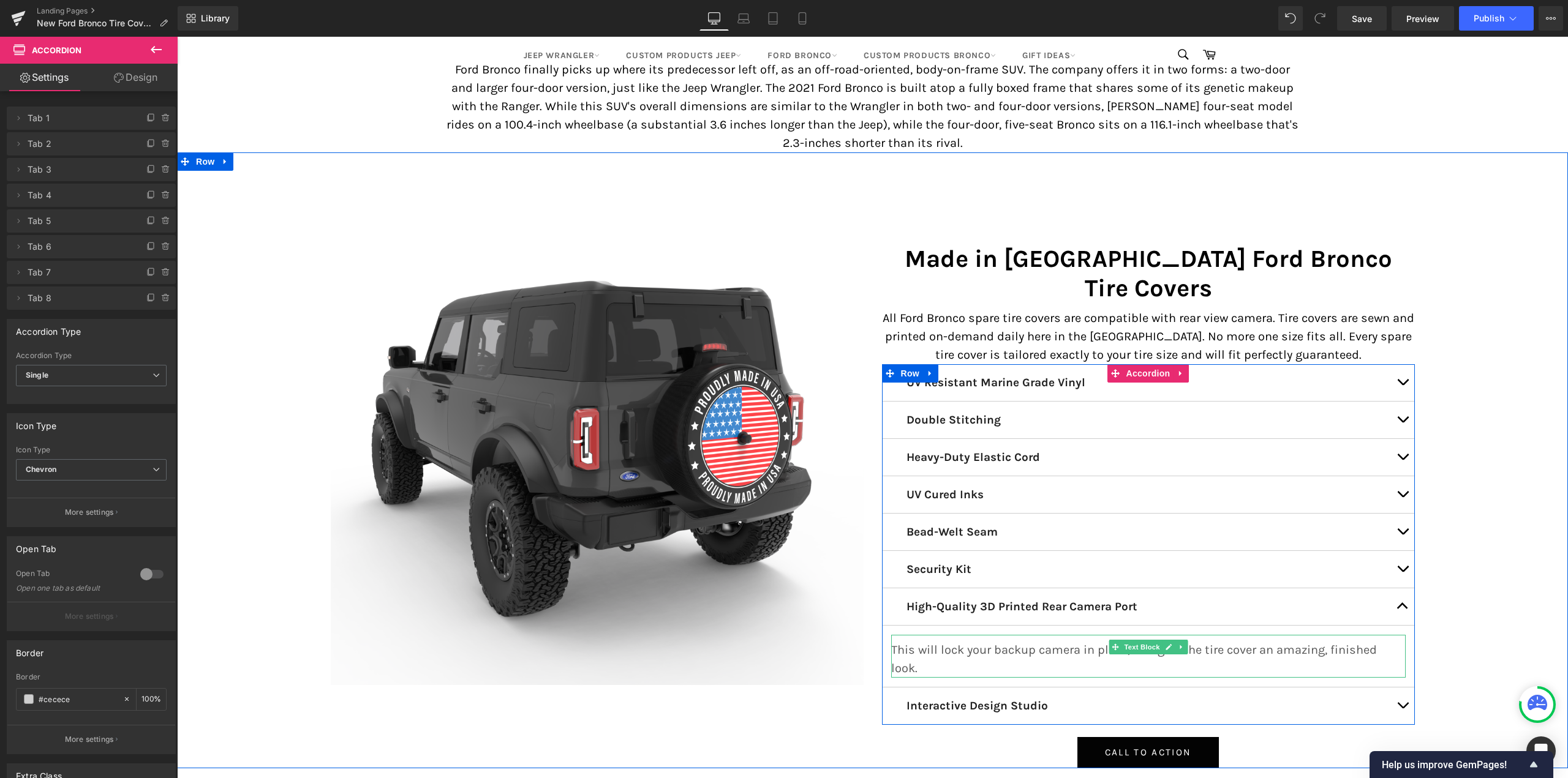
click at [1003, 641] on p "This will lock your backup camera in place, and give the tire cover an amazing,…" at bounding box center [1148, 659] width 514 height 37
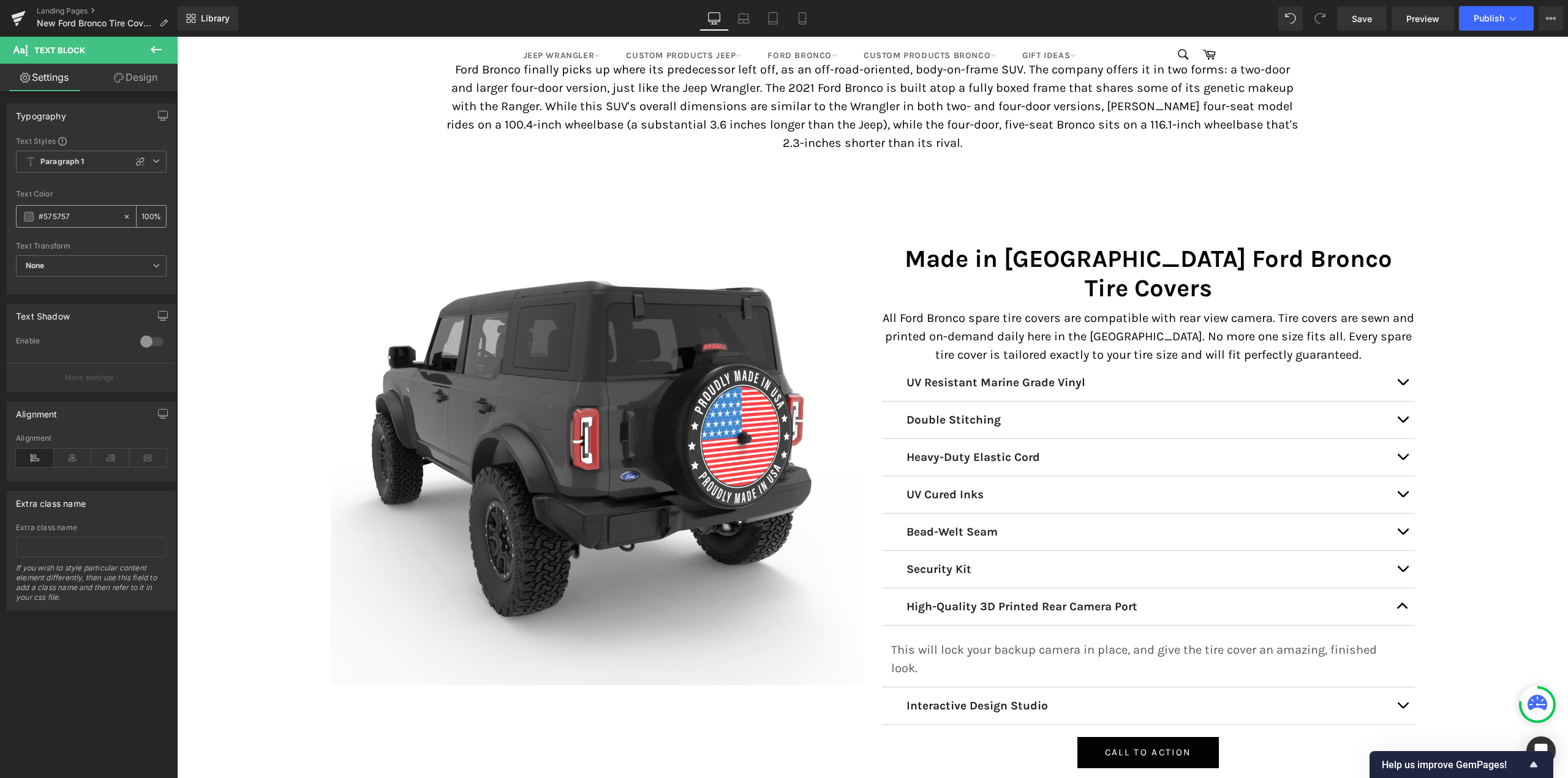
click at [34, 216] on div "#575757" at bounding box center [69, 216] width 106 height 21
click at [30, 213] on span at bounding box center [28, 216] width 10 height 10
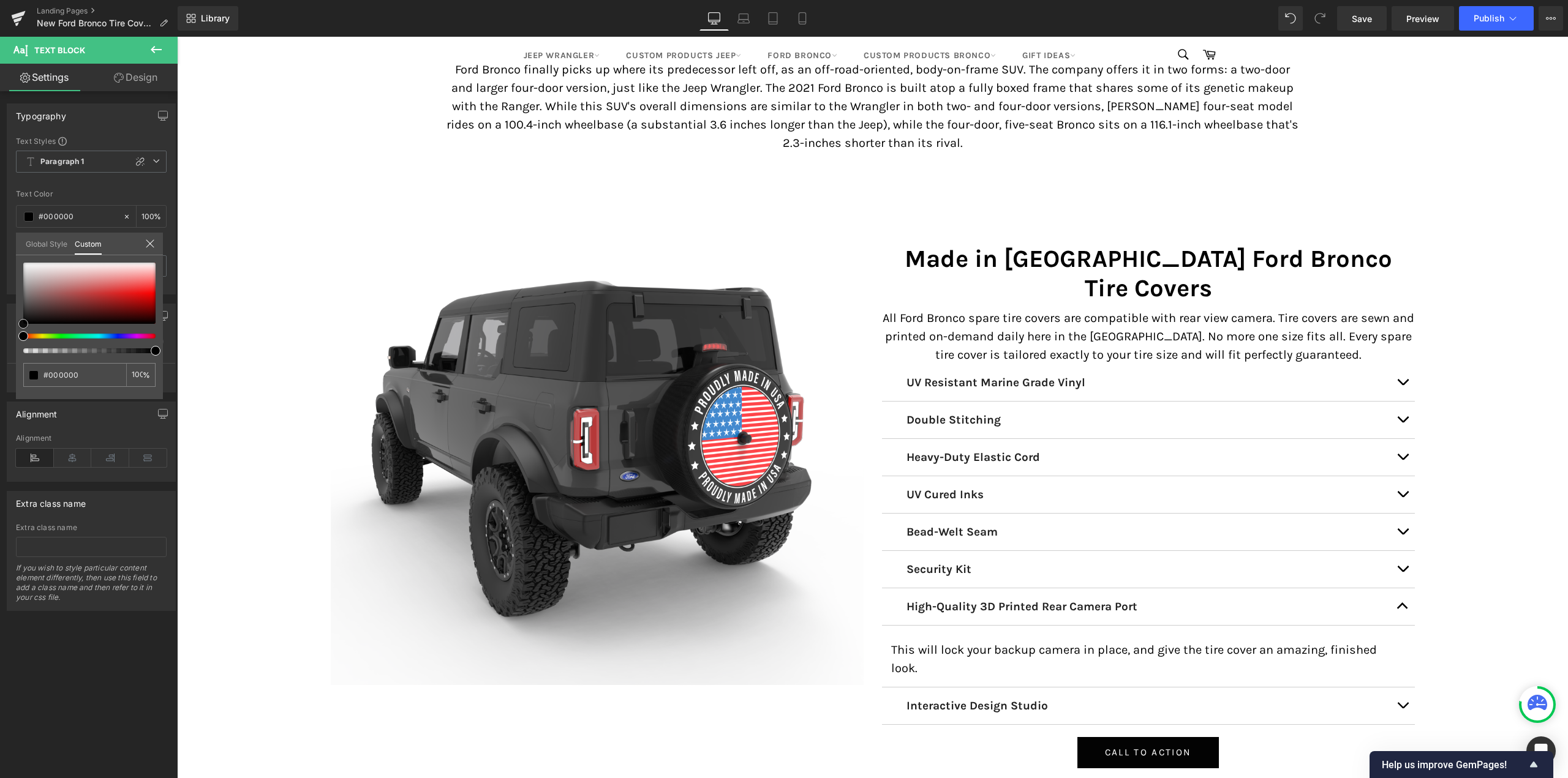
drag, startPoint x: 27, startPoint y: 294, endPoint x: 11, endPoint y: 338, distance: 46.8
click at [11, 295] on div "Typography Text Styles Custom Paragraph 1 Paragraph 2 Paragraph 3 Paragraph 4 P…" at bounding box center [91, 194] width 183 height 200
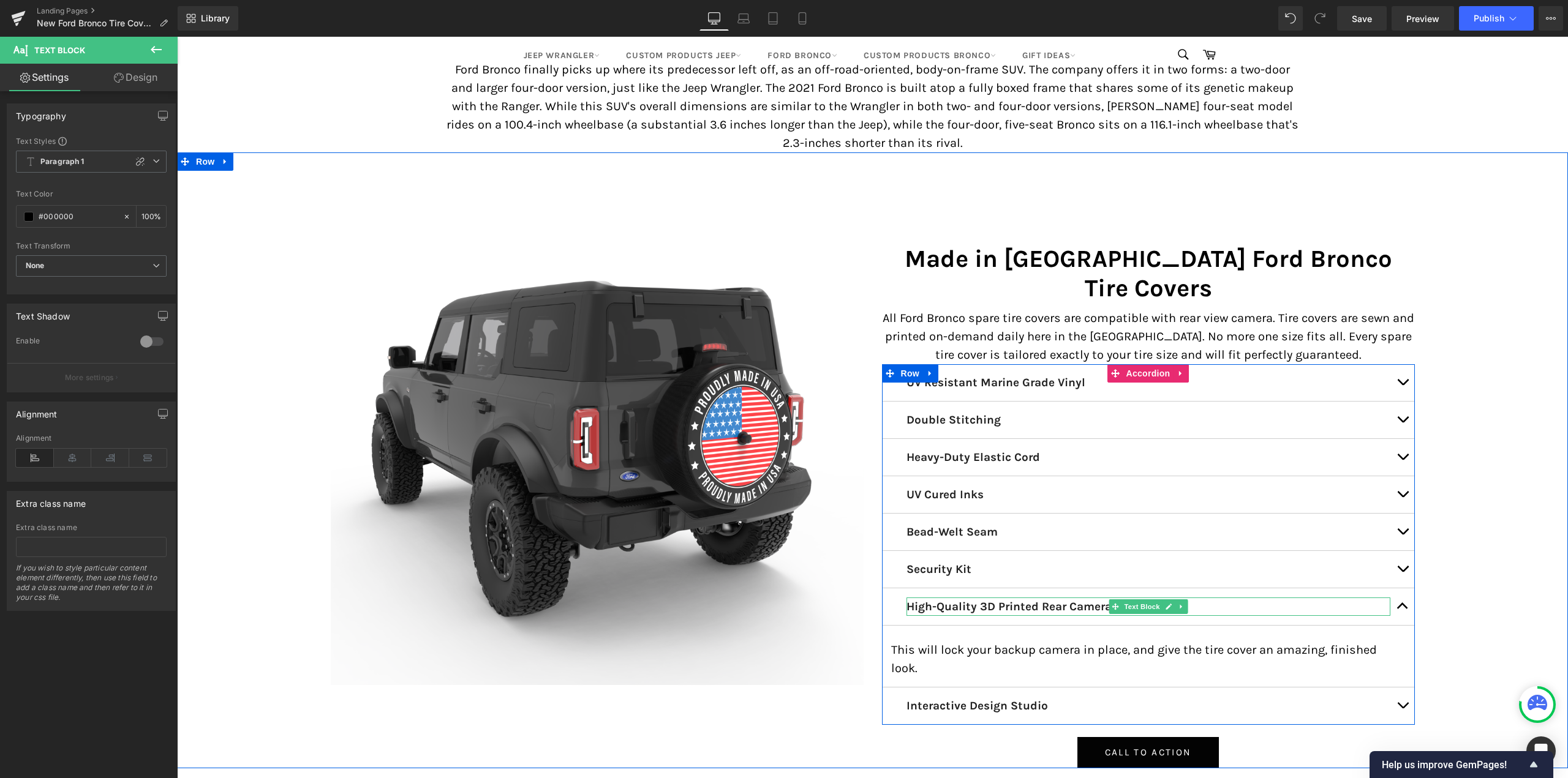
click at [1403, 588] on button "button" at bounding box center [1402, 607] width 24 height 37
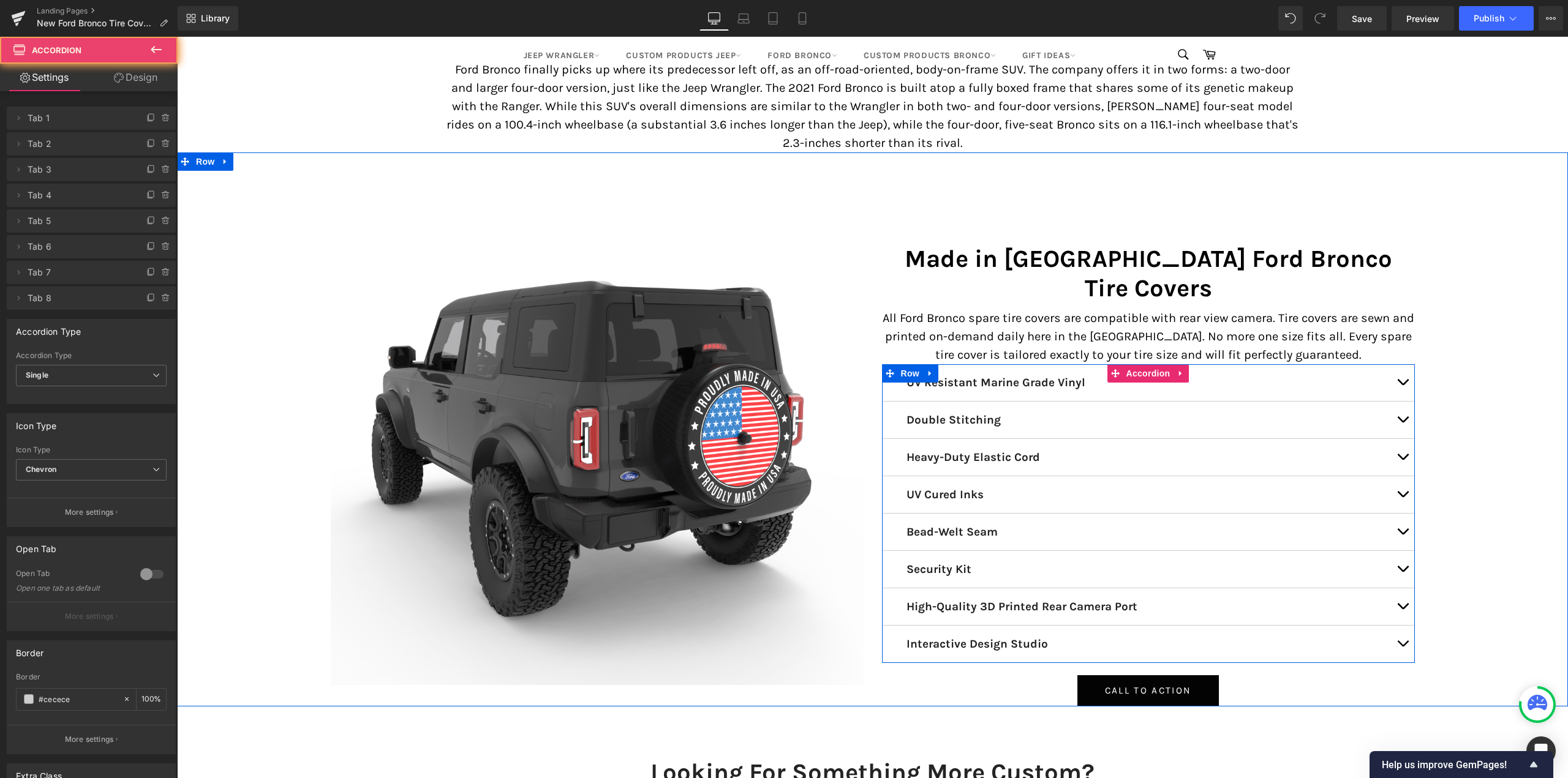
click at [1395, 626] on button "button" at bounding box center [1402, 645] width 24 height 37
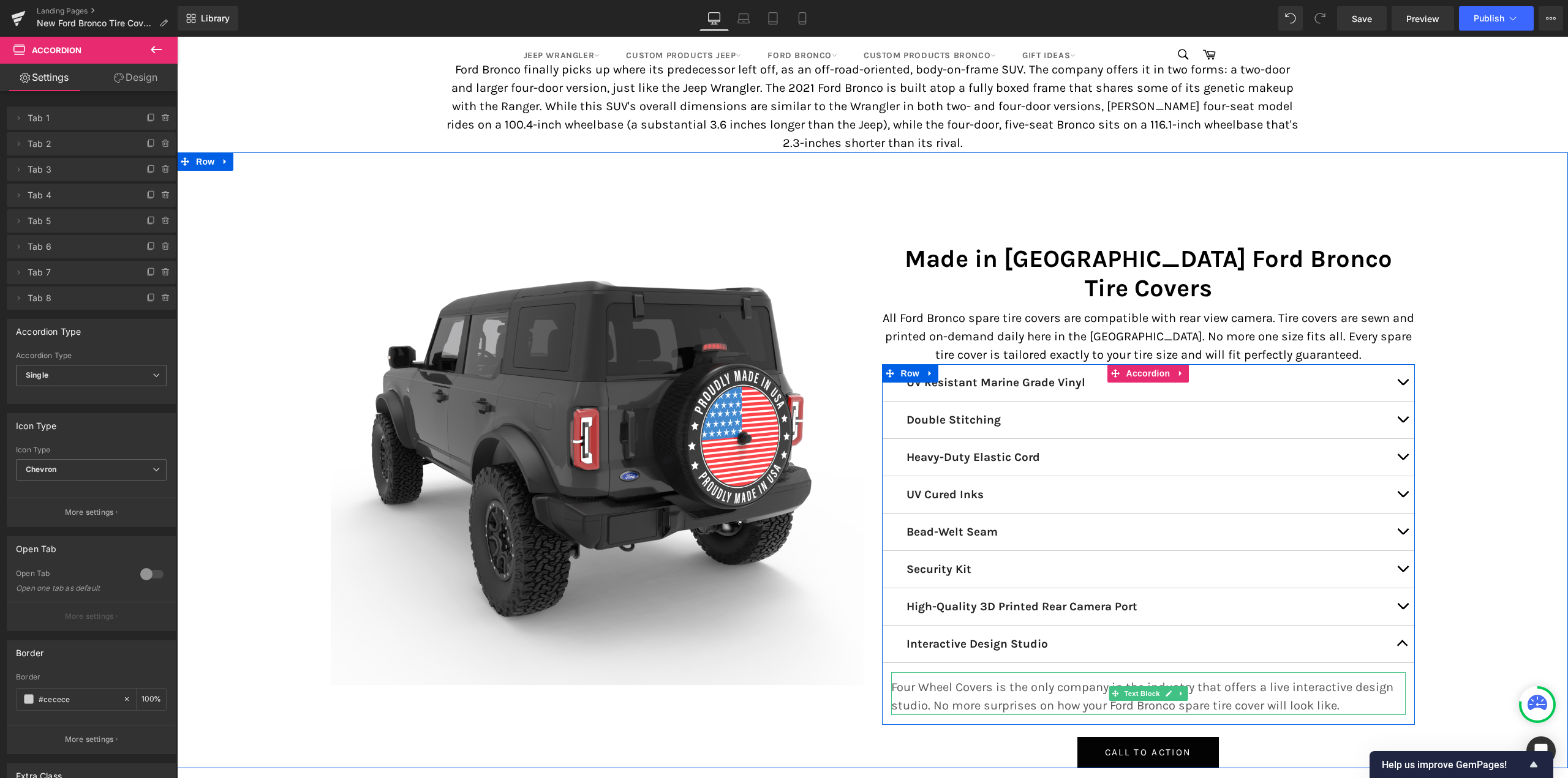
click at [997, 679] on p "Four Wheel Covers is the only company in the industry that offers a live intera…" at bounding box center [1148, 697] width 514 height 37
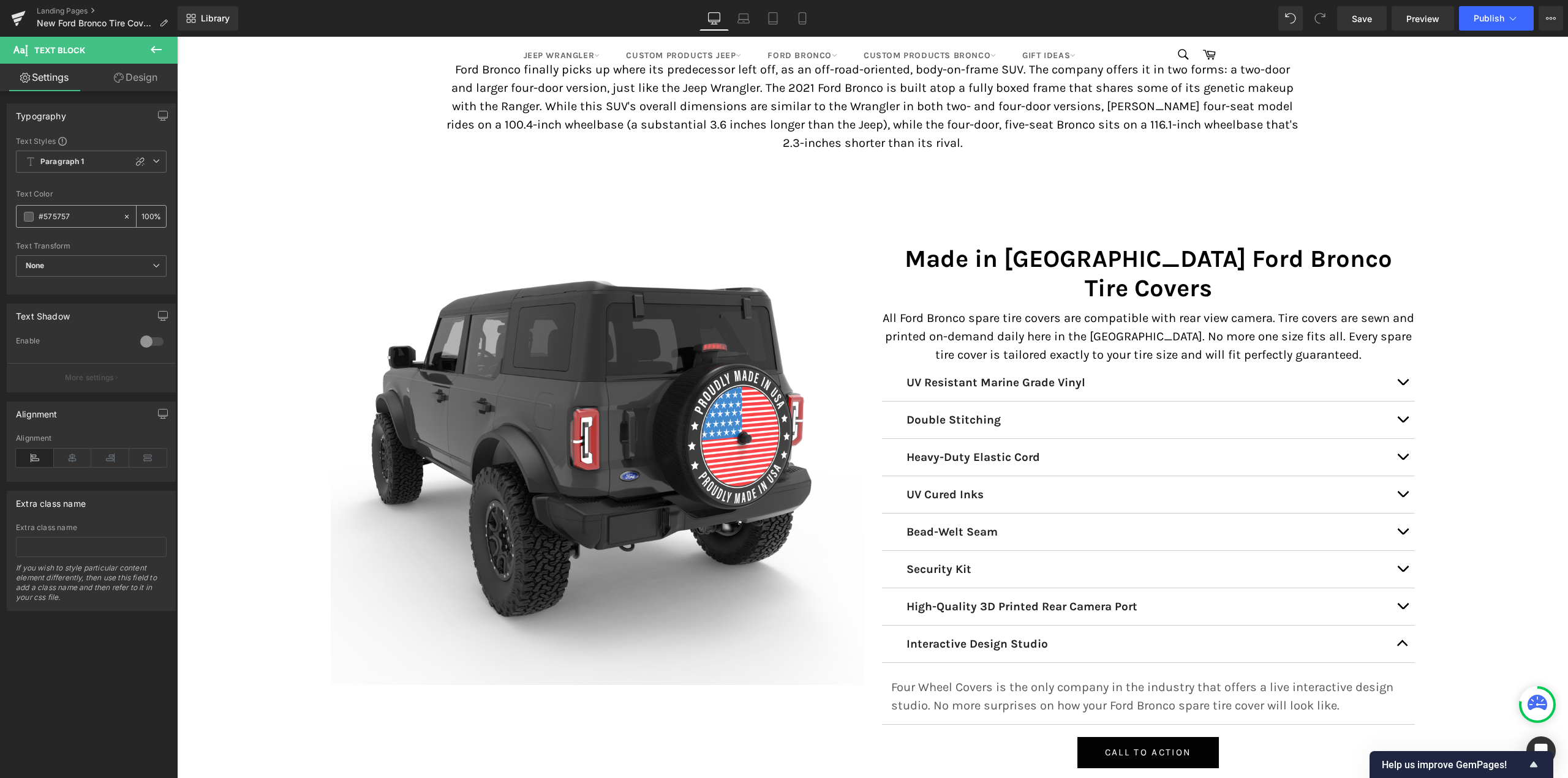
click at [30, 218] on span at bounding box center [28, 216] width 10 height 10
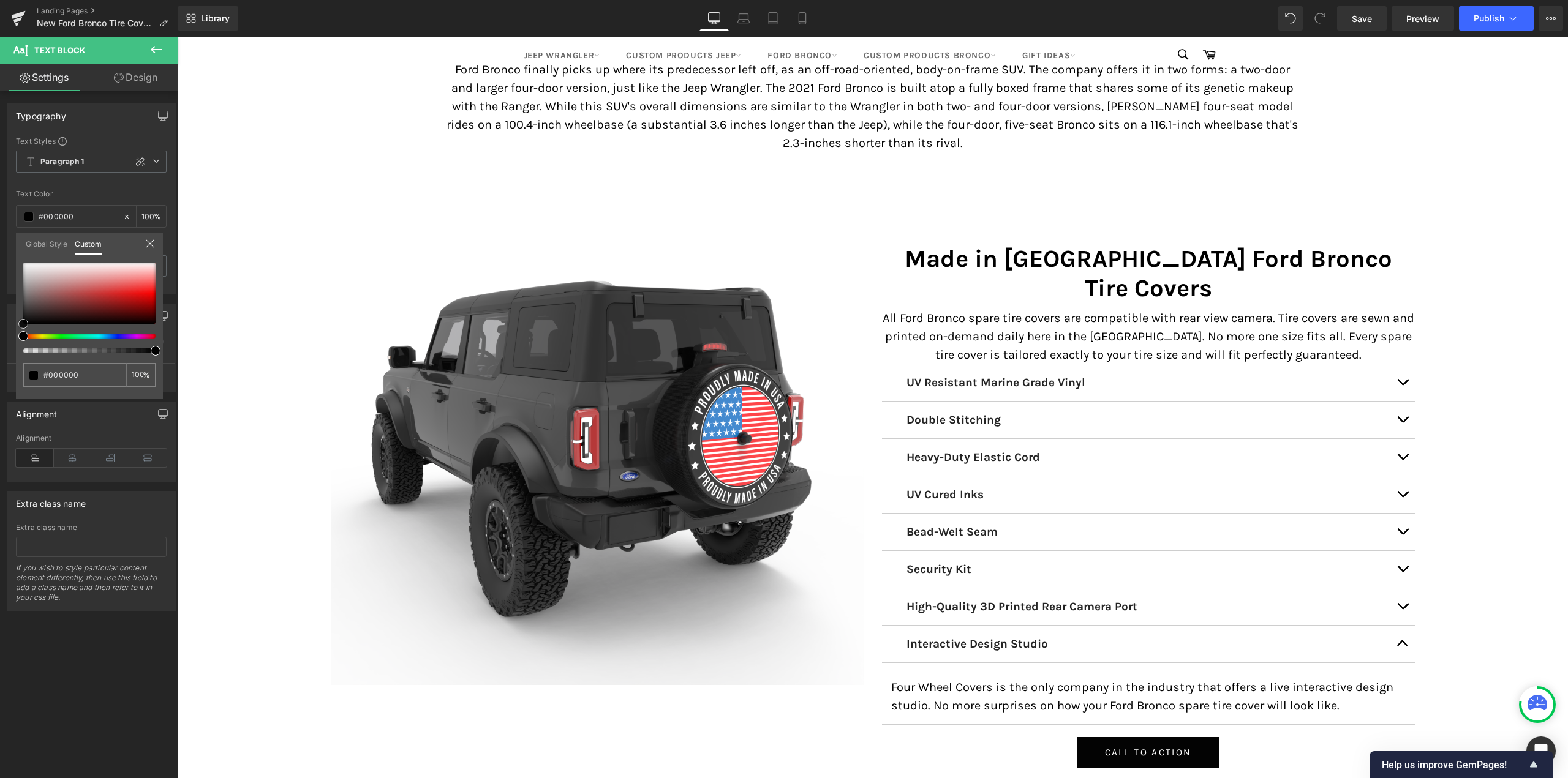
drag, startPoint x: 21, startPoint y: 325, endPoint x: 0, endPoint y: 334, distance: 22.8
click at [0, 295] on div "Typography Text Styles Custom Paragraph 1 Paragraph 2 Paragraph 3 Paragraph 4 P…" at bounding box center [91, 194] width 183 height 200
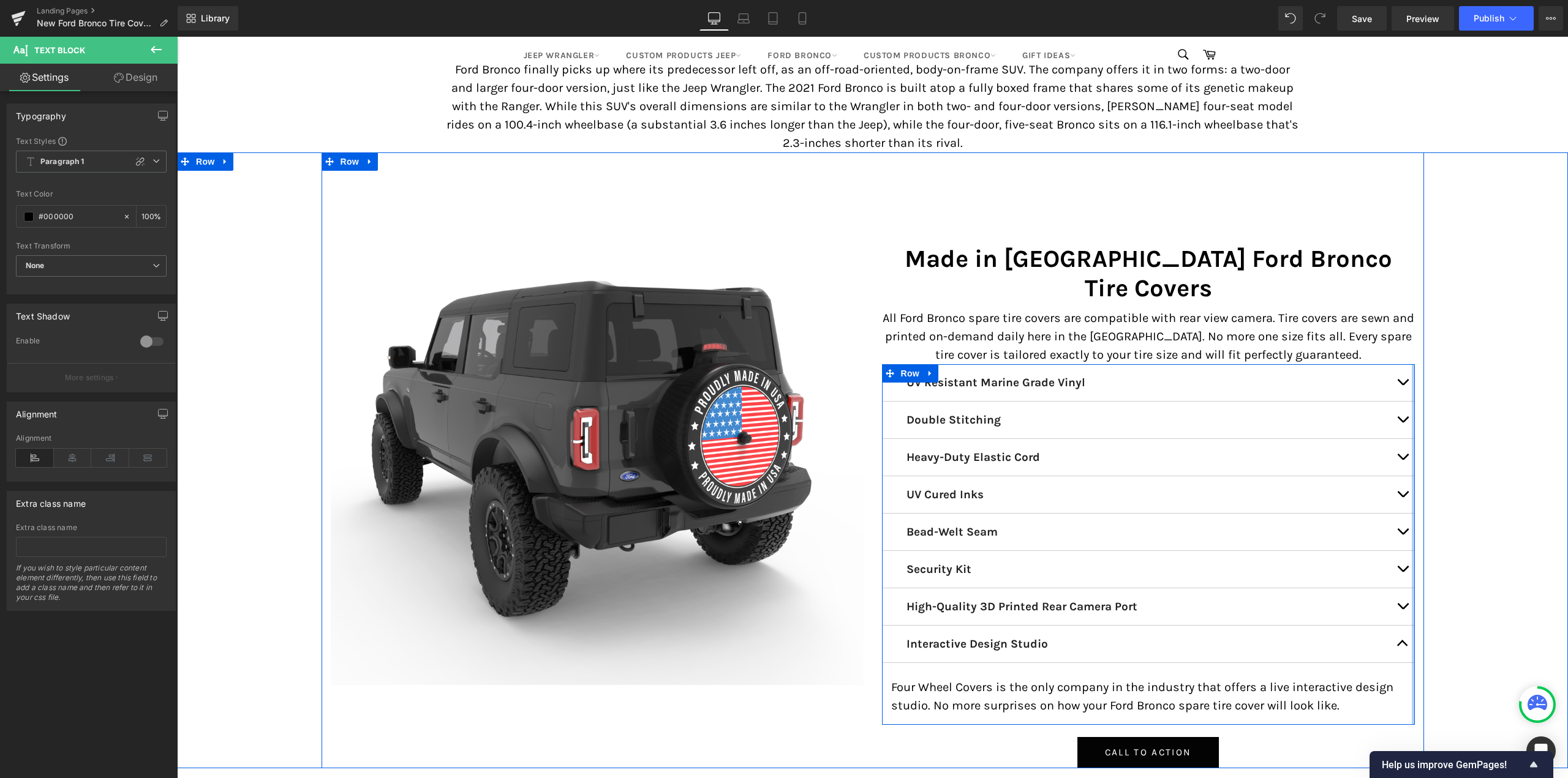
click at [1412, 614] on div at bounding box center [1413, 545] width 3 height 361
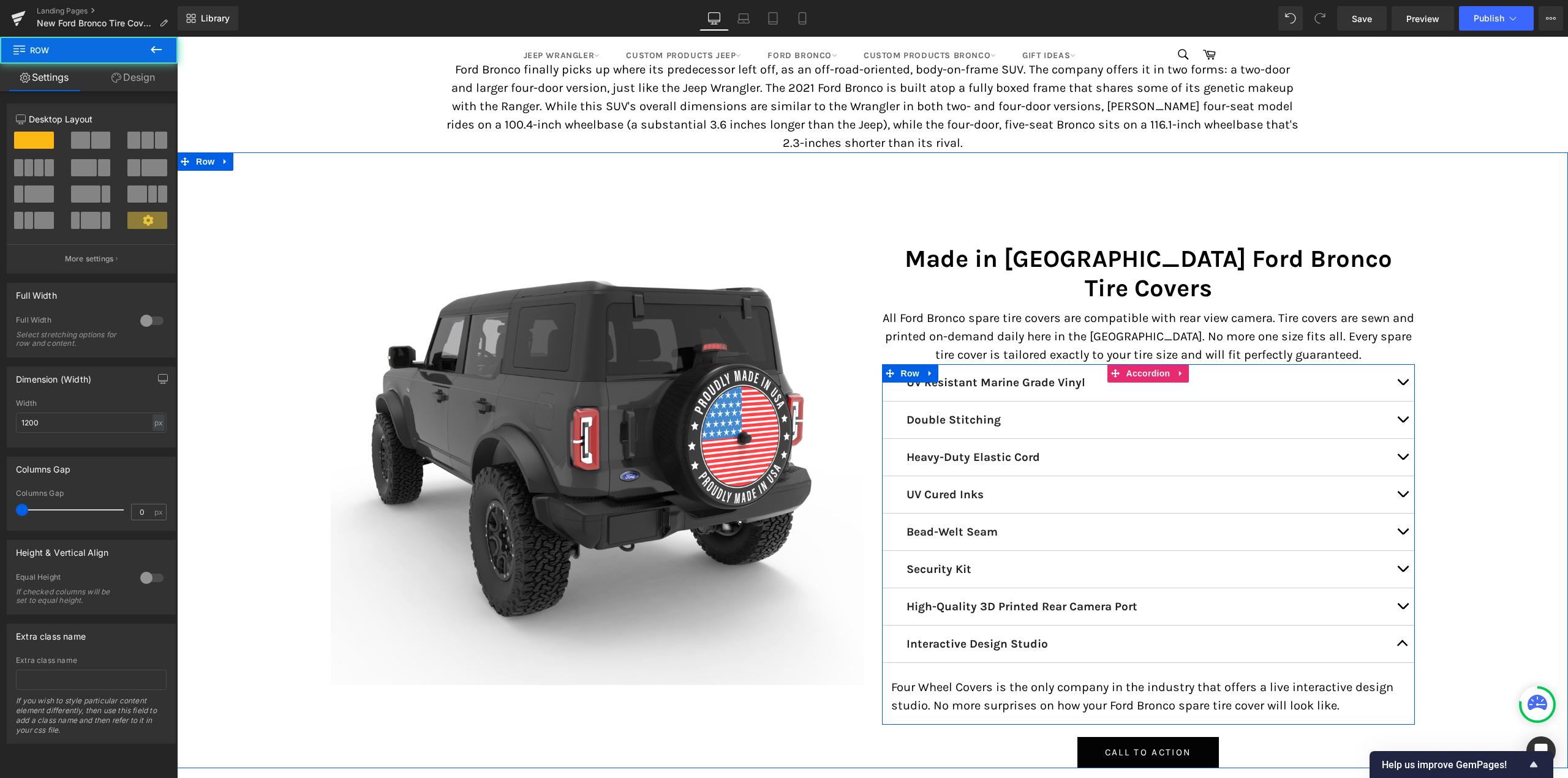
click at [1403, 647] on span "button" at bounding box center [1403, 647] width 0 height 0
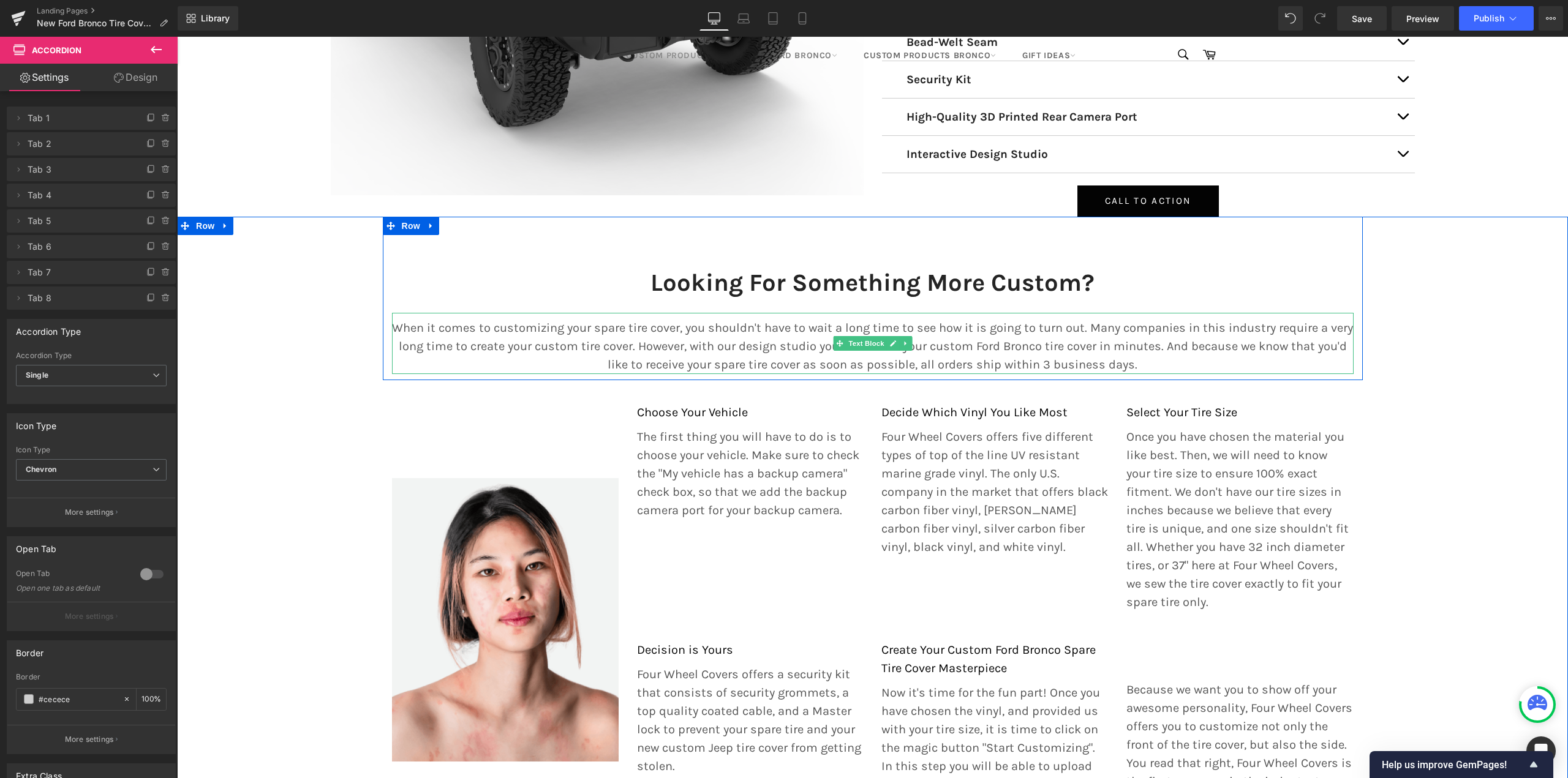
click at [722, 326] on p "When it comes to customizing your spare tire cover, you shouldn't have to wait …" at bounding box center [873, 347] width 962 height 55
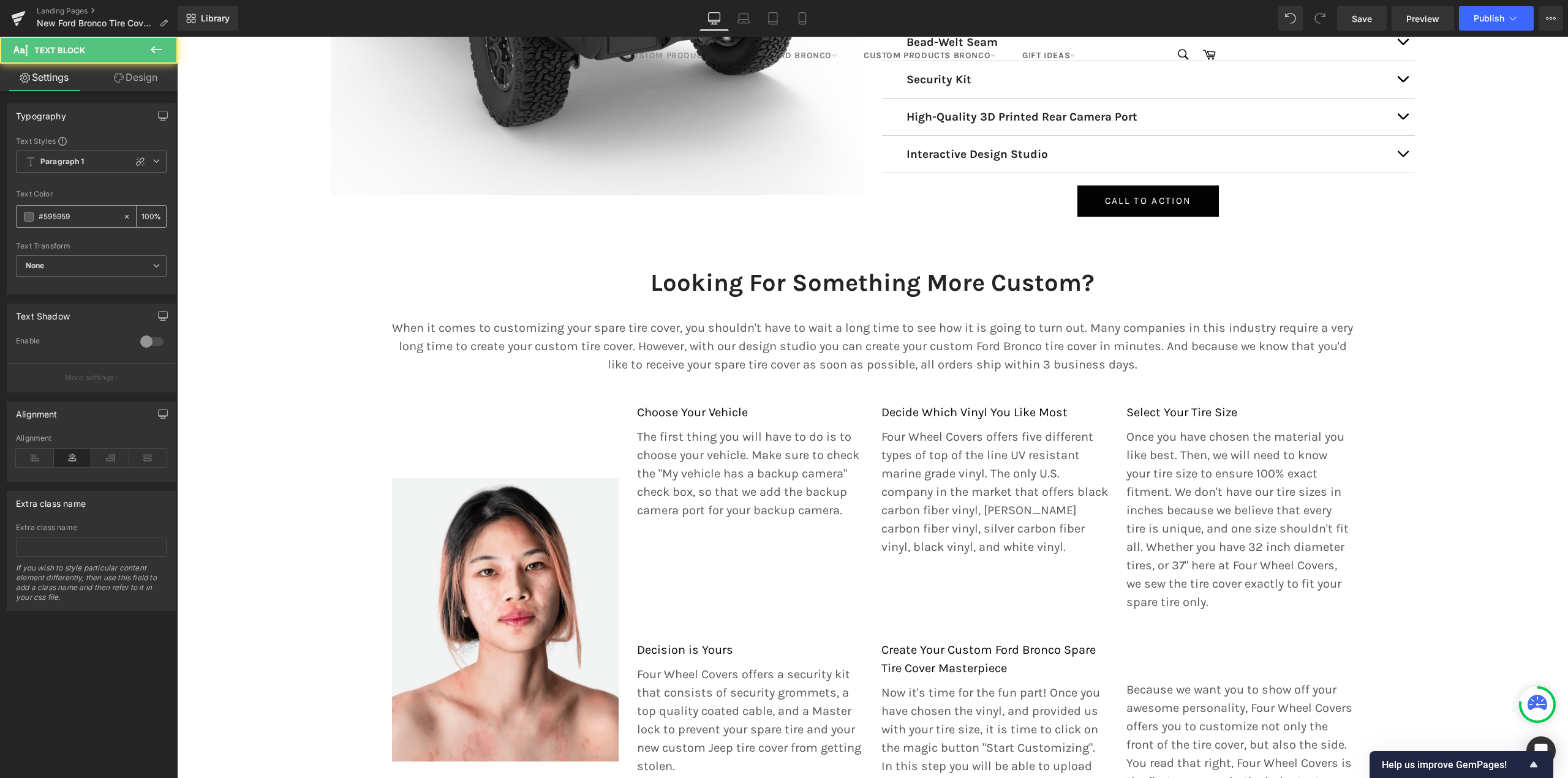
click at [33, 216] on span at bounding box center [28, 216] width 10 height 10
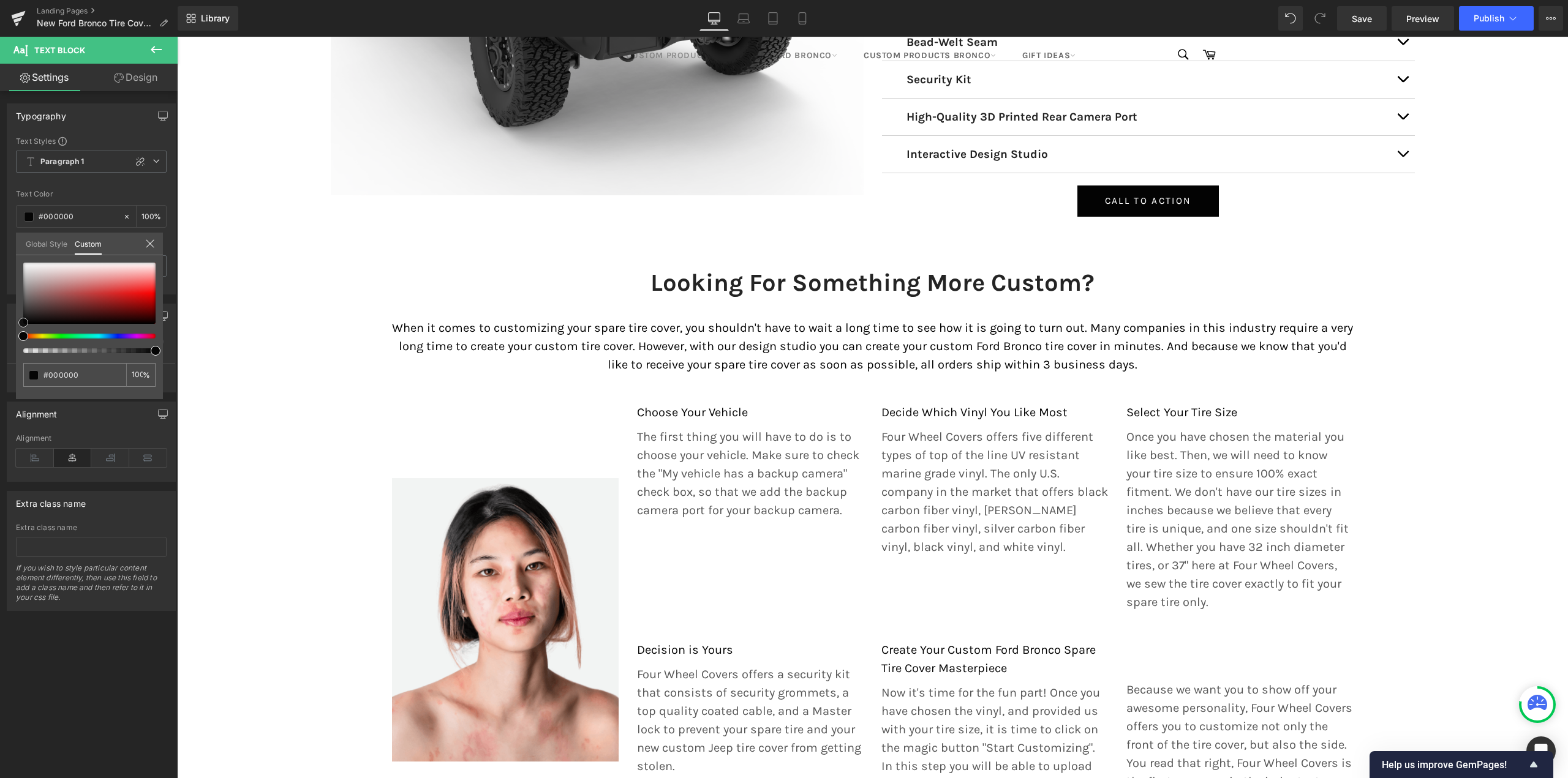
drag, startPoint x: 41, startPoint y: 310, endPoint x: 0, endPoint y: 336, distance: 48.5
click at [0, 295] on div "Typography Text Styles Custom Paragraph 1 Paragraph 2 Paragraph 3 Paragraph 4 P…" at bounding box center [91, 194] width 183 height 200
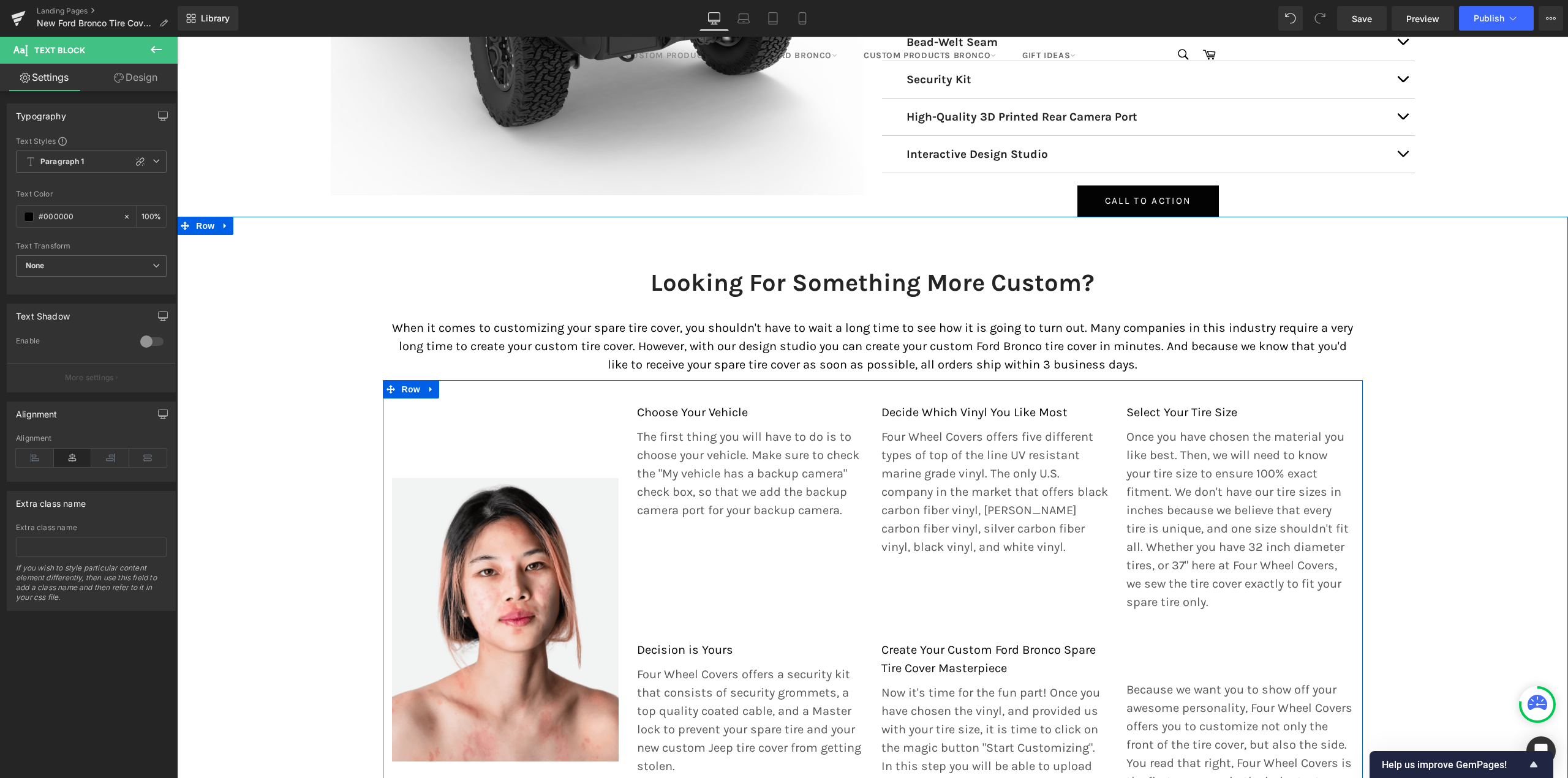
click at [562, 404] on div "Image Row" at bounding box center [505, 620] width 245 height 433
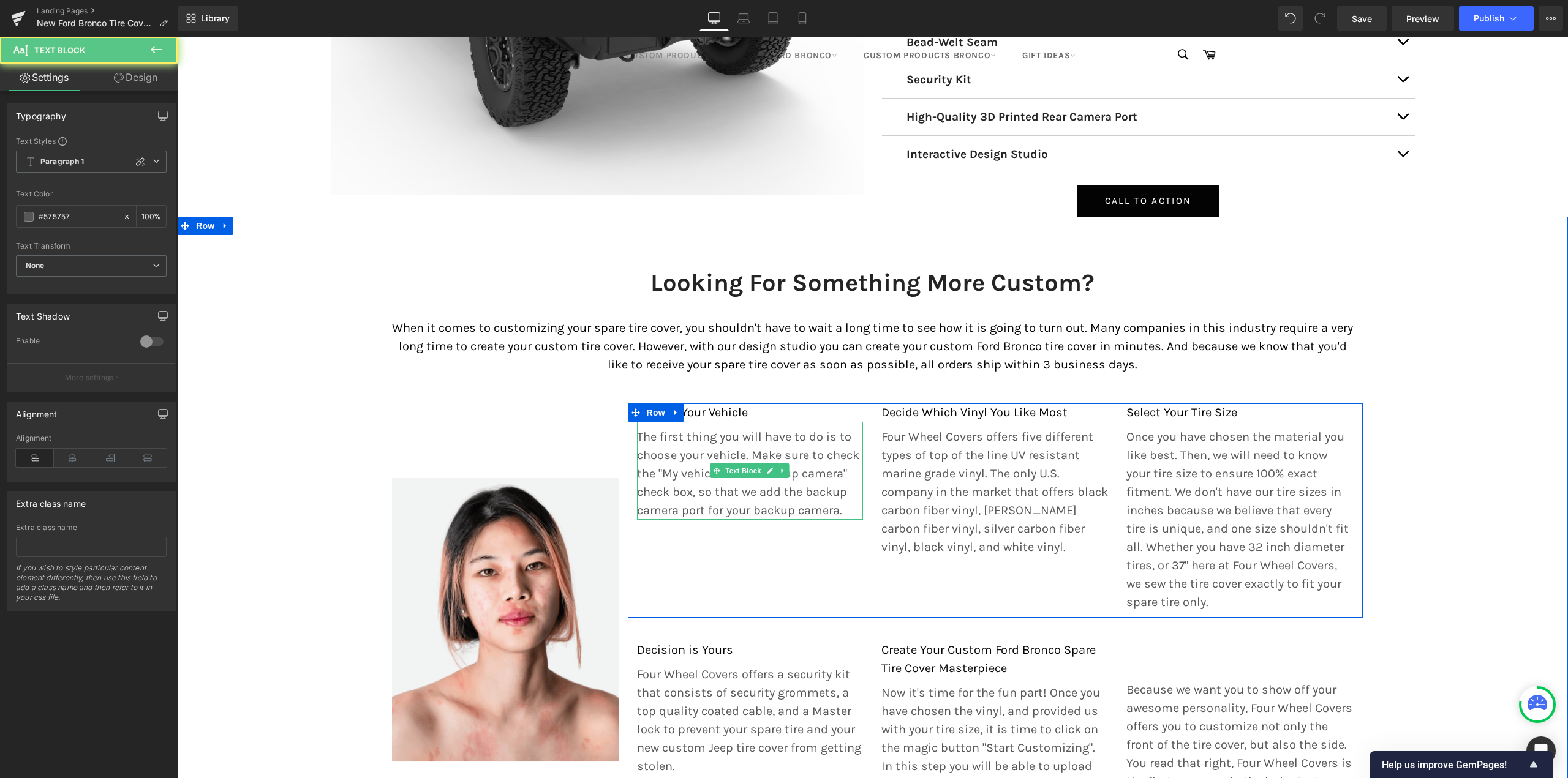
click at [734, 430] on p "The first thing you will have to do is to choose your vehicle. Make sure to che…" at bounding box center [750, 474] width 227 height 92
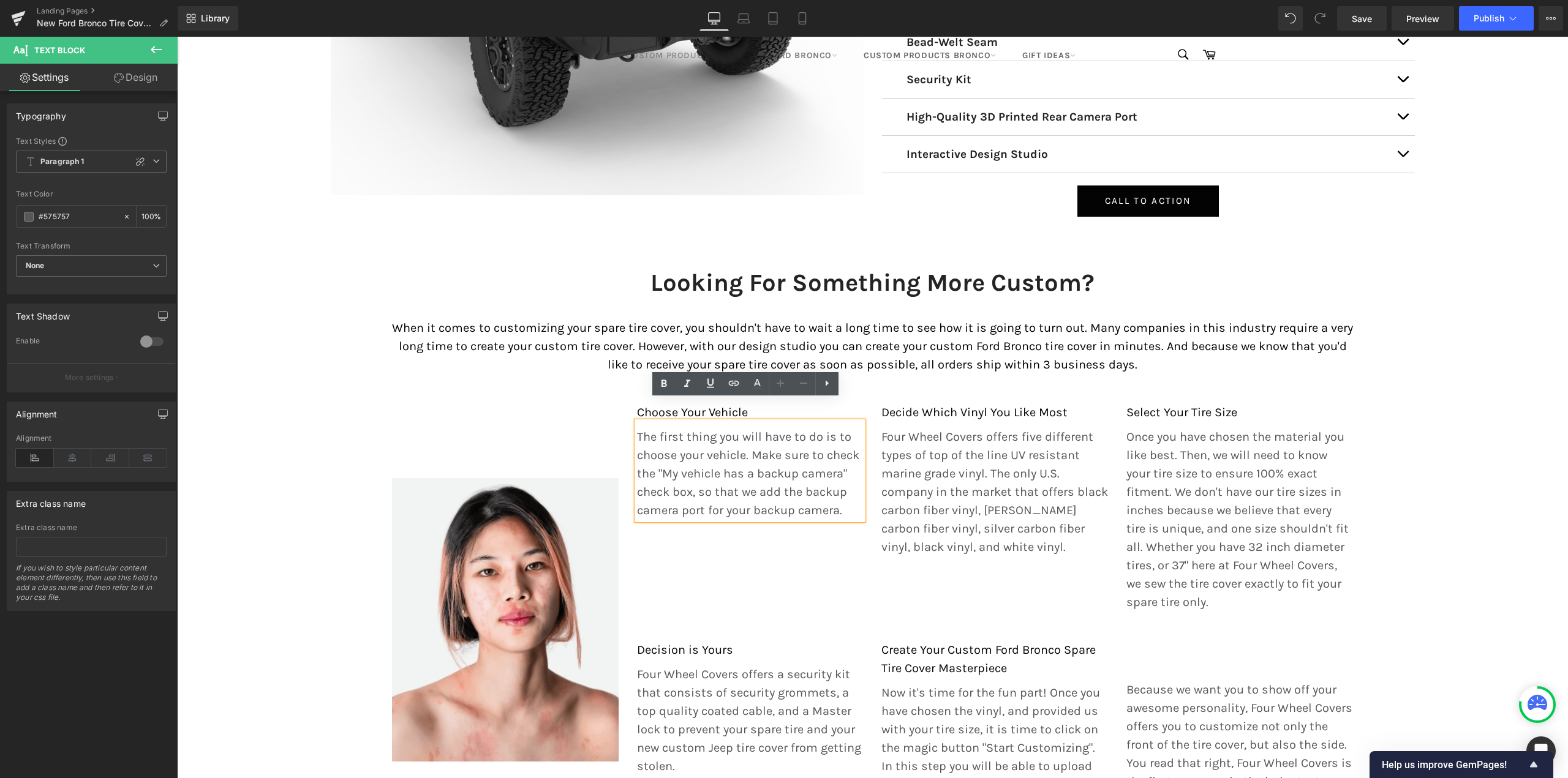
click at [1492, 231] on div "Looking For Something More Custom? Heading When it comes to customizing your sp…" at bounding box center [872, 530] width 1391 height 626
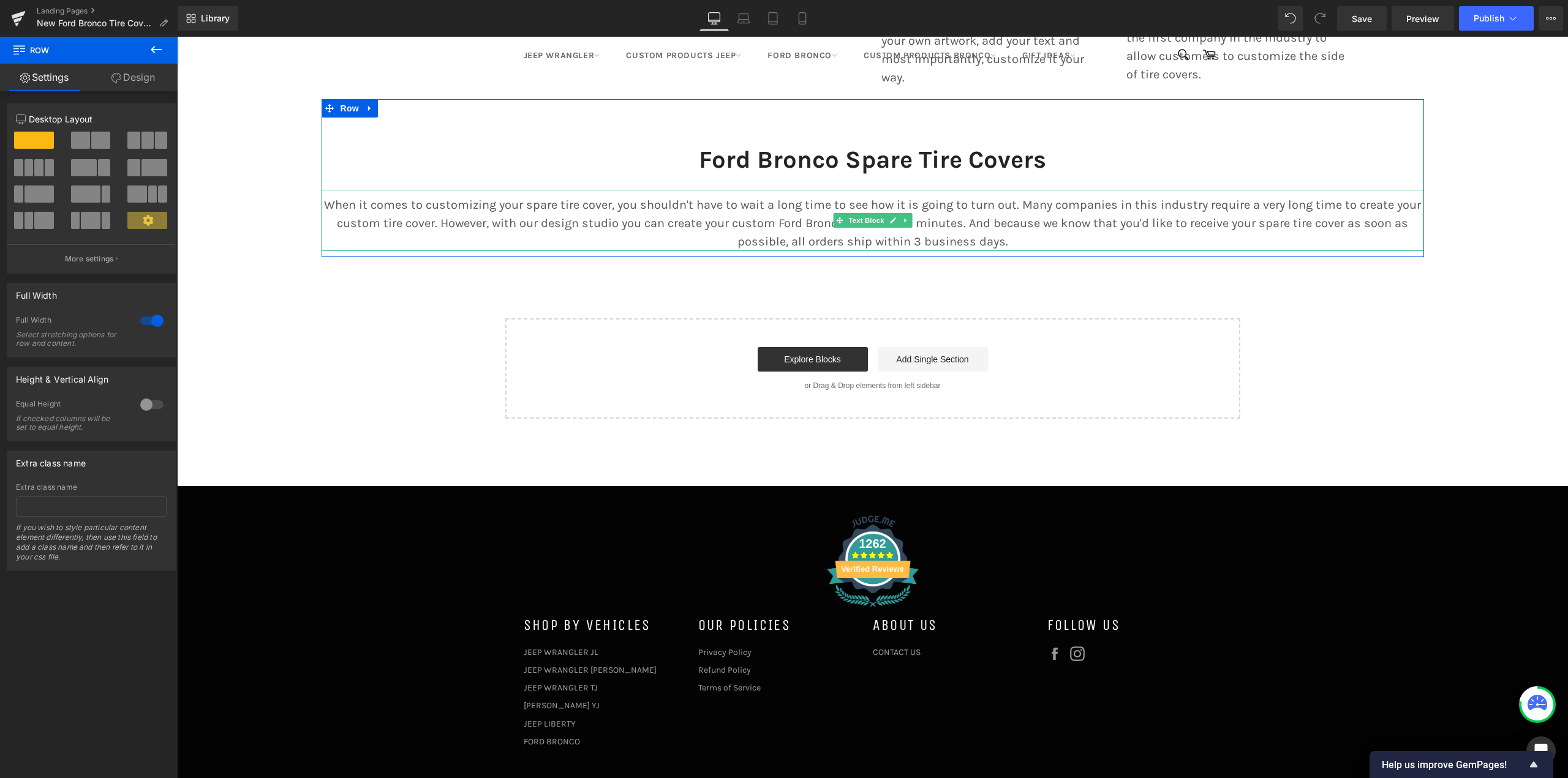
click at [775, 196] on p "When it comes to customizing your spare tire cover, you shouldn't have to wait …" at bounding box center [873, 223] width 1103 height 55
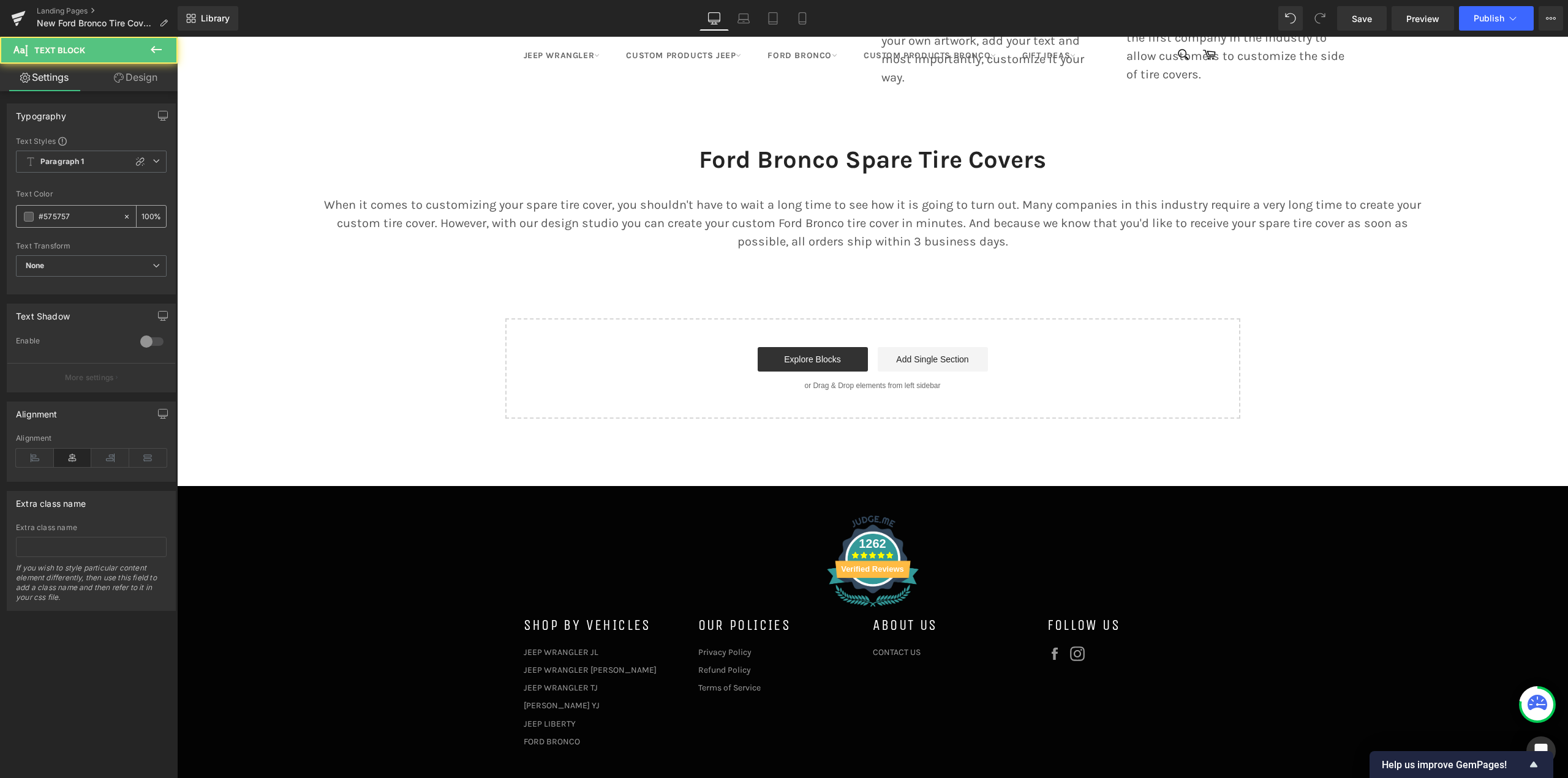
click at [23, 215] on div "#575757" at bounding box center [69, 216] width 106 height 21
click at [27, 216] on span at bounding box center [28, 216] width 10 height 10
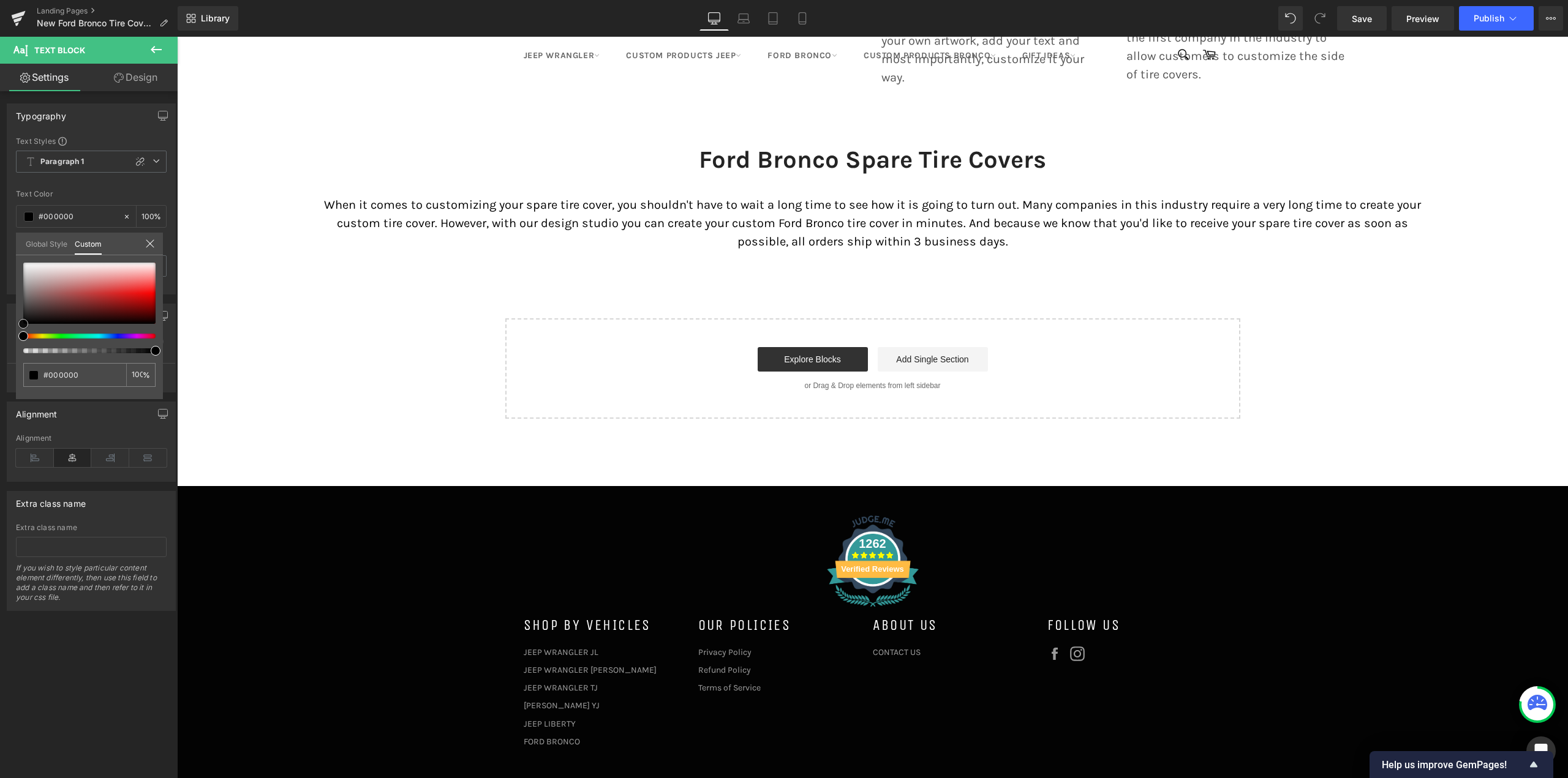
drag, startPoint x: 14, startPoint y: 328, endPoint x: 0, endPoint y: 353, distance: 28.7
click at [0, 295] on div "Typography Text Styles Custom Paragraph 1 Paragraph 2 Paragraph 3 Paragraph 4 P…" at bounding box center [91, 194] width 183 height 200
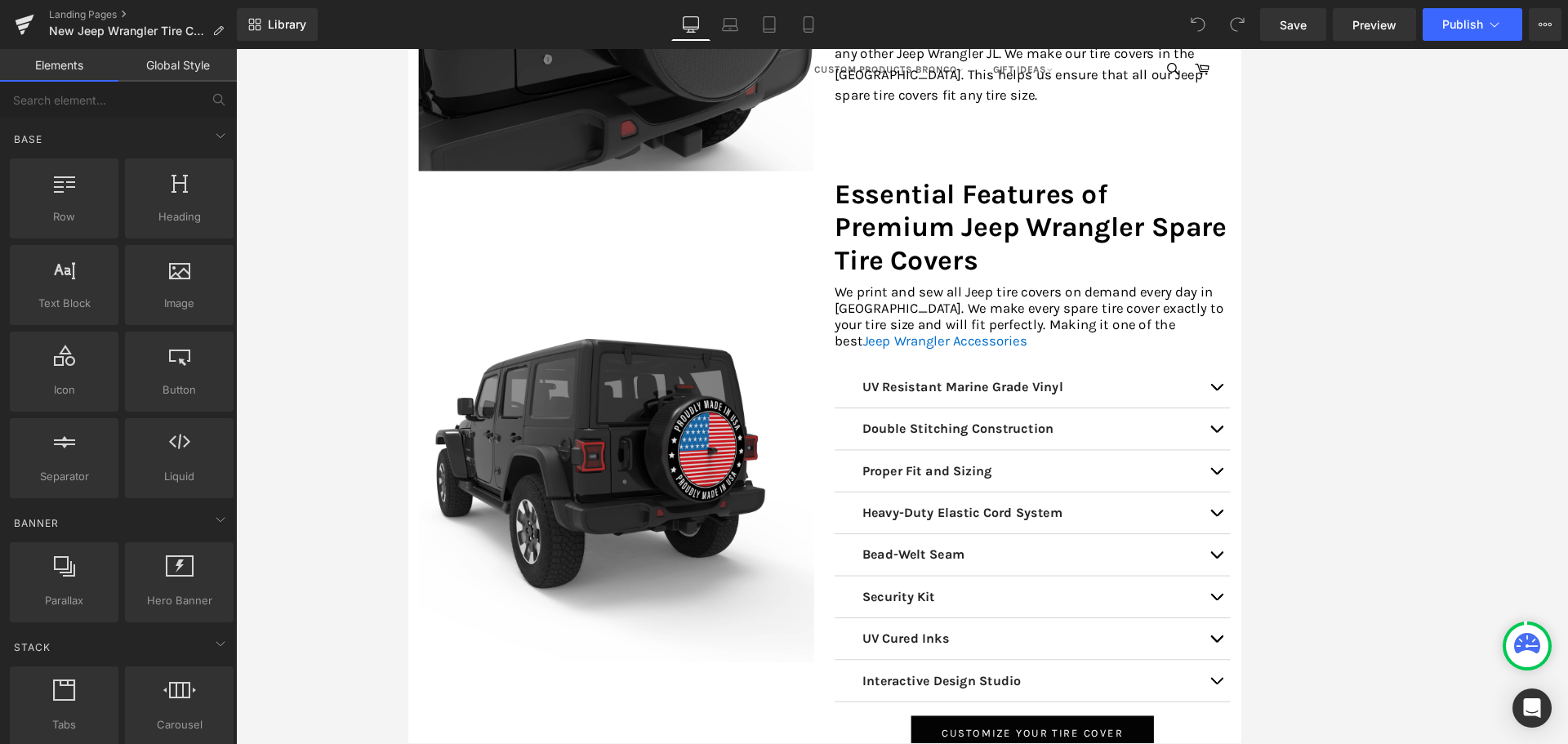
scroll to position [5634, 0]
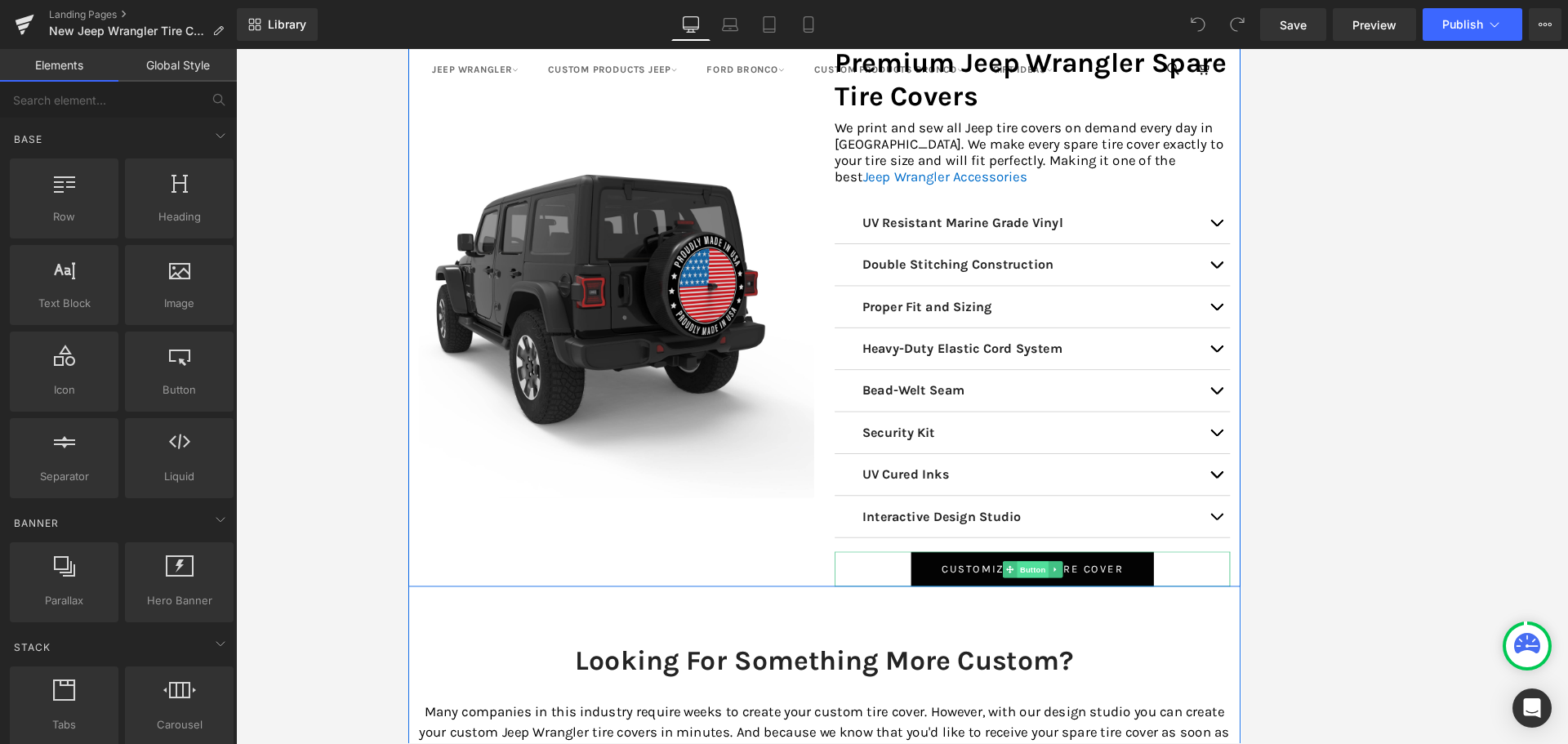
click at [1138, 657] on span "Button" at bounding box center [1149, 667] width 38 height 20
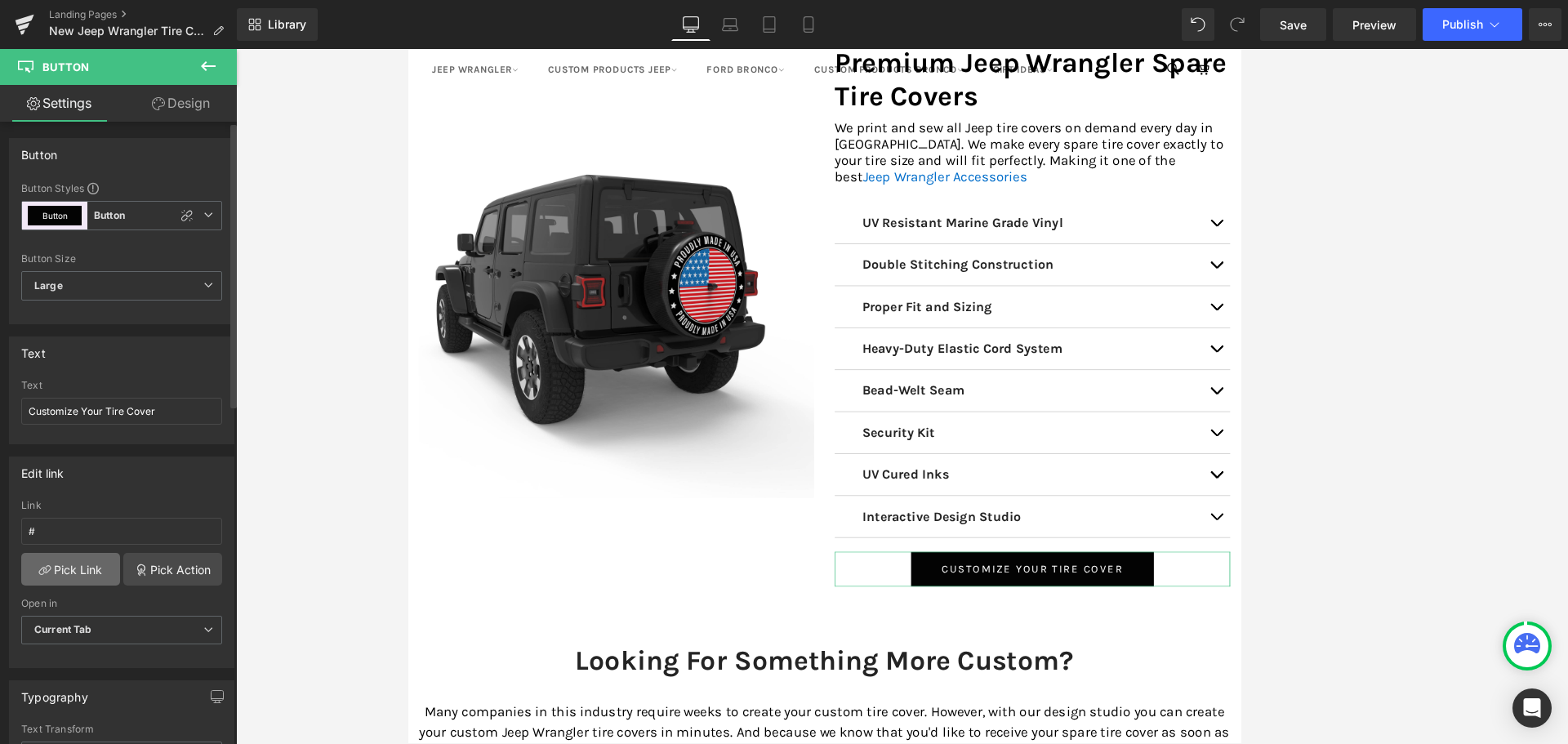
click at [70, 565] on link "Pick Link" at bounding box center [70, 569] width 99 height 33
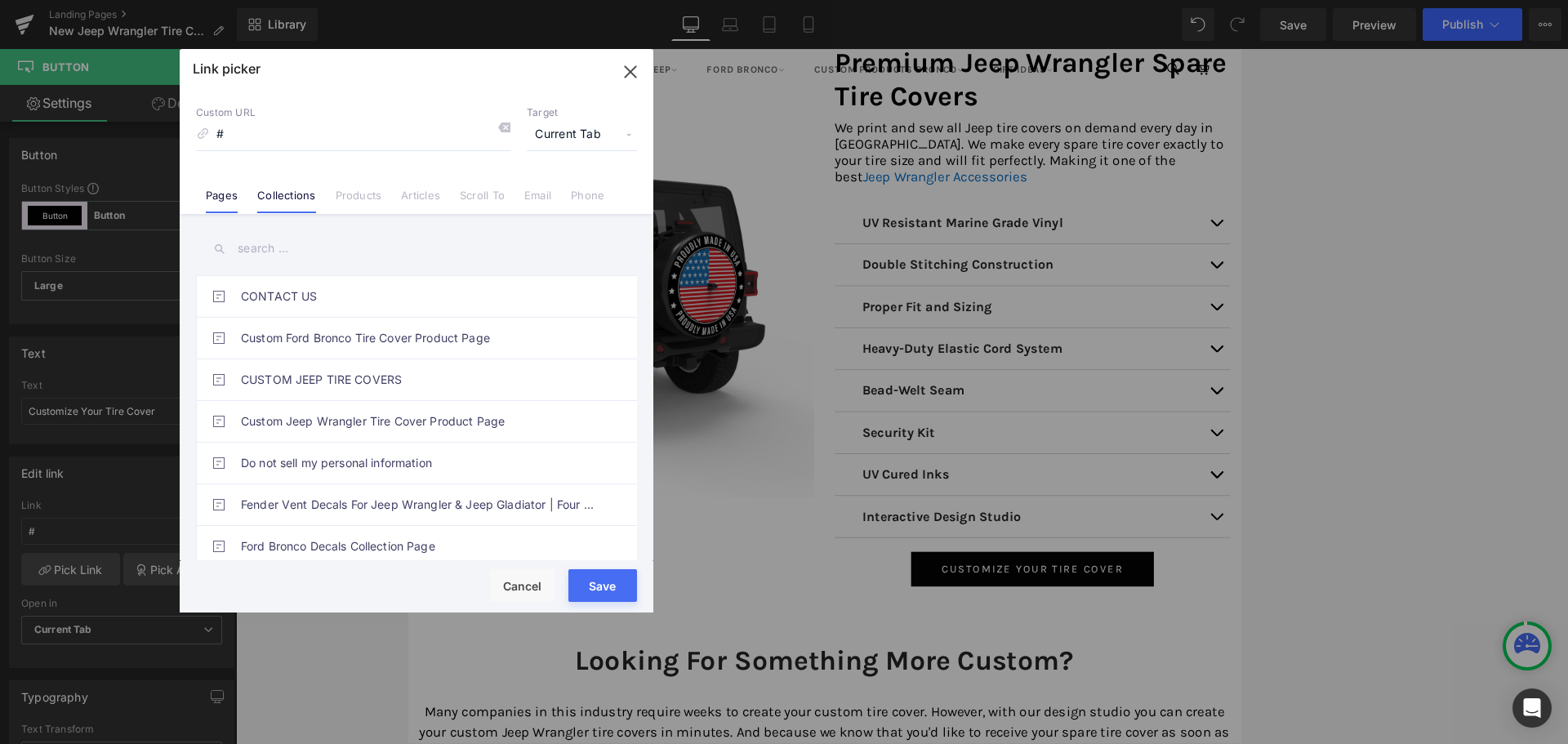
click at [273, 191] on link "Collections" at bounding box center [286, 201] width 58 height 25
click at [349, 200] on link "Products" at bounding box center [359, 201] width 46 height 25
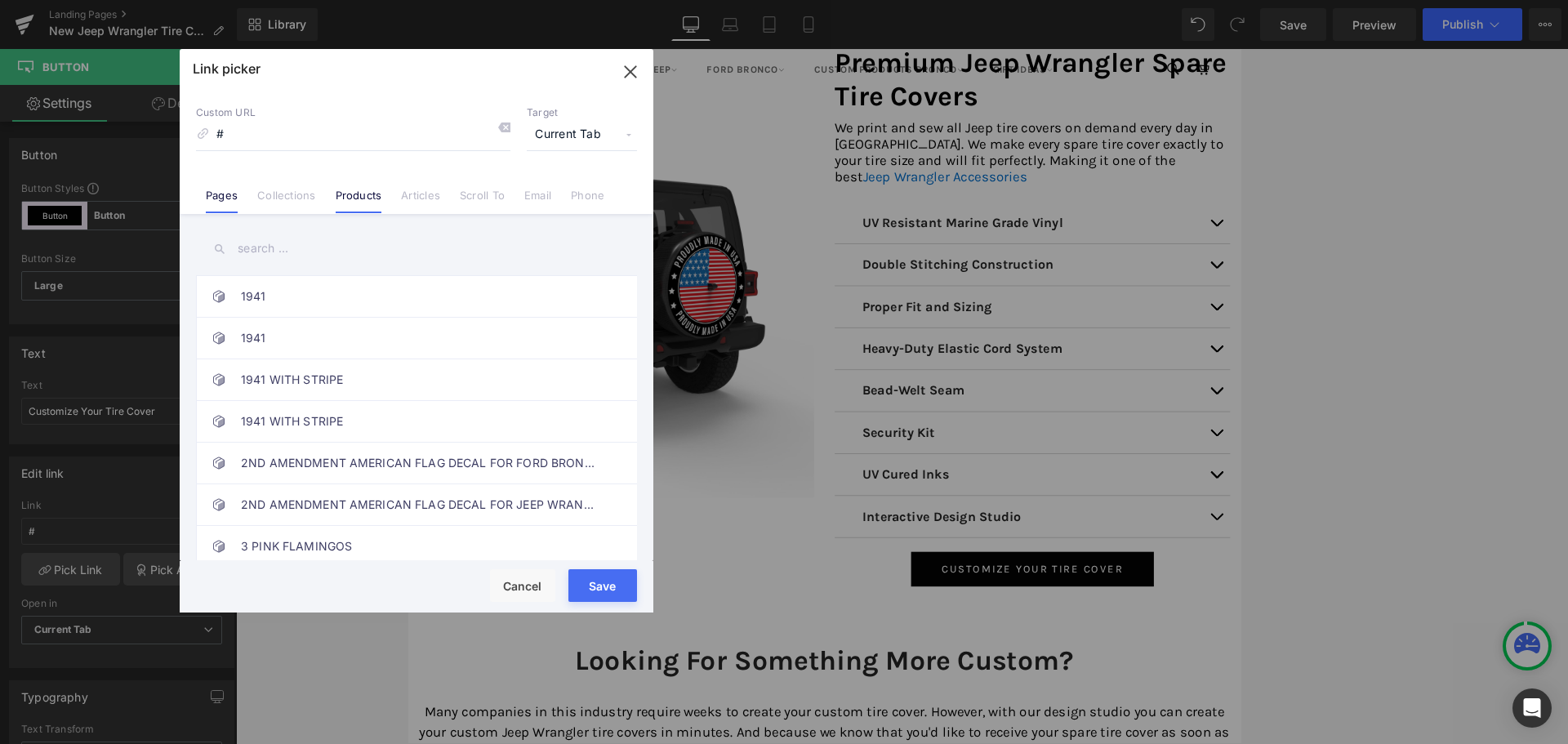
click at [229, 205] on link "Pages" at bounding box center [221, 201] width 32 height 25
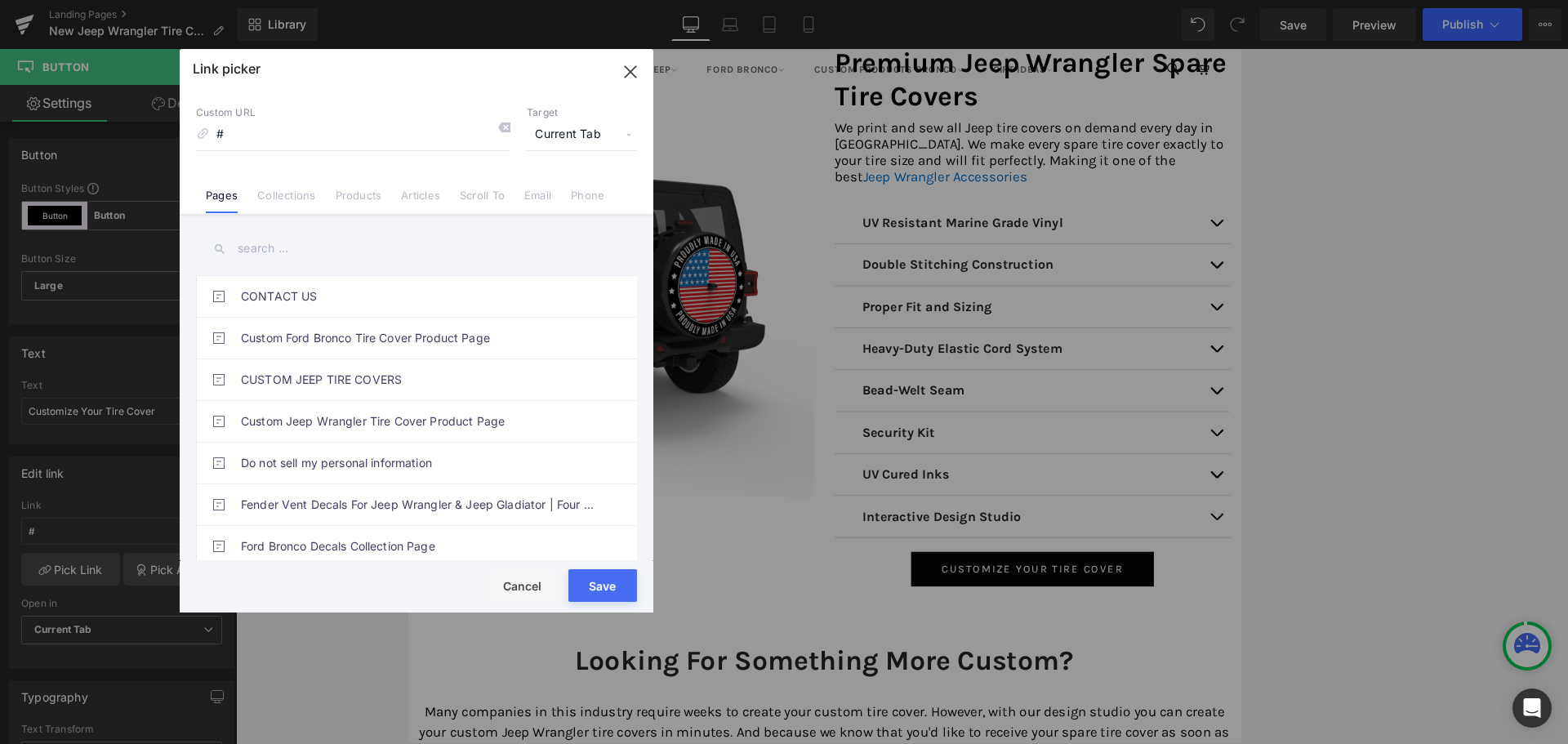
click at [632, 78] on icon "button" at bounding box center [630, 72] width 26 height 26
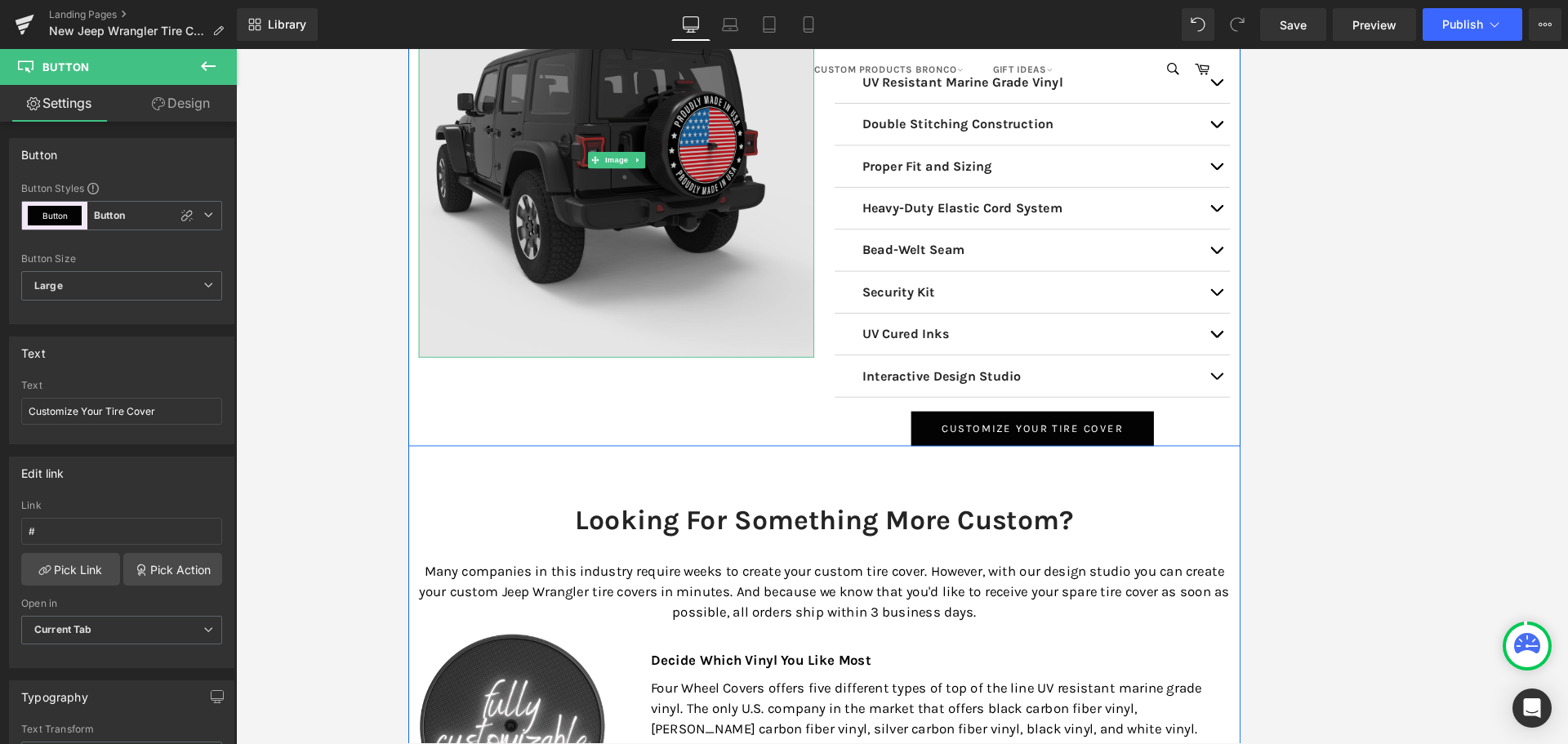
scroll to position [5961, 0]
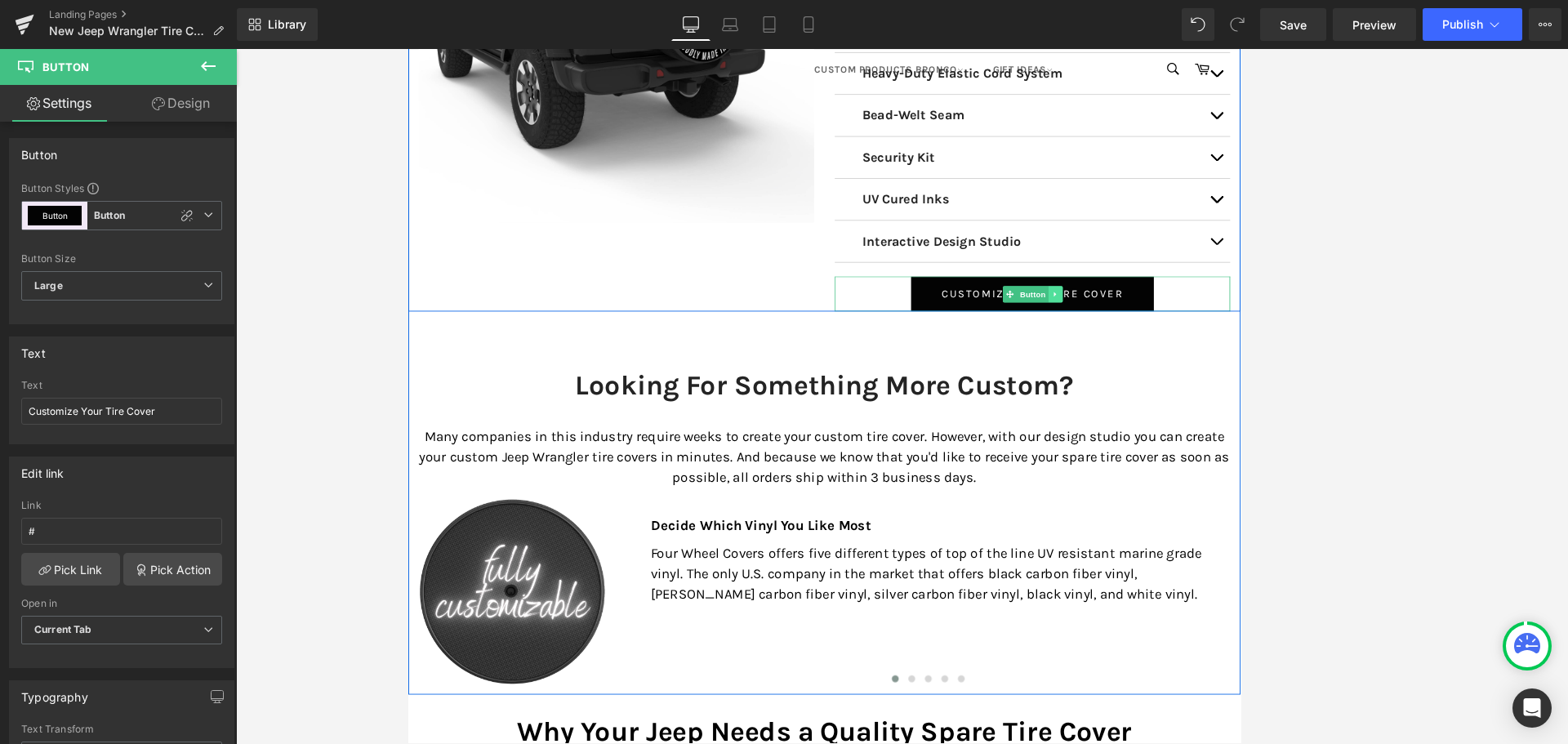
click at [1171, 336] on icon at bounding box center [1175, 341] width 9 height 10
click at [1179, 336] on icon at bounding box center [1183, 340] width 9 height 9
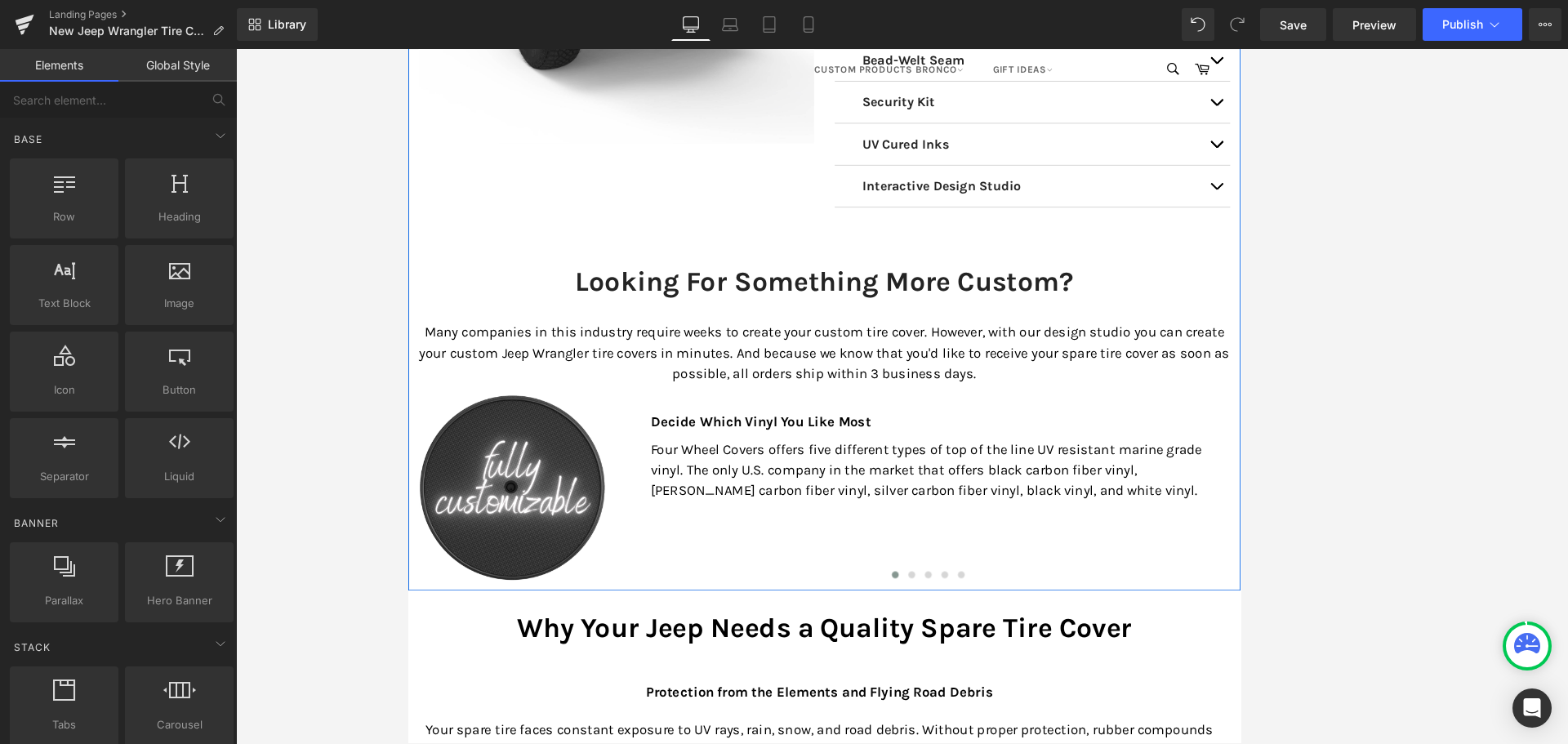
scroll to position [5877, 0]
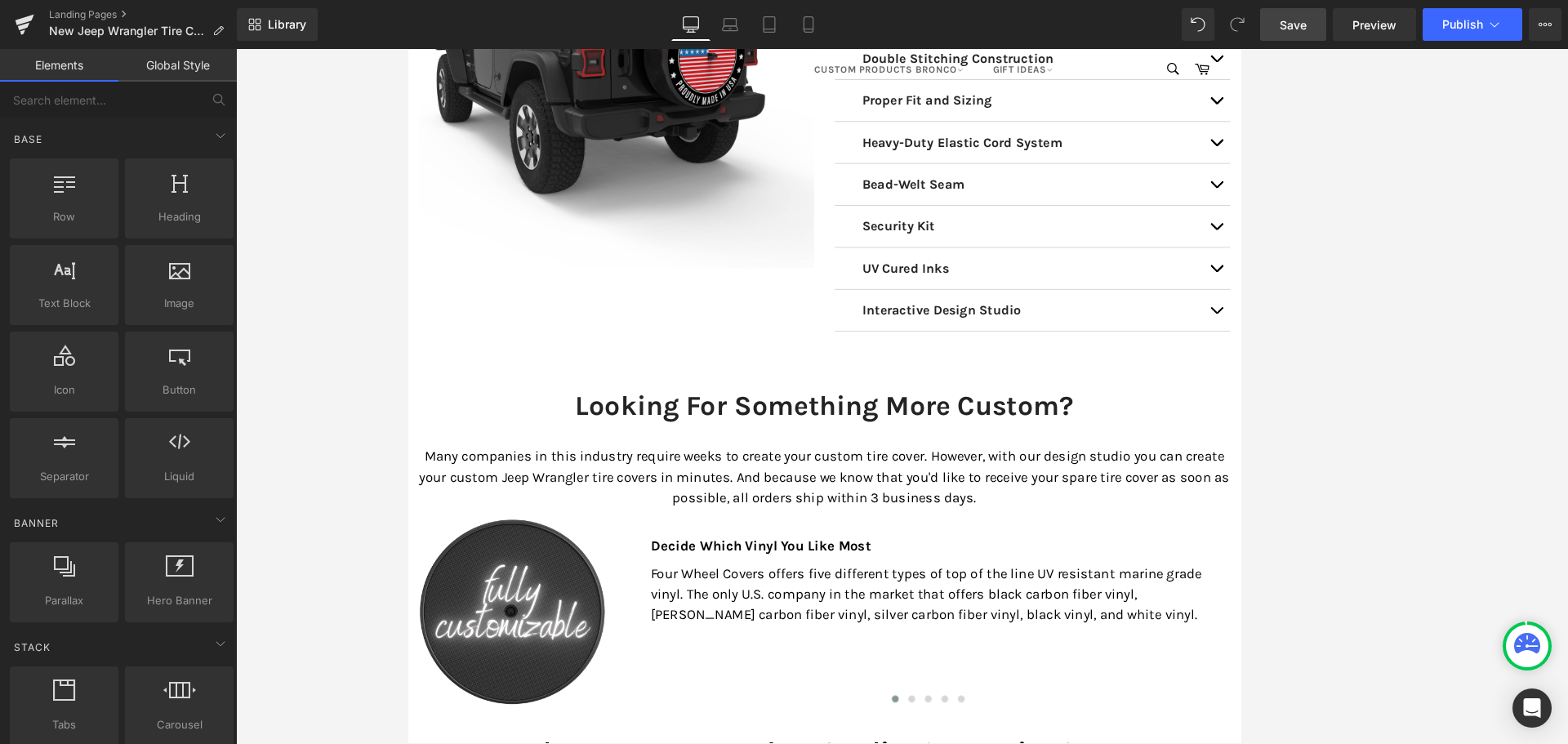
click at [1290, 23] on span "Save" at bounding box center [1292, 25] width 27 height 17
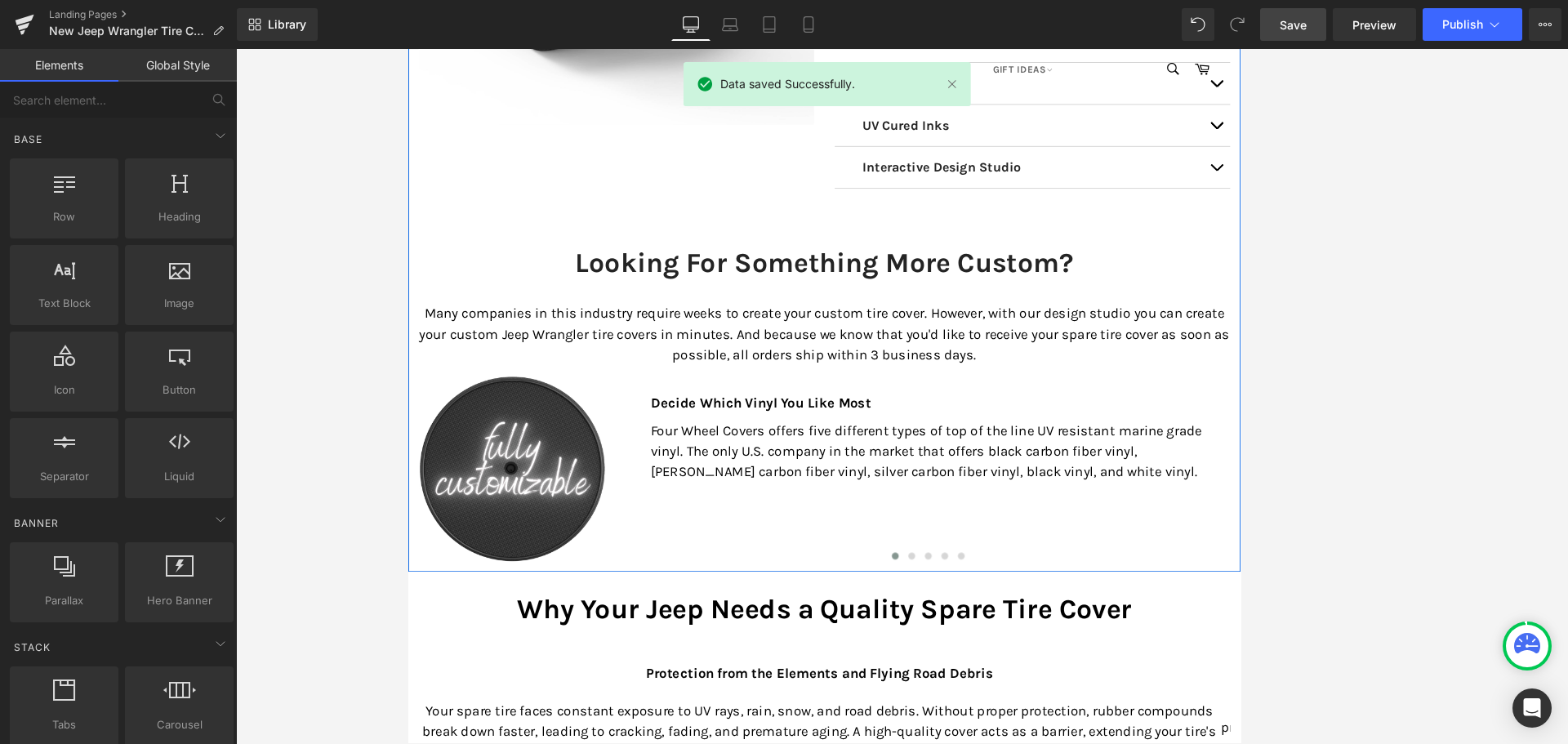
scroll to position [6040, 0]
